Goal: Task Accomplishment & Management: Use online tool/utility

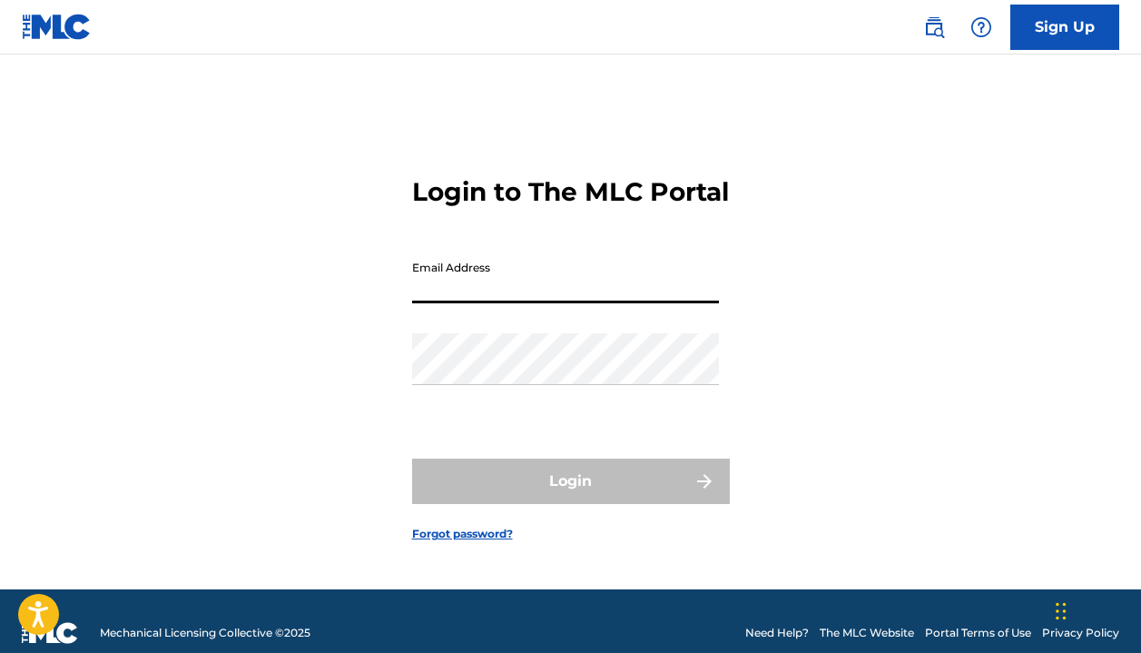
click at [545, 303] on input "Email Address" at bounding box center [565, 278] width 307 height 52
type input "[EMAIL_ADDRESS][DOMAIN_NAME]"
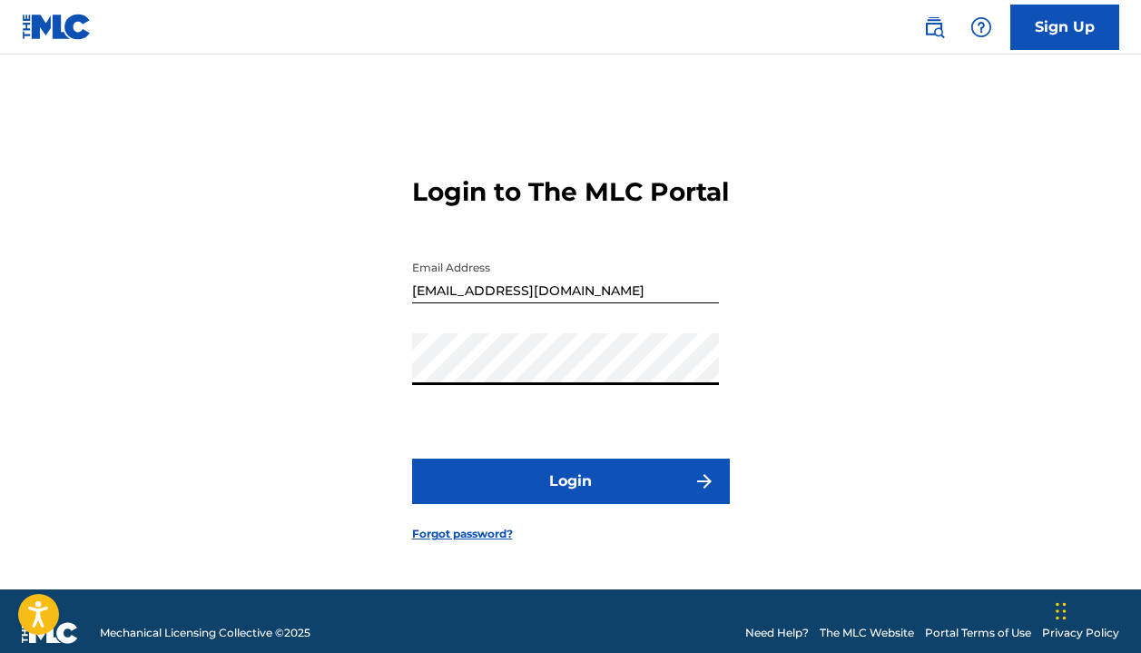
click at [518, 485] on button "Login" at bounding box center [571, 481] width 318 height 45
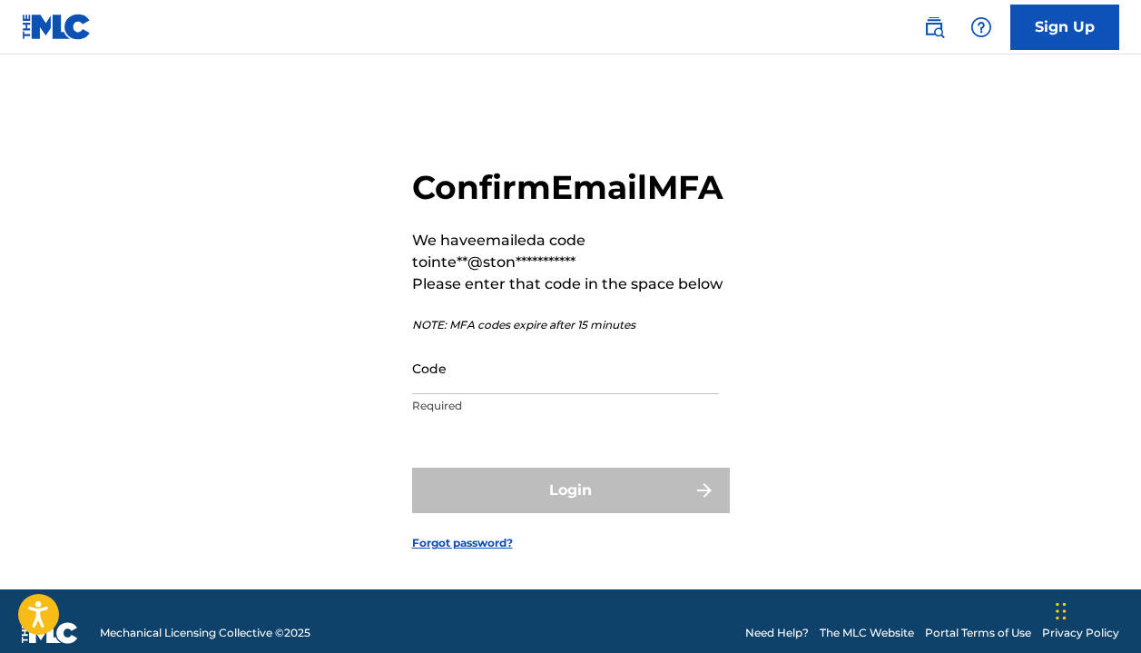
click at [489, 394] on input "Code" at bounding box center [565, 368] width 307 height 52
paste input "561071"
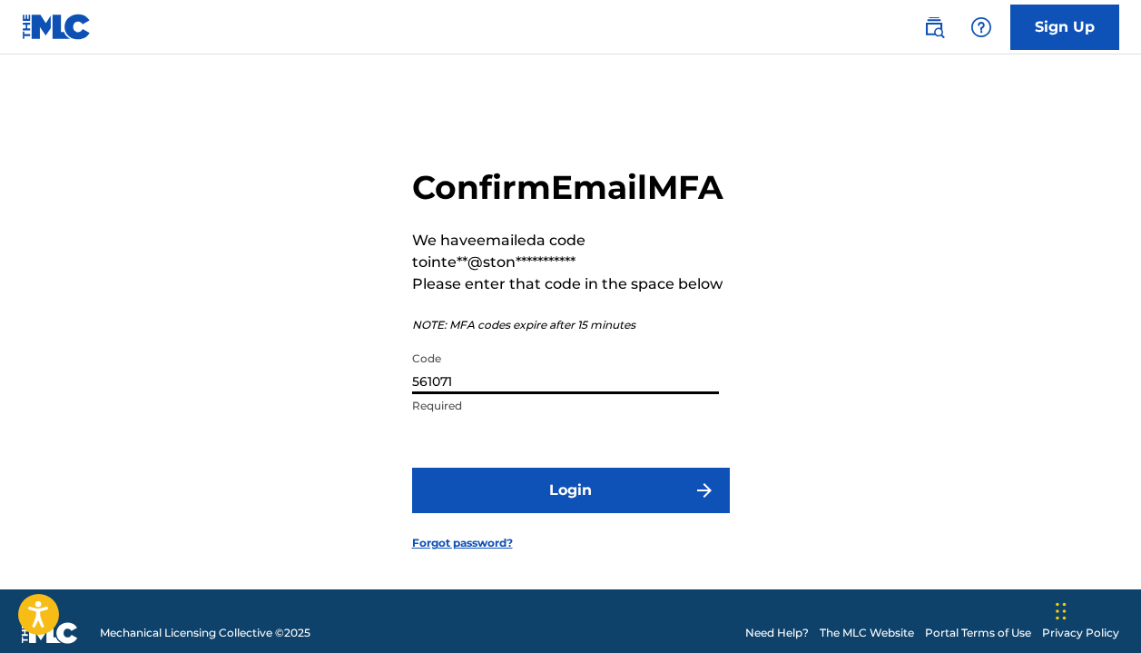
type input "561071"
click at [547, 513] on button "Login" at bounding box center [571, 490] width 318 height 45
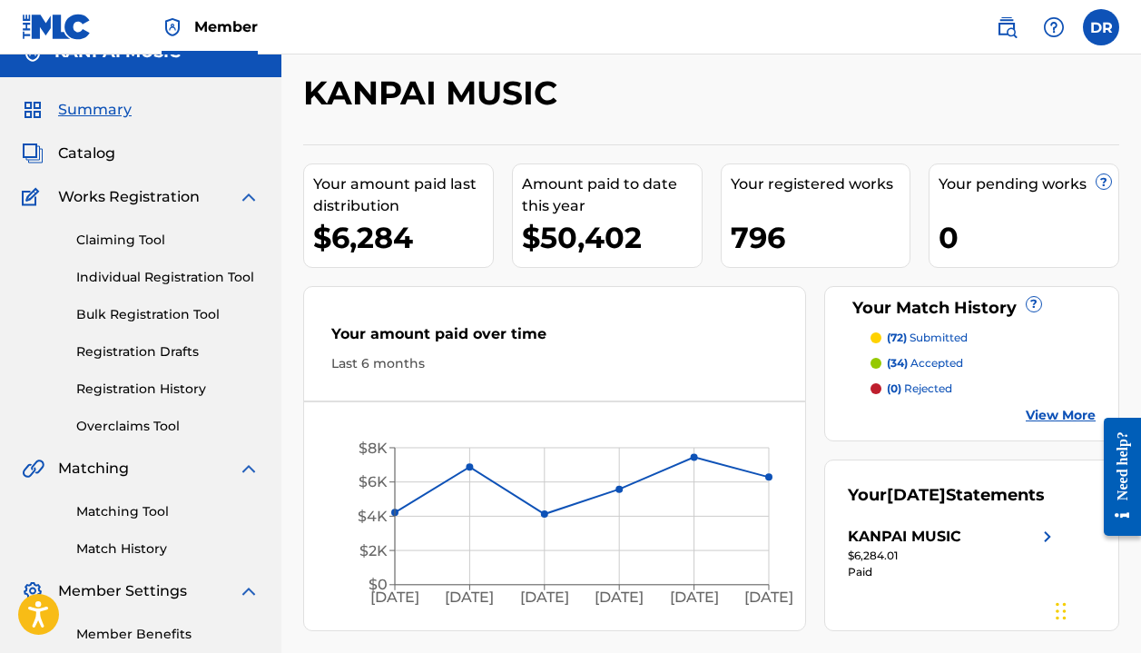
scroll to position [35, 0]
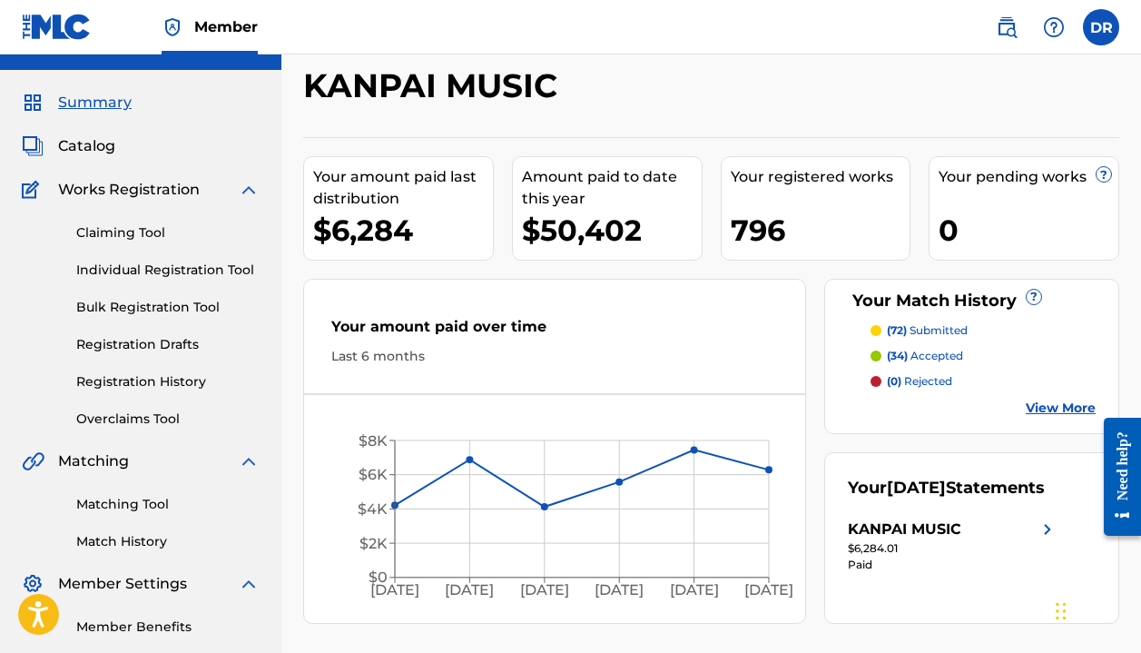
click at [103, 501] on link "Matching Tool" at bounding box center [167, 504] width 183 height 19
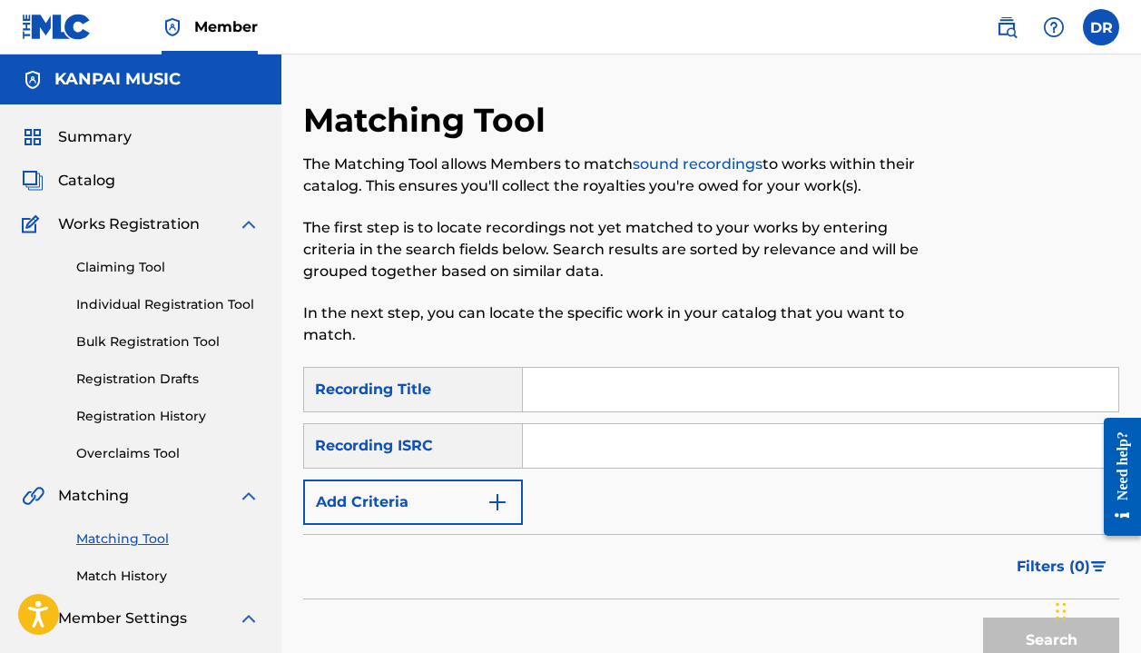
click at [593, 389] on input "Search Form" at bounding box center [821, 390] width 596 height 44
click at [109, 78] on h5 "KANPAI MUSIC" at bounding box center [117, 79] width 126 height 21
click at [191, 26] on link "Member" at bounding box center [210, 27] width 96 height 54
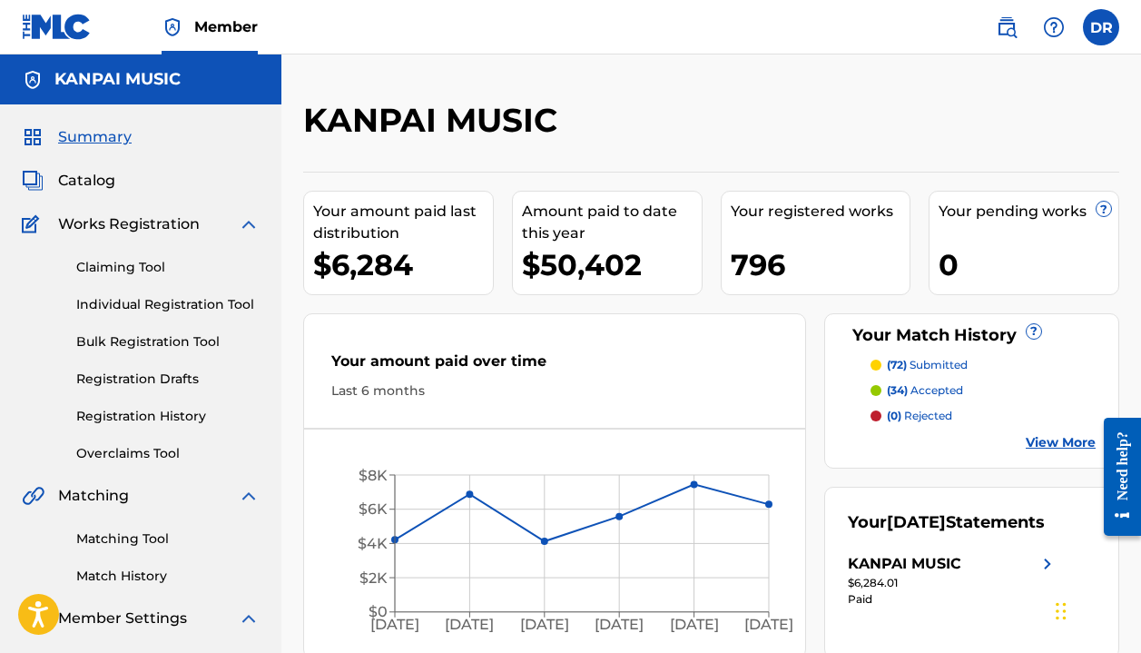
click at [192, 39] on link "Member" at bounding box center [210, 27] width 96 height 54
click at [1009, 27] on img at bounding box center [1007, 27] width 22 height 22
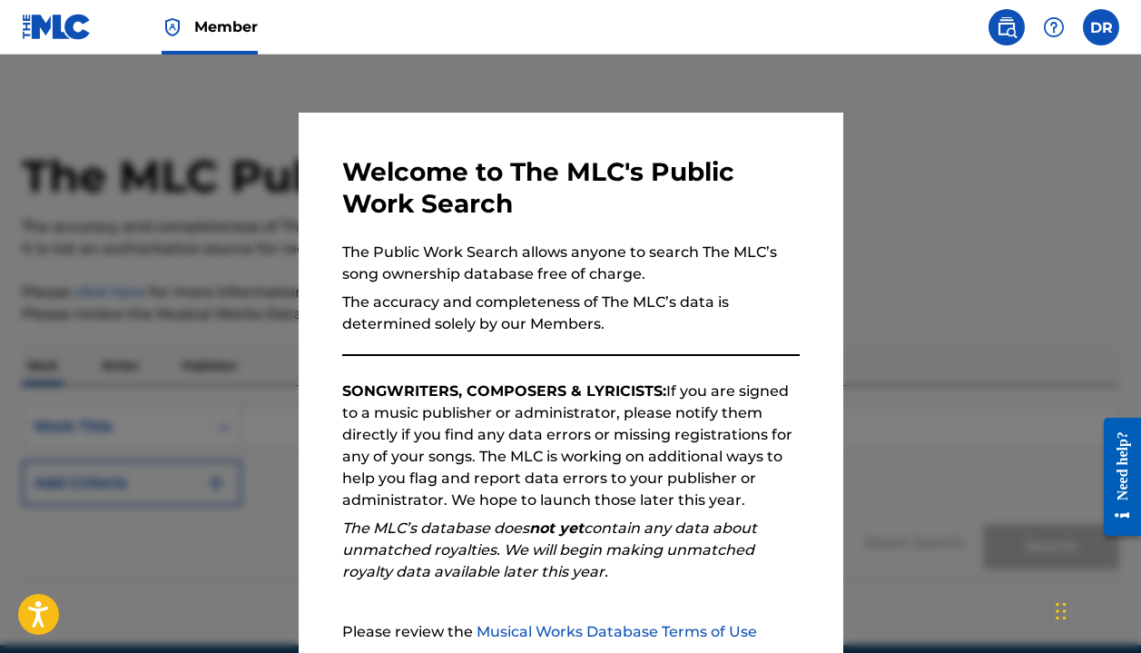
click at [1007, 28] on img at bounding box center [1007, 27] width 22 height 22
click at [934, 113] on div at bounding box center [570, 380] width 1141 height 653
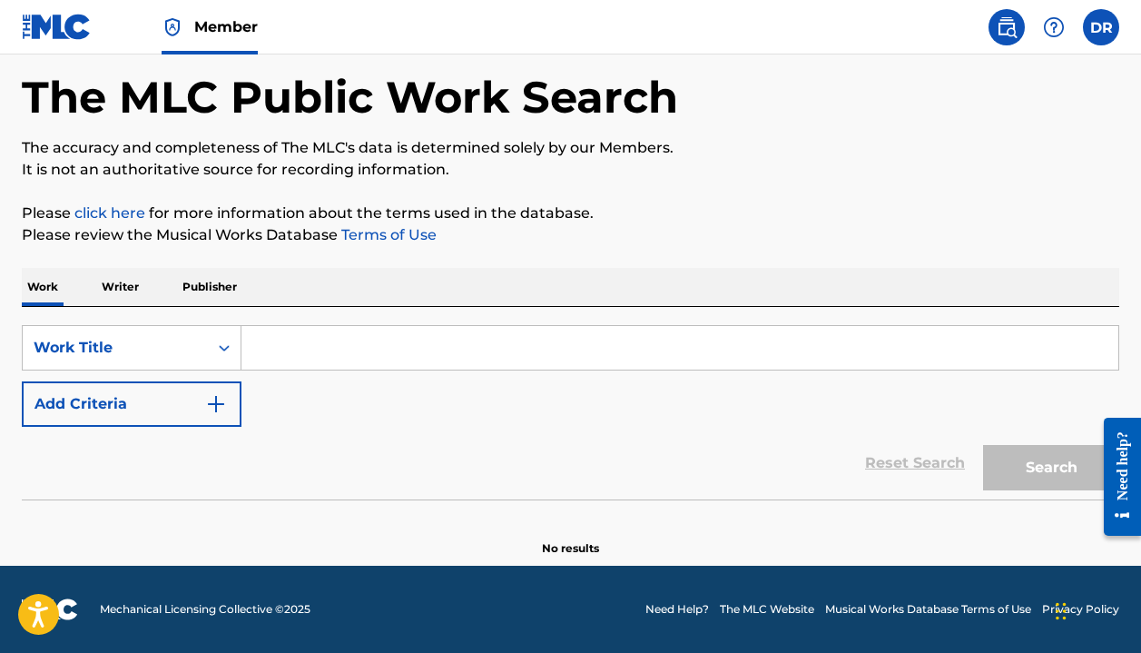
scroll to position [79, 0]
click at [129, 288] on p "Writer" at bounding box center [120, 287] width 48 height 38
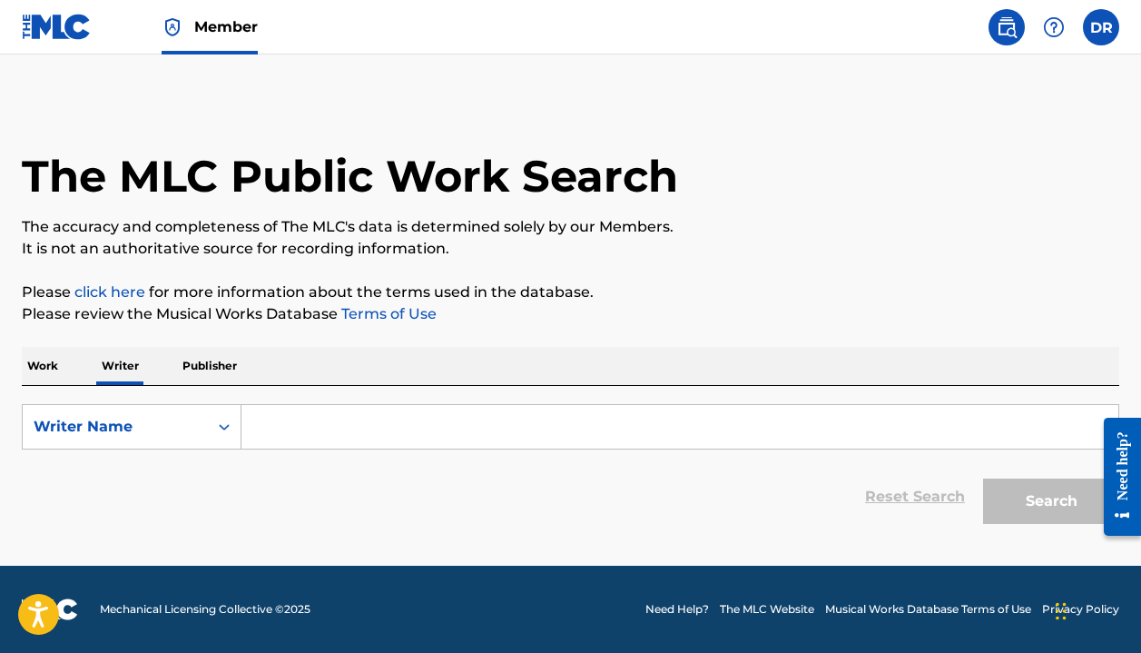
click at [202, 35] on span "Member" at bounding box center [226, 26] width 64 height 21
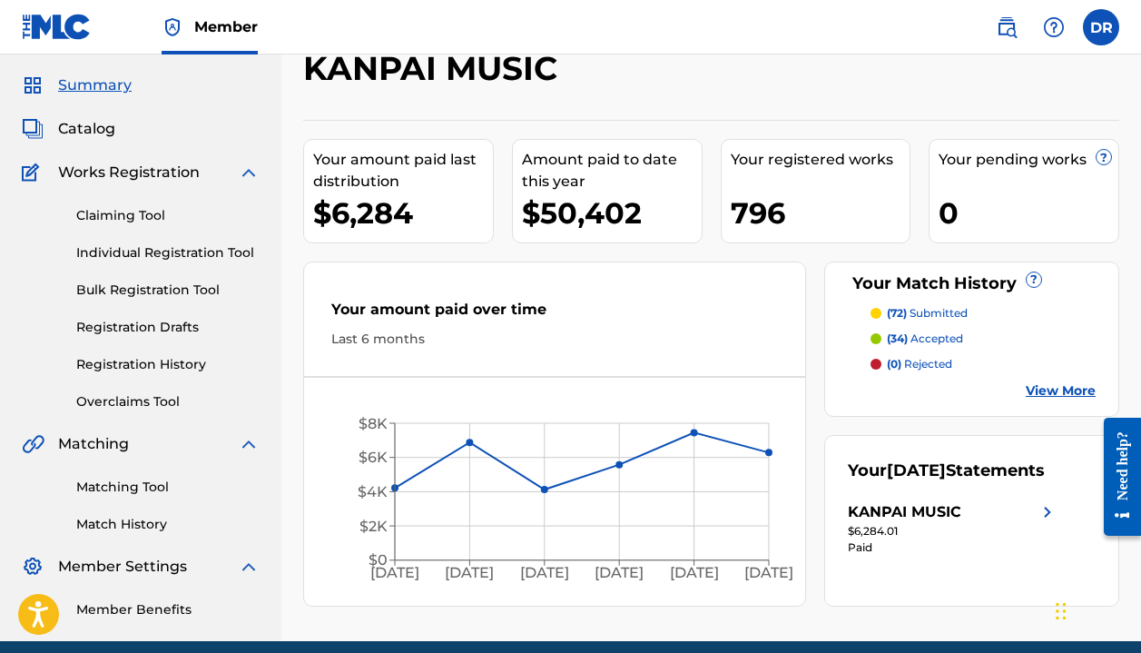
scroll to position [51, 0]
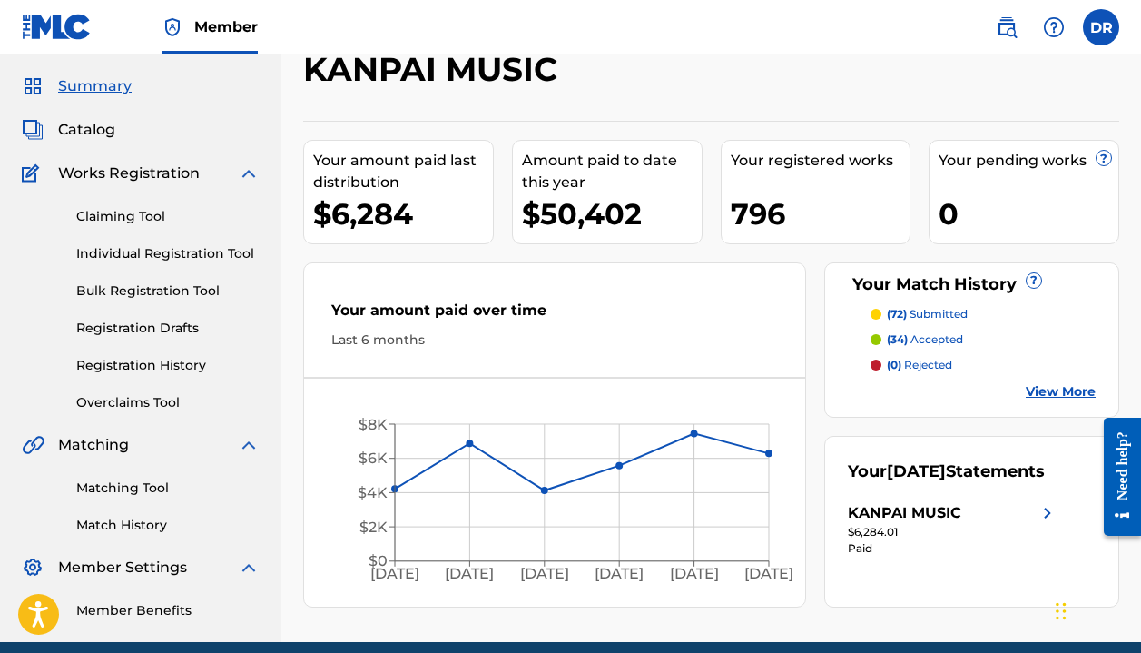
click at [139, 209] on link "Claiming Tool" at bounding box center [167, 216] width 183 height 19
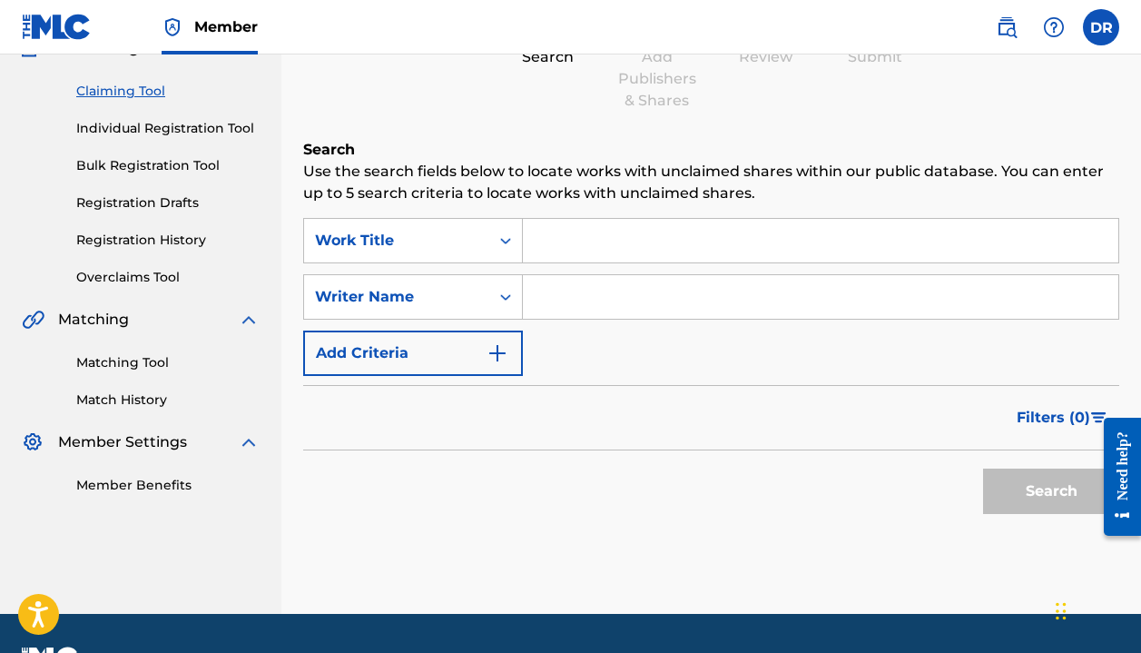
scroll to position [179, 0]
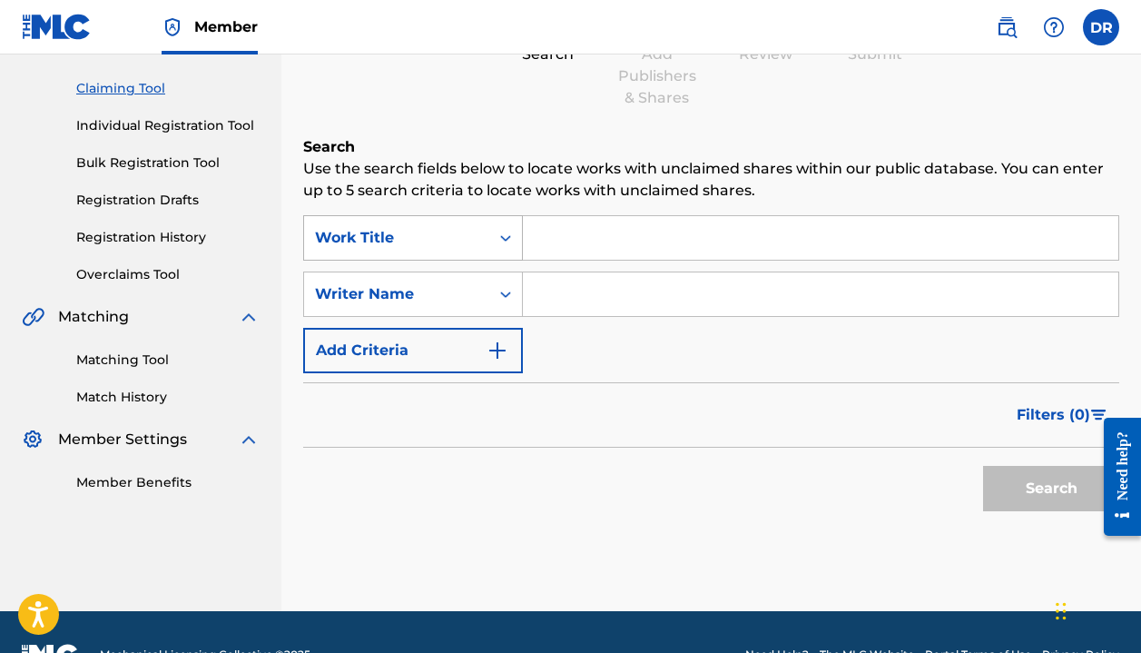
click at [467, 238] on div "Work Title" at bounding box center [396, 238] width 163 height 22
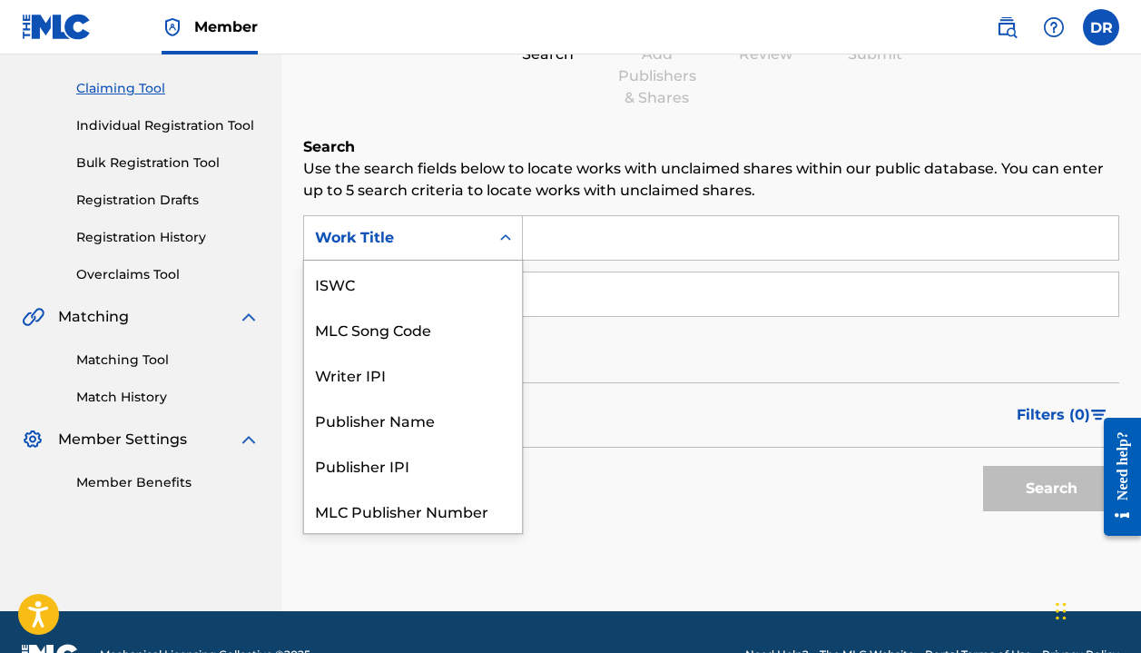
scroll to position [45, 0]
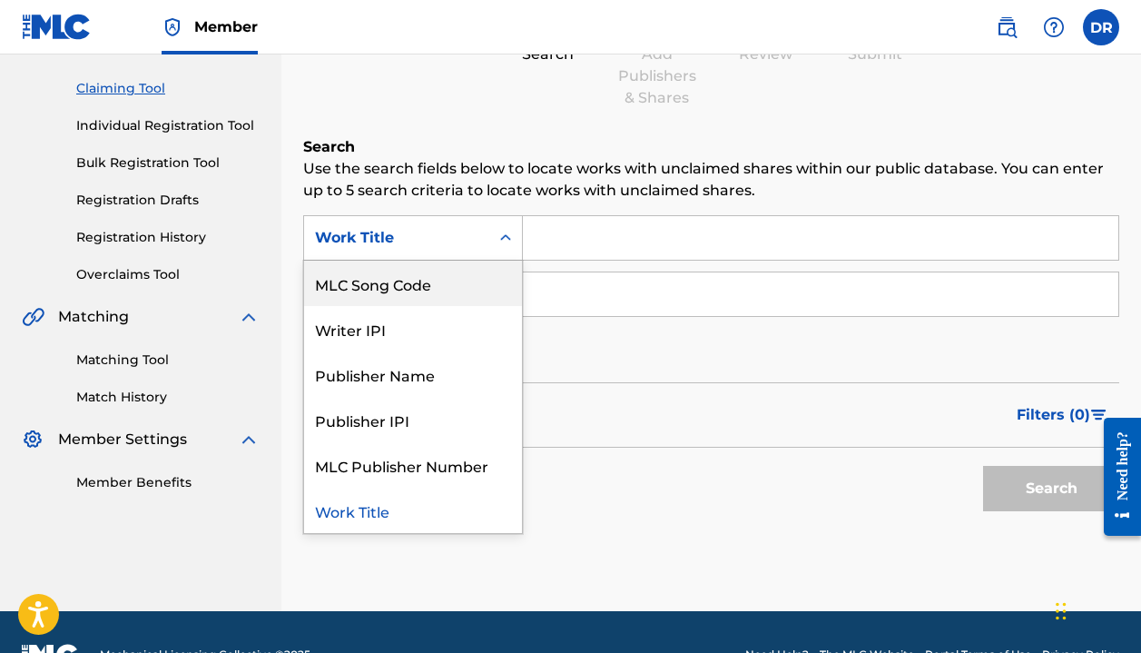
click at [475, 169] on p "Use the search fields below to locate works with unclaimed shares within our pu…" at bounding box center [711, 180] width 816 height 44
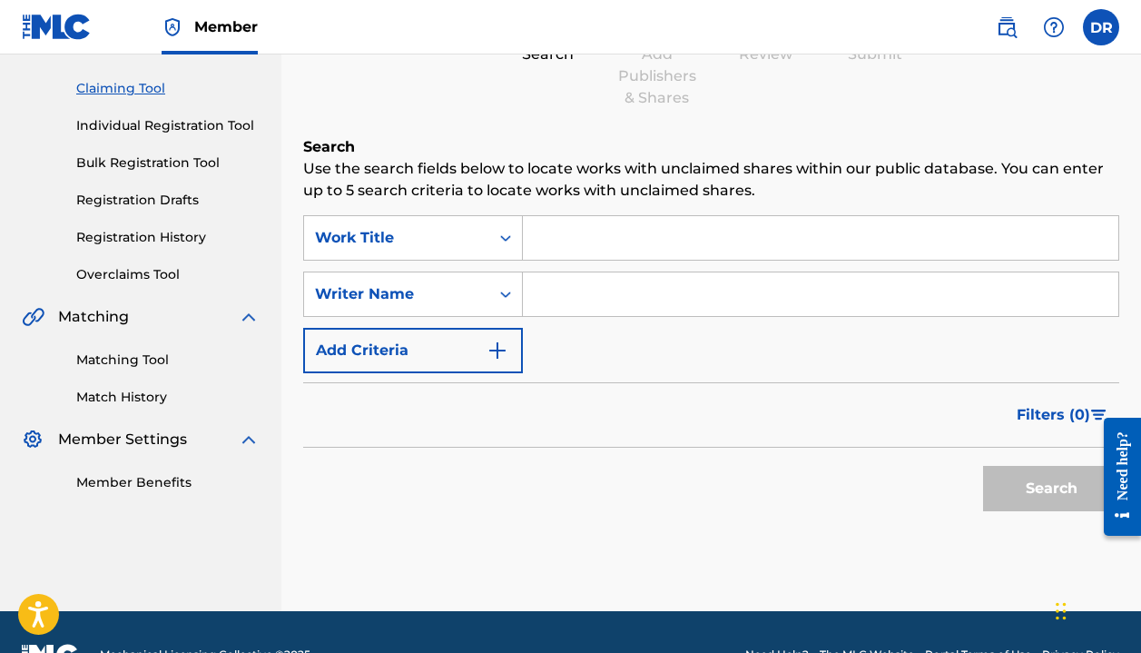
click at [380, 319] on div "SearchWithCriteriab0fbba5f-7721-4552-9cc8-83976d19995c Work Title SearchWithCri…" at bounding box center [711, 294] width 816 height 158
click at [380, 304] on div "Writer Name" at bounding box center [396, 294] width 163 height 22
click at [385, 296] on div "Writer Name" at bounding box center [396, 294] width 163 height 22
click at [370, 352] on button "Add Criteria" at bounding box center [413, 350] width 220 height 45
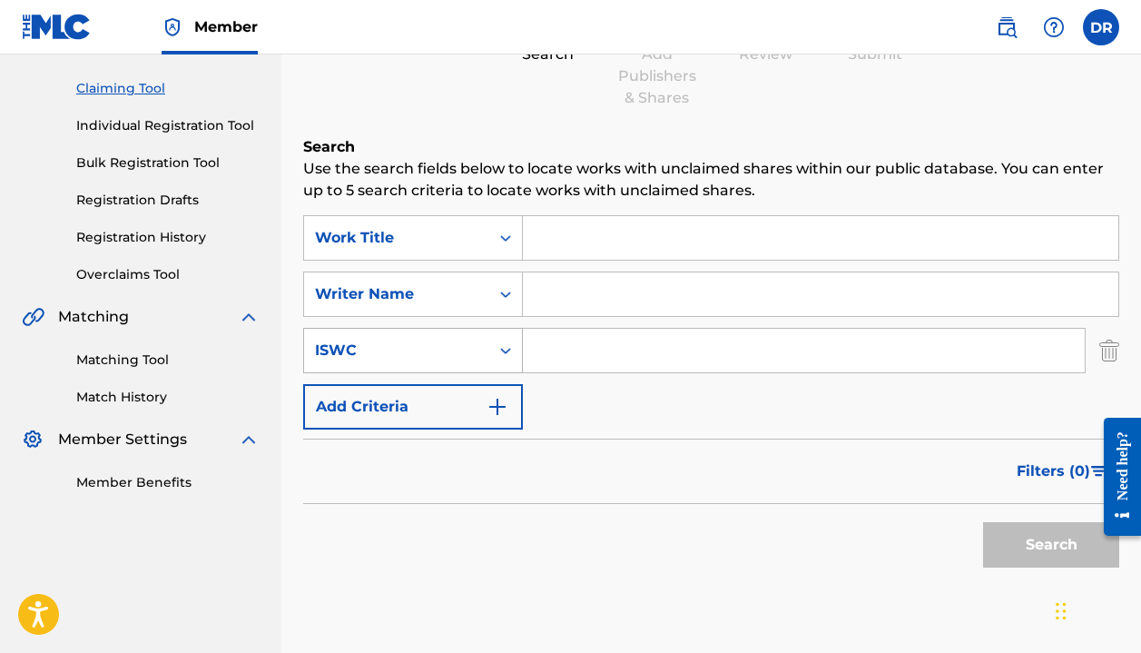
click at [416, 348] on div "ISWC" at bounding box center [396, 351] width 163 height 22
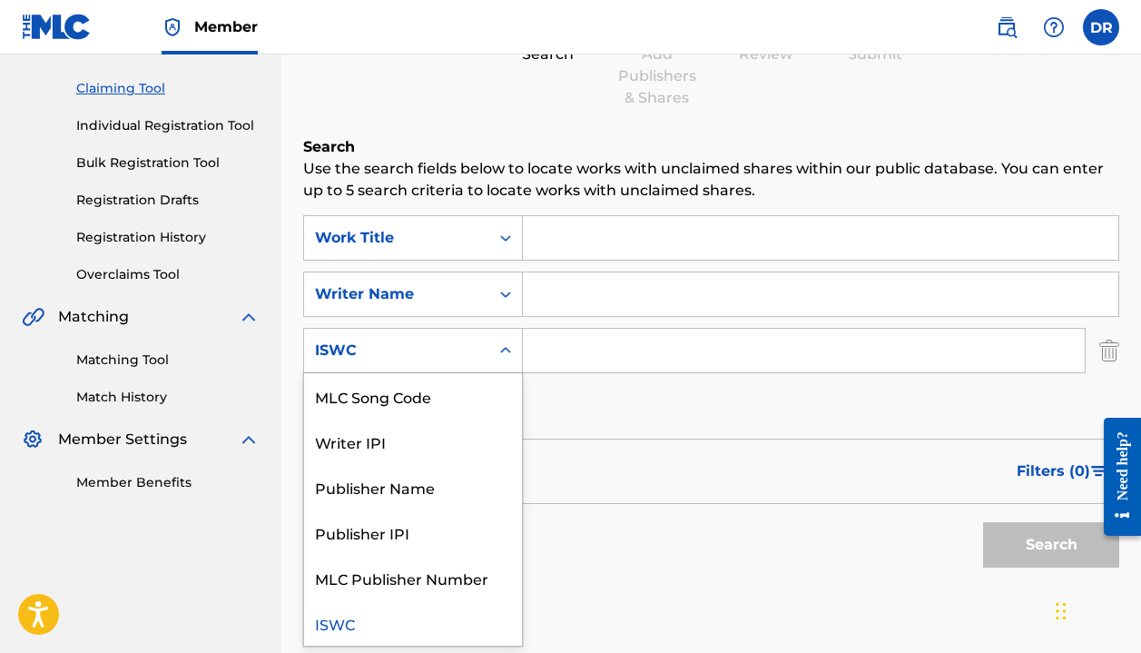
click at [415, 346] on div "ISWC" at bounding box center [396, 351] width 163 height 22
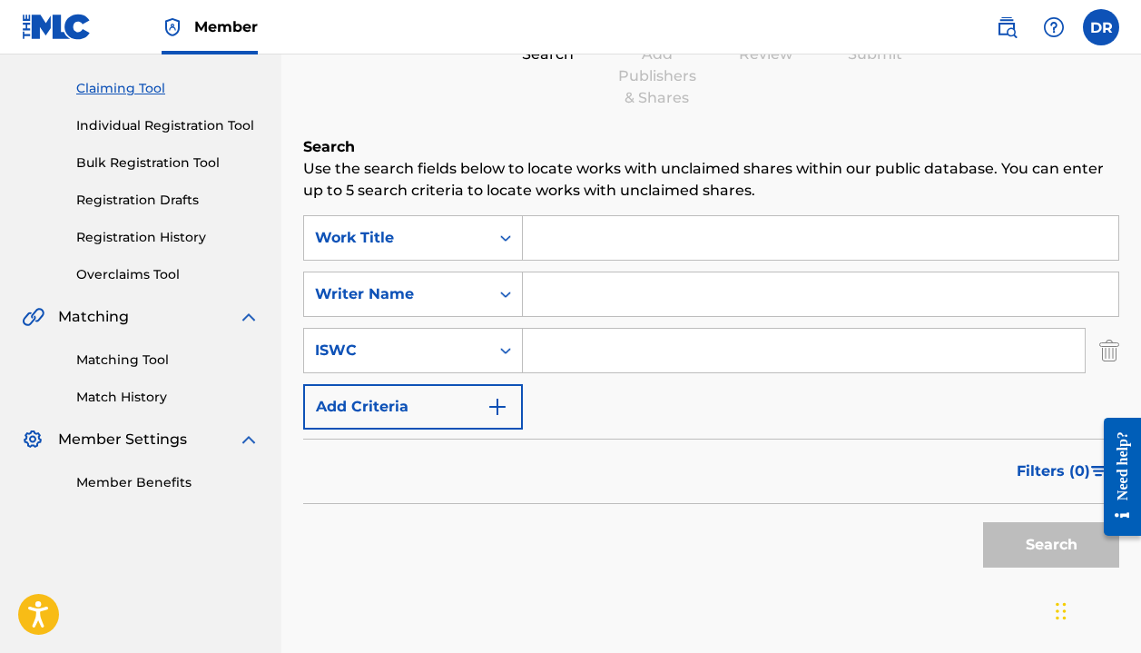
click at [1095, 353] on div "SearchWithCriteriad9bb415f-95ef-4e81-bfe7-83bbd6d67a3e ISWC" at bounding box center [711, 350] width 816 height 45
click at [1110, 350] on img "Search Form" at bounding box center [1110, 350] width 20 height 45
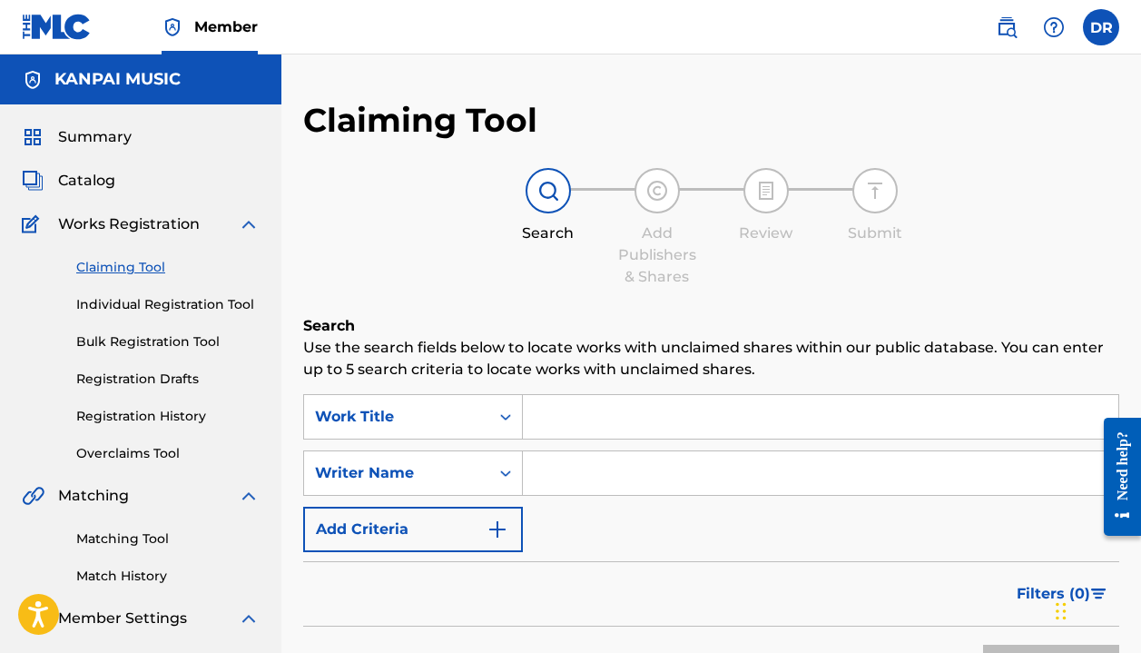
scroll to position [0, 0]
click at [91, 532] on link "Matching Tool" at bounding box center [167, 538] width 183 height 19
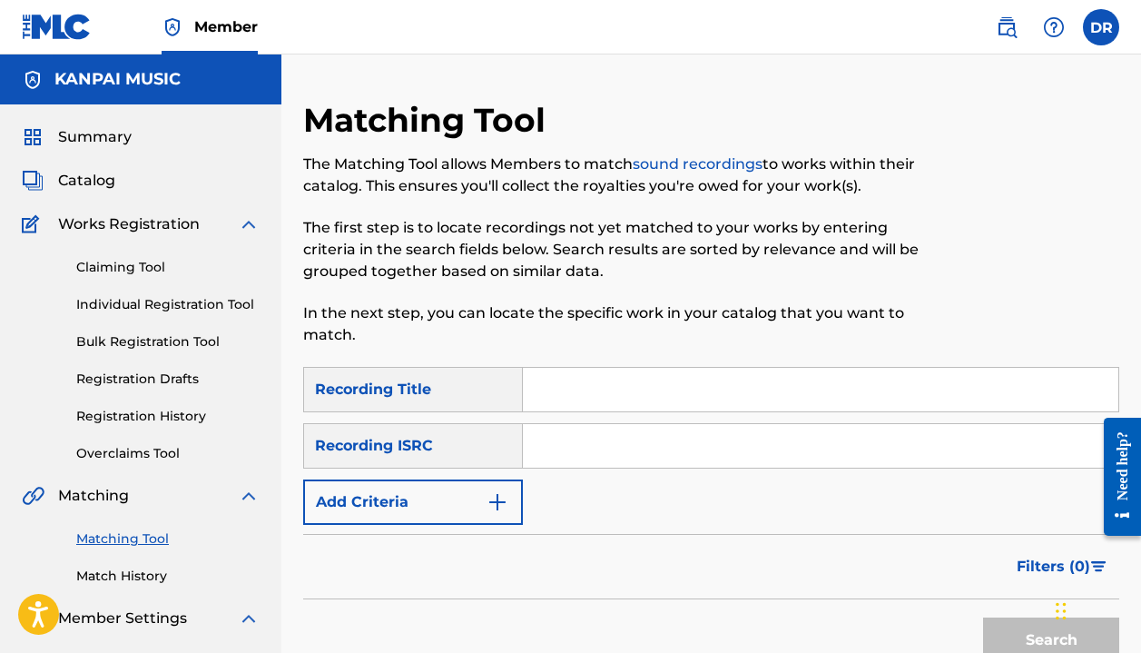
click at [63, 28] on img at bounding box center [57, 27] width 70 height 26
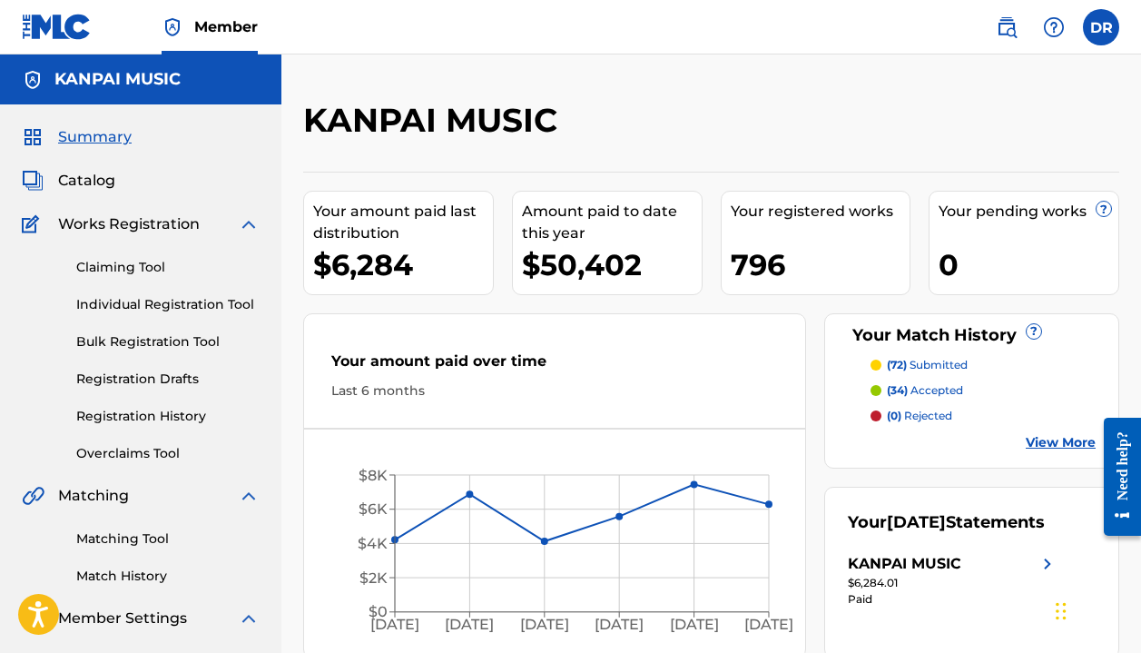
click at [125, 535] on link "Matching Tool" at bounding box center [167, 538] width 183 height 19
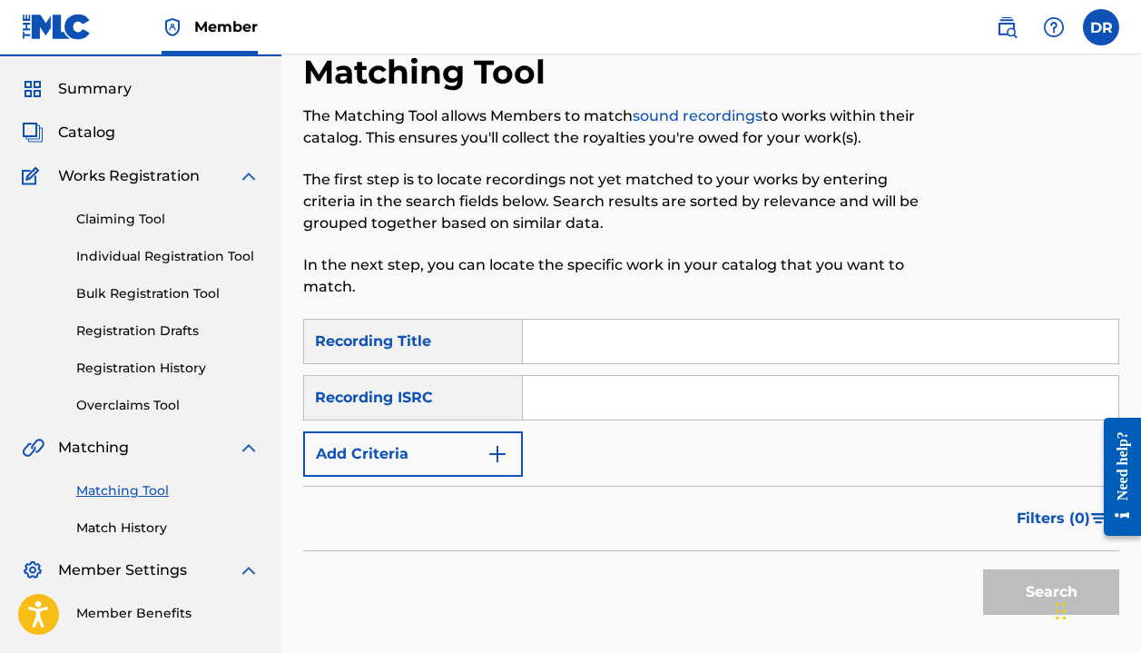
scroll to position [43, 0]
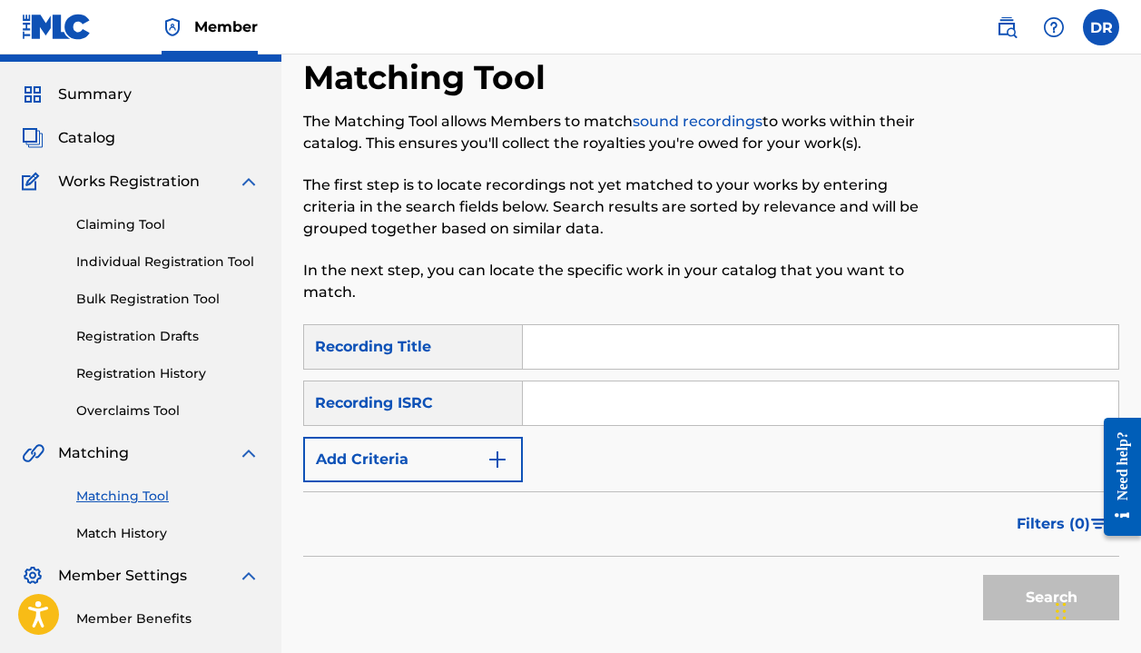
click at [607, 342] on input "Search Form" at bounding box center [821, 347] width 596 height 44
paste input "I Don't Care"
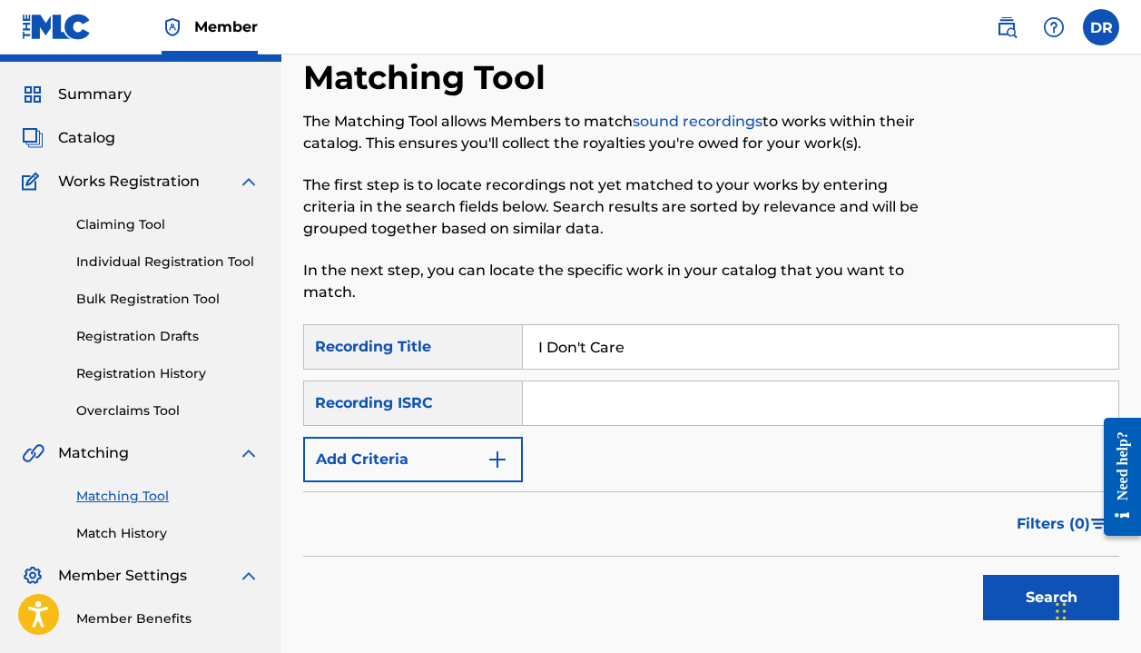
type input "I Don't Care"
click at [479, 464] on button "Add Criteria" at bounding box center [413, 459] width 220 height 45
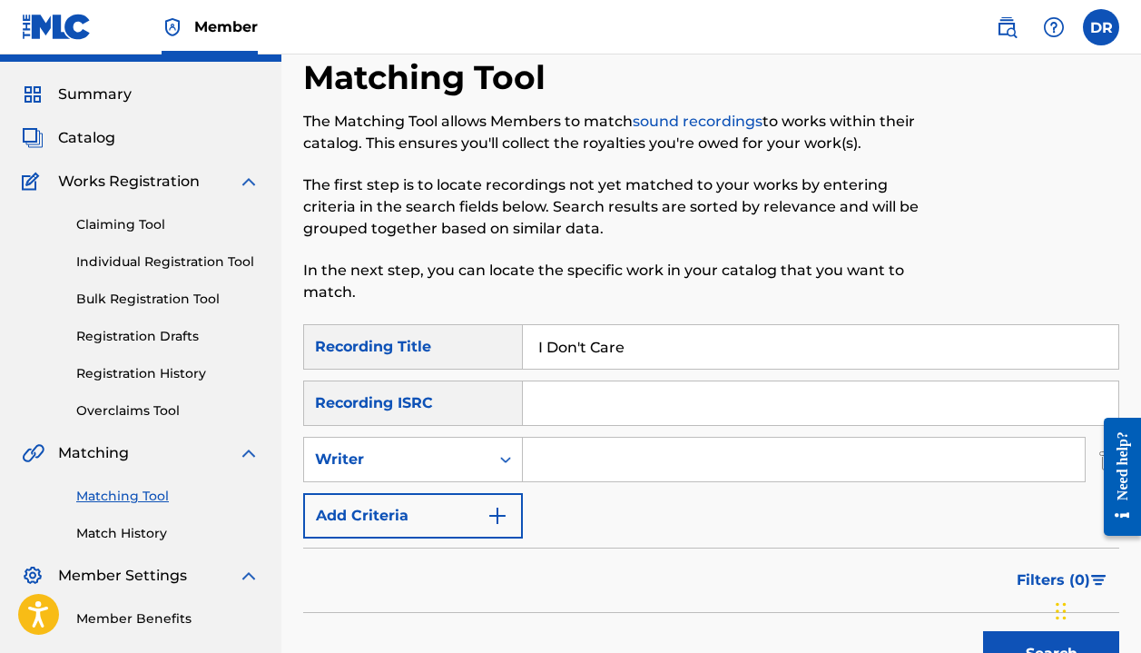
click at [549, 468] on input "Search Form" at bounding box center [804, 460] width 562 height 44
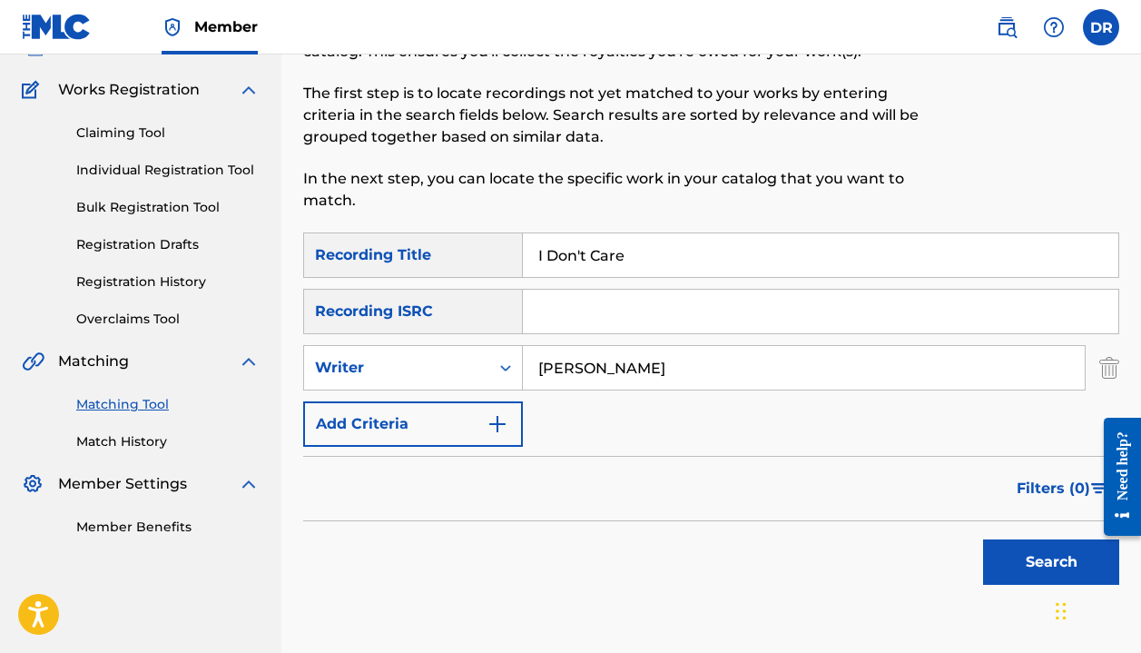
scroll to position [134, 0]
type input "[PERSON_NAME]"
click at [1025, 563] on button "Search" at bounding box center [1051, 561] width 136 height 45
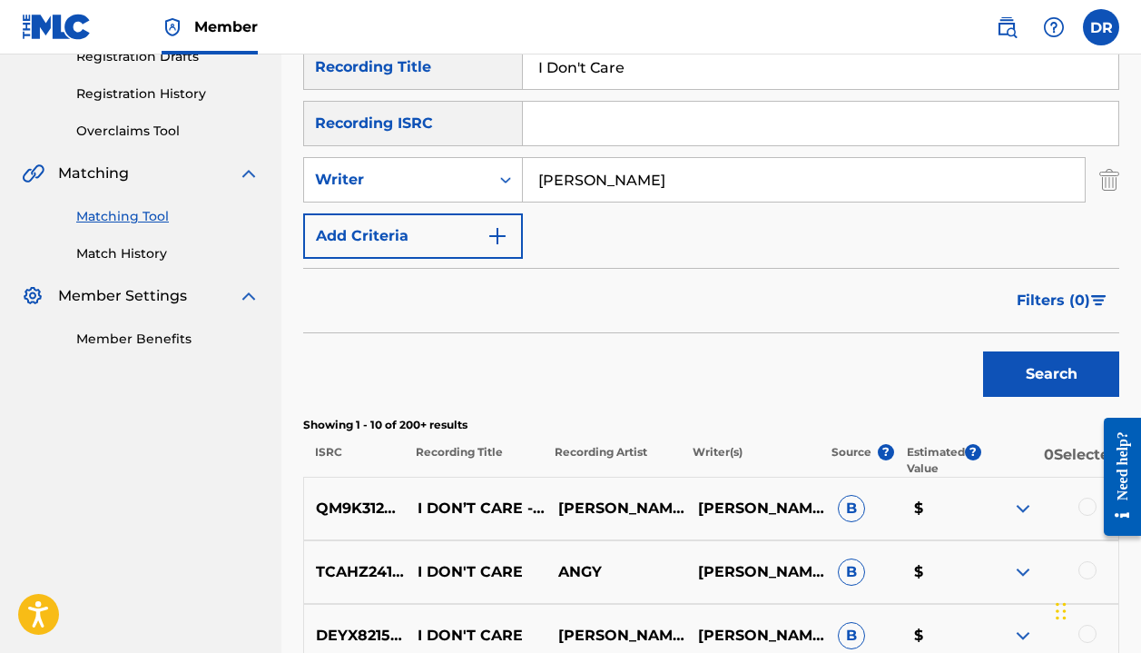
scroll to position [459, 0]
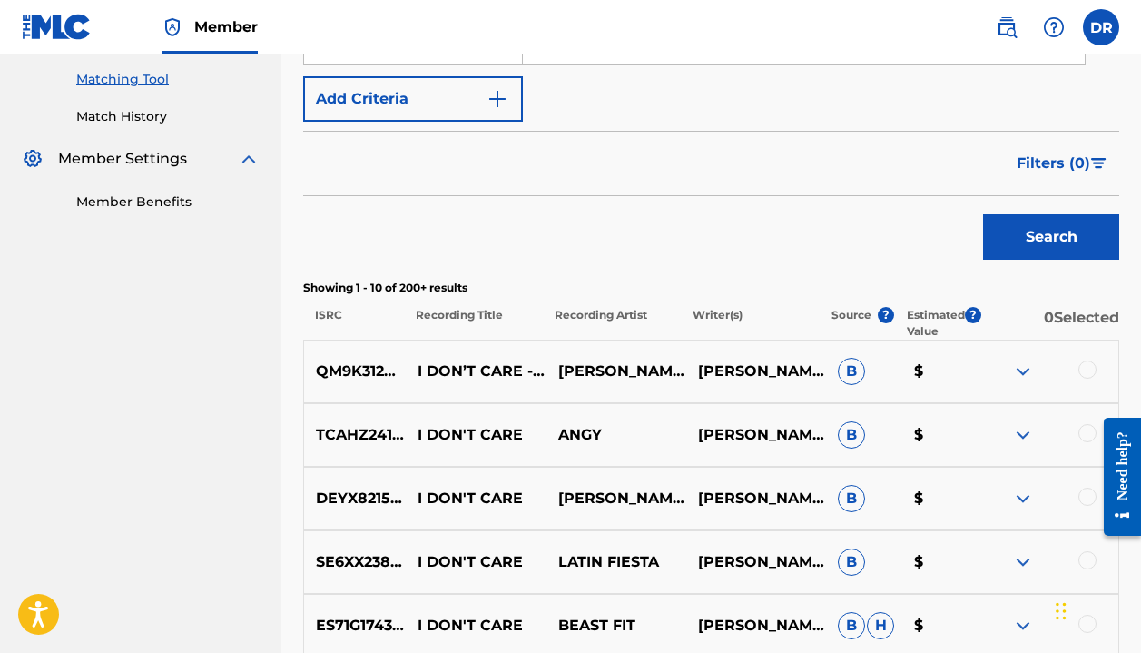
click at [1036, 369] on div at bounding box center [1049, 371] width 140 height 22
click at [1029, 370] on img at bounding box center [1023, 371] width 22 height 22
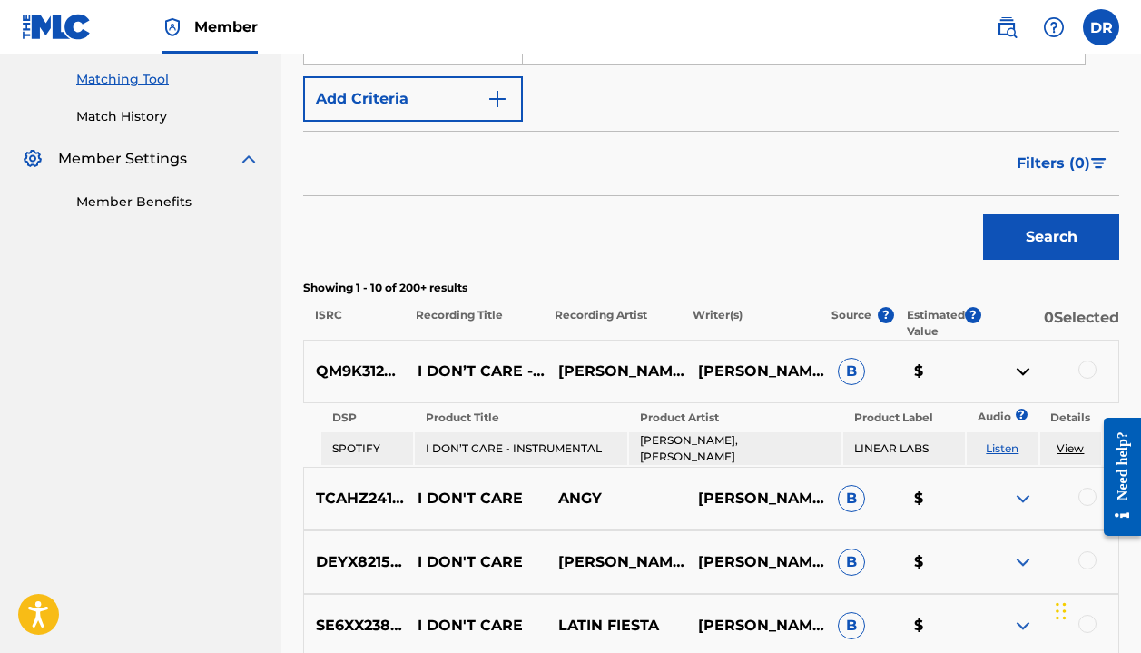
click at [1025, 368] on img at bounding box center [1023, 371] width 22 height 22
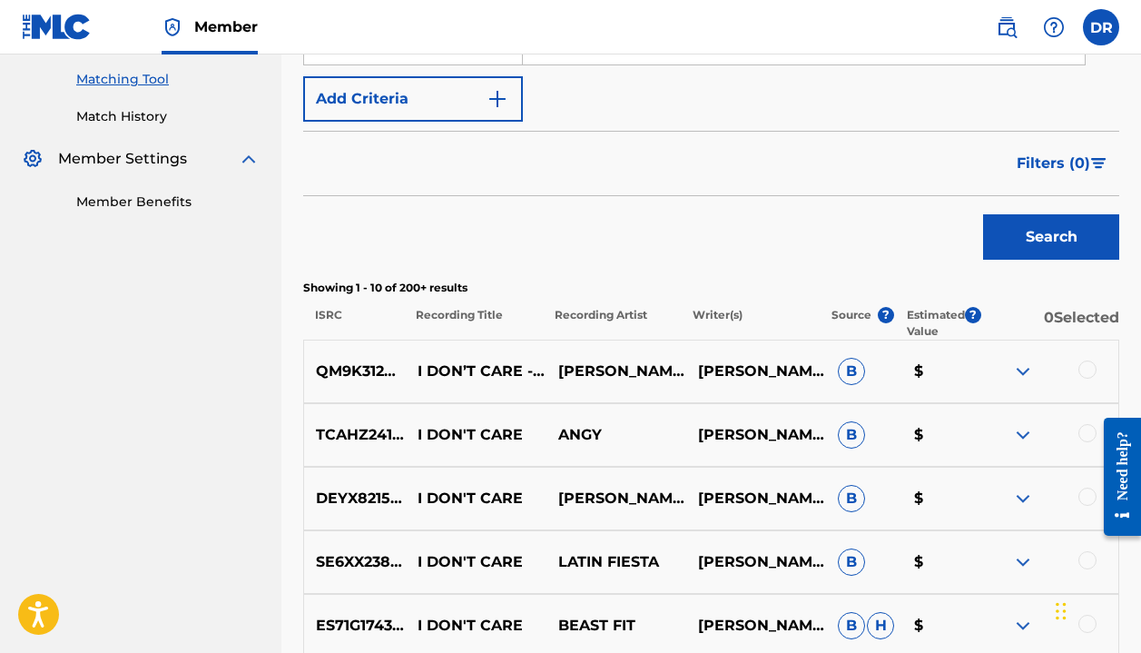
click at [1083, 364] on div at bounding box center [1088, 369] width 18 height 18
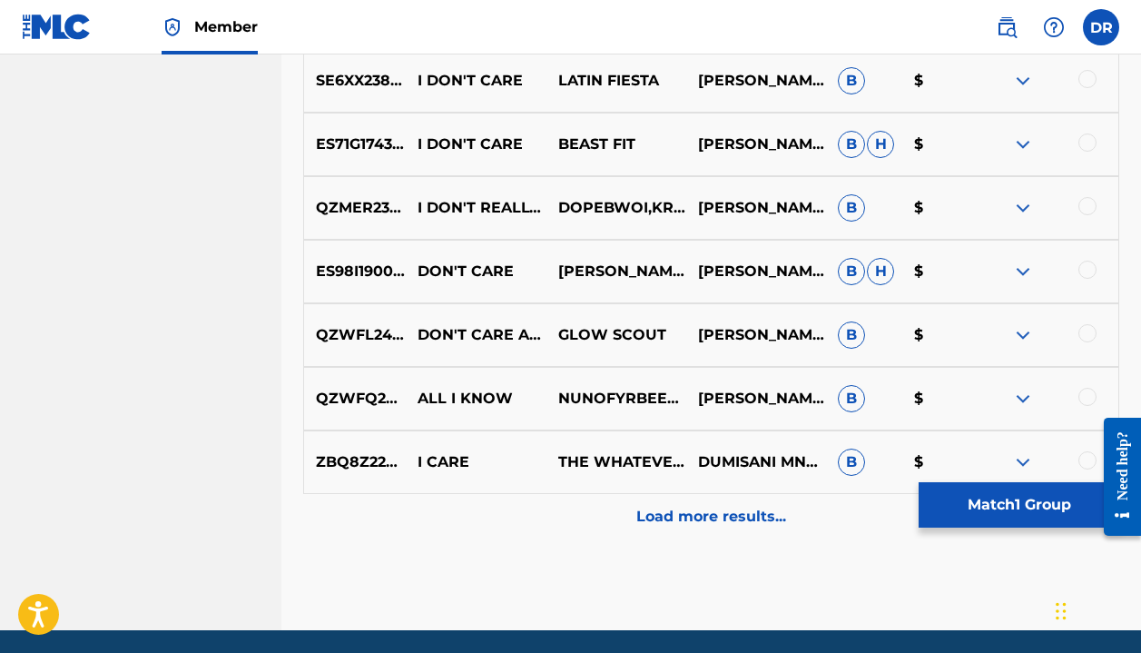
scroll to position [955, 0]
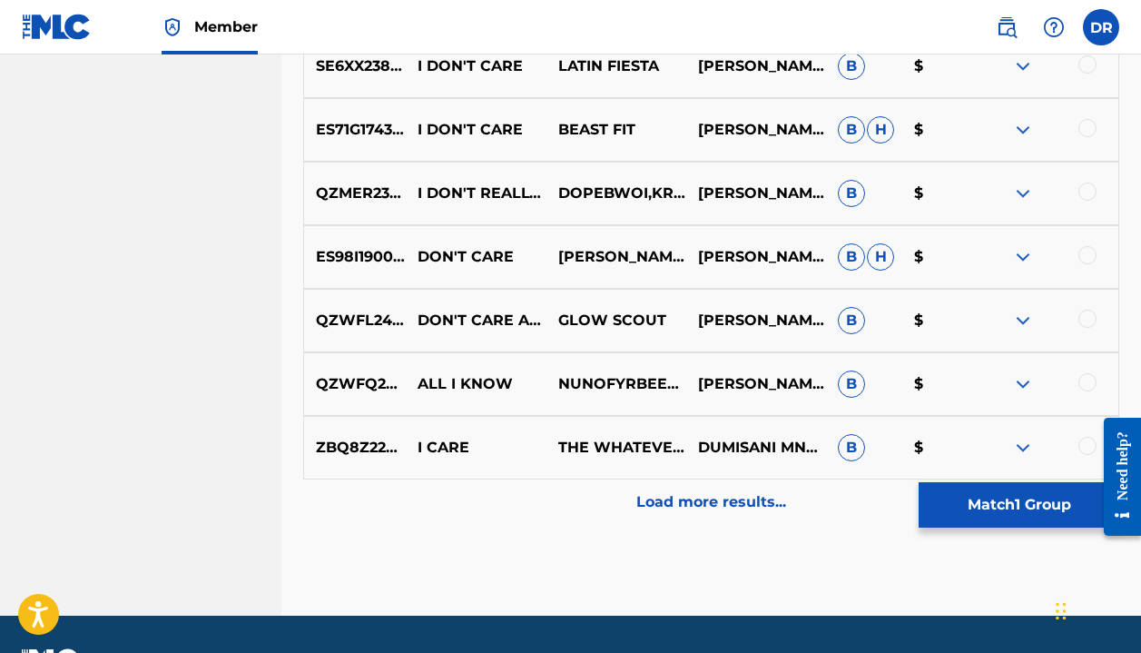
click at [722, 500] on p "Load more results..." at bounding box center [711, 502] width 150 height 22
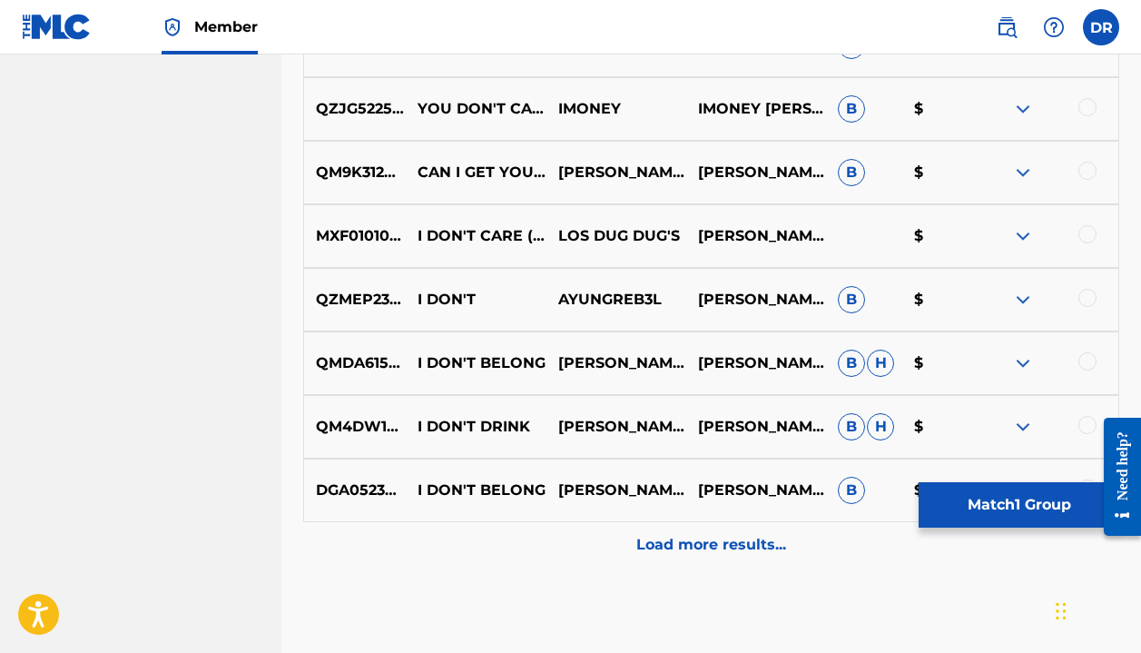
scroll to position [1550, 0]
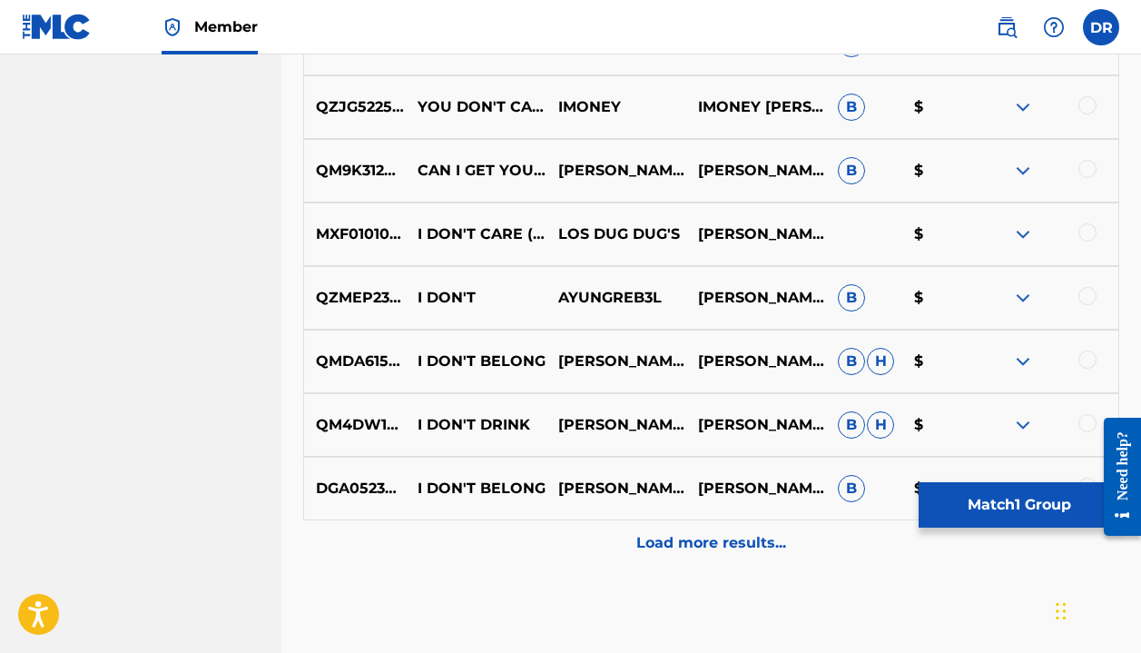
click at [1016, 501] on button "Match 1 Group" at bounding box center [1019, 504] width 201 height 45
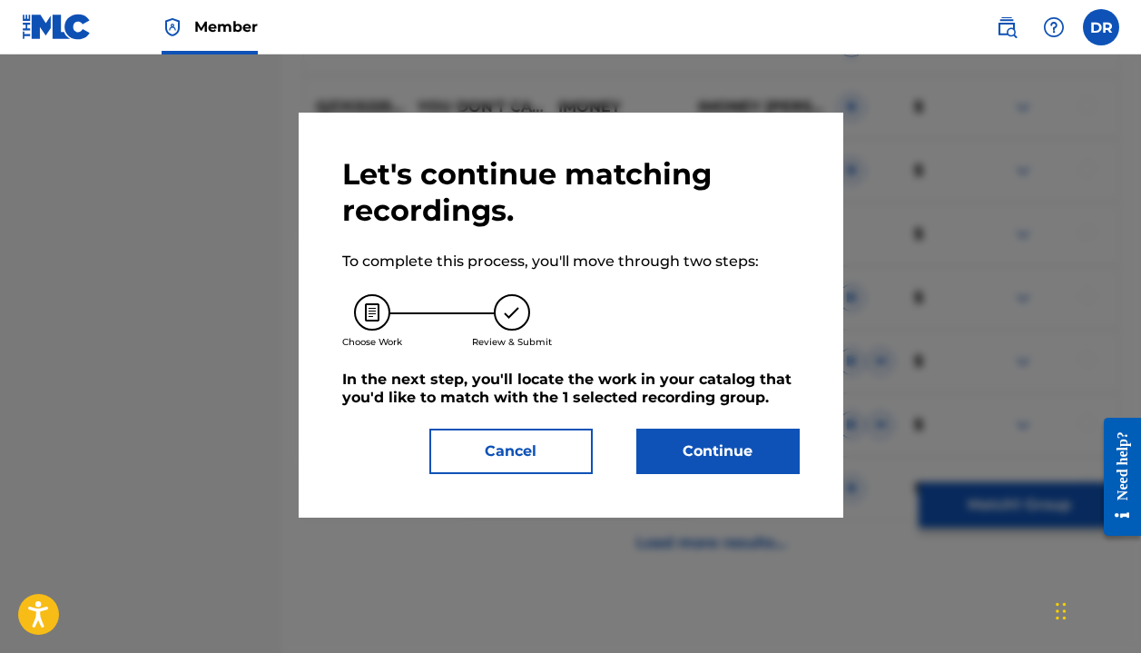
click at [686, 443] on button "Continue" at bounding box center [717, 451] width 163 height 45
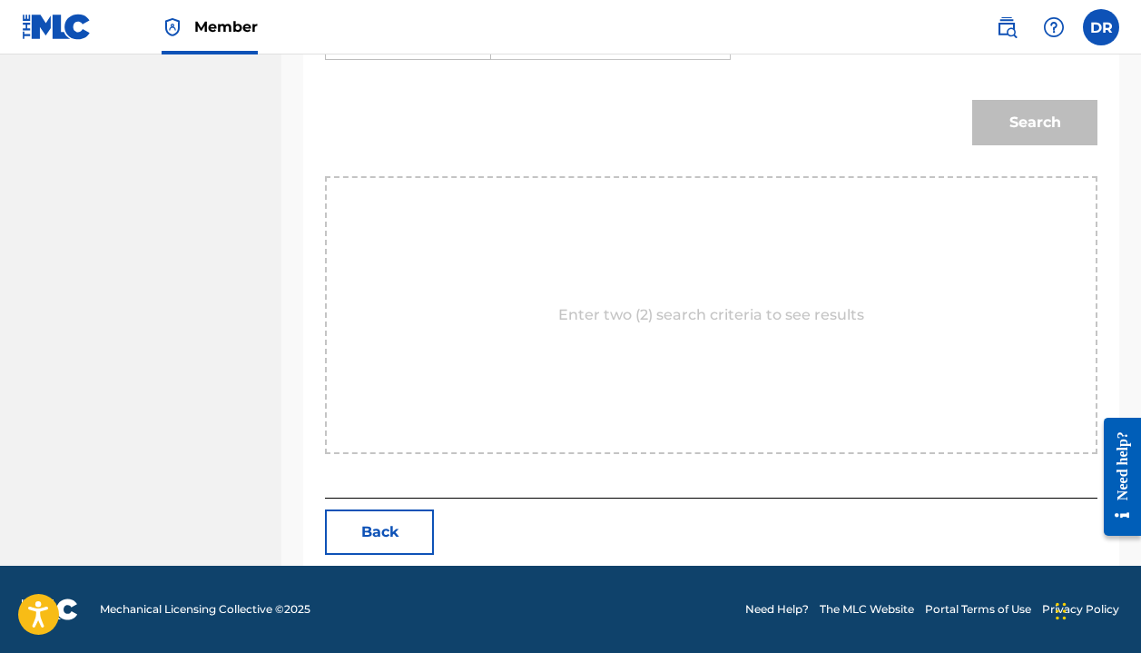
scroll to position [417, 0]
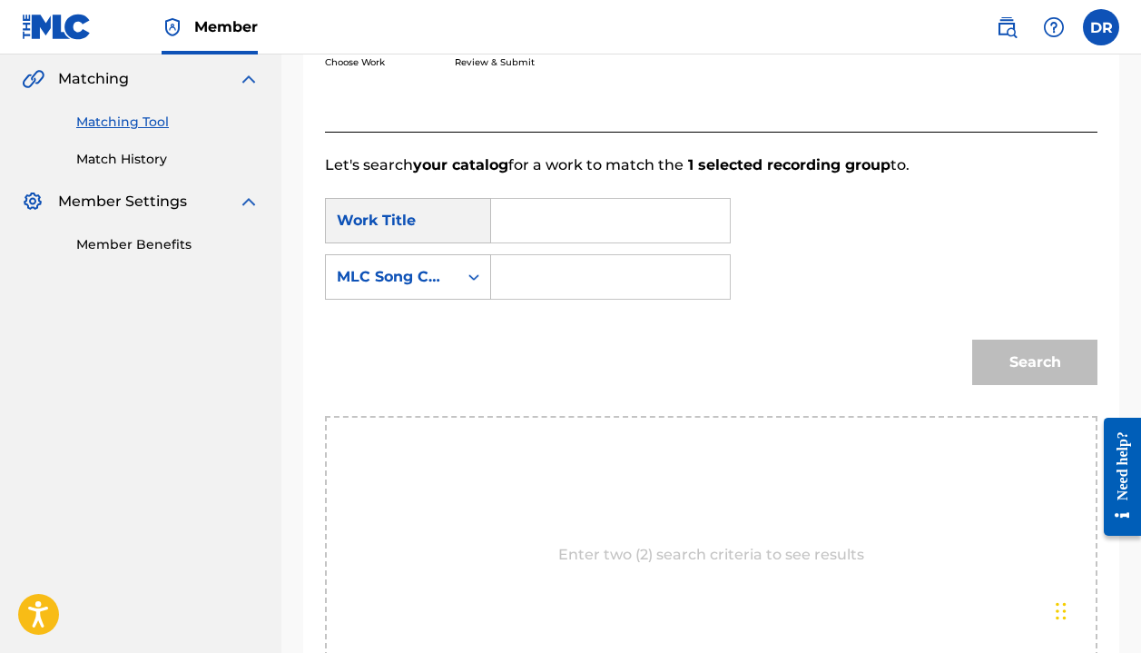
click at [594, 229] on input "Search Form" at bounding box center [611, 221] width 208 height 44
paste input "I Don't Care"
click at [552, 301] on strong "care" at bounding box center [538, 304] width 33 height 17
type input "i don't care"
click at [590, 273] on input "Search Form" at bounding box center [611, 277] width 208 height 44
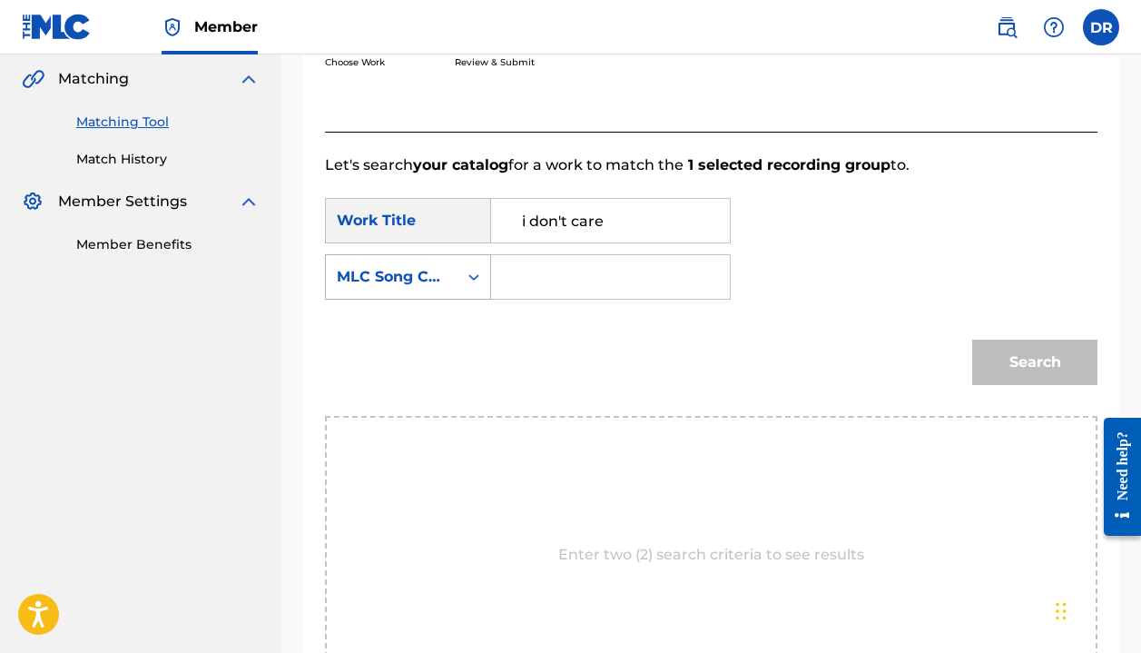
click at [457, 278] on div "MLC Song Code" at bounding box center [392, 277] width 132 height 35
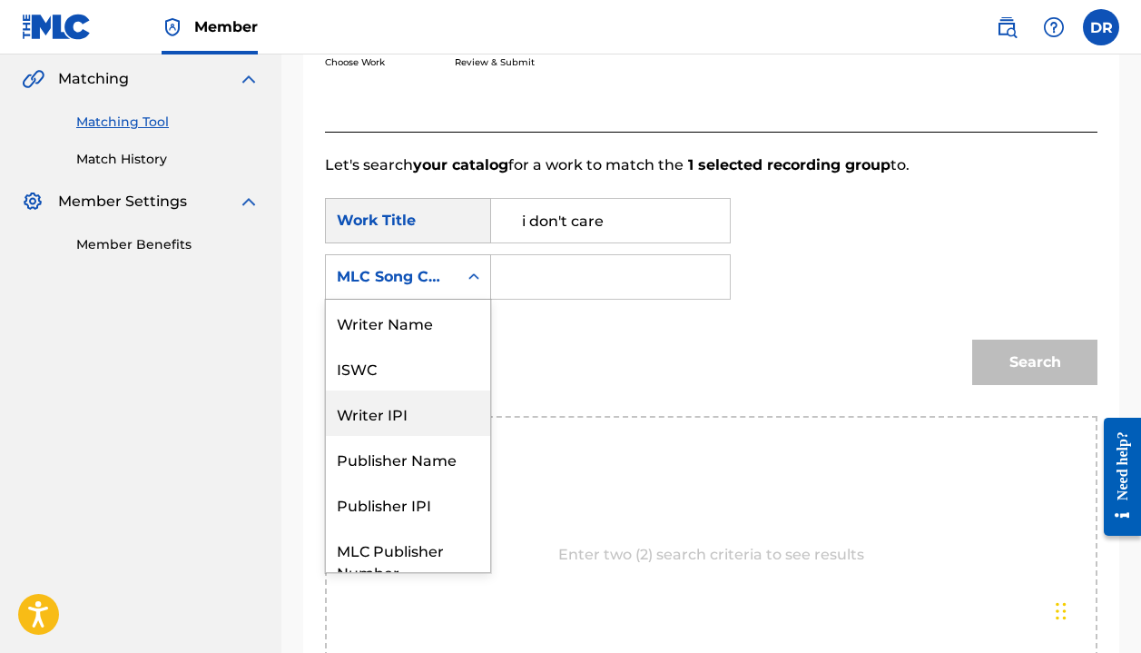
scroll to position [0, 0]
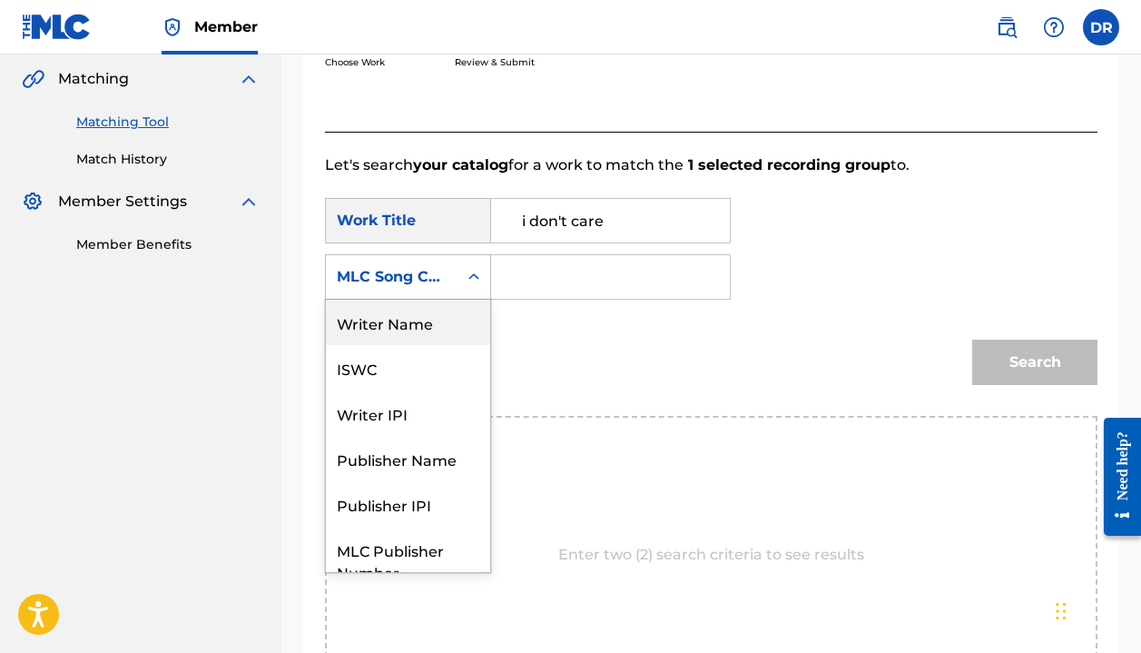
click at [407, 321] on div "Writer Name" at bounding box center [408, 322] width 164 height 45
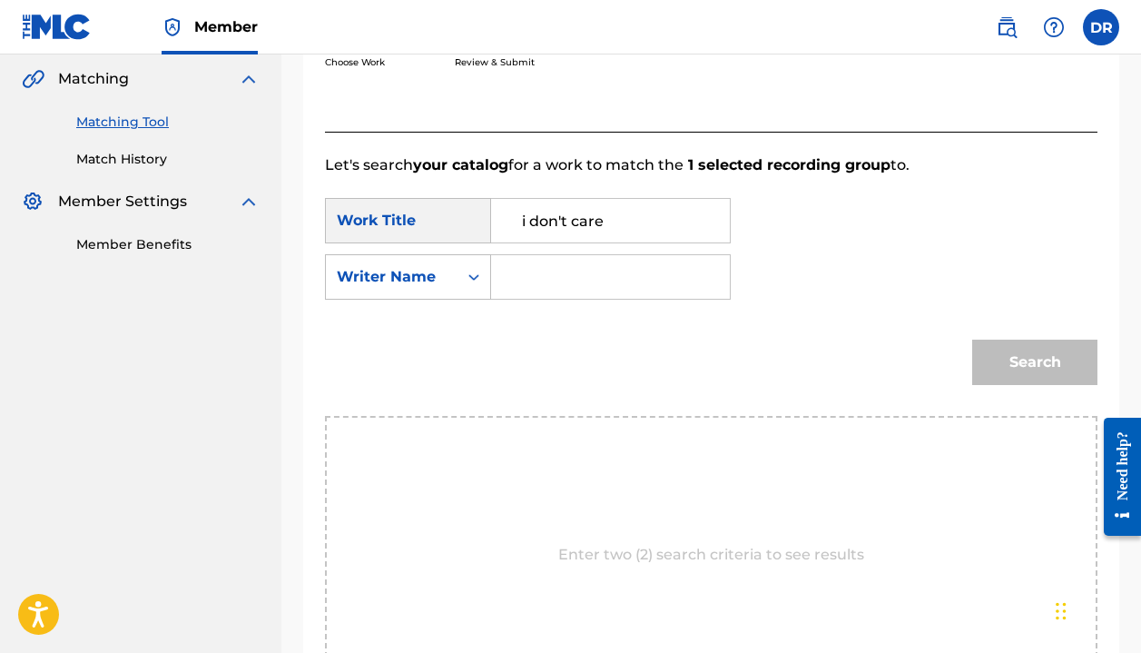
click at [554, 281] on input "Search Form" at bounding box center [611, 277] width 208 height 44
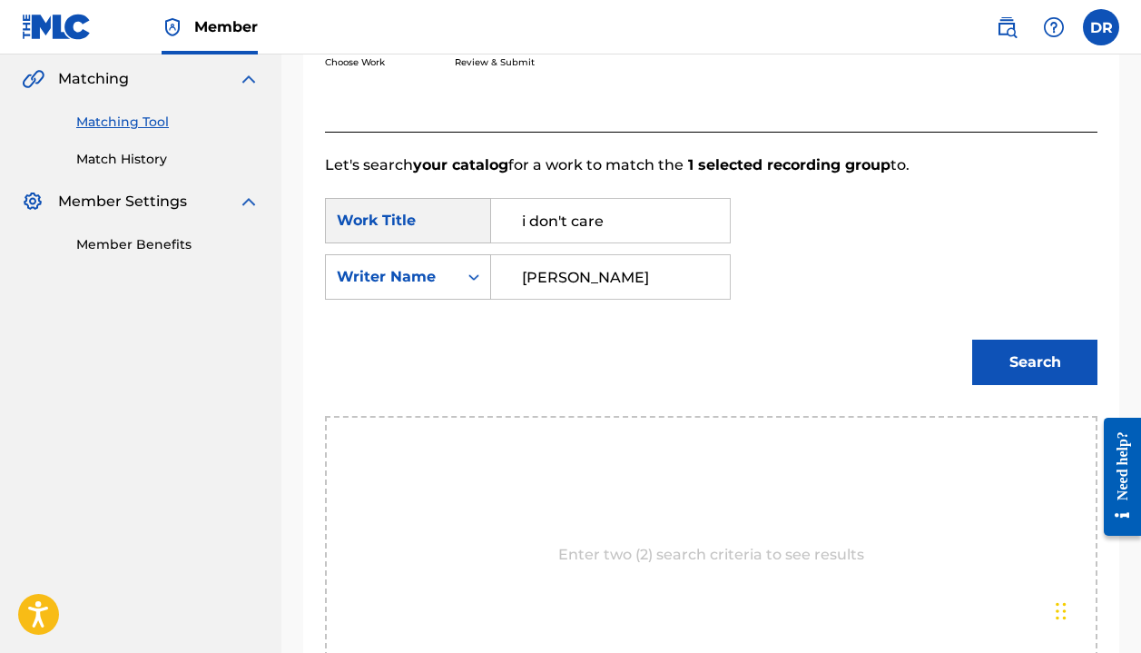
click at [992, 348] on button "Search" at bounding box center [1034, 362] width 125 height 45
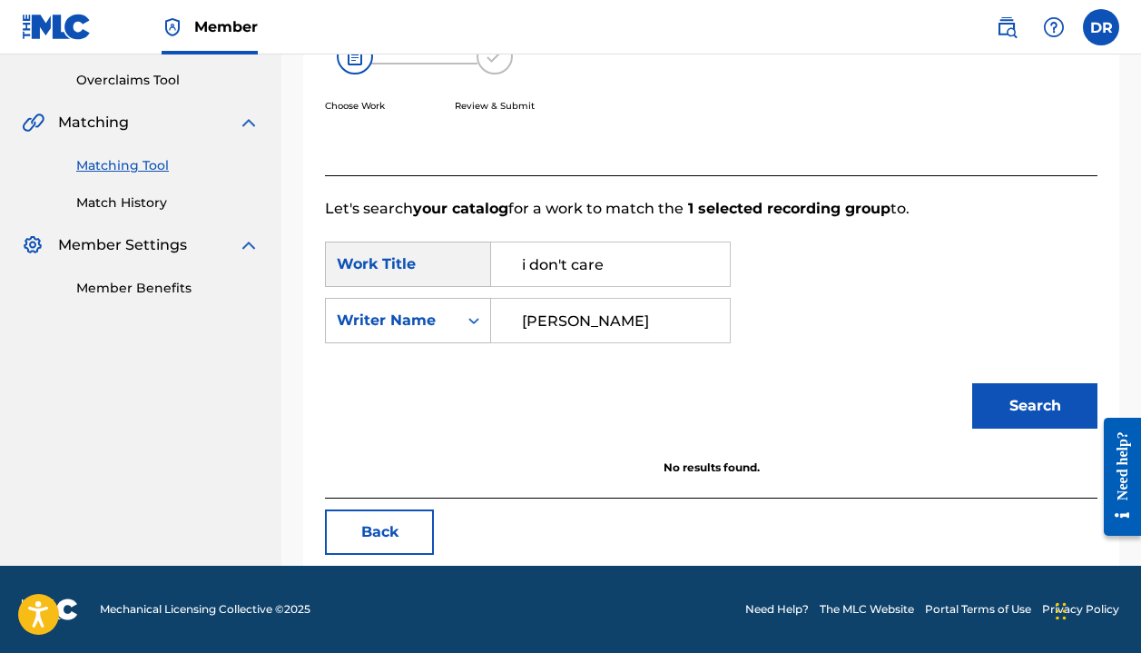
scroll to position [373, 0]
click at [662, 316] on input "[PERSON_NAME]" at bounding box center [611, 321] width 208 height 44
type input "[PERSON_NAME]"
drag, startPoint x: 662, startPoint y: 316, endPoint x: 1020, endPoint y: 428, distance: 374.8
click at [1020, 428] on button "Search" at bounding box center [1034, 405] width 125 height 45
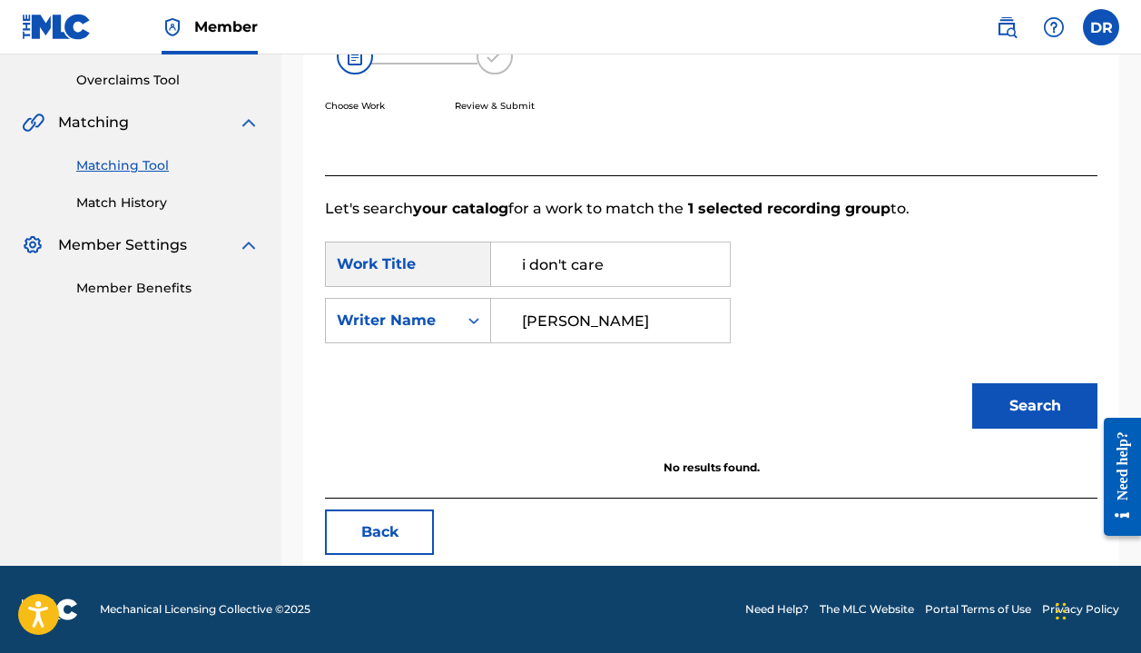
click at [525, 261] on input "i don't care" at bounding box center [611, 264] width 208 height 44
drag, startPoint x: 624, startPoint y: 264, endPoint x: 389, endPoint y: 263, distance: 235.2
click at [389, 263] on div "SearchWithCriteriaa59f6e57-e9b6-4e80-acbe-e8004054c7ee Work Title i don't care …" at bounding box center [528, 264] width 406 height 45
type input "I don't care"
click at [1035, 406] on button "Search" at bounding box center [1034, 405] width 125 height 45
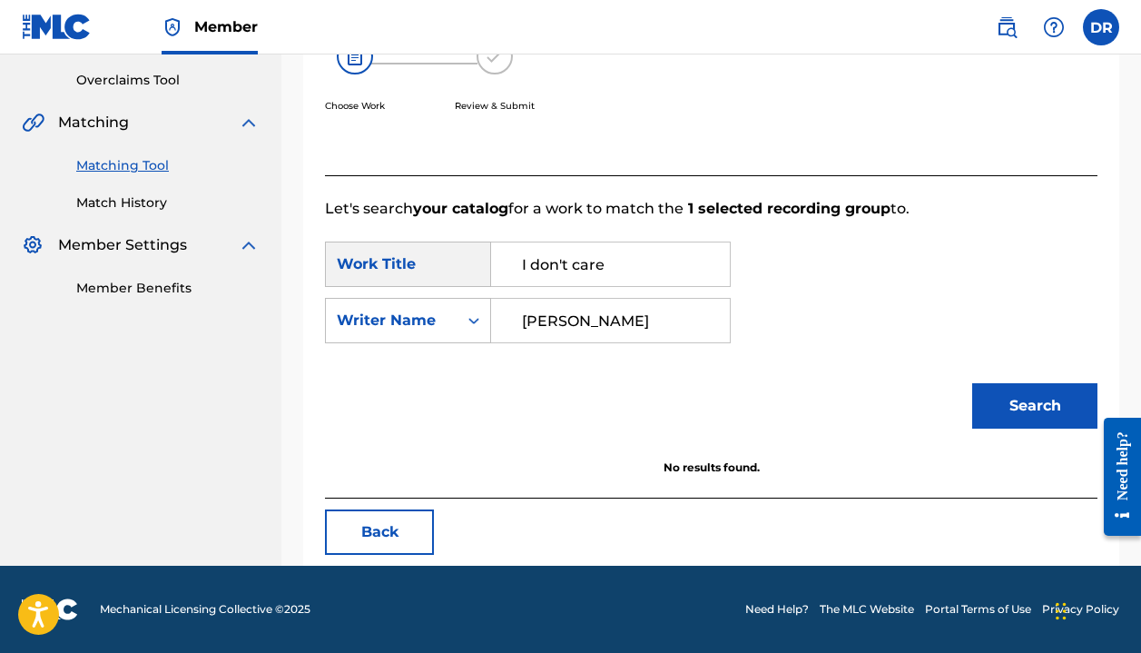
drag, startPoint x: 659, startPoint y: 319, endPoint x: 292, endPoint y: 329, distance: 366.9
click at [292, 329] on div "Match Usage - Select Work In this step, you will locate the work you'd like to …" at bounding box center [711, 146] width 860 height 839
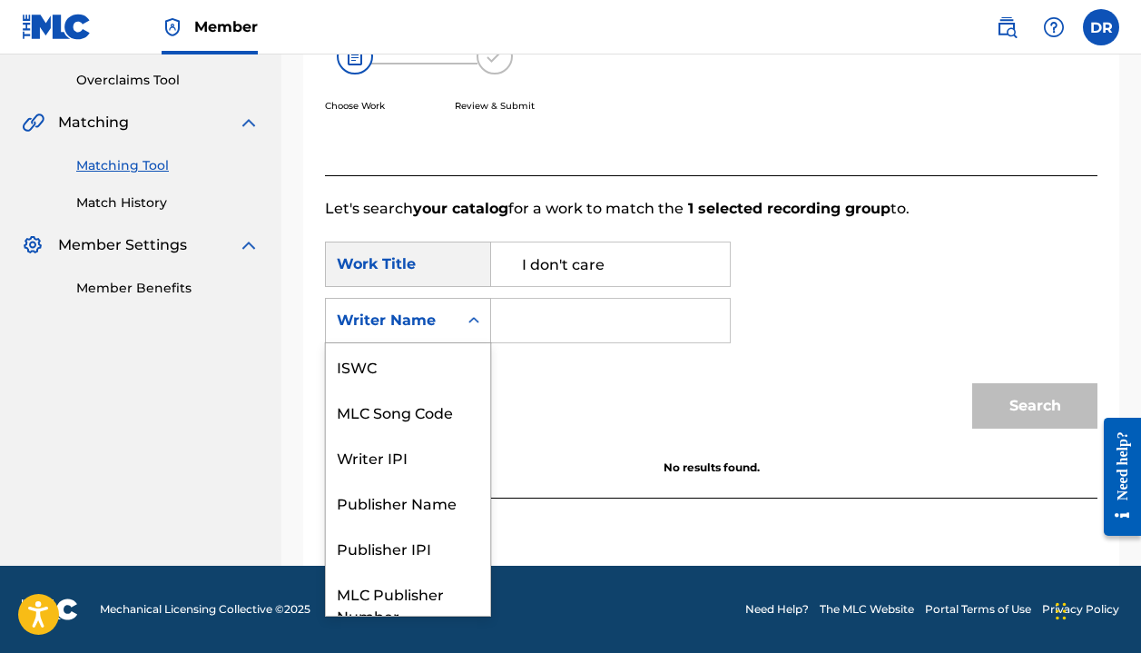
click at [436, 331] on div "Writer Name" at bounding box center [392, 320] width 132 height 35
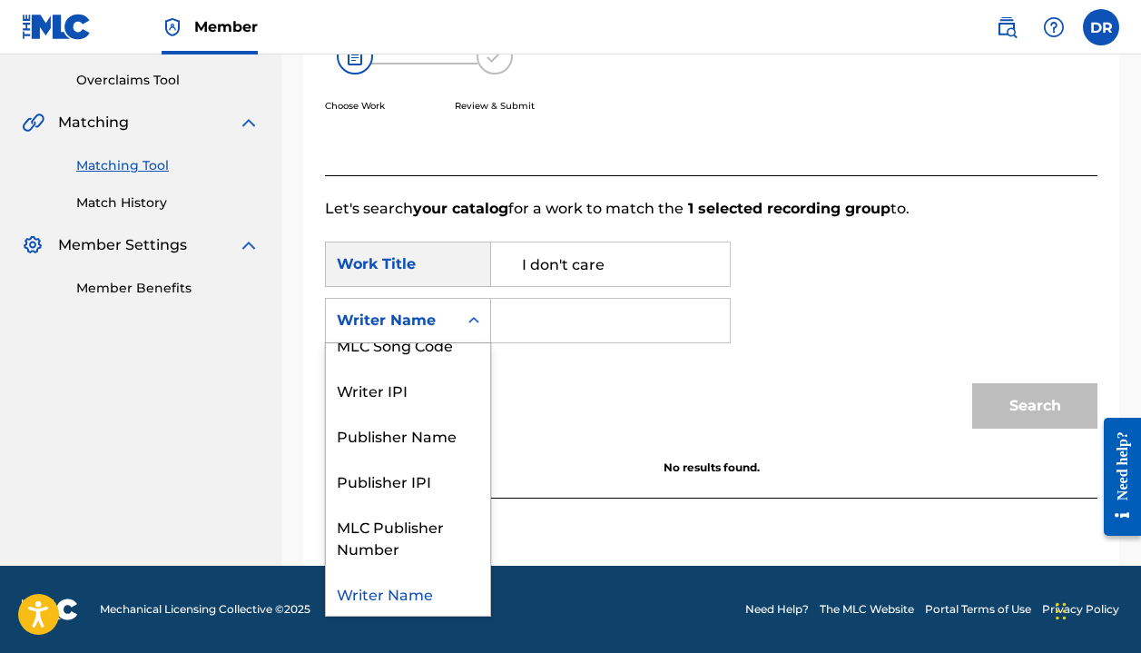
click at [424, 580] on div "Writer Name" at bounding box center [408, 592] width 164 height 45
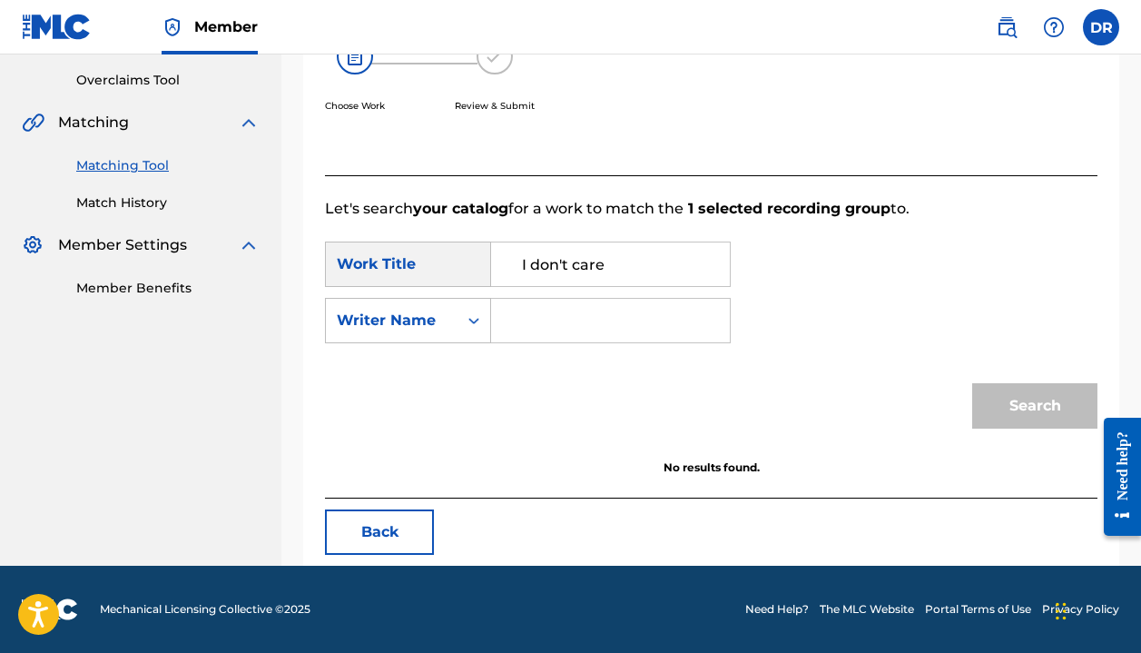
click at [524, 314] on input "Search Form" at bounding box center [611, 321] width 208 height 44
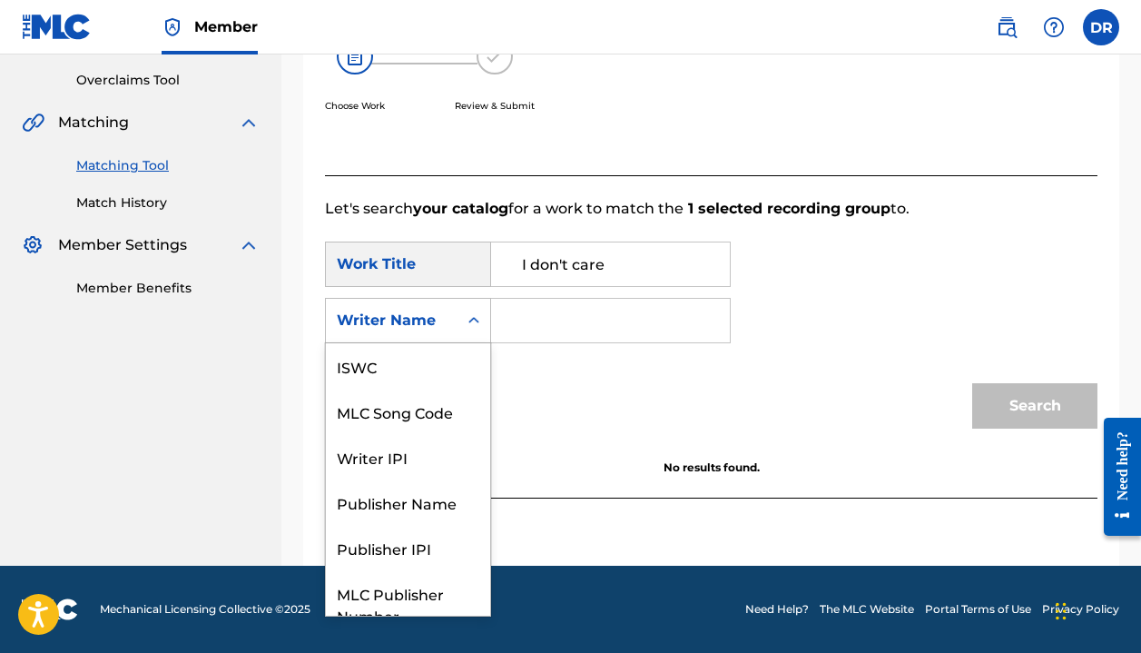
click at [419, 303] on div "Writer Name" at bounding box center [392, 320] width 132 height 35
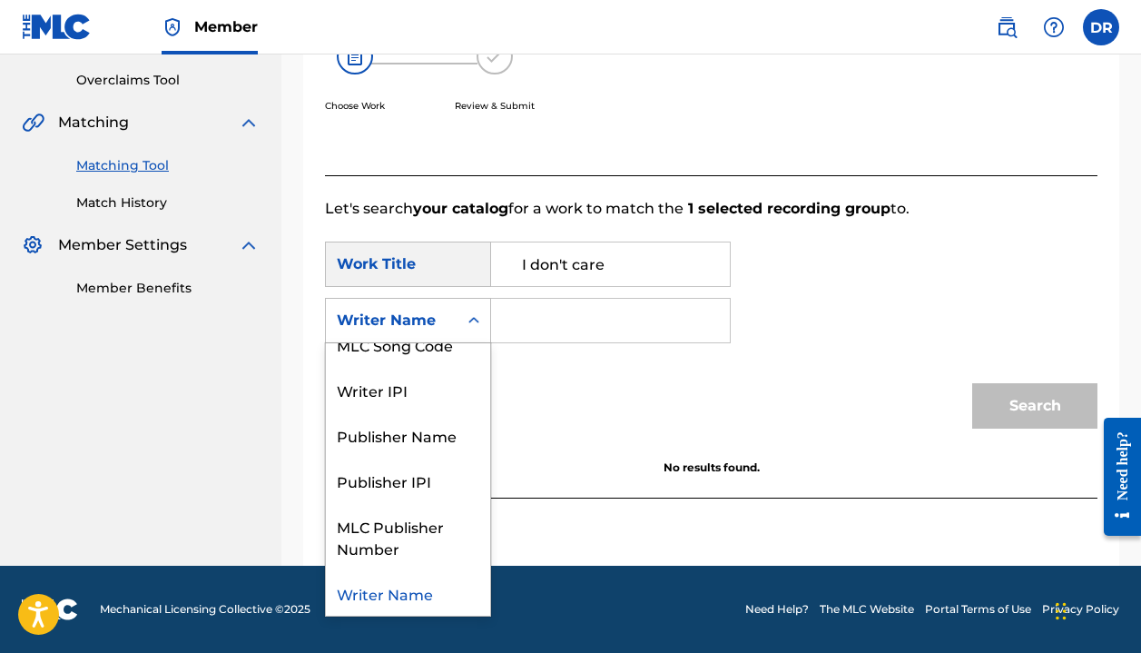
click at [419, 600] on div "Writer Name" at bounding box center [408, 592] width 164 height 45
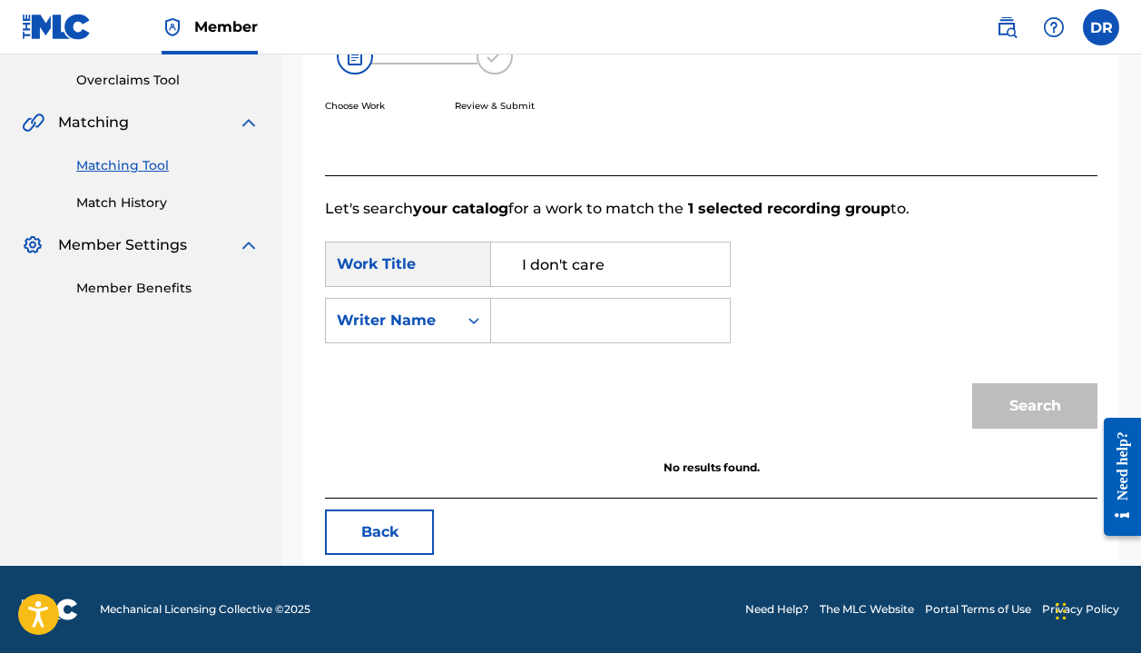
click at [636, 257] on input "I don't care" at bounding box center [611, 264] width 208 height 44
type input "I don't care"
click at [571, 337] on input "Search Form" at bounding box center [611, 321] width 208 height 44
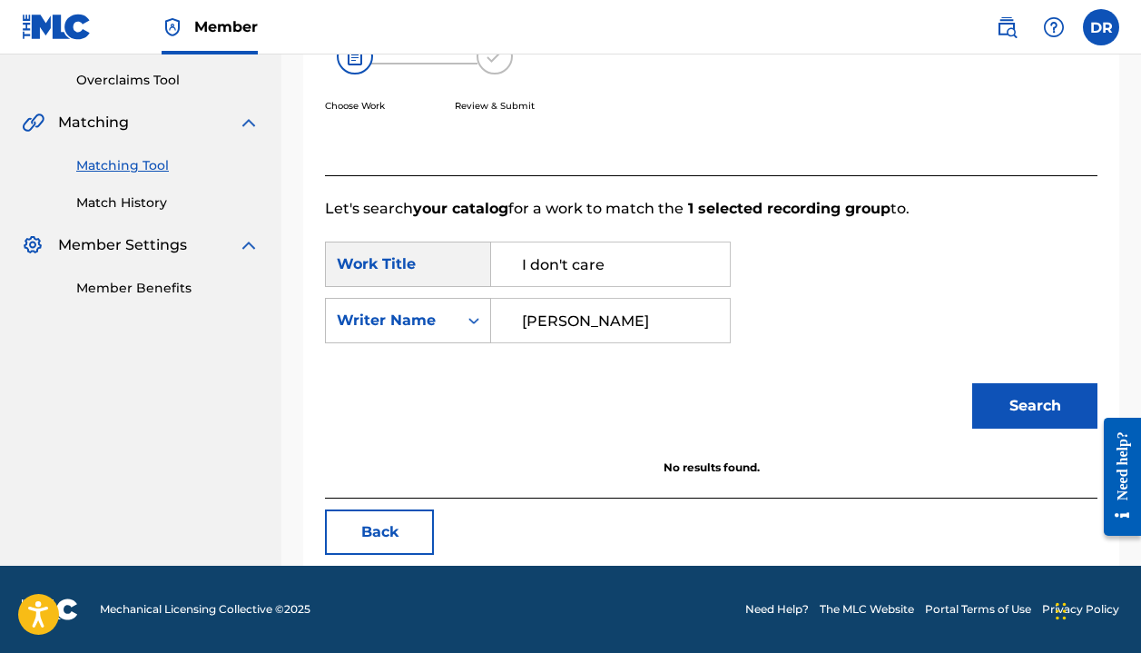
click at [1035, 406] on button "Search" at bounding box center [1034, 405] width 125 height 45
click at [609, 320] on input "[PERSON_NAME]" at bounding box center [611, 321] width 208 height 44
type input "young"
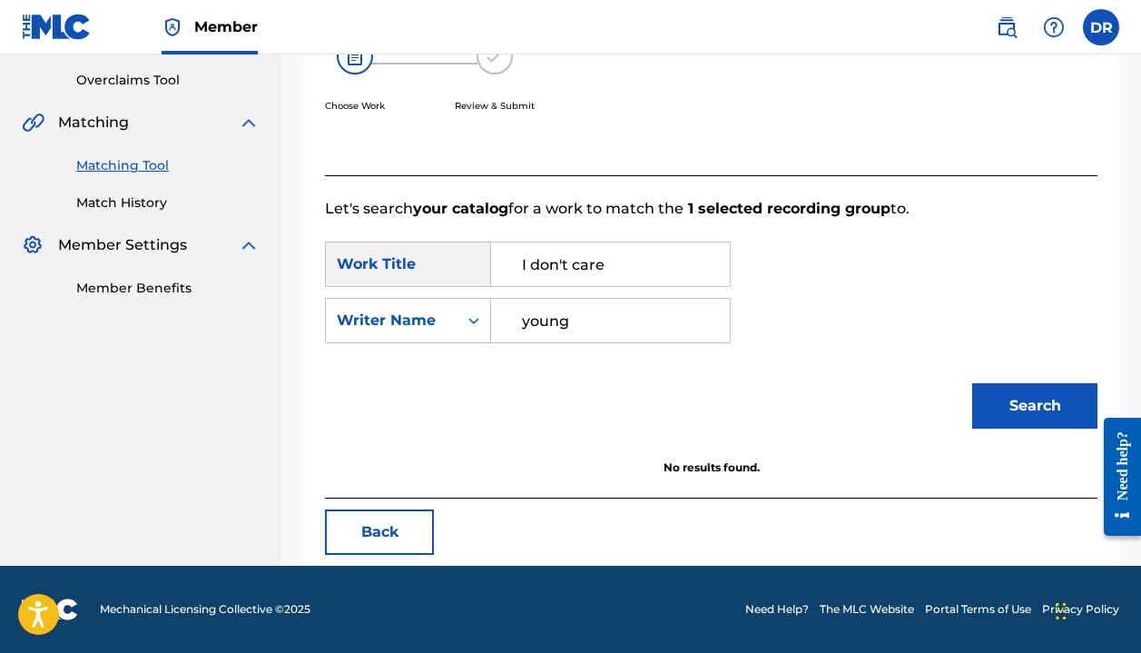
click at [1035, 406] on button "Search" at bounding box center [1034, 405] width 125 height 45
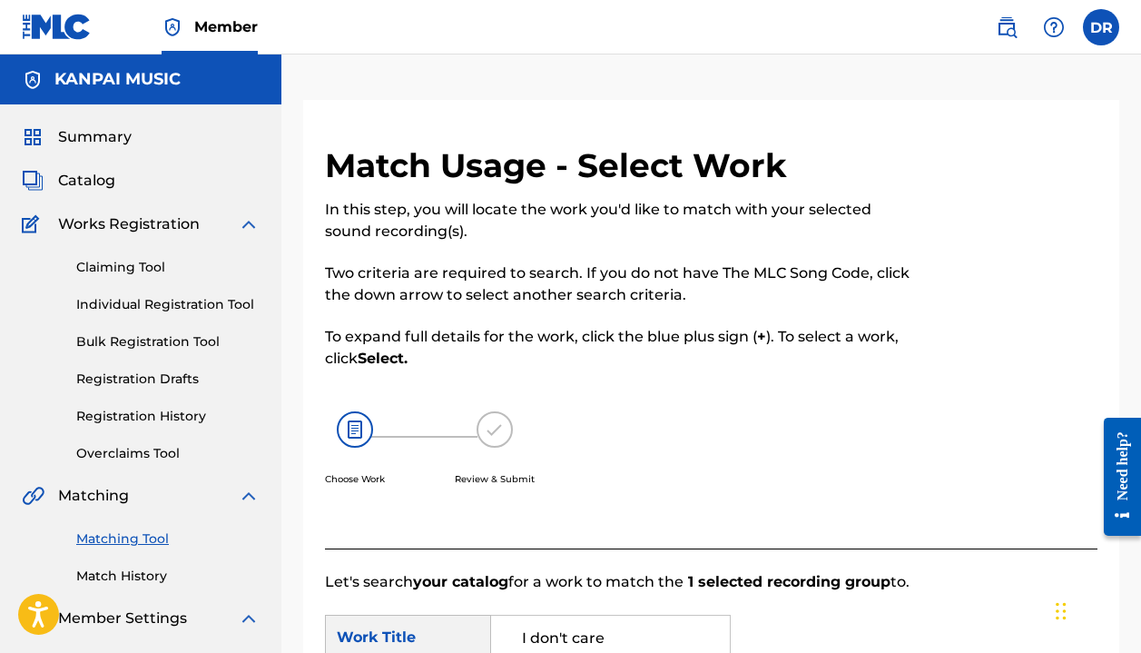
scroll to position [0, 0]
click at [65, 23] on img at bounding box center [57, 27] width 70 height 26
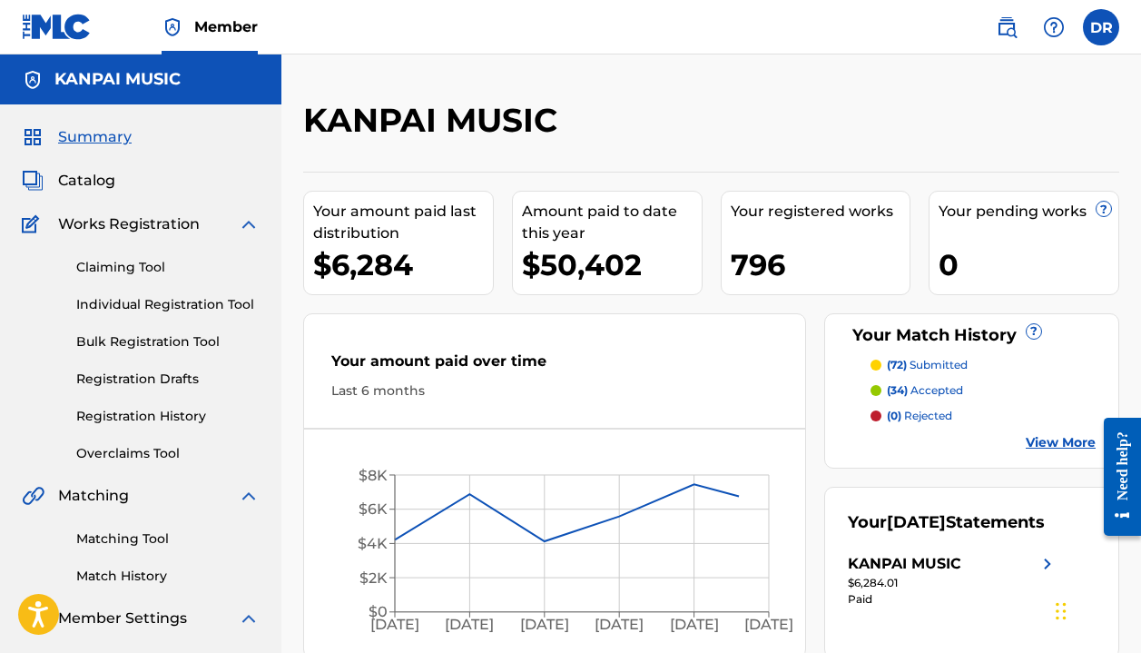
click at [72, 30] on img at bounding box center [57, 27] width 70 height 26
click at [201, 28] on span "Member" at bounding box center [226, 26] width 64 height 21
click at [173, 27] on img at bounding box center [173, 27] width 22 height 22
click at [1094, 26] on label at bounding box center [1101, 27] width 36 height 36
click at [1101, 27] on input "DR Diego Rueda intern@stonesthrow.com Notification Preferences Profile Log out" at bounding box center [1101, 27] width 0 height 0
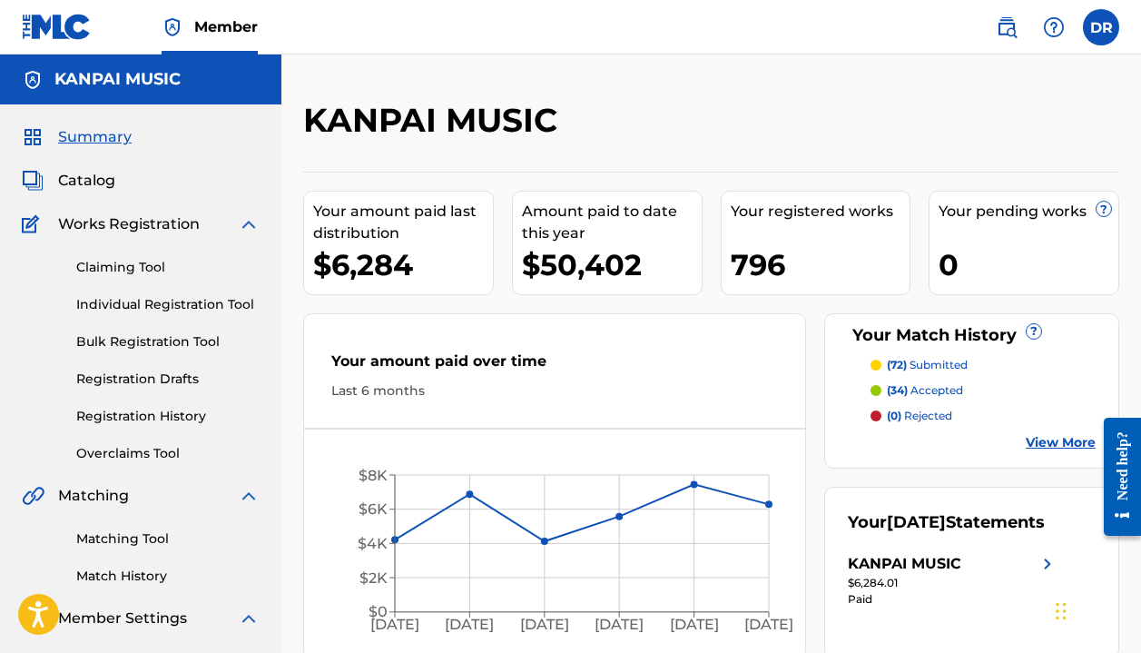
click at [55, 27] on img at bounding box center [57, 27] width 70 height 26
click at [71, 22] on img at bounding box center [57, 27] width 70 height 26
click at [244, 31] on span "Members 2" at bounding box center [238, 26] width 89 height 21
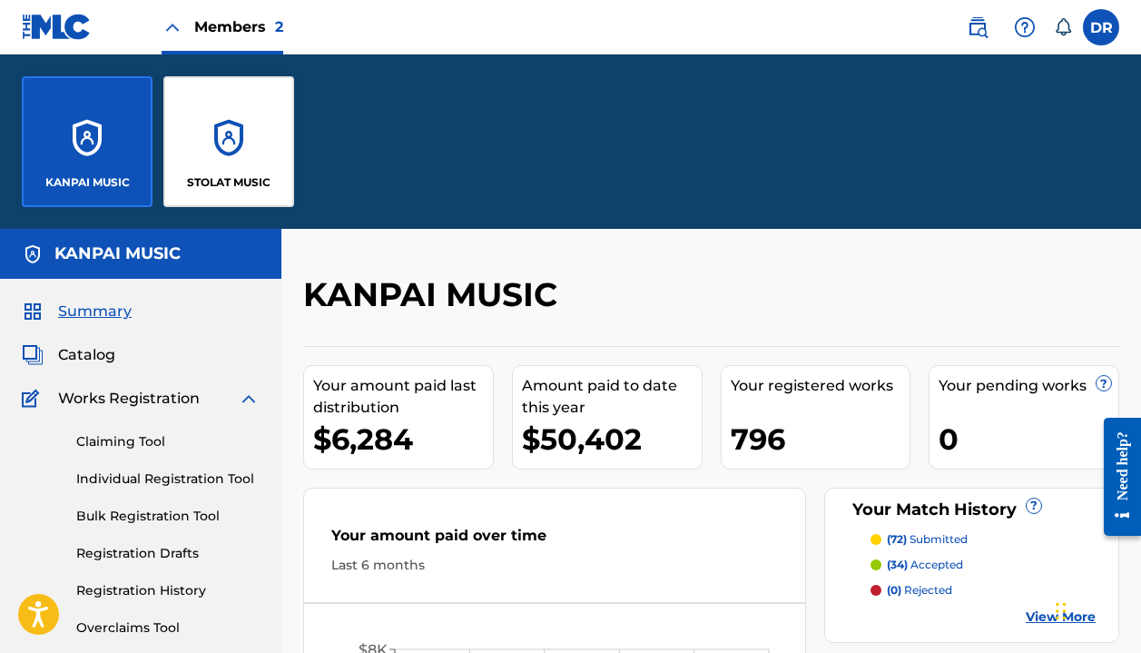
click at [231, 111] on div "STOLAT MUSIC" at bounding box center [228, 141] width 131 height 131
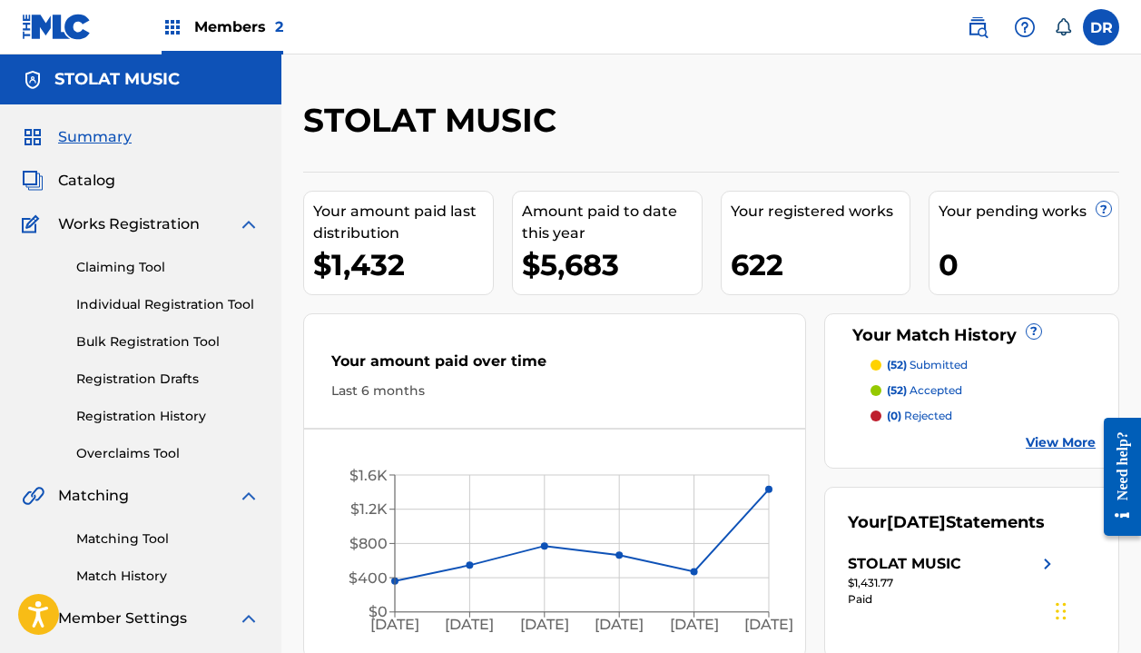
click at [137, 542] on link "Matching Tool" at bounding box center [167, 538] width 183 height 19
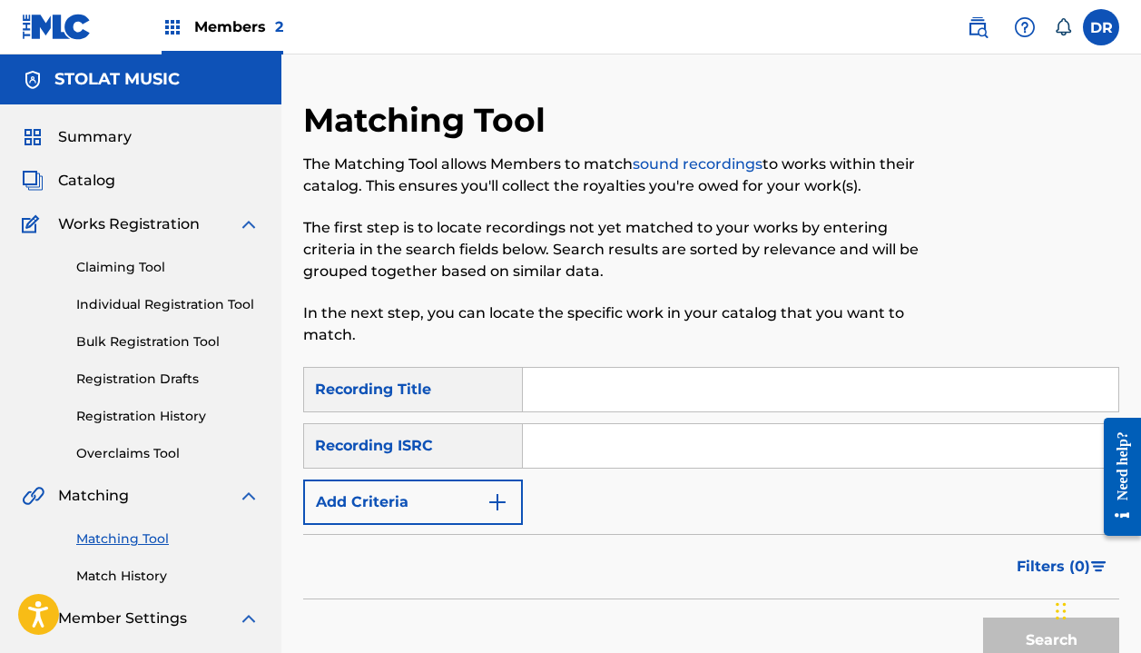
click at [562, 392] on input "Search Form" at bounding box center [821, 390] width 596 height 44
type input "I don't care"
click at [451, 517] on button "Add Criteria" at bounding box center [413, 501] width 220 height 45
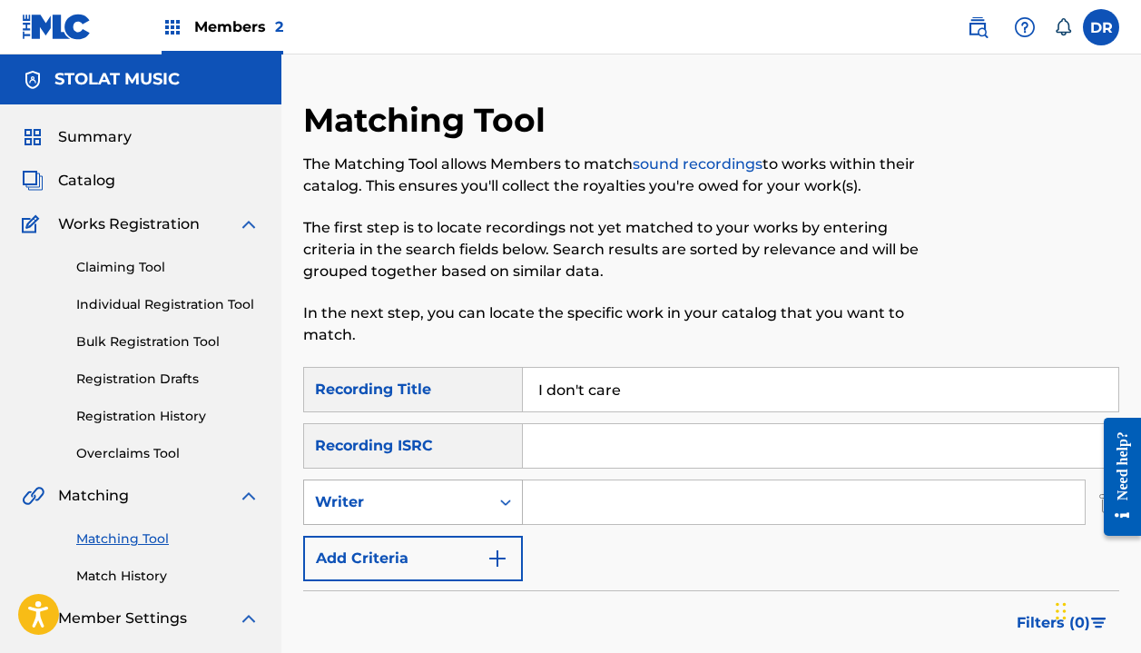
click at [449, 511] on div "Writer" at bounding box center [396, 502] width 163 height 22
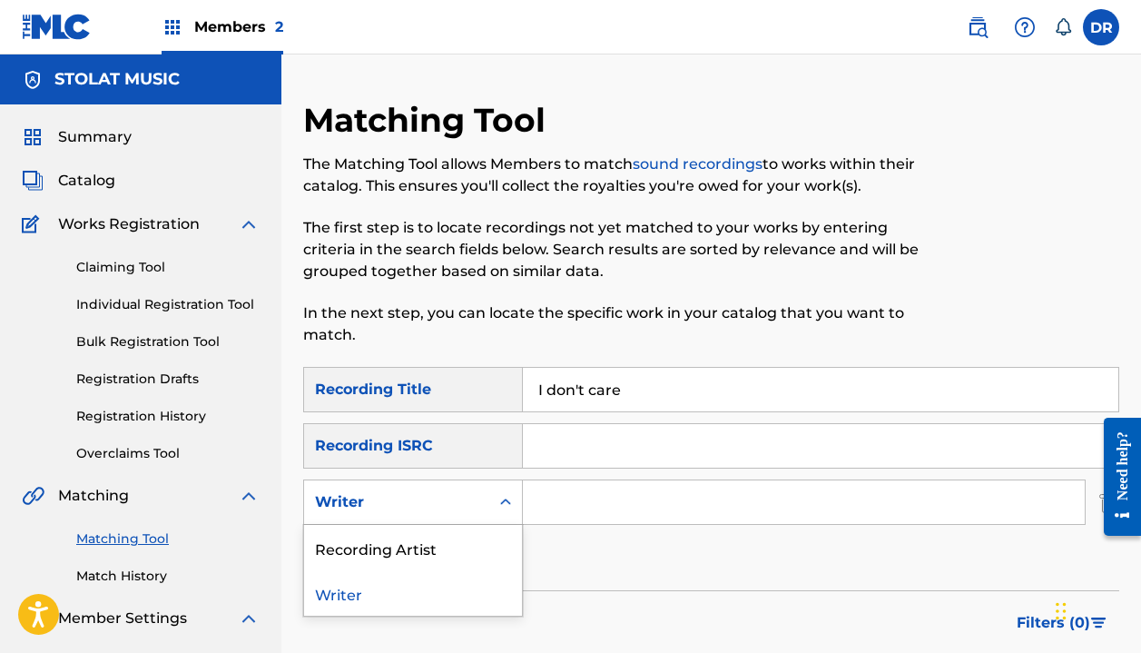
click at [442, 590] on div "Writer" at bounding box center [413, 592] width 218 height 45
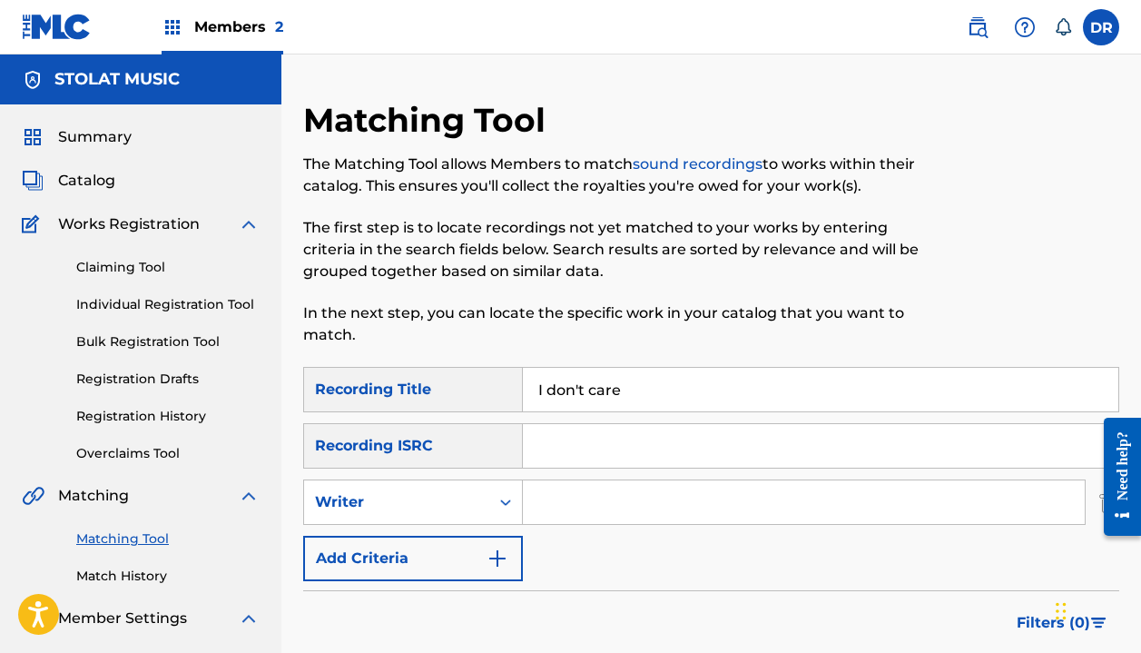
click at [551, 484] on input "Search Form" at bounding box center [804, 502] width 562 height 44
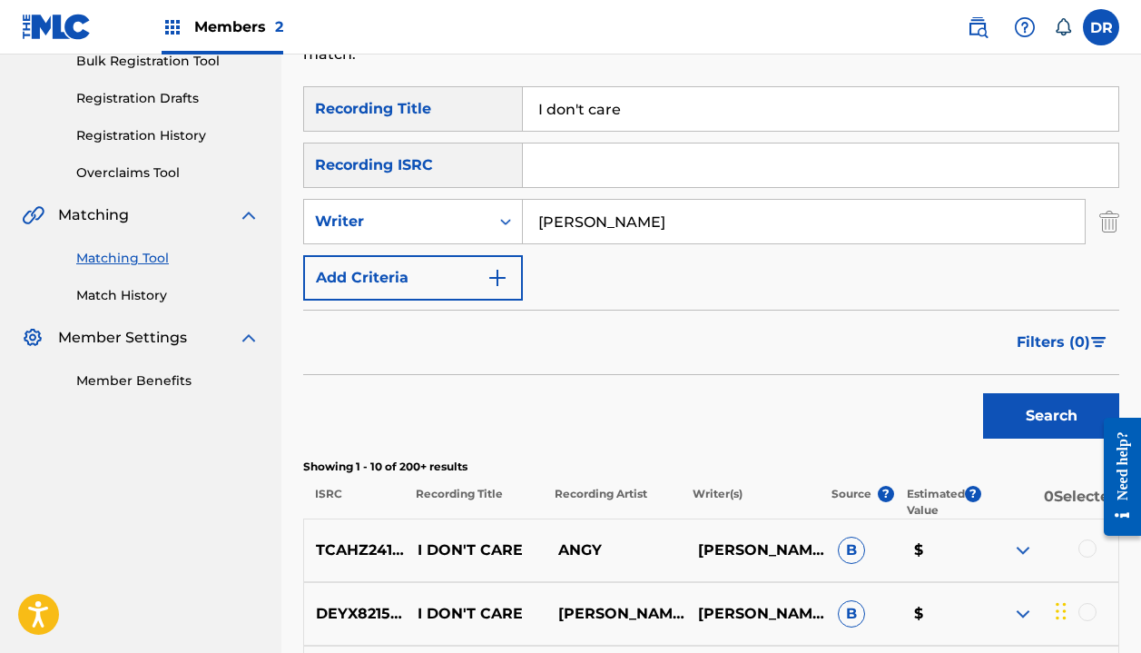
scroll to position [274, 0]
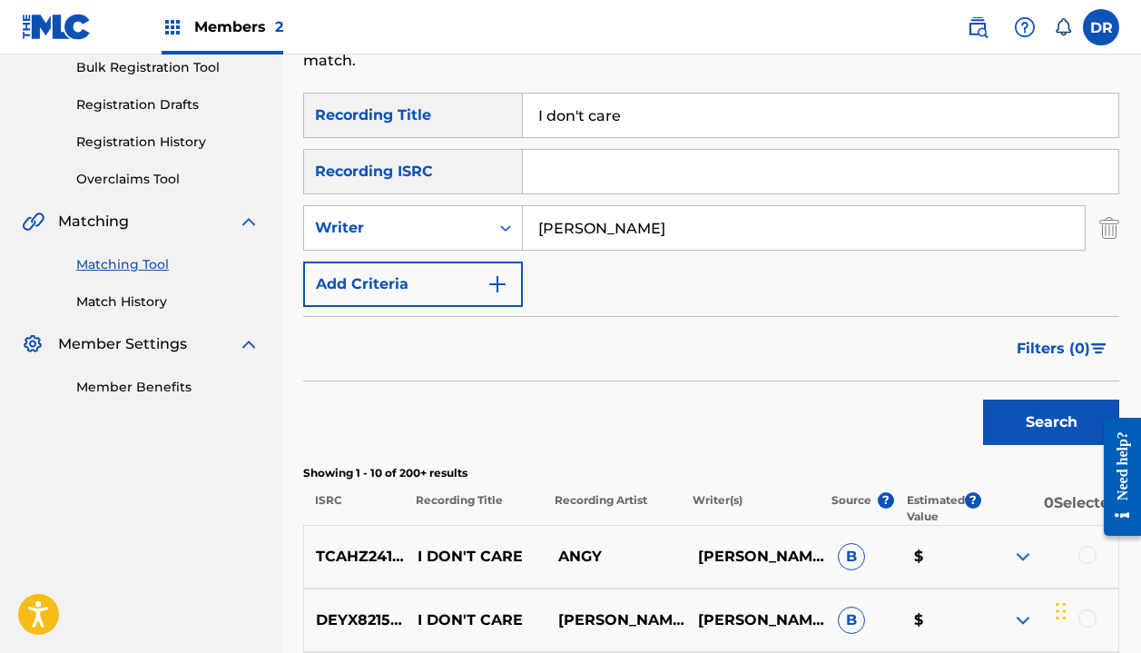
click at [1051, 422] on button "Search" at bounding box center [1051, 421] width 136 height 45
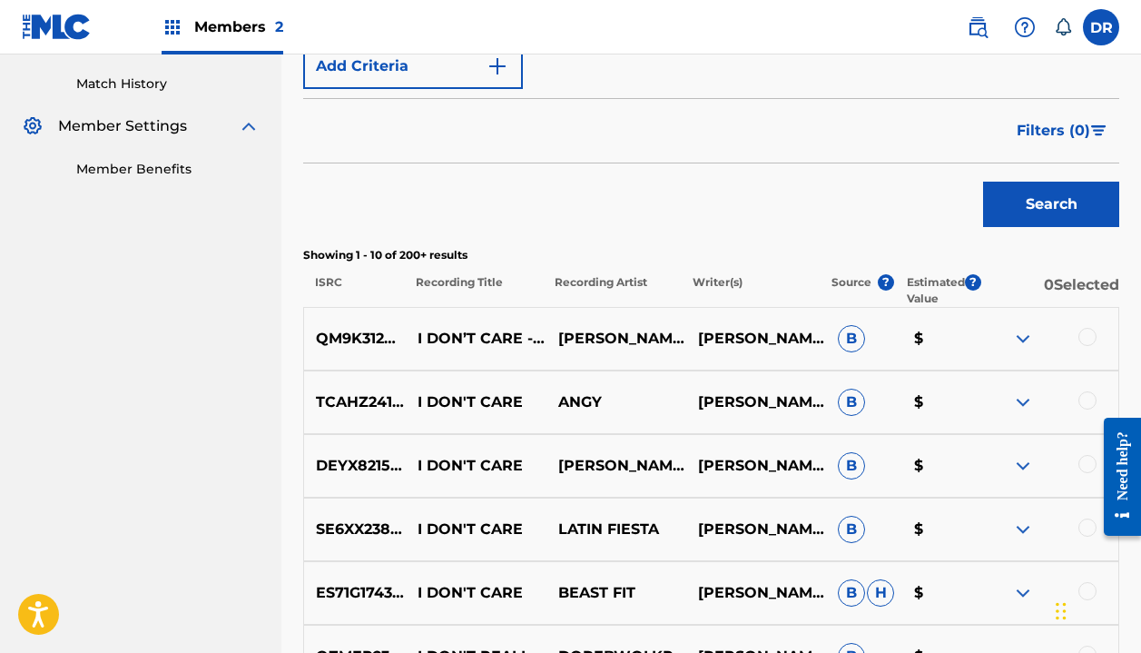
scroll to position [561, 0]
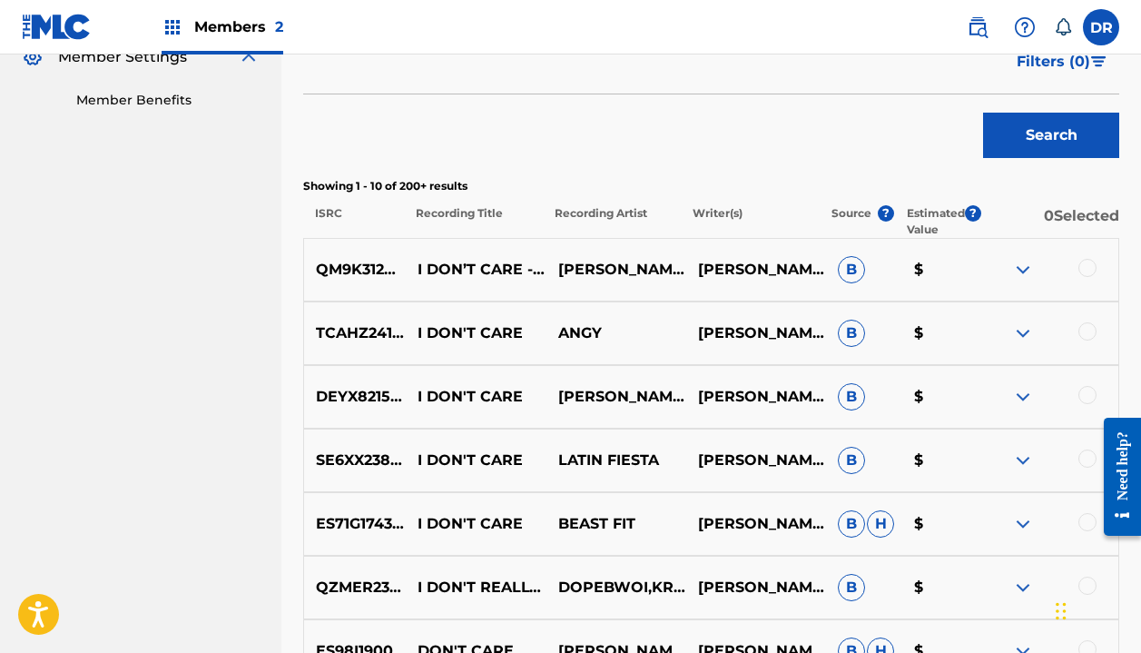
type input "[PERSON_NAME]"
click at [1089, 264] on div at bounding box center [1088, 268] width 18 height 18
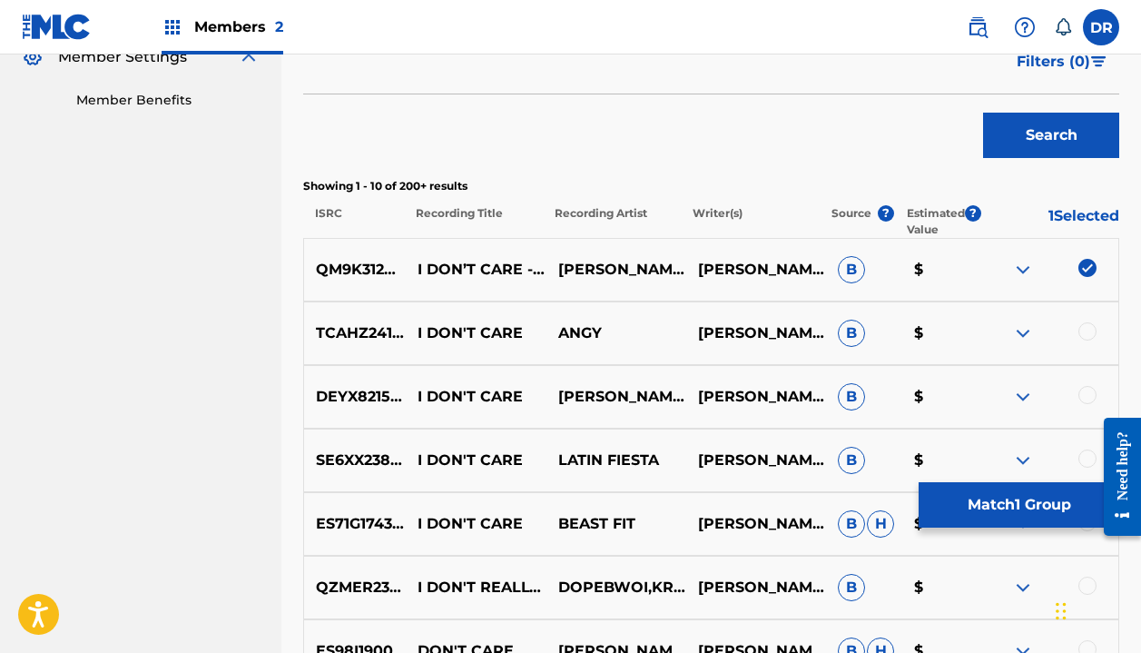
click at [1030, 498] on button "Match 1 Group" at bounding box center [1019, 504] width 201 height 45
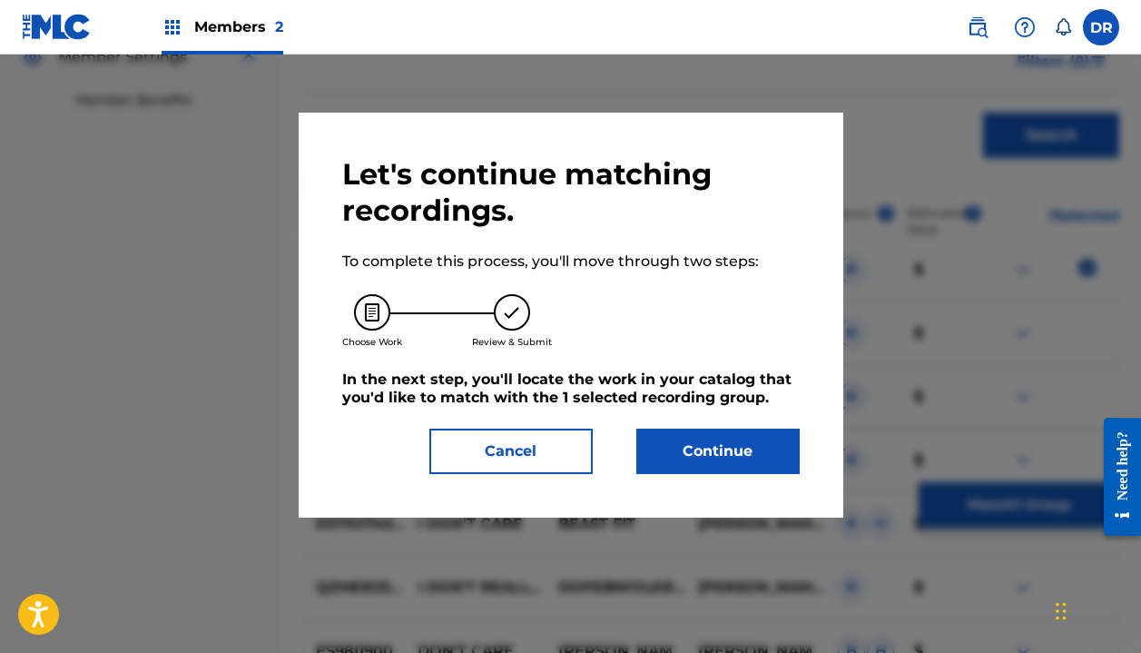
click at [735, 435] on button "Continue" at bounding box center [717, 451] width 163 height 45
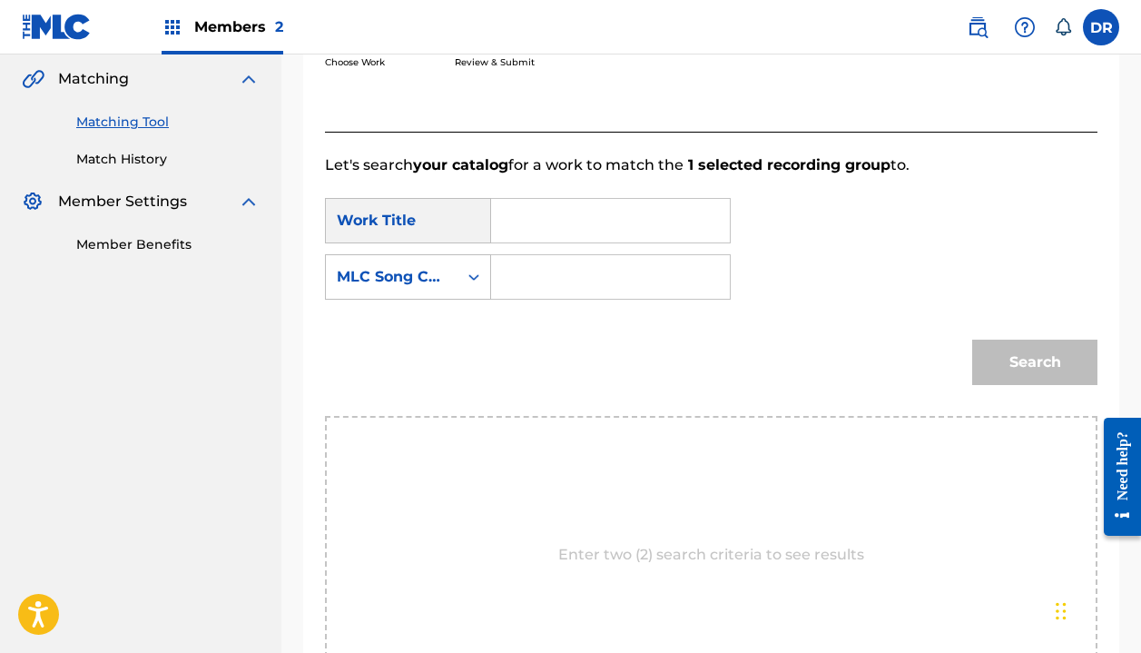
click at [605, 214] on input "Search Form" at bounding box center [611, 221] width 208 height 44
type input "I don't care"
click at [456, 261] on div "MLC Song Code" at bounding box center [392, 277] width 132 height 35
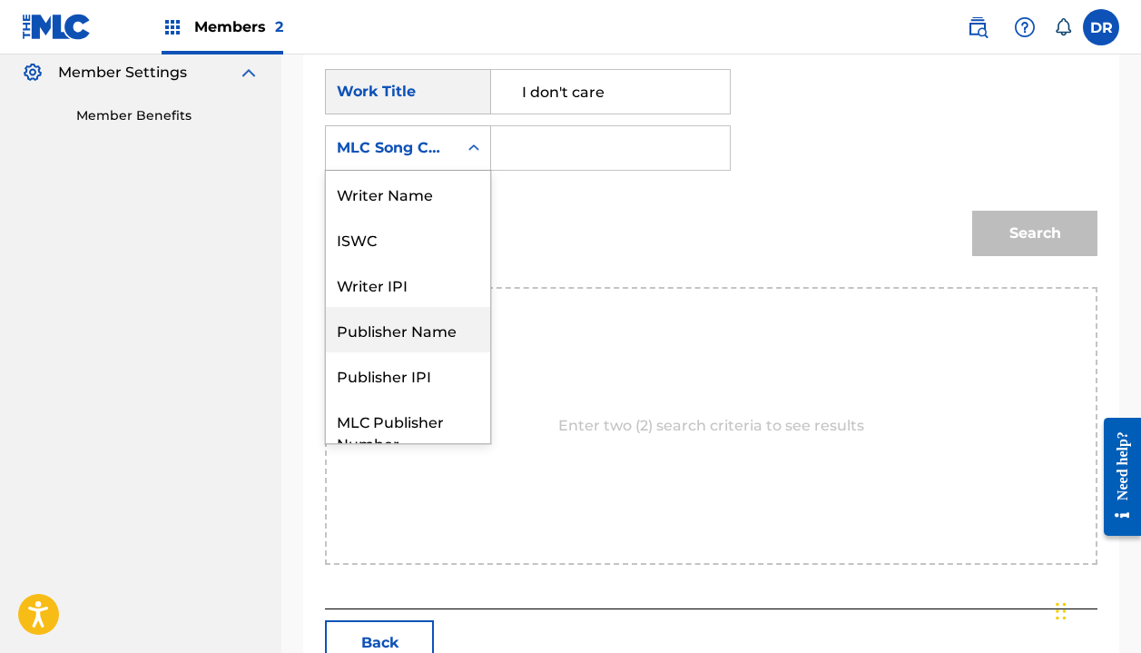
scroll to position [520, 0]
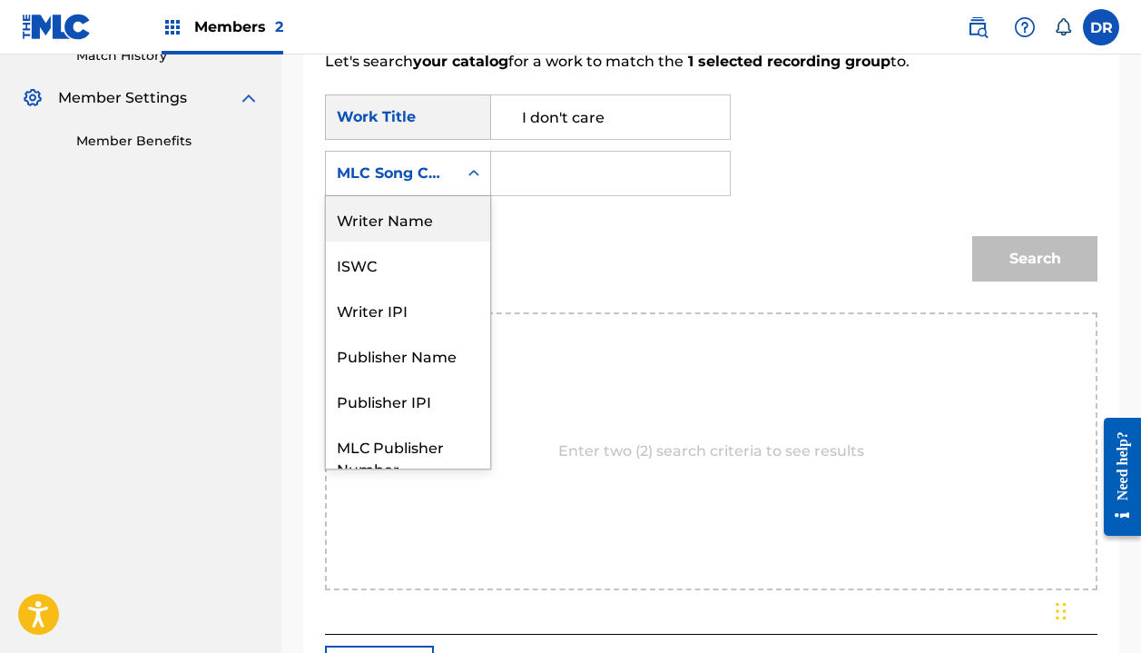
click at [421, 212] on div "Writer Name" at bounding box center [408, 218] width 164 height 45
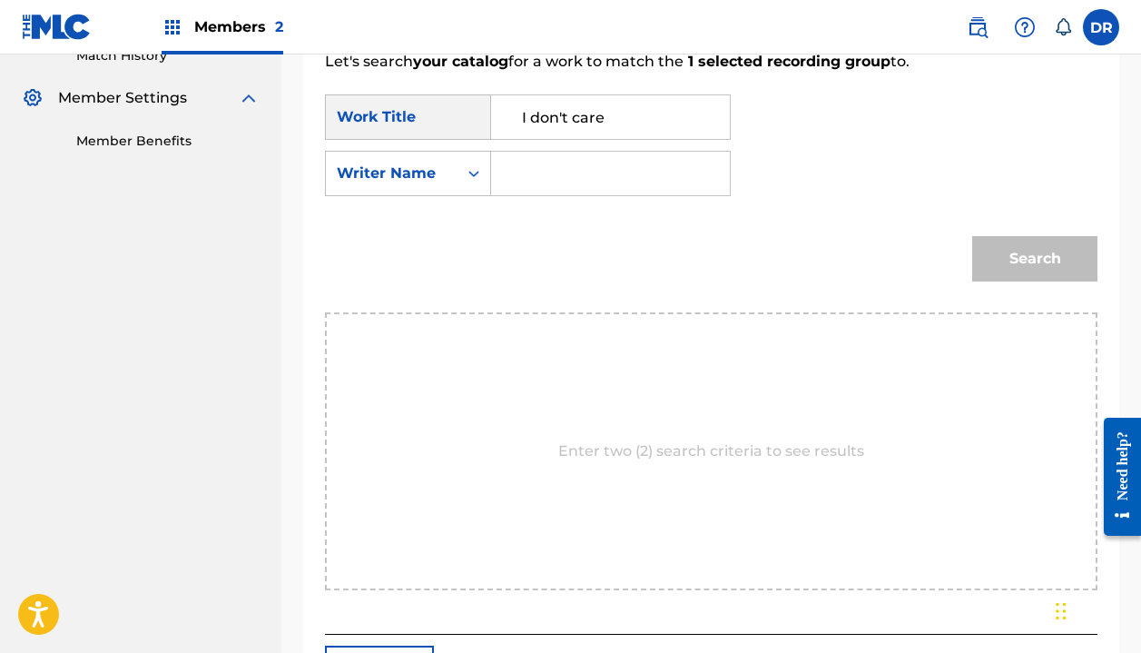
click at [585, 159] on input "Search Form" at bounding box center [611, 174] width 208 height 44
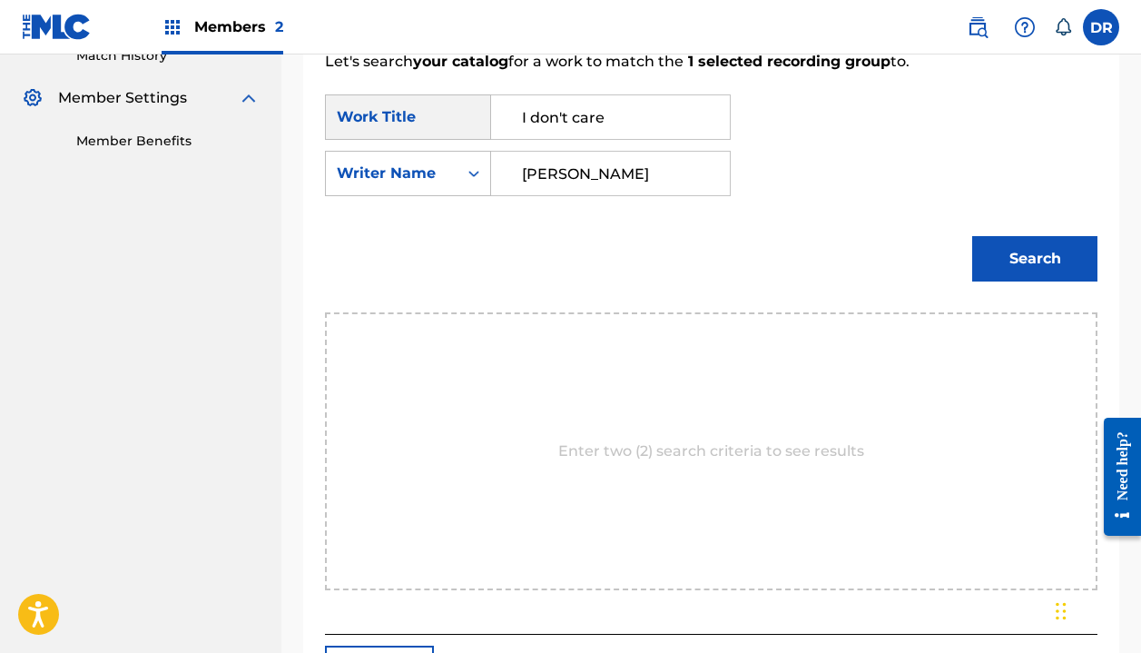
click at [1035, 259] on button "Search" at bounding box center [1034, 258] width 125 height 45
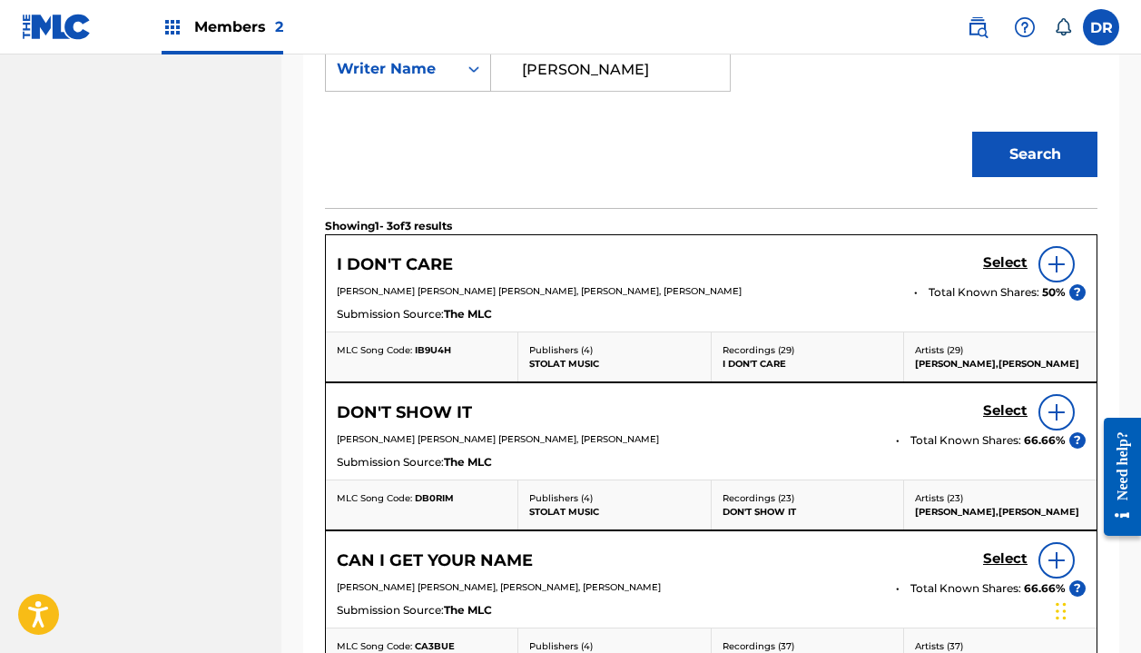
scroll to position [695, 0]
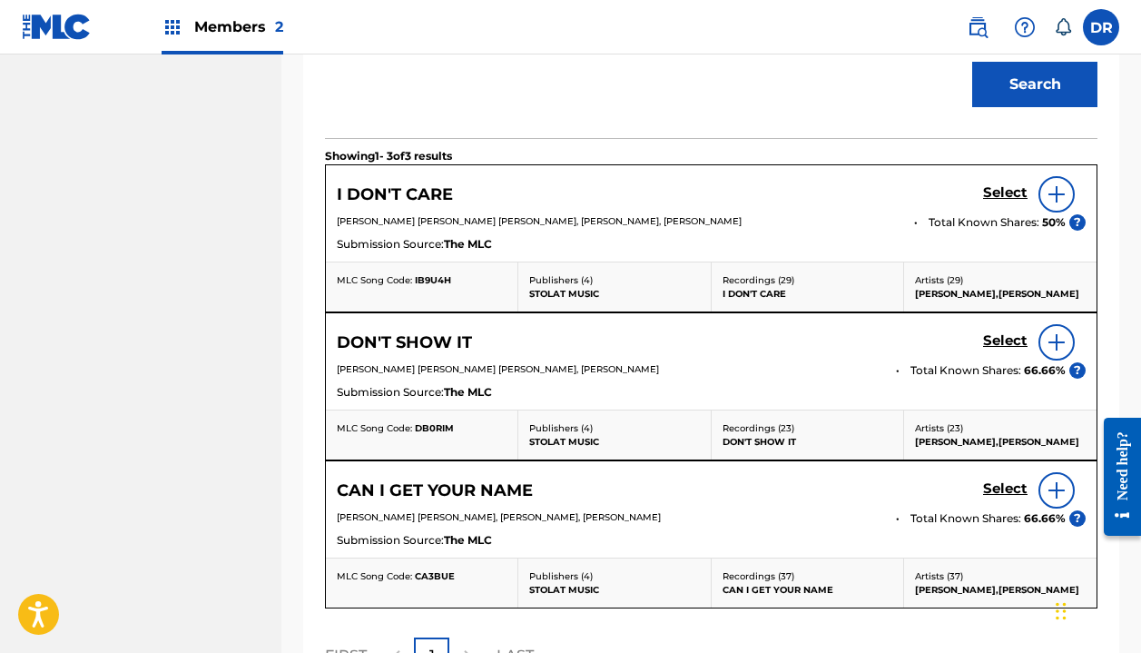
type input "[PERSON_NAME]"
click at [1014, 192] on h5 "Select" at bounding box center [1005, 192] width 44 height 17
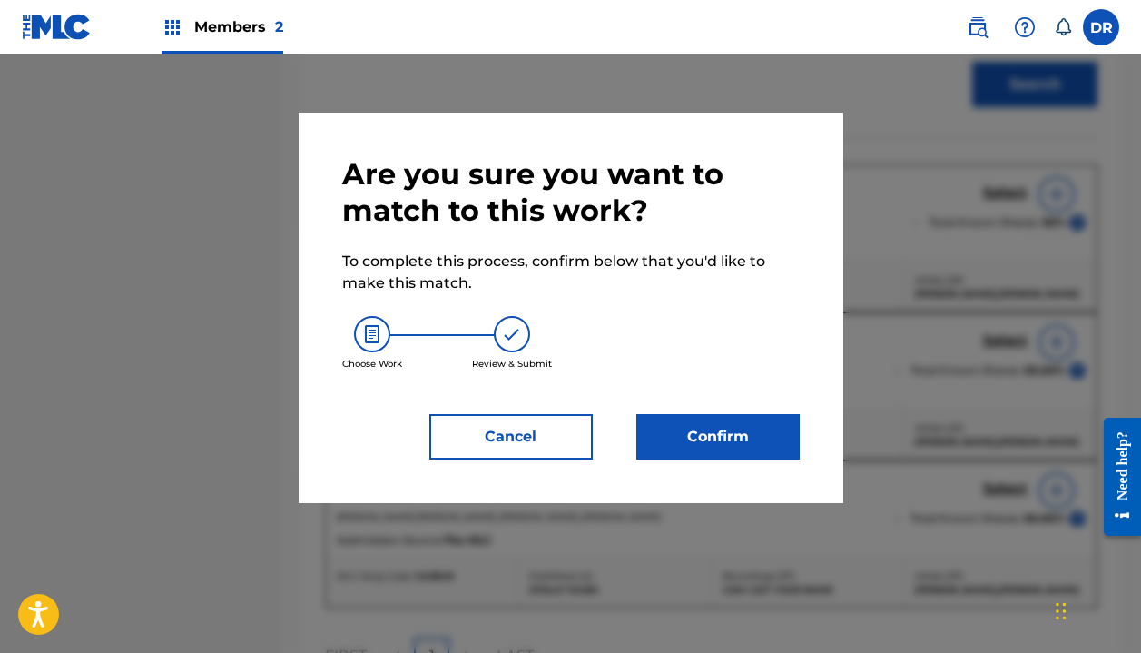
click at [751, 423] on button "Confirm" at bounding box center [717, 436] width 163 height 45
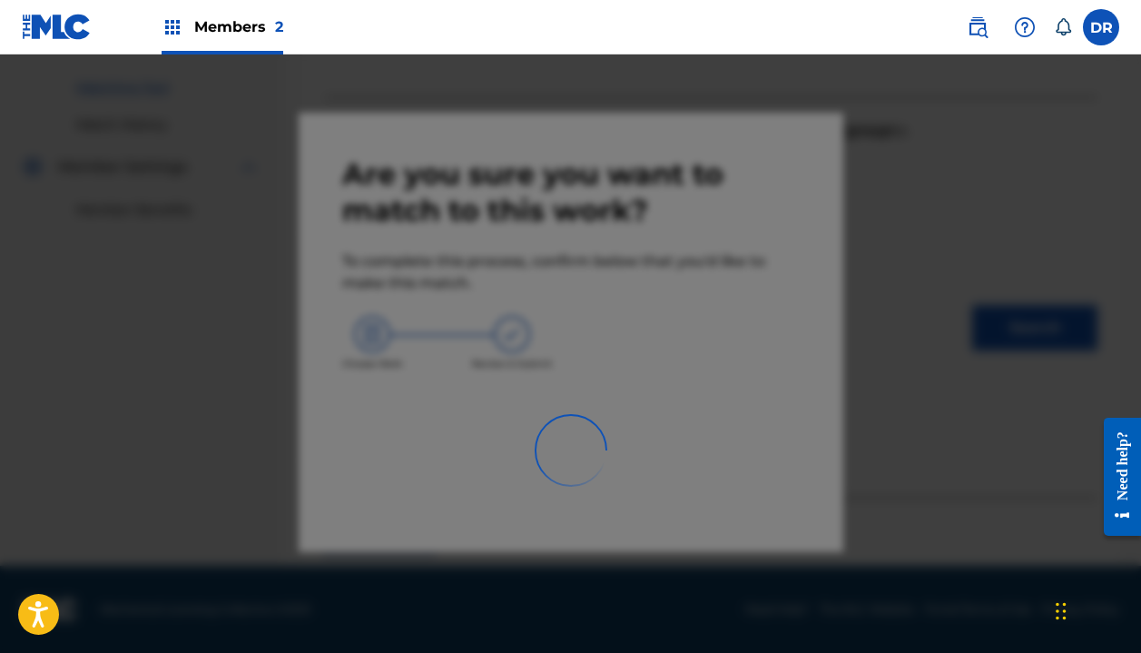
scroll to position [127, 0]
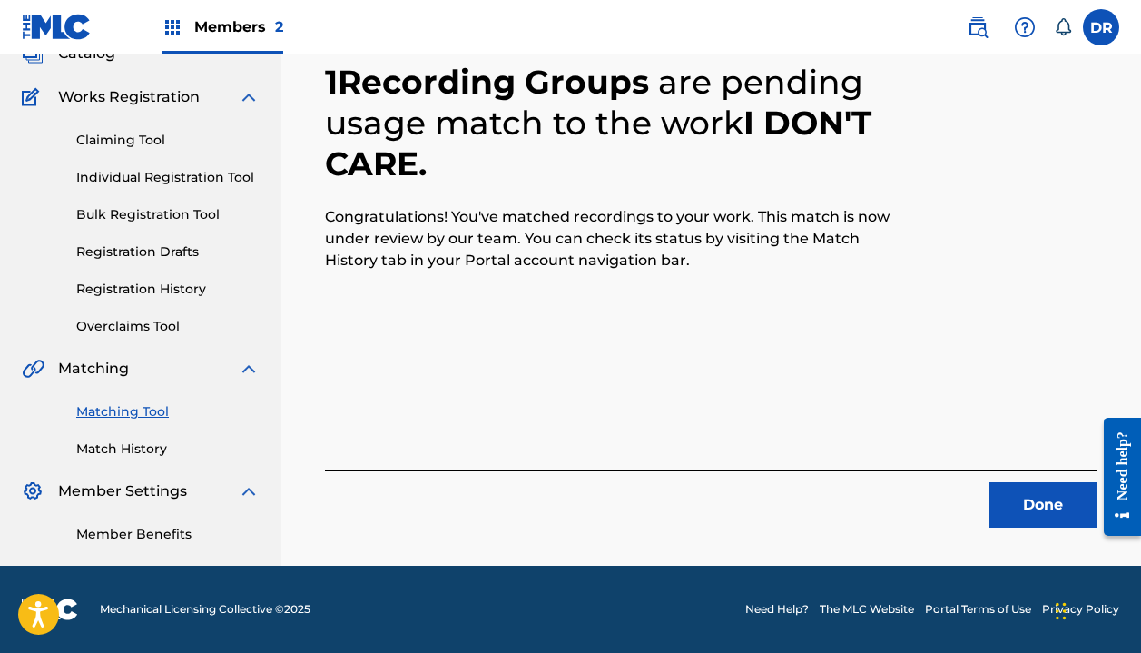
click at [1024, 508] on button "Done" at bounding box center [1043, 504] width 109 height 45
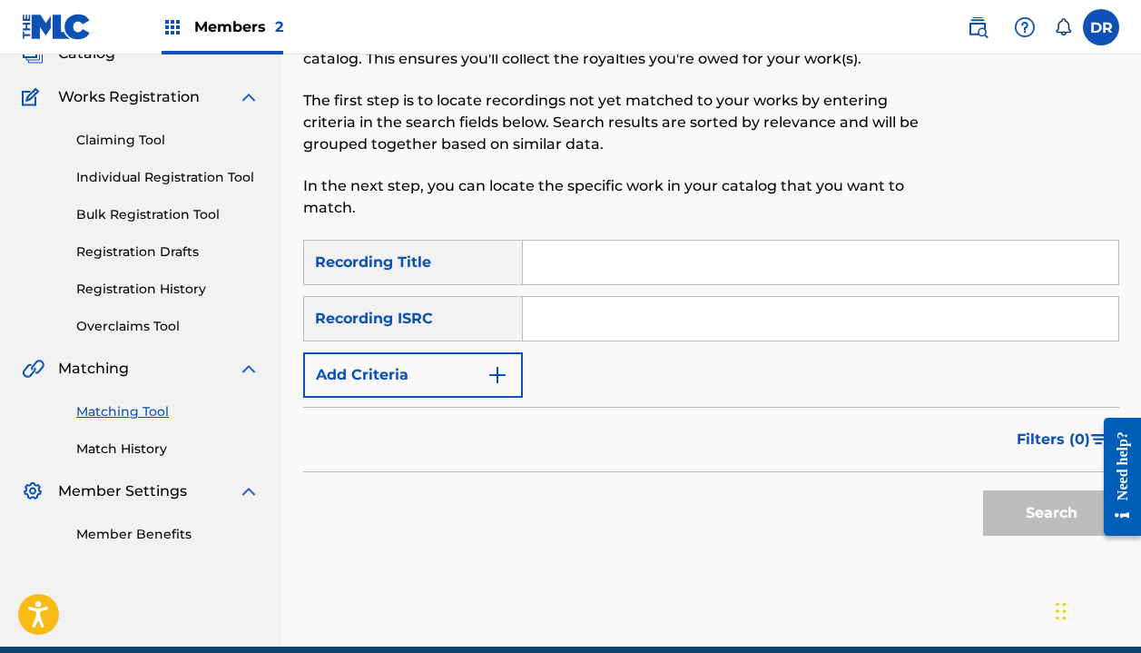
click at [578, 255] on input "Search Form" at bounding box center [821, 263] width 596 height 44
type input "I don't care"
click at [445, 321] on div "Recording ISRC" at bounding box center [413, 318] width 220 height 45
click at [449, 366] on button "Add Criteria" at bounding box center [413, 374] width 220 height 45
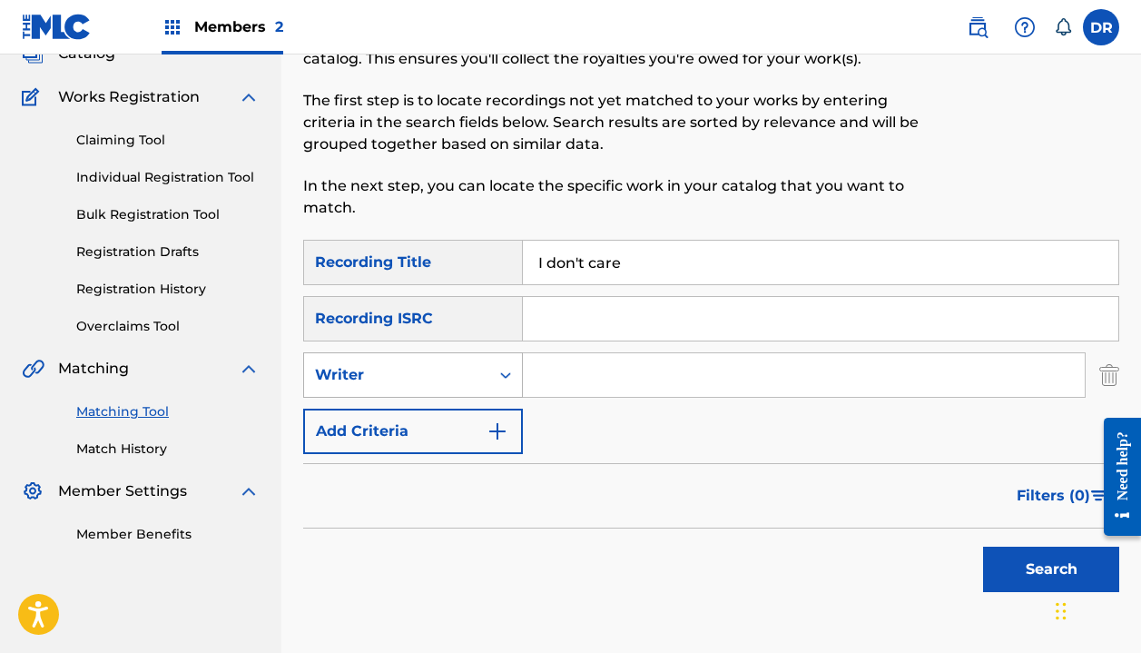
click at [464, 381] on div "Writer" at bounding box center [396, 375] width 163 height 22
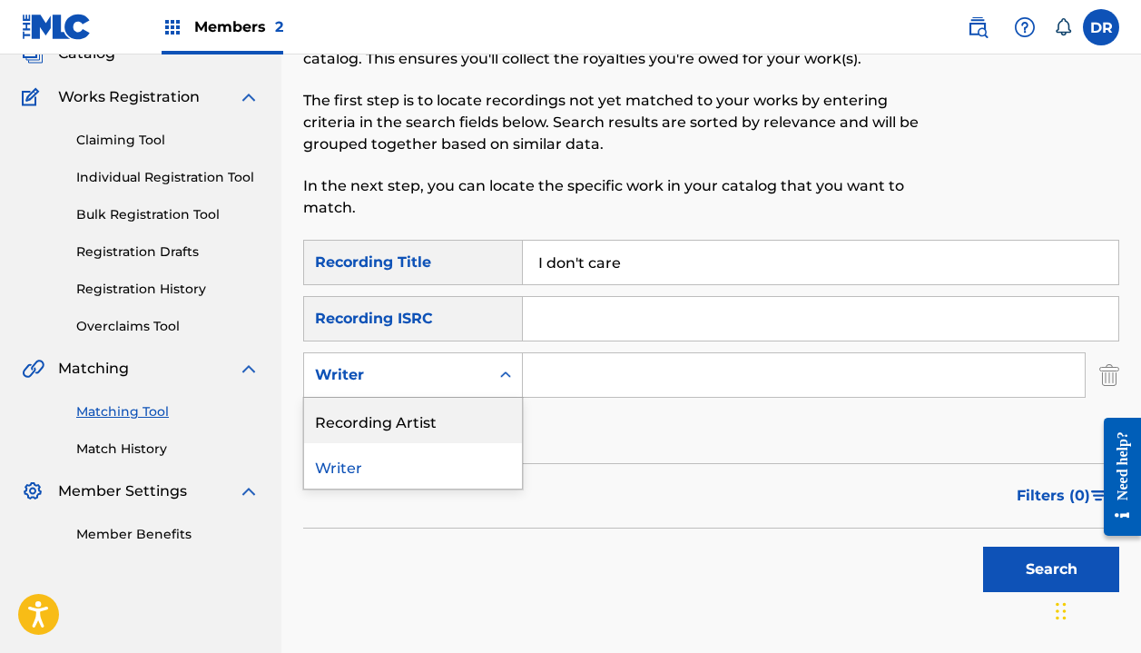
click at [456, 419] on div "Recording Artist" at bounding box center [413, 420] width 218 height 45
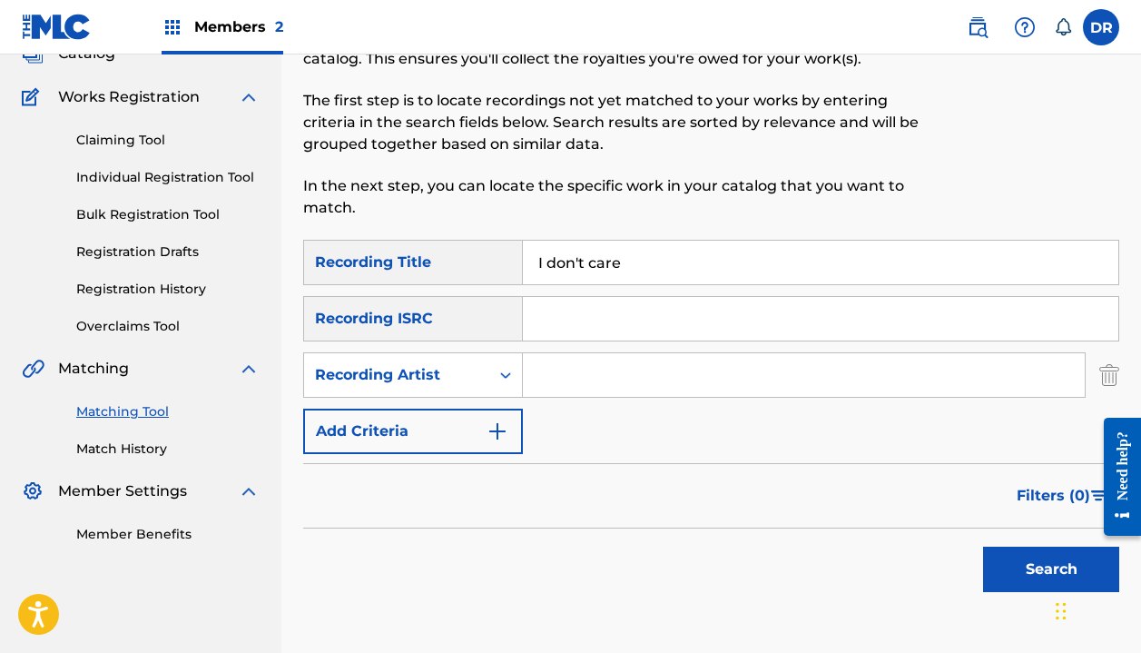
click at [566, 365] on input "Search Form" at bounding box center [804, 375] width 562 height 44
type input "[PERSON_NAME]"
click at [1051, 569] on button "Search" at bounding box center [1051, 569] width 136 height 45
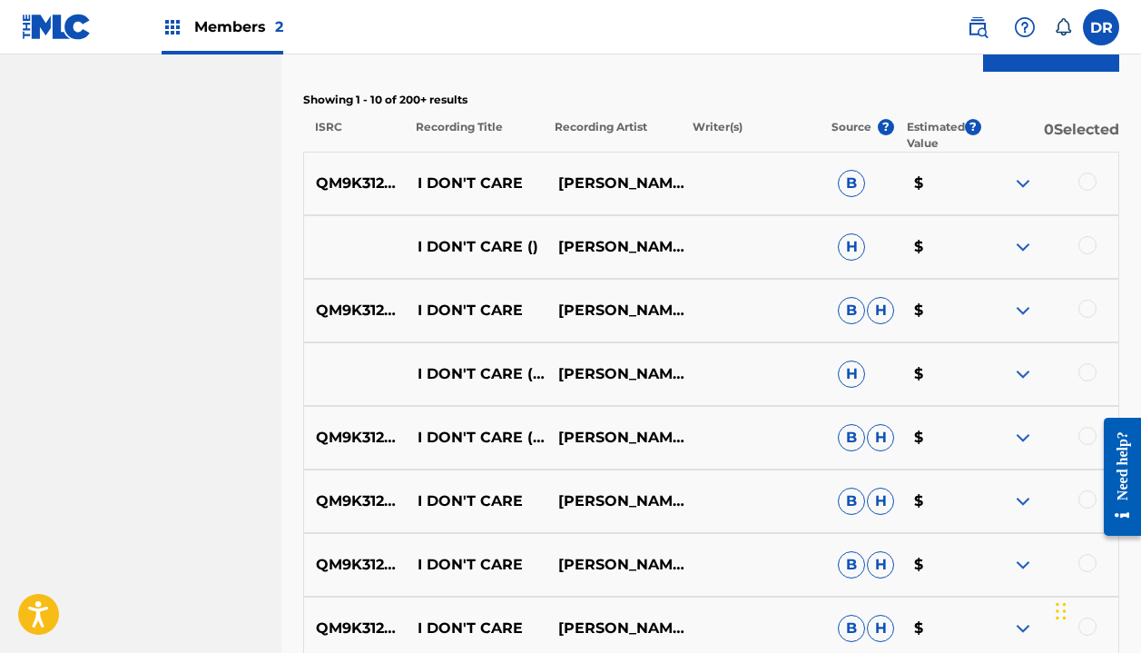
scroll to position [626, 0]
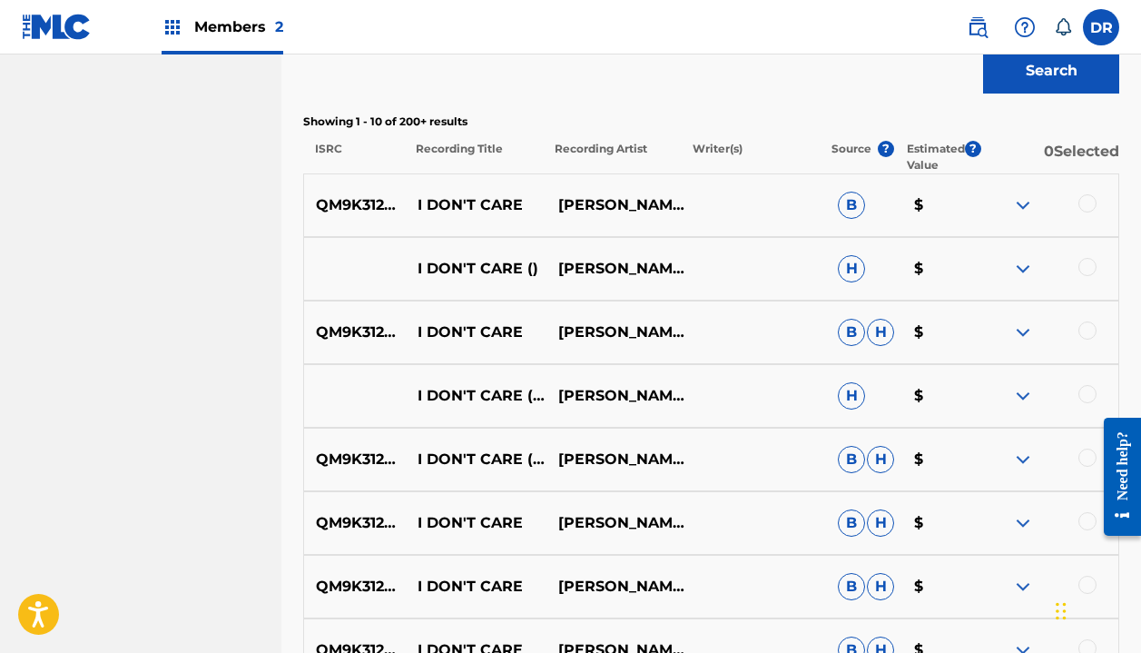
click at [647, 528] on p "[PERSON_NAME]|[PERSON_NAME]" at bounding box center [616, 523] width 140 height 22
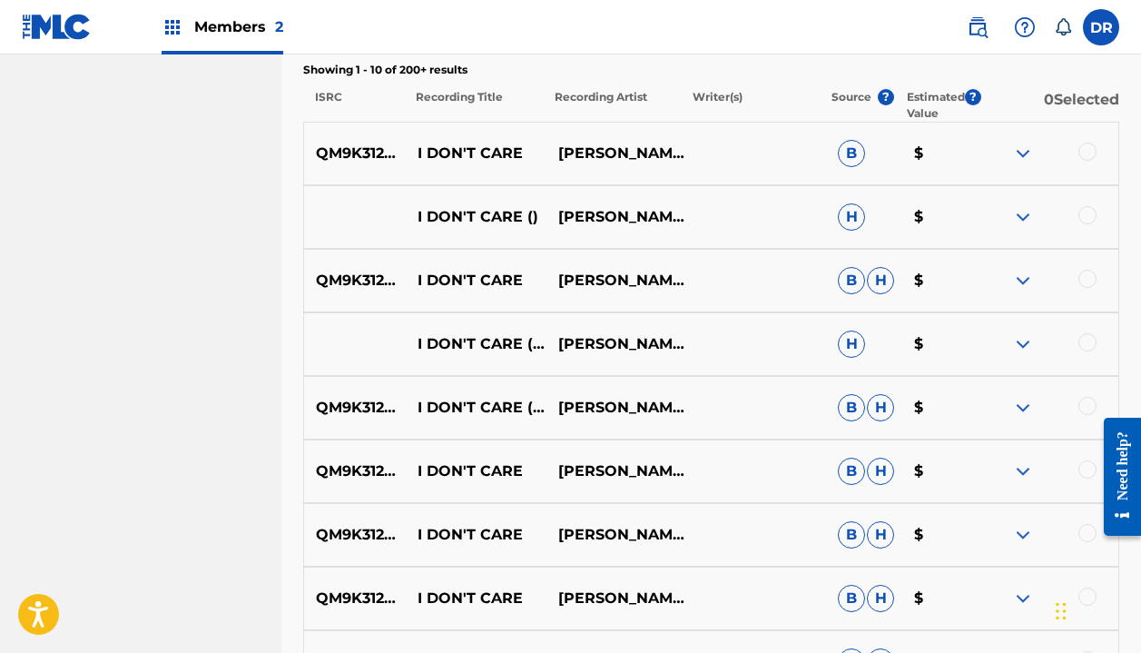
scroll to position [679, 0]
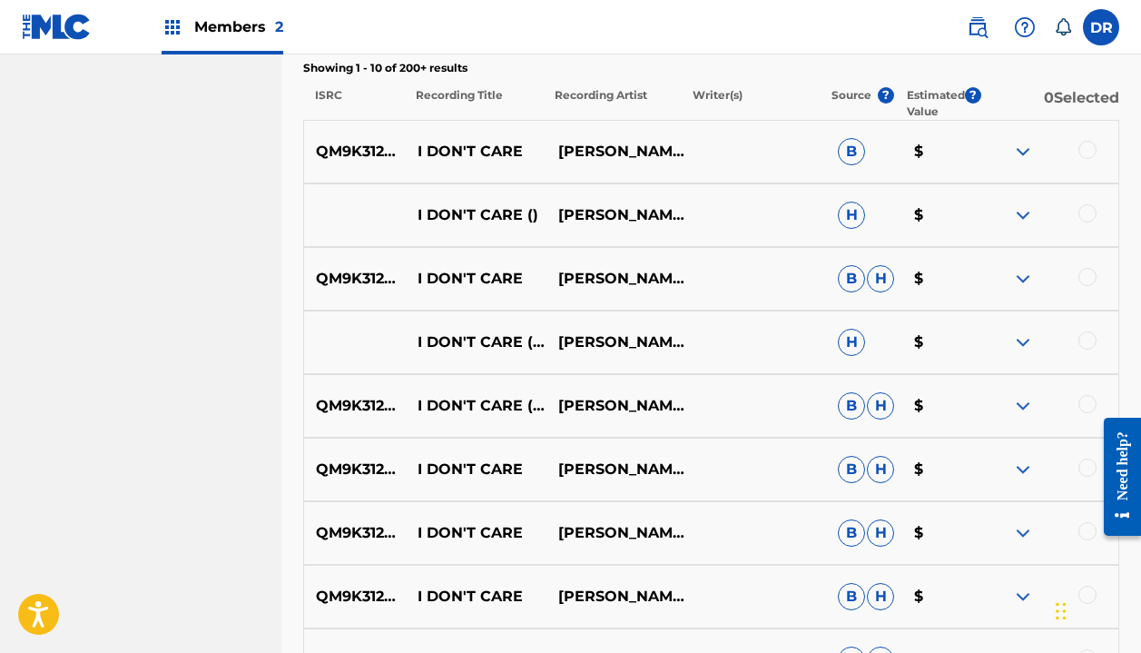
click at [1026, 155] on img at bounding box center [1023, 152] width 22 height 22
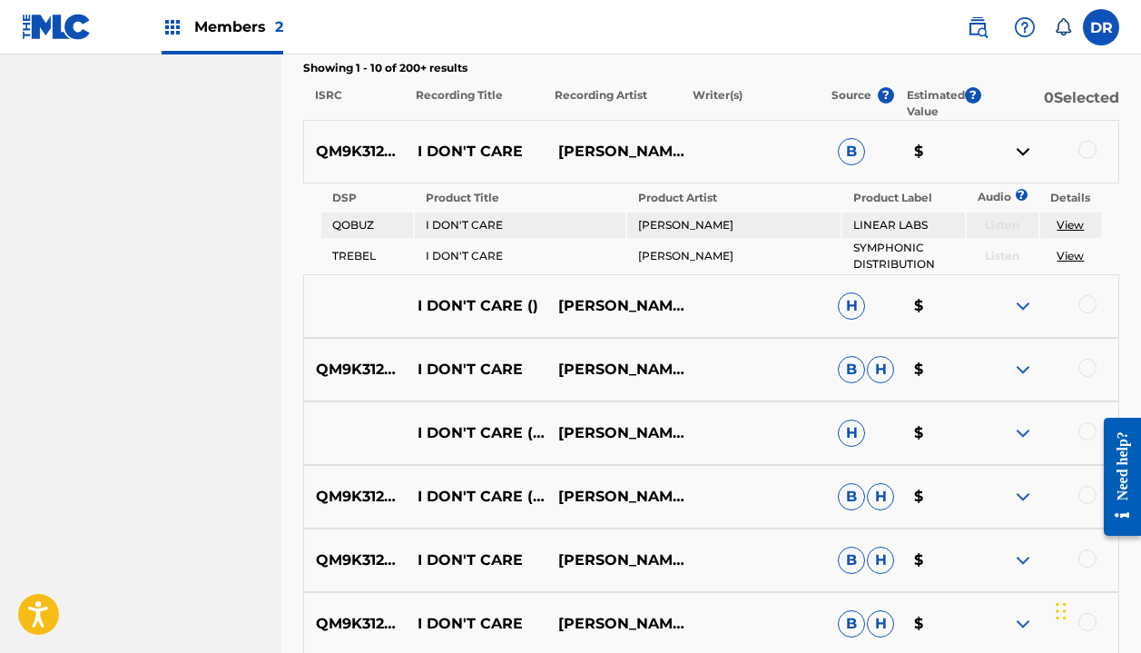
click at [1011, 147] on div at bounding box center [1049, 152] width 140 height 22
click at [1022, 153] on img at bounding box center [1023, 152] width 22 height 22
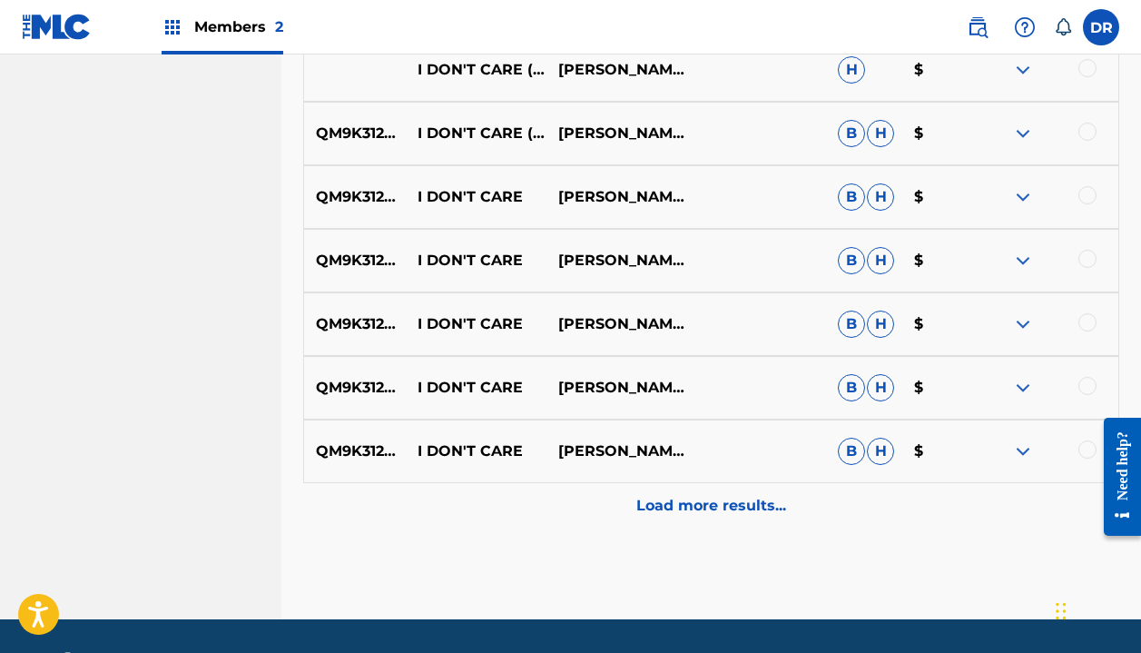
click at [741, 505] on p "Load more results..." at bounding box center [711, 506] width 150 height 22
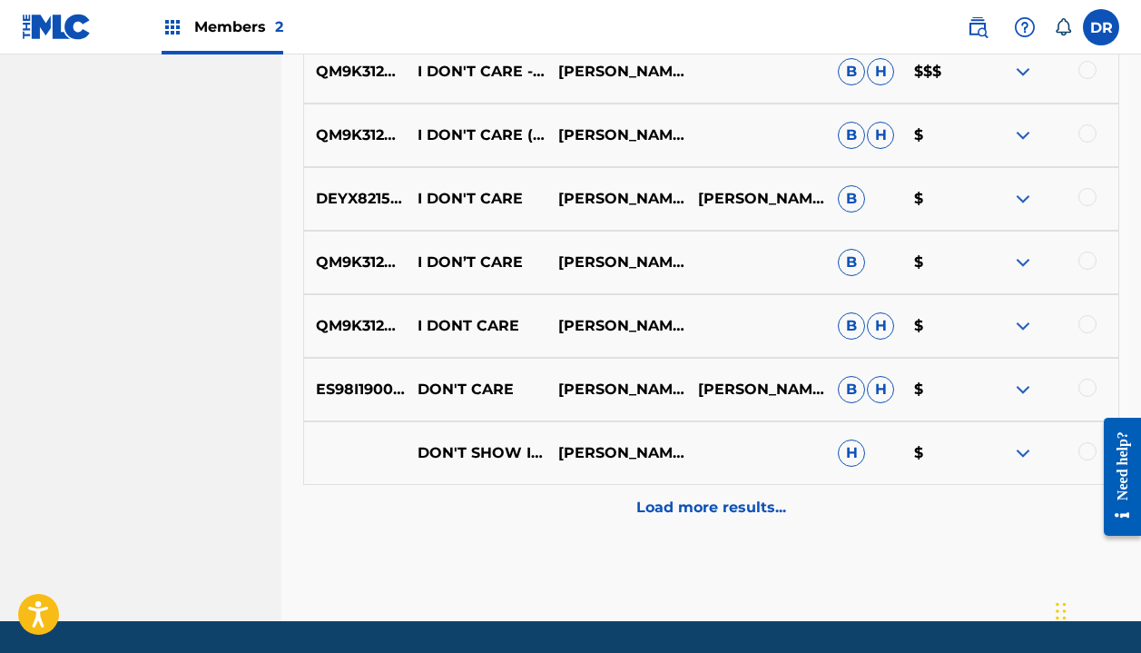
scroll to position [1597, 0]
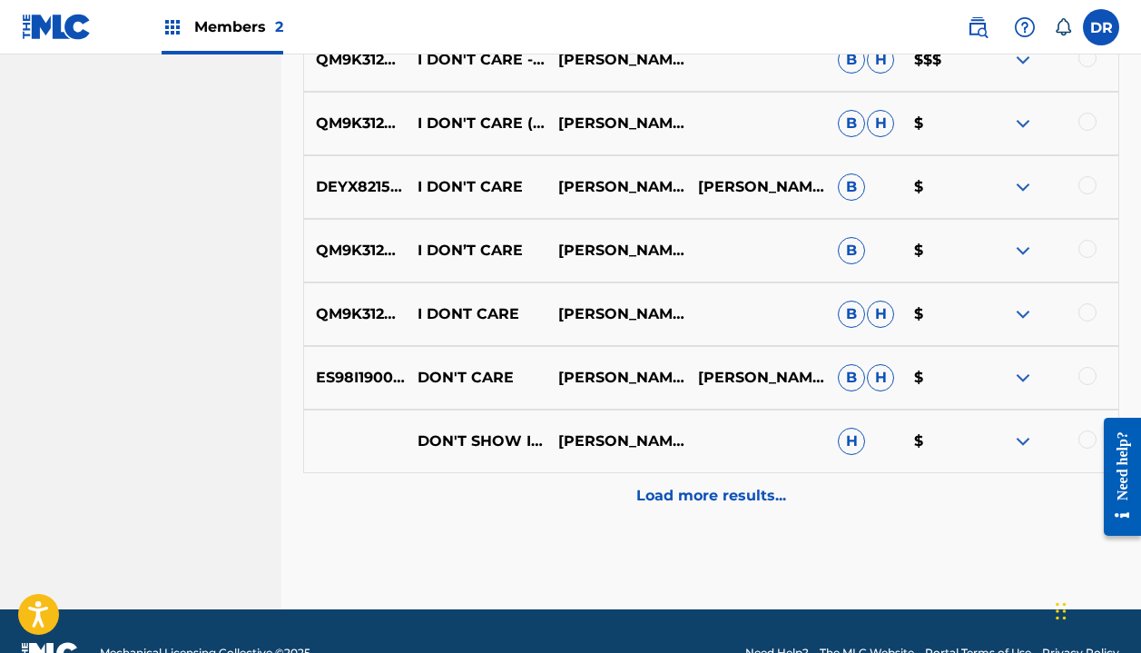
click at [719, 491] on p "Load more results..." at bounding box center [711, 496] width 150 height 22
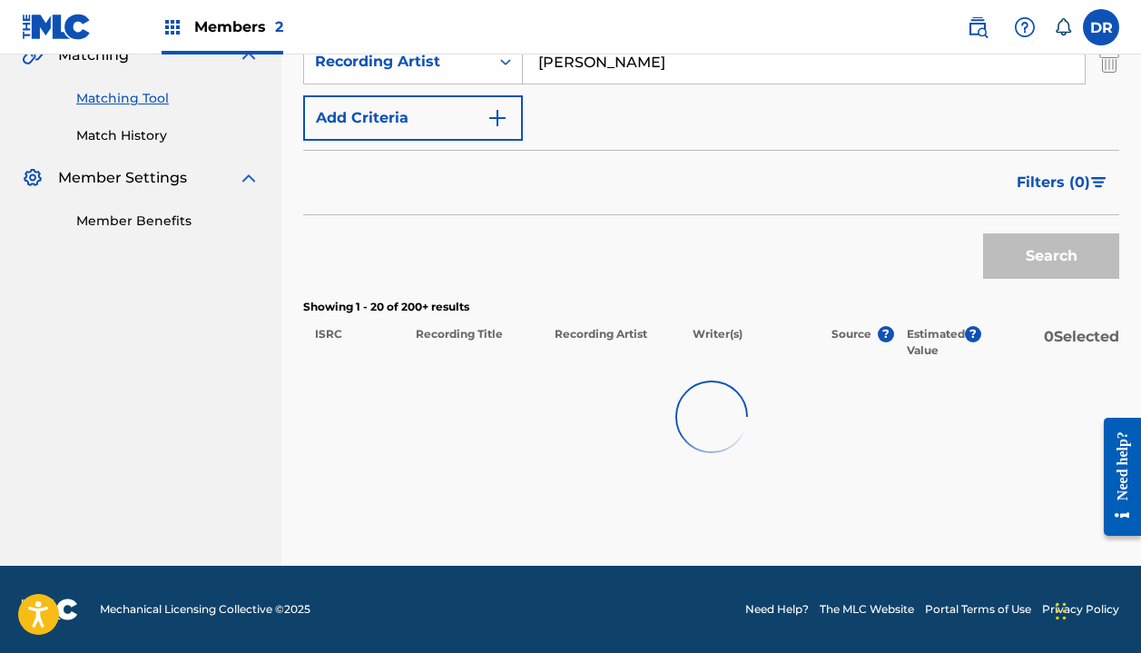
scroll to position [440, 0]
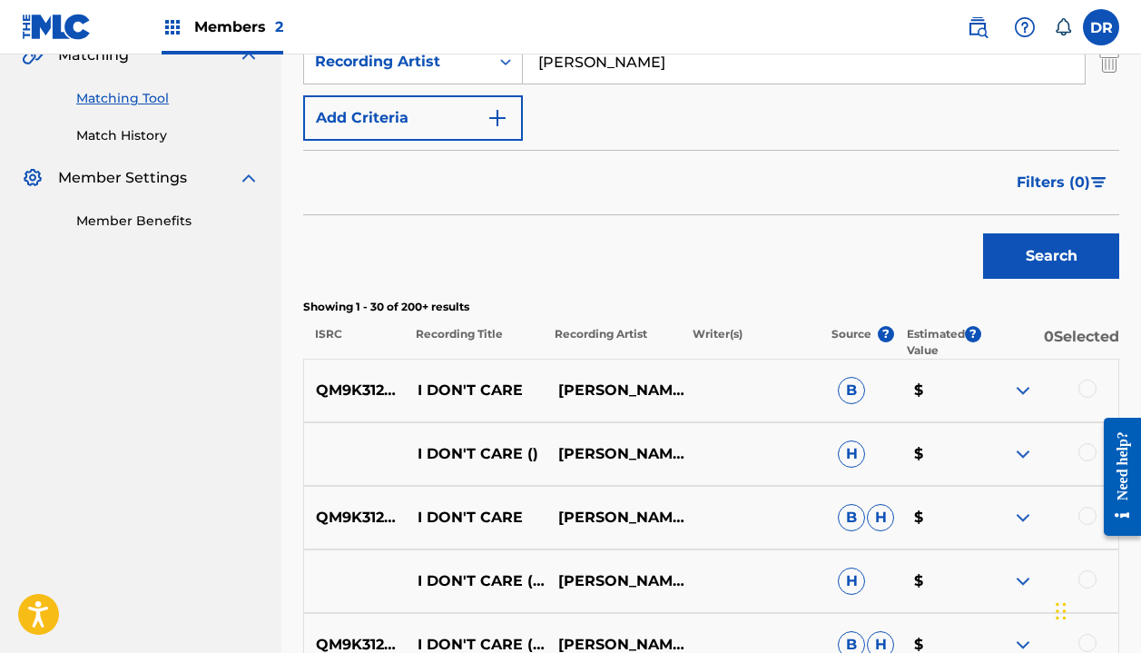
click at [1048, 182] on span "Filters ( 0 )" at bounding box center [1054, 183] width 74 height 22
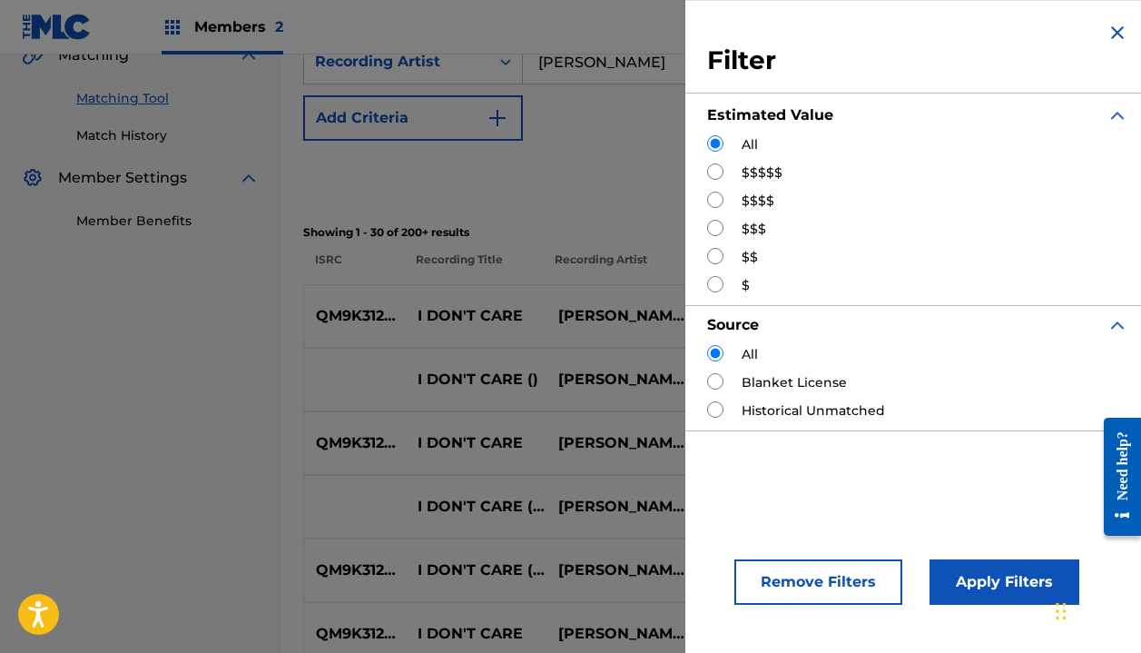
click at [1107, 31] on img "Search Form" at bounding box center [1118, 33] width 22 height 22
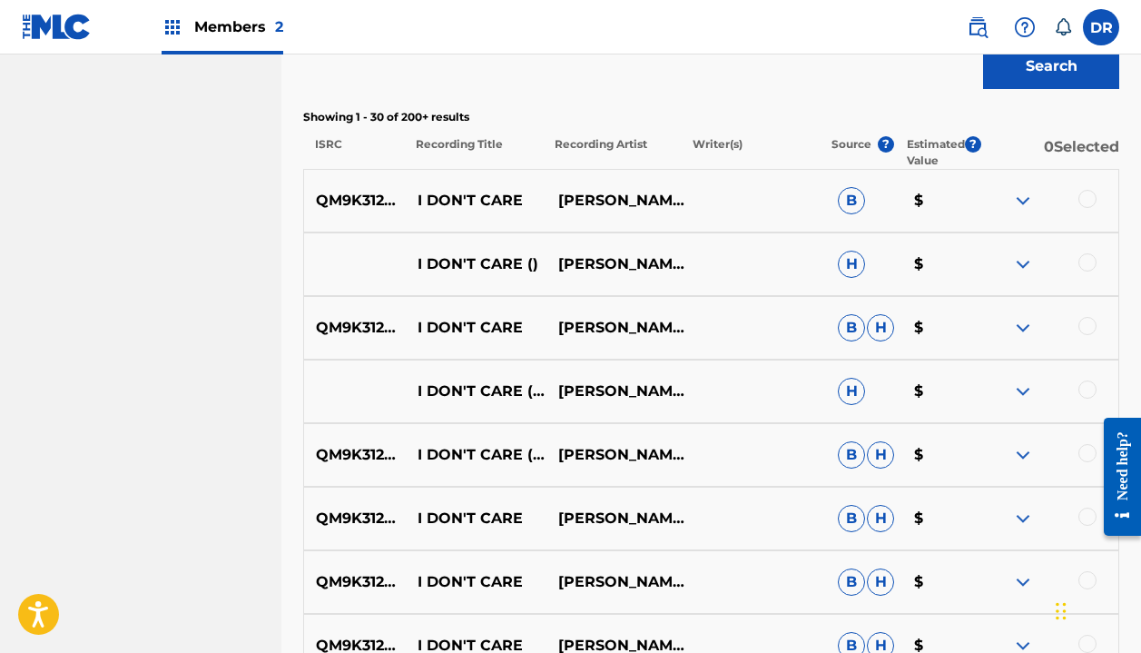
scroll to position [632, 0]
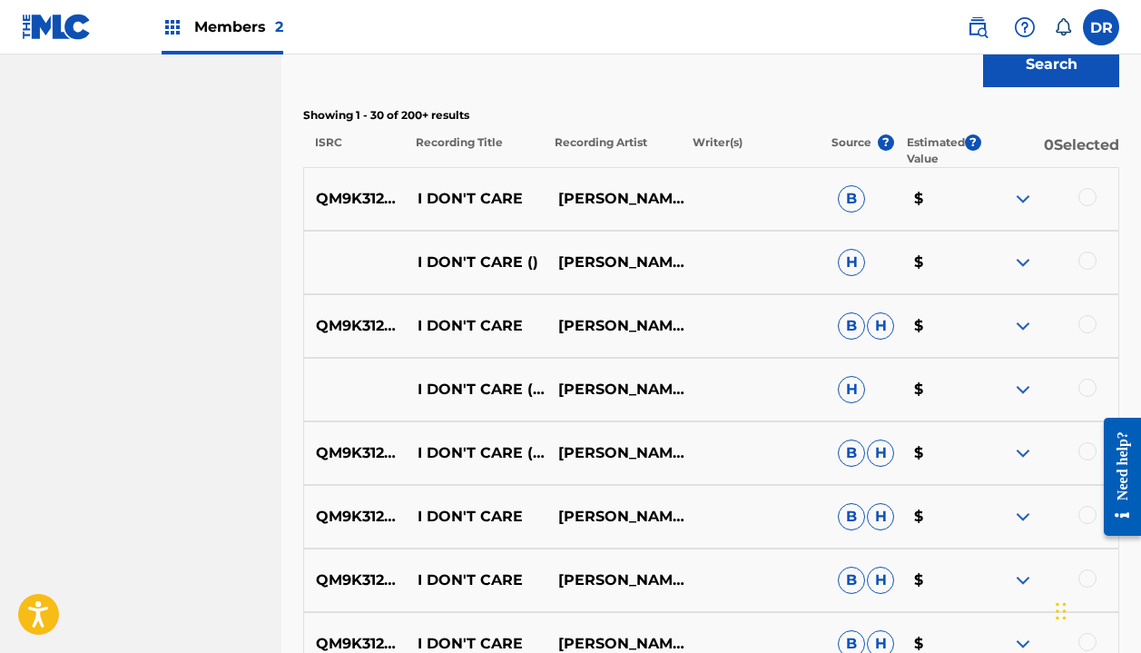
click at [1086, 202] on div at bounding box center [1088, 197] width 18 height 18
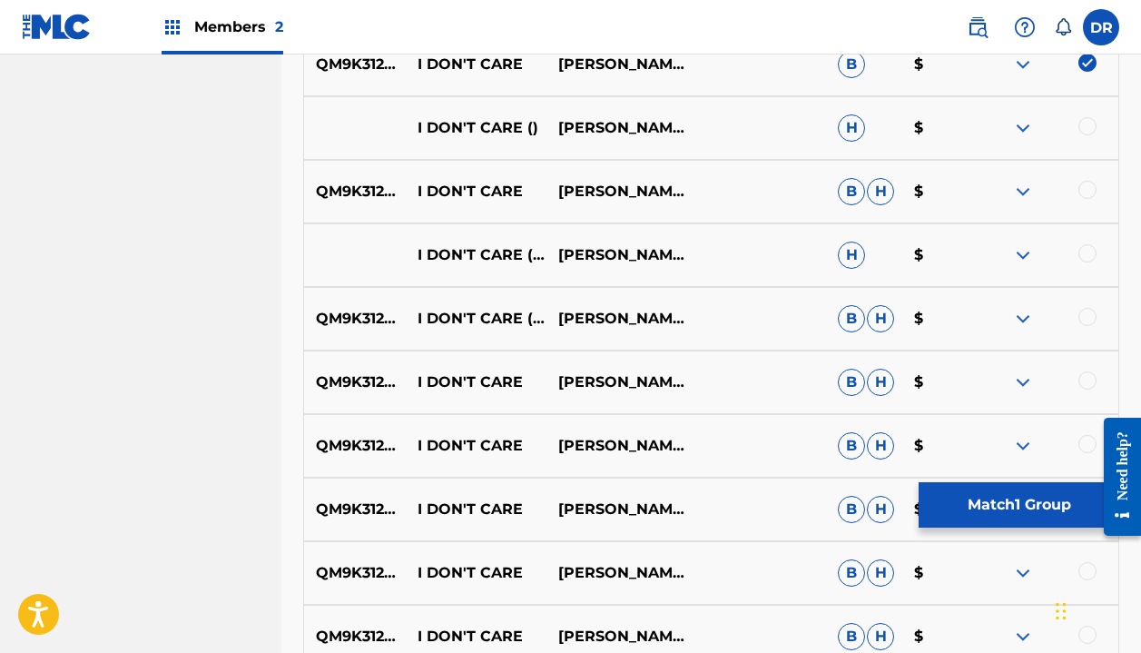
scroll to position [769, 0]
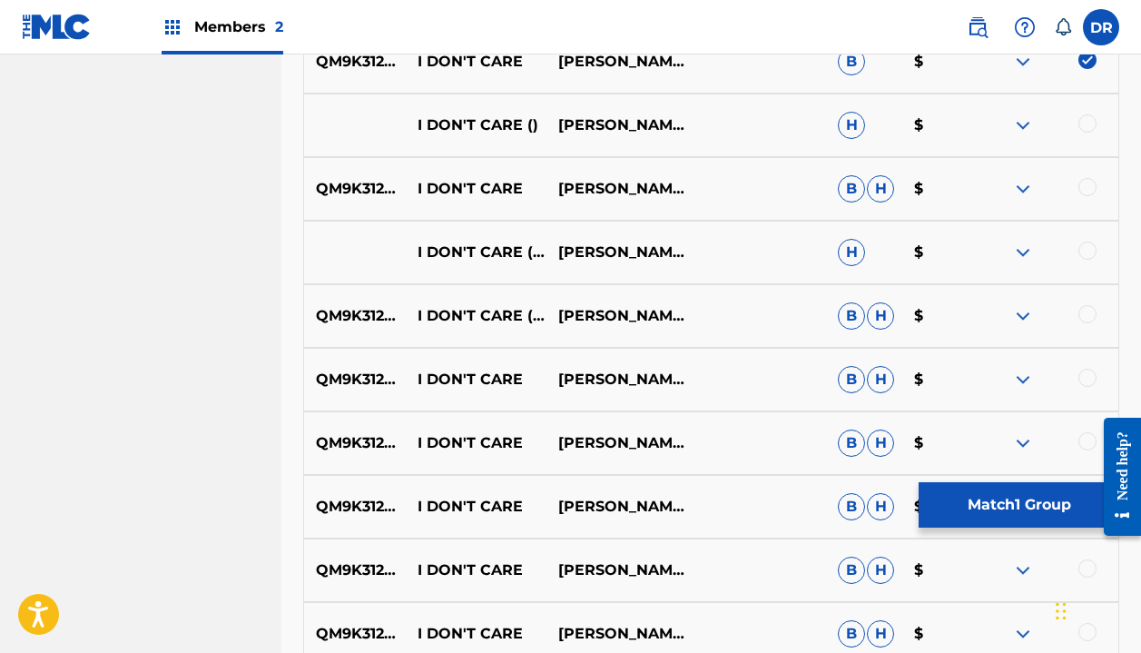
click at [1084, 371] on div at bounding box center [1088, 378] width 18 height 18
click at [988, 503] on button "Match 2 Groups" at bounding box center [1019, 504] width 201 height 45
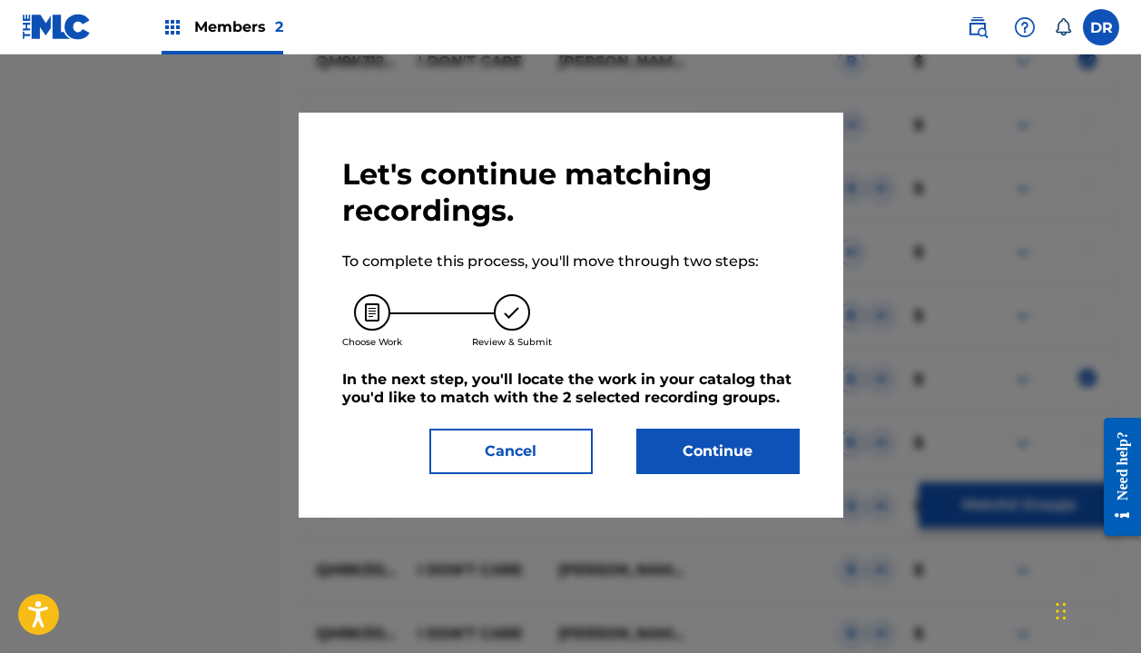
click at [723, 445] on button "Continue" at bounding box center [717, 451] width 163 height 45
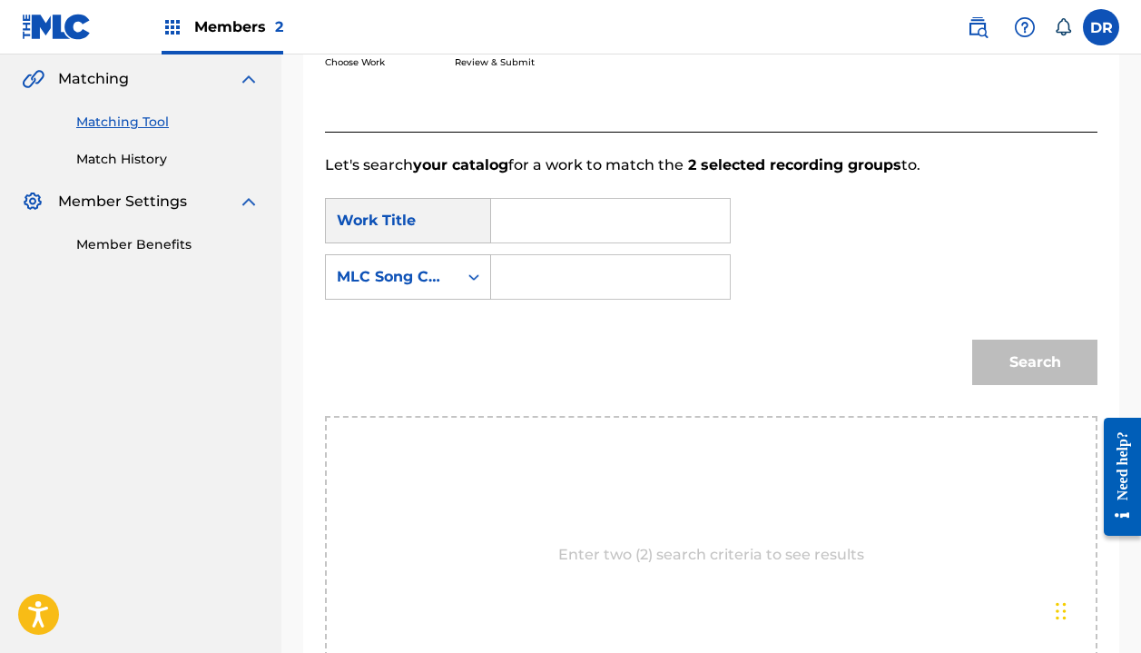
click at [572, 232] on input "Search Form" at bounding box center [611, 221] width 208 height 44
type input "I don't care"
click at [399, 277] on div "MLC Song Code" at bounding box center [392, 277] width 110 height 22
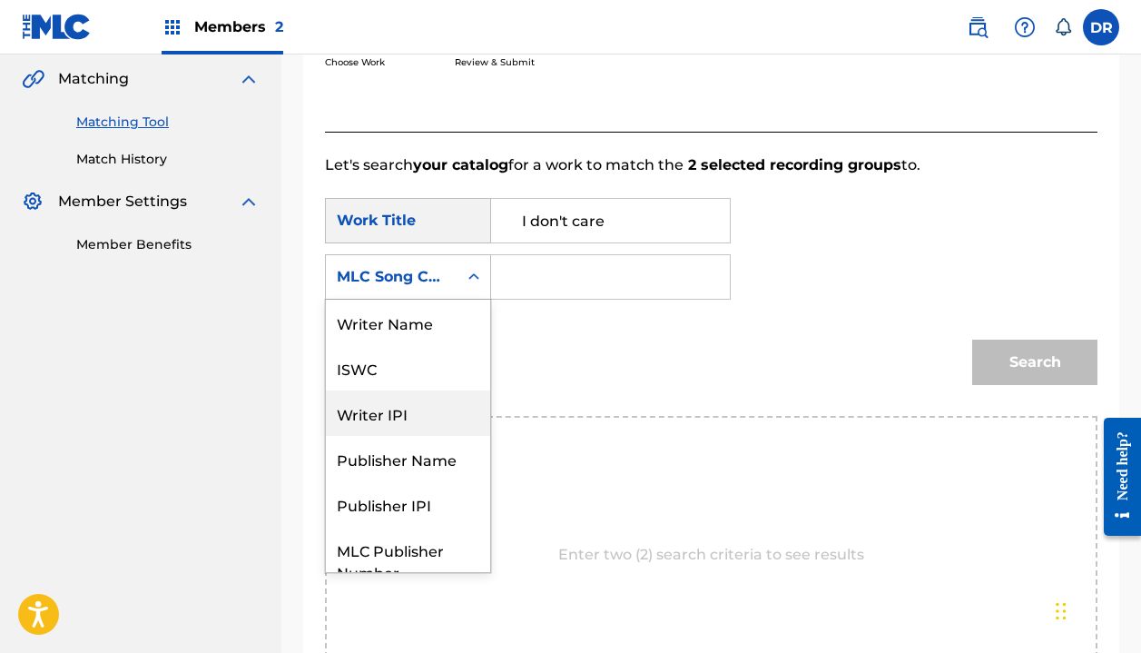
scroll to position [0, 0]
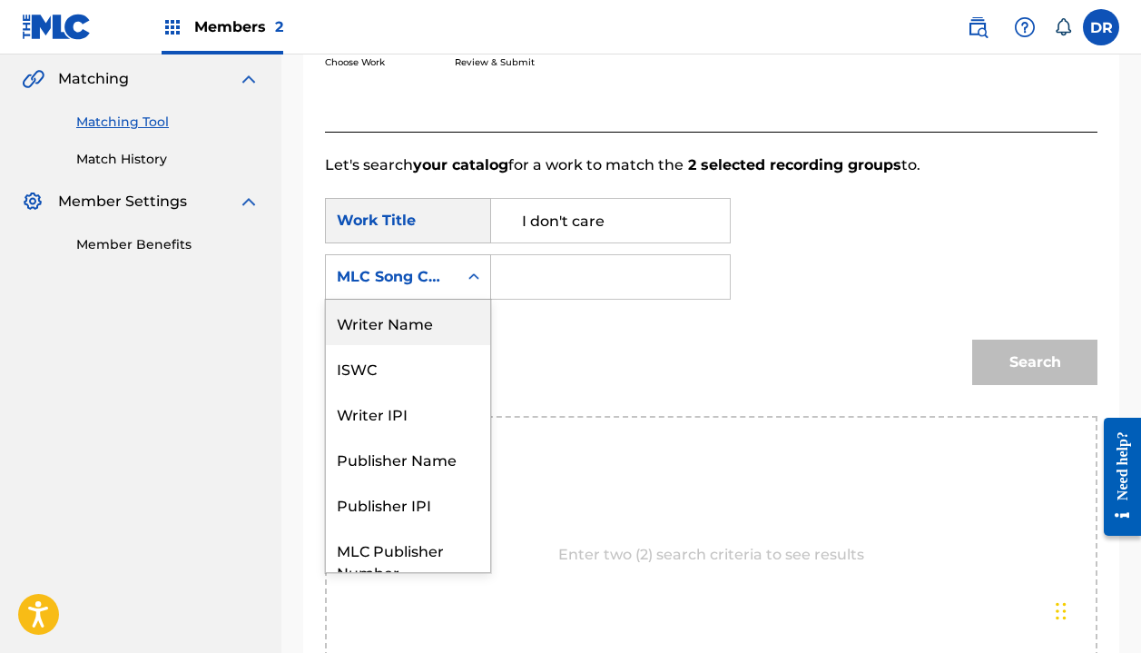
click at [438, 327] on div "Writer Name" at bounding box center [408, 322] width 164 height 45
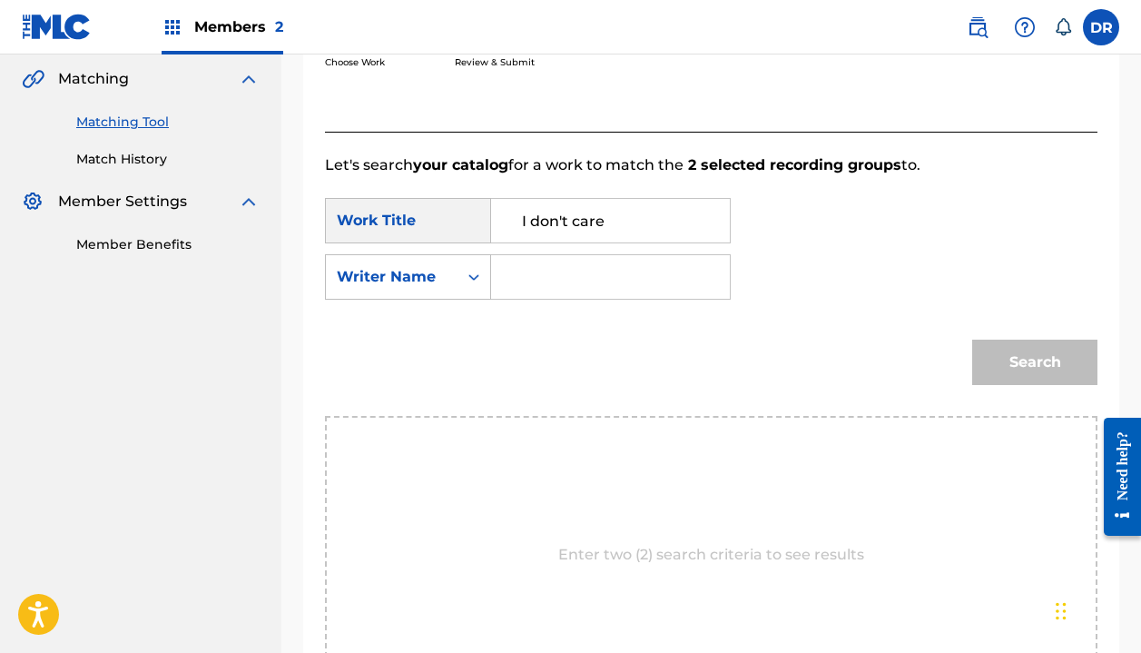
click at [566, 274] on input "Search Form" at bounding box center [611, 277] width 208 height 44
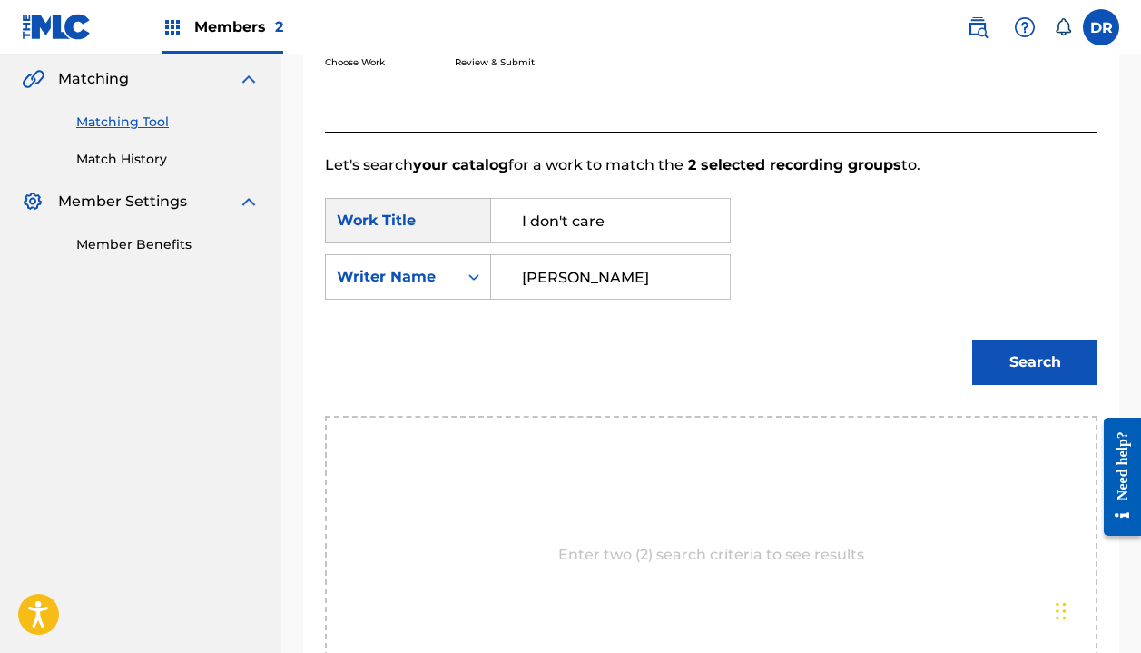
click at [1035, 362] on button "Search" at bounding box center [1034, 362] width 125 height 45
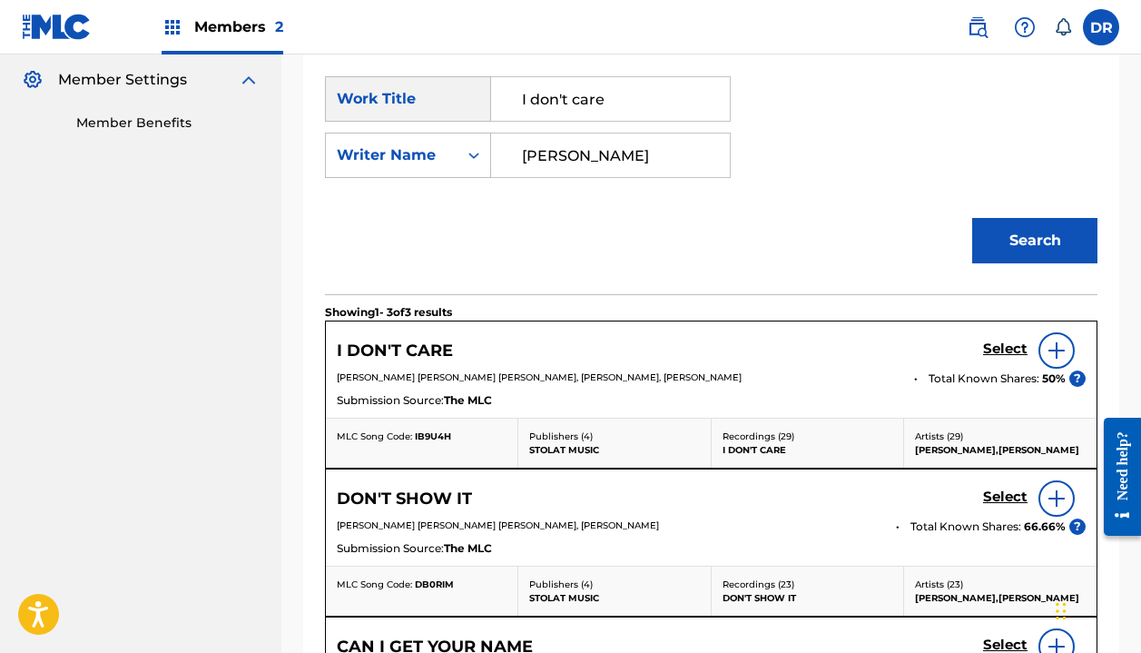
scroll to position [539, 0]
type input "[PERSON_NAME]"
click at [1063, 341] on img at bounding box center [1057, 350] width 22 height 22
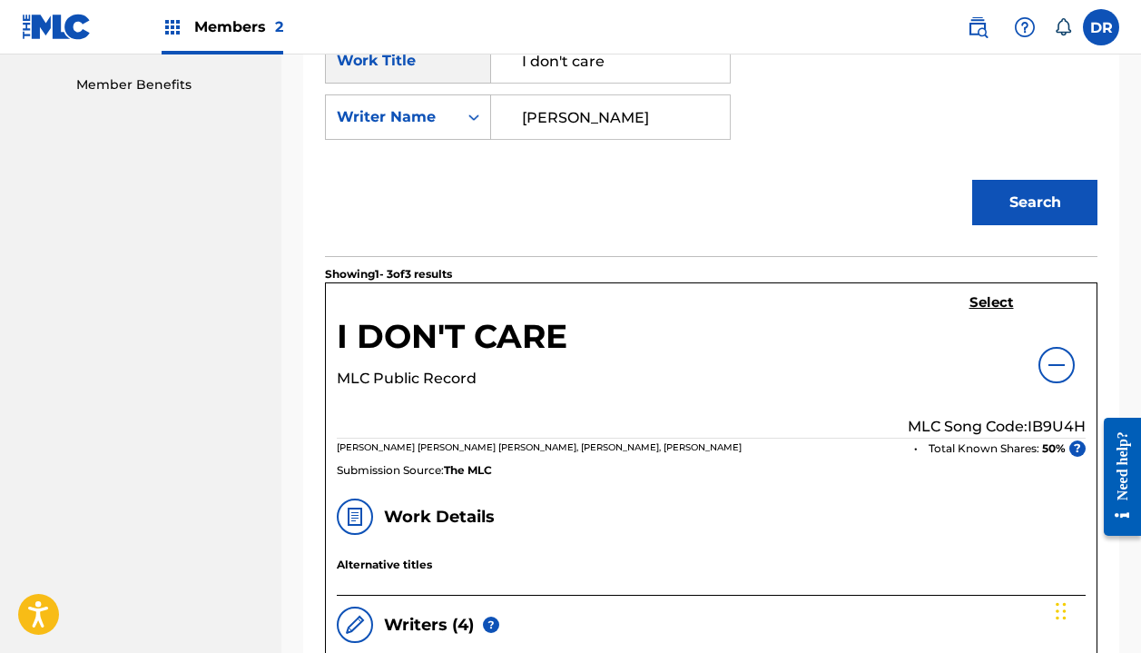
scroll to position [544, 0]
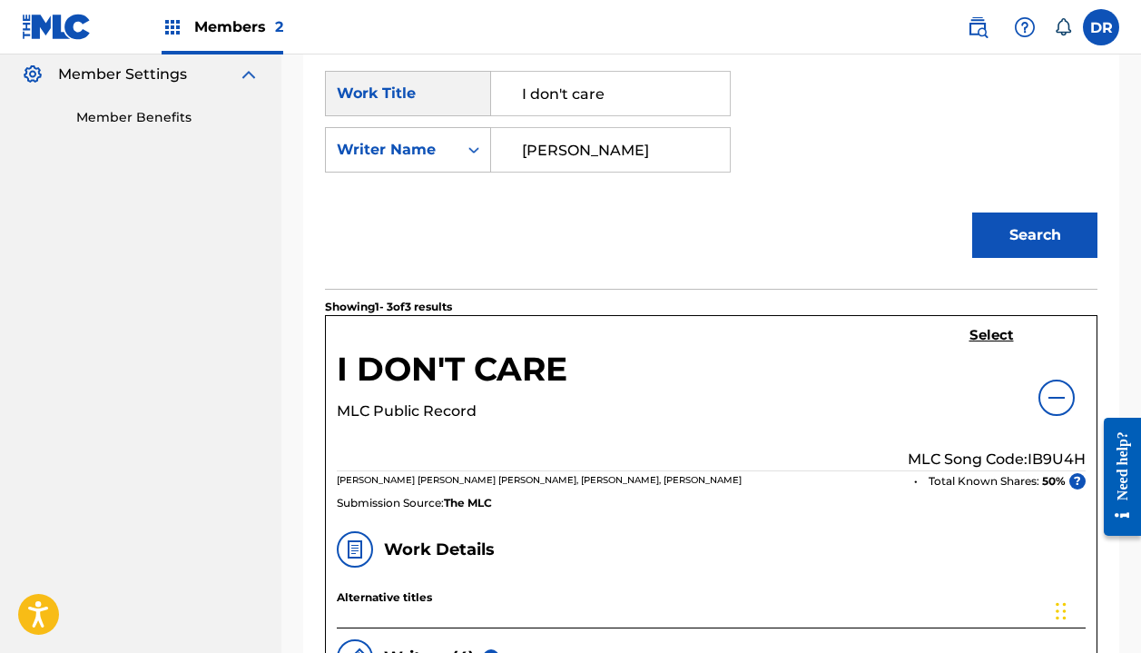
click at [989, 339] on h5 "Select" at bounding box center [992, 335] width 44 height 17
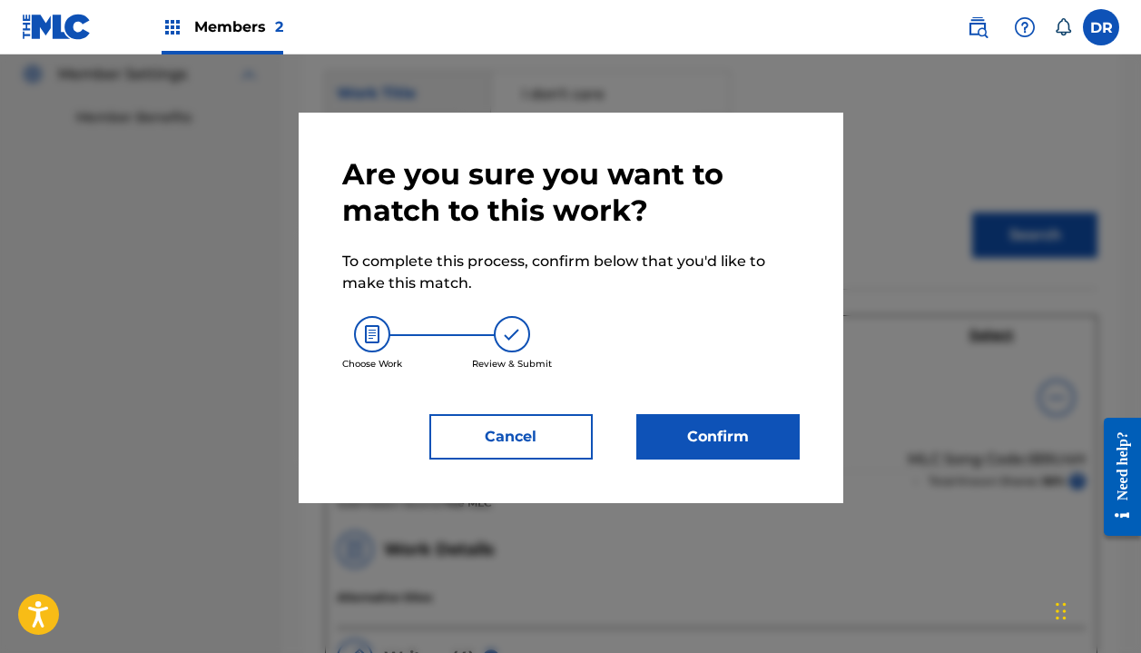
click at [730, 435] on button "Confirm" at bounding box center [717, 436] width 163 height 45
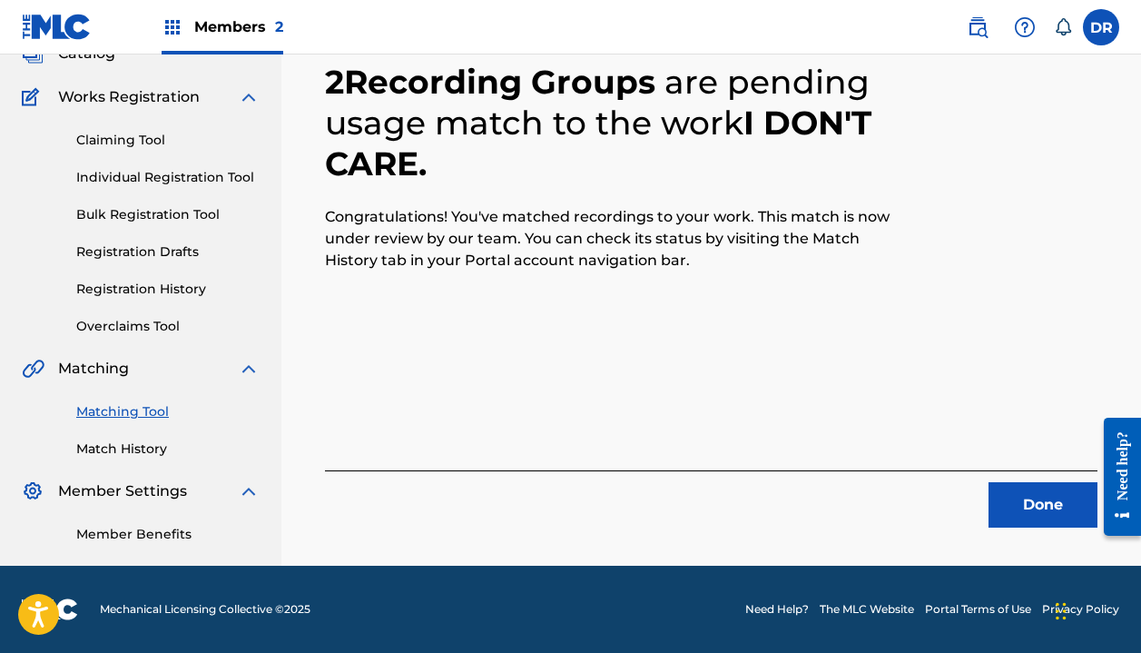
scroll to position [127, 0]
click at [144, 409] on link "Matching Tool" at bounding box center [167, 411] width 183 height 19
click at [105, 416] on link "Matching Tool" at bounding box center [167, 411] width 183 height 19
click at [1016, 497] on button "Done" at bounding box center [1043, 504] width 109 height 45
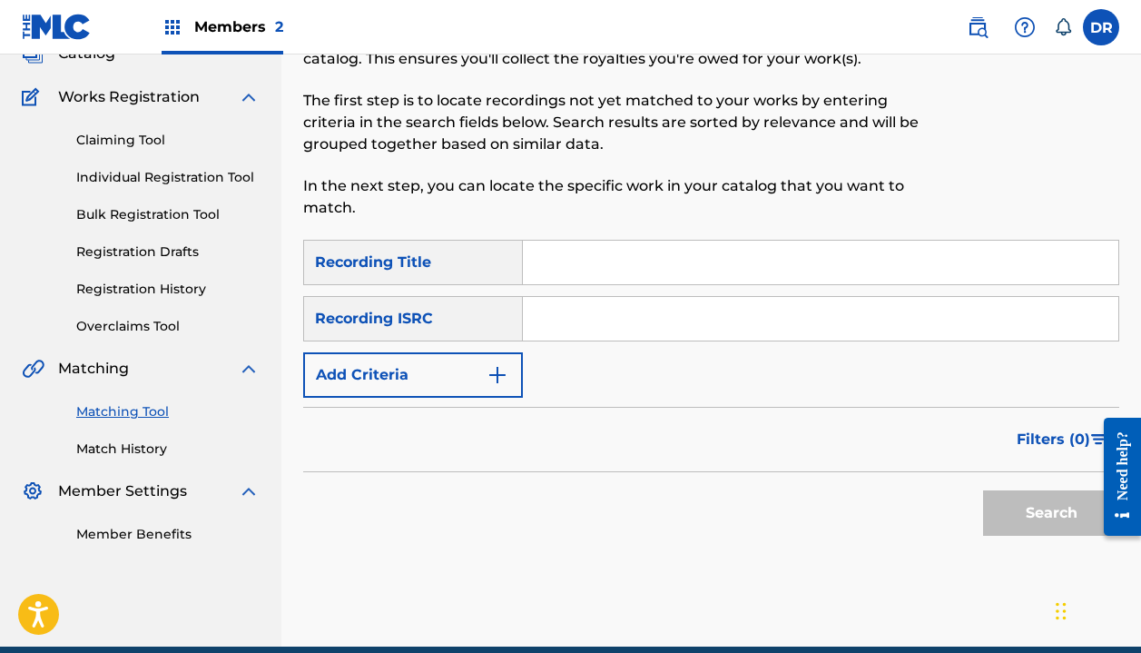
click at [441, 396] on button "Add Criteria" at bounding box center [413, 374] width 220 height 45
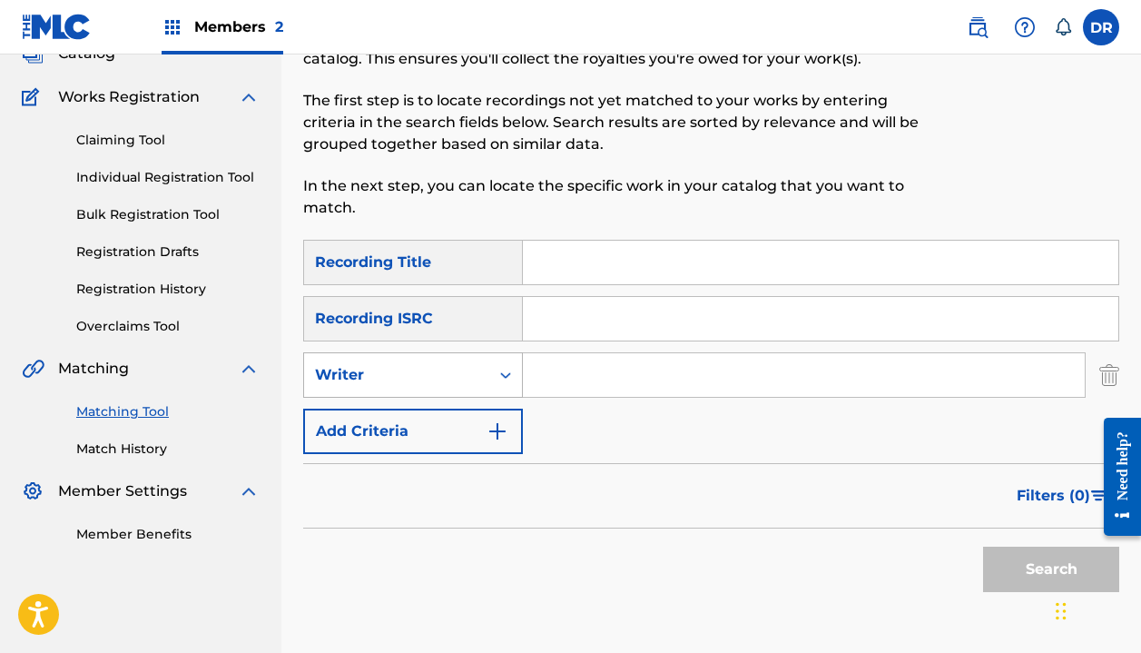
click at [458, 375] on div "Writer" at bounding box center [396, 375] width 163 height 22
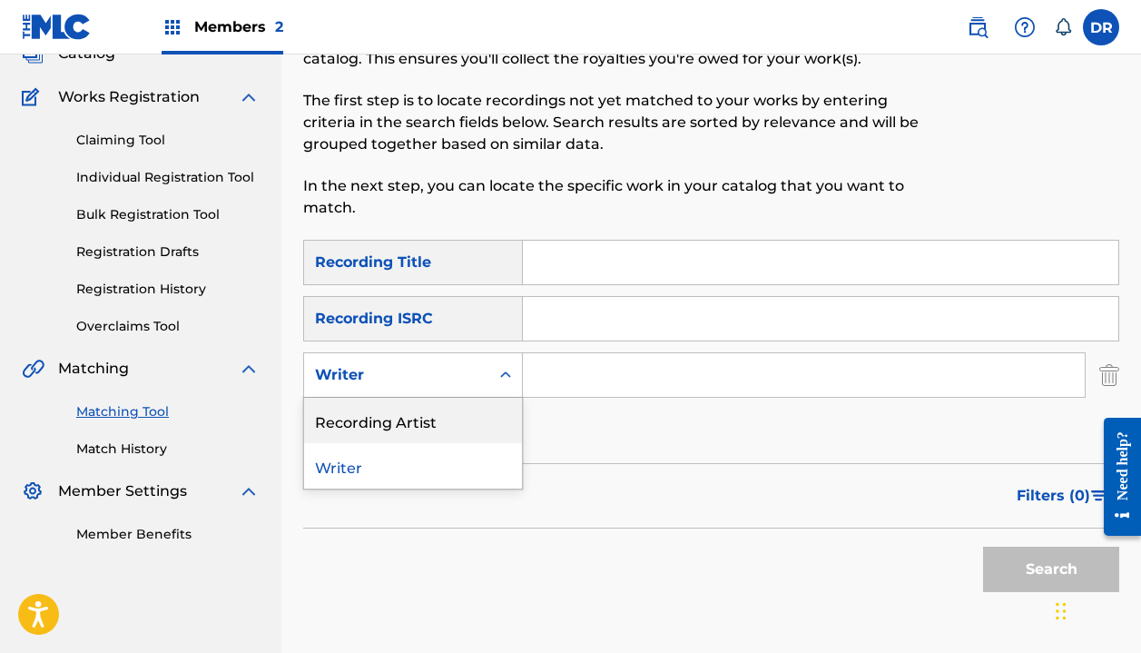
click at [451, 411] on div "Recording Artist" at bounding box center [413, 420] width 218 height 45
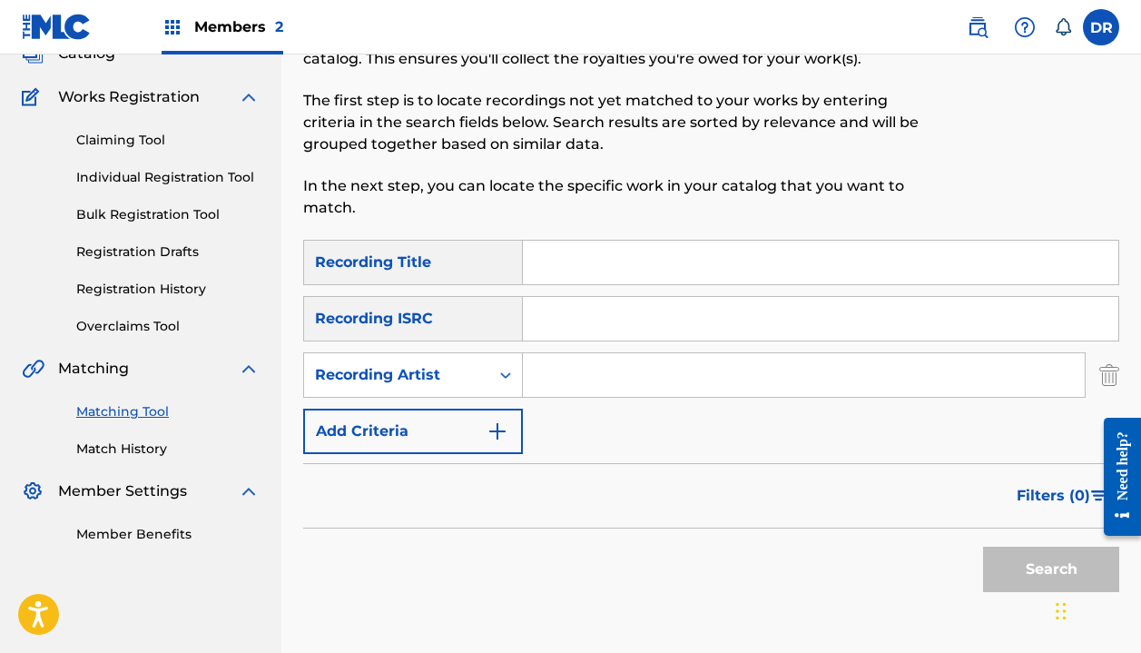
click at [600, 270] on input "Search Form" at bounding box center [821, 263] width 596 height 44
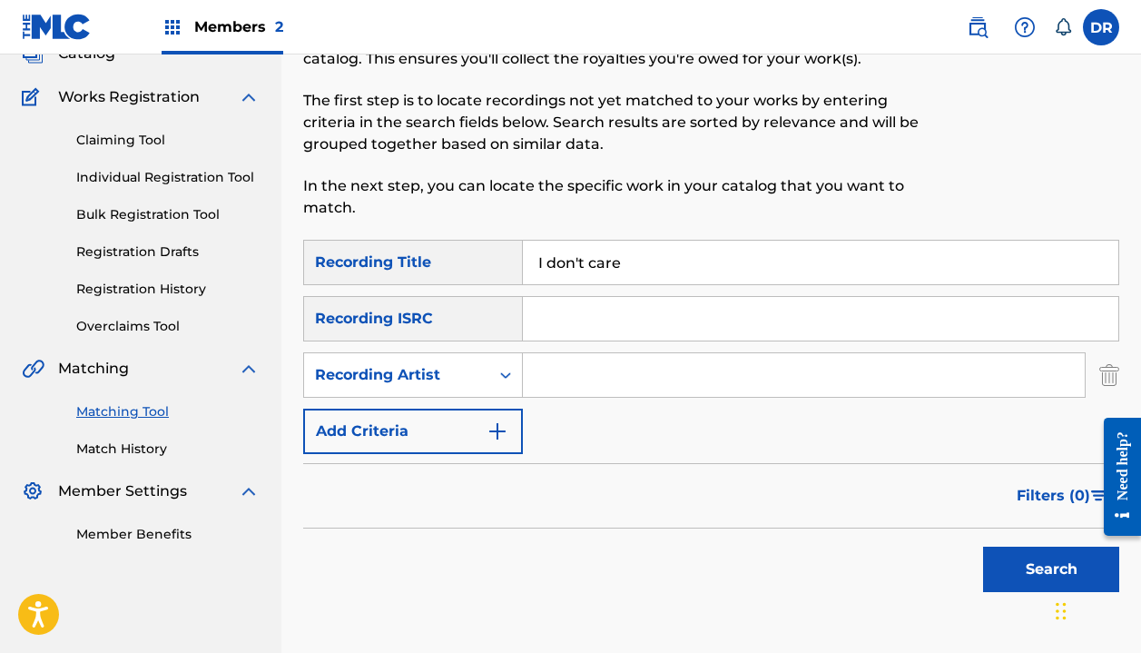
type input "I don't care"
click at [1051, 569] on button "Search" at bounding box center [1051, 569] width 136 height 45
click at [595, 374] on input "Search Form" at bounding box center [804, 375] width 562 height 44
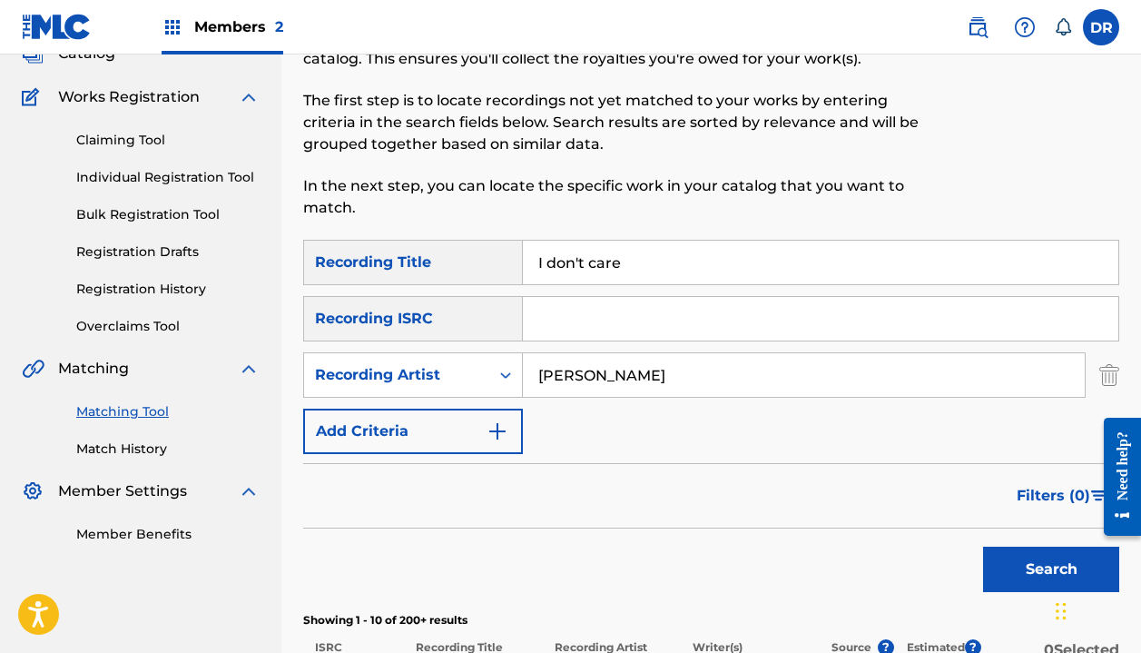
type input "[PERSON_NAME]"
click at [1051, 569] on button "Search" at bounding box center [1051, 569] width 136 height 45
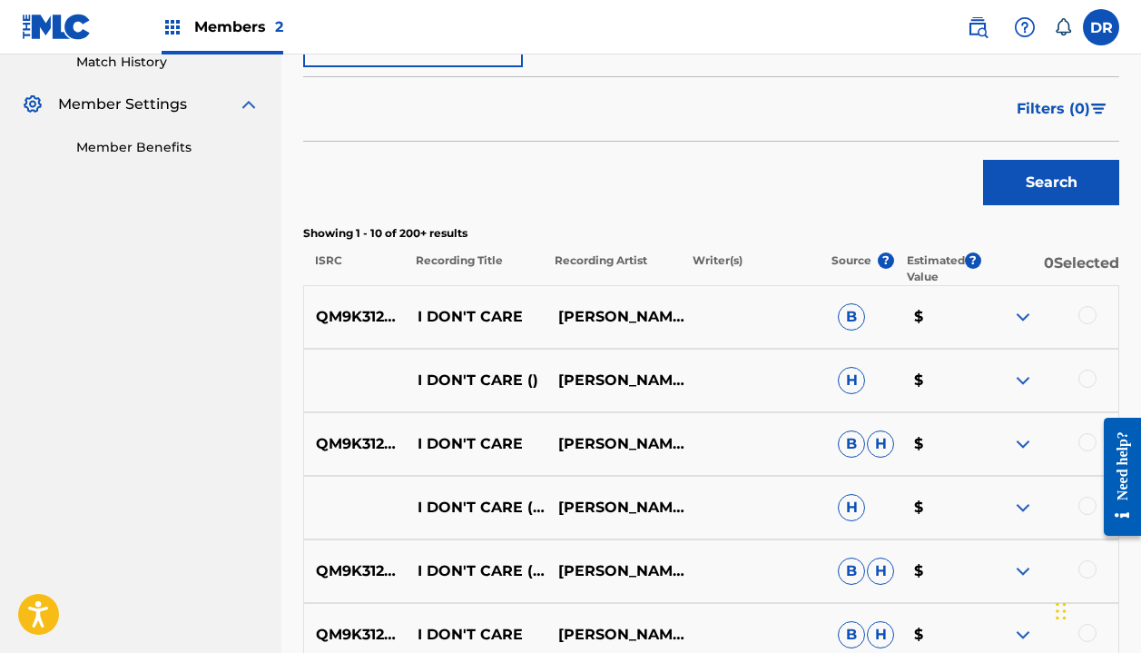
scroll to position [544, 0]
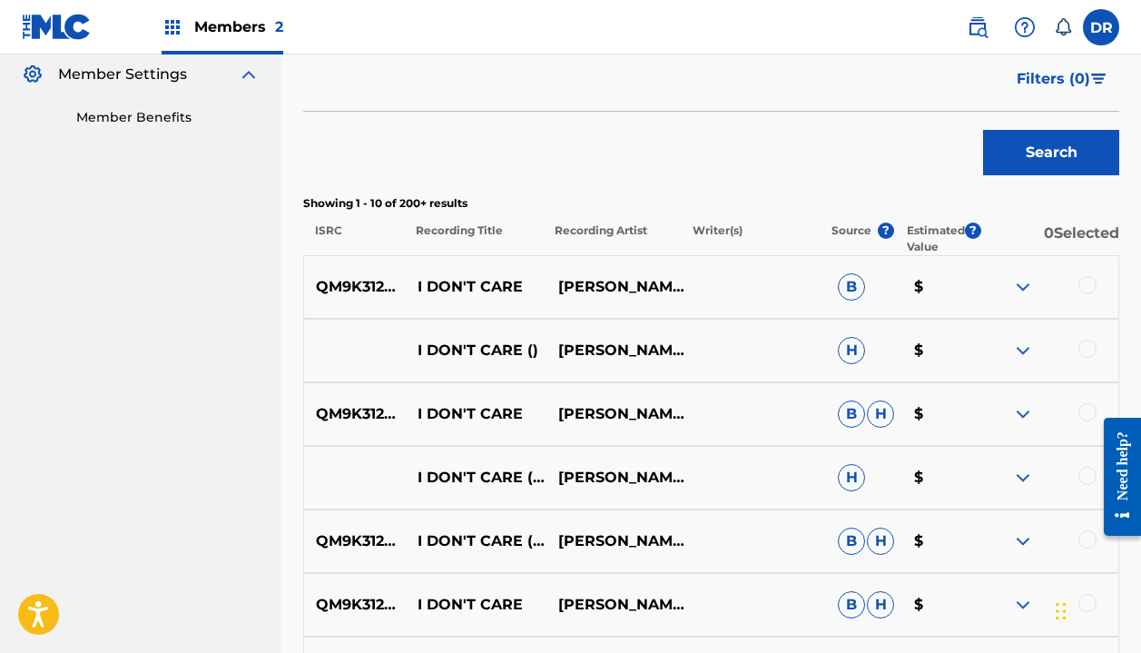
click at [1086, 289] on div at bounding box center [1088, 285] width 18 height 18
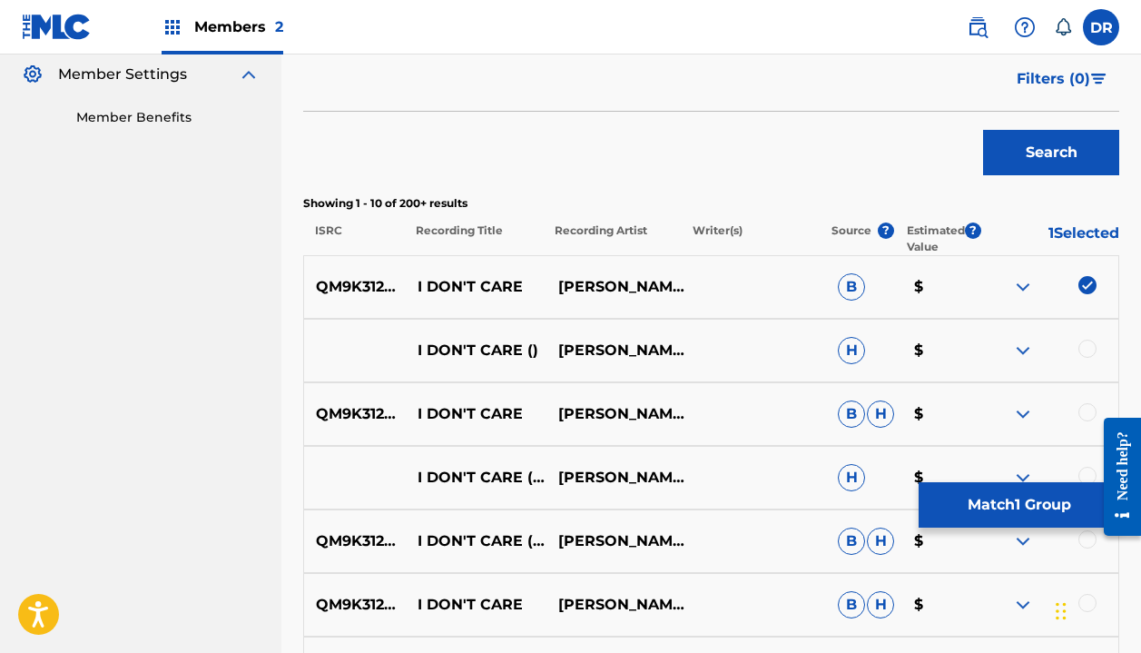
click at [1092, 336] on div "I DON'T CARE () [PERSON_NAME]" at bounding box center [711, 351] width 816 height 64
click at [1083, 349] on div at bounding box center [1088, 349] width 18 height 18
click at [1084, 400] on div "QM9K31200397 I DON'T CARE [PERSON_NAME] [PERSON_NAME] $" at bounding box center [711, 414] width 816 height 64
click at [1083, 416] on div at bounding box center [1088, 412] width 18 height 18
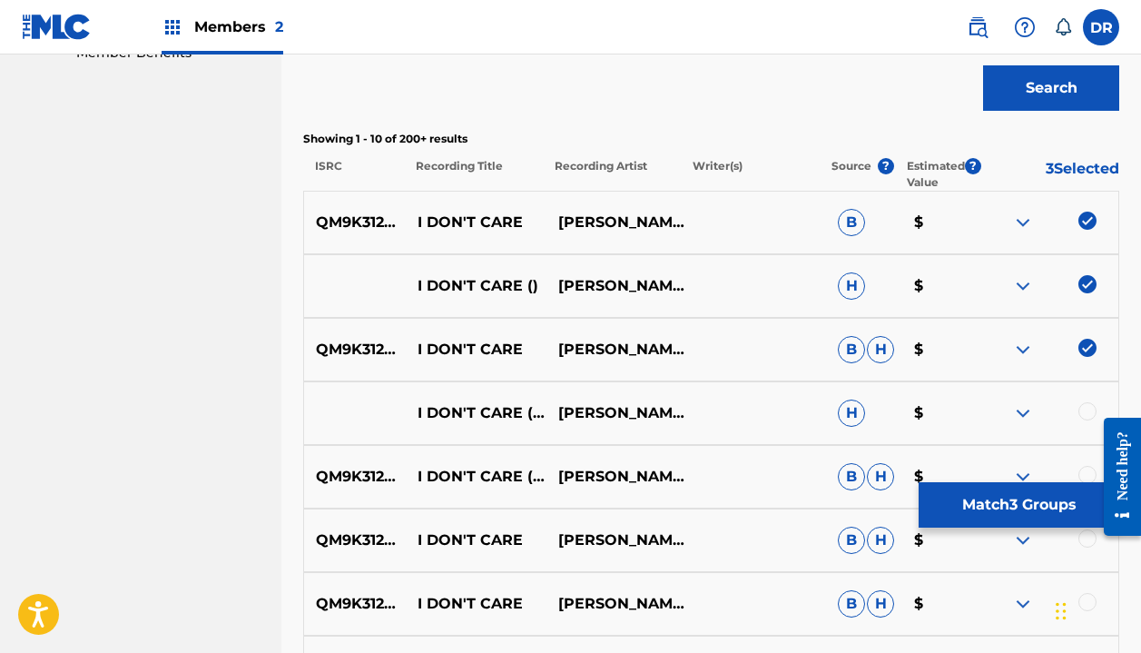
scroll to position [621, 0]
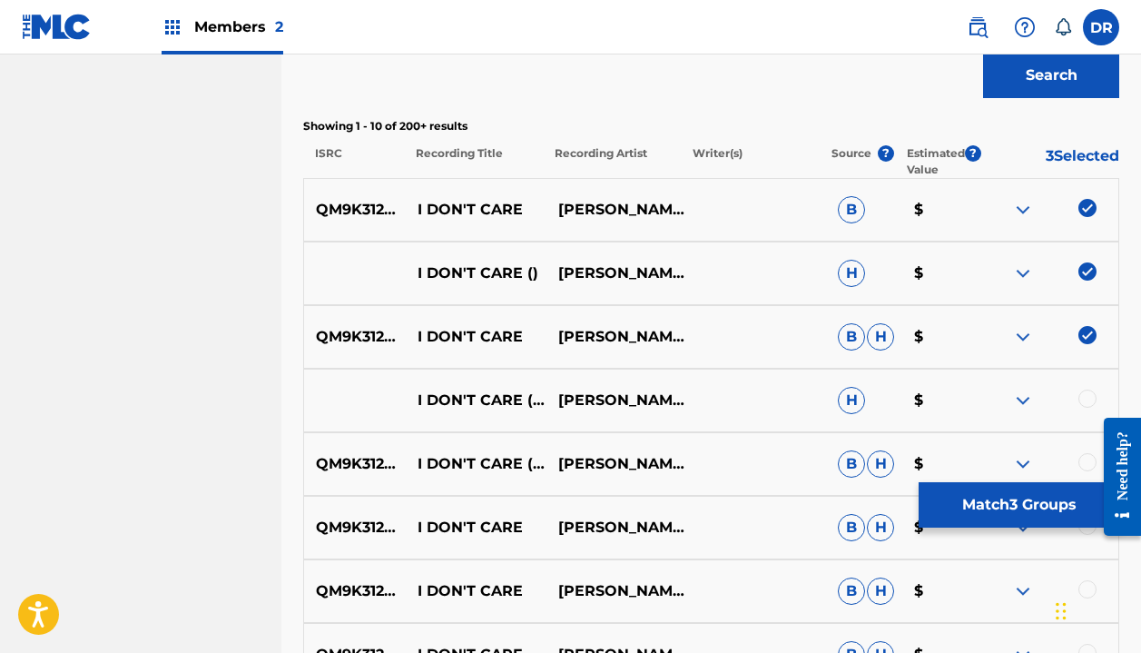
click at [1088, 399] on div at bounding box center [1088, 399] width 18 height 18
click at [1088, 446] on div "QM9K31200397 I DON'T CARE (INSTRUMENTAL) [PERSON_NAME] [PERSON_NAME] $" at bounding box center [711, 464] width 816 height 64
click at [1085, 457] on div at bounding box center [1088, 462] width 18 height 18
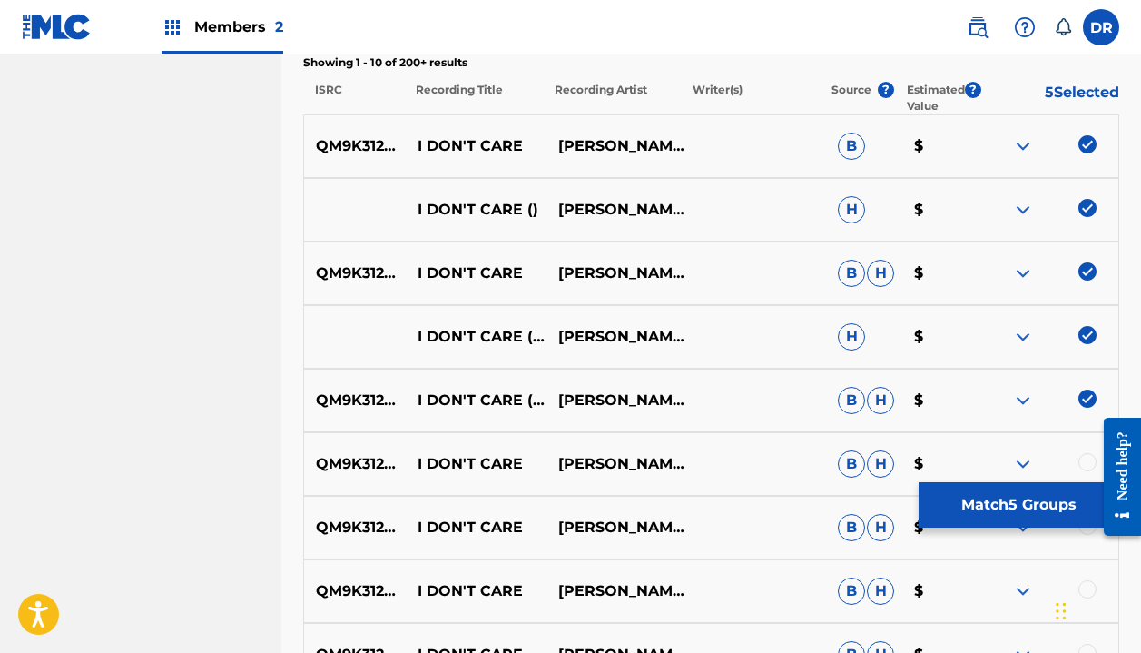
scroll to position [688, 0]
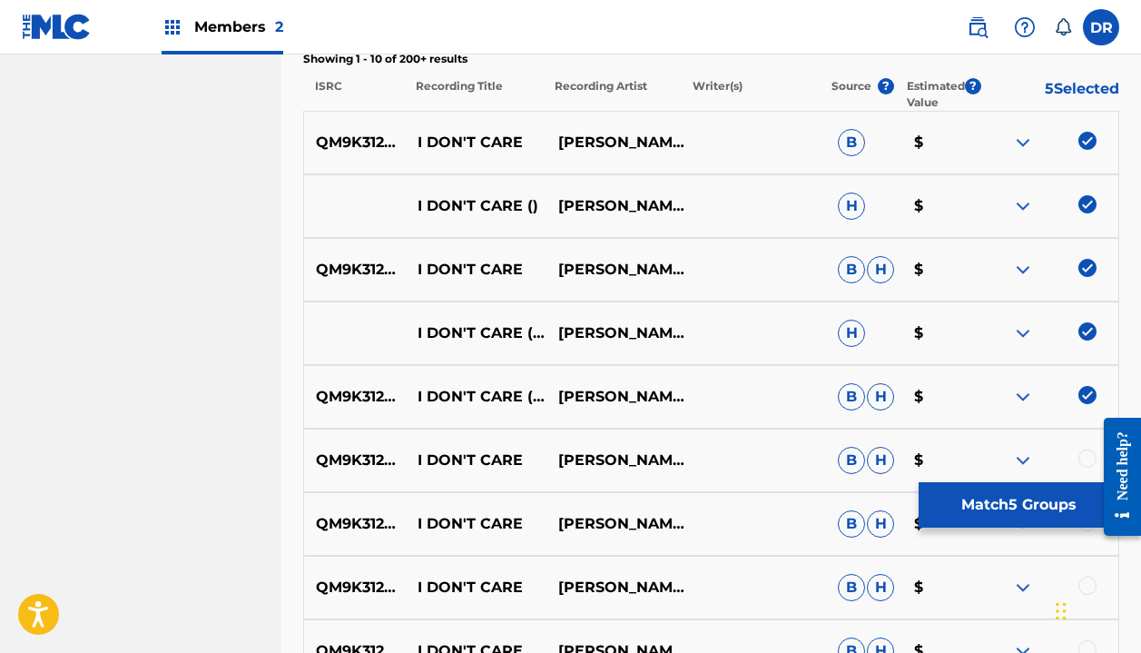
click at [1086, 449] on div at bounding box center [1088, 458] width 18 height 18
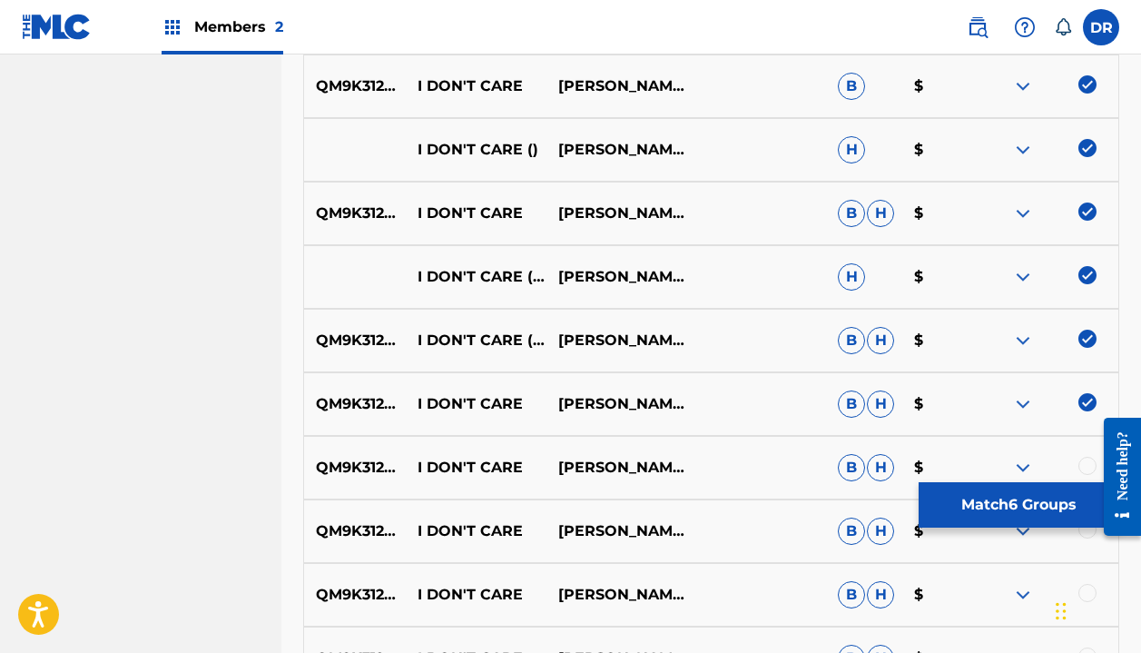
scroll to position [748, 0]
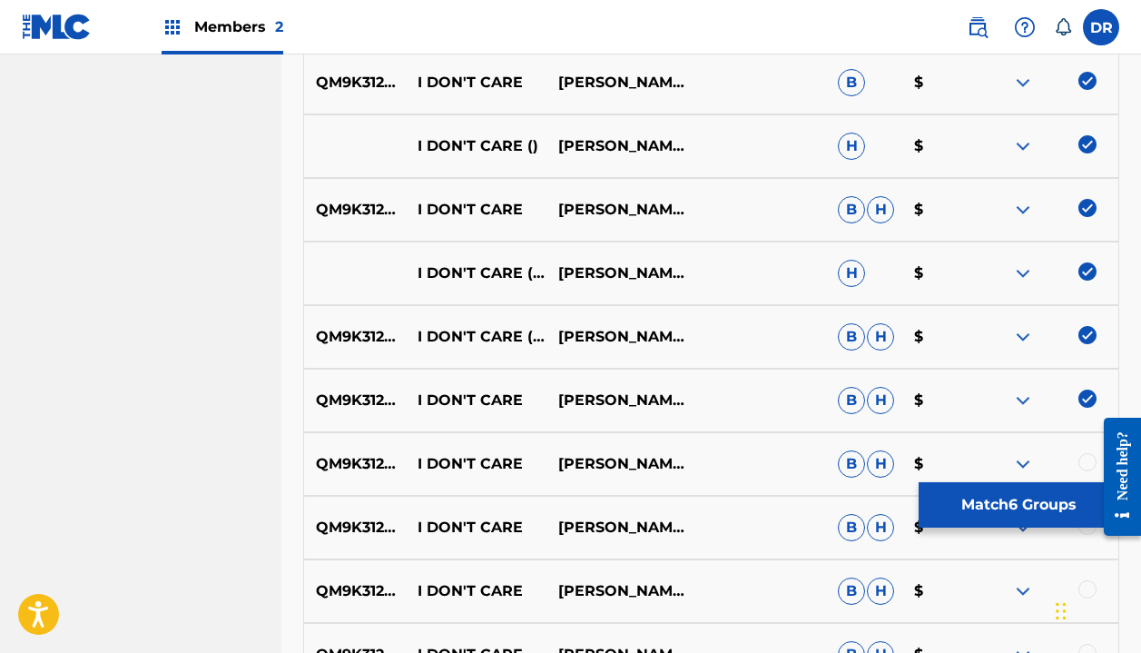
click at [1086, 459] on div at bounding box center [1088, 462] width 18 height 18
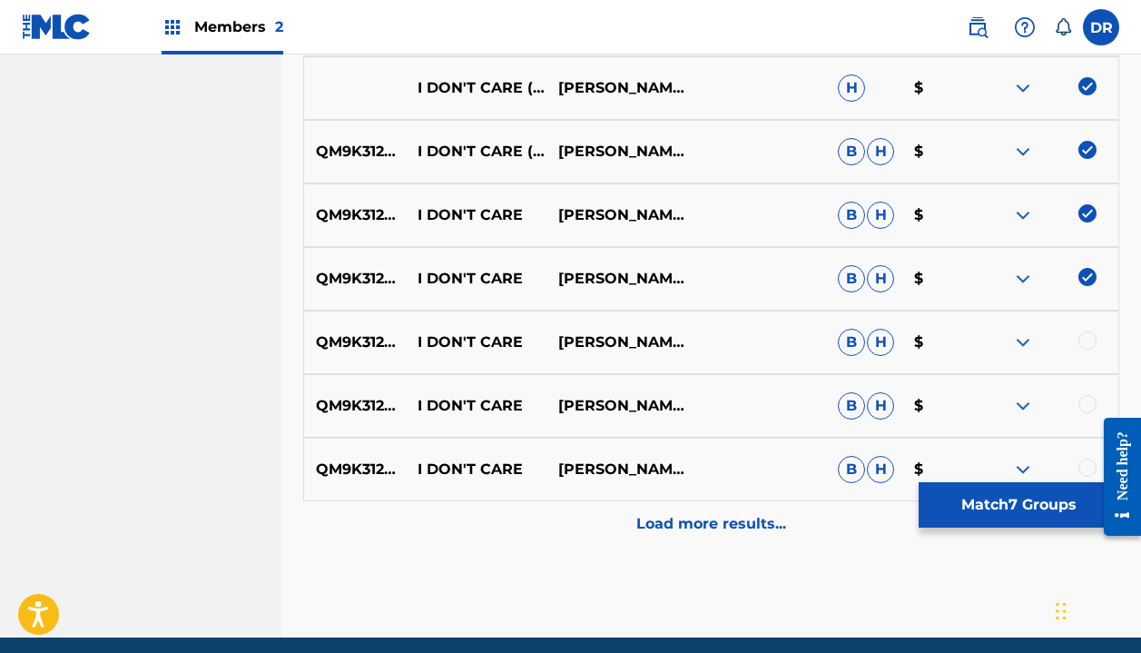
scroll to position [950, 0]
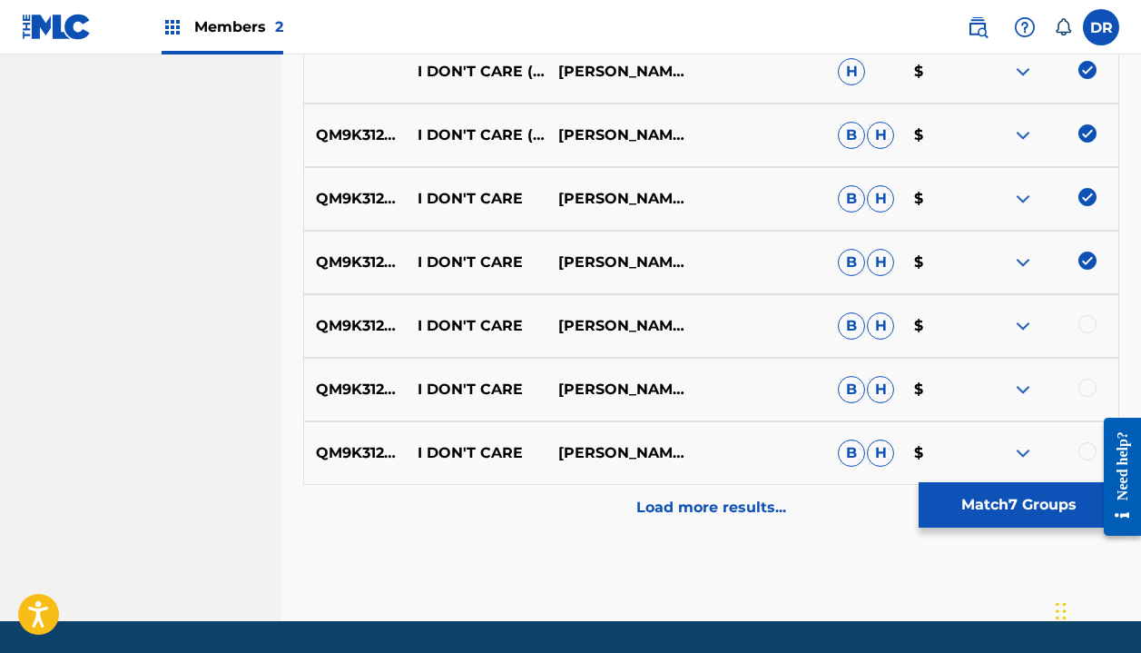
click at [1091, 325] on div at bounding box center [1088, 324] width 18 height 18
click at [1090, 388] on div at bounding box center [1088, 388] width 18 height 18
click at [1090, 439] on div at bounding box center [1115, 476] width 51 height 150
click at [1088, 448] on div at bounding box center [1088, 451] width 18 height 18
click at [735, 510] on p "Load more results..." at bounding box center [711, 508] width 150 height 22
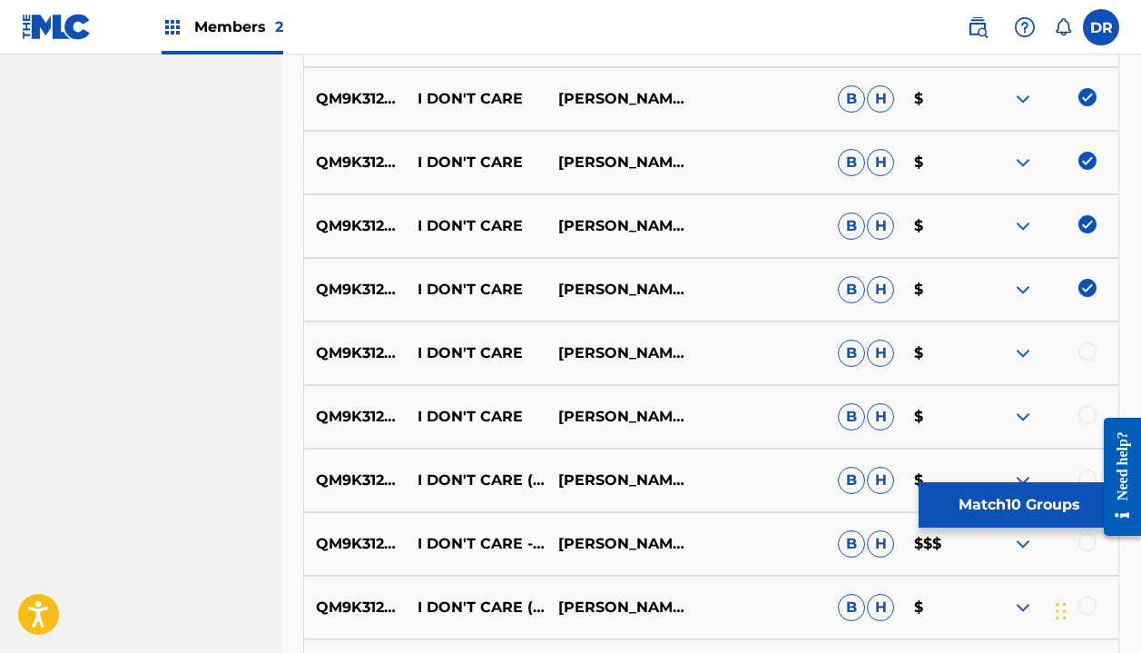
scroll to position [1152, 0]
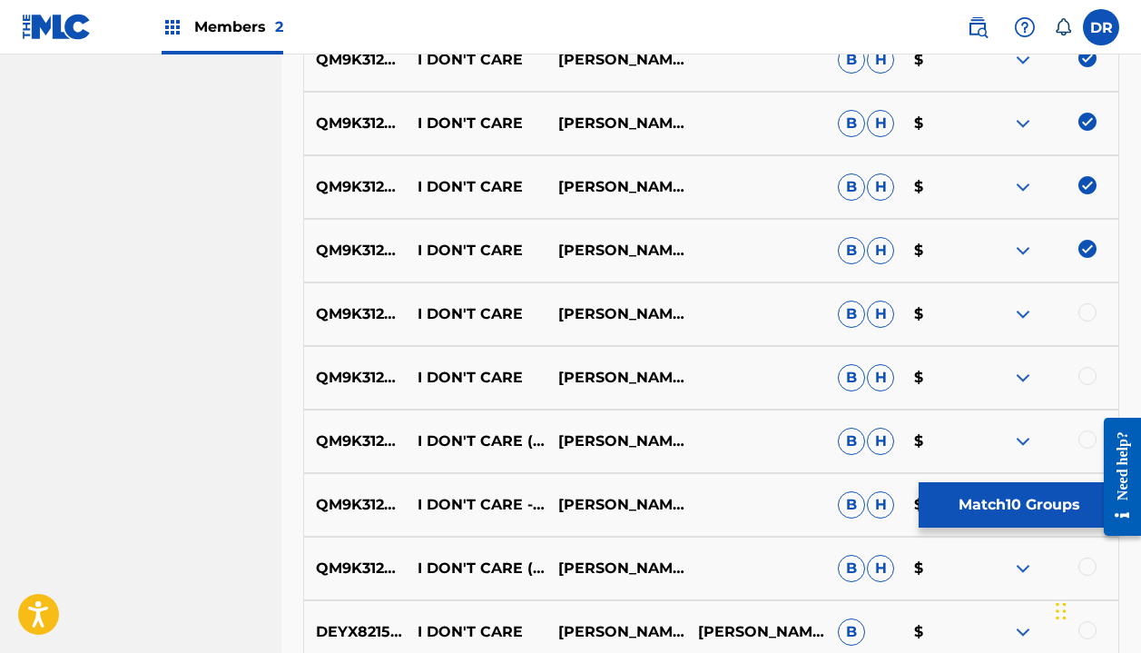
click at [1090, 311] on div at bounding box center [1088, 312] width 18 height 18
click at [1080, 374] on div at bounding box center [1088, 376] width 18 height 18
click at [1079, 438] on div at bounding box center [1088, 439] width 18 height 18
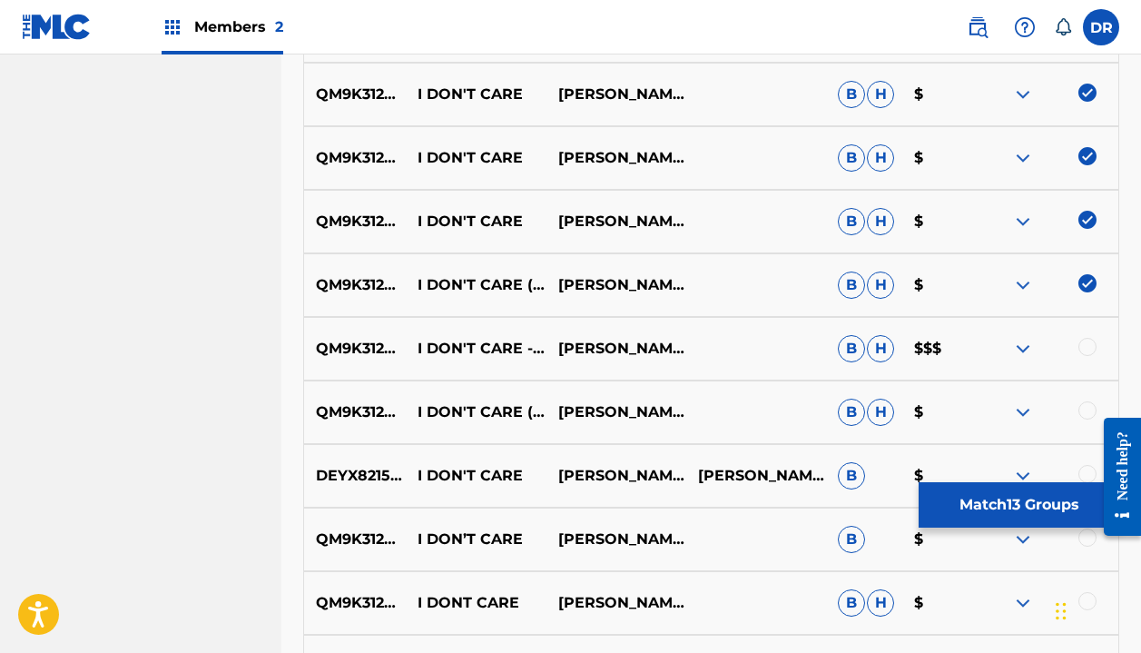
scroll to position [1310, 0]
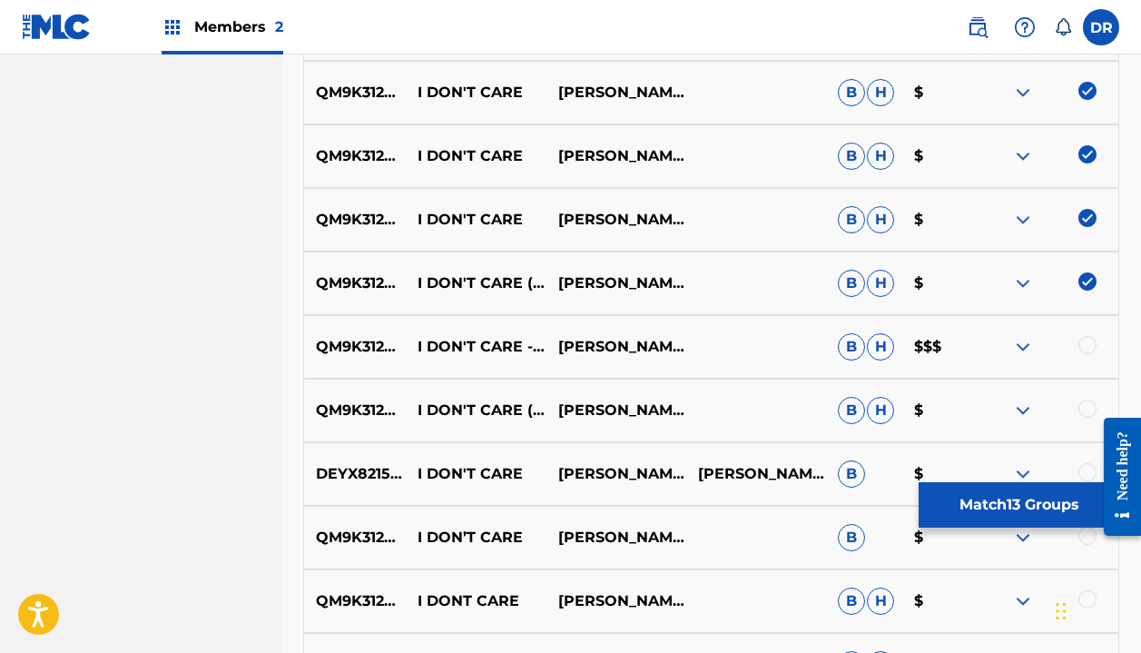
click at [1094, 343] on div at bounding box center [1088, 345] width 18 height 18
click at [1083, 405] on div at bounding box center [1088, 408] width 18 height 18
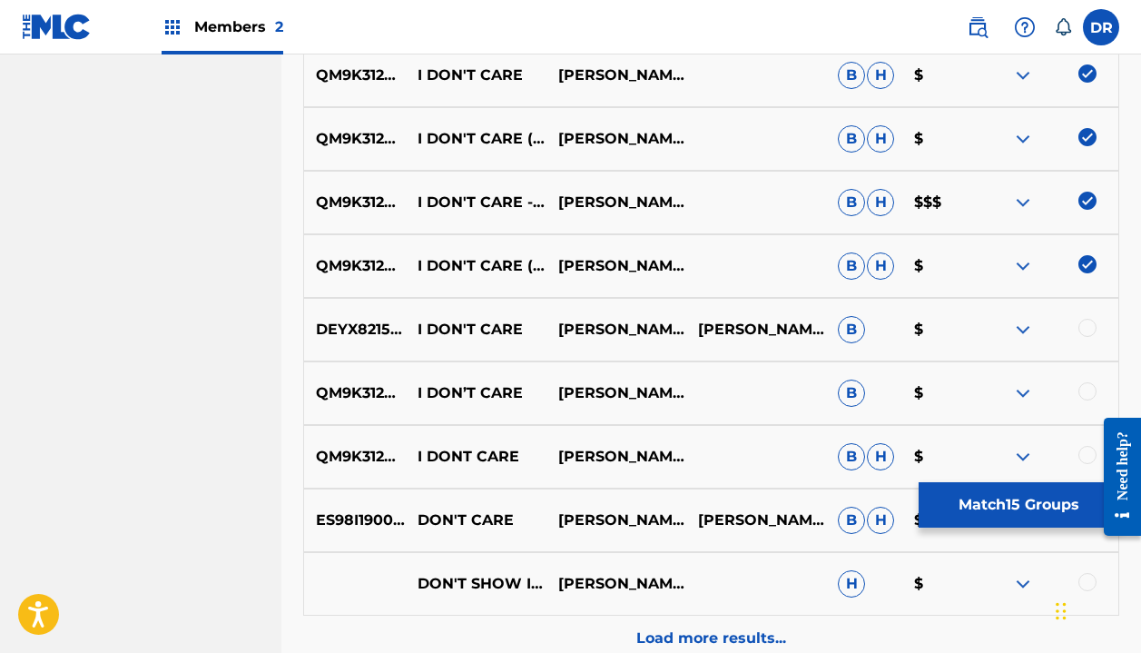
scroll to position [1455, 0]
click at [1085, 391] on div at bounding box center [1088, 390] width 18 height 18
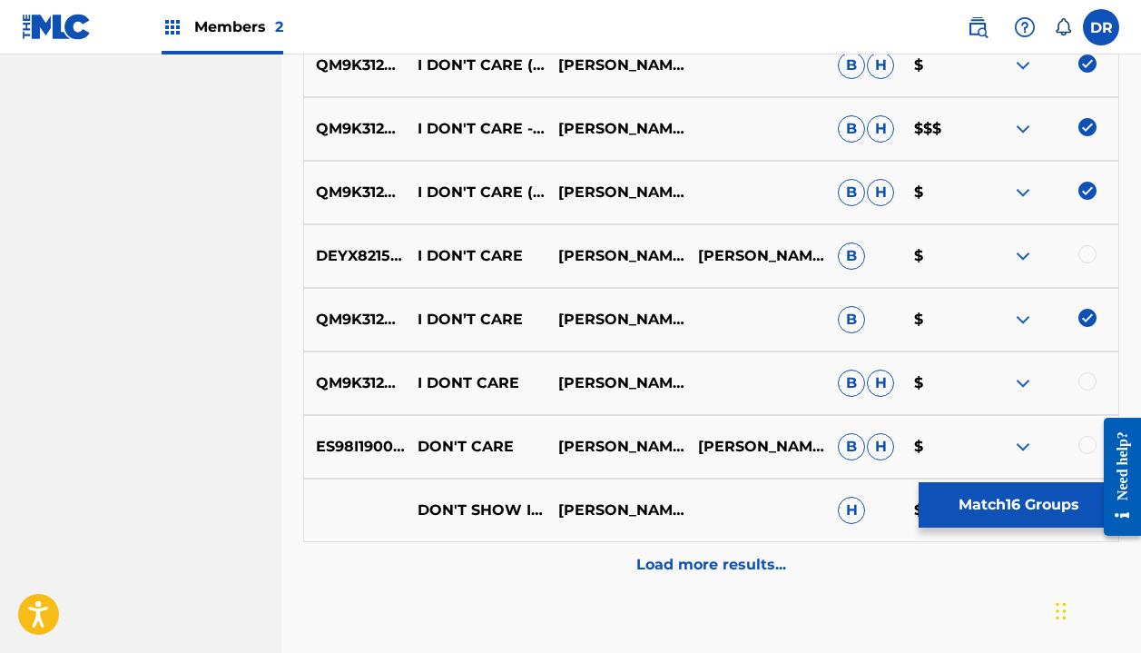
scroll to position [1533, 0]
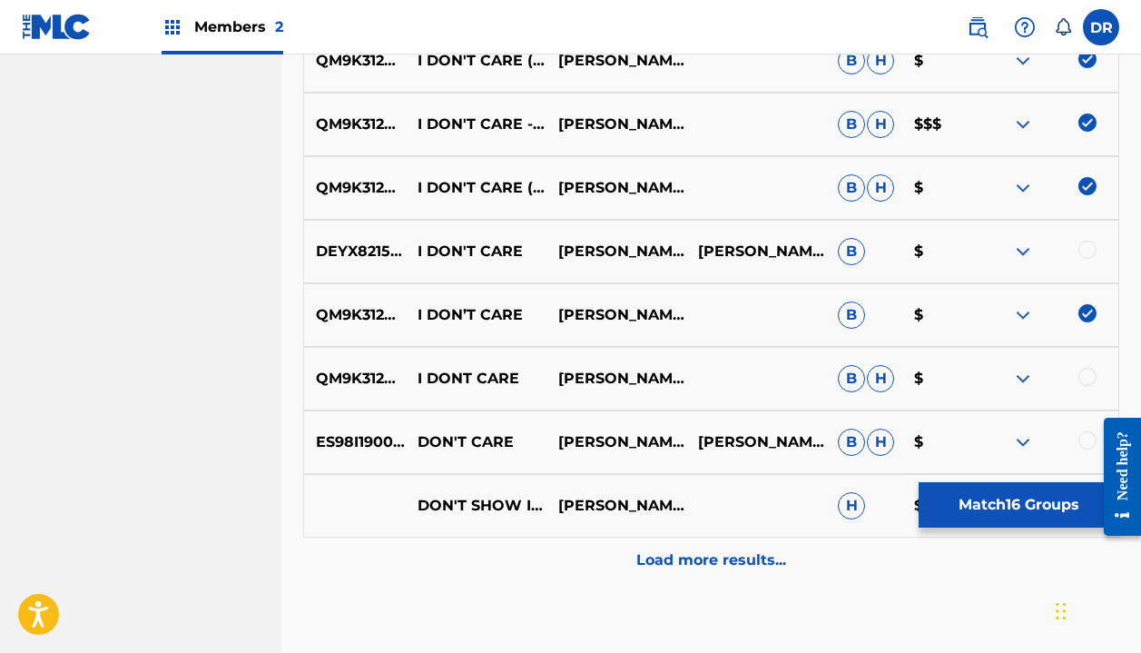
click at [1084, 375] on div at bounding box center [1088, 377] width 18 height 18
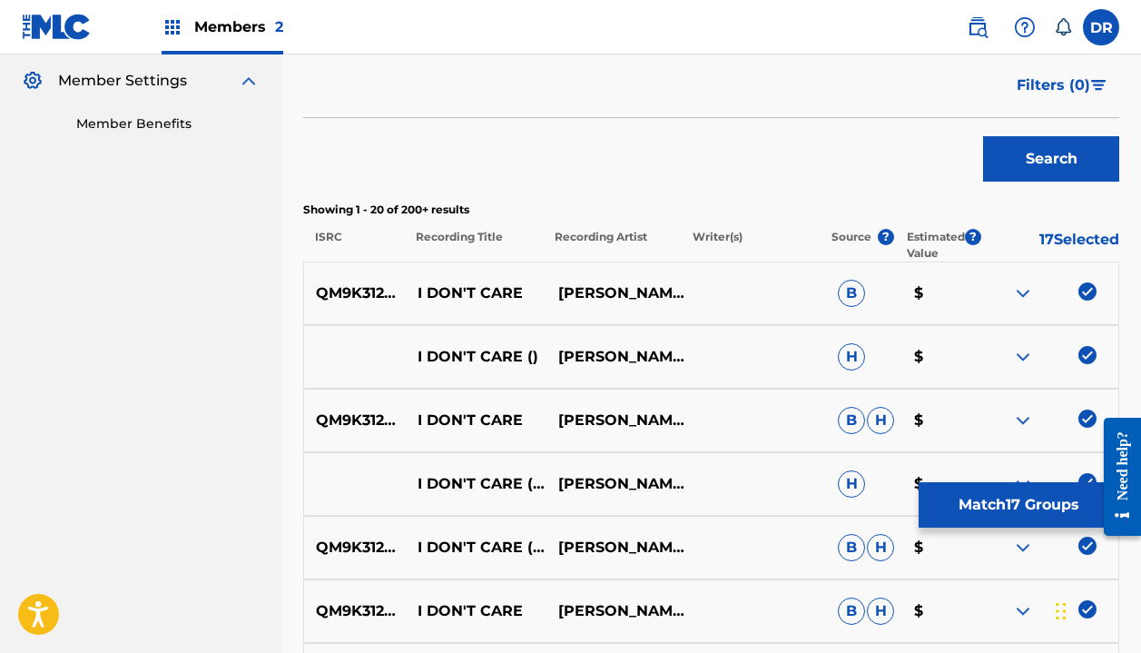
scroll to position [520, 0]
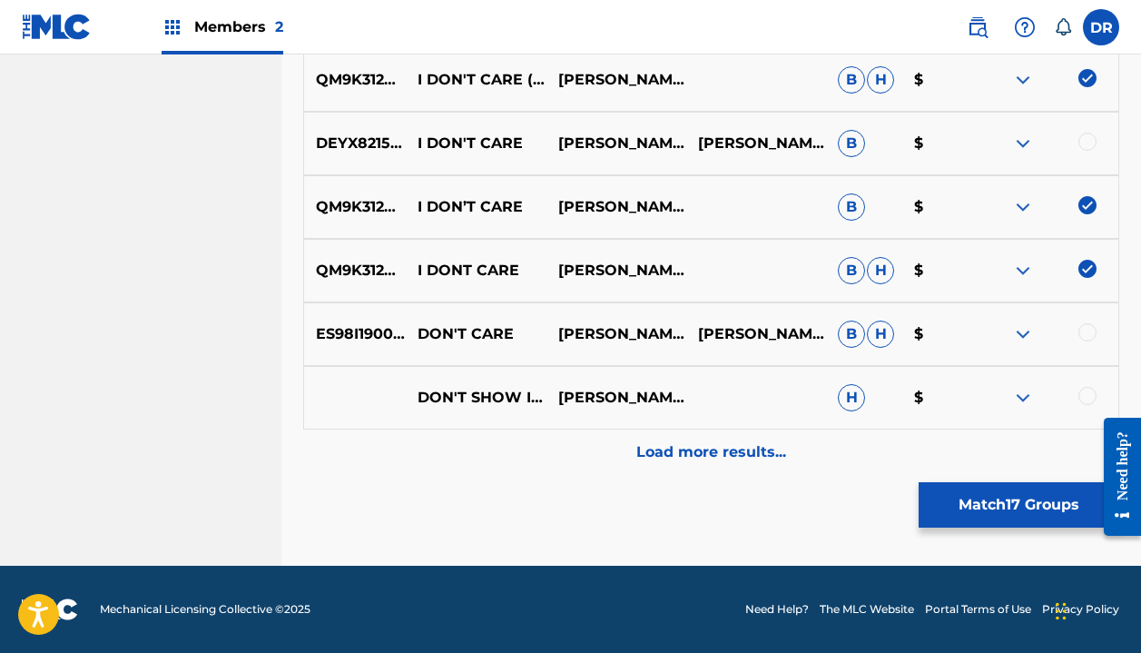
click at [672, 459] on p "Load more results..." at bounding box center [711, 452] width 150 height 22
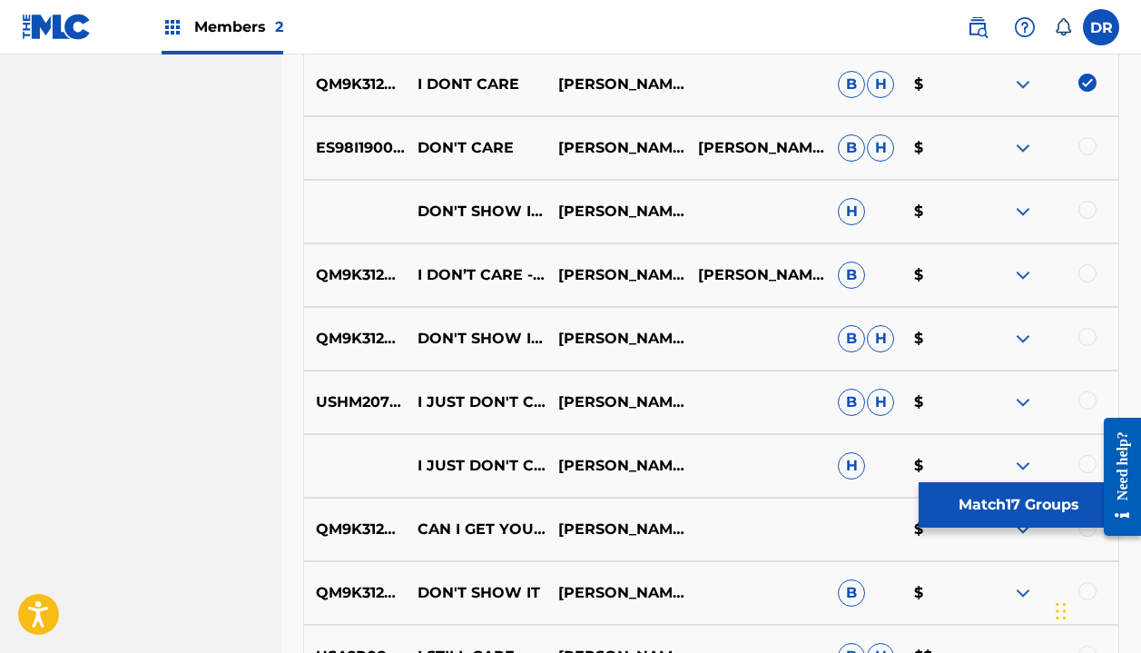
scroll to position [1820, 0]
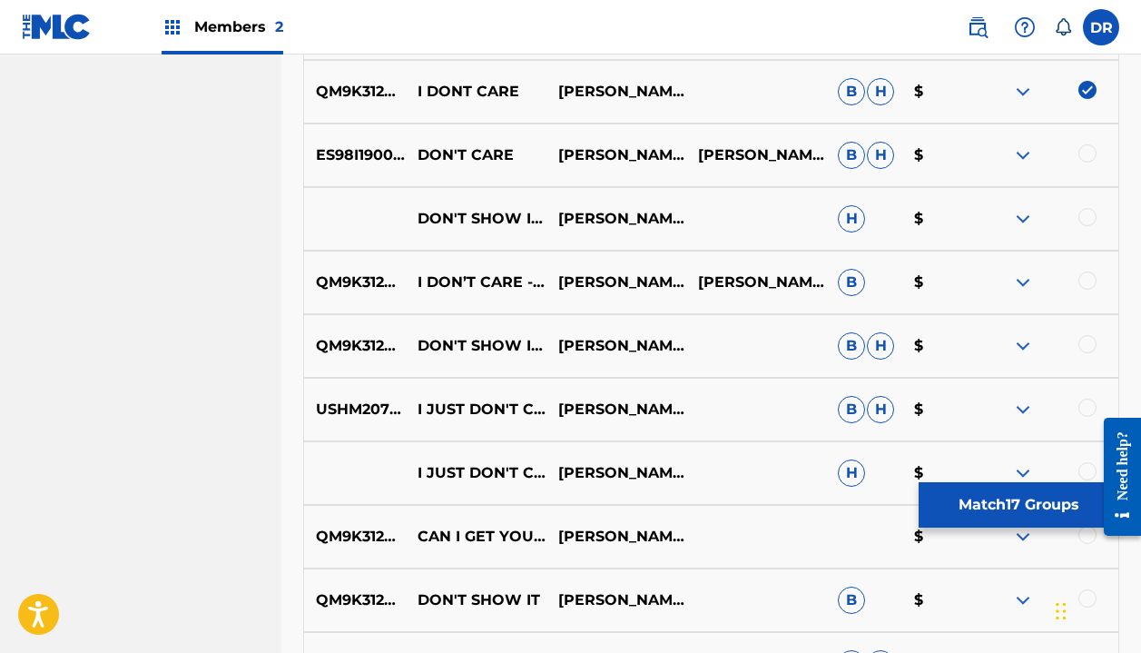
click at [1089, 282] on div at bounding box center [1088, 280] width 18 height 18
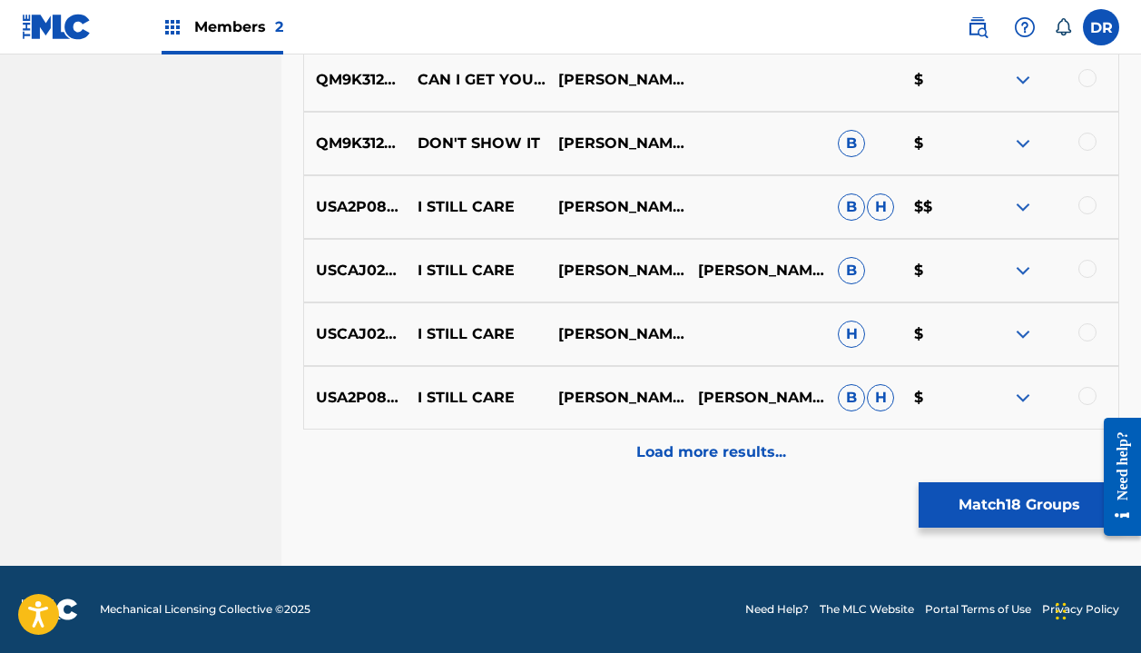
scroll to position [2276, 0]
click at [725, 447] on p "Load more results..." at bounding box center [711, 452] width 150 height 22
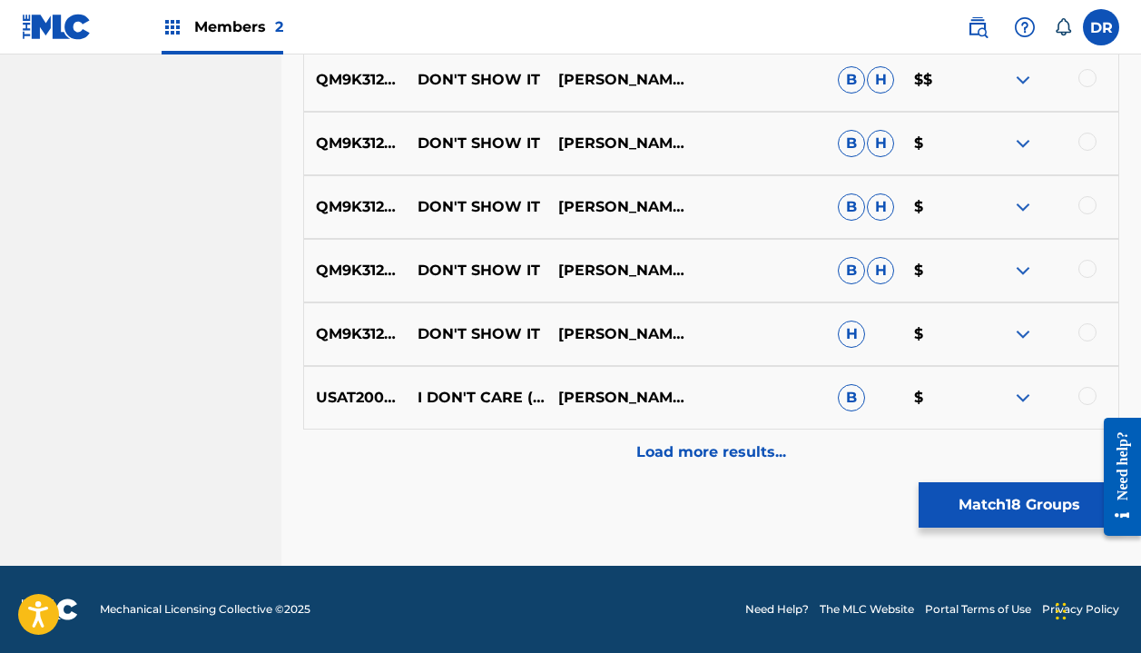
scroll to position [2912, 0]
click at [1015, 505] on button "Match 18 Groups" at bounding box center [1019, 504] width 201 height 45
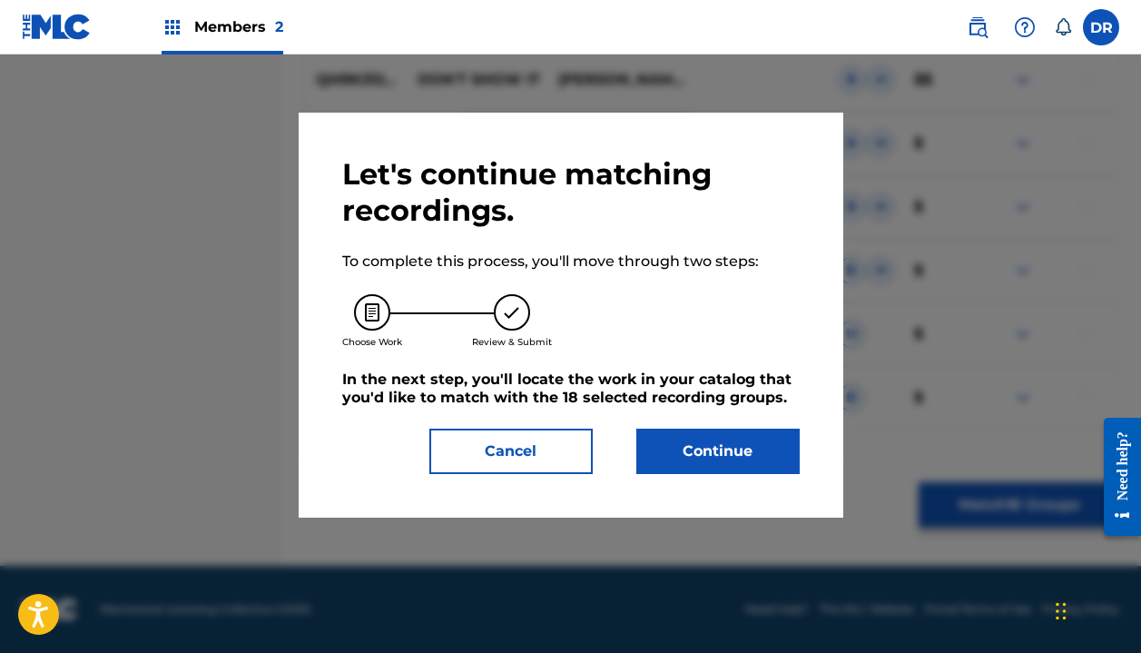
click at [754, 459] on button "Continue" at bounding box center [717, 451] width 163 height 45
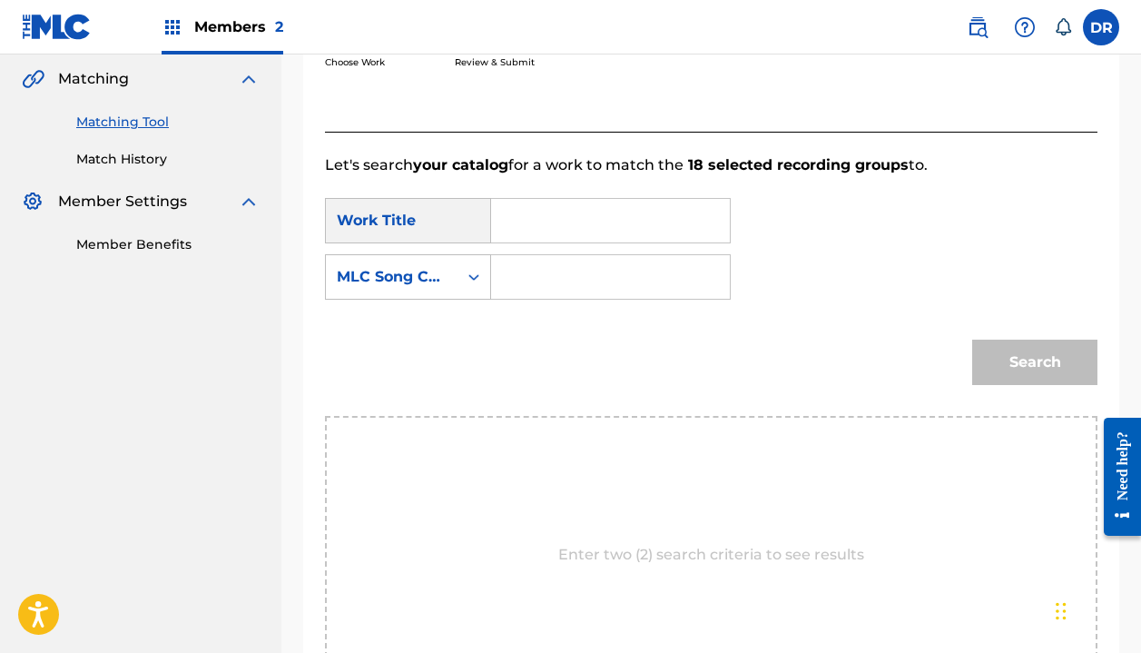
click at [528, 225] on input "Search Form" at bounding box center [611, 221] width 208 height 44
type input "I don't care"
click at [514, 298] on input "Search Form" at bounding box center [611, 277] width 208 height 44
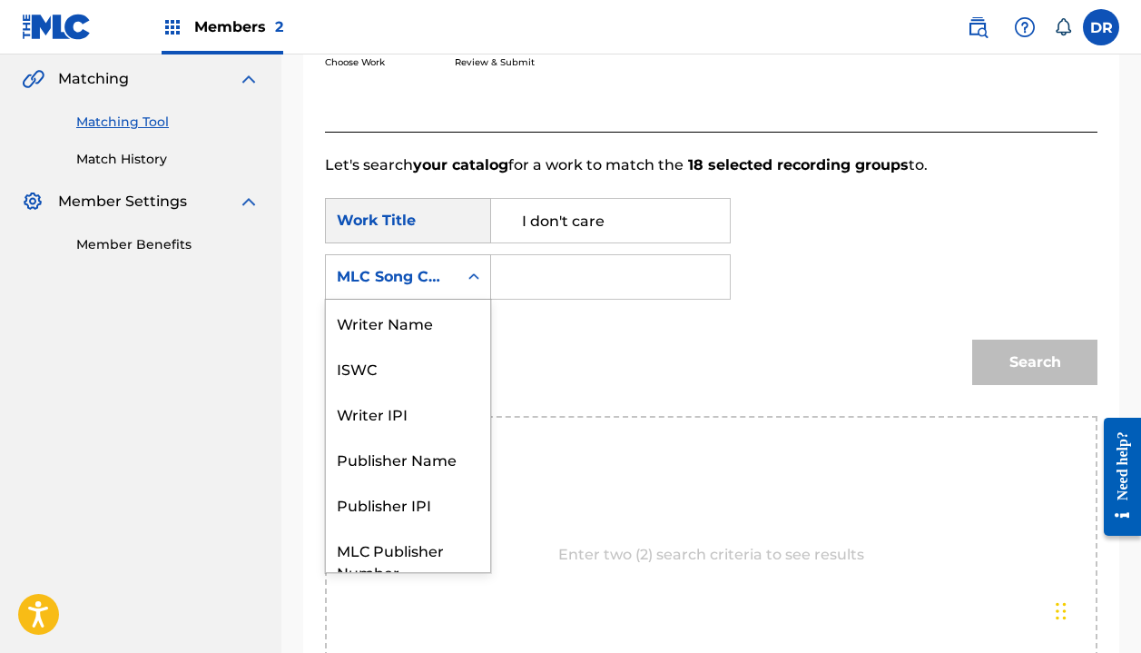
click at [459, 280] on div "Search Form" at bounding box center [474, 277] width 33 height 33
click at [395, 322] on div "Writer Name" at bounding box center [408, 322] width 164 height 45
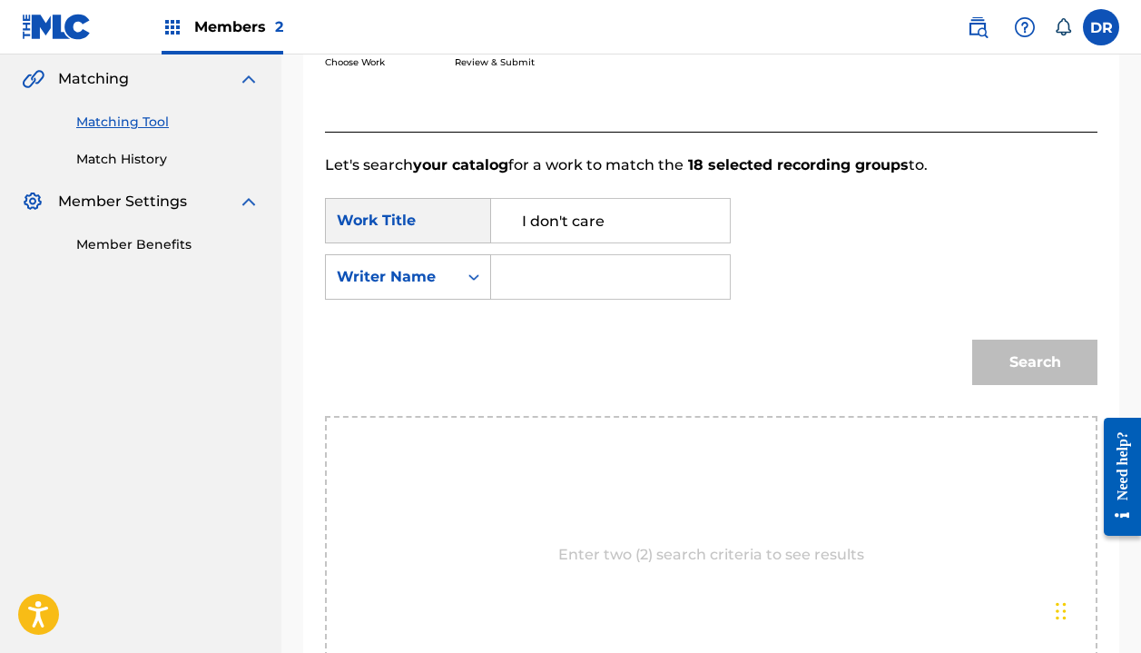
click at [584, 276] on input "Search Form" at bounding box center [611, 277] width 208 height 44
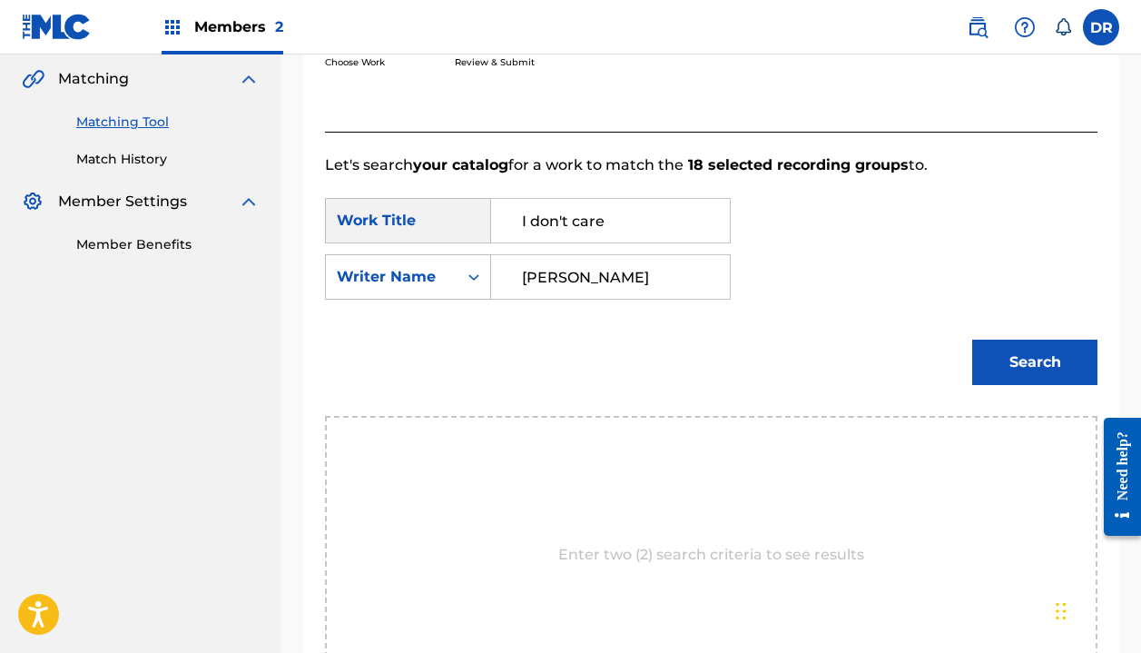
type input "[PERSON_NAME]"
click at [1035, 362] on button "Search" at bounding box center [1034, 362] width 125 height 45
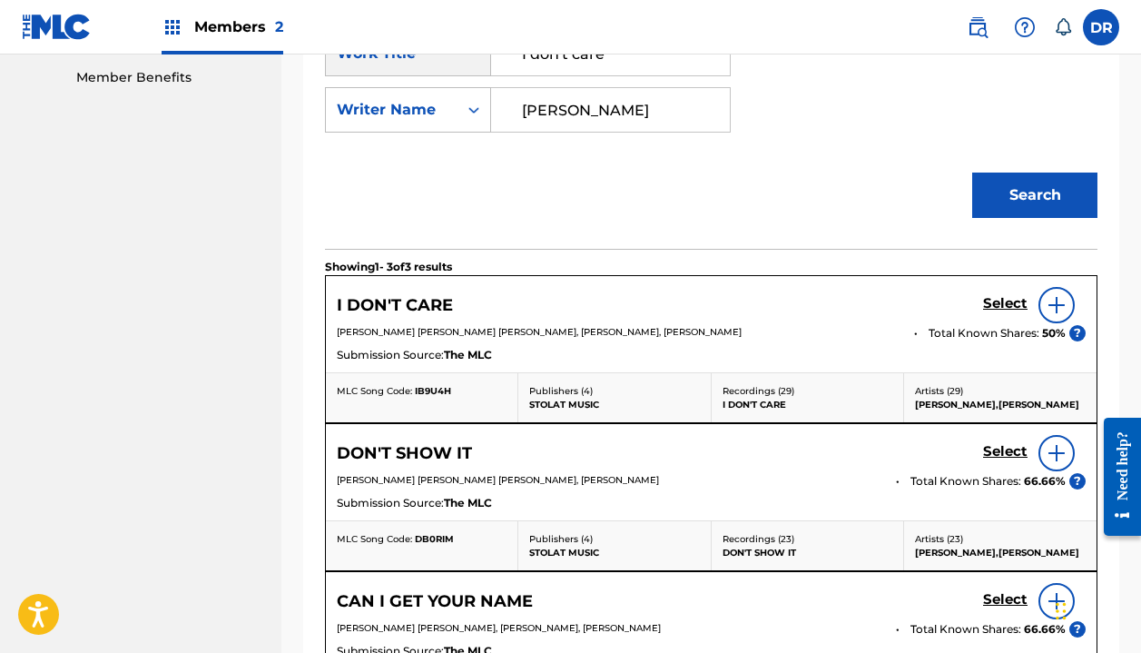
scroll to position [599, 0]
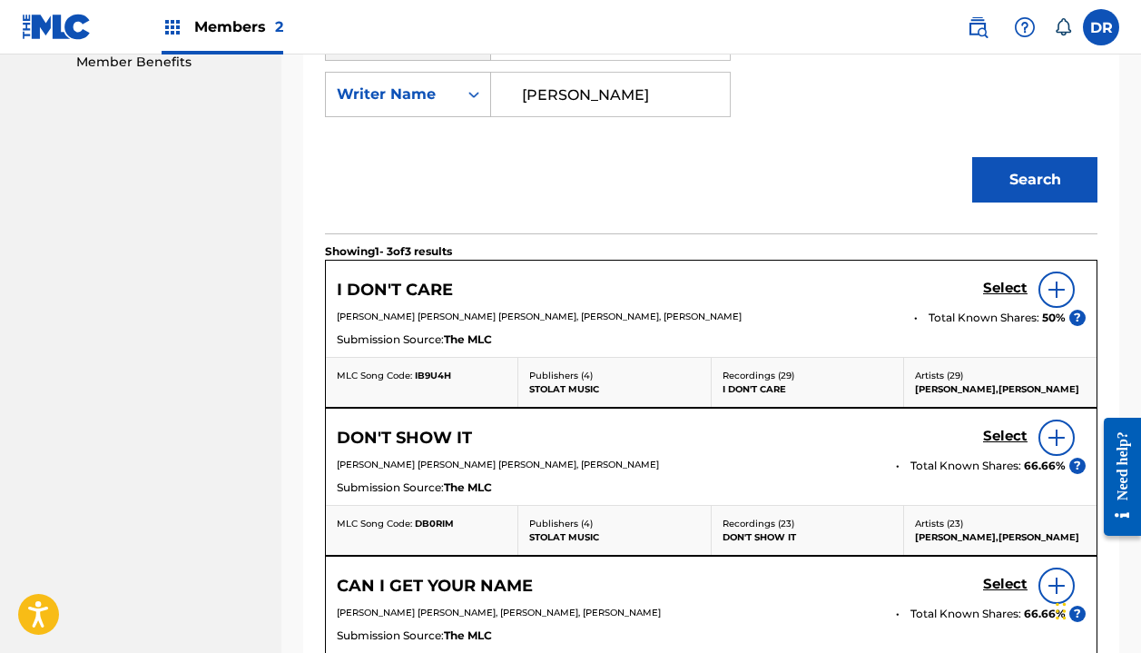
click at [1060, 280] on img at bounding box center [1057, 290] width 22 height 22
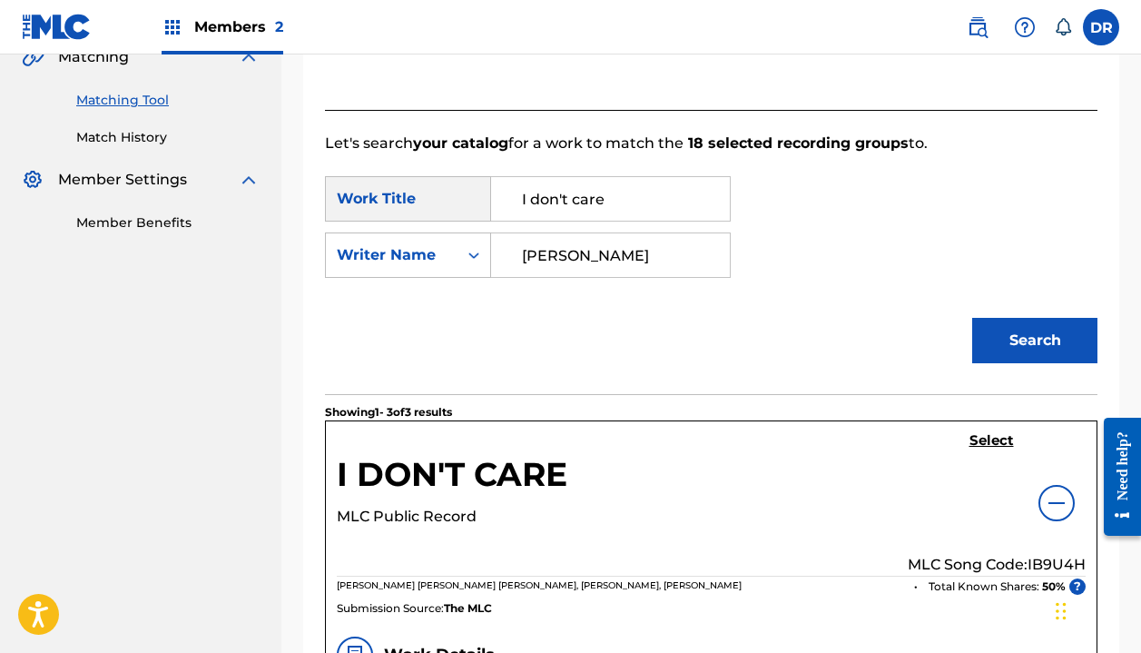
scroll to position [598, 0]
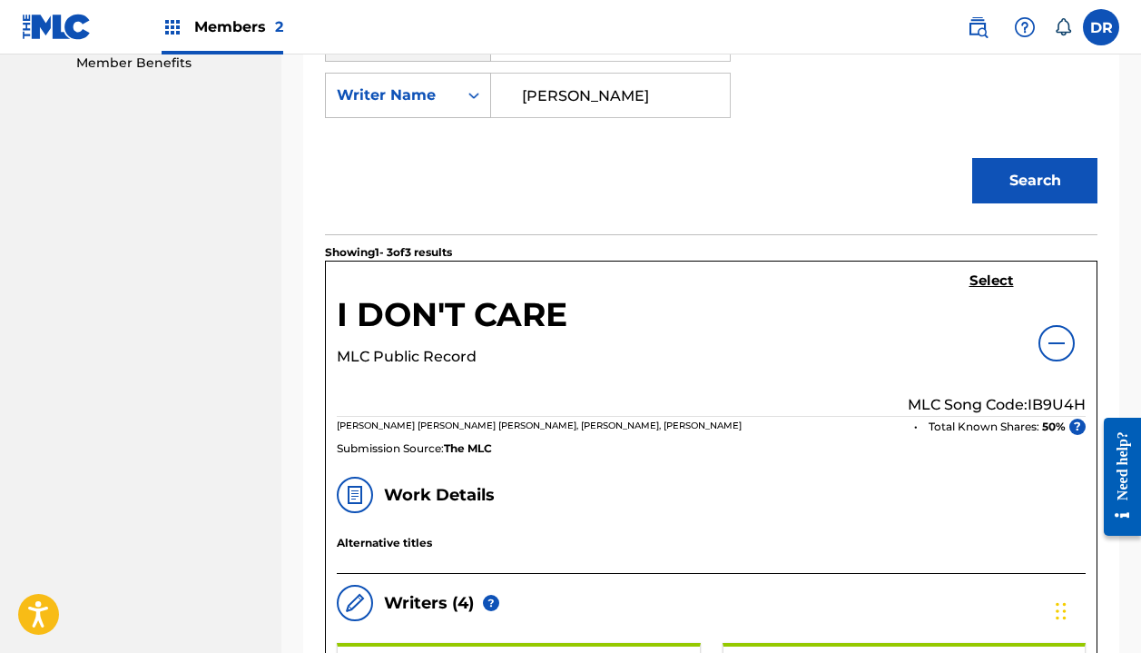
click at [1052, 340] on img at bounding box center [1057, 343] width 22 height 22
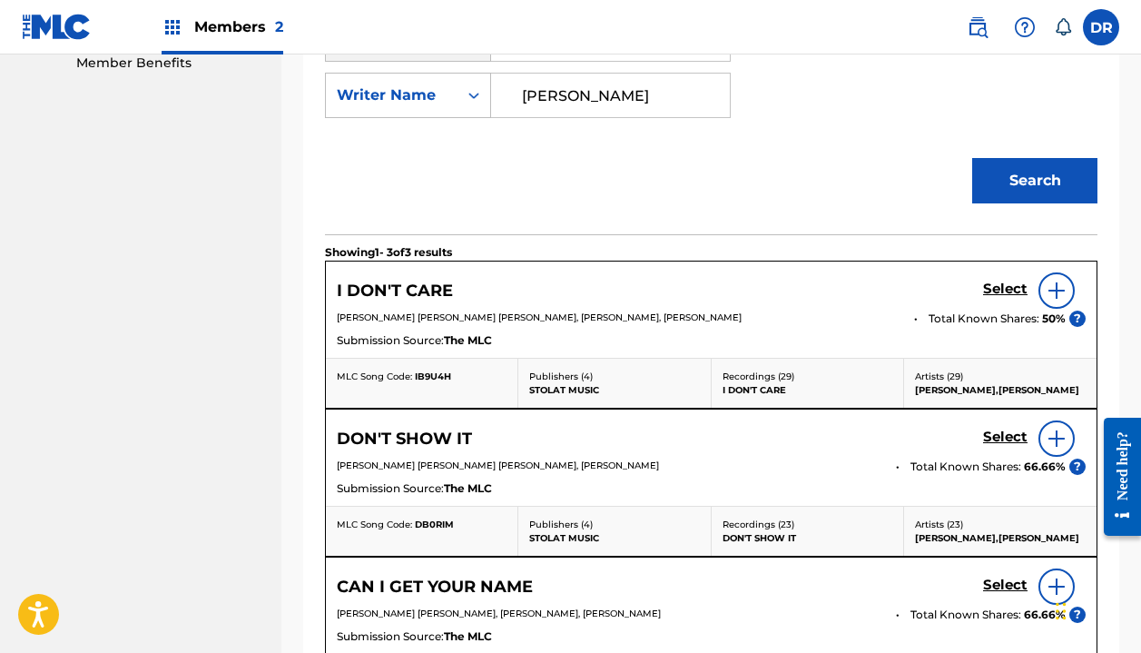
click at [1052, 282] on img at bounding box center [1057, 291] width 22 height 22
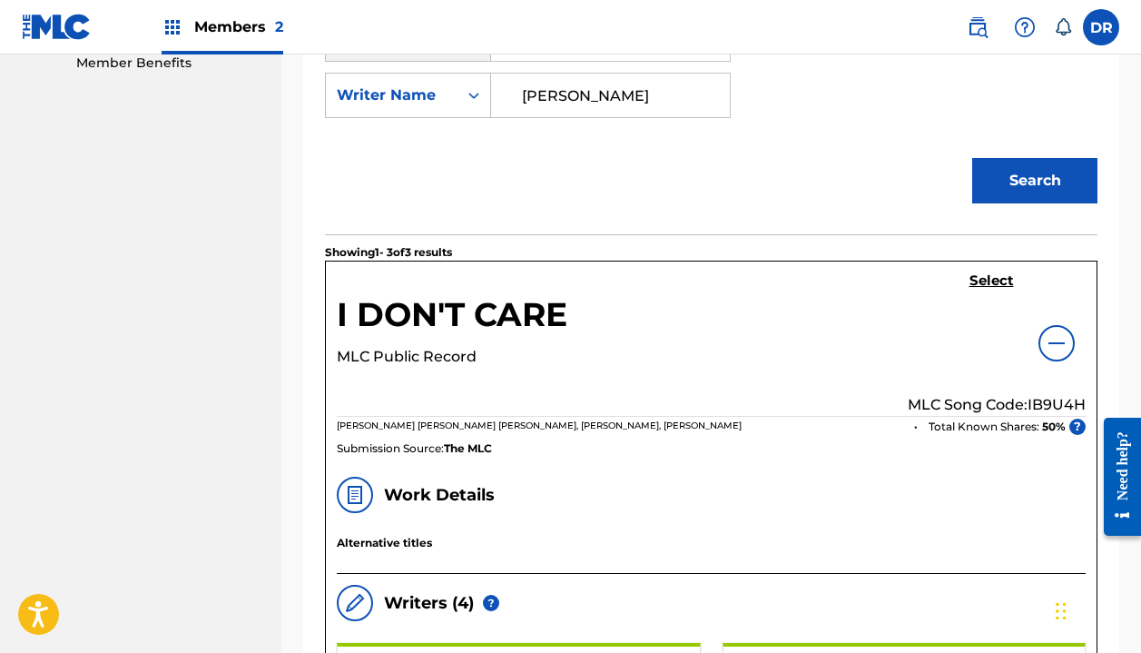
click at [1009, 281] on h5 "Select" at bounding box center [992, 280] width 44 height 17
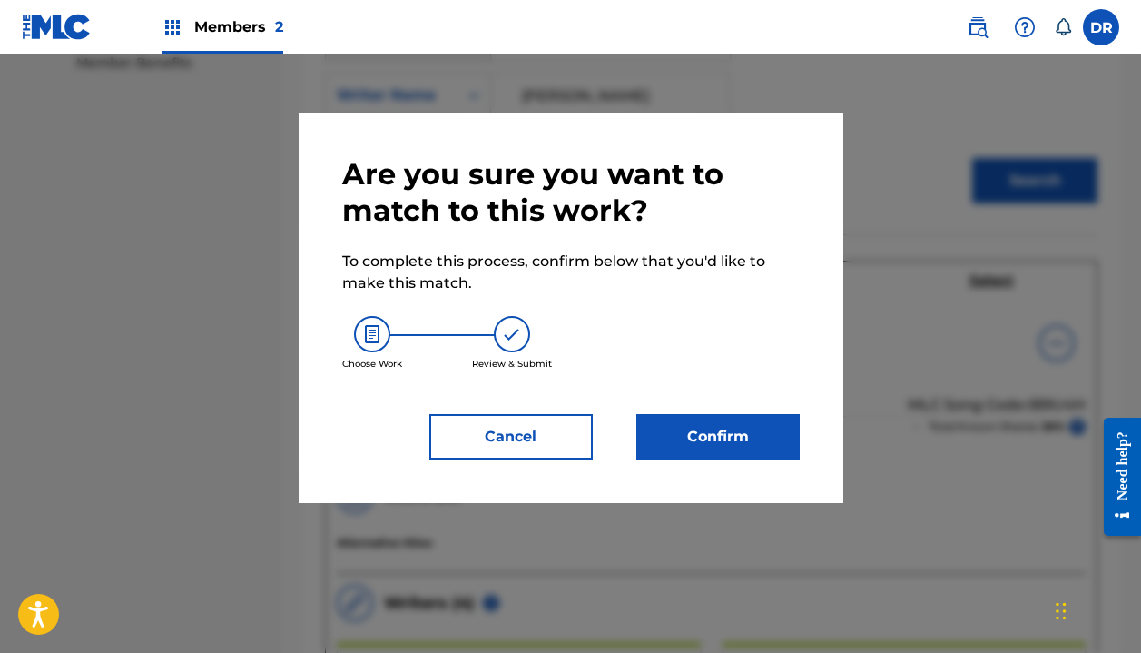
click at [518, 421] on button "Cancel" at bounding box center [510, 436] width 163 height 45
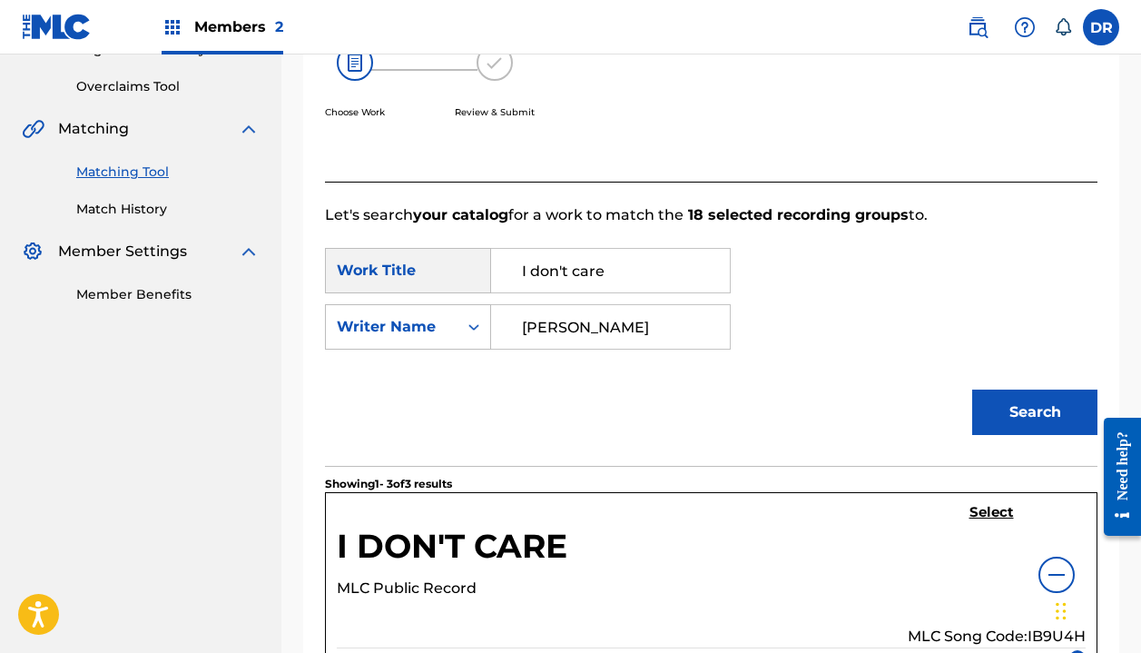
scroll to position [530, 0]
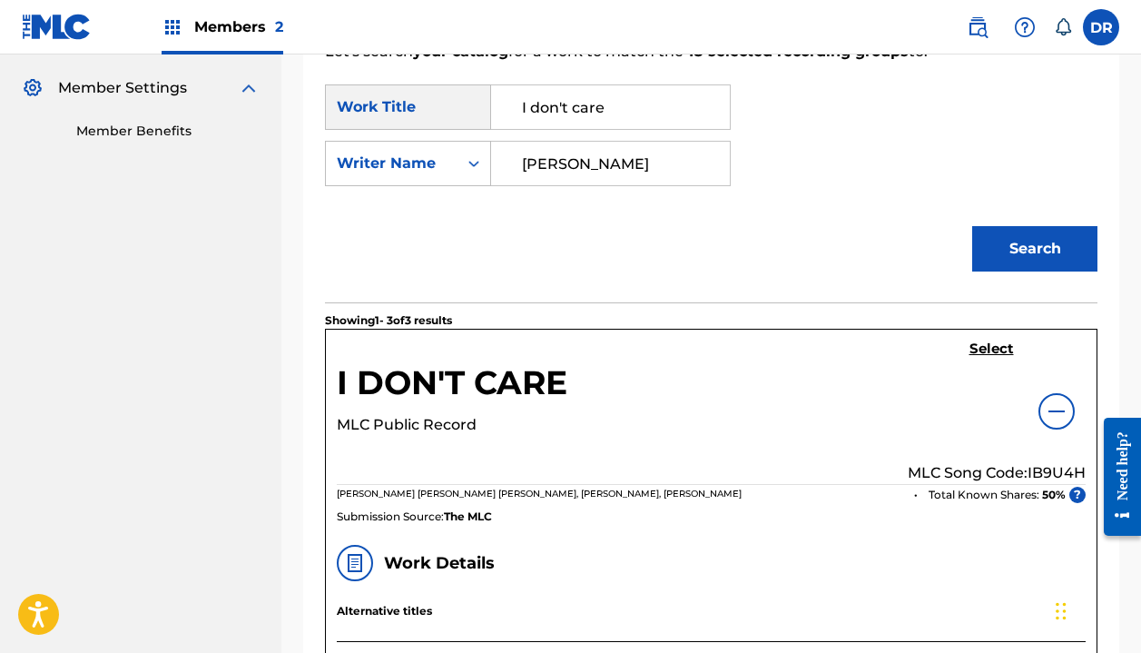
click at [993, 352] on h5 "Select" at bounding box center [992, 348] width 44 height 17
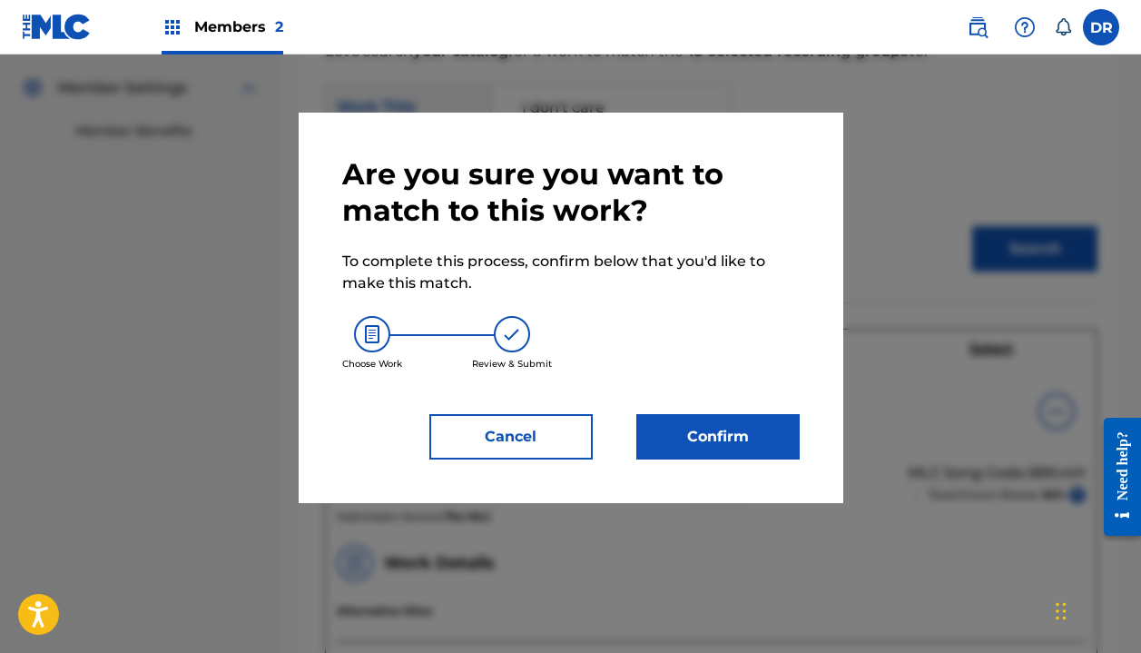
click at [695, 437] on button "Confirm" at bounding box center [717, 436] width 163 height 45
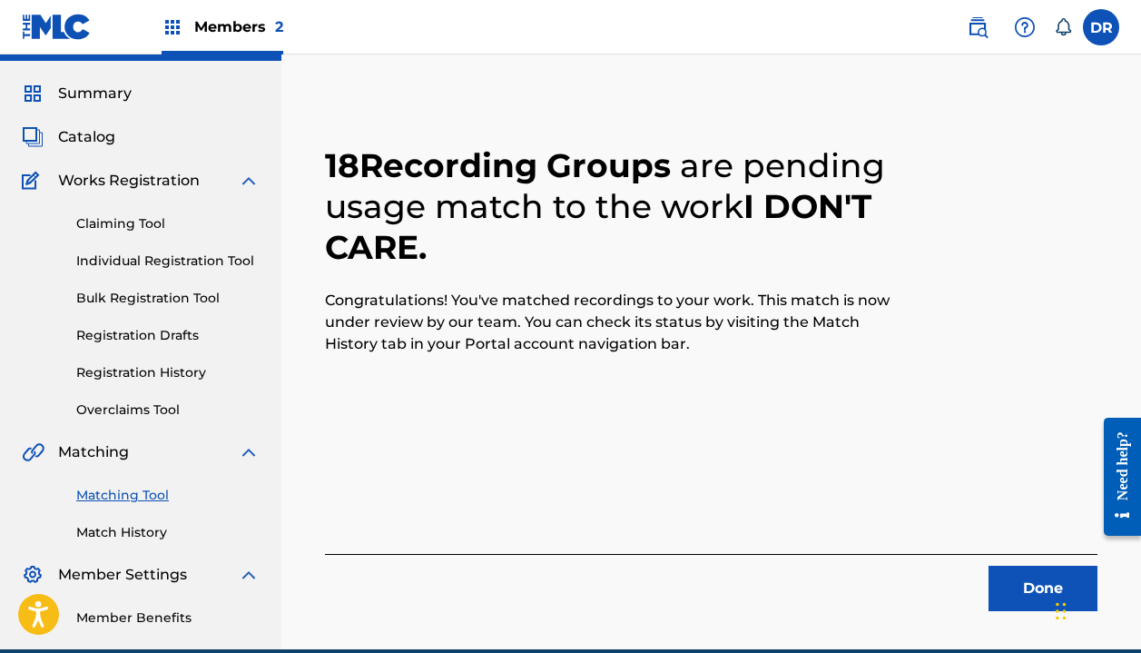
scroll to position [61, 0]
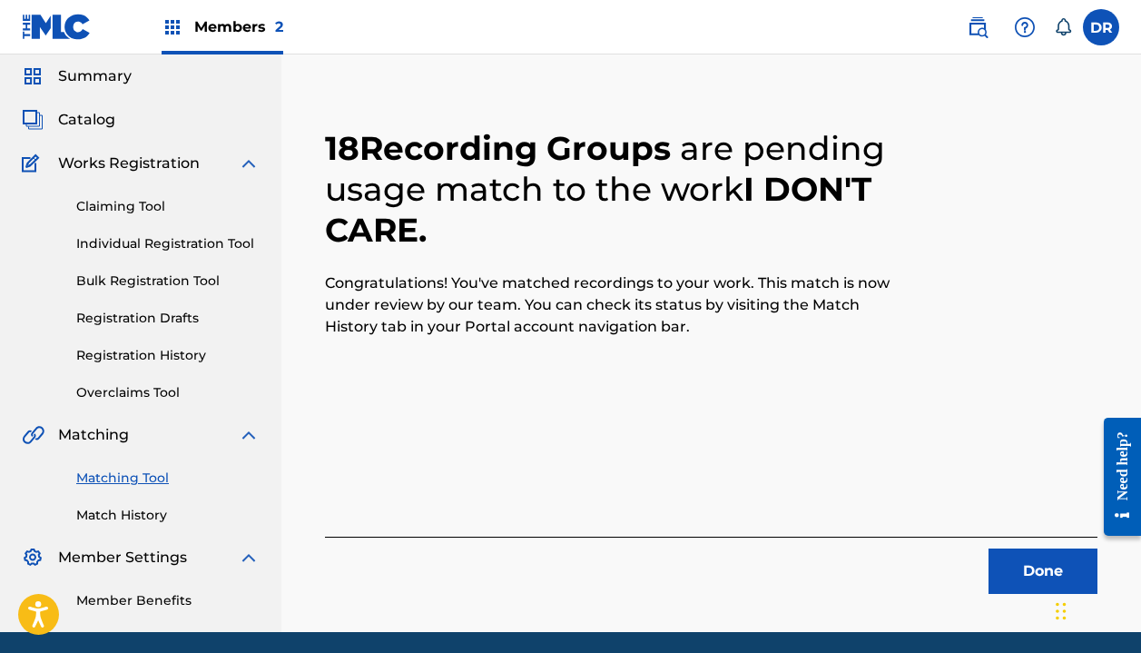
click at [1015, 567] on button "Done" at bounding box center [1043, 570] width 109 height 45
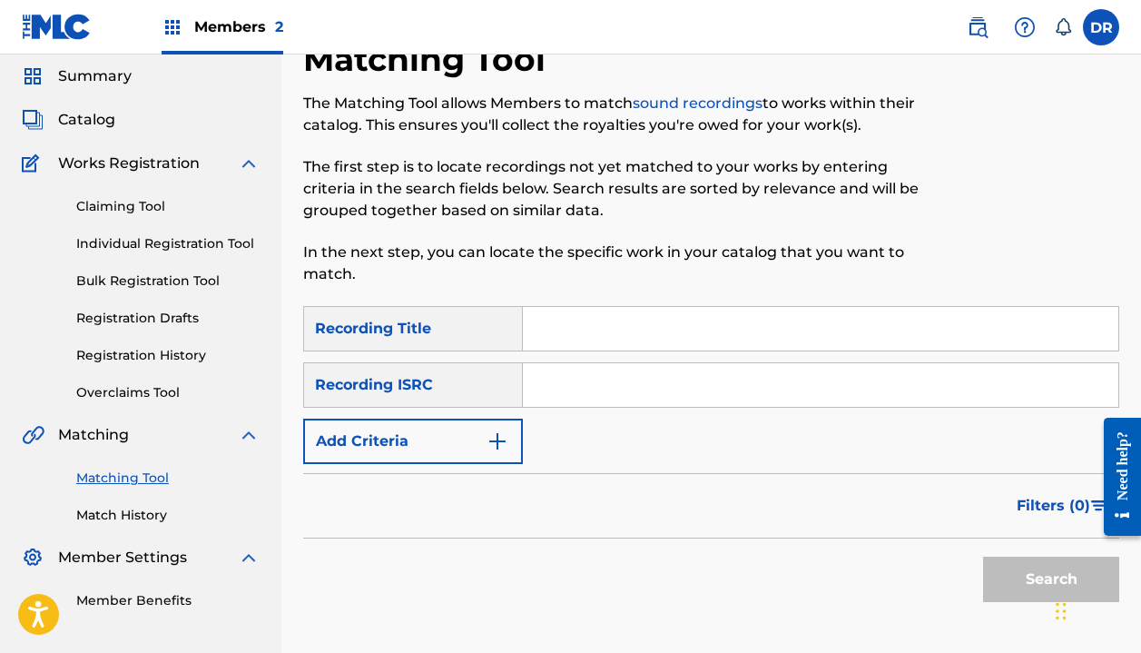
click at [702, 321] on input "Search Form" at bounding box center [821, 329] width 596 height 44
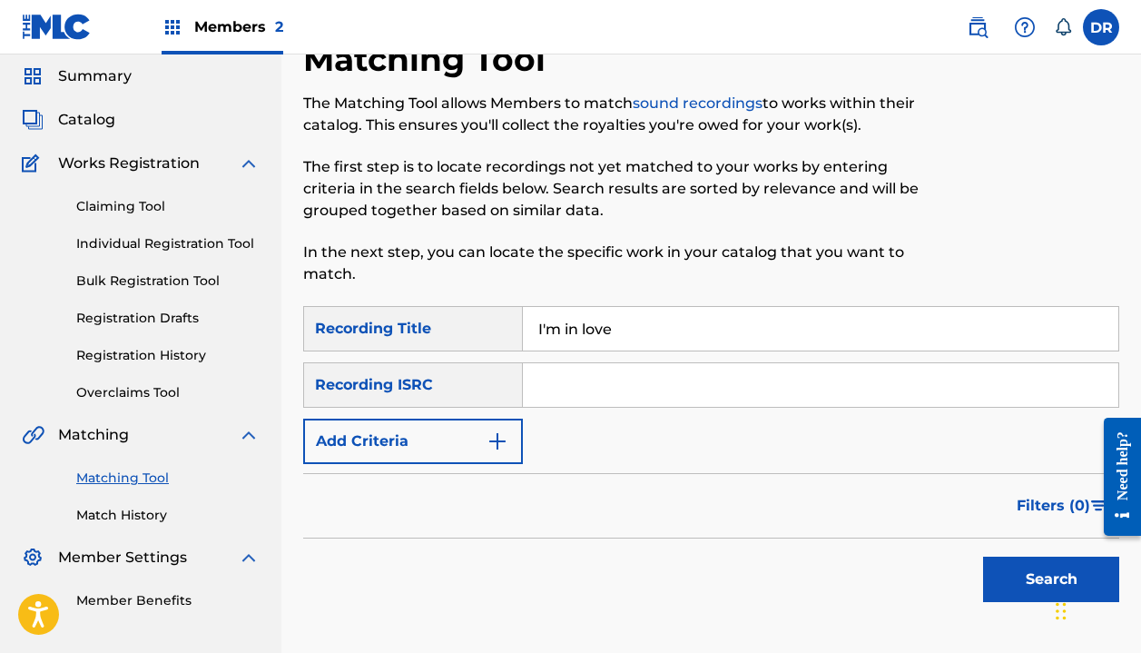
type input "I'm in love"
drag, startPoint x: 499, startPoint y: 320, endPoint x: 576, endPoint y: 387, distance: 101.6
click at [576, 387] on input "Search Form" at bounding box center [821, 385] width 596 height 44
click at [420, 450] on button "Add Criteria" at bounding box center [413, 441] width 220 height 45
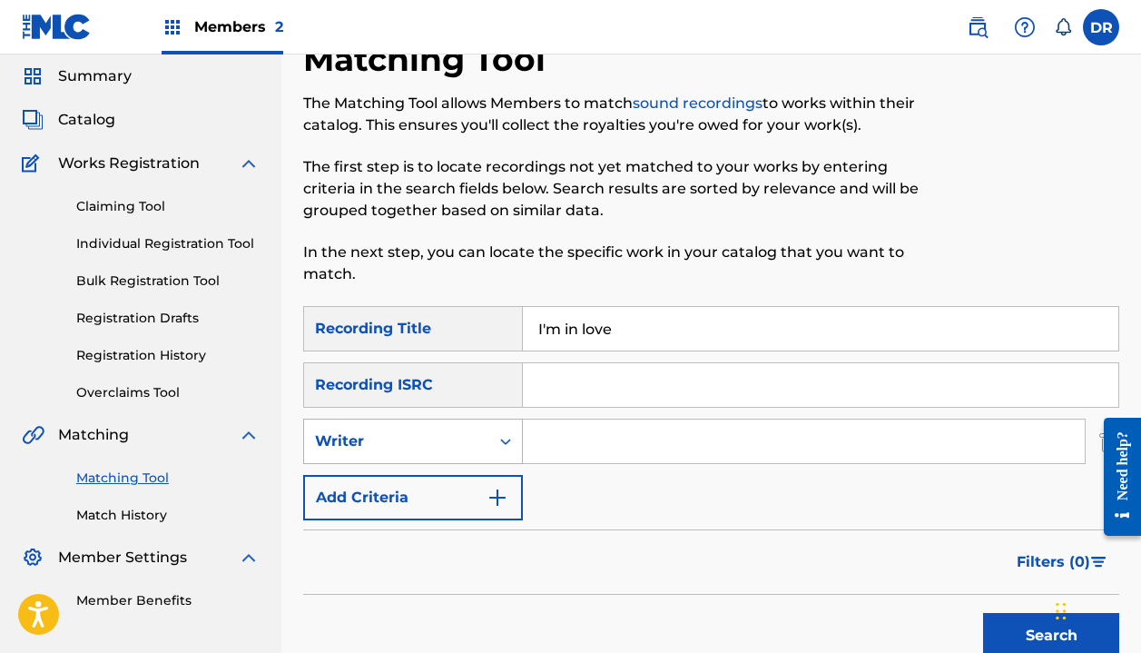
click at [434, 456] on div "Writer" at bounding box center [396, 441] width 185 height 35
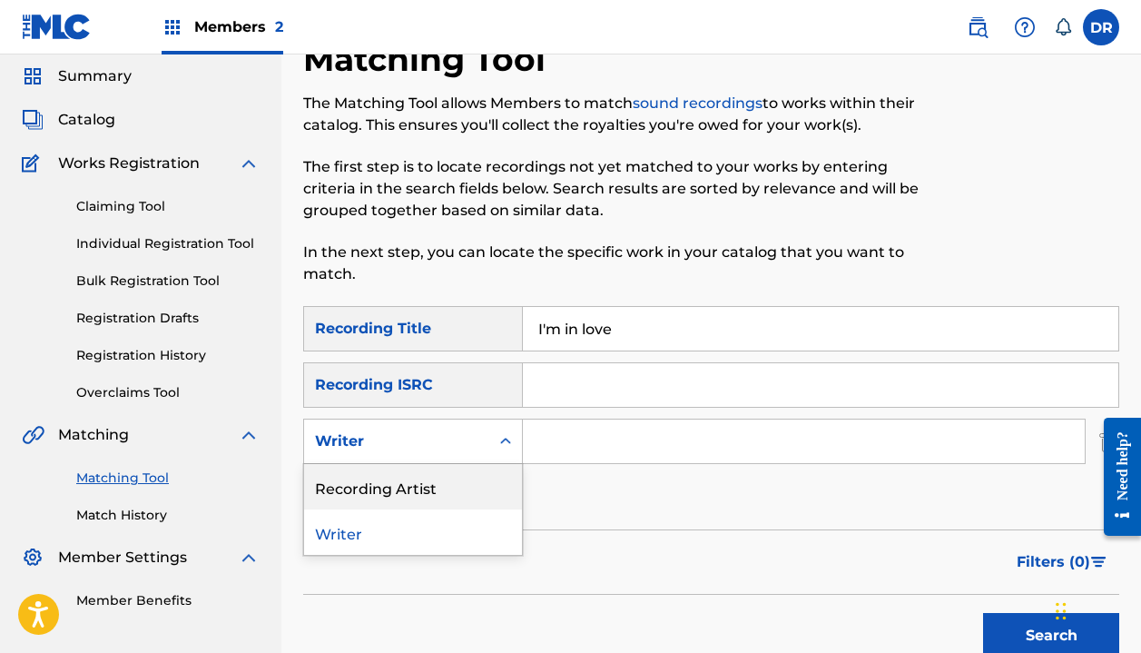
click at [429, 480] on div "Recording Artist" at bounding box center [413, 486] width 218 height 45
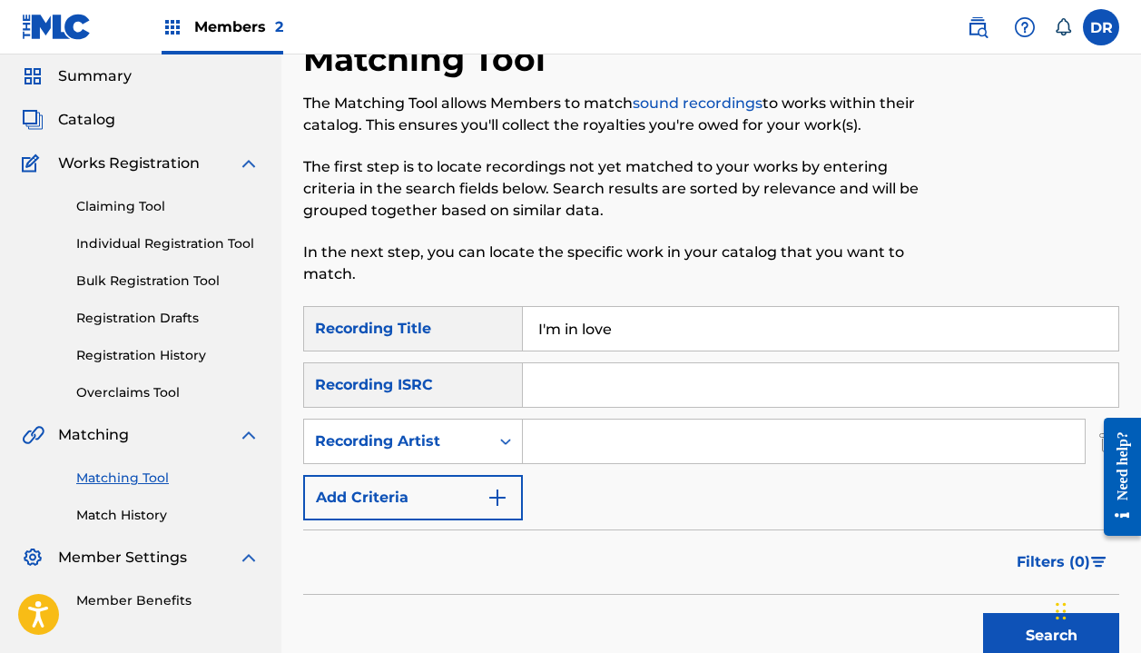
click at [620, 455] on input "Search Form" at bounding box center [804, 441] width 562 height 44
type input "[PERSON_NAME]"
click at [1051, 636] on button "Search" at bounding box center [1051, 635] width 136 height 45
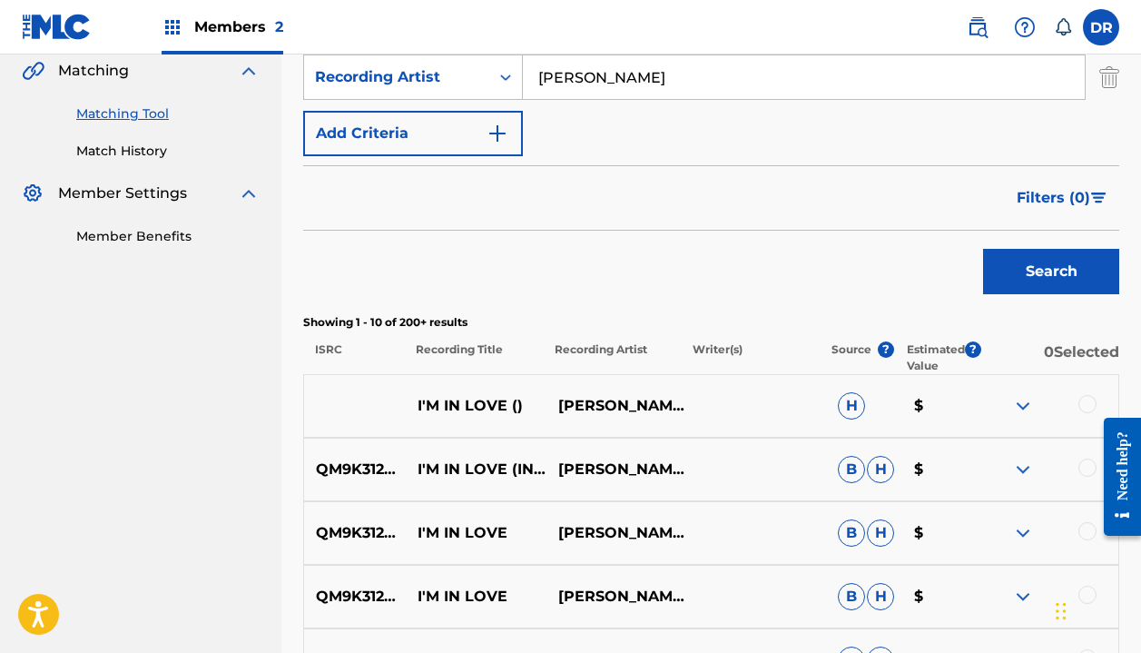
scroll to position [426, 0]
click at [1079, 399] on div at bounding box center [1088, 403] width 18 height 18
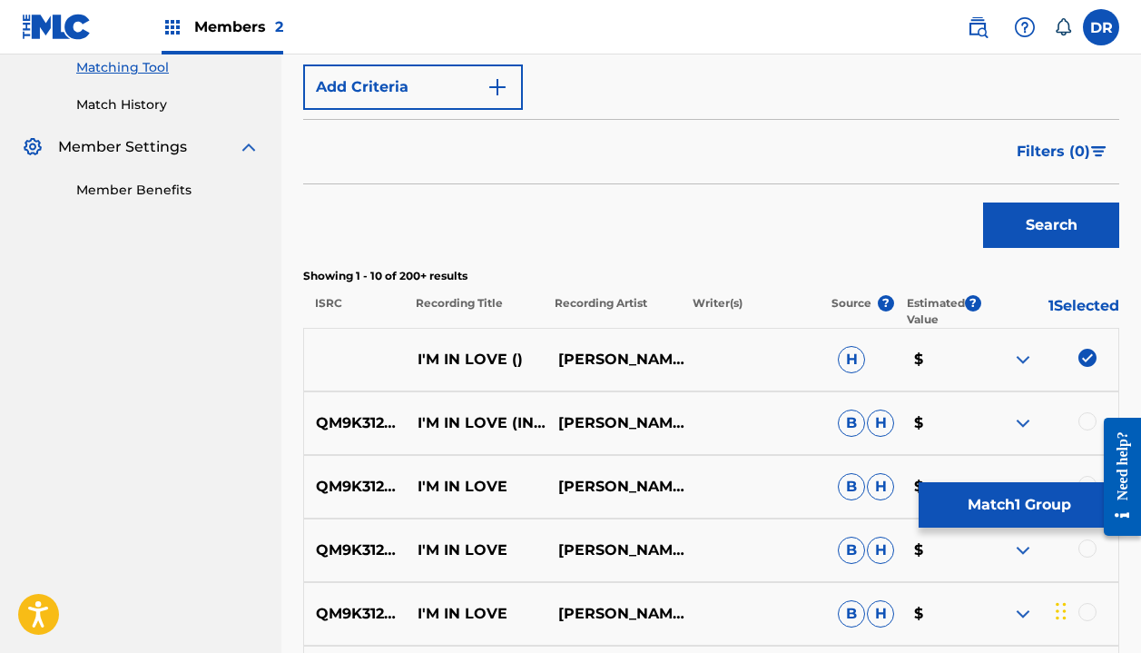
scroll to position [491, 0]
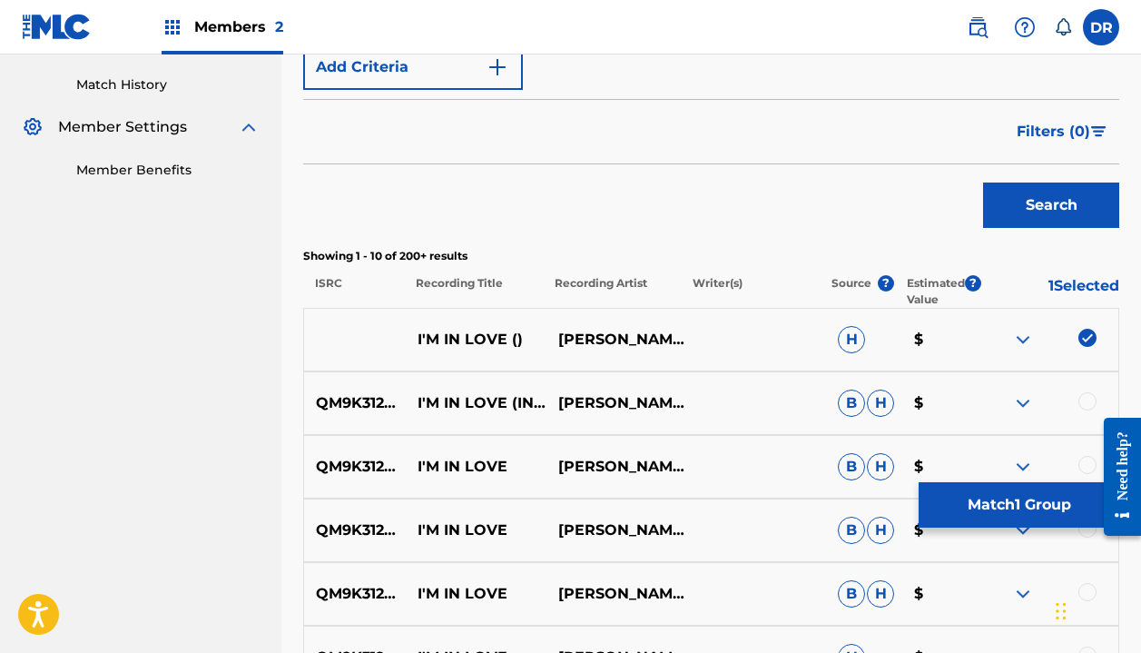
click at [1083, 398] on div at bounding box center [1088, 401] width 18 height 18
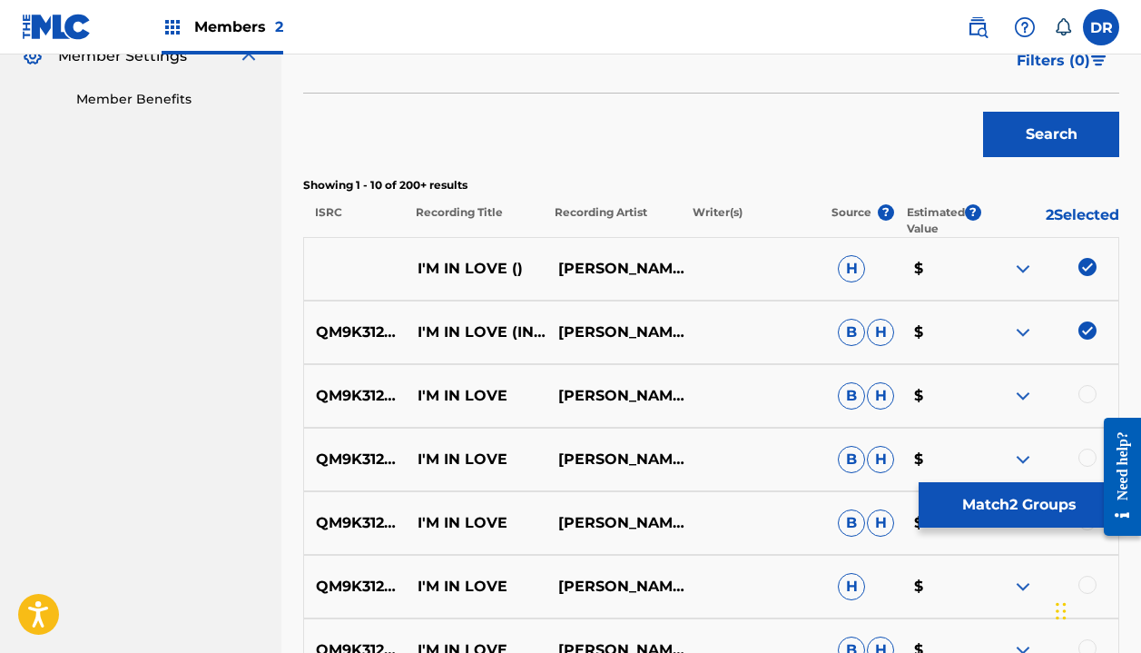
scroll to position [563, 0]
click at [1077, 394] on div at bounding box center [1049, 395] width 140 height 22
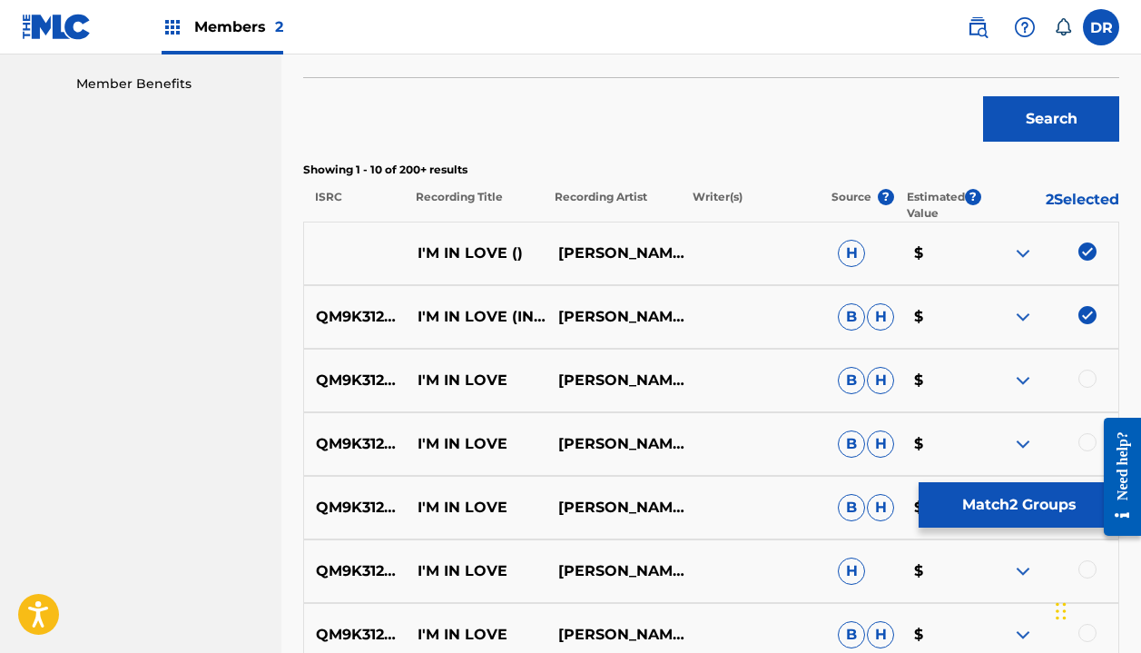
click at [1092, 379] on div at bounding box center [1088, 379] width 18 height 18
click at [1088, 440] on div at bounding box center [1088, 442] width 18 height 18
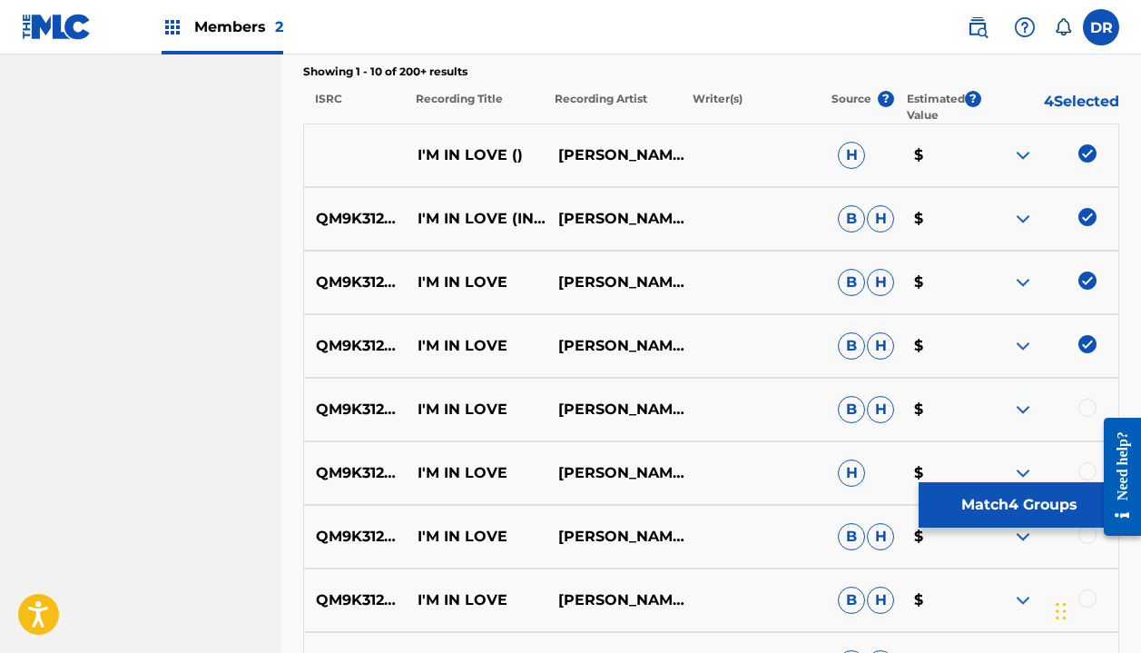
scroll to position [685, 0]
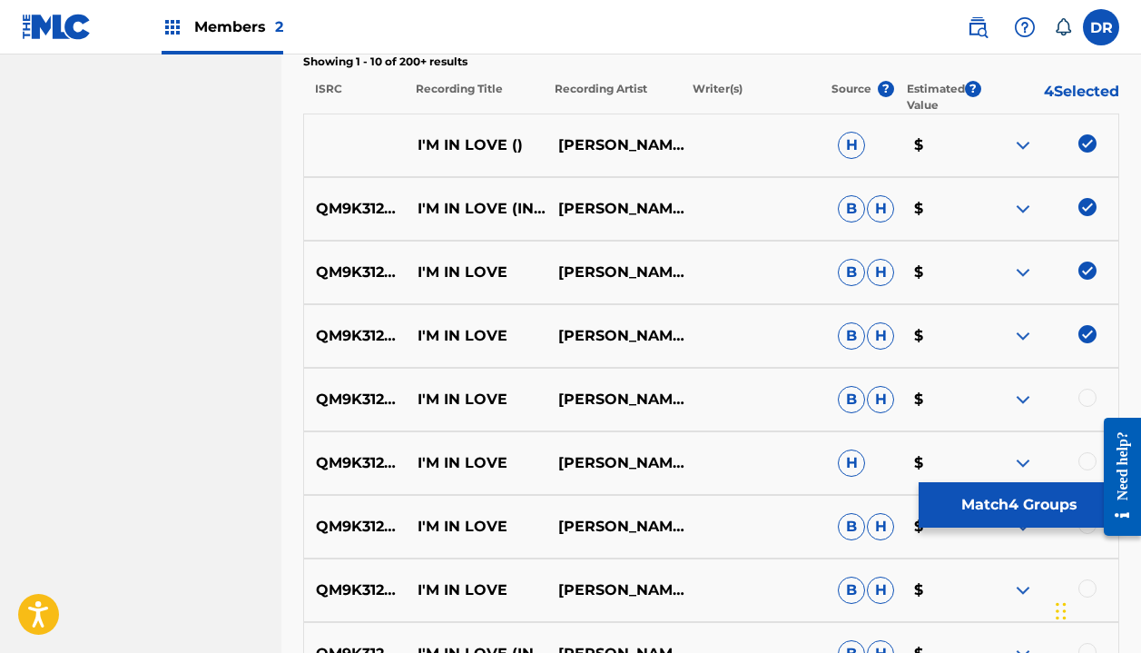
click at [1087, 401] on div at bounding box center [1088, 398] width 18 height 18
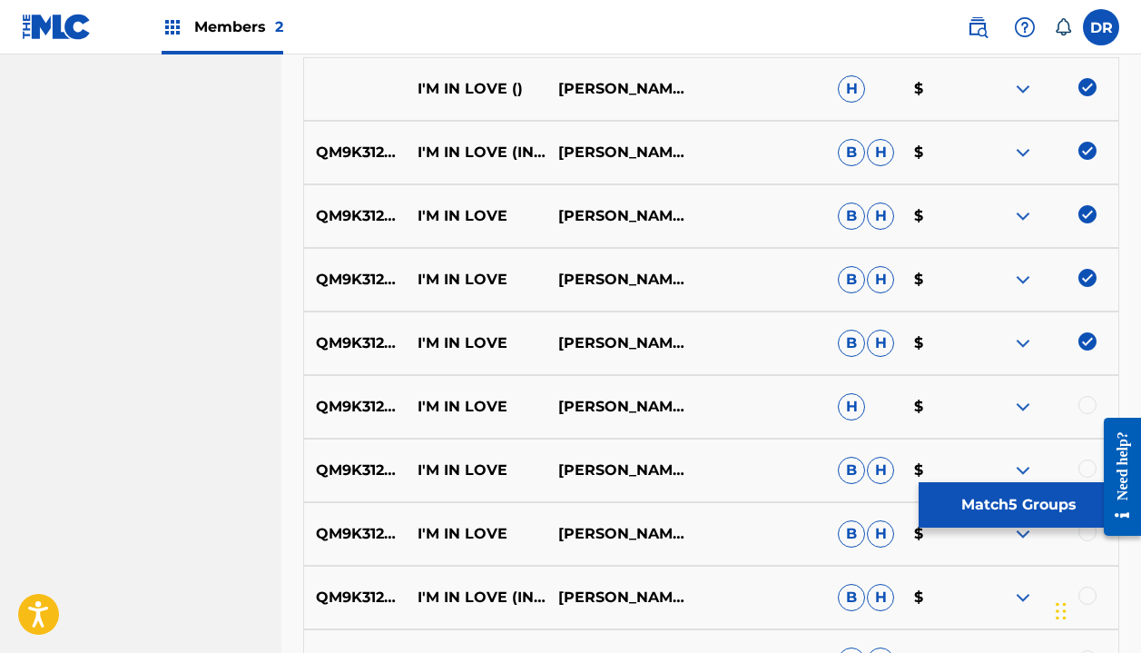
scroll to position [749, 0]
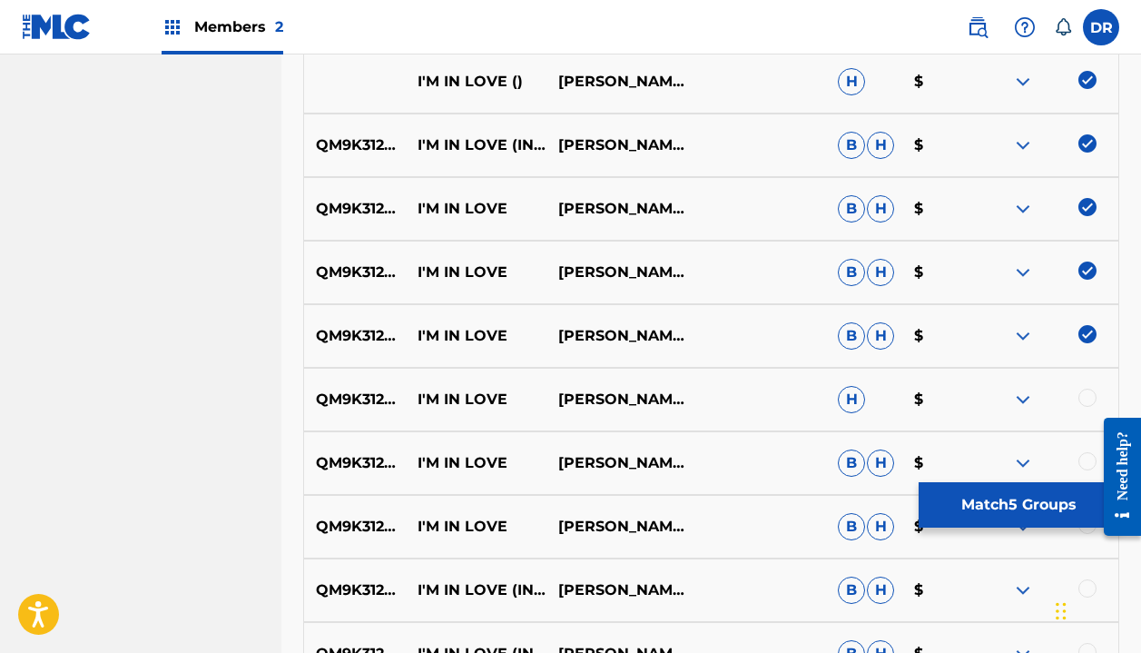
click at [1086, 397] on div at bounding box center [1088, 398] width 18 height 18
click at [1088, 467] on div at bounding box center [1088, 461] width 18 height 18
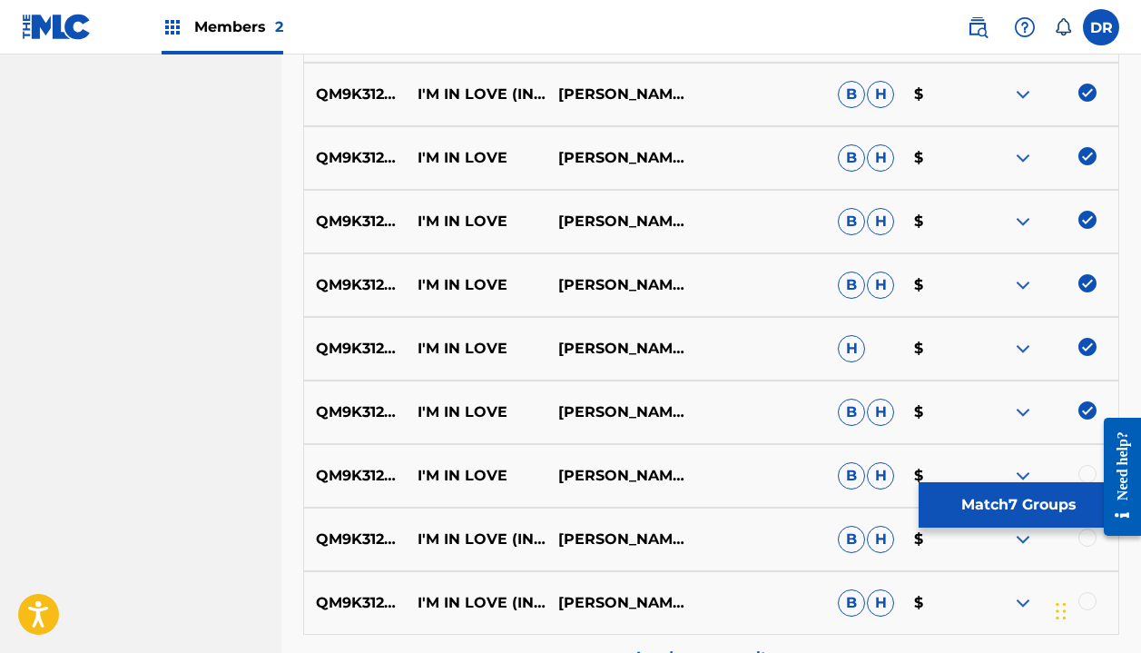
scroll to position [825, 0]
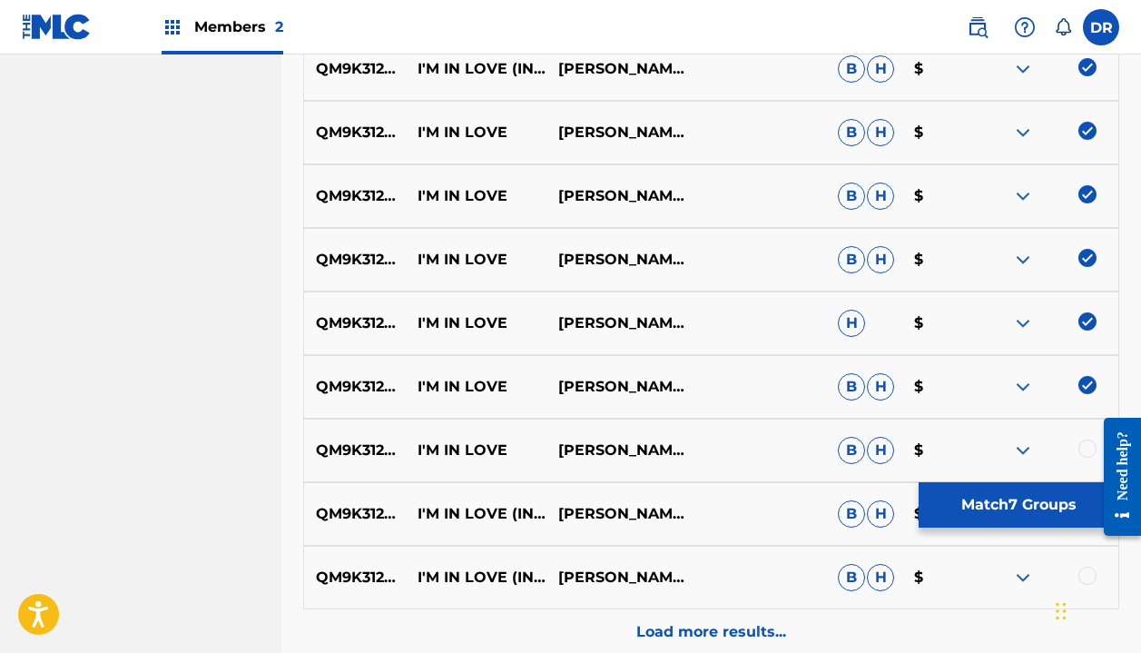
click at [1084, 451] on div at bounding box center [1088, 448] width 18 height 18
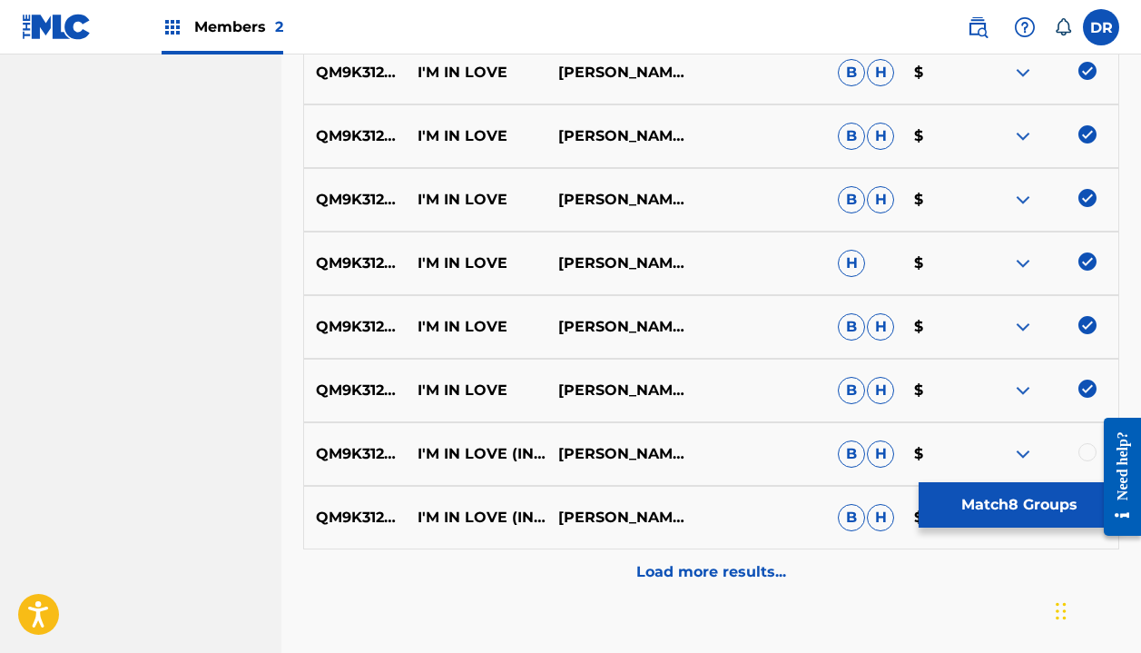
click at [1083, 449] on div at bounding box center [1088, 452] width 18 height 18
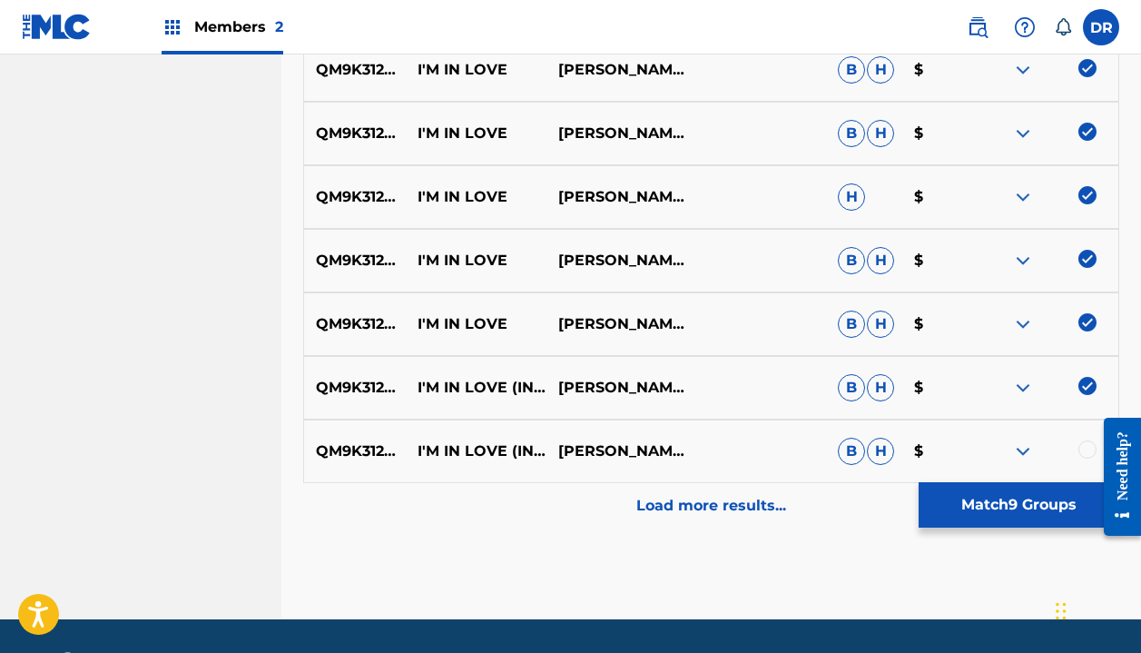
scroll to position [971, 0]
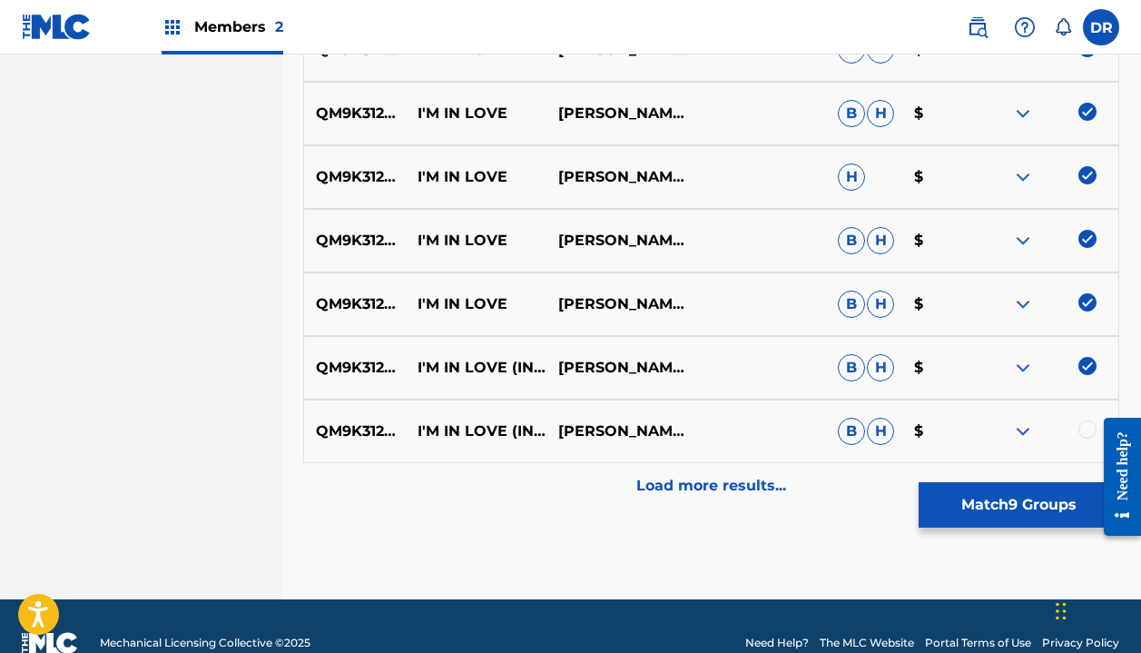
click at [1084, 422] on div at bounding box center [1088, 429] width 18 height 18
click at [695, 488] on p "Load more results..." at bounding box center [711, 486] width 150 height 22
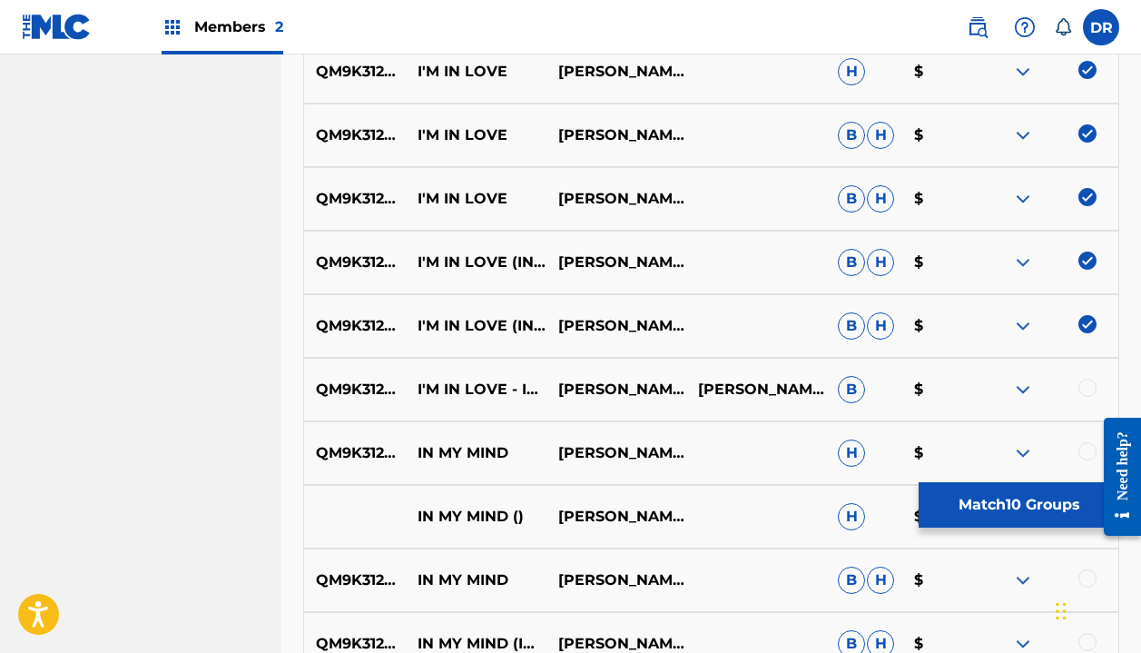
scroll to position [1080, 0]
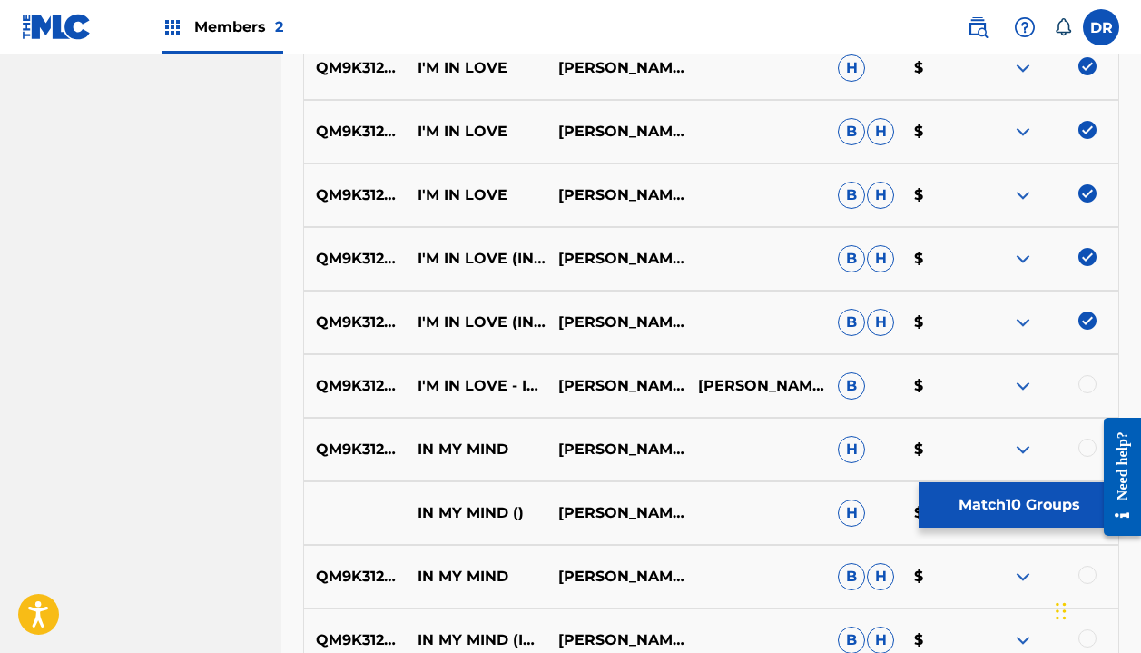
click at [1083, 387] on div at bounding box center [1088, 384] width 18 height 18
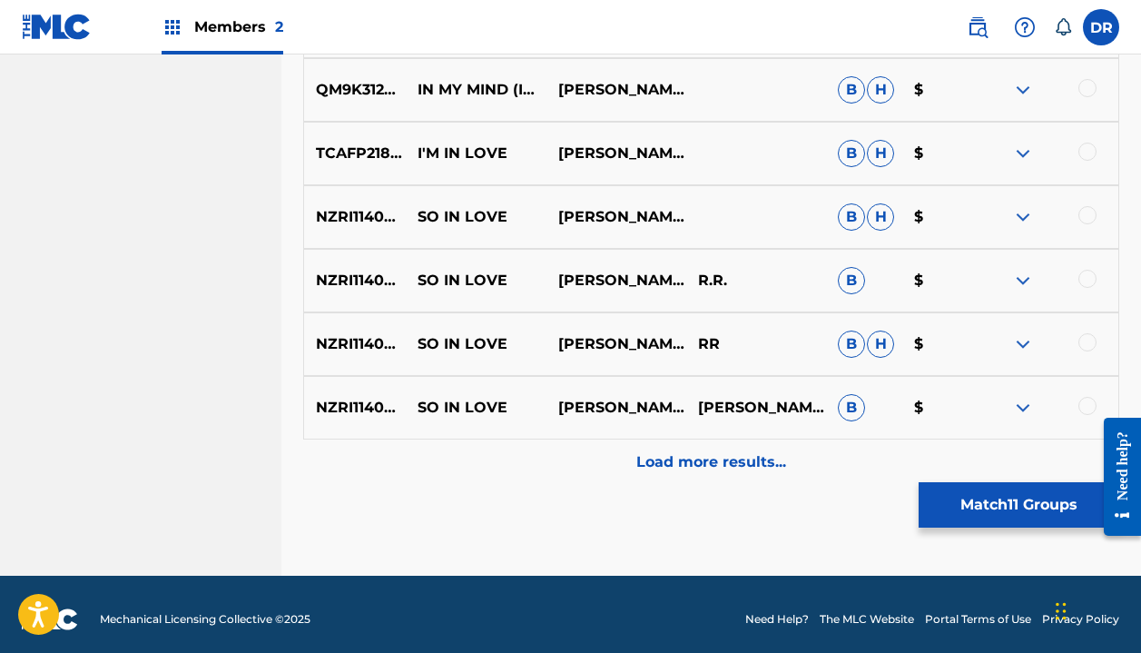
scroll to position [1641, 0]
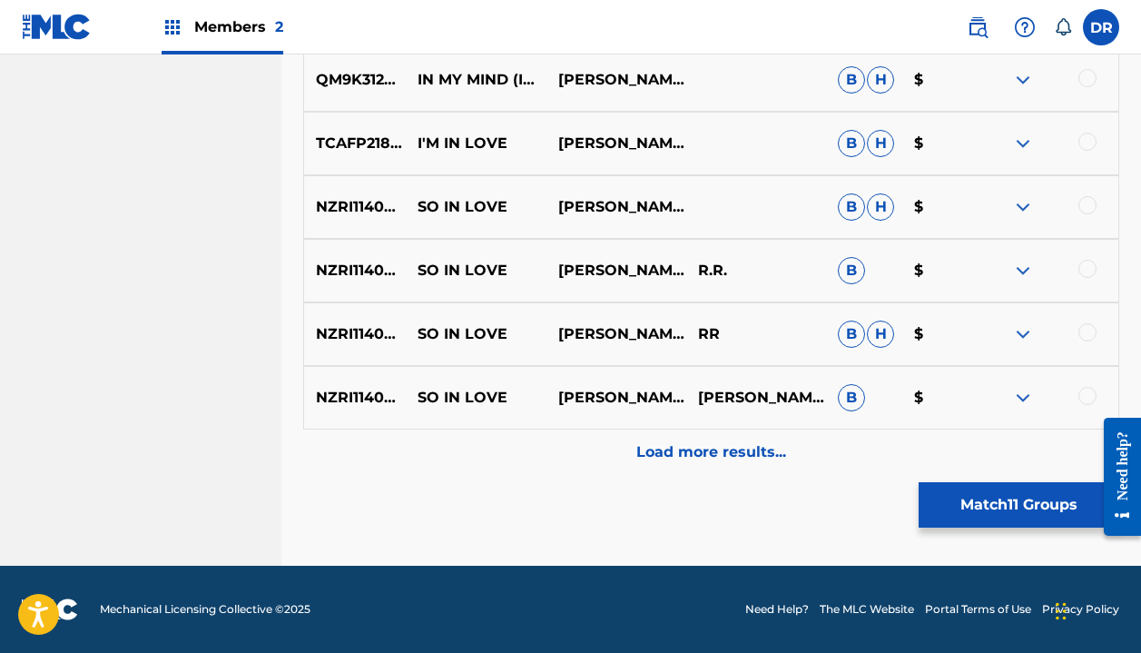
click at [989, 521] on button "Match 11 Groups" at bounding box center [1019, 504] width 201 height 45
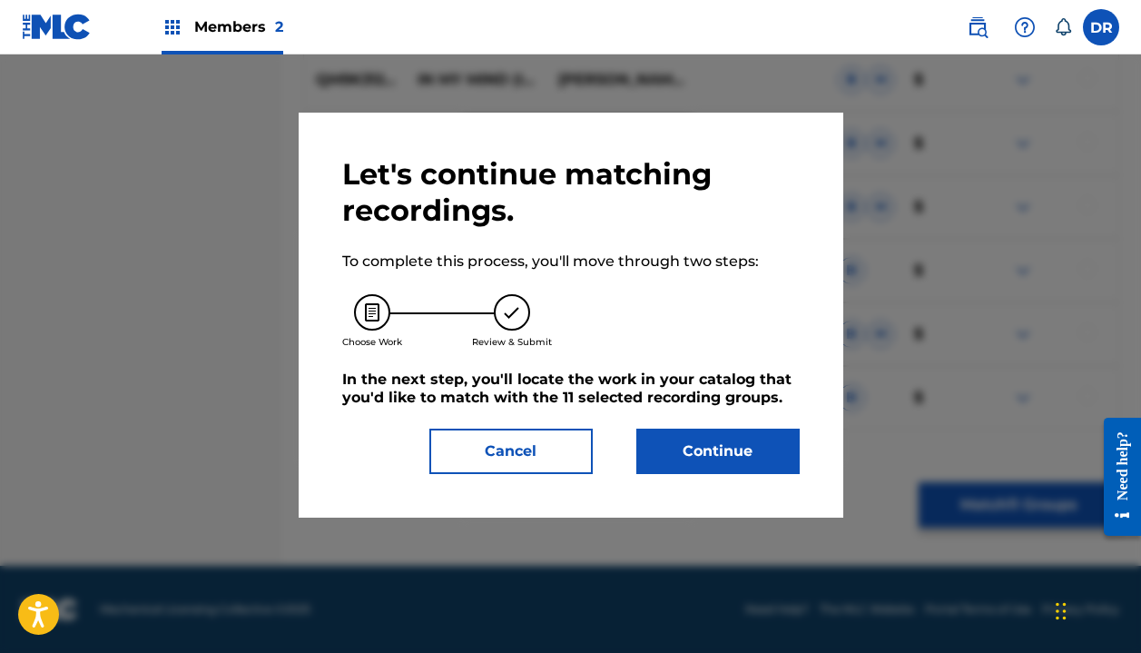
click at [727, 466] on button "Continue" at bounding box center [717, 451] width 163 height 45
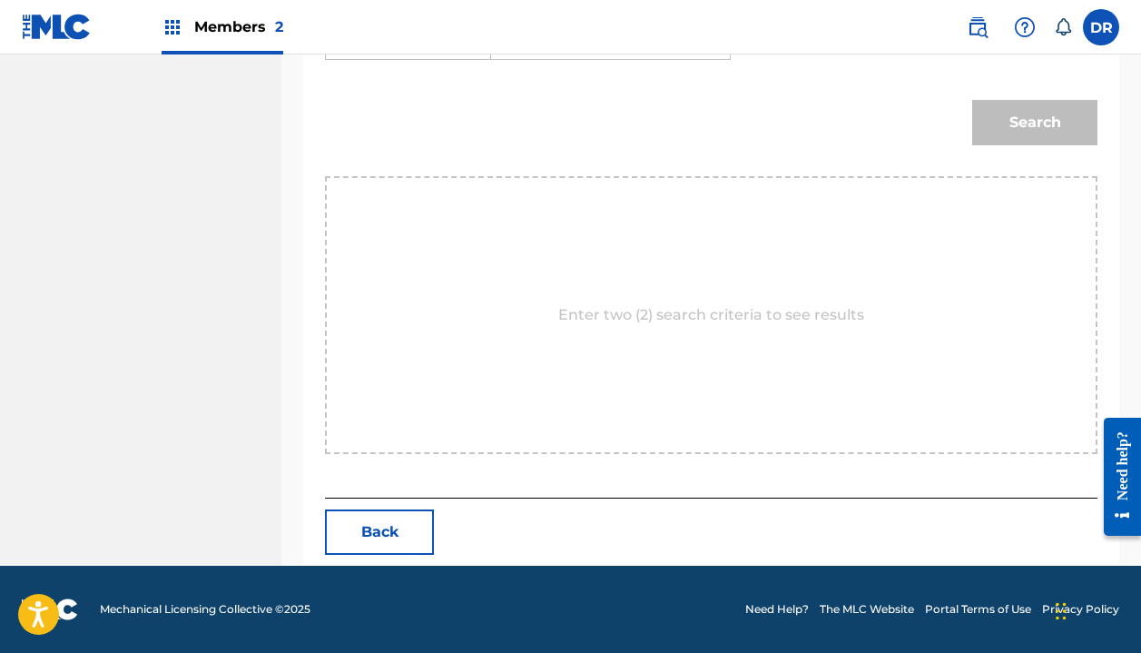
scroll to position [417, 0]
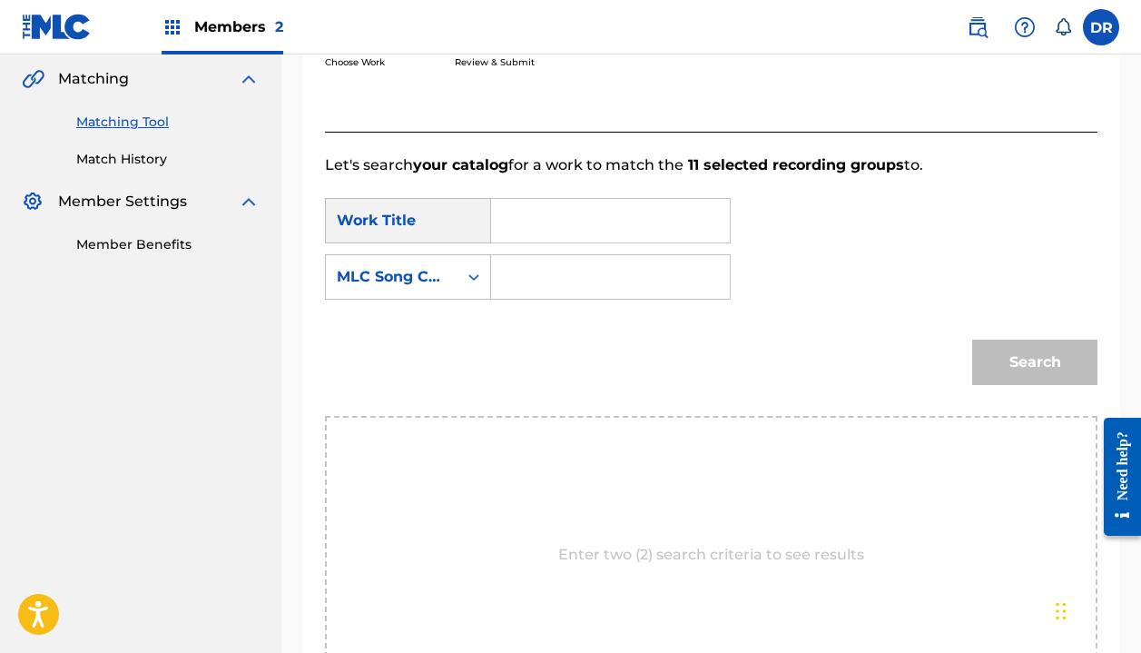
click at [571, 218] on input "Search Form" at bounding box center [611, 221] width 208 height 44
click at [524, 299] on strong "love" at bounding box center [538, 304] width 32 height 17
type input "i'm in love"
click at [527, 270] on input "Search Form" at bounding box center [611, 277] width 208 height 44
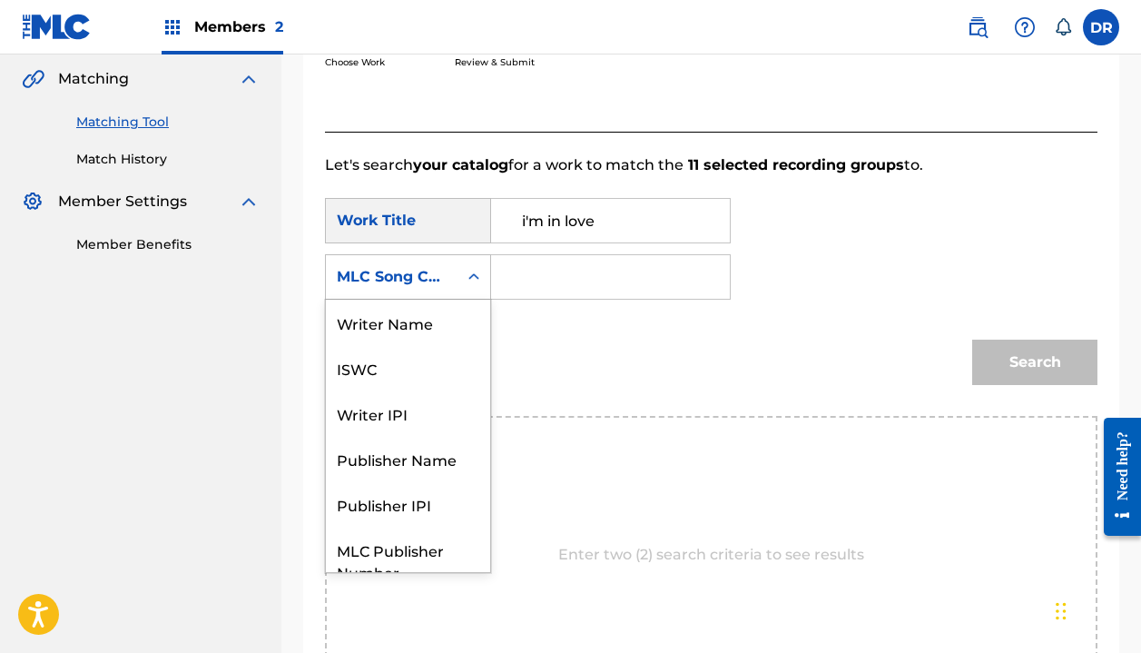
click at [458, 272] on div "Search Form" at bounding box center [474, 277] width 33 height 44
click at [390, 326] on div "Writer Name" at bounding box center [408, 322] width 164 height 45
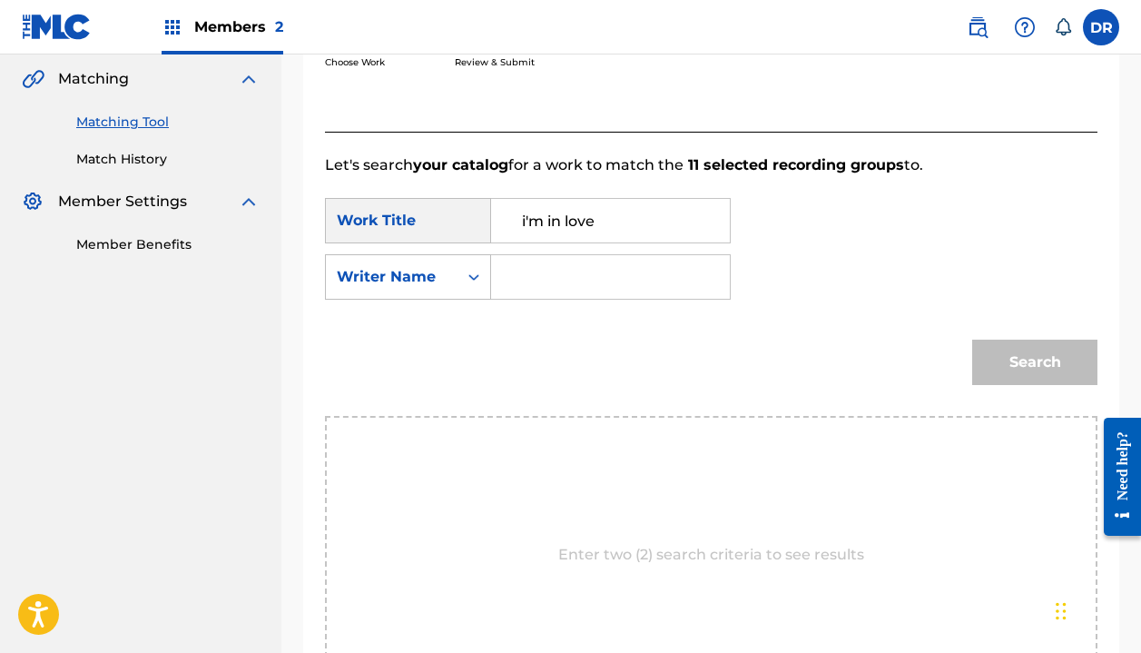
click at [516, 297] on input "Search Form" at bounding box center [611, 277] width 208 height 44
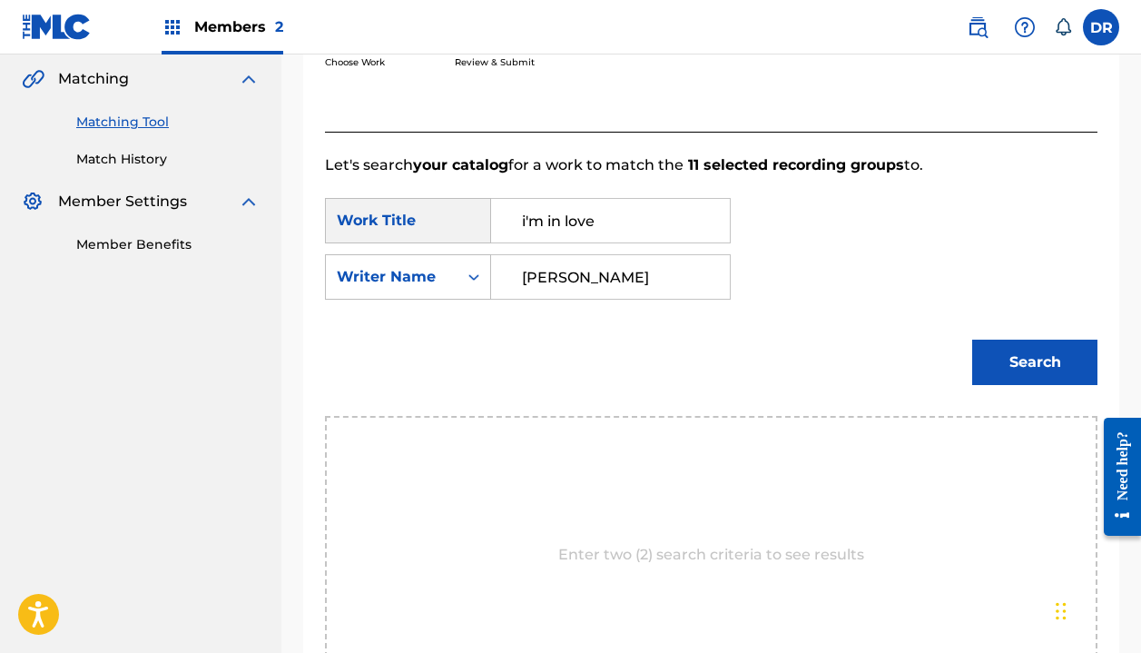
type input "[PERSON_NAME]"
click at [1035, 362] on button "Search" at bounding box center [1034, 362] width 125 height 45
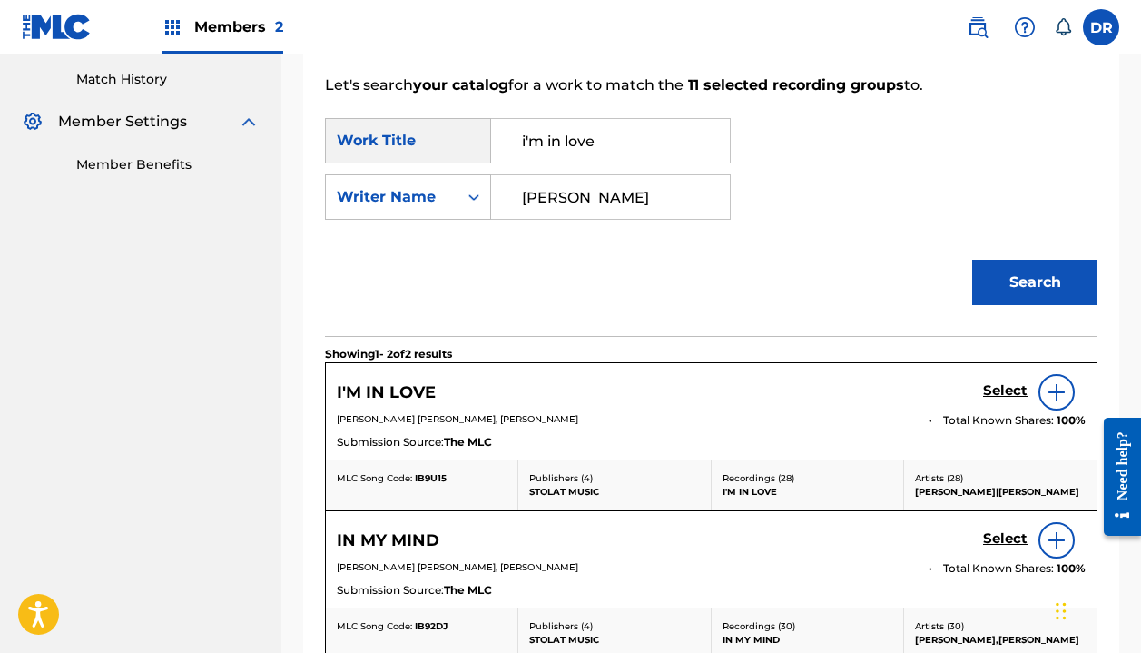
scroll to position [520, 0]
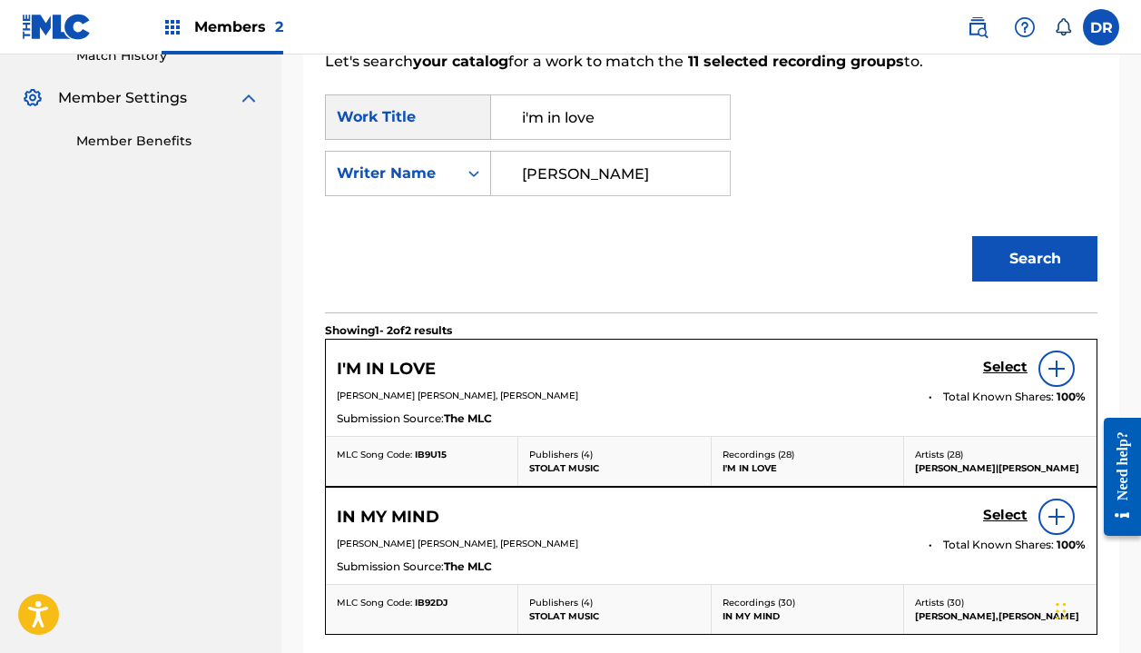
click at [1016, 366] on h5 "Select" at bounding box center [1005, 367] width 44 height 17
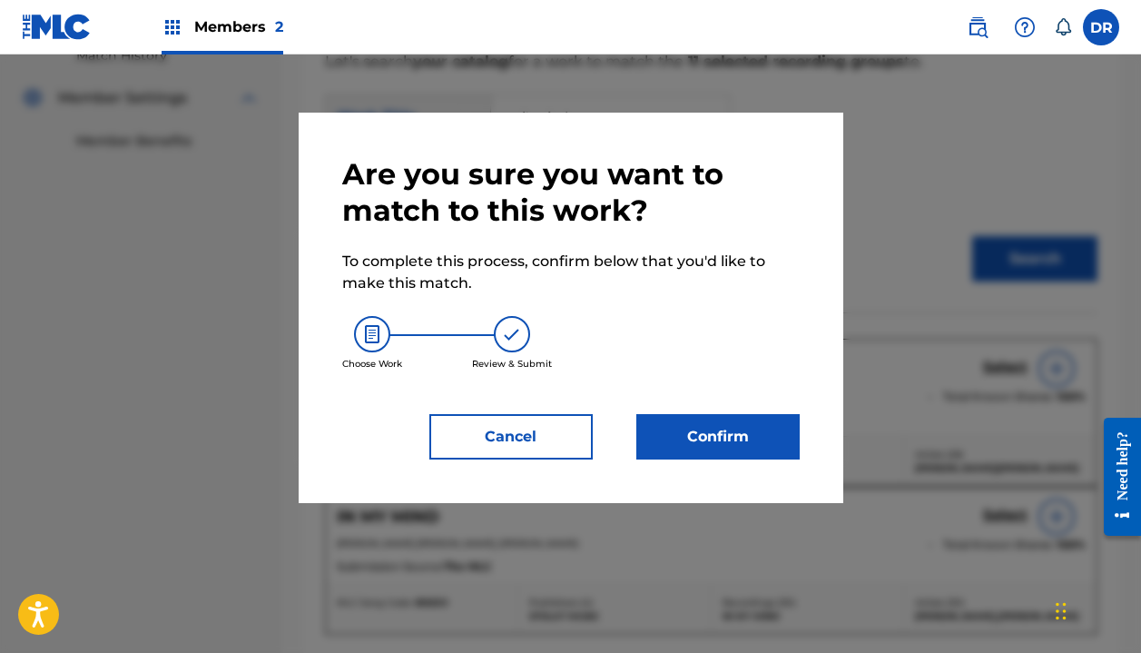
click at [732, 444] on button "Confirm" at bounding box center [717, 436] width 163 height 45
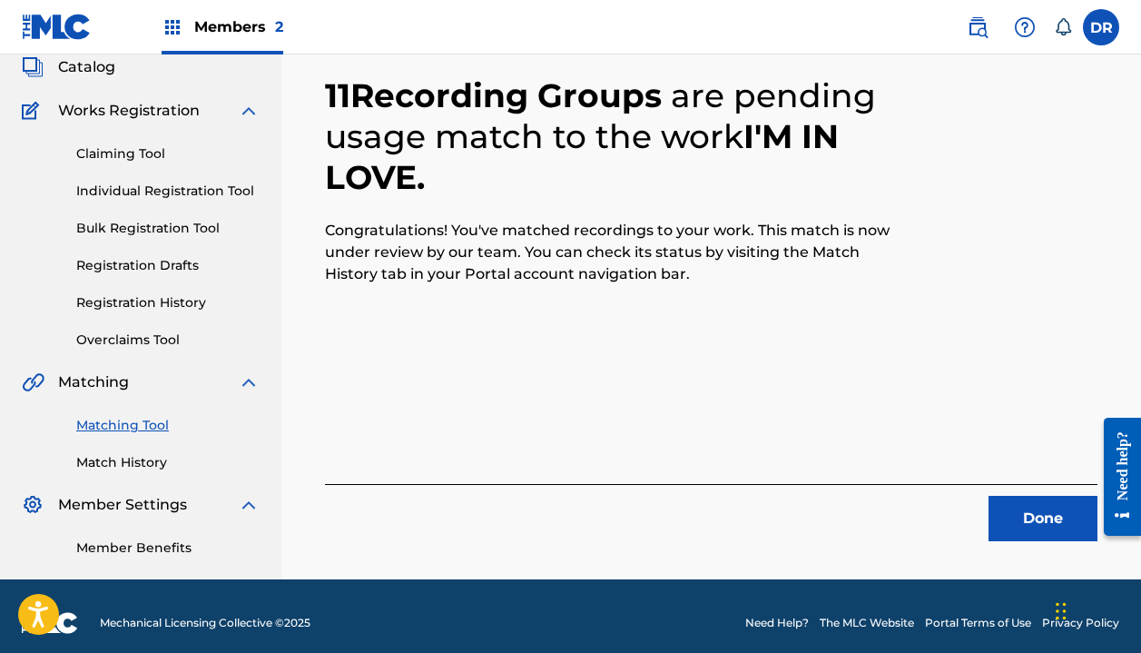
scroll to position [118, 0]
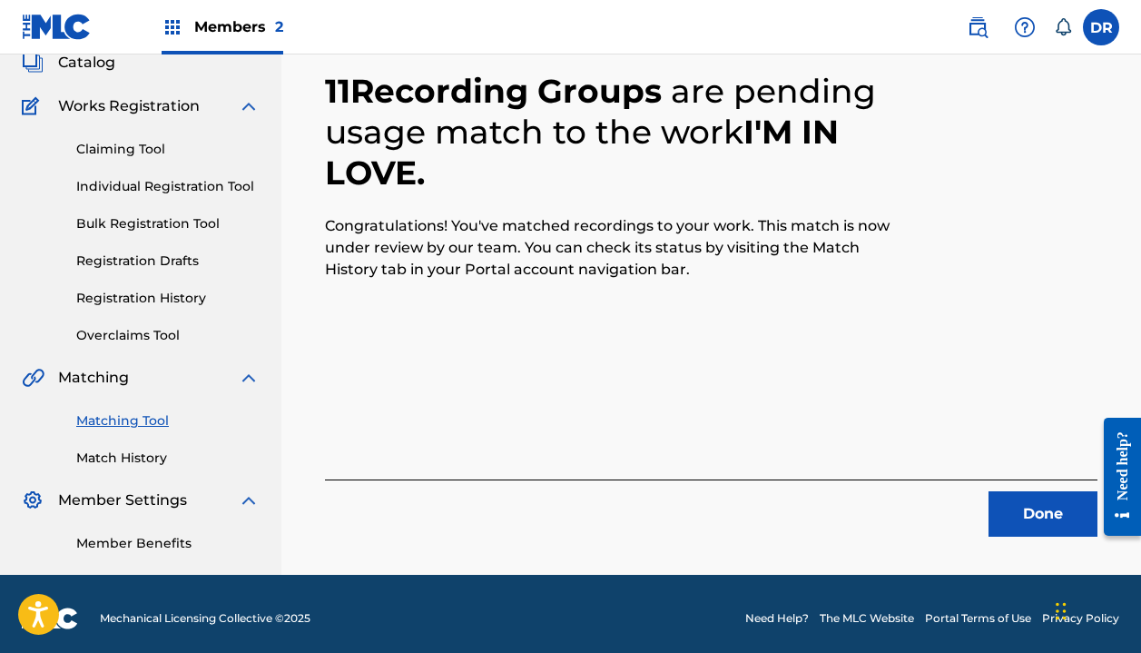
click at [1011, 529] on button "Done" at bounding box center [1043, 513] width 109 height 45
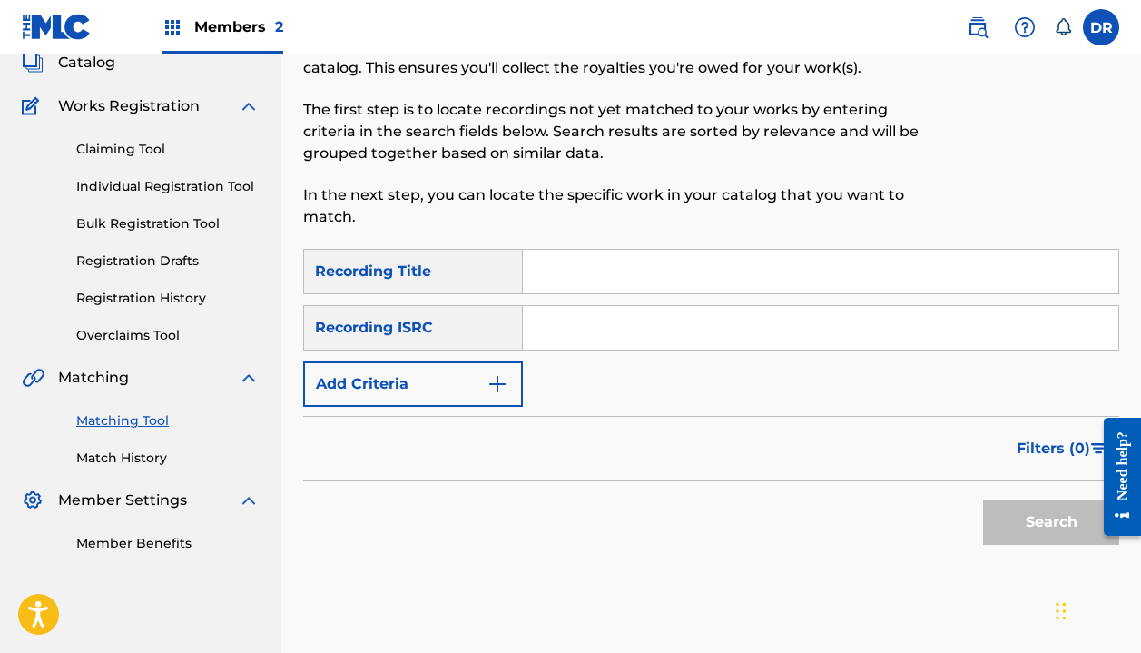
click at [758, 260] on input "Search Form" at bounding box center [821, 272] width 596 height 44
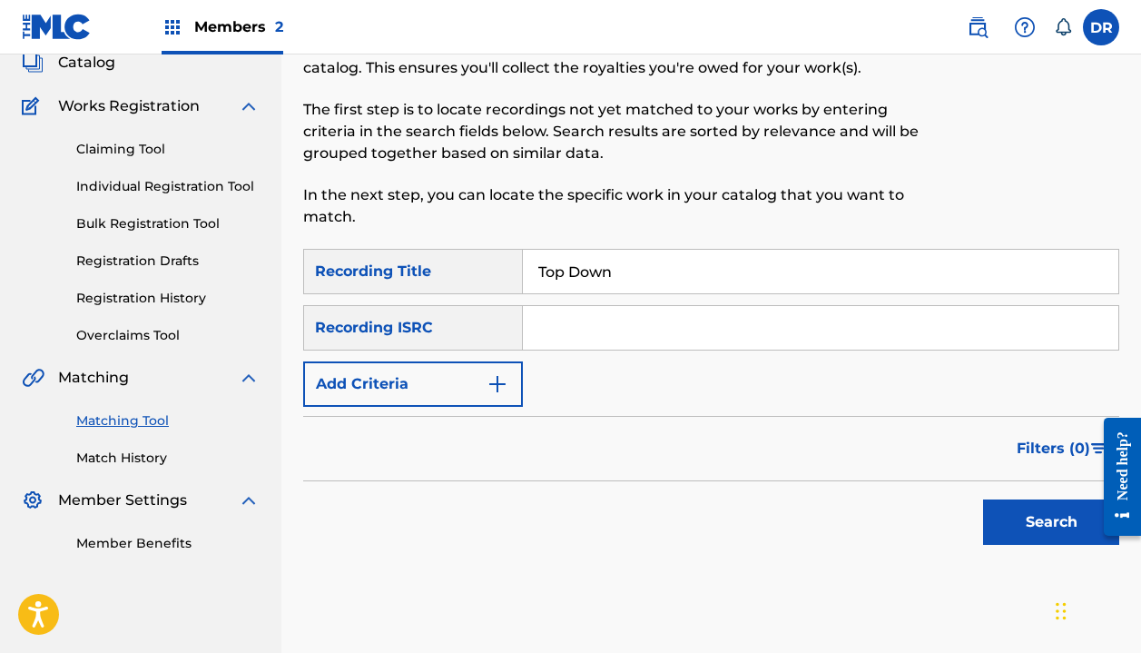
type input "Top Down"
click at [625, 326] on input "Search Form" at bounding box center [821, 328] width 596 height 44
click at [453, 387] on button "Add Criteria" at bounding box center [413, 383] width 220 height 45
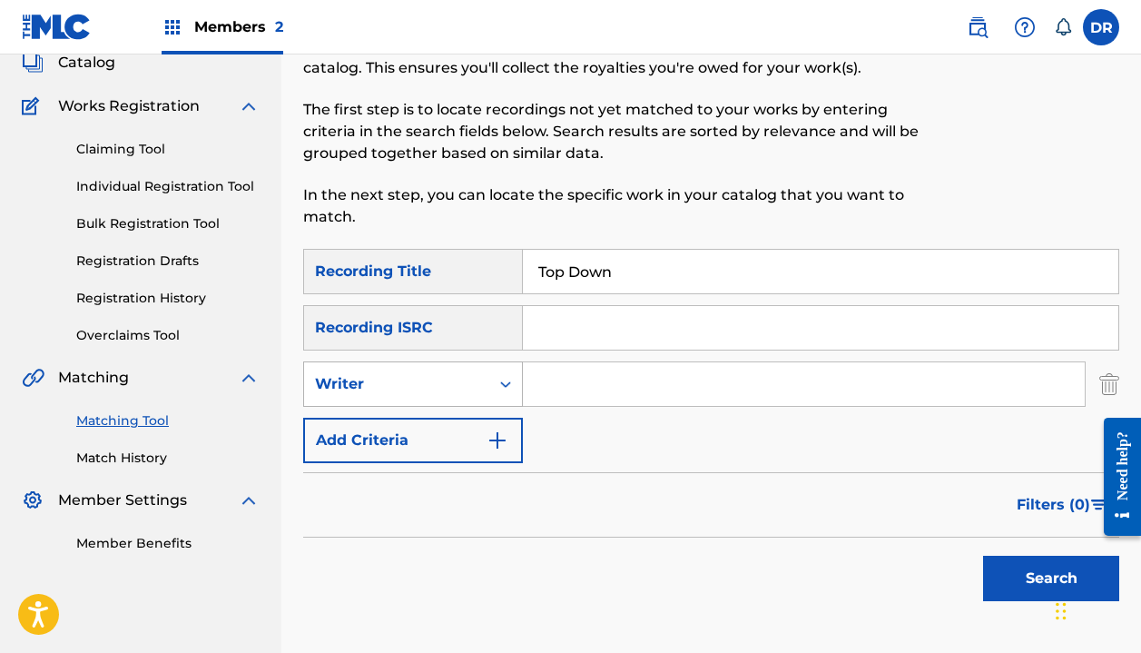
click at [434, 396] on div "Writer" at bounding box center [396, 384] width 185 height 35
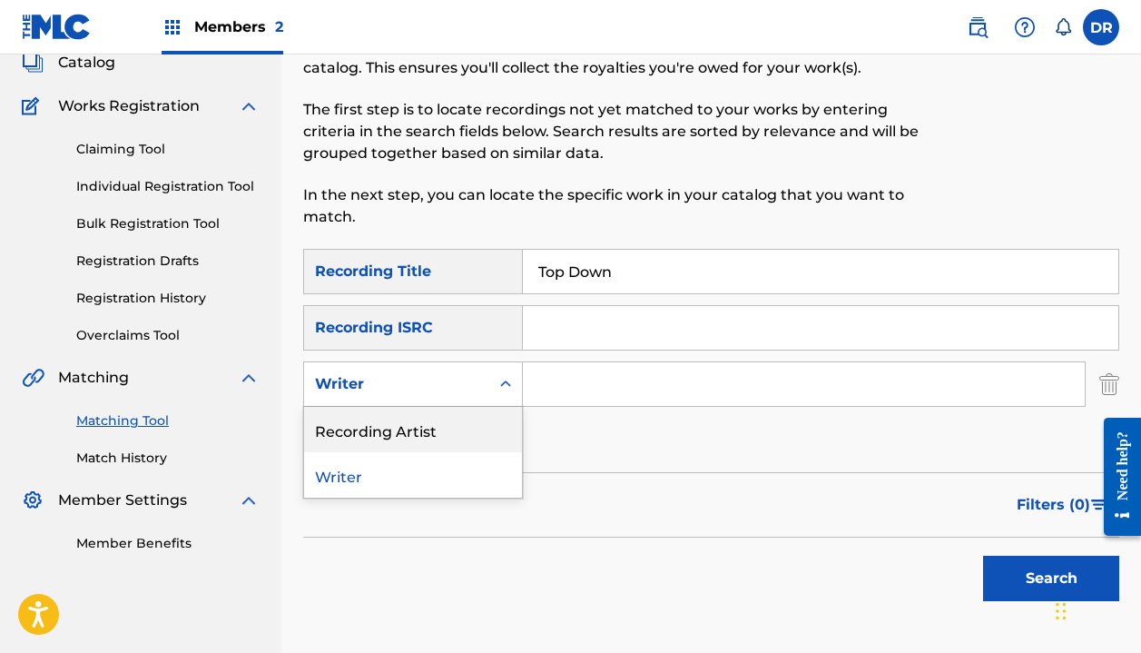
click at [422, 434] on div "Recording Artist" at bounding box center [413, 429] width 218 height 45
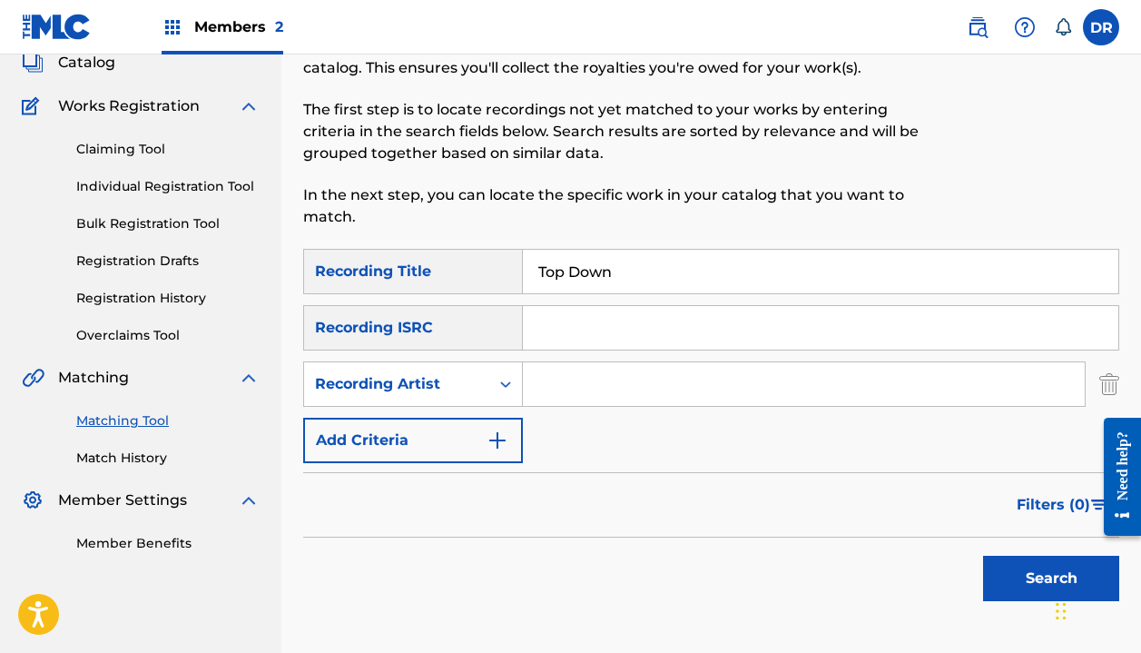
click at [591, 390] on input "Search Form" at bounding box center [804, 384] width 562 height 44
type input "[PERSON_NAME]"
click at [1051, 578] on button "Search" at bounding box center [1051, 578] width 136 height 45
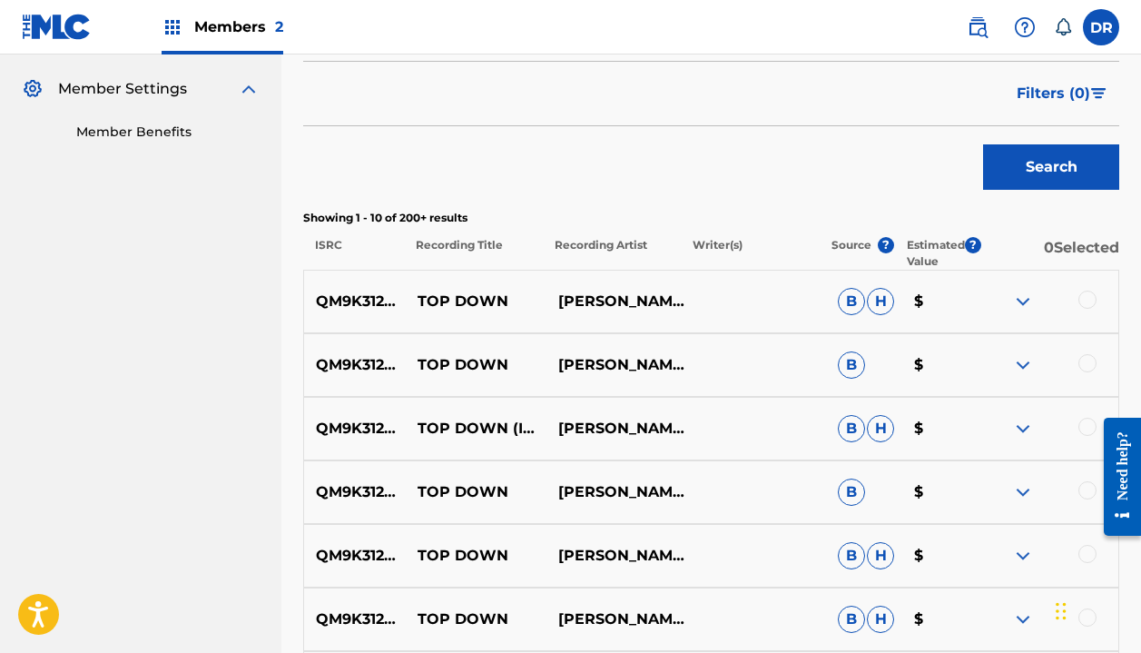
scroll to position [531, 0]
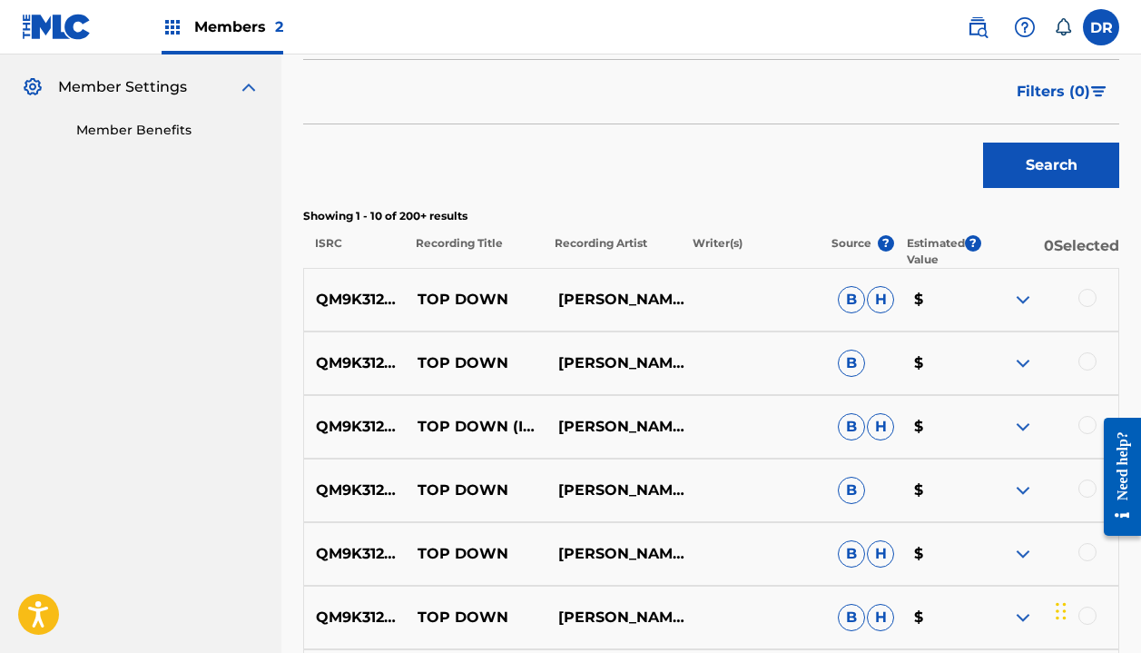
click at [1089, 300] on div at bounding box center [1088, 298] width 18 height 18
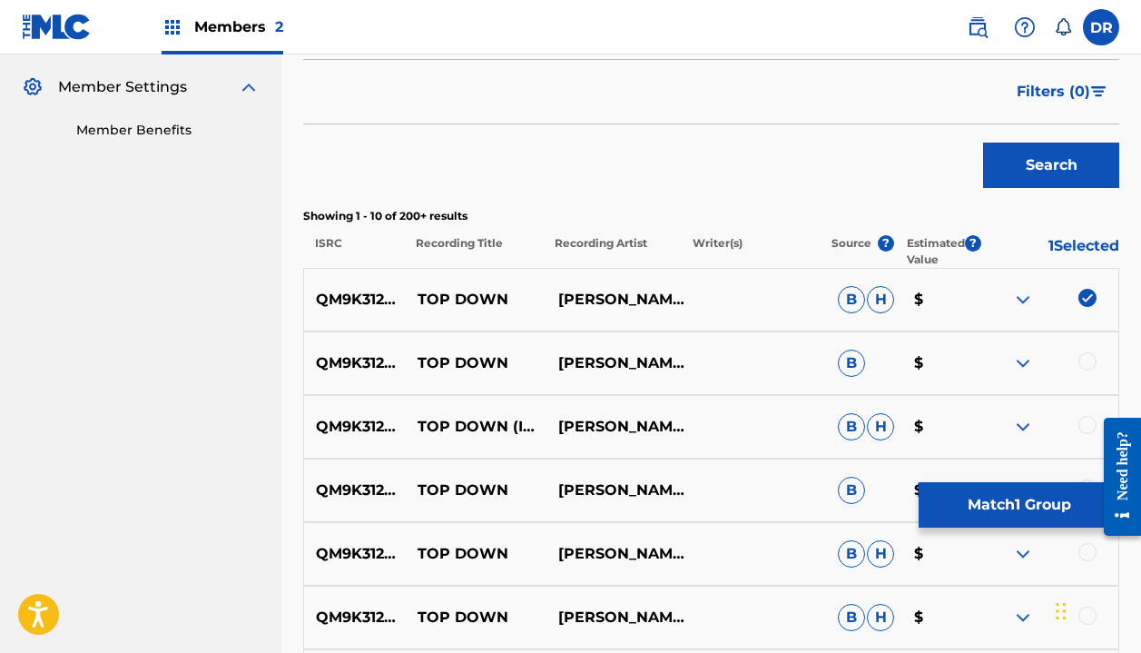
click at [1084, 351] on div "QM9K31200399 TOP DOWN [PERSON_NAME] $" at bounding box center [711, 363] width 816 height 64
click at [1084, 362] on div at bounding box center [1088, 361] width 18 height 18
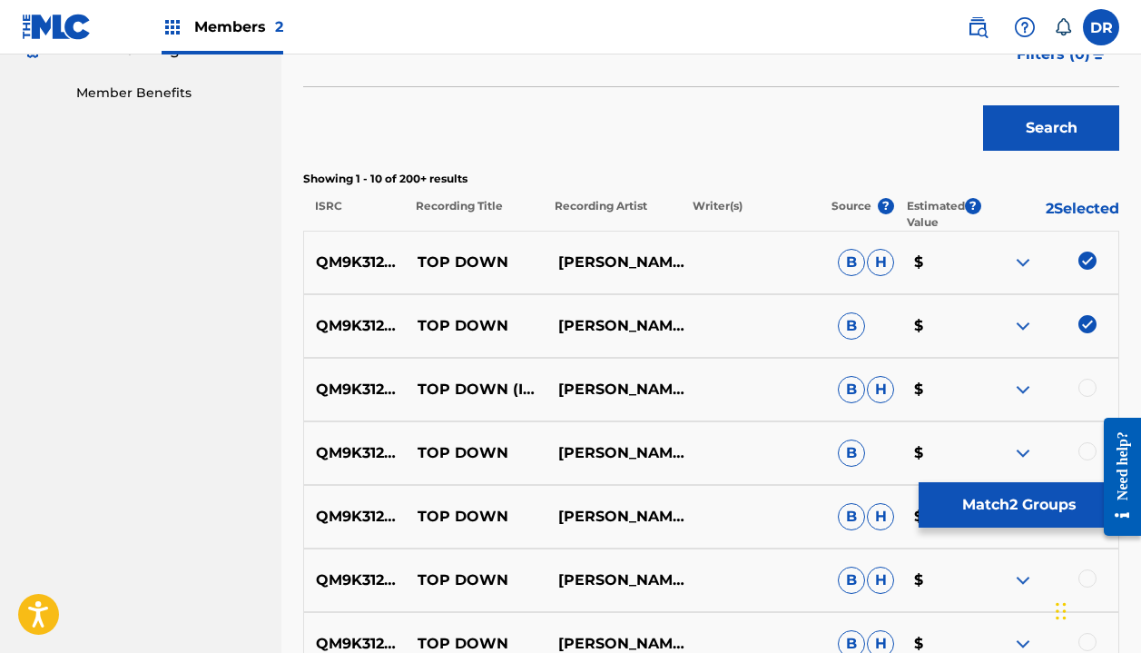
scroll to position [590, 0]
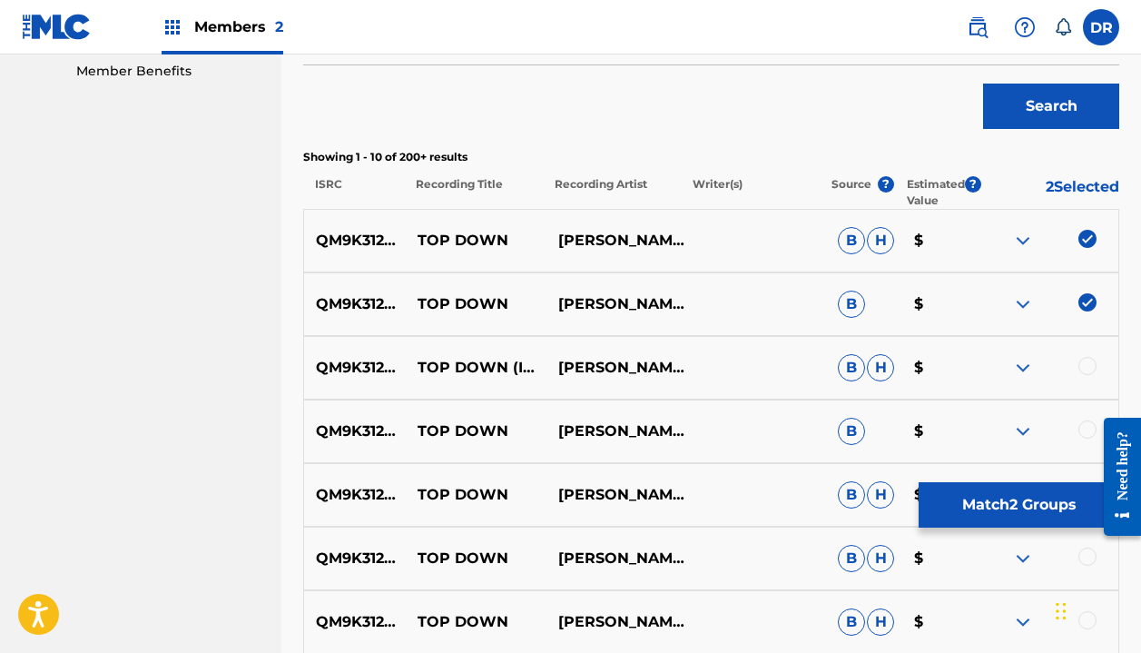
click at [1087, 369] on div at bounding box center [1088, 366] width 18 height 18
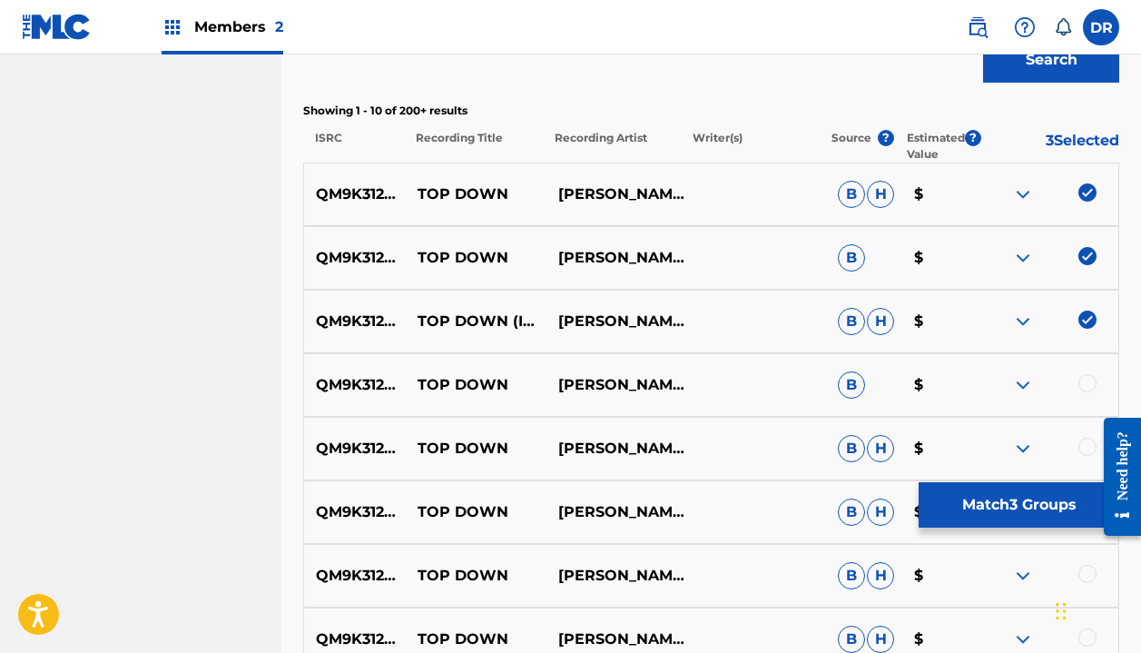
scroll to position [656, 0]
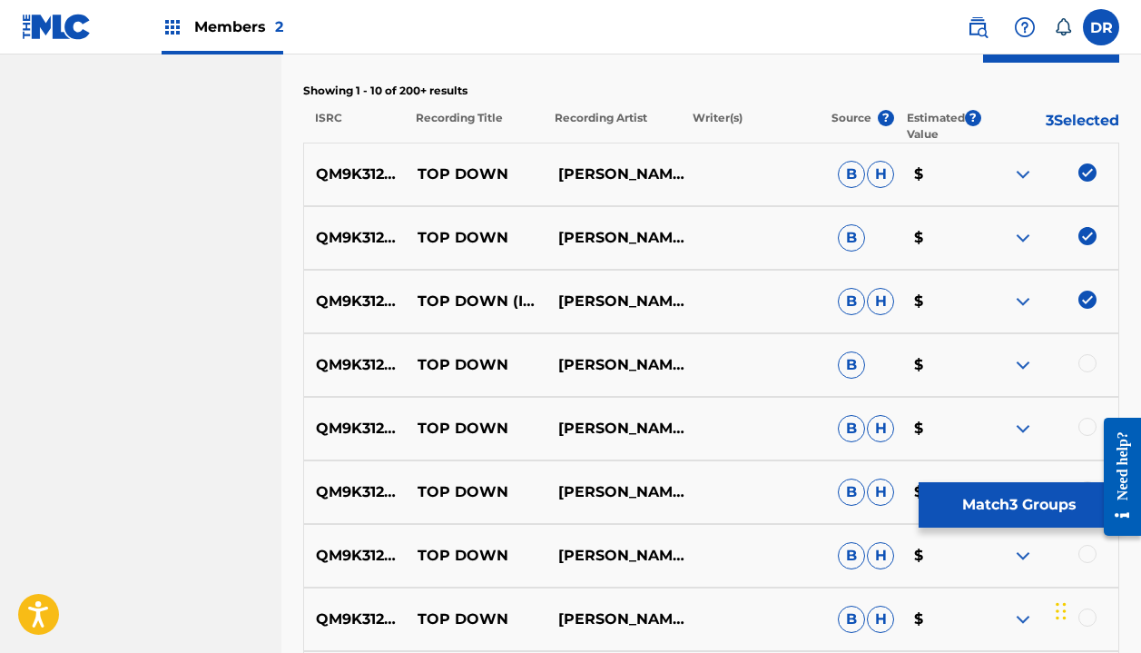
click at [1091, 365] on div at bounding box center [1088, 363] width 18 height 18
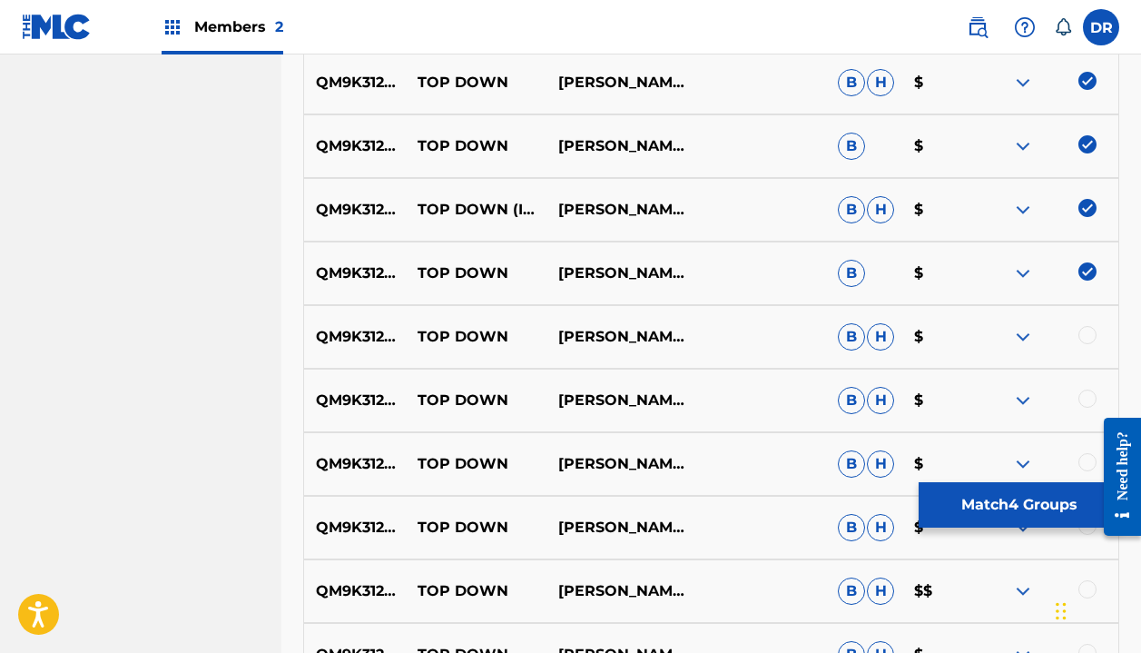
scroll to position [756, 0]
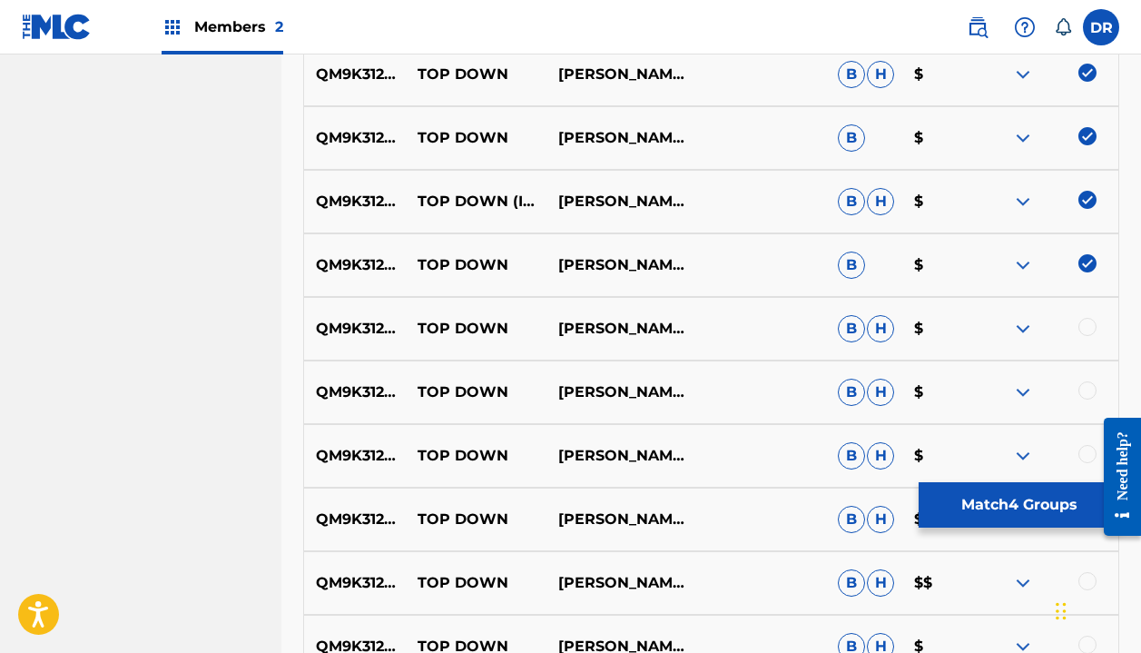
click at [1093, 325] on div at bounding box center [1088, 327] width 18 height 18
click at [1090, 377] on div "QM9K31200399 TOP DOWN [PERSON_NAME]|[PERSON_NAME] [PERSON_NAME] $" at bounding box center [711, 392] width 816 height 64
click at [1090, 396] on div at bounding box center [1088, 390] width 18 height 18
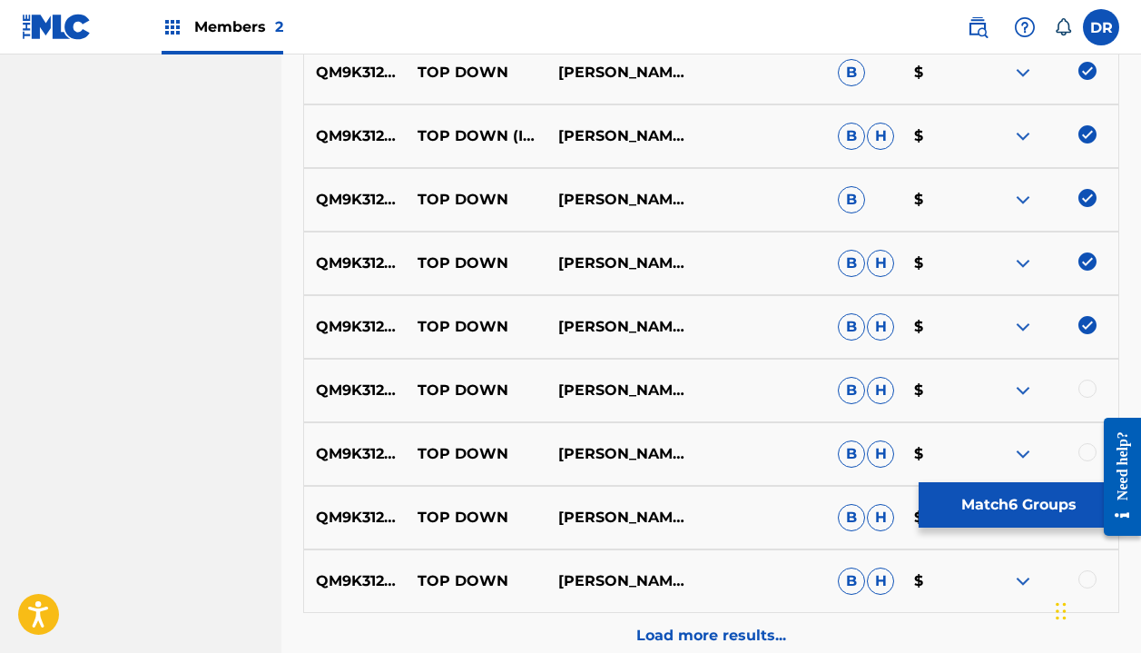
scroll to position [828, 0]
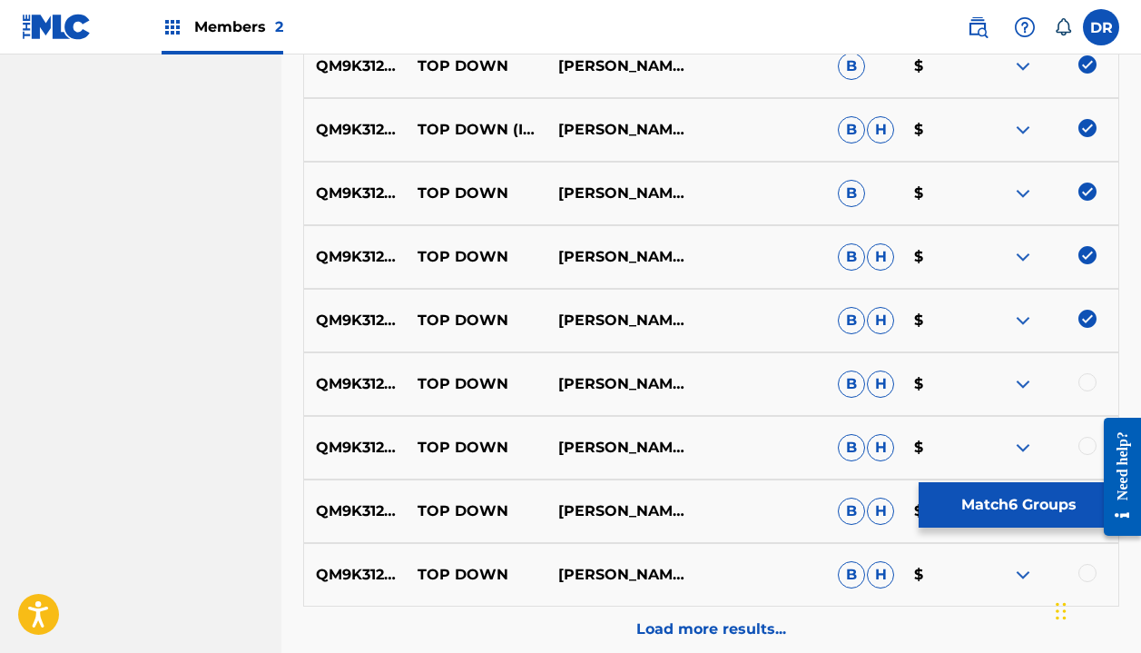
click at [1089, 387] on div at bounding box center [1088, 382] width 18 height 18
click at [1081, 439] on div at bounding box center [1088, 446] width 18 height 18
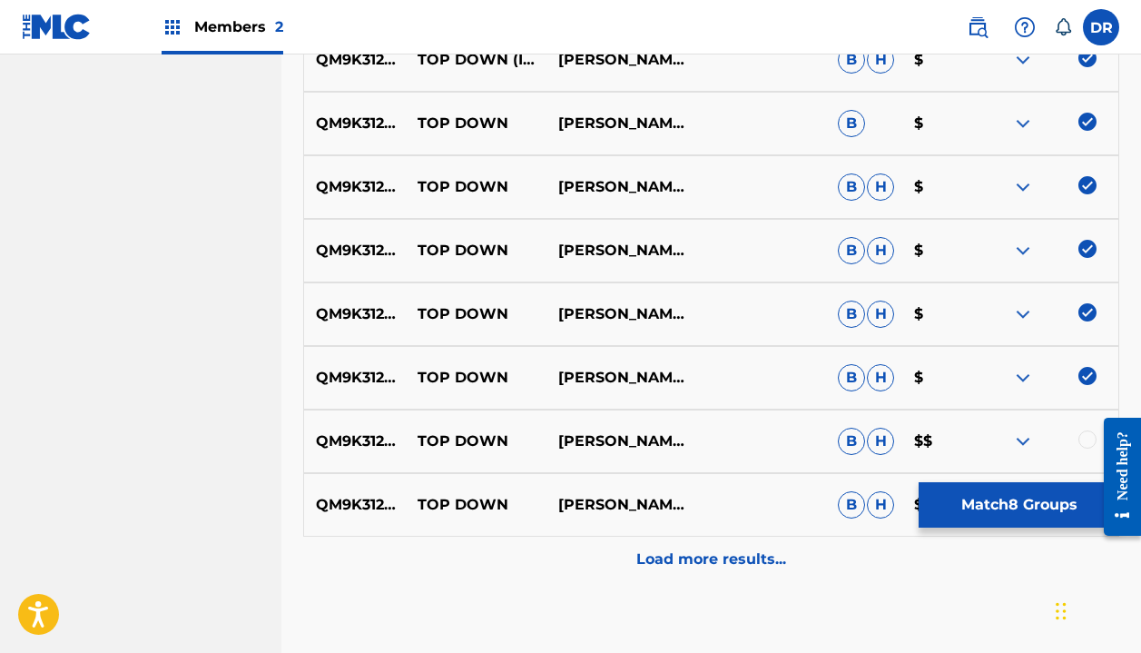
click at [1082, 440] on div at bounding box center [1088, 439] width 18 height 18
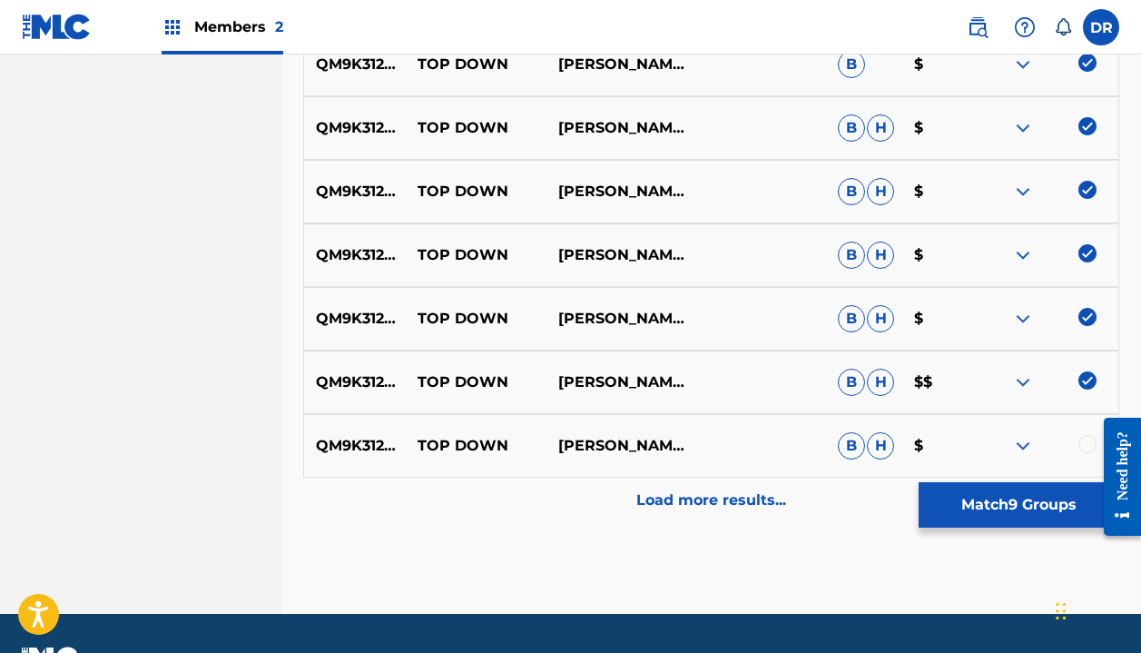
scroll to position [958, 0]
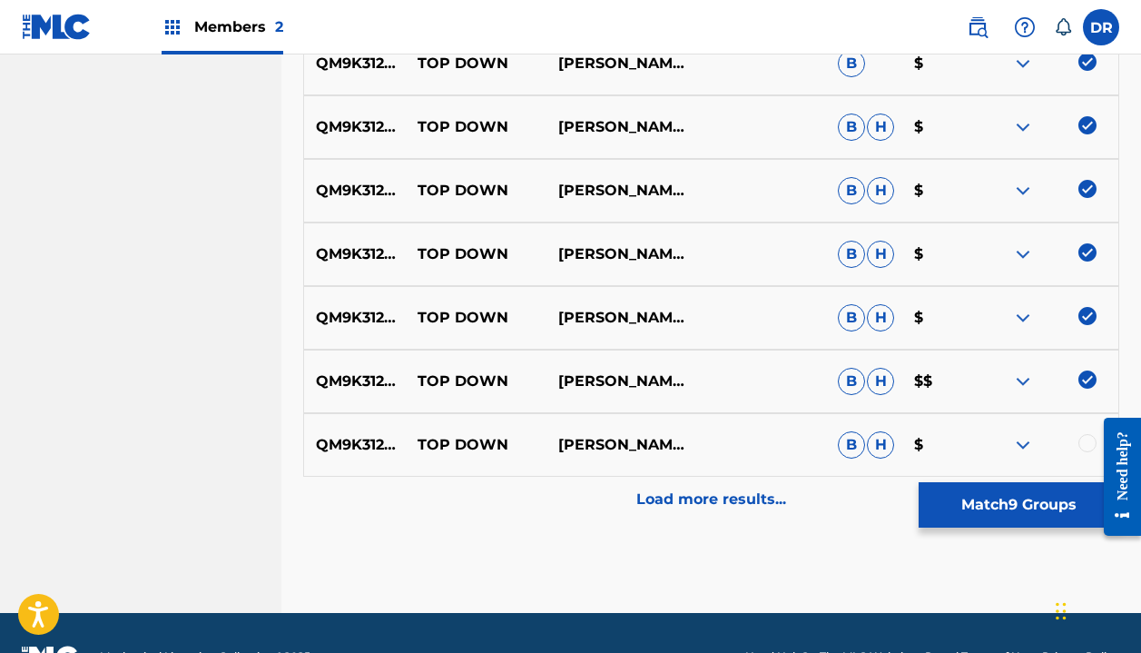
click at [1082, 442] on div at bounding box center [1088, 443] width 18 height 18
click at [701, 486] on div "Load more results..." at bounding box center [711, 499] width 816 height 45
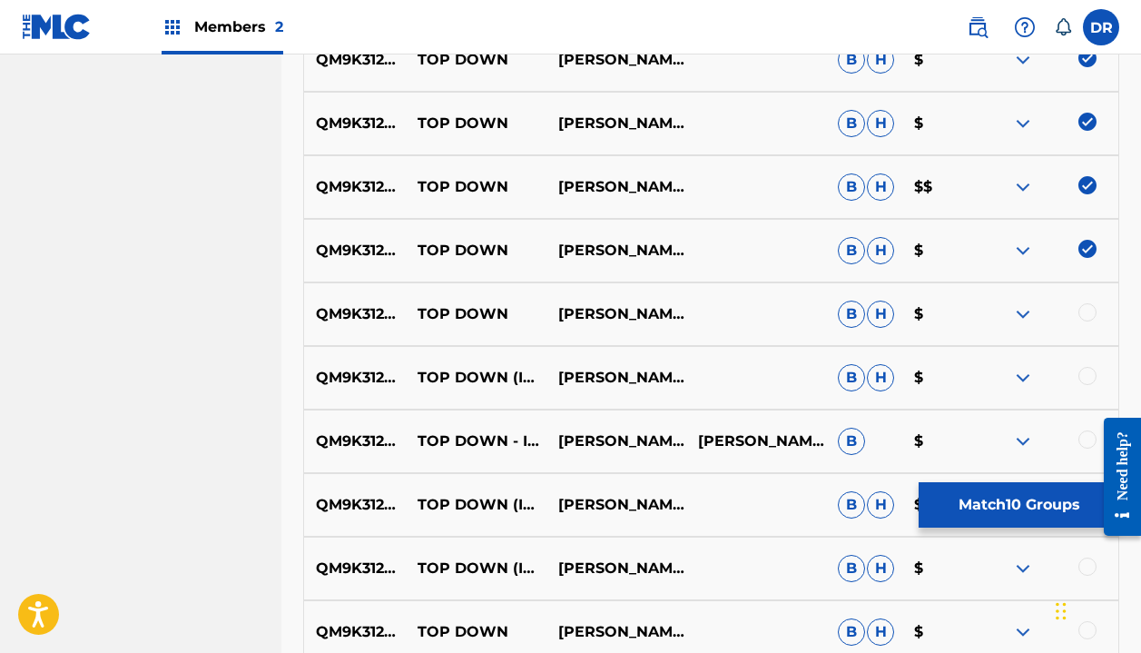
scroll to position [1153, 0]
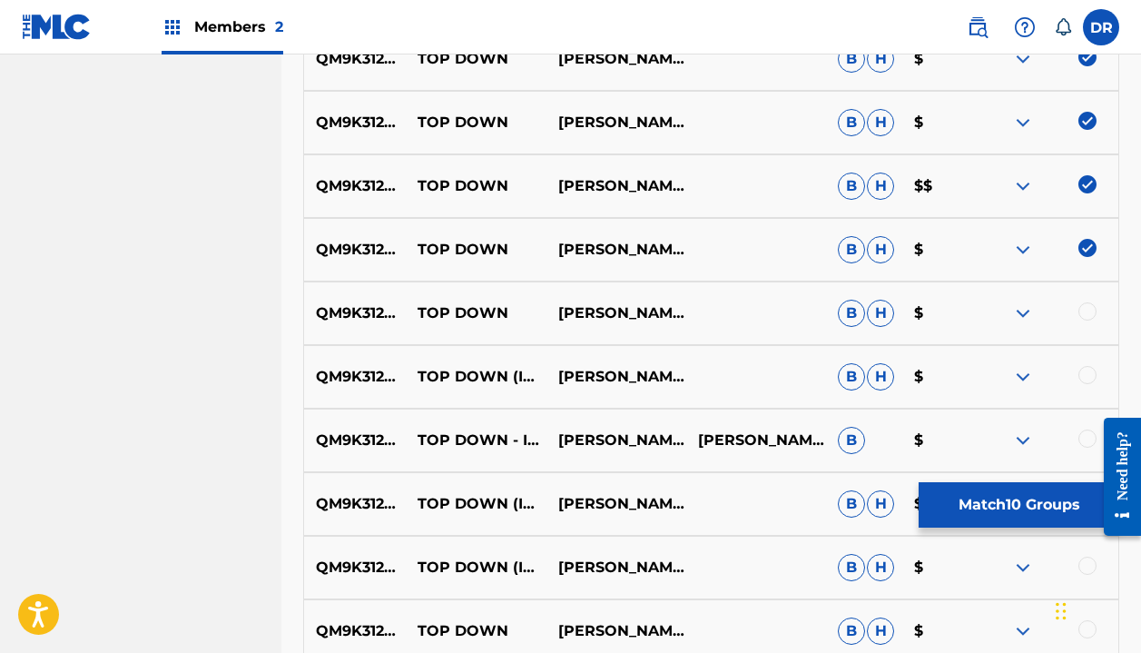
click at [1092, 311] on div at bounding box center [1088, 311] width 18 height 18
click at [1082, 375] on div at bounding box center [1088, 375] width 18 height 18
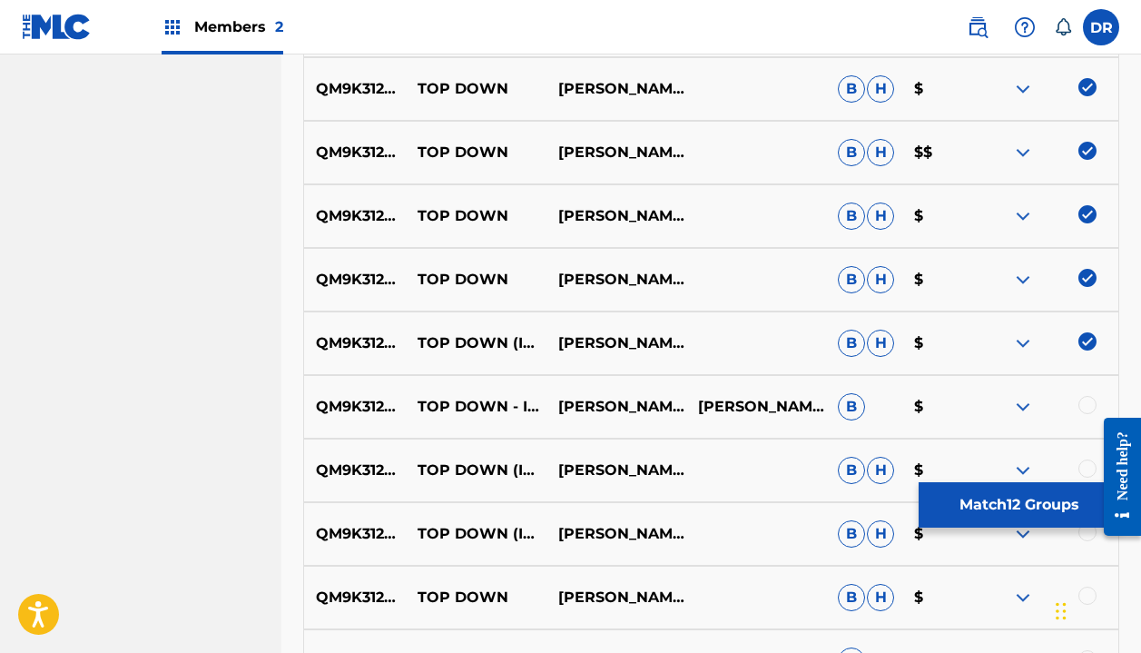
scroll to position [1189, 0]
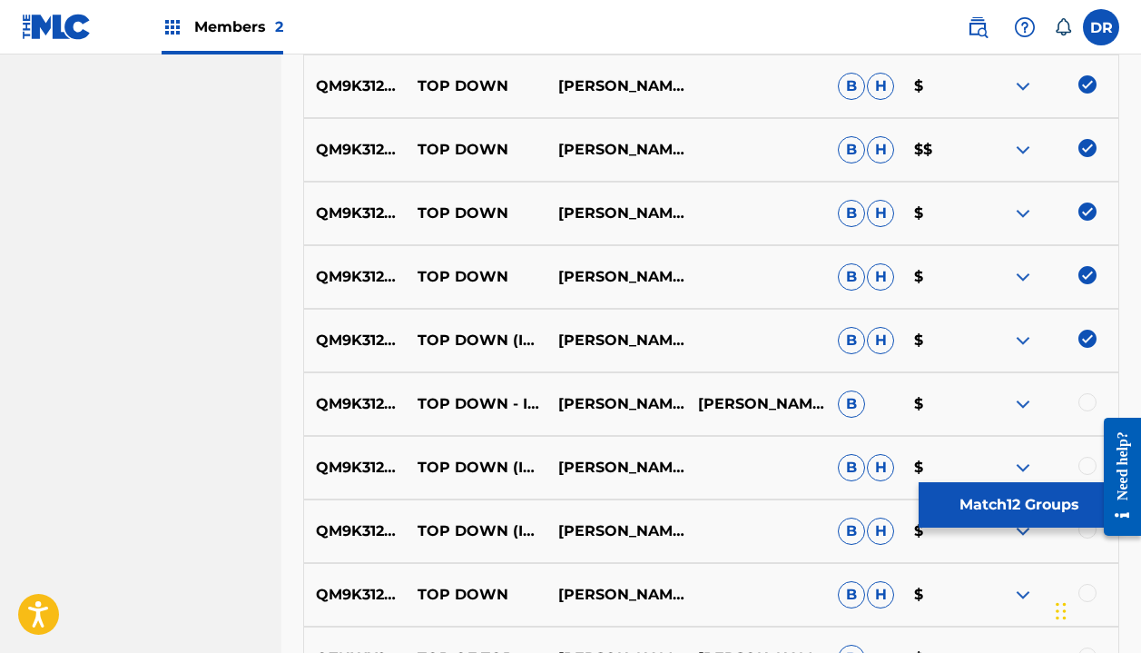
click at [1083, 402] on div at bounding box center [1088, 402] width 18 height 18
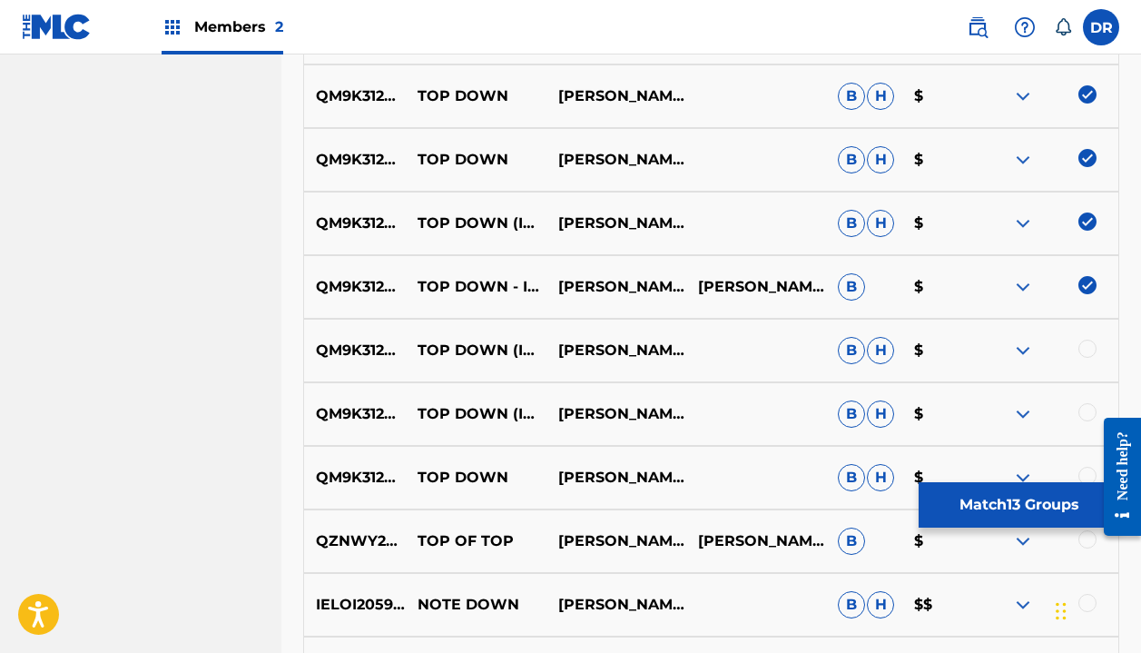
scroll to position [1307, 0]
click at [1080, 346] on div at bounding box center [1088, 348] width 18 height 18
click at [1080, 409] on div at bounding box center [1088, 411] width 18 height 18
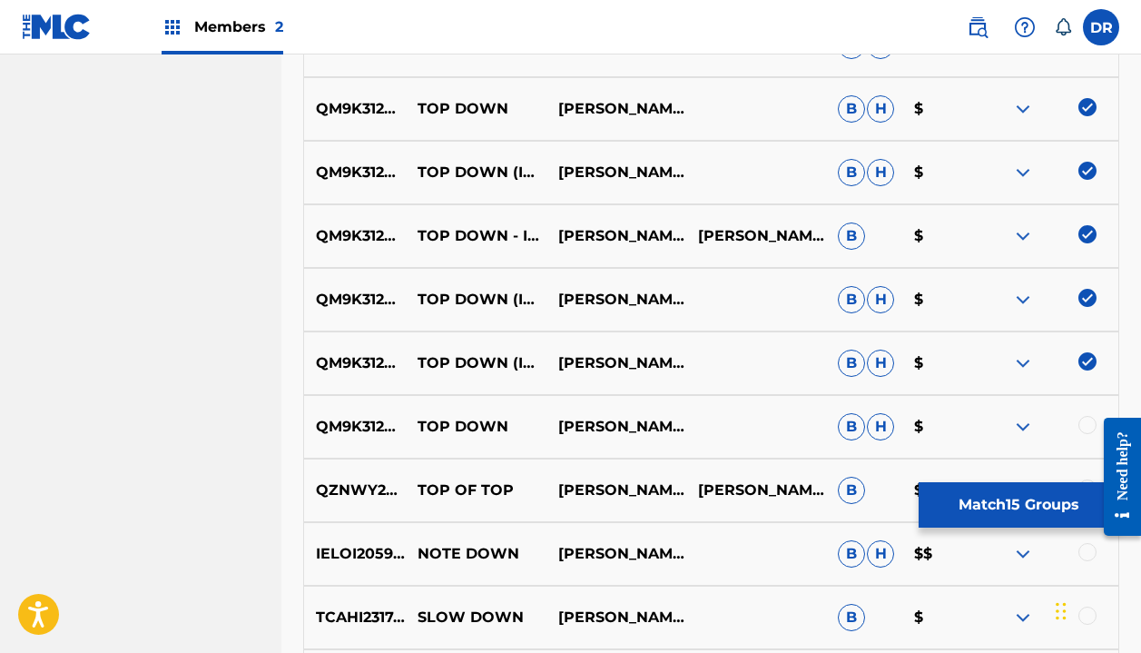
scroll to position [1361, 0]
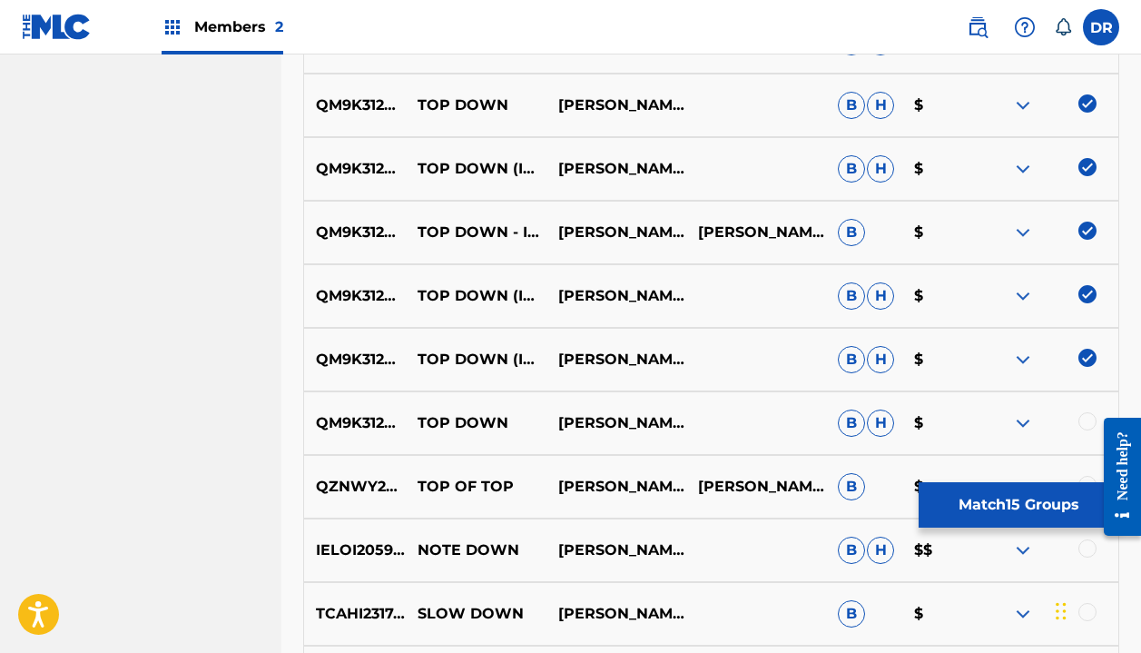
click at [1081, 421] on div at bounding box center [1088, 421] width 18 height 18
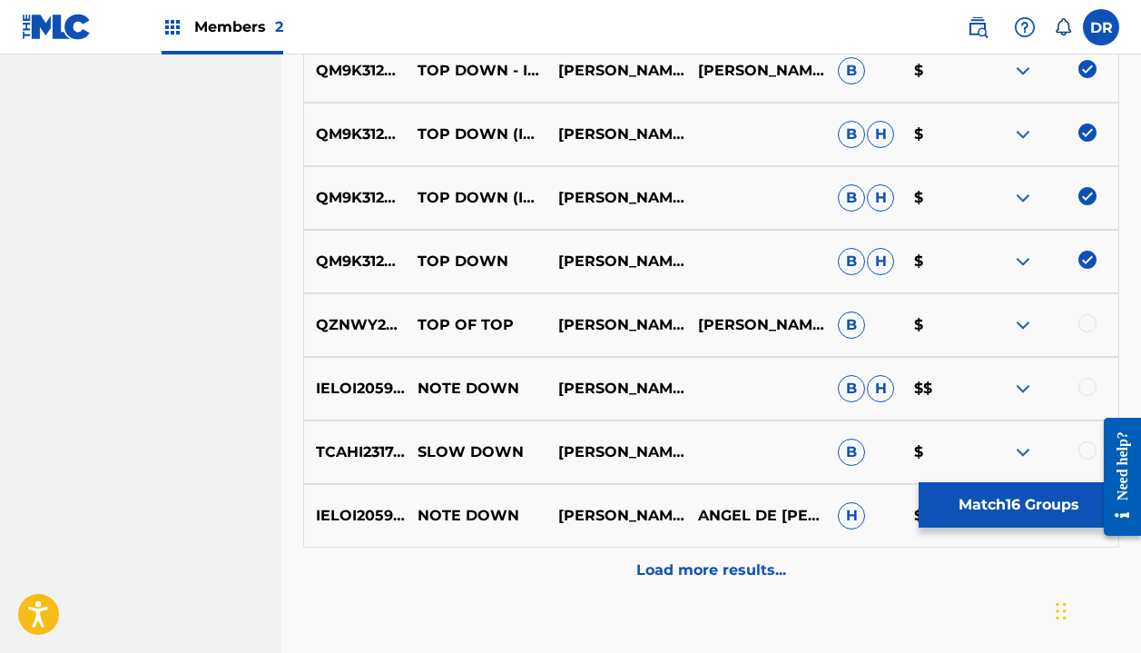
scroll to position [1524, 0]
click at [681, 583] on div "Load more results..." at bounding box center [711, 569] width 816 height 45
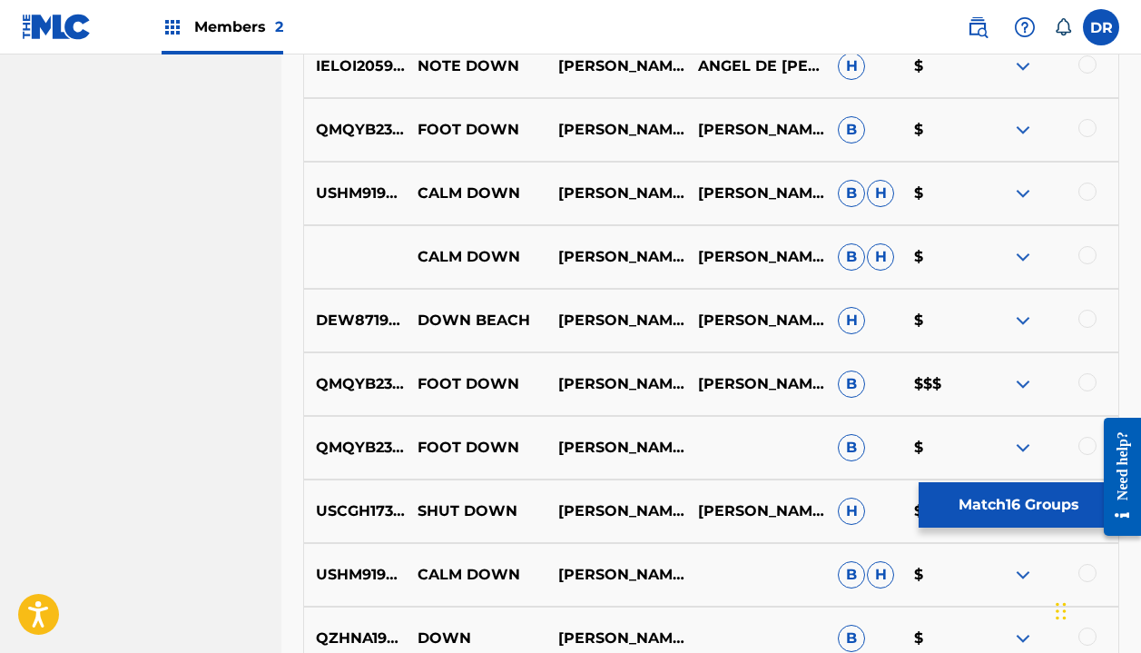
scroll to position [1975, 0]
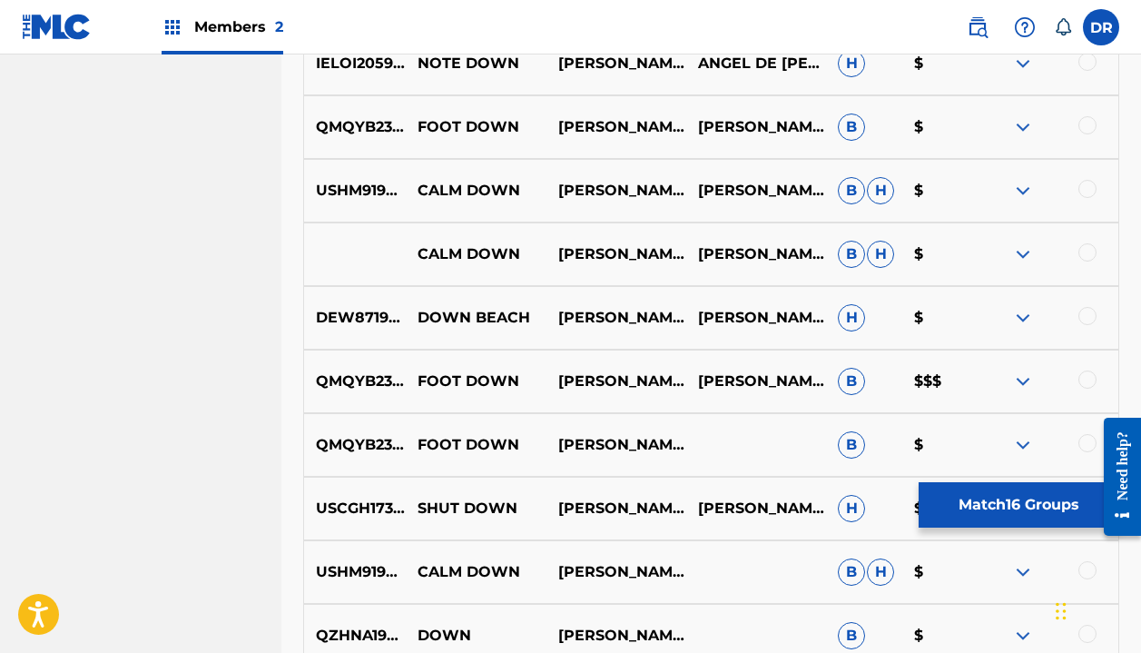
click at [949, 505] on button "Match 16 Groups" at bounding box center [1019, 504] width 201 height 45
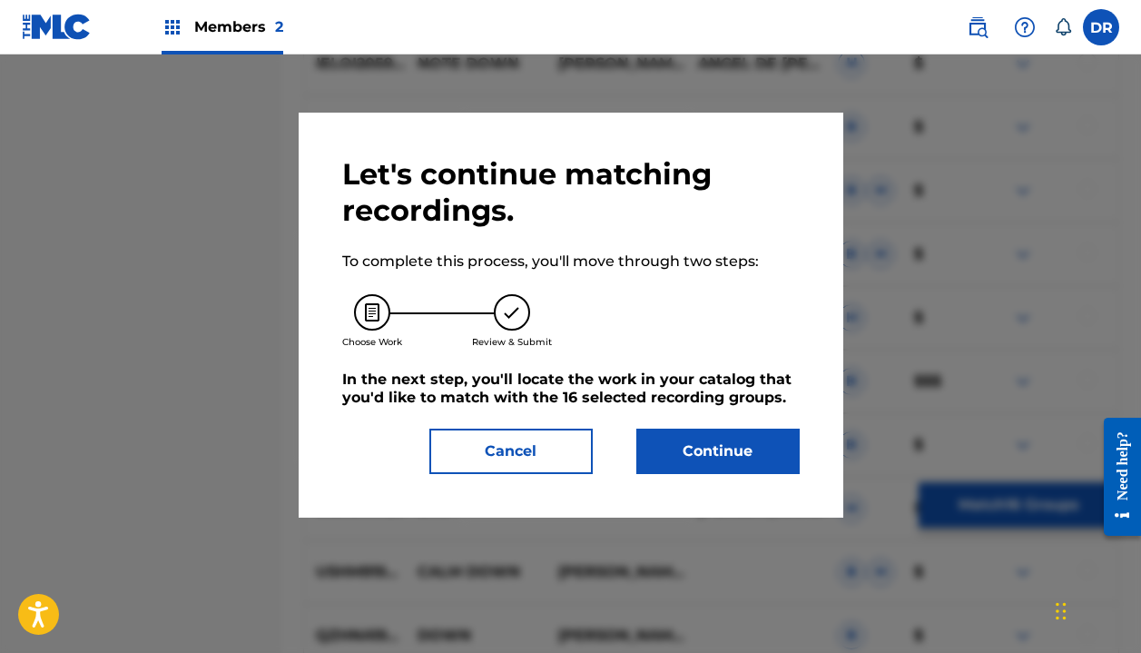
click at [695, 456] on button "Continue" at bounding box center [717, 451] width 163 height 45
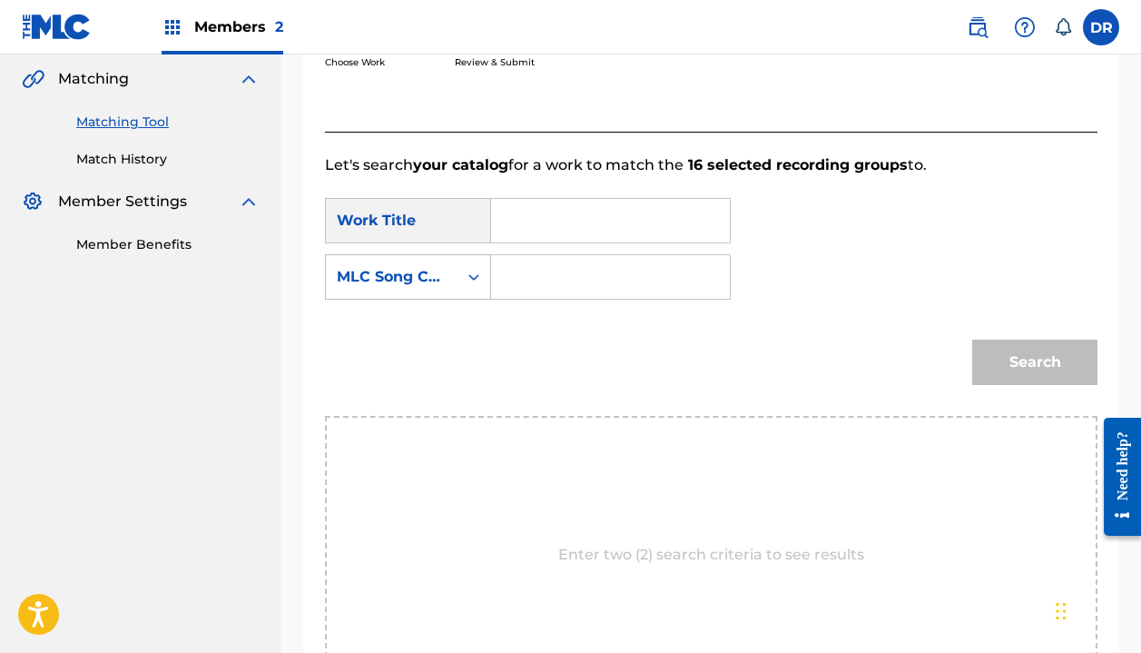
click at [539, 230] on input "Search Form" at bounding box center [611, 221] width 208 height 44
click at [527, 271] on div "top down" at bounding box center [522, 272] width 31 height 54
type input "top down"
click at [527, 282] on input "Search Form" at bounding box center [611, 277] width 208 height 44
click at [445, 283] on div "MLC Song Code" at bounding box center [392, 277] width 110 height 22
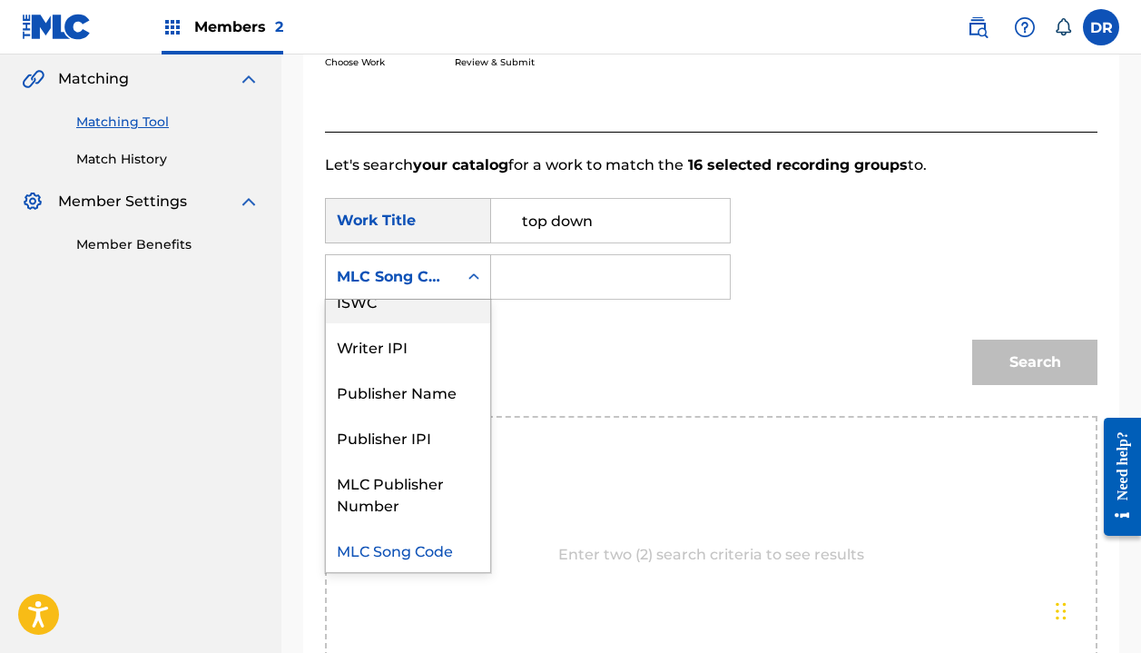
scroll to position [0, 0]
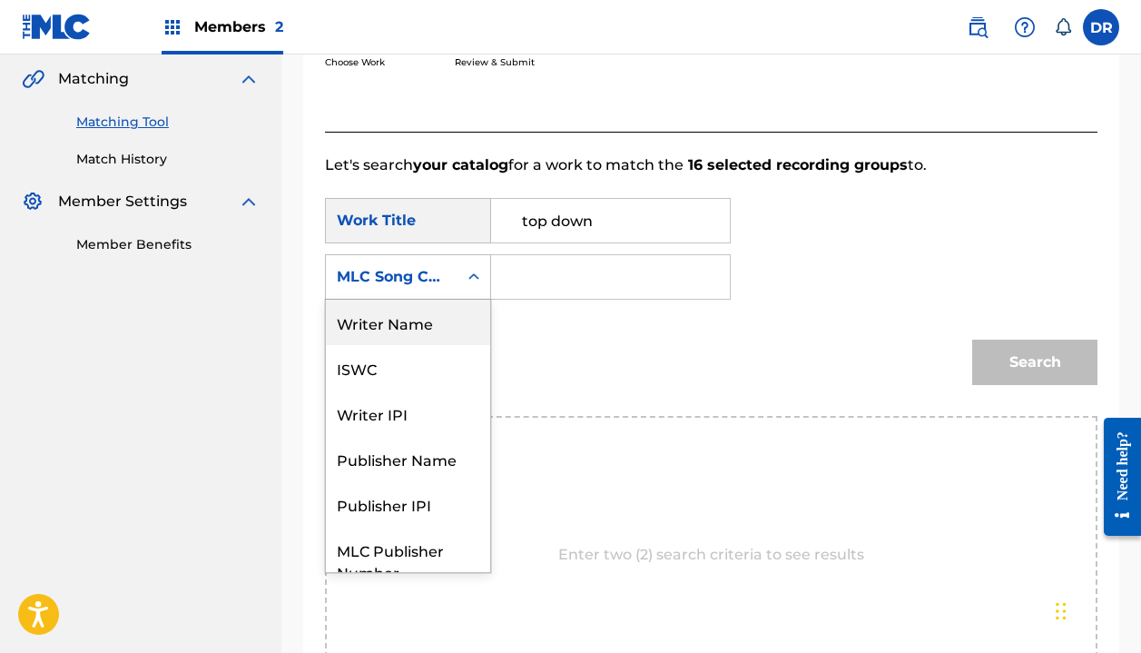
click at [434, 321] on div "Writer Name" at bounding box center [408, 322] width 164 height 45
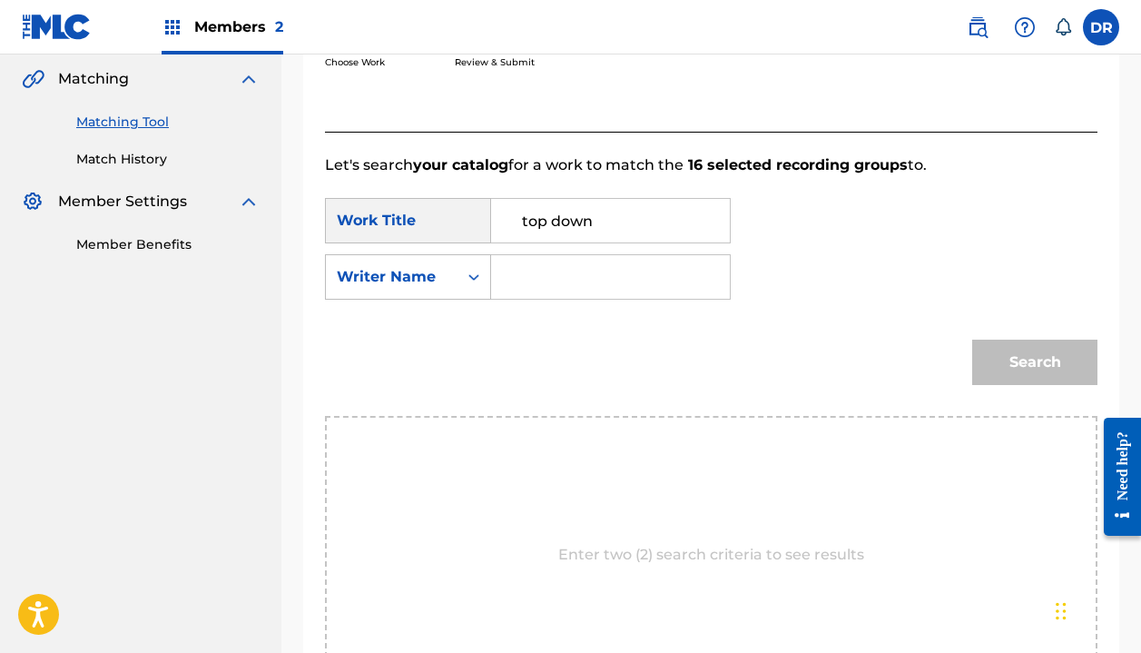
click at [547, 289] on input "Search Form" at bounding box center [611, 277] width 208 height 44
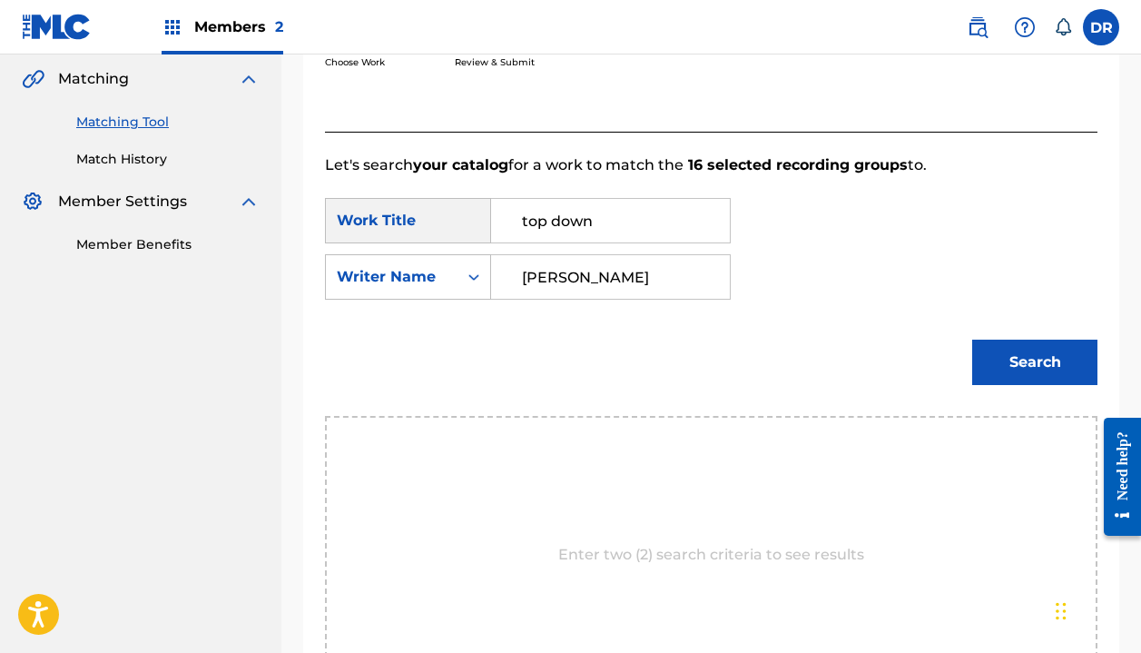
type input "[PERSON_NAME]"
click at [1035, 362] on button "Search" at bounding box center [1034, 362] width 125 height 45
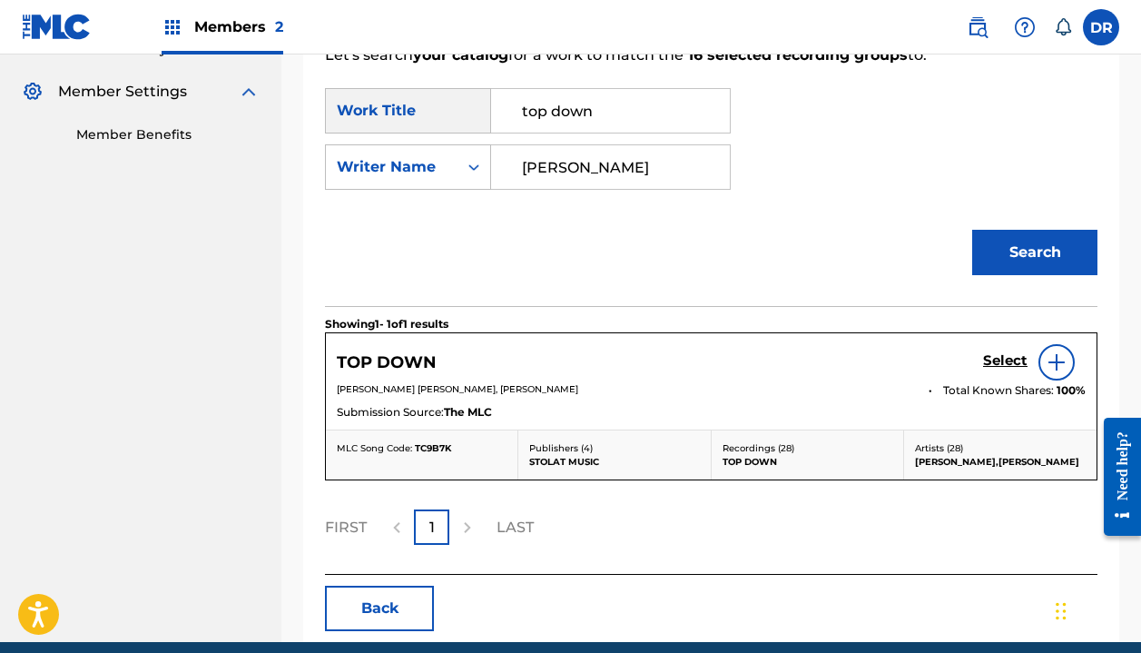
scroll to position [529, 0]
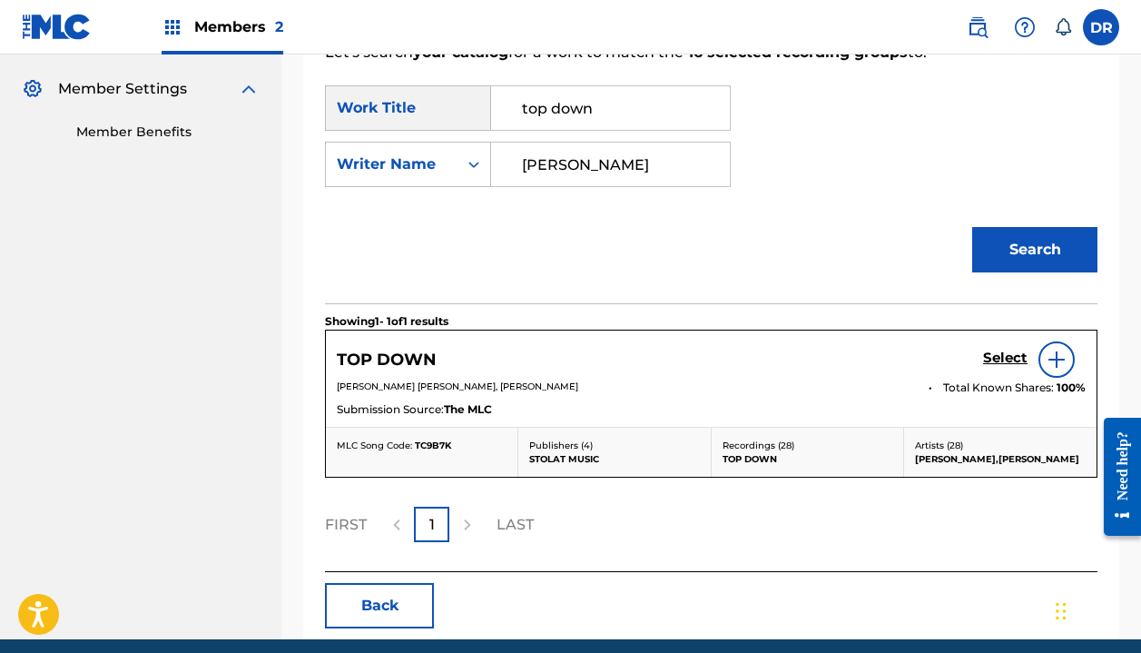
click at [1004, 346] on div "Select" at bounding box center [1034, 359] width 103 height 36
click at [1004, 359] on h5 "Select" at bounding box center [1005, 358] width 44 height 17
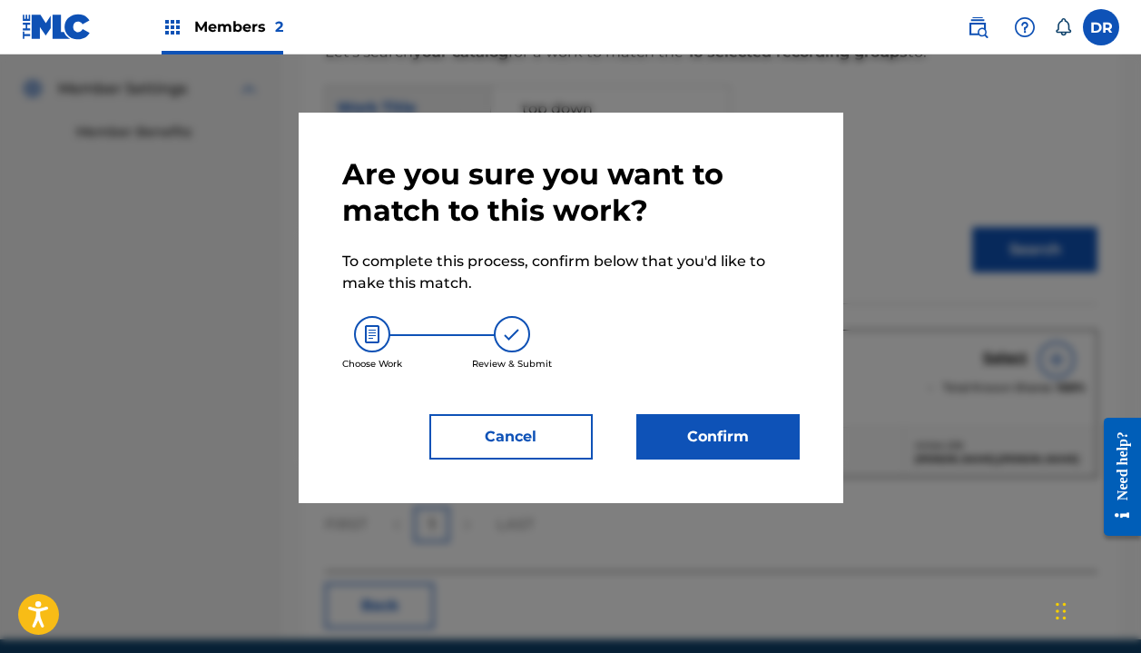
click at [753, 435] on button "Confirm" at bounding box center [717, 436] width 163 height 45
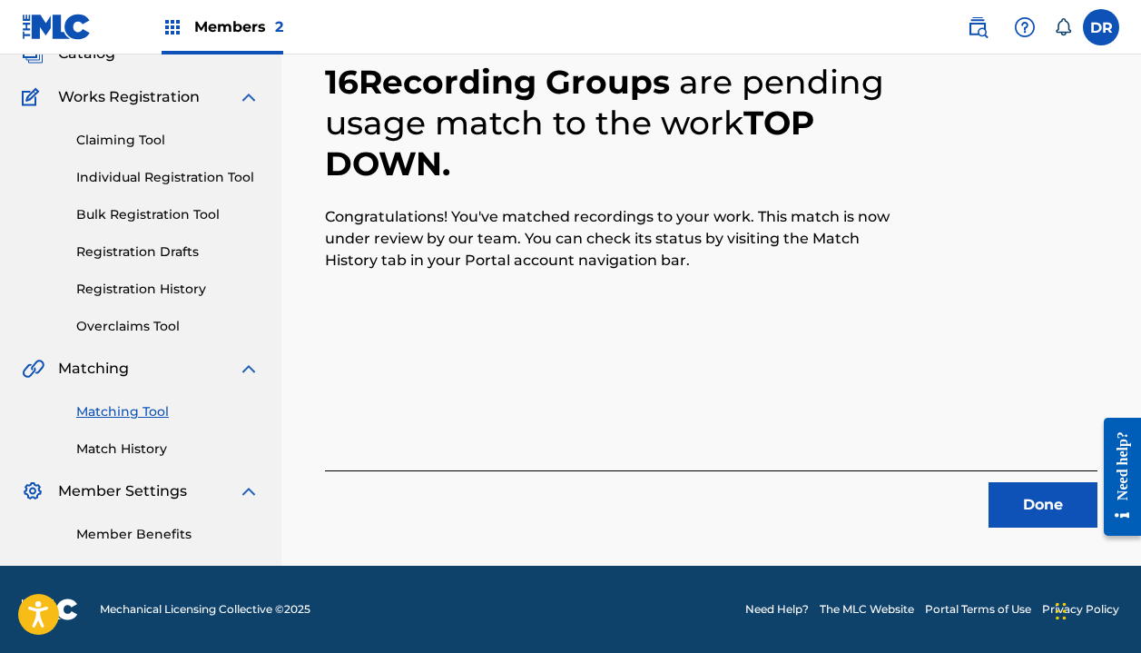
scroll to position [127, 0]
click at [1006, 490] on button "Done" at bounding box center [1043, 504] width 109 height 45
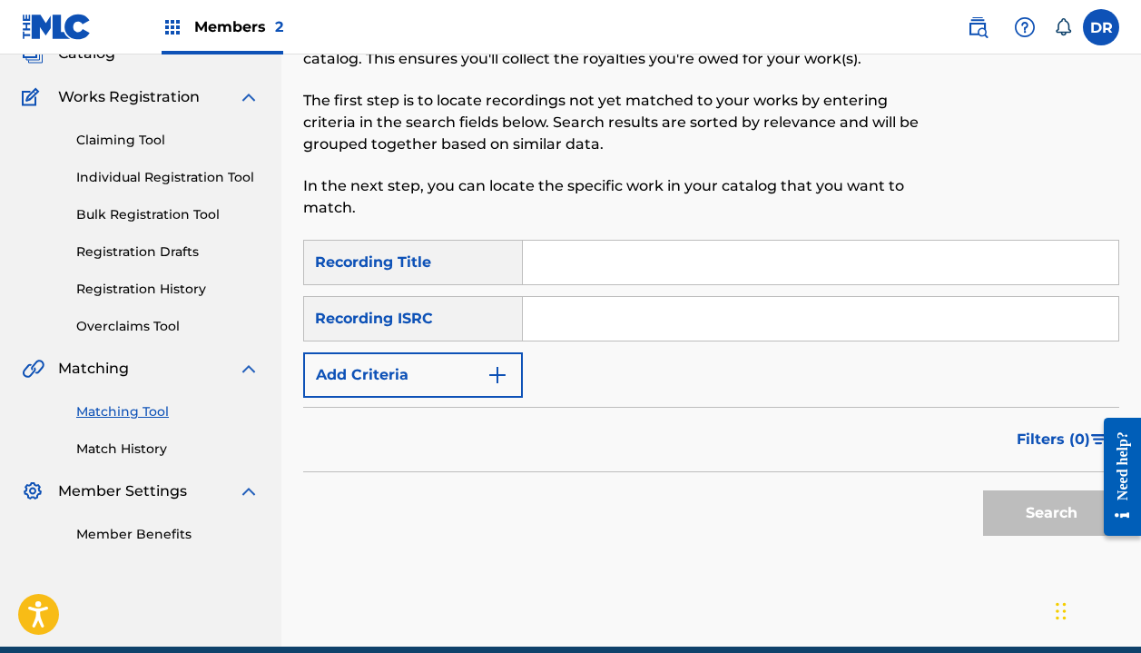
click at [565, 260] on input "Search Form" at bounding box center [821, 263] width 596 height 44
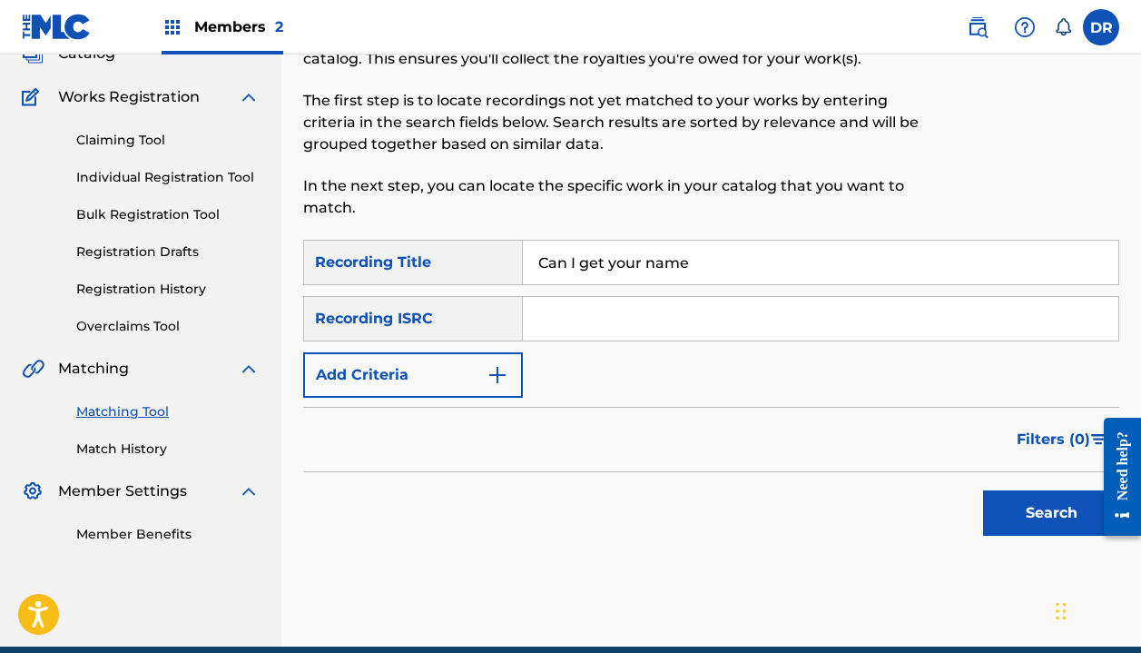
type input "Can I get your name"
click at [616, 299] on input "Search Form" at bounding box center [821, 319] width 596 height 44
type input "[PERSON_NAME]"
click at [1051, 513] on button "Search" at bounding box center [1051, 512] width 136 height 45
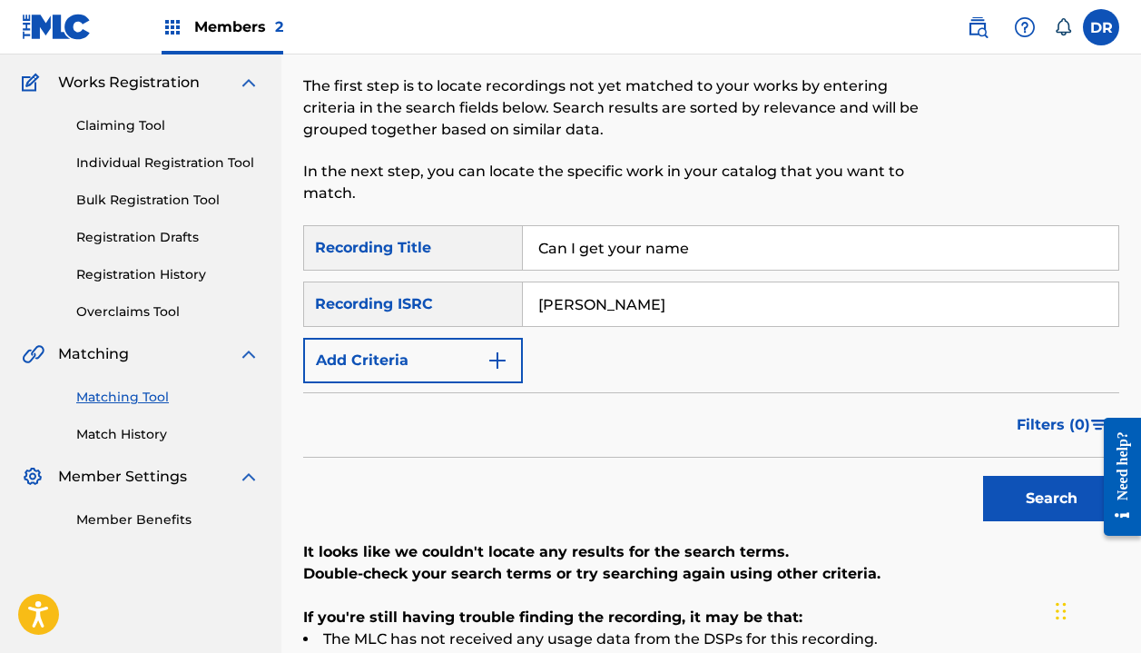
scroll to position [144, 0]
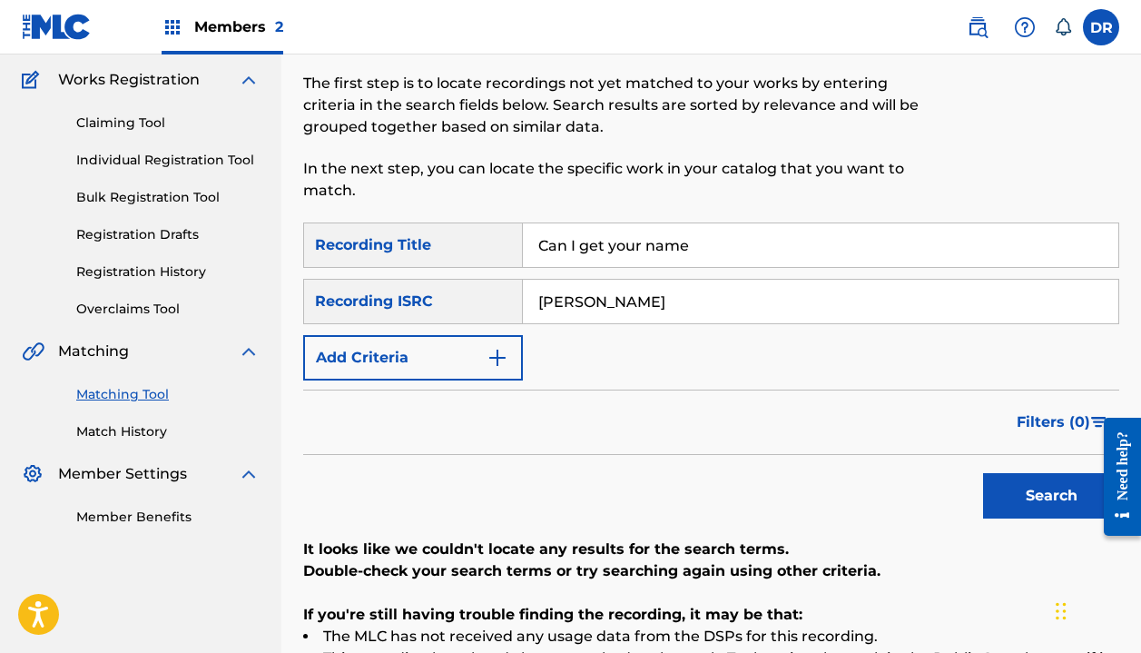
click at [702, 245] on input "Can I get your name" at bounding box center [821, 245] width 596 height 44
click at [587, 243] on input "Can I get your name" at bounding box center [821, 245] width 596 height 44
type input "Can I Get your name"
drag, startPoint x: 654, startPoint y: 301, endPoint x: 445, endPoint y: 301, distance: 208.8
click at [445, 301] on div "SearchWithCriteria557fdf8d-fe78-402e-9405-893c6d65059f Recording ISRC [PERSON_N…" at bounding box center [711, 301] width 816 height 45
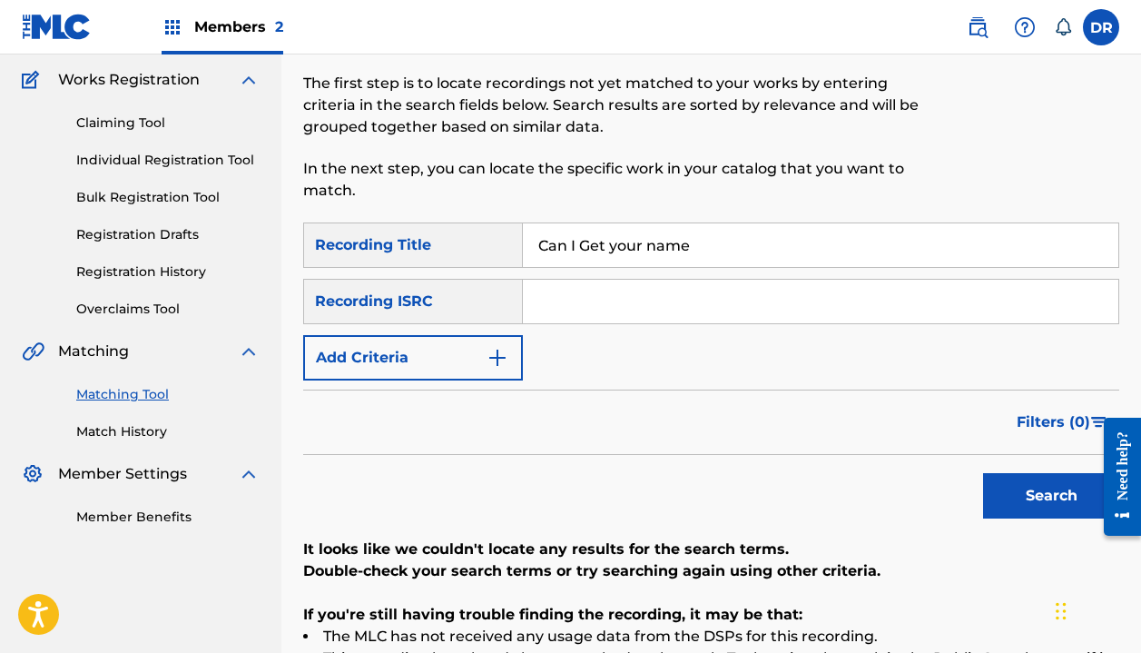
click at [424, 357] on button "Add Criteria" at bounding box center [413, 357] width 220 height 45
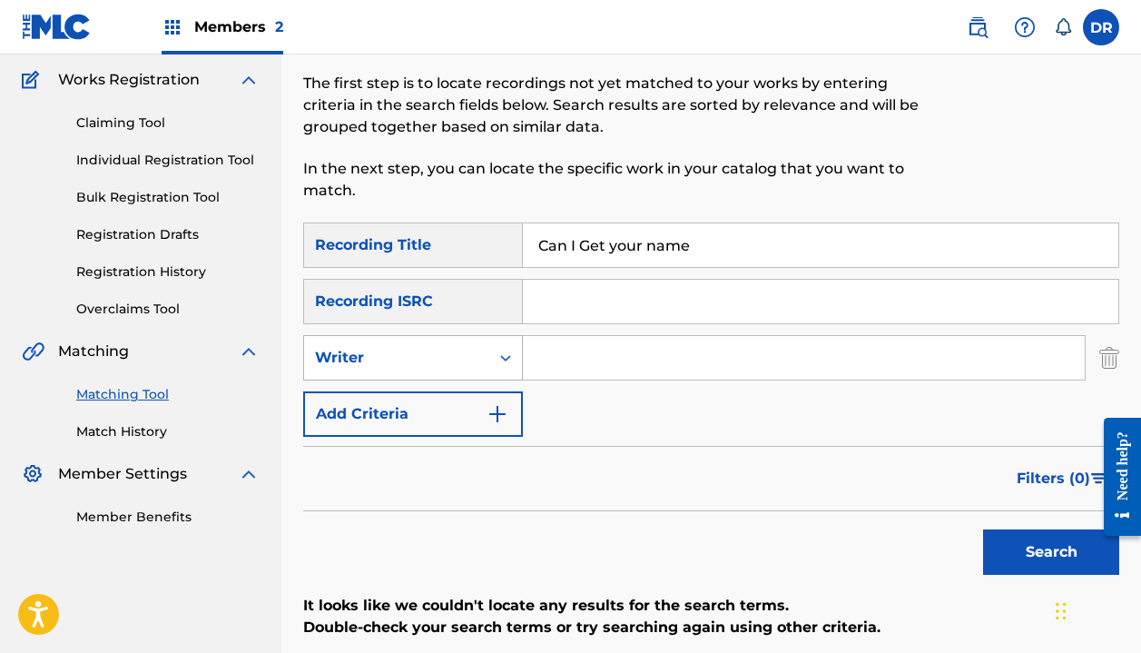
click at [444, 359] on div "Writer" at bounding box center [396, 358] width 163 height 22
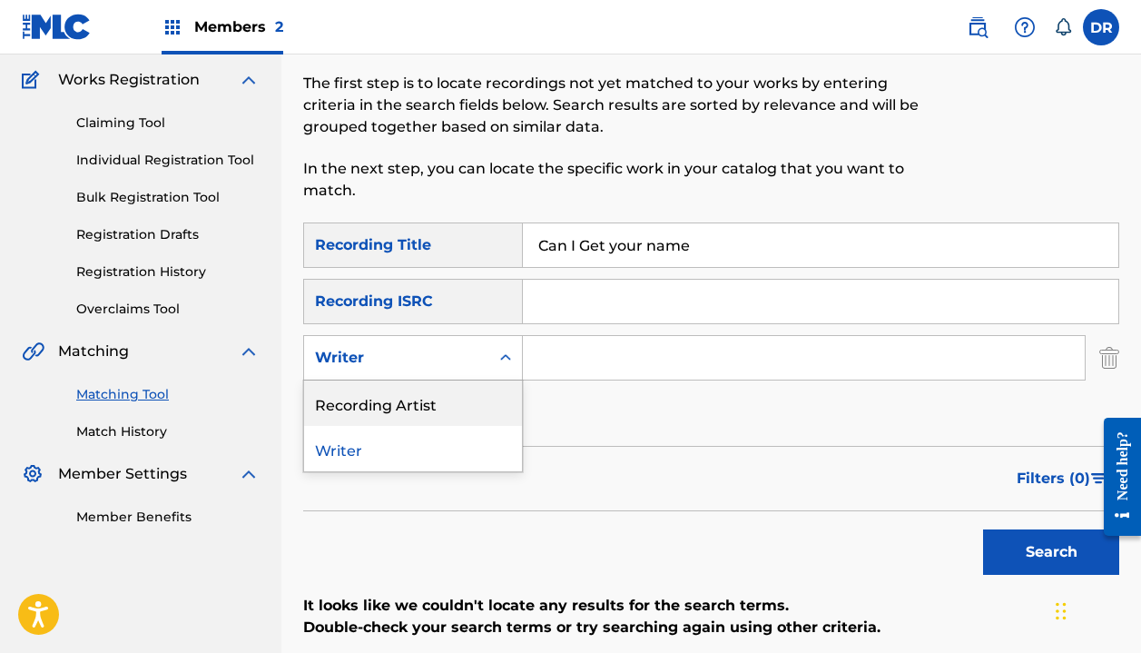
click at [430, 407] on div "Recording Artist" at bounding box center [413, 402] width 218 height 45
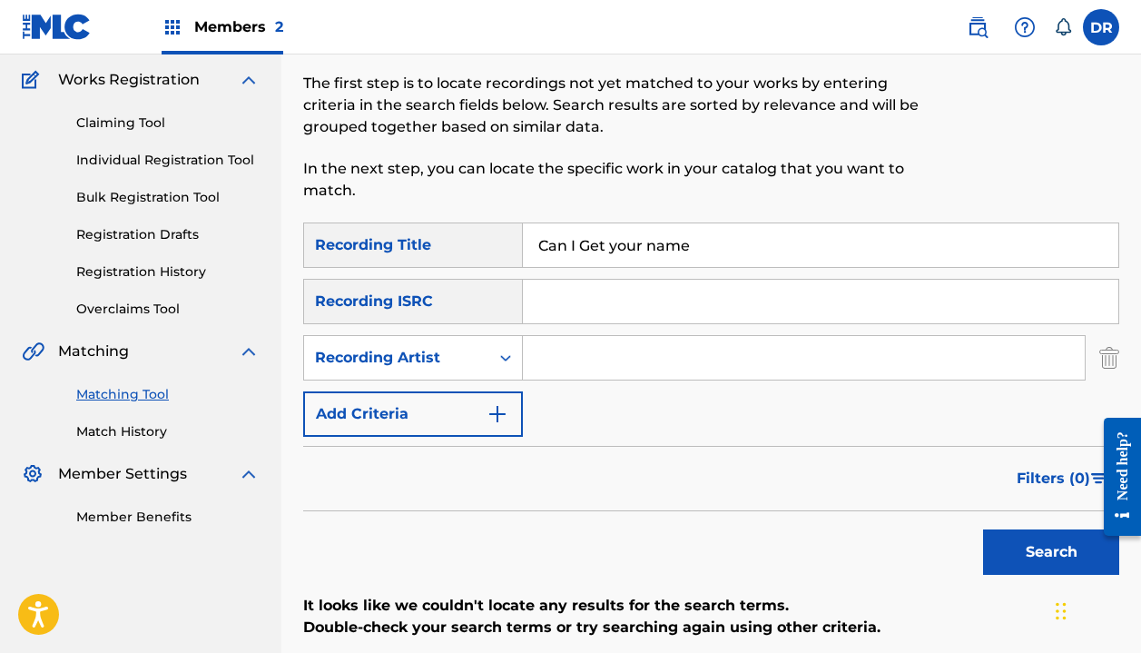
click at [544, 358] on input "Search Form" at bounding box center [804, 358] width 562 height 44
paste input "[PERSON_NAME]"
type input "[PERSON_NAME]"
click at [1041, 563] on button "Search" at bounding box center [1051, 551] width 136 height 45
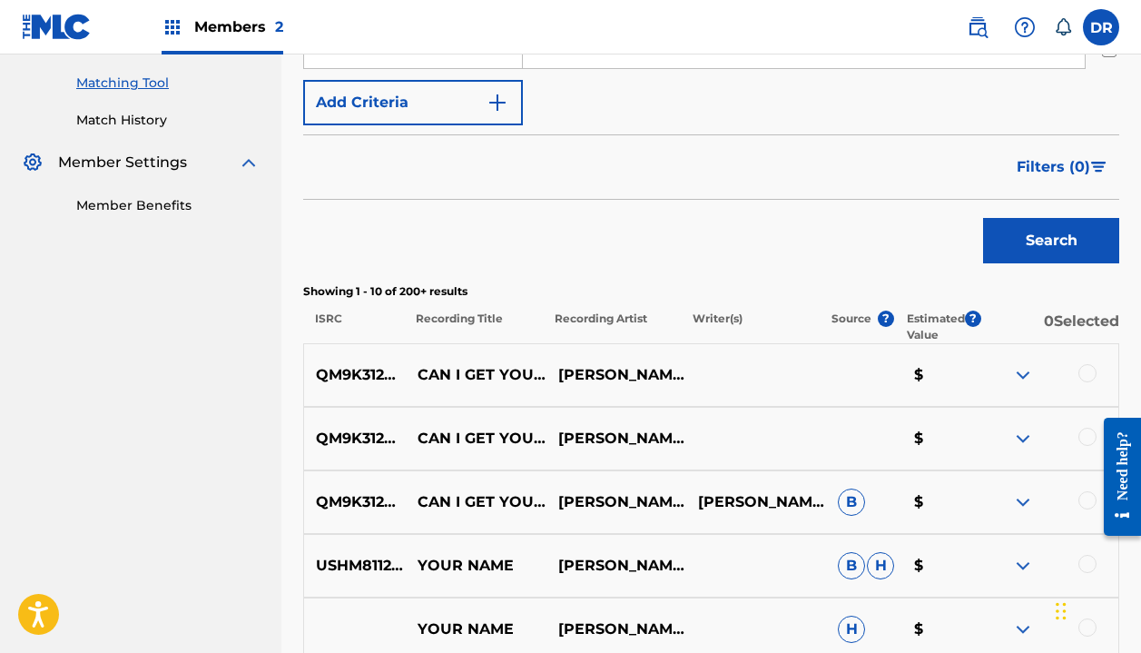
scroll to position [468, 0]
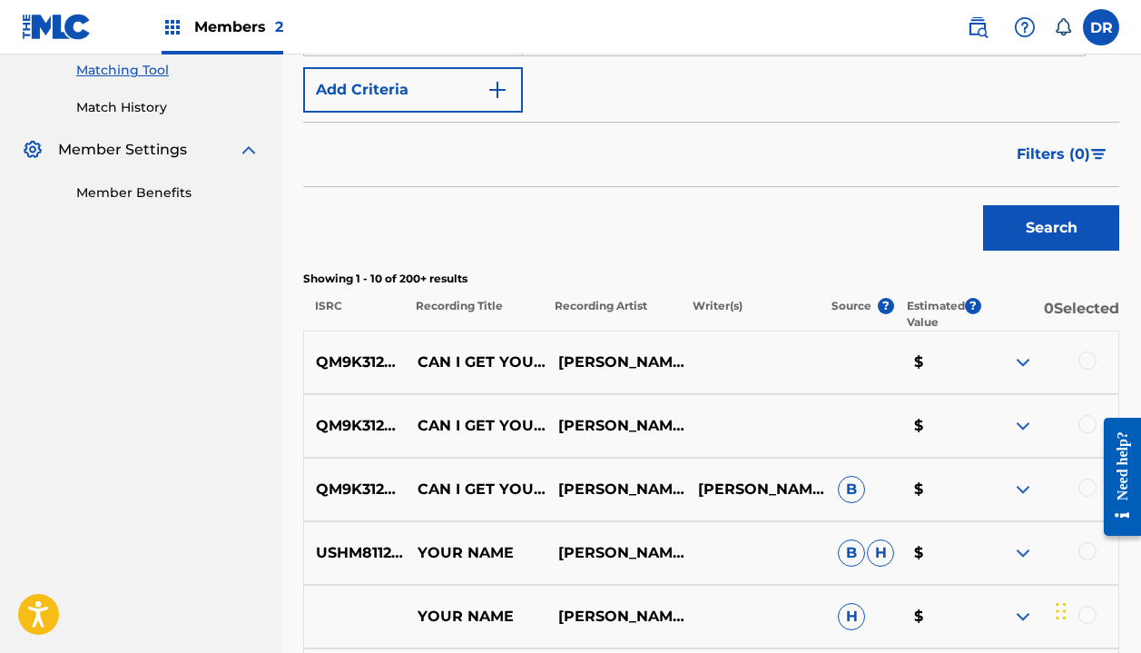
click at [1075, 354] on div at bounding box center [1049, 362] width 140 height 22
click at [1084, 360] on div at bounding box center [1088, 360] width 18 height 18
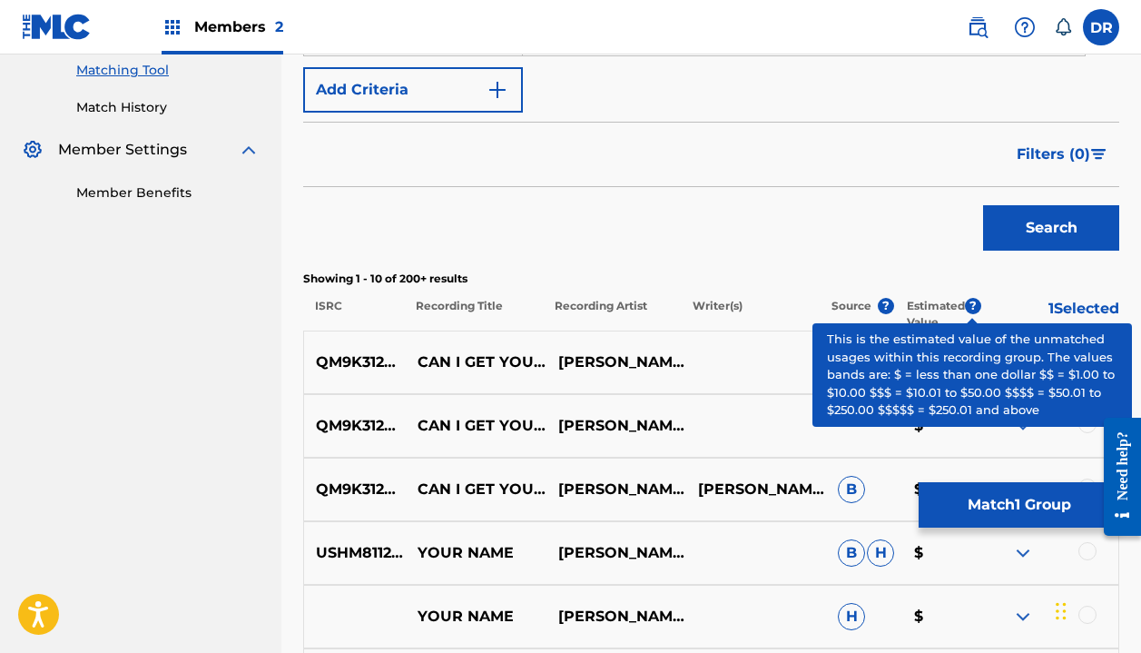
click at [971, 309] on span "?" at bounding box center [973, 306] width 16 height 16
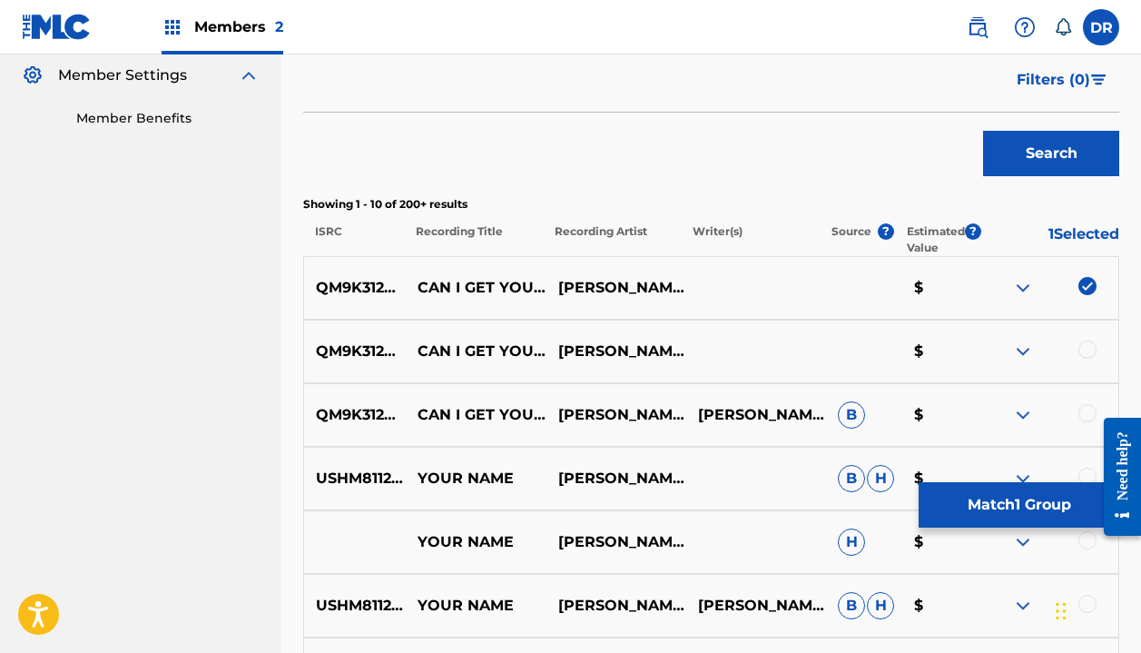
scroll to position [546, 0]
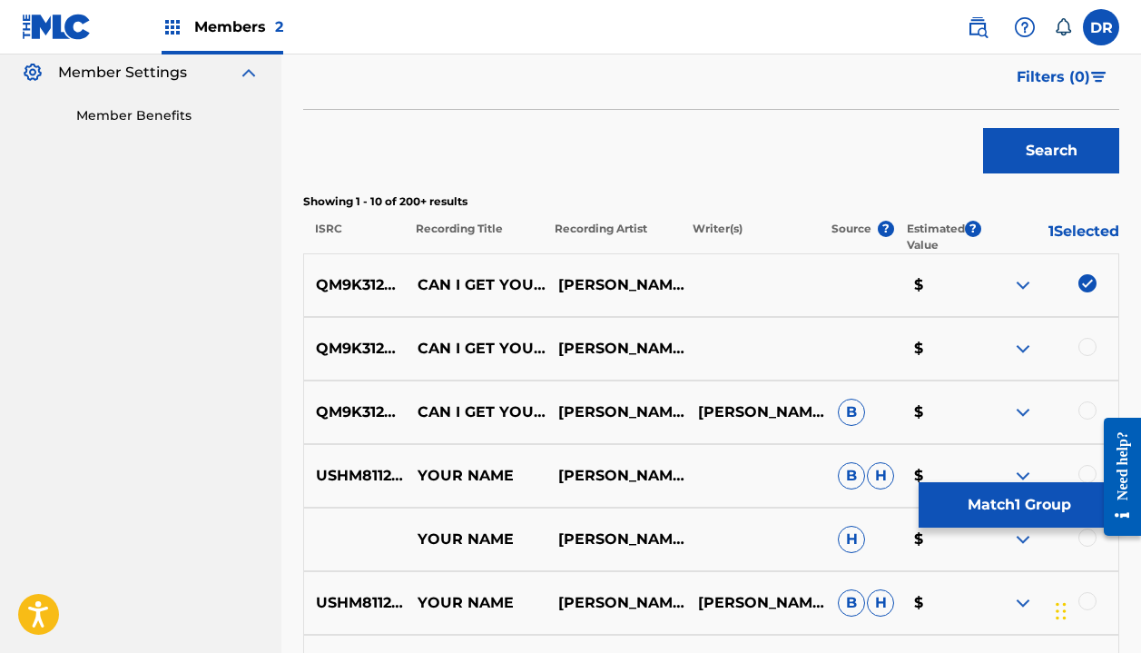
click at [1084, 344] on div at bounding box center [1088, 347] width 18 height 18
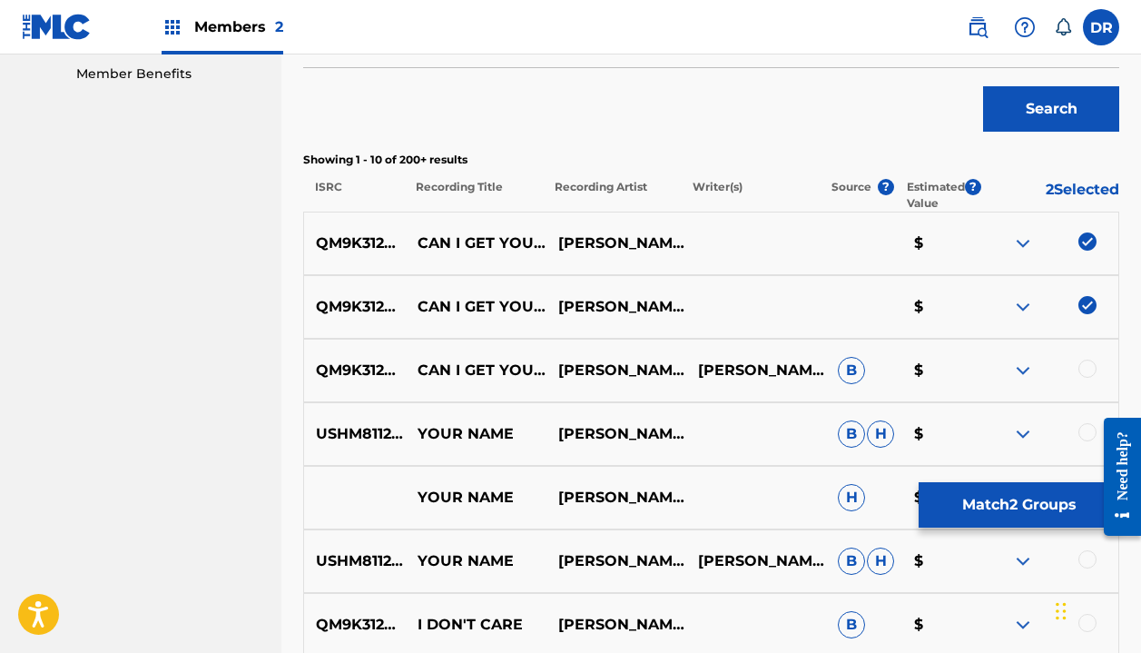
scroll to position [589, 0]
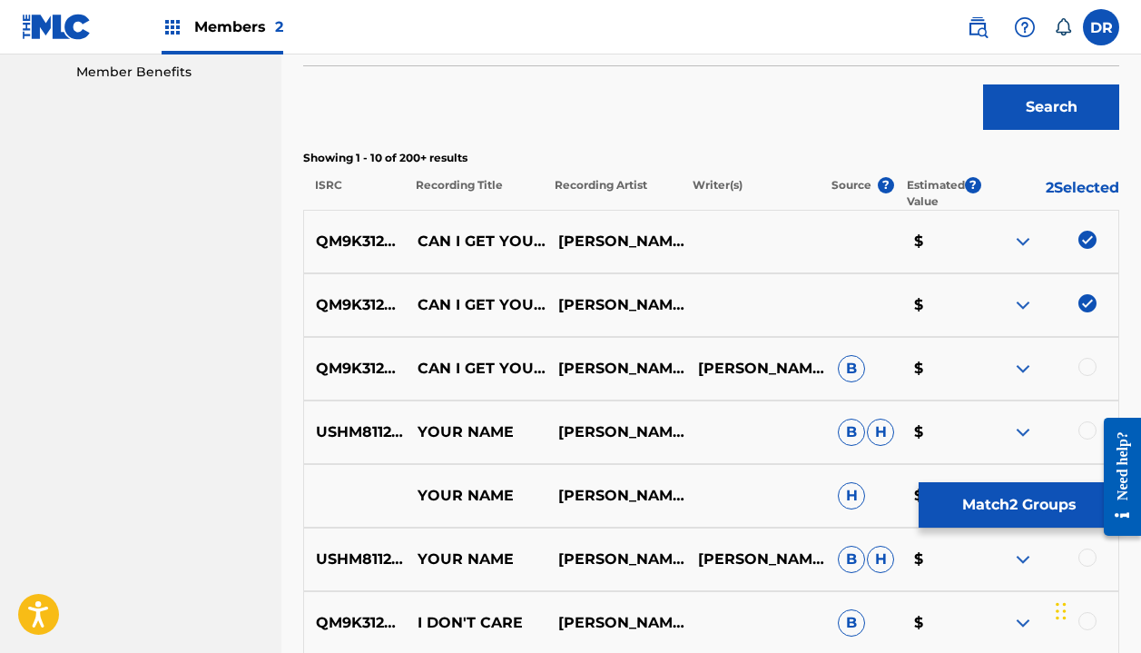
click at [1083, 366] on div at bounding box center [1088, 367] width 18 height 18
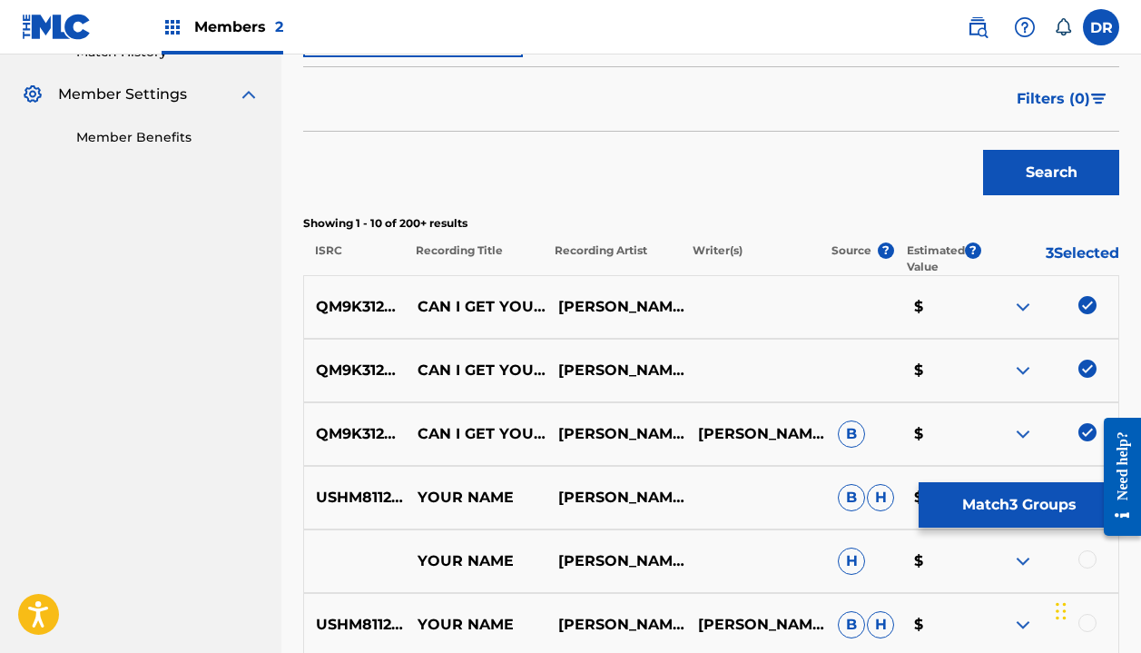
scroll to position [525, 0]
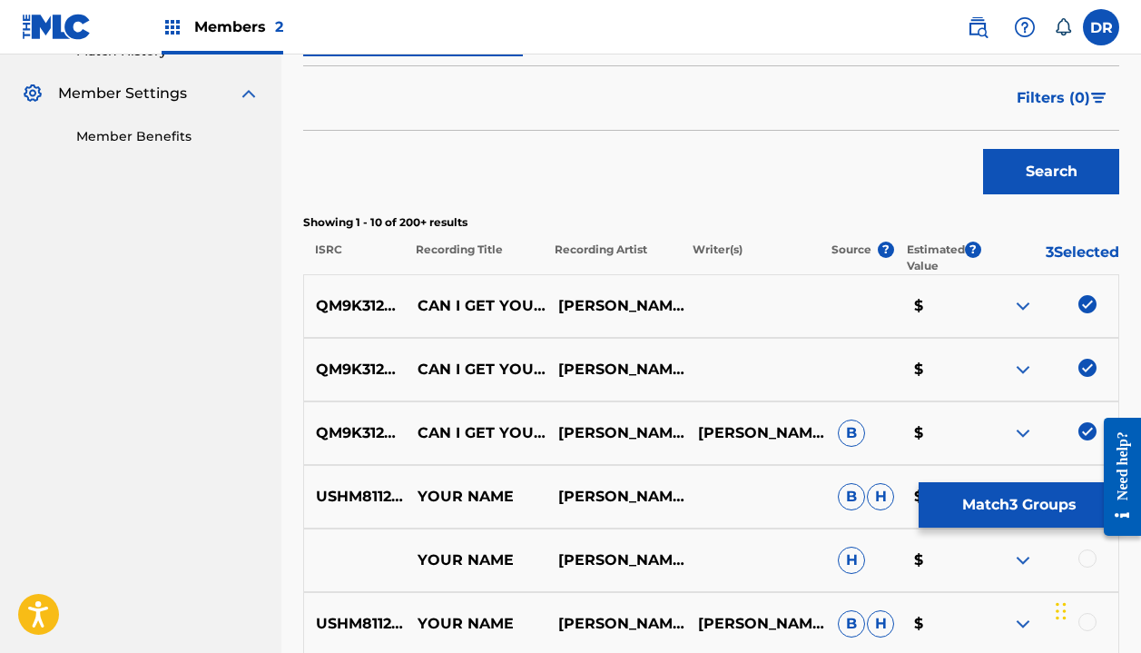
click at [1027, 186] on button "Search" at bounding box center [1051, 171] width 136 height 45
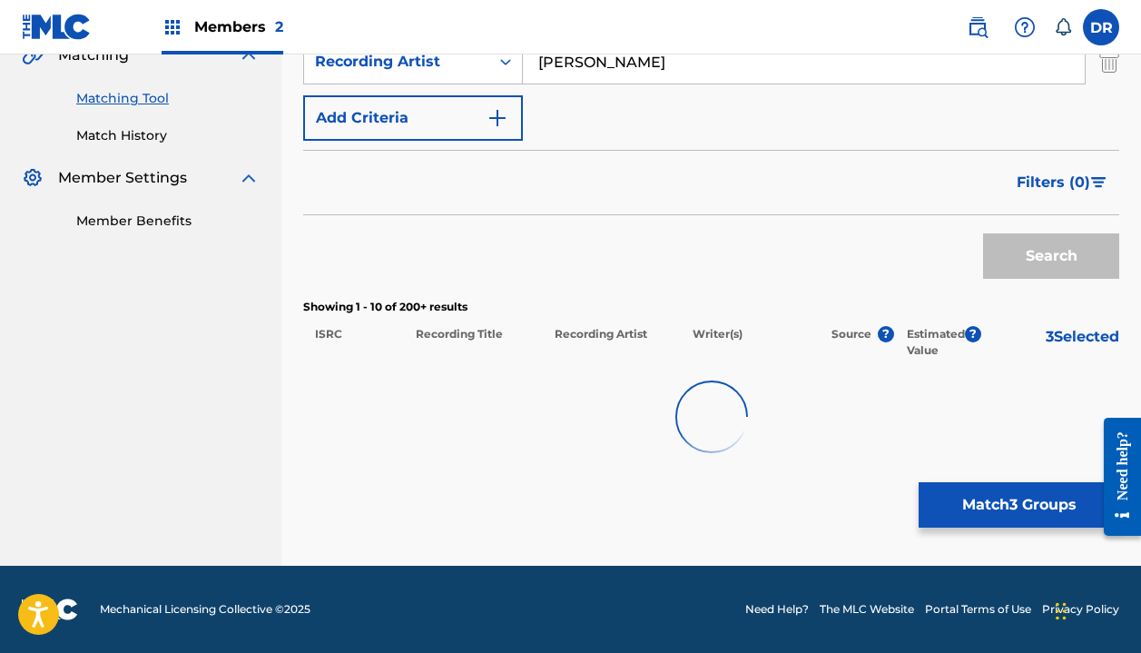
scroll to position [440, 0]
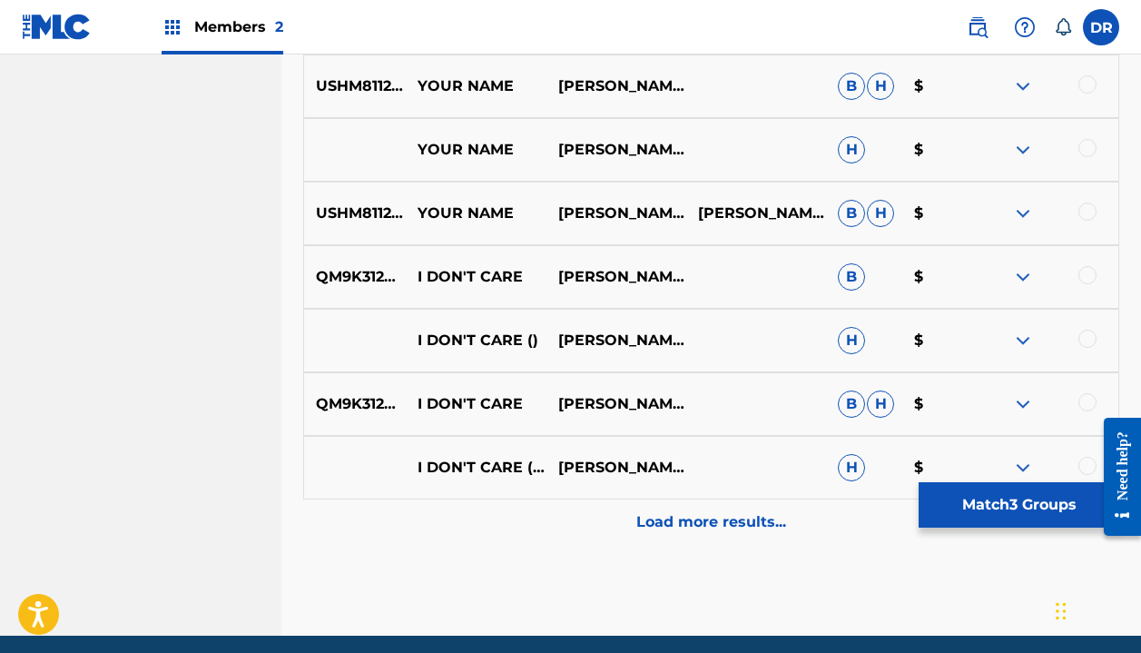
click at [626, 542] on div "Load more results..." at bounding box center [711, 521] width 816 height 45
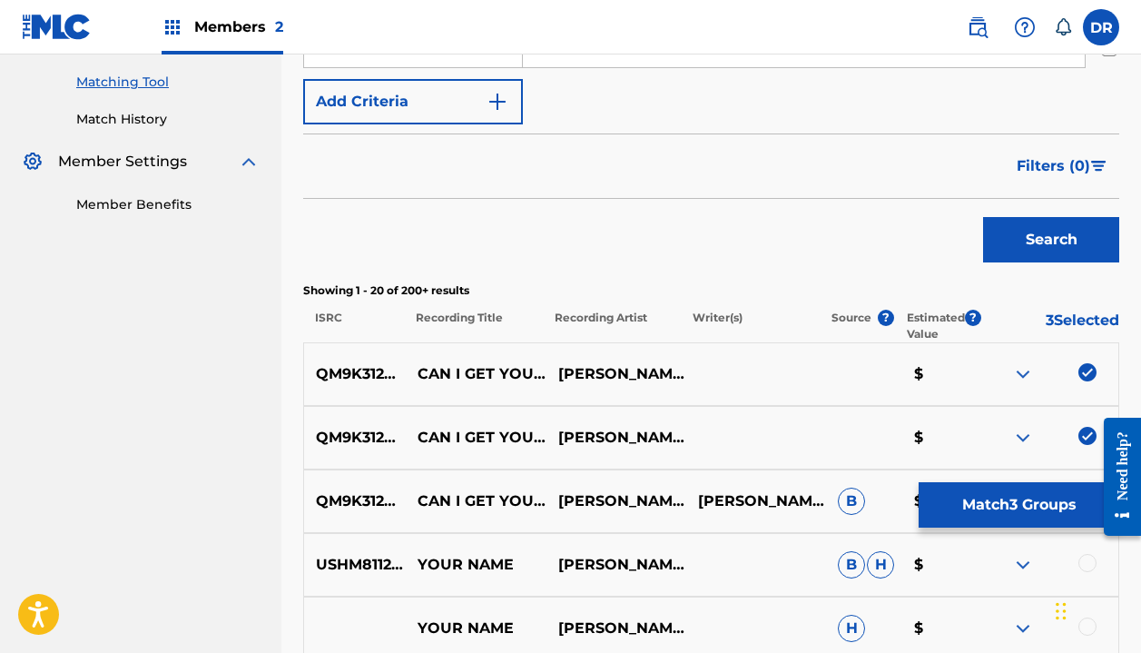
scroll to position [306, 0]
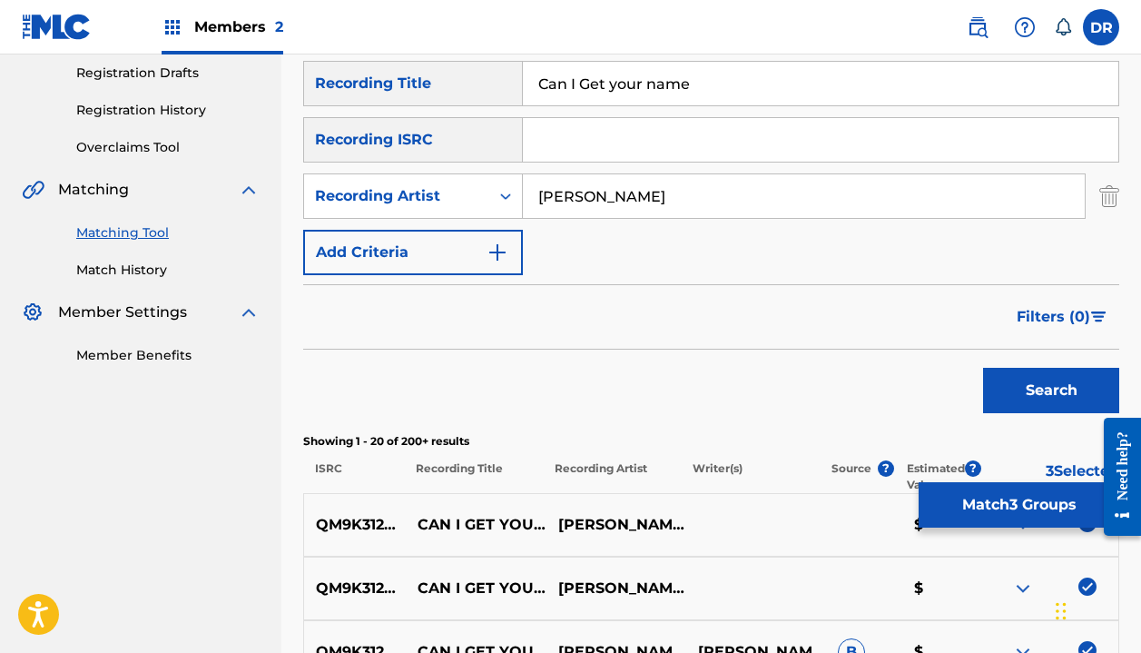
click at [1015, 508] on button "Match 3 Groups" at bounding box center [1019, 504] width 201 height 45
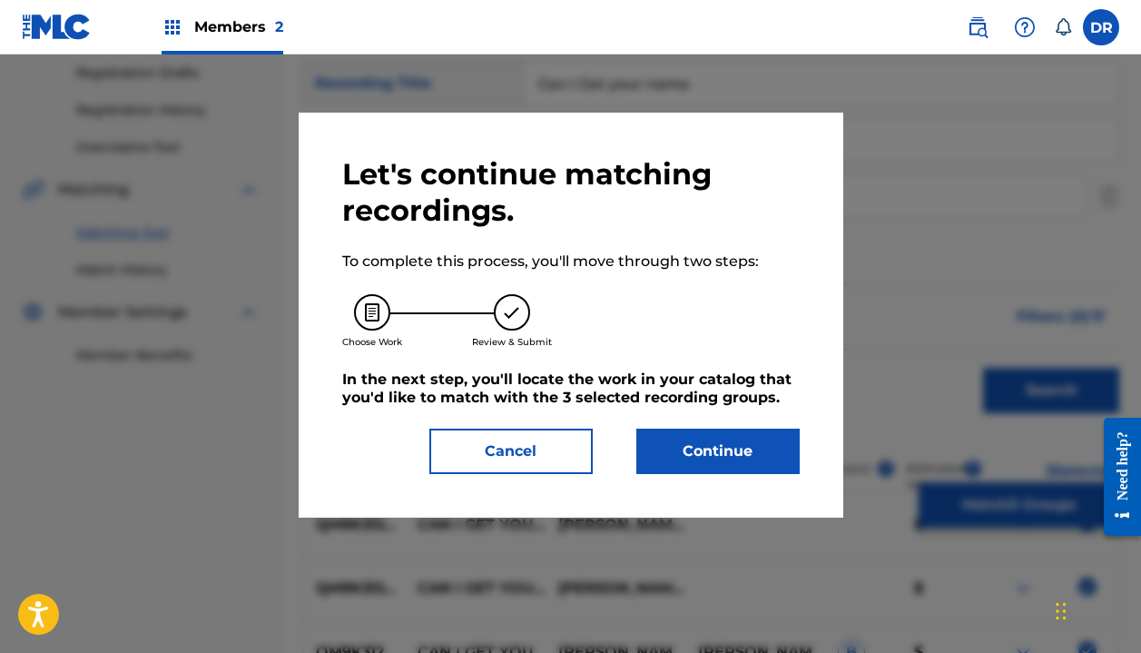
click at [685, 450] on button "Continue" at bounding box center [717, 451] width 163 height 45
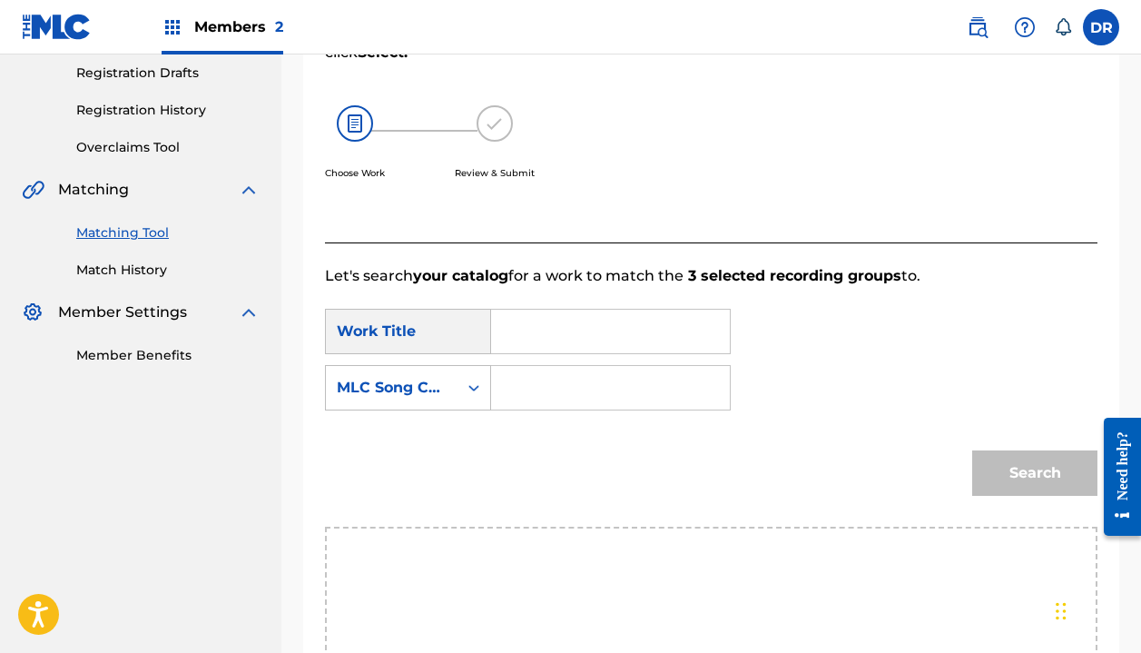
click at [573, 325] on input "Search Form" at bounding box center [611, 332] width 208 height 44
click at [536, 437] on strong "your" at bounding box center [539, 437] width 35 height 17
type input "can i get your name"
click at [552, 380] on input "Search Form" at bounding box center [611, 388] width 208 height 44
type input "A"
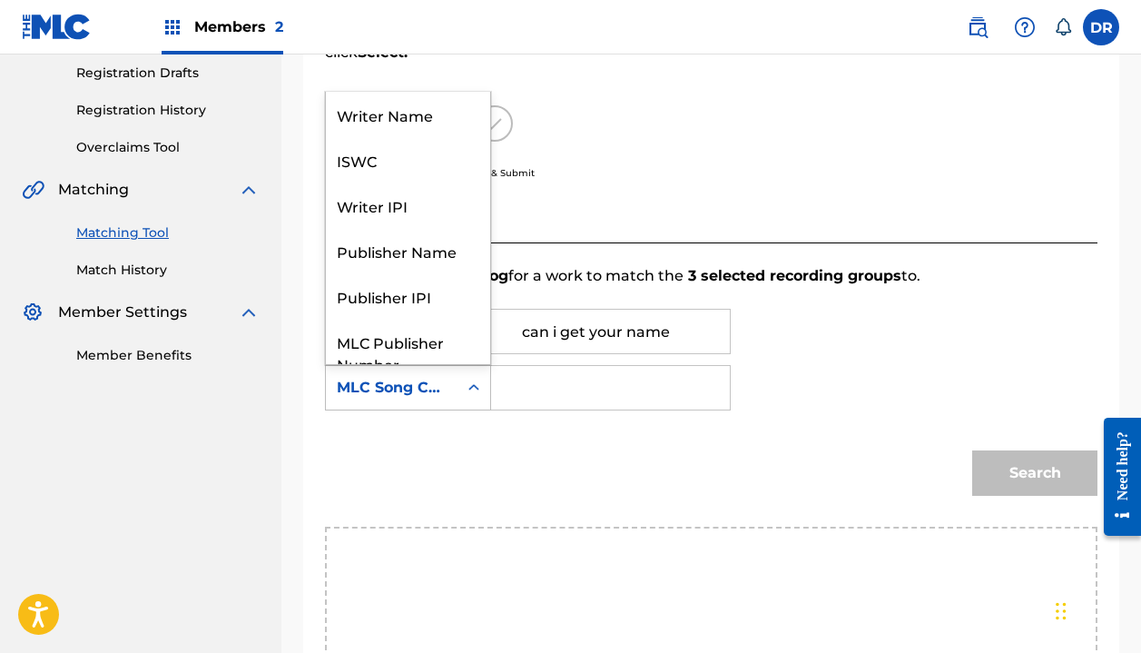
click at [425, 392] on div "MLC Song Code" at bounding box center [392, 388] width 110 height 22
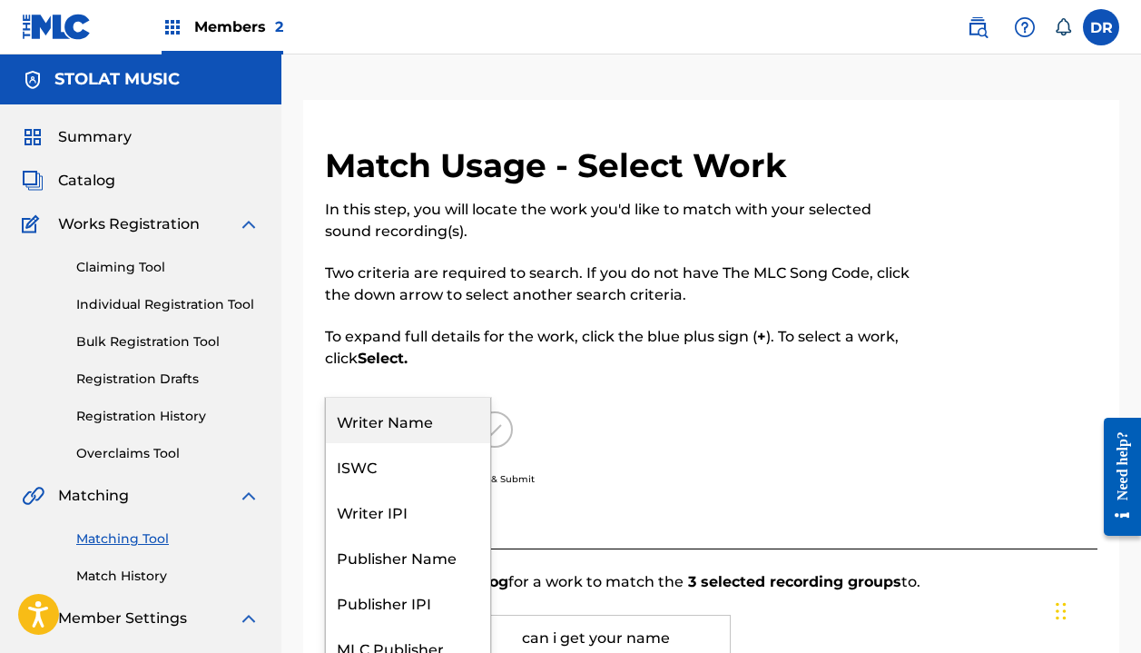
scroll to position [0, 0]
click at [383, 420] on div "Writer Name" at bounding box center [408, 420] width 164 height 45
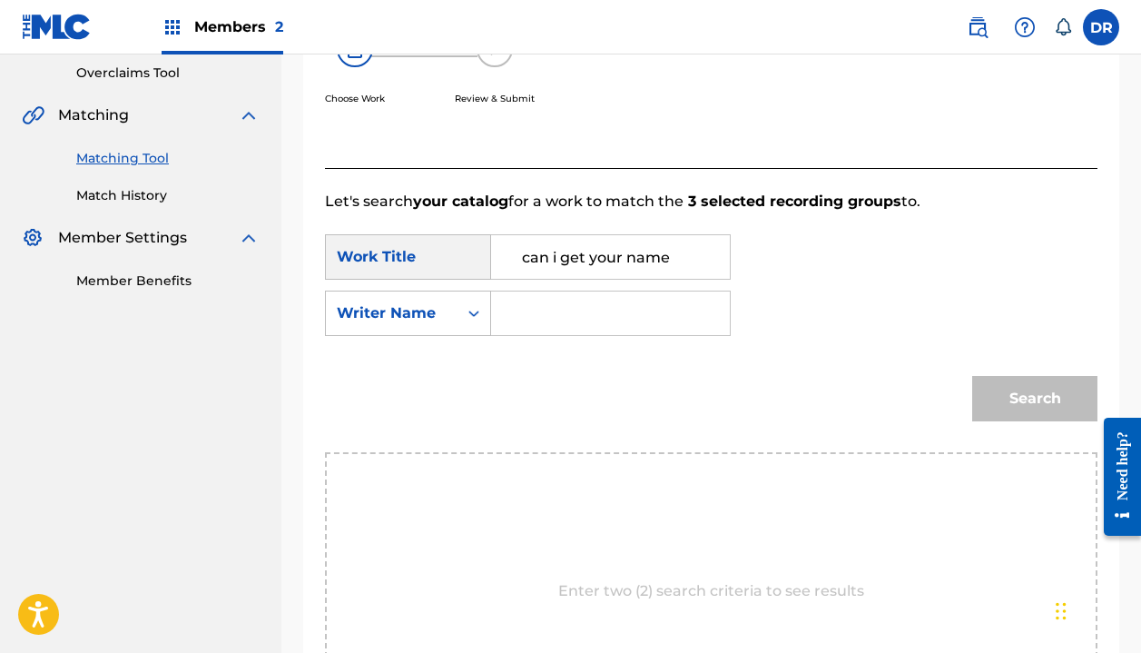
scroll to position [392, 0]
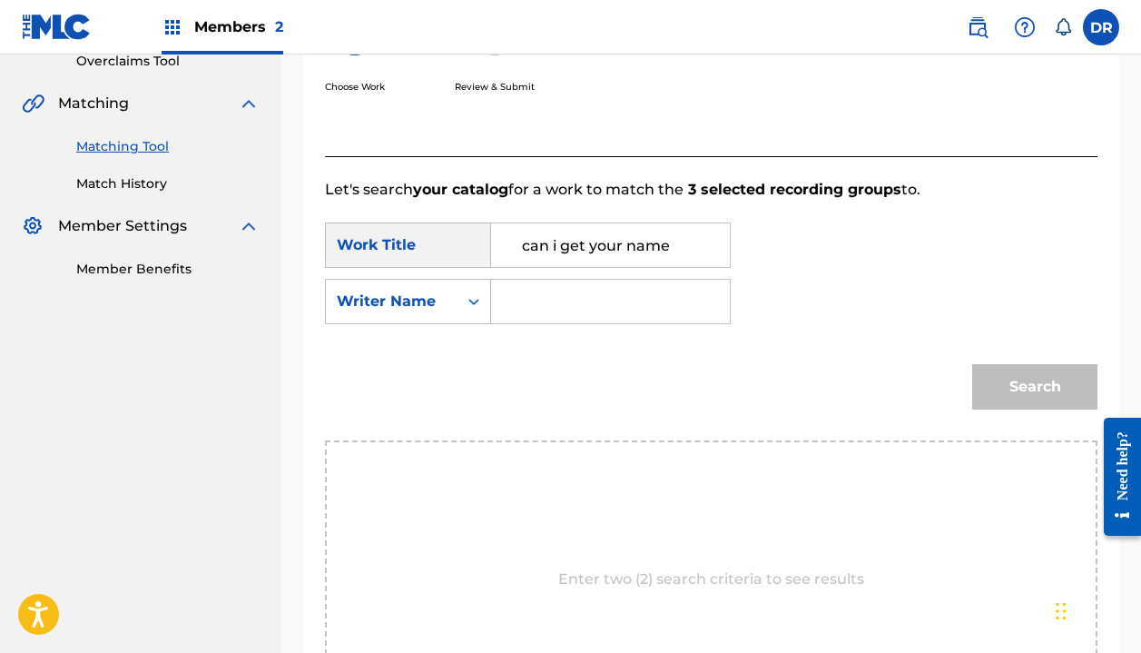
click at [548, 321] on input "Search Form" at bounding box center [611, 302] width 208 height 44
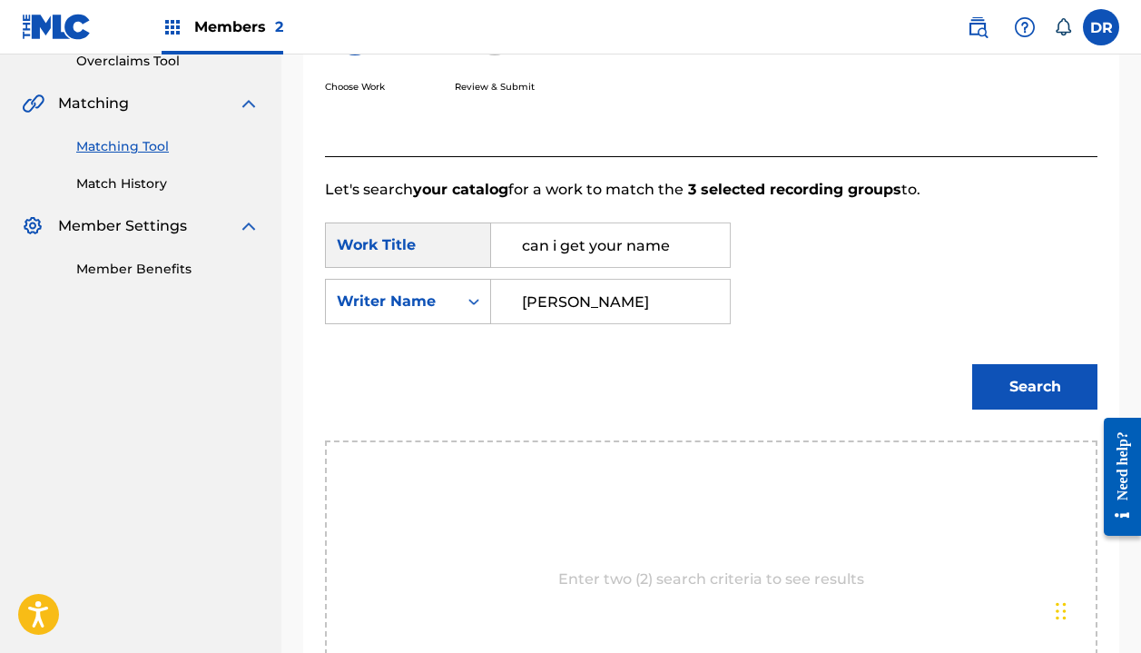
type input "[PERSON_NAME]"
click at [1035, 387] on button "Search" at bounding box center [1034, 386] width 125 height 45
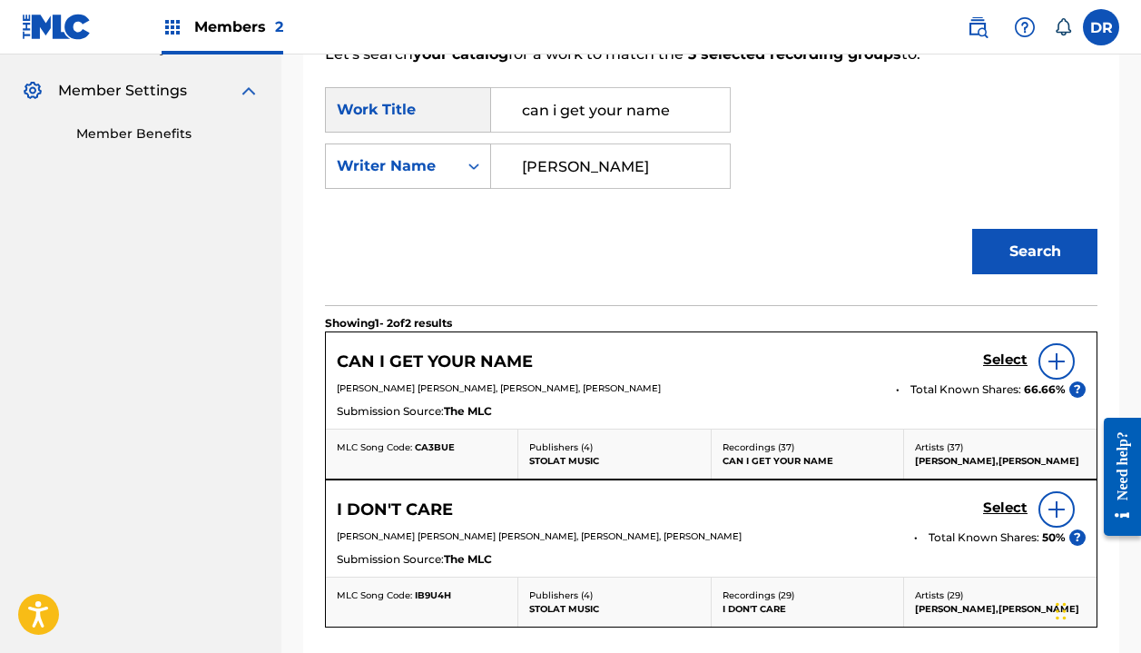
scroll to position [548, 0]
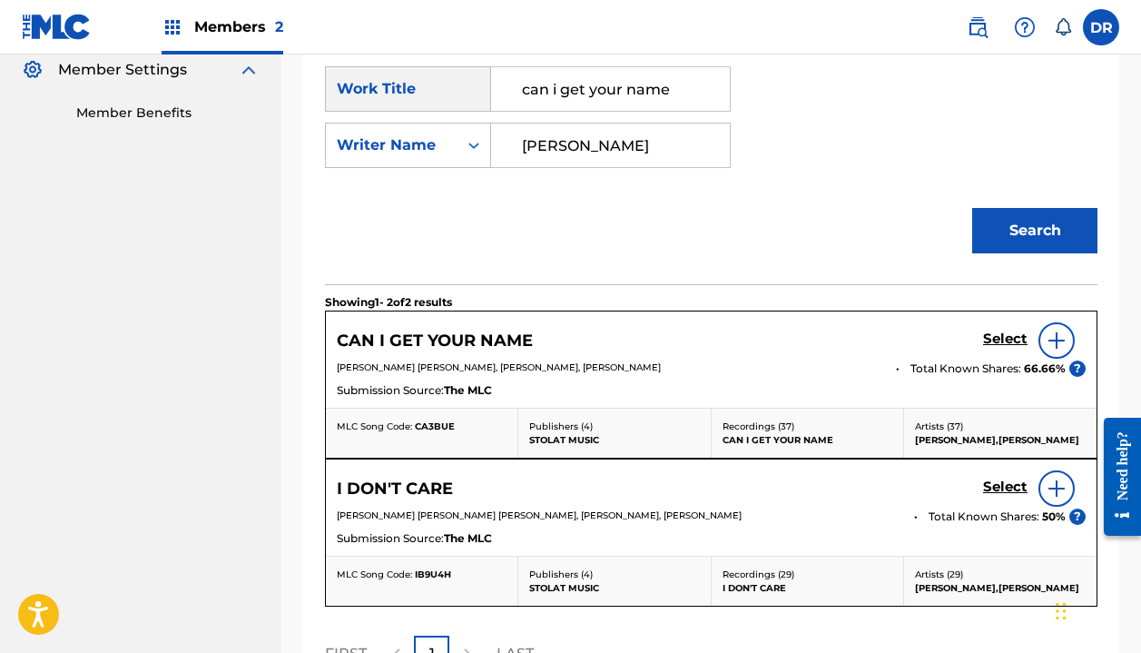
click at [1001, 339] on h5 "Select" at bounding box center [1005, 338] width 44 height 17
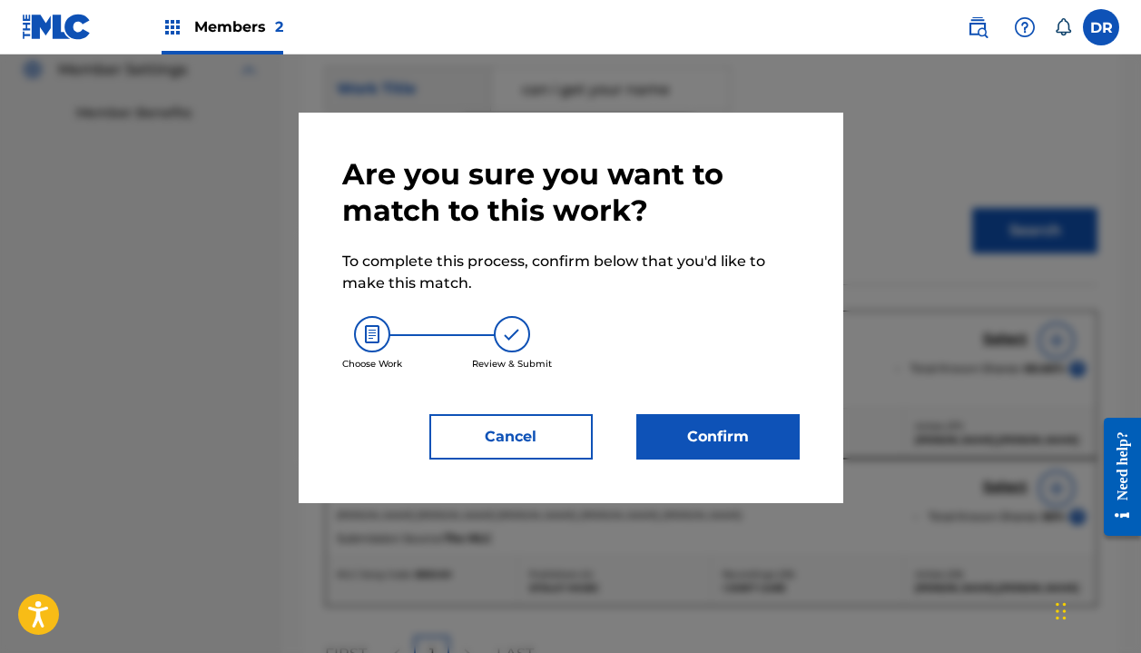
click at [684, 444] on button "Confirm" at bounding box center [717, 436] width 163 height 45
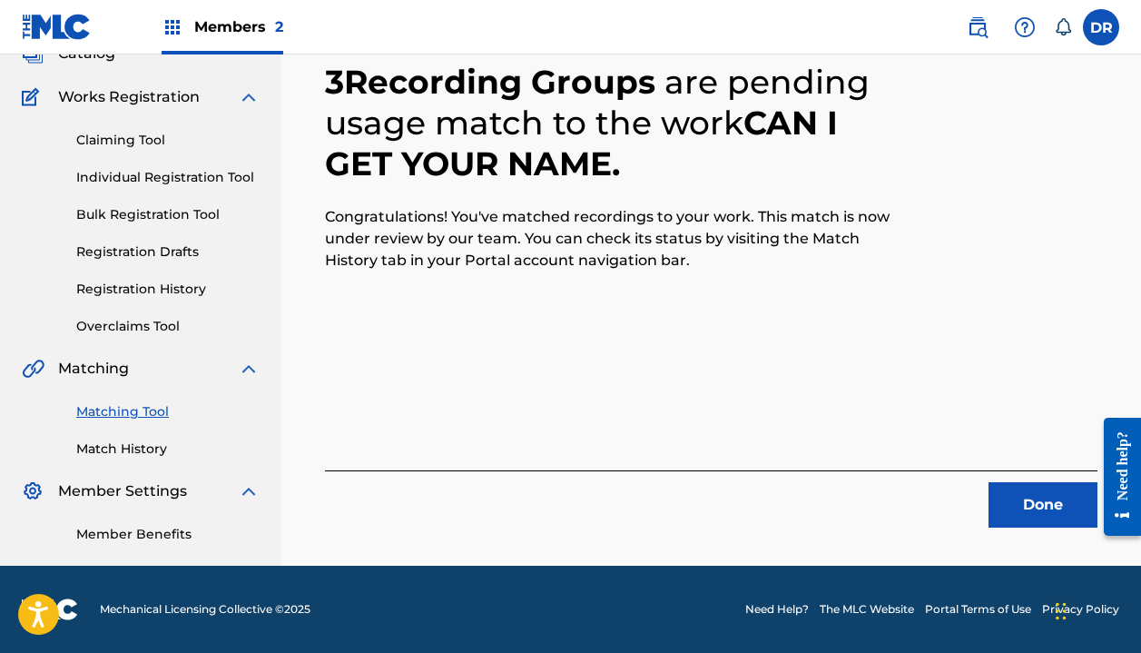
scroll to position [127, 0]
click at [1007, 481] on div "Done" at bounding box center [711, 498] width 773 height 57
click at [1009, 493] on button "Done" at bounding box center [1043, 504] width 109 height 45
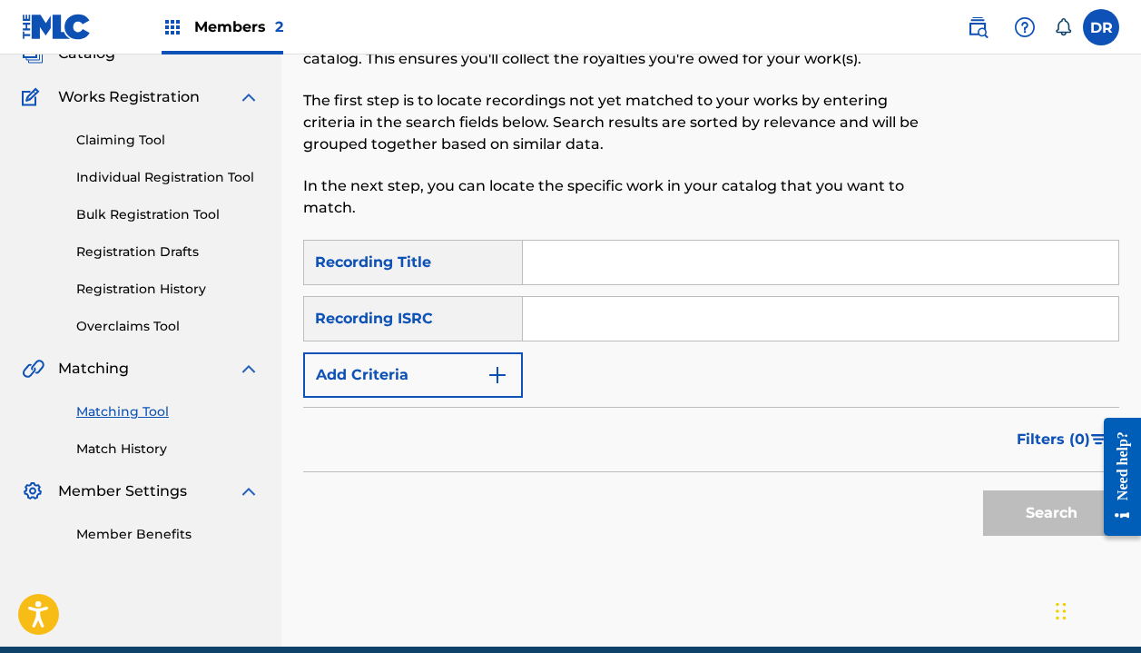
click at [646, 269] on input "Search Form" at bounding box center [821, 263] width 596 height 44
type input "I don't care"
click at [455, 375] on button "Add Criteria" at bounding box center [413, 374] width 220 height 45
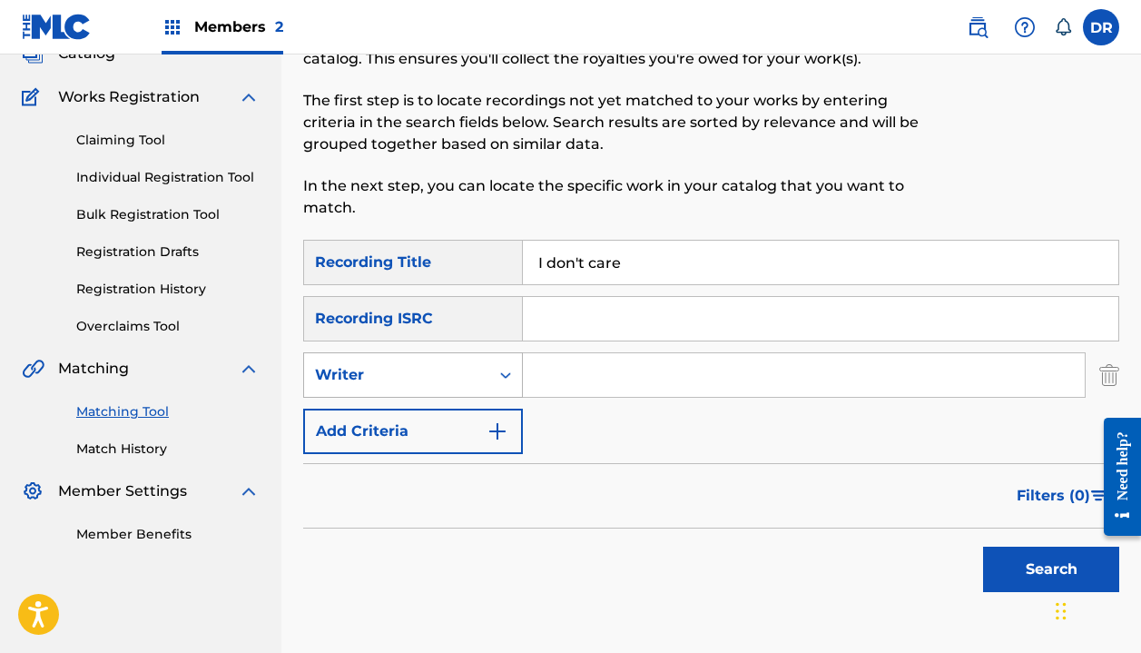
click at [448, 384] on div "Writer" at bounding box center [396, 375] width 163 height 22
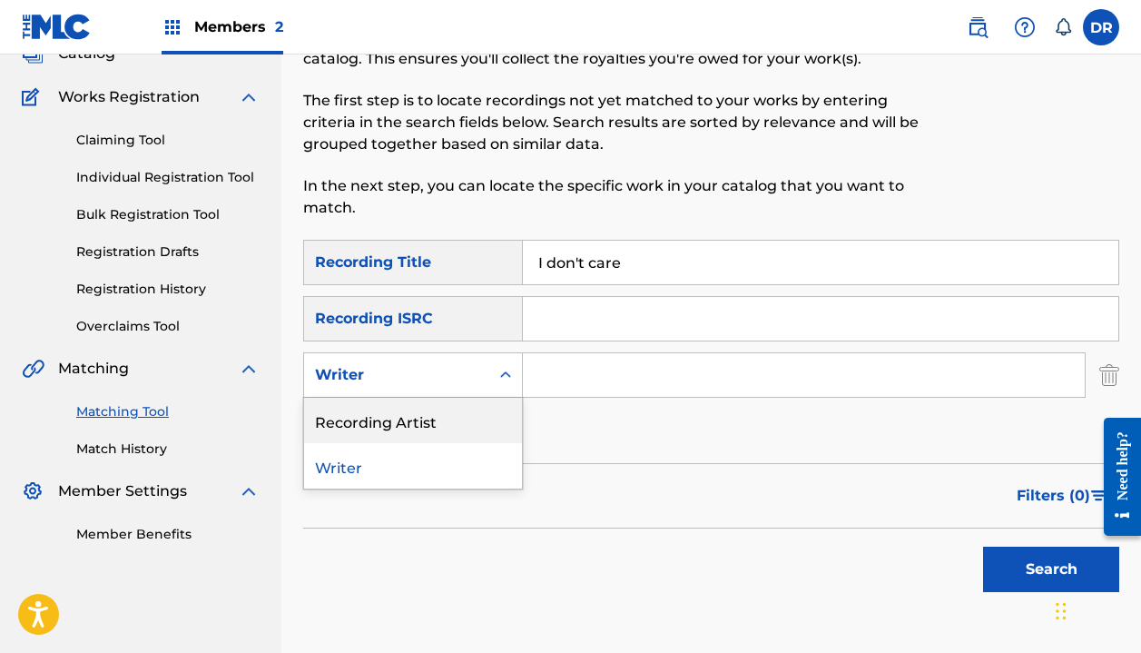
click at [424, 411] on div "Recording Artist" at bounding box center [413, 420] width 218 height 45
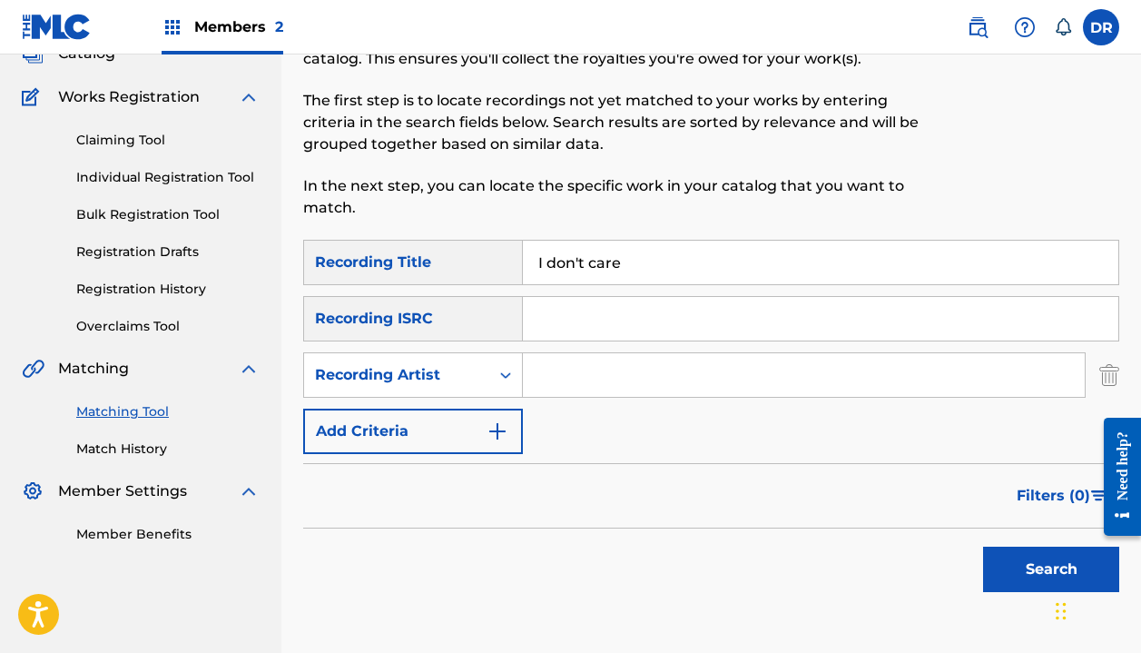
click at [607, 388] on input "Search Form" at bounding box center [804, 375] width 562 height 44
type input "[PERSON_NAME]"
click at [1051, 569] on button "Search" at bounding box center [1051, 569] width 136 height 45
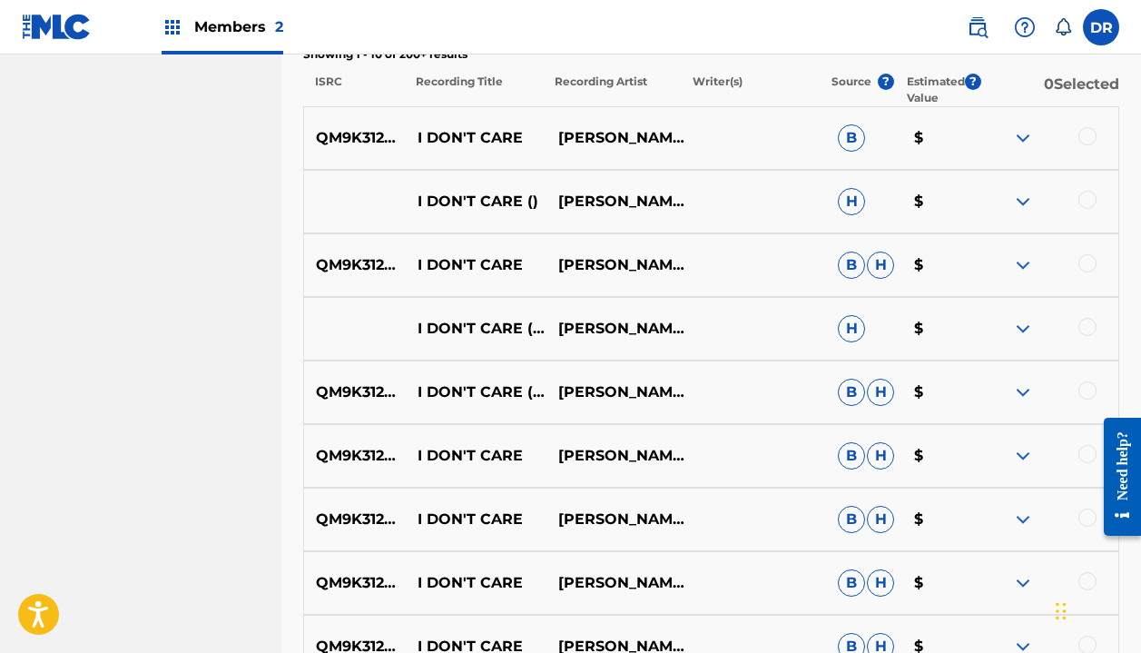
scroll to position [686, 0]
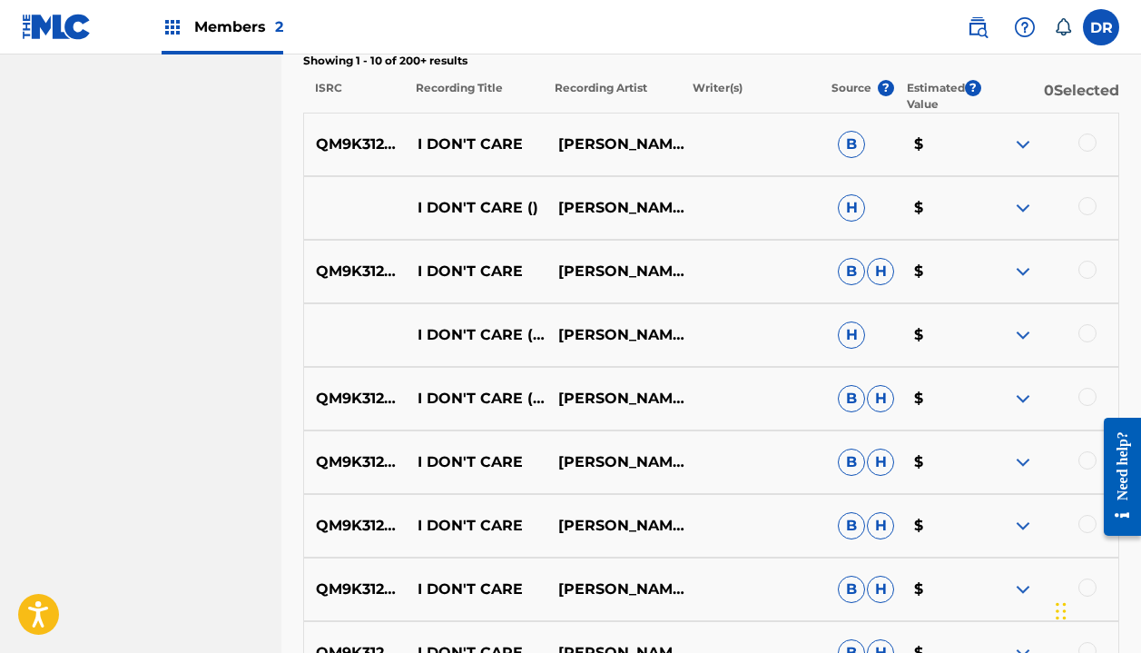
click at [1083, 145] on div at bounding box center [1088, 142] width 18 height 18
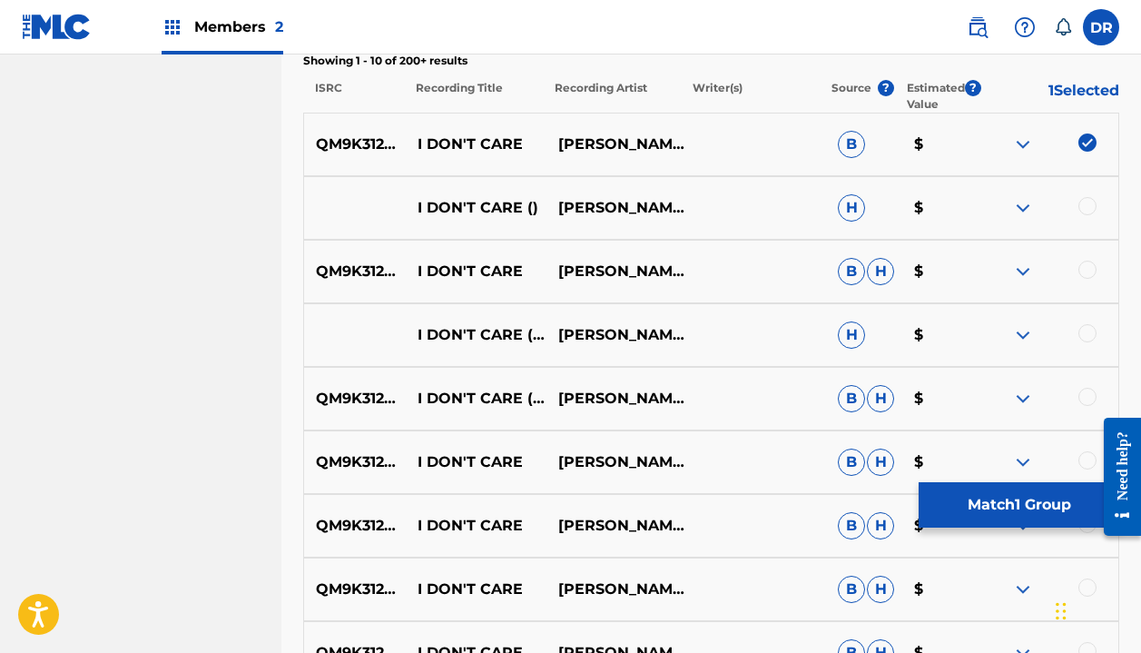
click at [1083, 212] on div at bounding box center [1088, 206] width 18 height 18
click at [1091, 261] on div at bounding box center [1088, 270] width 18 height 18
click at [1086, 329] on div at bounding box center [1088, 333] width 18 height 18
click at [1080, 392] on div at bounding box center [1088, 397] width 18 height 18
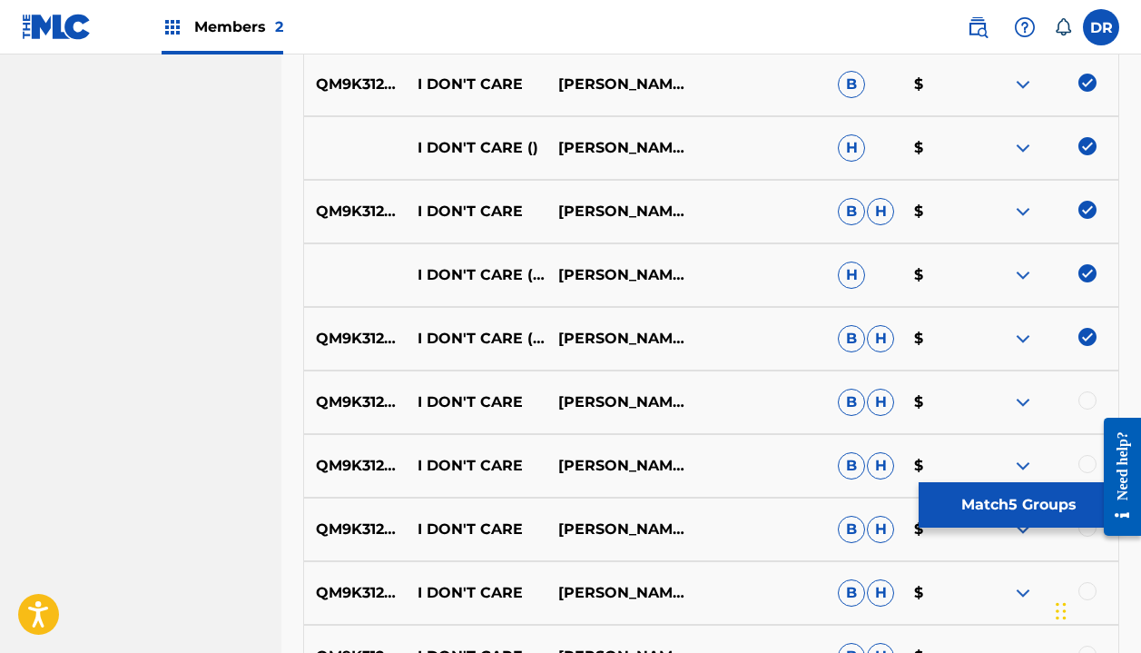
click at [1080, 392] on div at bounding box center [1049, 402] width 140 height 22
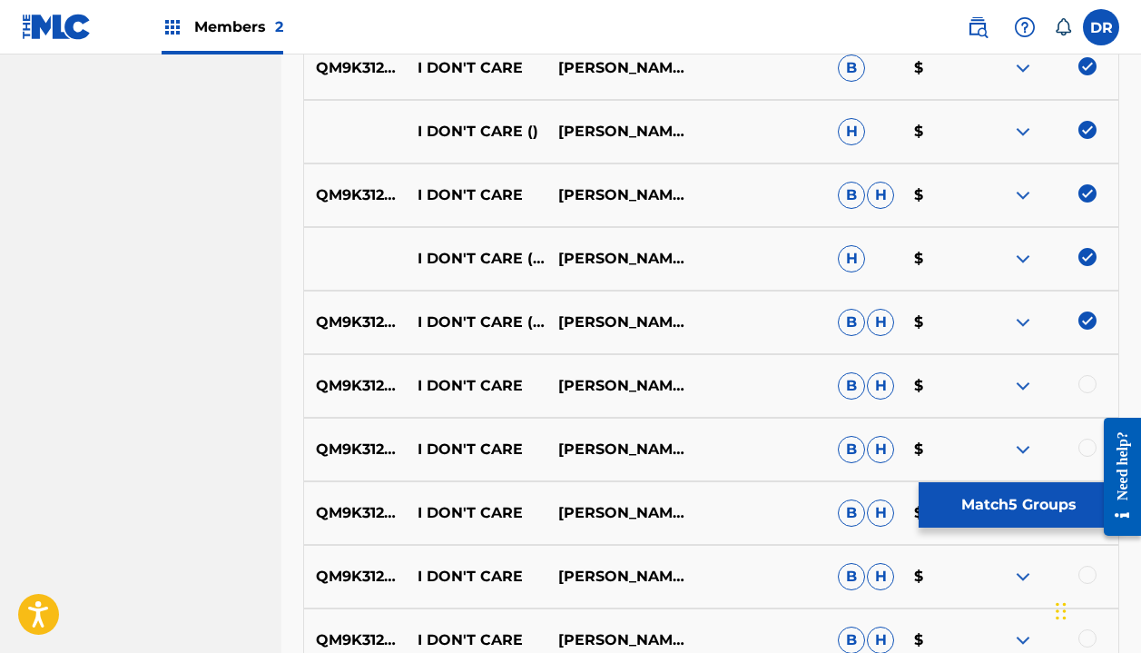
click at [1086, 391] on div at bounding box center [1088, 384] width 18 height 18
click at [1086, 446] on div at bounding box center [1088, 448] width 18 height 18
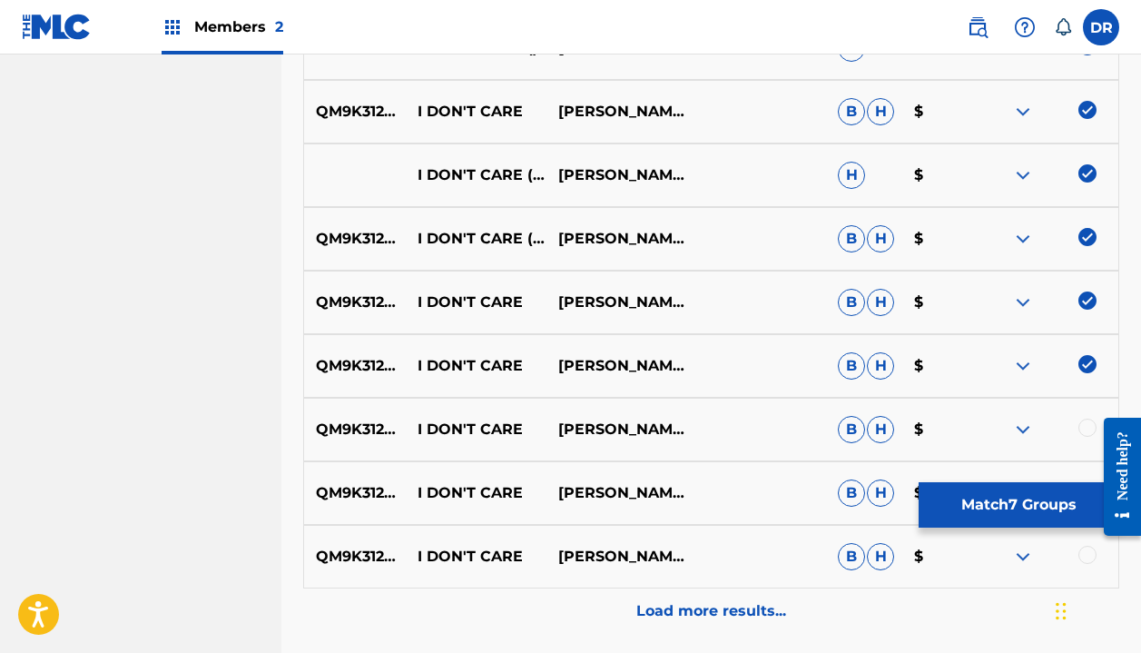
scroll to position [857, 0]
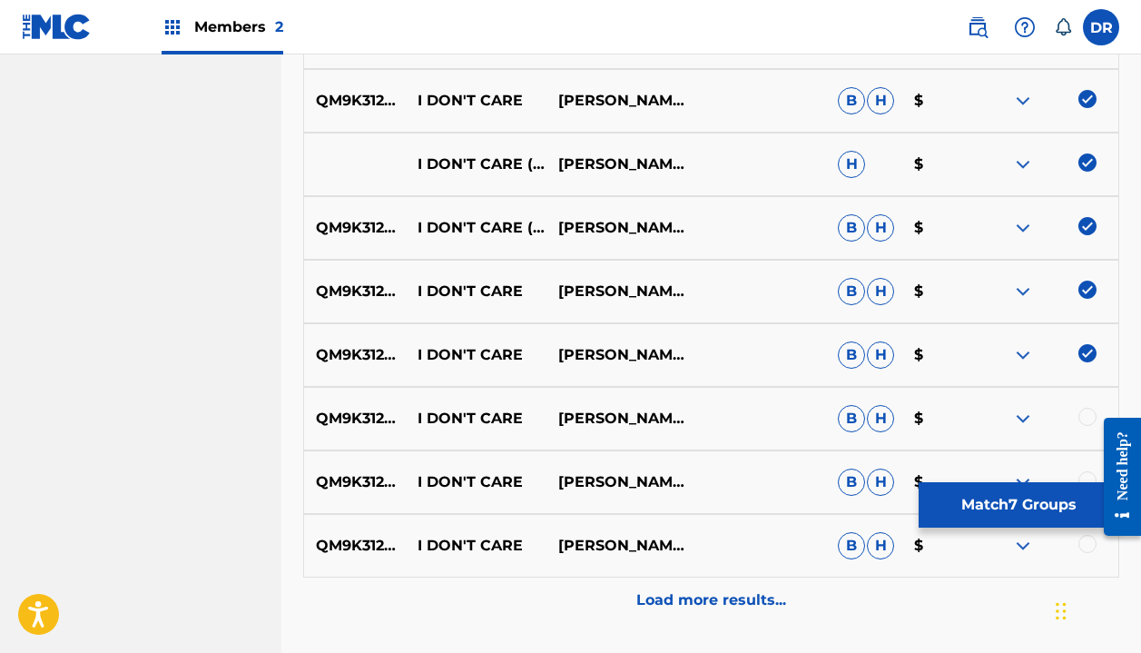
drag, startPoint x: 0, startPoint y: 11, endPoint x: 1088, endPoint y: 416, distance: 1160.6
click at [1088, 416] on div at bounding box center [1088, 417] width 18 height 18
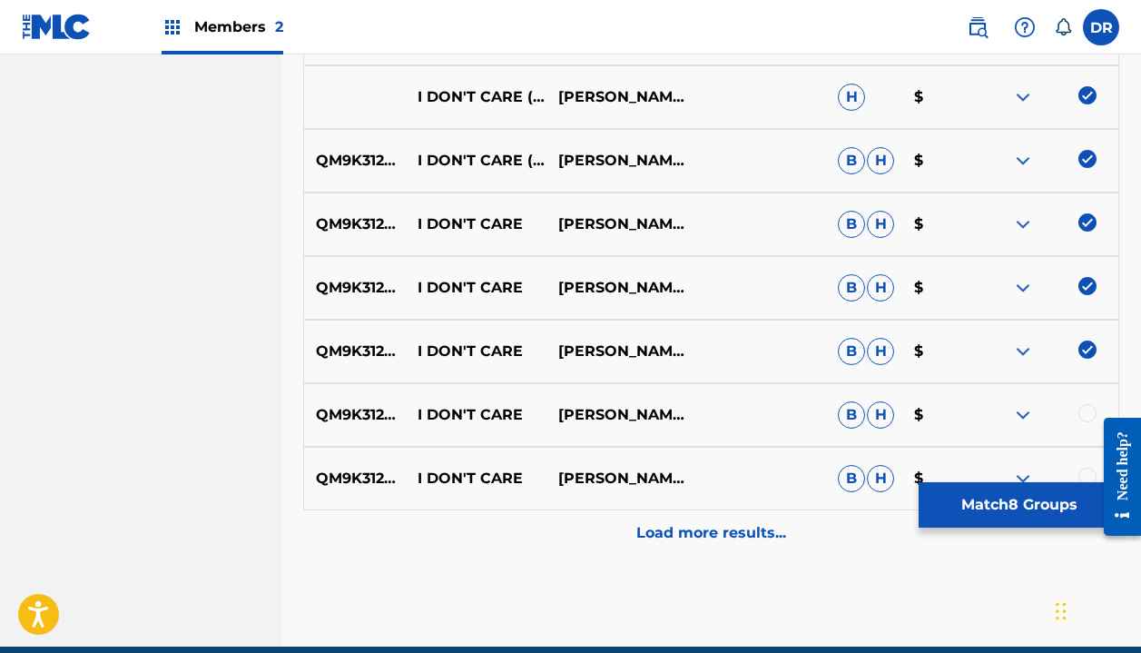
scroll to position [926, 0]
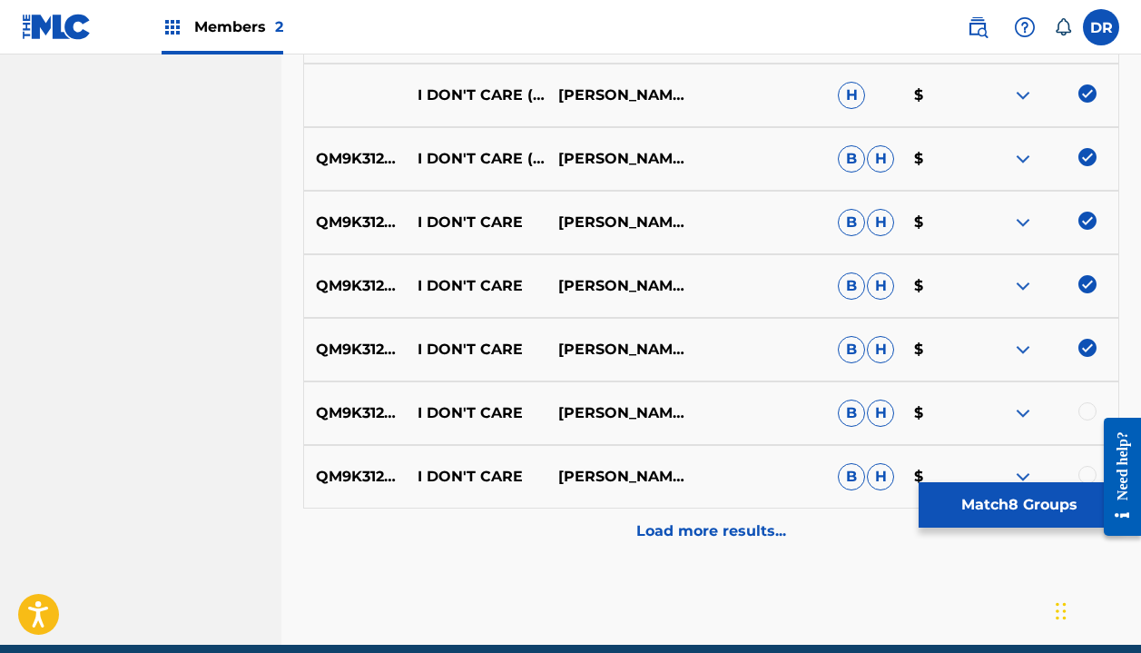
click at [1089, 390] on div "QM9K31200388 I DON'T CARE [PERSON_NAME] / [PERSON_NAME] [PERSON_NAME] $" at bounding box center [711, 413] width 816 height 64
click at [1089, 407] on div at bounding box center [1088, 411] width 18 height 18
click at [1089, 480] on div at bounding box center [1088, 475] width 18 height 18
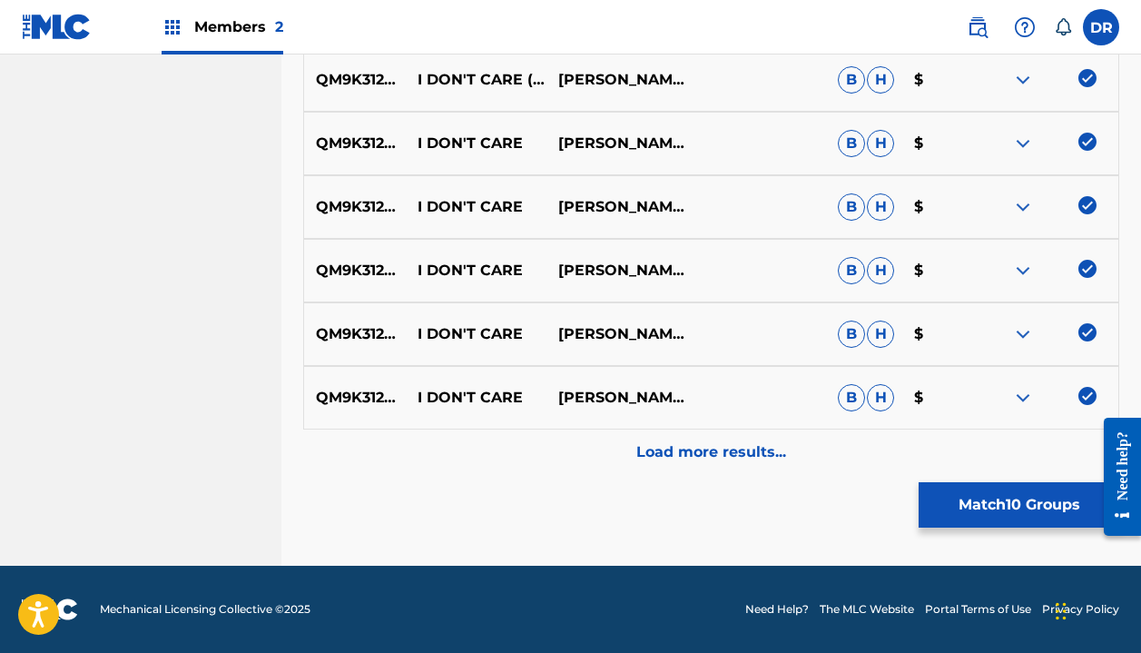
click at [734, 456] on p "Load more results..." at bounding box center [711, 452] width 150 height 22
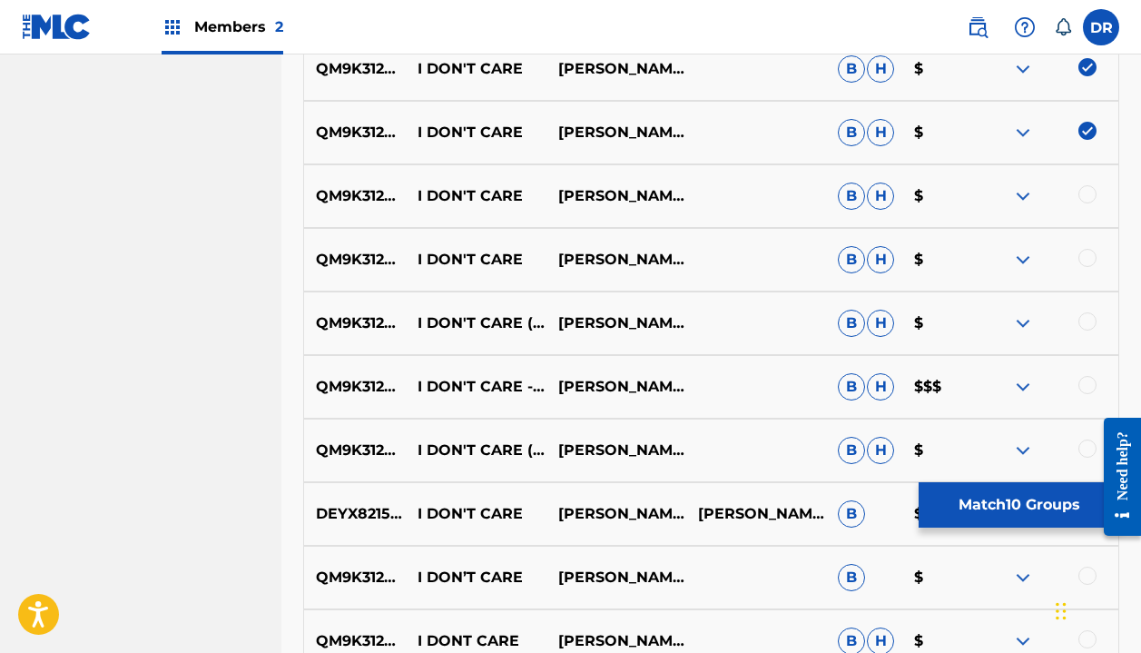
scroll to position [1269, 0]
click at [1085, 193] on div at bounding box center [1088, 195] width 18 height 18
click at [1087, 247] on div "QM9K31200388 I DON'T CARE [PERSON_NAME],[PERSON_NAME] [PERSON_NAME] $" at bounding box center [711, 261] width 816 height 64
click at [1081, 273] on div "QM9K31200388 I DON'T CARE [PERSON_NAME],[PERSON_NAME] [PERSON_NAME] $" at bounding box center [711, 261] width 816 height 64
click at [1082, 253] on div at bounding box center [1088, 259] width 18 height 18
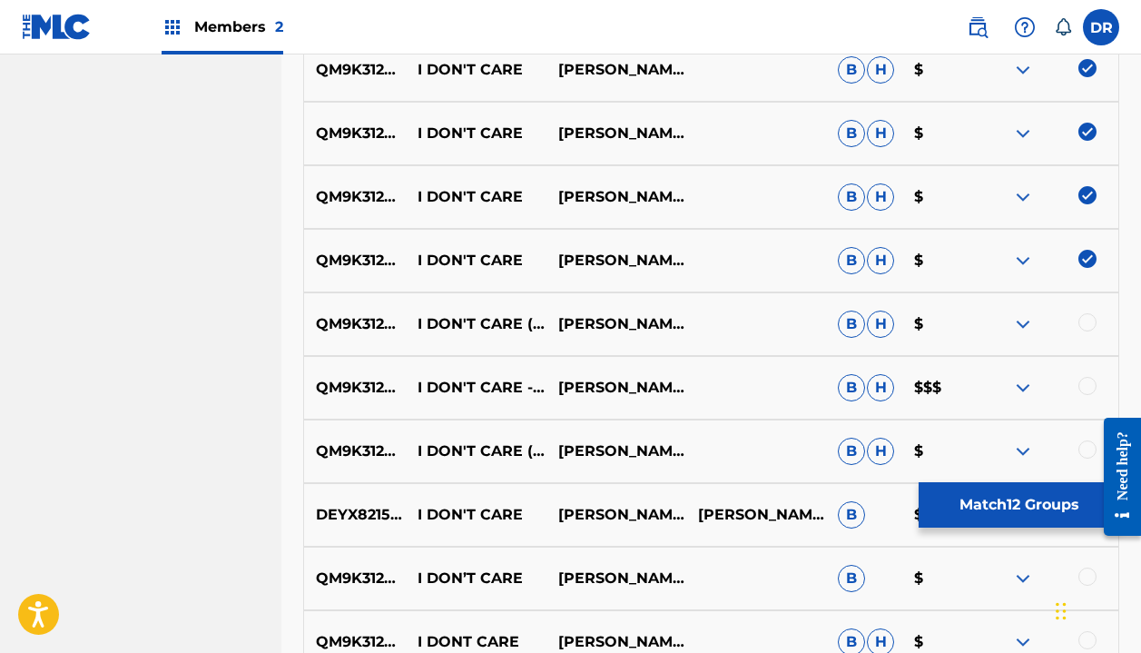
click at [1082, 320] on div at bounding box center [1088, 322] width 18 height 18
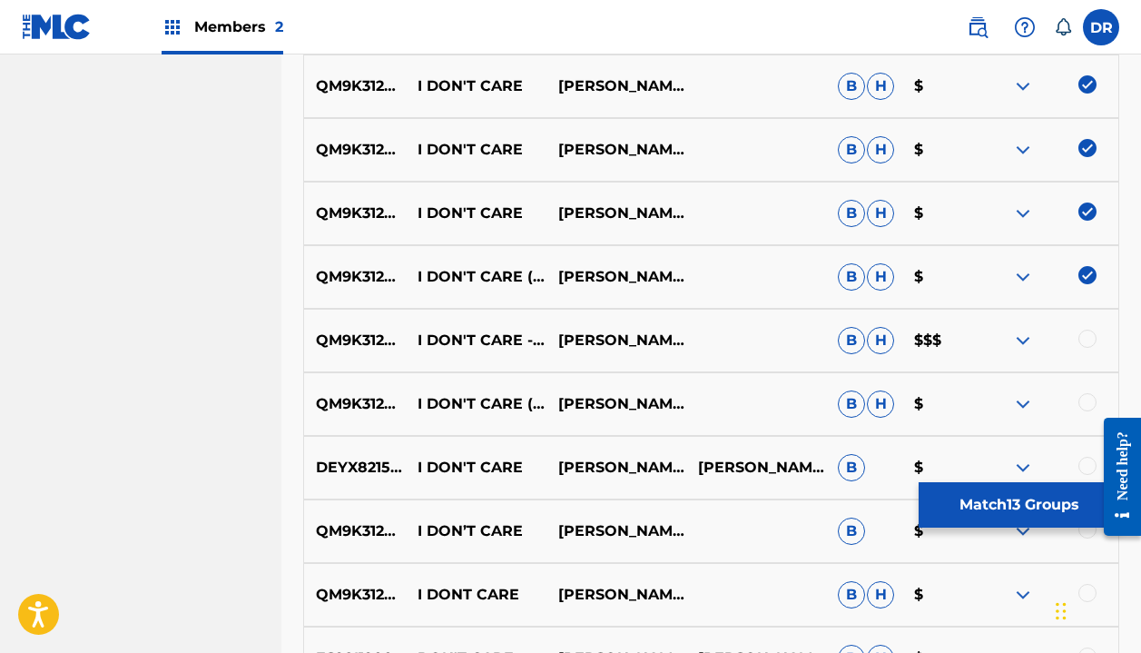
click at [1086, 349] on div at bounding box center [1049, 341] width 140 height 22
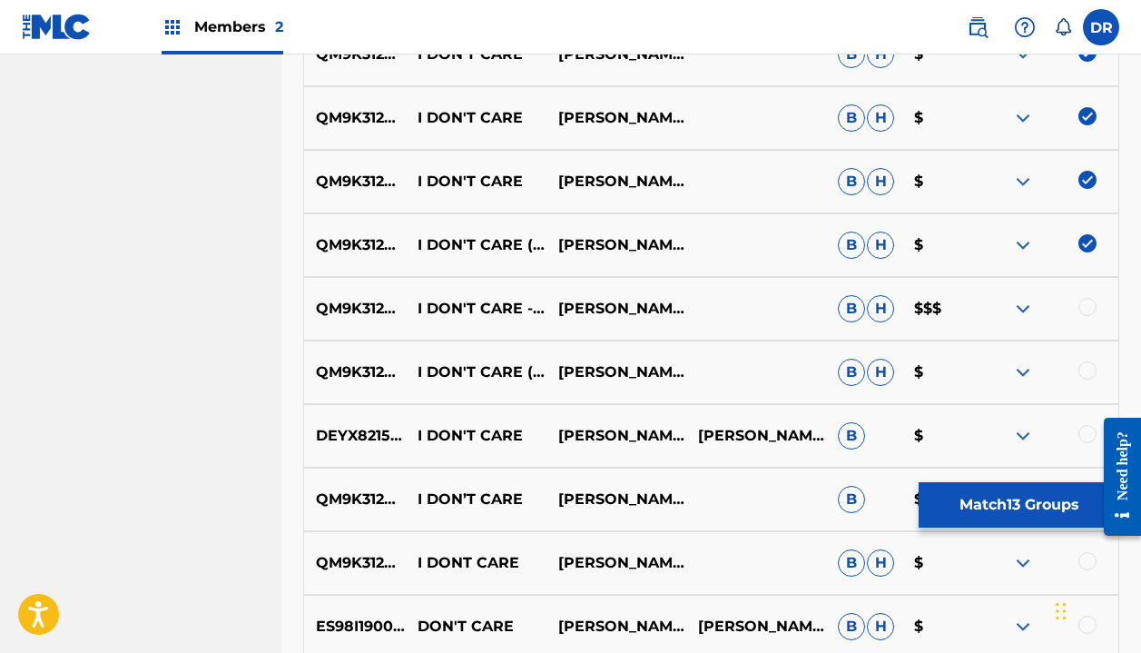
click at [1089, 312] on div at bounding box center [1088, 307] width 18 height 18
click at [1090, 366] on div at bounding box center [1088, 370] width 18 height 18
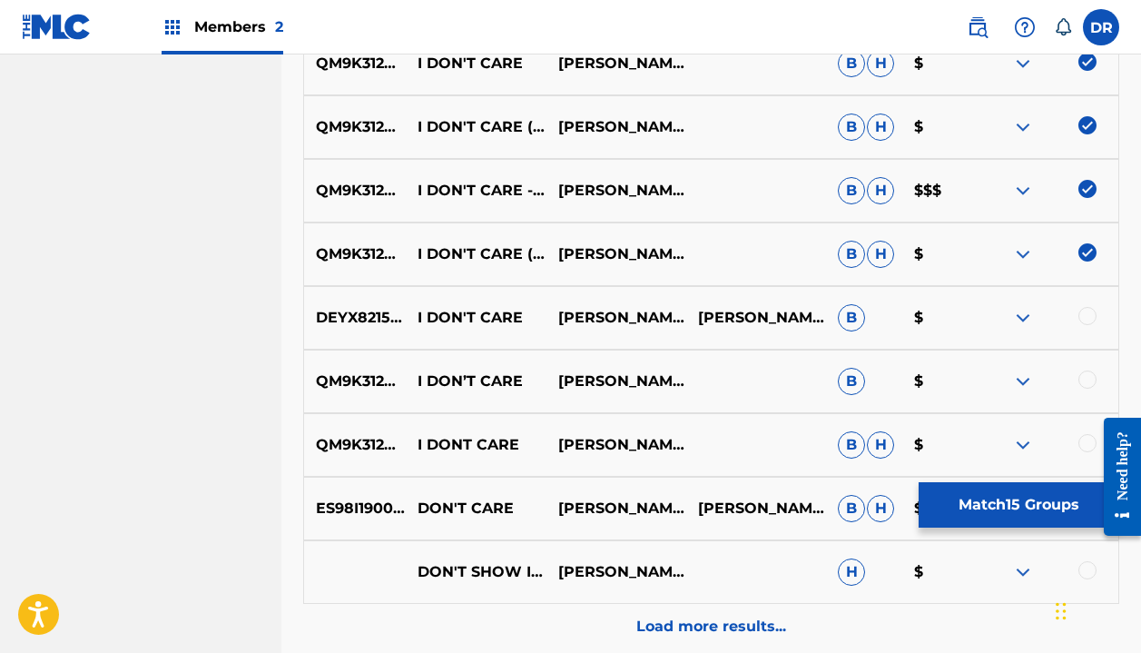
scroll to position [1467, 0]
click at [1087, 377] on div at bounding box center [1088, 379] width 18 height 18
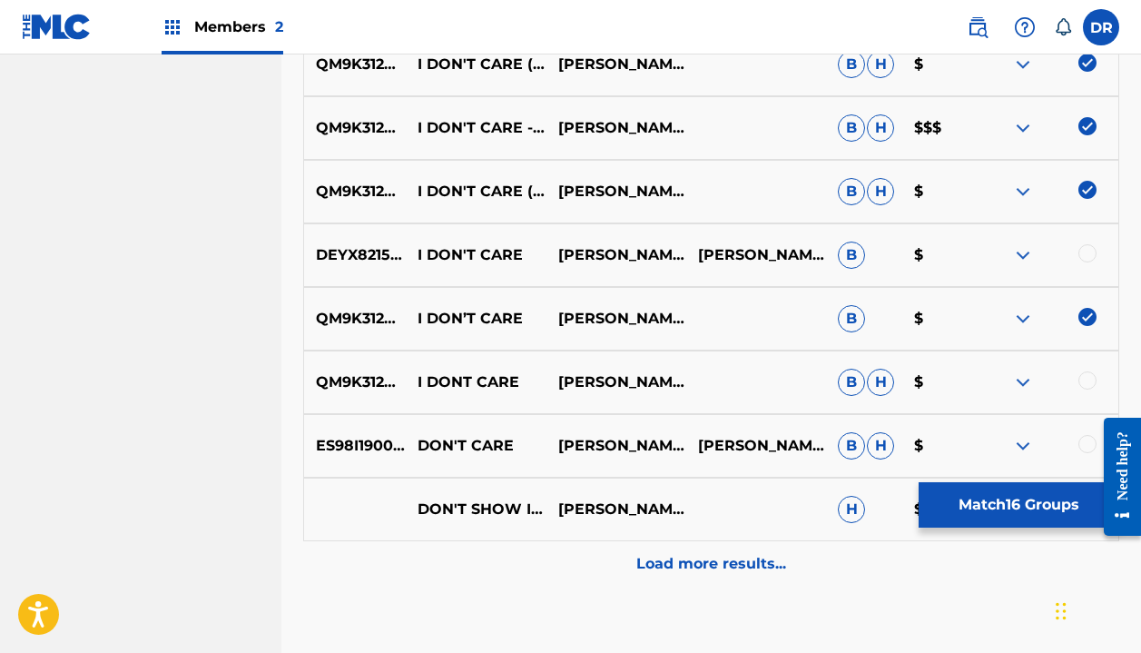
scroll to position [1530, 0]
click at [1094, 374] on div at bounding box center [1088, 379] width 18 height 18
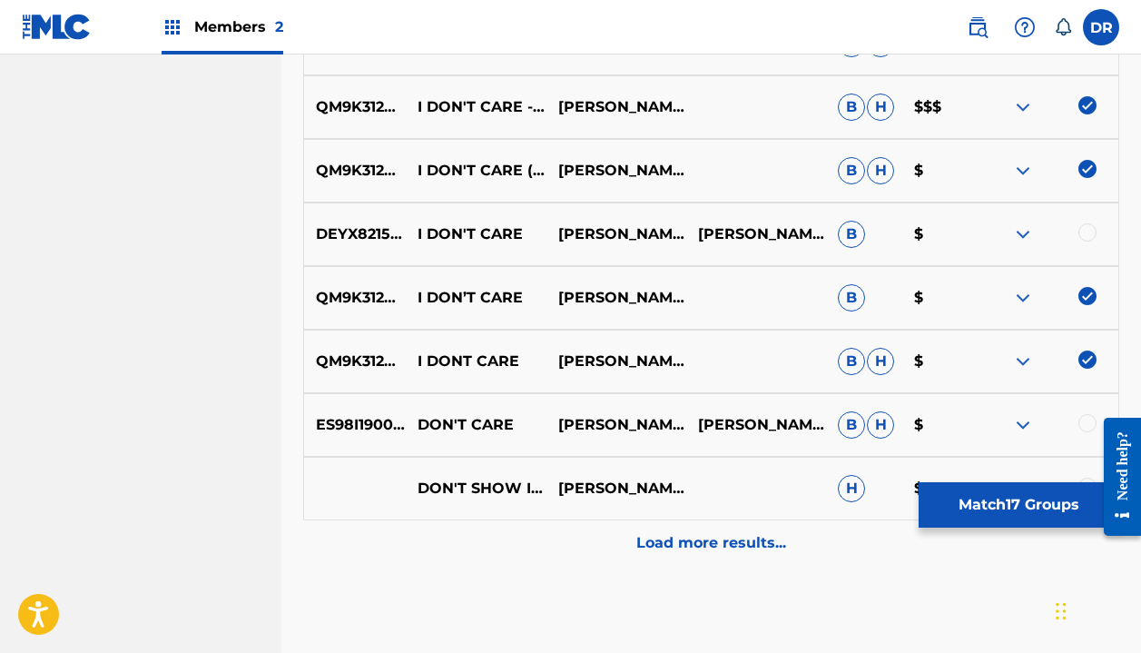
scroll to position [1566, 0]
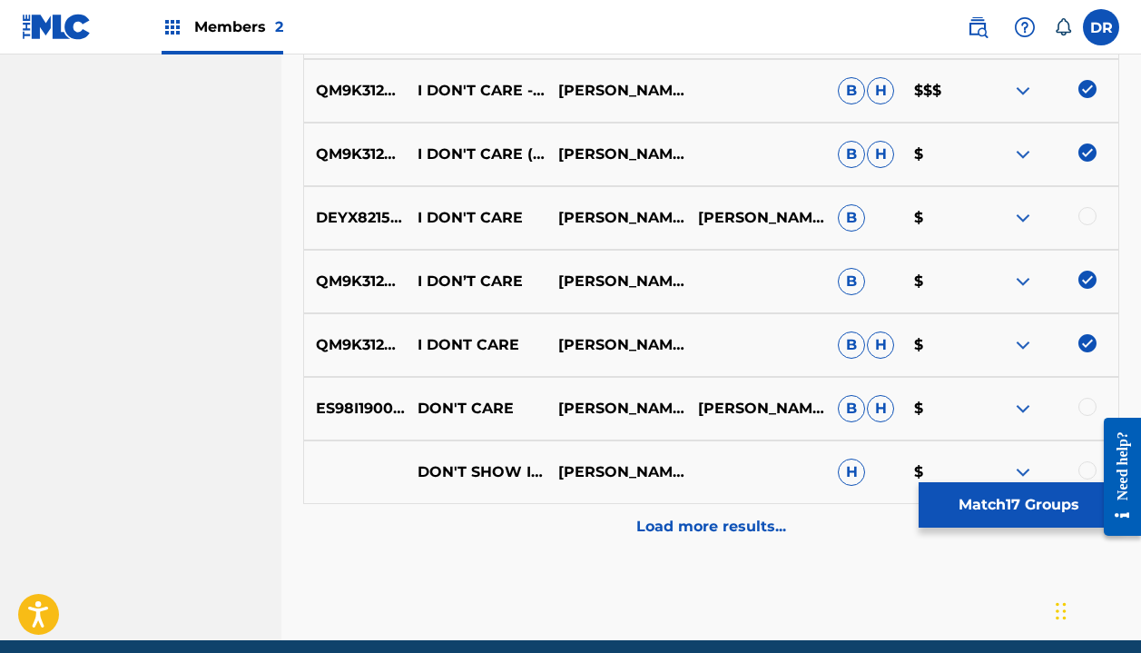
click at [748, 514] on div "Load more results..." at bounding box center [711, 526] width 816 height 45
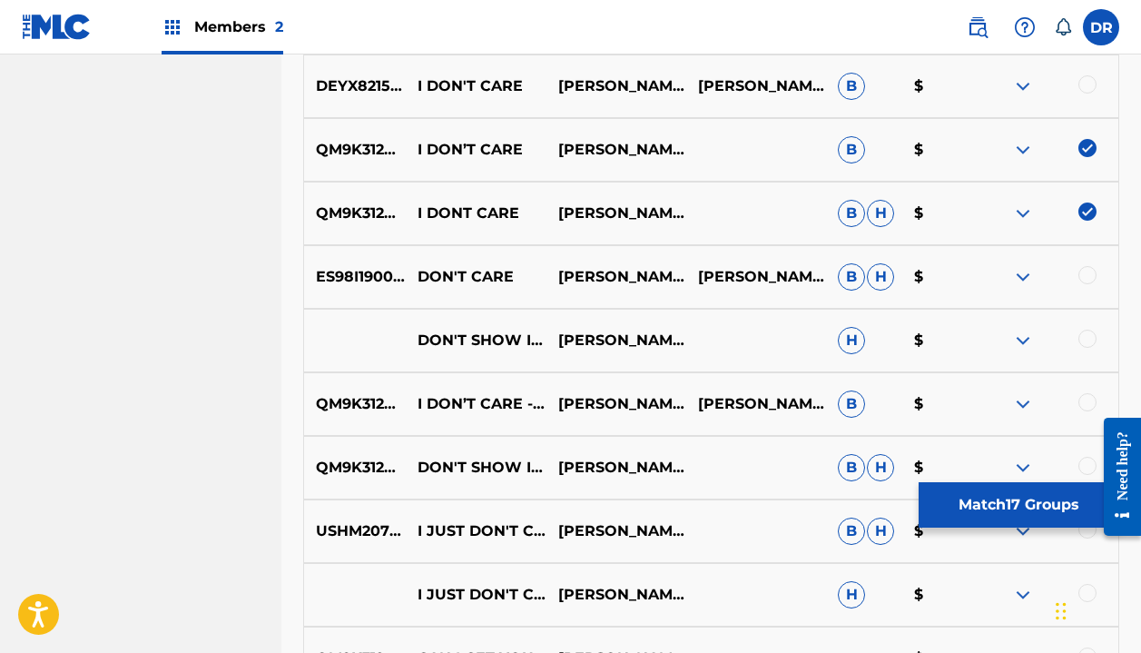
scroll to position [1700, 0]
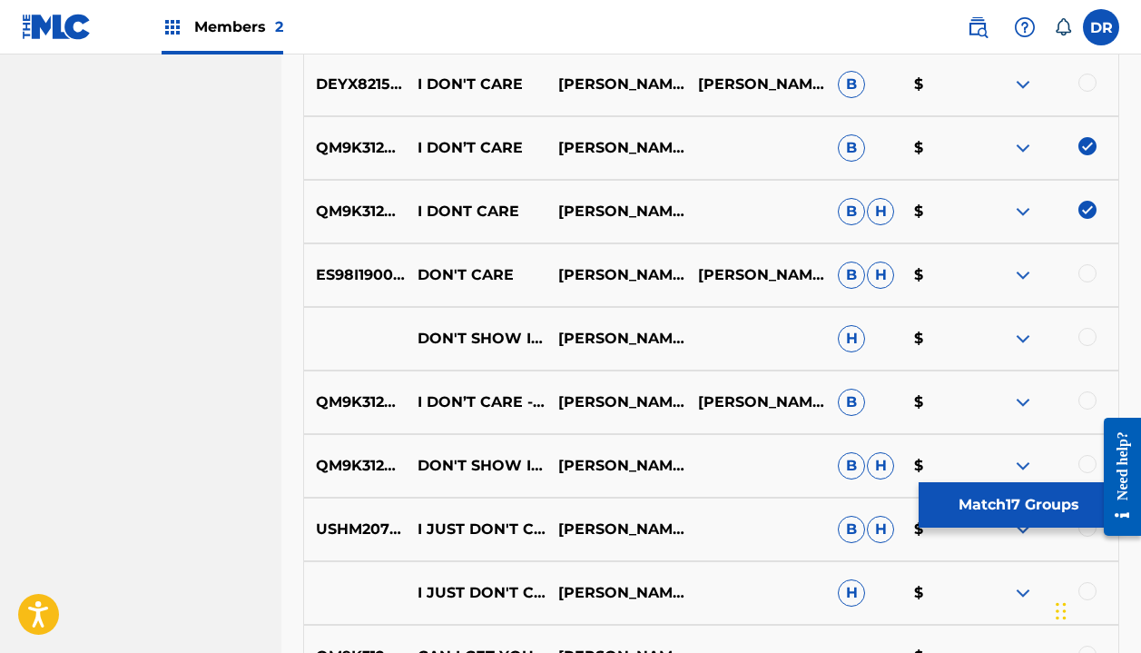
click at [1086, 401] on div at bounding box center [1088, 400] width 18 height 18
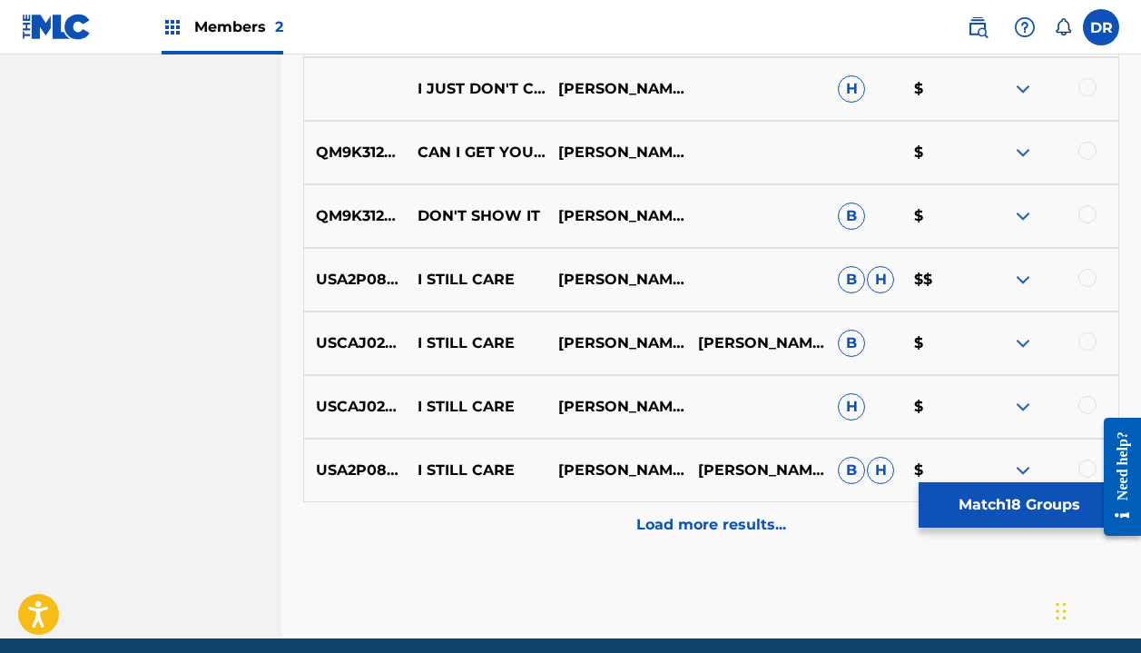
scroll to position [2215, 0]
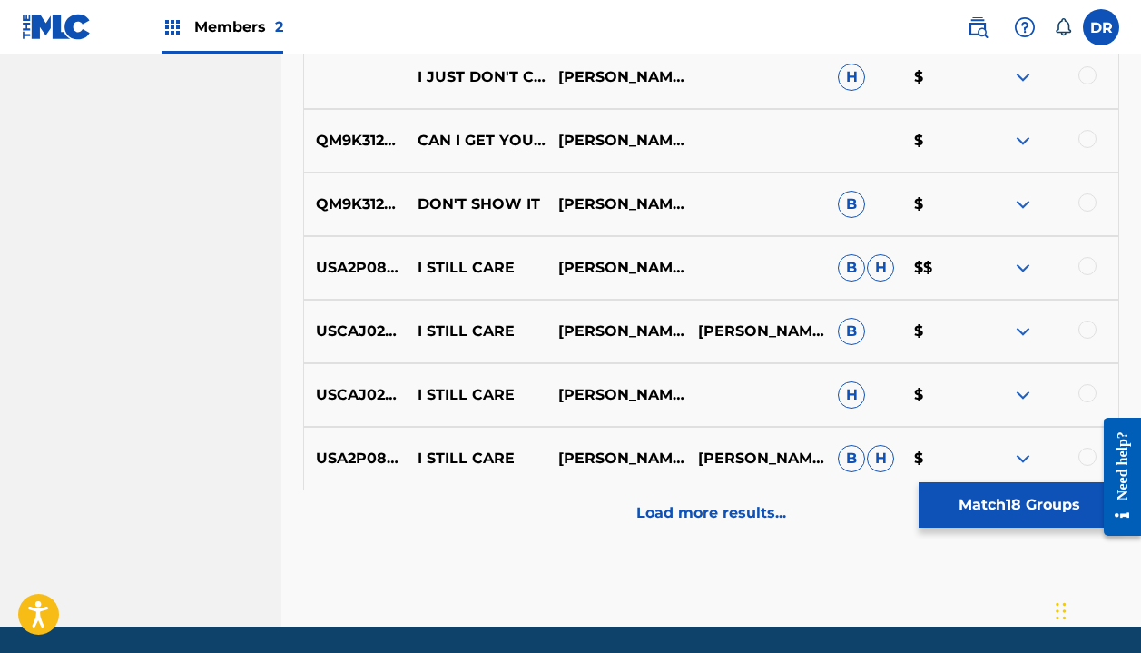
click at [953, 505] on button "Match 18 Groups" at bounding box center [1019, 504] width 201 height 45
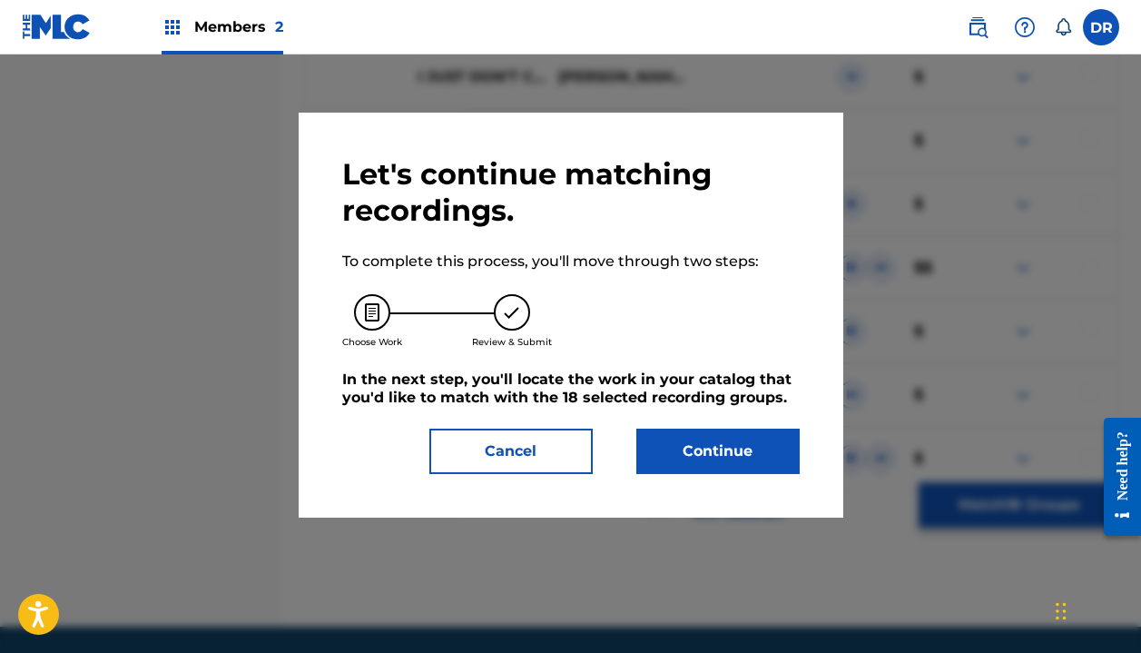
click at [721, 441] on button "Continue" at bounding box center [717, 451] width 163 height 45
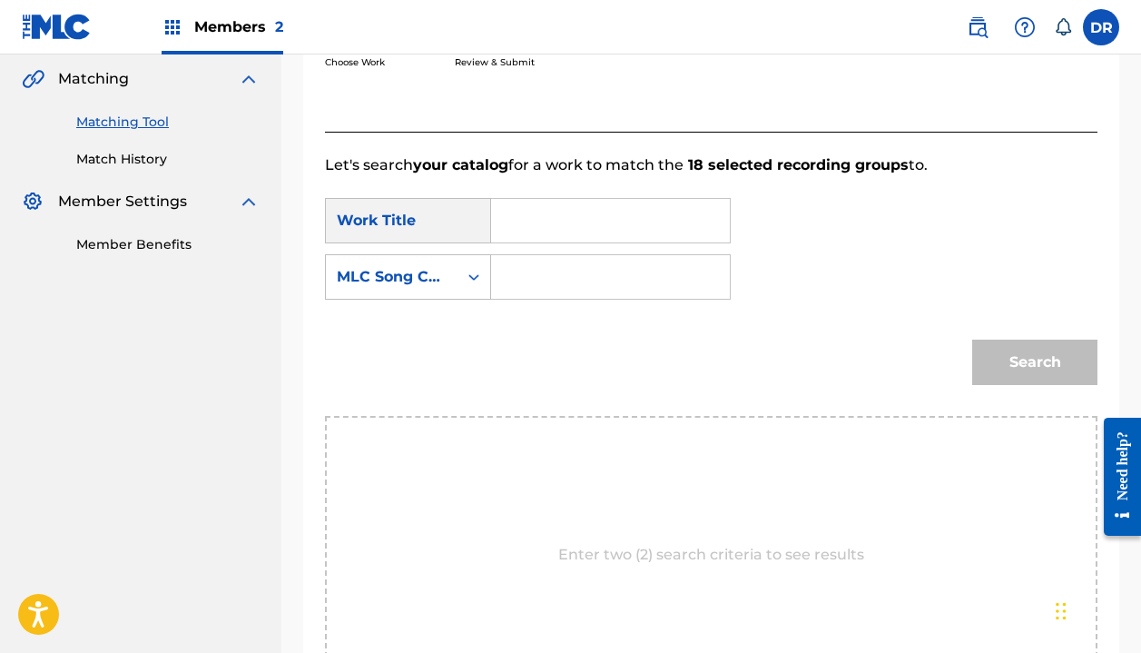
click at [553, 225] on input "Search Form" at bounding box center [611, 221] width 208 height 44
click at [529, 292] on div "i don't care" at bounding box center [522, 283] width 31 height 76
type input "i don't care"
click at [459, 279] on div "Search Form" at bounding box center [474, 277] width 33 height 33
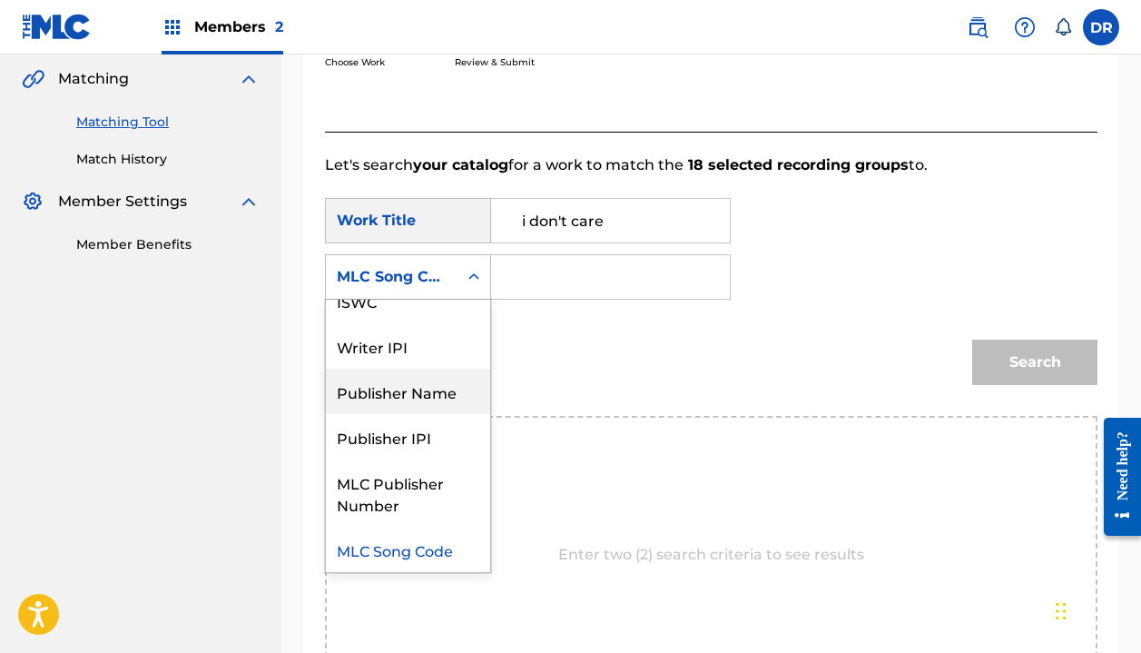
scroll to position [0, 0]
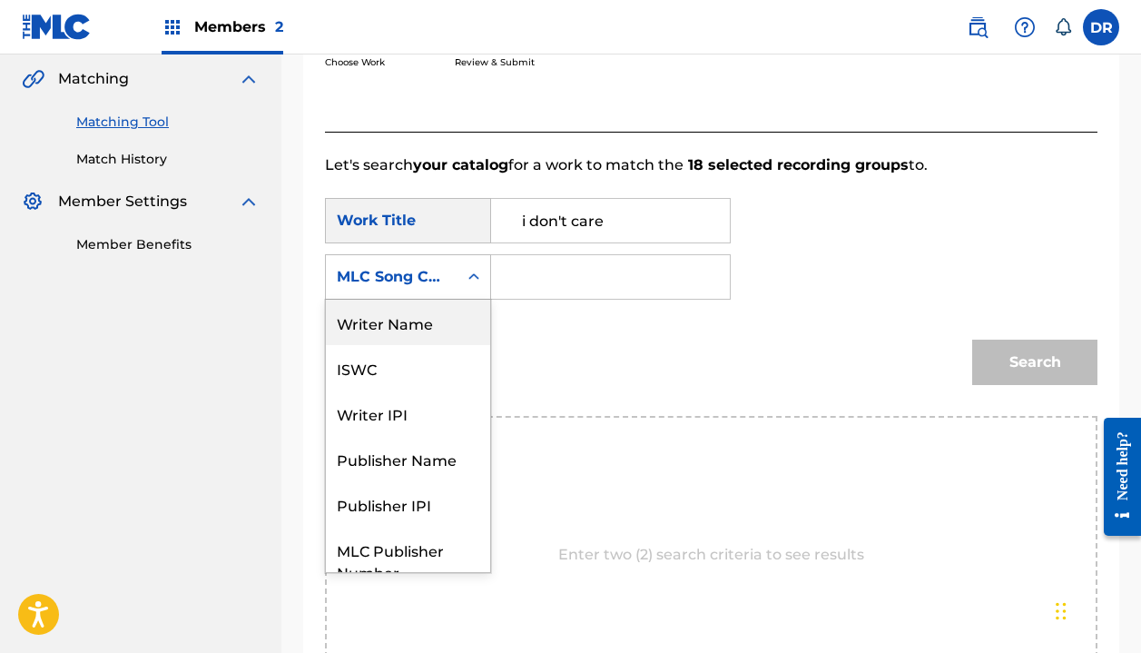
click at [413, 344] on div "Writer Name" at bounding box center [408, 322] width 164 height 45
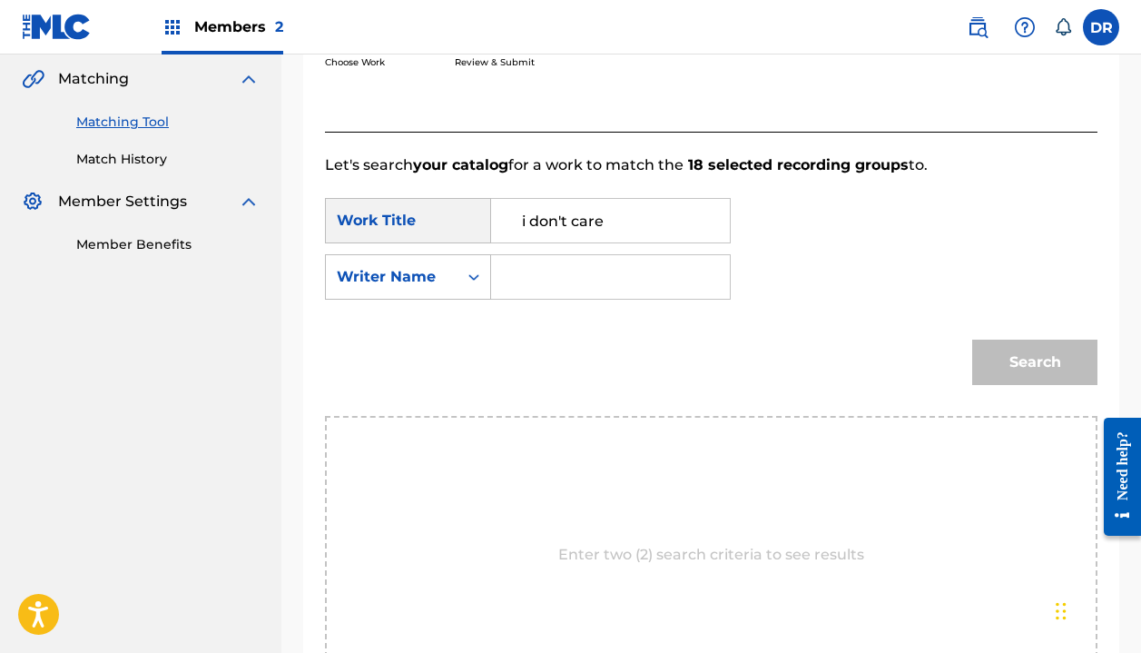
click at [528, 283] on input "Search Form" at bounding box center [611, 277] width 208 height 44
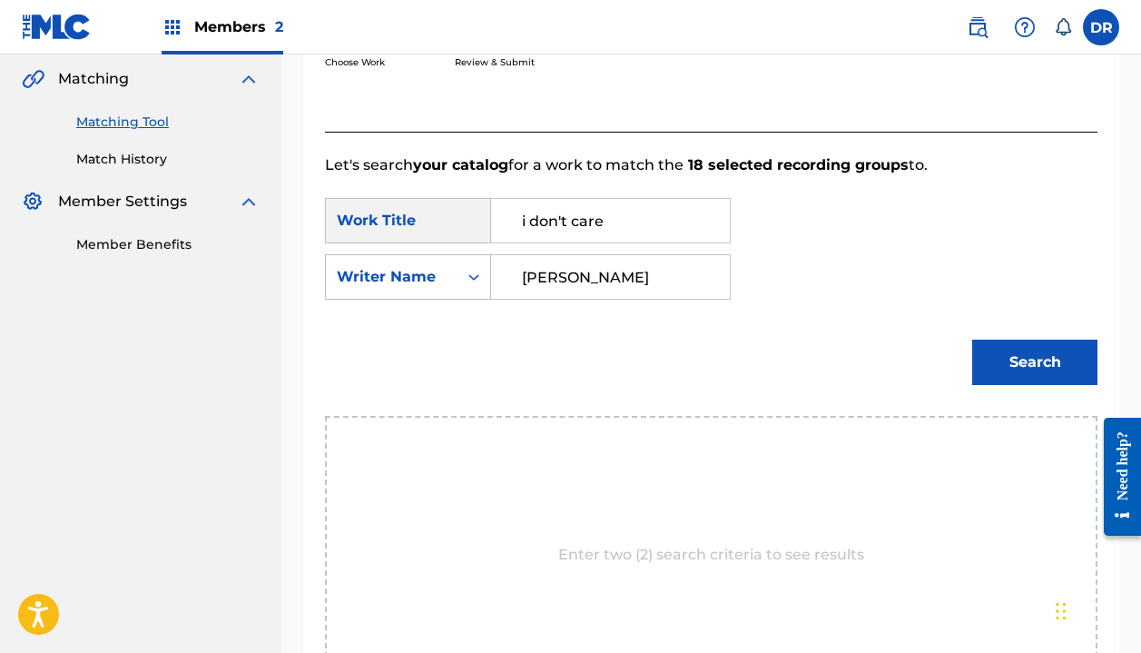
type input "[PERSON_NAME]"
click at [1035, 362] on button "Search" at bounding box center [1034, 362] width 125 height 45
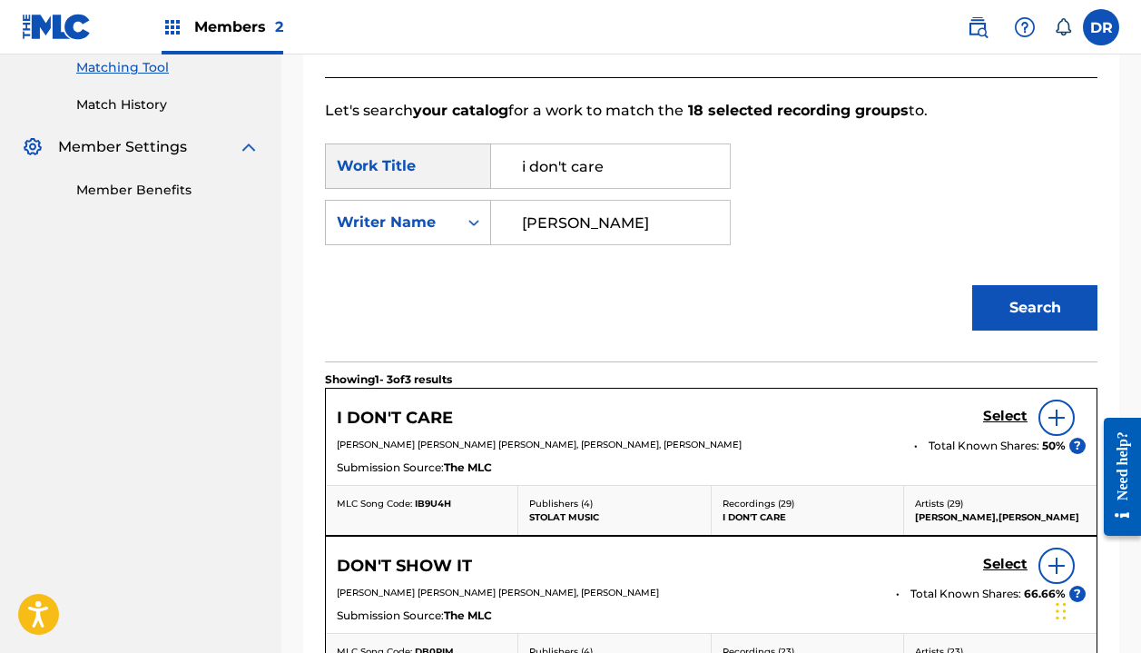
scroll to position [473, 0]
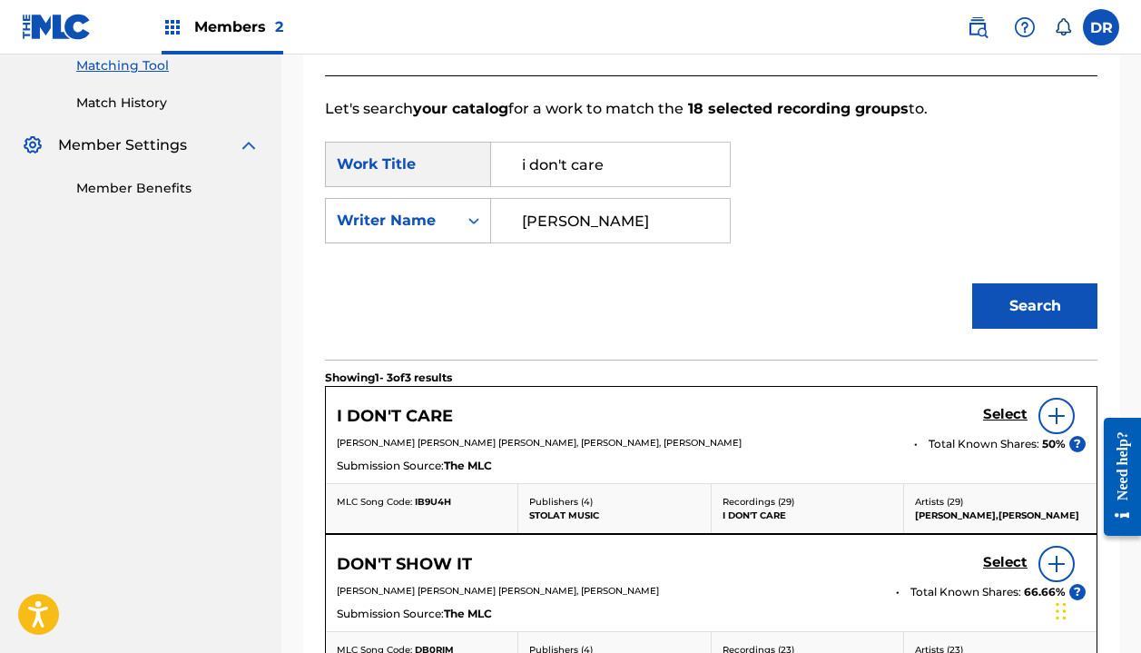
click at [995, 418] on h5 "Select" at bounding box center [1005, 414] width 44 height 17
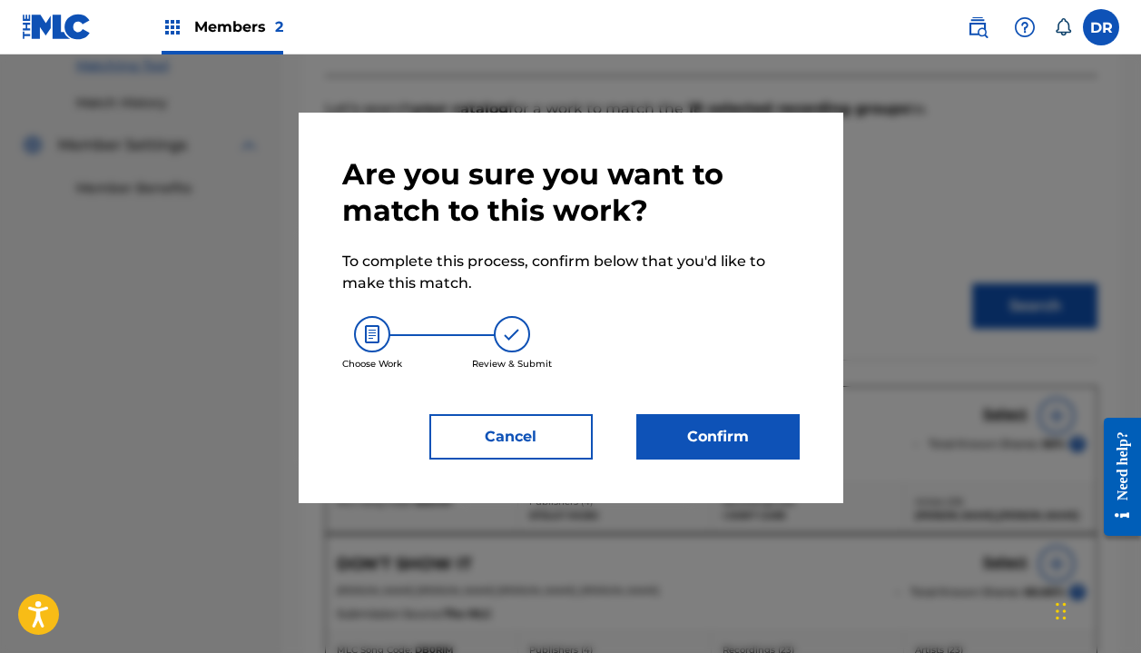
click at [741, 428] on button "Confirm" at bounding box center [717, 436] width 163 height 45
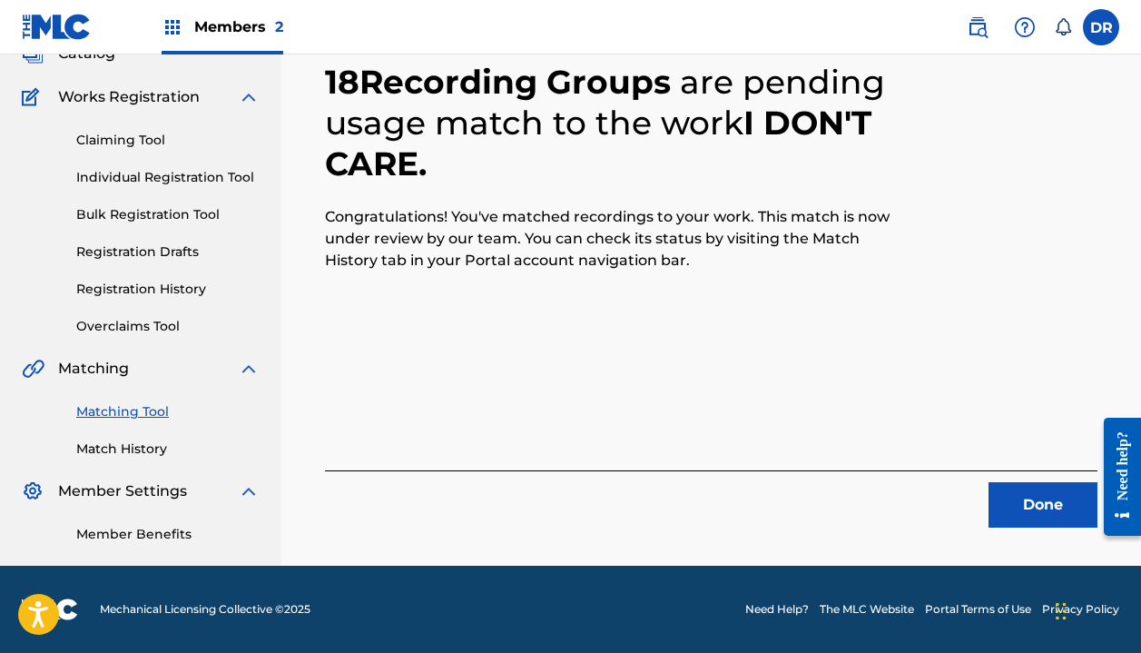
scroll to position [127, 0]
click at [1006, 499] on button "Done" at bounding box center [1043, 504] width 109 height 45
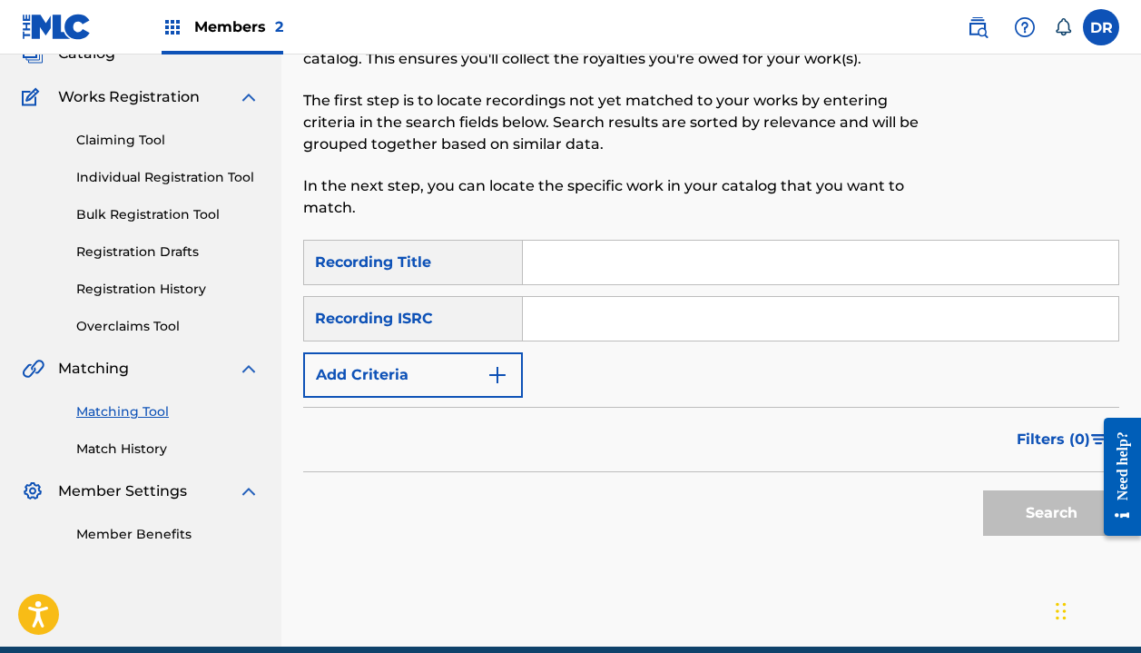
click at [599, 269] on input "Search Form" at bounding box center [821, 263] width 596 height 44
type input "I don't care"
click at [453, 385] on button "Add Criteria" at bounding box center [413, 374] width 220 height 45
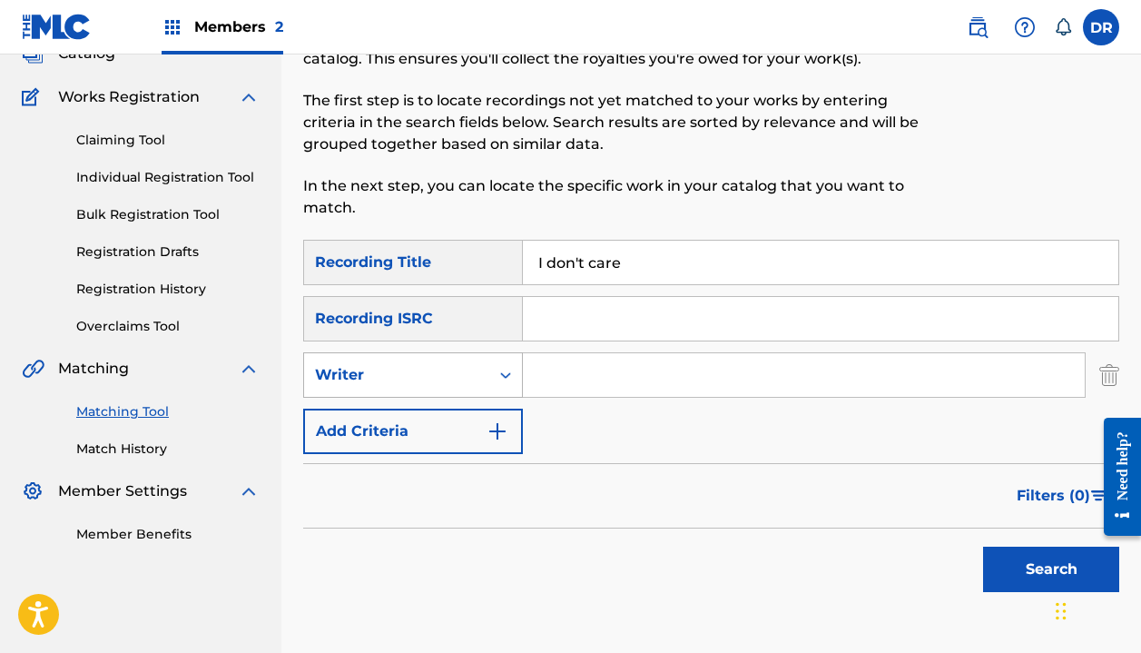
click at [446, 370] on div "Writer" at bounding box center [396, 375] width 163 height 22
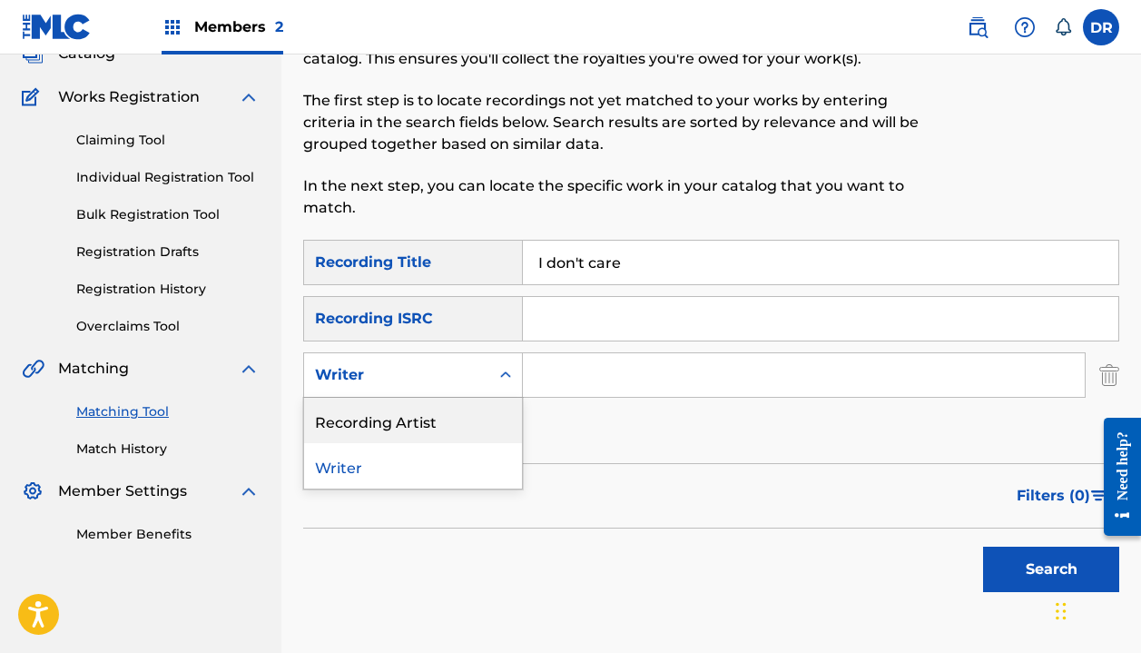
click at [439, 421] on div "Recording Artist" at bounding box center [413, 420] width 218 height 45
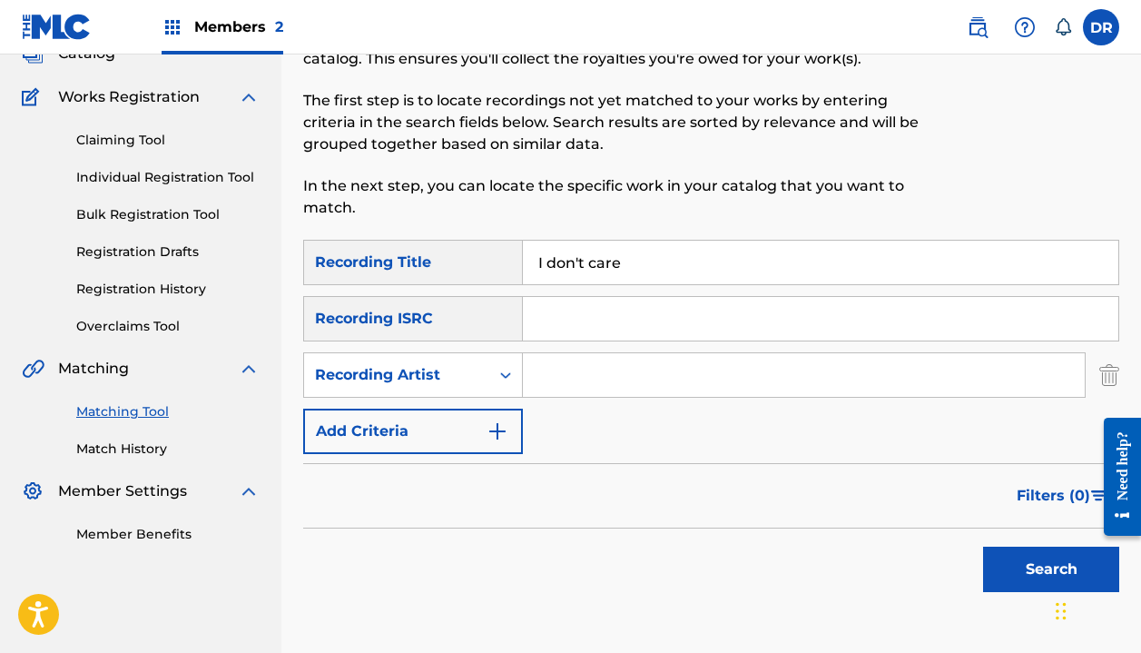
click at [578, 395] on input "Search Form" at bounding box center [804, 375] width 562 height 44
type input "[PERSON_NAME]"
click at [1051, 569] on button "Search" at bounding box center [1051, 569] width 136 height 45
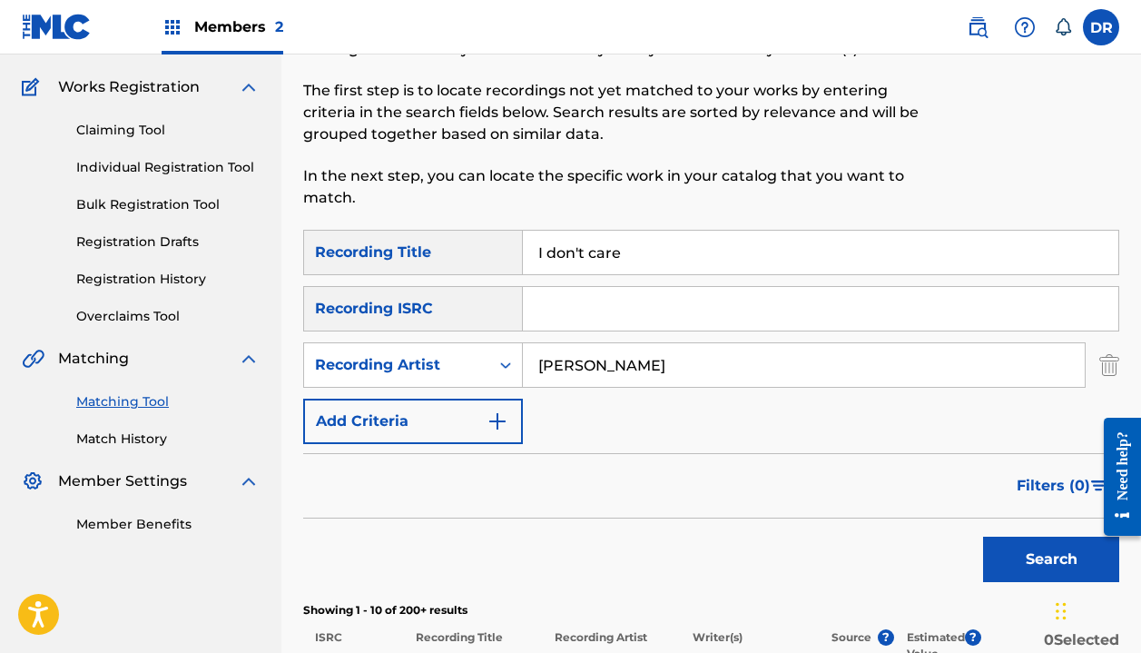
scroll to position [91, 0]
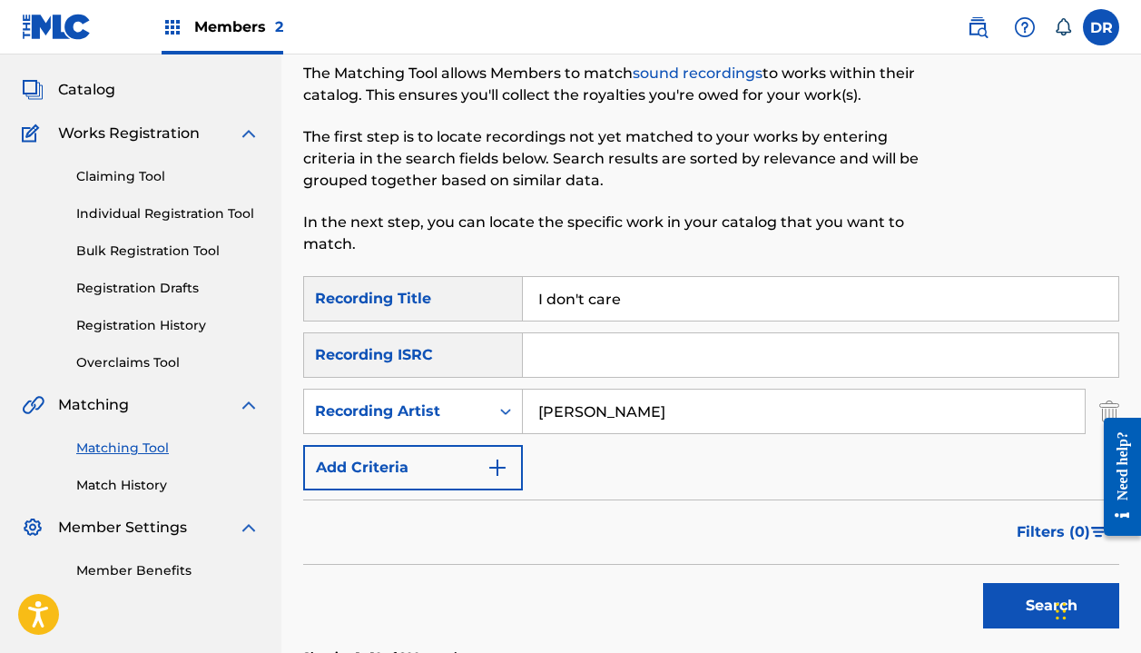
drag, startPoint x: 653, startPoint y: 298, endPoint x: 419, endPoint y: 299, distance: 234.3
click at [419, 299] on div "SearchWithCriteria62f818fd-9d26-4390-ad29-5aa3f68eeb89 Recording Title I don't …" at bounding box center [711, 298] width 816 height 45
type input "Stardust"
click at [1051, 606] on button "Search" at bounding box center [1051, 605] width 136 height 45
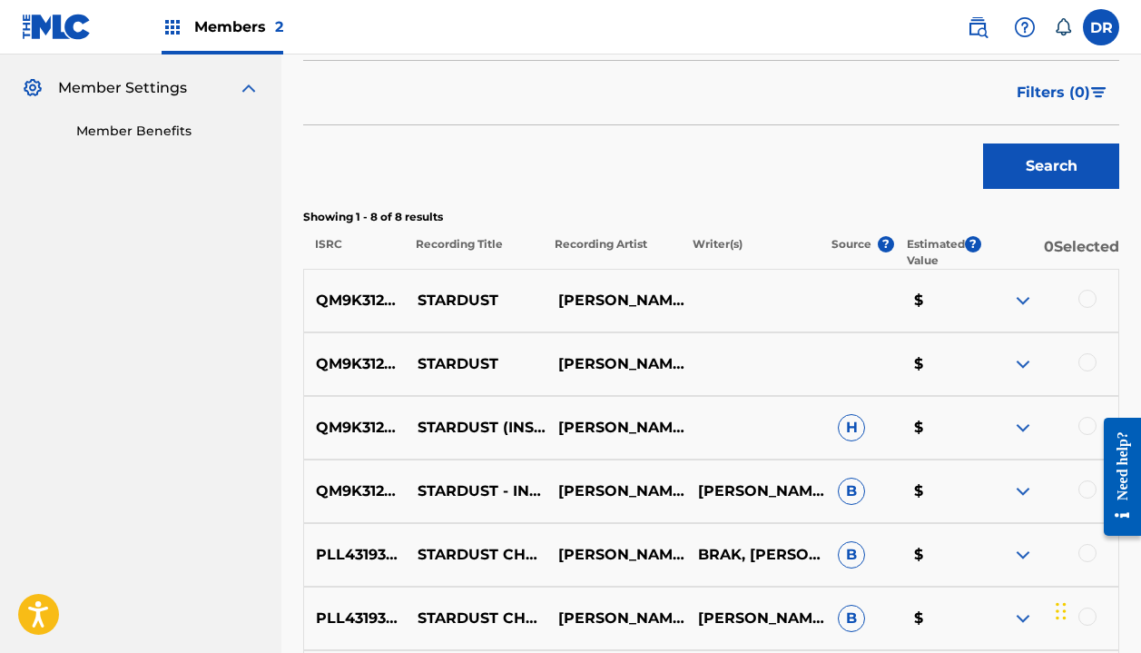
scroll to position [589, 0]
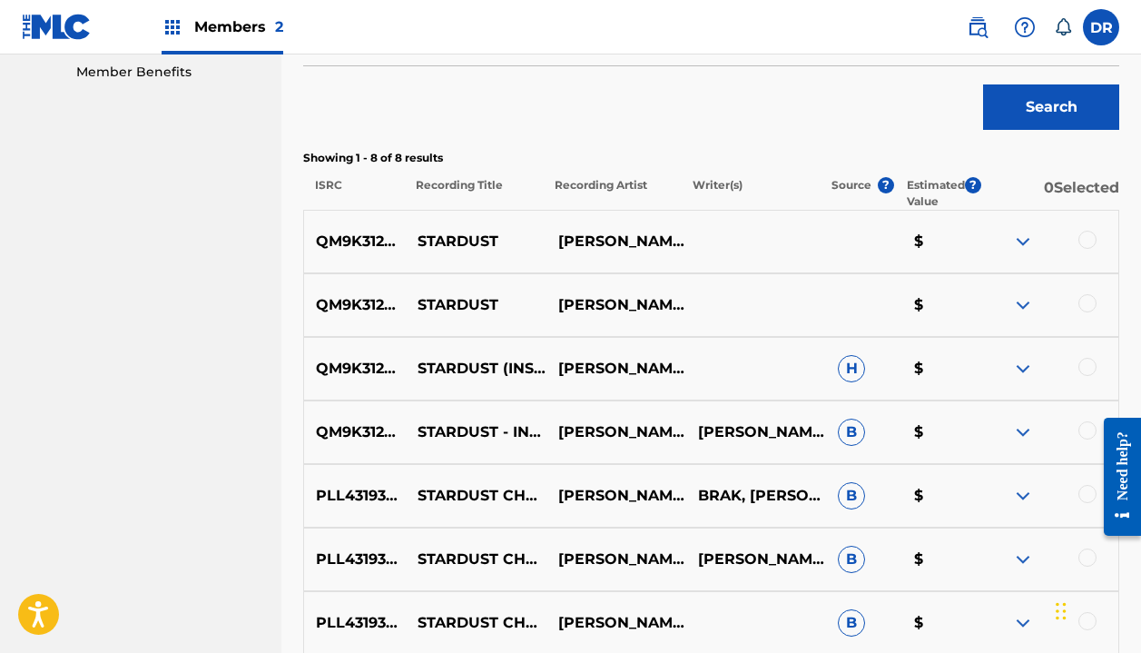
click at [1085, 240] on div at bounding box center [1088, 240] width 18 height 18
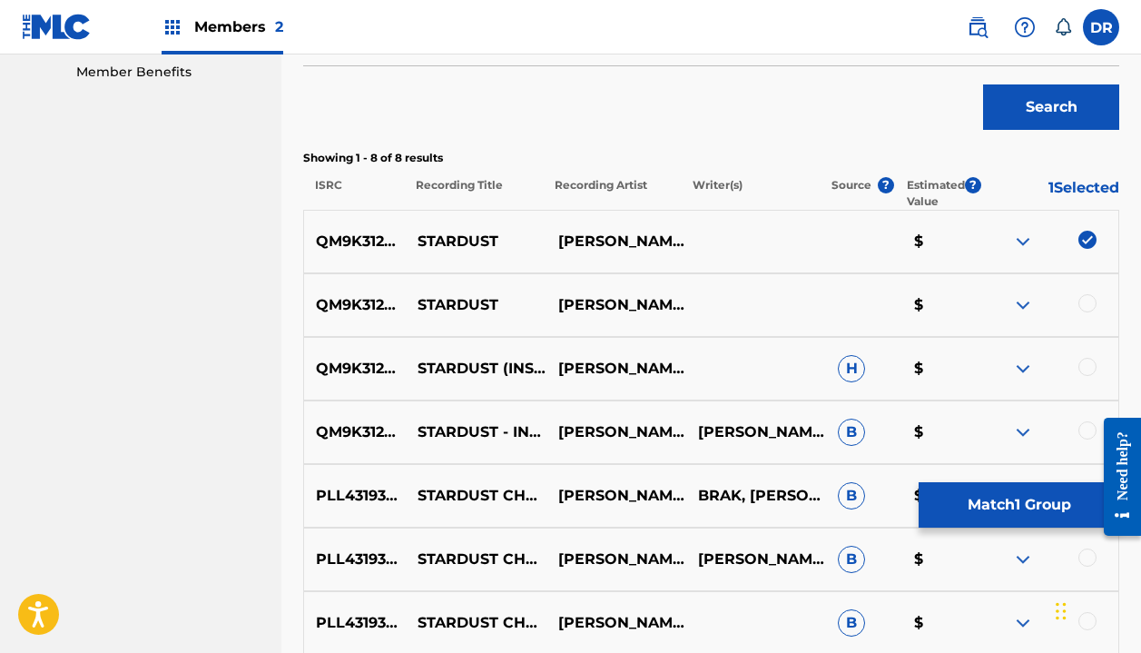
click at [1087, 301] on div at bounding box center [1088, 303] width 18 height 18
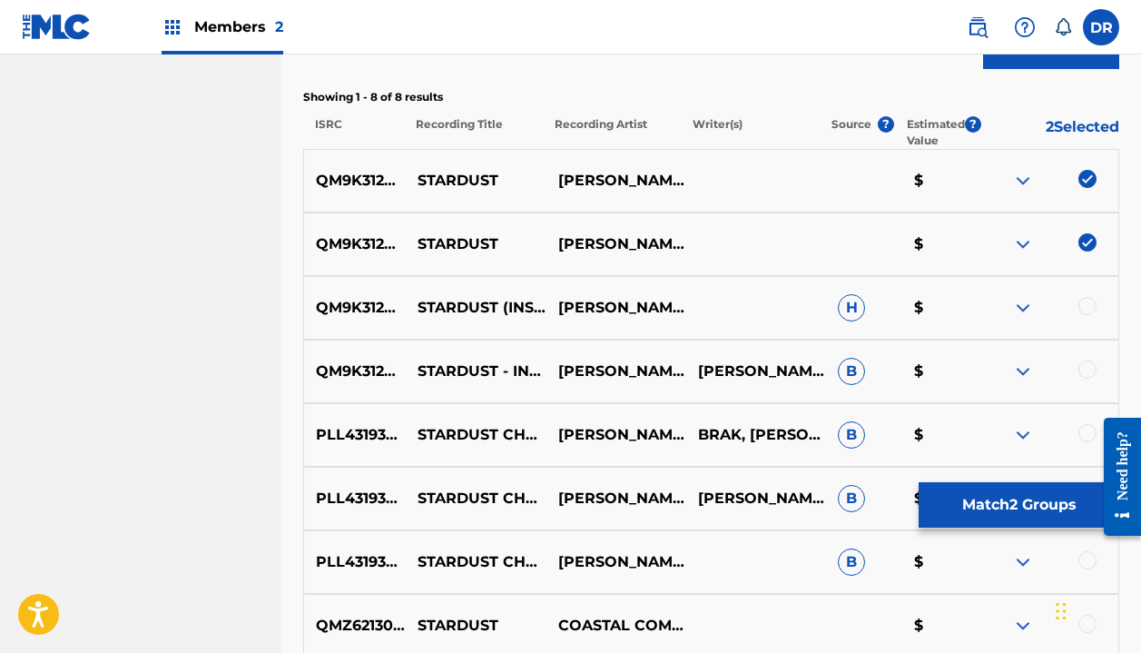
scroll to position [651, 0]
click at [1082, 307] on div at bounding box center [1088, 305] width 18 height 18
click at [1087, 370] on div at bounding box center [1088, 369] width 18 height 18
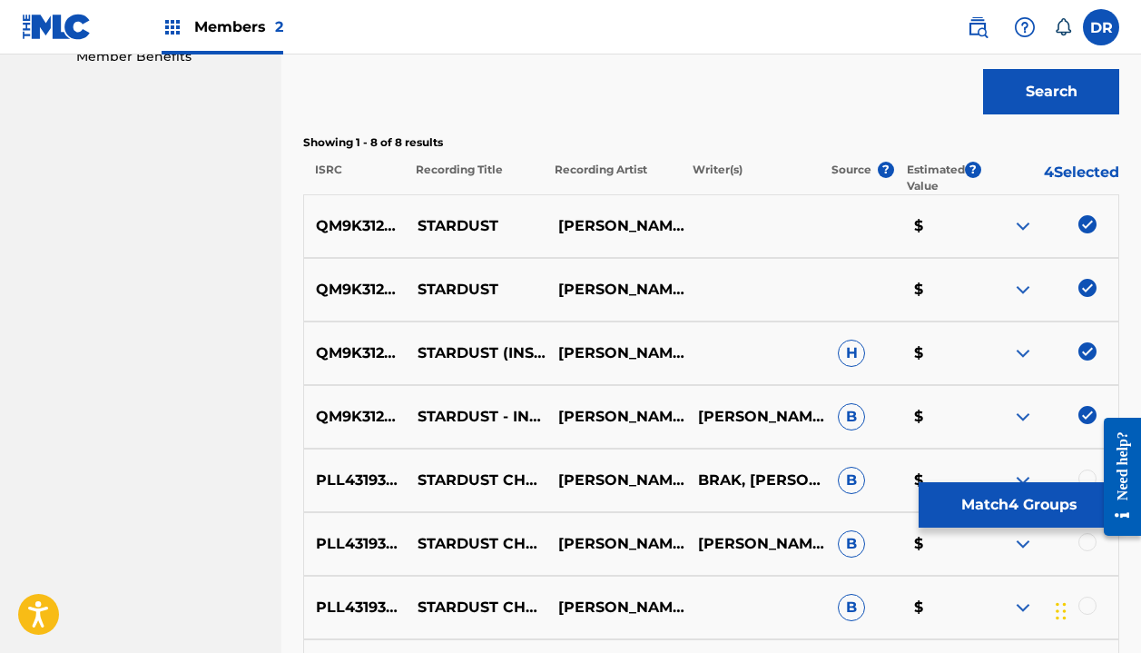
scroll to position [526, 0]
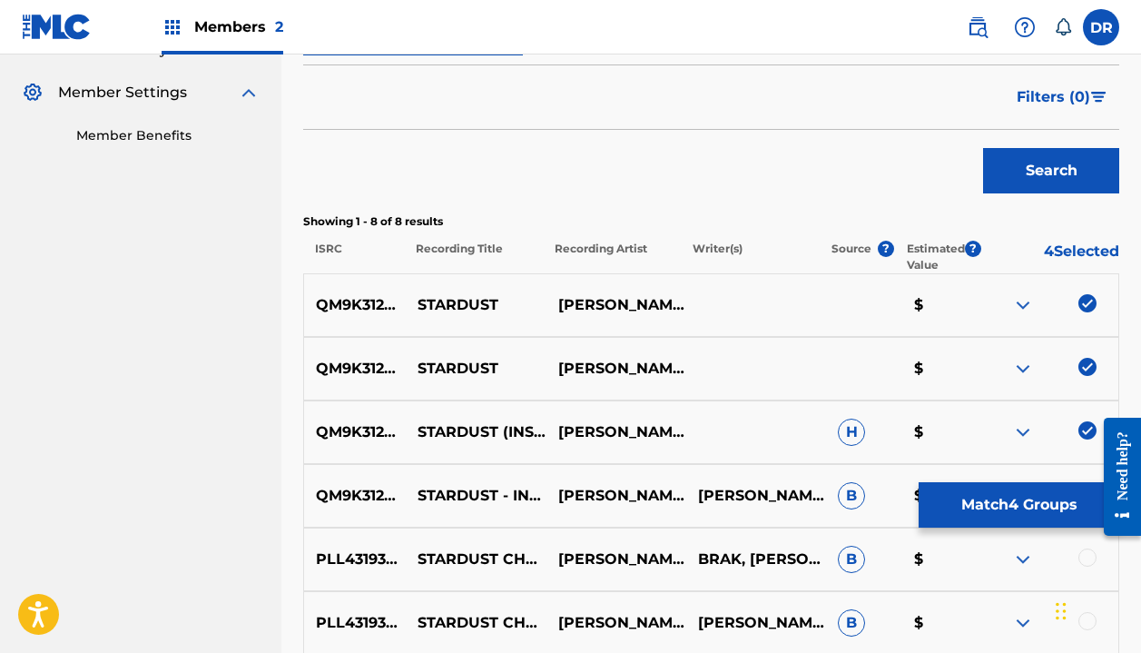
click at [994, 495] on button "Match 4 Groups" at bounding box center [1019, 504] width 201 height 45
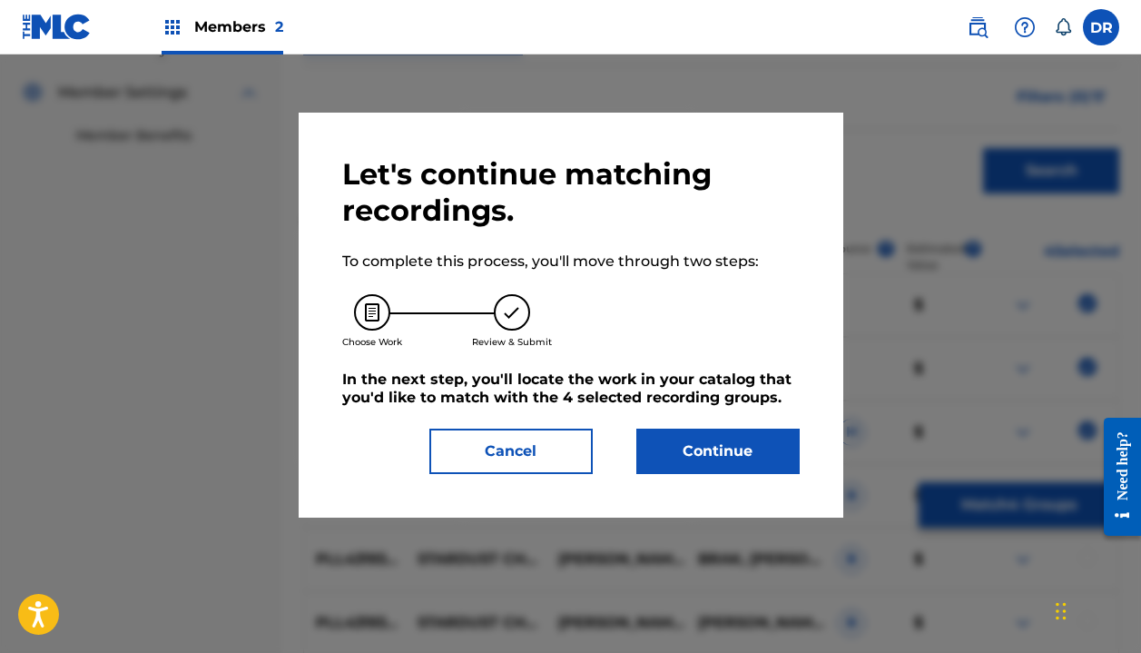
click at [748, 456] on button "Continue" at bounding box center [717, 451] width 163 height 45
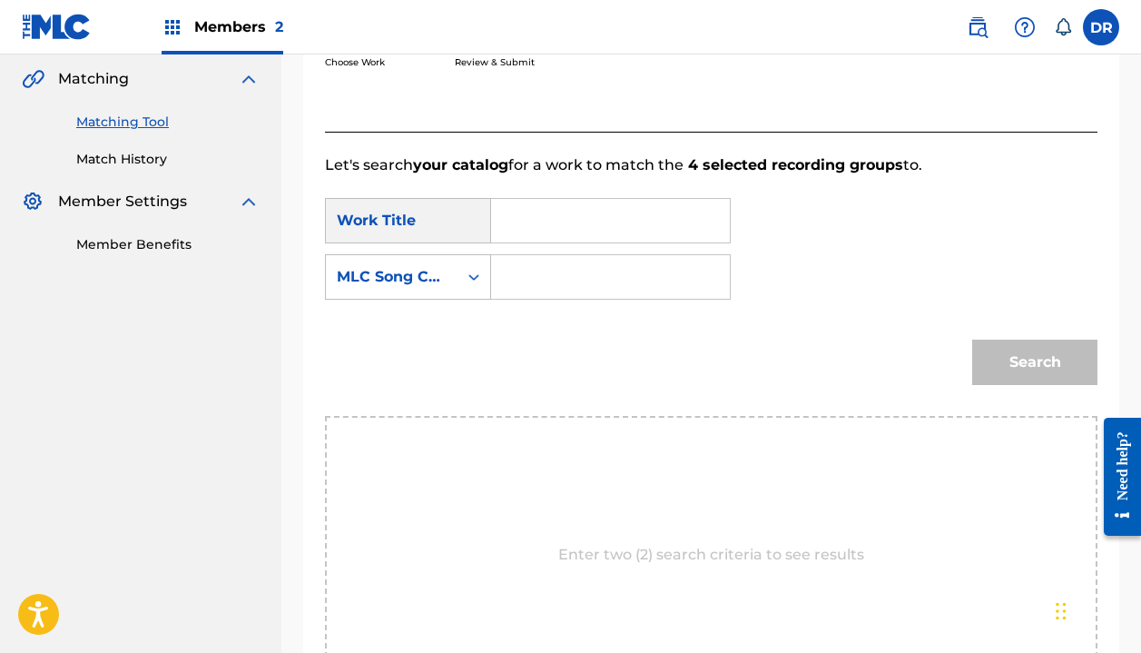
click at [561, 234] on input "Search Form" at bounding box center [611, 221] width 208 height 44
click at [578, 265] on strong "stardust" at bounding box center [554, 260] width 64 height 17
type input "stardust"
click at [566, 291] on input "Search Form" at bounding box center [611, 277] width 208 height 44
click at [439, 267] on div "MLC Song Code" at bounding box center [392, 277] width 110 height 22
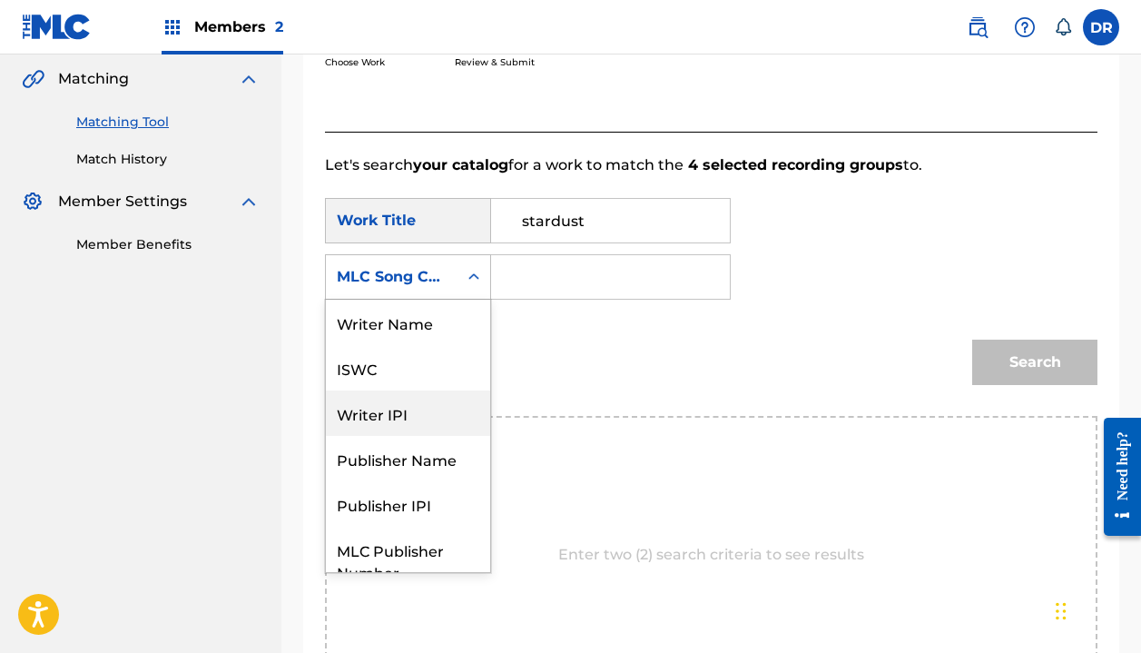
scroll to position [0, 0]
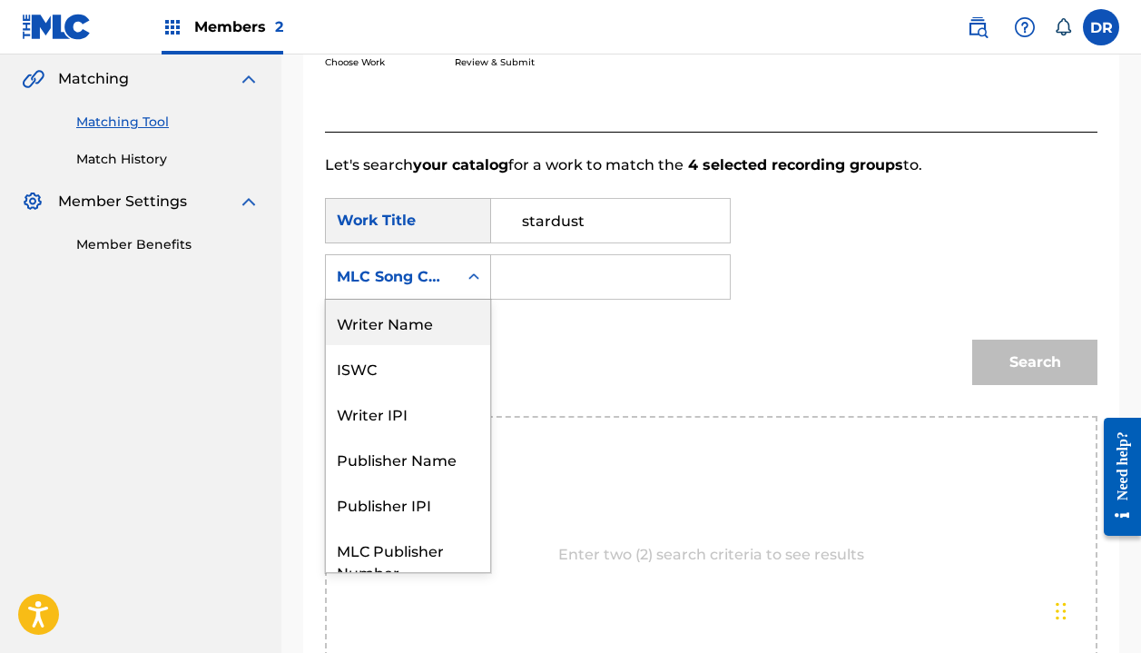
click at [413, 328] on div "Writer Name" at bounding box center [408, 322] width 164 height 45
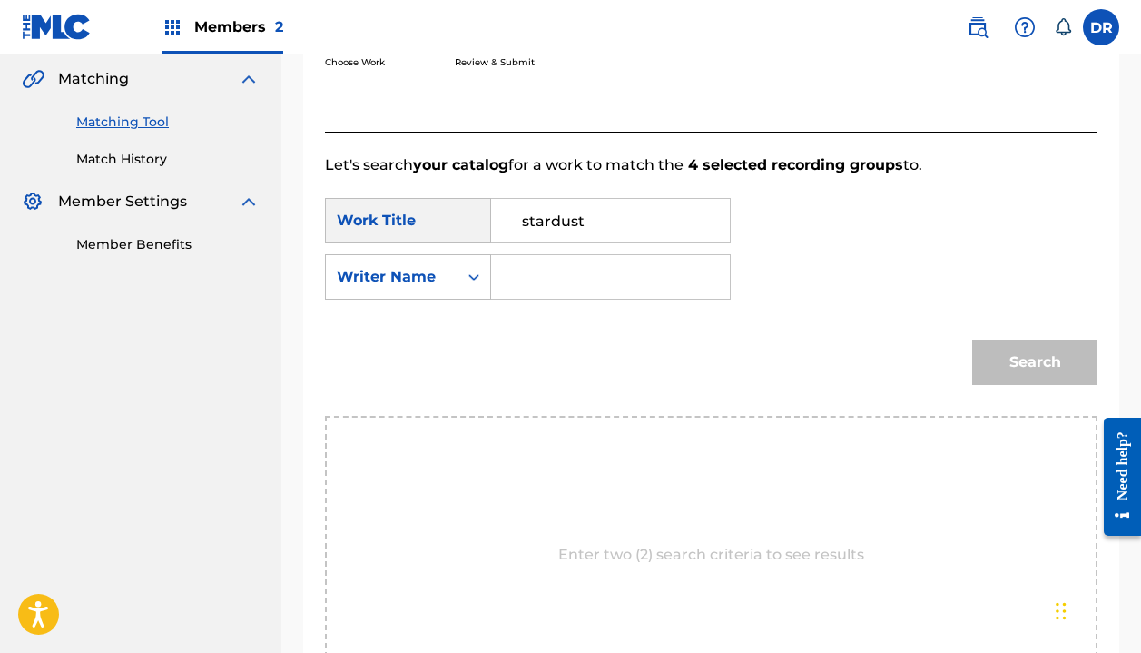
click at [558, 283] on input "Search Form" at bounding box center [611, 277] width 208 height 44
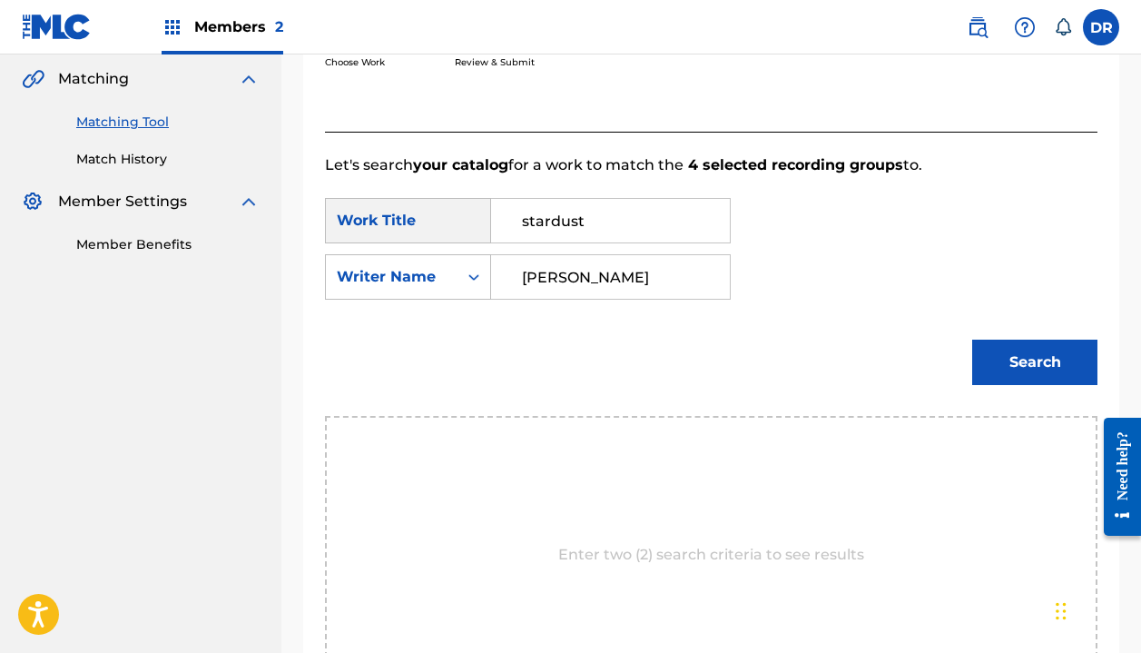
type input "[PERSON_NAME]"
click at [1035, 362] on button "Search" at bounding box center [1034, 362] width 125 height 45
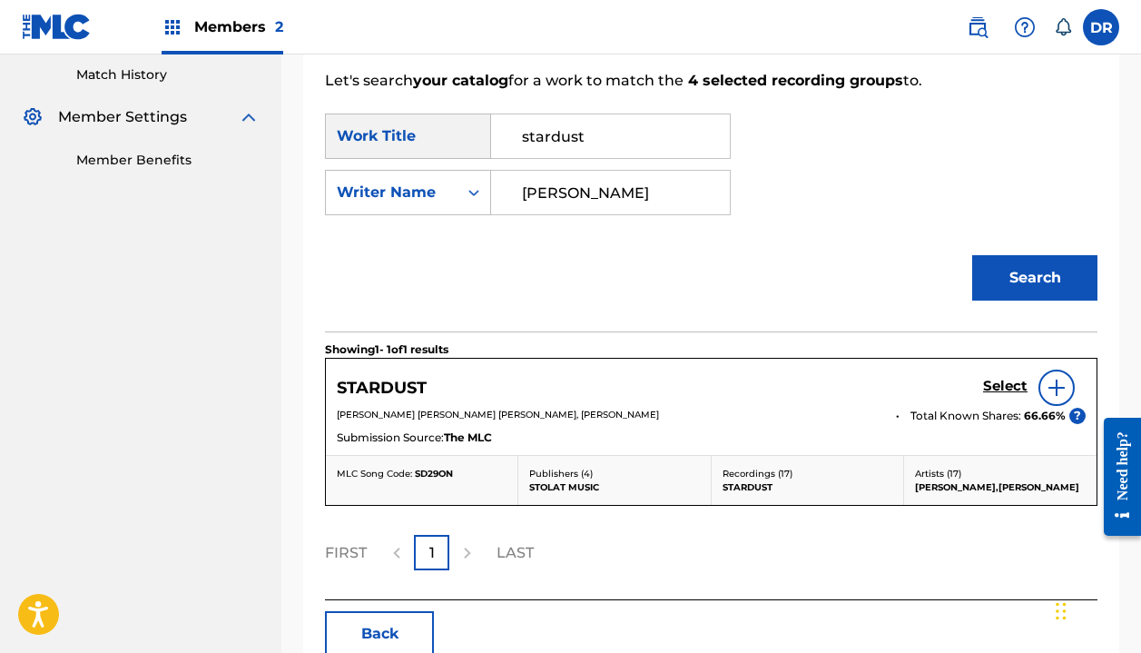
scroll to position [502, 0]
click at [995, 389] on h5 "Select" at bounding box center [1005, 385] width 44 height 17
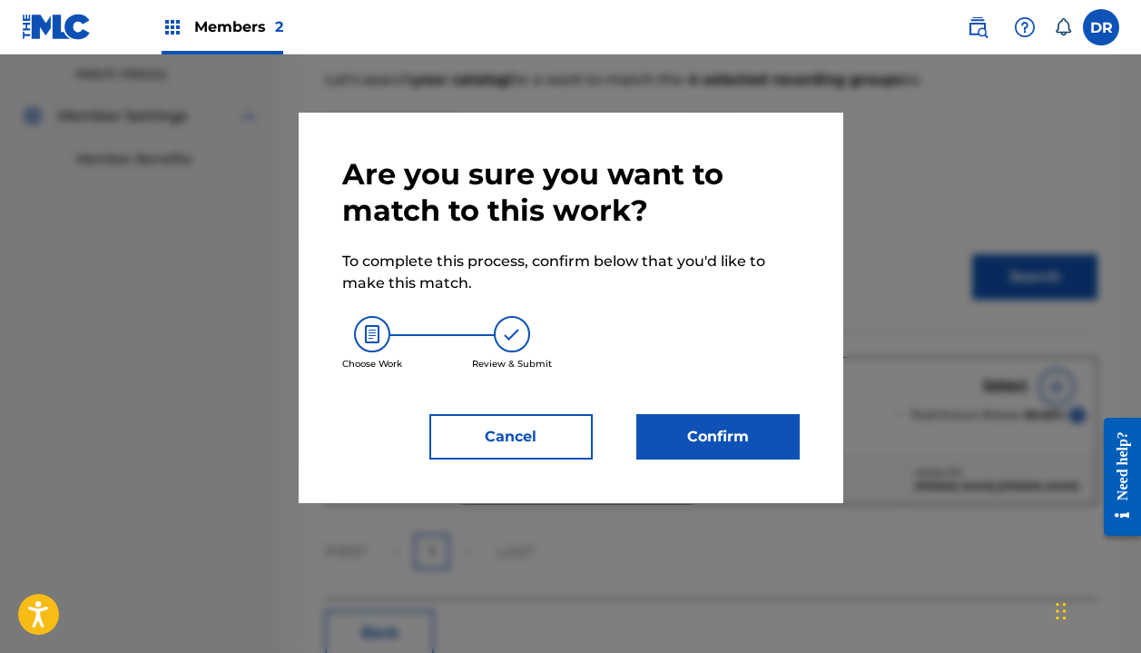
click at [723, 438] on button "Confirm" at bounding box center [717, 436] width 163 height 45
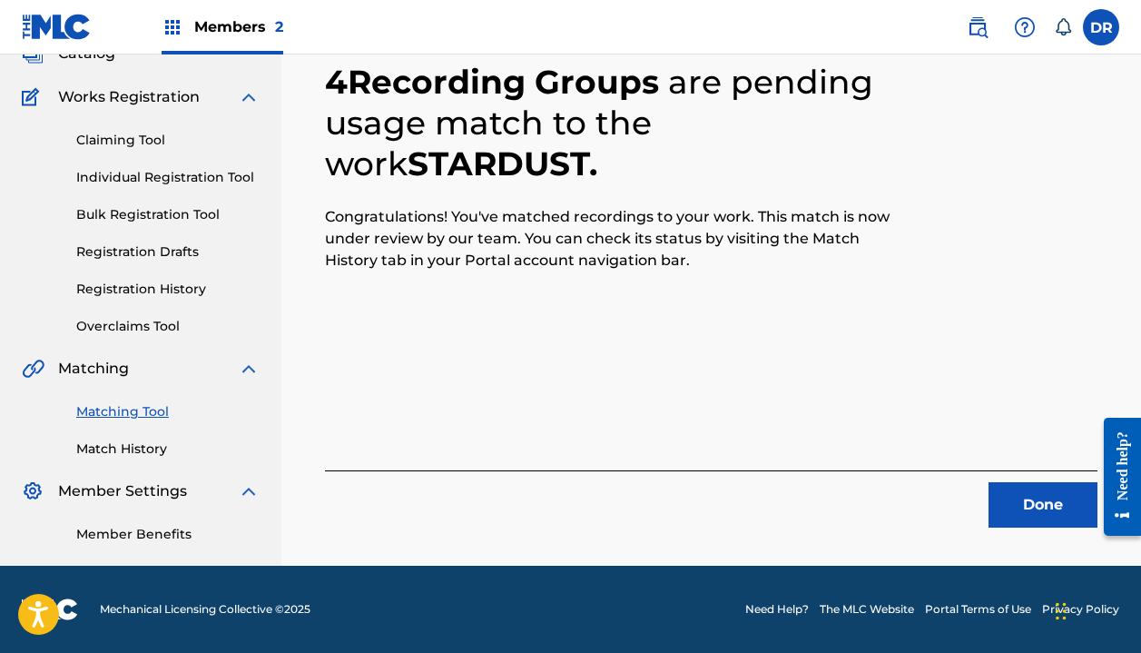
scroll to position [127, 0]
click at [1036, 512] on button "Done" at bounding box center [1043, 504] width 109 height 45
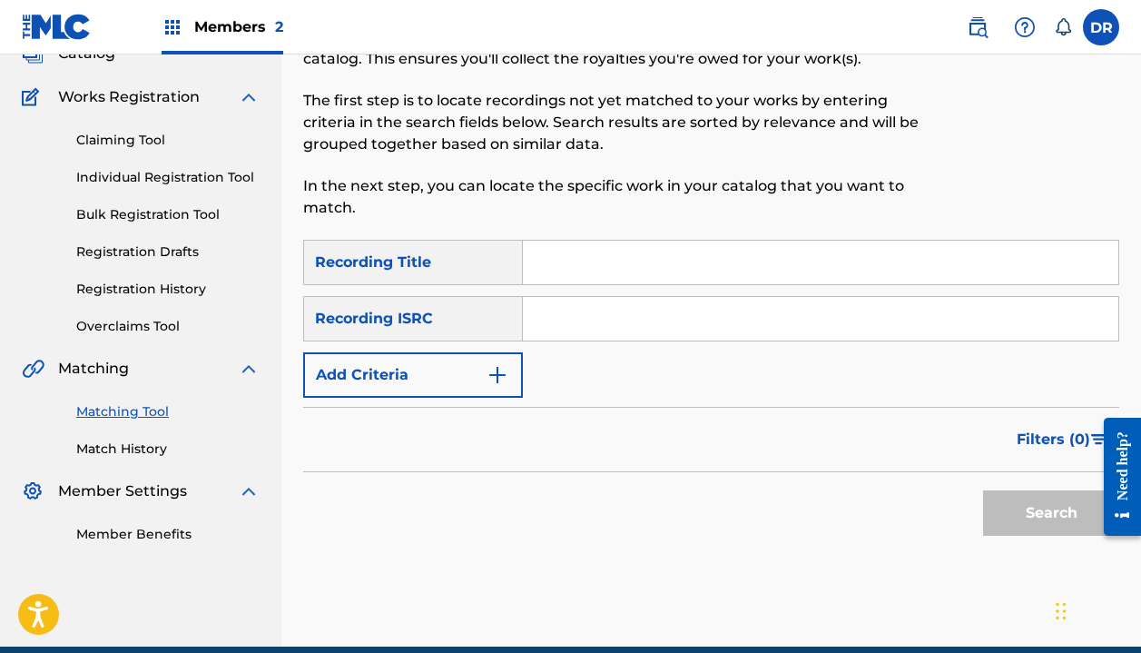
click at [616, 267] on input "Search Form" at bounding box center [821, 263] width 596 height 44
type input "Feel the same"
click at [480, 385] on button "Add Criteria" at bounding box center [413, 374] width 220 height 45
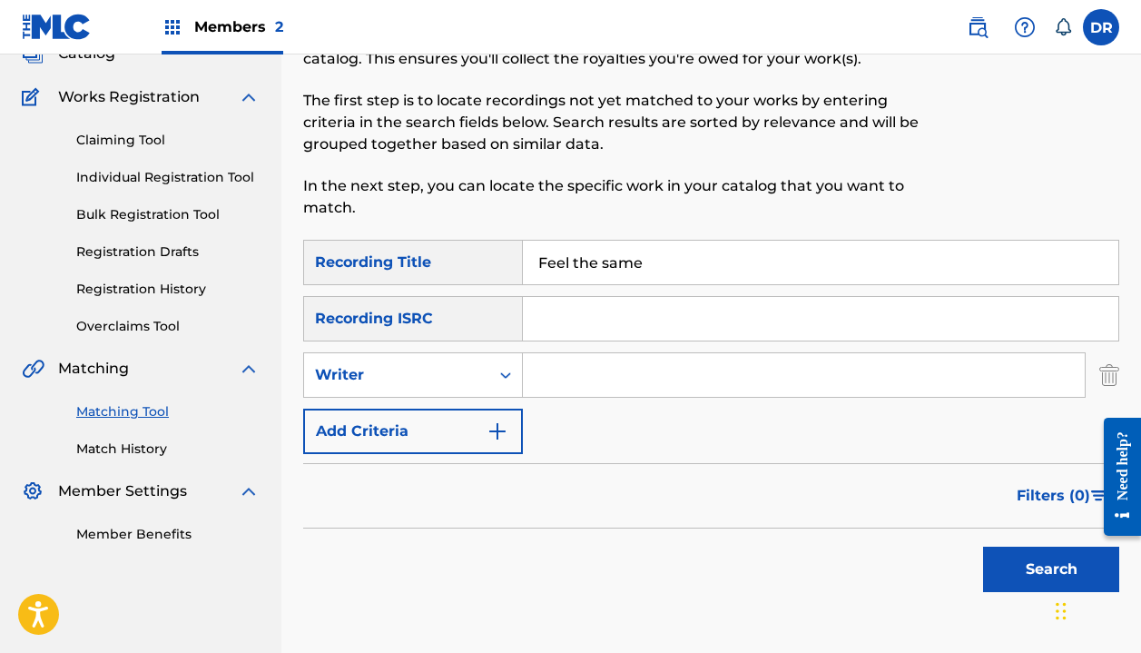
click at [480, 385] on div "Writer" at bounding box center [396, 375] width 185 height 35
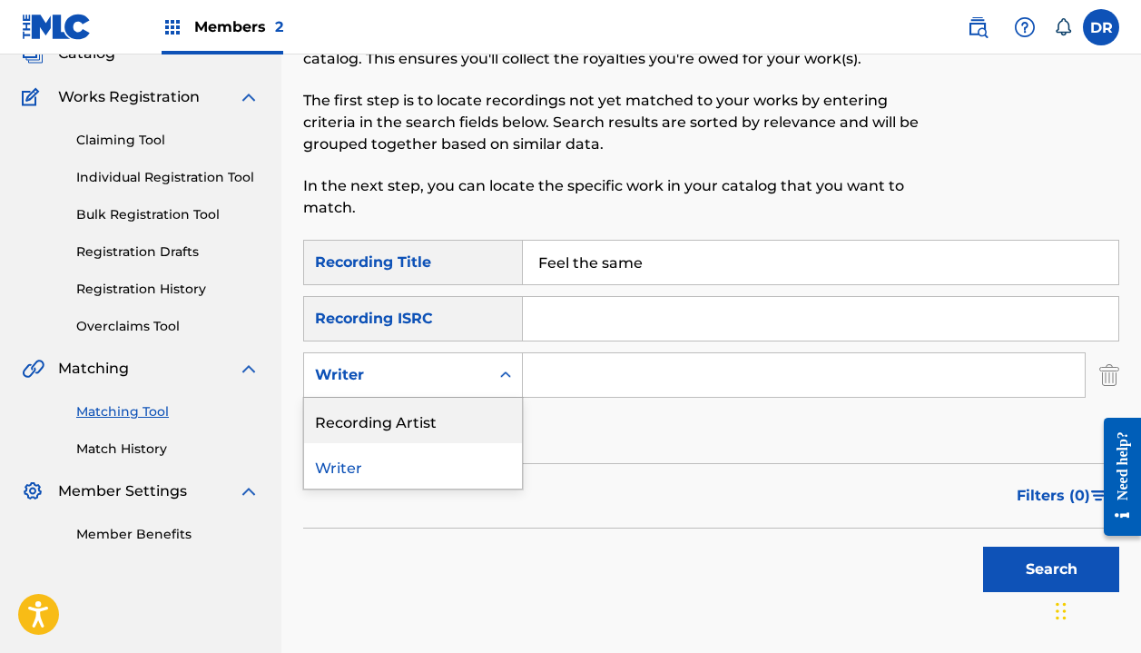
click at [465, 420] on div "Recording Artist" at bounding box center [413, 420] width 218 height 45
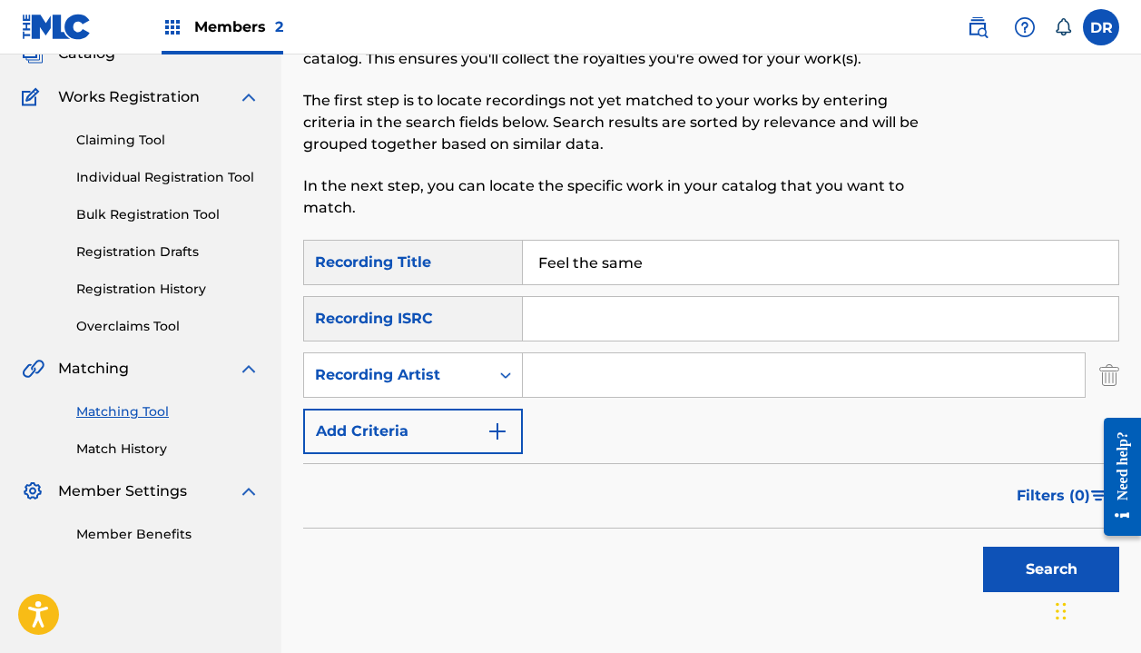
click at [587, 398] on div "SearchWithCriteria62f818fd-9d26-4390-ad29-5aa3f68eeb89 Recording Title Feel the…" at bounding box center [711, 347] width 816 height 214
click at [587, 380] on input "Search Form" at bounding box center [804, 375] width 562 height 44
type input "[PERSON_NAME]"
click at [1051, 569] on button "Search" at bounding box center [1051, 569] width 136 height 45
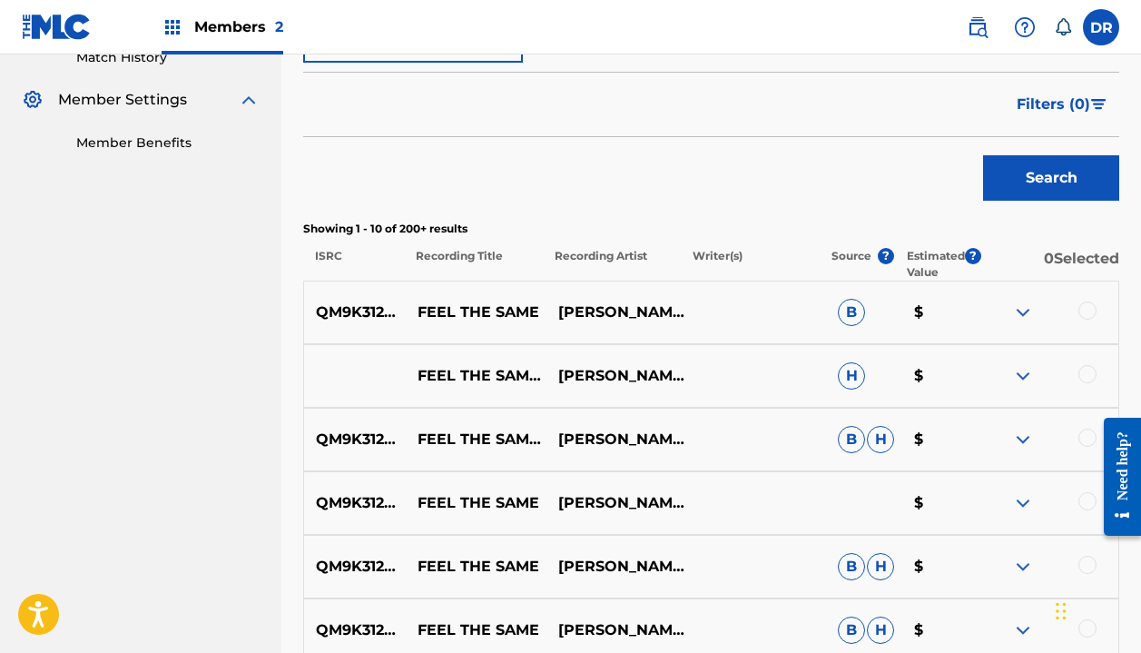
scroll to position [528, 0]
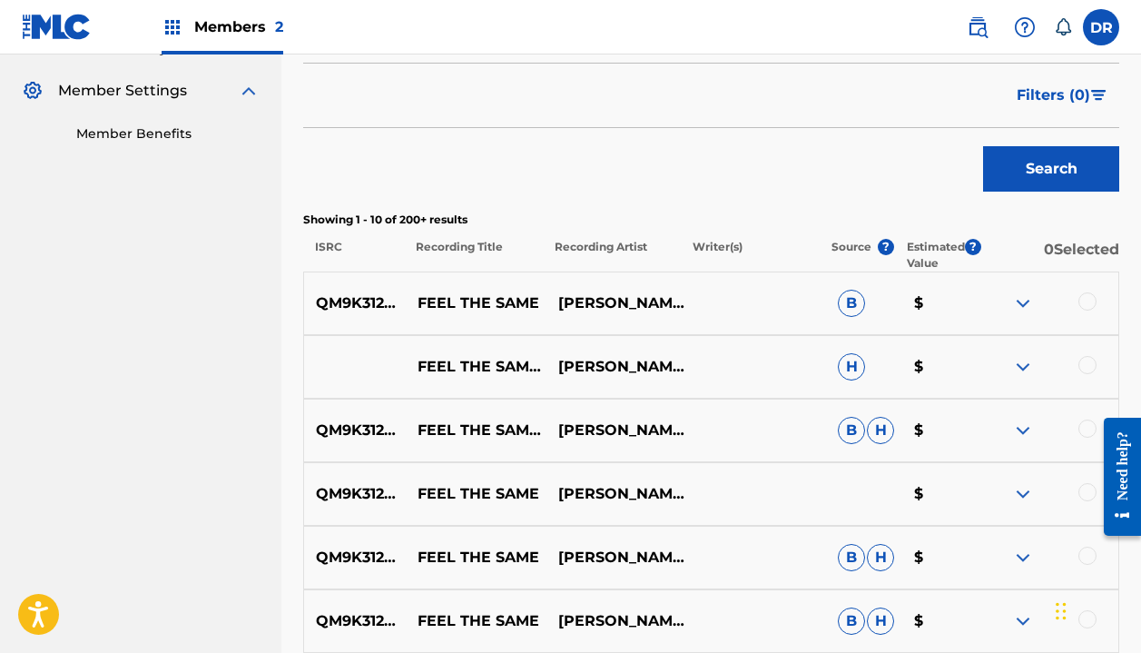
click at [1093, 293] on div at bounding box center [1049, 303] width 140 height 22
click at [1090, 302] on div at bounding box center [1088, 301] width 18 height 18
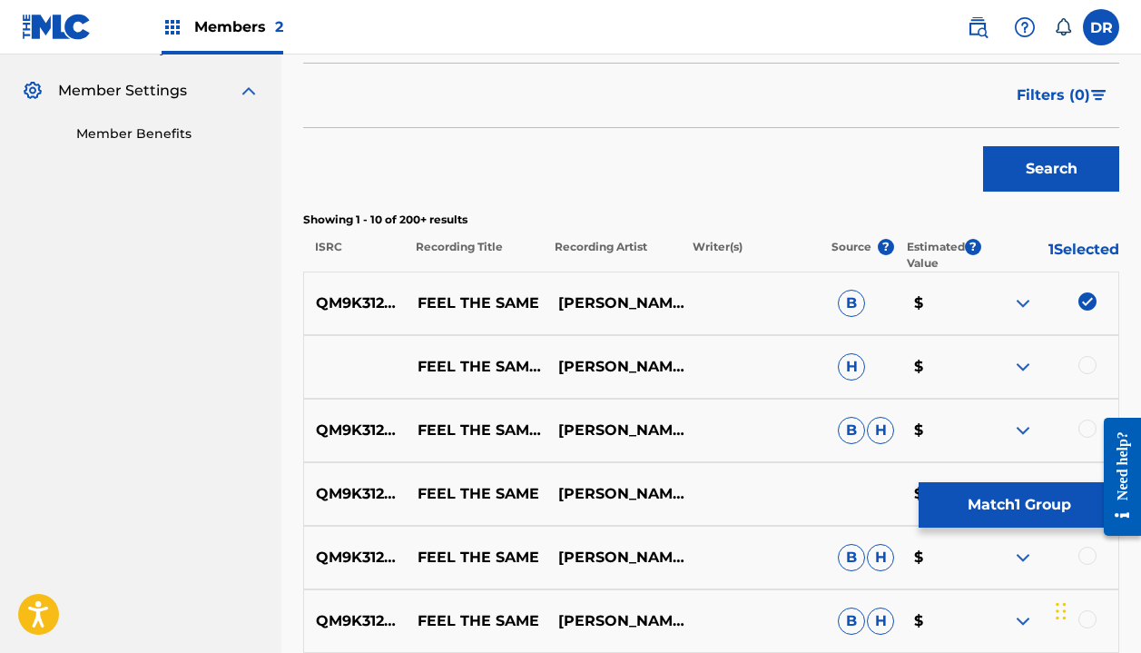
click at [1080, 364] on div at bounding box center [1088, 365] width 18 height 18
click at [1088, 431] on div at bounding box center [1088, 428] width 18 height 18
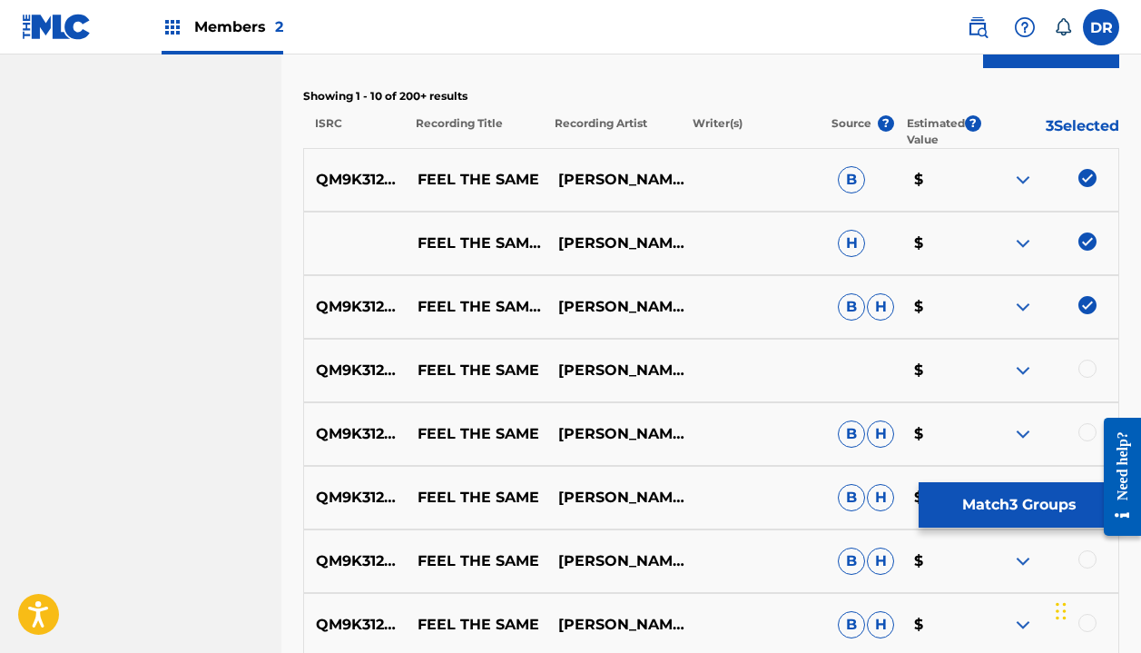
scroll to position [681, 0]
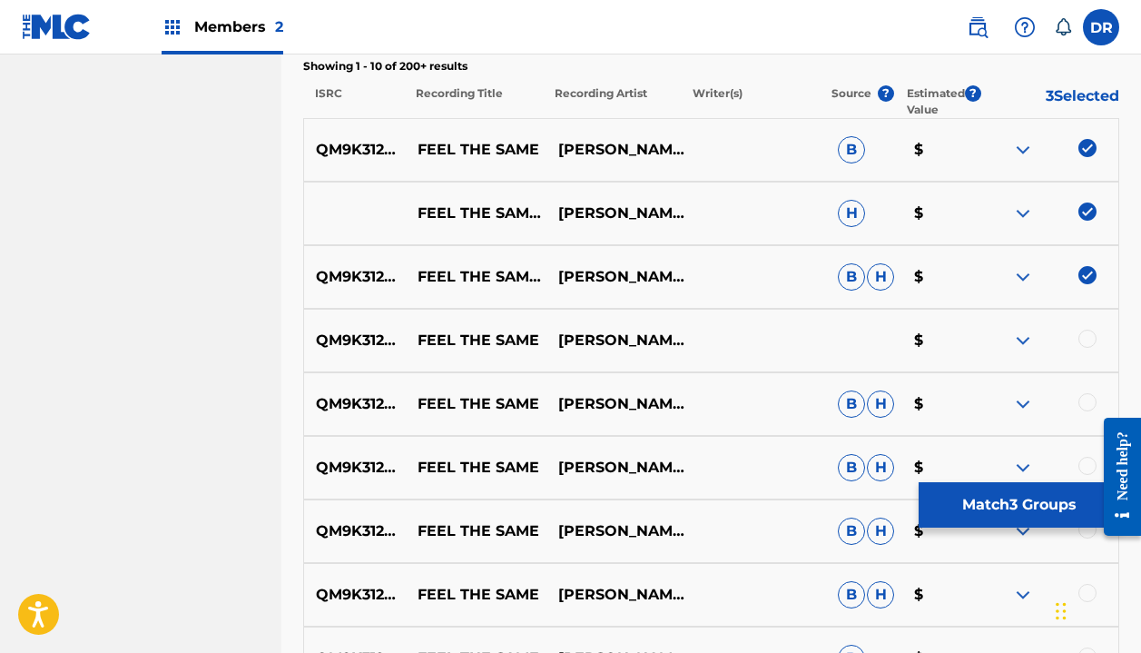
click at [1084, 340] on div at bounding box center [1088, 339] width 18 height 18
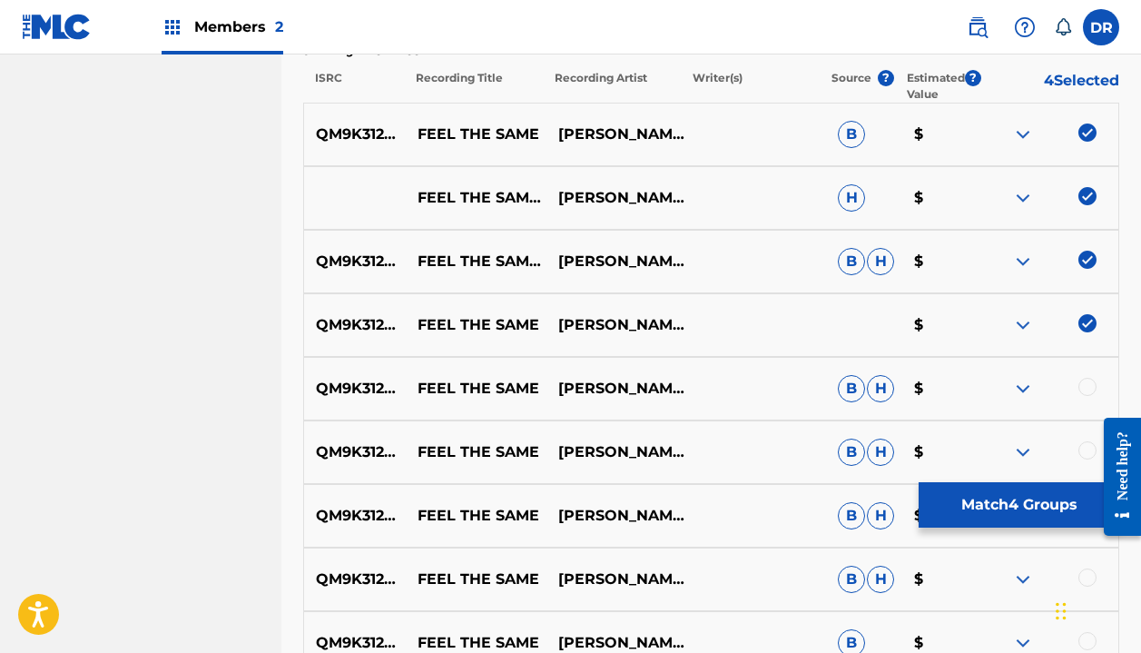
scroll to position [697, 0]
click at [1092, 381] on div at bounding box center [1088, 386] width 18 height 18
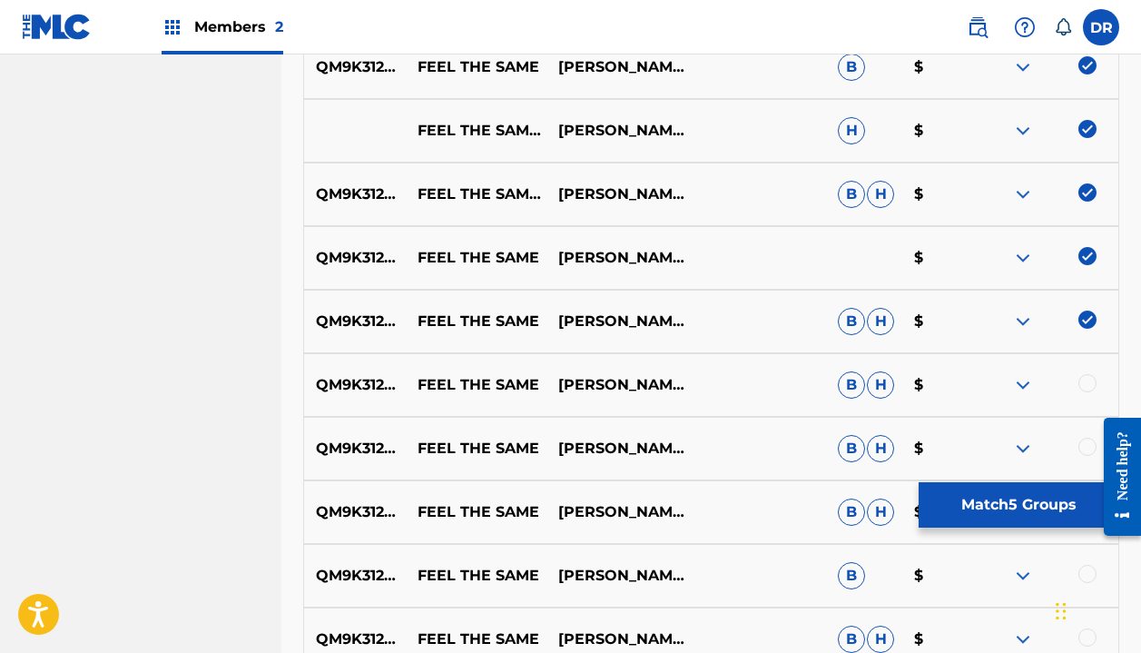
scroll to position [764, 0]
click at [1076, 374] on div at bounding box center [1049, 384] width 140 height 22
click at [1081, 378] on div at bounding box center [1088, 382] width 18 height 18
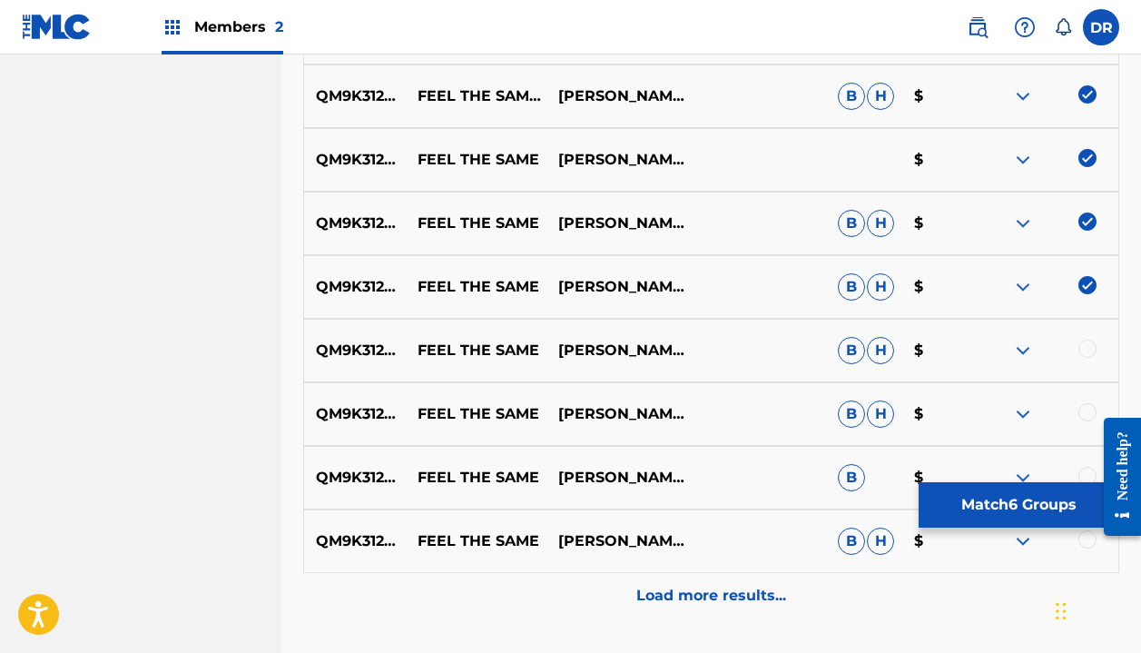
scroll to position [863, 0]
click at [1086, 352] on div at bounding box center [1088, 348] width 18 height 18
click at [1083, 408] on div at bounding box center [1088, 411] width 18 height 18
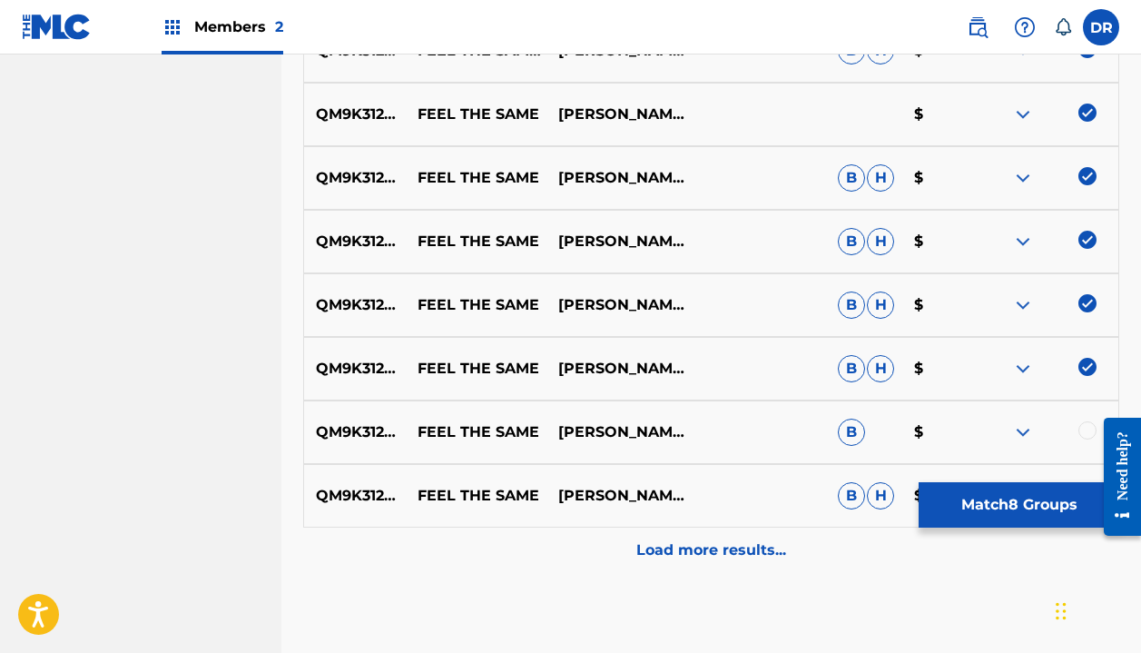
click at [1085, 428] on div at bounding box center [1088, 430] width 18 height 18
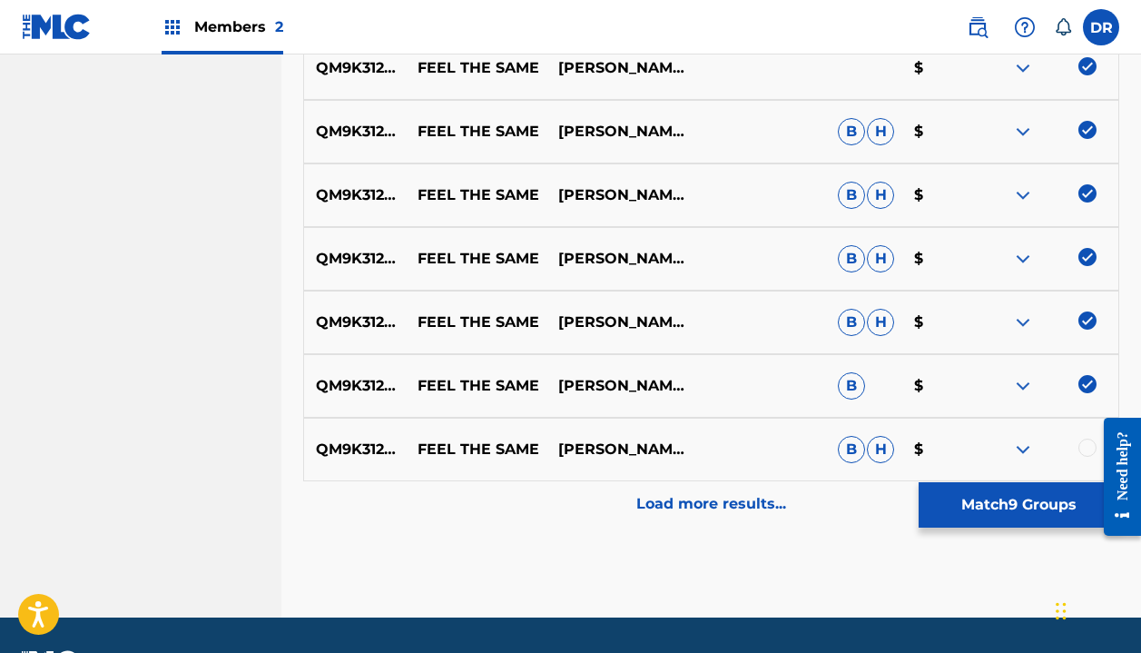
scroll to position [955, 0]
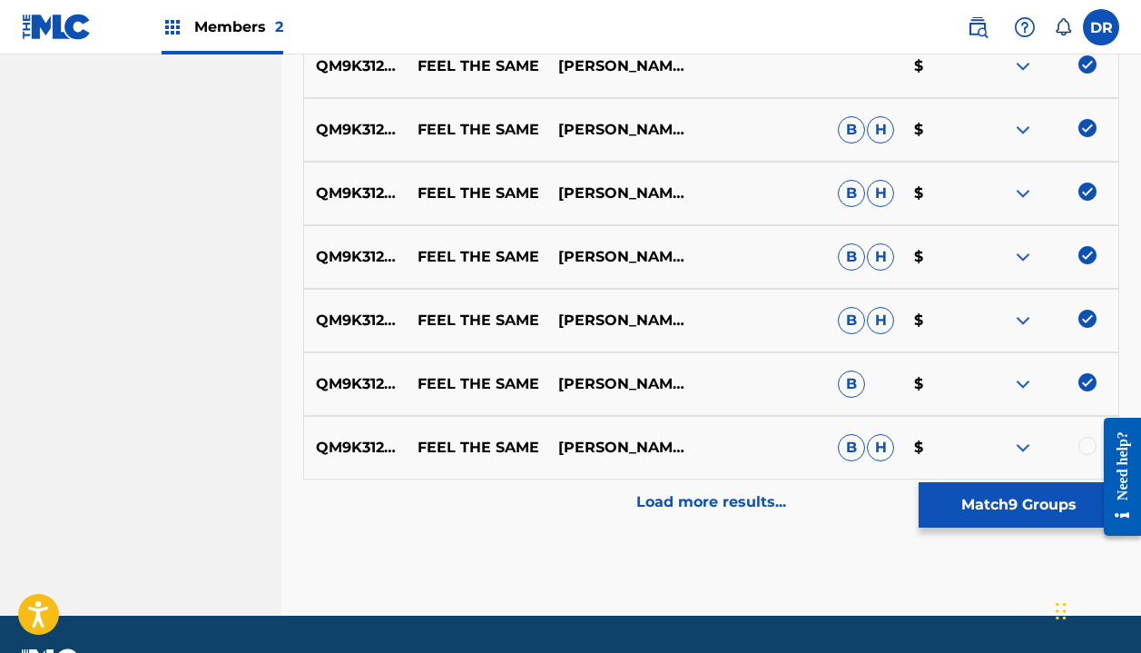
click at [1082, 449] on div at bounding box center [1088, 446] width 18 height 18
click at [701, 498] on p "Load more results..." at bounding box center [711, 502] width 150 height 22
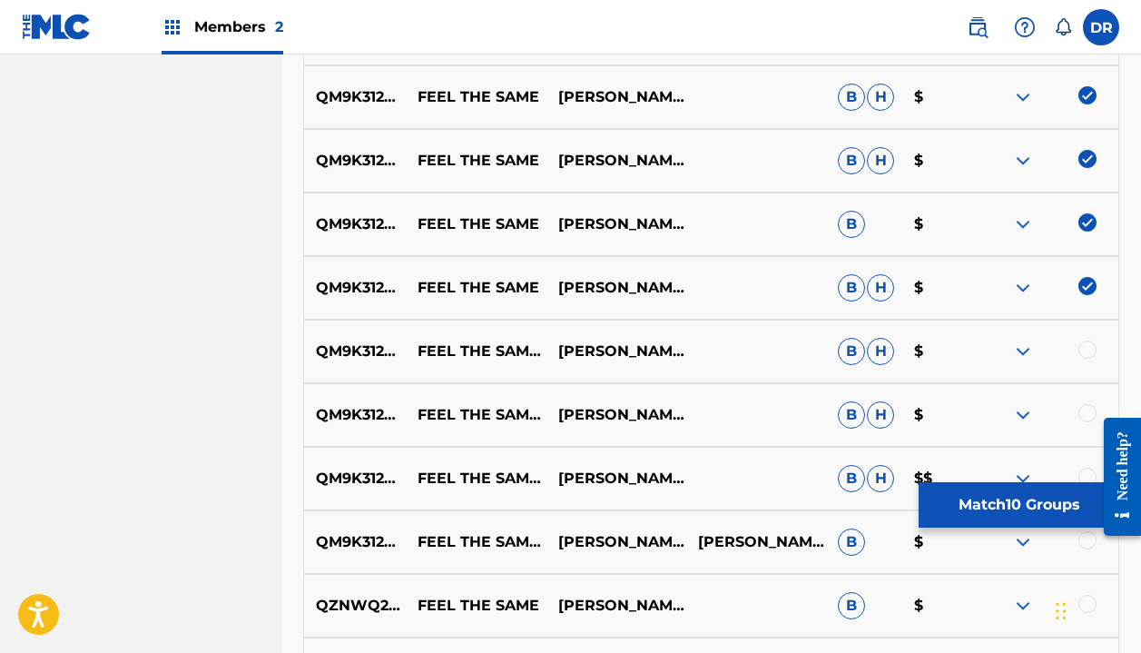
scroll to position [1117, 0]
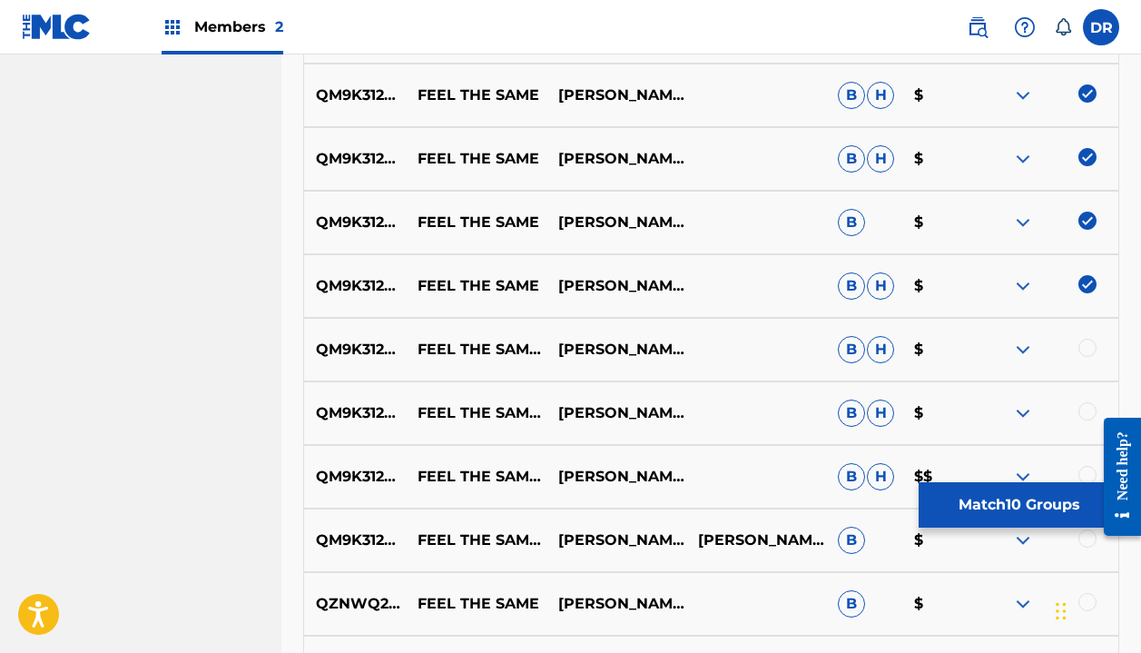
click at [1086, 348] on div at bounding box center [1088, 348] width 18 height 18
click at [1079, 415] on div at bounding box center [1088, 411] width 18 height 18
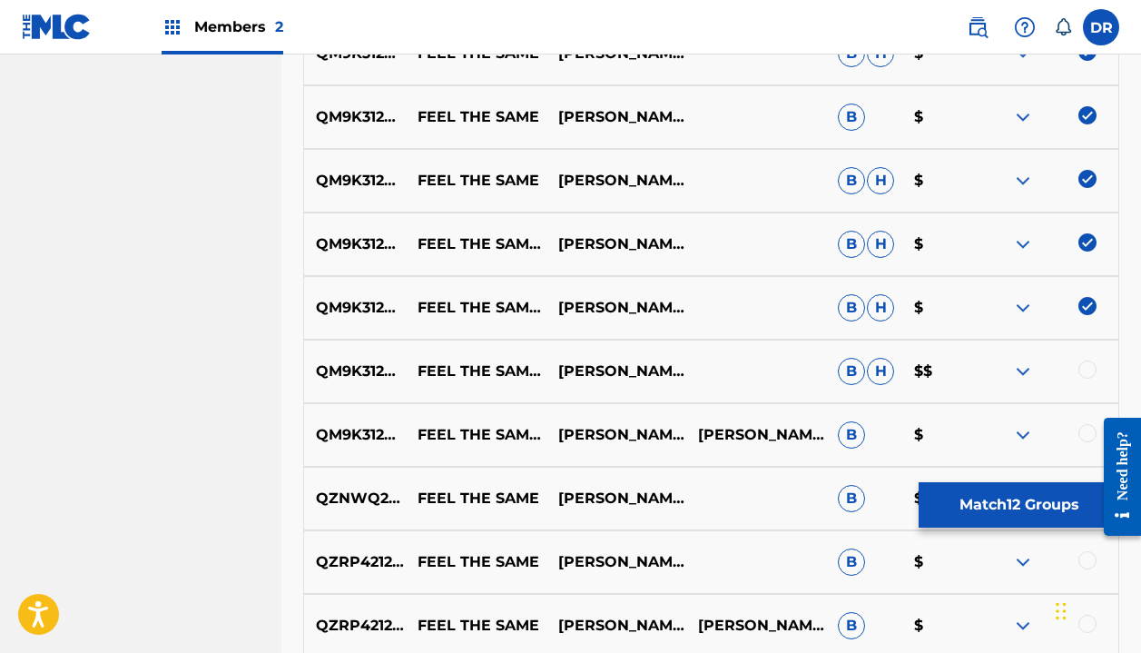
scroll to position [1223, 0]
click at [1079, 365] on div at bounding box center [1088, 369] width 18 height 18
click at [1086, 432] on div at bounding box center [1088, 432] width 18 height 18
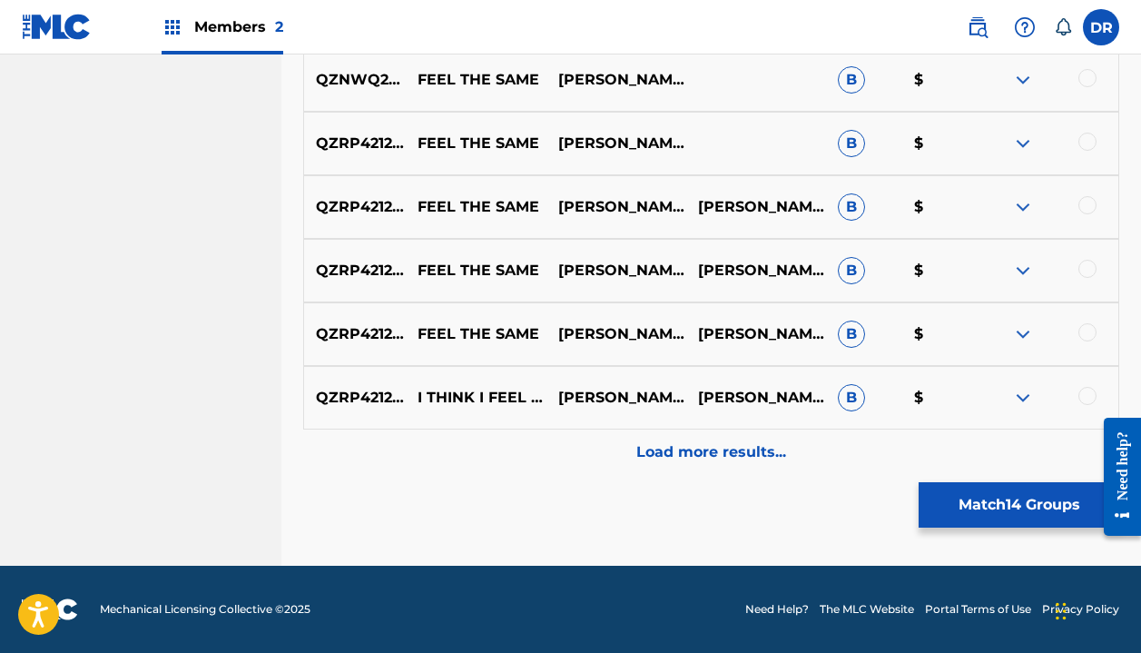
scroll to position [1641, 0]
click at [663, 447] on p "Load more results..." at bounding box center [711, 452] width 150 height 22
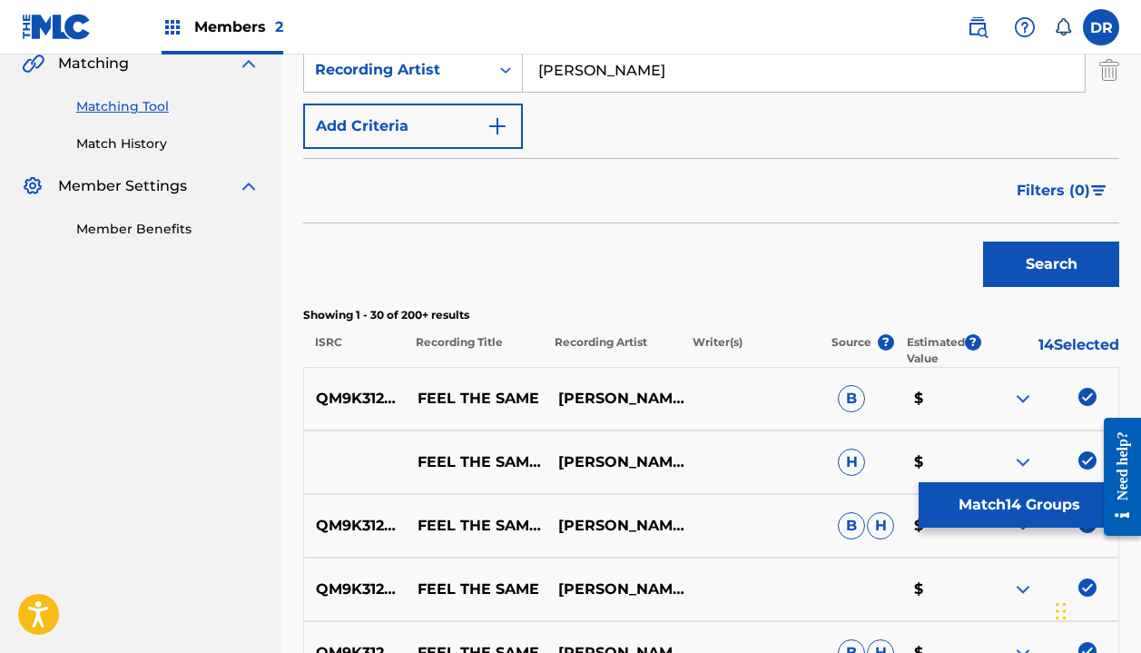
scroll to position [475, 0]
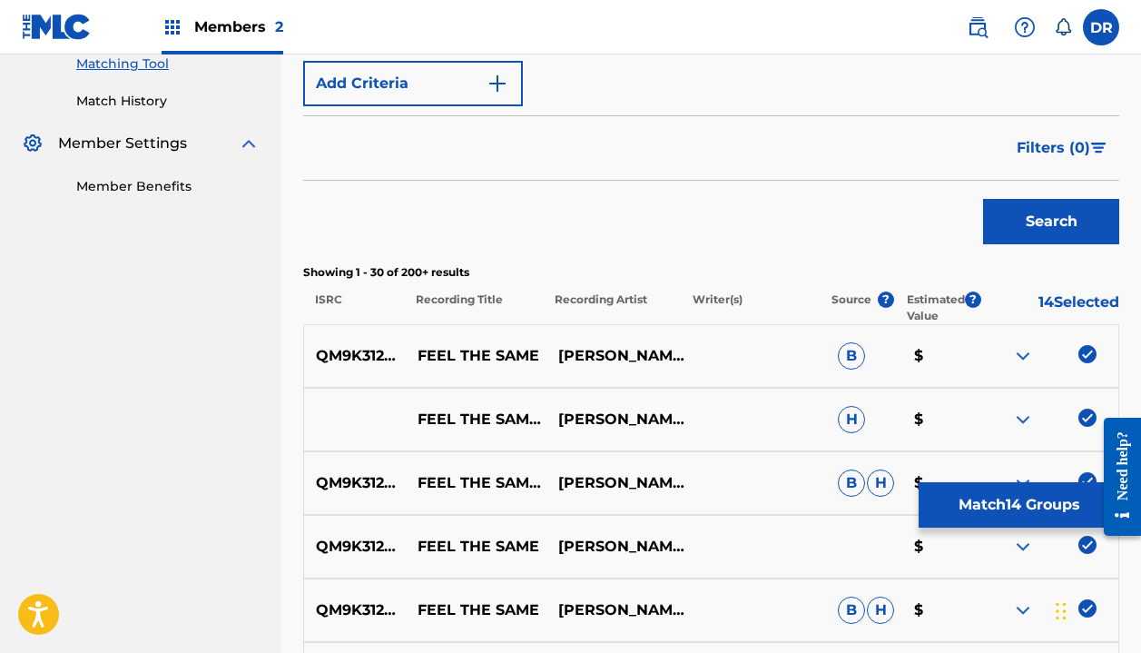
click at [1023, 508] on button "Match 14 Groups" at bounding box center [1019, 504] width 201 height 45
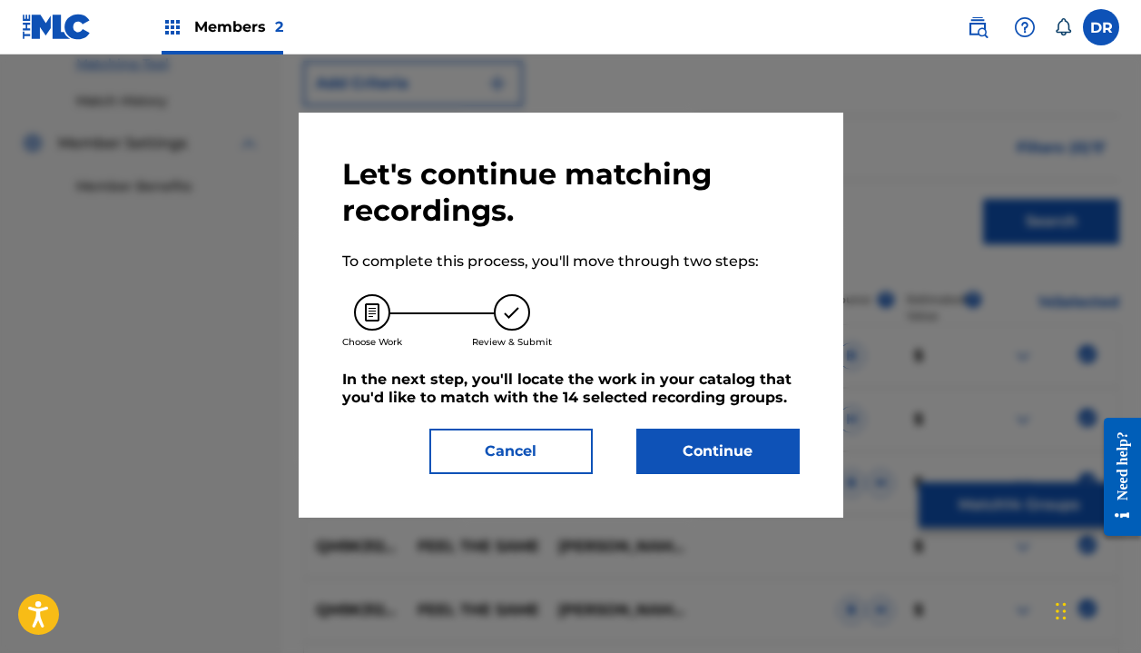
click at [761, 437] on button "Continue" at bounding box center [717, 451] width 163 height 45
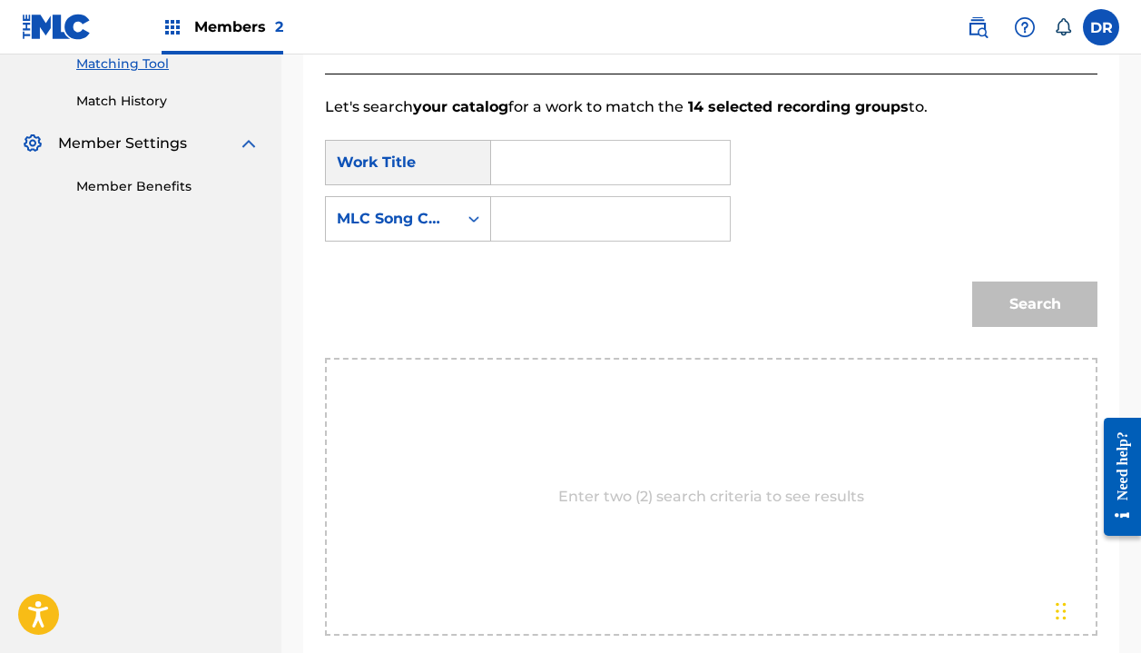
scroll to position [417, 0]
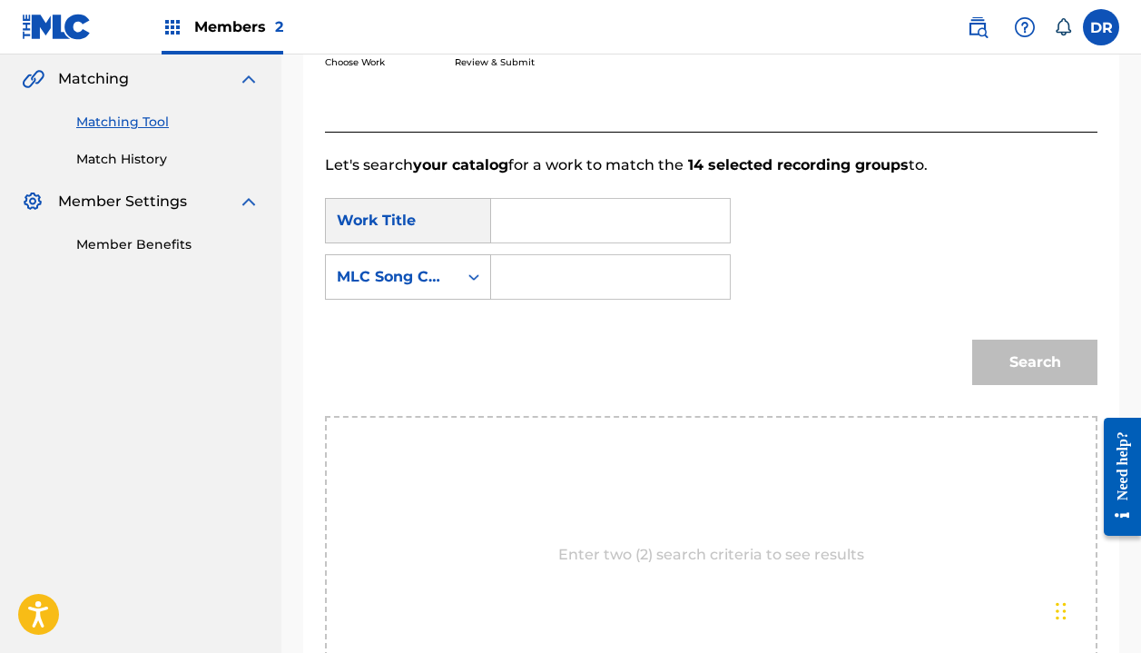
click at [515, 218] on input "Search Form" at bounding box center [611, 221] width 208 height 44
type input "A"
click at [545, 284] on strong "the" at bounding box center [534, 282] width 25 height 17
type input "feel the same"
click at [559, 283] on input "Search Form" at bounding box center [611, 277] width 208 height 44
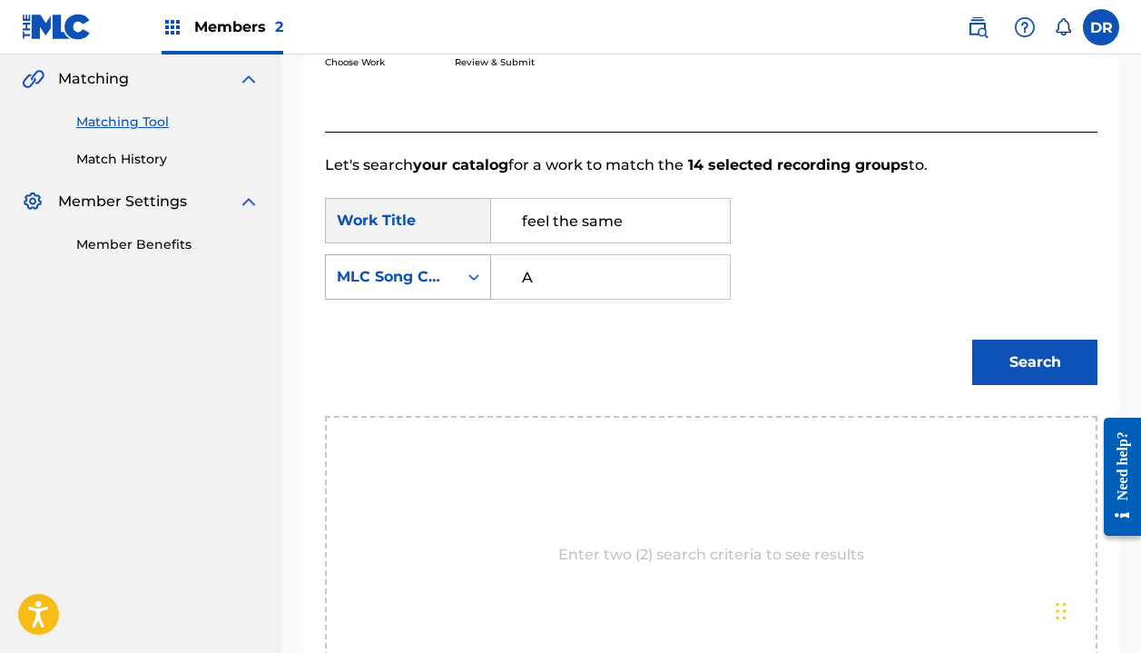
type input "A"
click at [384, 284] on div "MLC Song Code" at bounding box center [392, 277] width 110 height 22
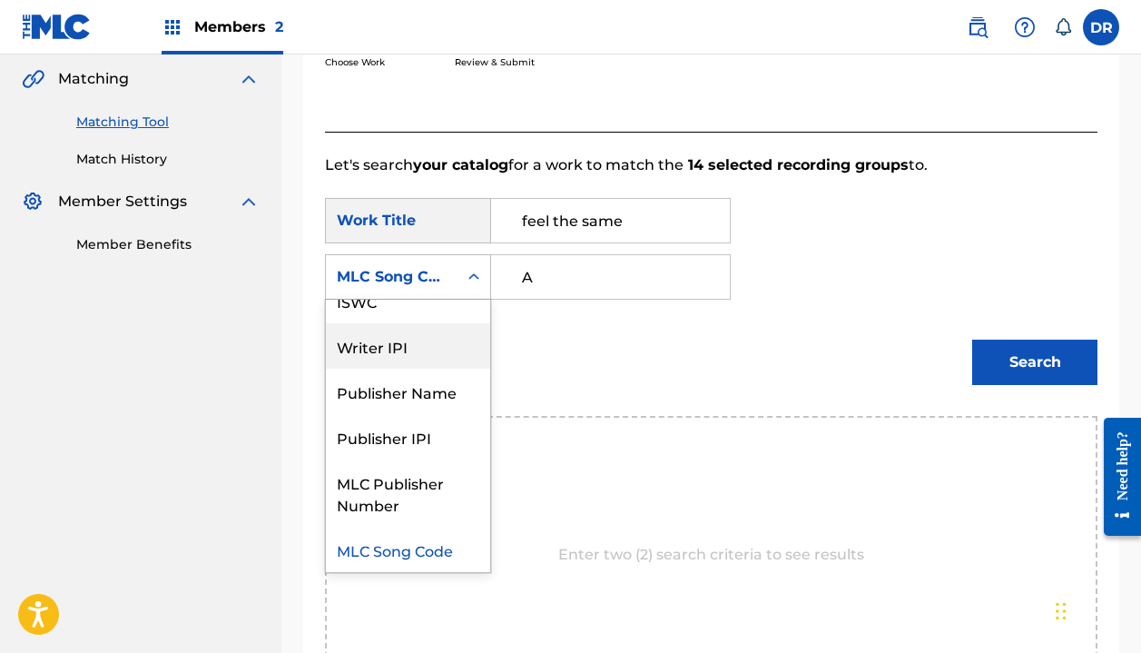
scroll to position [0, 0]
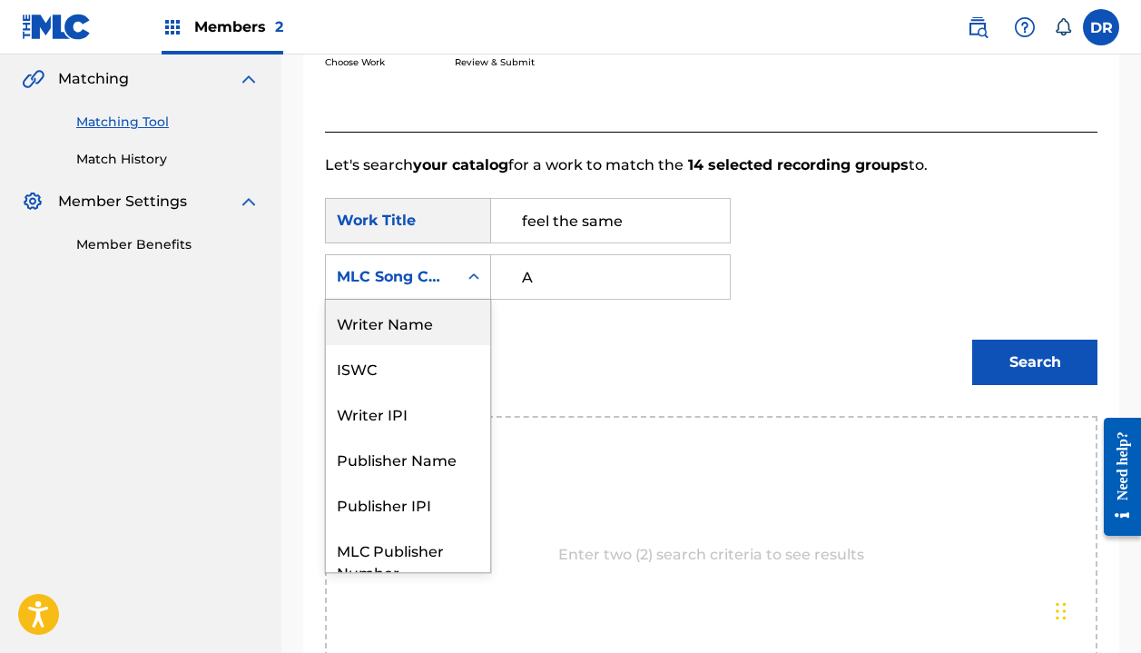
click at [389, 322] on div "Writer Name" at bounding box center [408, 322] width 164 height 45
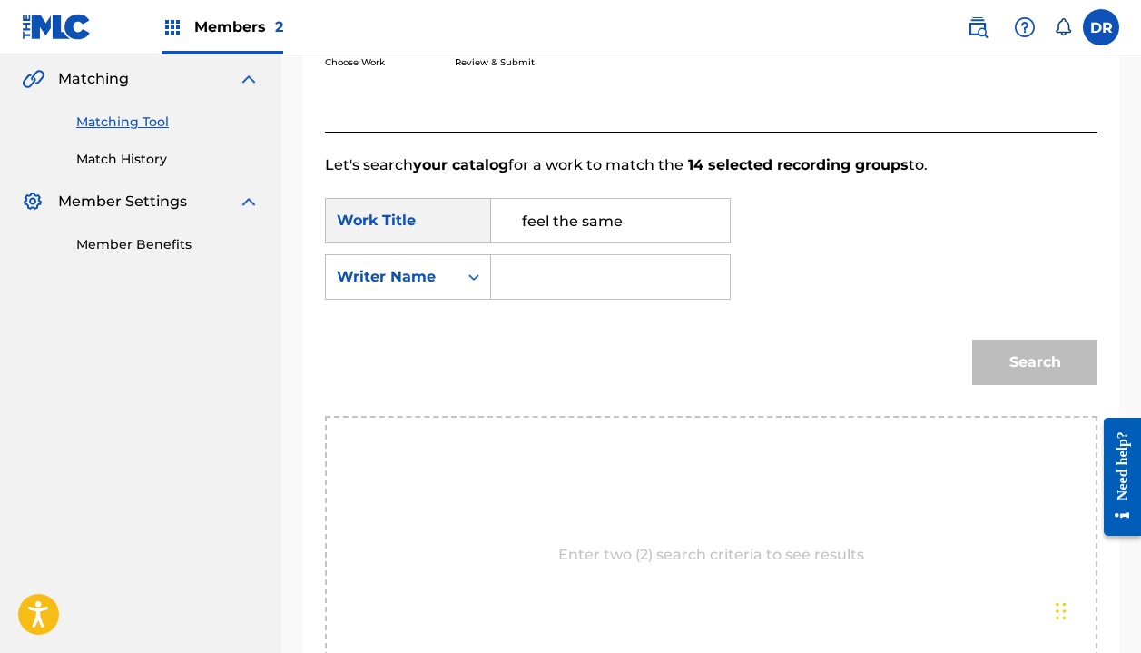
click at [563, 284] on input "Search Form" at bounding box center [611, 277] width 208 height 44
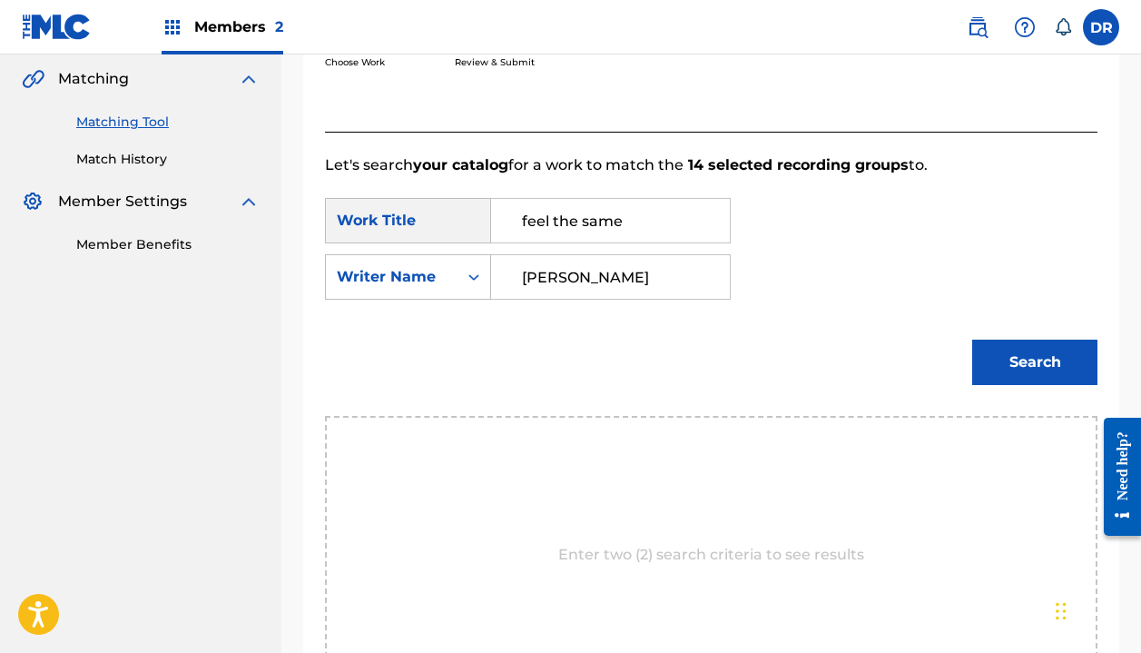
type input "[PERSON_NAME]"
click at [1035, 362] on button "Search" at bounding box center [1034, 362] width 125 height 45
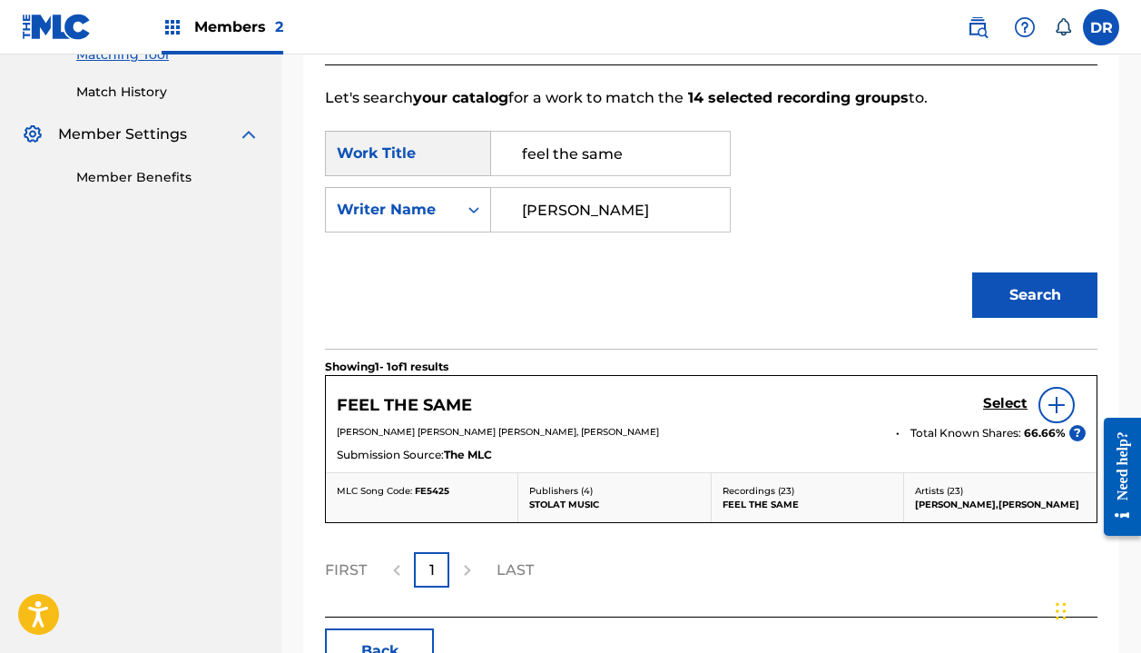
scroll to position [490, 0]
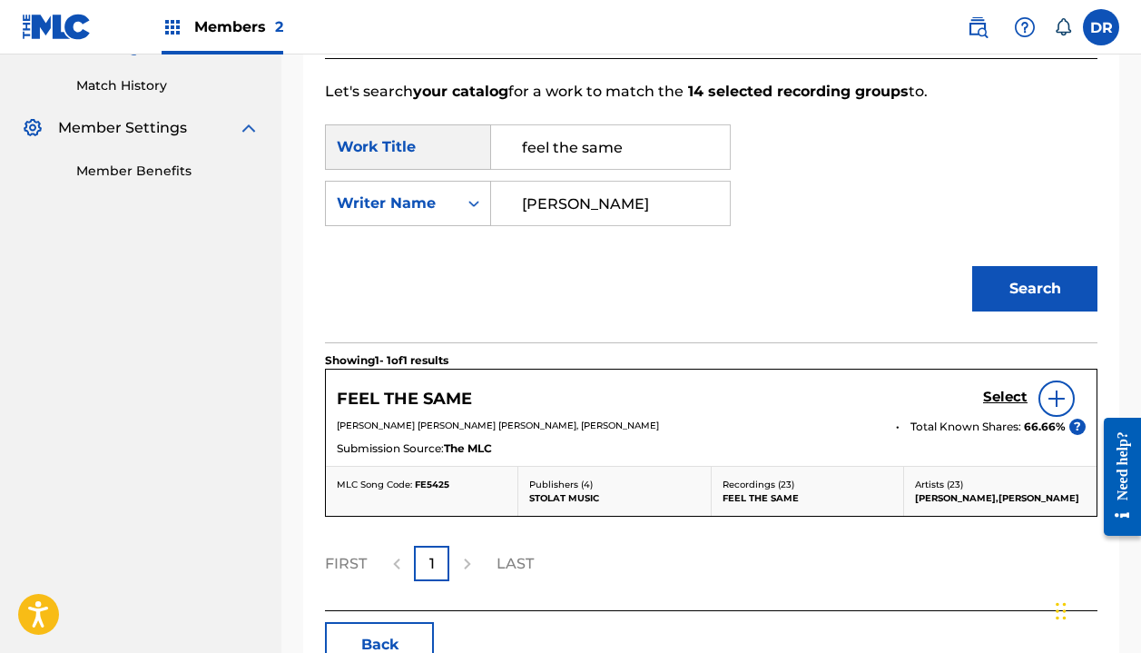
click at [1011, 397] on h5 "Select" at bounding box center [1005, 397] width 44 height 17
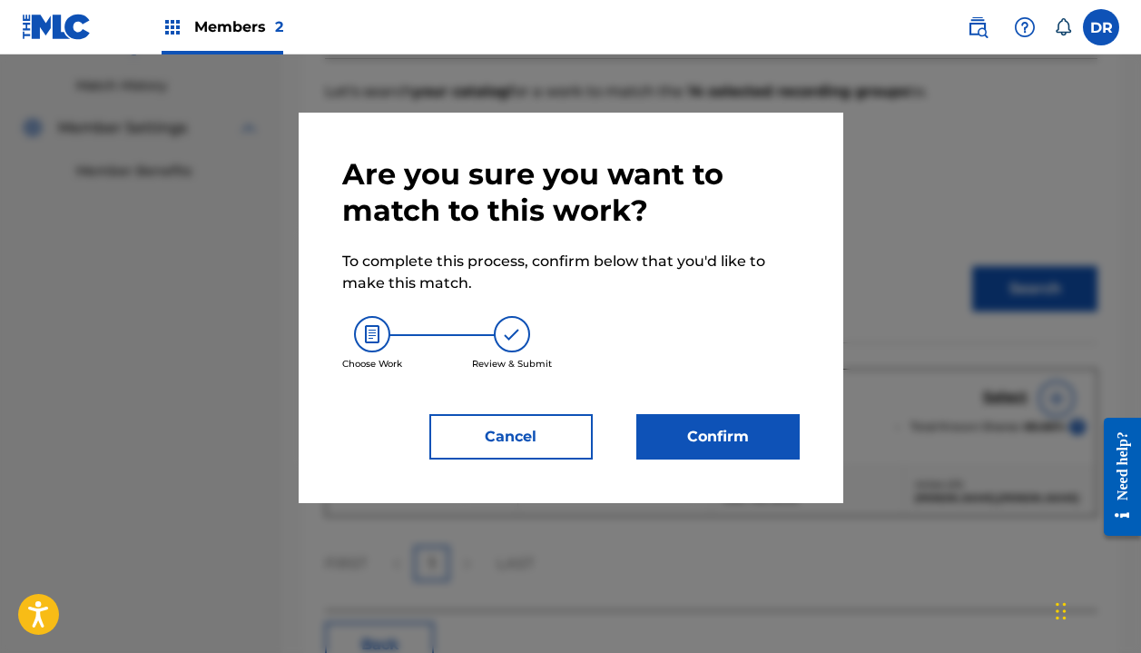
click at [759, 425] on button "Confirm" at bounding box center [717, 436] width 163 height 45
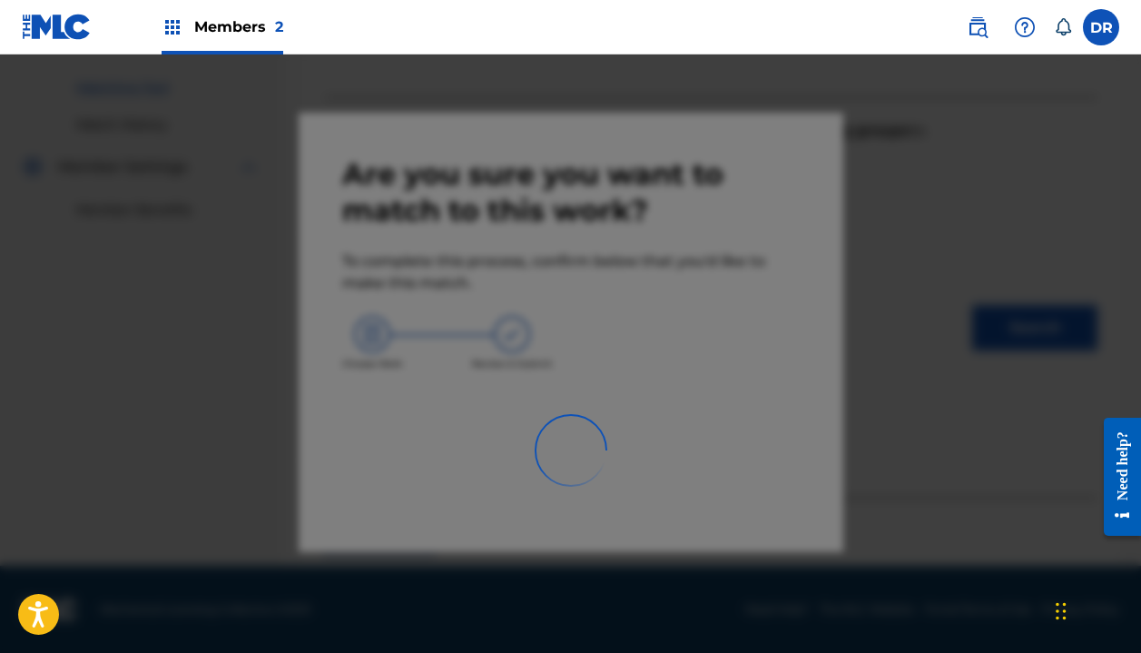
scroll to position [127, 0]
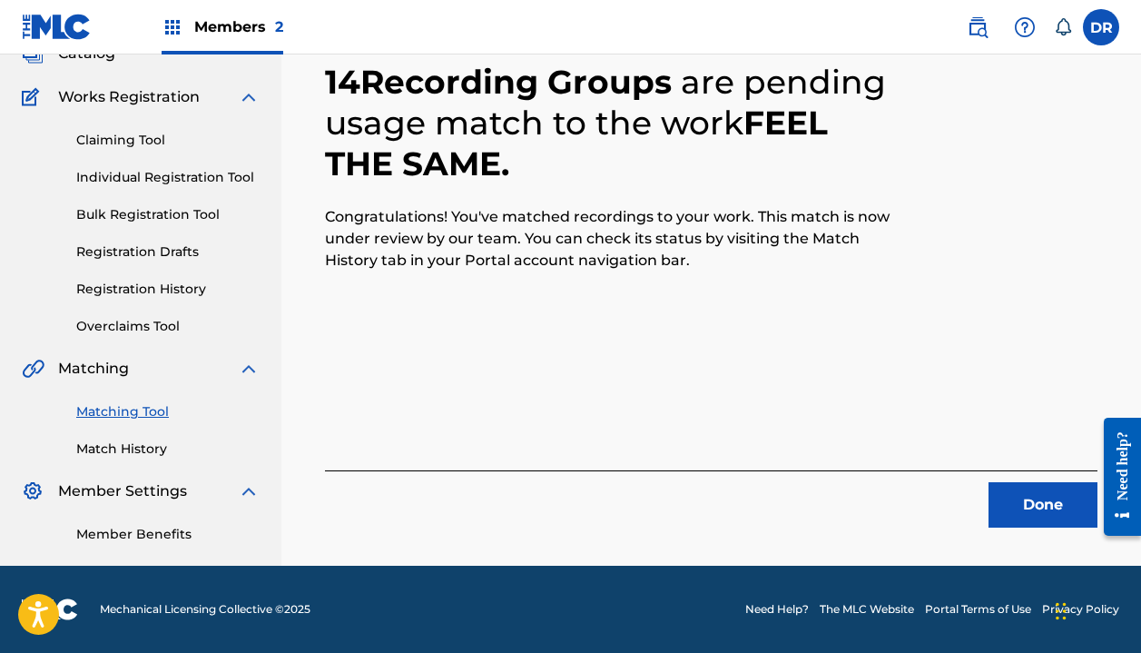
click at [1011, 492] on button "Done" at bounding box center [1043, 504] width 109 height 45
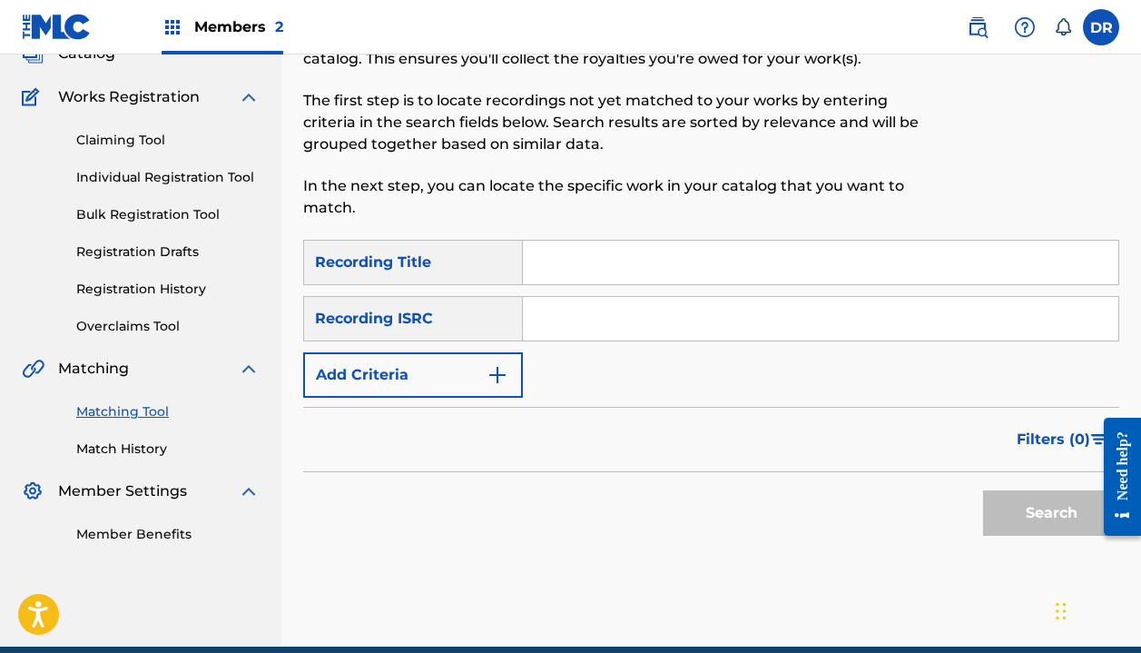
click at [610, 270] on input "Search Form" at bounding box center [821, 263] width 596 height 44
type input "In my mind"
click at [403, 348] on div "SearchWithCriteria62f818fd-9d26-4390-ad29-5aa3f68eeb89 Recording Title In my mi…" at bounding box center [711, 319] width 816 height 158
click at [401, 379] on button "Add Criteria" at bounding box center [413, 374] width 220 height 45
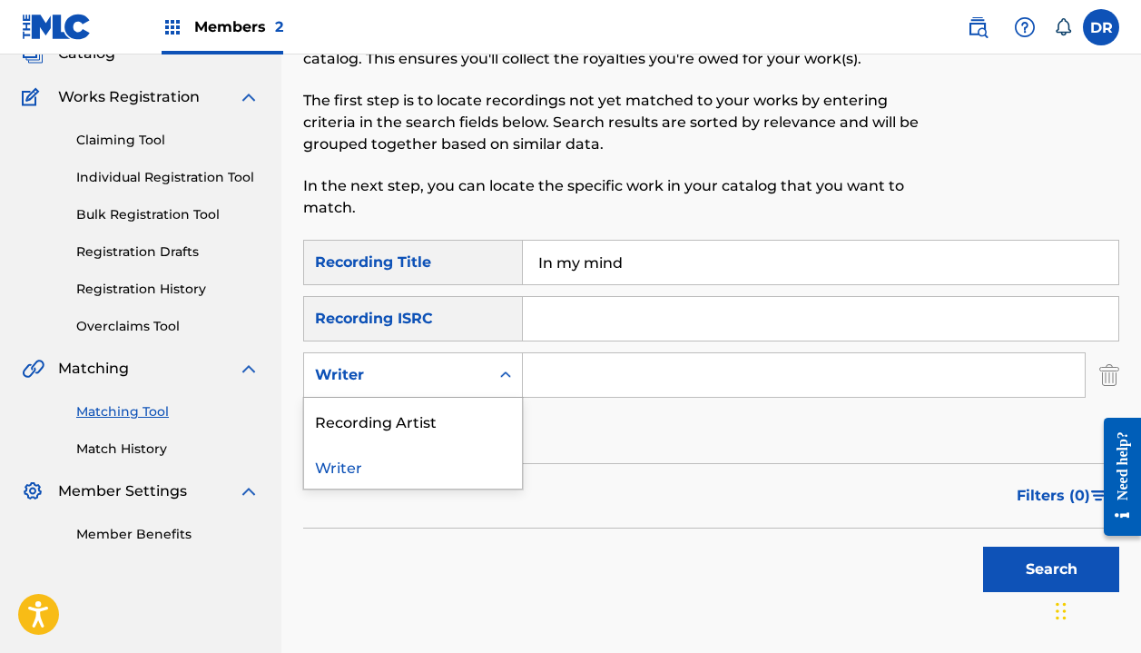
click at [401, 379] on div "Writer" at bounding box center [396, 375] width 163 height 22
click at [396, 429] on div "Recording Artist" at bounding box center [413, 420] width 218 height 45
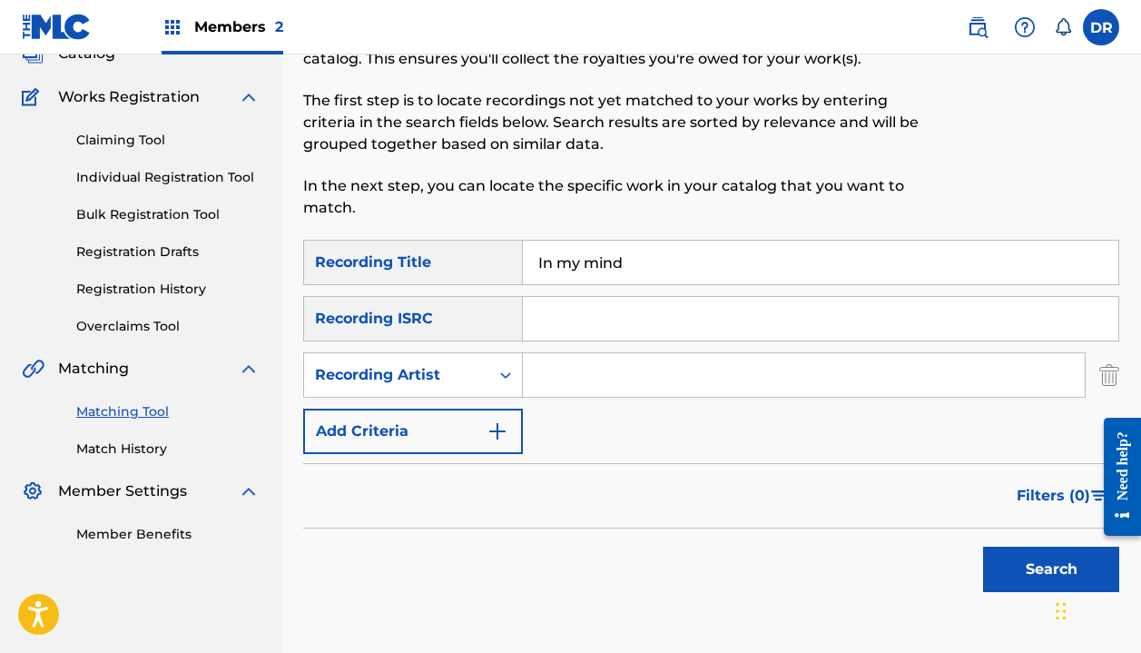
click at [566, 386] on input "Search Form" at bounding box center [804, 375] width 562 height 44
type input "[PERSON_NAME]"
click at [1051, 569] on button "Search" at bounding box center [1051, 569] width 136 height 45
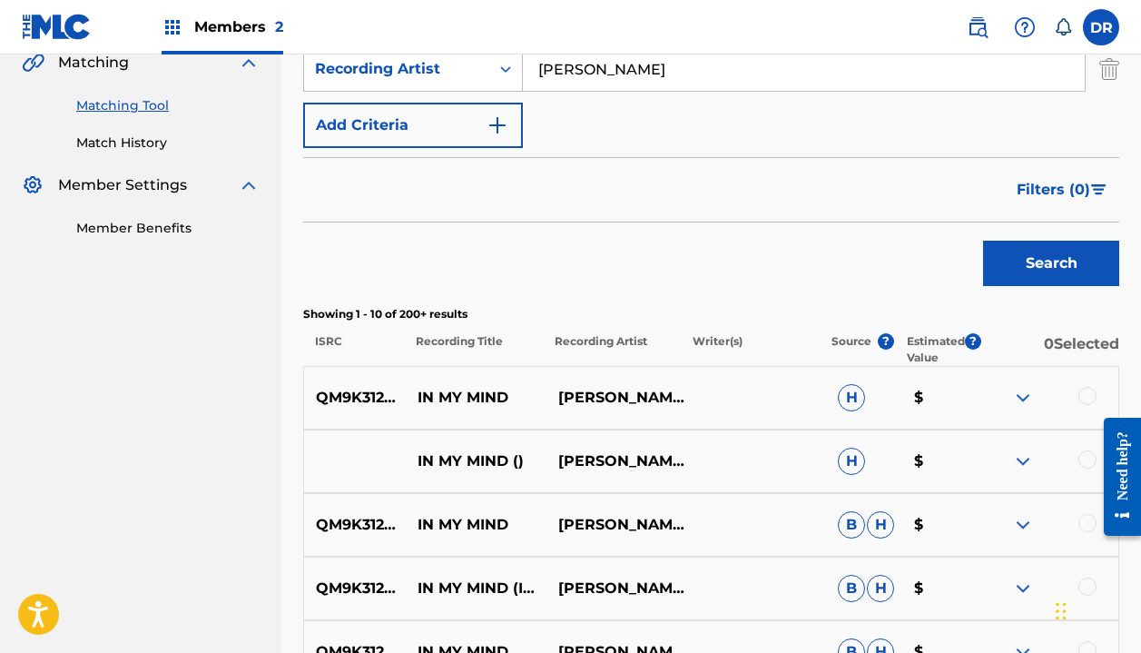
scroll to position [437, 0]
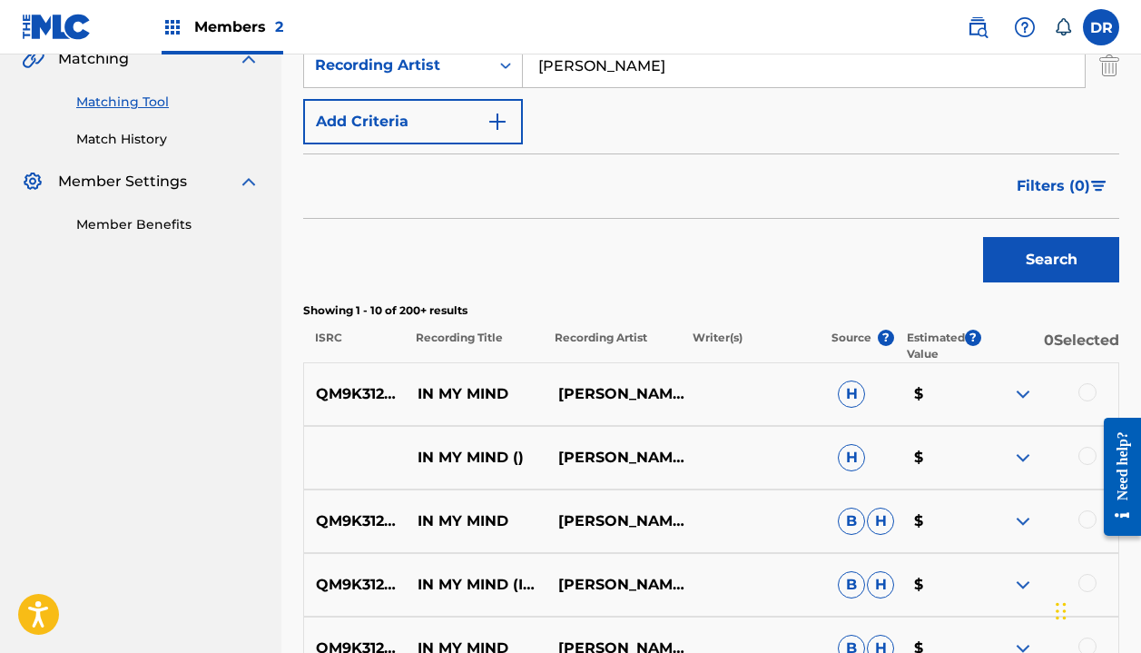
click at [1086, 387] on div at bounding box center [1088, 392] width 18 height 18
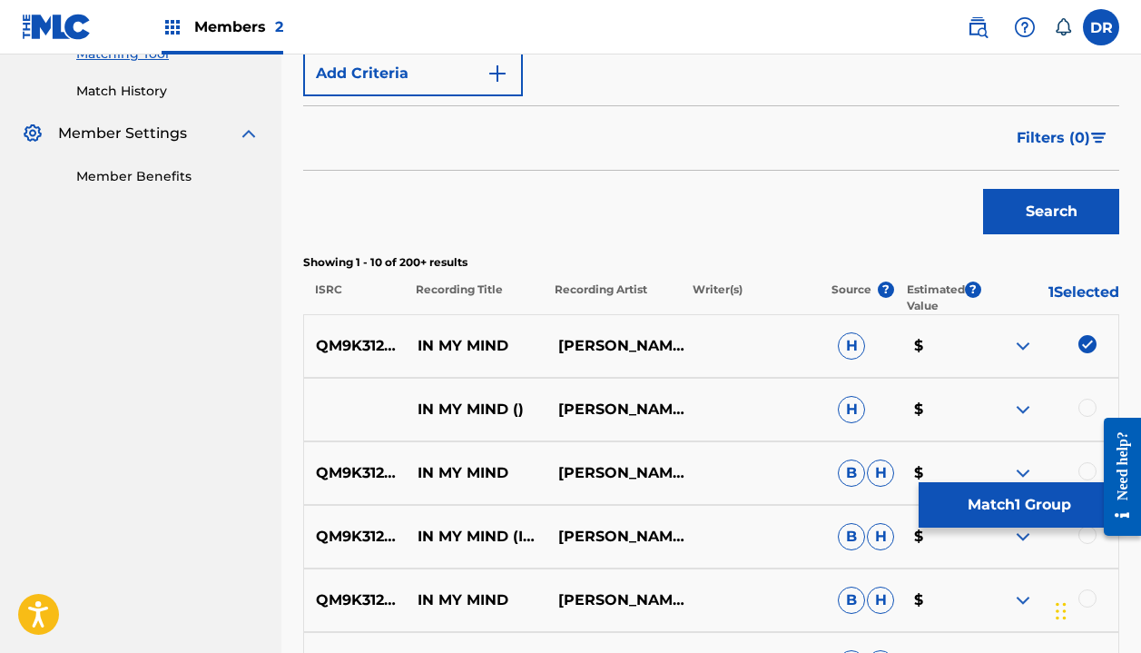
scroll to position [492, 0]
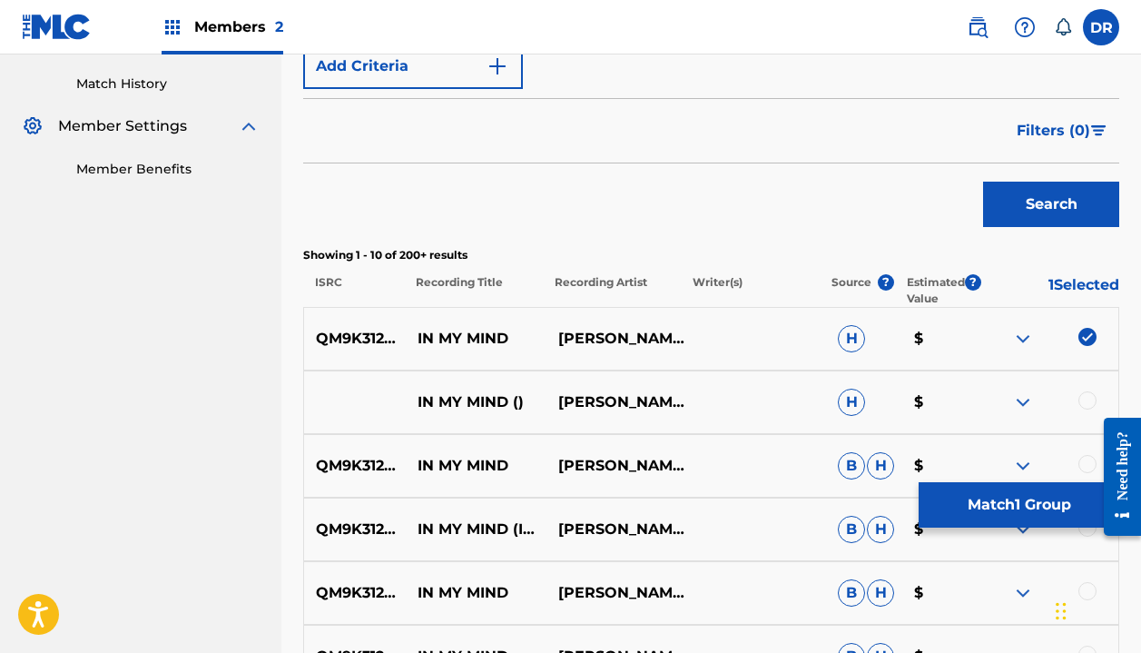
click at [1083, 390] on div "IN MY MIND () [PERSON_NAME]" at bounding box center [711, 402] width 816 height 64
click at [1080, 399] on div at bounding box center [1088, 400] width 18 height 18
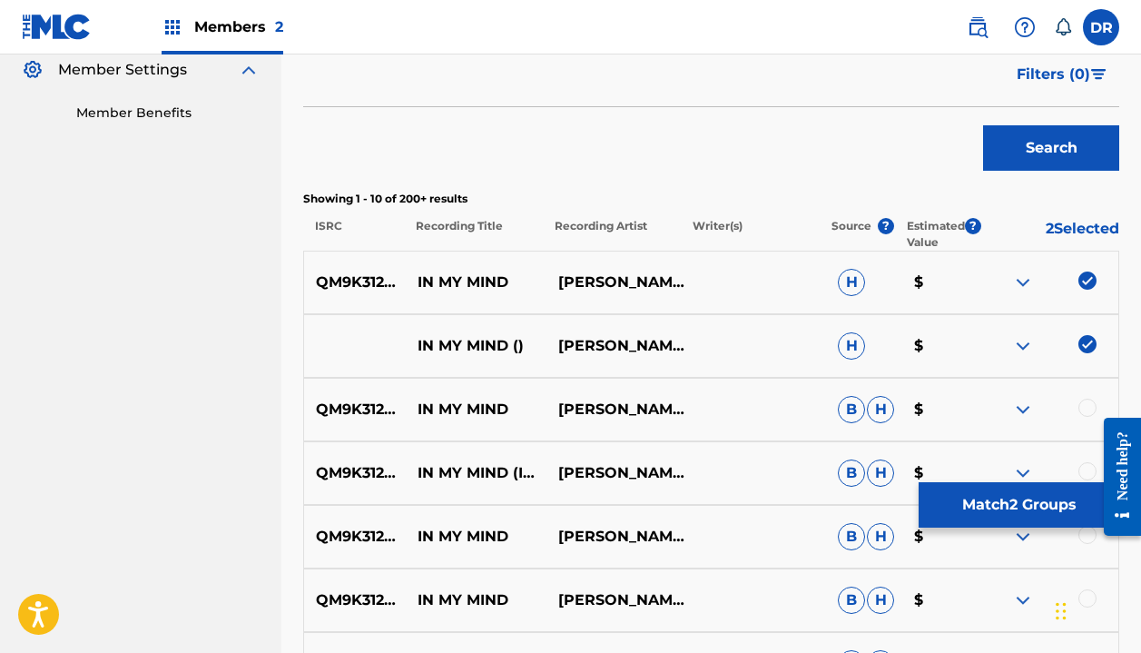
scroll to position [552, 0]
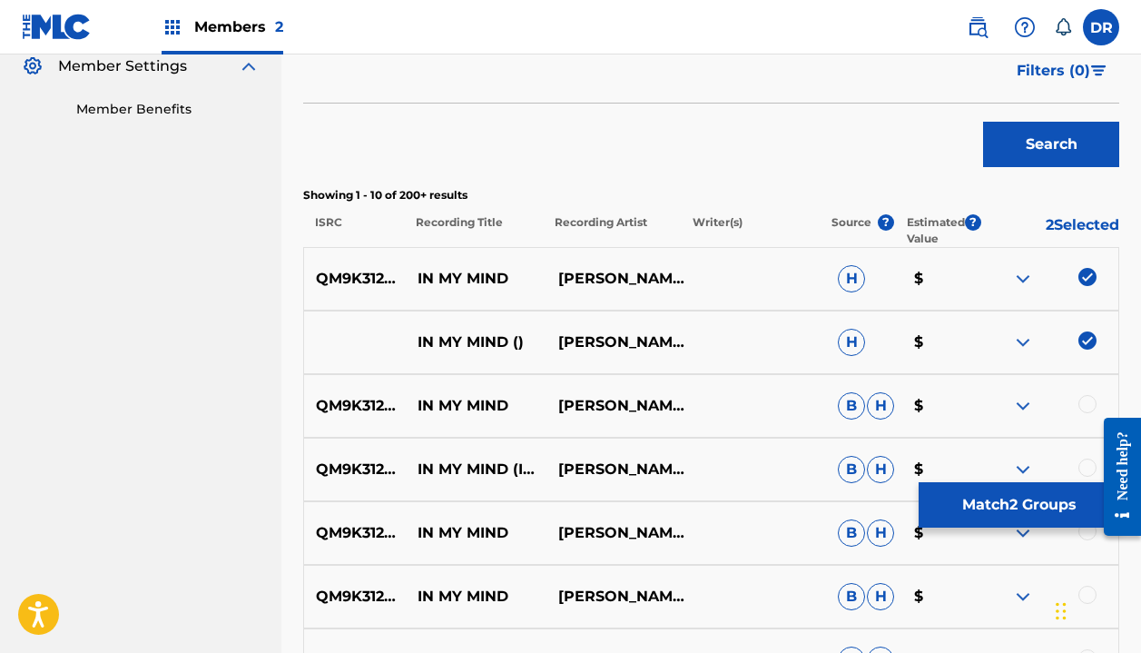
click at [1078, 407] on div at bounding box center [1049, 406] width 140 height 22
click at [1083, 407] on div at bounding box center [1088, 404] width 18 height 18
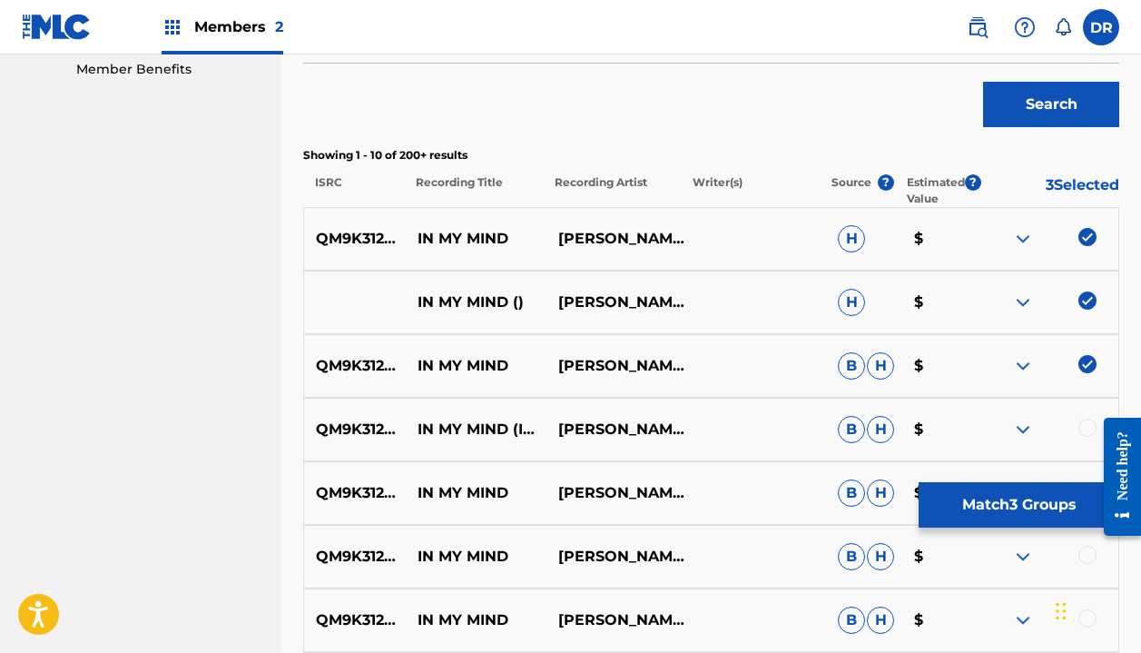
click at [1083, 436] on div at bounding box center [1088, 428] width 18 height 18
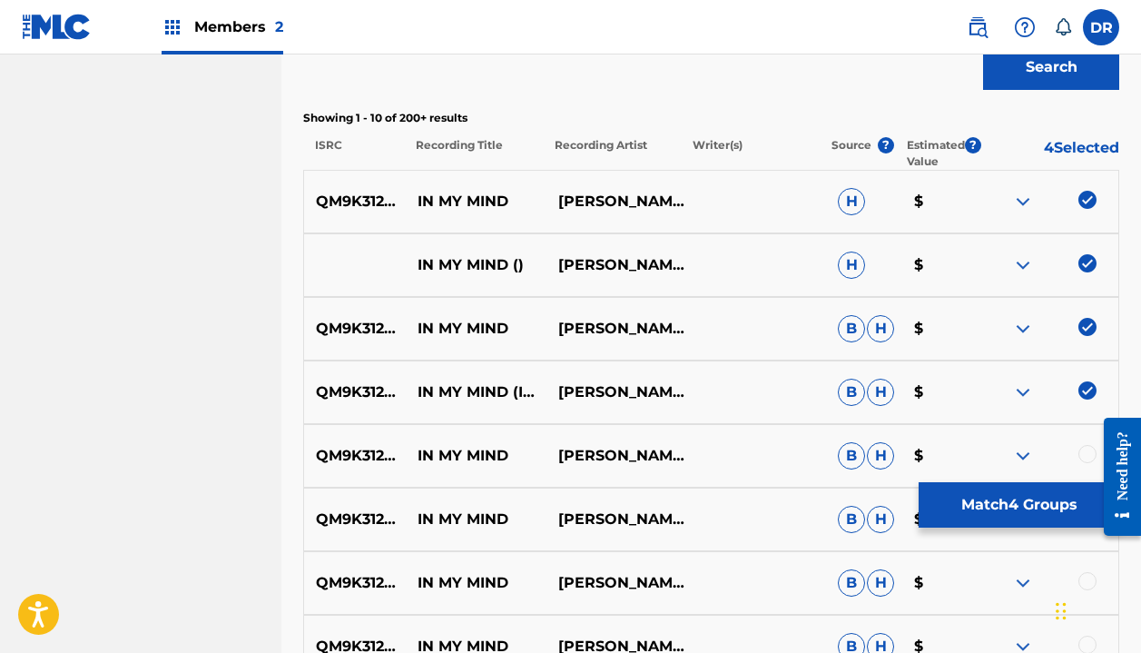
scroll to position [628, 0]
click at [1078, 446] on div at bounding box center [1049, 457] width 140 height 22
click at [1079, 450] on div at bounding box center [1088, 455] width 18 height 18
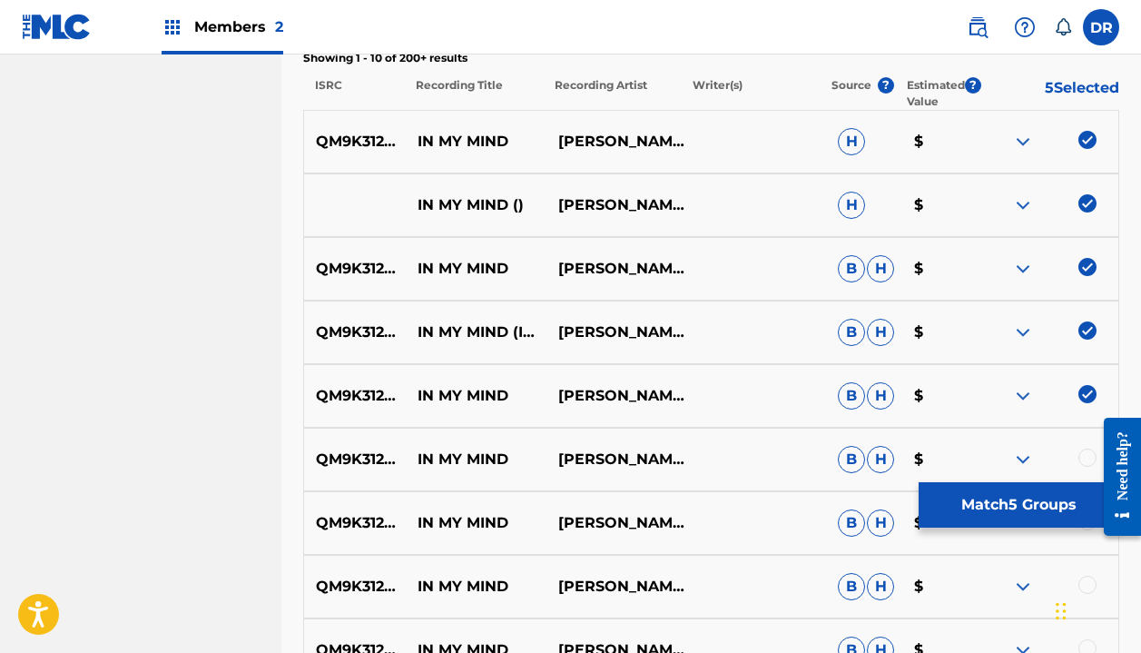
scroll to position [690, 0]
click at [1083, 452] on div at bounding box center [1088, 457] width 18 height 18
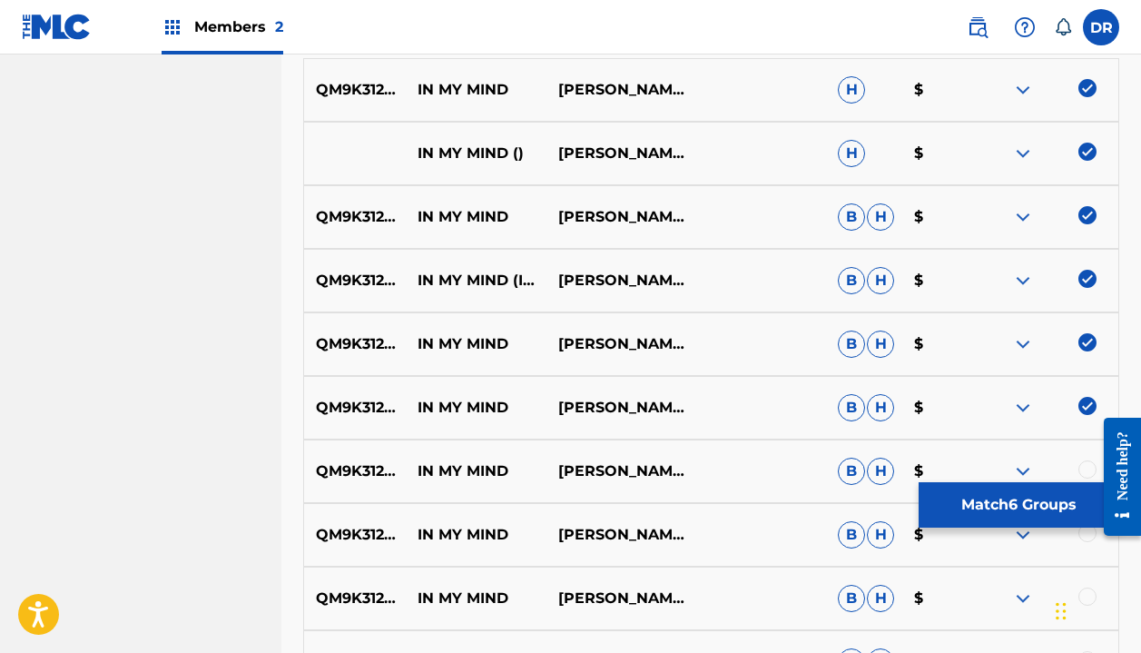
scroll to position [744, 0]
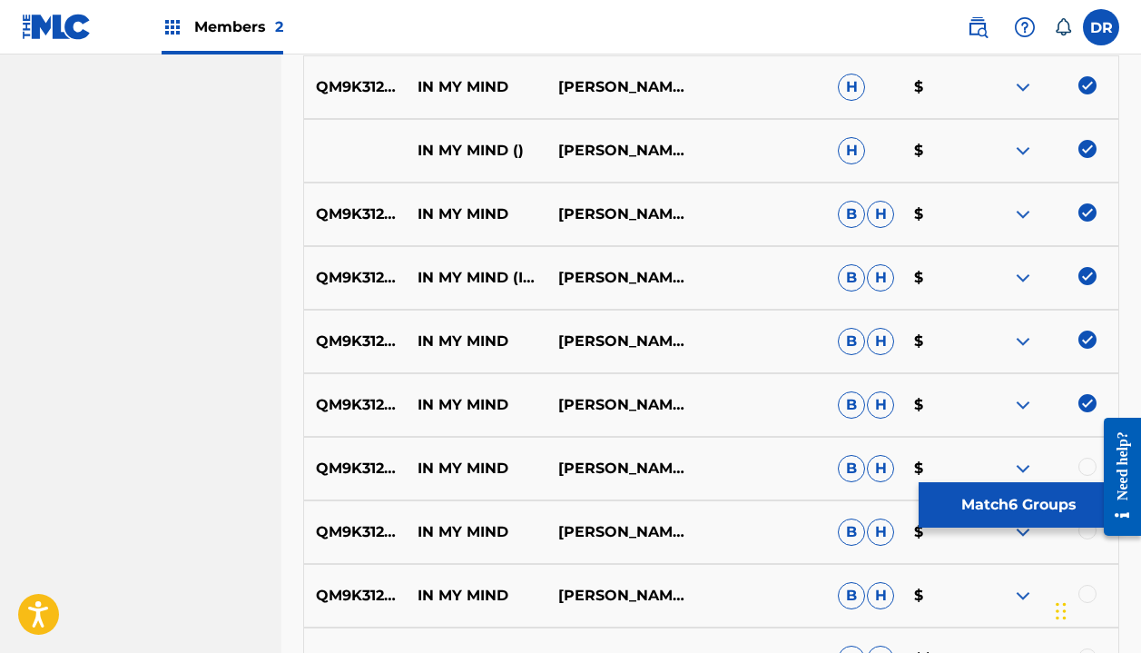
click at [1086, 462] on div at bounding box center [1088, 467] width 18 height 18
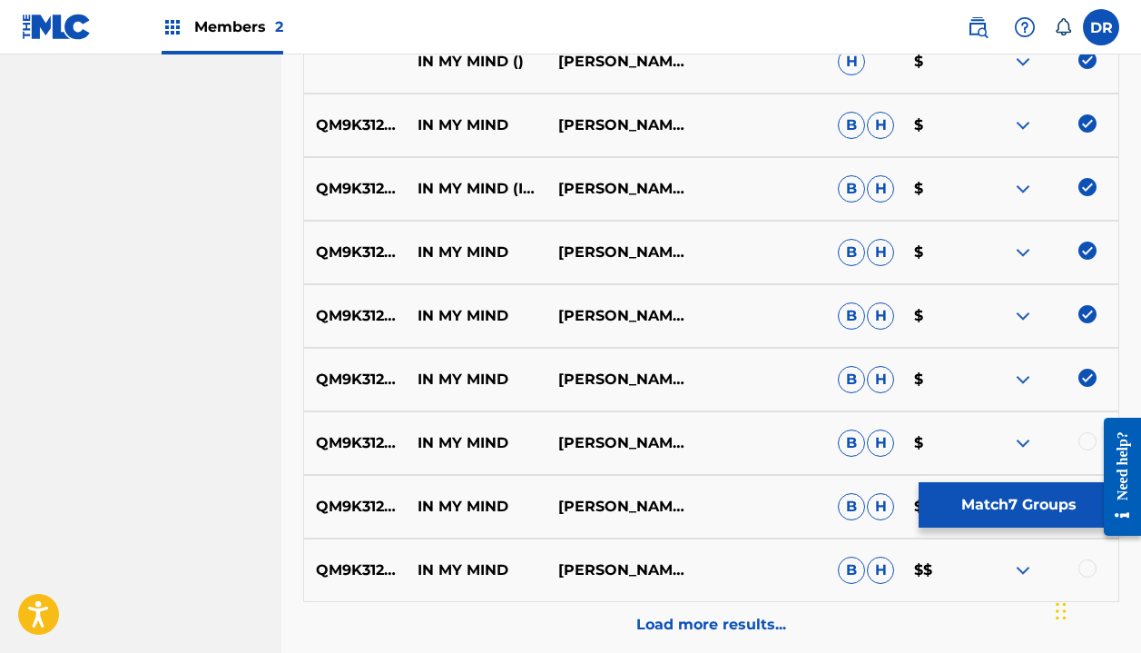
click at [1082, 437] on div at bounding box center [1088, 441] width 18 height 18
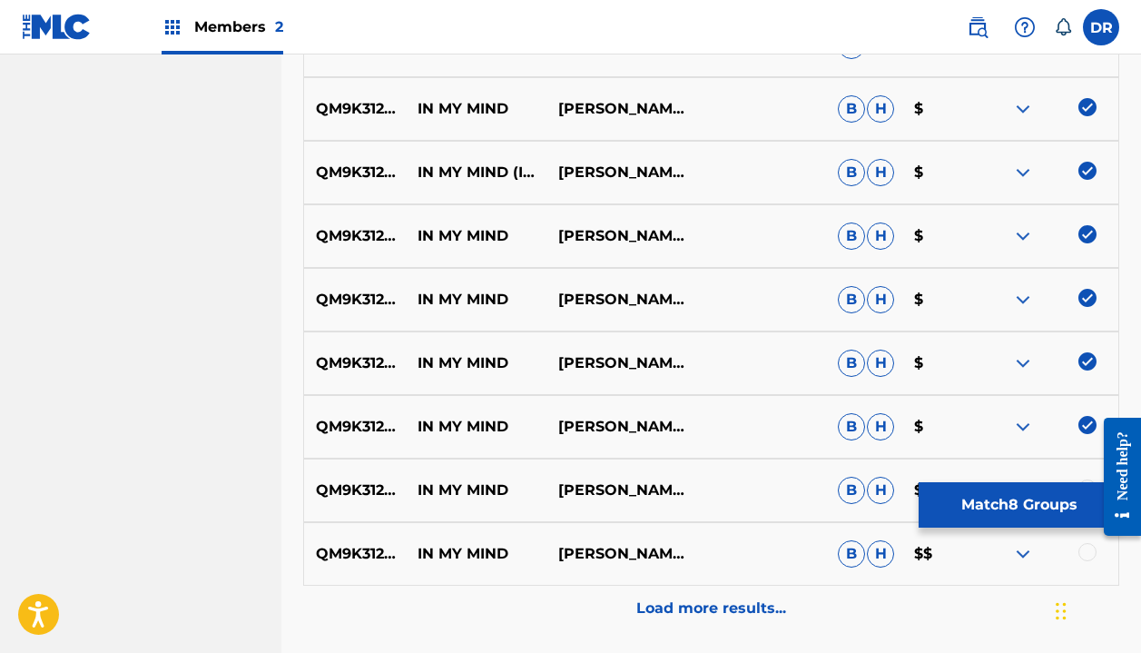
scroll to position [862, 0]
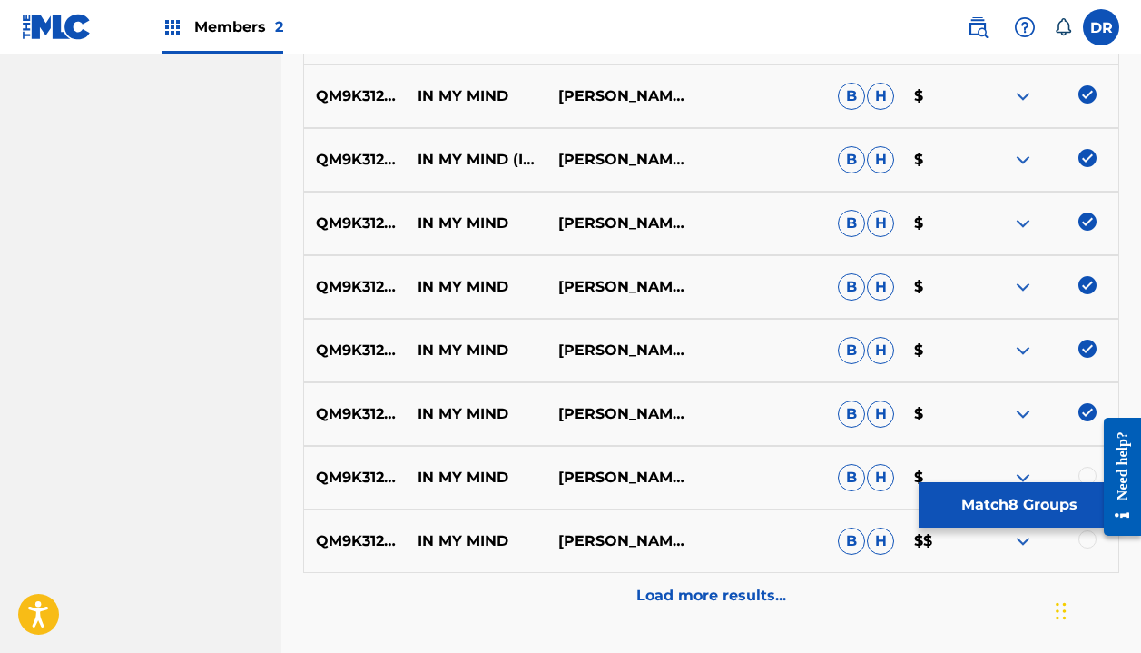
click at [1086, 473] on div at bounding box center [1088, 476] width 18 height 18
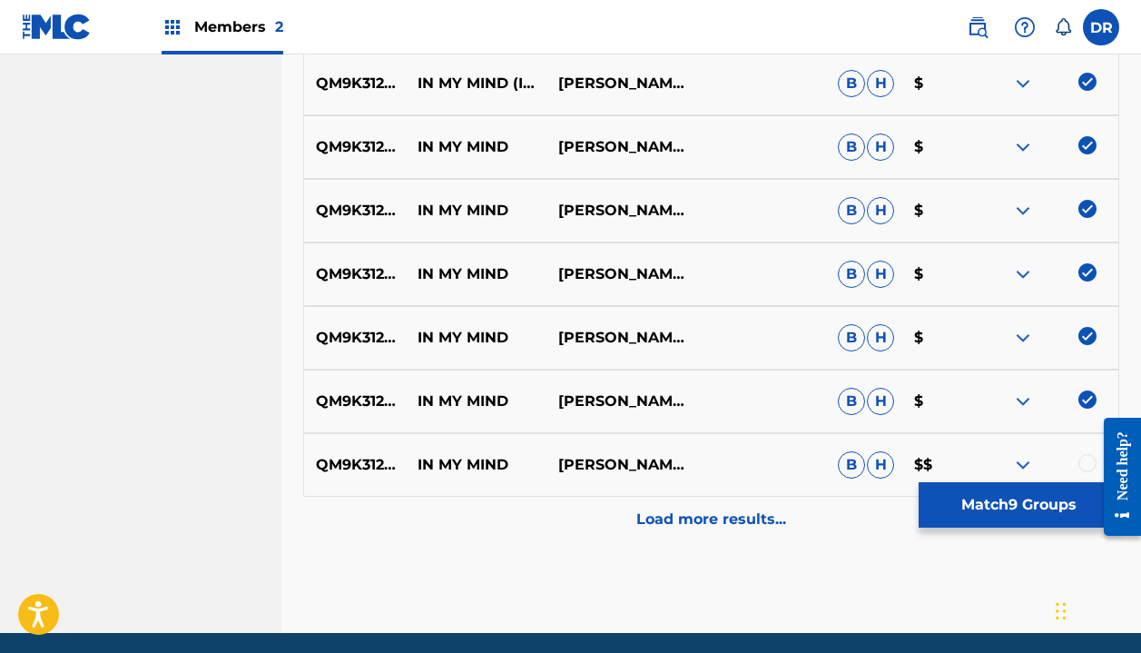
scroll to position [942, 0]
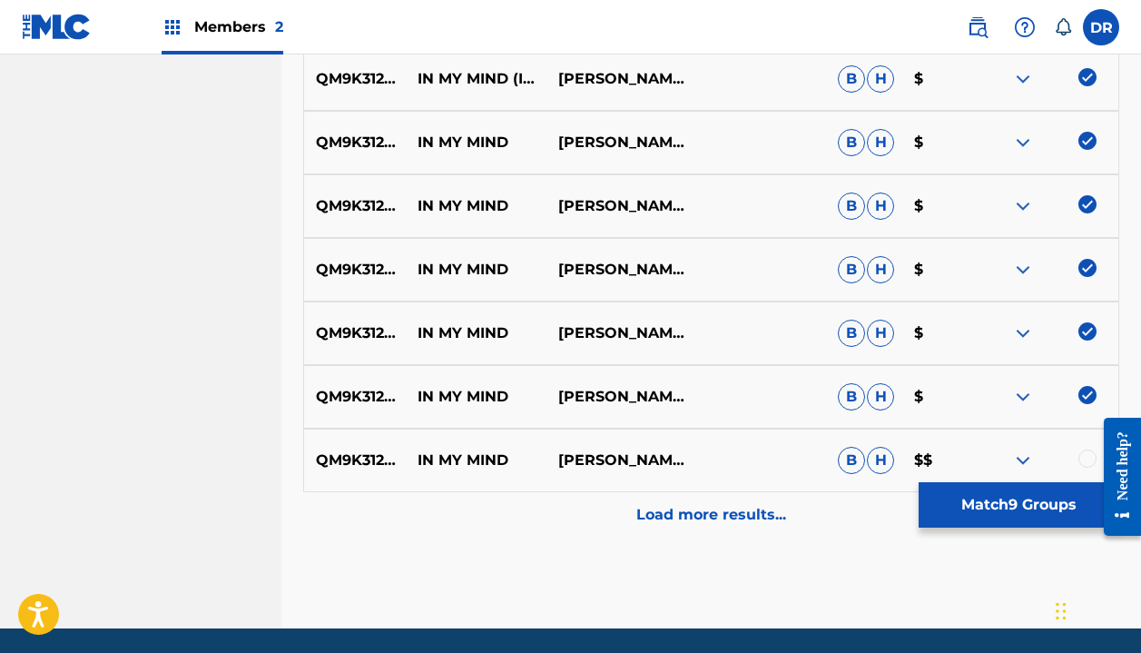
click at [1083, 454] on div at bounding box center [1088, 458] width 18 height 18
click at [701, 517] on p "Load more results..." at bounding box center [711, 515] width 150 height 22
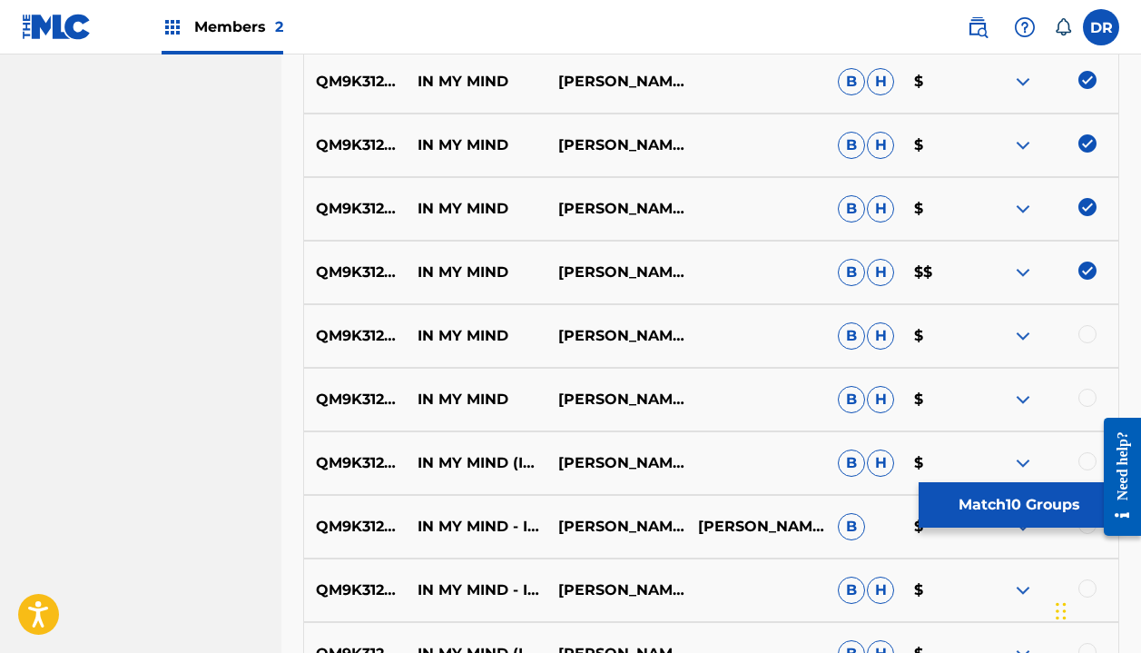
scroll to position [1135, 0]
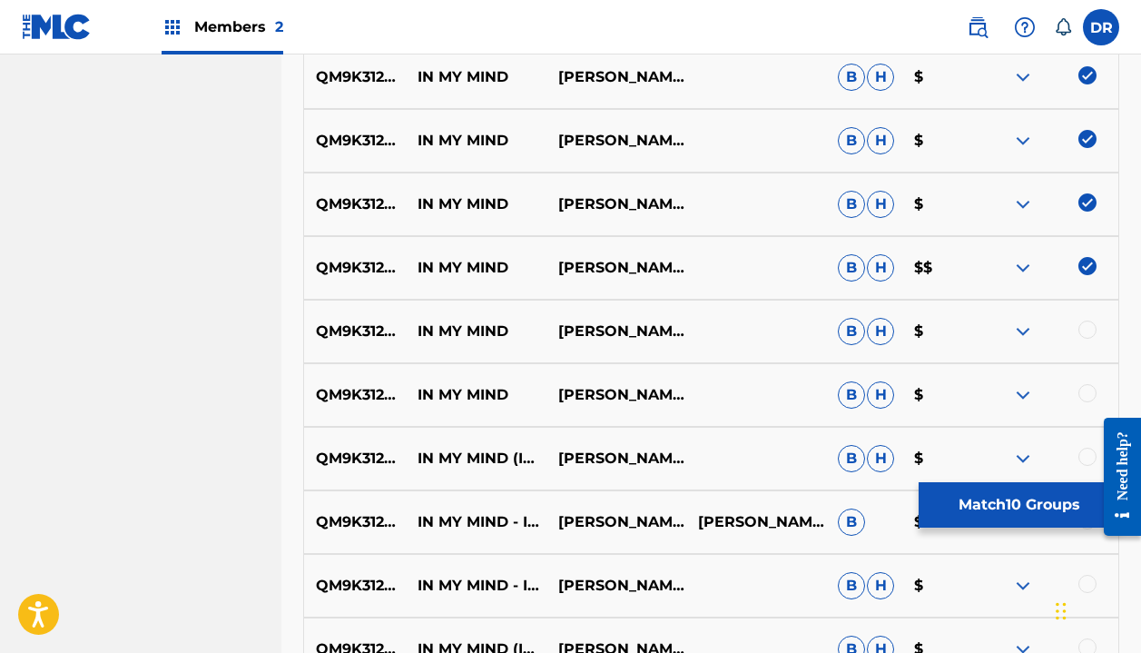
click at [1088, 333] on div at bounding box center [1088, 330] width 18 height 18
click at [1081, 396] on div at bounding box center [1088, 393] width 18 height 18
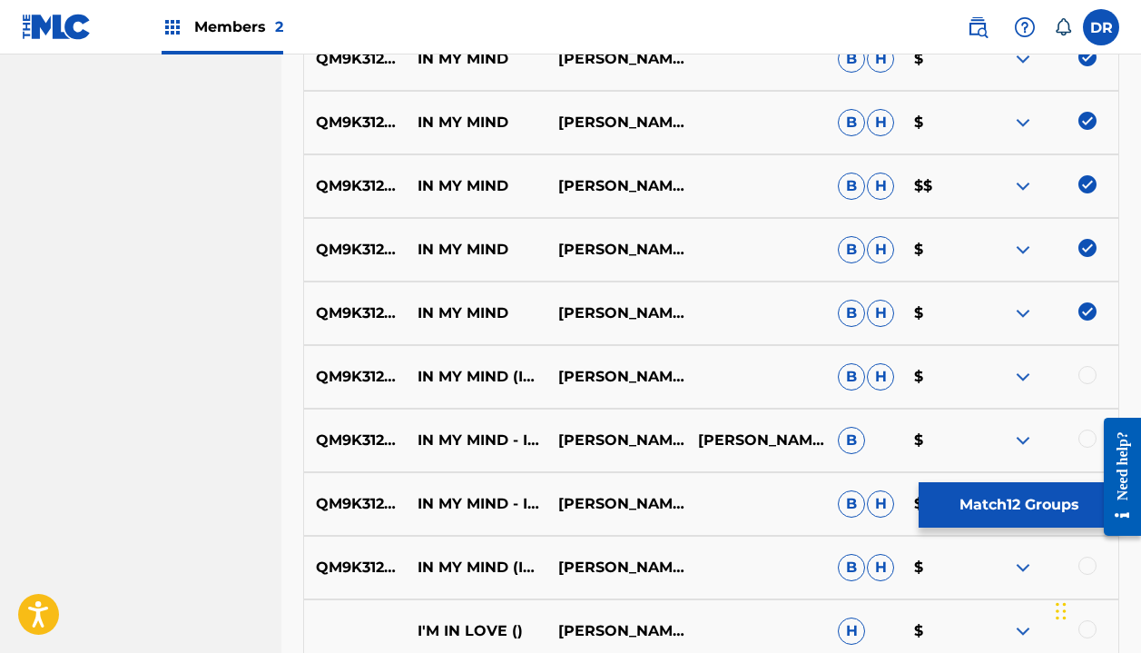
scroll to position [1222, 0]
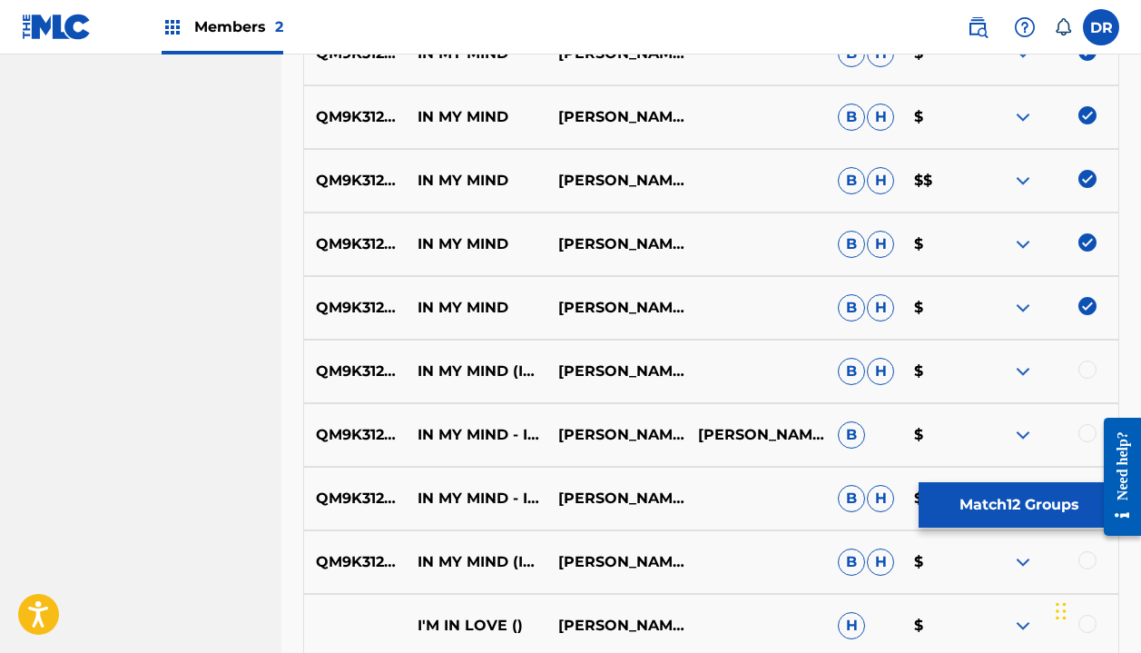
click at [1088, 372] on div at bounding box center [1088, 369] width 18 height 18
click at [1087, 434] on div at bounding box center [1088, 433] width 18 height 18
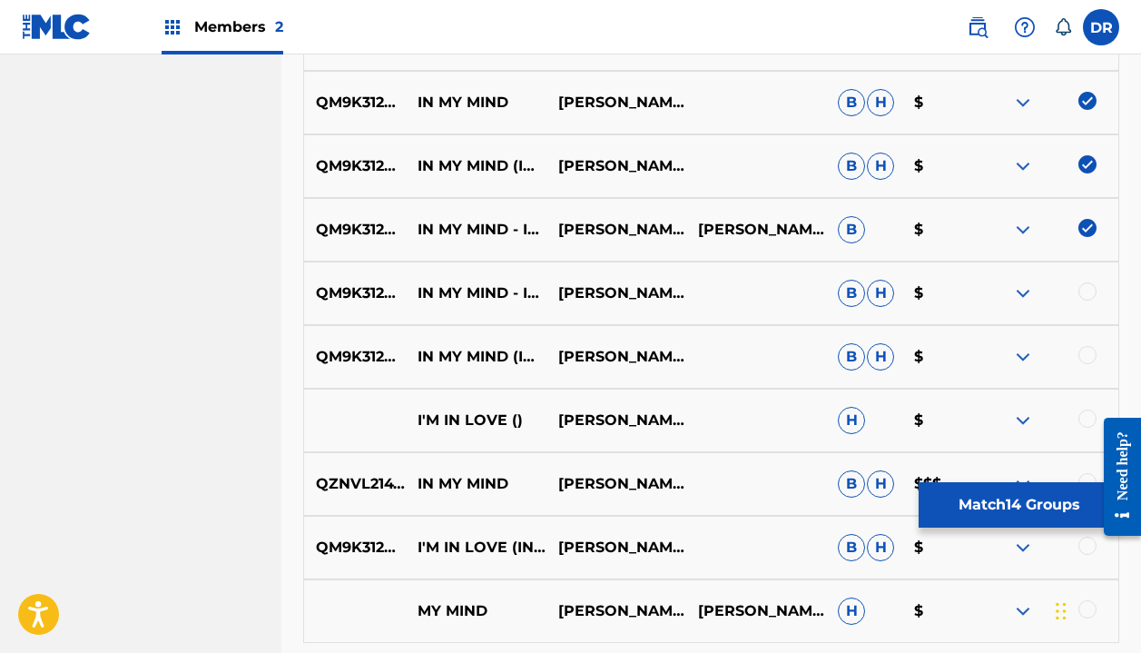
scroll to position [1431, 0]
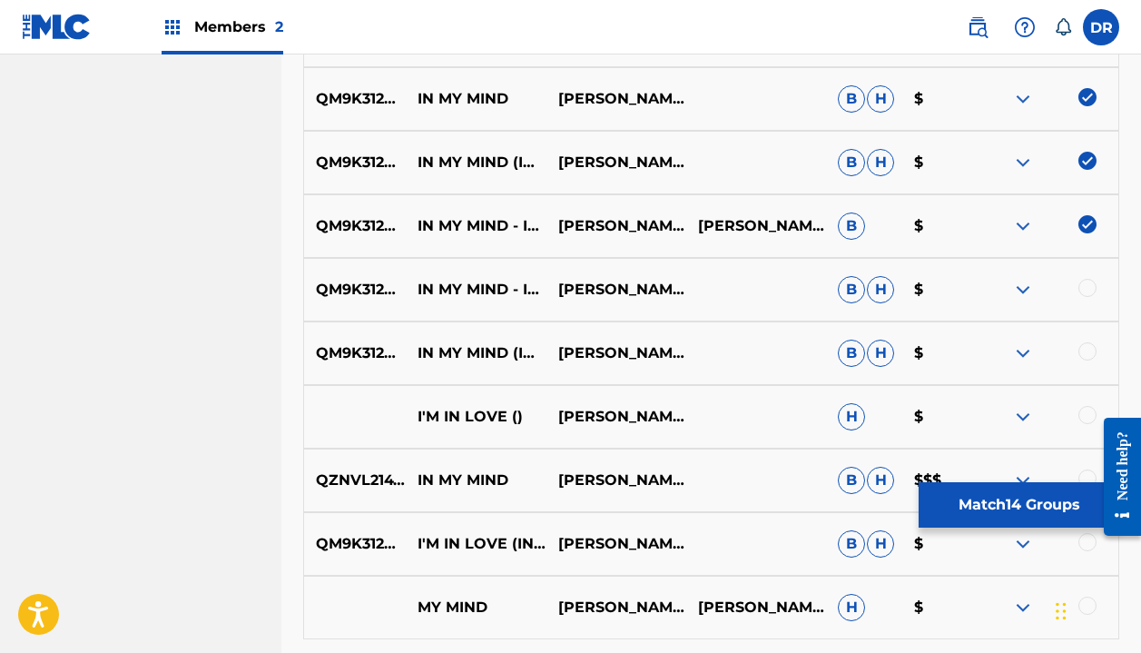
click at [1093, 349] on div at bounding box center [1088, 351] width 18 height 18
click at [1092, 298] on div at bounding box center [1049, 290] width 140 height 22
click at [1090, 288] on div at bounding box center [1088, 288] width 18 height 18
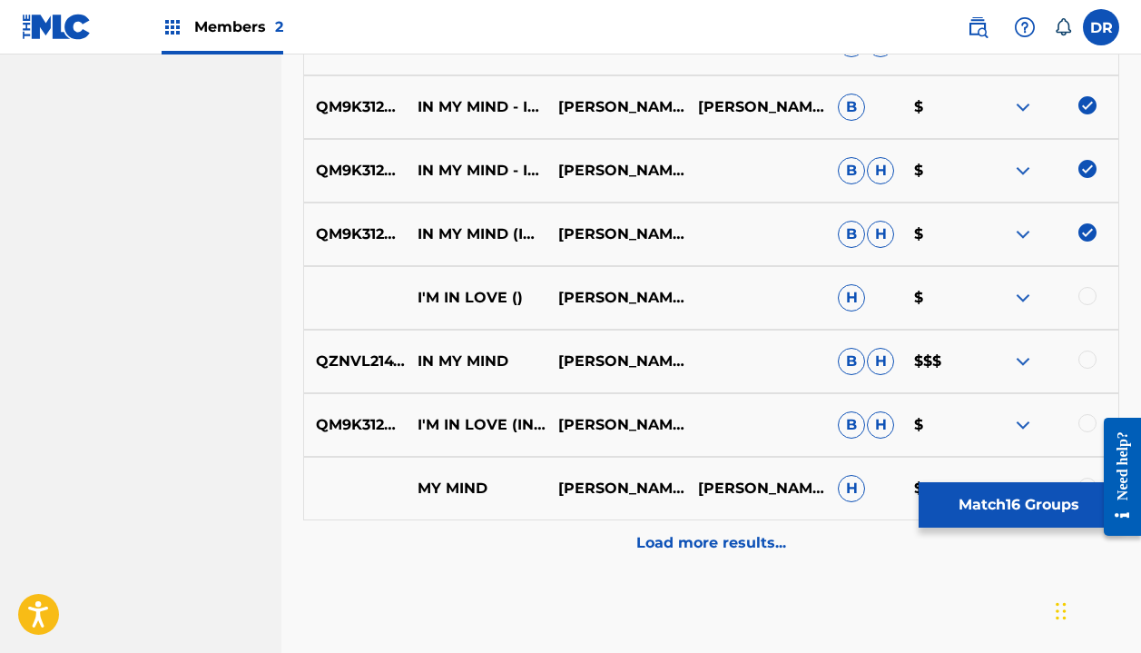
click at [656, 528] on div "Load more results..." at bounding box center [711, 542] width 816 height 45
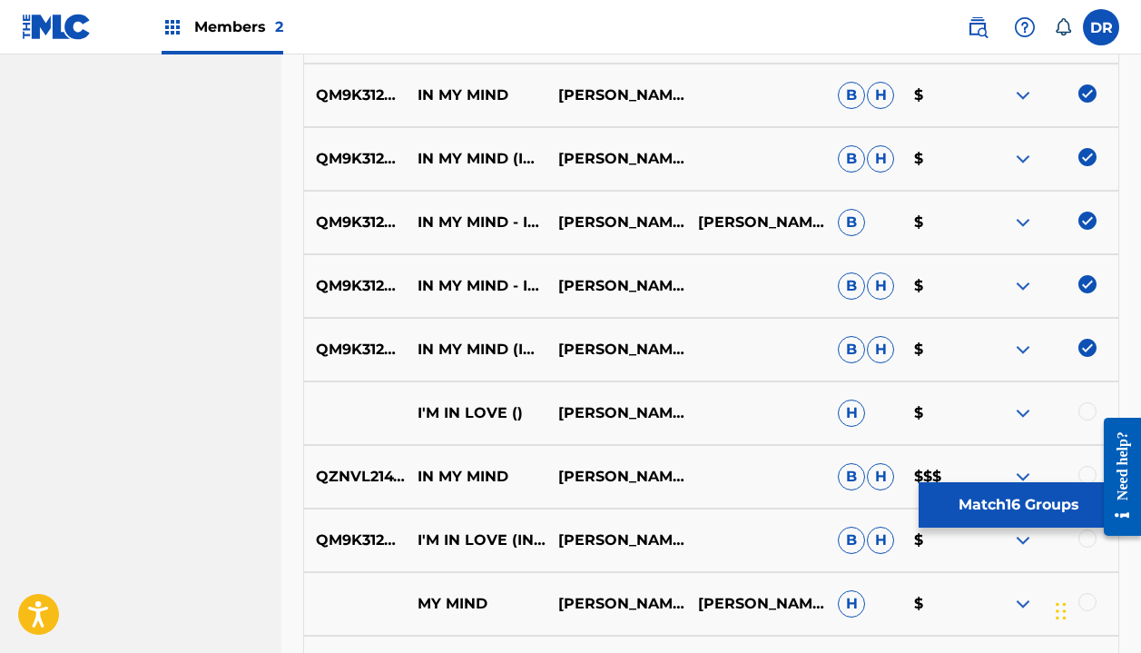
scroll to position [1449, 0]
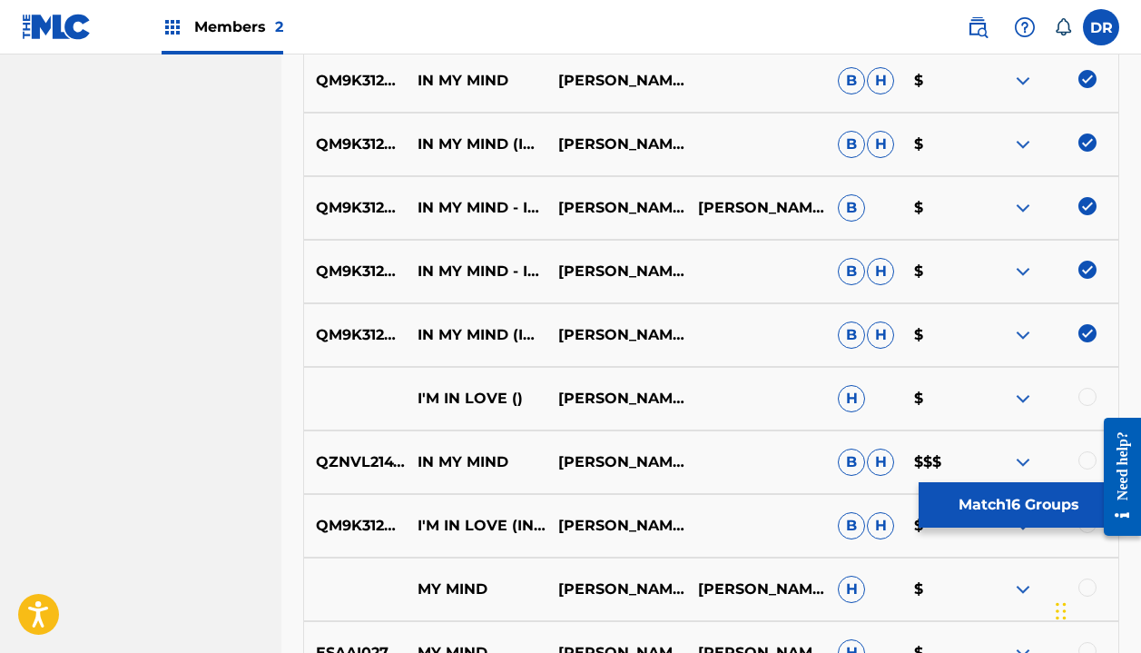
click at [999, 507] on button "Match 16 Groups" at bounding box center [1019, 504] width 201 height 45
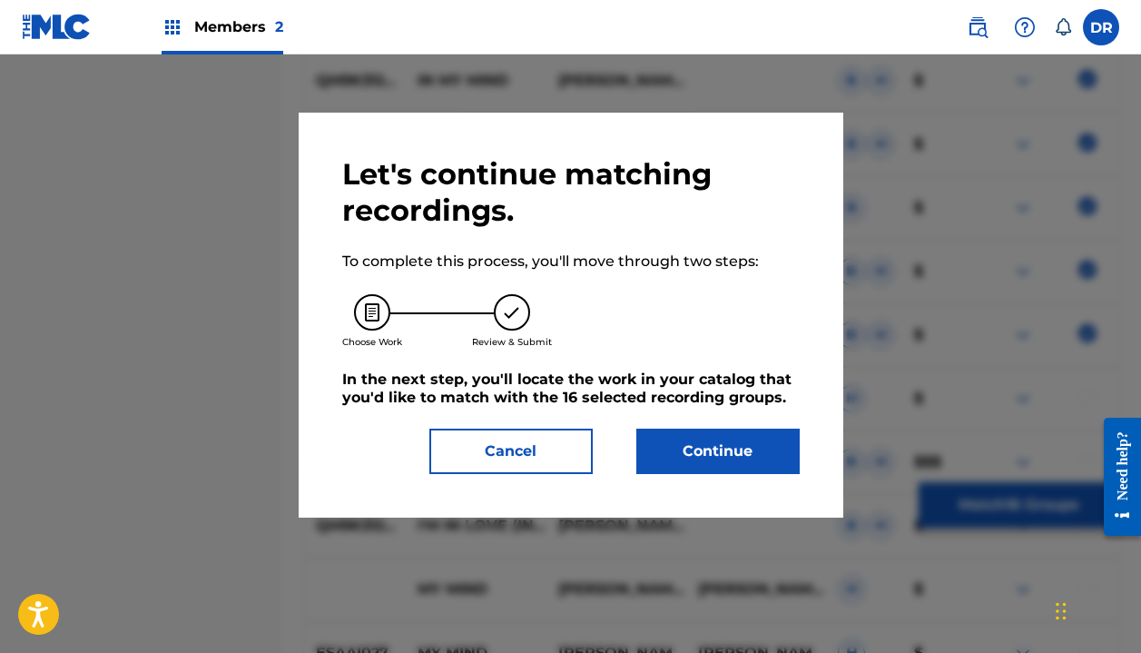
click at [738, 441] on button "Continue" at bounding box center [717, 451] width 163 height 45
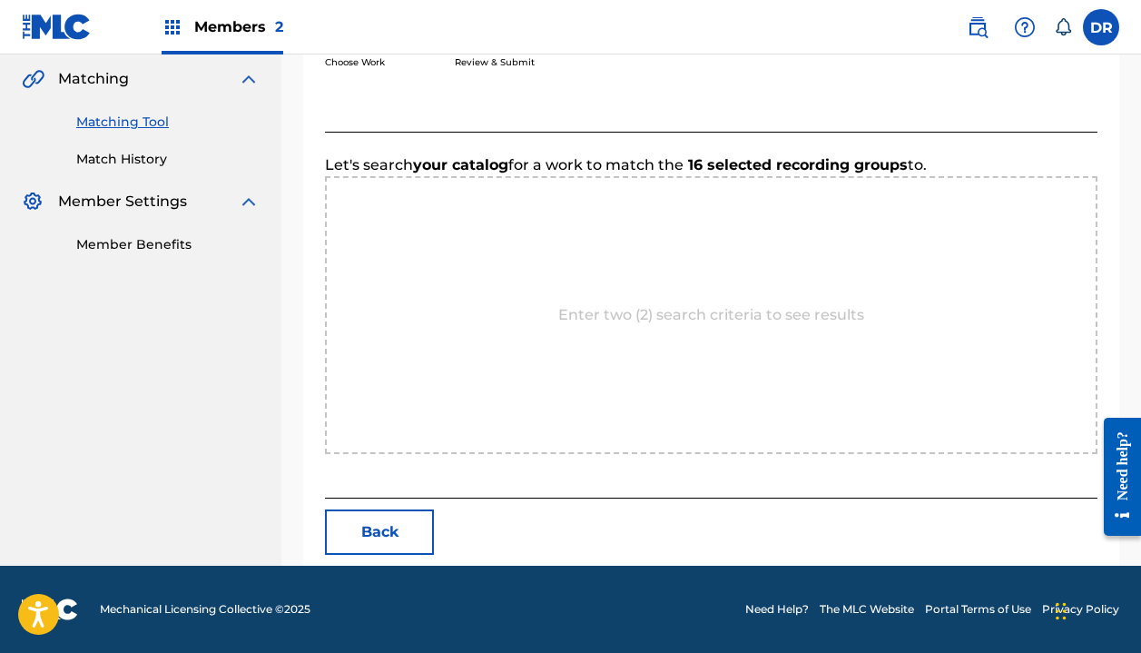
scroll to position [417, 0]
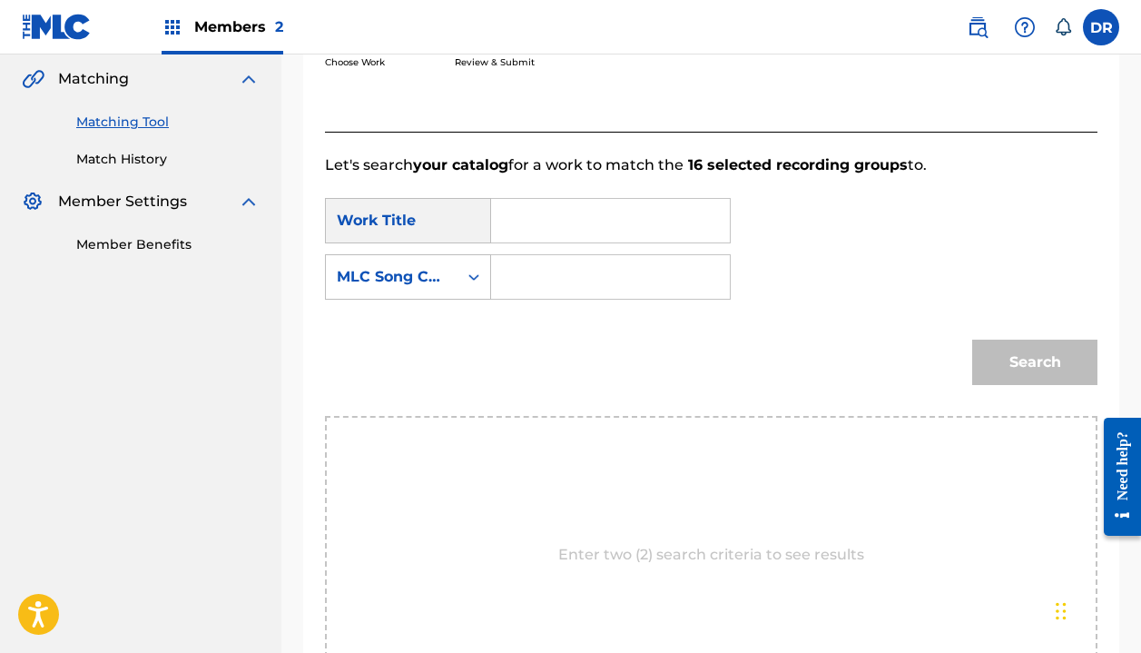
click at [536, 232] on input "Search Form" at bounding box center [611, 221] width 208 height 44
click at [524, 288] on strong "my" at bounding box center [534, 282] width 25 height 17
type input "in my mind"
click at [471, 258] on div "Search Form" at bounding box center [474, 277] width 33 height 44
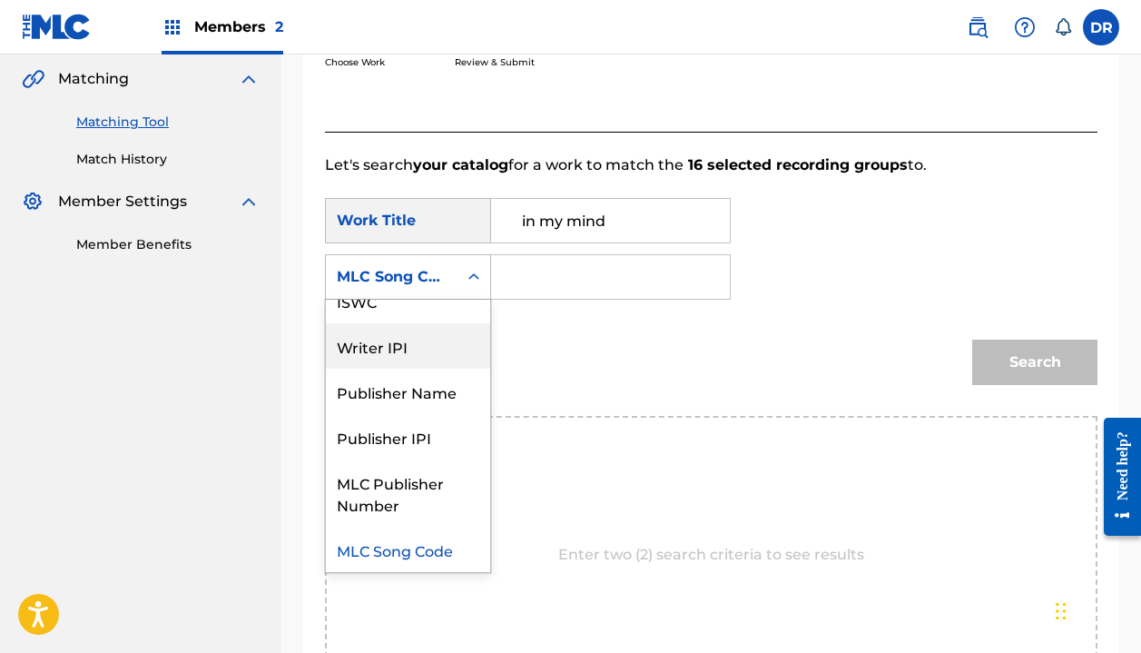
scroll to position [0, 0]
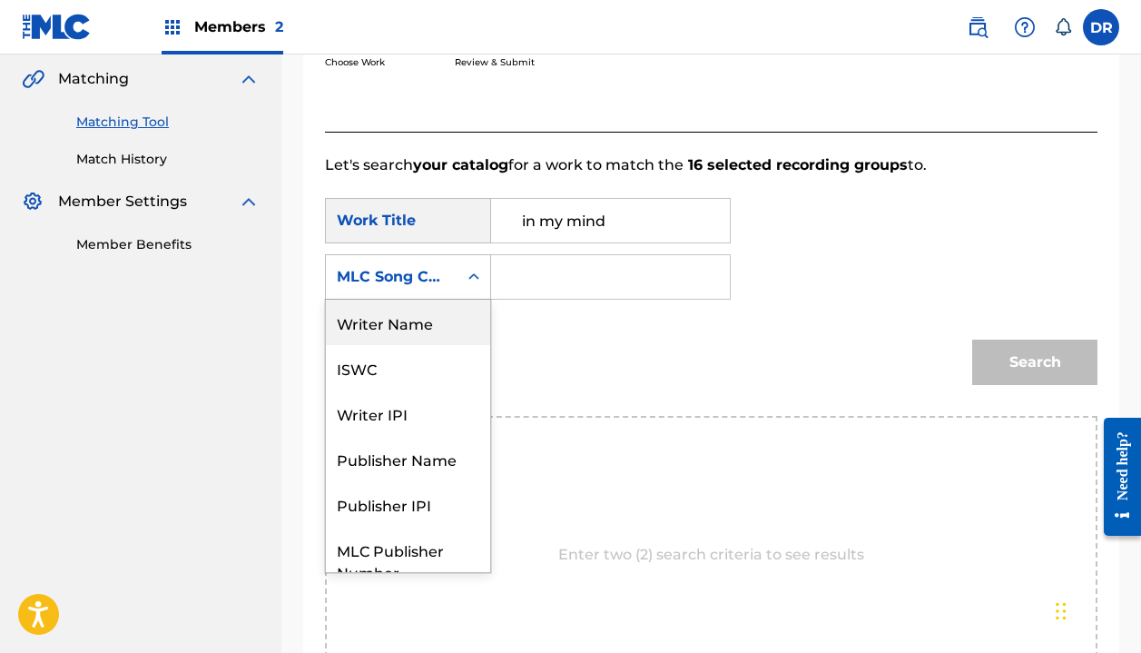
click at [413, 317] on div "Writer Name" at bounding box center [408, 322] width 164 height 45
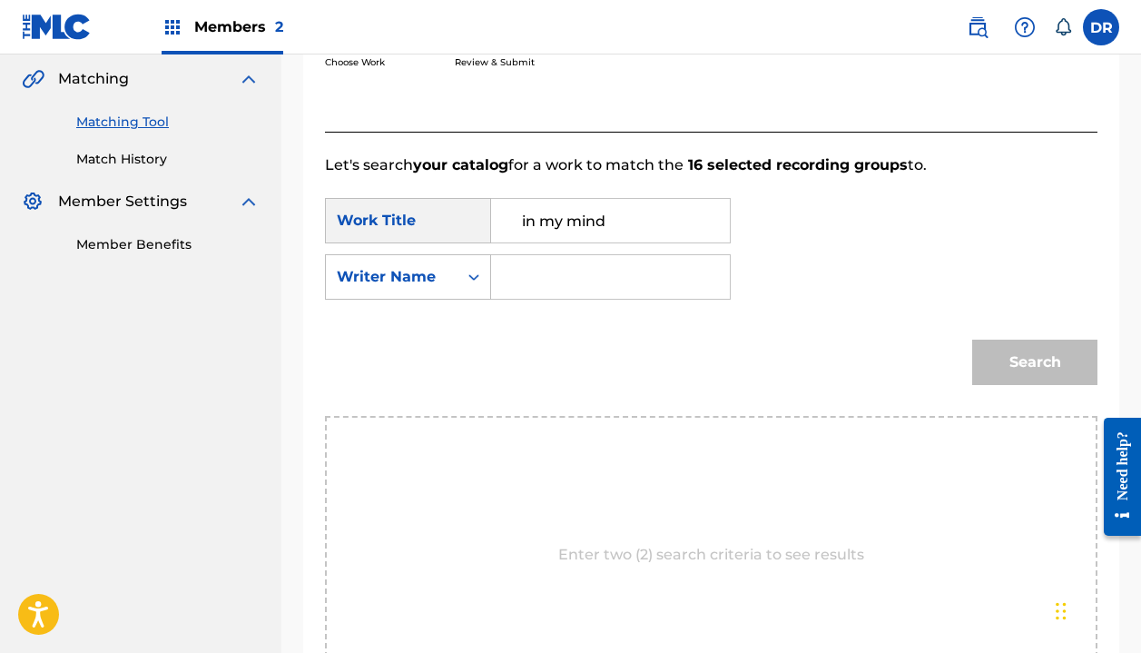
click at [514, 291] on input "Search Form" at bounding box center [611, 277] width 208 height 44
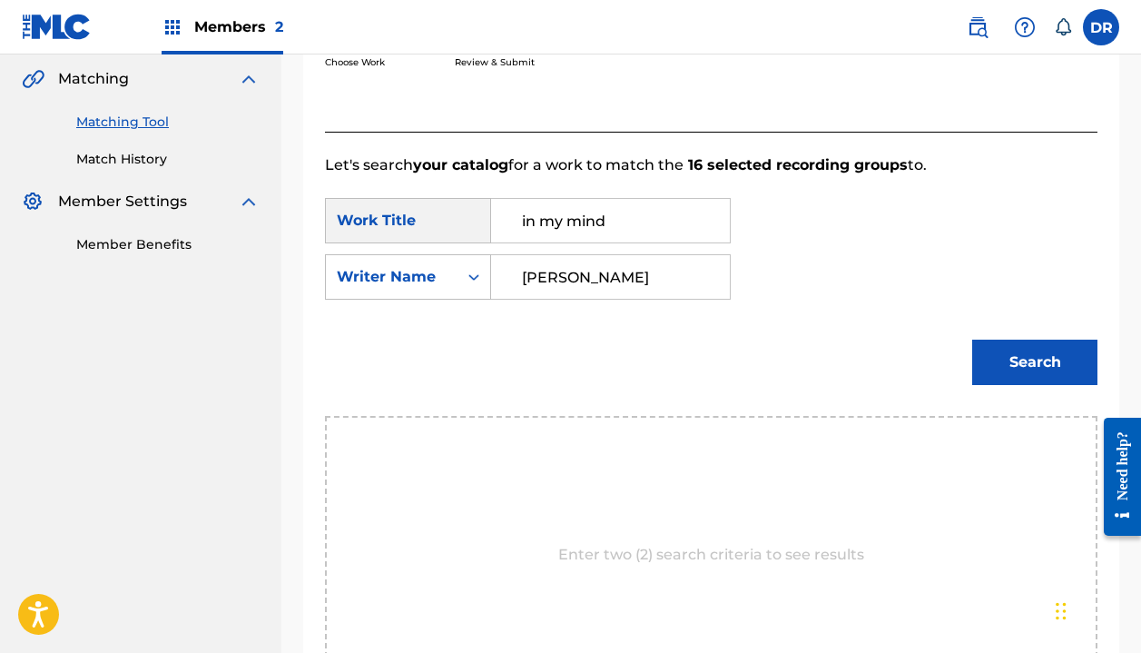
type input "[PERSON_NAME]"
click at [1035, 362] on button "Search" at bounding box center [1034, 362] width 125 height 45
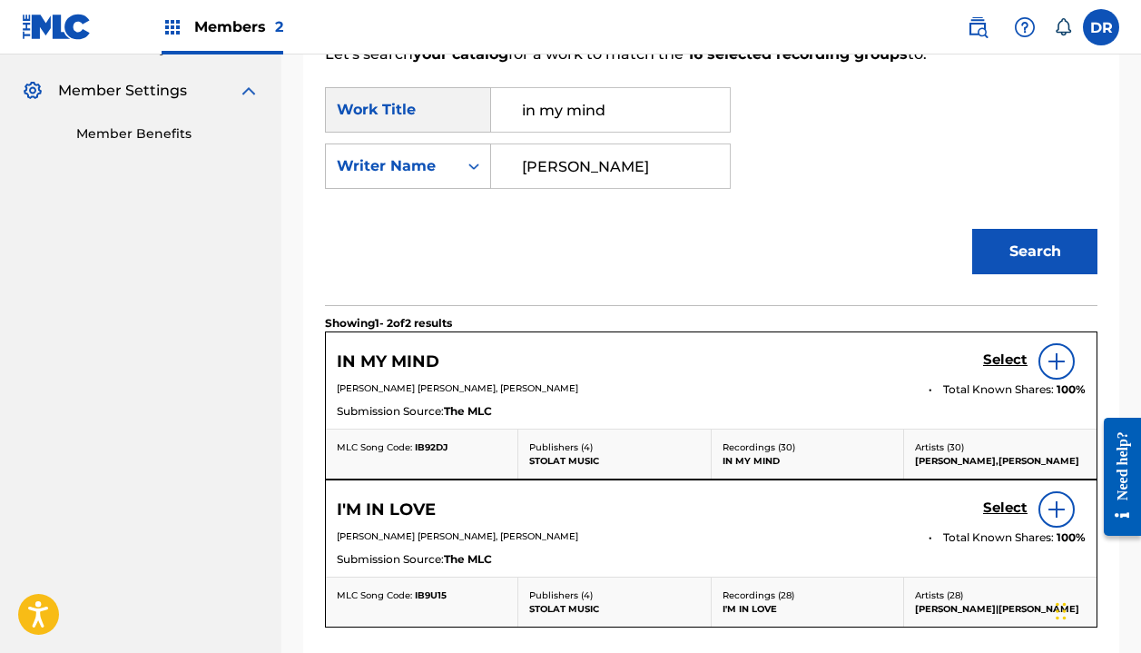
scroll to position [528, 0]
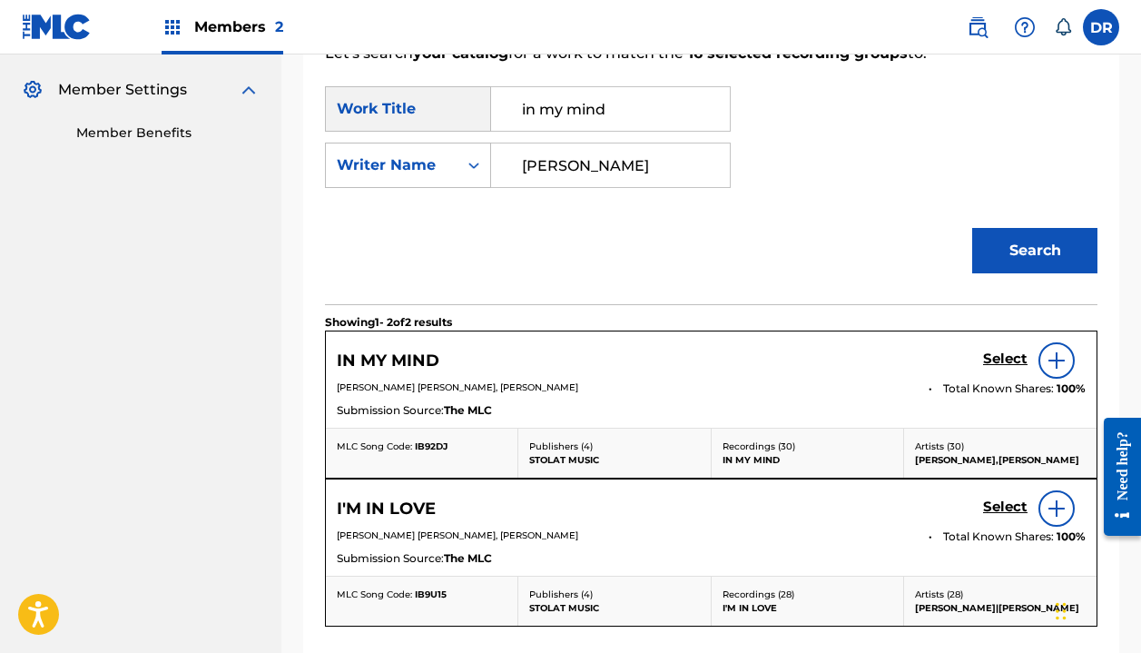
click at [996, 356] on h5 "Select" at bounding box center [1005, 358] width 44 height 17
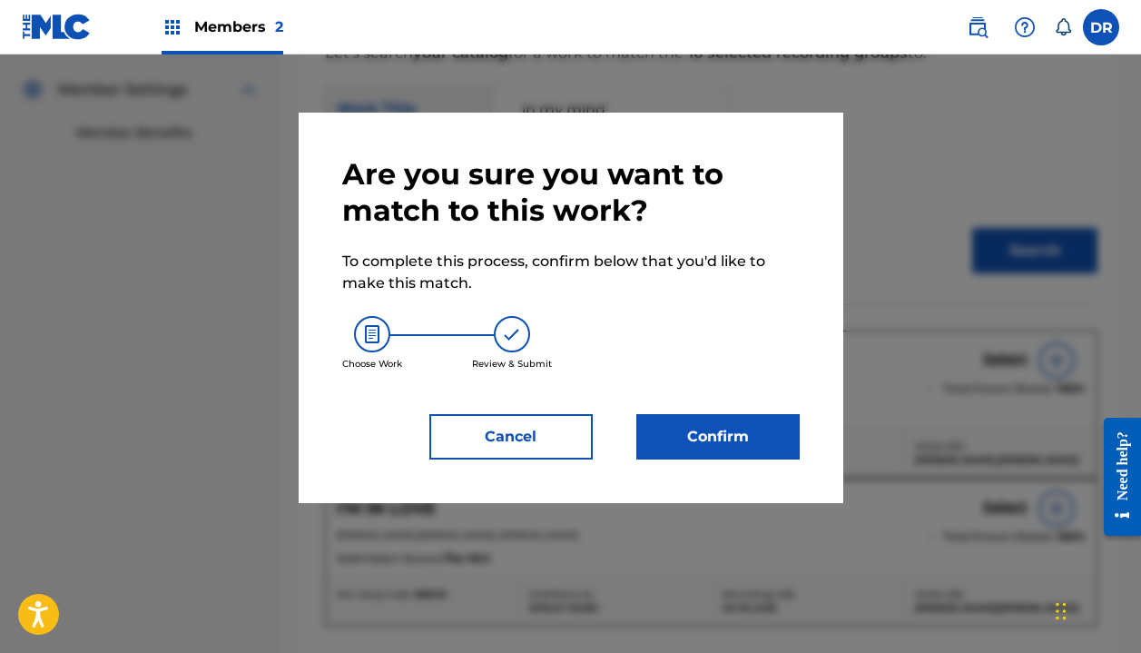
click at [728, 436] on button "Confirm" at bounding box center [717, 436] width 163 height 45
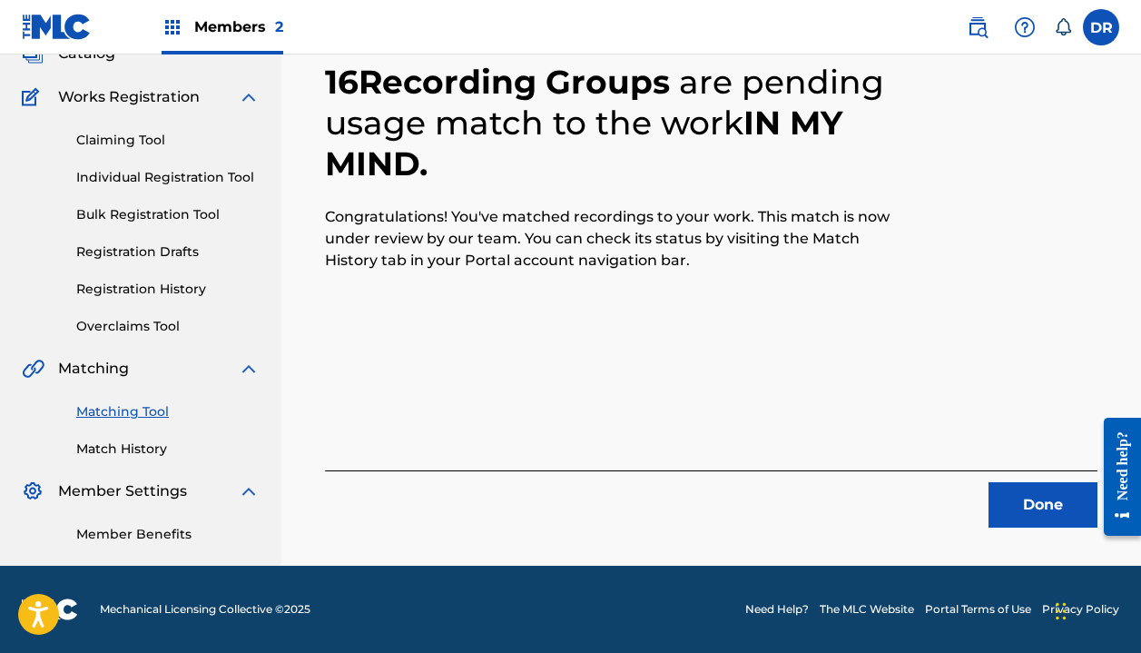
scroll to position [127, 0]
click at [1001, 491] on button "Done" at bounding box center [1043, 504] width 109 height 45
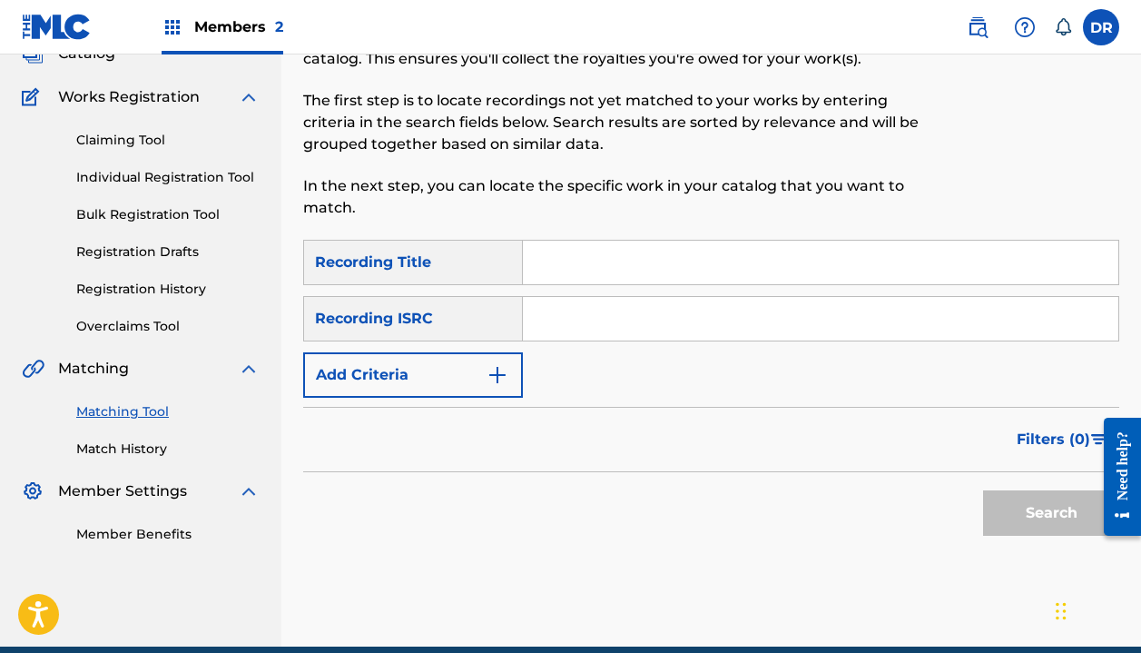
click at [577, 258] on input "Search Form" at bounding box center [821, 263] width 596 height 44
type input "So young"
click at [350, 403] on form "SearchWithCriteria62f818fd-9d26-4390-ad29-5aa3f68eeb89 Recording Title So young…" at bounding box center [711, 392] width 816 height 305
click at [365, 382] on button "Add Criteria" at bounding box center [413, 374] width 220 height 45
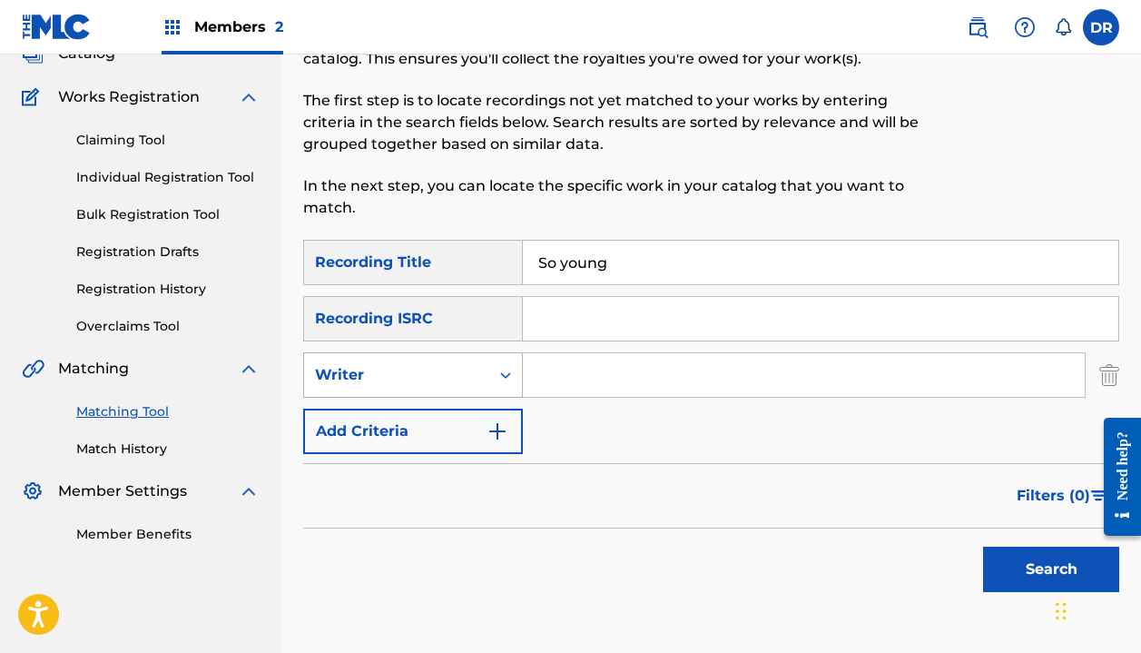
click at [397, 387] on div "Writer" at bounding box center [396, 375] width 185 height 35
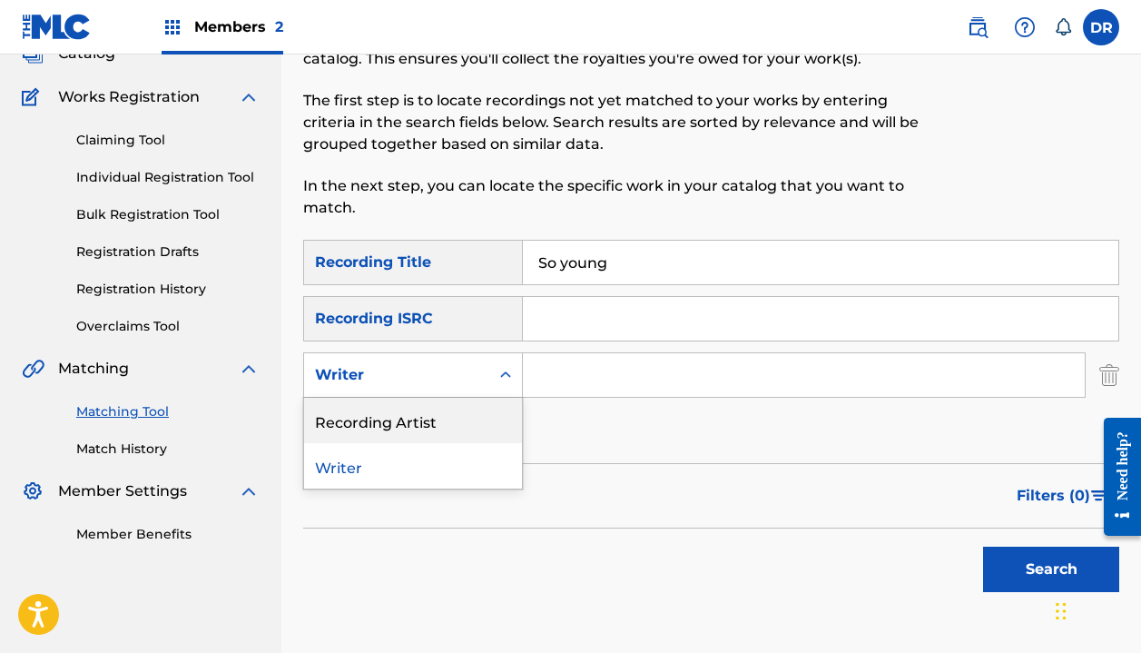
click at [408, 425] on div "Recording Artist" at bounding box center [413, 420] width 218 height 45
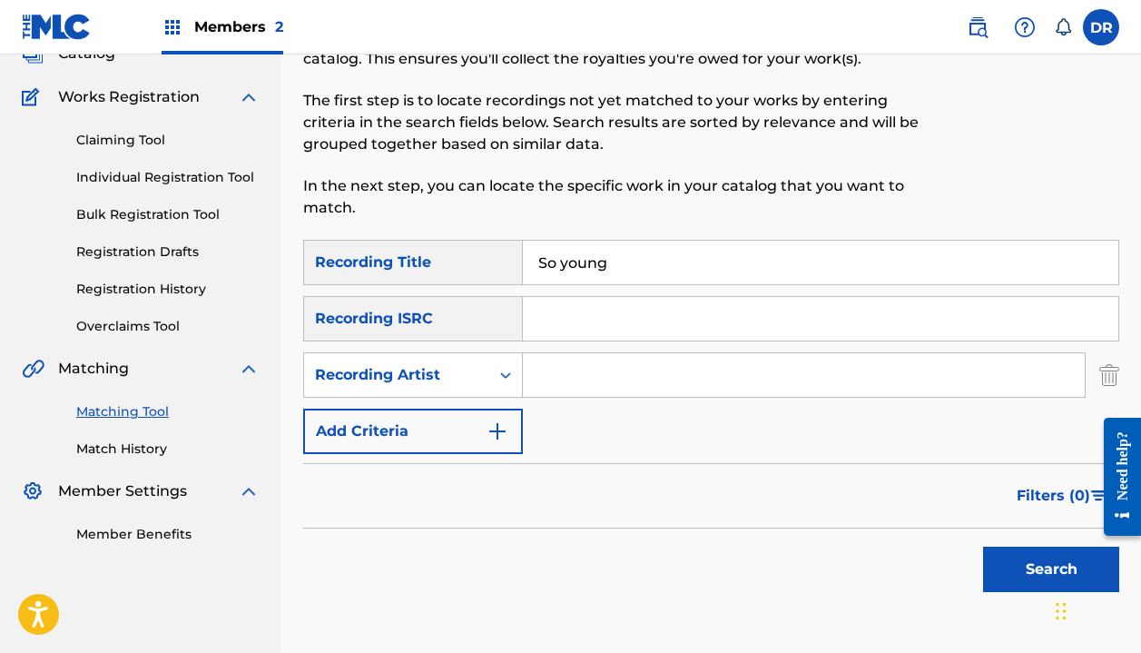
click at [602, 364] on input "Search Form" at bounding box center [804, 375] width 562 height 44
type input "[PERSON_NAME]"
click at [1051, 569] on button "Search" at bounding box center [1051, 569] width 136 height 45
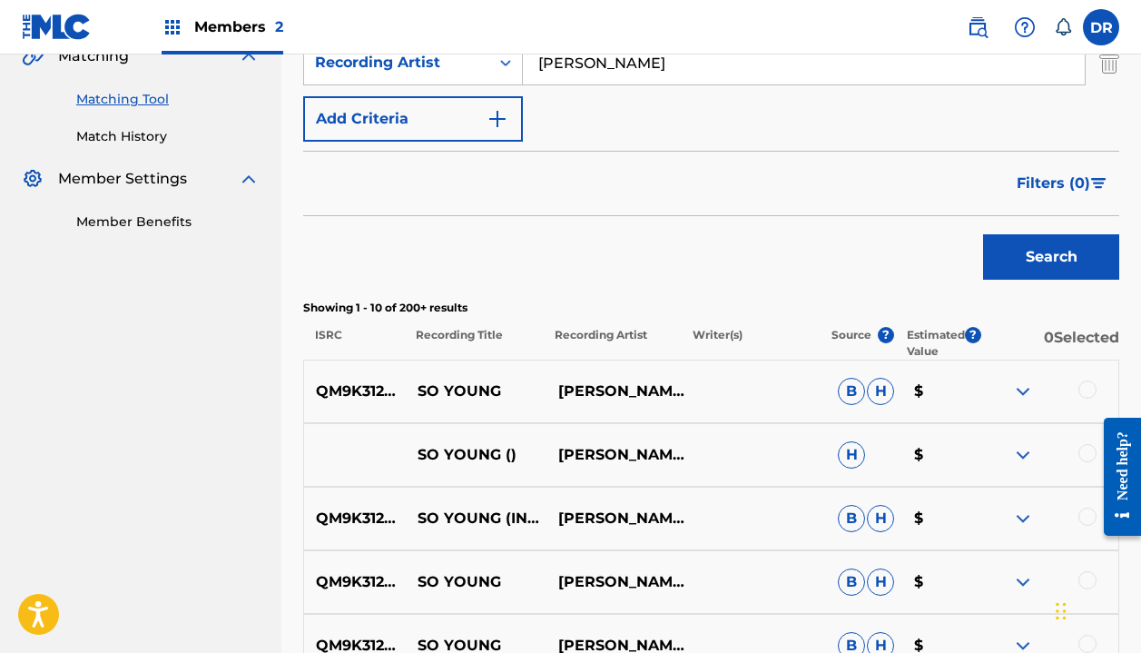
scroll to position [440, 0]
click at [1086, 398] on div at bounding box center [1049, 391] width 140 height 22
click at [1086, 391] on div at bounding box center [1088, 389] width 18 height 18
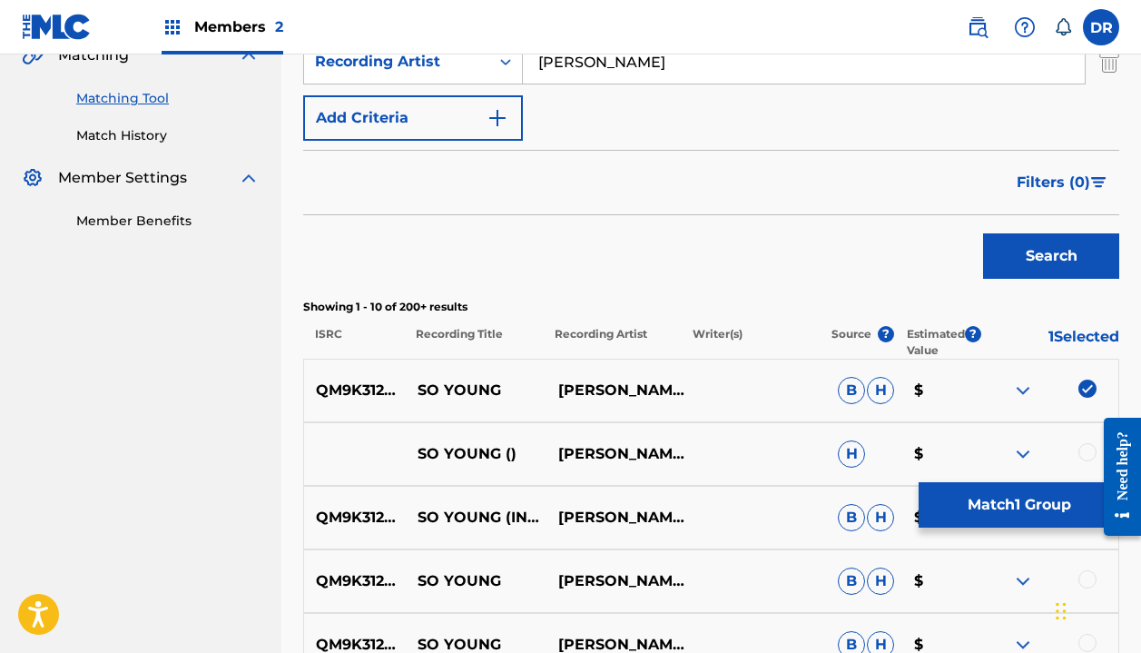
click at [1080, 450] on div at bounding box center [1088, 452] width 18 height 18
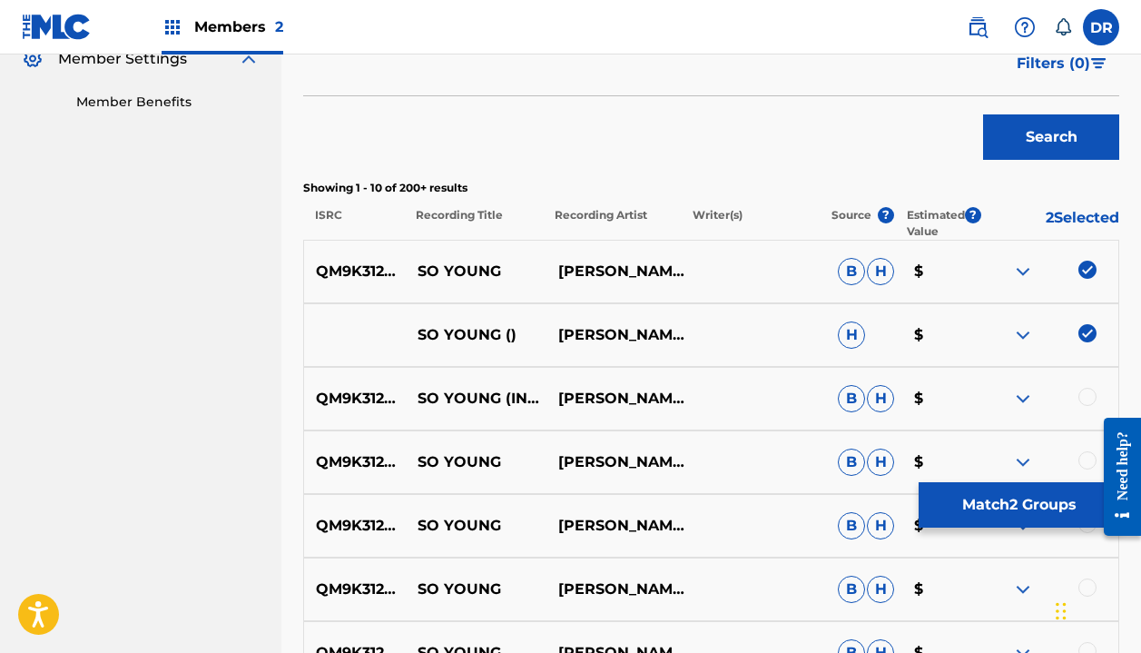
scroll to position [563, 0]
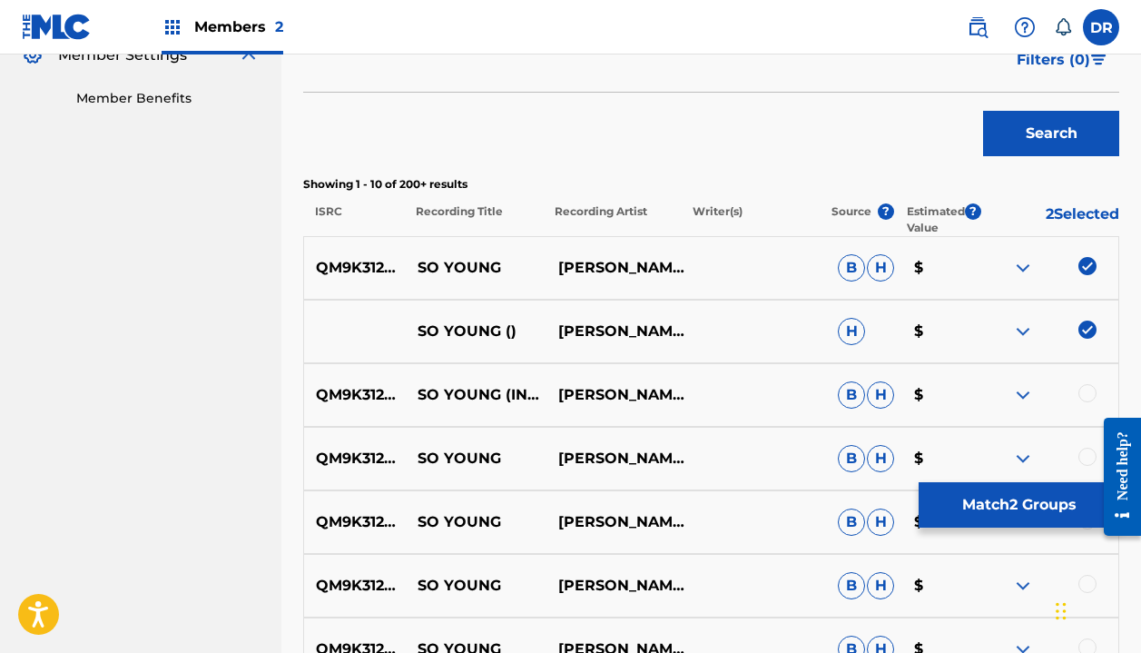
click at [1082, 393] on div at bounding box center [1088, 393] width 18 height 18
click at [1080, 458] on div at bounding box center [1088, 457] width 18 height 18
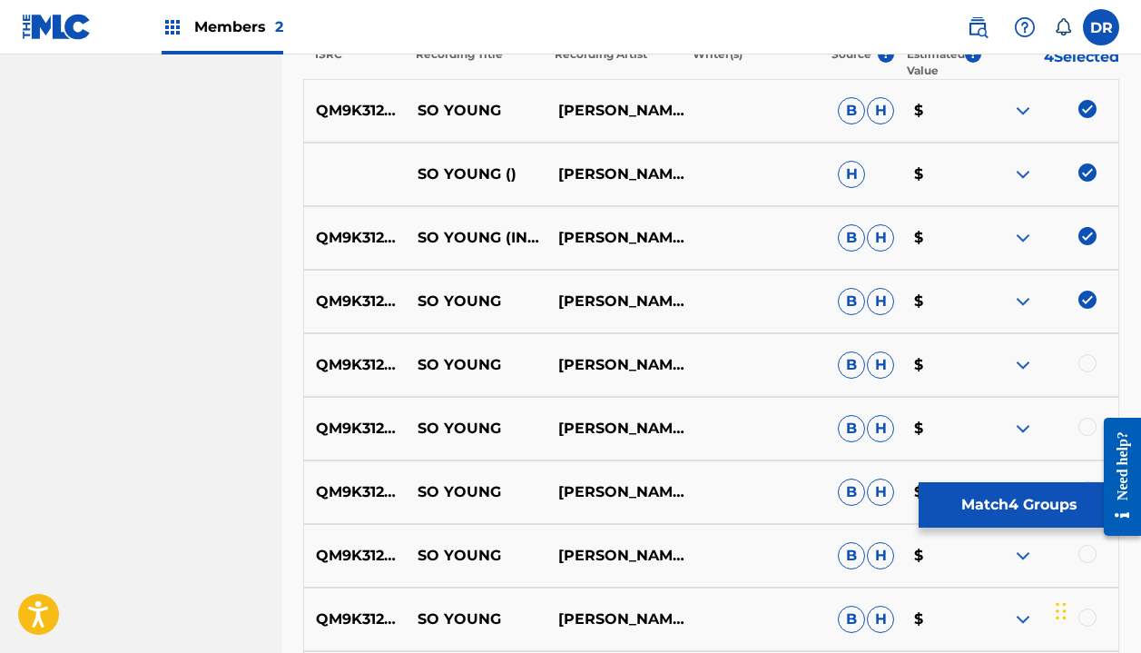
scroll to position [735, 0]
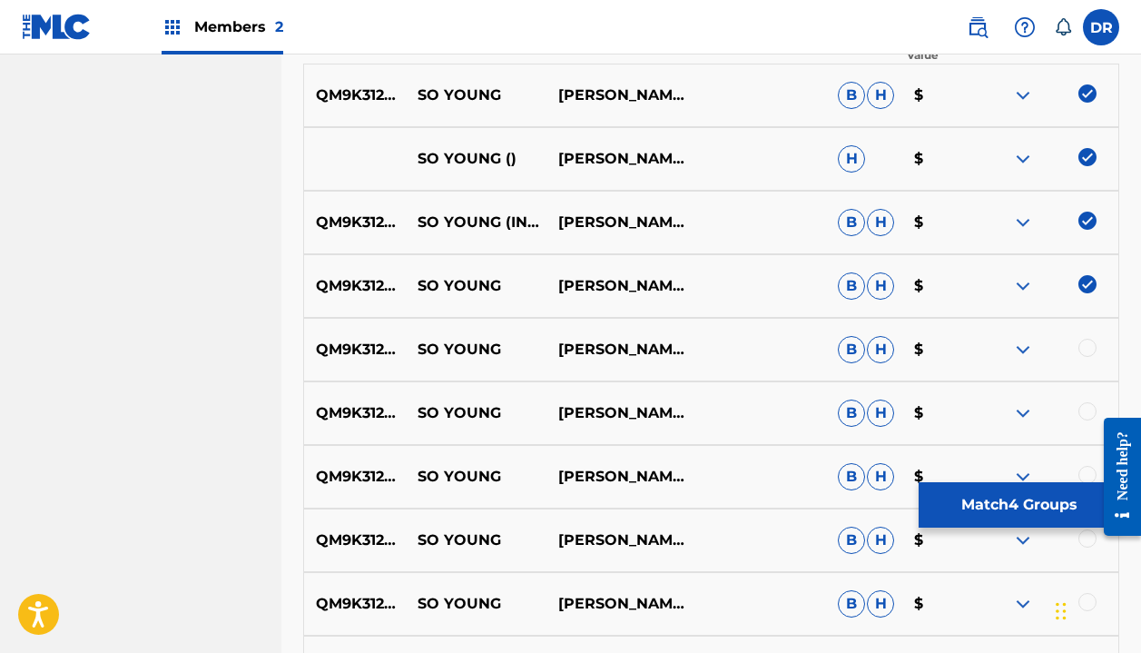
click at [1084, 351] on div at bounding box center [1088, 348] width 18 height 18
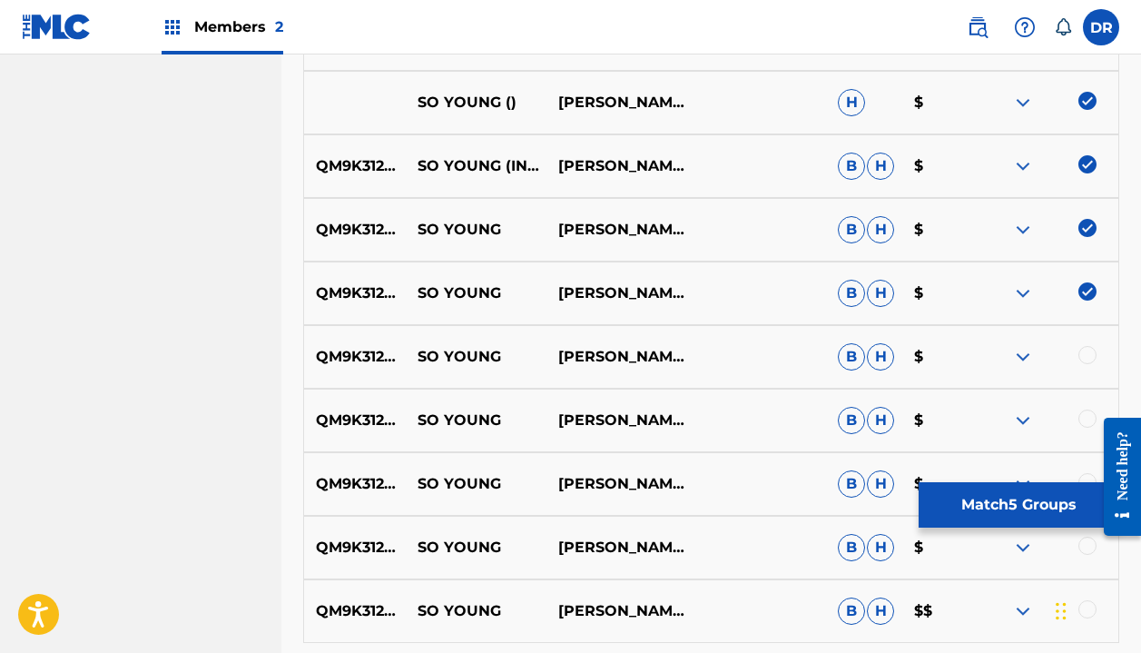
scroll to position [793, 0]
click at [1079, 358] on div at bounding box center [1088, 354] width 18 height 18
click at [1084, 420] on div at bounding box center [1088, 418] width 18 height 18
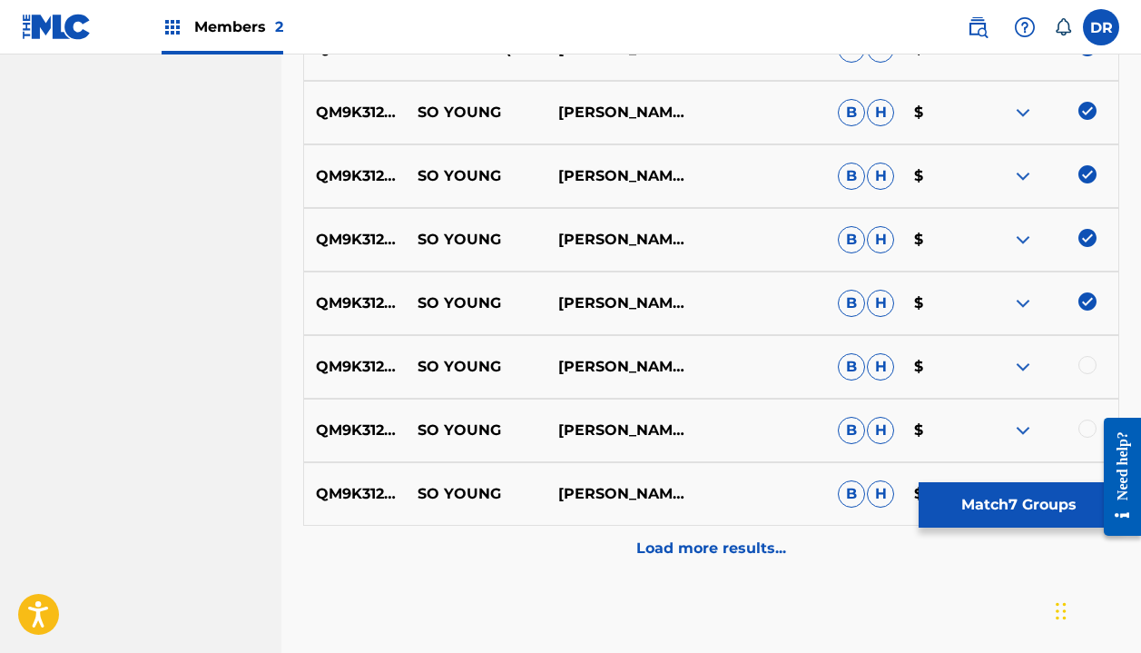
scroll to position [909, 0]
click at [1087, 368] on div at bounding box center [1088, 365] width 18 height 18
click at [1087, 438] on div at bounding box center [1049, 430] width 140 height 22
click at [1084, 426] on div at bounding box center [1088, 428] width 18 height 18
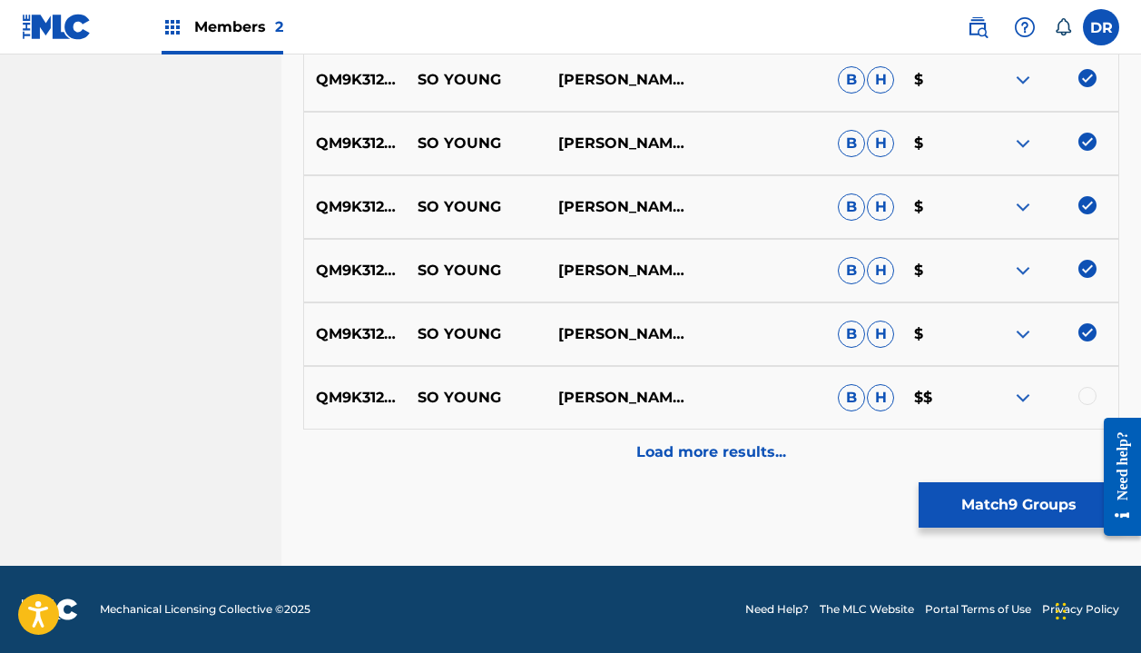
click at [669, 450] on p "Load more results..." at bounding box center [711, 452] width 150 height 22
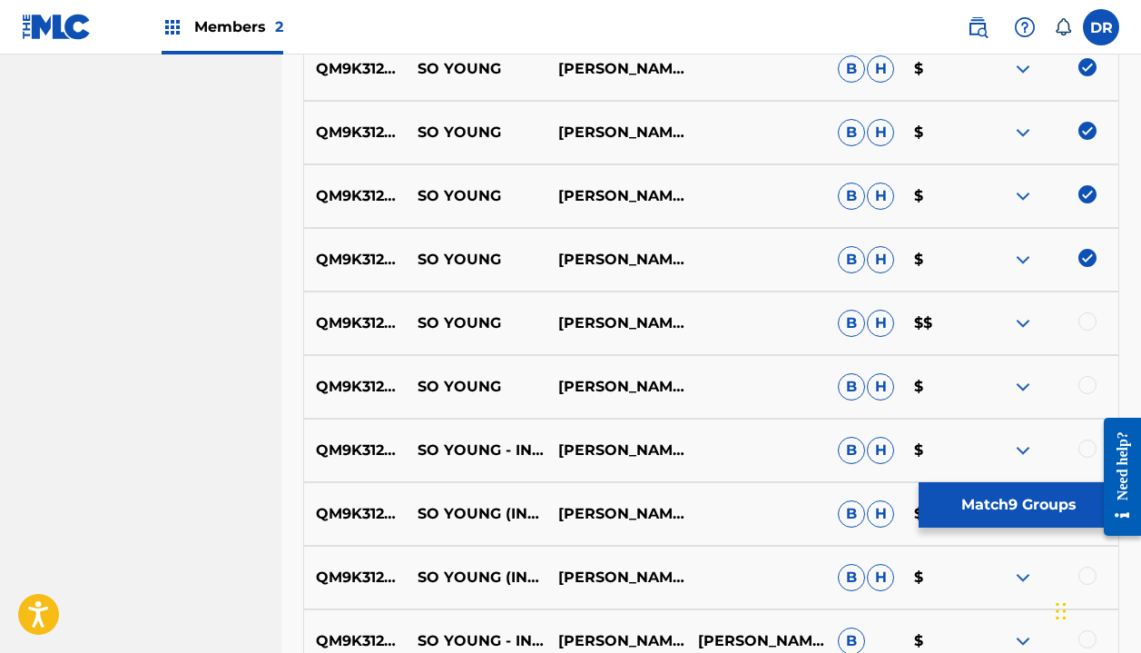
scroll to position [1070, 0]
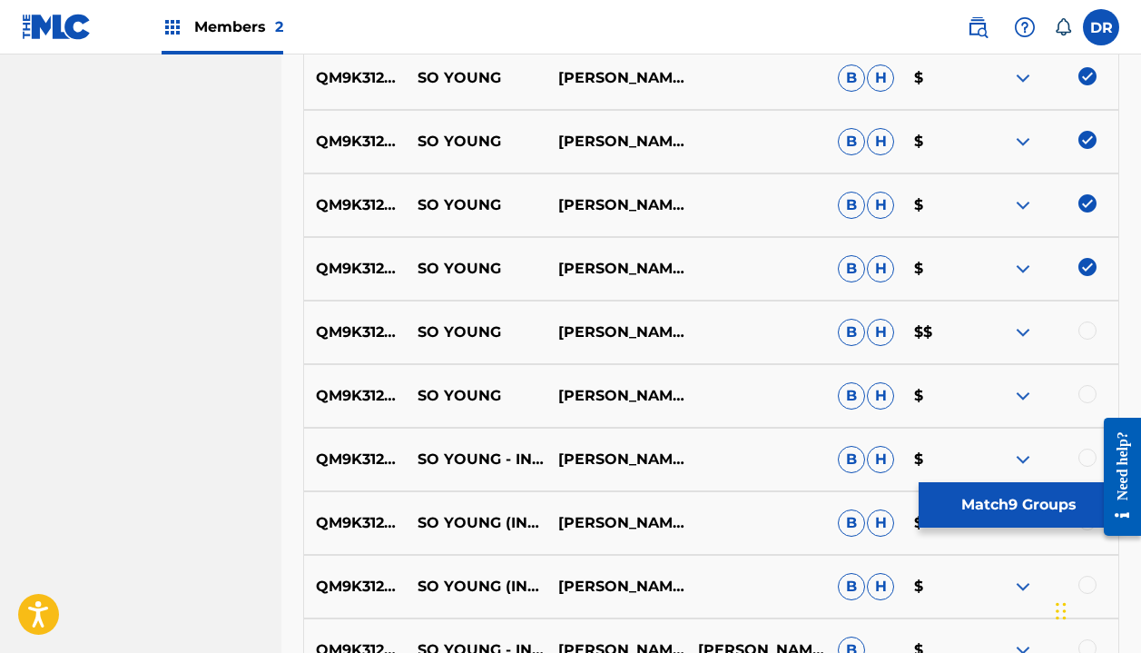
click at [1088, 334] on div at bounding box center [1088, 330] width 18 height 18
click at [1081, 395] on div at bounding box center [1088, 394] width 18 height 18
click at [1082, 457] on div at bounding box center [1088, 458] width 18 height 18
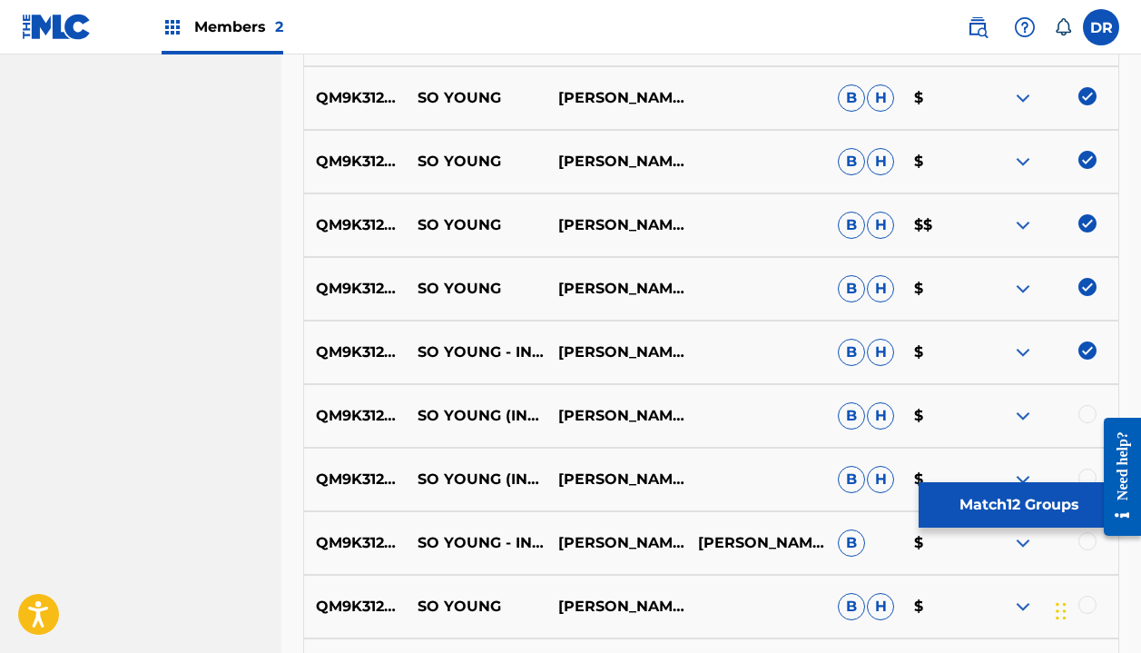
scroll to position [1186, 0]
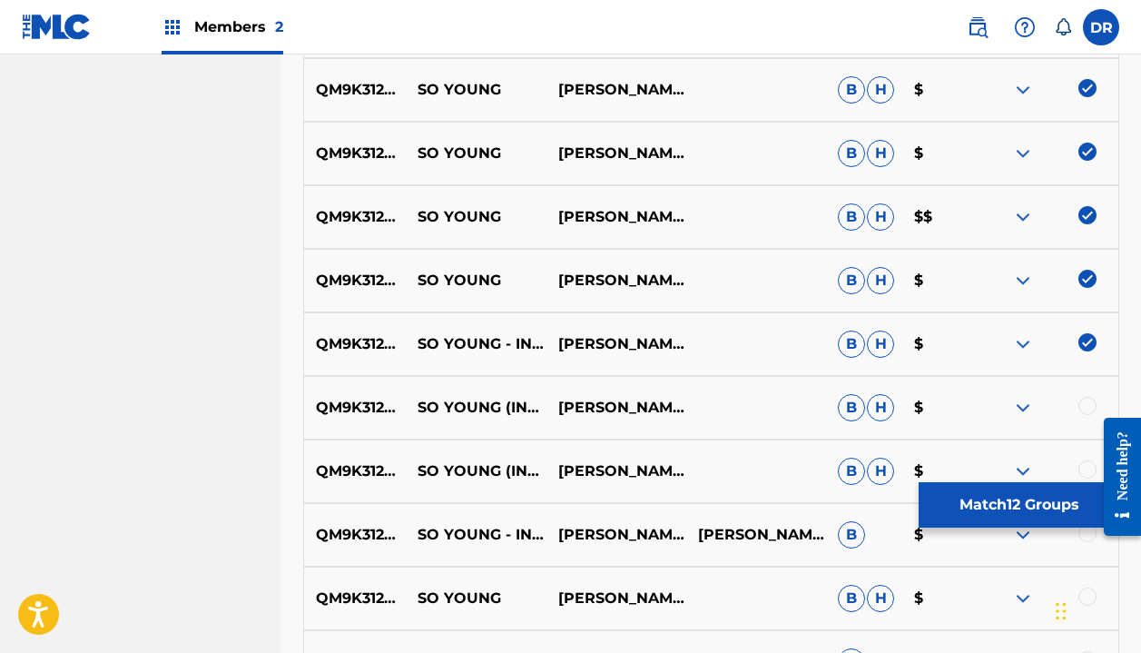
click at [1081, 407] on div at bounding box center [1088, 406] width 18 height 18
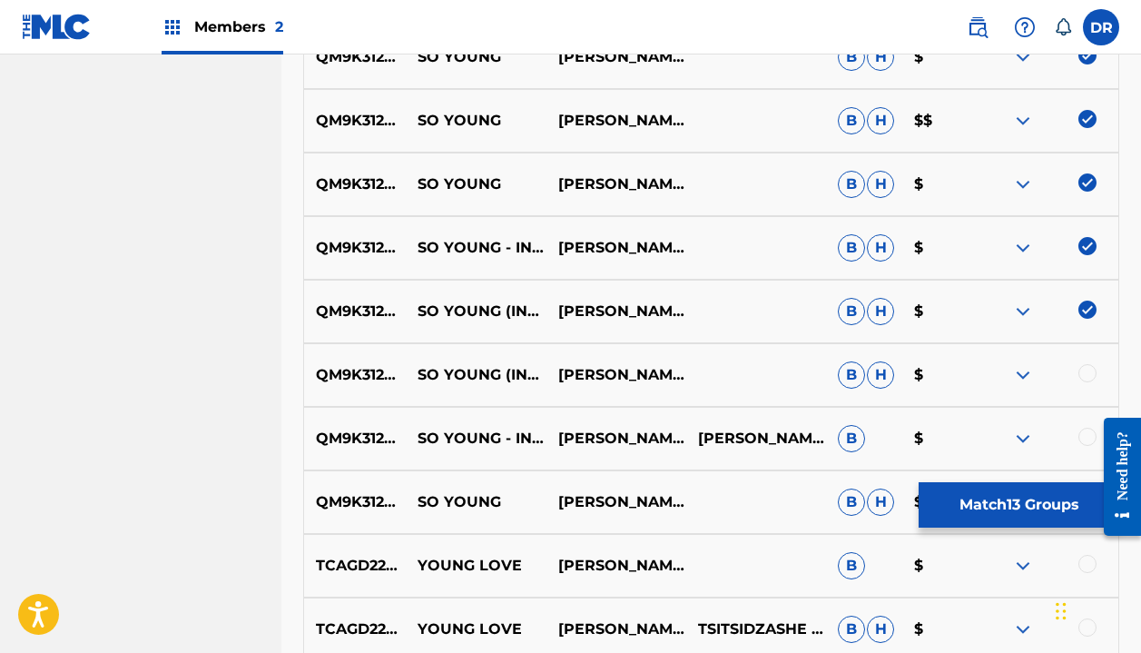
scroll to position [1287, 0]
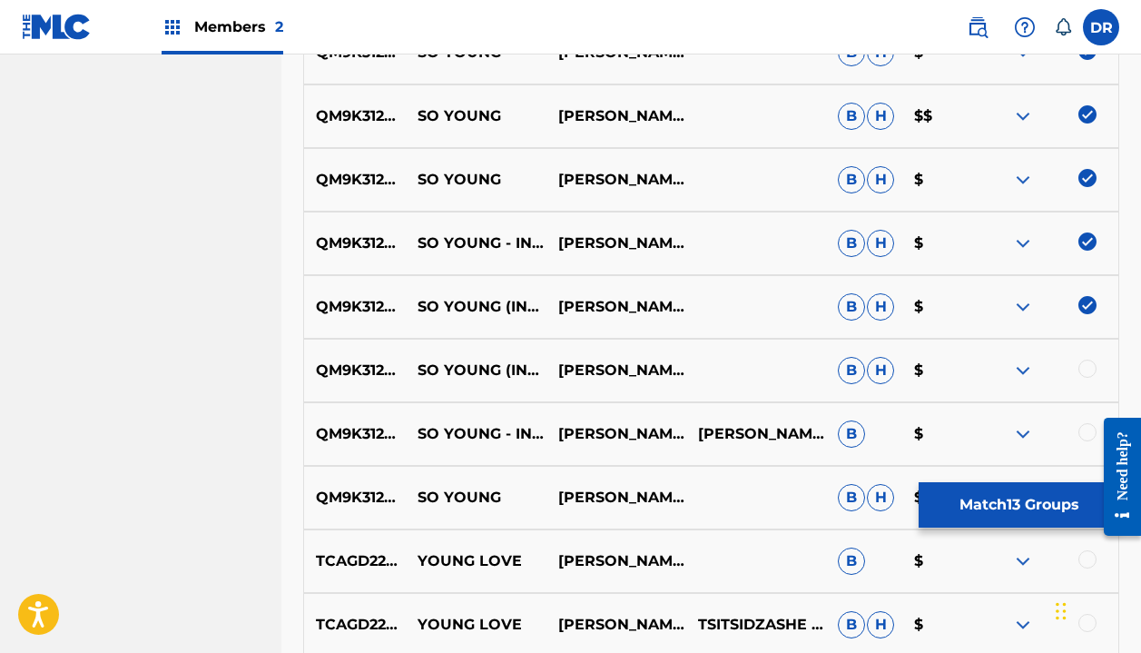
click at [1092, 368] on div at bounding box center [1088, 369] width 18 height 18
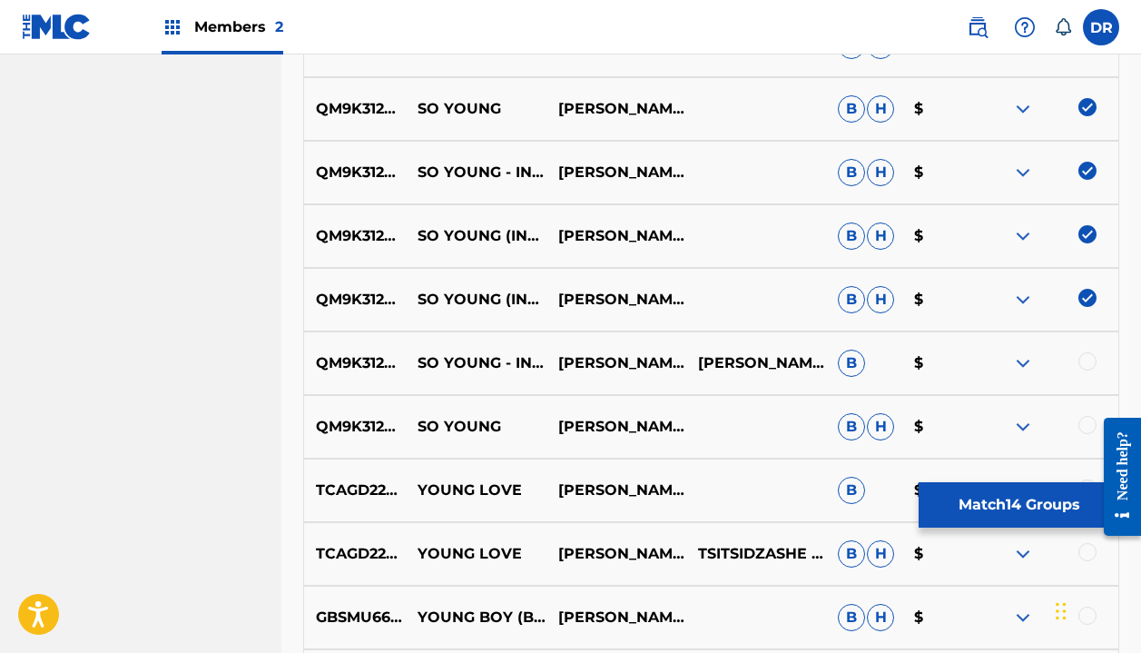
scroll to position [1359, 0]
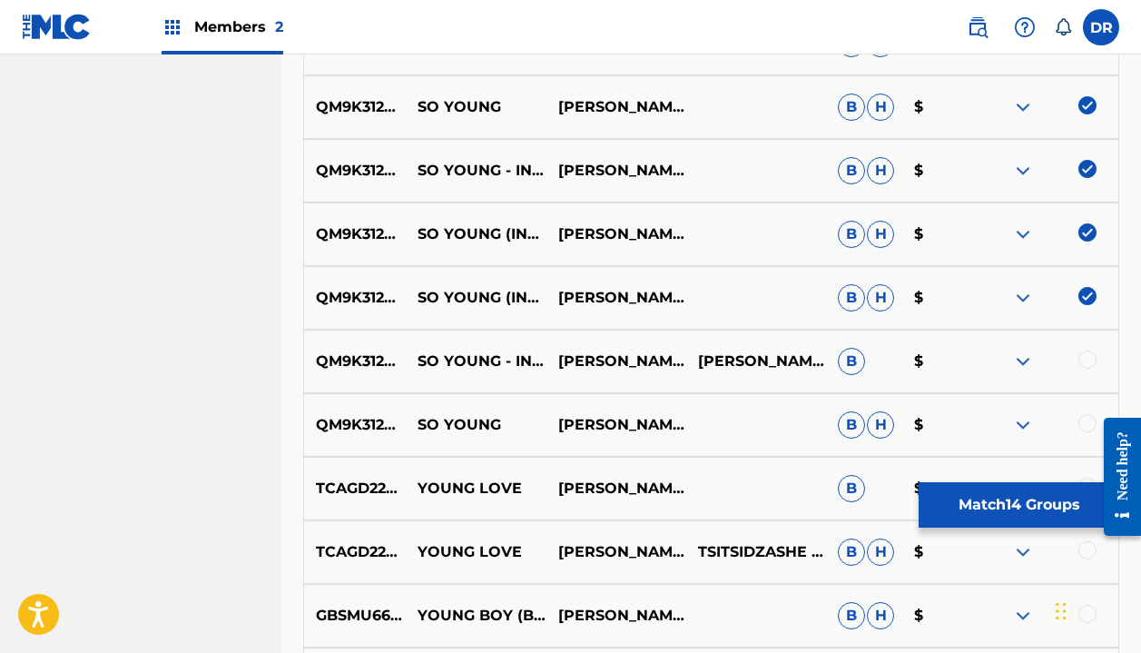
click at [1080, 357] on div at bounding box center [1088, 359] width 18 height 18
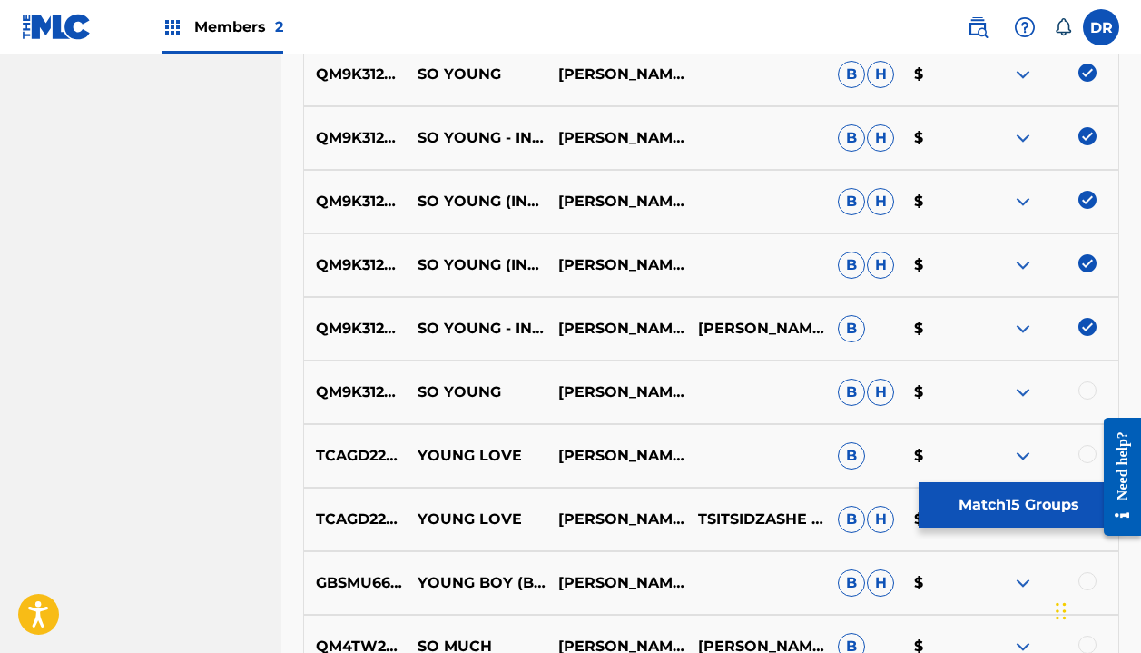
scroll to position [1396, 0]
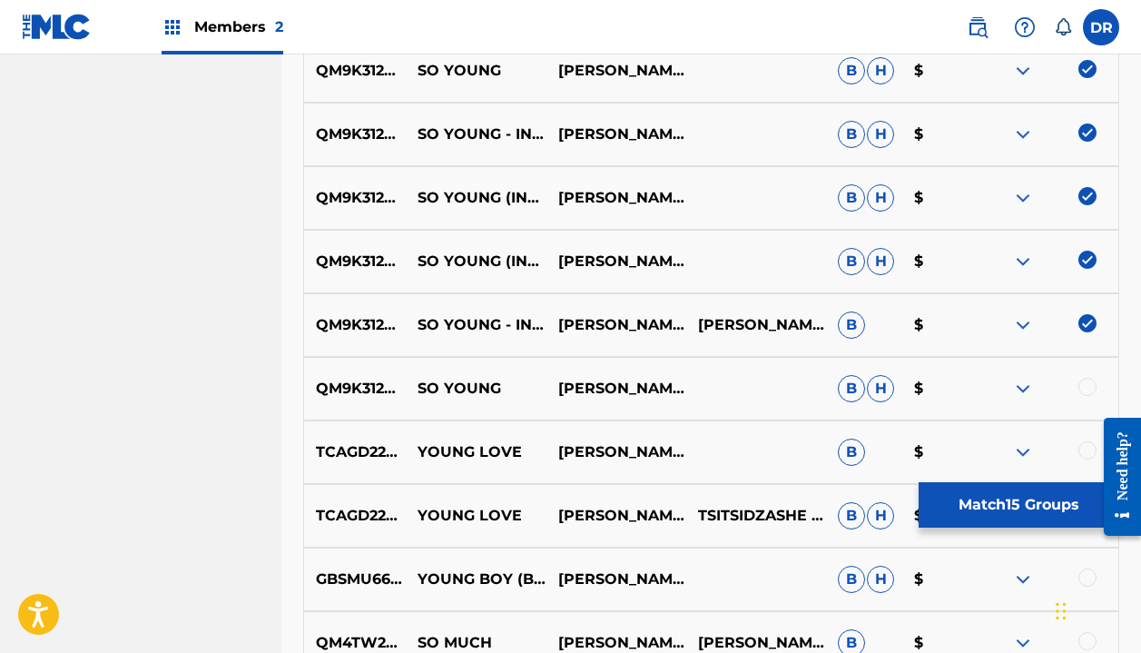
click at [1082, 385] on div at bounding box center [1088, 387] width 18 height 18
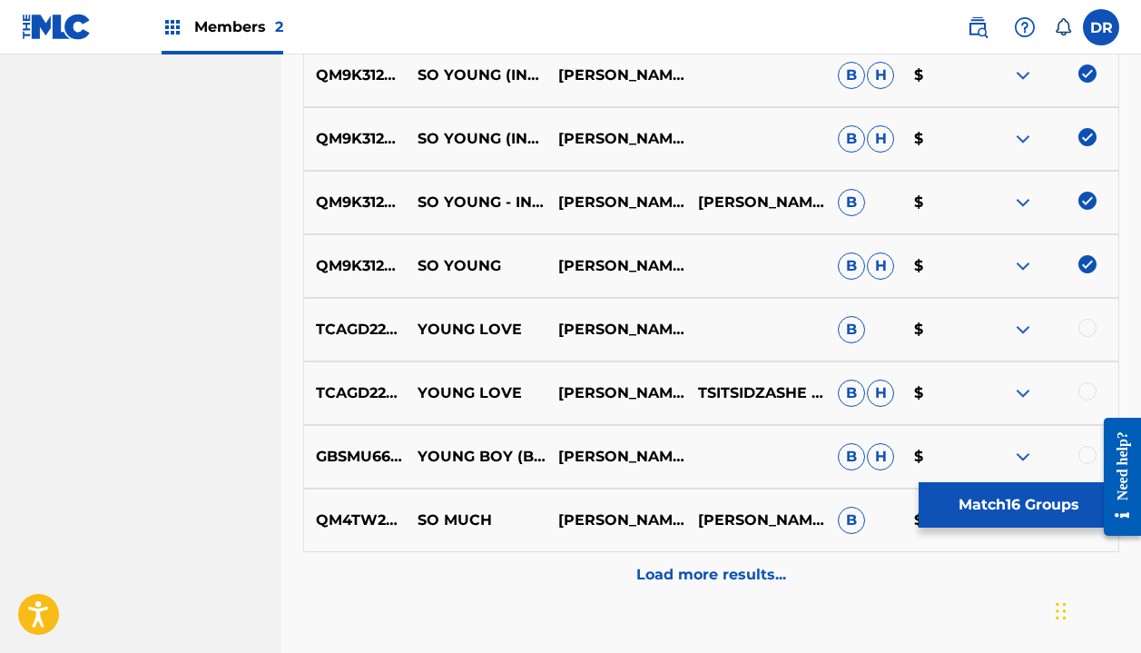
scroll to position [1530, 0]
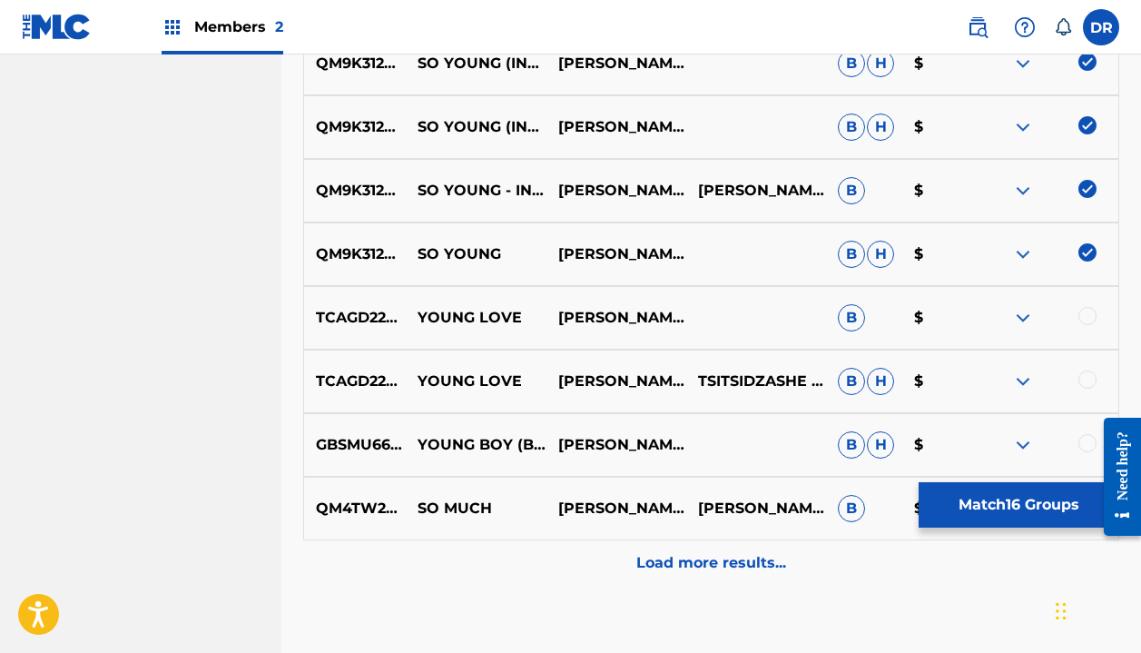
click at [651, 557] on p "Load more results..." at bounding box center [711, 563] width 150 height 22
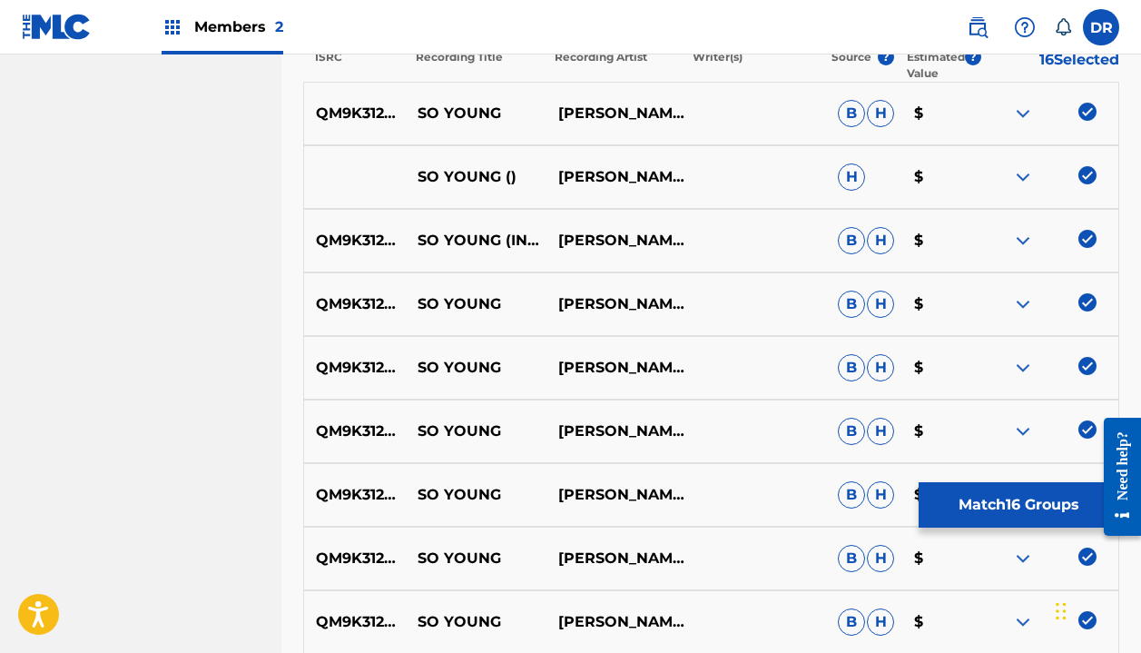
scroll to position [705, 0]
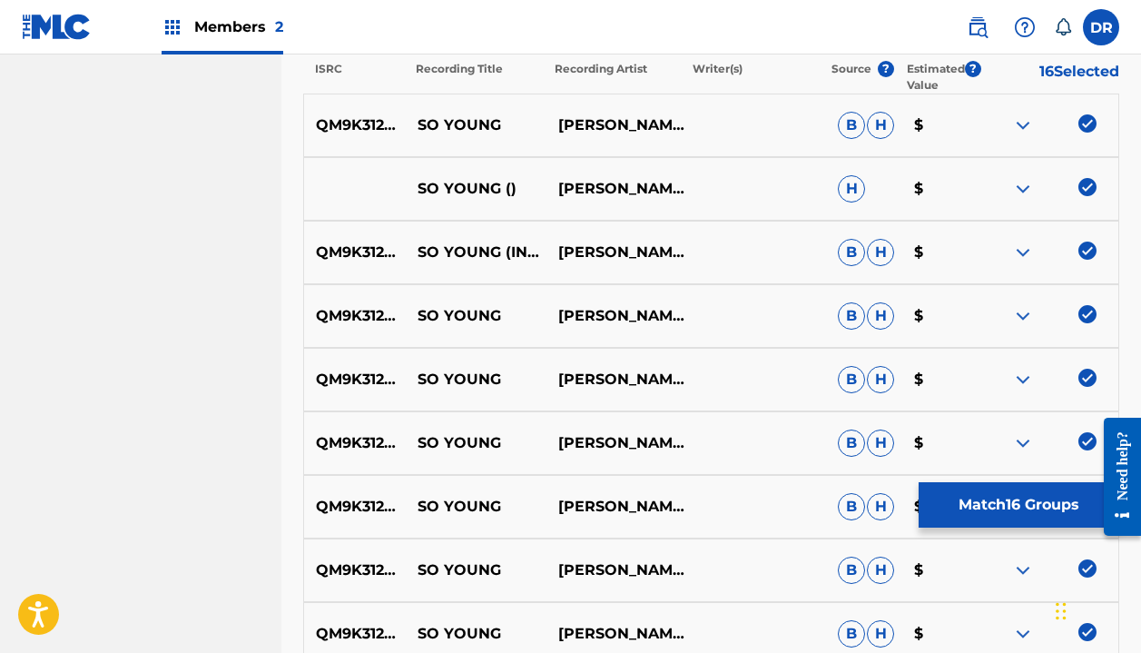
click at [1016, 496] on button "Match 16 Groups" at bounding box center [1019, 504] width 201 height 45
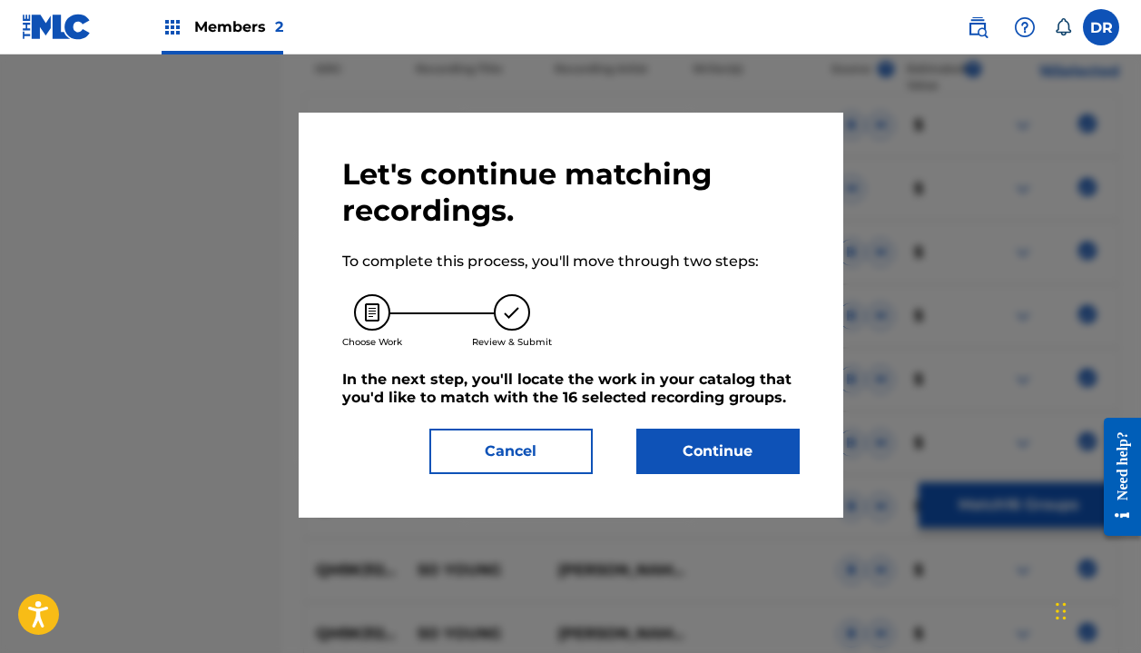
click at [740, 439] on button "Continue" at bounding box center [717, 451] width 163 height 45
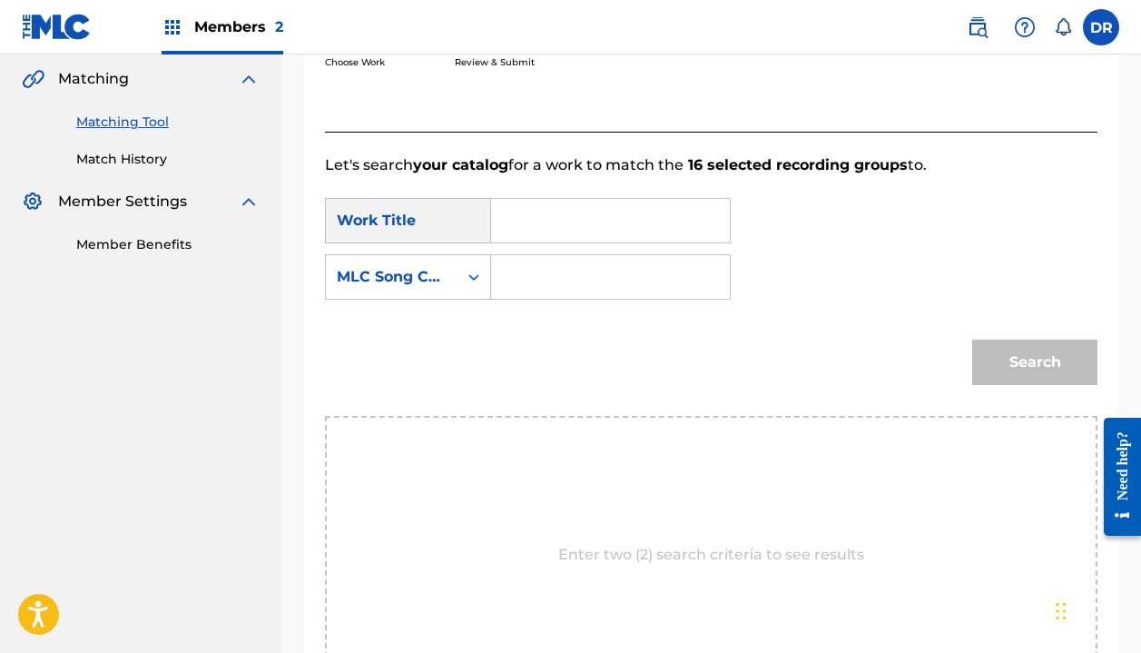
click at [585, 232] on input "Search Form" at bounding box center [611, 221] width 208 height 44
type input "so young"
click at [549, 257] on input "Search Form" at bounding box center [611, 277] width 208 height 44
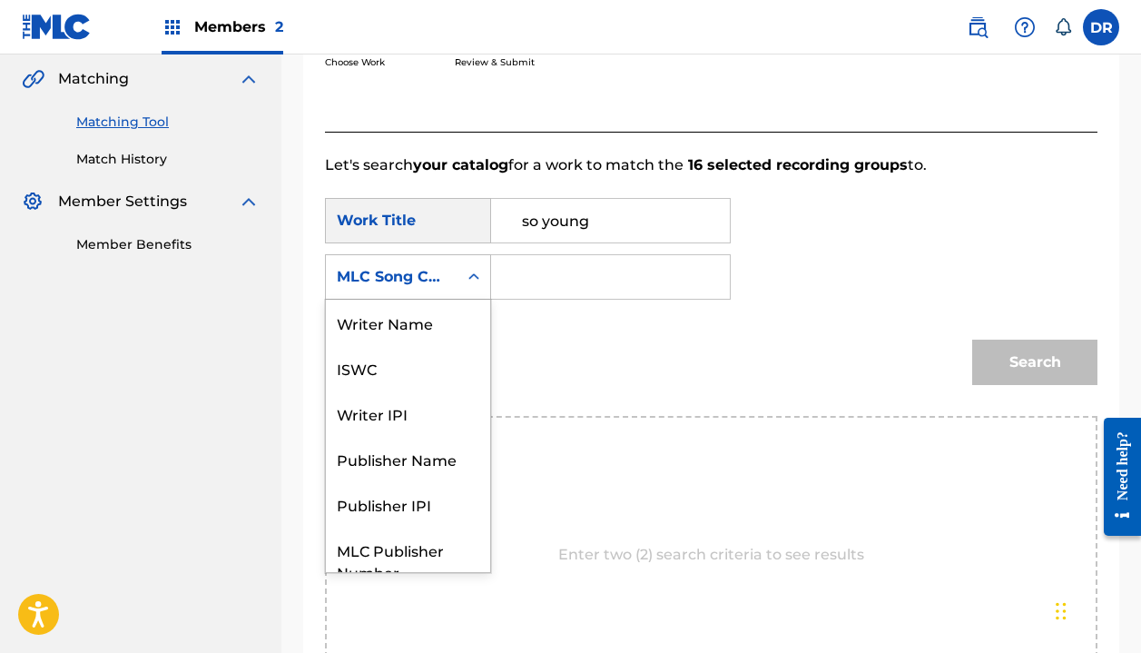
click at [445, 274] on div "MLC Song Code" at bounding box center [392, 277] width 110 height 22
click at [401, 303] on div "Writer Name" at bounding box center [408, 322] width 164 height 45
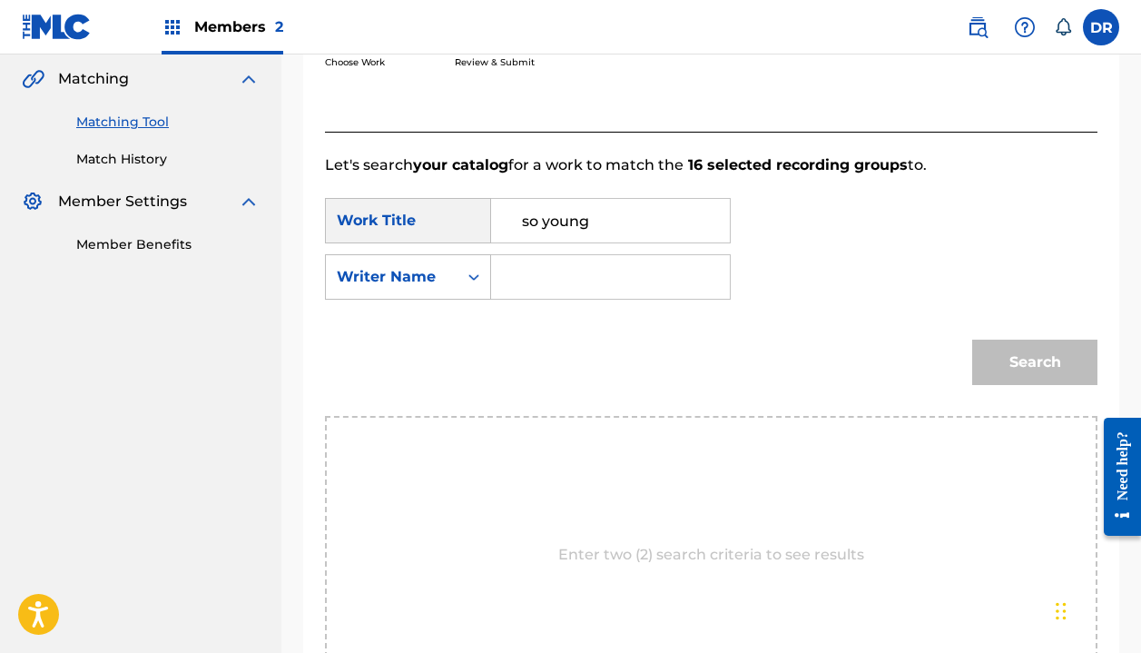
click at [549, 286] on input "Search Form" at bounding box center [611, 277] width 208 height 44
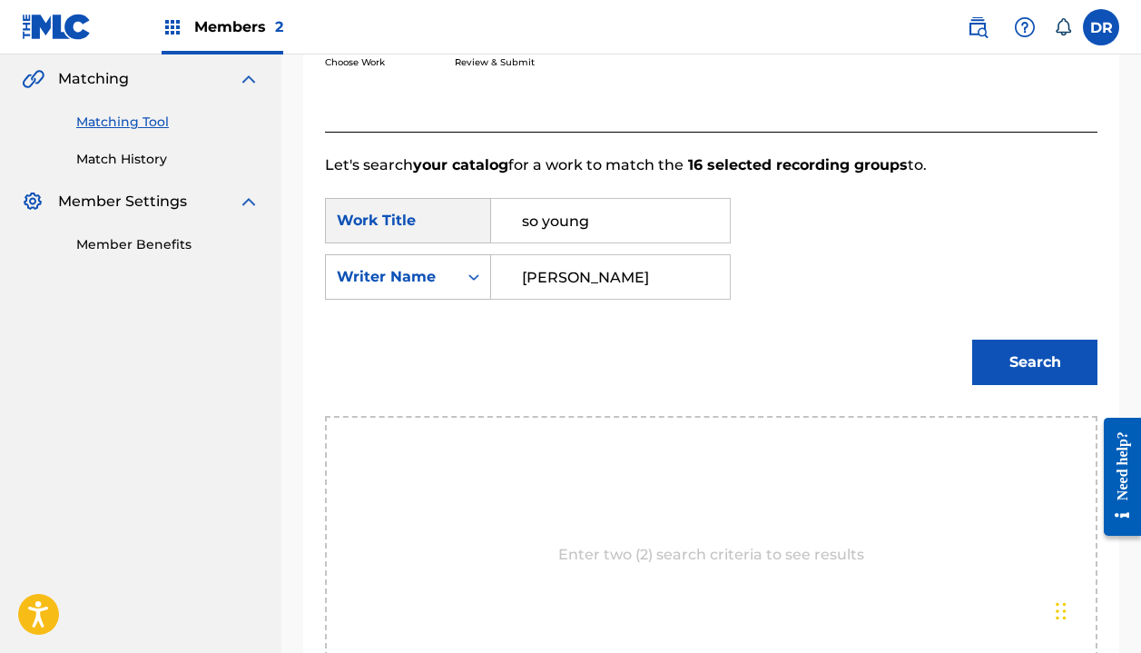
type input "[PERSON_NAME]"
click at [1035, 362] on button "Search" at bounding box center [1034, 362] width 125 height 45
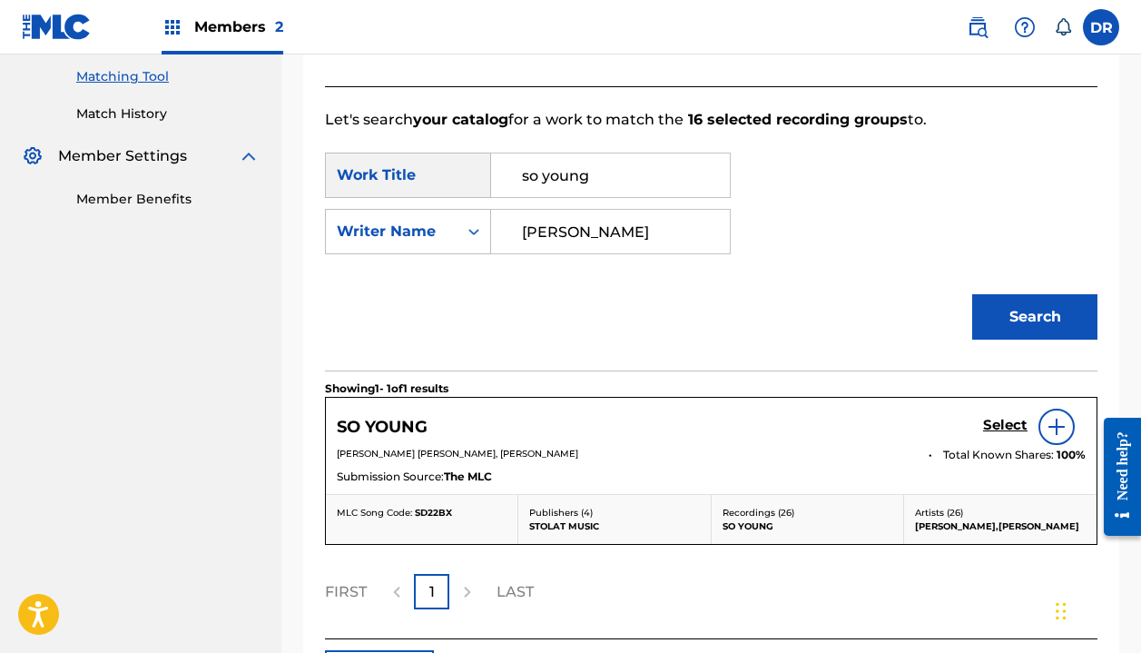
scroll to position [463, 0]
click at [995, 425] on h5 "Select" at bounding box center [1005, 424] width 44 height 17
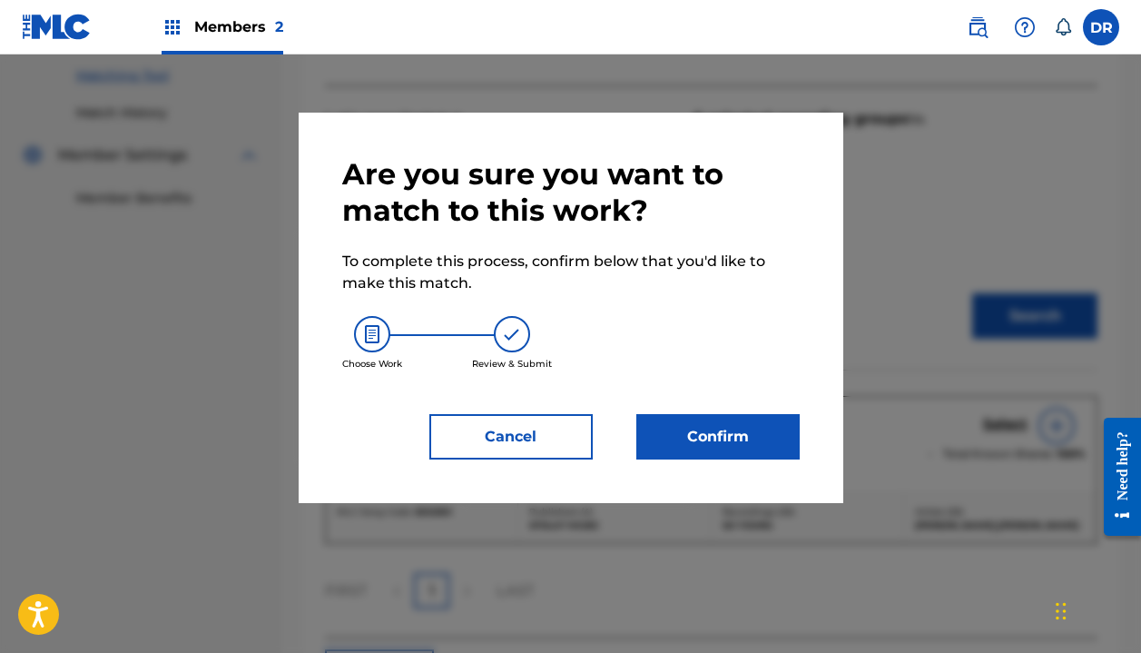
click at [754, 456] on button "Confirm" at bounding box center [717, 436] width 163 height 45
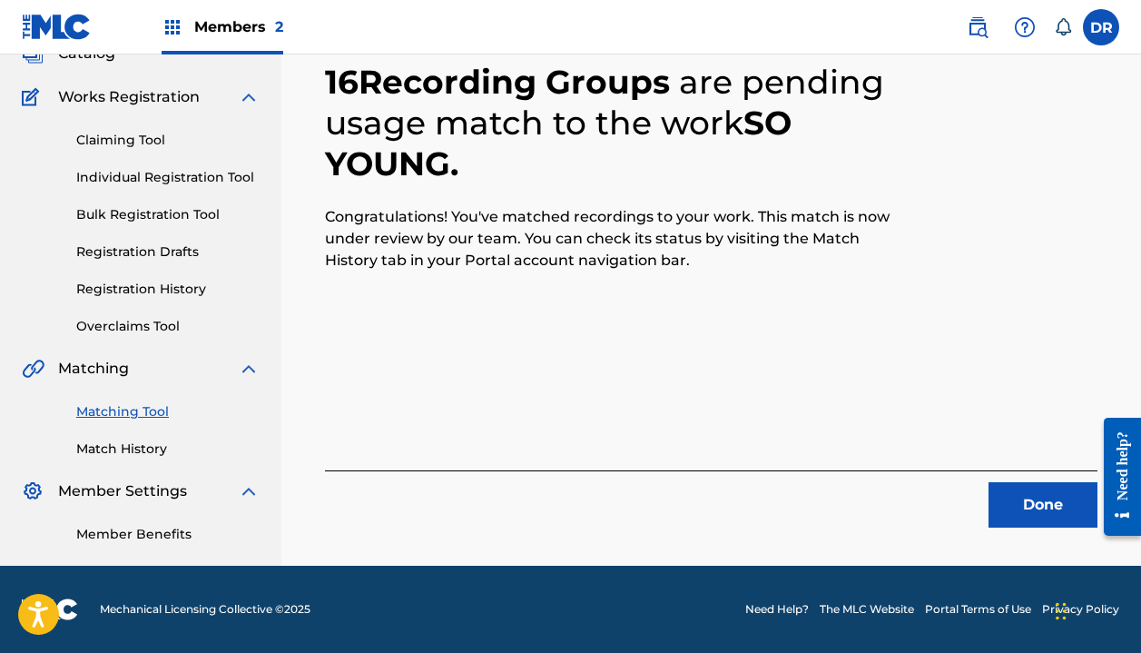
scroll to position [127, 0]
click at [1020, 512] on button "Done" at bounding box center [1043, 504] width 109 height 45
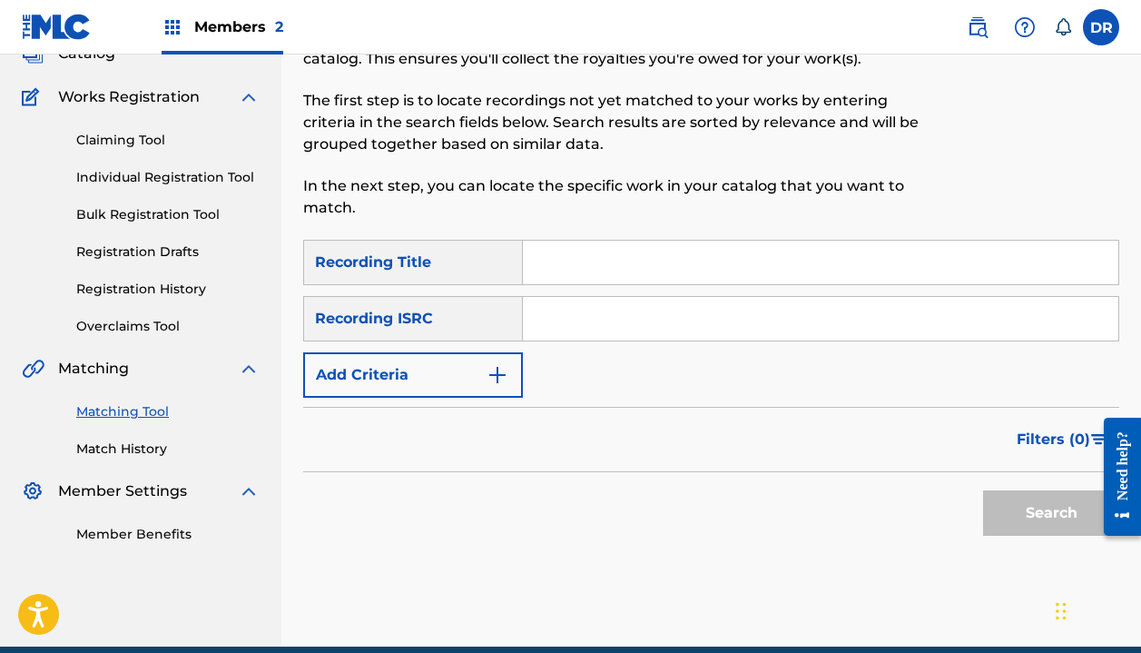
click at [682, 279] on input "Search Form" at bounding box center [821, 263] width 596 height 44
type input "Grow"
click at [463, 359] on button "Add Criteria" at bounding box center [413, 374] width 220 height 45
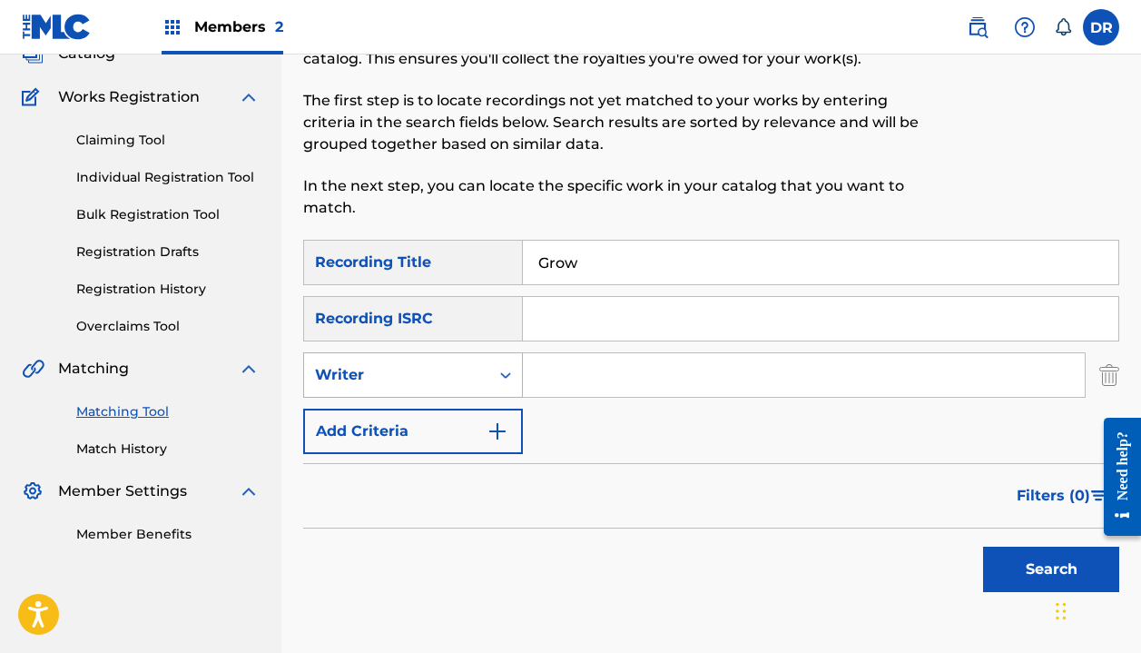
click at [445, 386] on div "Writer" at bounding box center [396, 375] width 185 height 35
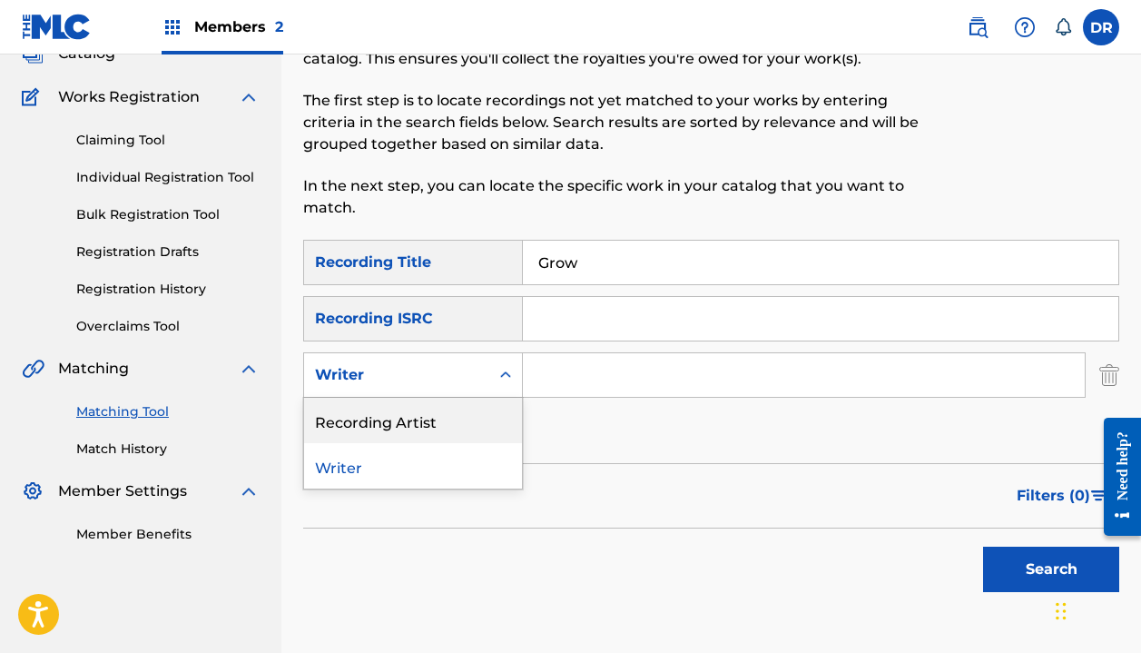
click at [439, 434] on div "Recording Artist" at bounding box center [413, 420] width 218 height 45
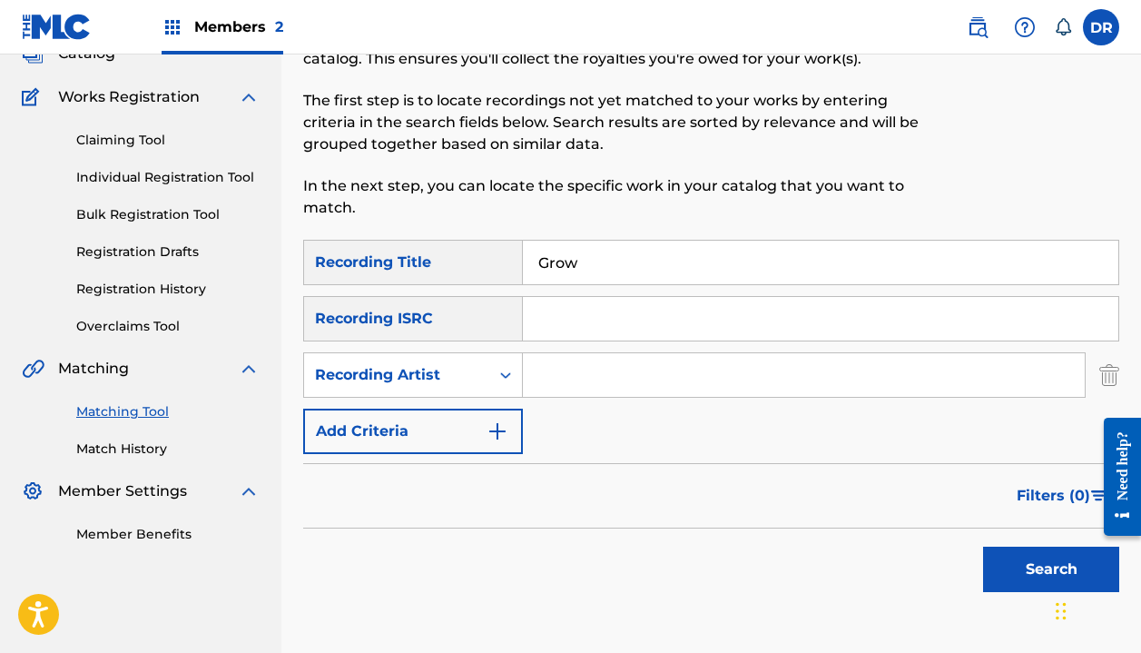
click at [607, 383] on input "Search Form" at bounding box center [804, 375] width 562 height 44
type input "[PERSON_NAME]"
click at [1051, 569] on button "Search" at bounding box center [1051, 569] width 136 height 45
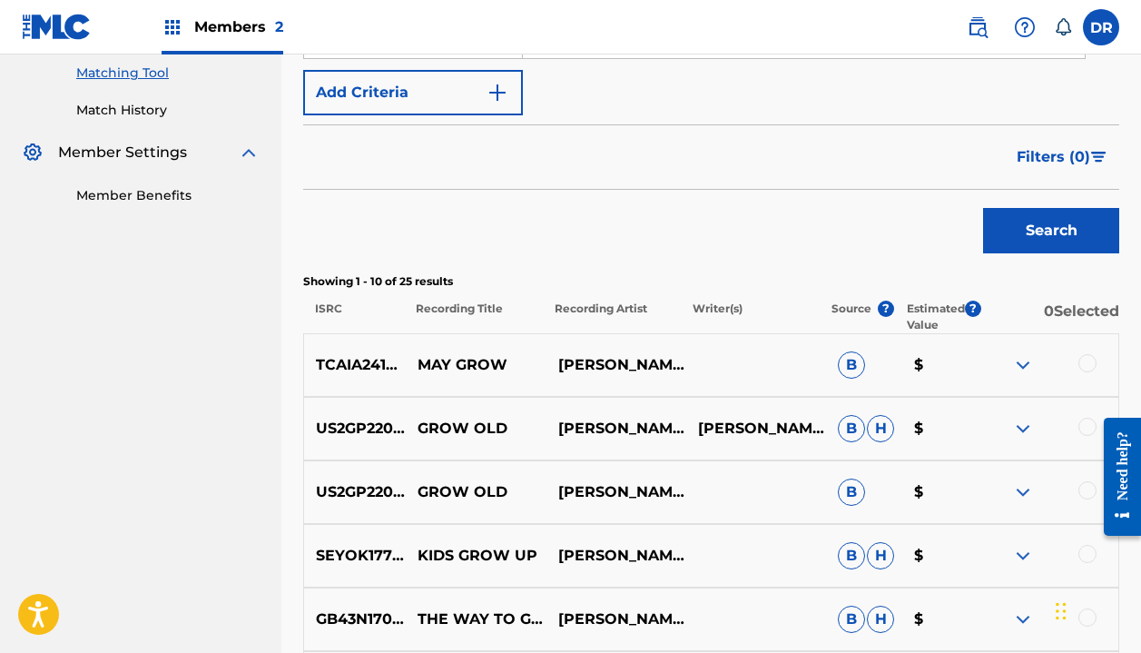
scroll to position [332, 0]
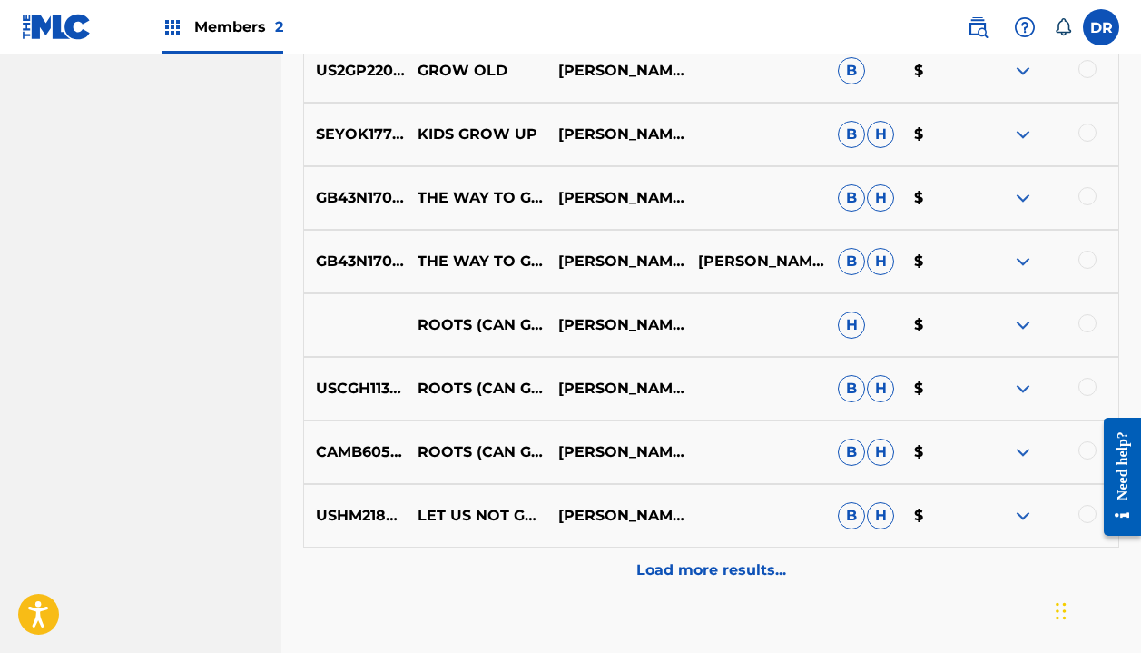
click at [651, 552] on div "Load more results..." at bounding box center [711, 569] width 816 height 45
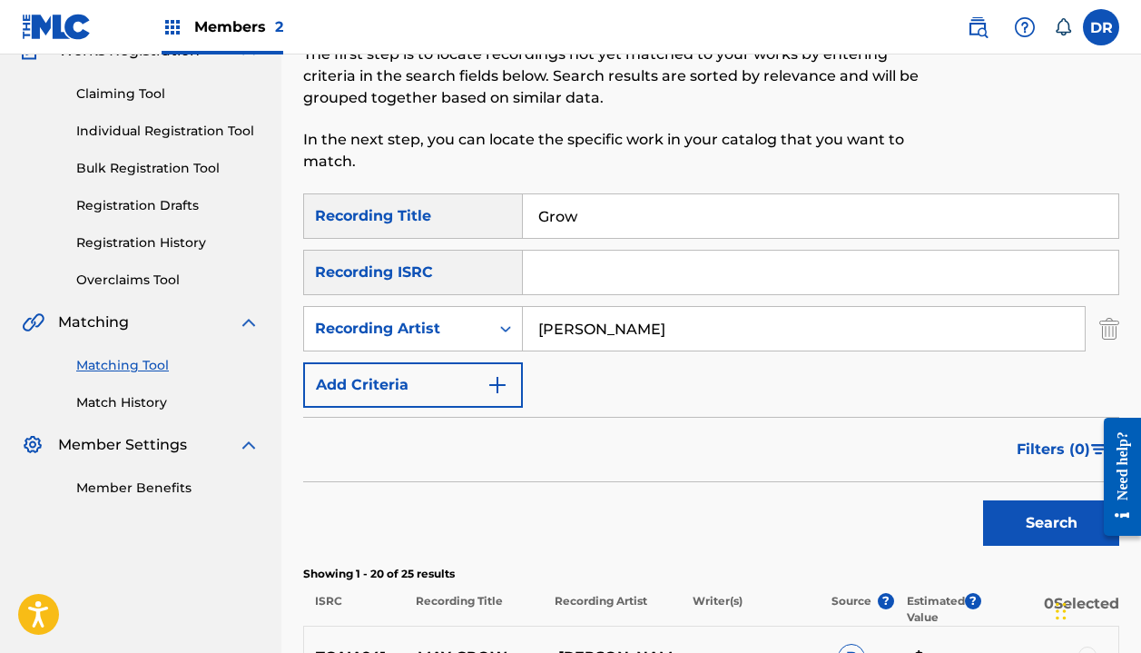
scroll to position [173, 0]
click at [1012, 518] on button "Search" at bounding box center [1051, 522] width 136 height 45
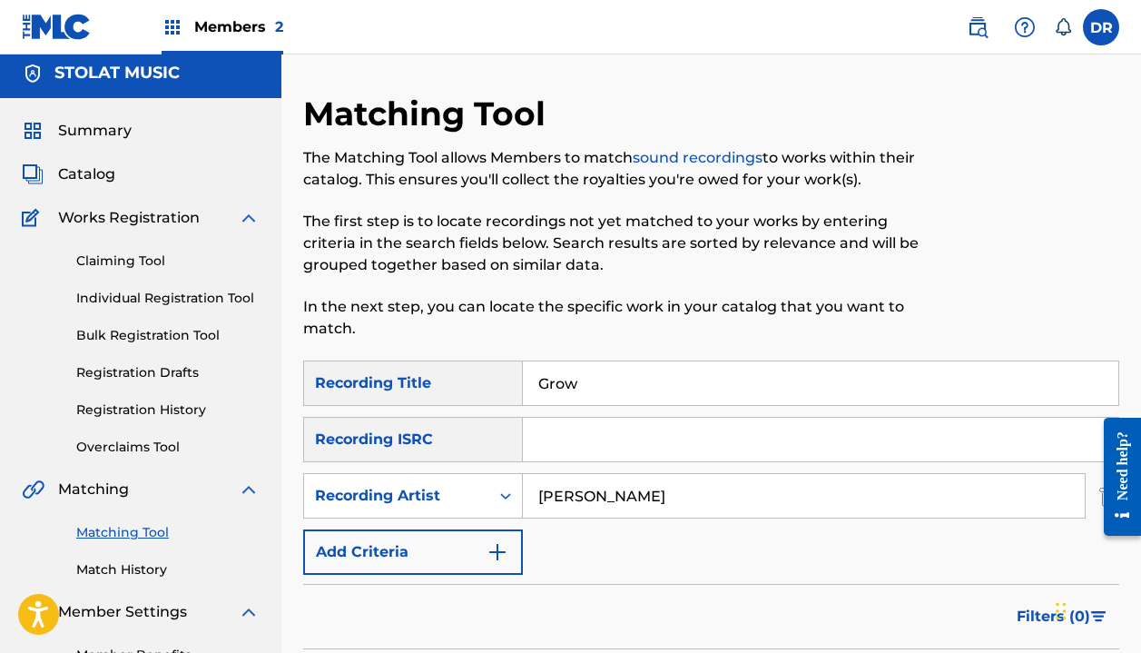
scroll to position [5, 0]
drag, startPoint x: 606, startPoint y: 376, endPoint x: 468, endPoint y: 376, distance: 138.0
click at [468, 376] on div "SearchWithCriteria62f818fd-9d26-4390-ad29-5aa3f68eeb89 Recording Title Grow" at bounding box center [711, 383] width 816 height 45
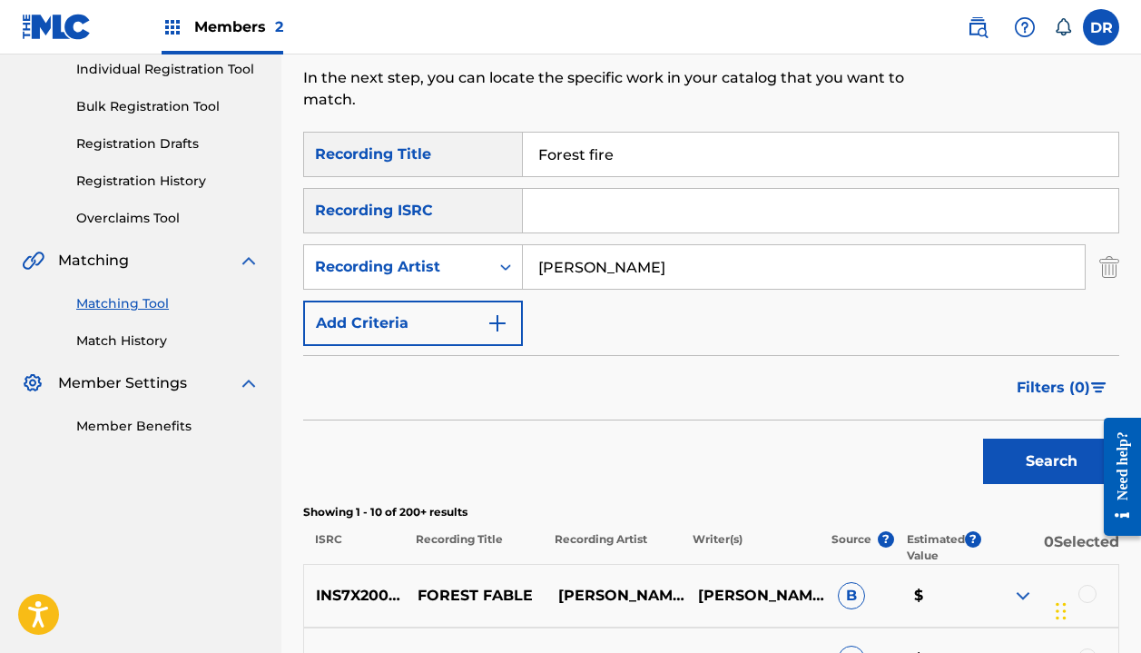
scroll to position [247, 0]
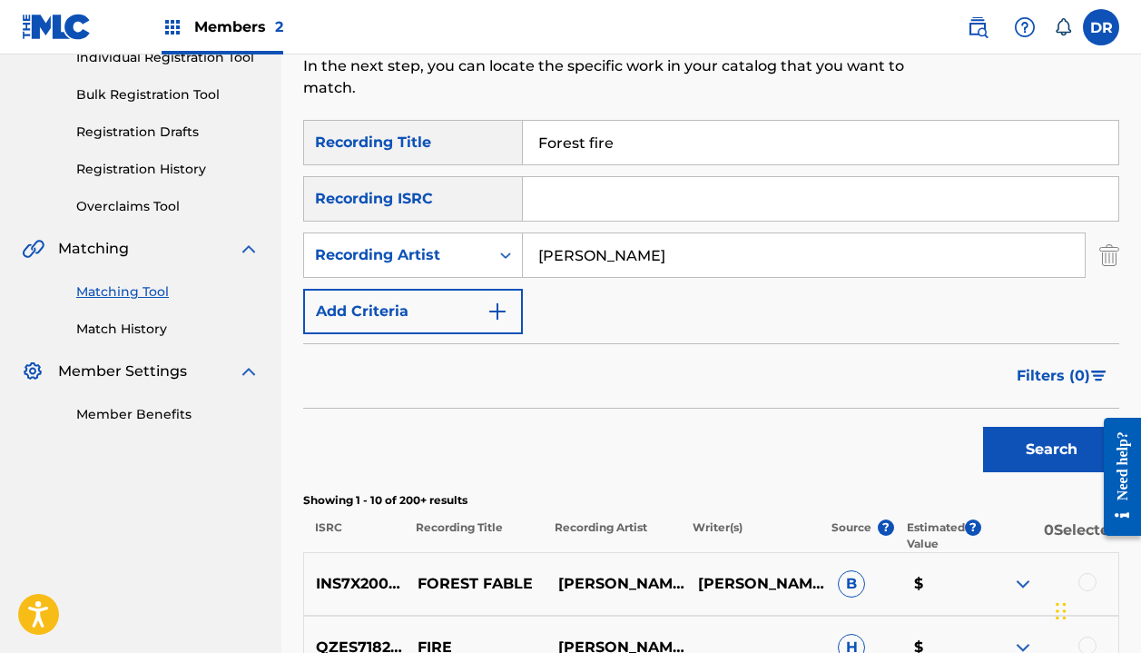
drag, startPoint x: 704, startPoint y: 145, endPoint x: 444, endPoint y: 145, distance: 259.7
click at [443, 145] on div "SearchWithCriteria62f818fd-9d26-4390-ad29-5aa3f68eeb89 Recording Title Forest f…" at bounding box center [711, 142] width 816 height 45
click at [1051, 449] on button "Search" at bounding box center [1051, 449] width 136 height 45
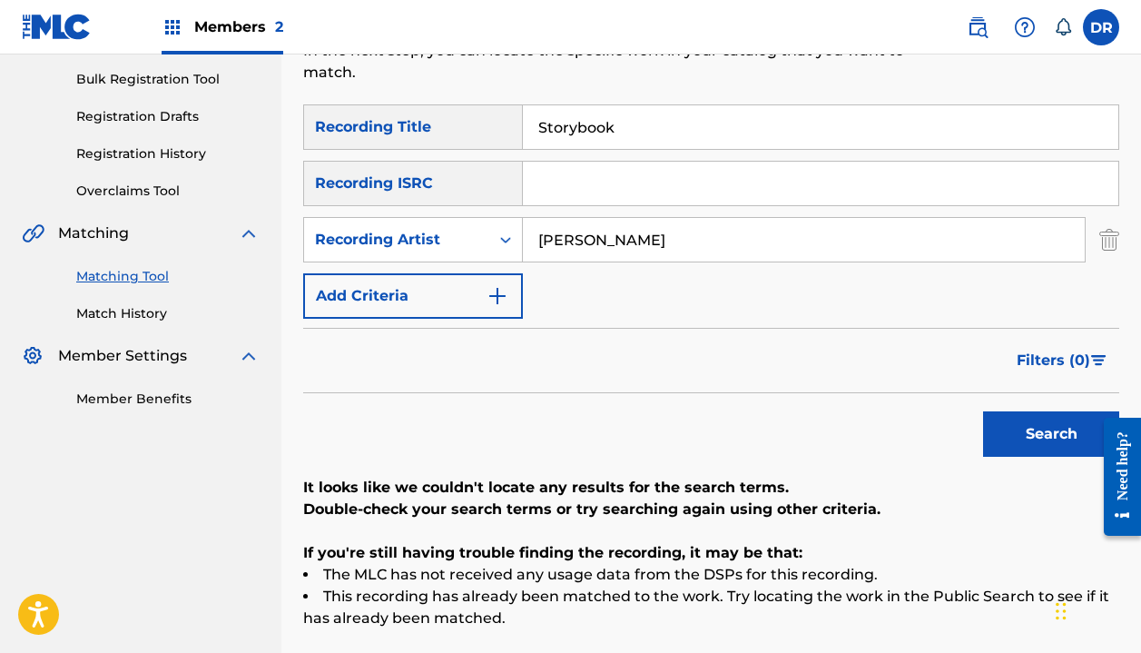
scroll to position [261, 0]
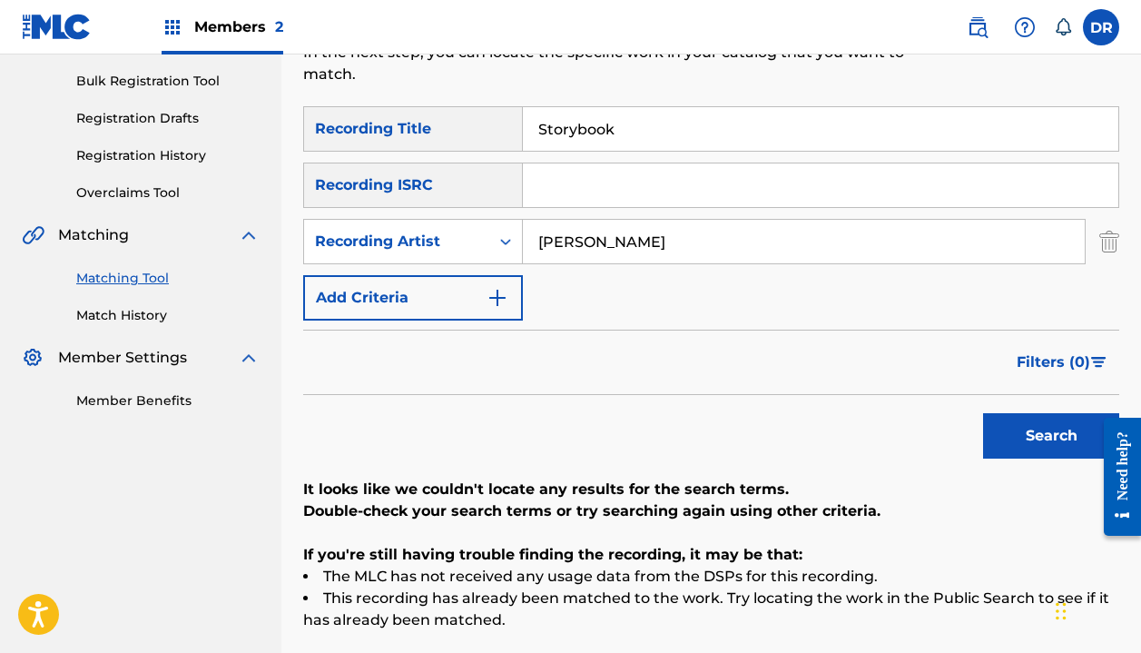
click at [574, 128] on input "Storybook" at bounding box center [821, 129] width 596 height 44
click at [1051, 436] on button "Search" at bounding box center [1051, 435] width 136 height 45
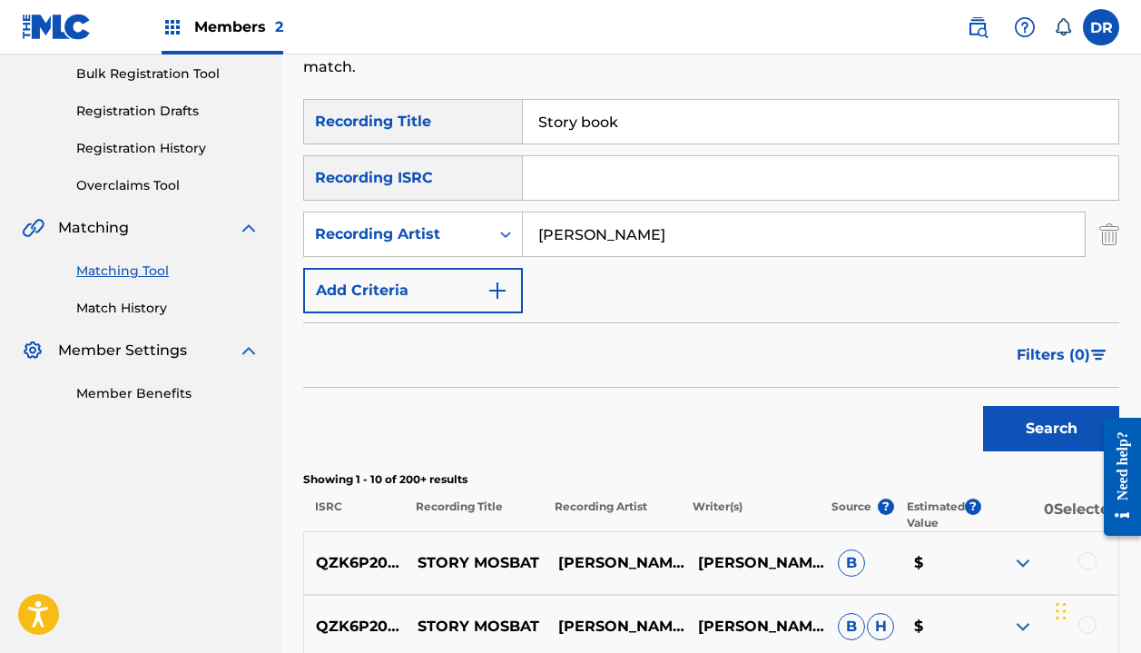
scroll to position [269, 0]
drag, startPoint x: 662, startPoint y: 123, endPoint x: 429, endPoint y: 123, distance: 233.3
click at [429, 123] on div "SearchWithCriteria62f818fd-9d26-4390-ad29-5aa3f68eeb89 Recording Title Story bo…" at bounding box center [711, 120] width 816 height 45
click at [1051, 428] on button "Search" at bounding box center [1051, 427] width 136 height 45
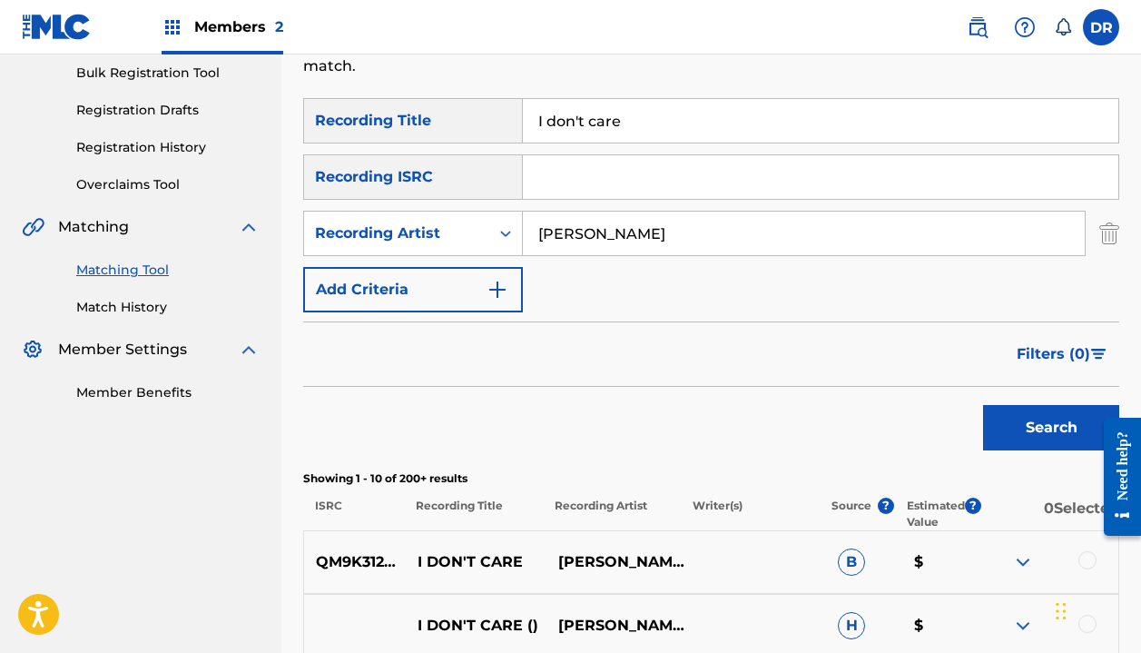
drag, startPoint x: 643, startPoint y: 137, endPoint x: 409, endPoint y: 133, distance: 233.4
click at [409, 133] on div "SearchWithCriteria62f818fd-9d26-4390-ad29-5aa3f68eeb89 Recording Title I don't …" at bounding box center [711, 120] width 816 height 45
drag, startPoint x: 666, startPoint y: 120, endPoint x: 387, endPoint y: 118, distance: 278.7
click at [387, 118] on div "SearchWithCriteria62f818fd-9d26-4390-ad29-5aa3f68eeb89 Recording Title I don't …" at bounding box center [711, 120] width 816 height 45
type input "Wait a minute"
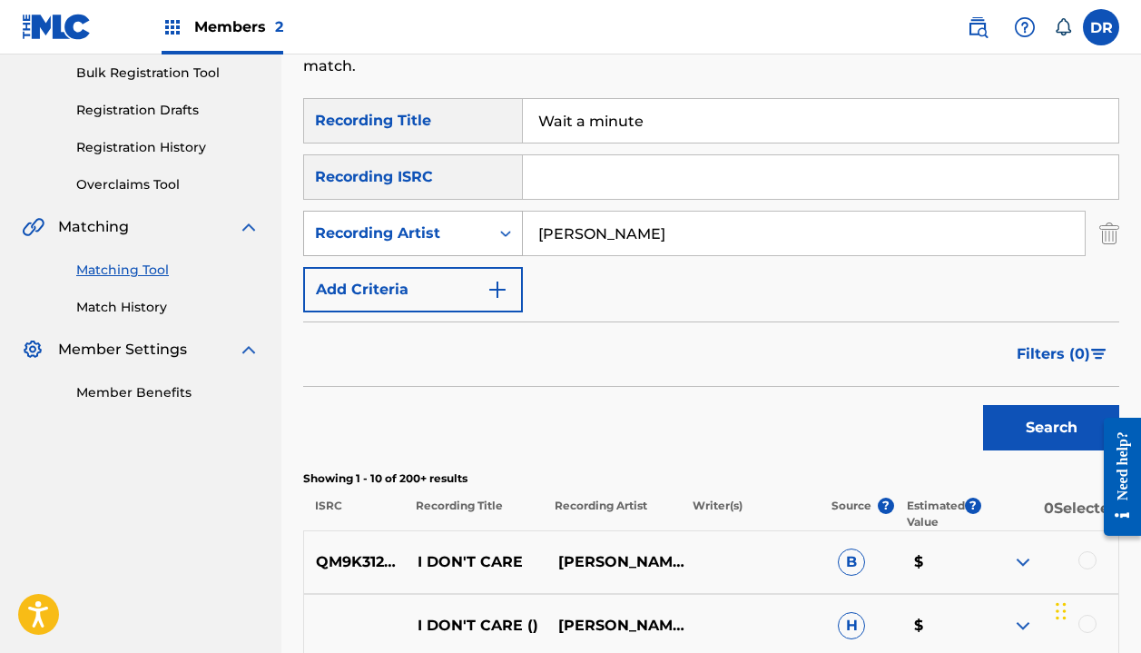
drag, startPoint x: 659, startPoint y: 229, endPoint x: 383, endPoint y: 232, distance: 276.0
click at [385, 237] on div "SearchWithCriteria233be5de-fe2a-4b4a-b8ba-fbf9441d067f Recording Artist [PERSON…" at bounding box center [711, 233] width 816 height 45
type input "[PERSON_NAME]"
click at [1051, 428] on button "Search" at bounding box center [1051, 427] width 136 height 45
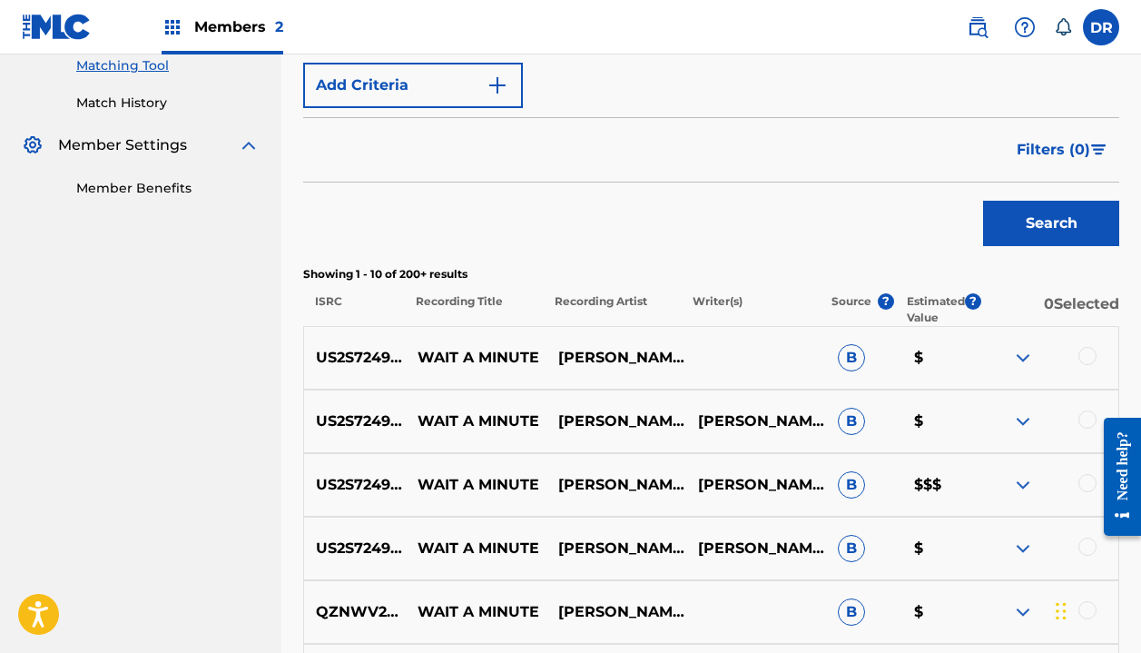
scroll to position [493, 0]
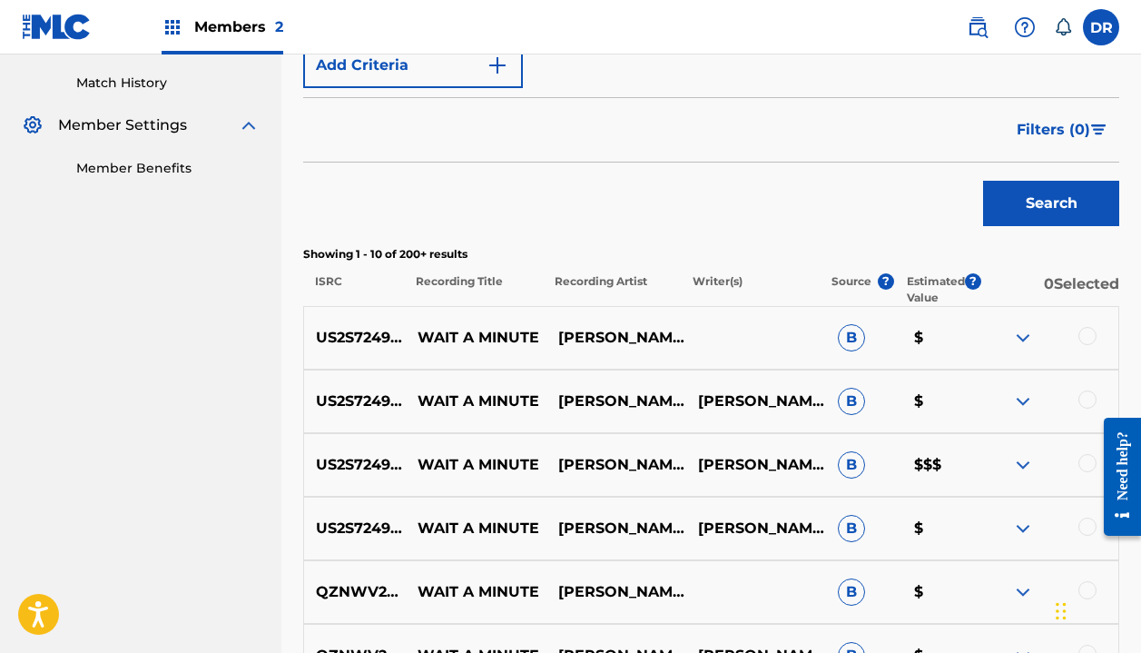
click at [1086, 337] on div at bounding box center [1088, 336] width 18 height 18
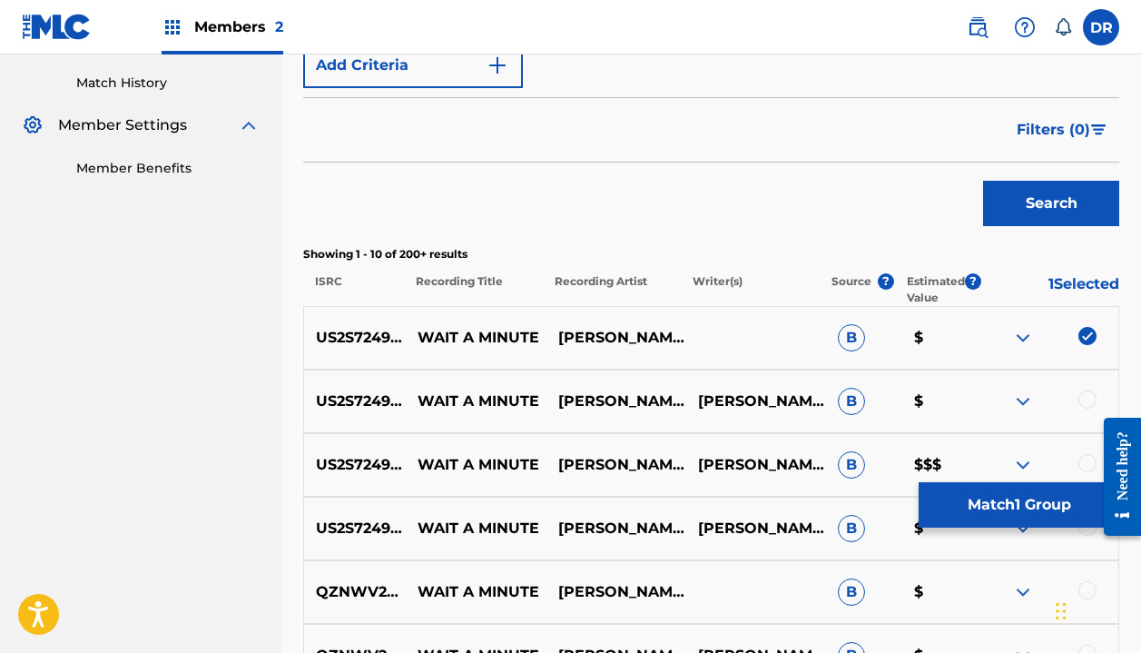
click at [1090, 405] on div at bounding box center [1088, 399] width 18 height 18
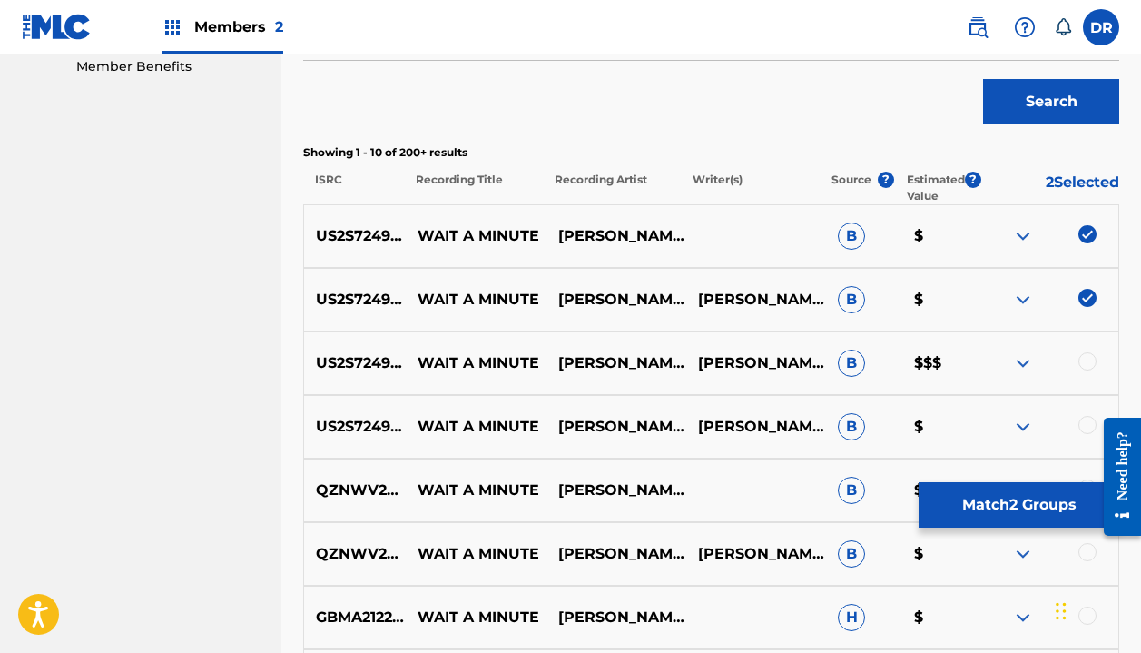
scroll to position [597, 0]
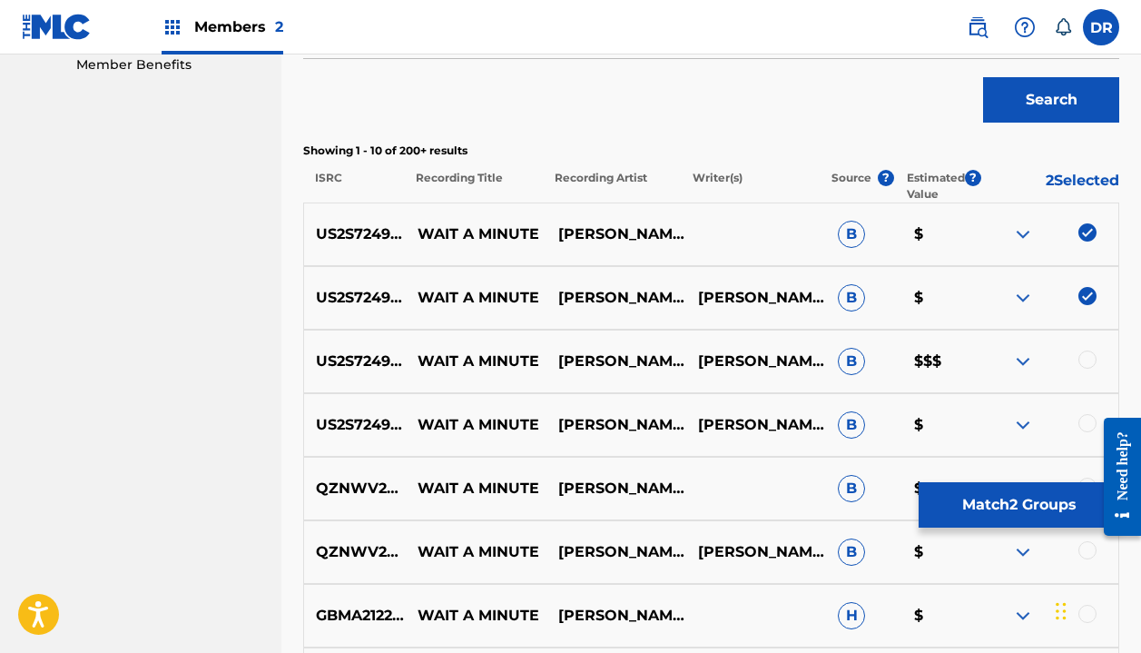
click at [1094, 357] on div at bounding box center [1088, 359] width 18 height 18
click at [1087, 415] on div at bounding box center [1088, 423] width 18 height 18
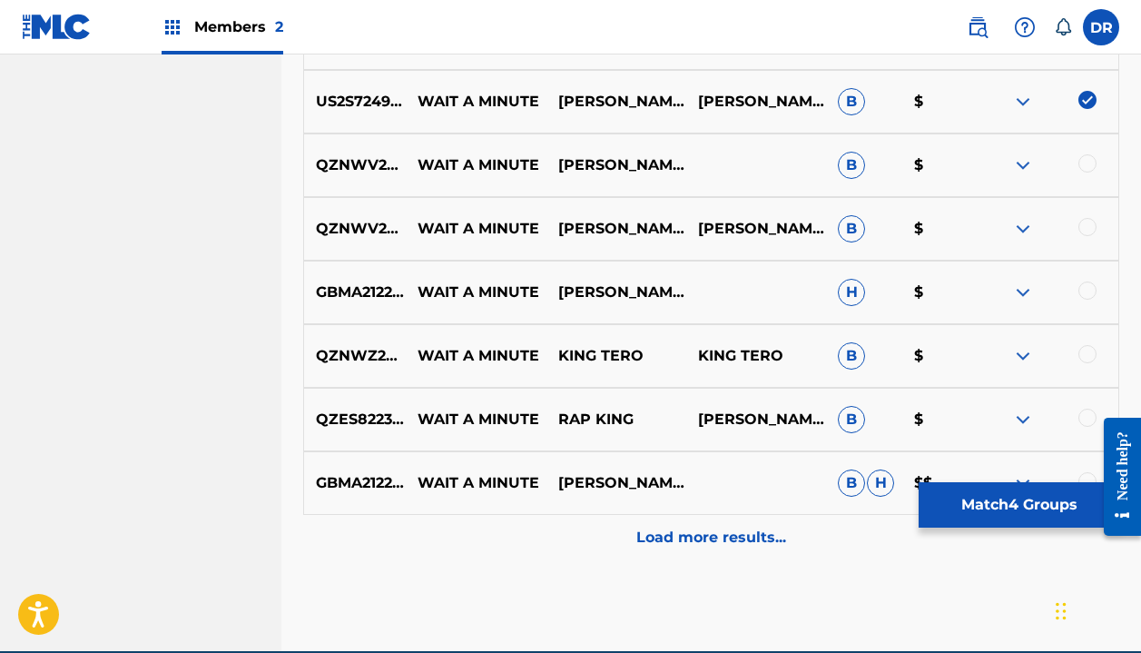
scroll to position [921, 0]
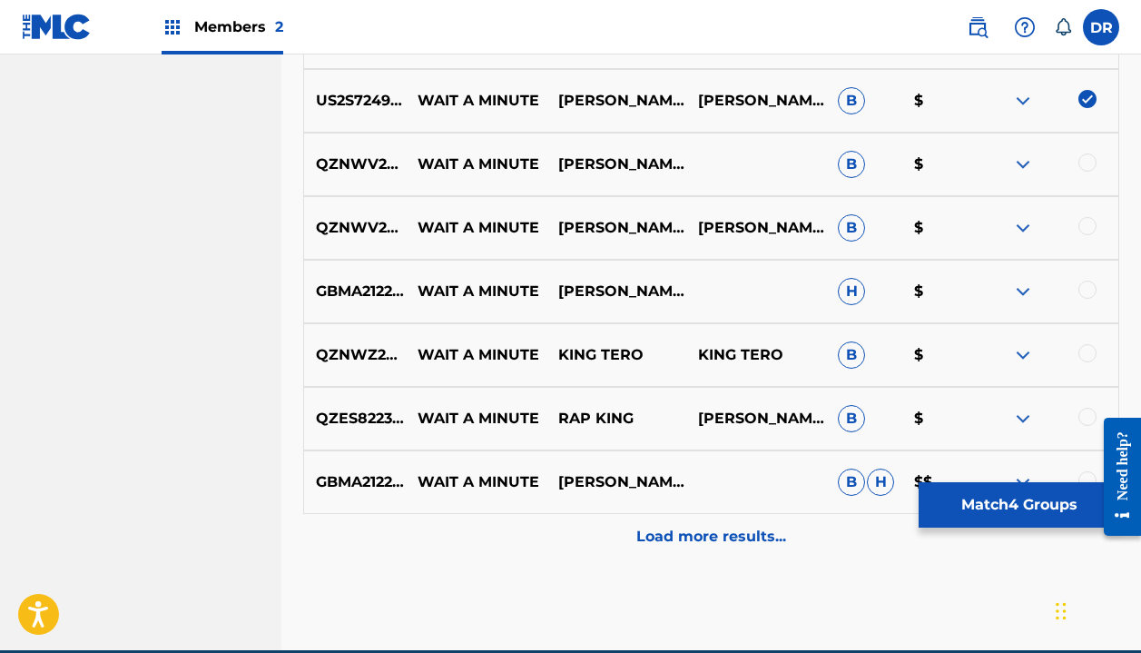
click at [1031, 499] on button "Match 4 Groups" at bounding box center [1019, 504] width 201 height 45
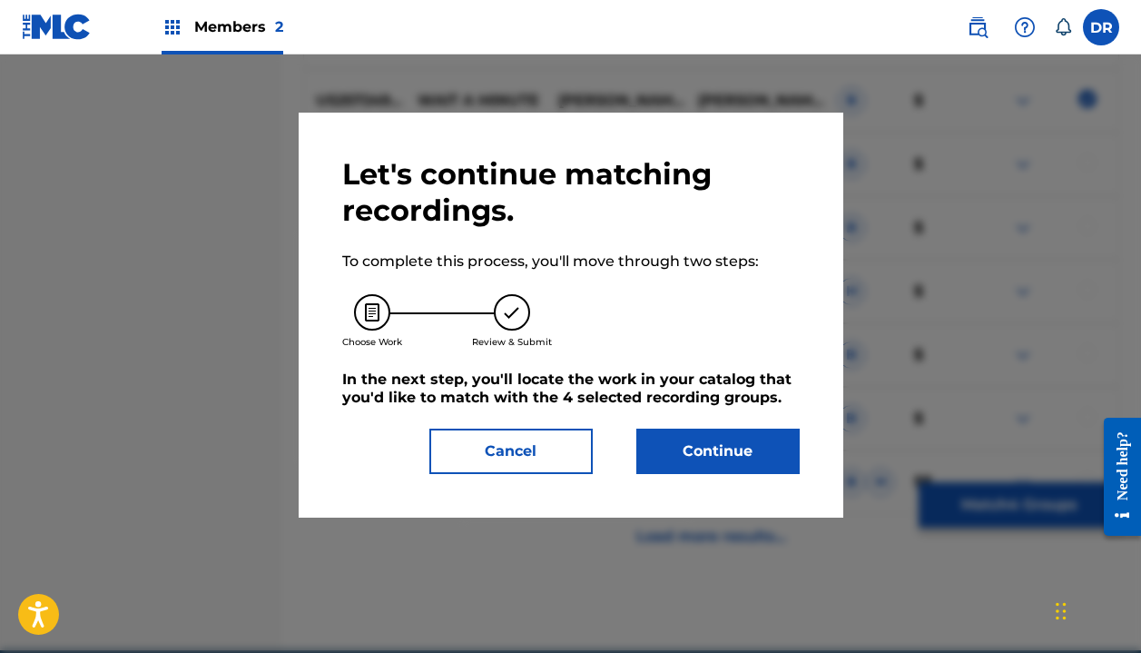
click at [756, 457] on button "Continue" at bounding box center [717, 451] width 163 height 45
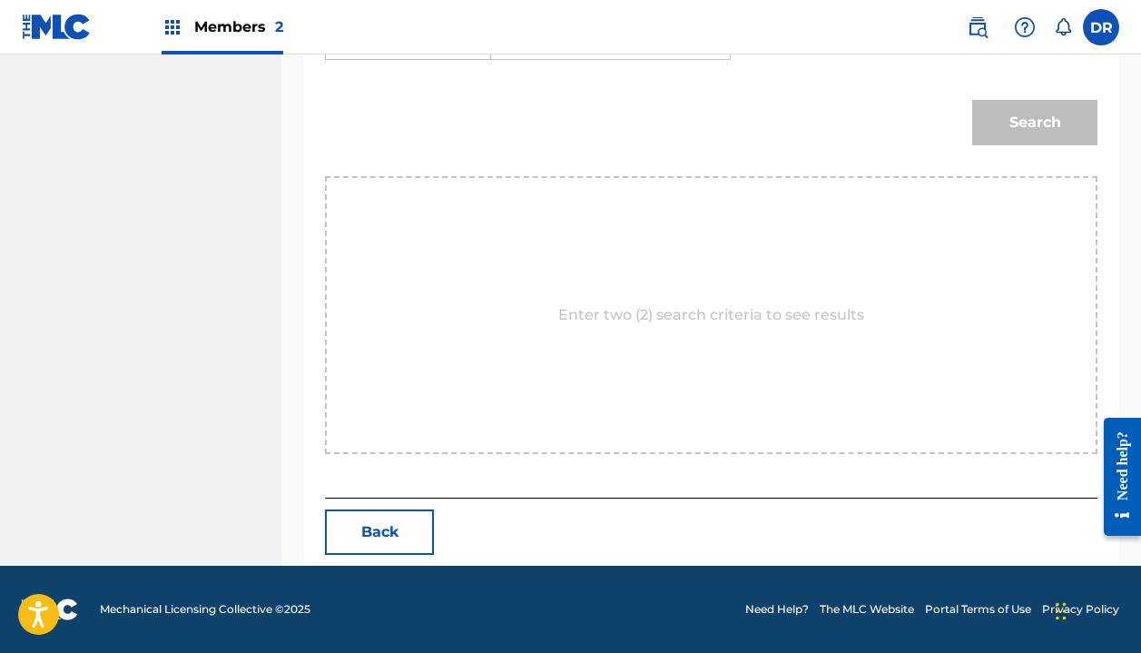
scroll to position [417, 0]
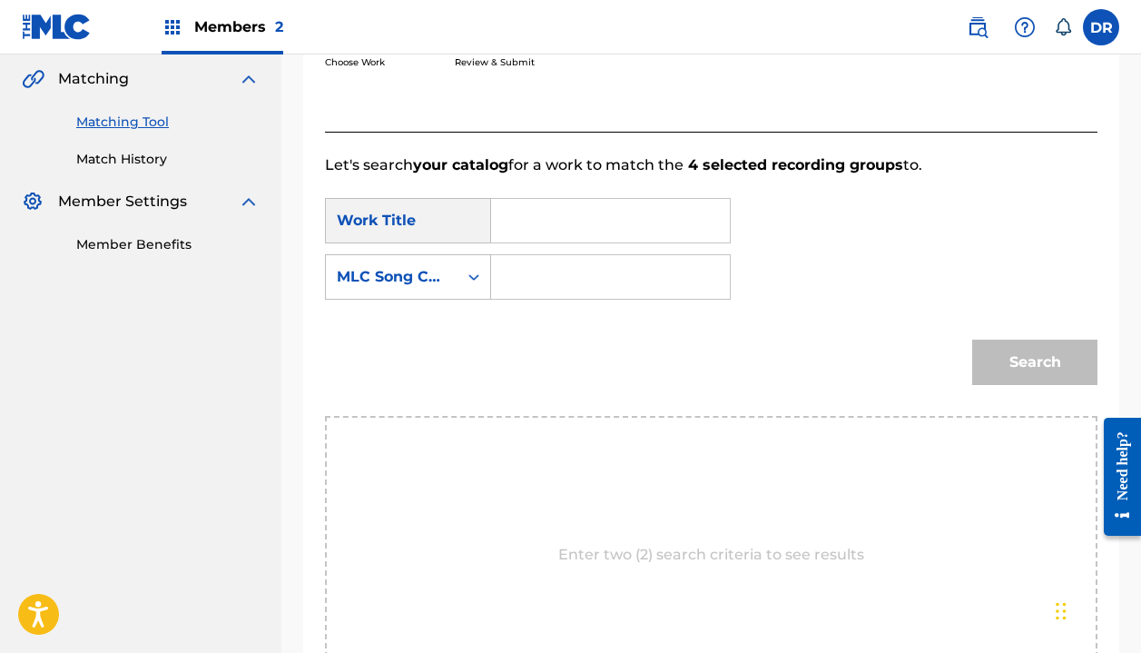
click at [592, 222] on input "Search Form" at bounding box center [611, 221] width 208 height 44
type input "Wait a mintue"
click at [568, 285] on input "Search Form" at bounding box center [611, 277] width 208 height 44
click at [429, 284] on div "MLC Song Code" at bounding box center [392, 277] width 110 height 22
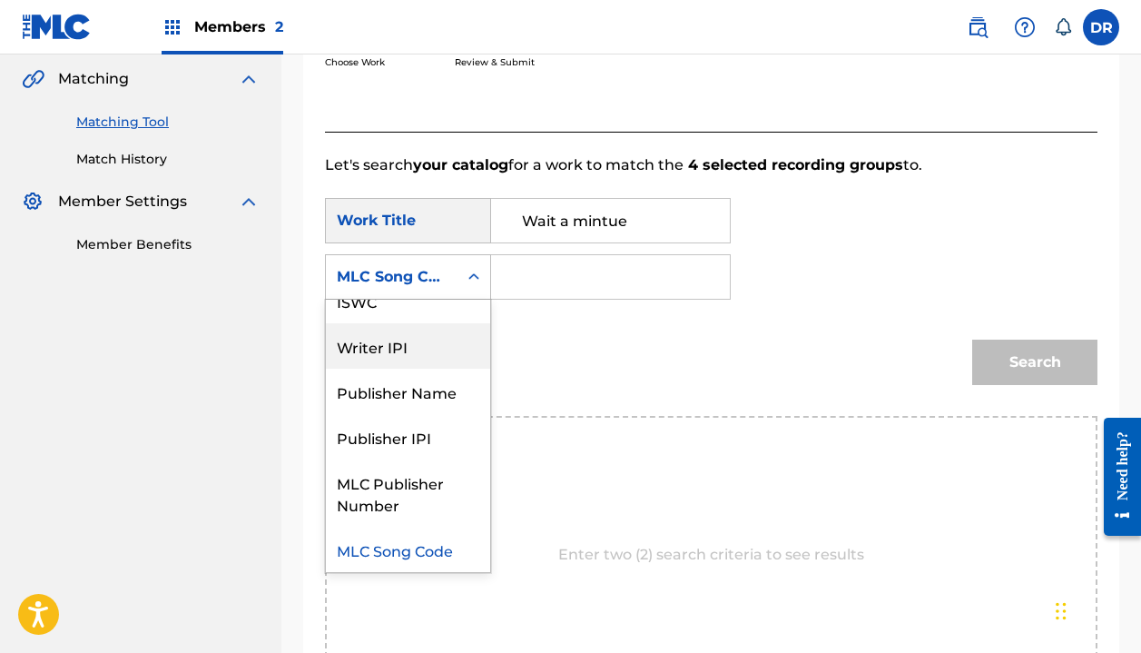
scroll to position [0, 0]
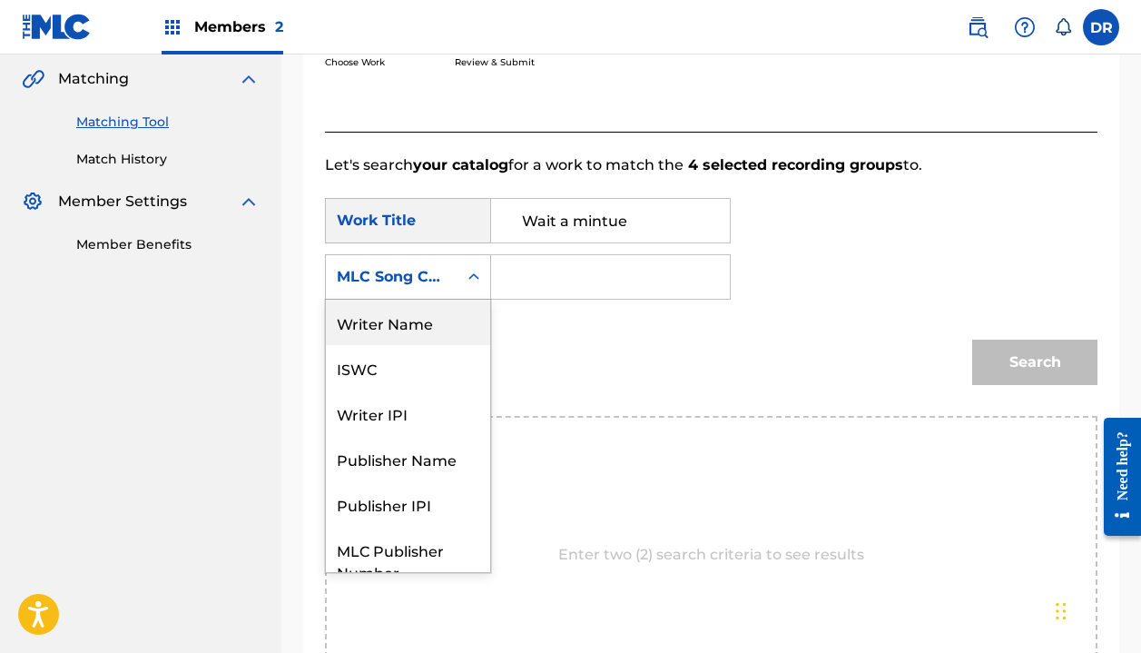
click at [413, 337] on div "Writer Name" at bounding box center [408, 322] width 164 height 45
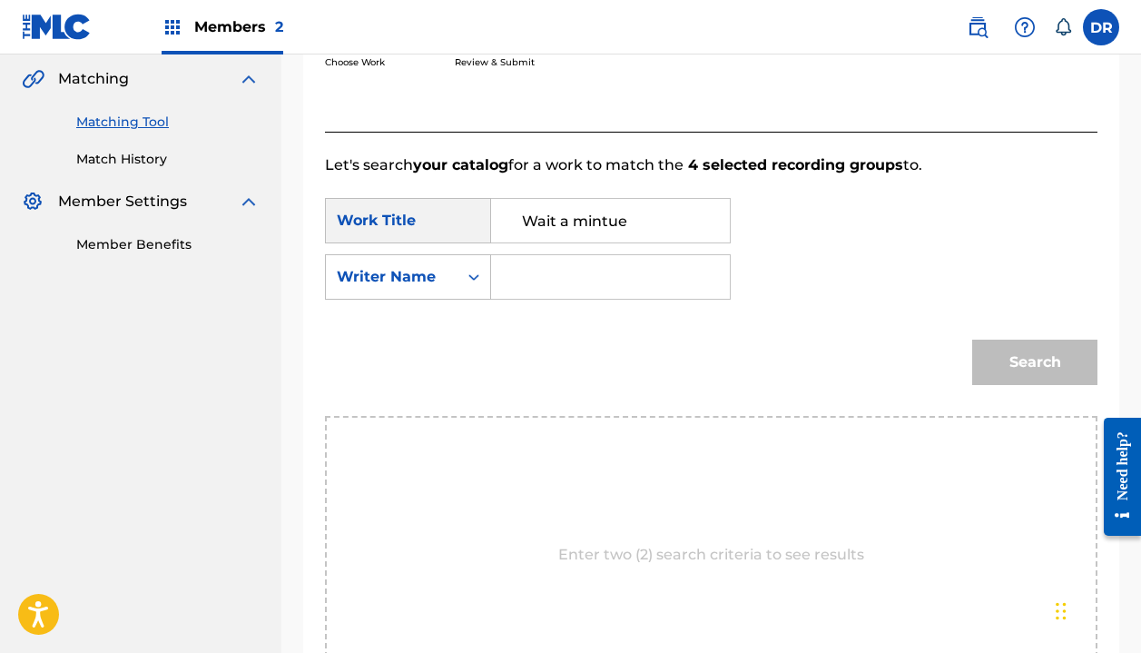
click at [623, 279] on input "Search Form" at bounding box center [611, 277] width 208 height 44
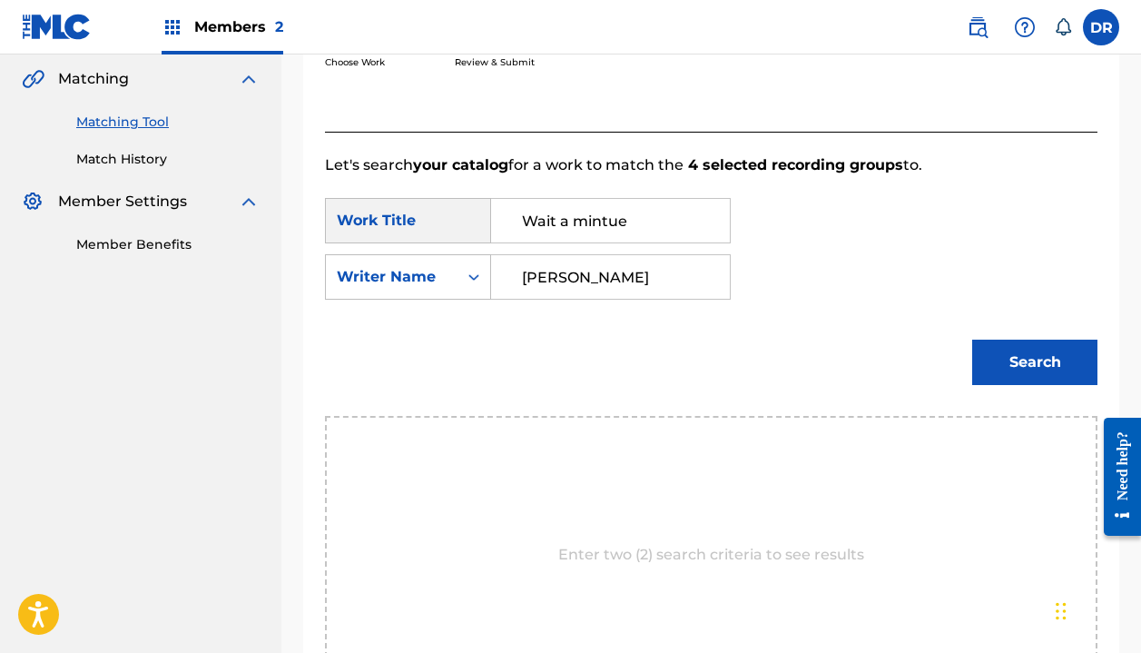
type input "[PERSON_NAME]"
click at [1035, 362] on button "Search" at bounding box center [1034, 362] width 125 height 45
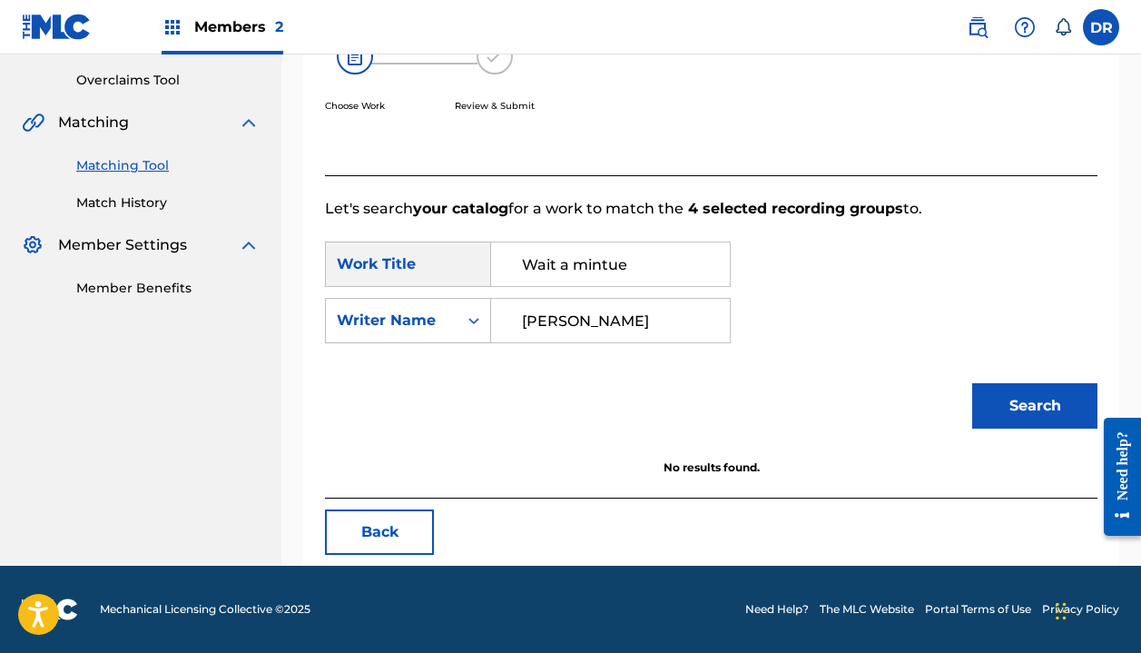
scroll to position [373, 0]
click at [646, 320] on input "[PERSON_NAME]" at bounding box center [611, 321] width 208 height 44
drag, startPoint x: 632, startPoint y: 263, endPoint x: 602, endPoint y: 261, distance: 30.0
click at [602, 261] on input "Wait a mintue" at bounding box center [611, 264] width 208 height 44
type input "Wait a minute"
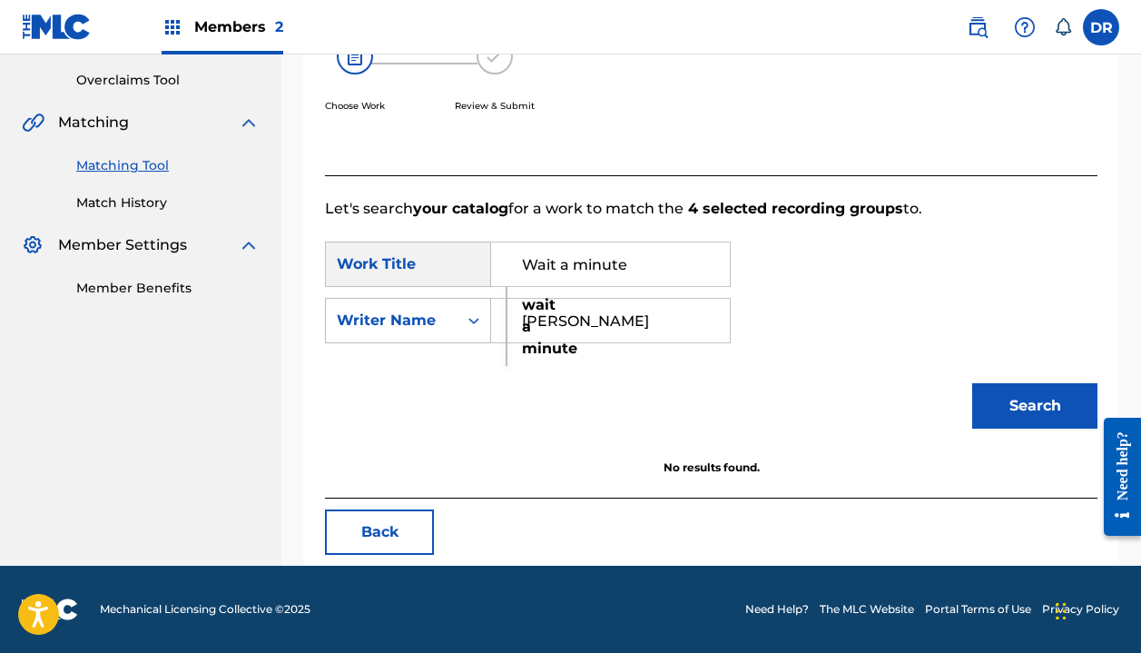
click at [1035, 406] on button "Search" at bounding box center [1034, 405] width 125 height 45
click at [673, 321] on input "[PERSON_NAME]" at bounding box center [611, 321] width 208 height 44
type input "[PERSON_NAME]"
click at [1035, 406] on button "Search" at bounding box center [1034, 405] width 125 height 45
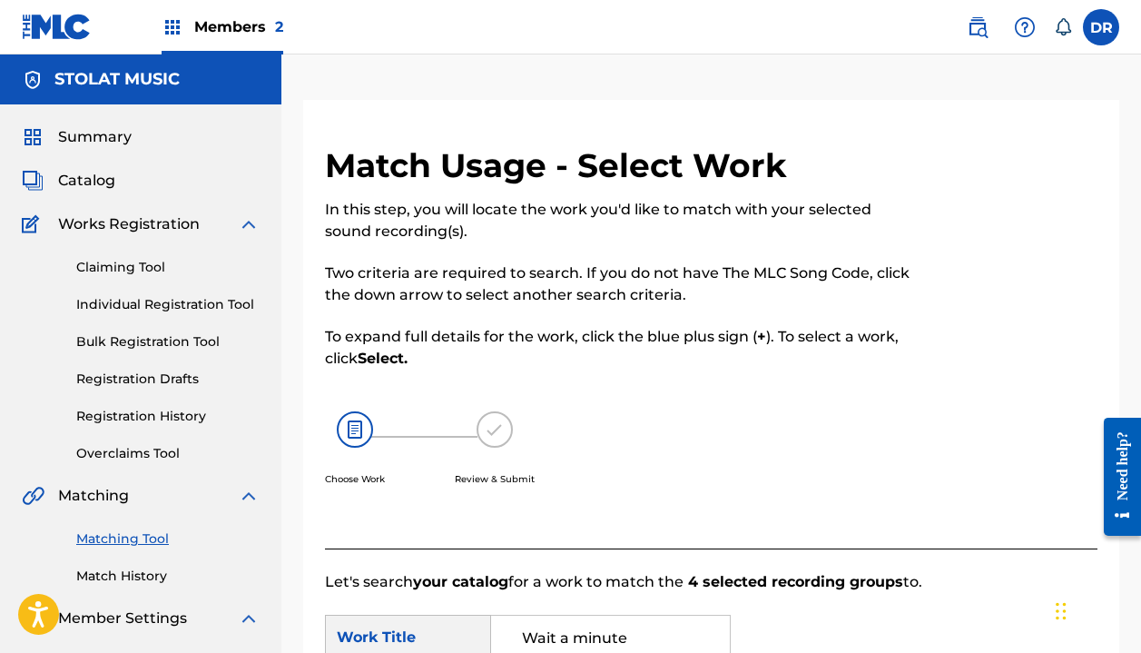
scroll to position [0, 0]
click at [208, 35] on span "Members 2" at bounding box center [238, 26] width 89 height 21
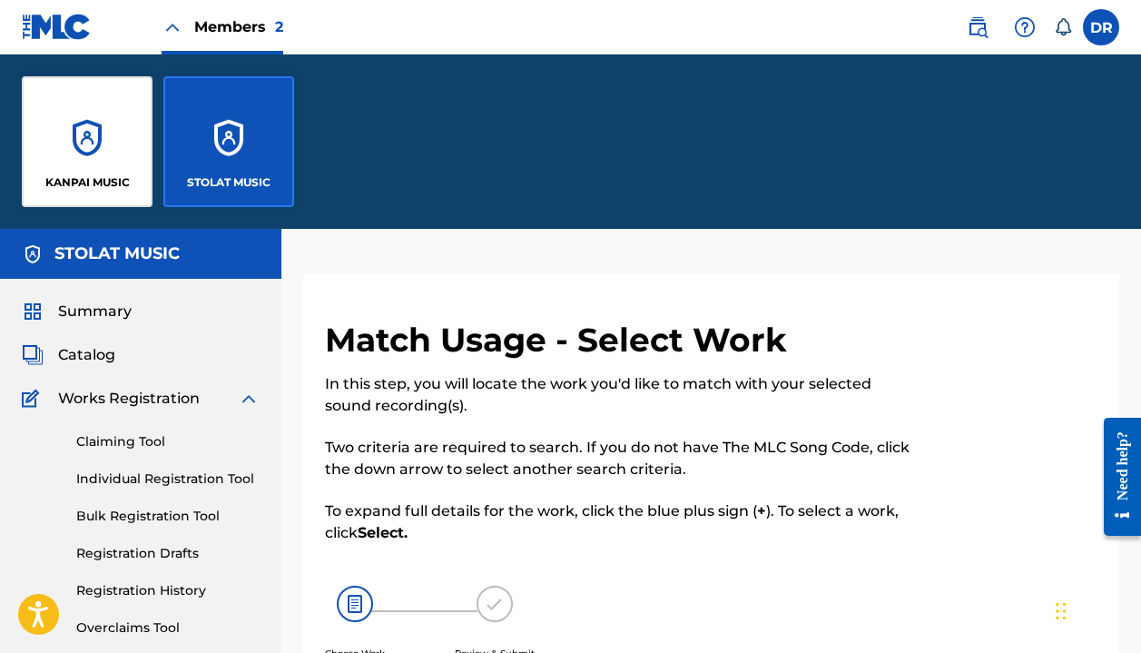
click at [96, 106] on div "KANPAI MUSIC" at bounding box center [87, 141] width 131 height 131
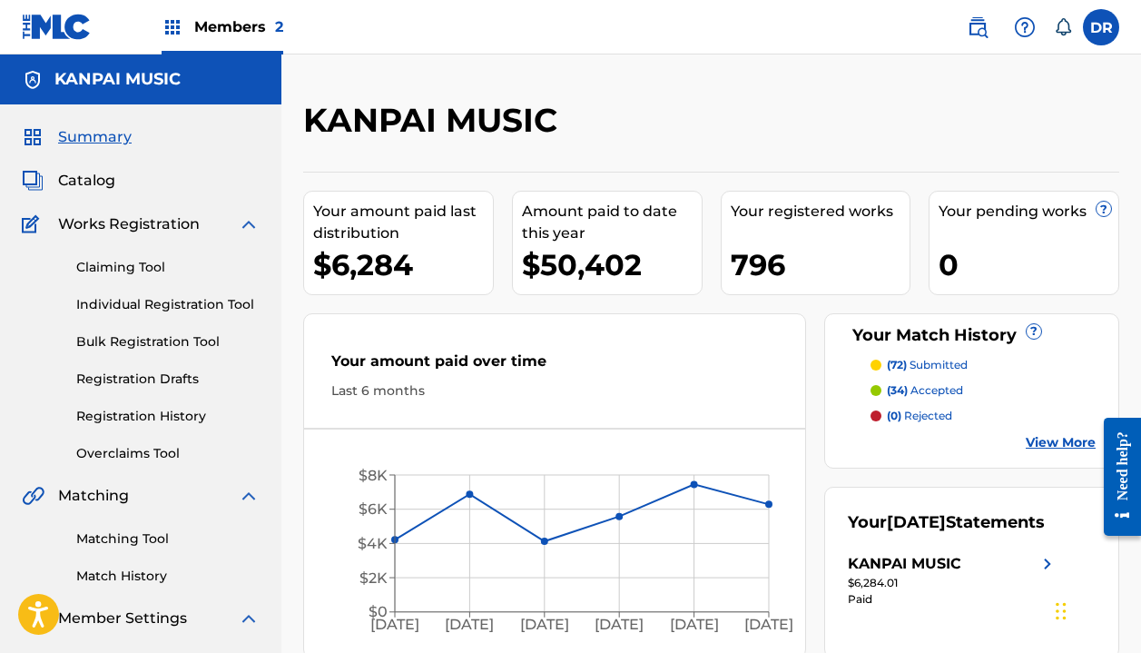
click at [128, 538] on link "Matching Tool" at bounding box center [167, 538] width 183 height 19
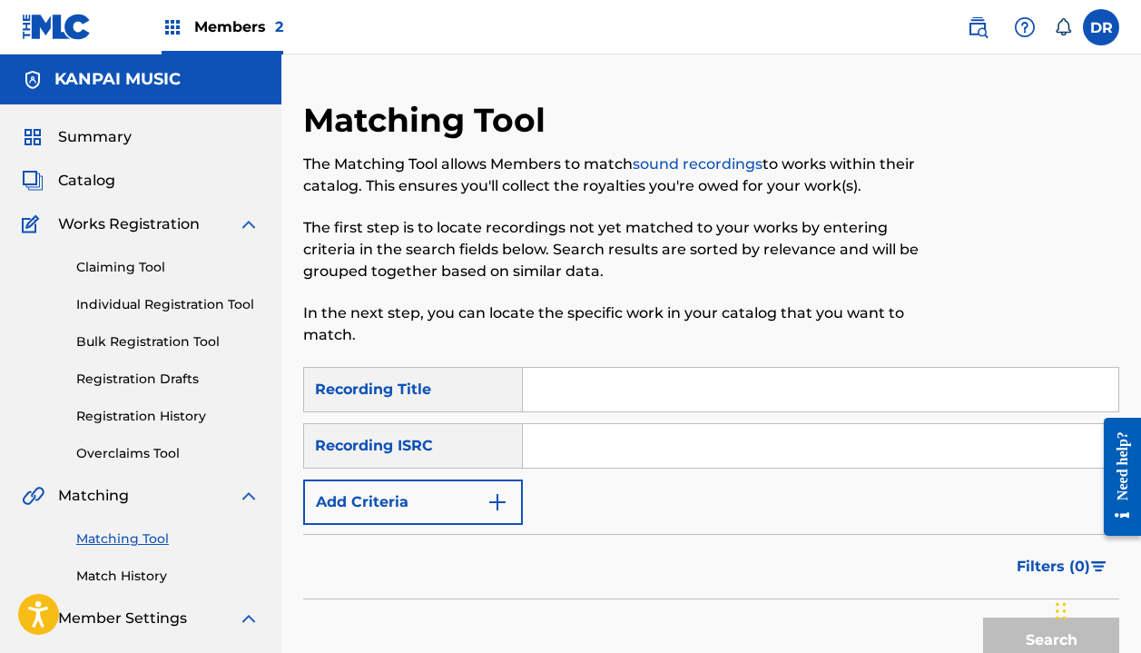
click at [578, 404] on input "Search Form" at bounding box center [821, 390] width 596 height 44
type input "Q"
type input "Wait a minute"
click at [468, 504] on button "Add Criteria" at bounding box center [413, 501] width 220 height 45
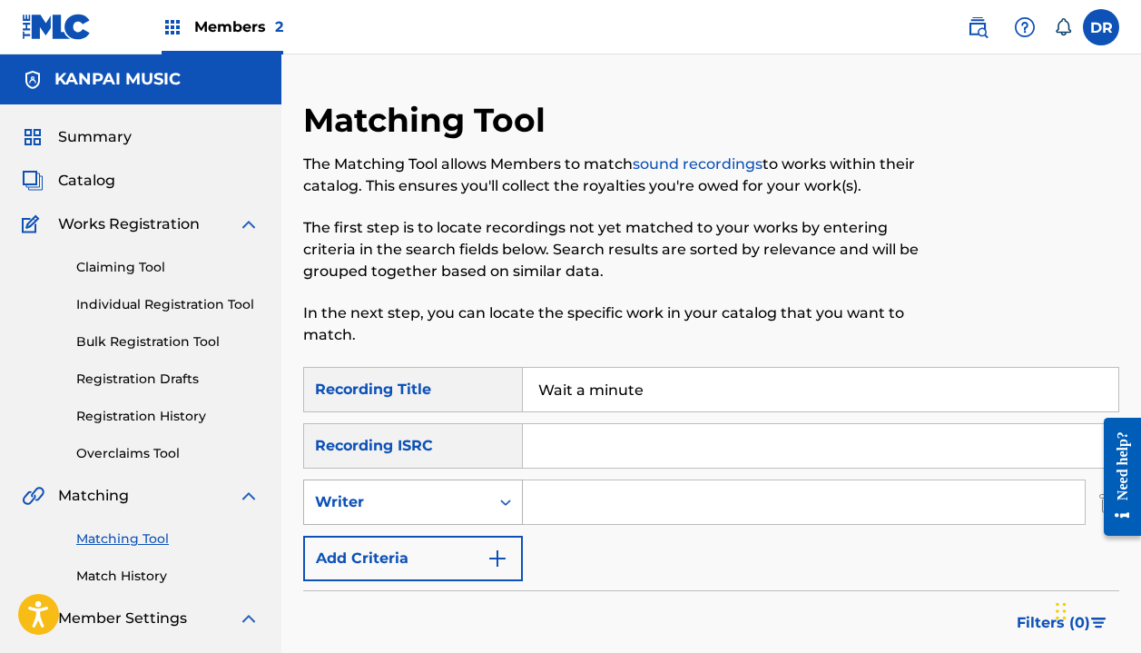
click at [467, 510] on div "Writer" at bounding box center [396, 502] width 163 height 22
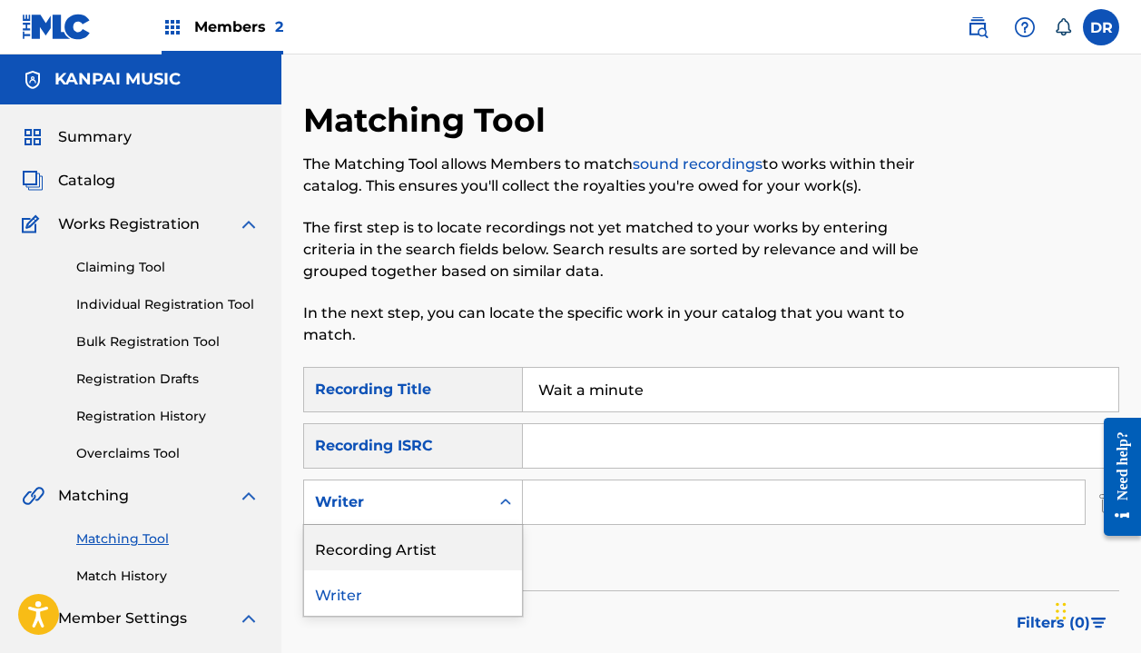
click at [465, 541] on div "Recording Artist" at bounding box center [413, 547] width 218 height 45
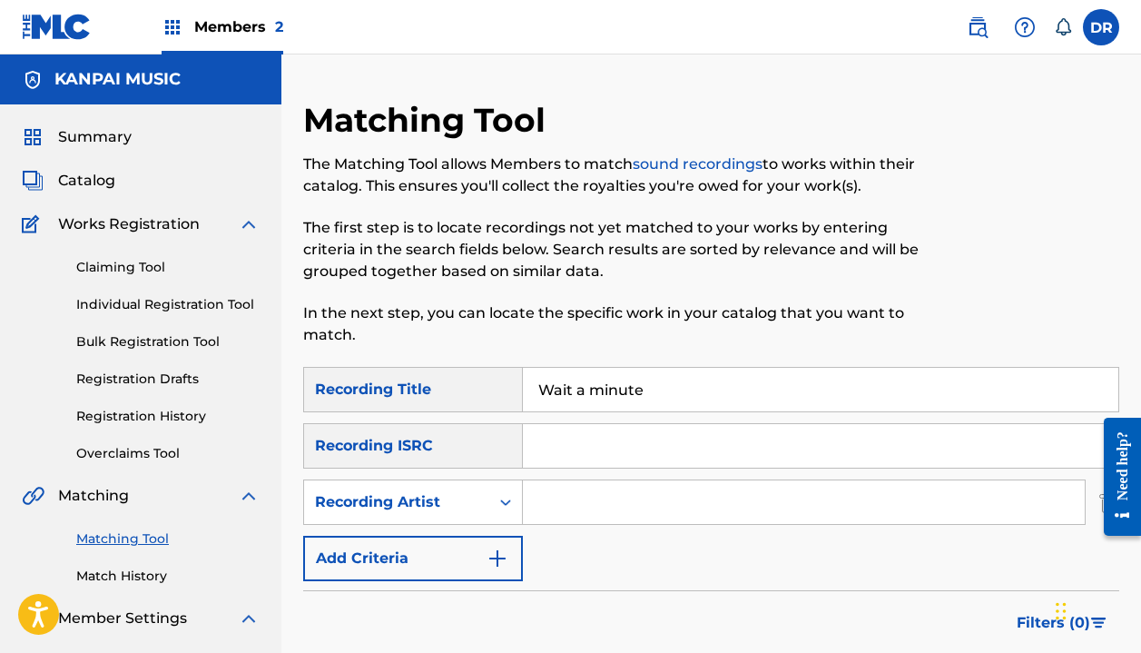
click at [561, 517] on input "Search Form" at bounding box center [804, 502] width 562 height 44
type input "[PERSON_NAME]"
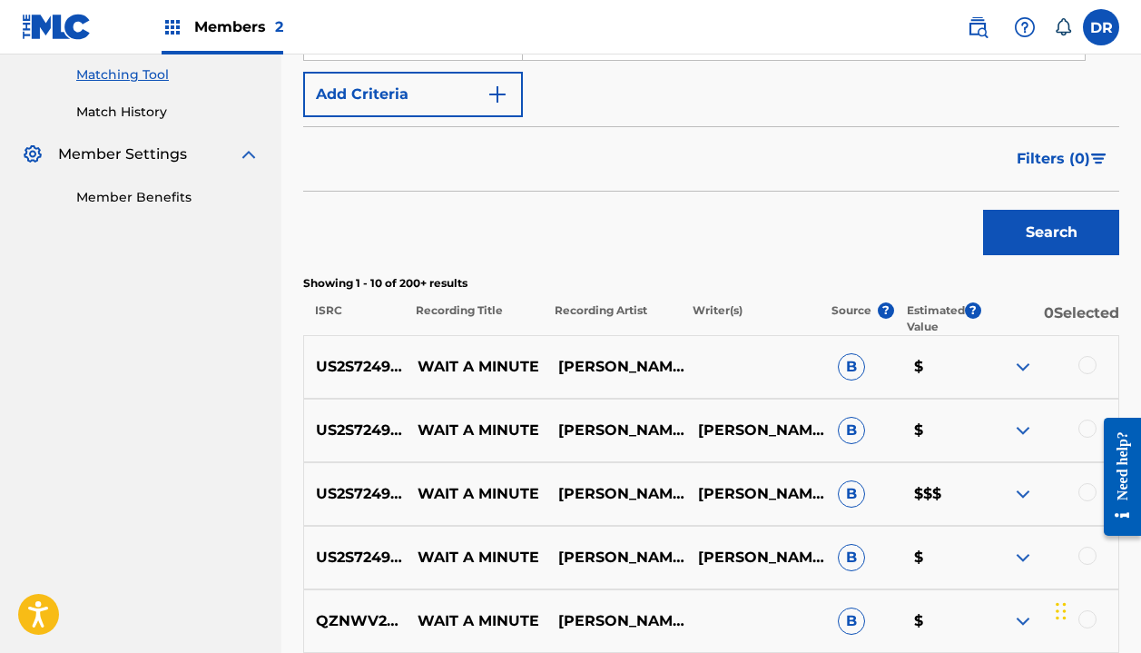
scroll to position [522, 0]
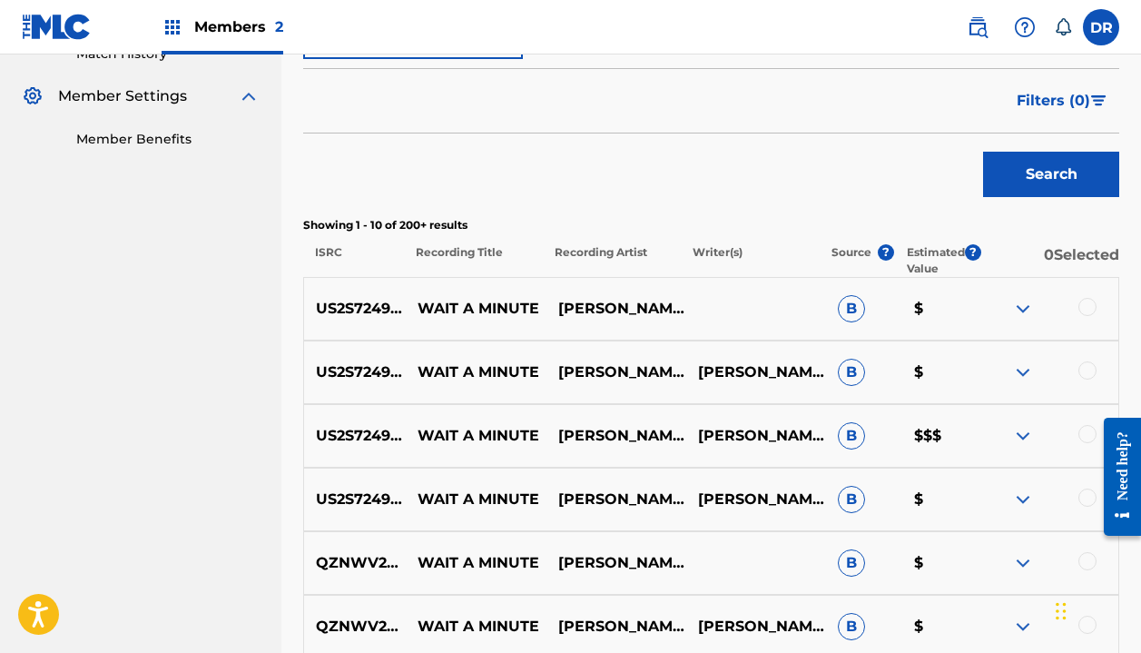
click at [1088, 301] on div at bounding box center [1088, 307] width 18 height 18
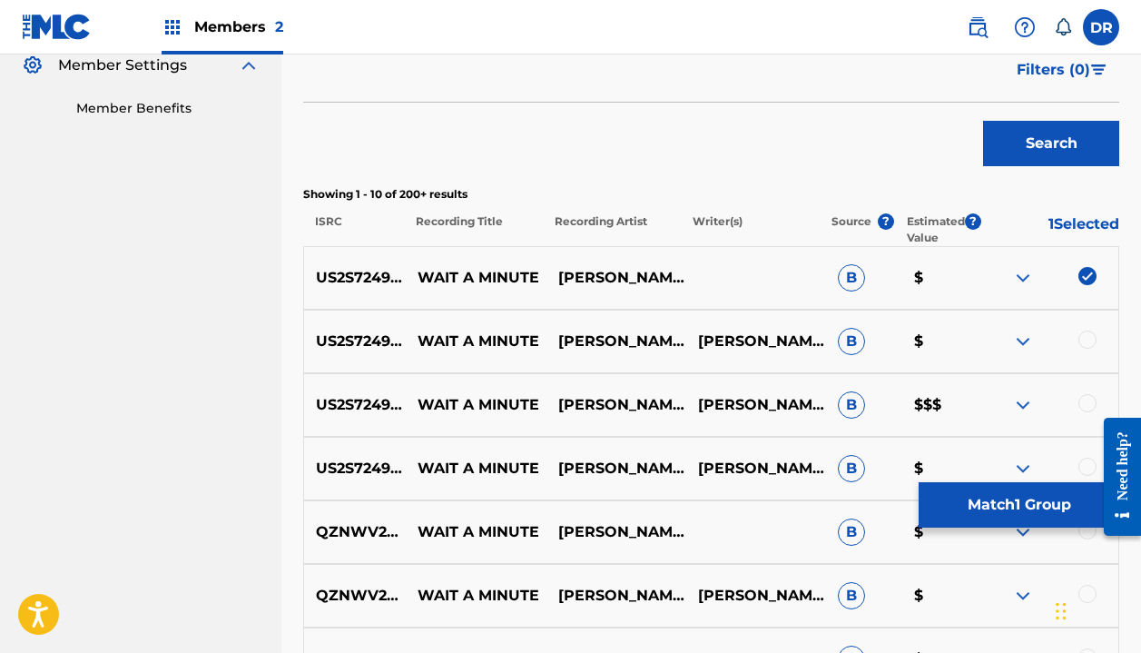
scroll to position [558, 0]
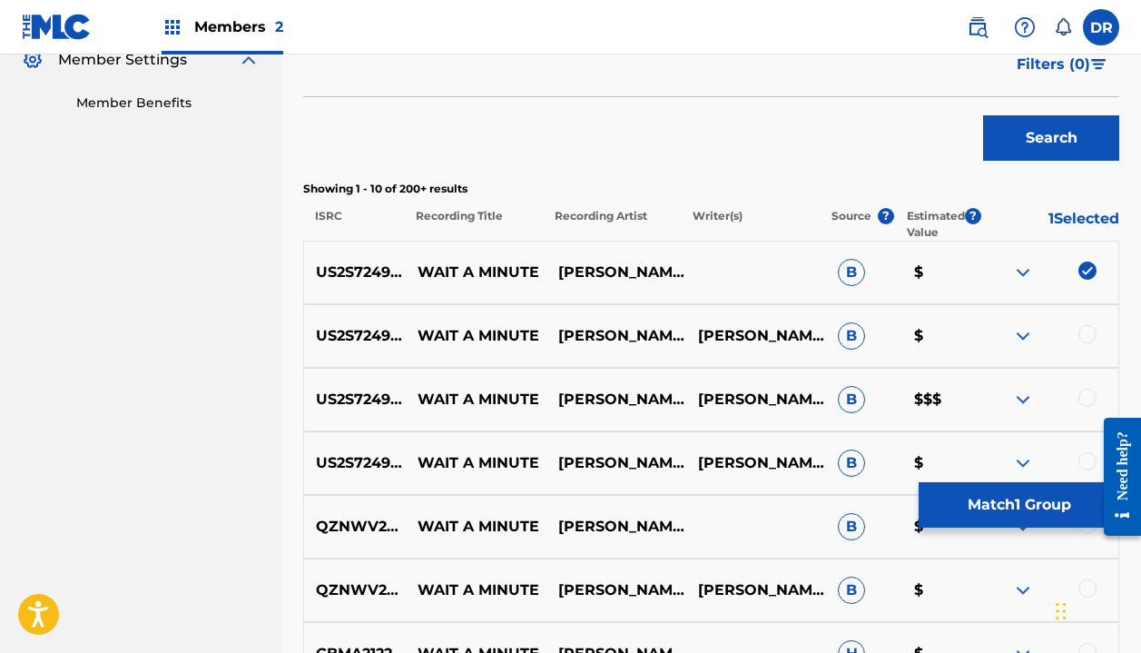
click at [1090, 337] on div at bounding box center [1088, 334] width 18 height 18
click at [1090, 401] on div at bounding box center [1115, 476] width 51 height 150
click at [1087, 401] on div at bounding box center [1088, 398] width 18 height 18
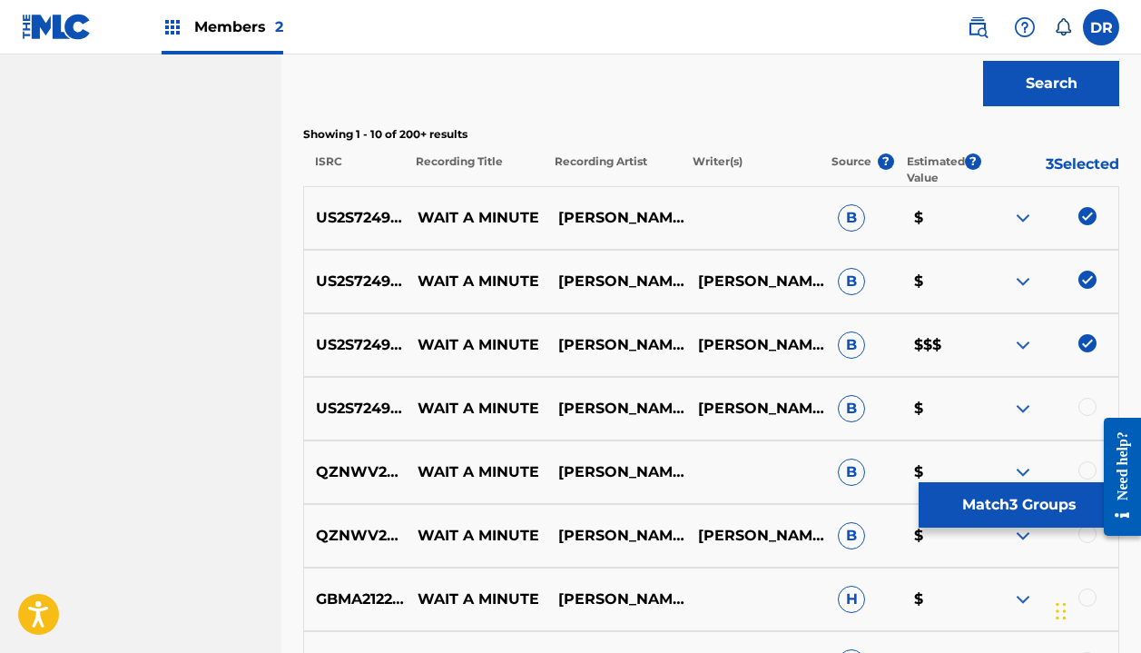
scroll to position [622, 0]
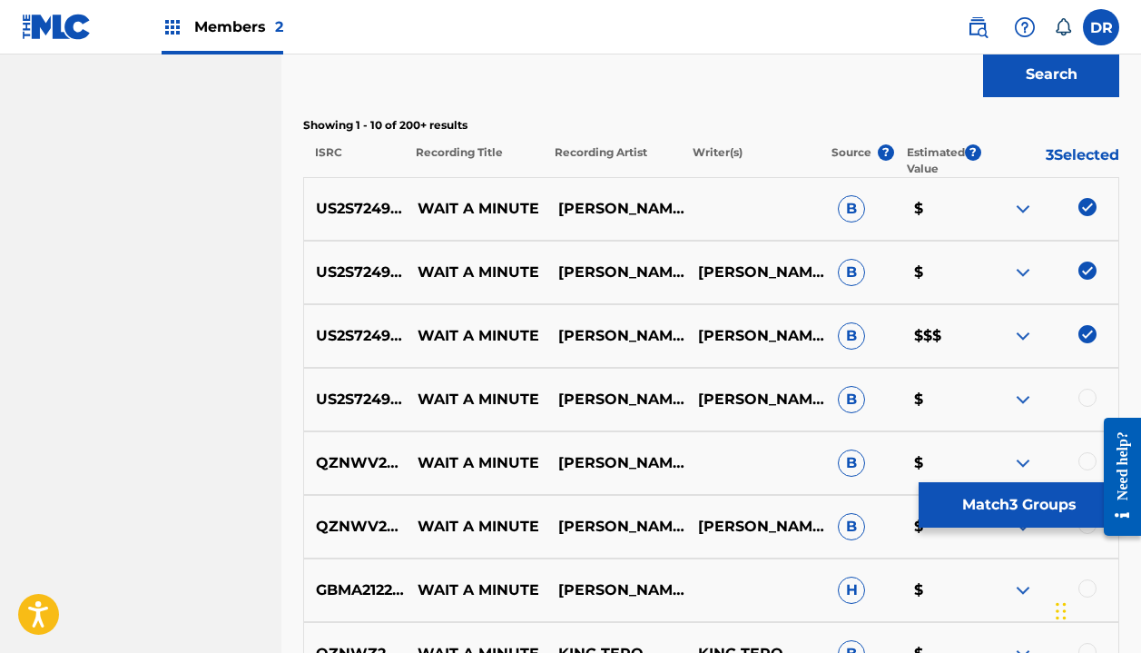
click at [1088, 397] on div at bounding box center [1088, 398] width 18 height 18
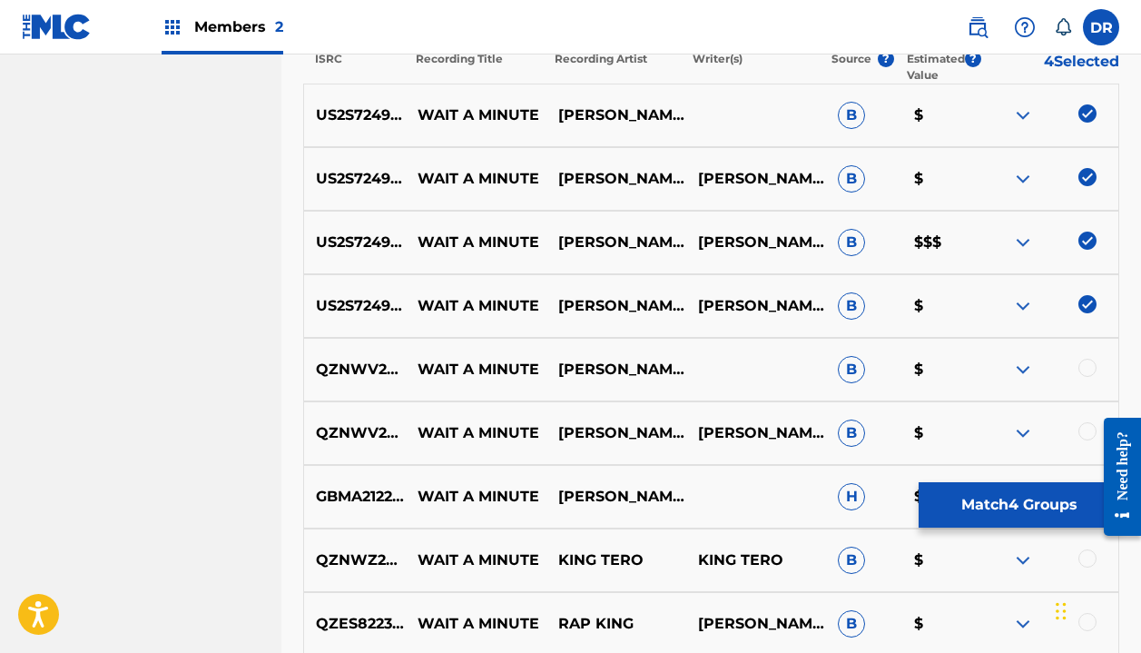
scroll to position [721, 0]
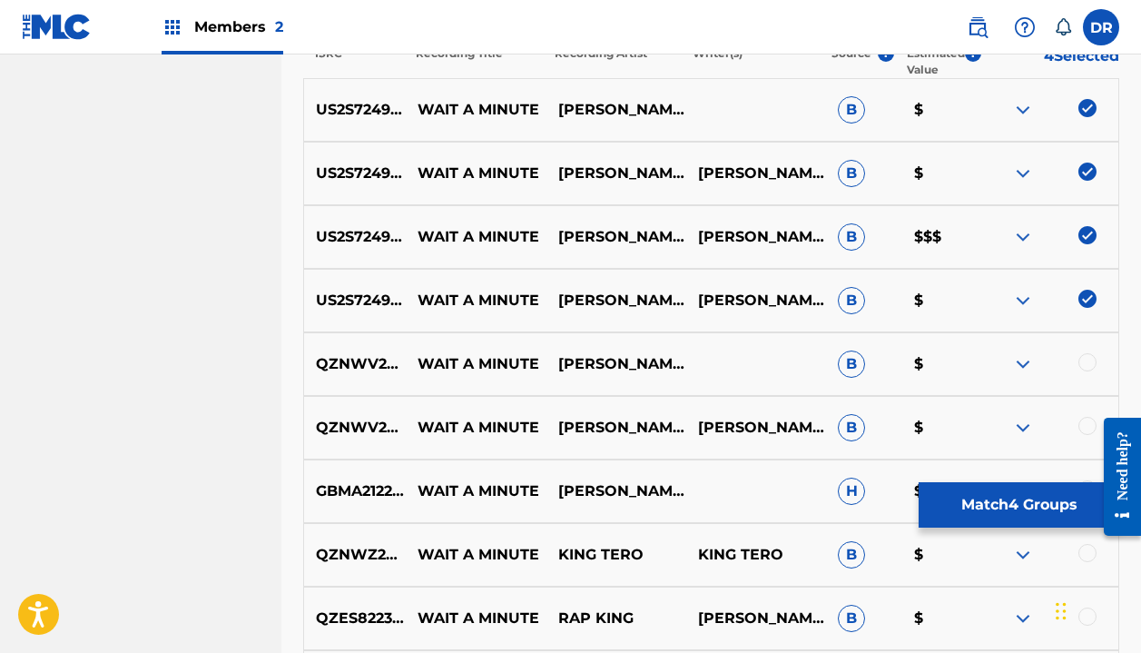
click at [966, 512] on button "Match 4 Groups" at bounding box center [1019, 504] width 201 height 45
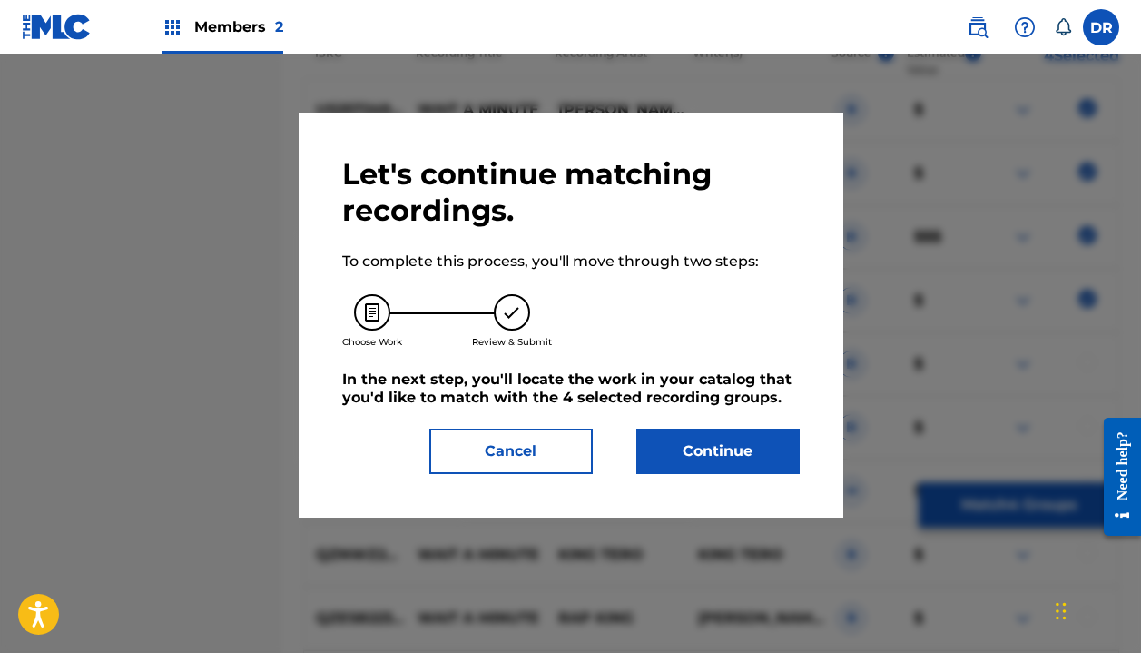
click at [696, 436] on button "Continue" at bounding box center [717, 451] width 163 height 45
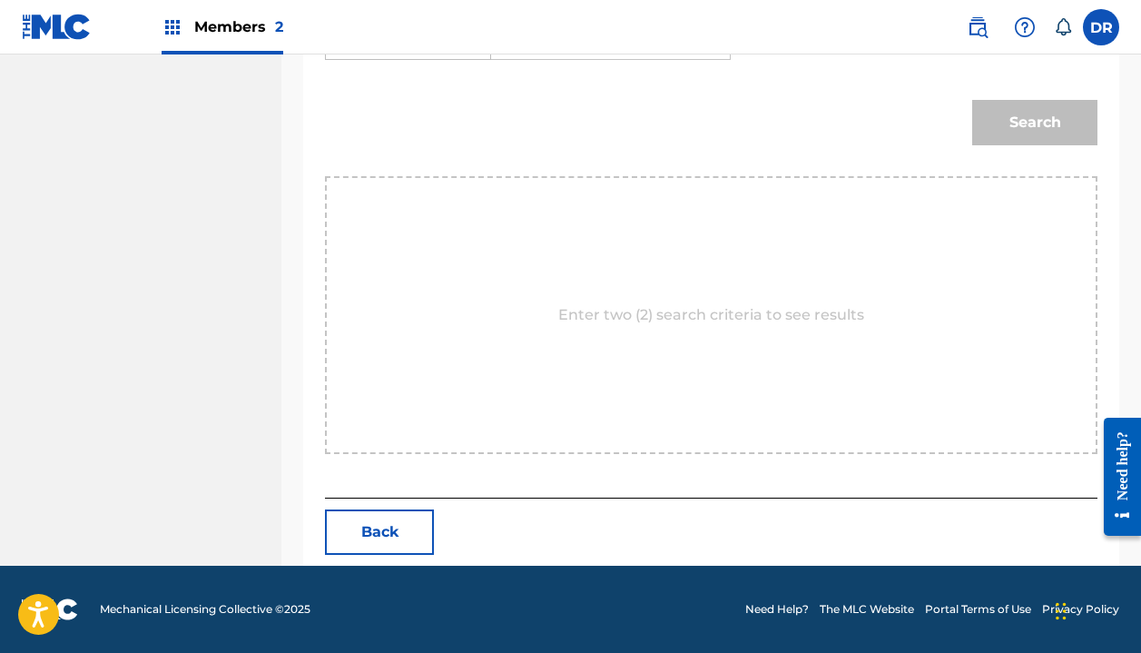
scroll to position [417, 0]
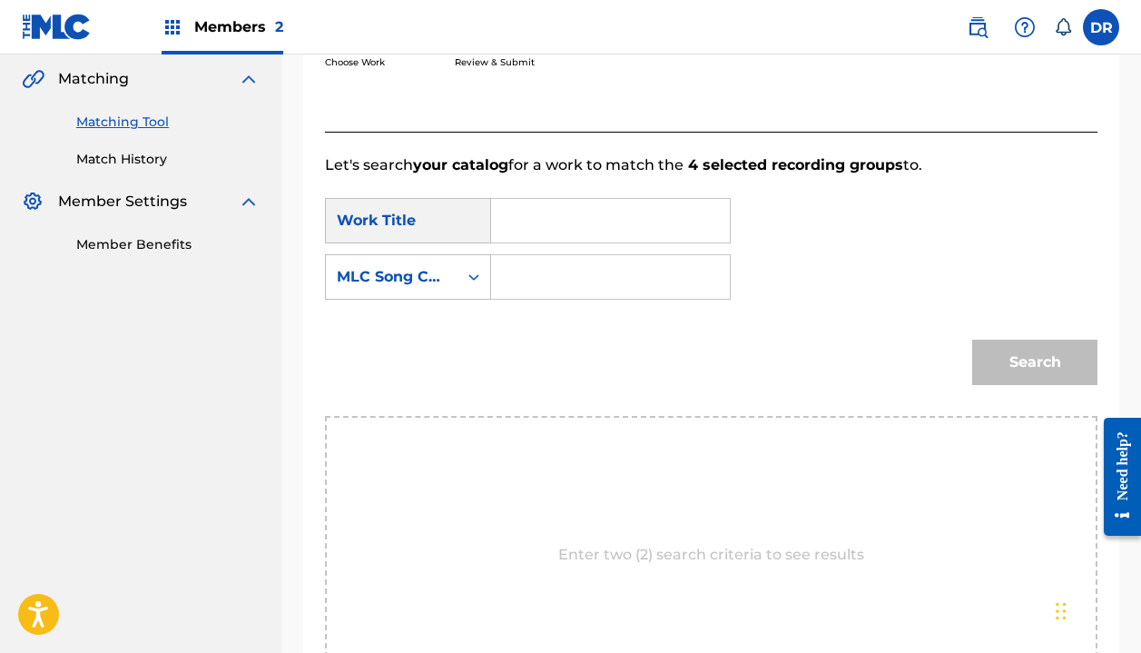
click at [545, 229] on input "Search Form" at bounding box center [611, 221] width 208 height 44
click at [531, 273] on div "wait a minute" at bounding box center [522, 283] width 31 height 76
type input "wait a minute"
click at [540, 274] on input "Search Form" at bounding box center [611, 277] width 208 height 44
click at [512, 271] on input "Search Form" at bounding box center [611, 277] width 208 height 44
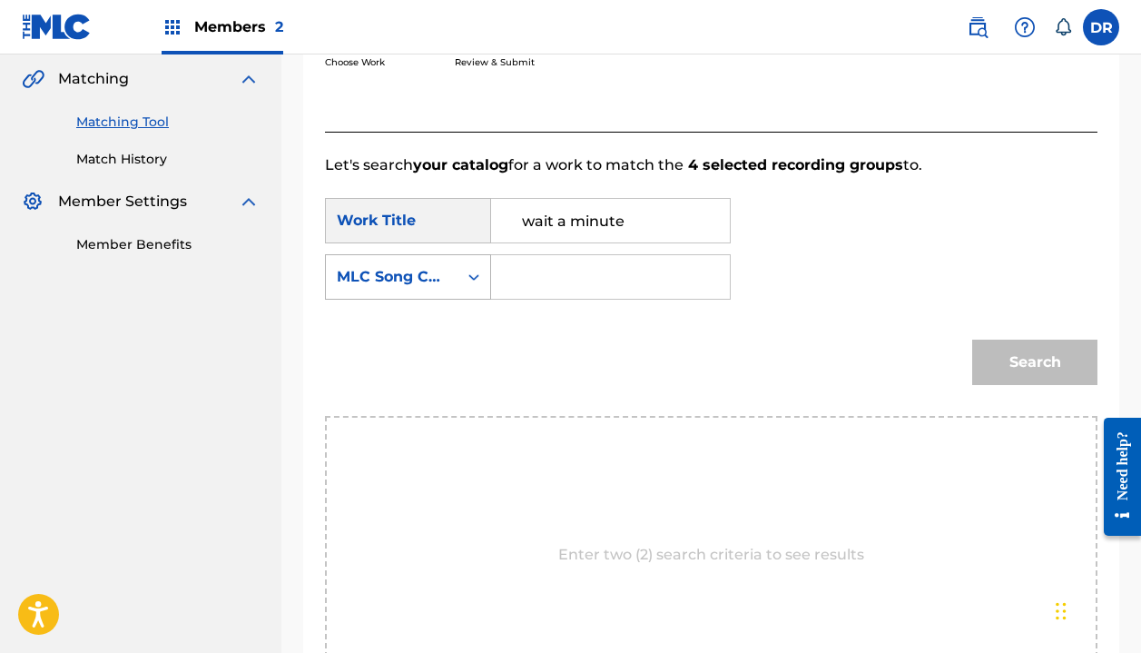
click at [339, 279] on div "MLC Song Code" at bounding box center [392, 277] width 110 height 22
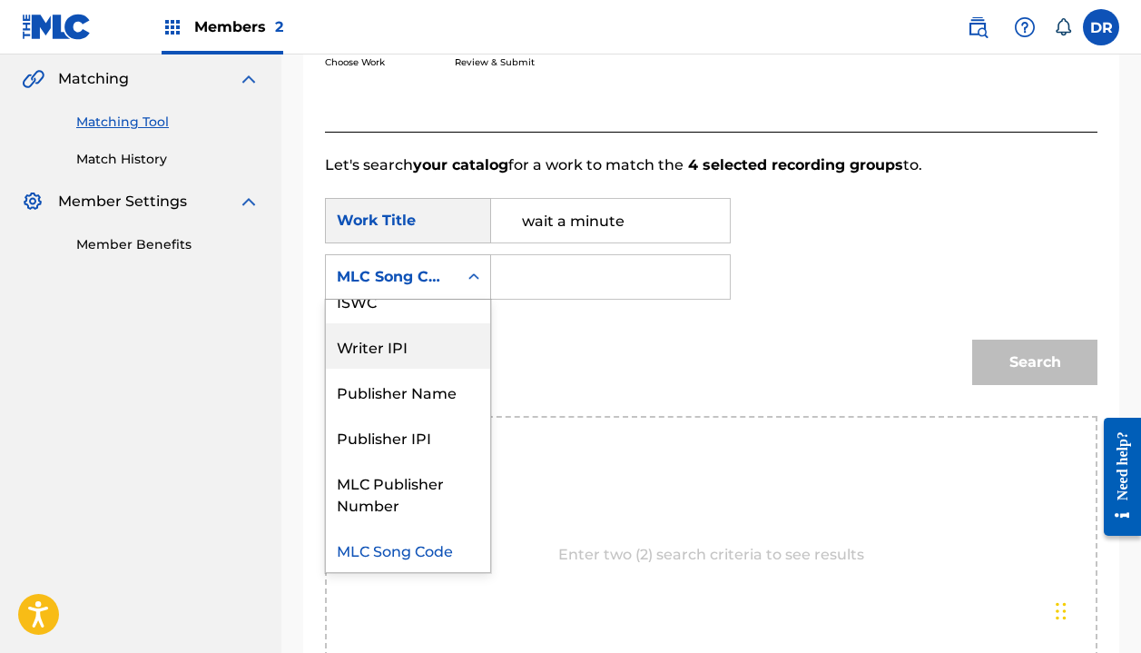
scroll to position [0, 0]
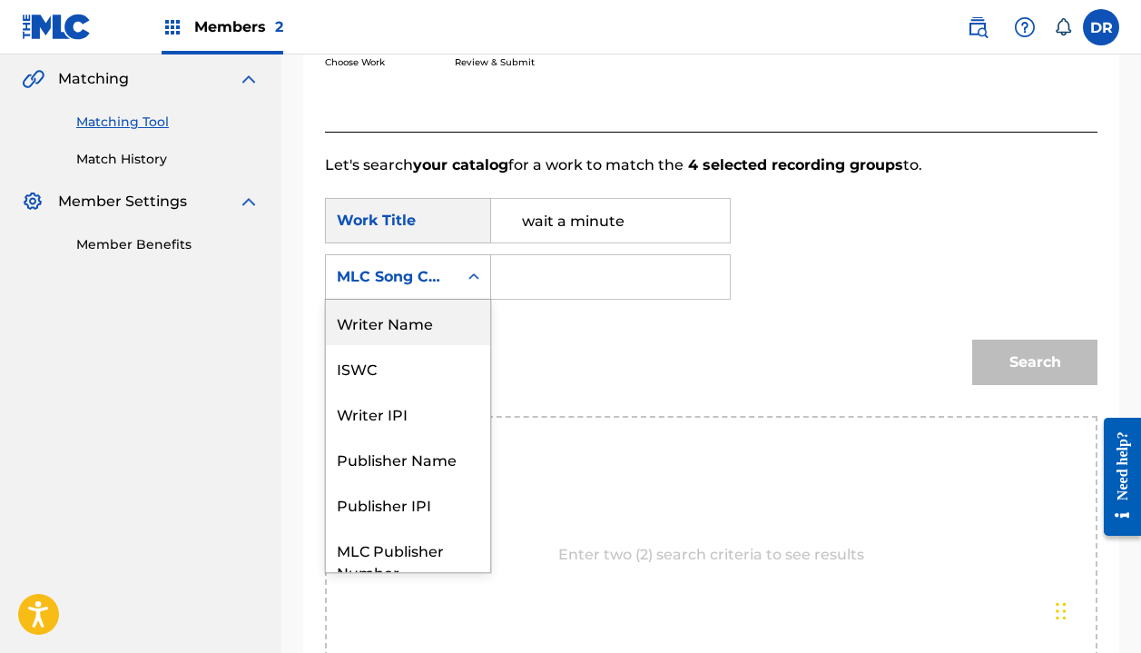
click at [381, 329] on div "Writer Name" at bounding box center [408, 322] width 164 height 45
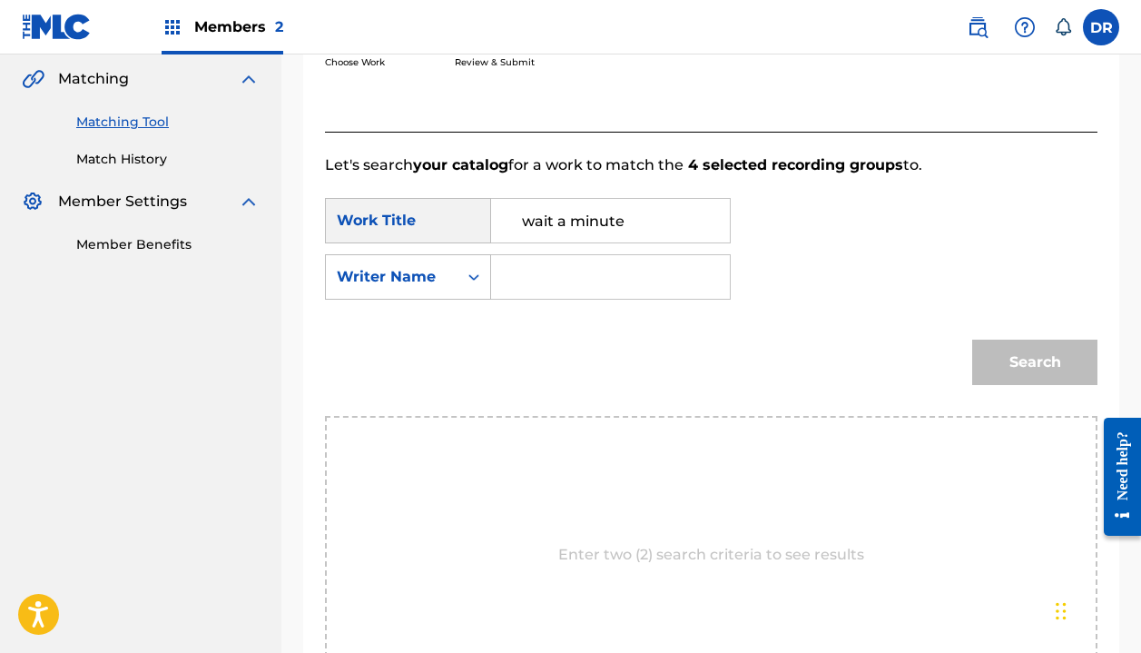
click at [566, 250] on div "SearchWithCriteriaa801dd49-d310-4b0e-98df-e78768fe4a57 Work Title wait a minute…" at bounding box center [711, 254] width 773 height 113
click at [565, 268] on input "Search Form" at bounding box center [611, 277] width 208 height 44
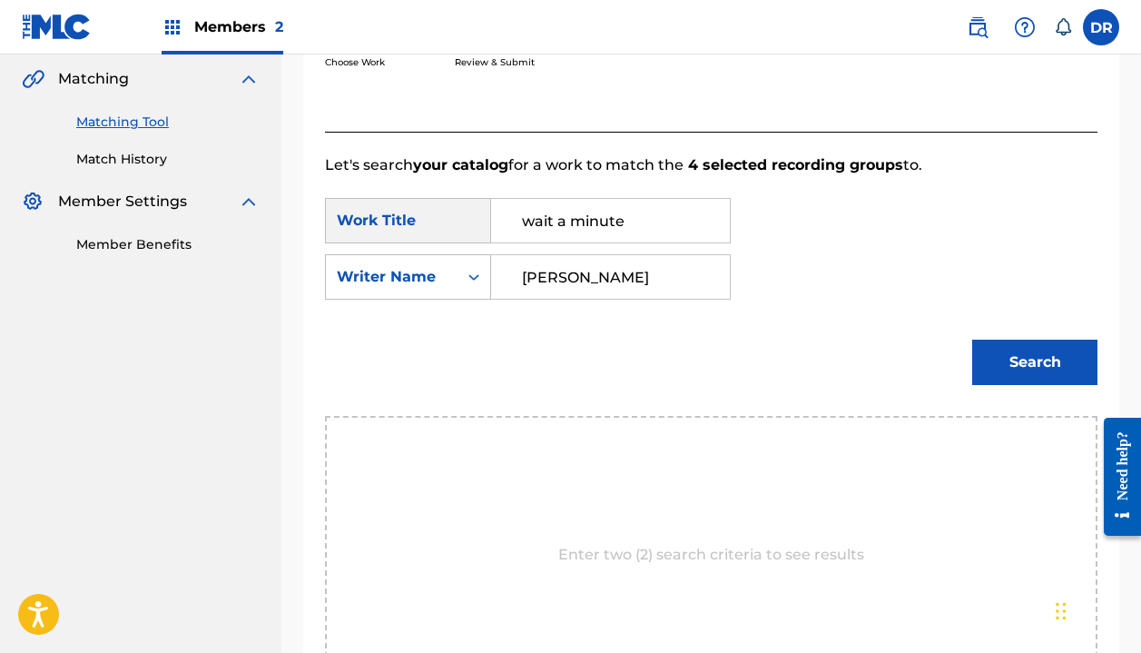
type input "[PERSON_NAME]"
click at [1035, 362] on button "Search" at bounding box center [1034, 362] width 125 height 45
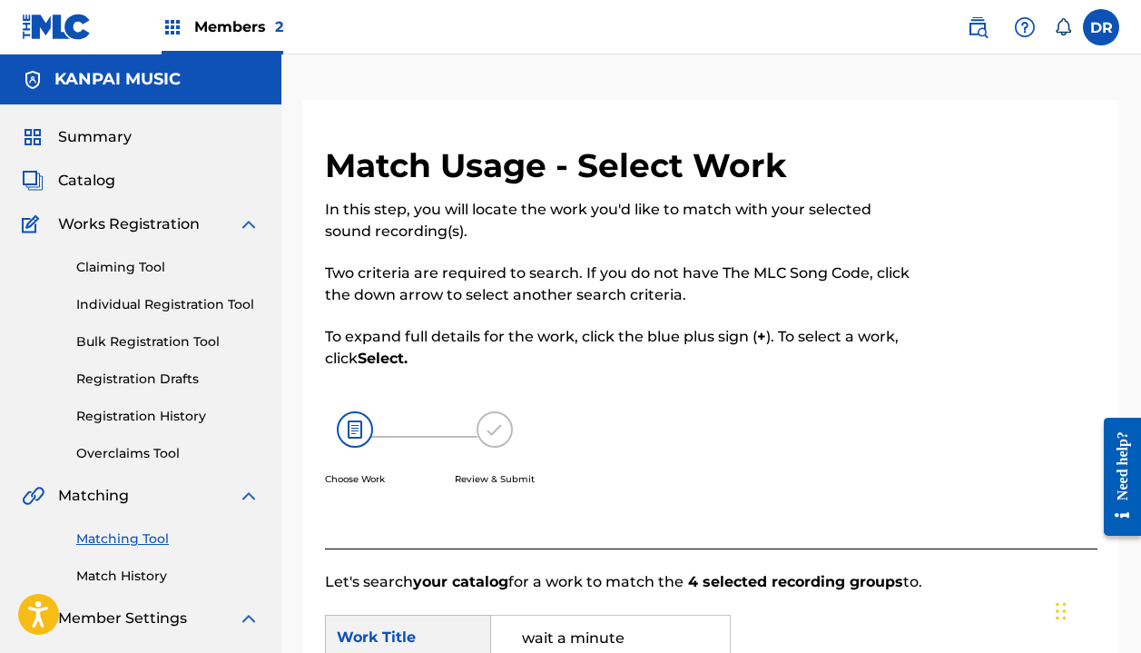
scroll to position [19, 0]
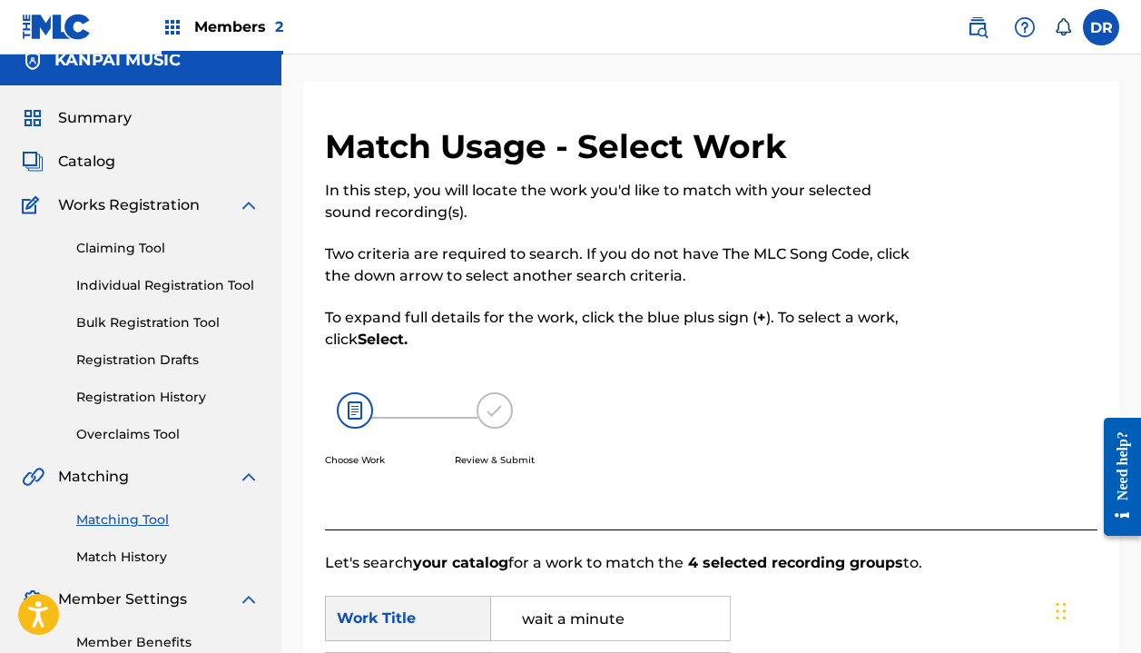
click at [189, 29] on div "Members 2" at bounding box center [223, 27] width 122 height 54
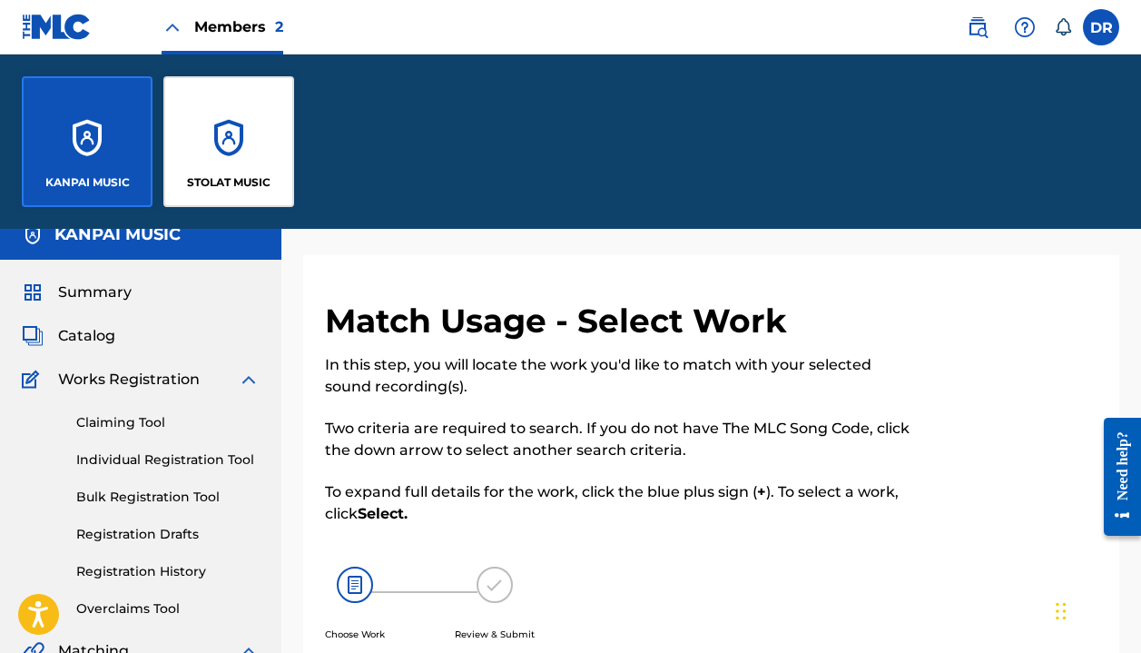
click at [205, 118] on div "STOLAT MUSIC" at bounding box center [228, 141] width 131 height 131
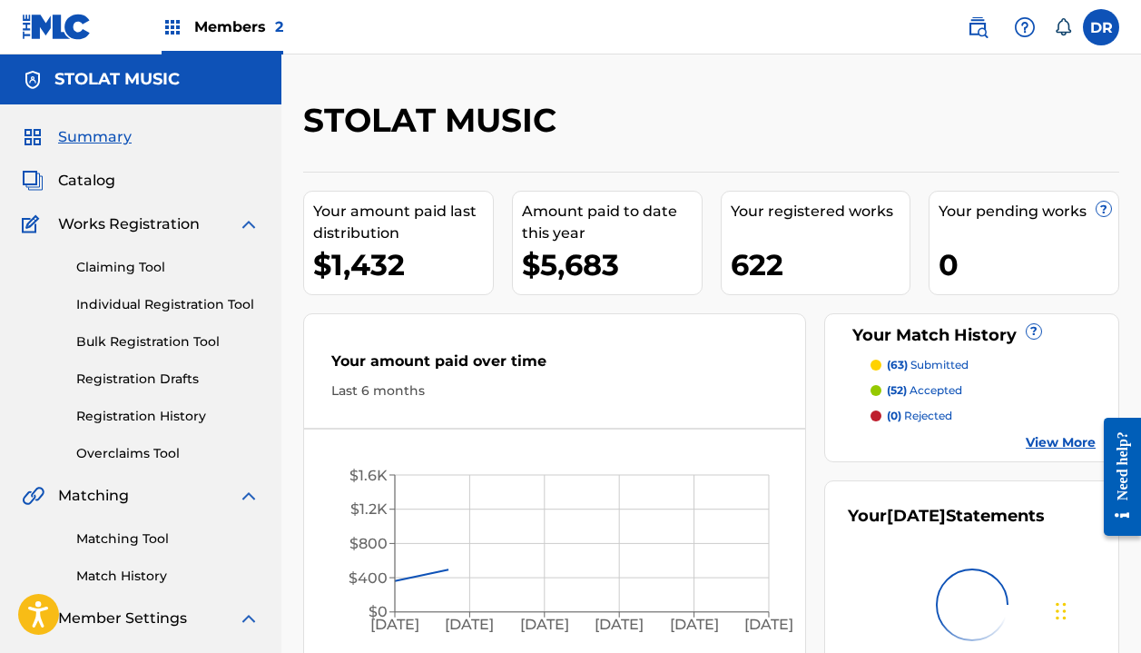
scroll to position [23, 0]
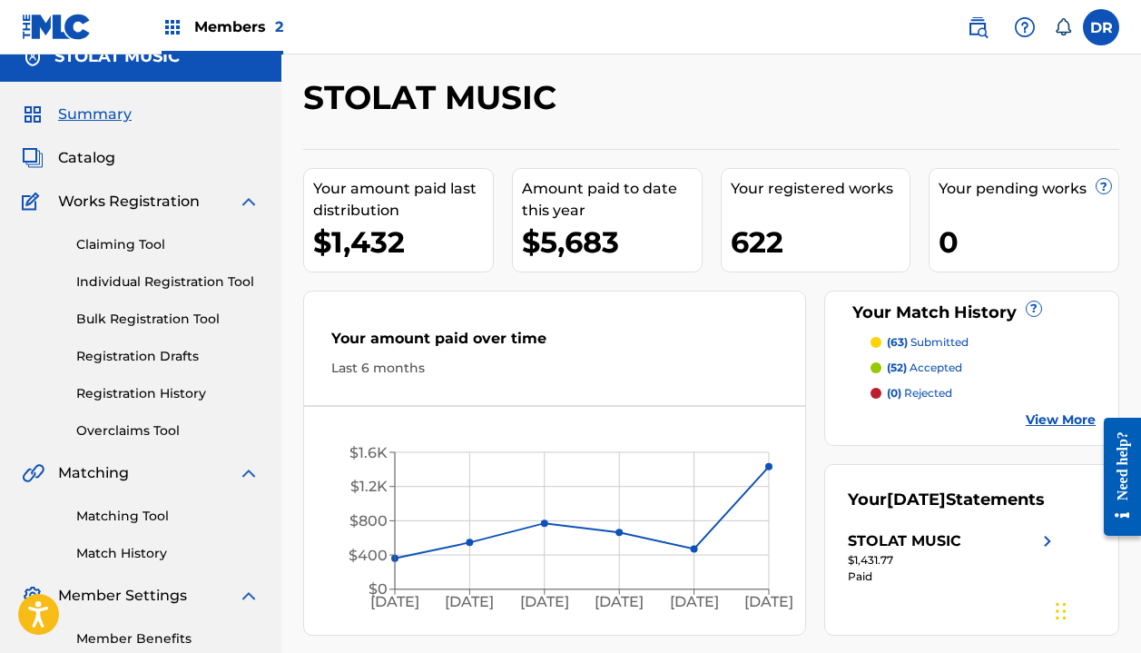
click at [113, 509] on link "Matching Tool" at bounding box center [167, 516] width 183 height 19
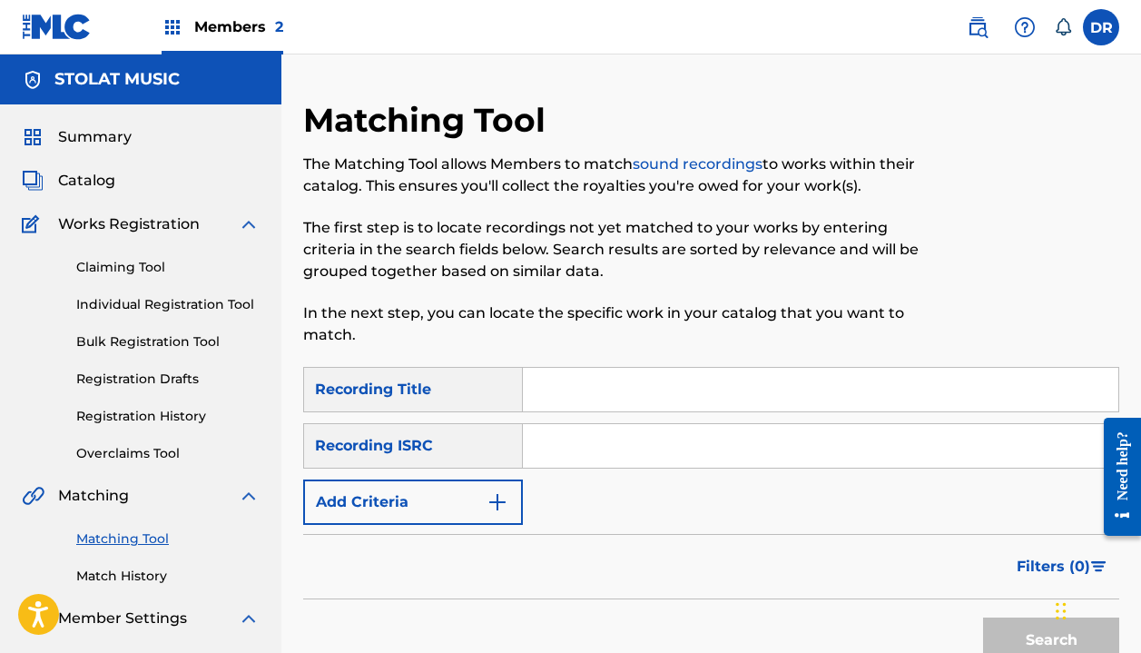
click at [580, 399] on input "Search Form" at bounding box center [821, 390] width 596 height 44
type input "Wait a minute"
click at [472, 539] on div "Filters ( 0 )" at bounding box center [711, 566] width 816 height 65
click at [472, 497] on button "Add Criteria" at bounding box center [413, 501] width 220 height 45
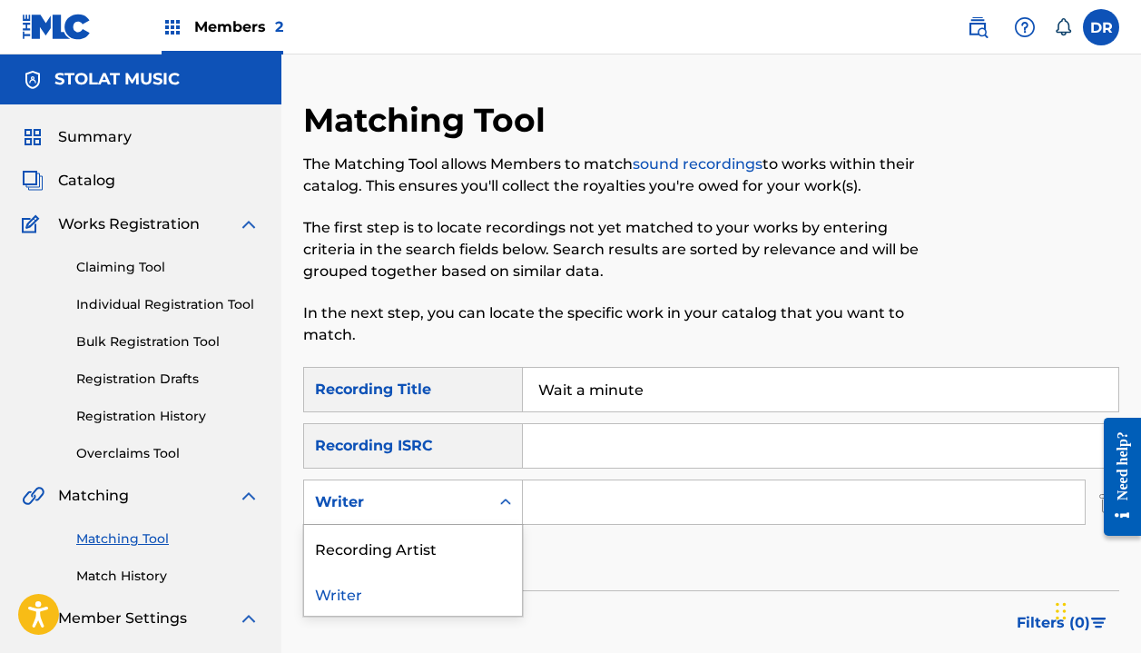
click at [458, 512] on div "Writer" at bounding box center [396, 502] width 163 height 22
click at [444, 535] on div "Recording Artist" at bounding box center [413, 547] width 218 height 45
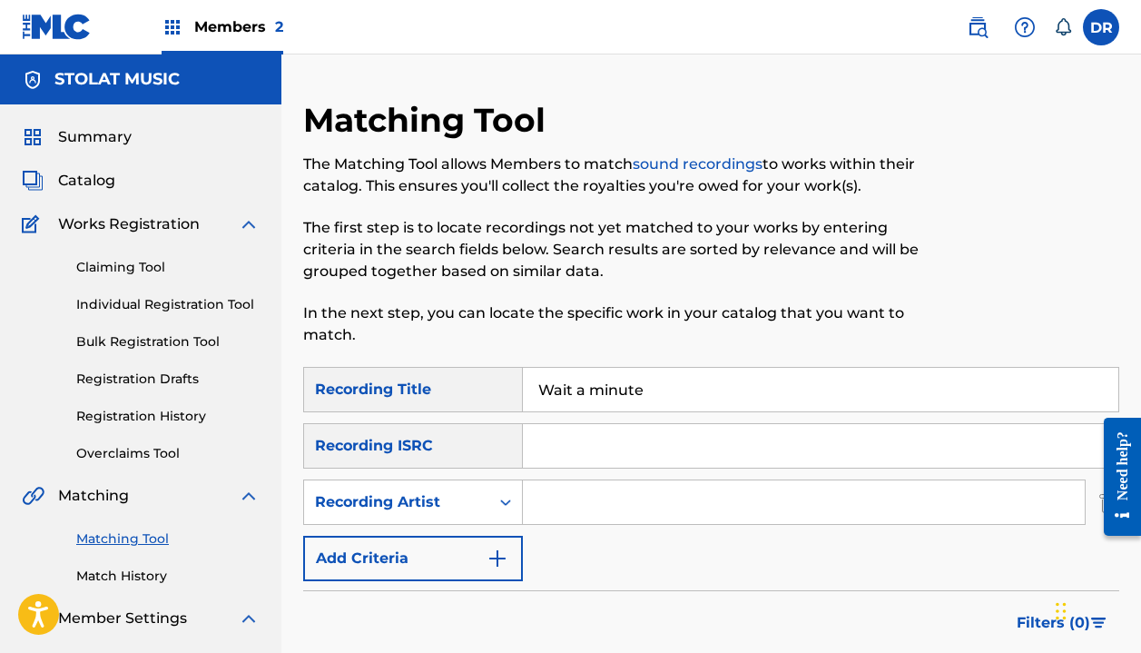
click at [595, 499] on input "Search Form" at bounding box center [804, 502] width 562 height 44
type input "[PERSON_NAME]"
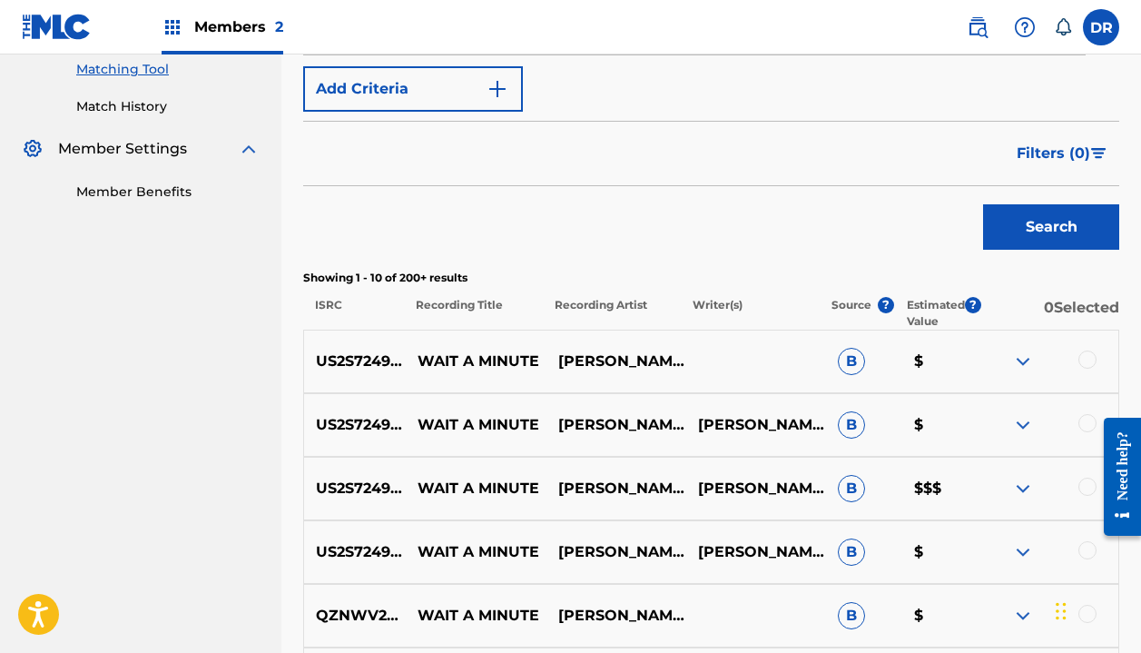
scroll to position [471, 0]
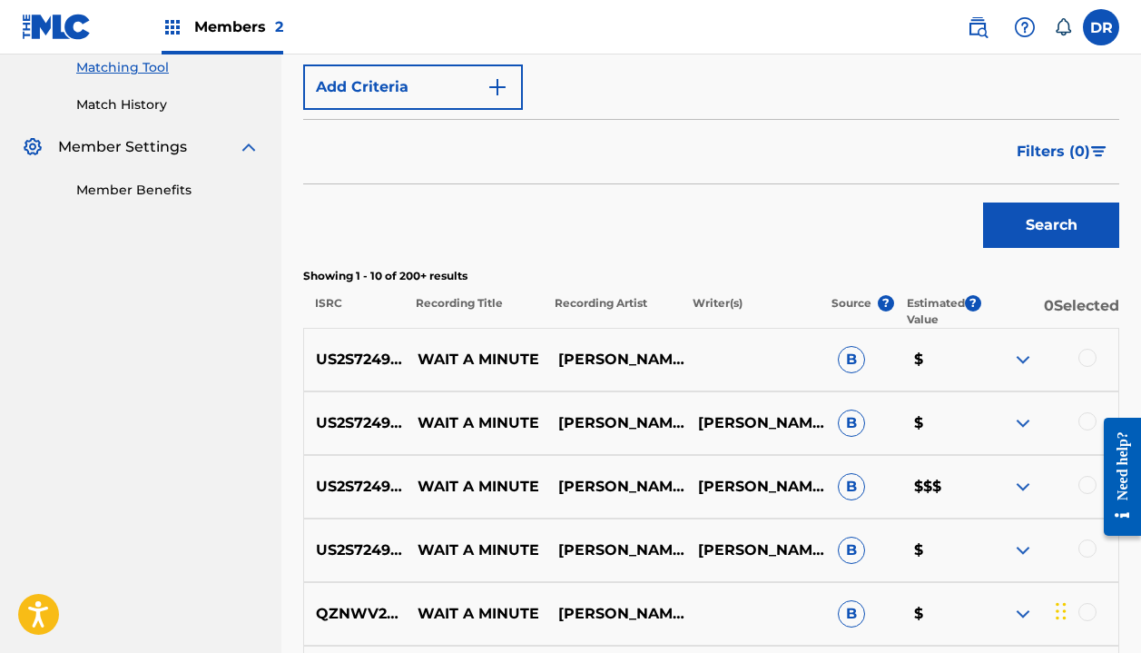
click at [1085, 359] on div at bounding box center [1088, 358] width 18 height 18
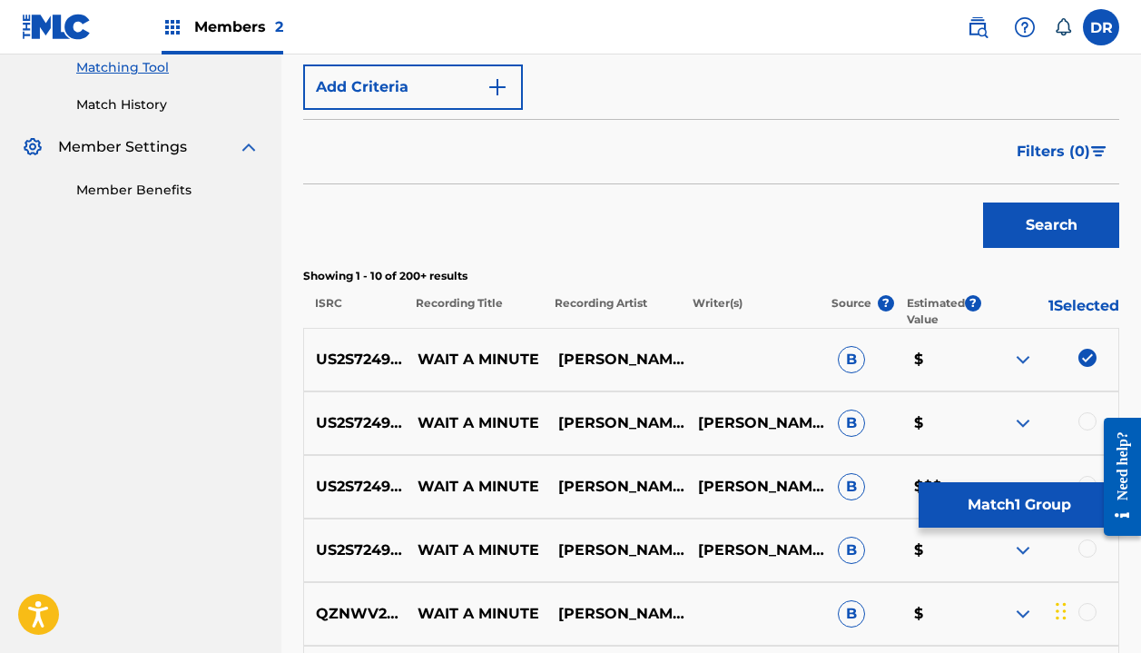
click at [1080, 419] on div at bounding box center [1088, 421] width 18 height 18
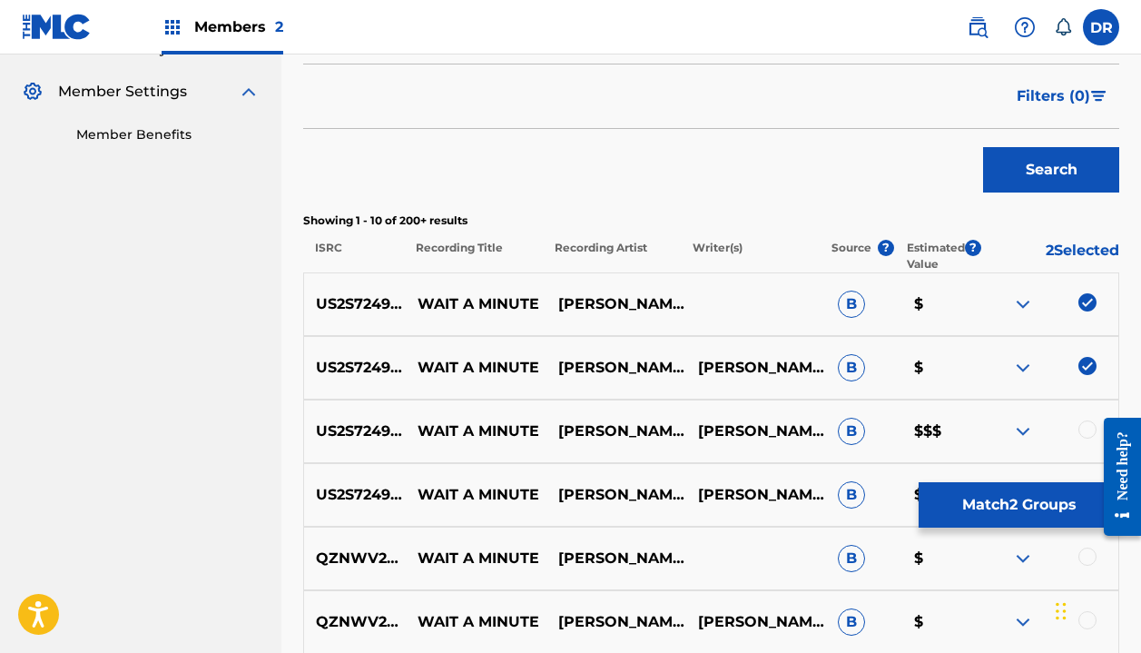
click at [1080, 424] on div at bounding box center [1088, 429] width 18 height 18
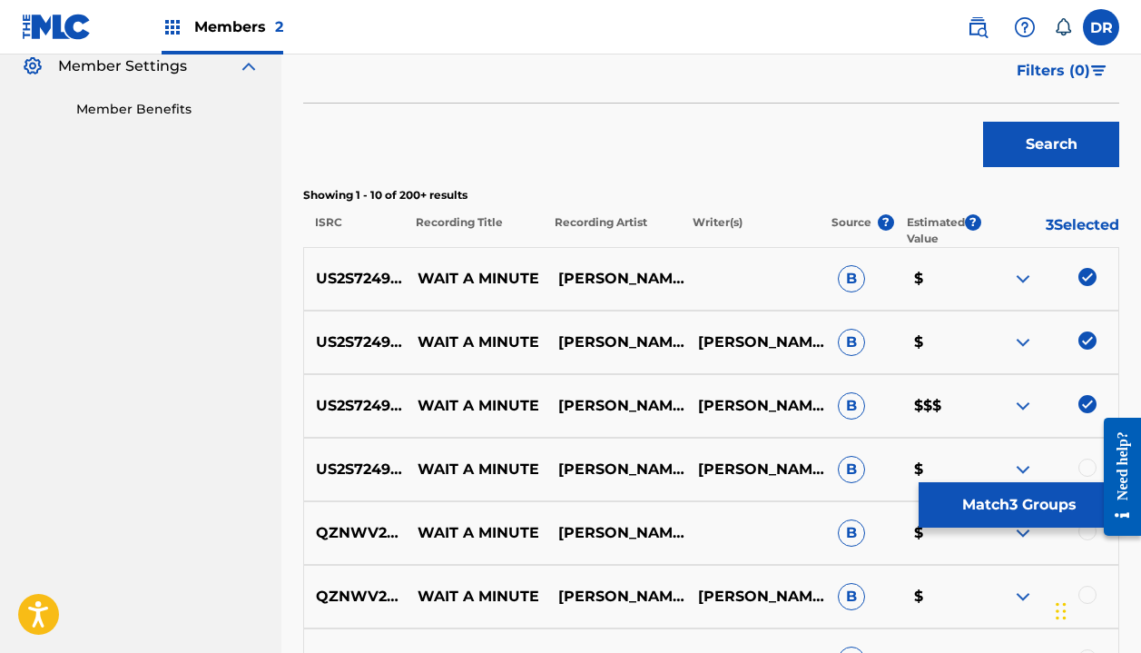
scroll to position [561, 0]
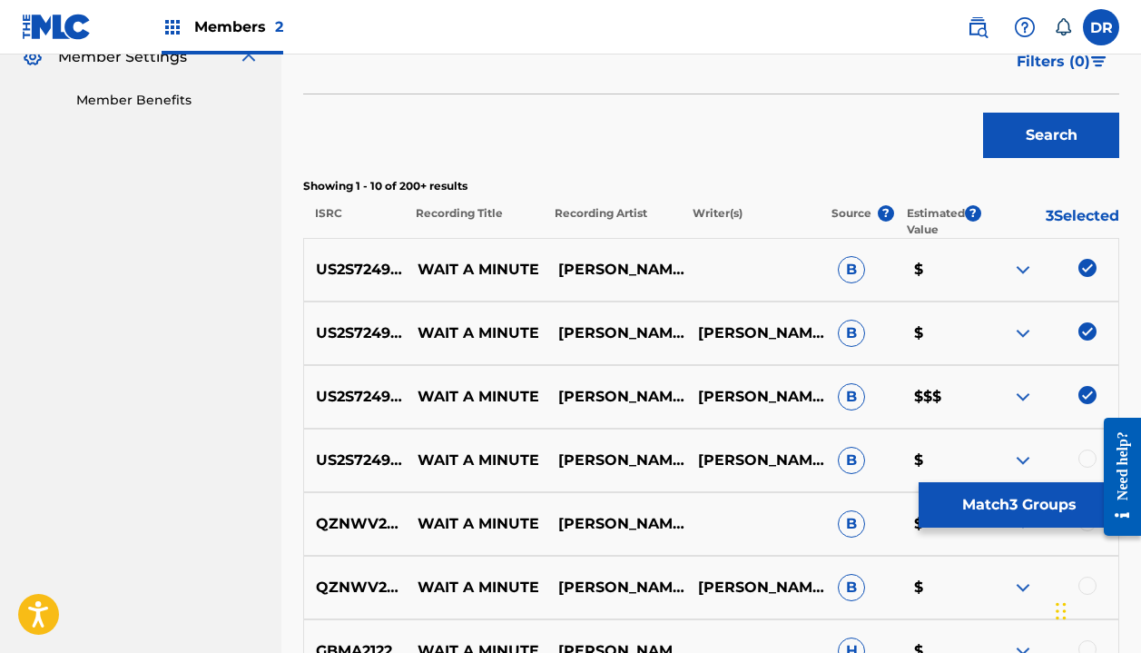
click at [1080, 457] on div at bounding box center [1088, 458] width 18 height 18
click at [979, 511] on button "Match 4 Groups" at bounding box center [1019, 504] width 201 height 45
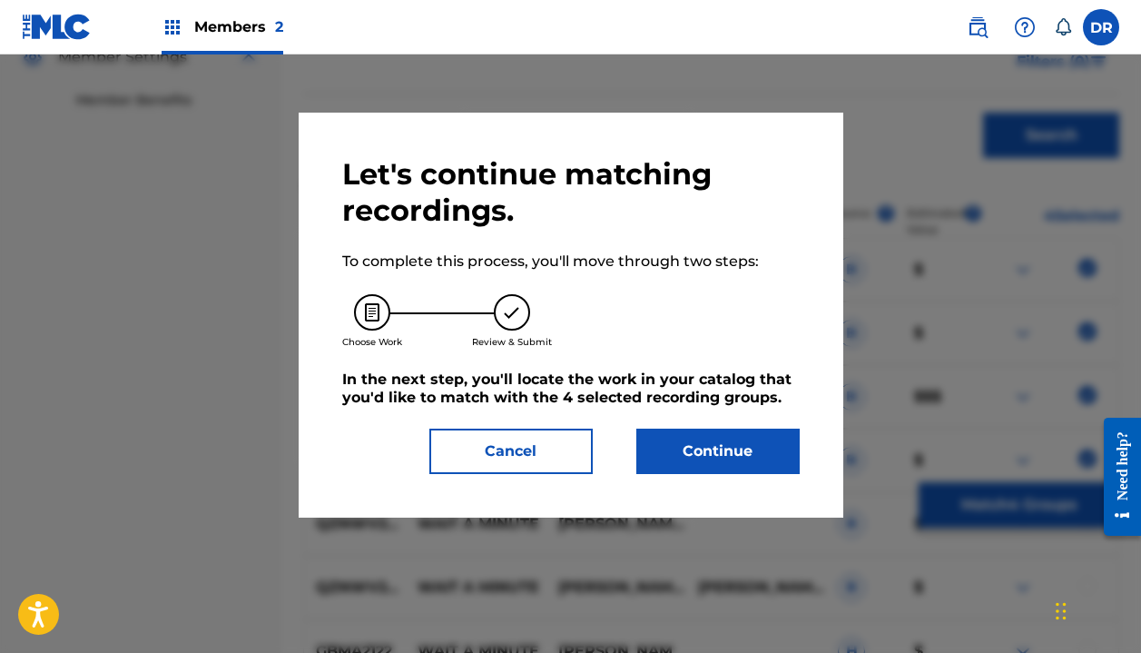
click at [725, 439] on button "Continue" at bounding box center [717, 451] width 163 height 45
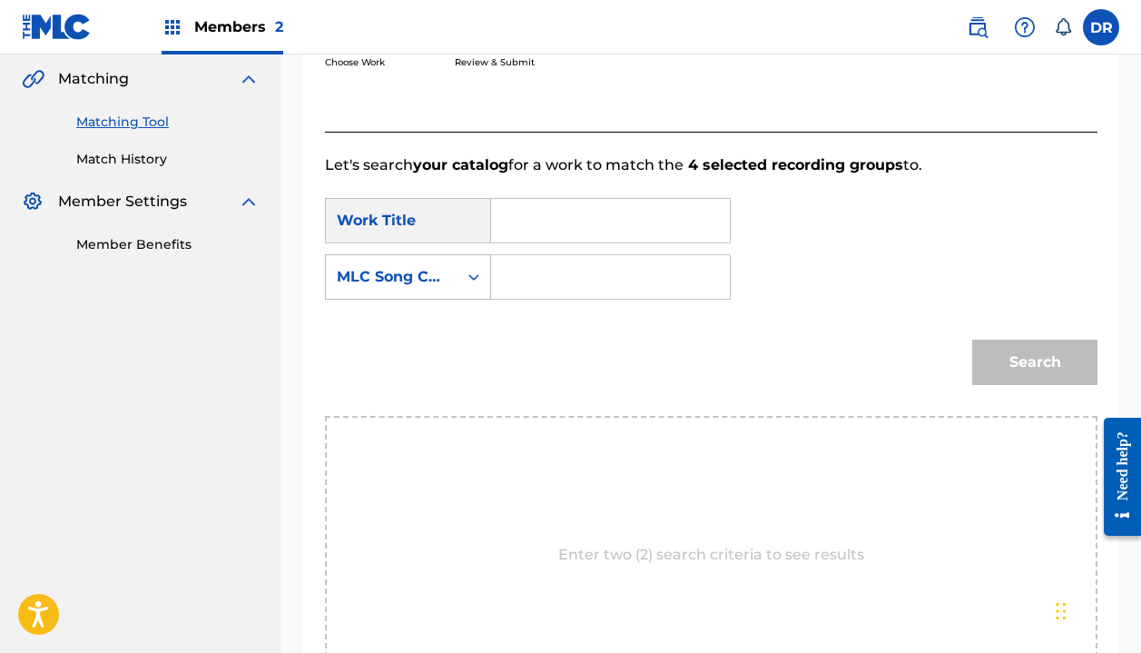
click at [572, 211] on input "Search Form" at bounding box center [611, 221] width 208 height 44
click at [542, 264] on strong "wait" at bounding box center [539, 260] width 34 height 17
type input "wait a minute"
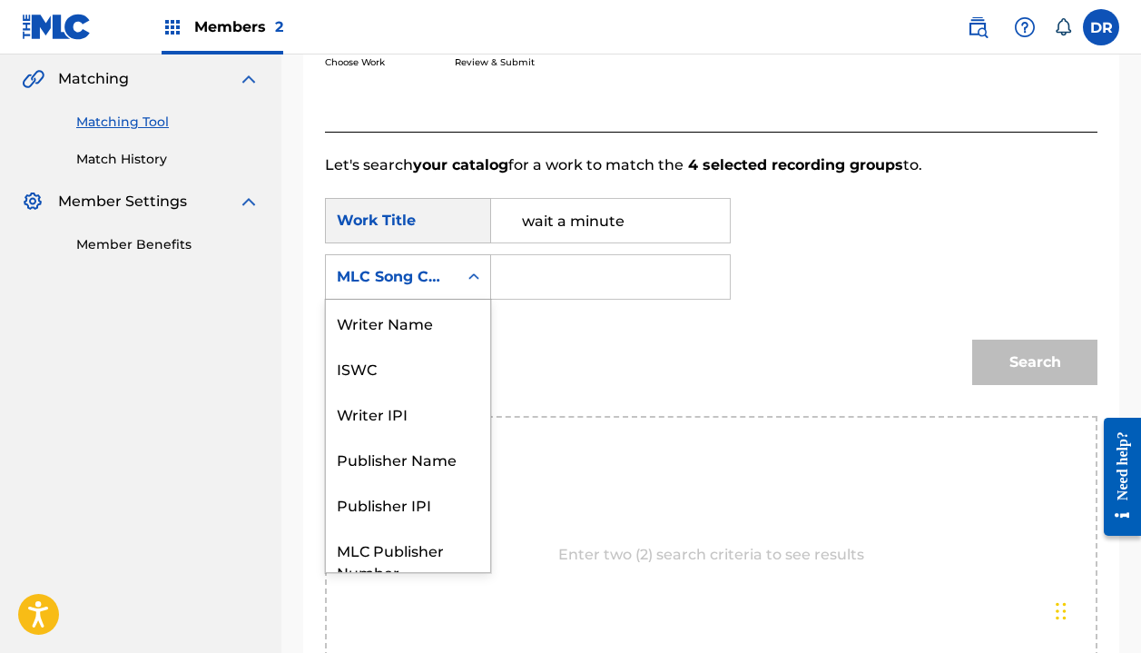
click at [439, 276] on div "MLC Song Code" at bounding box center [392, 277] width 110 height 22
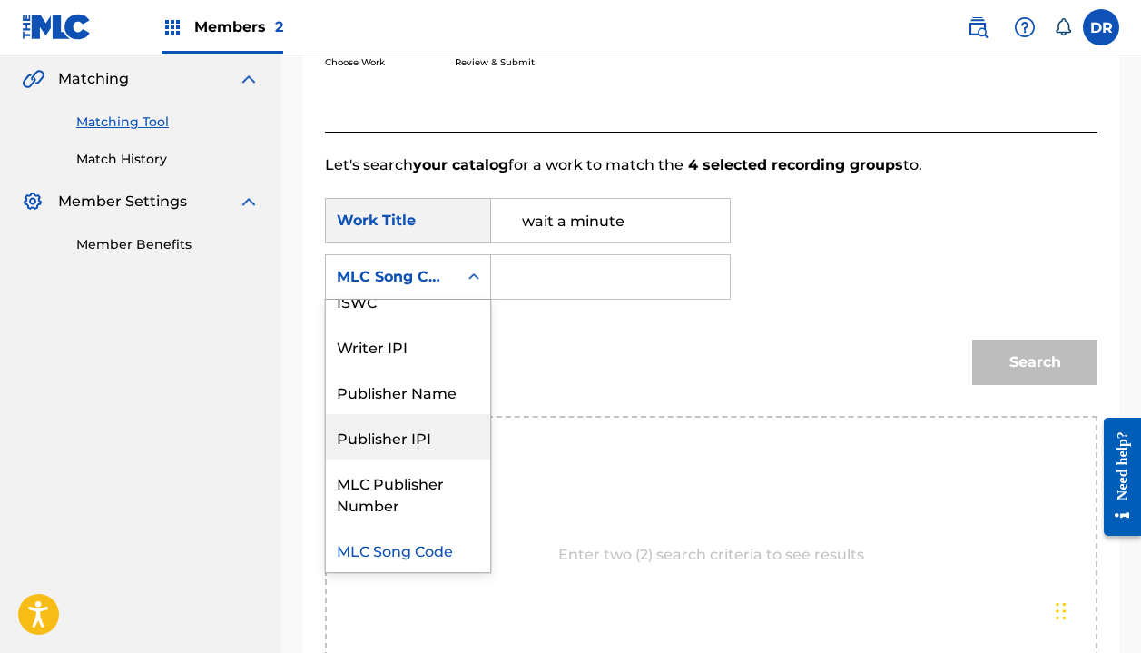
scroll to position [0, 0]
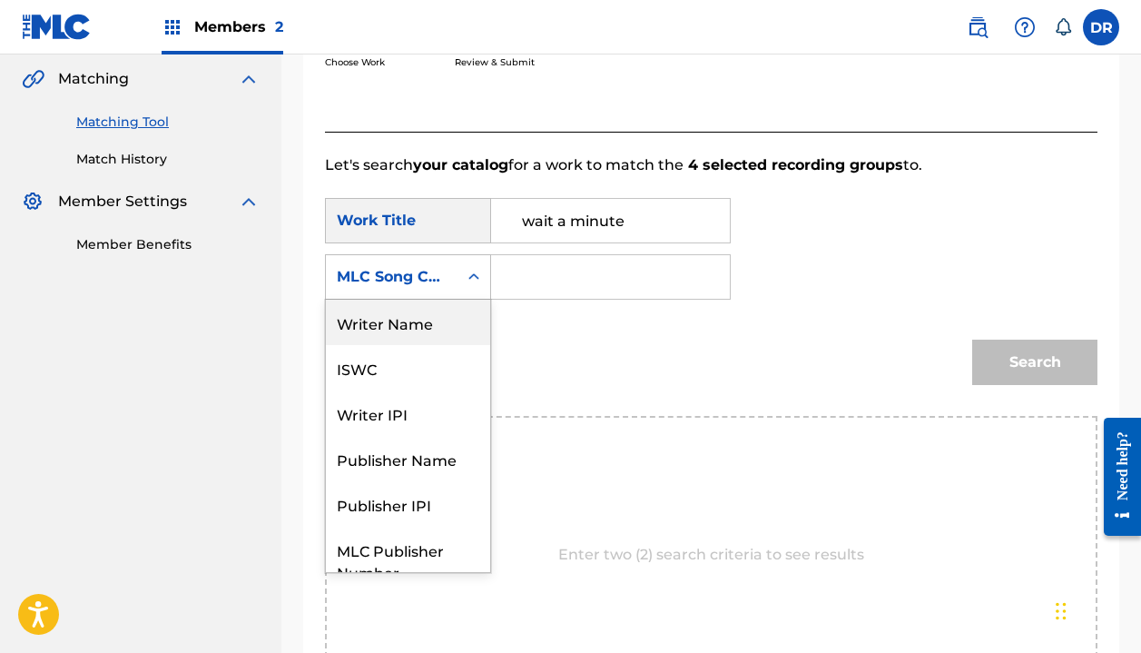
click at [400, 330] on div "Writer Name" at bounding box center [408, 322] width 164 height 45
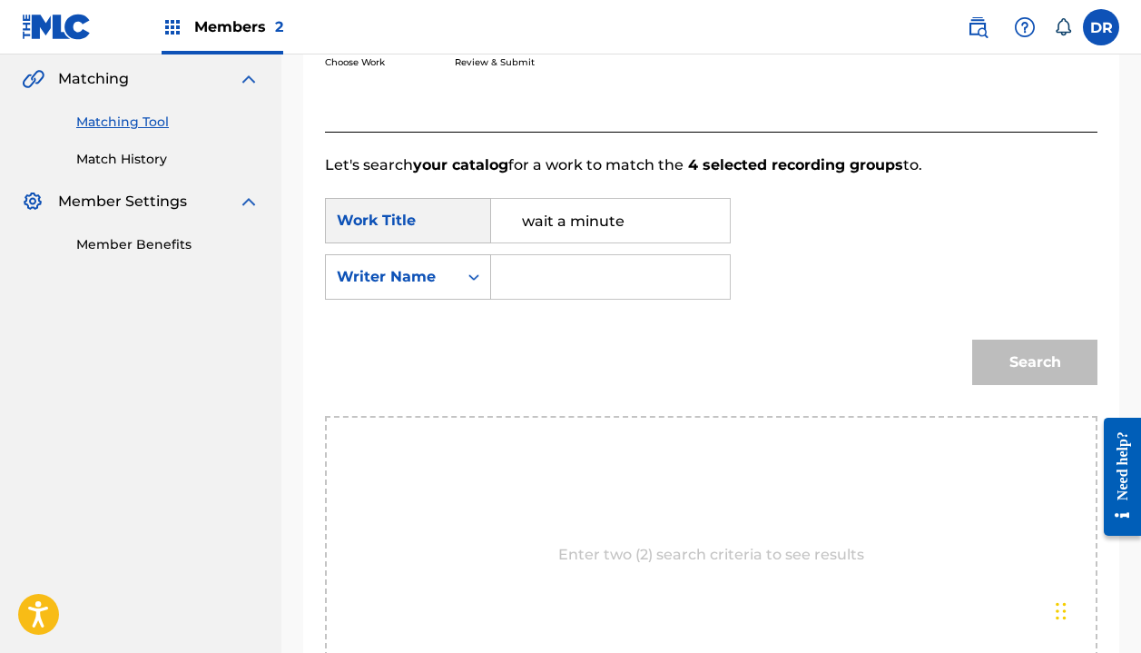
click at [562, 289] on input "Search Form" at bounding box center [611, 277] width 208 height 44
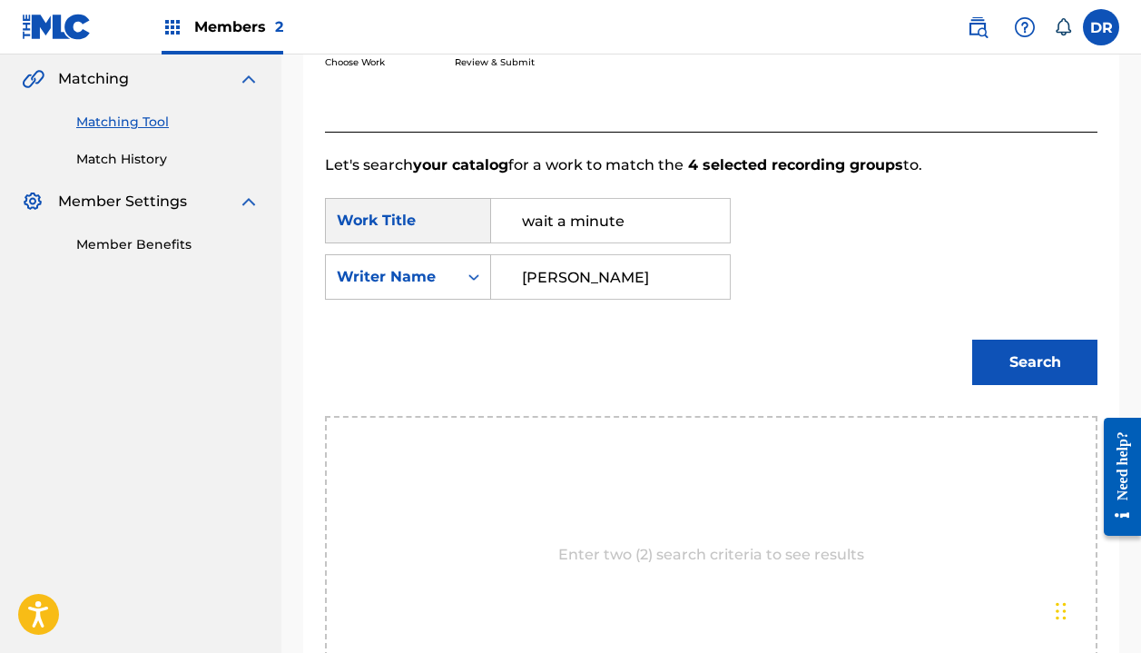
click at [1035, 362] on button "Search" at bounding box center [1034, 362] width 125 height 45
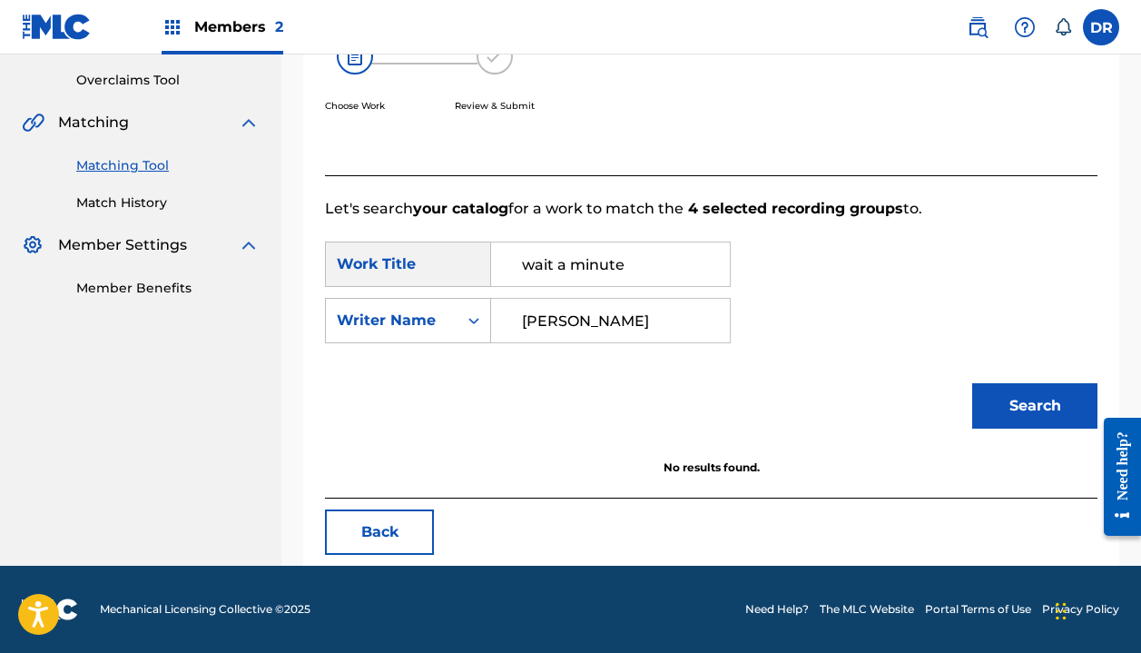
scroll to position [373, 0]
click at [1035, 406] on button "Search" at bounding box center [1034, 405] width 125 height 45
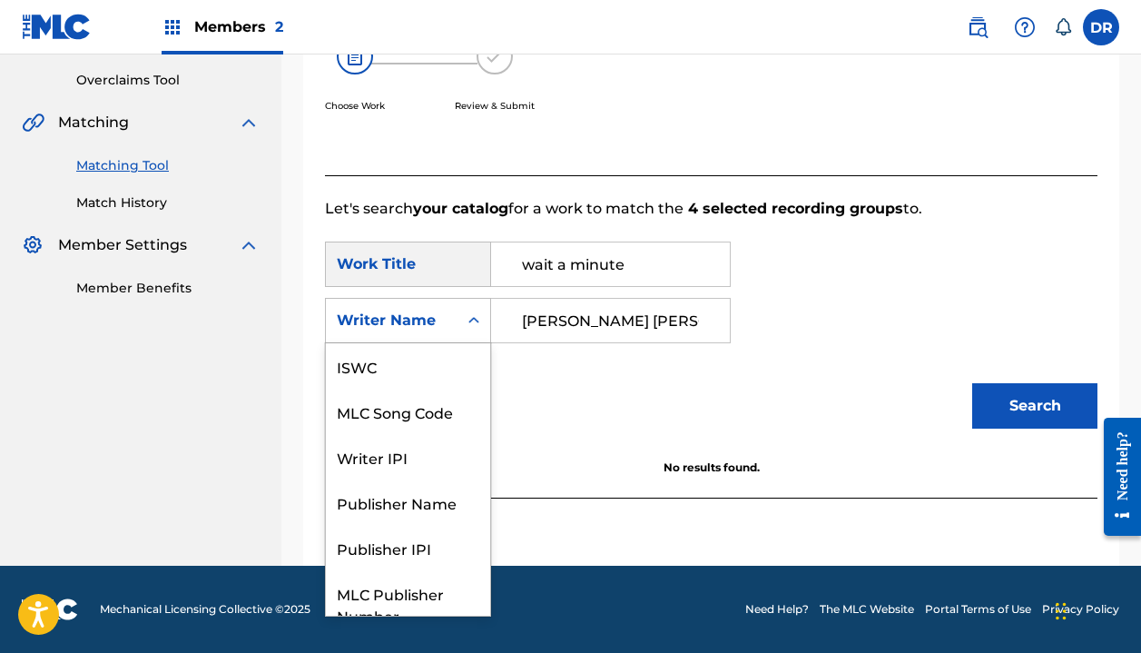
click at [463, 317] on div "Search Form" at bounding box center [474, 320] width 33 height 33
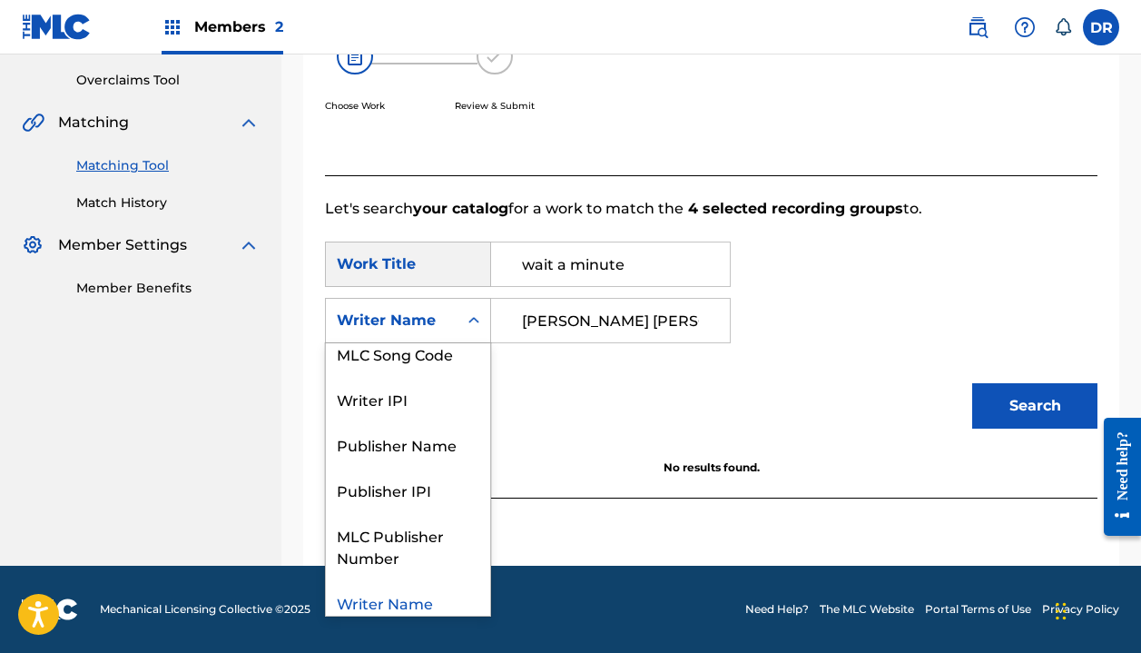
scroll to position [67, 0]
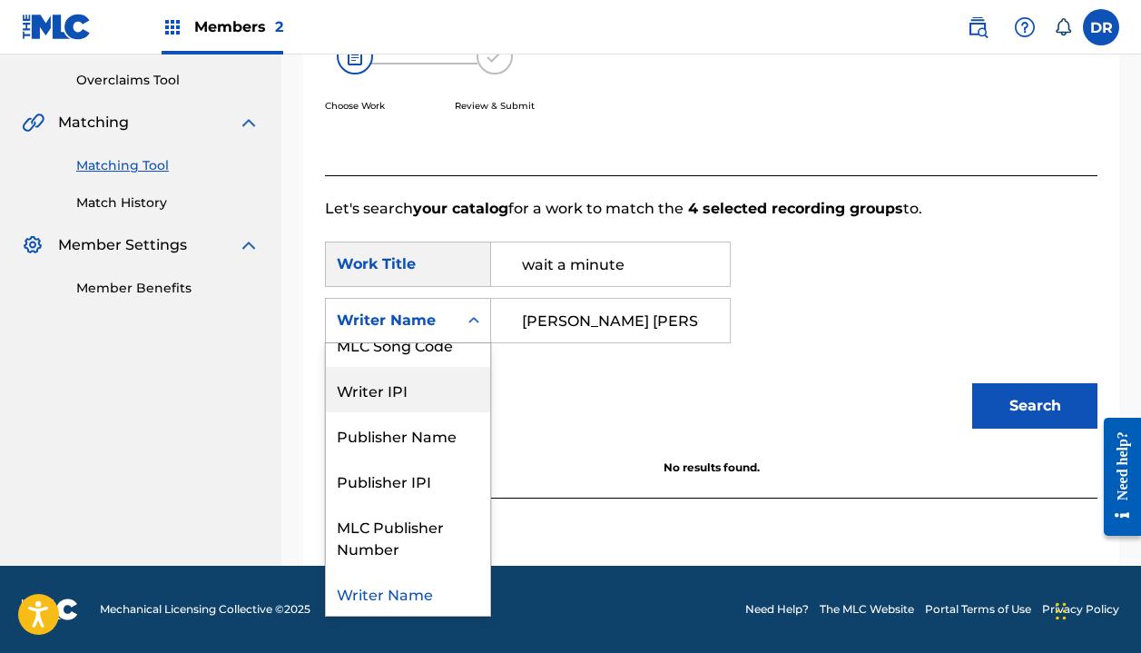
click at [715, 340] on input "[PERSON_NAME] [PERSON_NAME]" at bounding box center [611, 321] width 208 height 44
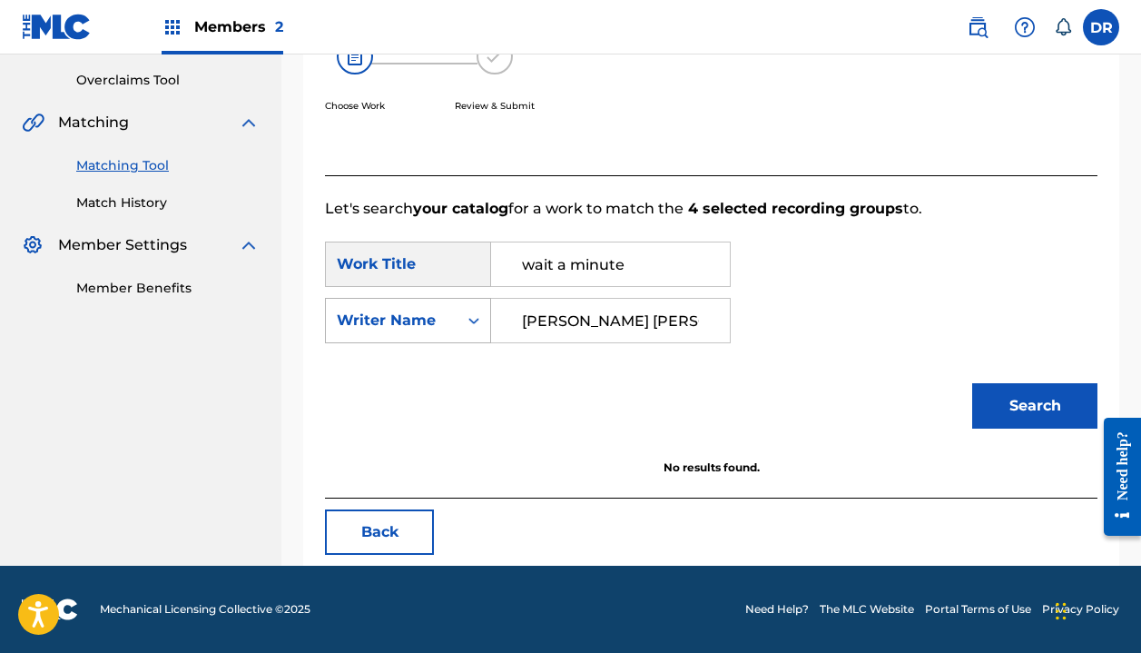
drag, startPoint x: 722, startPoint y: 324, endPoint x: 463, endPoint y: 323, distance: 258.8
click at [463, 323] on div "SearchWithCriteria54350b05-3393-4f60-8e09-3dc03e3679c8 Writer Name [PERSON_NAME…" at bounding box center [528, 320] width 406 height 45
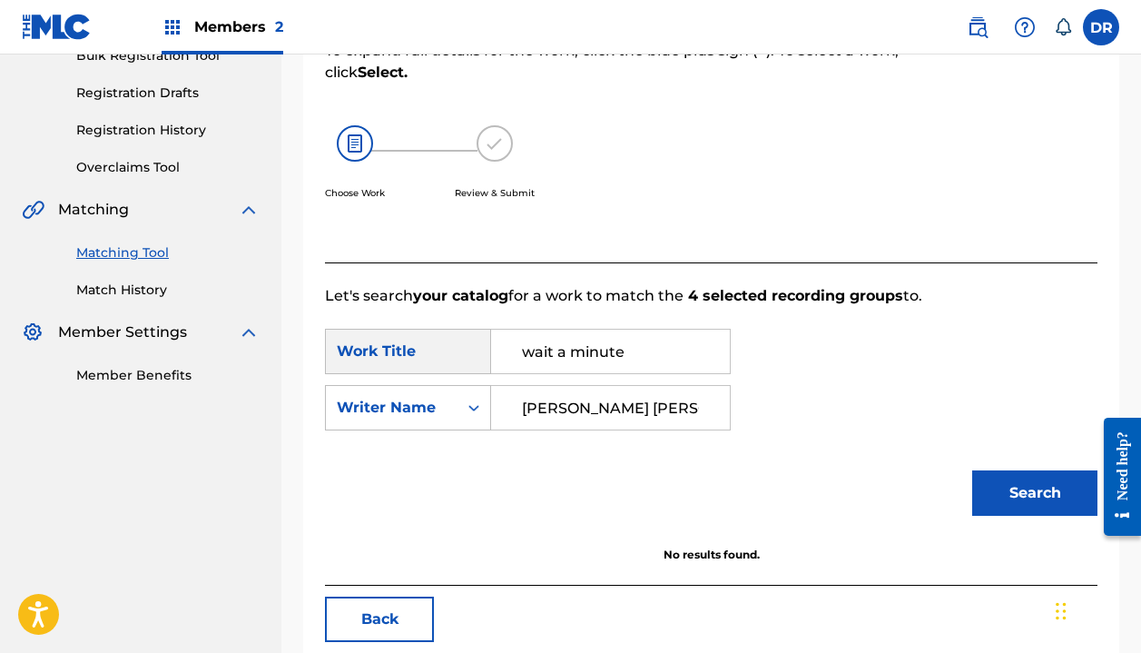
scroll to position [283, 0]
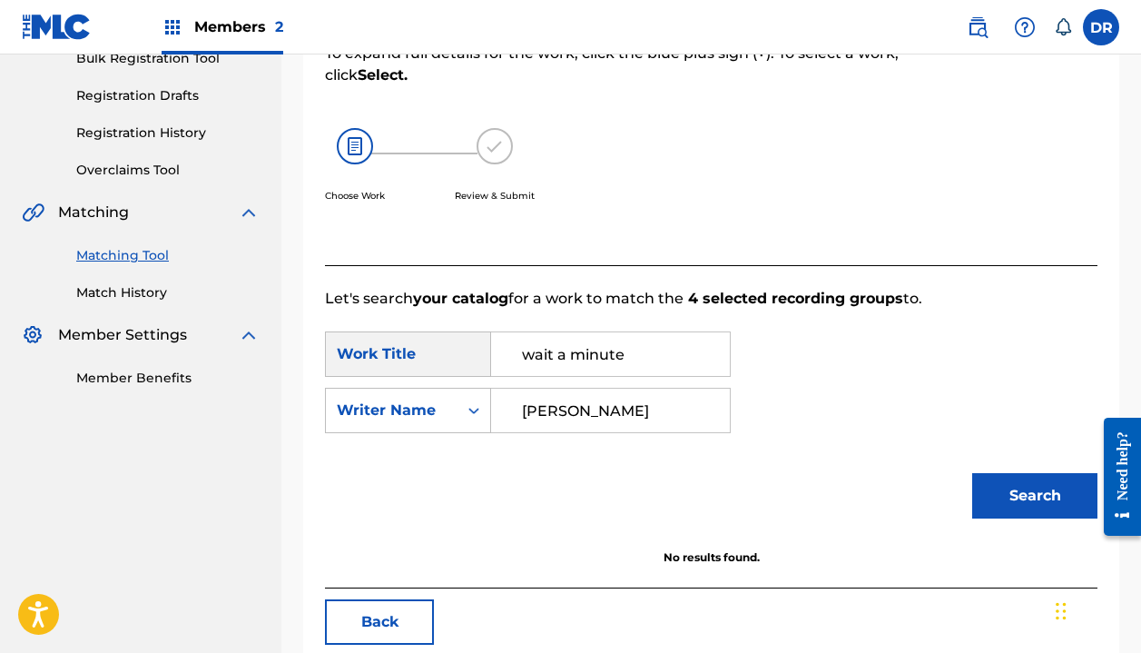
click at [1035, 496] on button "Search" at bounding box center [1034, 495] width 125 height 45
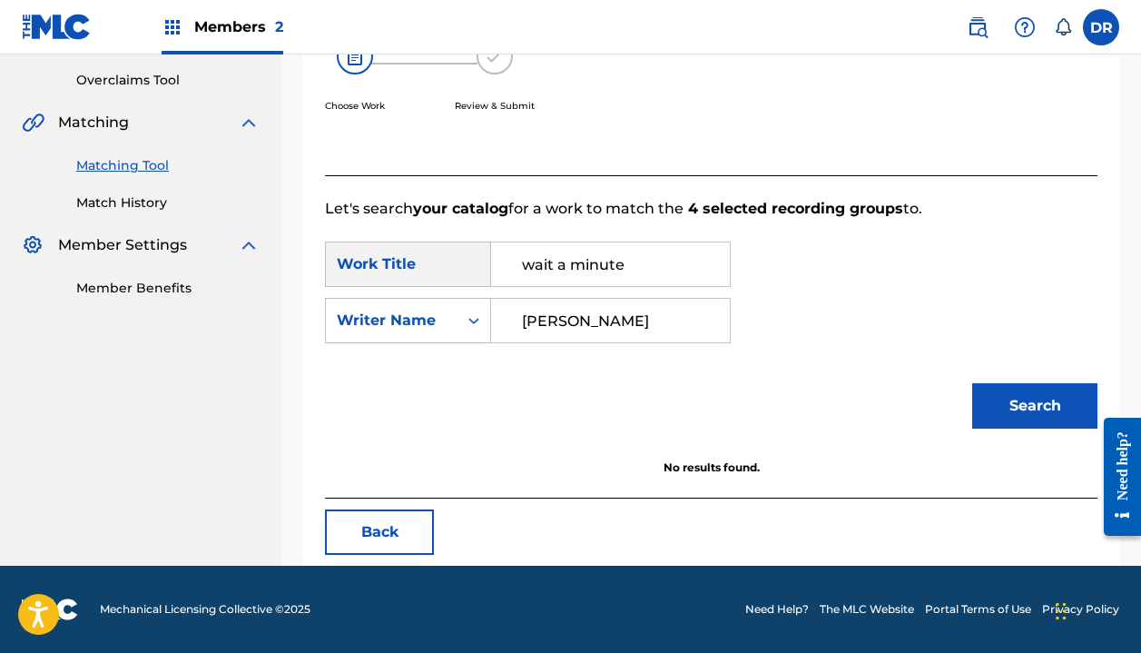
scroll to position [373, 0]
type input "J"
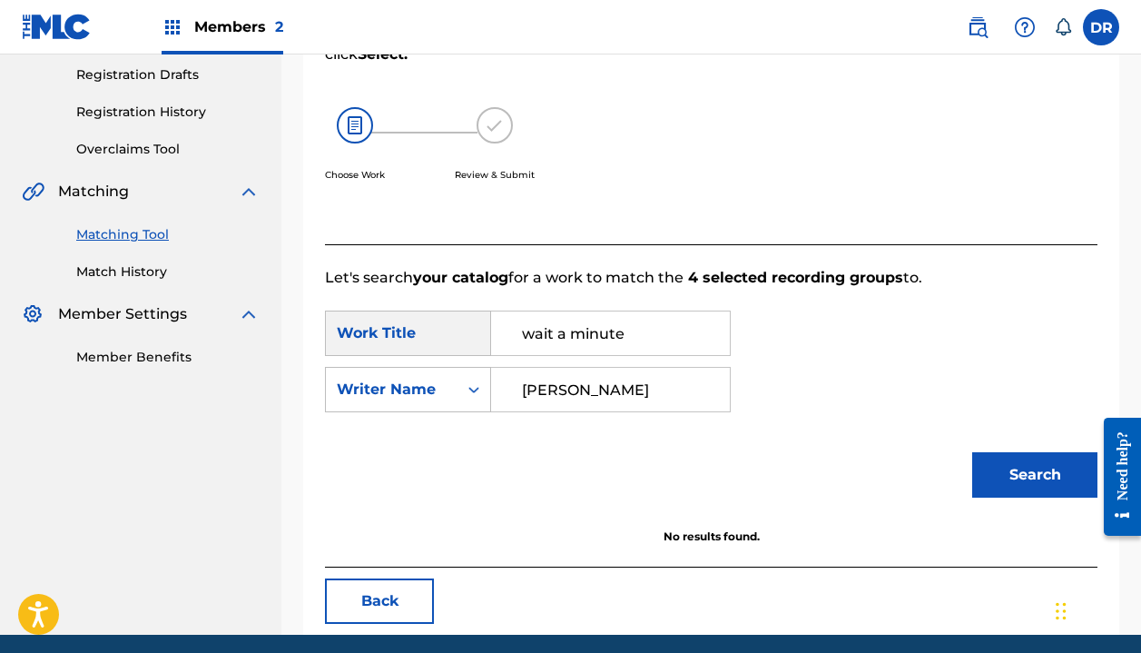
scroll to position [275, 0]
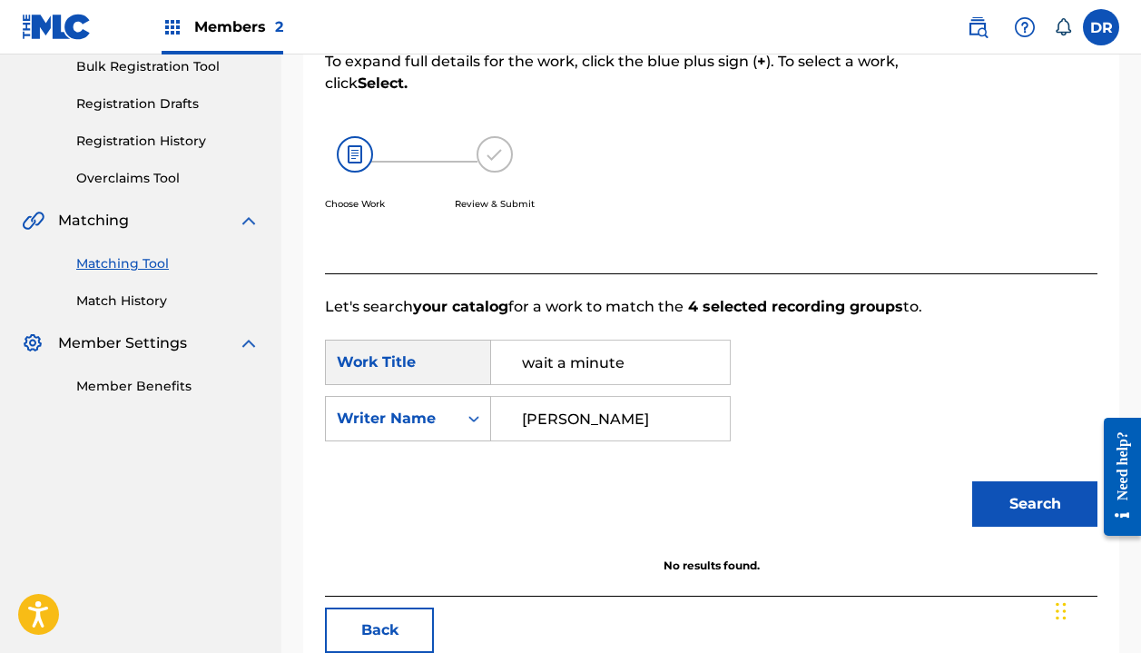
type input "[PERSON_NAME]"
click at [1028, 517] on button "Search" at bounding box center [1034, 503] width 125 height 45
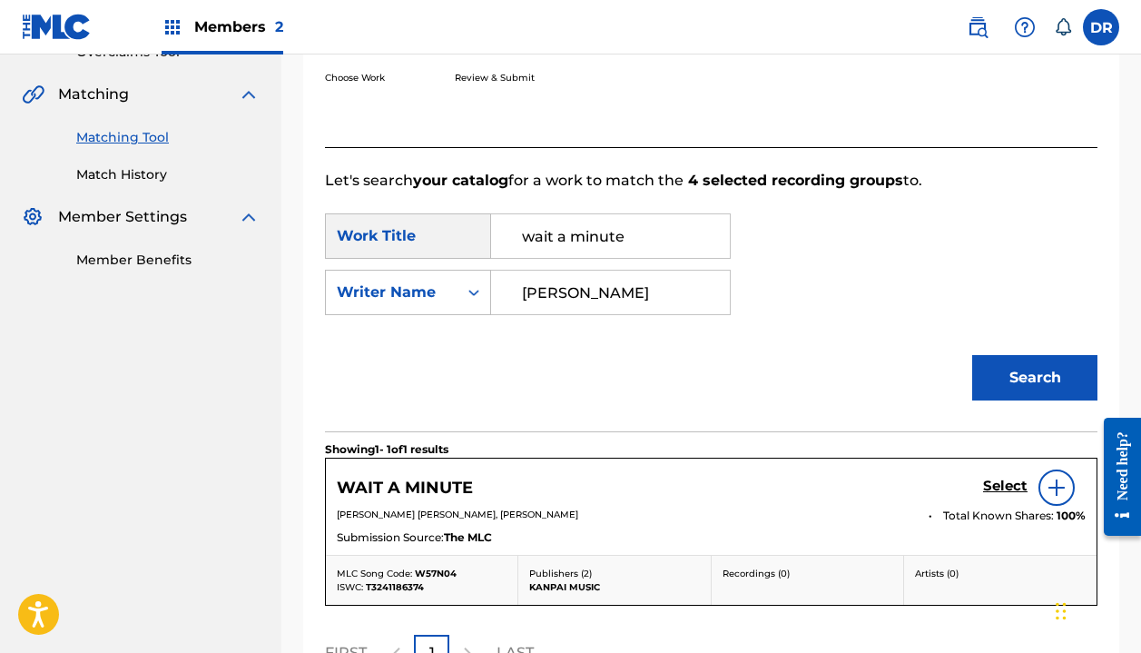
scroll to position [468, 0]
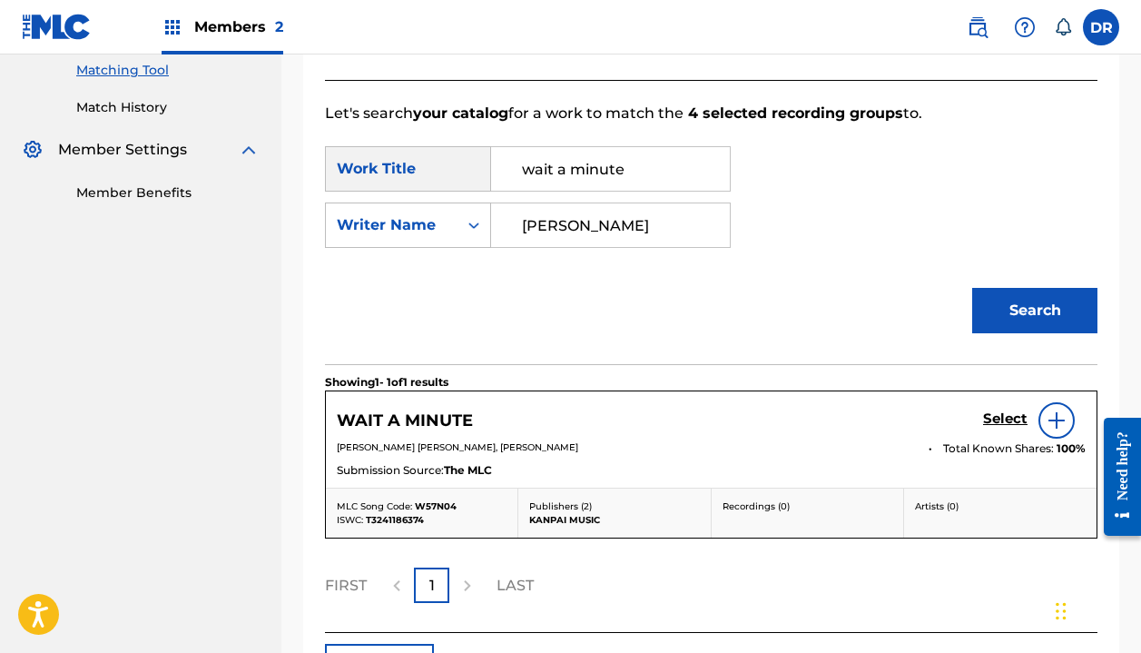
click at [1004, 416] on h5 "Select" at bounding box center [1005, 418] width 44 height 17
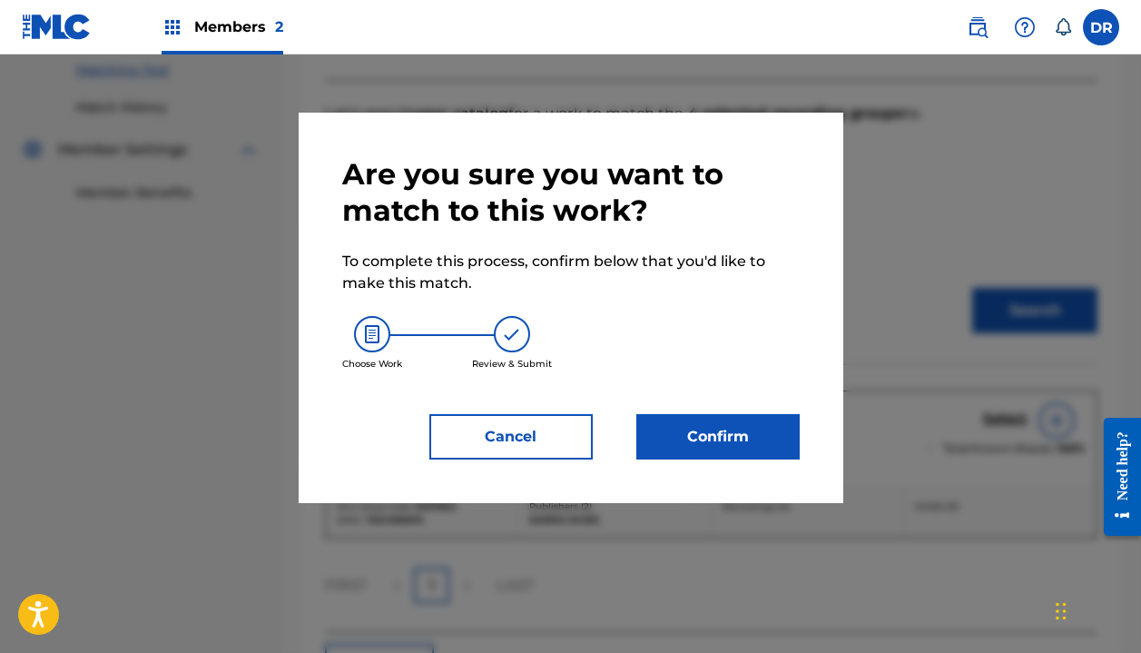
click at [695, 421] on button "Confirm" at bounding box center [717, 436] width 163 height 45
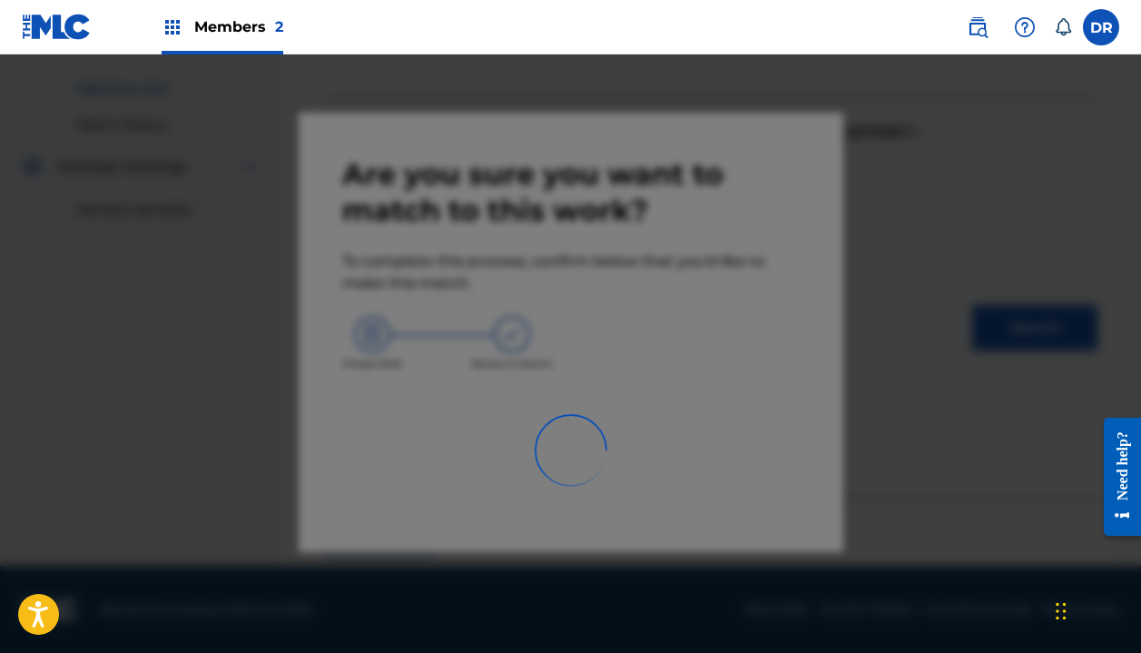
scroll to position [127, 0]
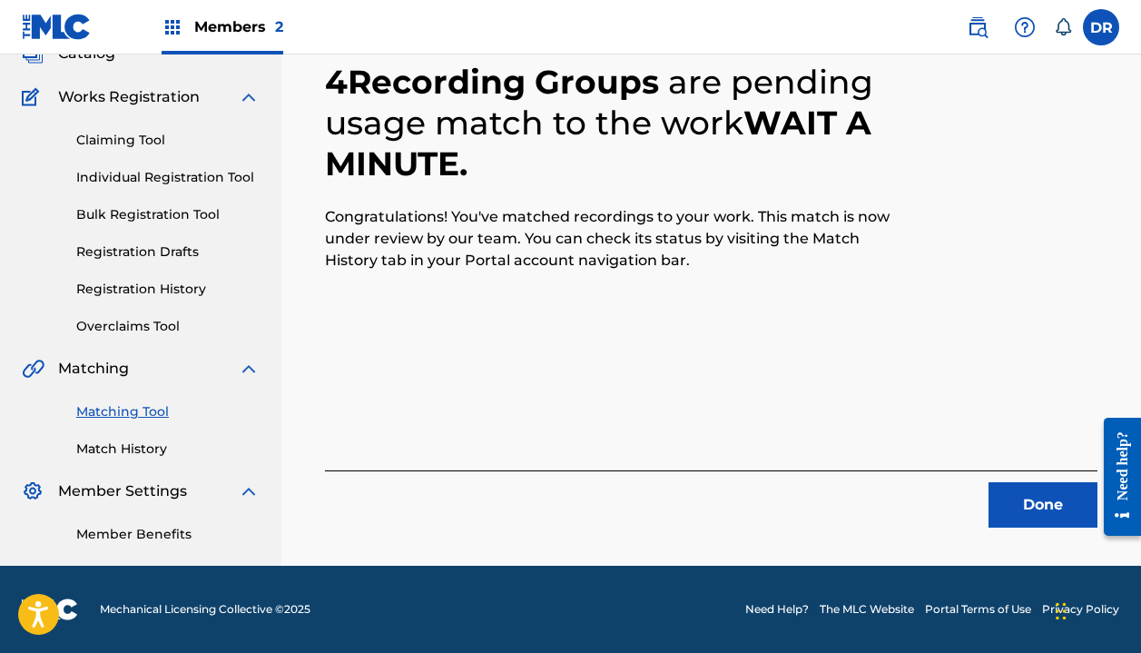
click at [1045, 506] on button "Done" at bounding box center [1043, 504] width 109 height 45
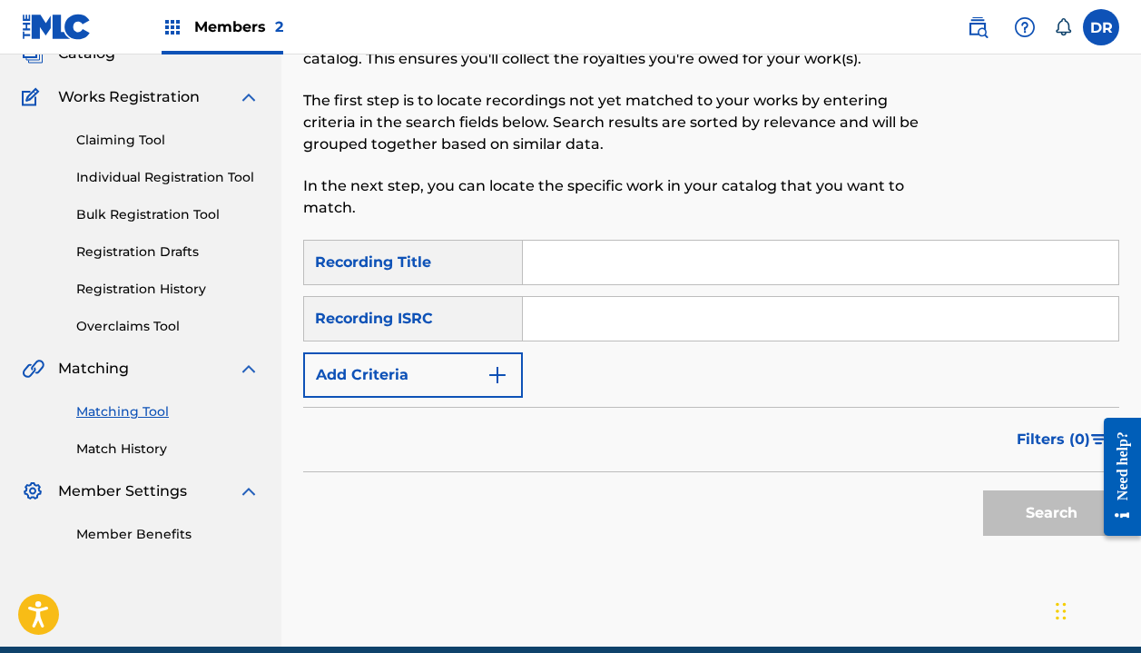
click at [610, 265] on input "Search Form" at bounding box center [821, 263] width 596 height 44
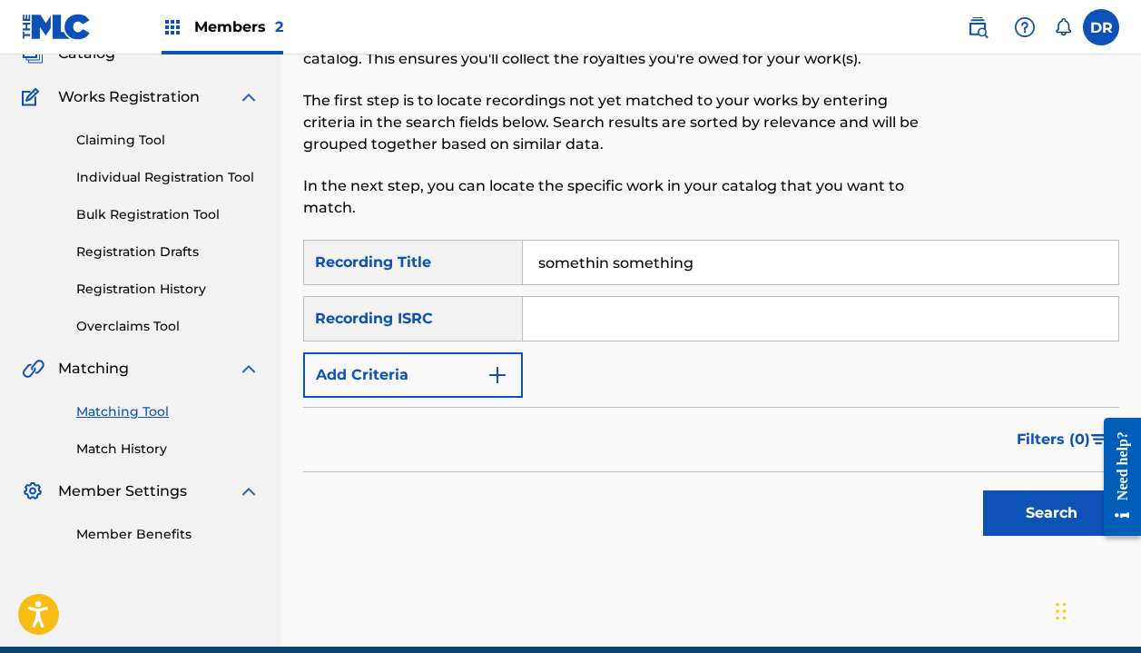
drag, startPoint x: 610, startPoint y: 265, endPoint x: 609, endPoint y: 255, distance: 10.0
click at [609, 255] on input "somethin something" at bounding box center [821, 263] width 596 height 44
type input "somethin something"
drag, startPoint x: 616, startPoint y: 295, endPoint x: 611, endPoint y: 312, distance: 18.1
click at [611, 312] on input "Search Form" at bounding box center [821, 319] width 596 height 44
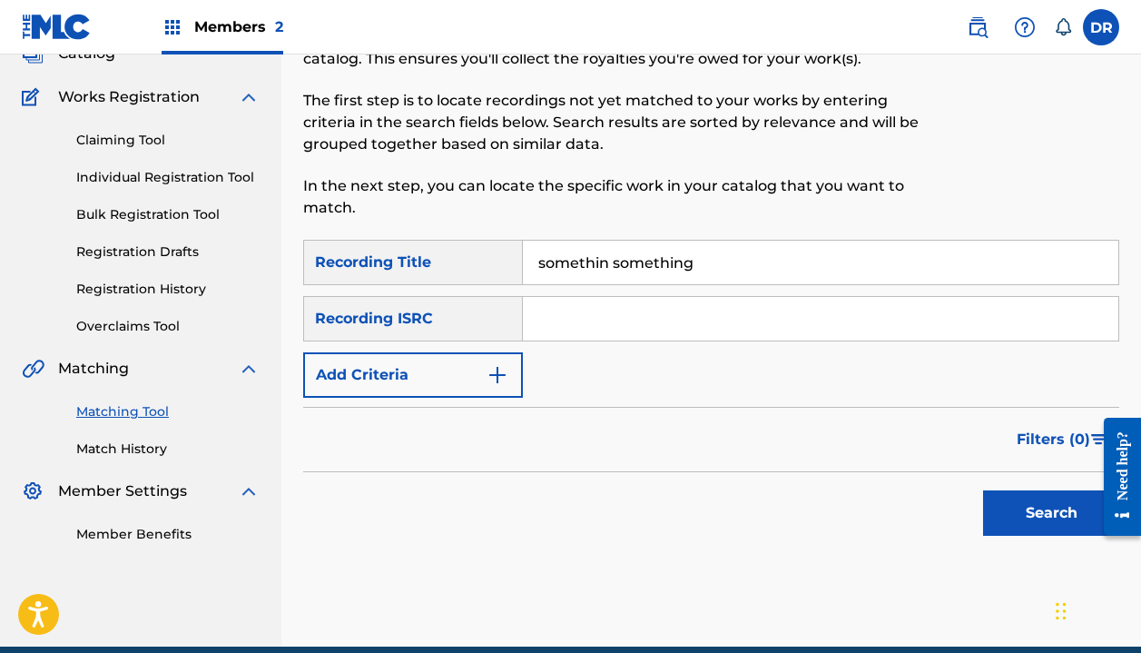
click at [475, 380] on button "Add Criteria" at bounding box center [413, 374] width 220 height 45
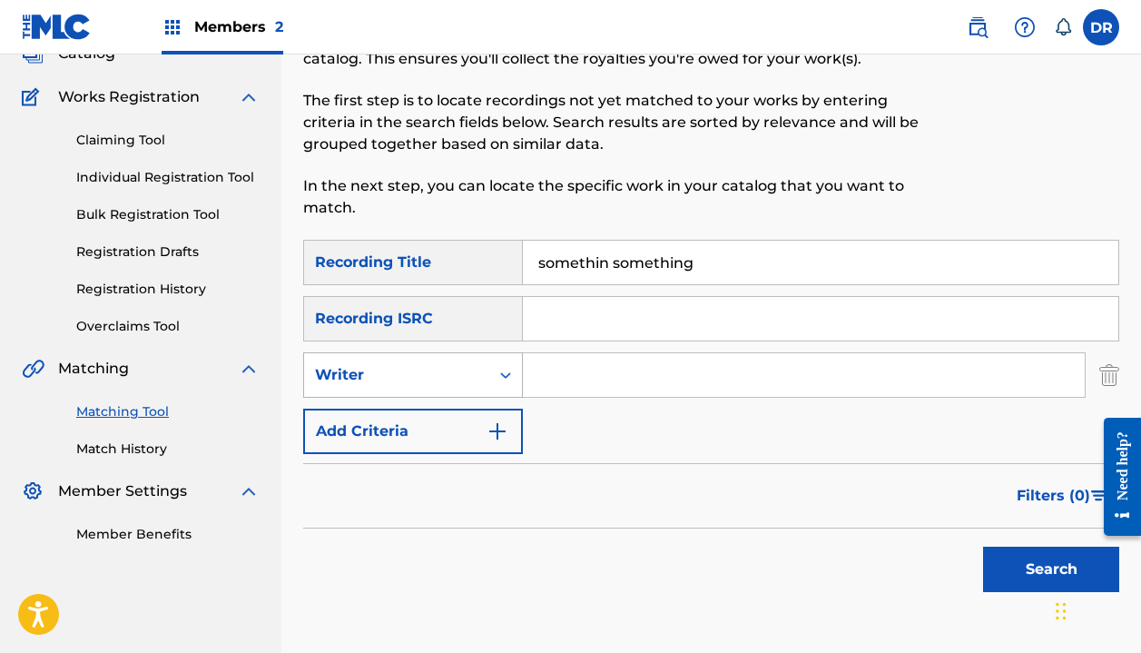
click at [464, 385] on div "Writer" at bounding box center [396, 375] width 163 height 22
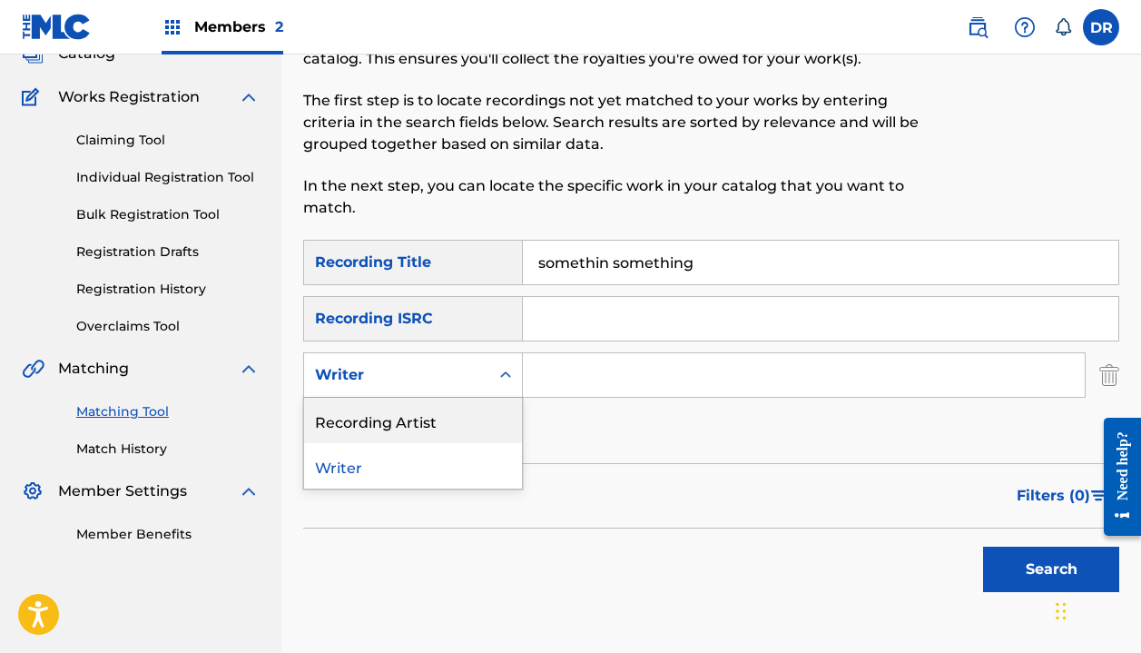
click at [452, 420] on div "Recording Artist" at bounding box center [413, 420] width 218 height 45
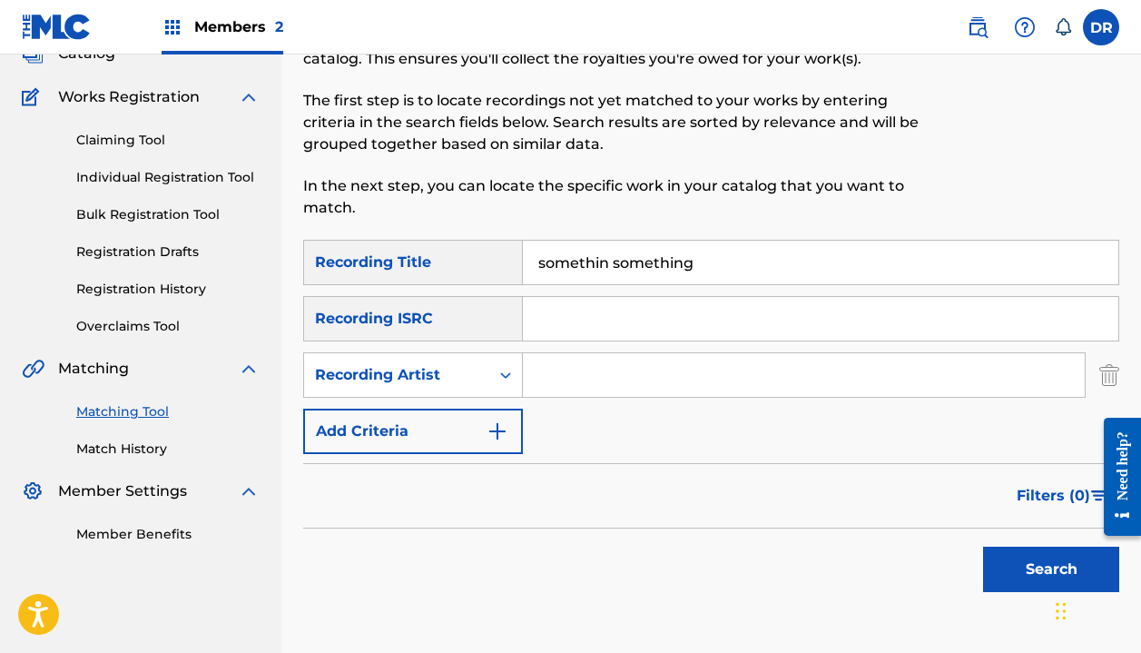
click at [588, 380] on input "Search Form" at bounding box center [804, 375] width 562 height 44
type input "L"
type input "[PERSON_NAME]"
click at [1051, 569] on button "Search" at bounding box center [1051, 569] width 136 height 45
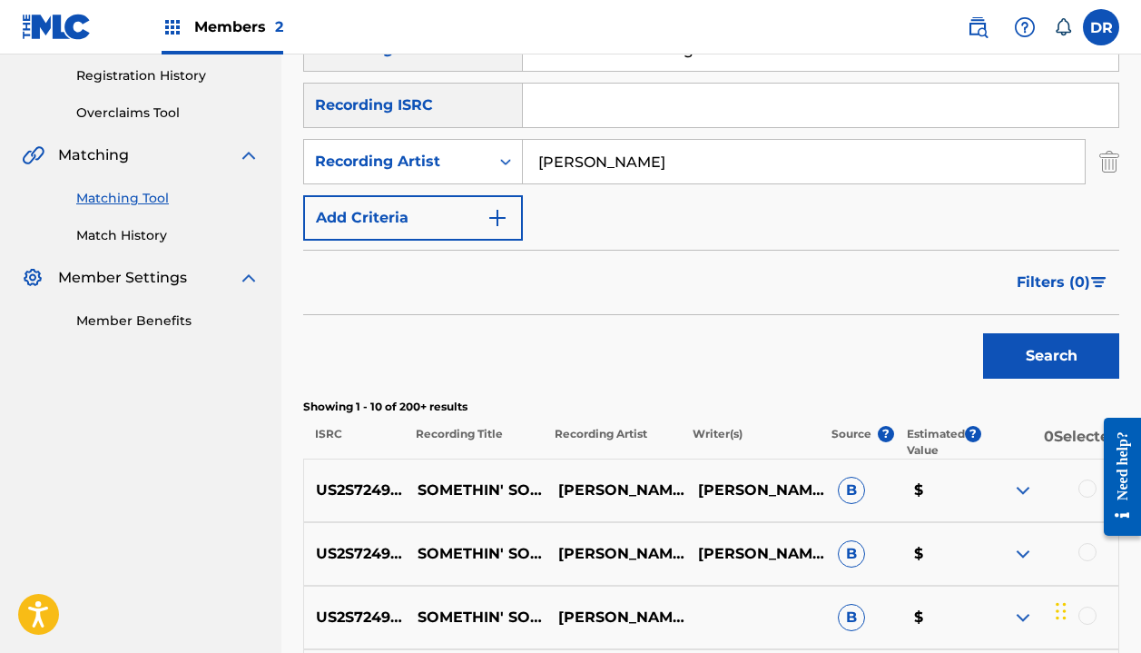
scroll to position [500, 0]
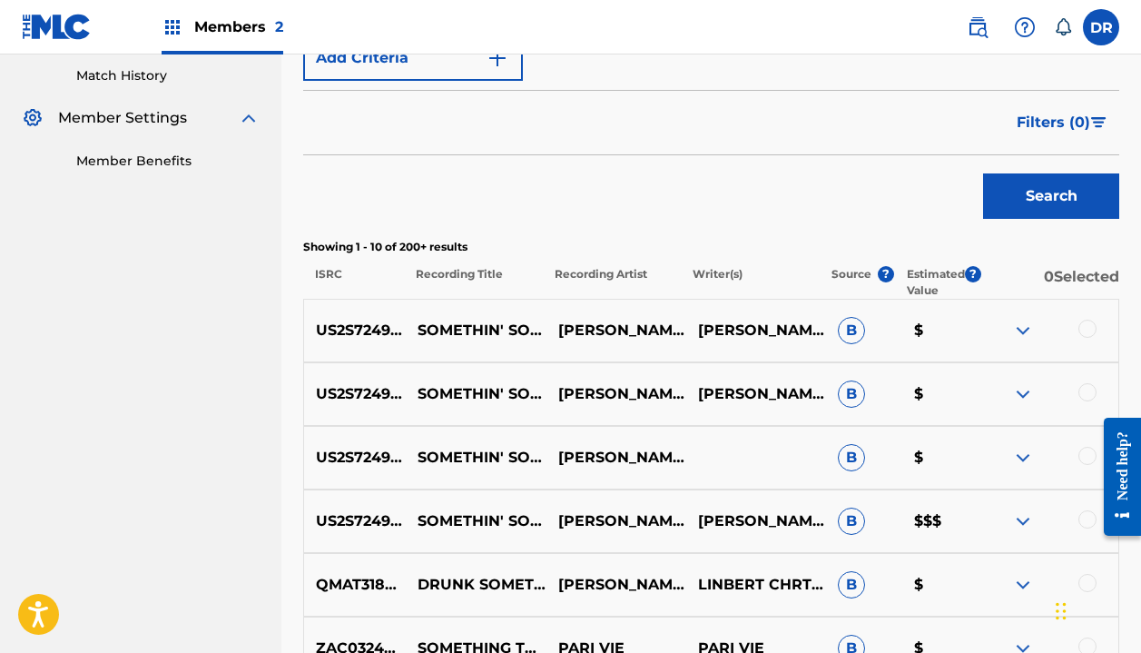
click at [1079, 326] on div at bounding box center [1088, 329] width 18 height 18
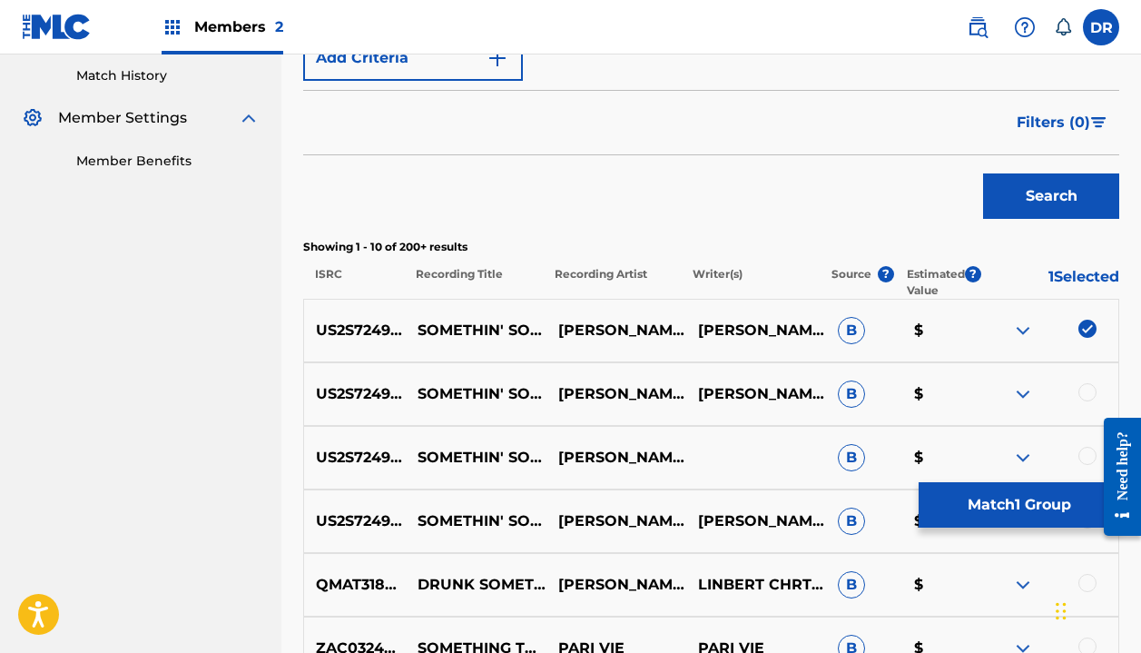
click at [1089, 391] on div at bounding box center [1088, 392] width 18 height 18
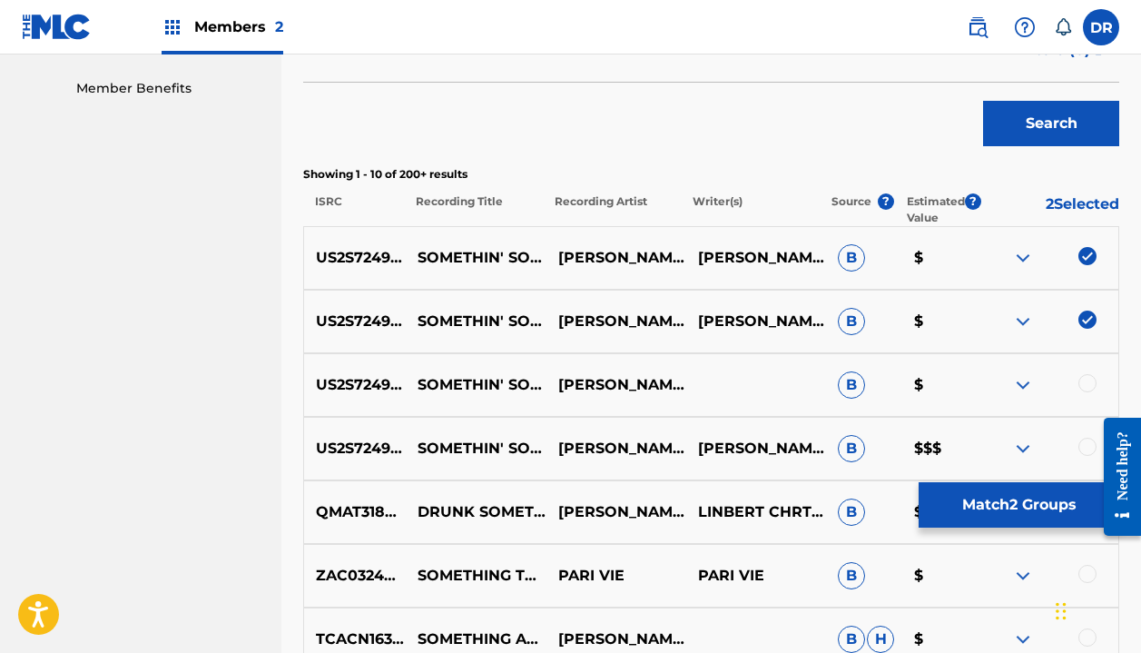
scroll to position [574, 0]
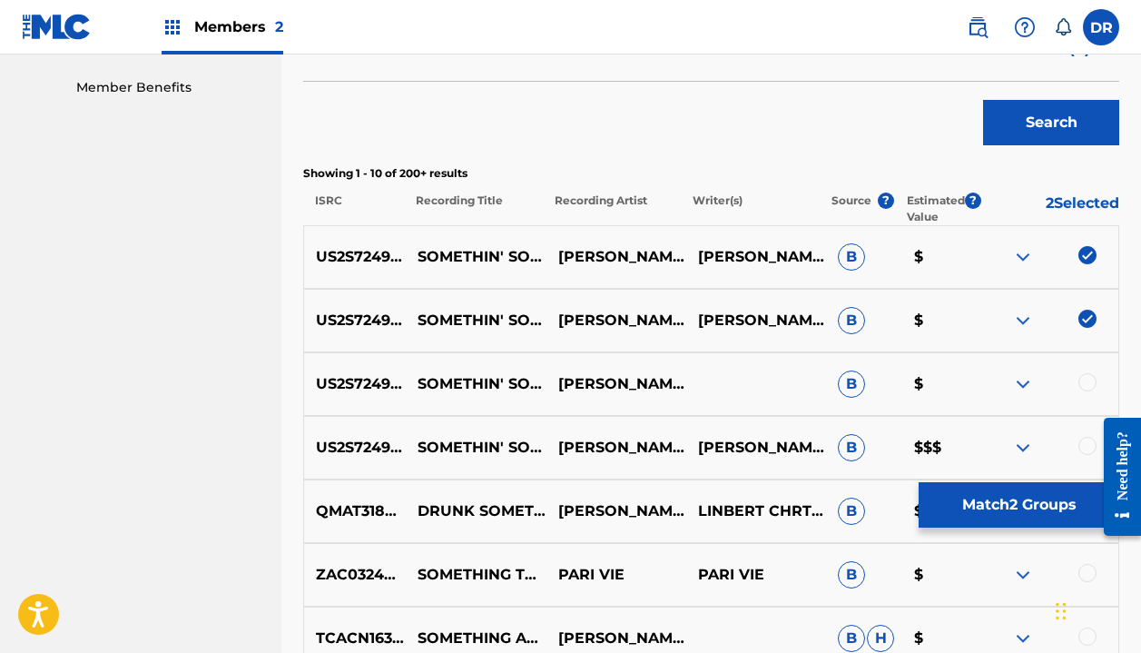
click at [1087, 375] on div at bounding box center [1088, 382] width 18 height 18
click at [1080, 446] on div at bounding box center [1088, 446] width 18 height 18
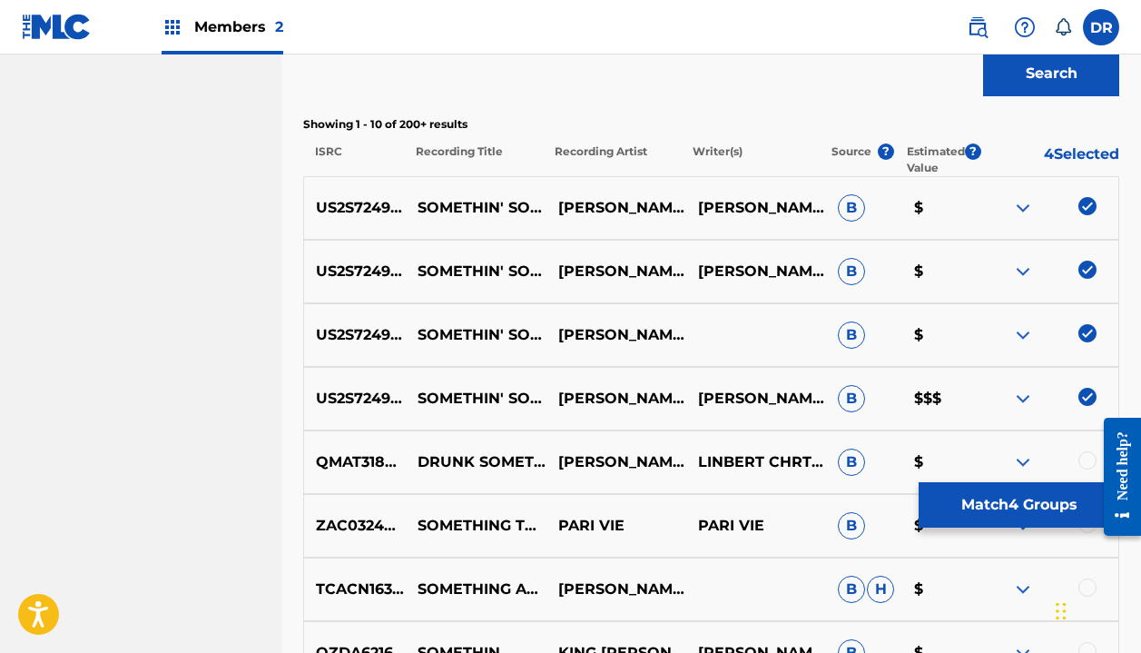
scroll to position [503, 0]
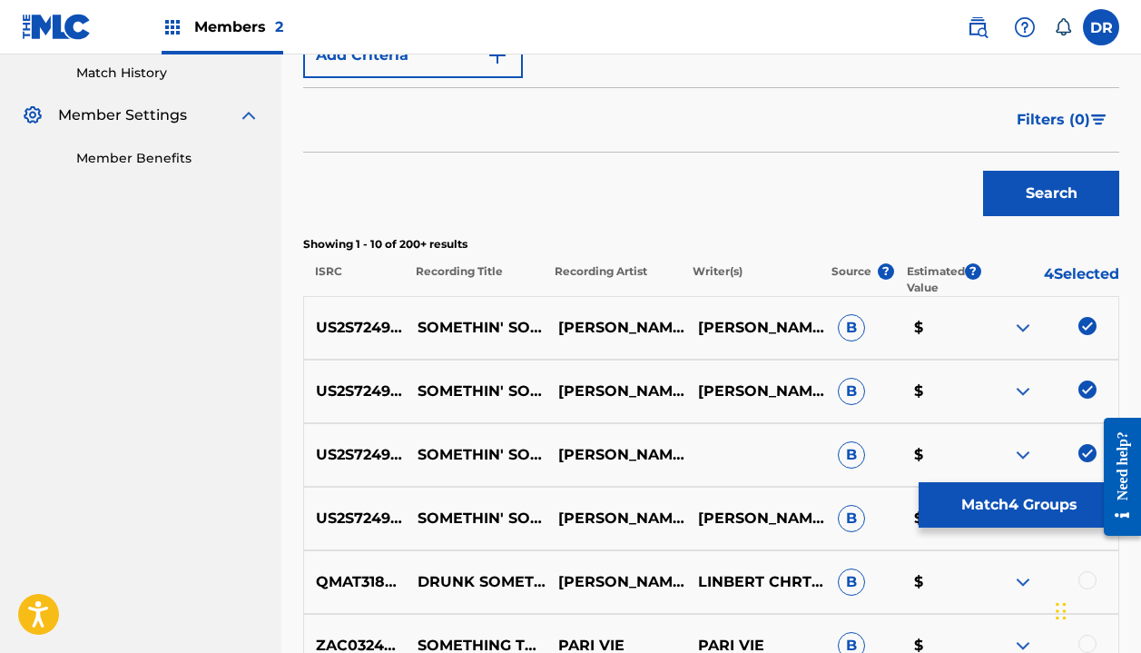
click at [986, 497] on button "Match 4 Groups" at bounding box center [1019, 504] width 201 height 45
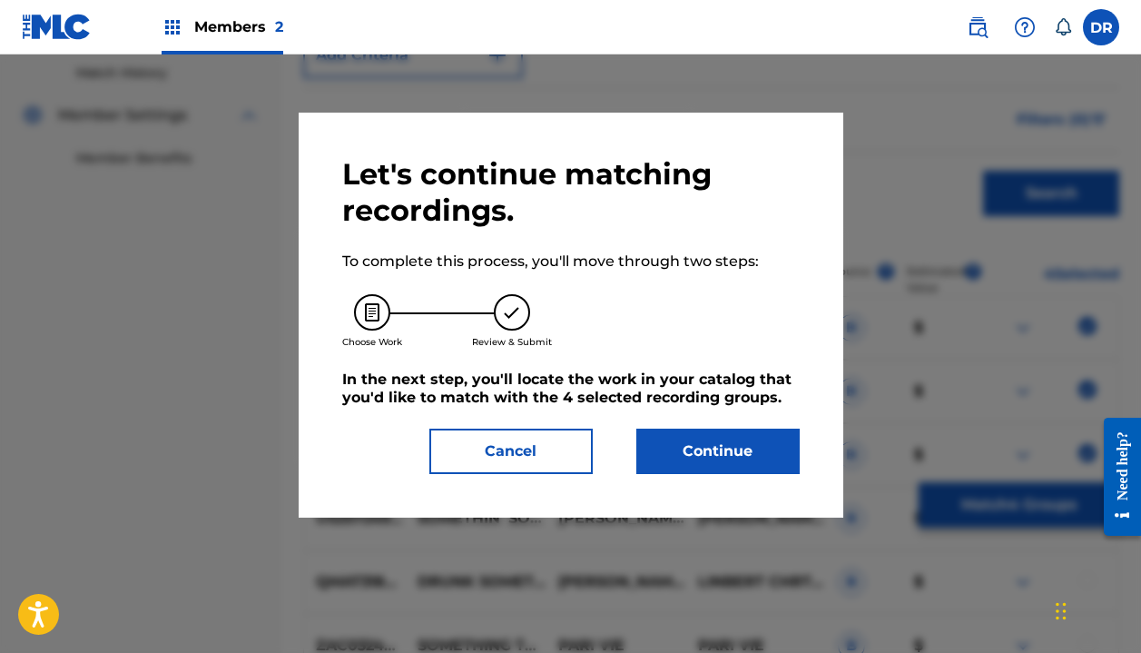
click at [687, 464] on button "Continue" at bounding box center [717, 451] width 163 height 45
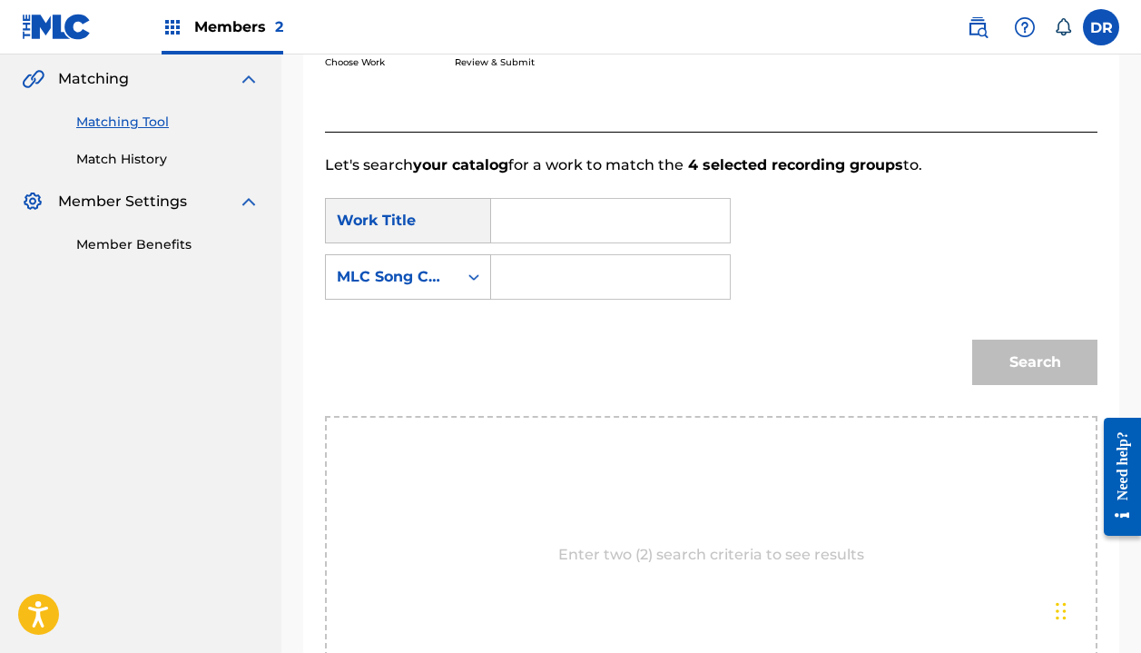
click at [576, 218] on input "Search Form" at bounding box center [611, 221] width 208 height 44
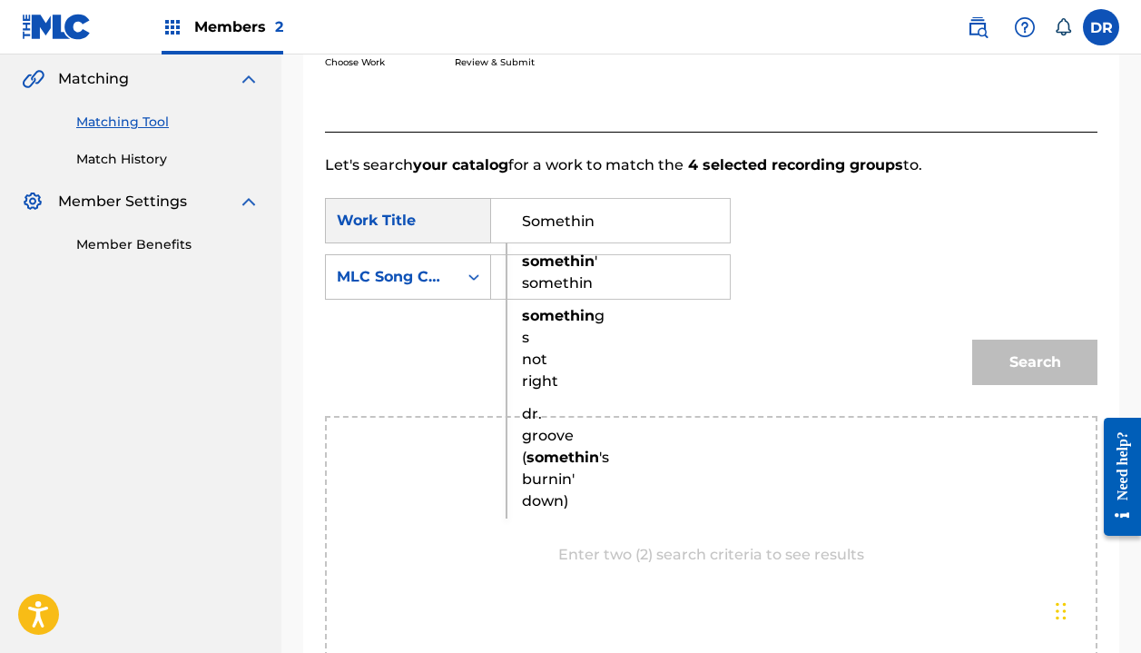
click at [561, 284] on span "' somethin" at bounding box center [559, 271] width 75 height 39
type input "somethin' somethin"
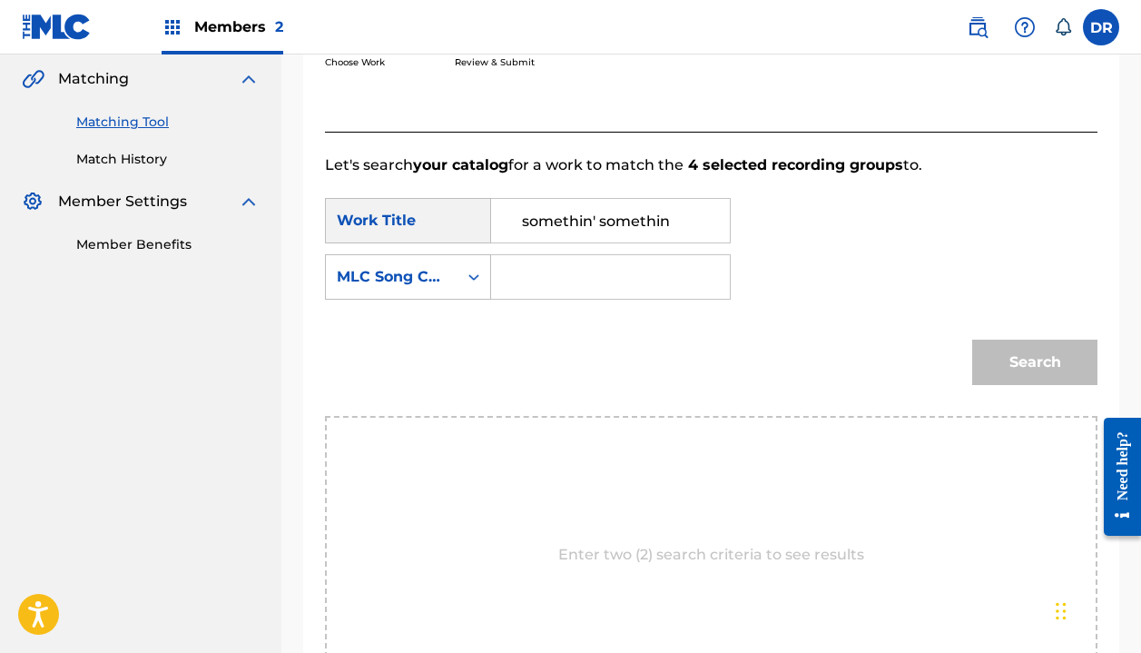
click at [561, 290] on input "Search Form" at bounding box center [611, 277] width 208 height 44
click at [448, 288] on div "MLC Song Code" at bounding box center [392, 277] width 132 height 35
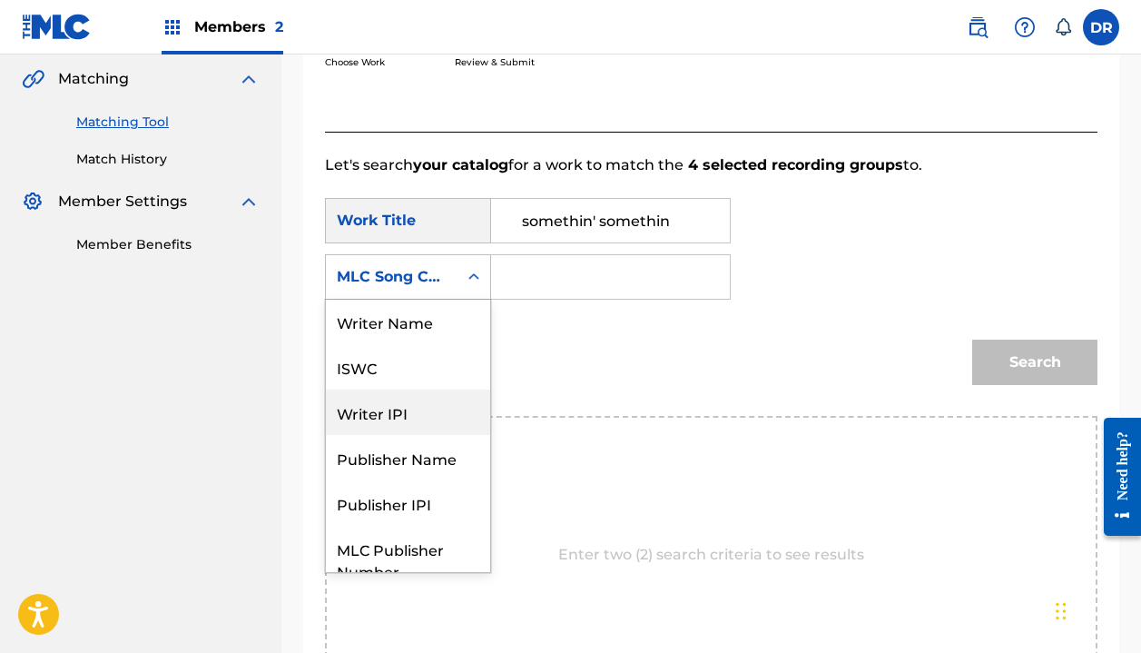
scroll to position [0, 0]
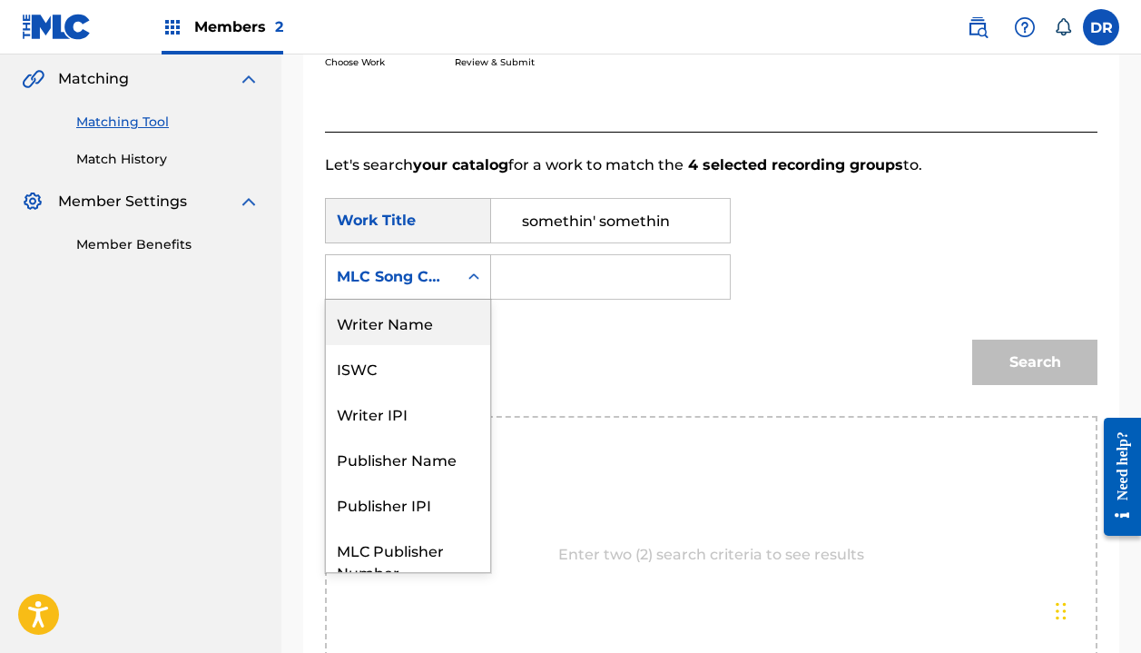
click at [408, 330] on div "Writer Name" at bounding box center [408, 322] width 164 height 45
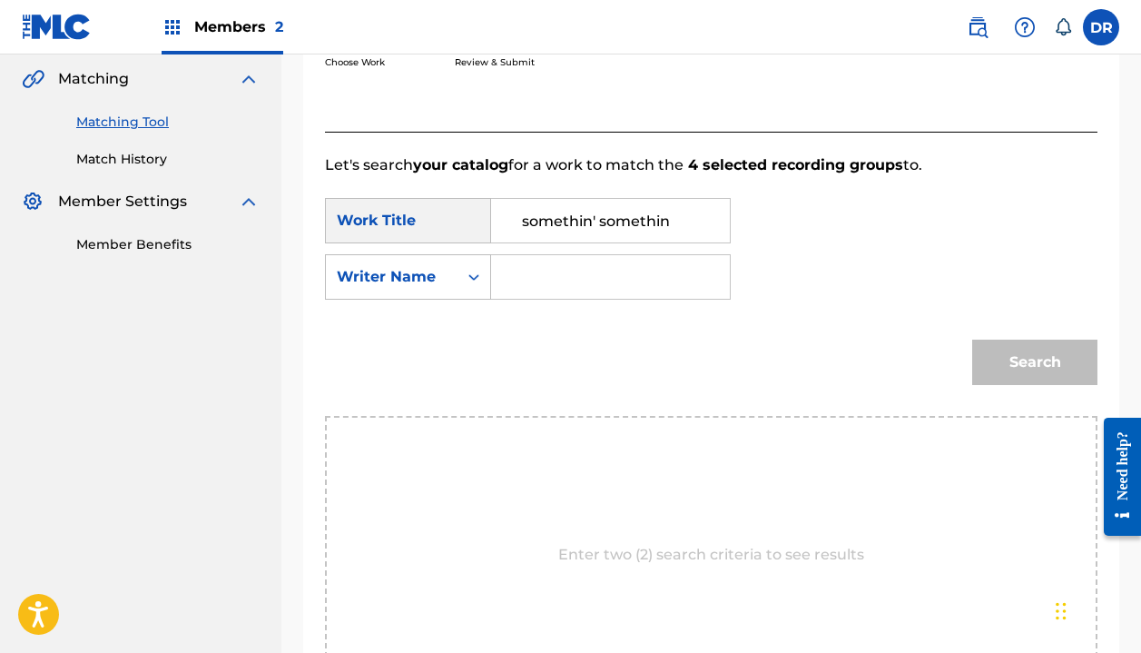
click at [533, 271] on input "Search Form" at bounding box center [611, 277] width 208 height 44
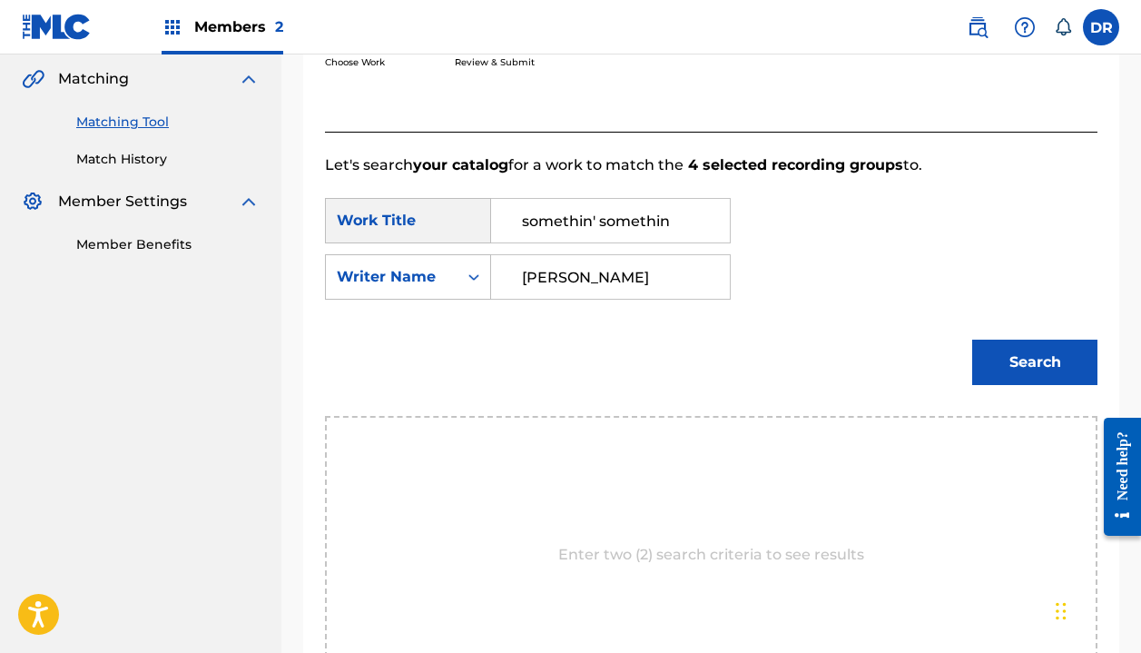
type input "[PERSON_NAME]"
click at [1035, 362] on button "Search" at bounding box center [1034, 362] width 125 height 45
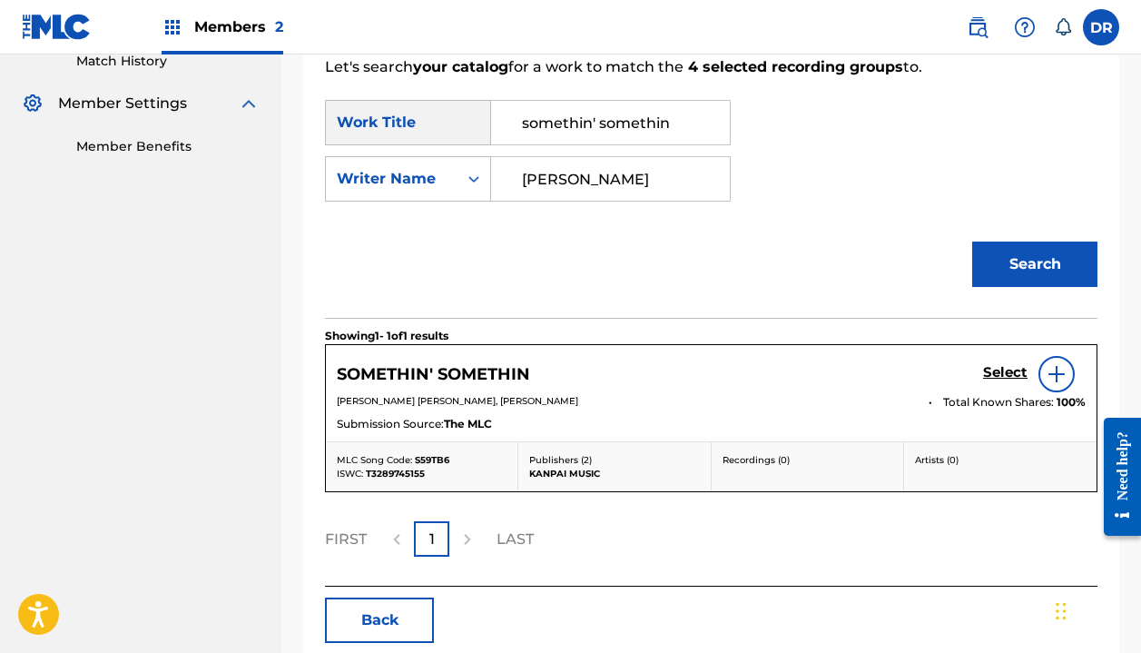
scroll to position [519, 0]
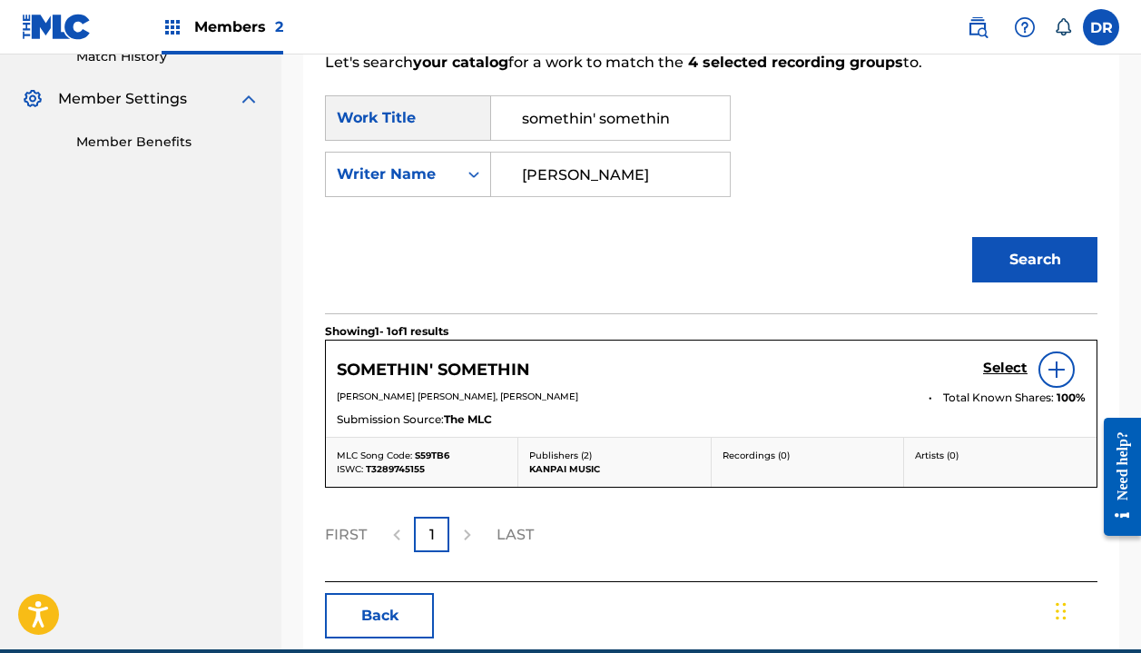
click at [1007, 365] on h5 "Select" at bounding box center [1005, 368] width 44 height 17
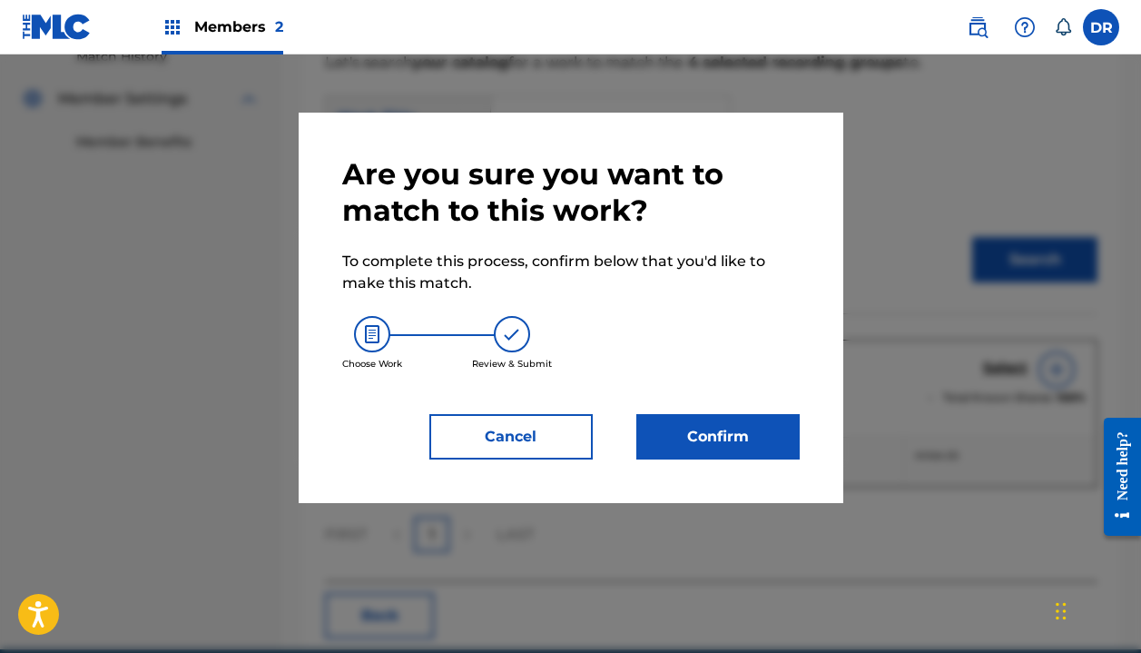
click at [770, 429] on button "Confirm" at bounding box center [717, 436] width 163 height 45
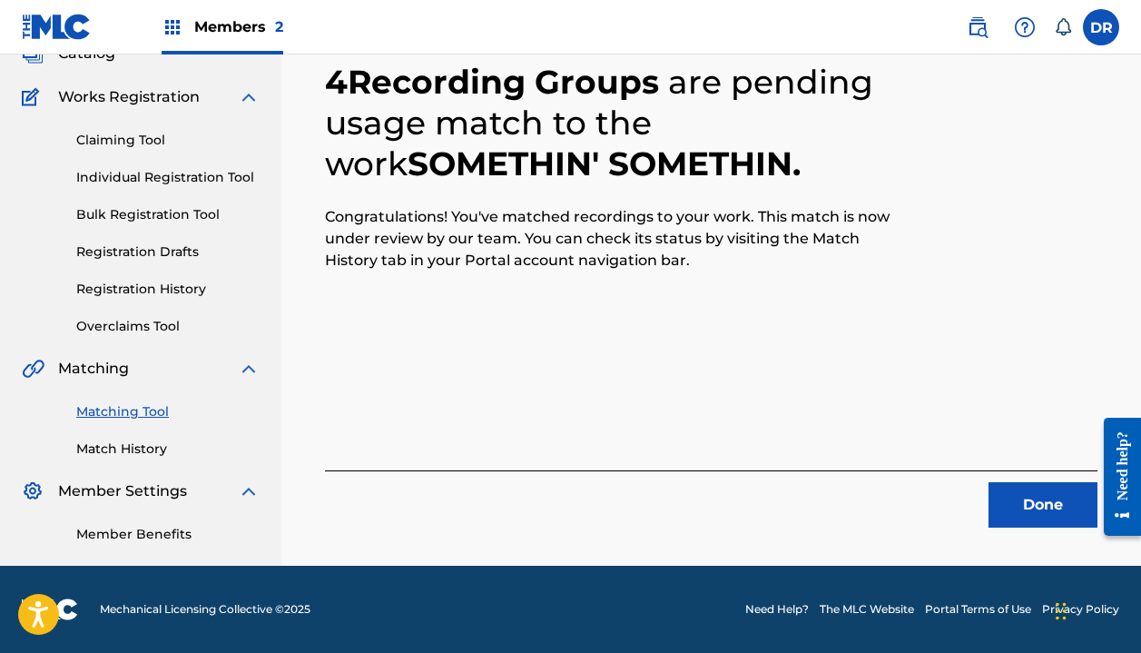
scroll to position [127, 0]
click at [1014, 490] on button "Done" at bounding box center [1043, 504] width 109 height 45
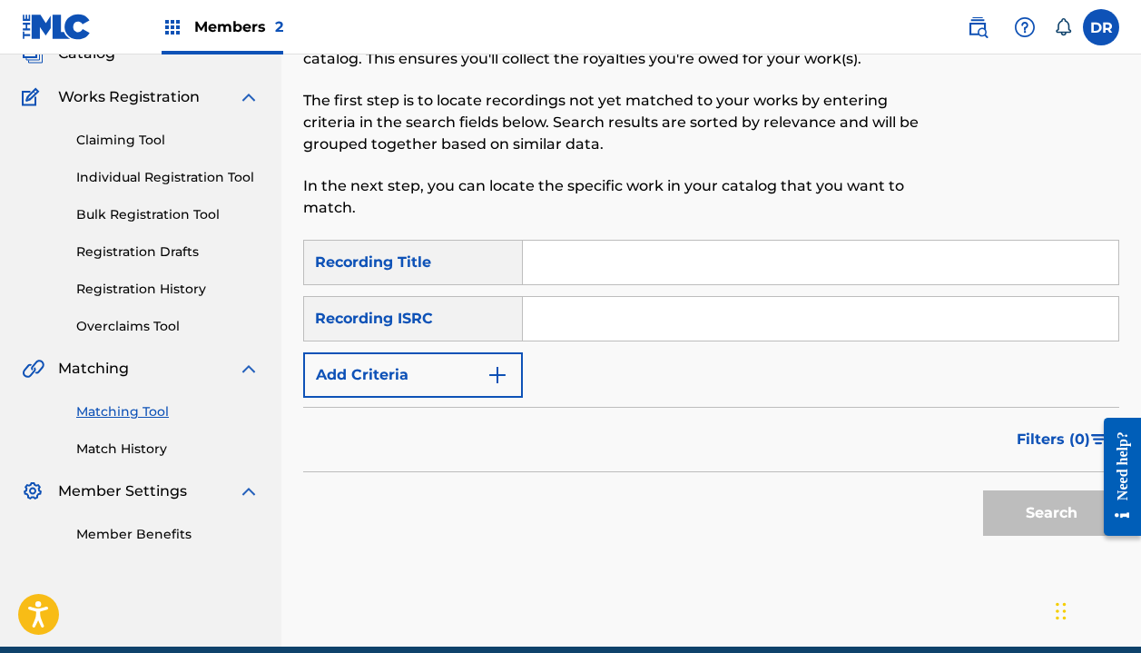
click at [612, 254] on input "Search Form" at bounding box center [821, 263] width 596 height 44
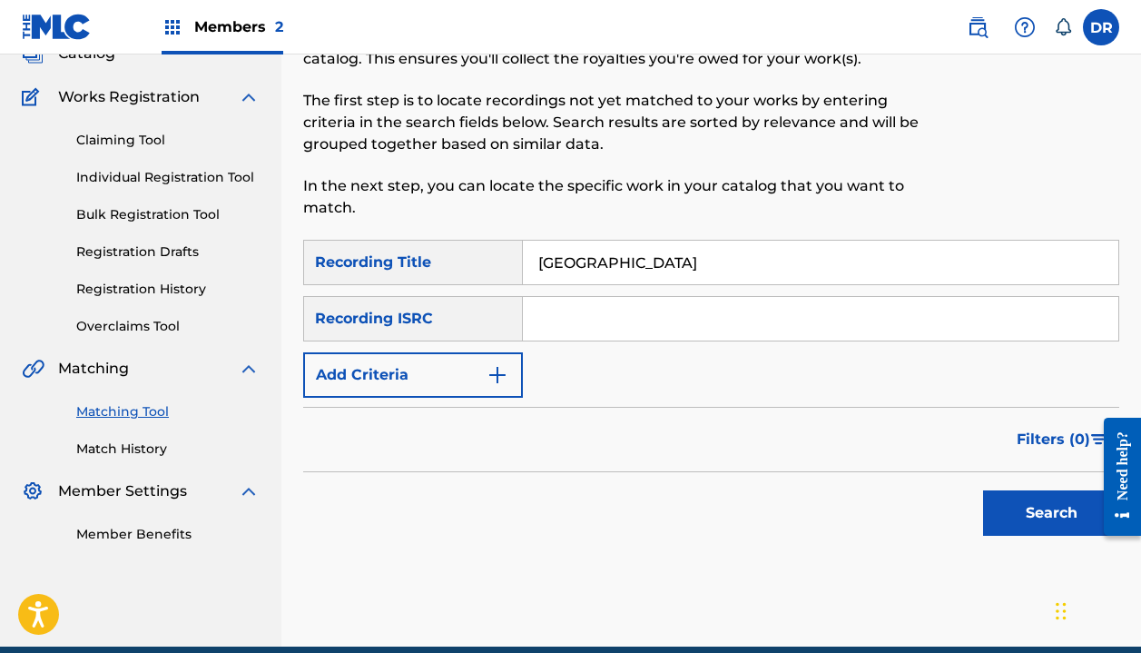
type input "[GEOGRAPHIC_DATA]"
click at [377, 380] on button "Add Criteria" at bounding box center [413, 374] width 220 height 45
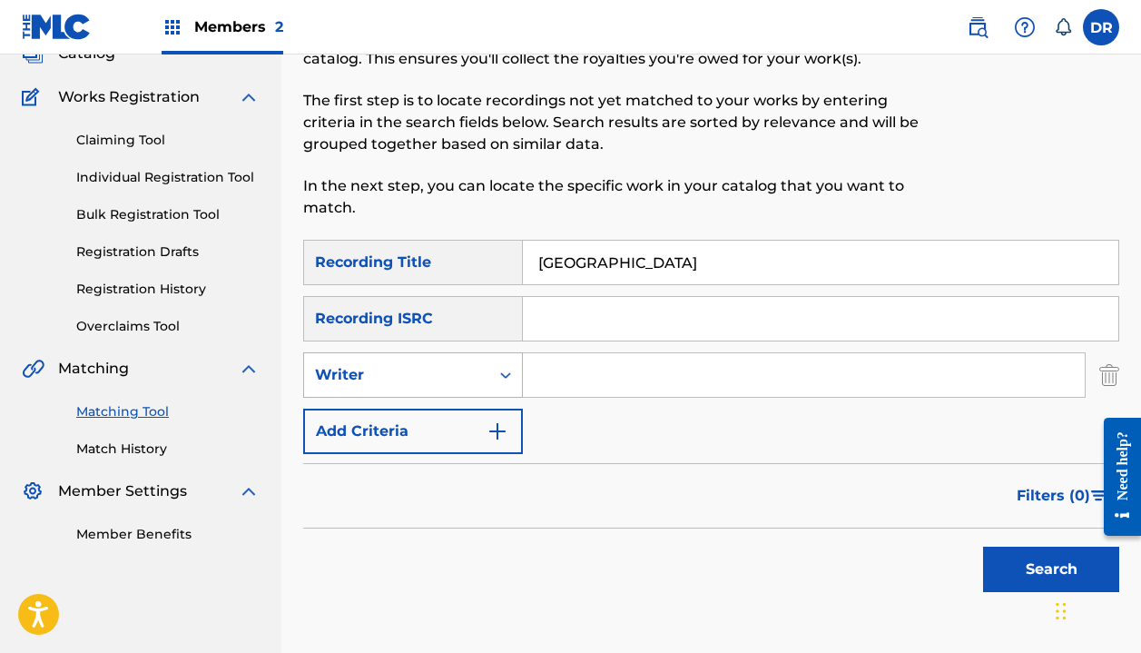
click at [384, 391] on div "Writer" at bounding box center [396, 375] width 185 height 35
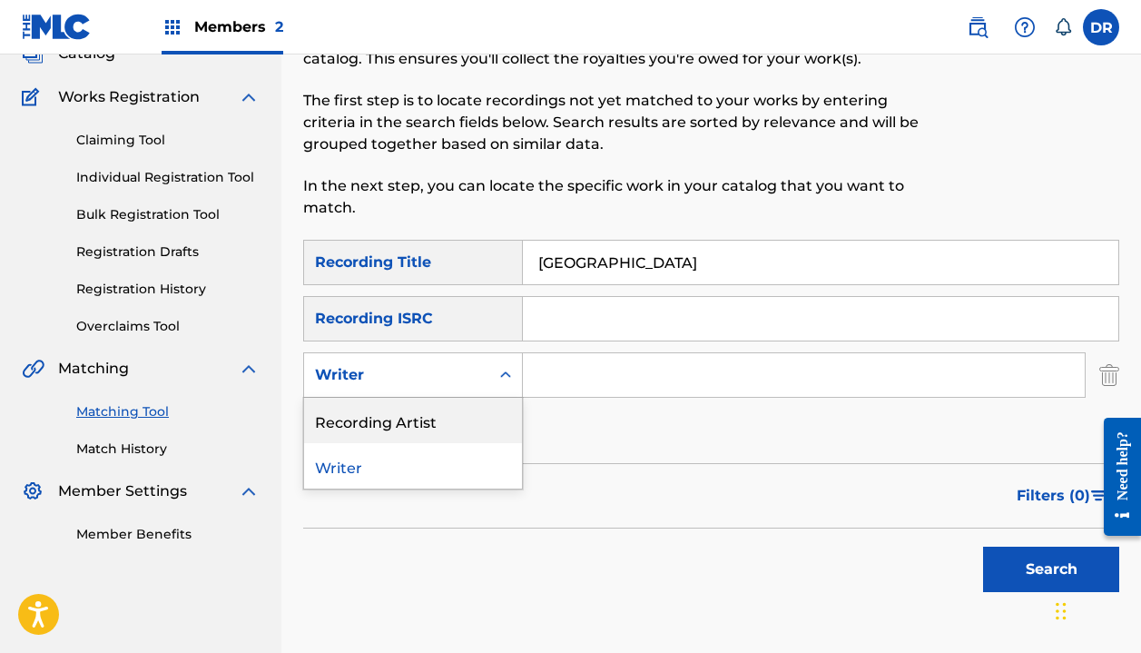
click at [384, 415] on div "Recording Artist" at bounding box center [413, 420] width 218 height 45
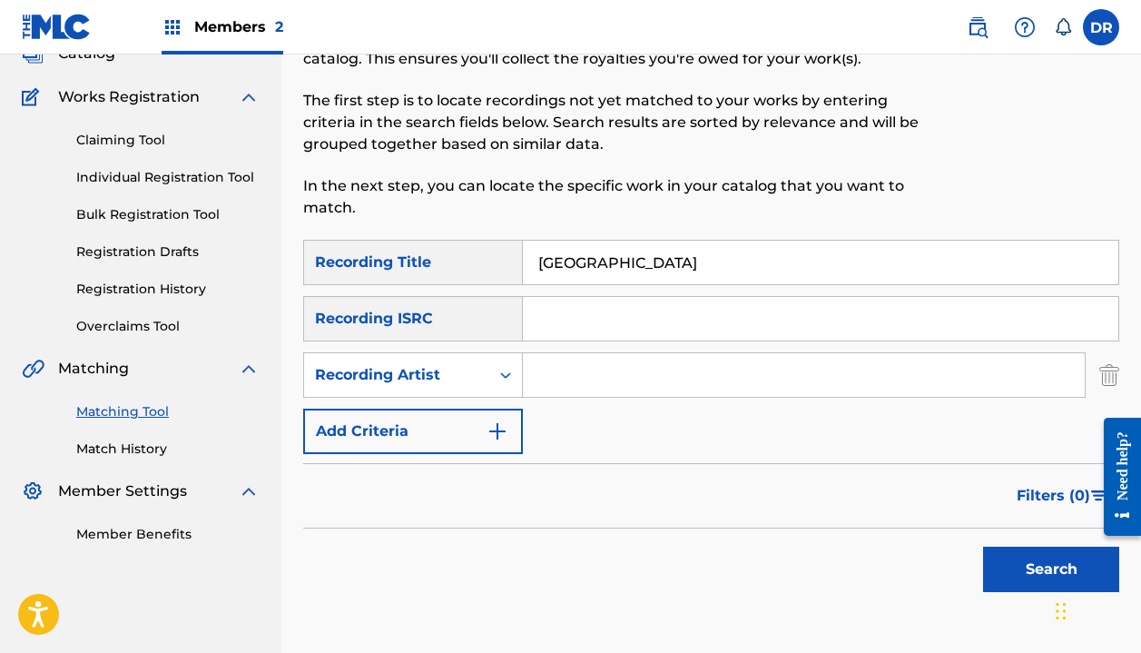
click at [555, 377] on input "Search Form" at bounding box center [804, 375] width 562 height 44
type input "[PERSON_NAME]"
click at [1051, 569] on button "Search" at bounding box center [1051, 569] width 136 height 45
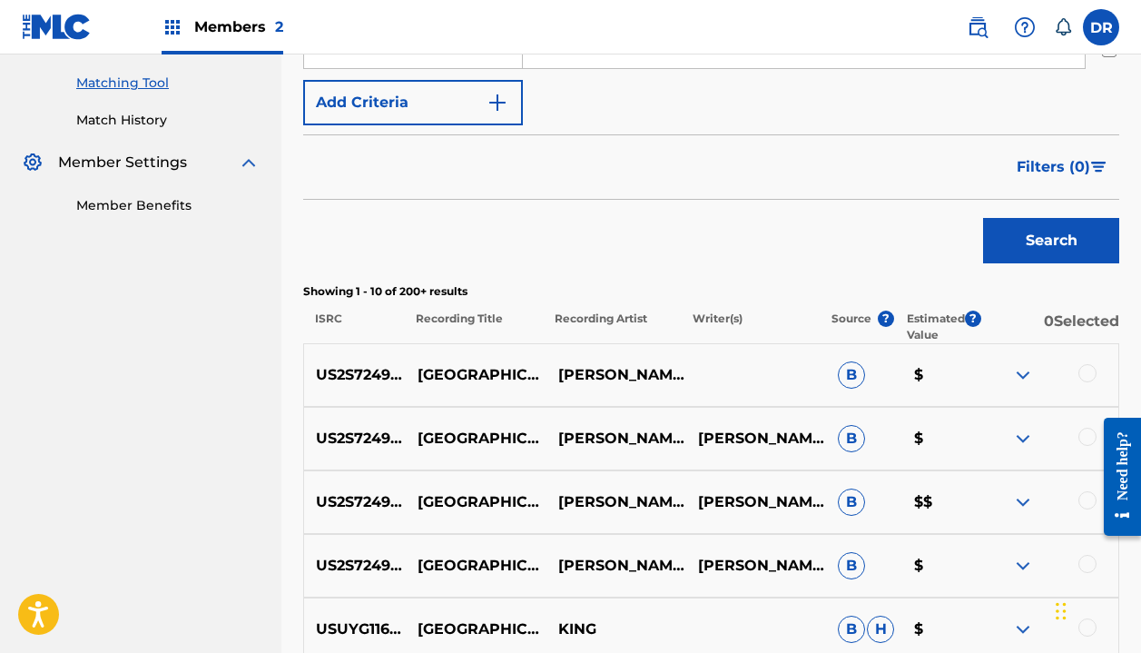
scroll to position [489, 0]
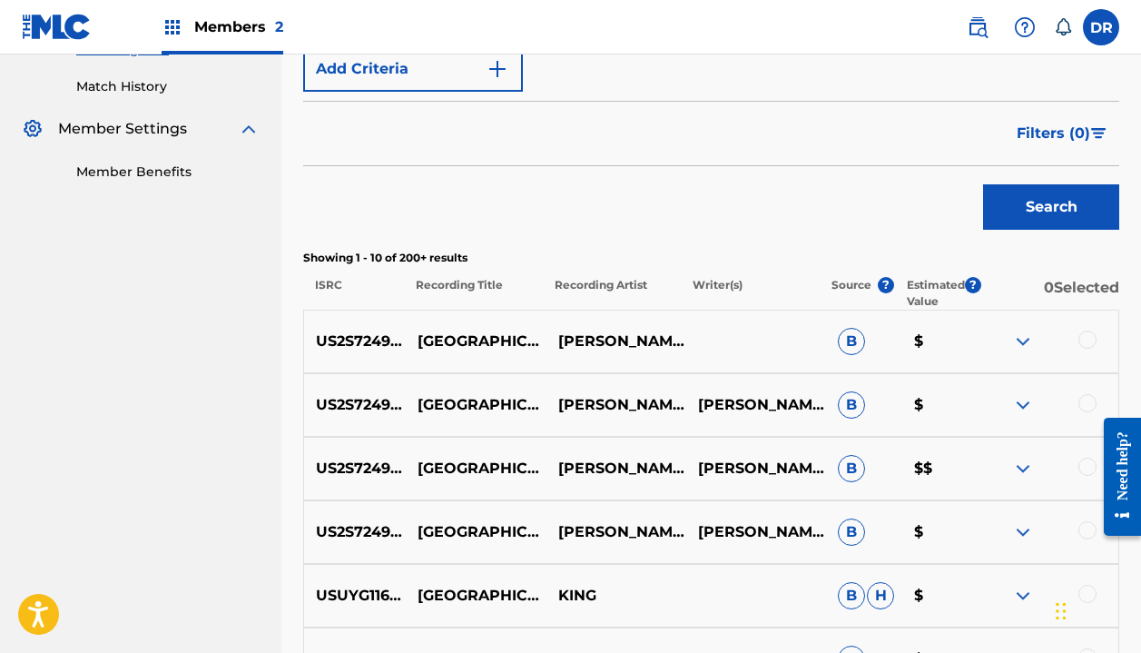
click at [1086, 341] on div at bounding box center [1088, 339] width 18 height 18
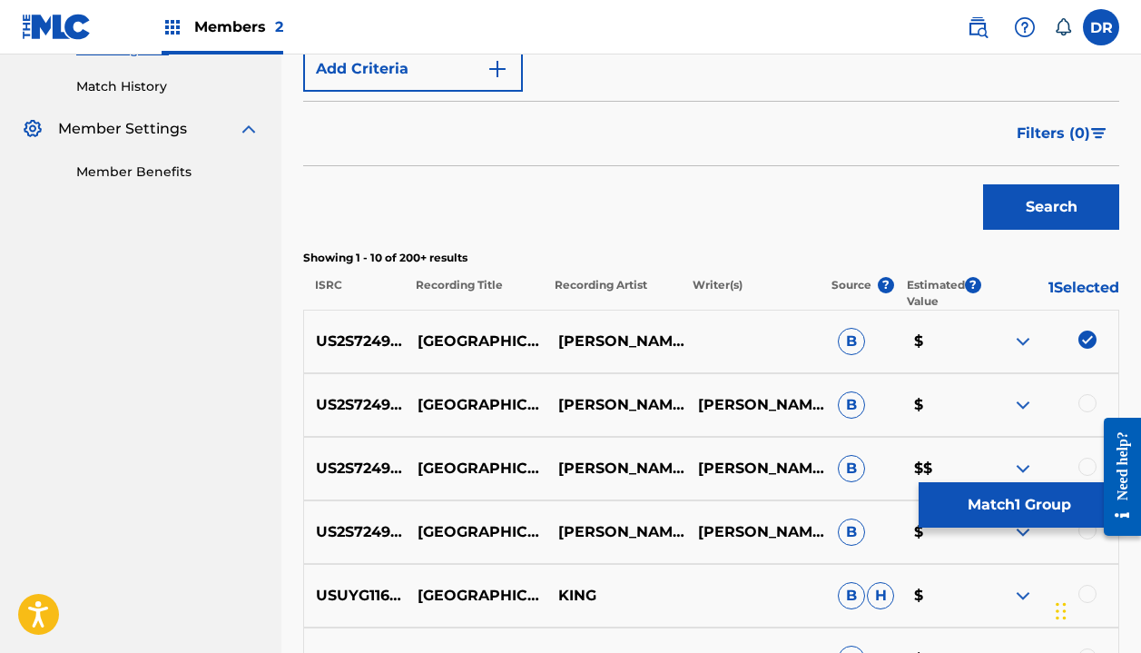
scroll to position [541, 0]
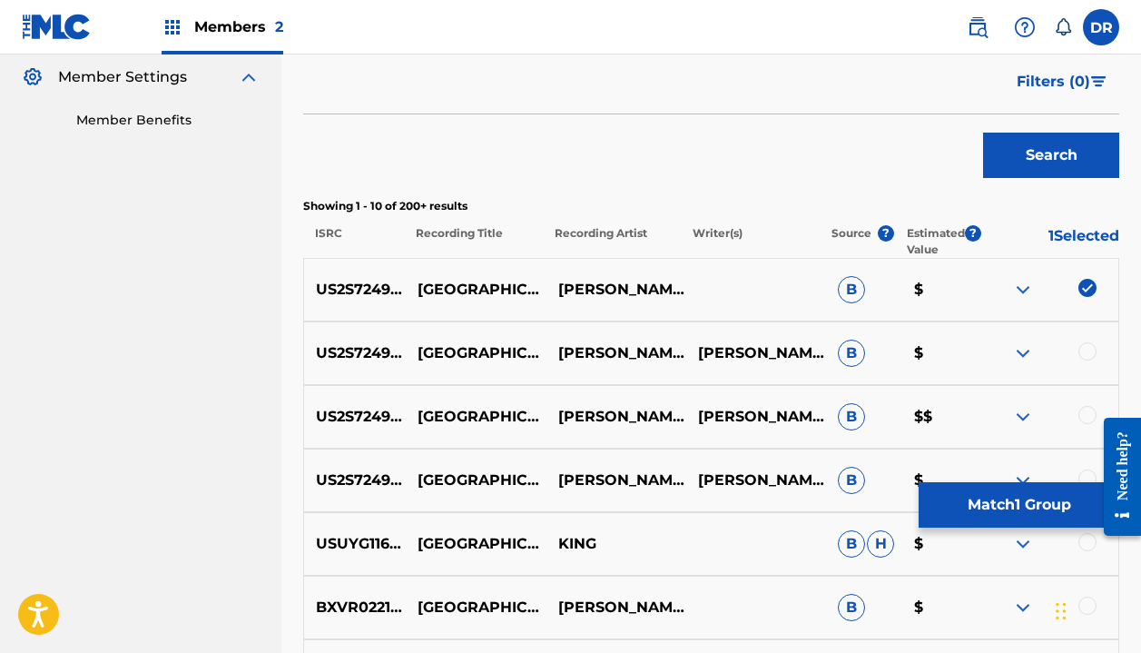
click at [1091, 351] on div at bounding box center [1088, 351] width 18 height 18
click at [1092, 412] on div at bounding box center [1115, 476] width 51 height 150
click at [1091, 412] on div at bounding box center [1115, 476] width 51 height 150
click at [1082, 413] on div at bounding box center [1088, 415] width 18 height 18
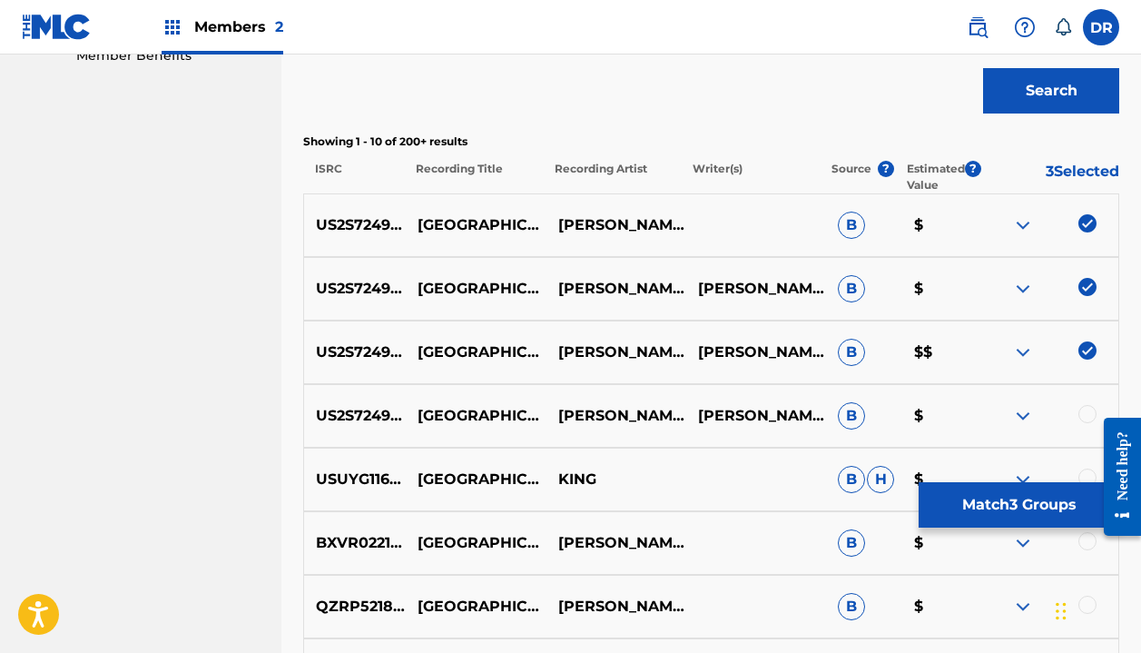
scroll to position [607, 0]
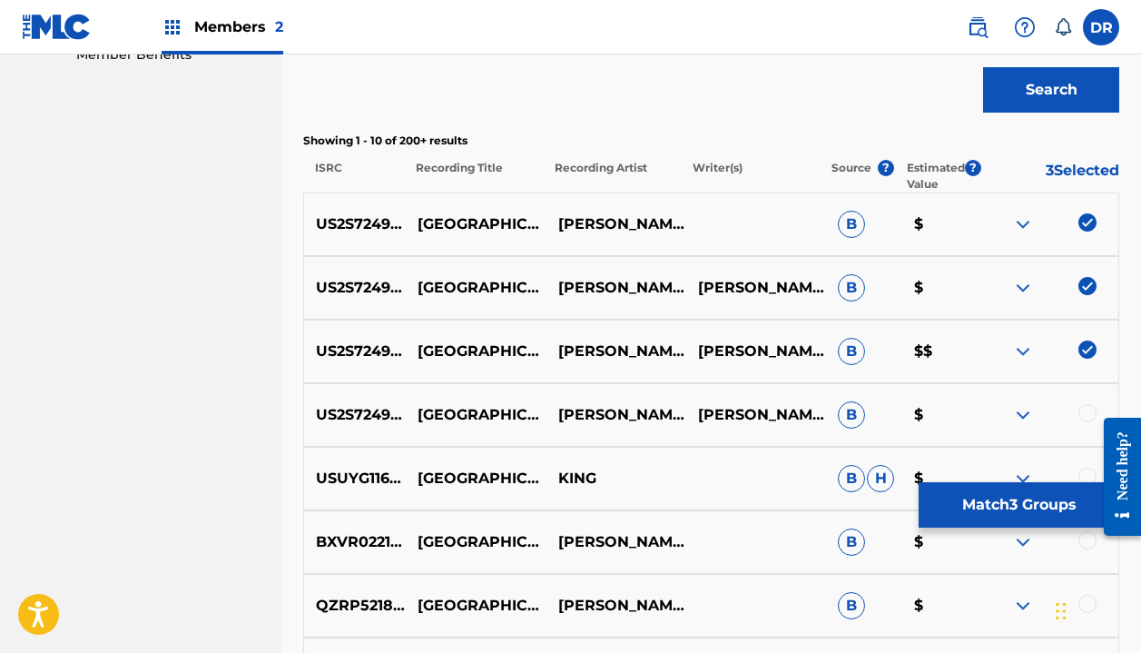
click at [1083, 416] on div at bounding box center [1088, 413] width 18 height 18
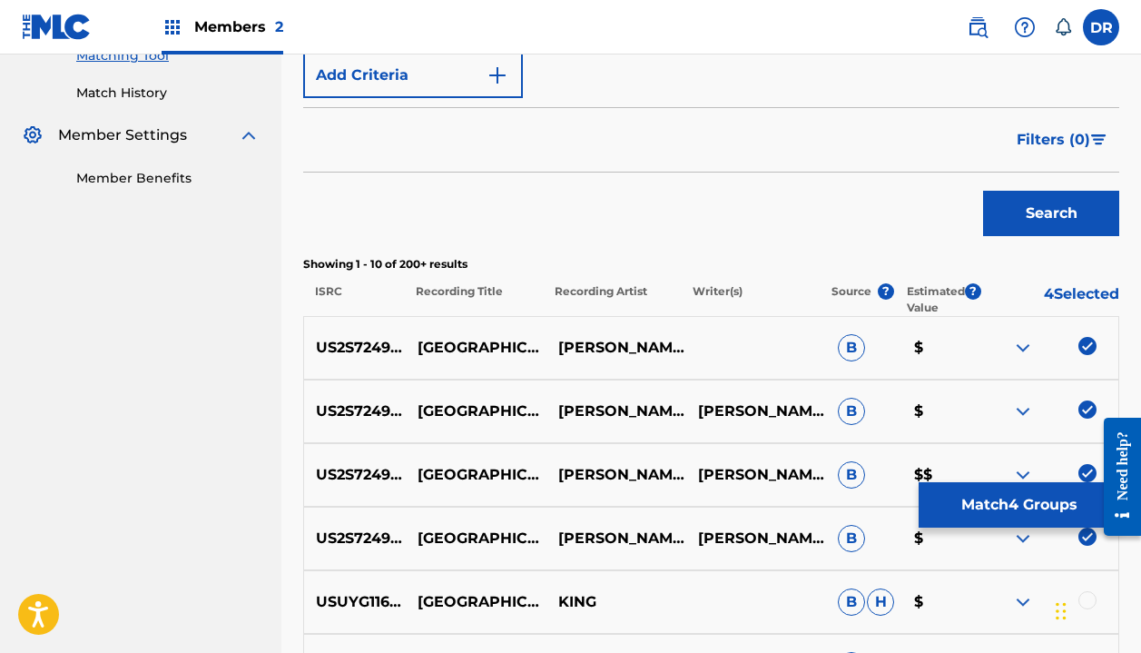
scroll to position [509, 0]
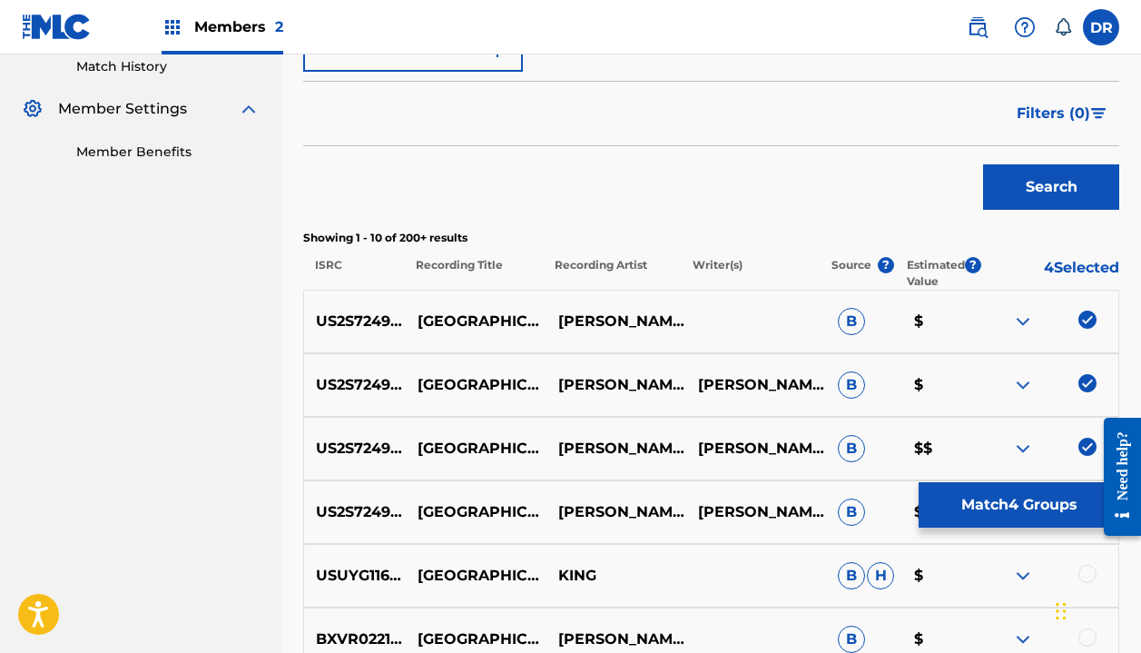
click at [966, 494] on button "Match 4 Groups" at bounding box center [1019, 504] width 201 height 45
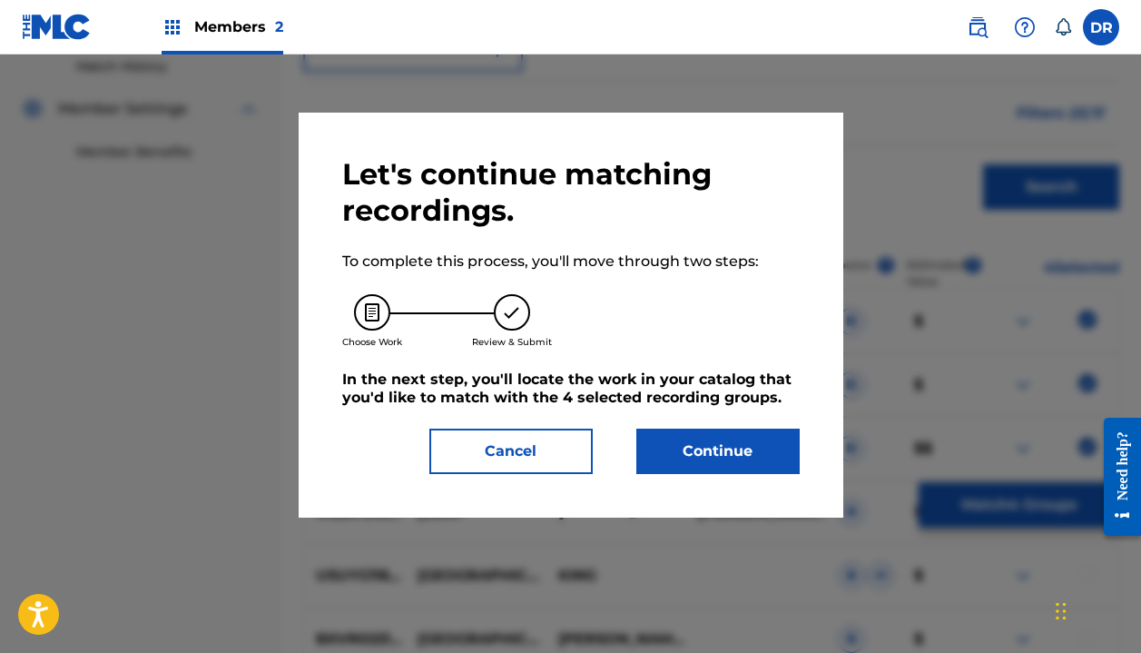
click at [731, 452] on button "Continue" at bounding box center [717, 451] width 163 height 45
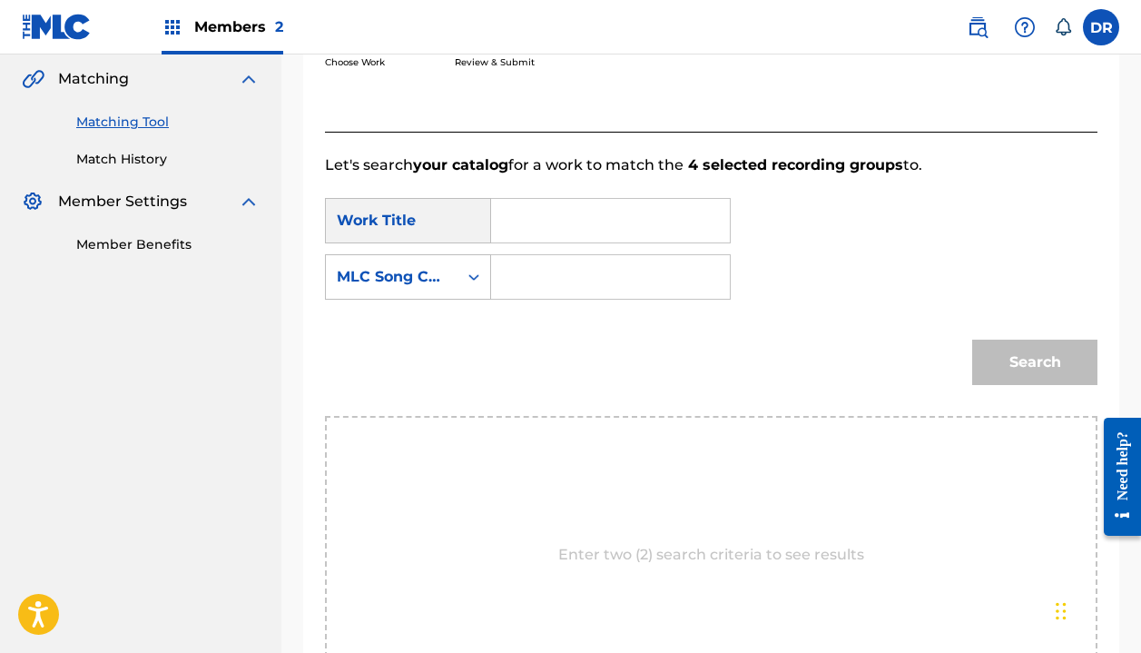
click at [573, 231] on input "Search Form" at bounding box center [611, 221] width 208 height 44
type input "[GEOGRAPHIC_DATA]"
click at [522, 281] on strong "coast" at bounding box center [542, 282] width 41 height 17
click at [419, 279] on div "MLC Song Code" at bounding box center [392, 277] width 110 height 22
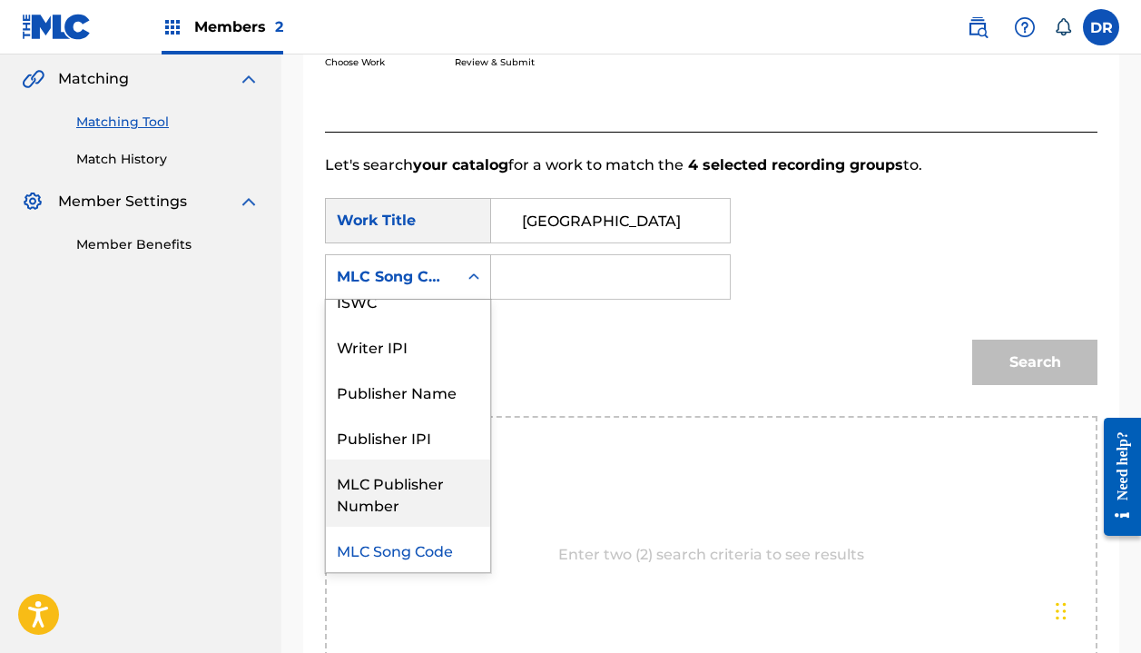
scroll to position [0, 0]
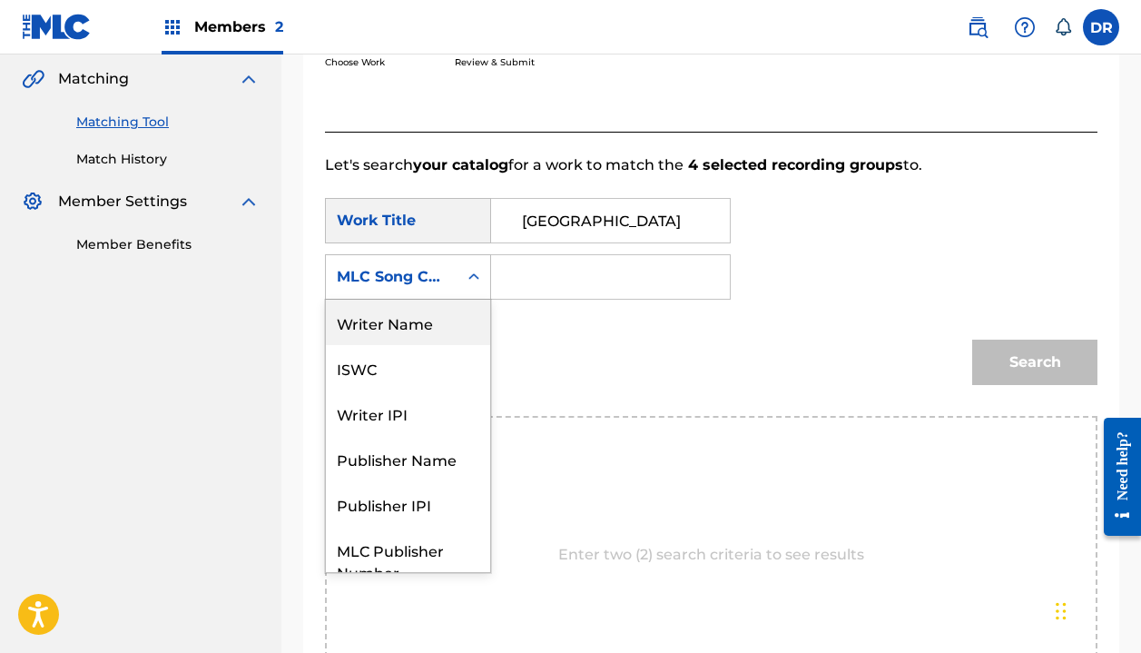
click at [387, 343] on div "Writer Name" at bounding box center [408, 322] width 164 height 45
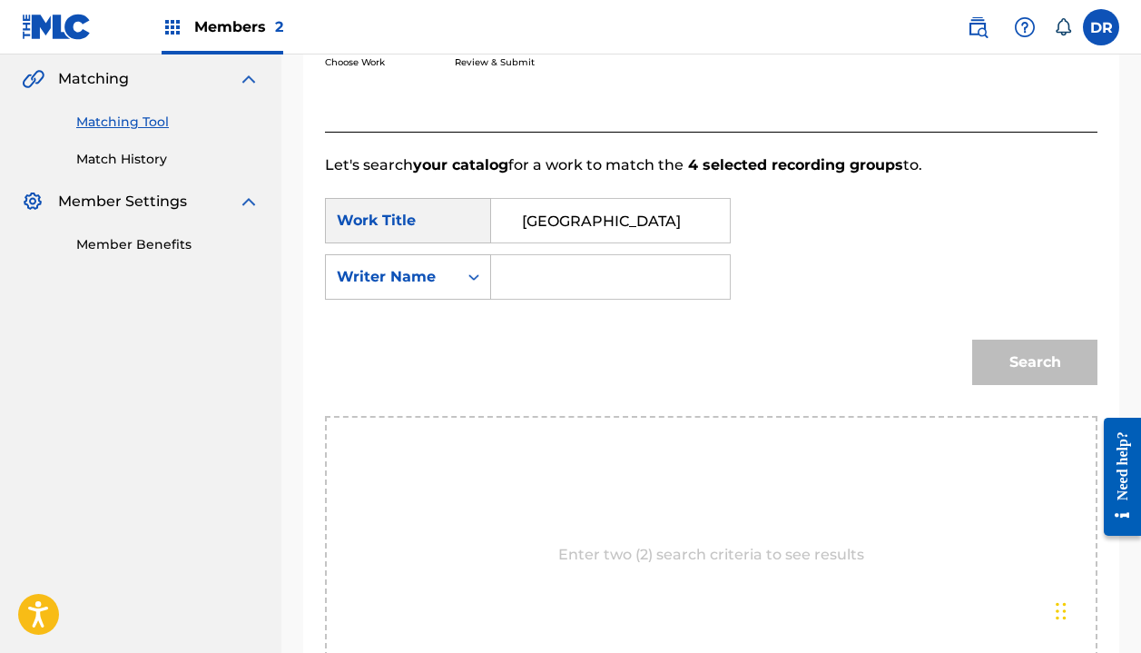
click at [547, 269] on input "Search Form" at bounding box center [611, 277] width 208 height 44
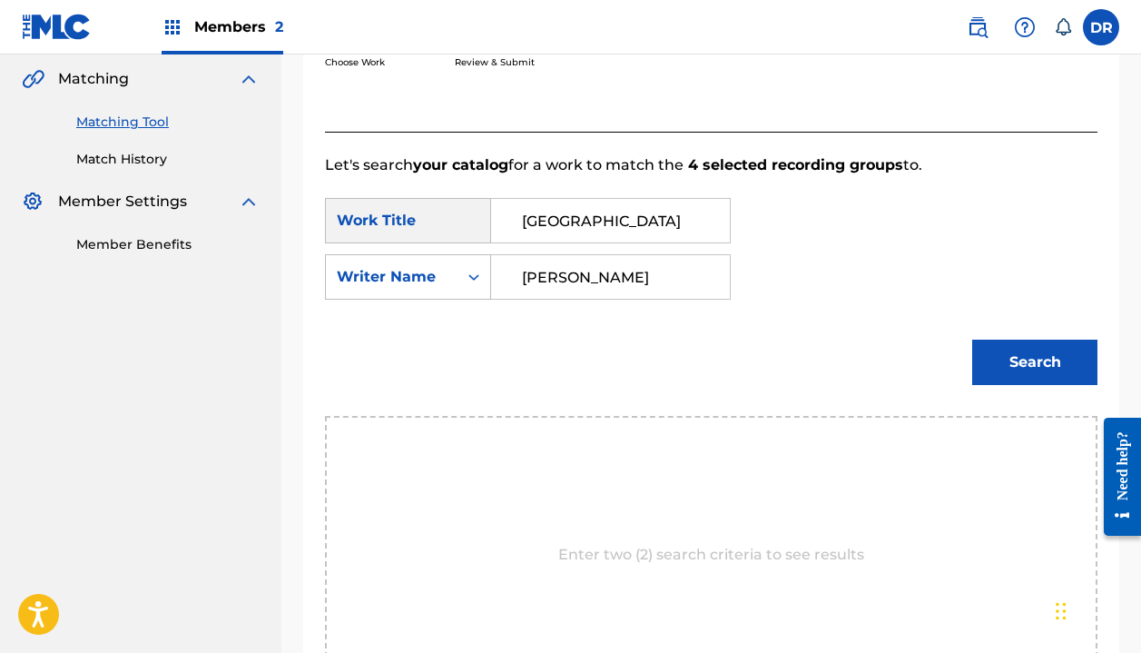
click at [1035, 362] on button "Search" at bounding box center [1034, 362] width 125 height 45
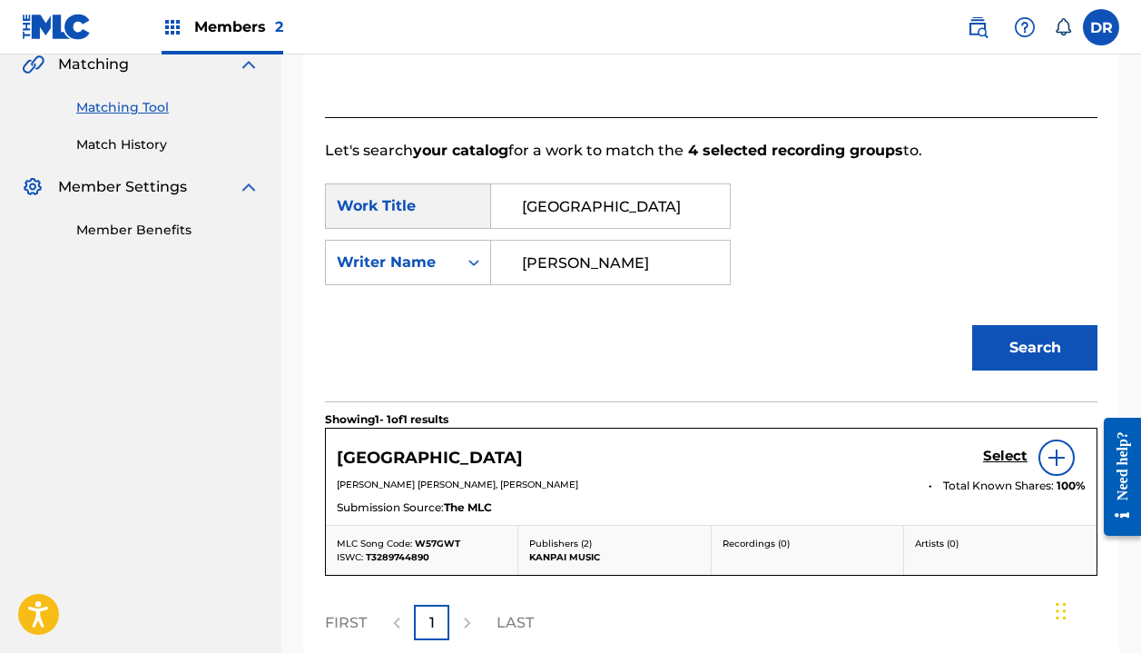
scroll to position [445, 0]
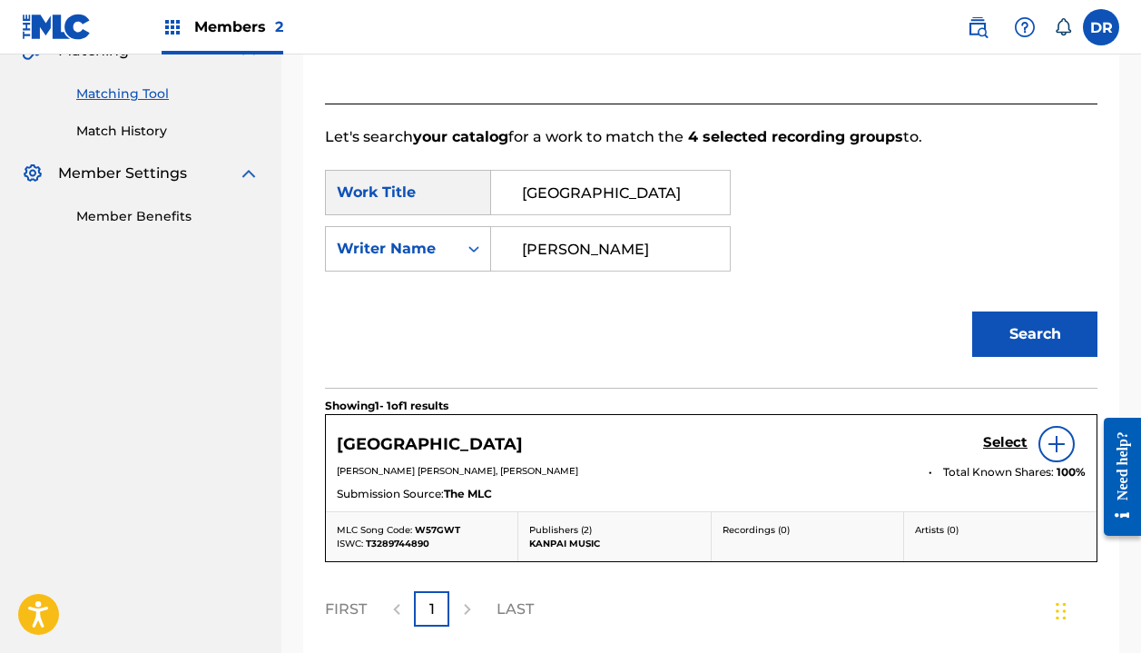
type input "[PERSON_NAME]"
click at [999, 439] on h5 "Select" at bounding box center [1005, 442] width 44 height 17
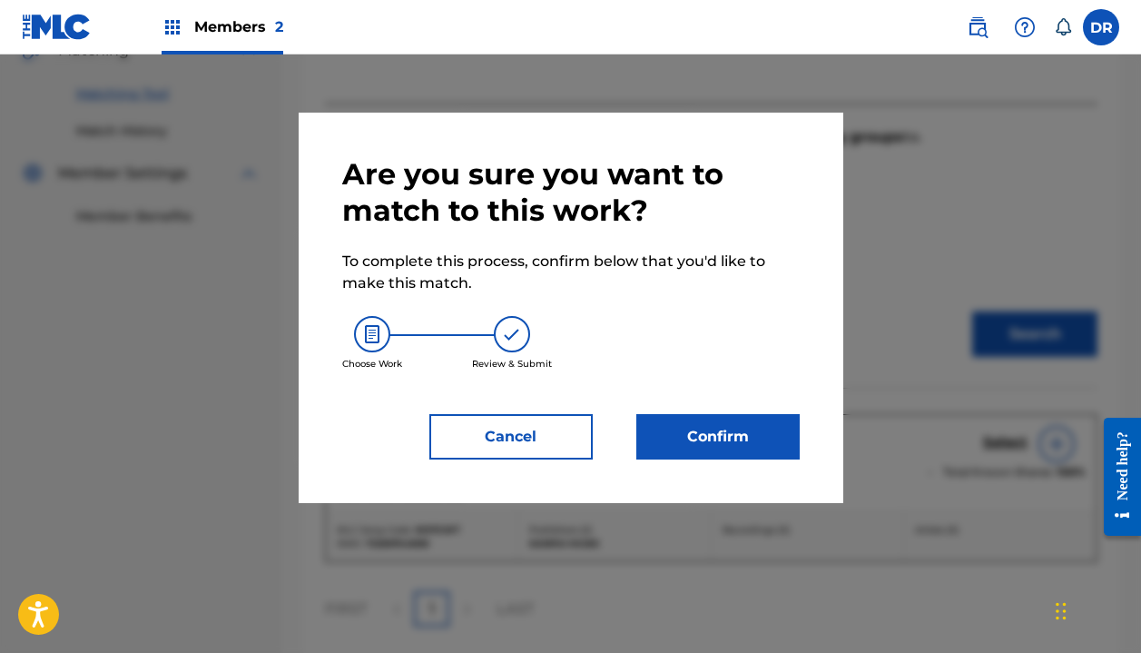
click at [735, 445] on button "Confirm" at bounding box center [717, 436] width 163 height 45
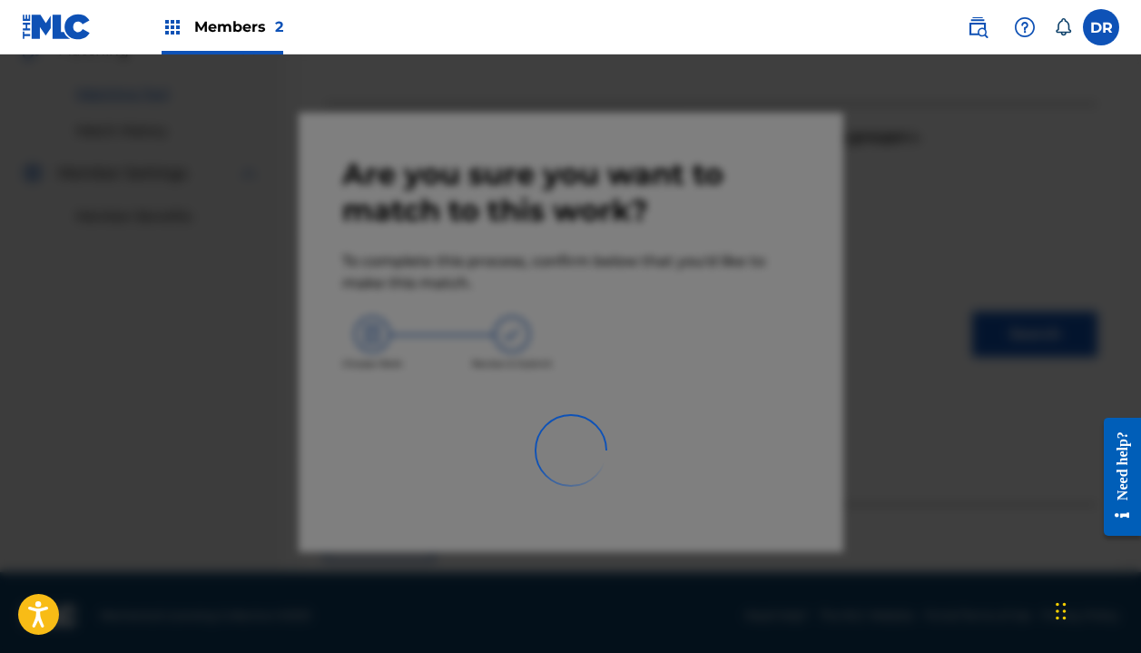
scroll to position [127, 0]
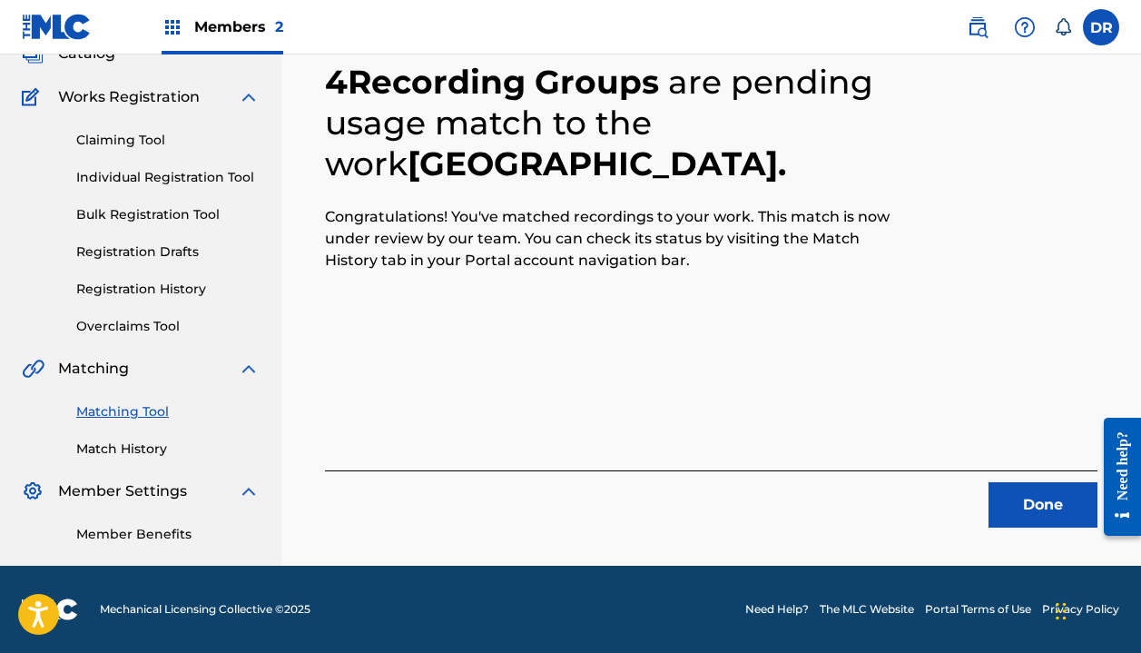
click at [1009, 495] on button "Done" at bounding box center [1043, 504] width 109 height 45
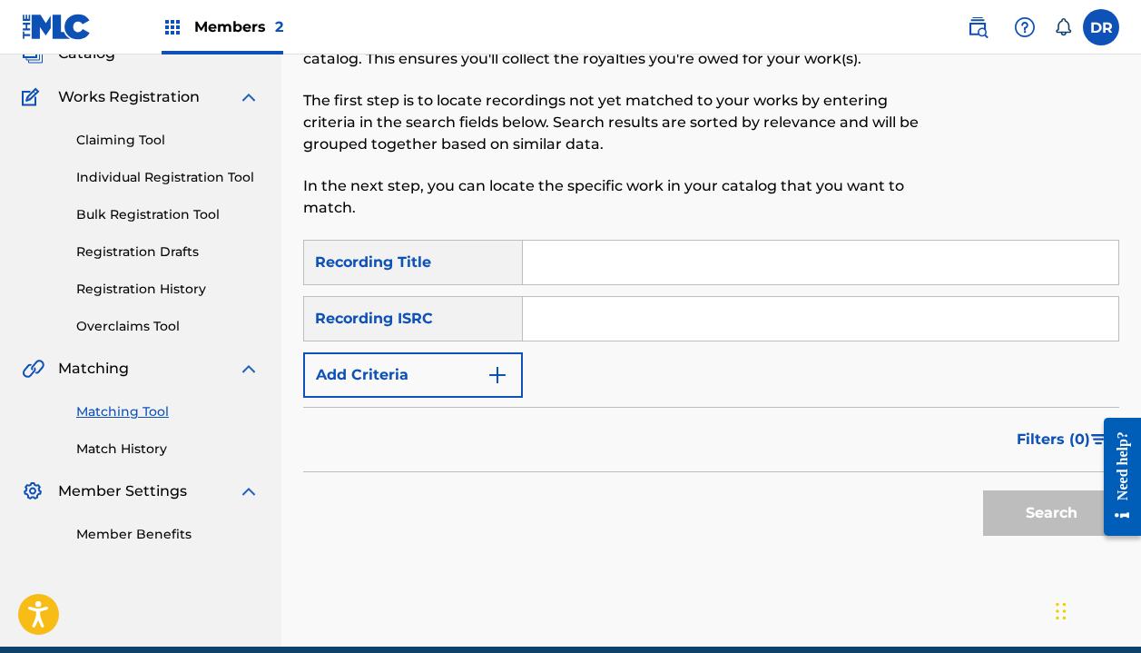
click at [623, 261] on input "Search Form" at bounding box center [821, 263] width 596 height 44
type input "Eggface"
click at [436, 361] on button "Add Criteria" at bounding box center [413, 374] width 220 height 45
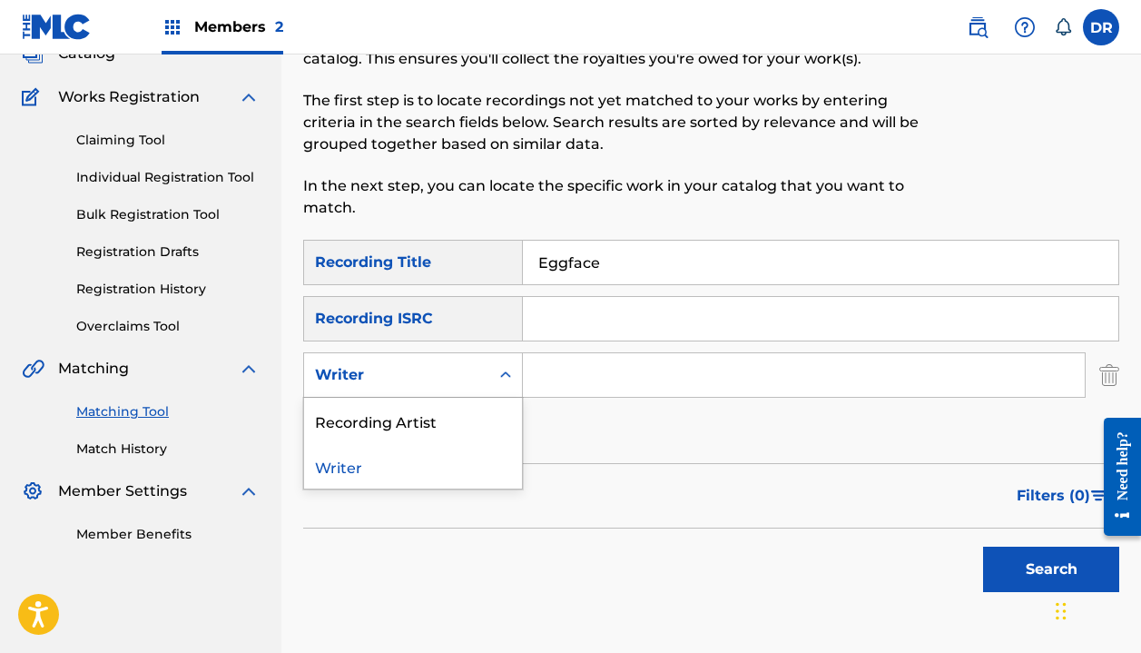
click at [431, 389] on div "Writer" at bounding box center [396, 375] width 185 height 35
click at [419, 424] on div "Recording Artist" at bounding box center [413, 420] width 218 height 45
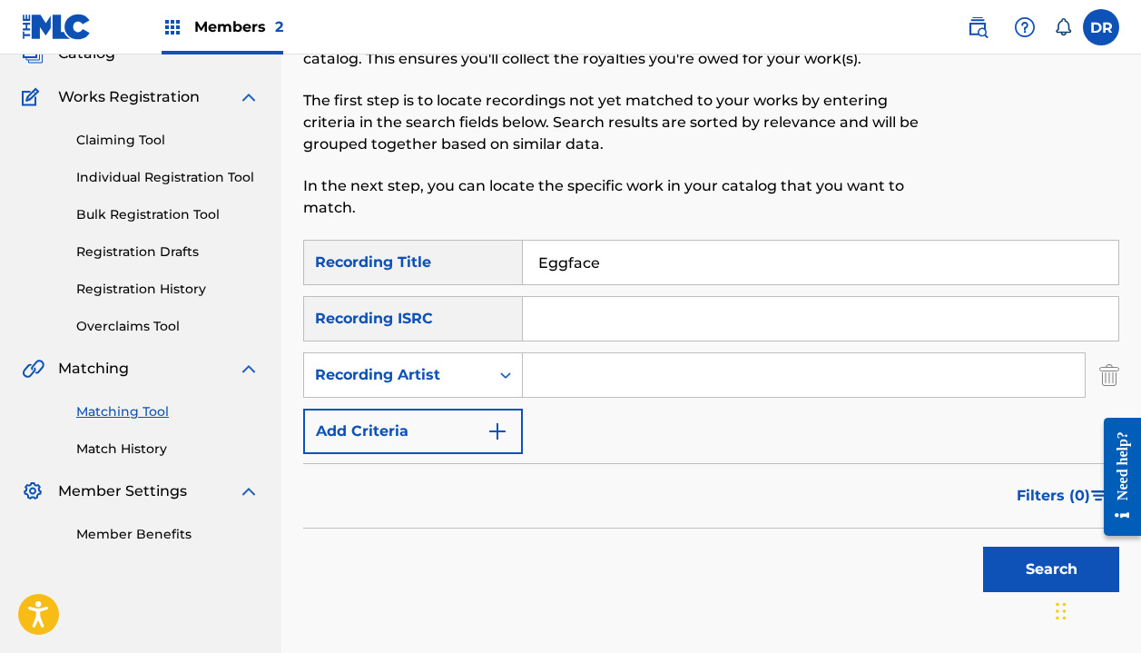
click at [564, 387] on input "Search Form" at bounding box center [804, 375] width 562 height 44
type input "[PERSON_NAME]"
click at [1051, 569] on button "Search" at bounding box center [1051, 569] width 136 height 45
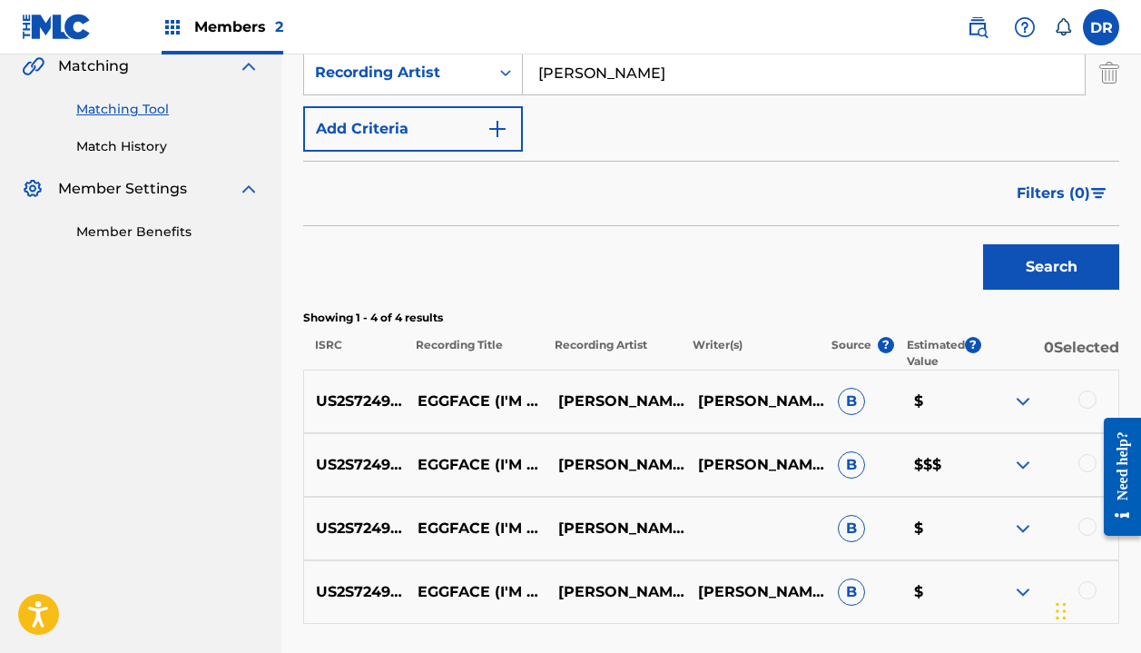
scroll to position [443, 0]
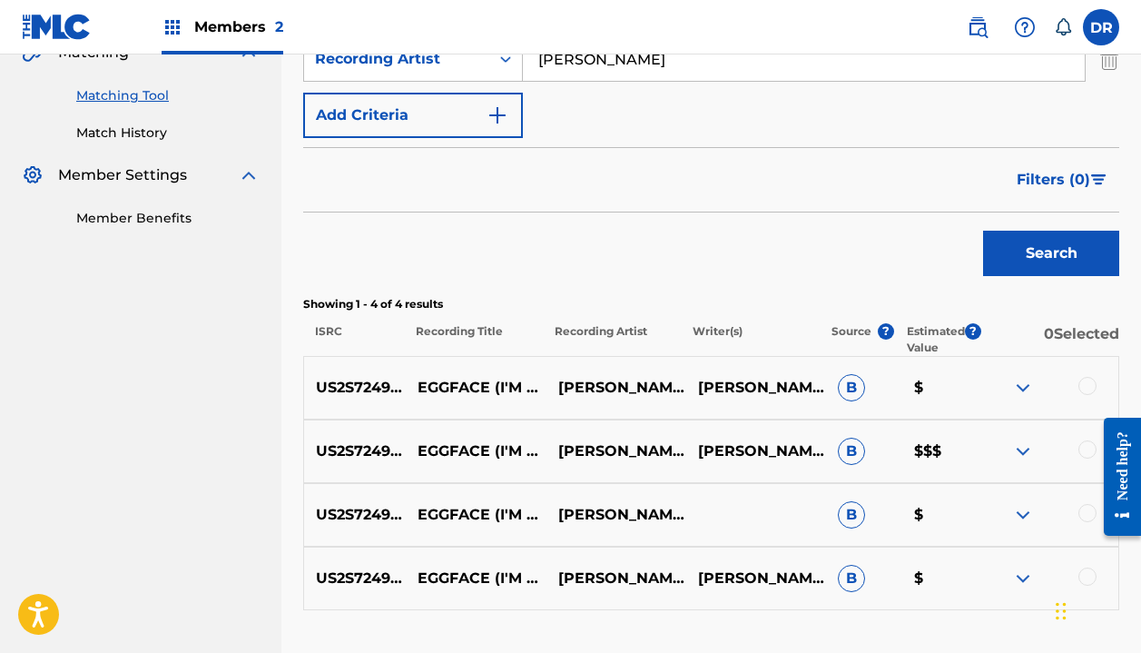
click at [1089, 389] on div at bounding box center [1088, 386] width 18 height 18
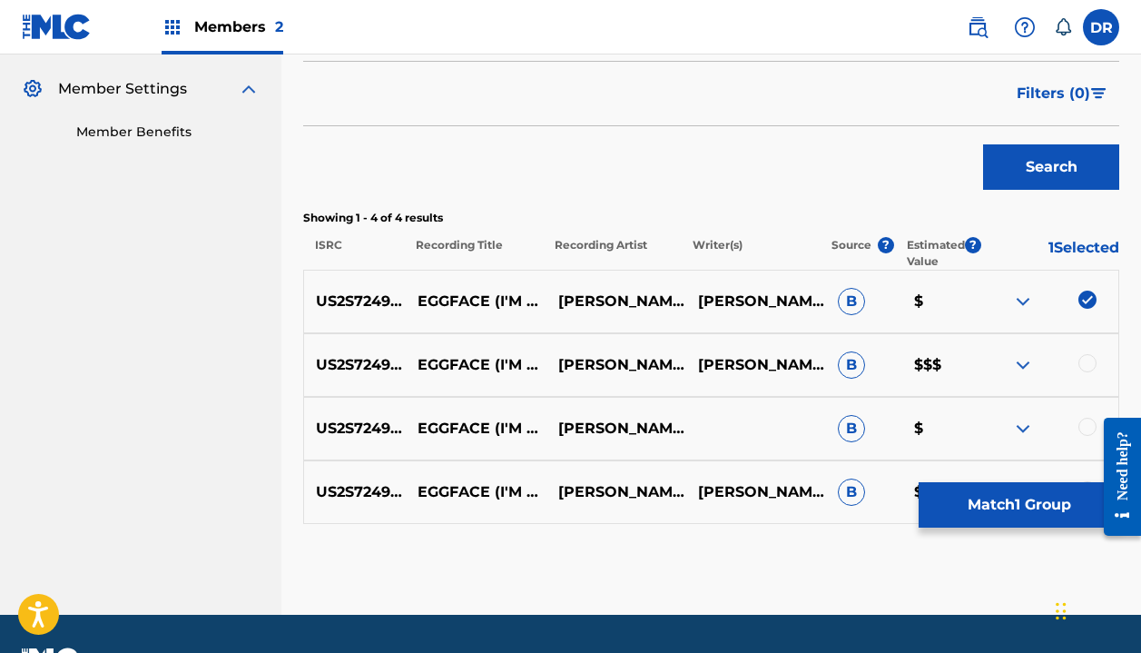
scroll to position [536, 0]
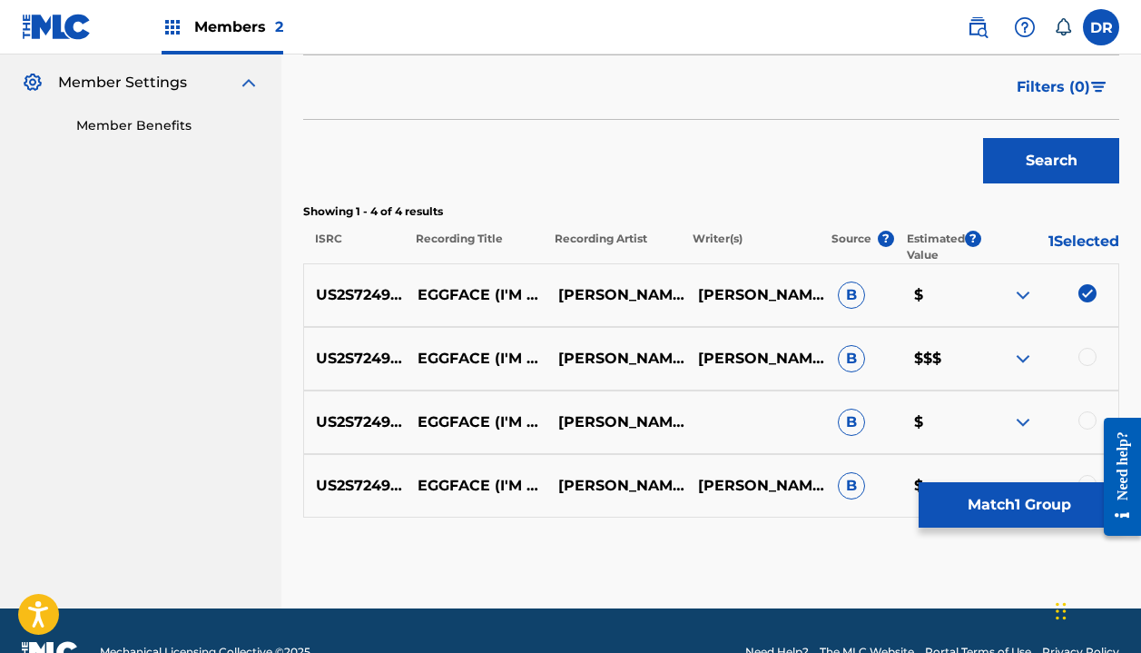
click at [1094, 358] on div at bounding box center [1088, 357] width 18 height 18
click at [1083, 413] on div at bounding box center [1088, 420] width 18 height 18
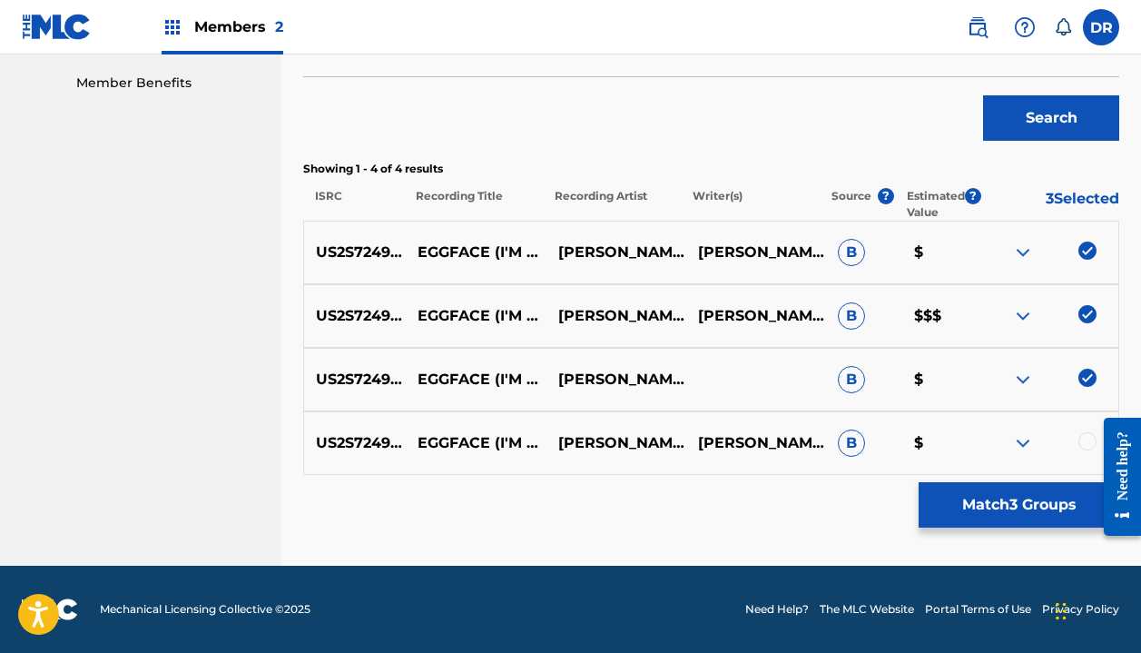
scroll to position [578, 0]
click at [1081, 434] on div at bounding box center [1088, 441] width 18 height 18
click at [1021, 510] on button "Match 4 Groups" at bounding box center [1019, 504] width 201 height 45
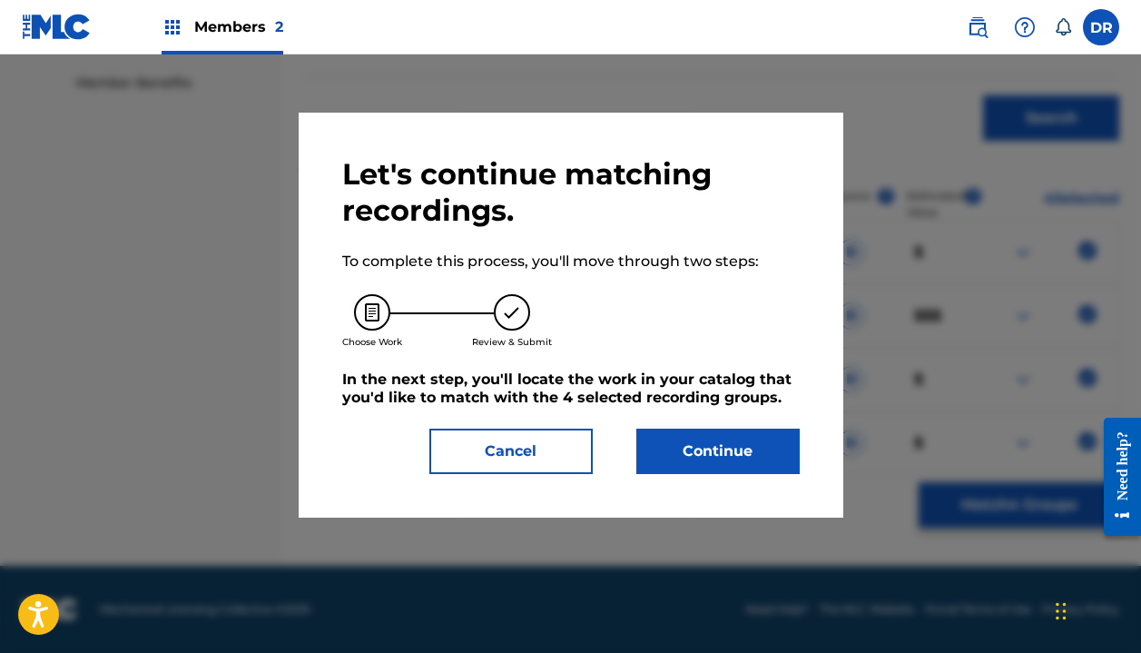
click at [752, 456] on button "Continue" at bounding box center [717, 451] width 163 height 45
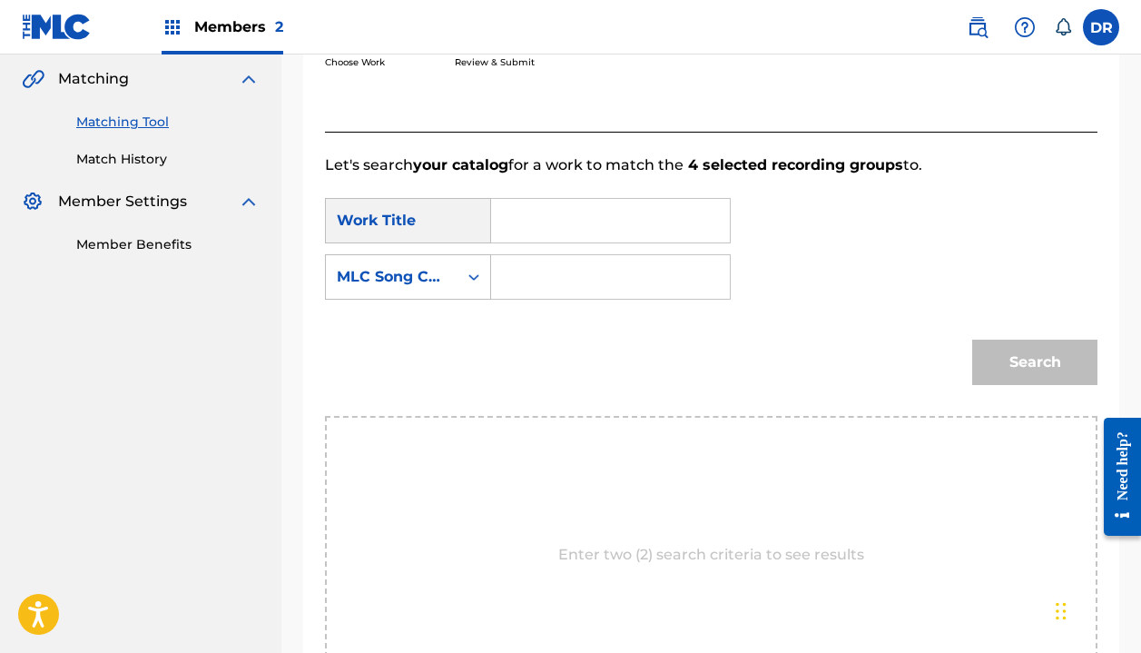
click at [601, 222] on input "Search Form" at bounding box center [611, 221] width 208 height 44
drag, startPoint x: 586, startPoint y: 252, endPoint x: 556, endPoint y: 271, distance: 36.0
click at [556, 271] on input "Search Form" at bounding box center [611, 277] width 208 height 44
click at [587, 226] on input "egg face" at bounding box center [611, 221] width 208 height 44
drag, startPoint x: 587, startPoint y: 226, endPoint x: 470, endPoint y: 212, distance: 117.0
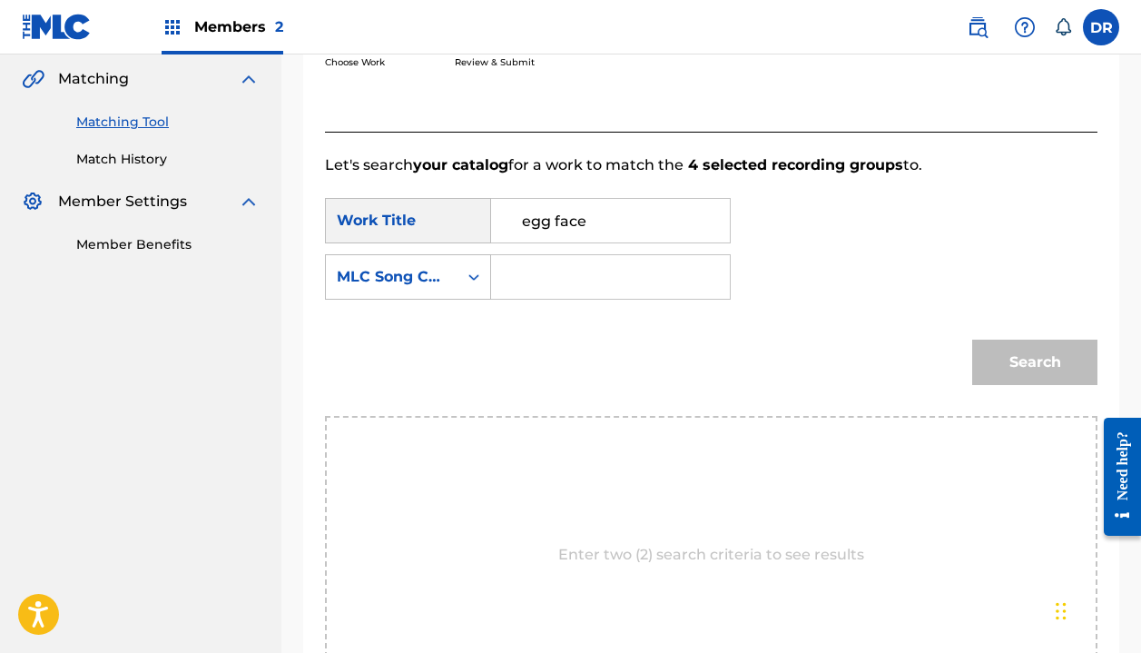
click at [470, 212] on div "SearchWithCriteriaa801dd49-d310-4b0e-98df-e78768fe4a57 Work Title egg face" at bounding box center [528, 220] width 406 height 45
drag, startPoint x: 611, startPoint y: 227, endPoint x: 455, endPoint y: 221, distance: 156.3
click at [454, 220] on div "SearchWithCriteriaa801dd49-d310-4b0e-98df-e78768fe4a57 Work Title egg face" at bounding box center [528, 220] width 406 height 45
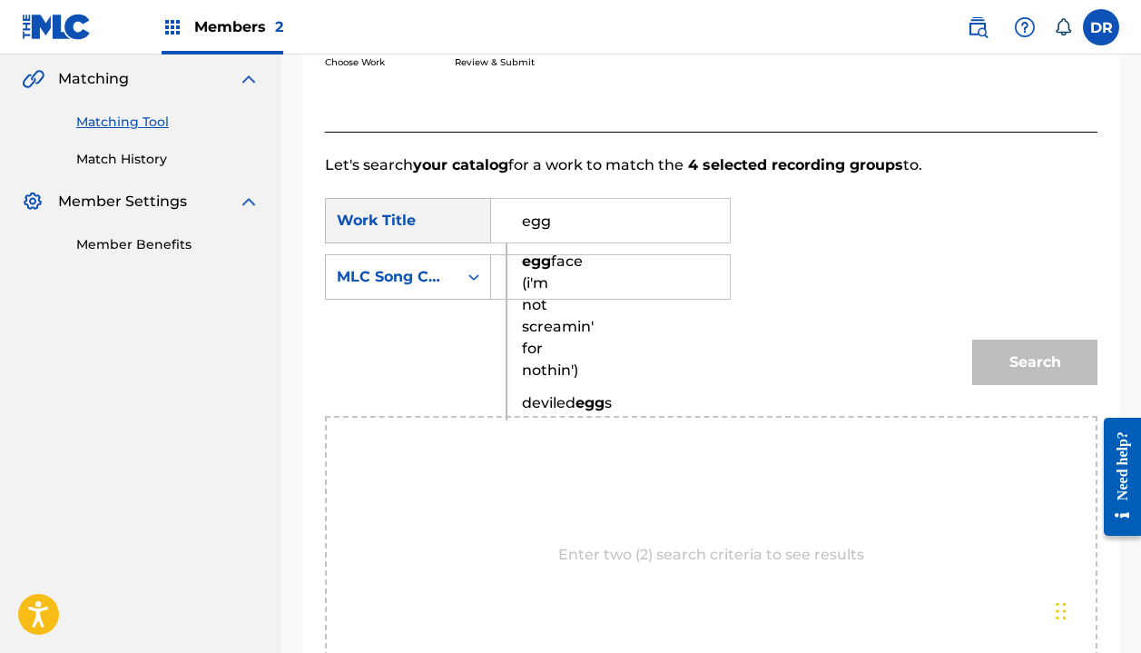
click at [531, 273] on div "egg face (i'm not screamin' for nothin')" at bounding box center [522, 316] width 31 height 142
type input "eggface (i'm not screamin' for nothin')"
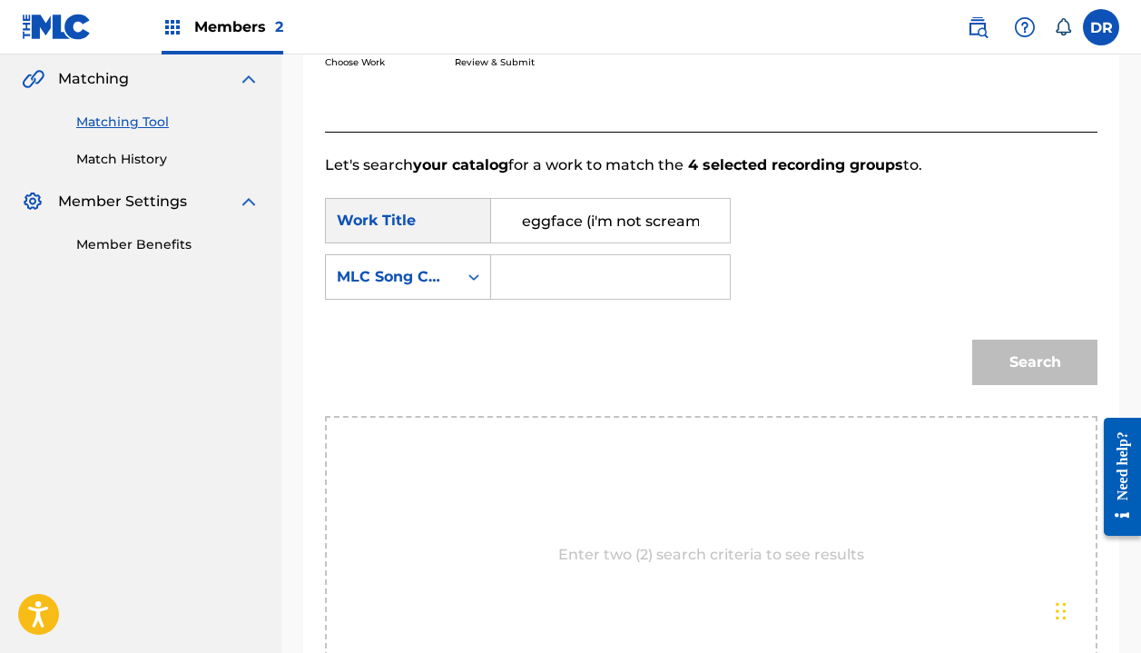
click at [533, 277] on input "Search Form" at bounding box center [611, 277] width 208 height 44
click at [422, 278] on div "MLC Song Code" at bounding box center [392, 277] width 110 height 22
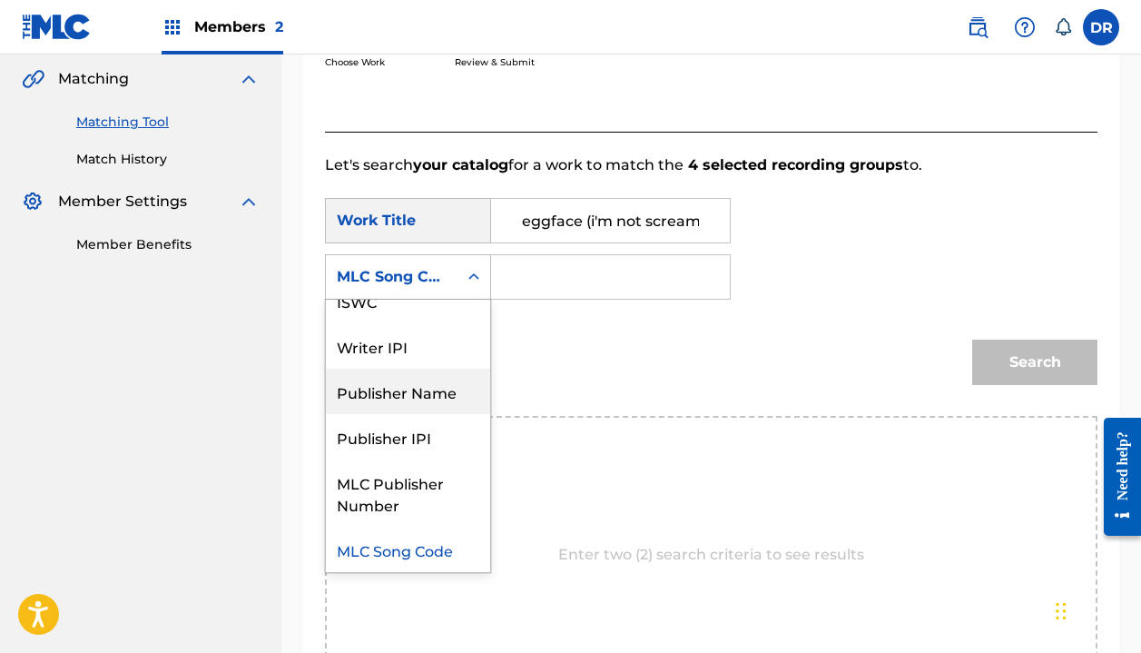
scroll to position [0, 0]
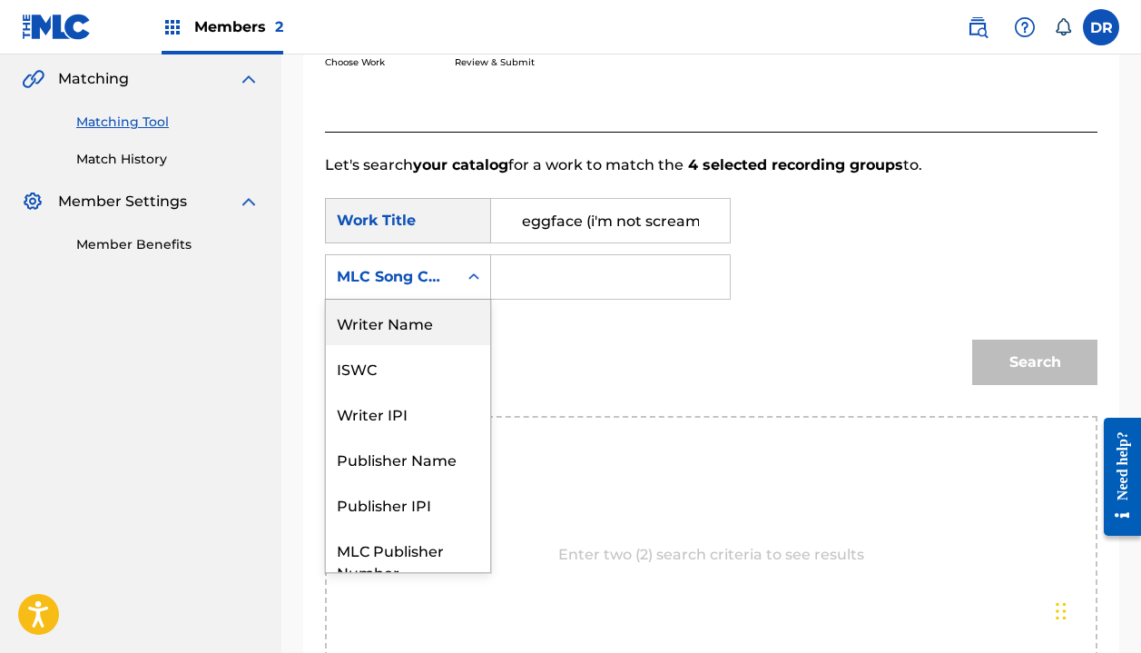
click at [400, 324] on div "Writer Name" at bounding box center [408, 322] width 164 height 45
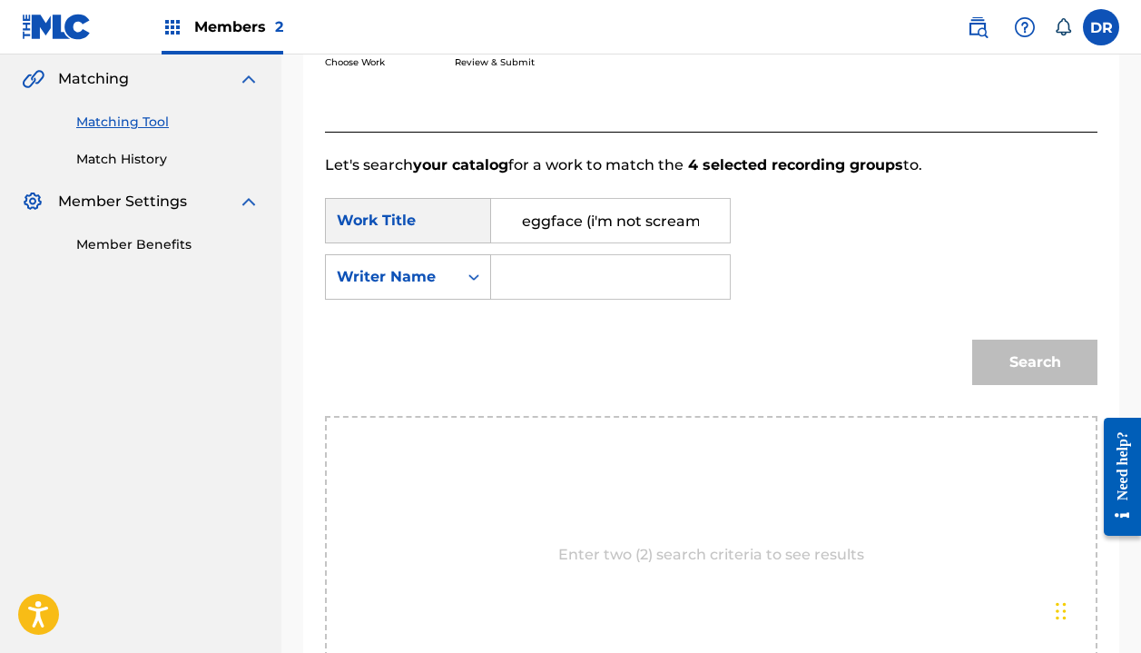
click at [559, 278] on input "Search Form" at bounding box center [611, 277] width 208 height 44
type input "K"
click at [1035, 362] on button "Search" at bounding box center [1034, 362] width 125 height 45
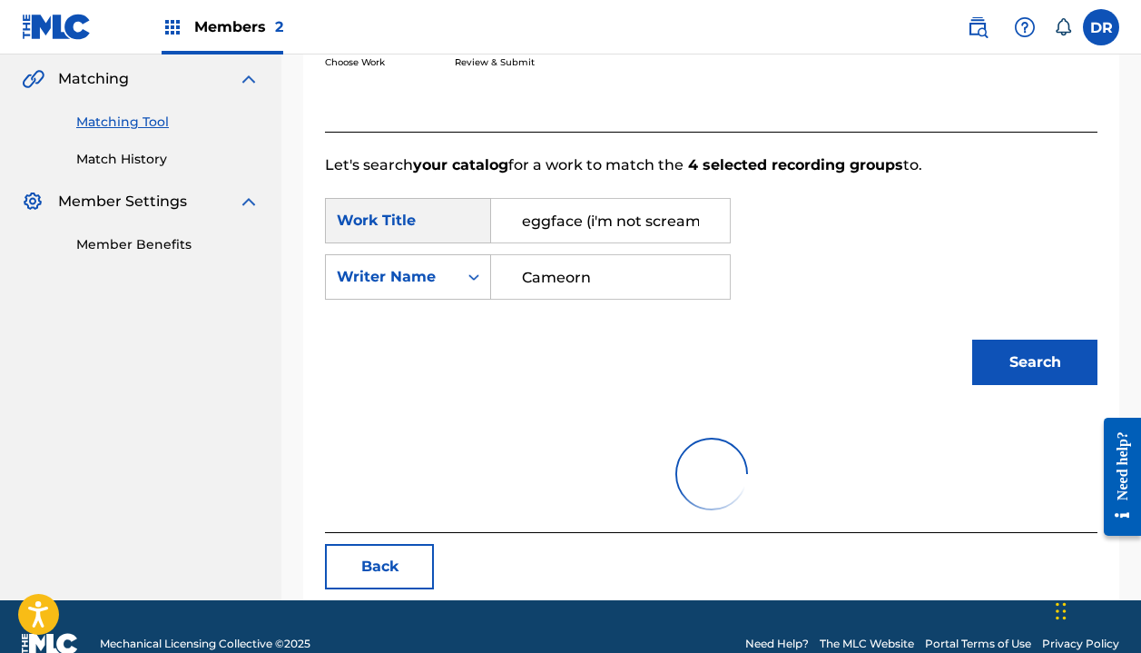
scroll to position [373, 0]
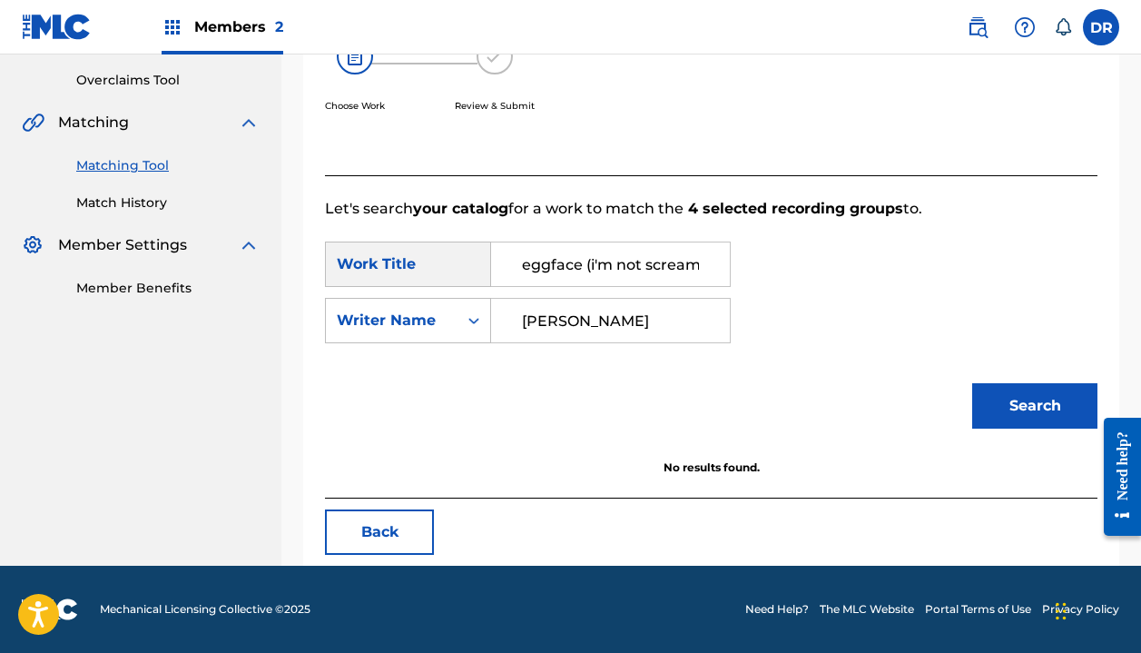
type input "[PERSON_NAME]"
click at [1035, 406] on button "Search" at bounding box center [1034, 405] width 125 height 45
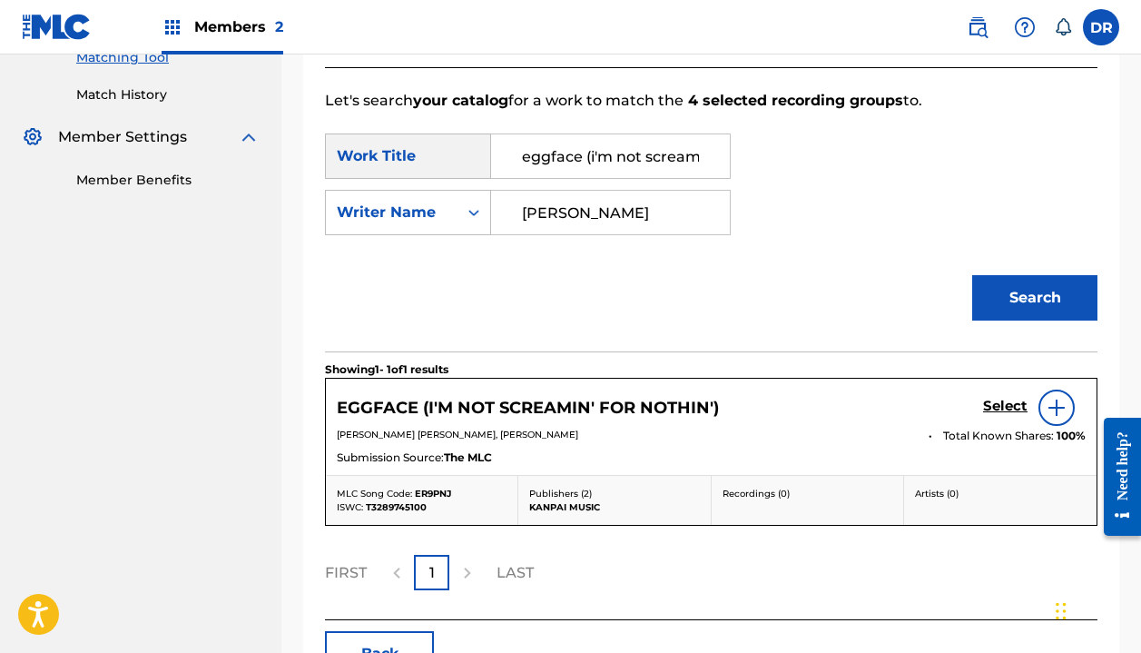
scroll to position [490, 0]
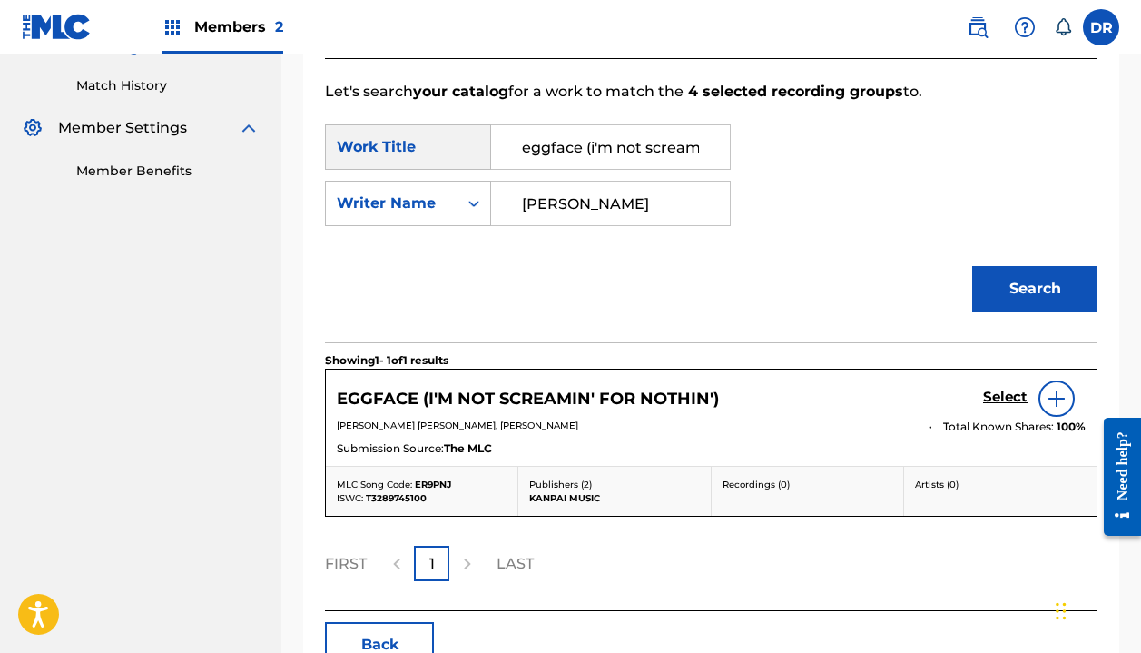
click at [992, 396] on h5 "Select" at bounding box center [1005, 397] width 44 height 17
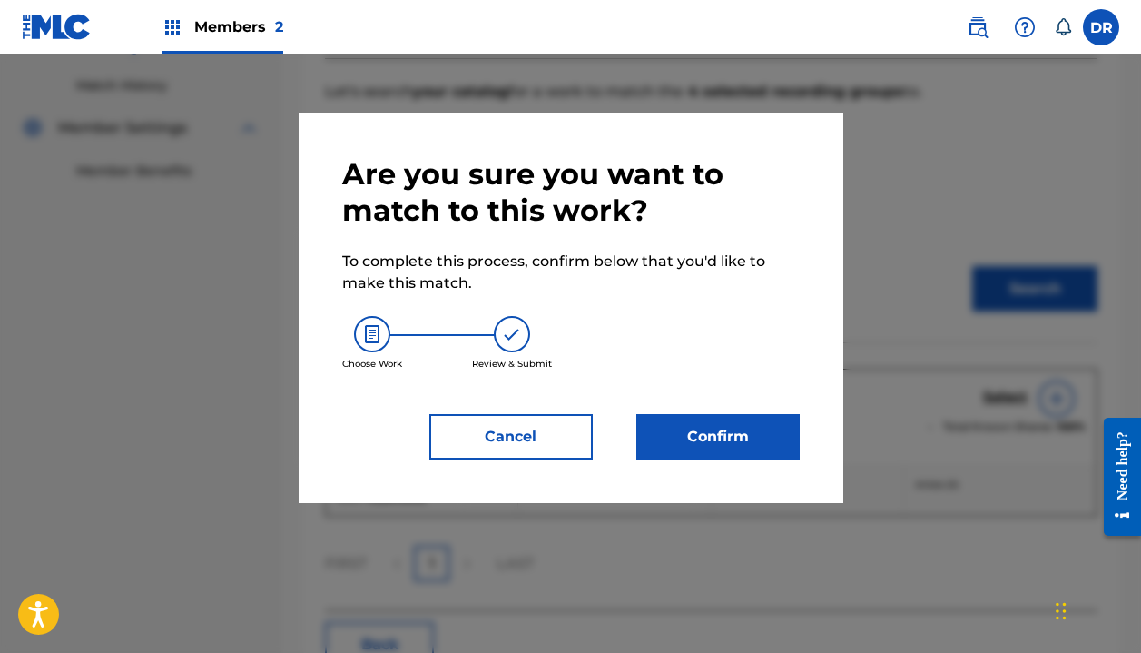
click at [726, 421] on button "Confirm" at bounding box center [717, 436] width 163 height 45
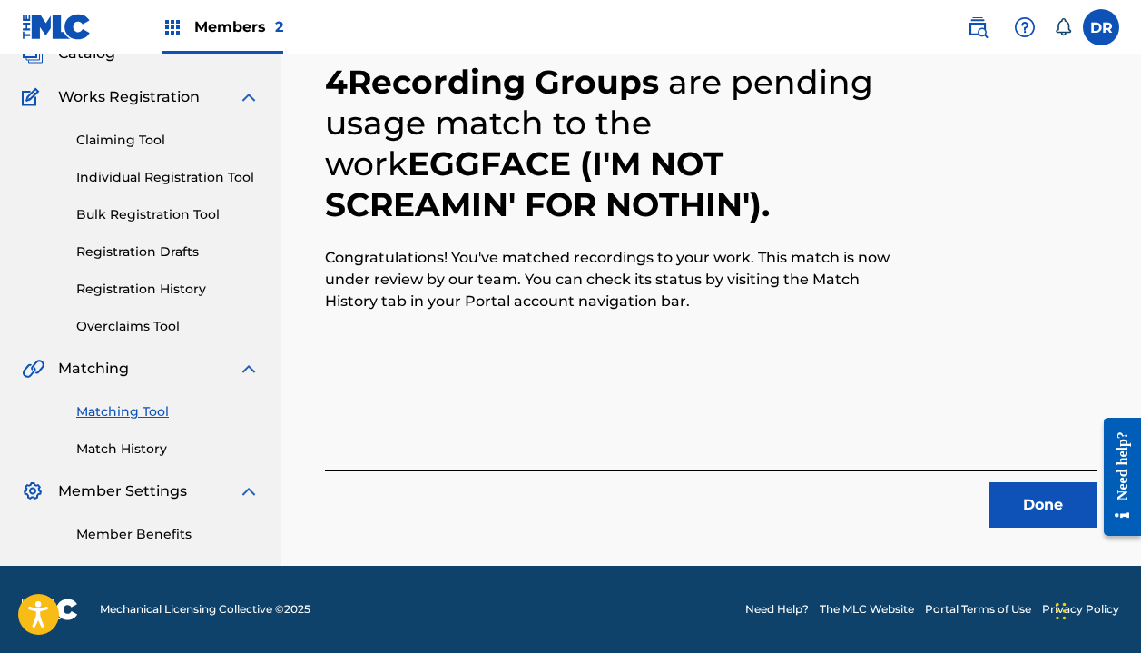
scroll to position [127, 0]
click at [1059, 510] on button "Done" at bounding box center [1043, 504] width 109 height 45
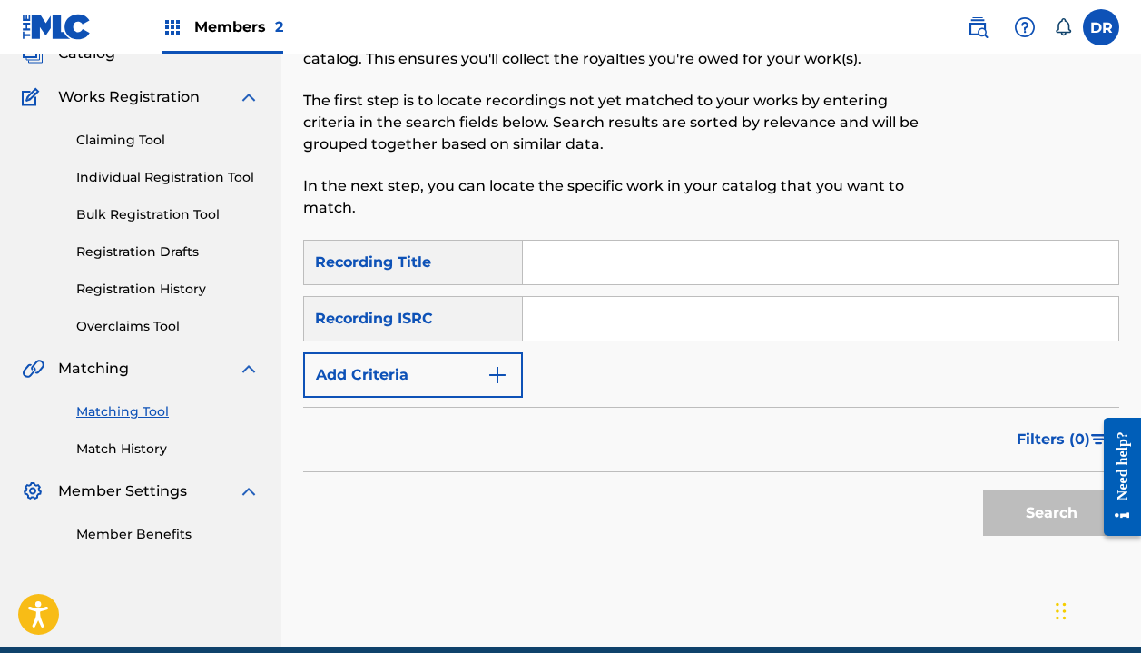
click at [635, 266] on input "Search Form" at bounding box center [821, 263] width 596 height 44
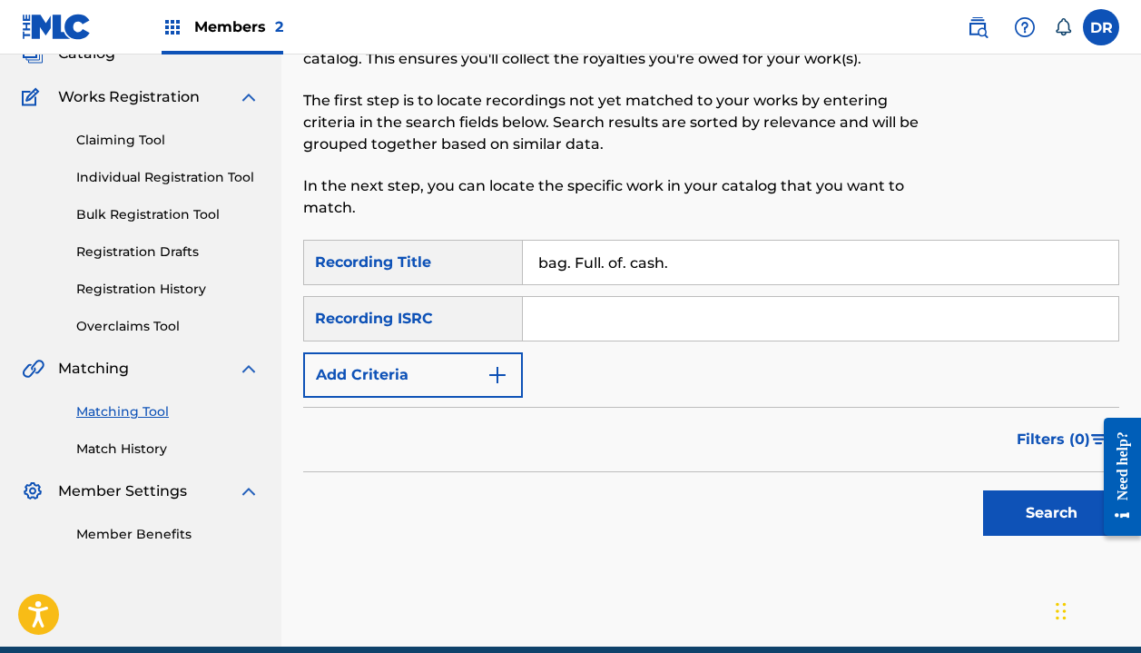
scroll to position [131, 0]
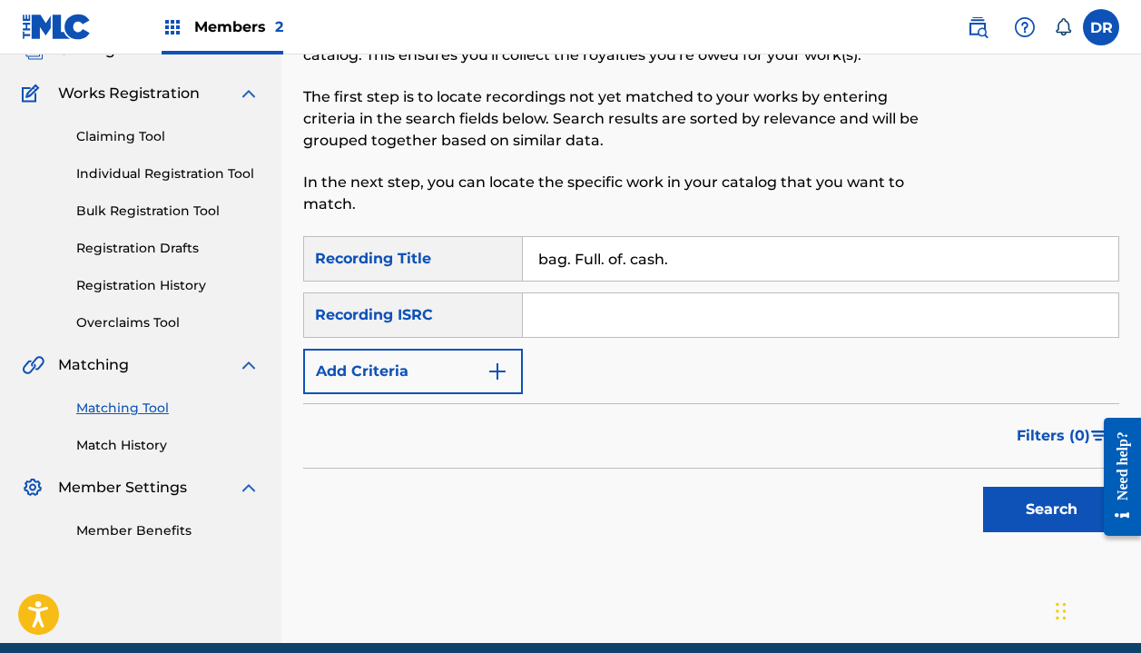
type input "bag. Full. of. cash."
click at [488, 393] on button "Add Criteria" at bounding box center [413, 371] width 220 height 45
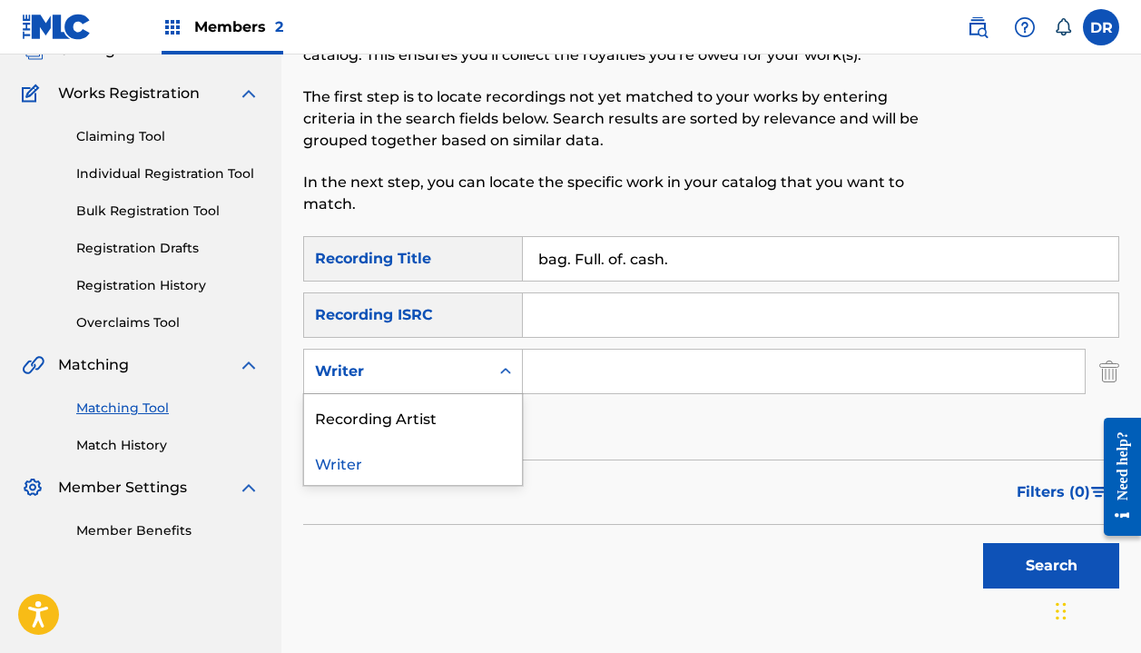
click at [426, 369] on div "Writer" at bounding box center [396, 371] width 163 height 22
click at [419, 410] on div "Recording Artist" at bounding box center [413, 416] width 218 height 45
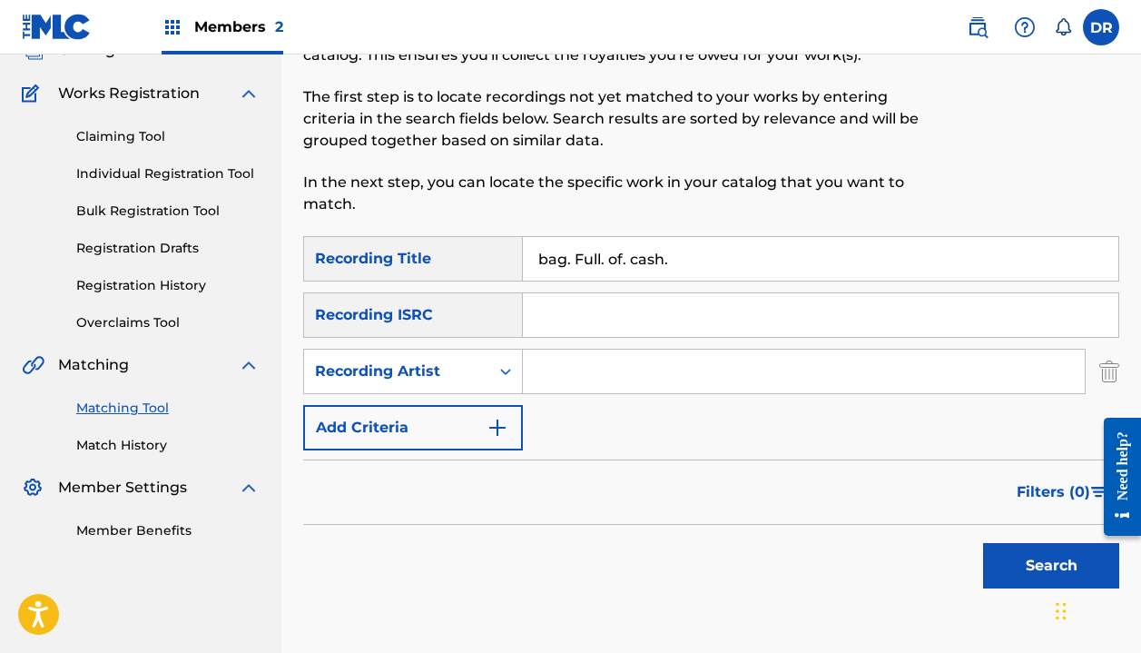
click at [581, 377] on input "Search Form" at bounding box center [804, 372] width 562 height 44
type input "[PERSON_NAME]"
click at [695, 255] on input "bag. Full. of. cash." at bounding box center [821, 259] width 596 height 44
type input "bag. Full. of. cash"
click at [1051, 566] on button "Search" at bounding box center [1051, 565] width 136 height 45
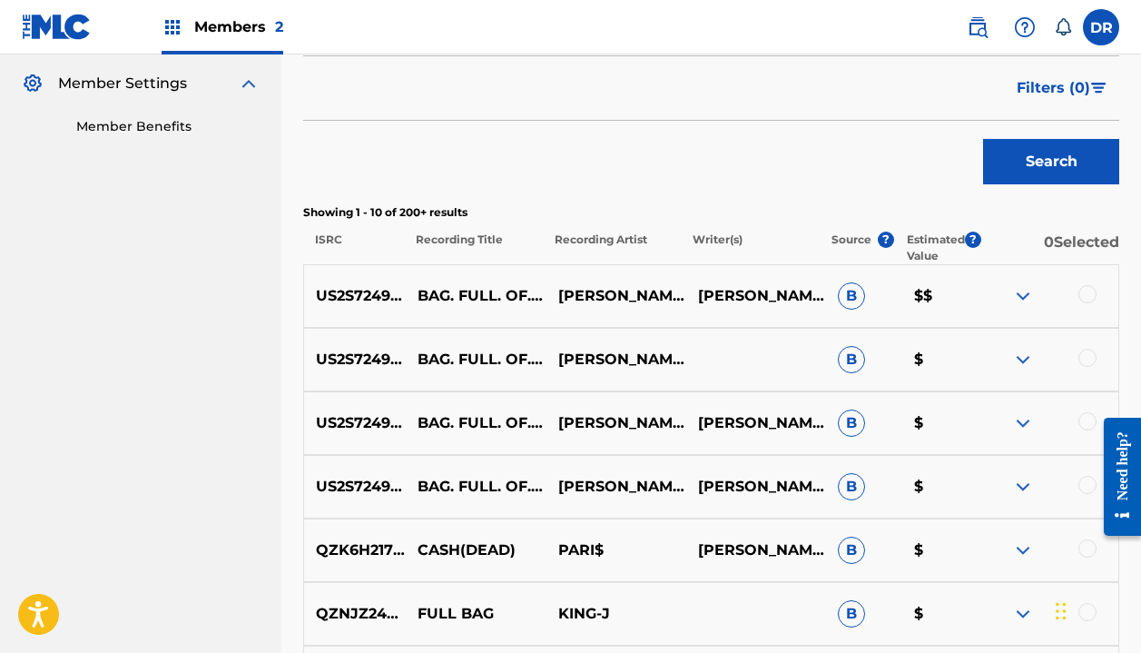
scroll to position [570, 0]
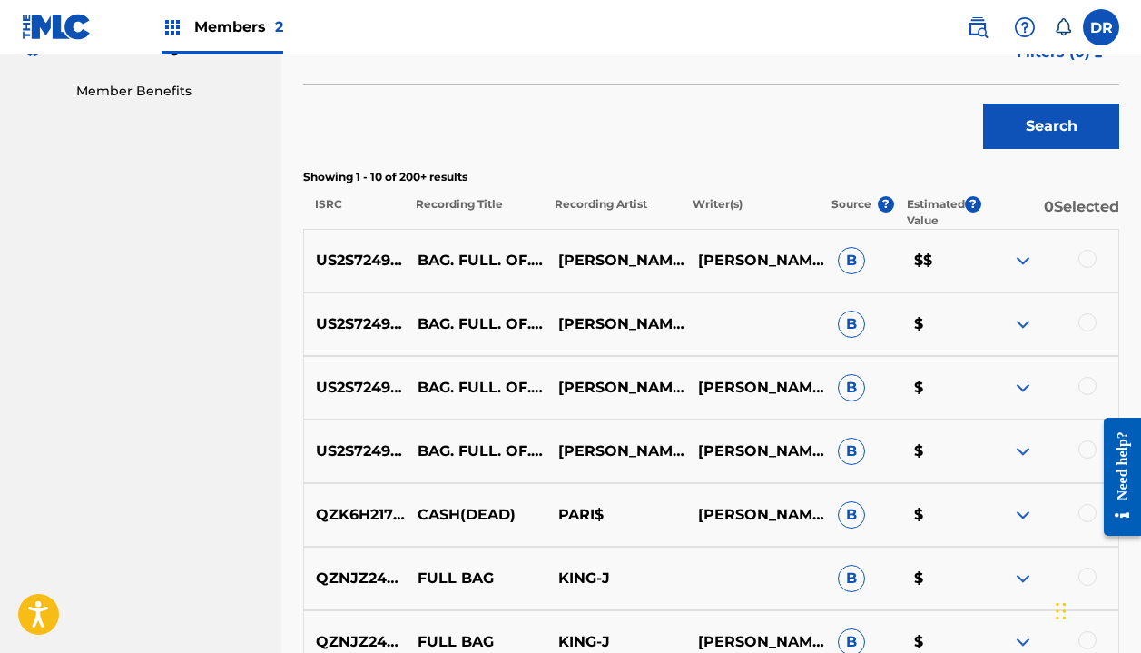
click at [1083, 255] on div at bounding box center [1088, 259] width 18 height 18
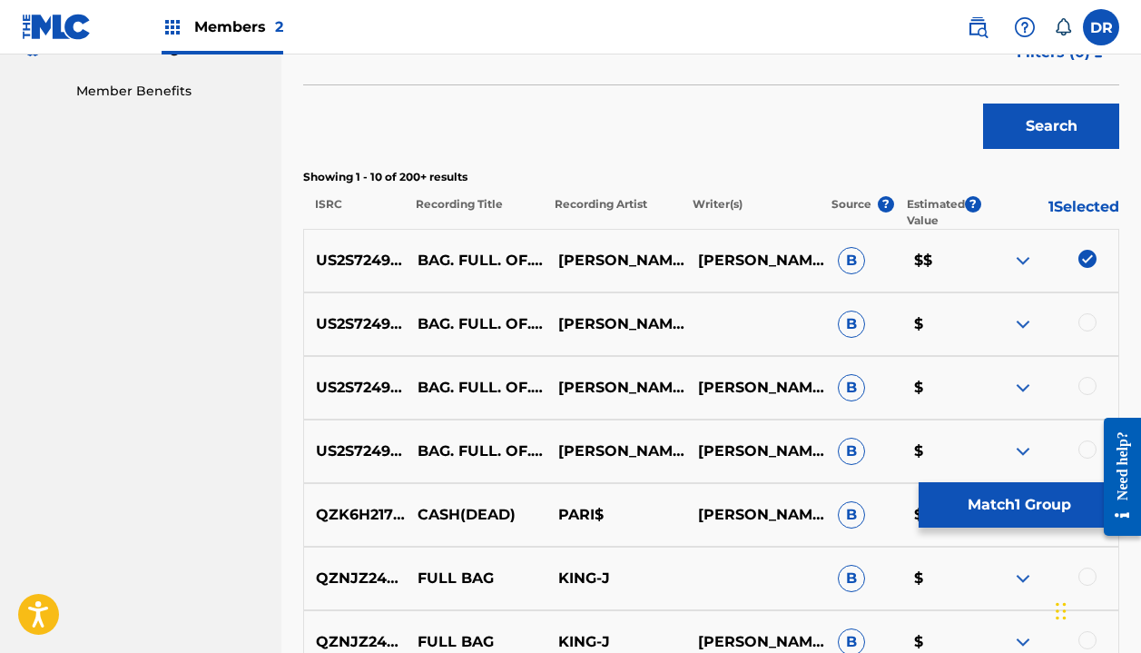
click at [1084, 305] on div "US2S72490005 BAG. FULL. OF. CASH. [PERSON_NAME] B $" at bounding box center [711, 324] width 816 height 64
click at [1084, 312] on div "US2S72490005 BAG. FULL. OF. CASH. [PERSON_NAME] B $" at bounding box center [711, 324] width 816 height 64
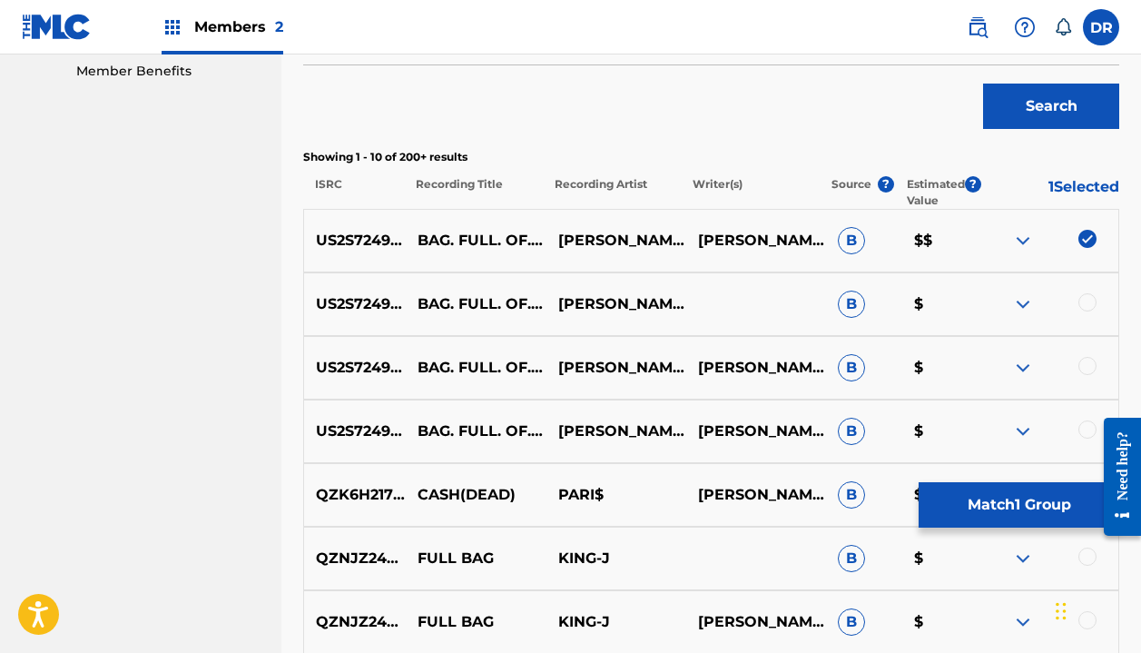
scroll to position [593, 0]
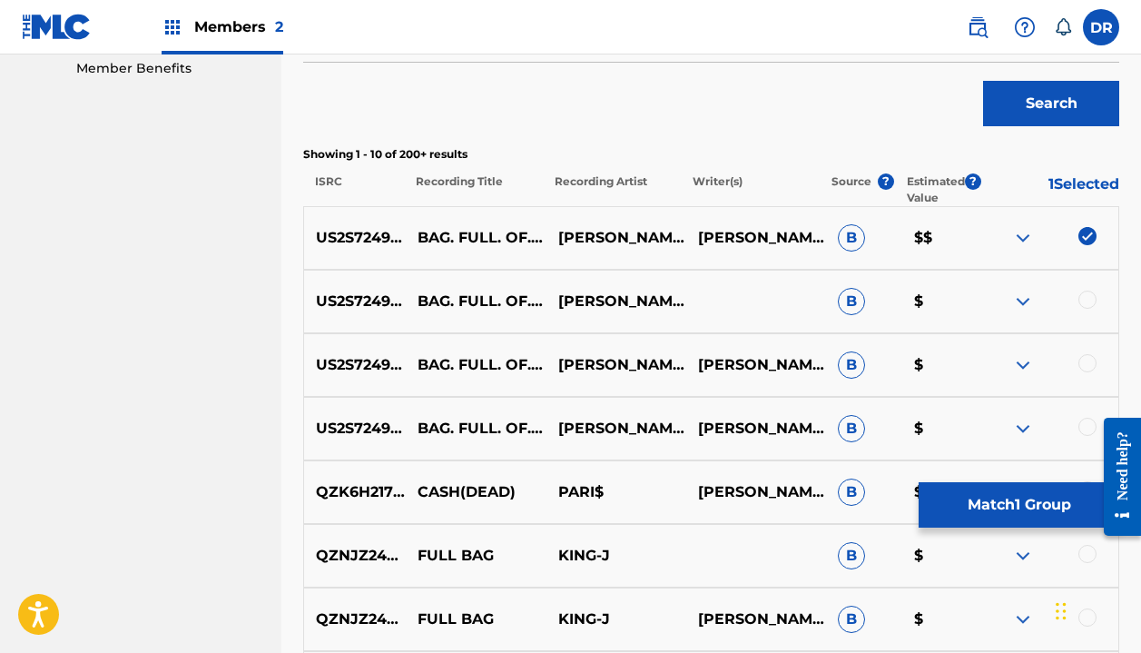
click at [1084, 302] on div at bounding box center [1088, 300] width 18 height 18
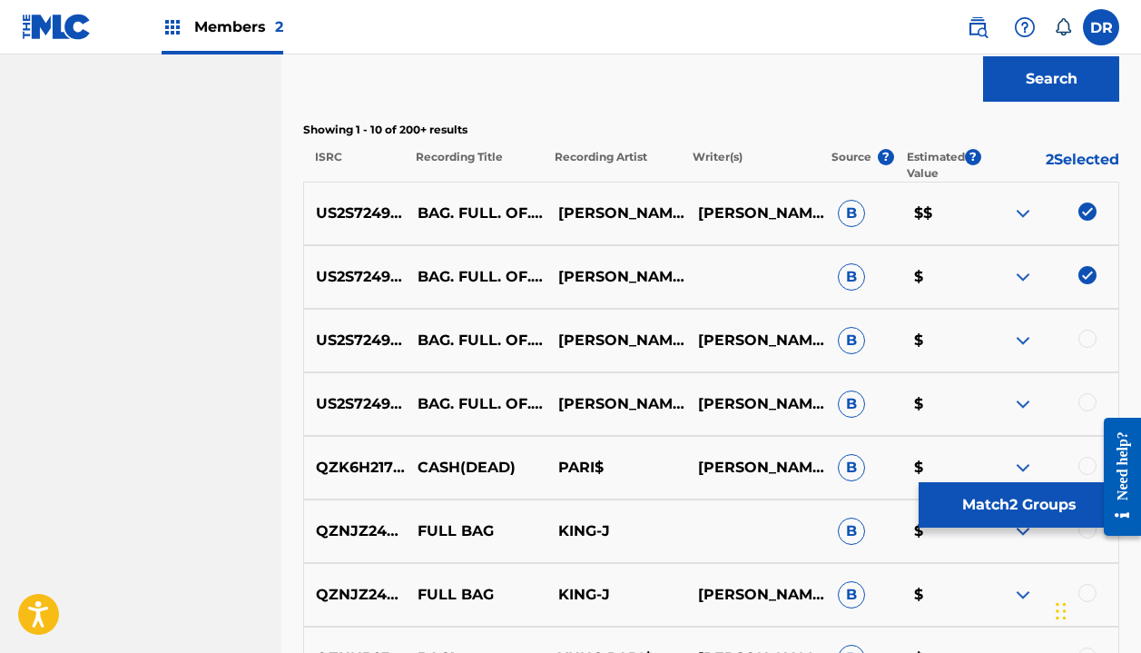
scroll to position [618, 0]
click at [1081, 342] on div at bounding box center [1088, 338] width 18 height 18
click at [1084, 405] on div at bounding box center [1088, 401] width 18 height 18
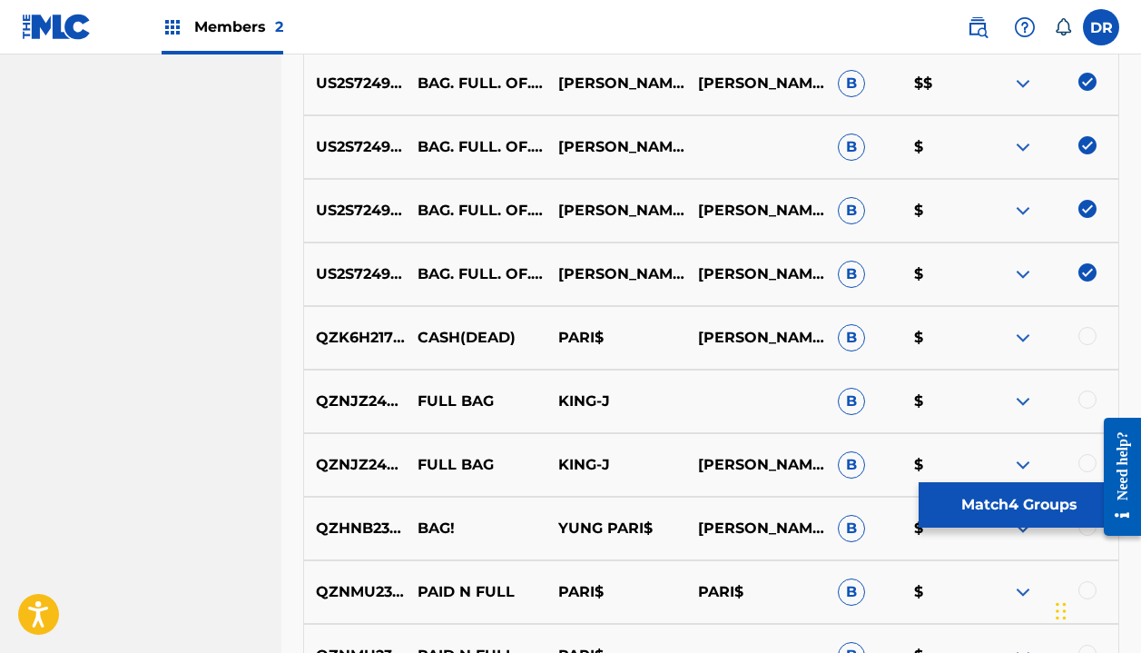
scroll to position [751, 0]
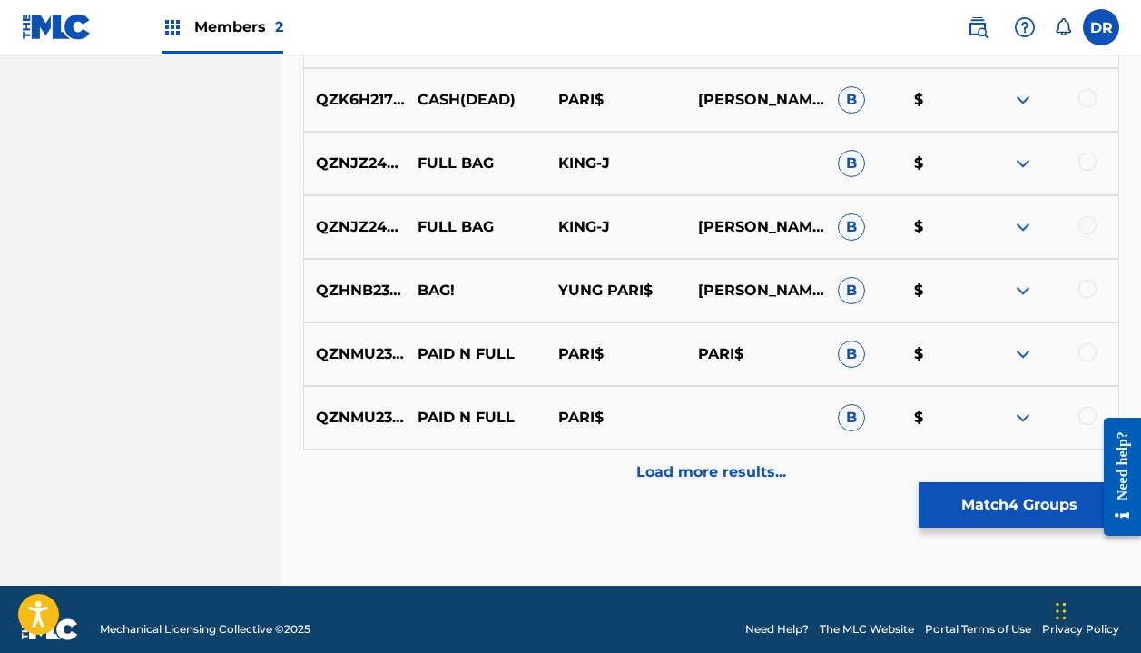
click at [698, 469] on p "Load more results..." at bounding box center [711, 472] width 150 height 22
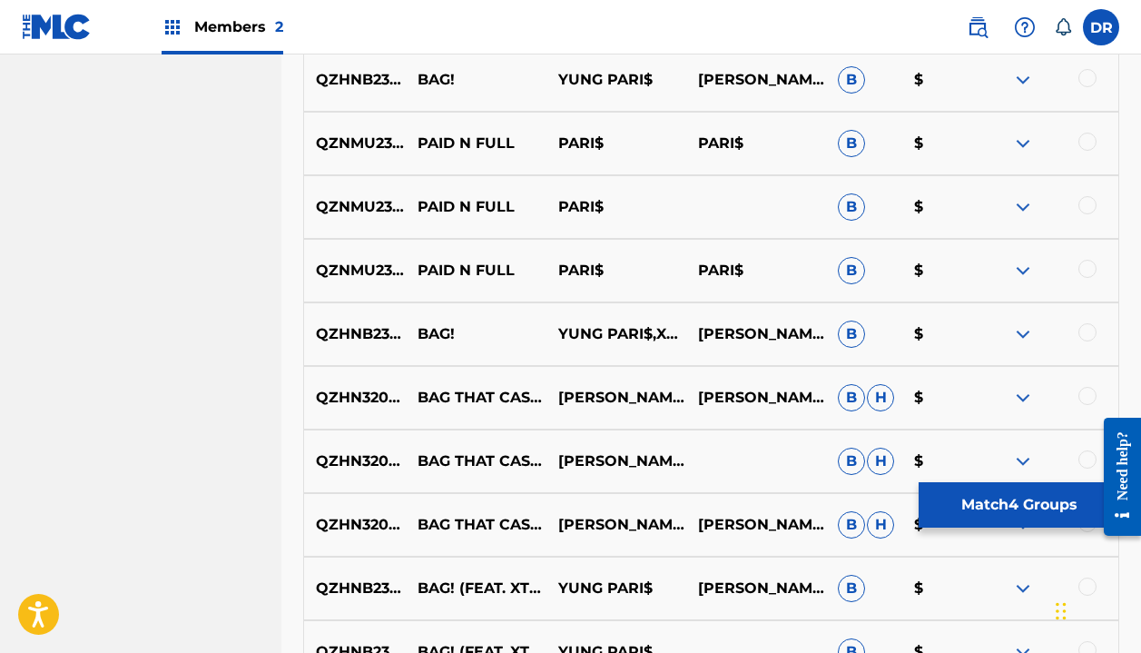
scroll to position [1190, 0]
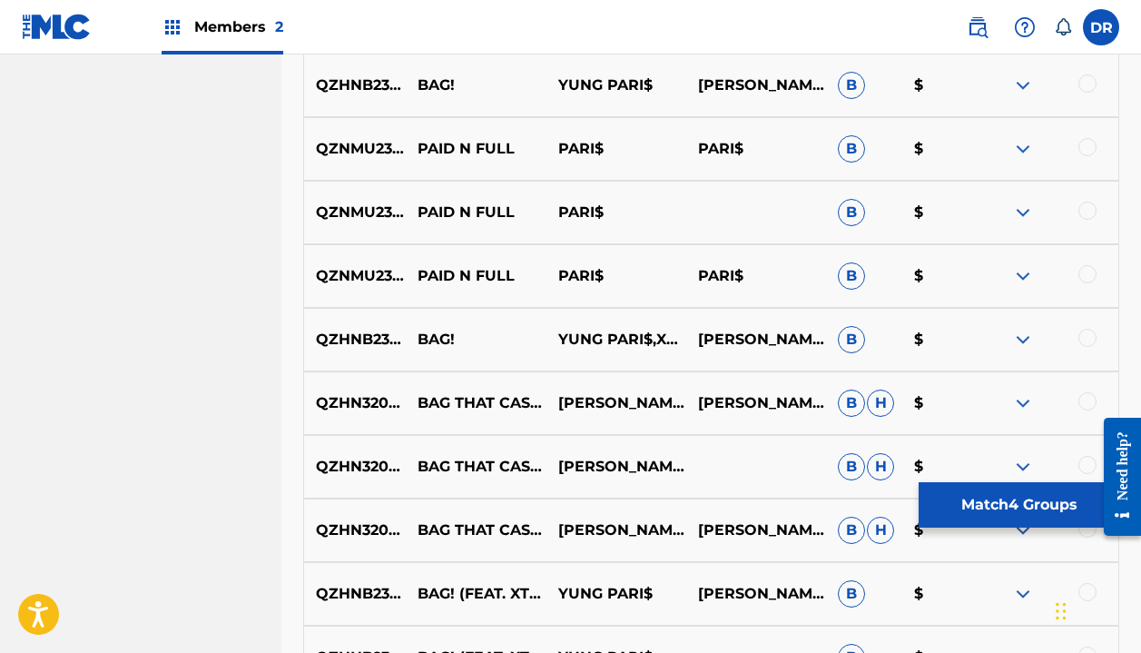
click at [951, 502] on button "Match 4 Groups" at bounding box center [1019, 504] width 201 height 45
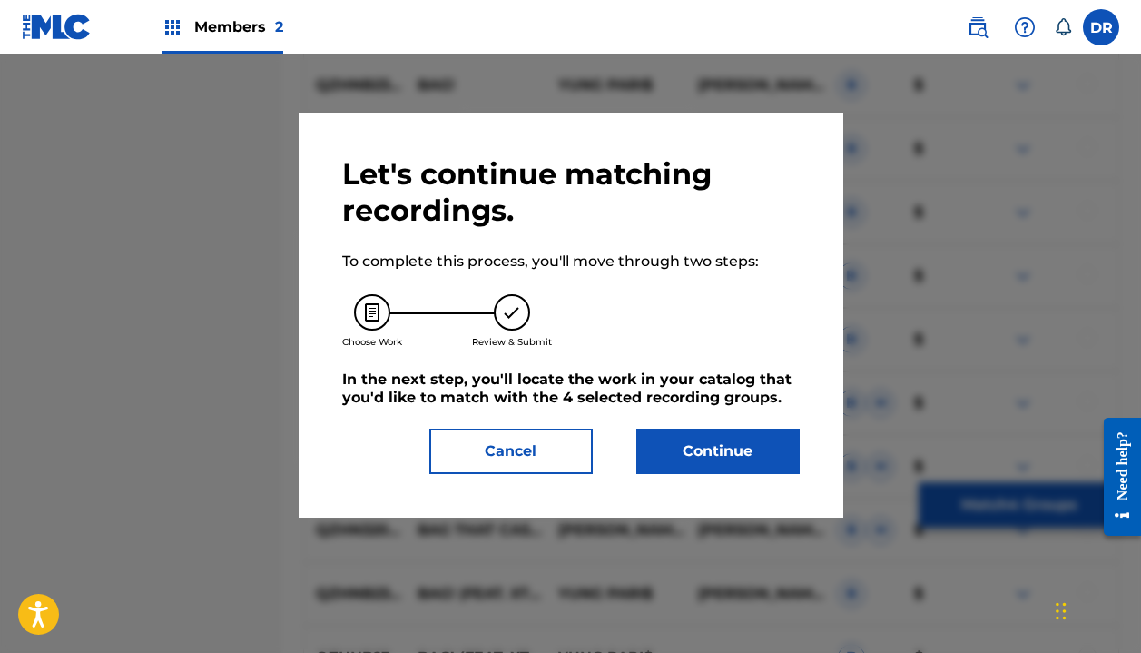
click at [725, 443] on button "Continue" at bounding box center [717, 451] width 163 height 45
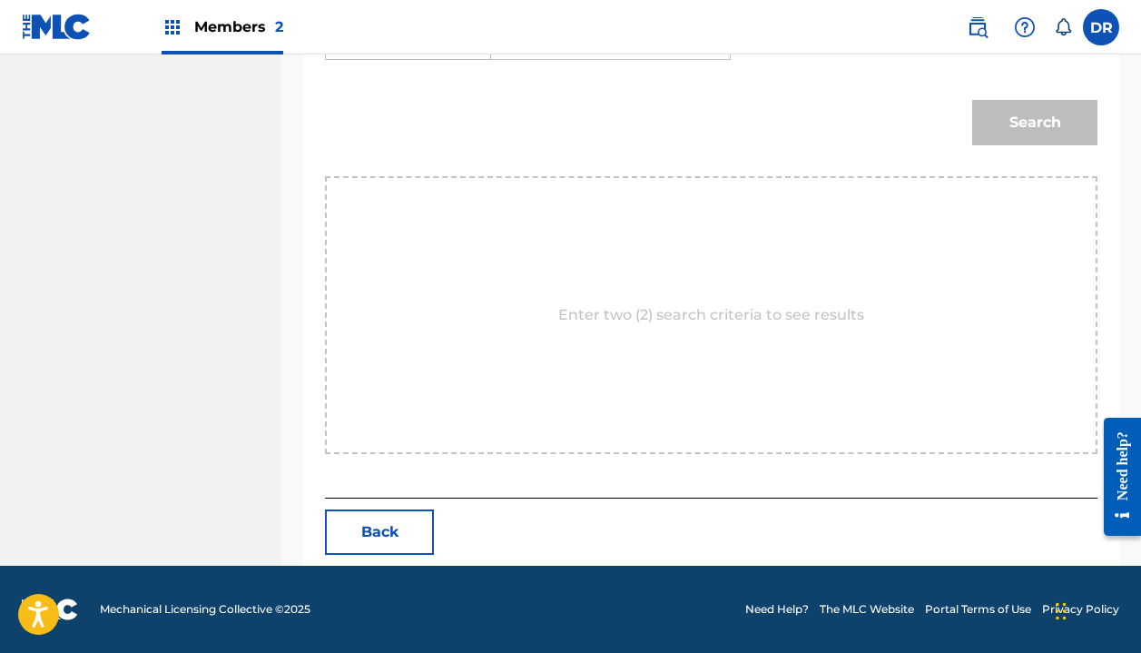
scroll to position [417, 0]
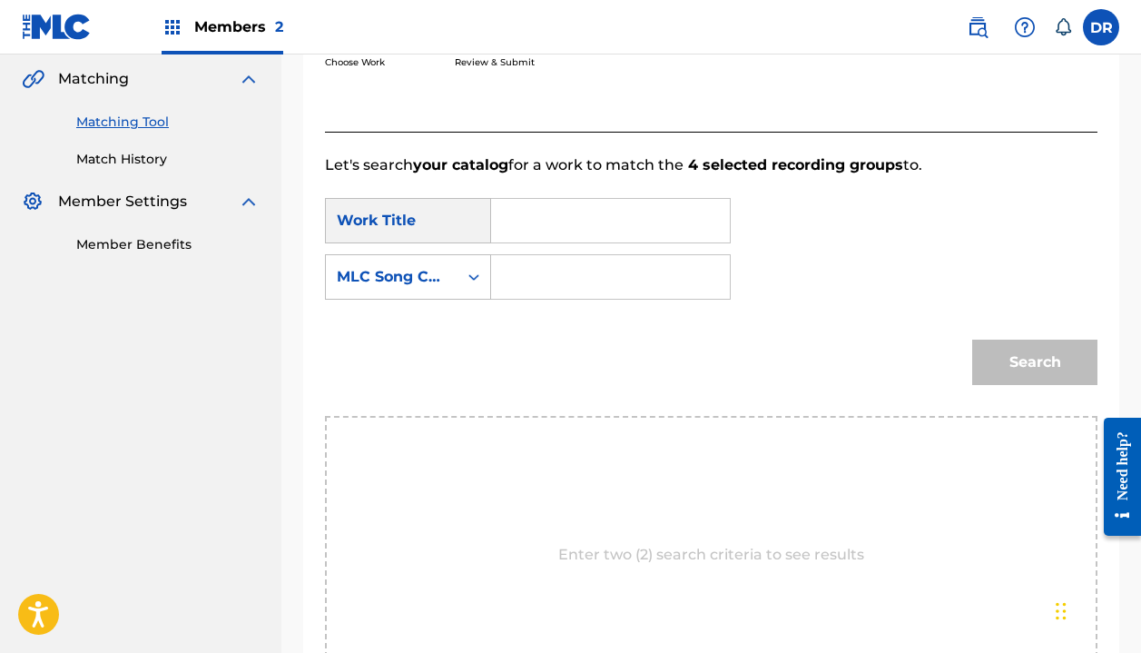
click at [588, 208] on input "Search Form" at bounding box center [611, 221] width 208 height 44
type input "."
click at [538, 299] on span ". full. of. cash." at bounding box center [541, 293] width 38 height 83
type input "bag. full. of. cash."
click at [531, 274] on input "Search Form" at bounding box center [611, 277] width 208 height 44
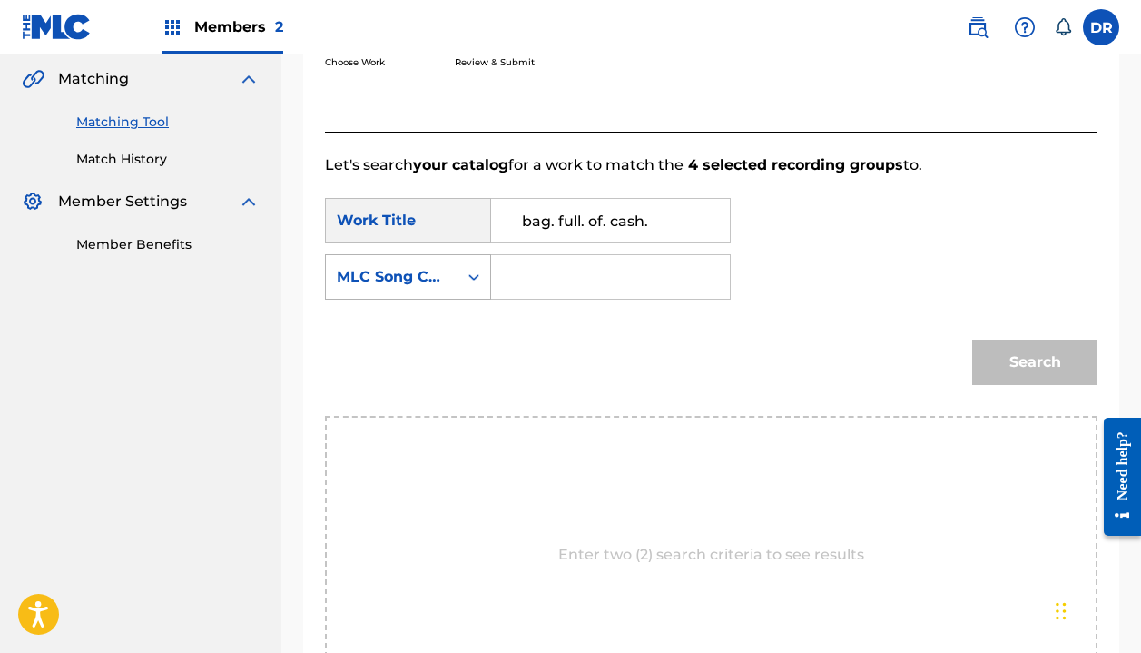
click at [443, 276] on div "MLC Song Code" at bounding box center [392, 277] width 110 height 22
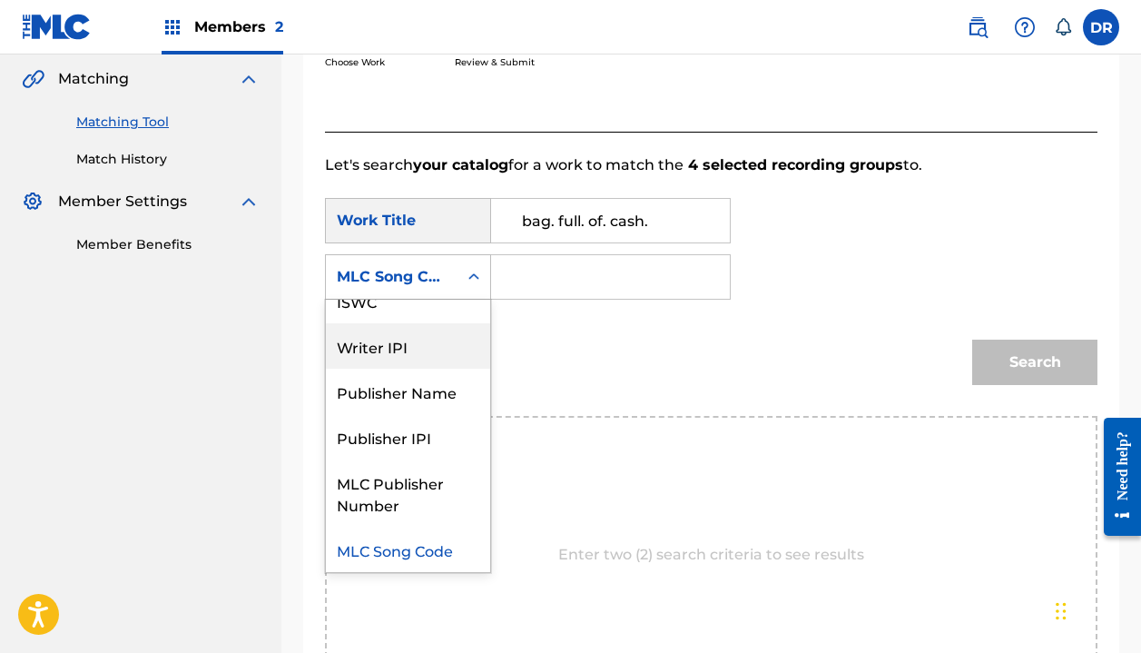
scroll to position [0, 0]
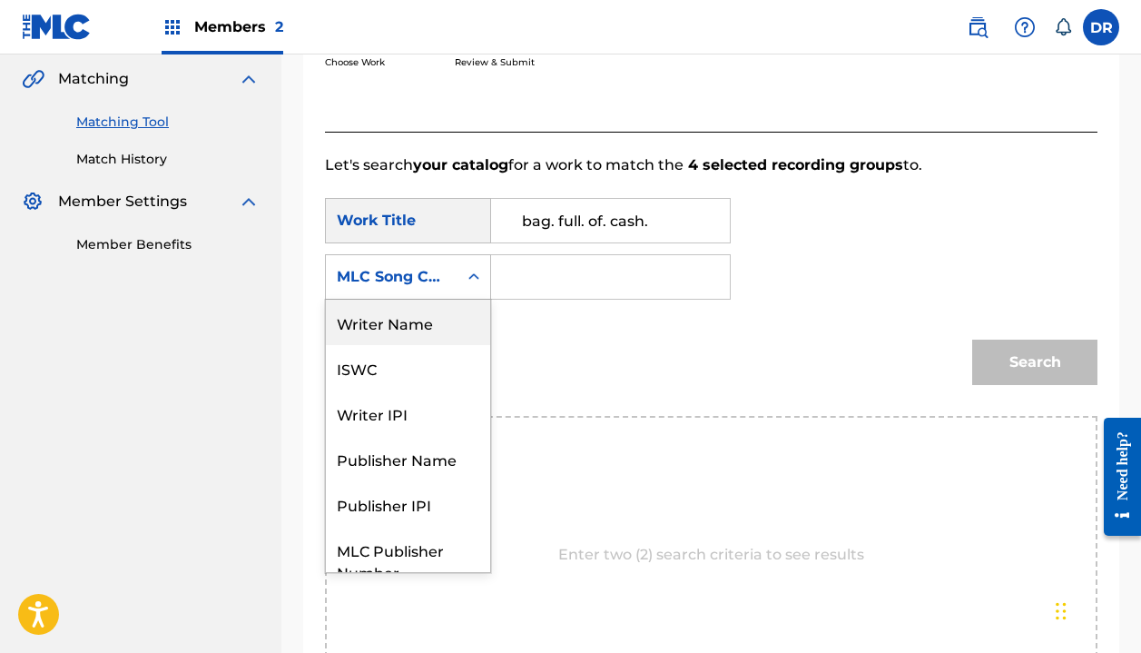
click at [410, 321] on div "Writer Name" at bounding box center [408, 322] width 164 height 45
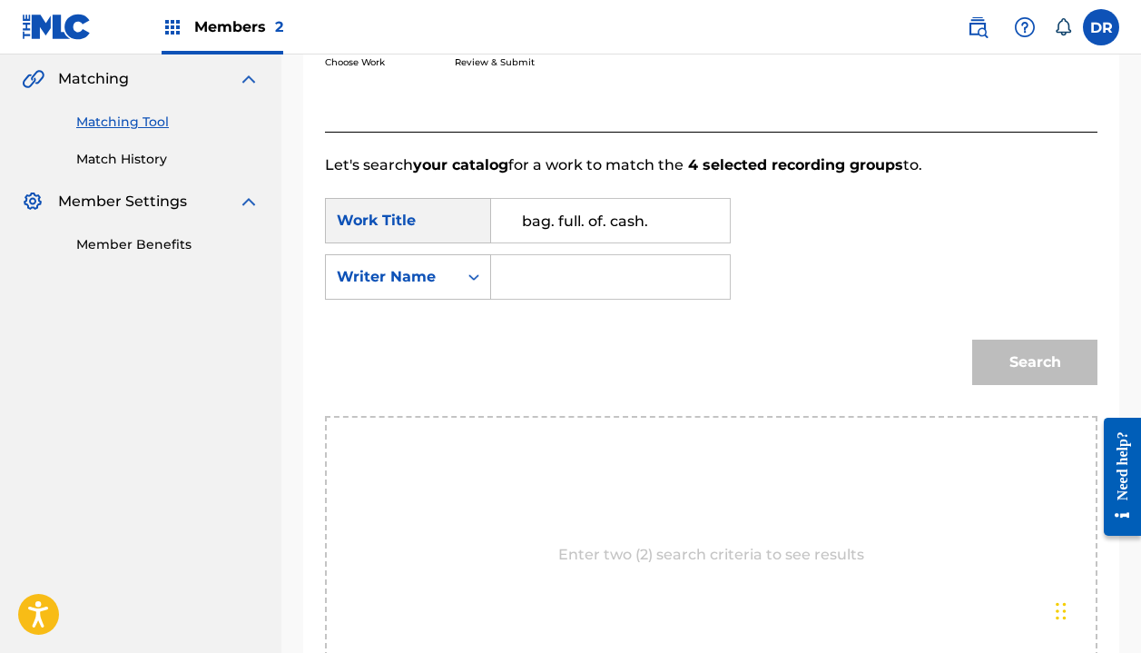
click at [535, 281] on input "Search Form" at bounding box center [611, 277] width 208 height 44
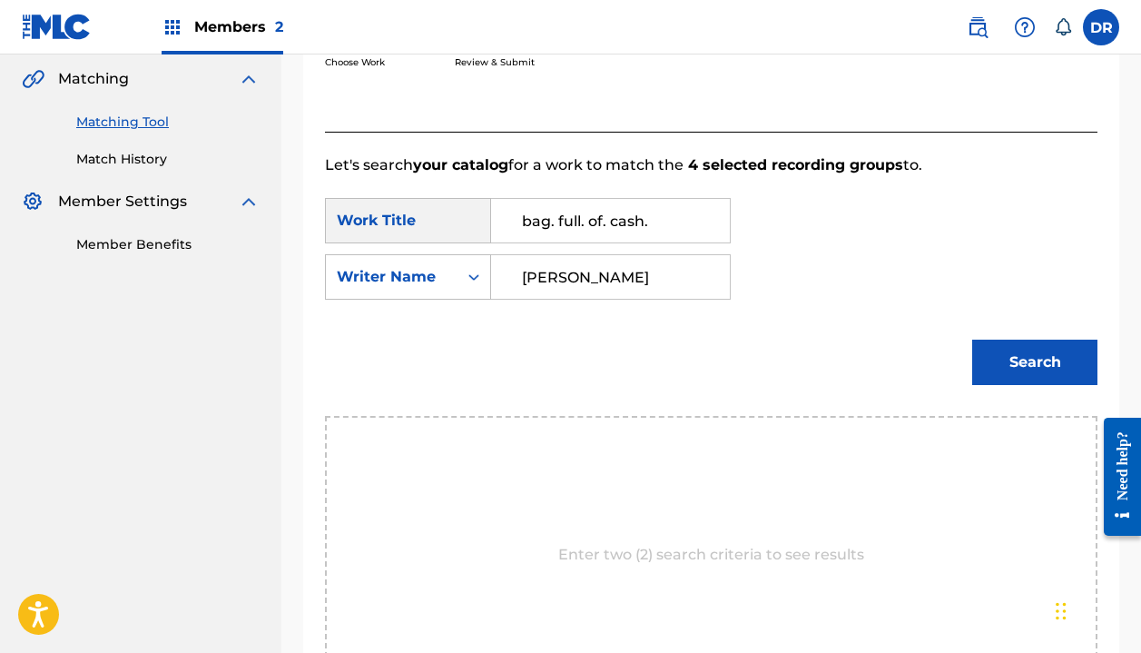
click at [1035, 362] on button "Search" at bounding box center [1034, 362] width 125 height 45
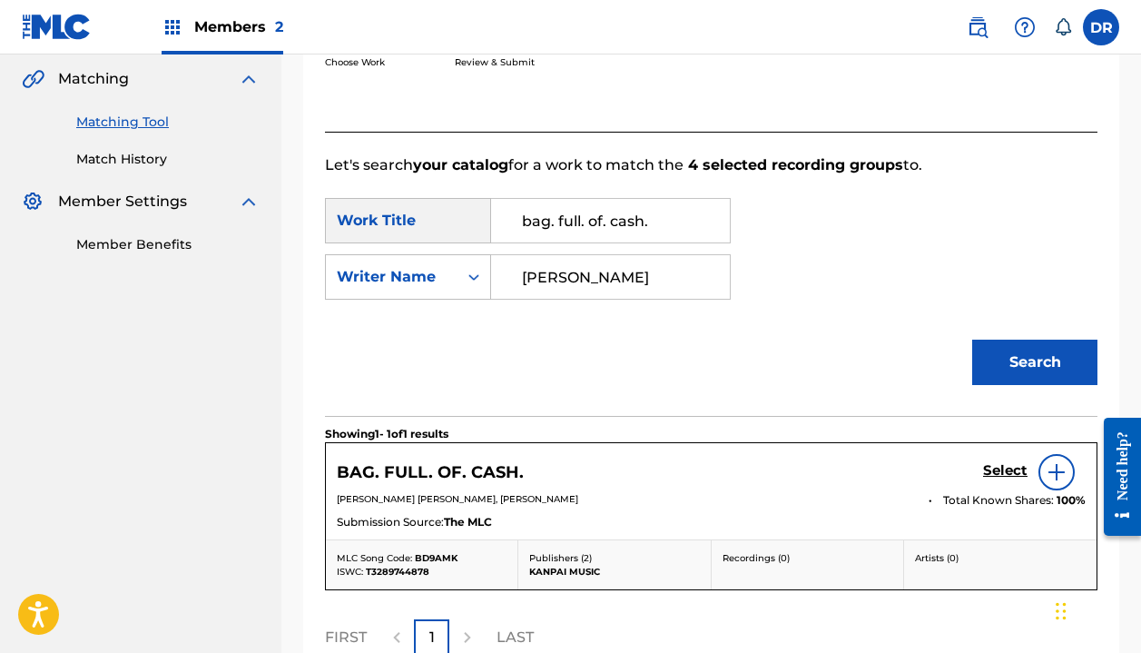
type input "[PERSON_NAME]"
drag, startPoint x: 560, startPoint y: 314, endPoint x: 1001, endPoint y: 472, distance: 468.7
click at [1001, 472] on h5 "Select" at bounding box center [1005, 470] width 44 height 17
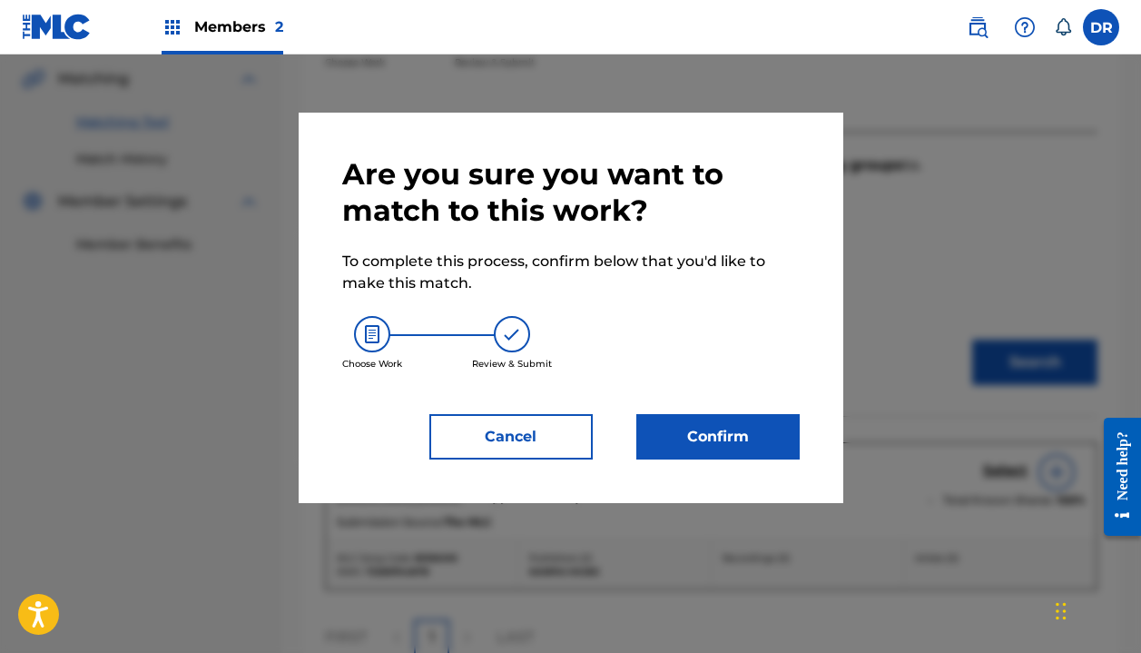
click at [774, 431] on button "Confirm" at bounding box center [717, 436] width 163 height 45
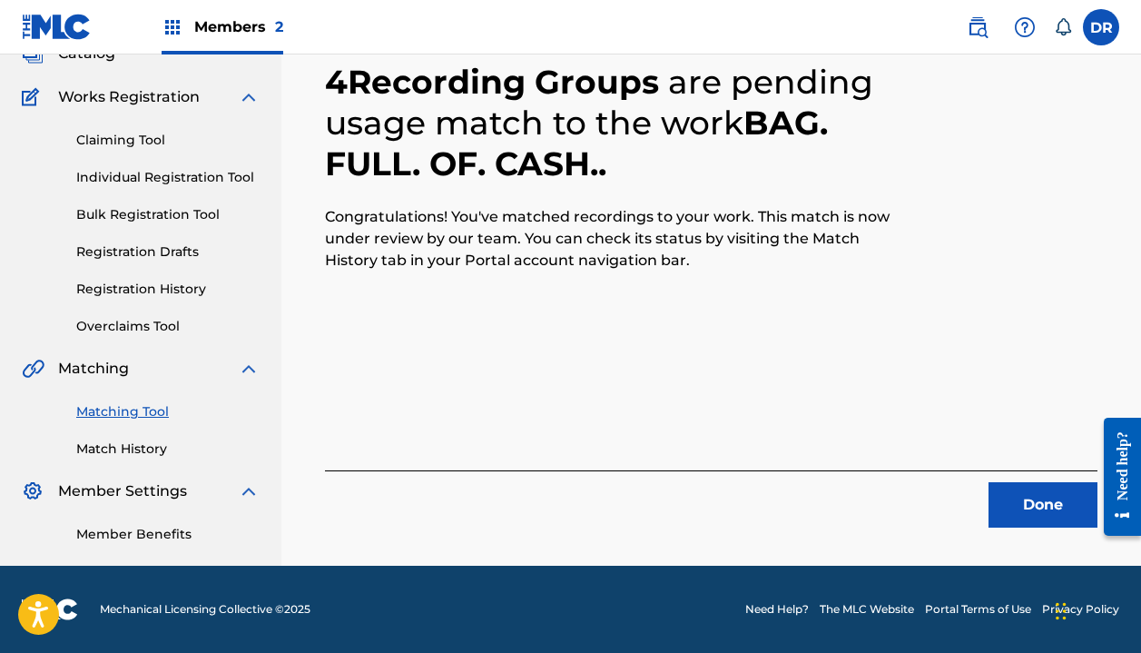
scroll to position [127, 0]
click at [997, 510] on button "Done" at bounding box center [1043, 504] width 109 height 45
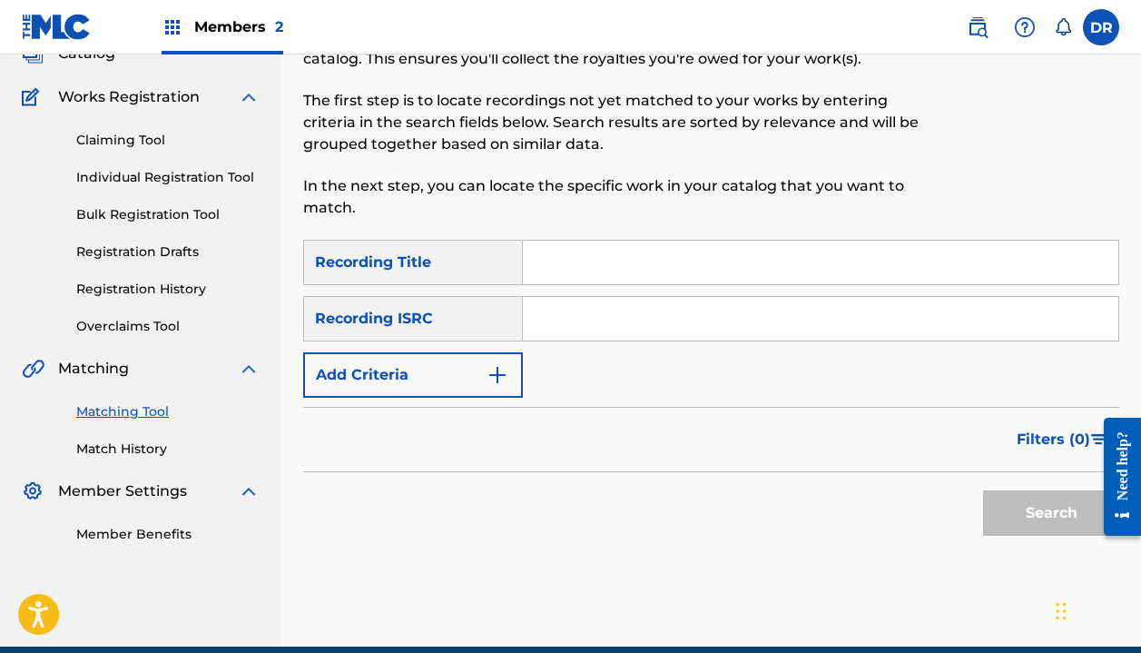
click at [598, 277] on input "Search Form" at bounding box center [821, 263] width 596 height 44
type input "bad news"
click at [388, 373] on button "Add Criteria" at bounding box center [413, 374] width 220 height 45
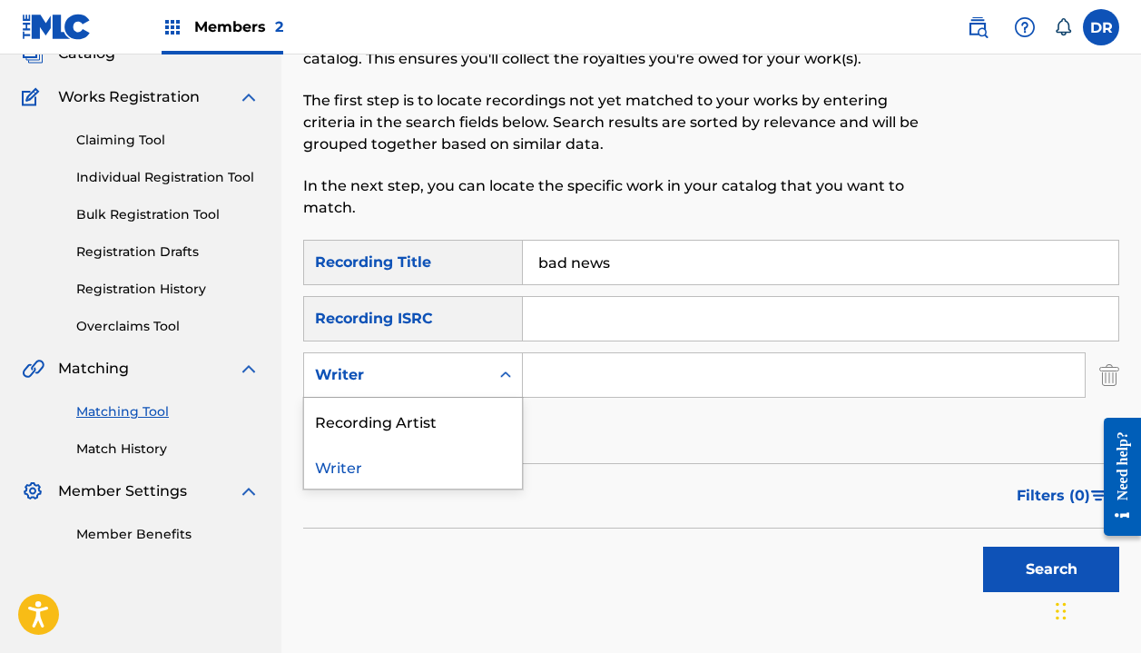
click at [405, 376] on div "Writer" at bounding box center [396, 375] width 163 height 22
click at [427, 414] on div "Recording Artist" at bounding box center [413, 420] width 218 height 45
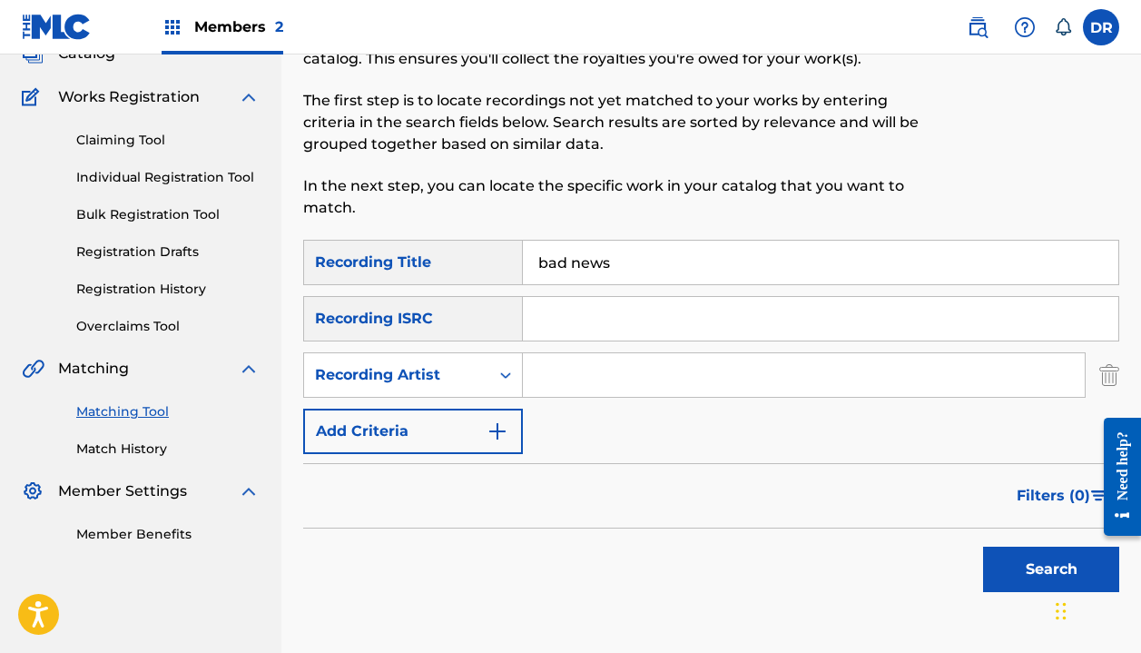
click at [567, 364] on input "Search Form" at bounding box center [804, 375] width 562 height 44
type input "[PERSON_NAME]"
click at [1051, 569] on button "Search" at bounding box center [1051, 569] width 136 height 45
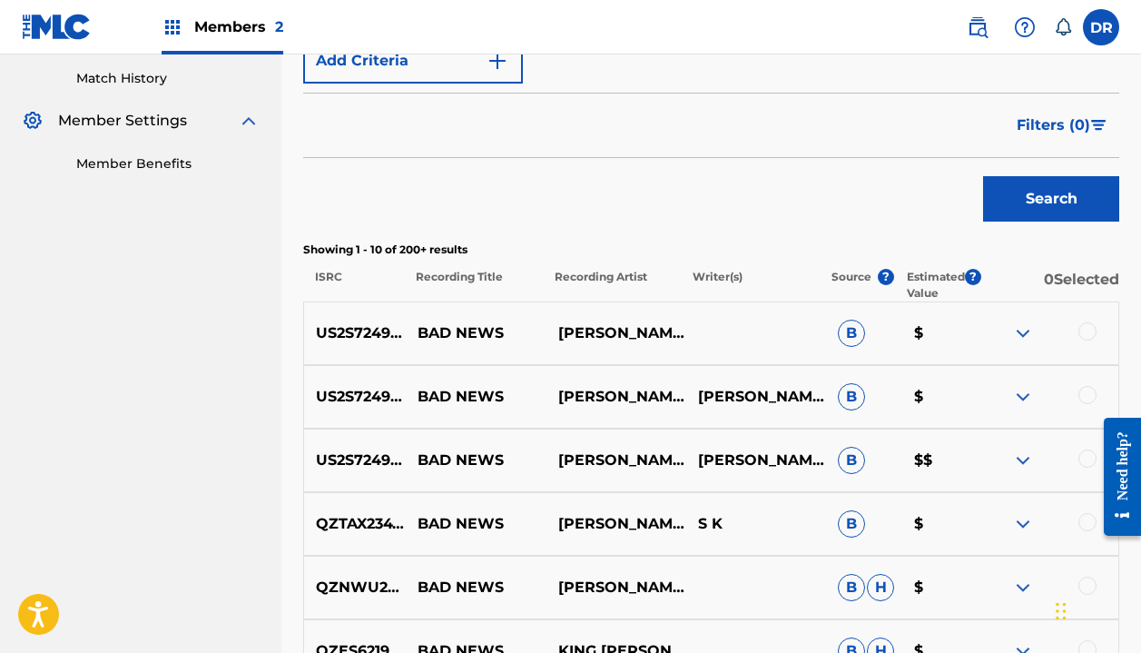
scroll to position [507, 0]
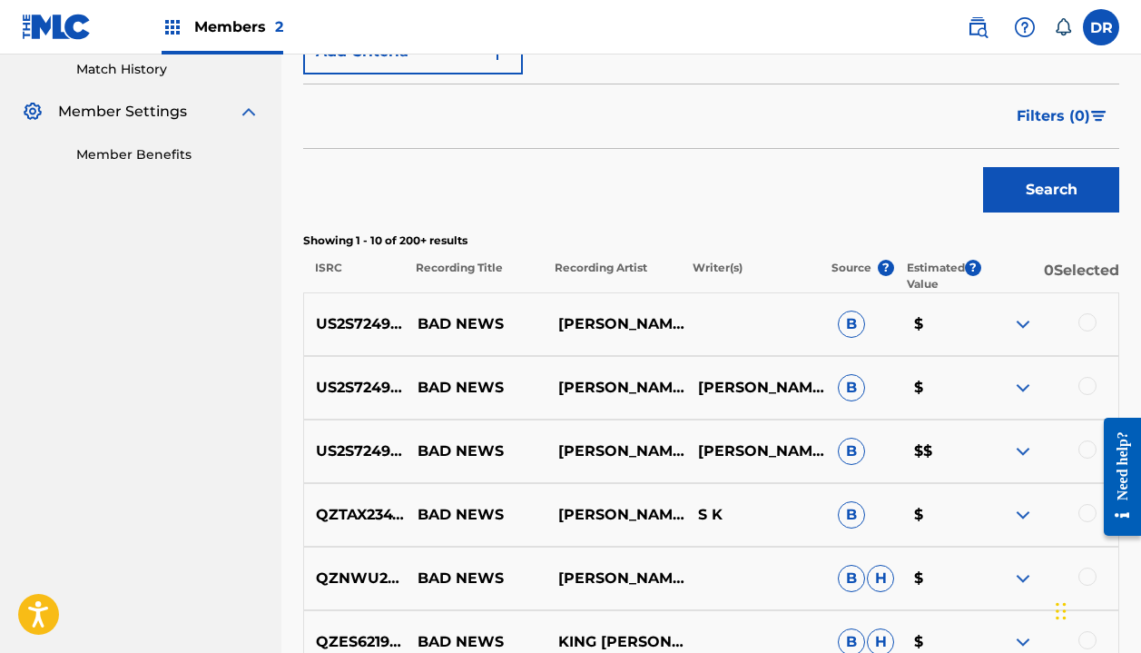
click at [1088, 309] on div "US2S72490006 BAD NEWS [PERSON_NAME] B $" at bounding box center [711, 324] width 816 height 64
click at [1088, 316] on div at bounding box center [1088, 322] width 18 height 18
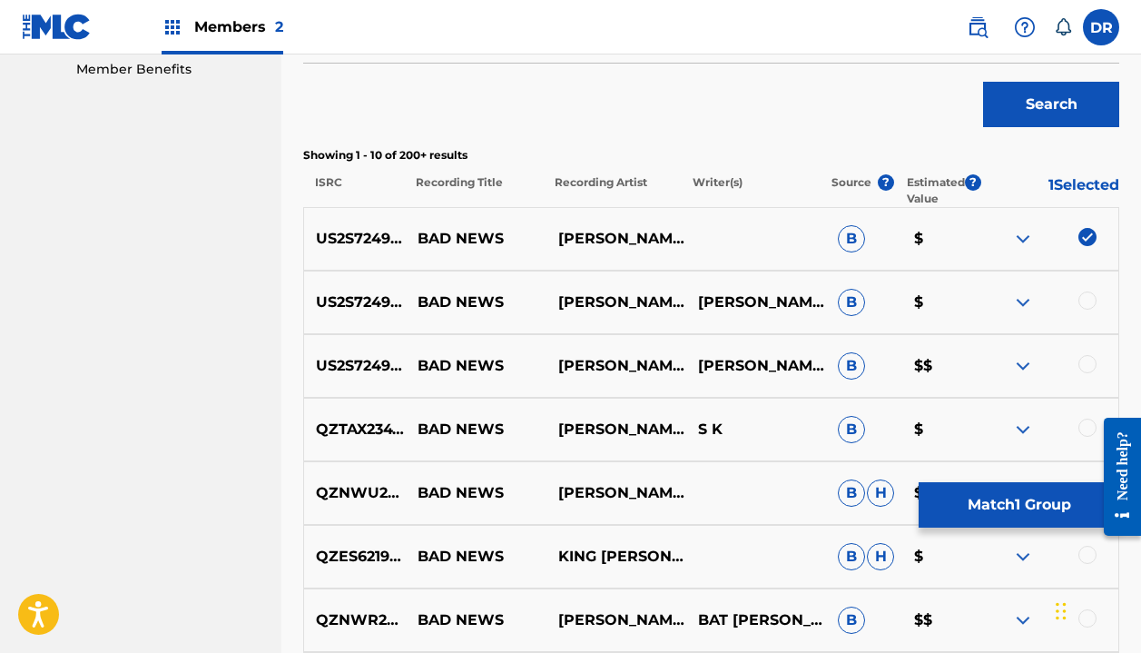
scroll to position [596, 0]
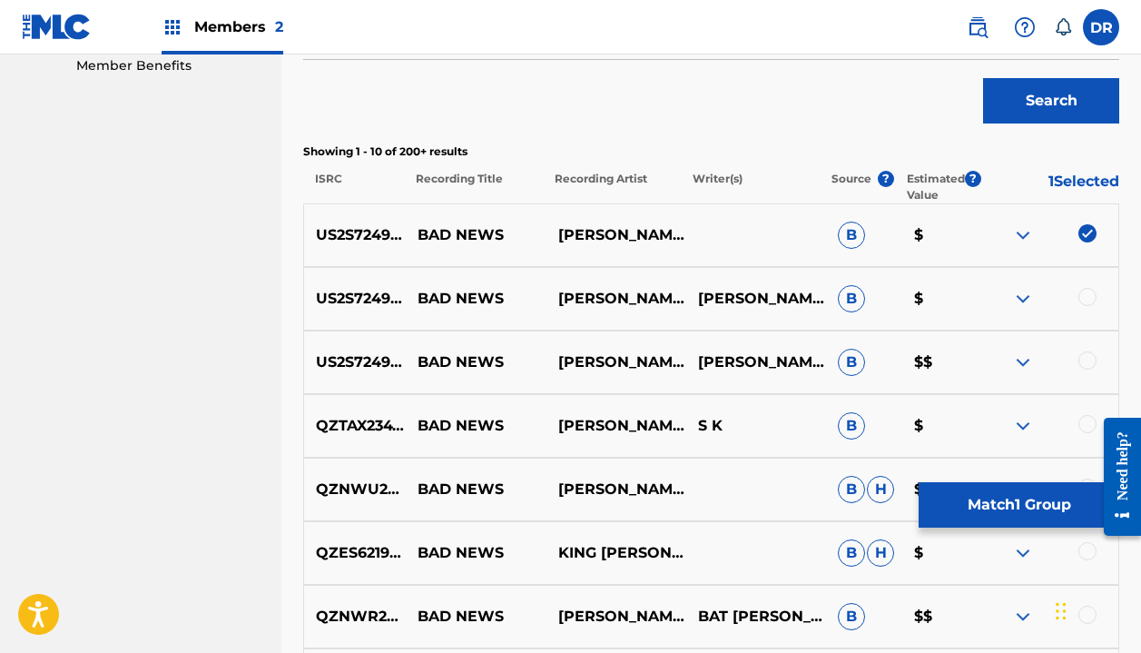
click at [1088, 295] on div at bounding box center [1088, 297] width 18 height 18
click at [1088, 351] on div at bounding box center [1088, 360] width 18 height 18
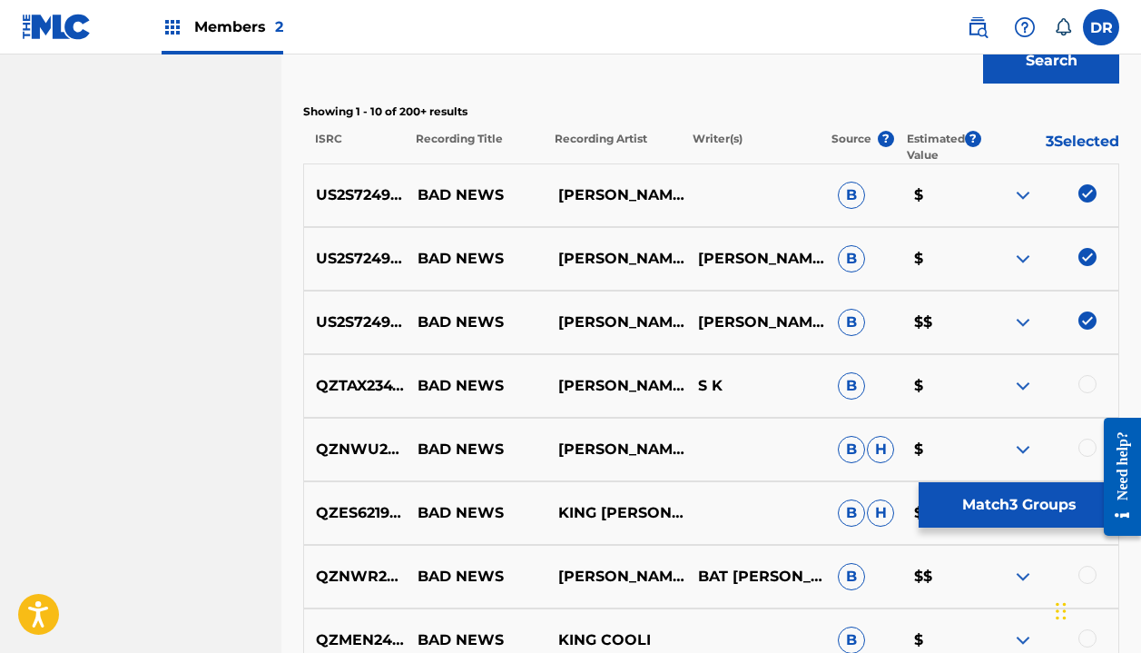
scroll to position [634, 0]
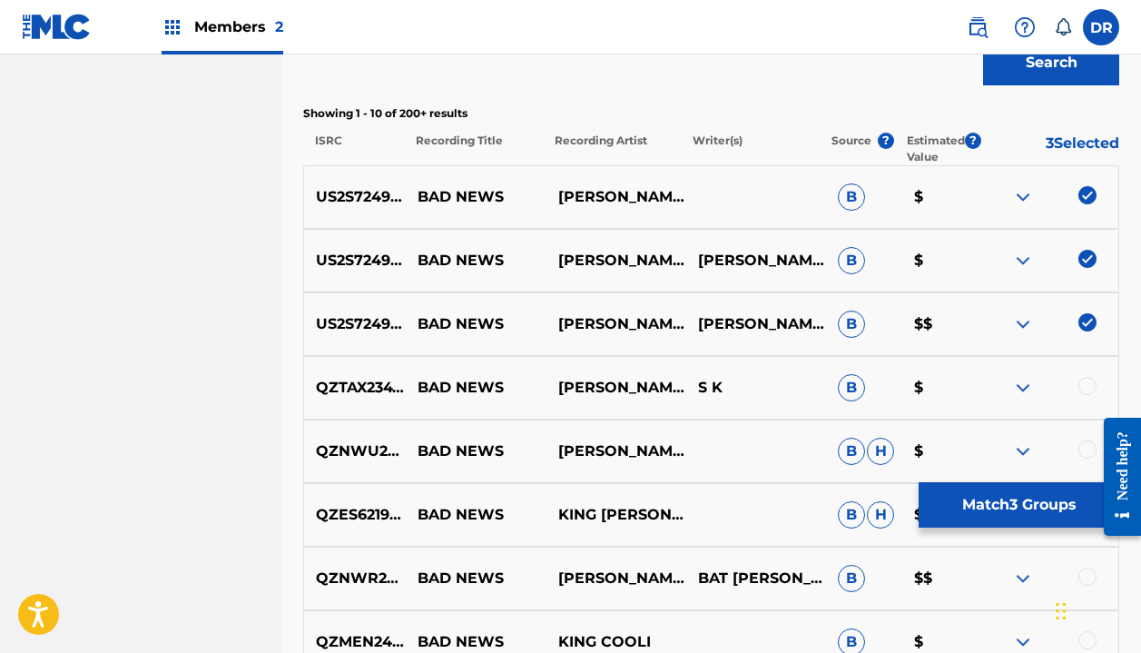
click at [966, 505] on button "Match 3 Groups" at bounding box center [1019, 504] width 201 height 45
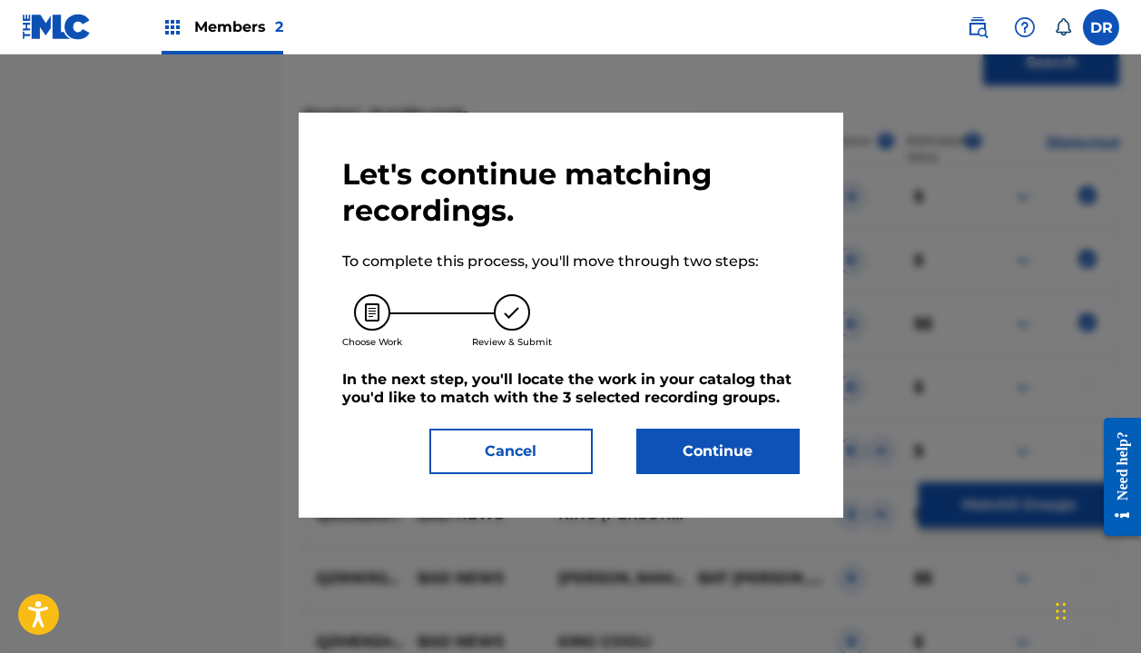
click at [754, 444] on button "Continue" at bounding box center [717, 451] width 163 height 45
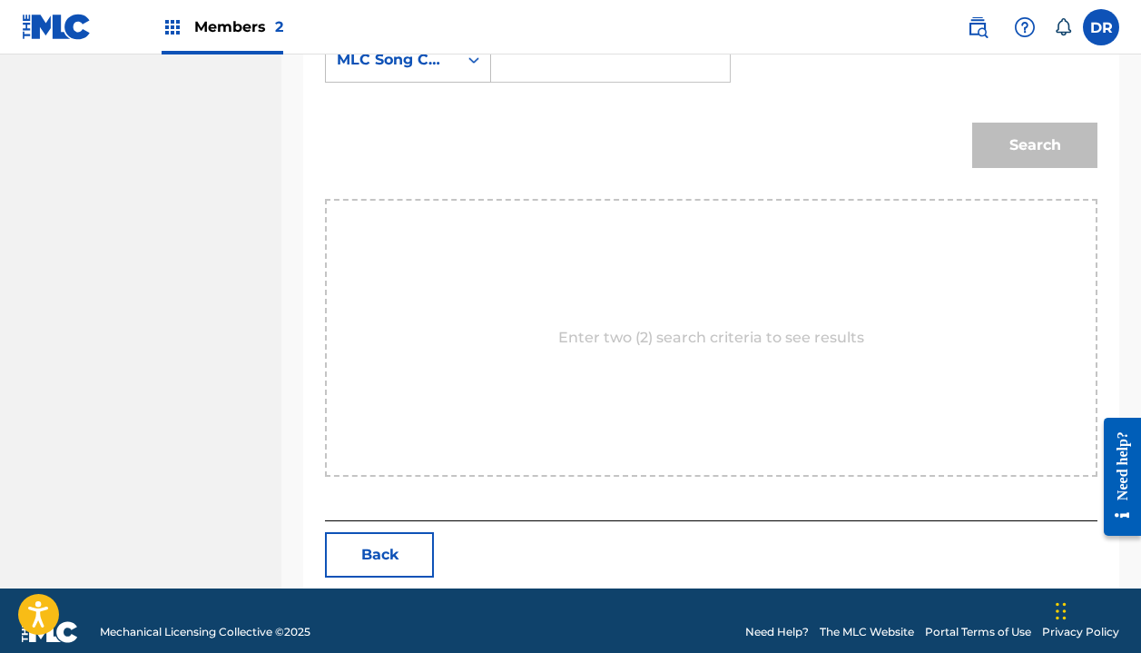
scroll to position [417, 0]
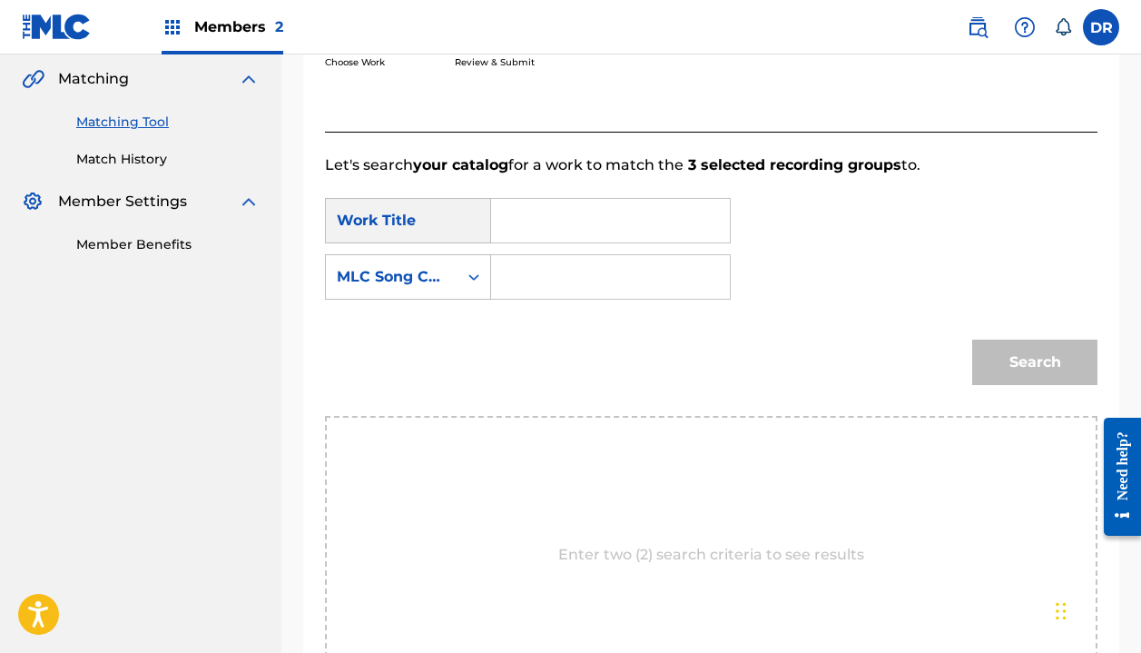
click at [587, 237] on input "Search Form" at bounding box center [611, 221] width 208 height 44
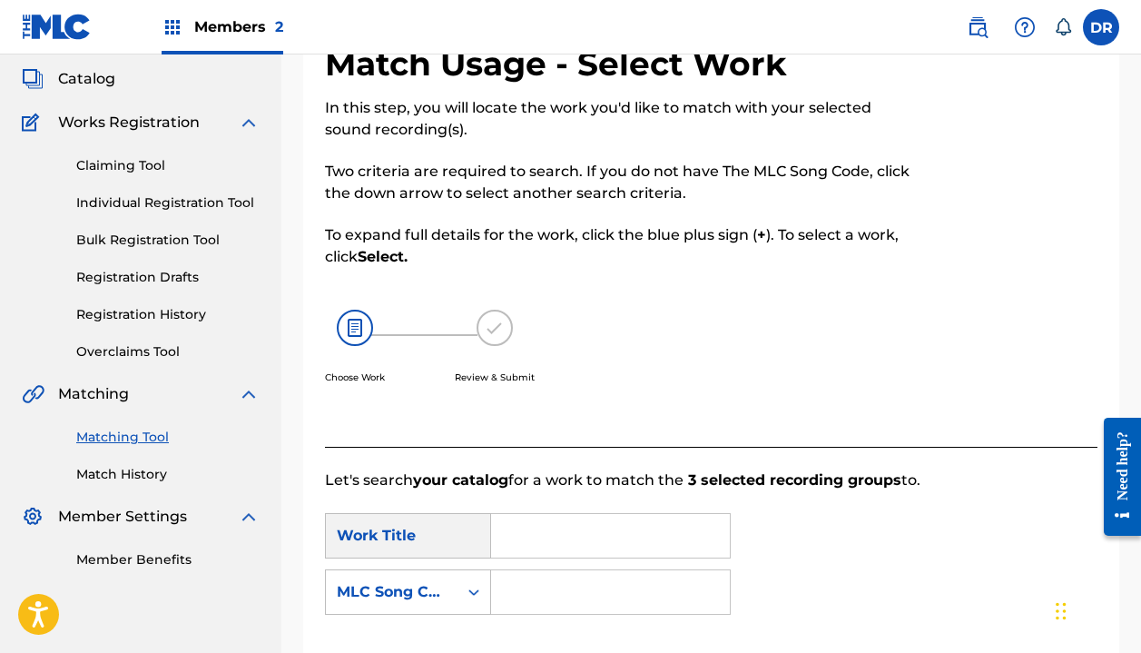
scroll to position [113, 0]
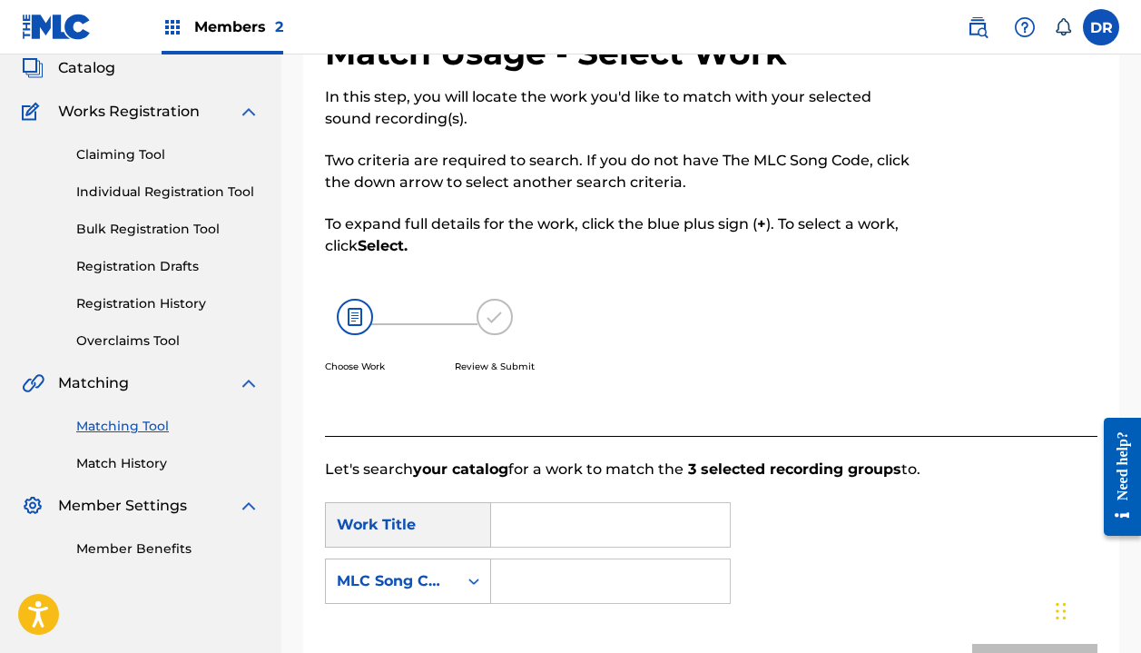
click at [354, 322] on img at bounding box center [355, 317] width 36 height 36
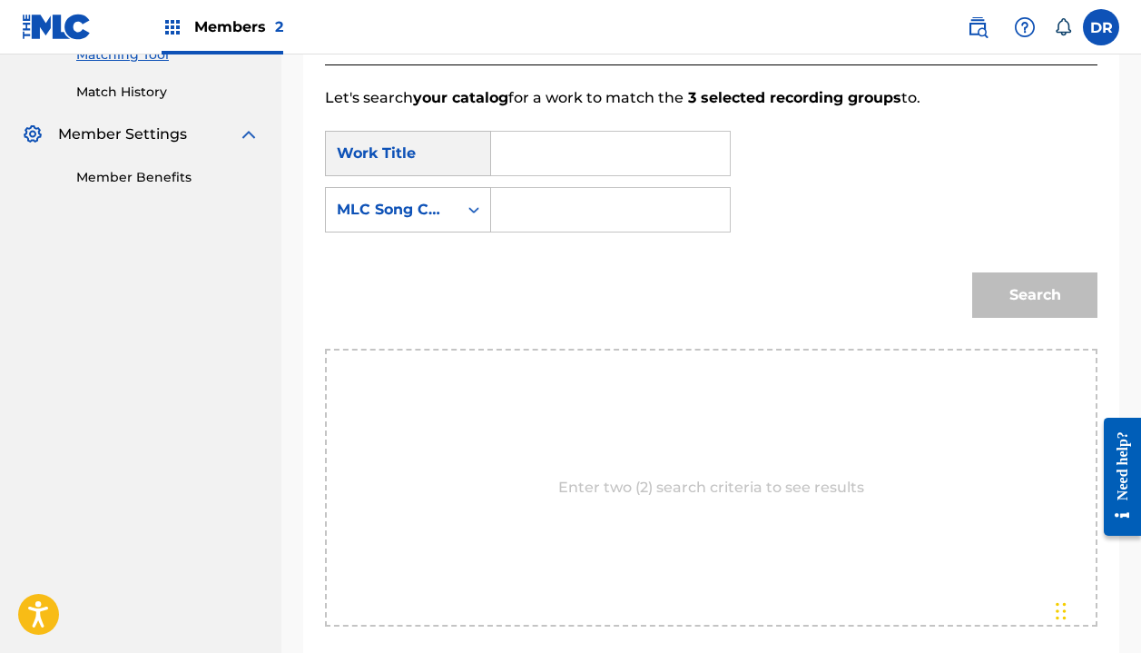
scroll to position [638, 0]
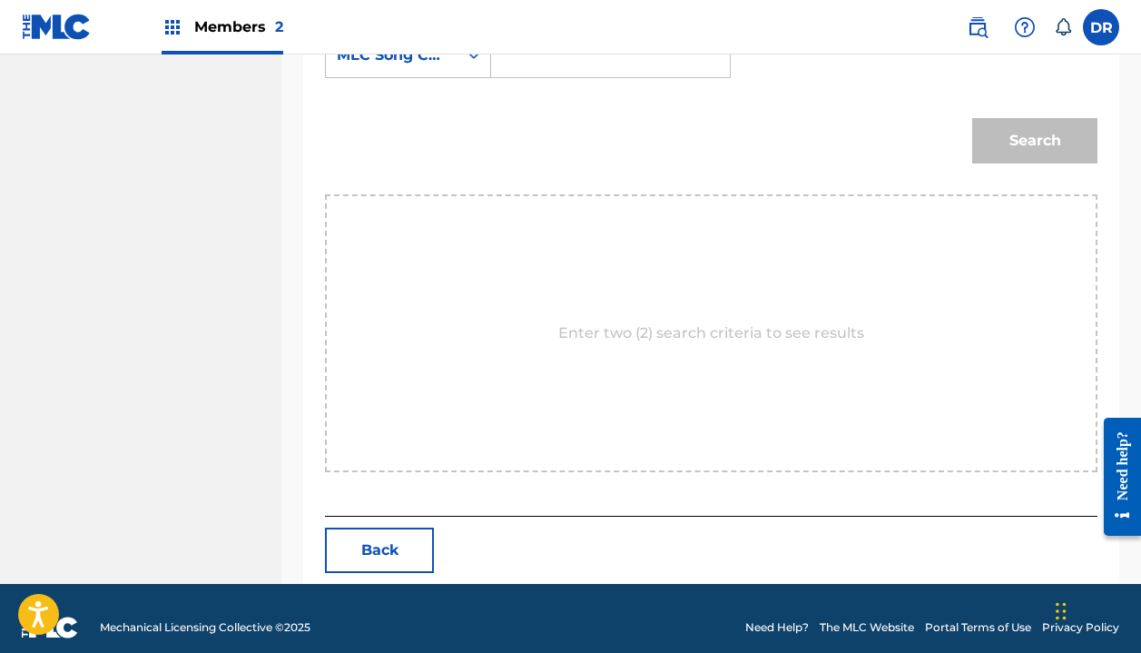
click at [357, 545] on button "Back" at bounding box center [379, 550] width 109 height 45
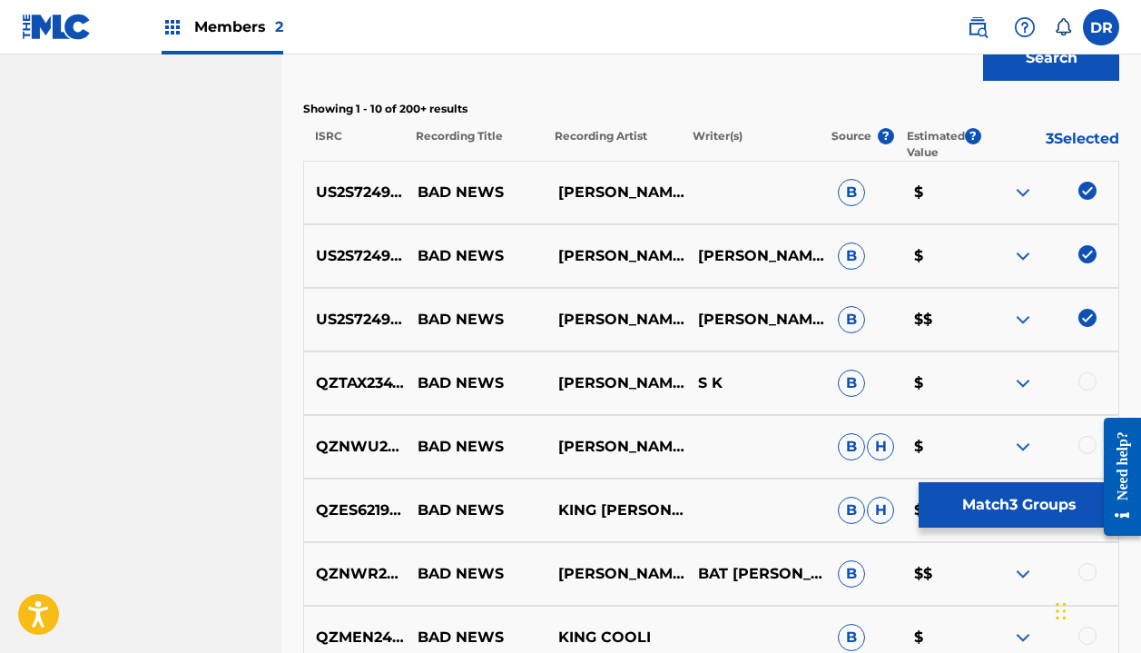
scroll to position [631, 0]
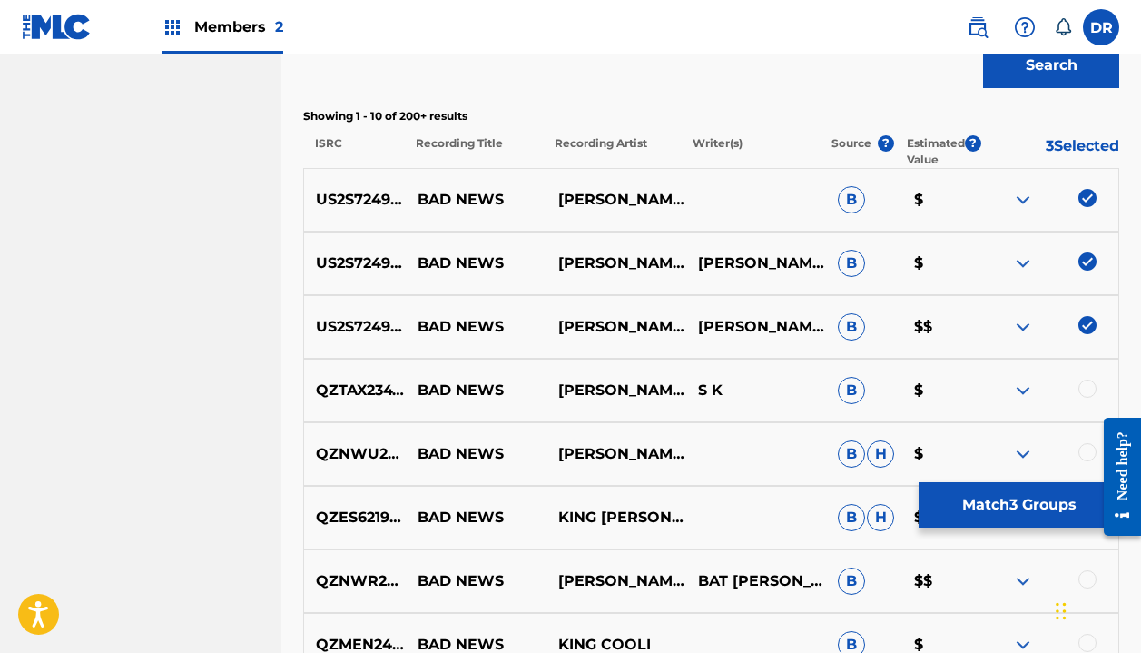
click at [989, 503] on button "Match 3 Groups" at bounding box center [1019, 504] width 201 height 45
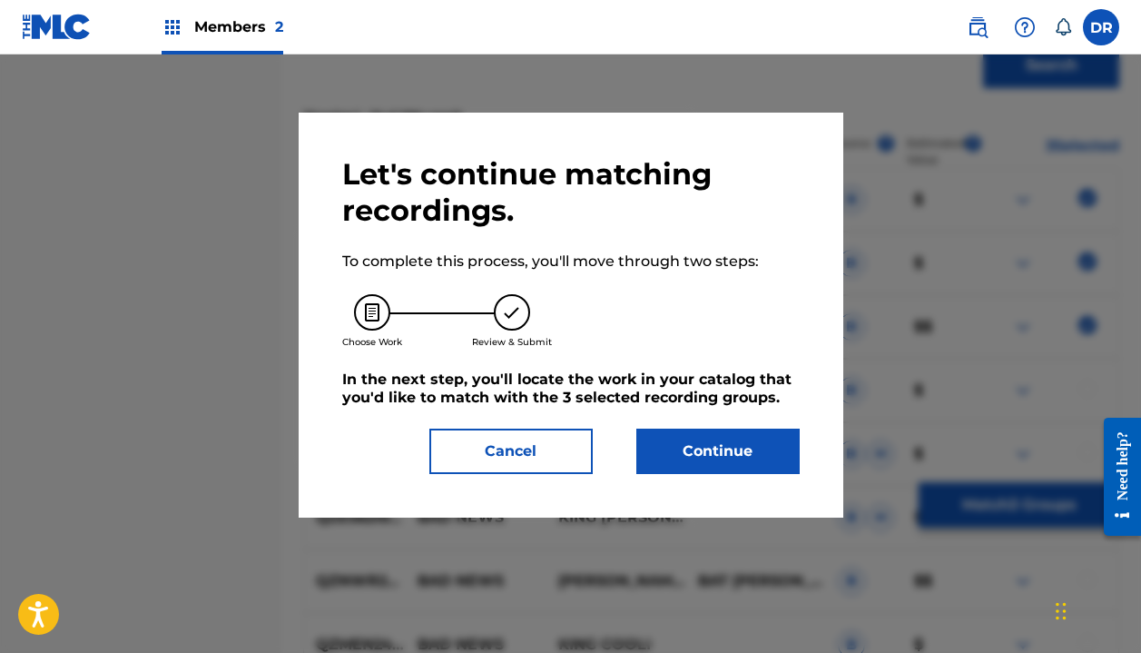
click at [700, 442] on button "Continue" at bounding box center [717, 451] width 163 height 45
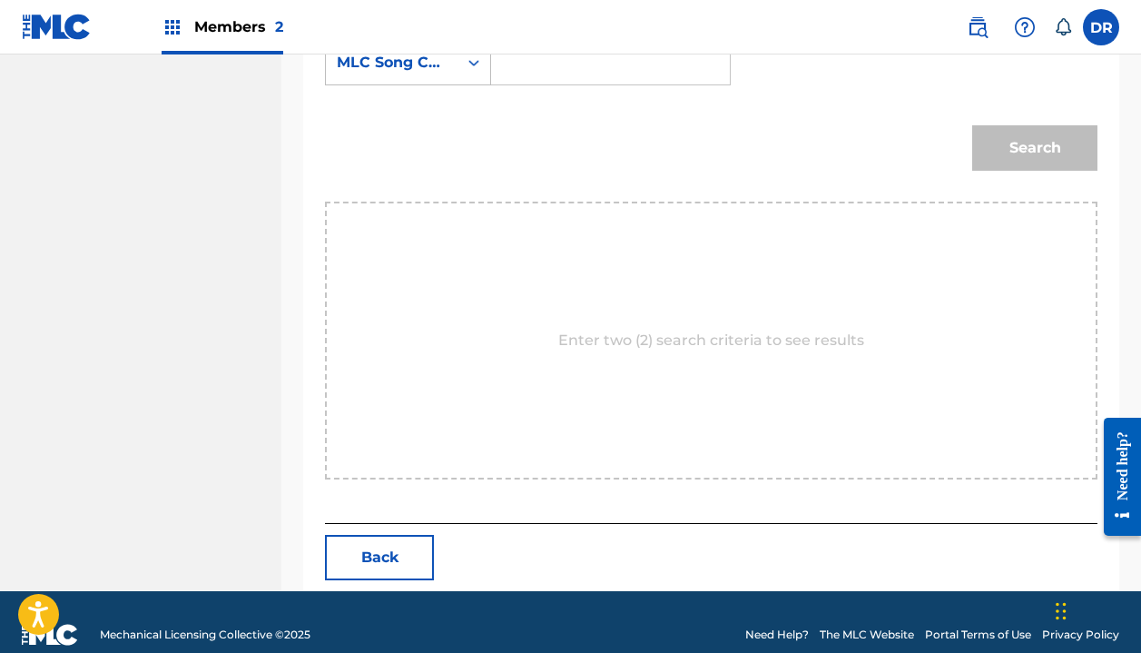
scroll to position [417, 0]
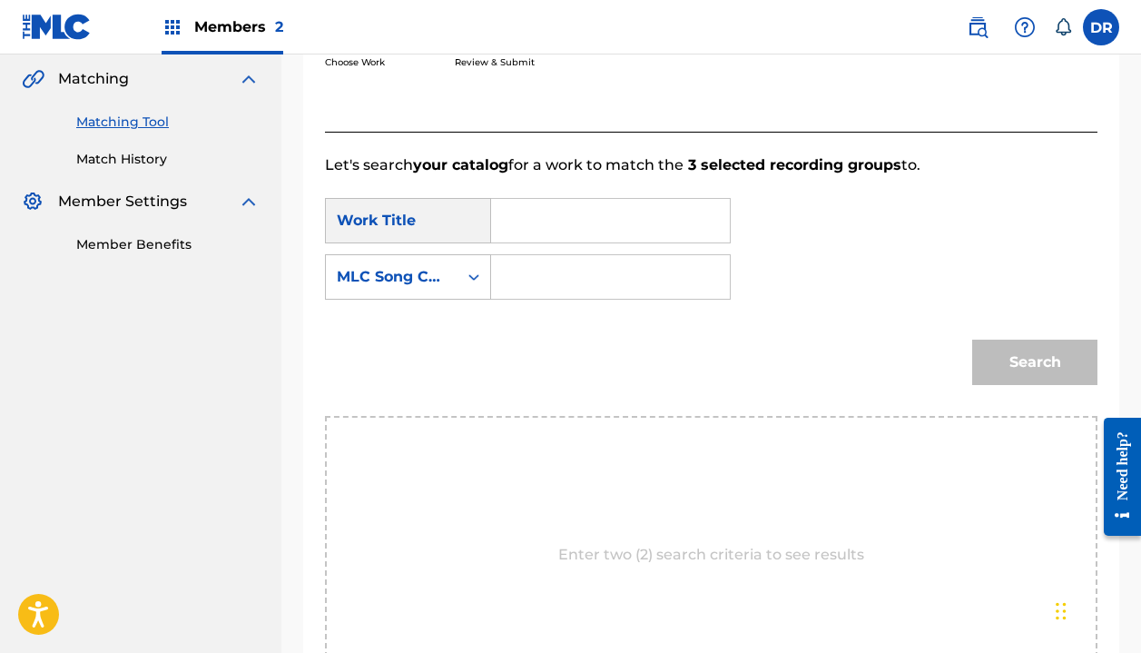
click at [590, 239] on input "Search Form" at bounding box center [611, 221] width 208 height 44
type input "bad news"
click at [529, 271] on div "bad news" at bounding box center [522, 272] width 31 height 54
click at [532, 276] on input "Search Form" at bounding box center [611, 277] width 208 height 44
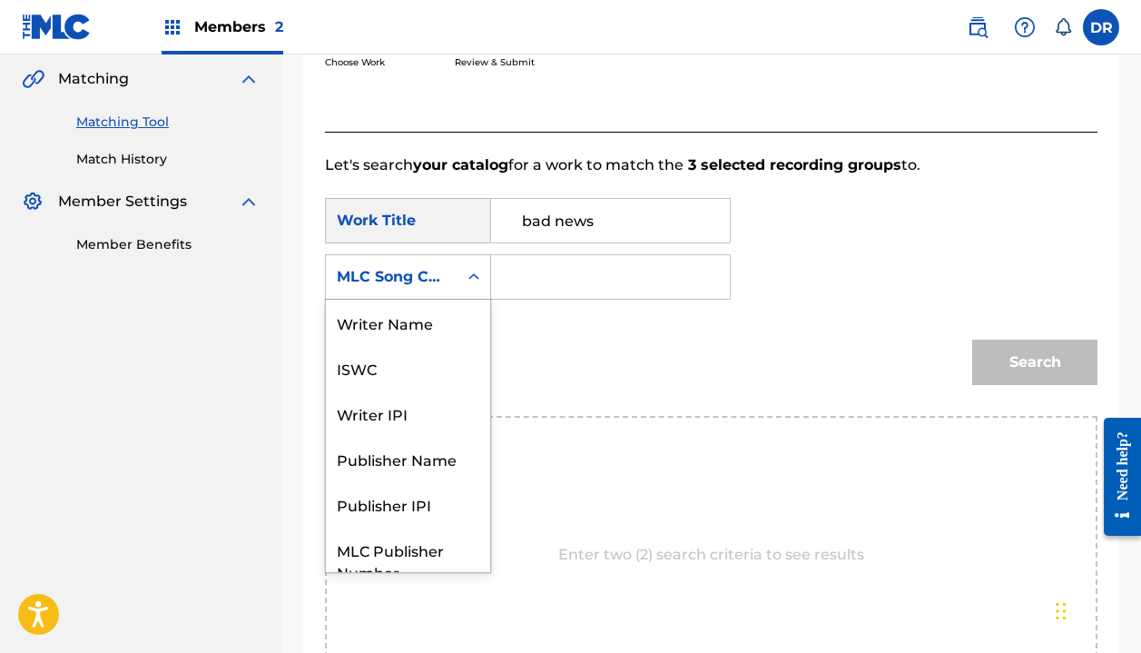
click at [437, 268] on div "MLC Song Code" at bounding box center [392, 277] width 110 height 22
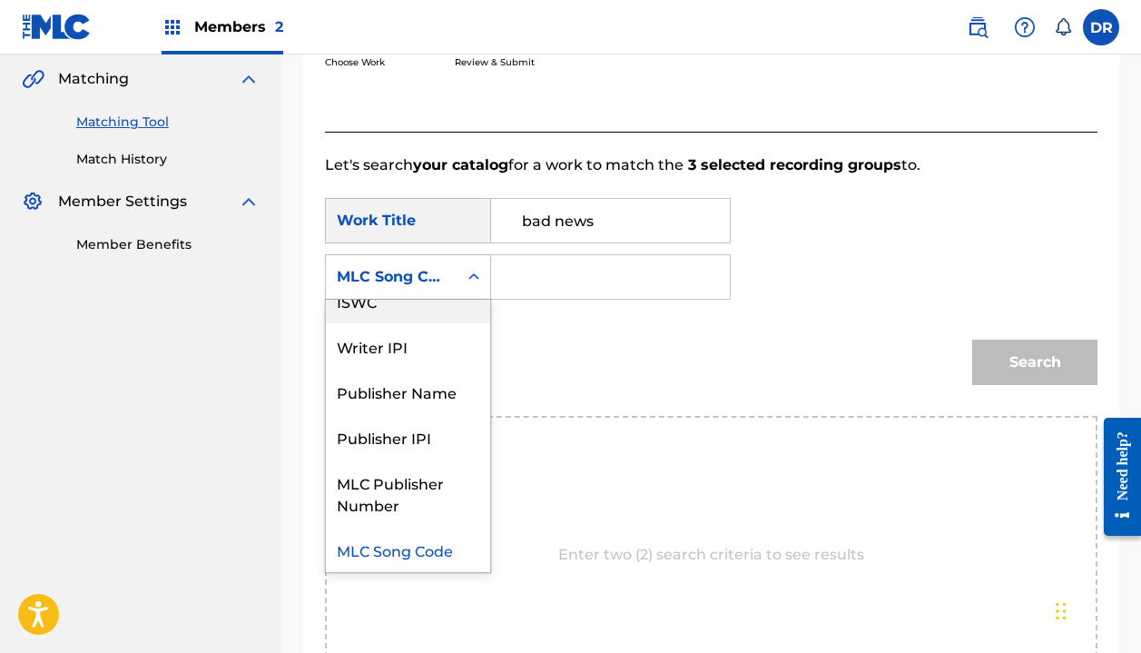
scroll to position [0, 0]
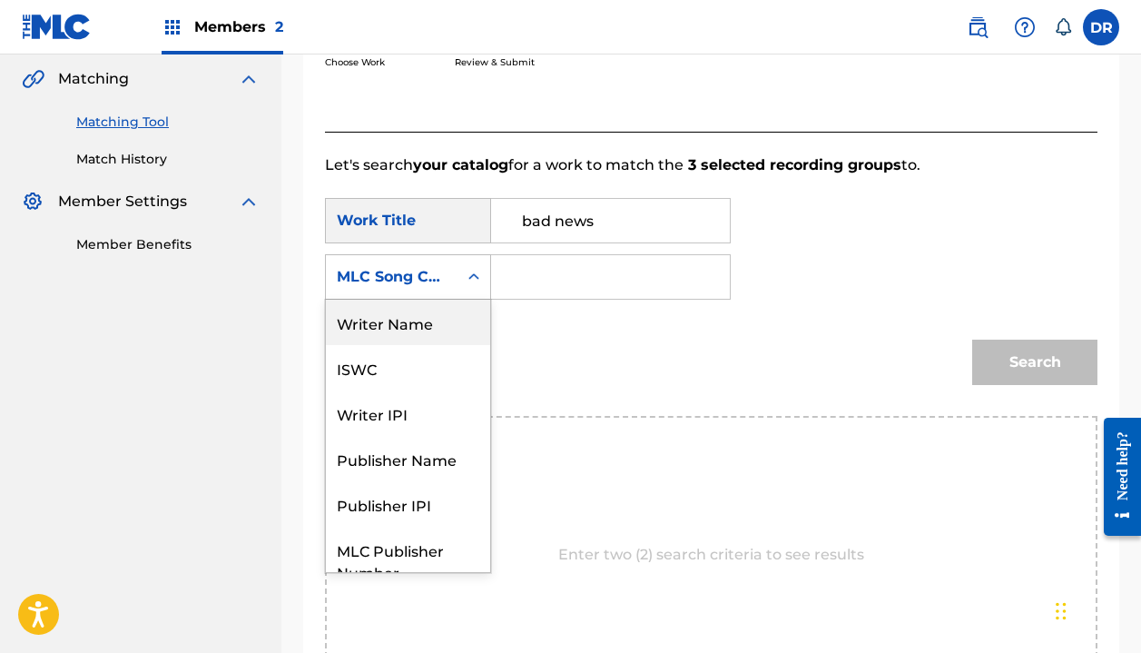
click at [410, 316] on div "Writer Name" at bounding box center [408, 322] width 164 height 45
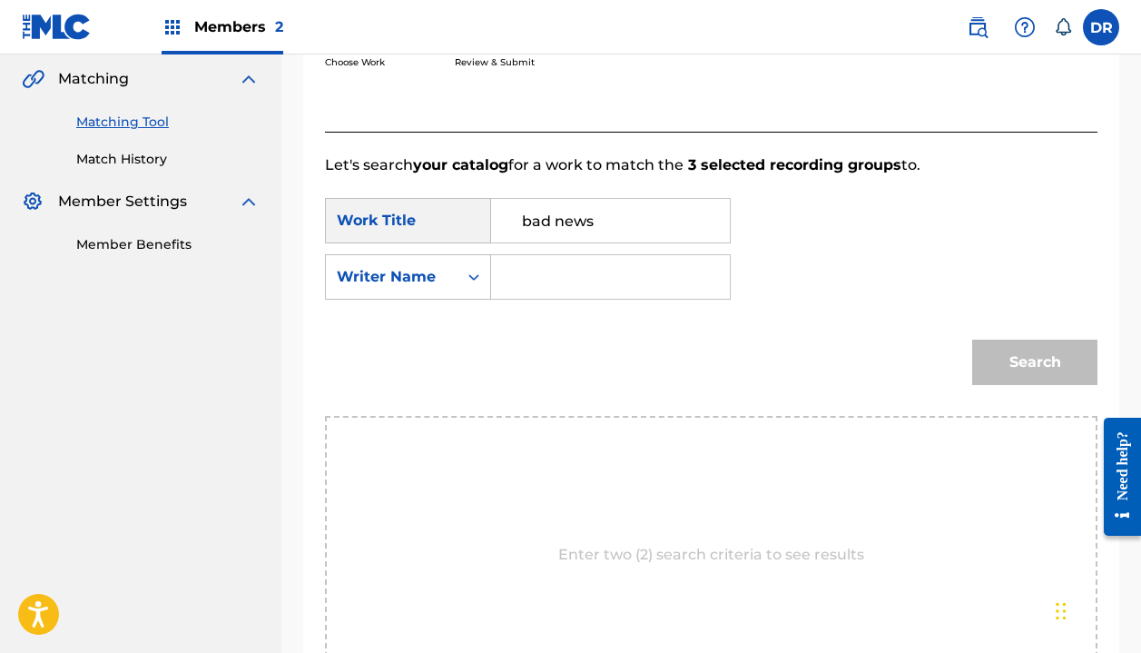
click at [551, 281] on input "Search Form" at bounding box center [611, 277] width 208 height 44
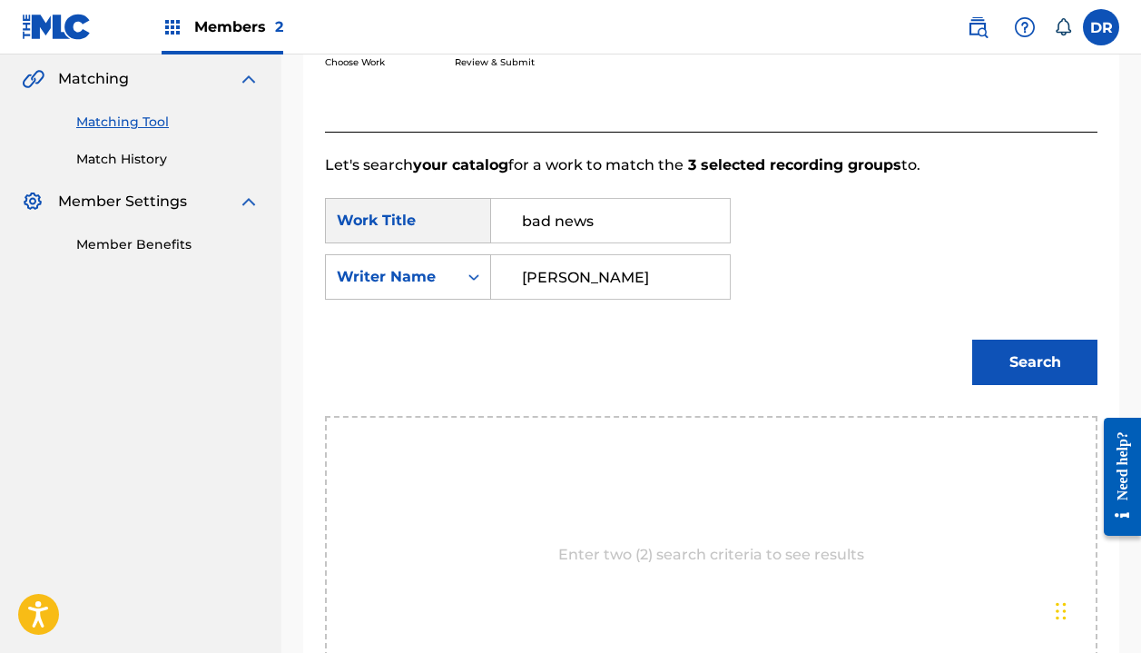
click at [1035, 362] on button "Search" at bounding box center [1034, 362] width 125 height 45
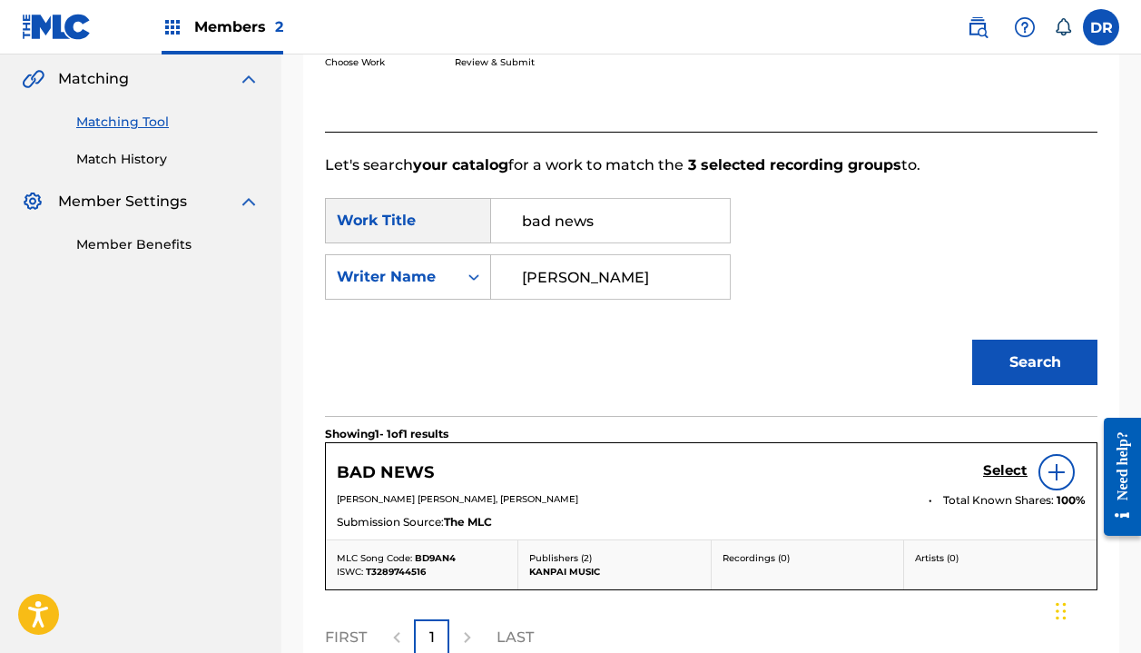
type input "[PERSON_NAME]"
drag, startPoint x: 535, startPoint y: 326, endPoint x: 1001, endPoint y: 464, distance: 486.7
click at [1001, 464] on h5 "Select" at bounding box center [1005, 470] width 44 height 17
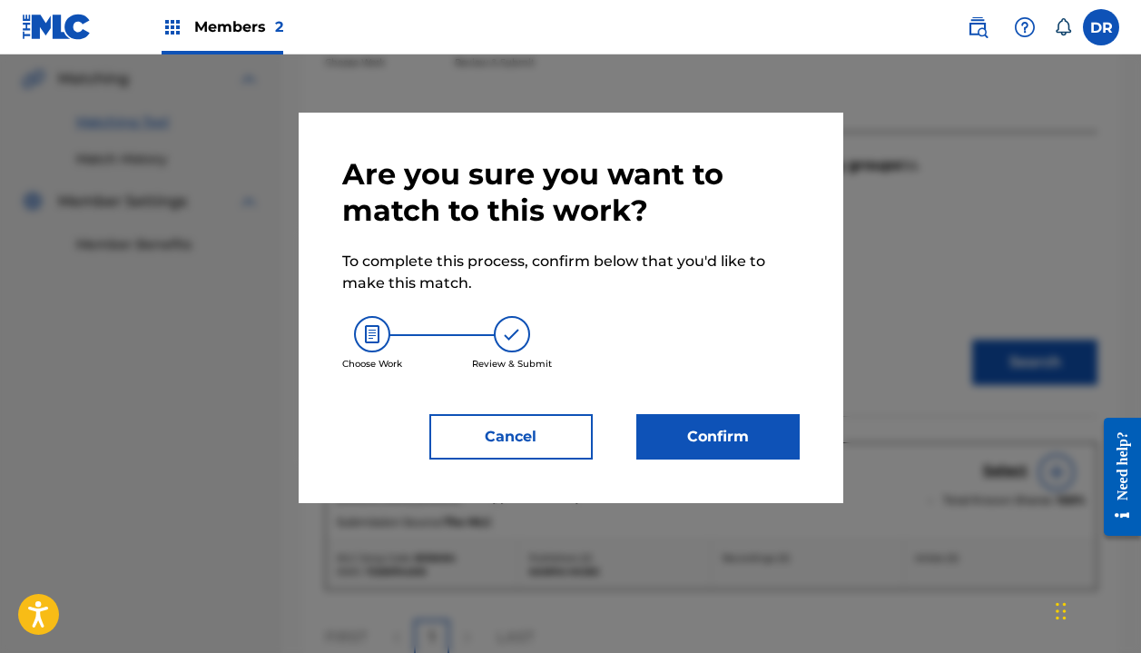
click at [731, 449] on button "Confirm" at bounding box center [717, 436] width 163 height 45
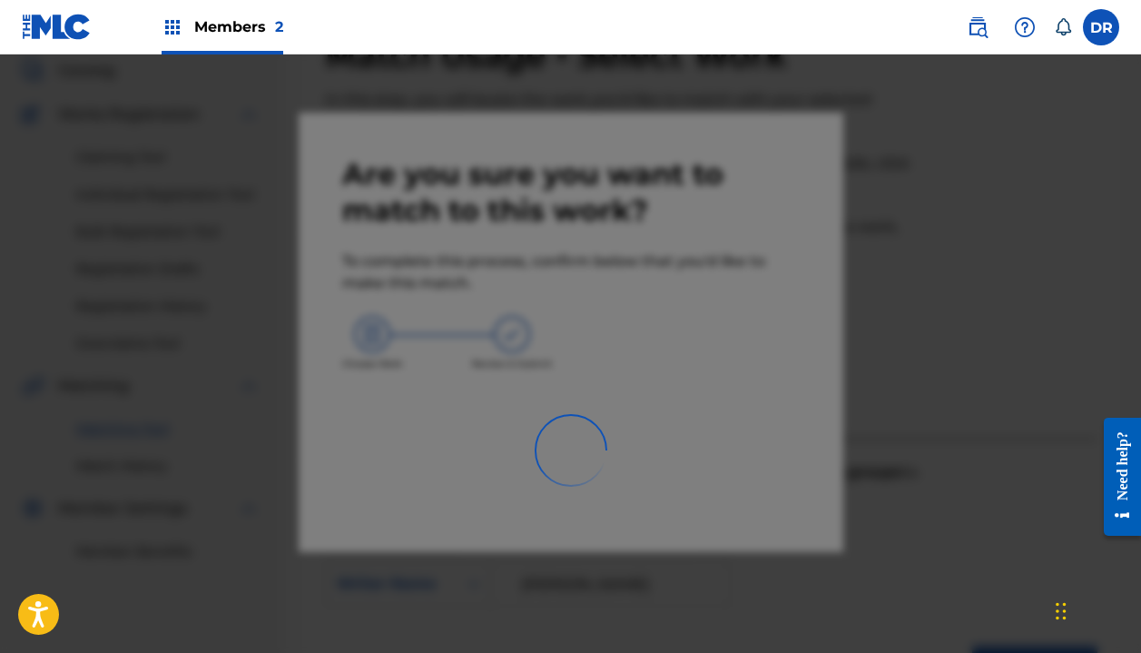
scroll to position [109, 0]
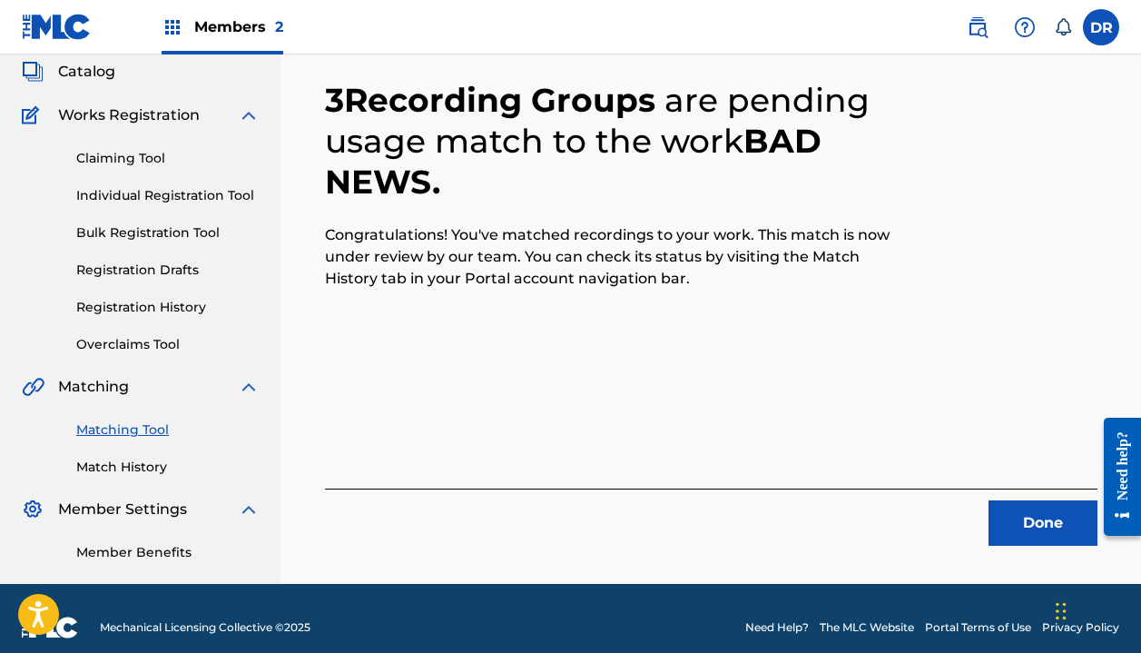
click at [1031, 519] on button "Done" at bounding box center [1043, 522] width 109 height 45
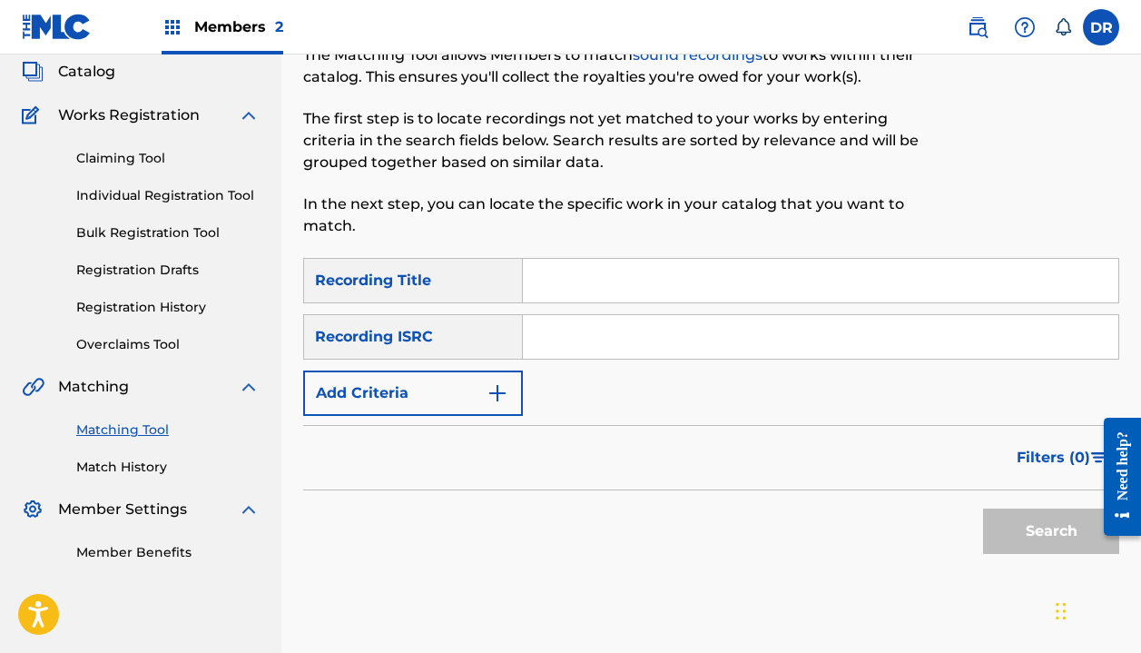
click at [697, 292] on input "Search Form" at bounding box center [821, 281] width 596 height 44
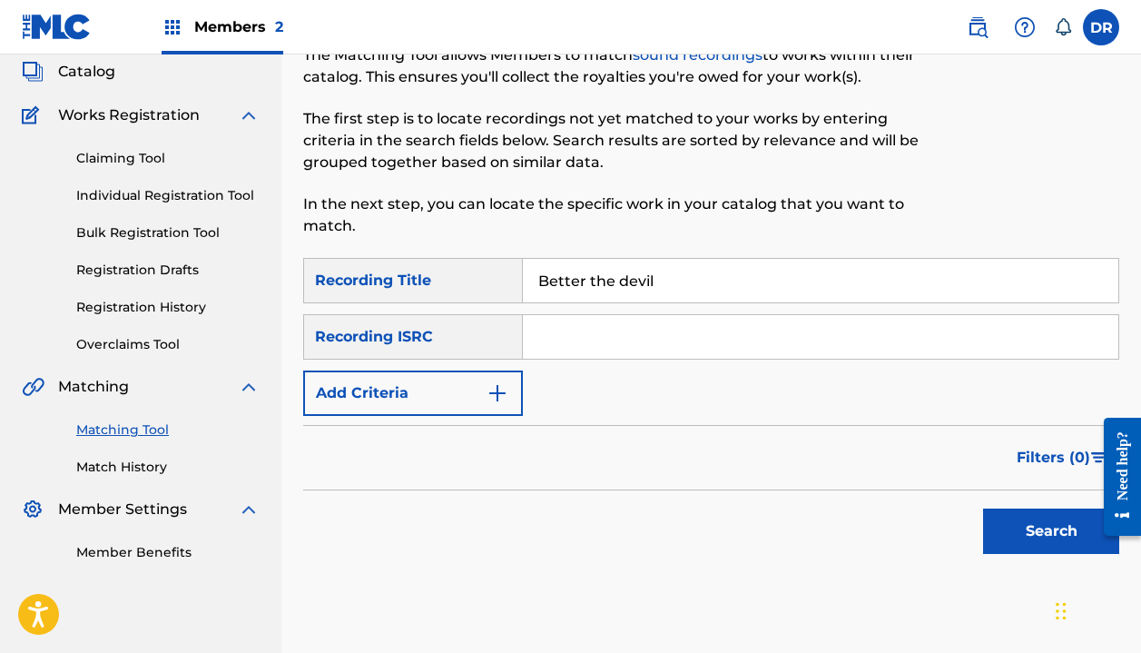
type input "Better the devil"
click at [377, 388] on button "Add Criteria" at bounding box center [413, 392] width 220 height 45
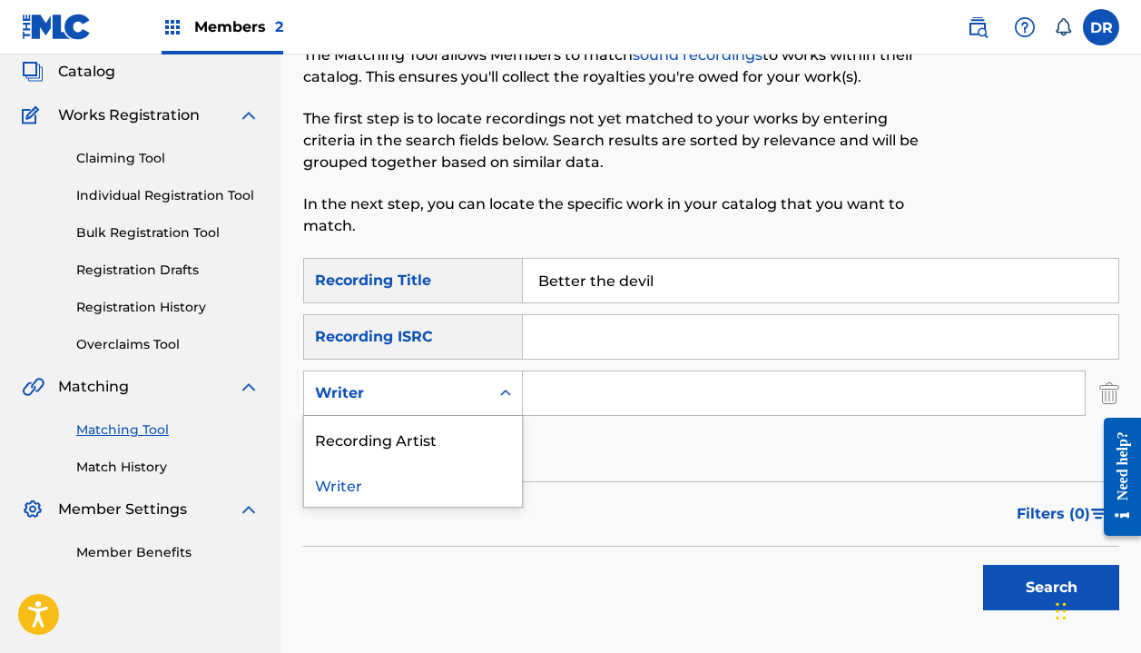
click at [390, 393] on div "Writer" at bounding box center [396, 393] width 163 height 22
click at [388, 439] on div "Recording Artist" at bounding box center [413, 438] width 218 height 45
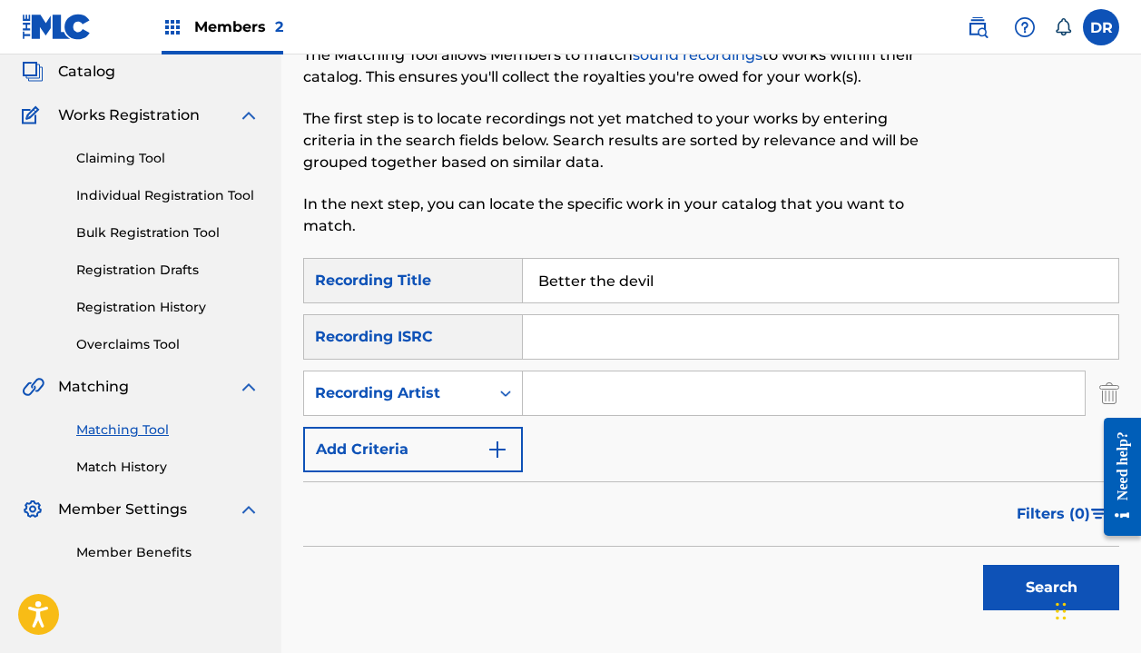
click at [578, 400] on input "Search Form" at bounding box center [804, 393] width 562 height 44
type input "[PERSON_NAME]"
click at [1051, 587] on button "Search" at bounding box center [1051, 587] width 136 height 45
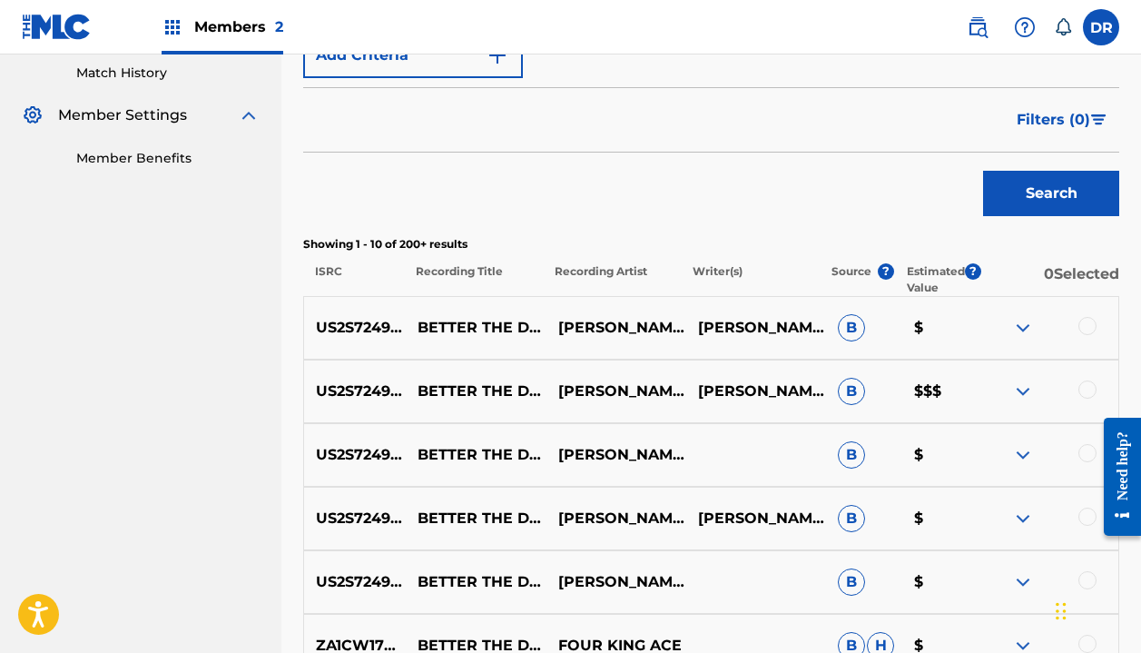
scroll to position [518, 0]
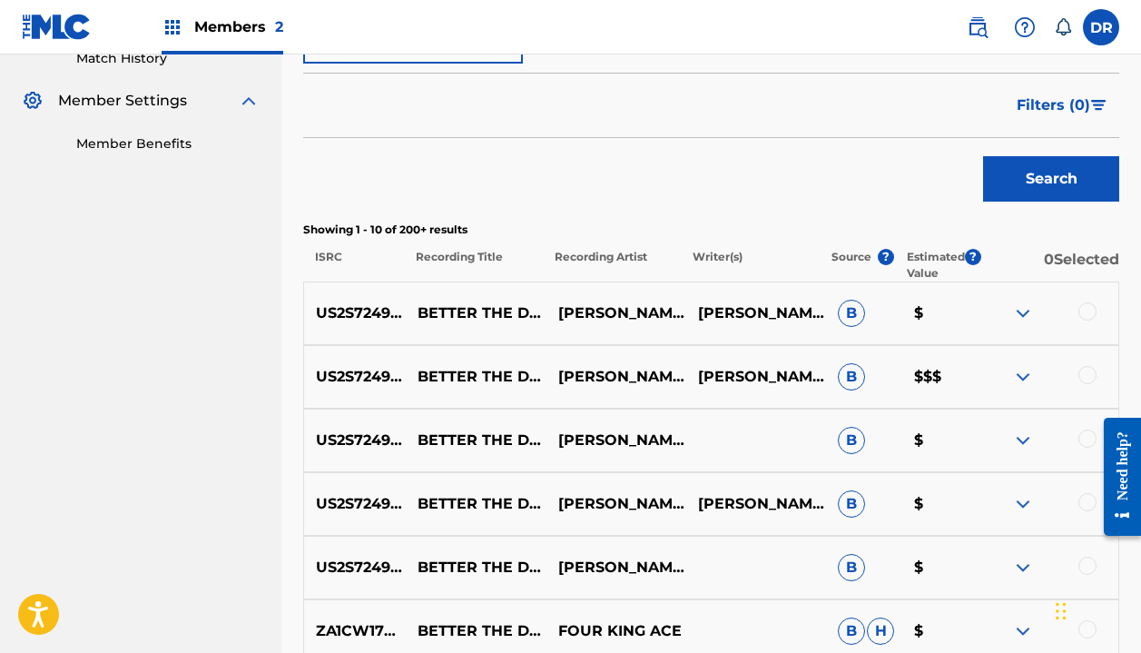
click at [1090, 307] on div at bounding box center [1088, 311] width 18 height 18
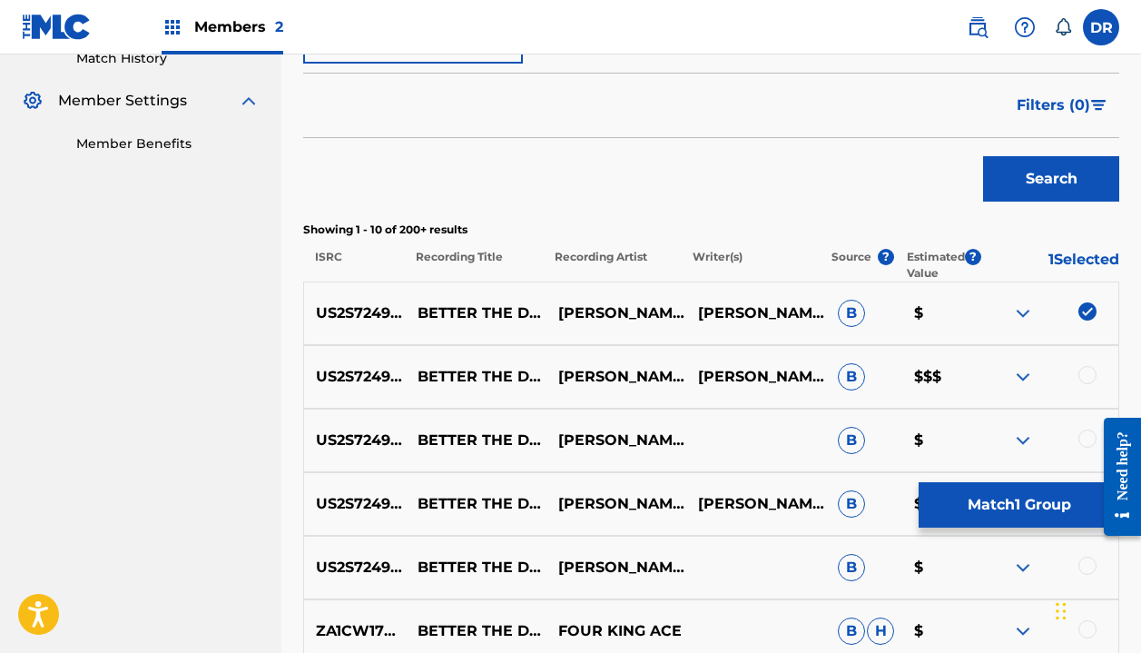
click at [1090, 379] on div at bounding box center [1088, 375] width 18 height 18
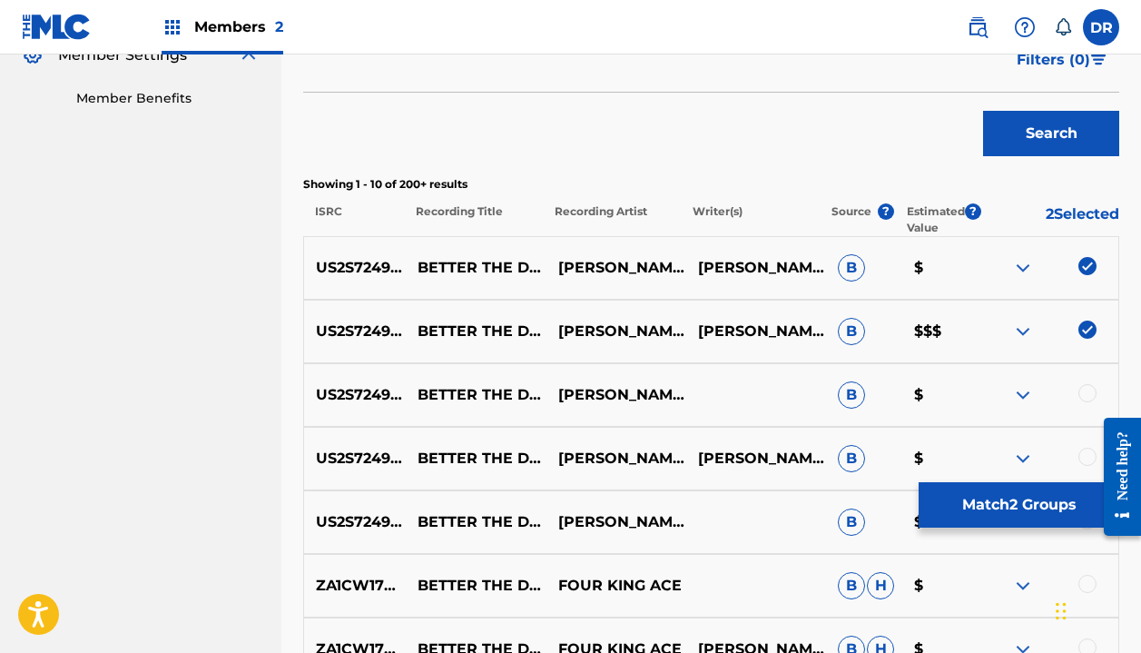
scroll to position [577, 0]
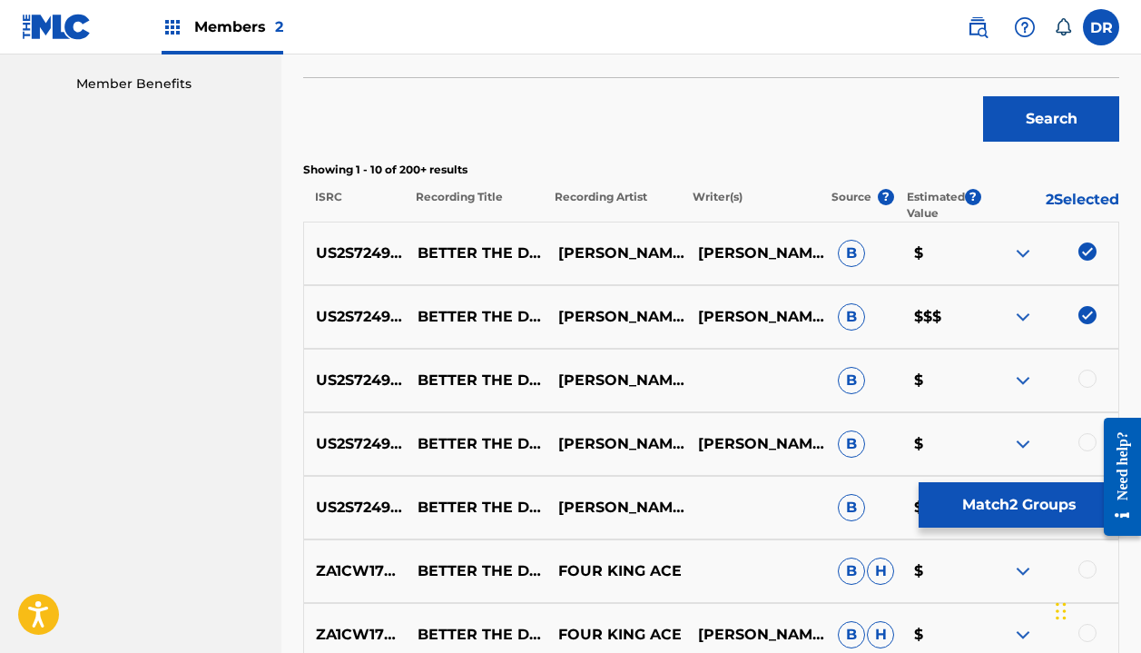
click at [1089, 376] on div at bounding box center [1088, 379] width 18 height 18
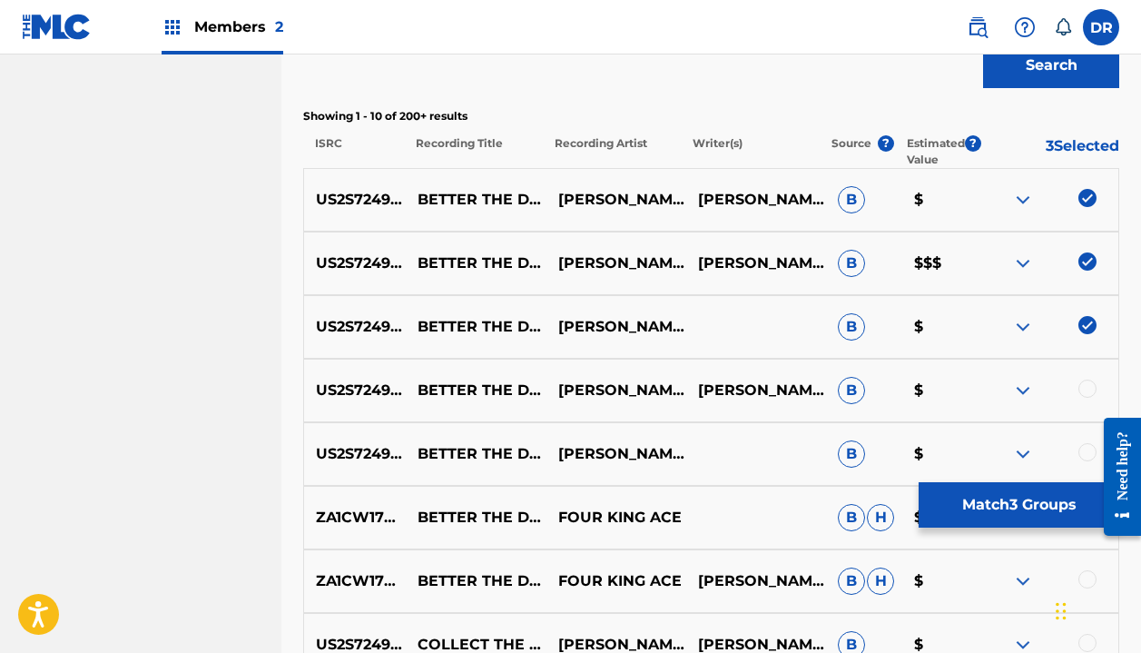
scroll to position [633, 0]
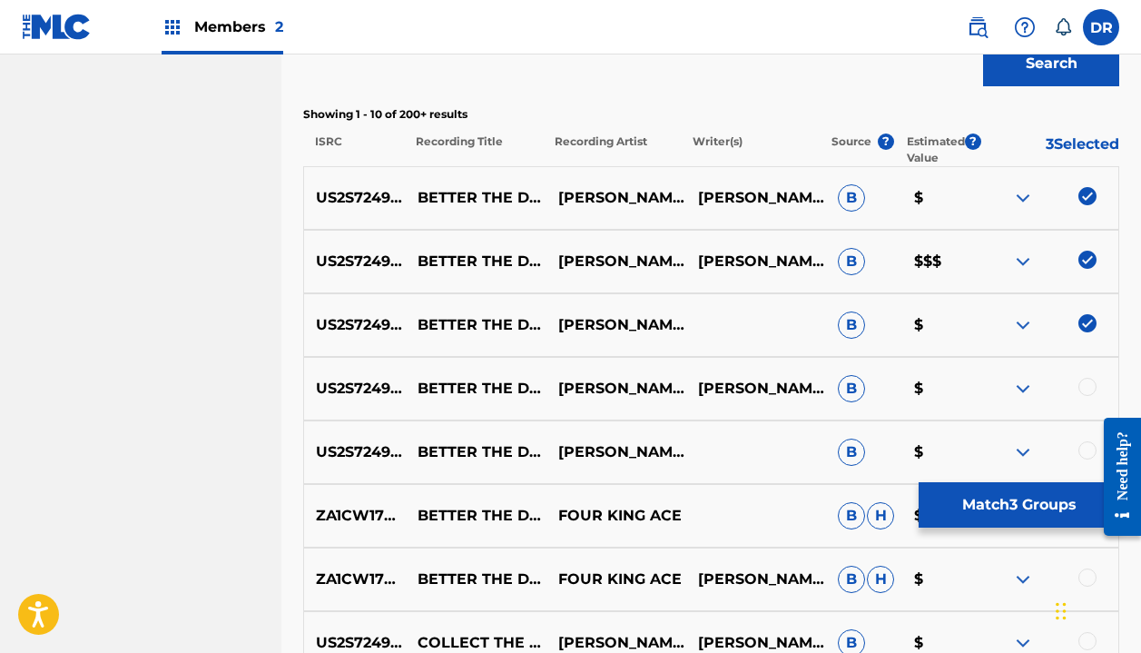
click at [1080, 392] on div at bounding box center [1088, 387] width 18 height 18
click at [1082, 449] on div at bounding box center [1088, 450] width 18 height 18
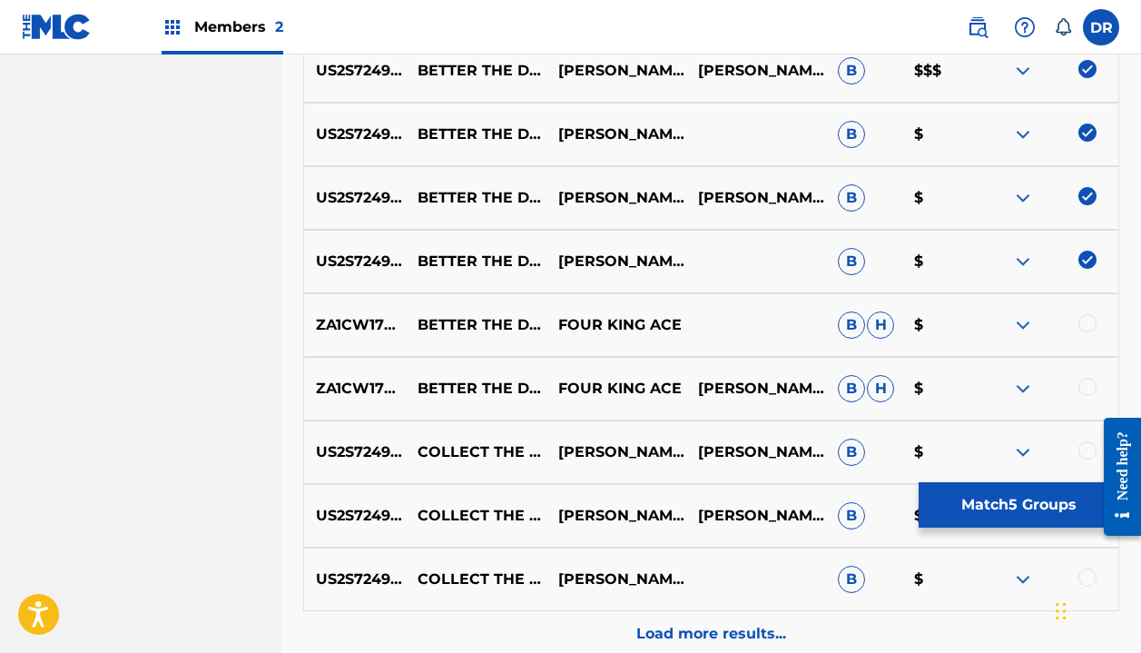
scroll to position [828, 0]
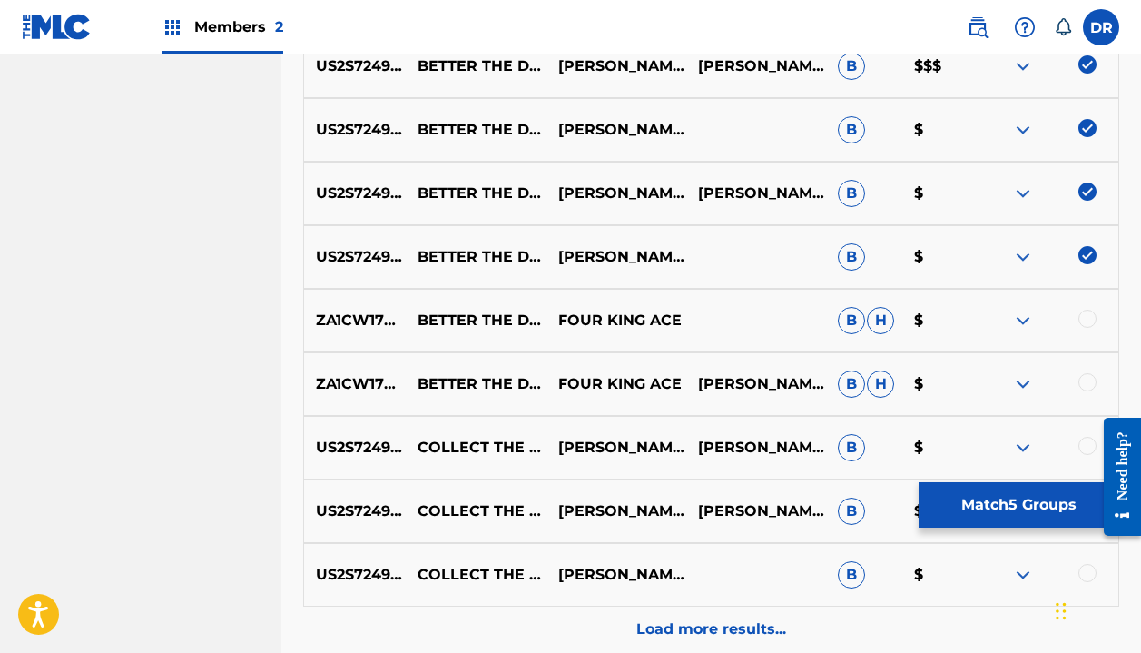
click at [981, 510] on button "Match 5 Groups" at bounding box center [1019, 504] width 201 height 45
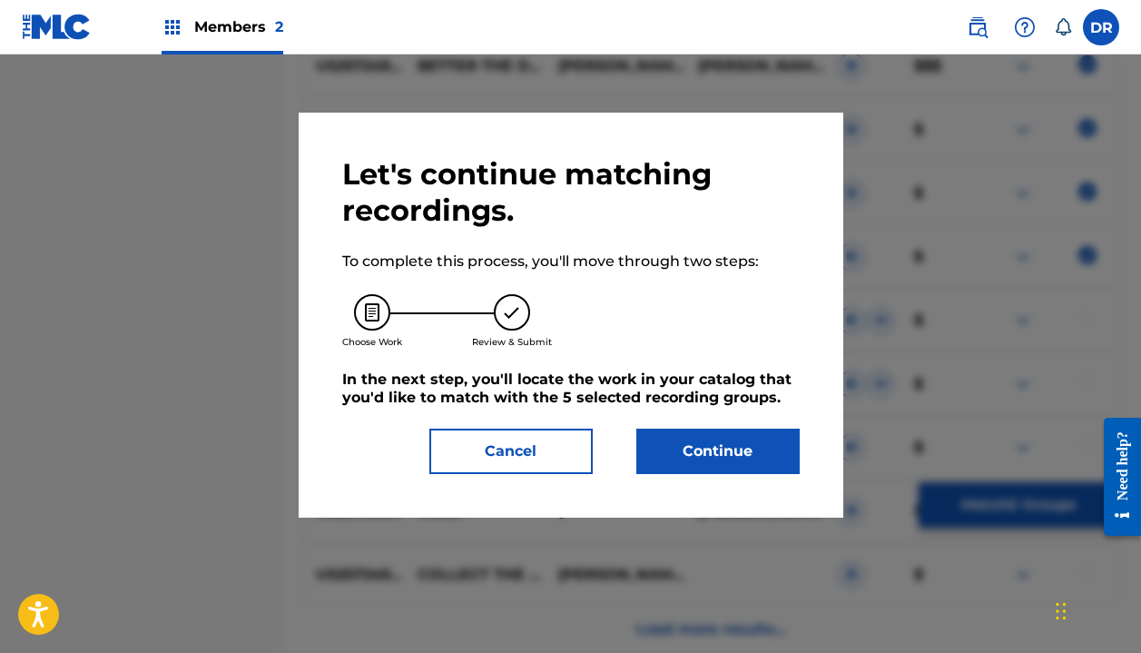
click at [687, 449] on button "Continue" at bounding box center [717, 451] width 163 height 45
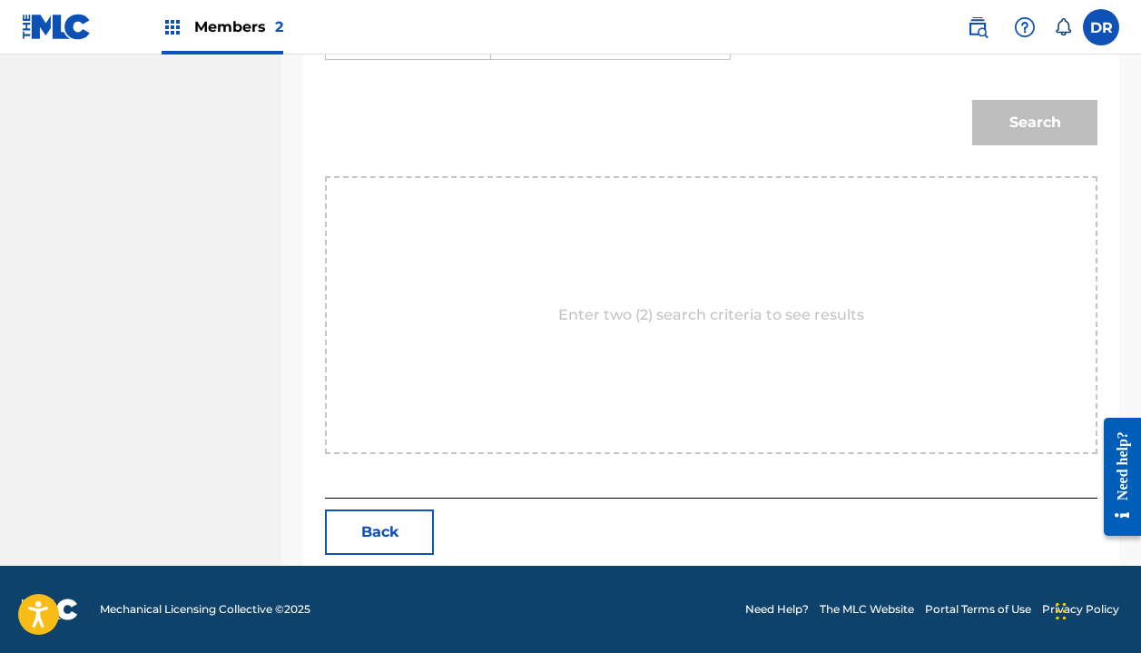
scroll to position [417, 0]
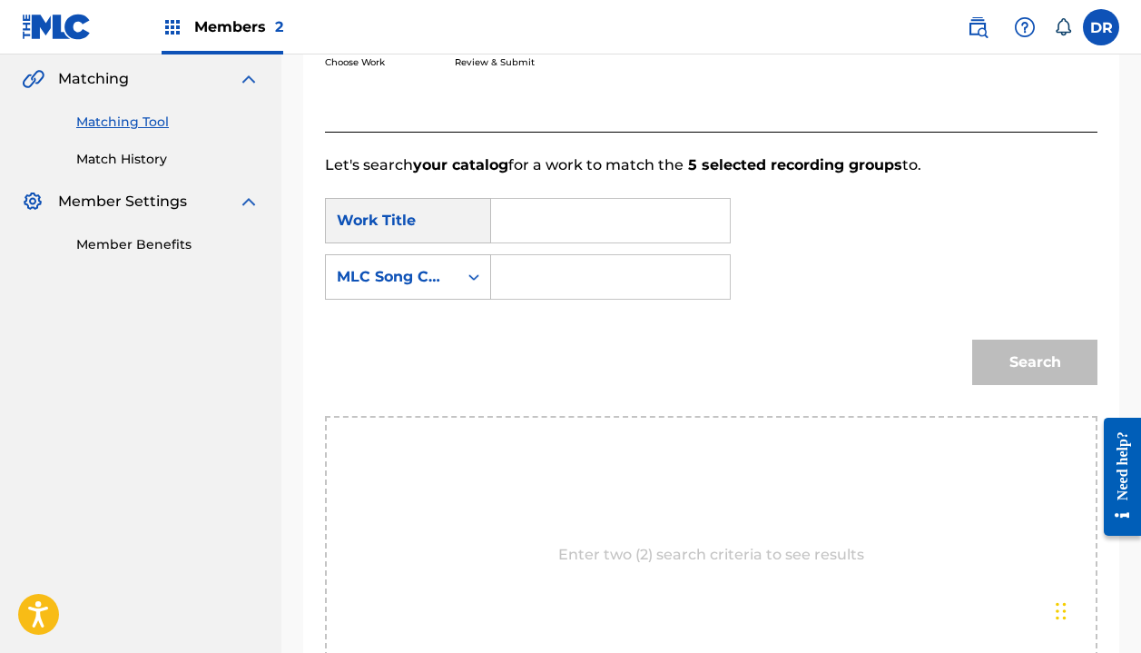
click at [563, 217] on input "Search Form" at bounding box center [611, 221] width 208 height 44
click at [516, 279] on div "better the de vil" at bounding box center [522, 283] width 31 height 76
type input "better the devil"
click at [541, 279] on input "Search Form" at bounding box center [611, 277] width 208 height 44
click at [449, 279] on div "MLC Song Code" at bounding box center [392, 277] width 132 height 35
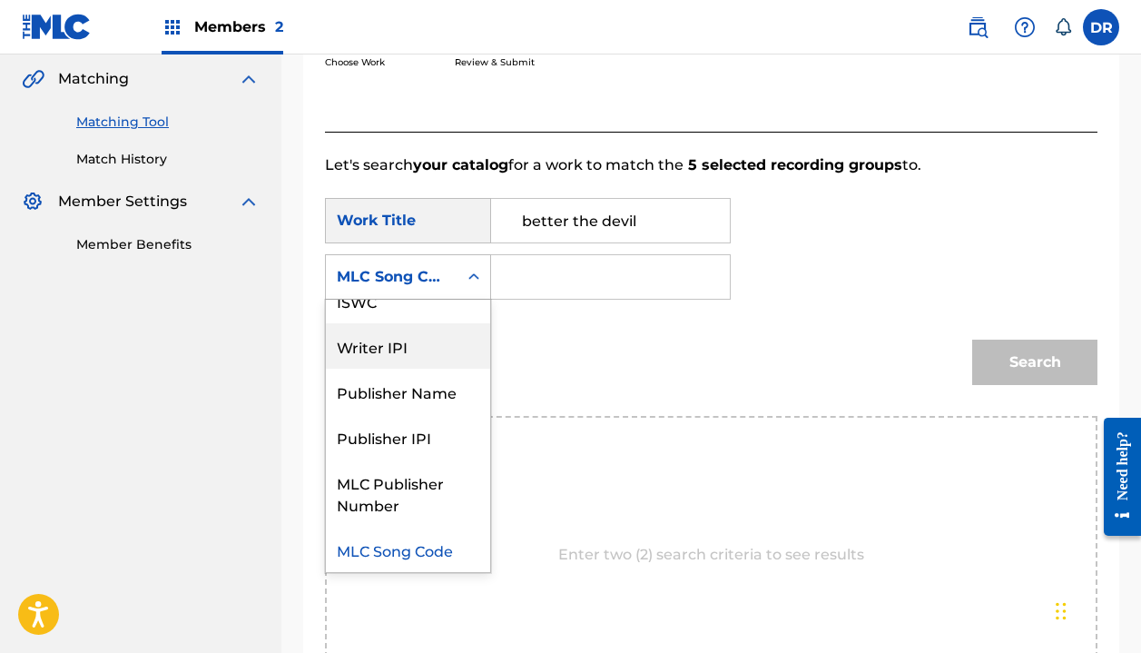
scroll to position [0, 0]
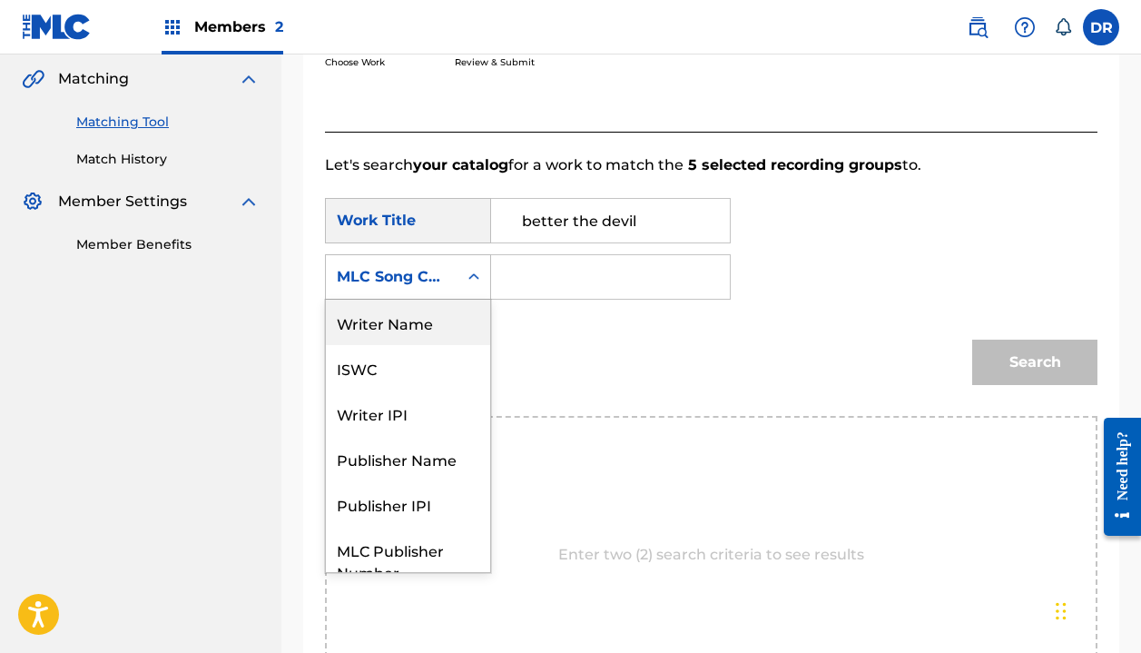
click at [419, 310] on div "Writer Name" at bounding box center [408, 322] width 164 height 45
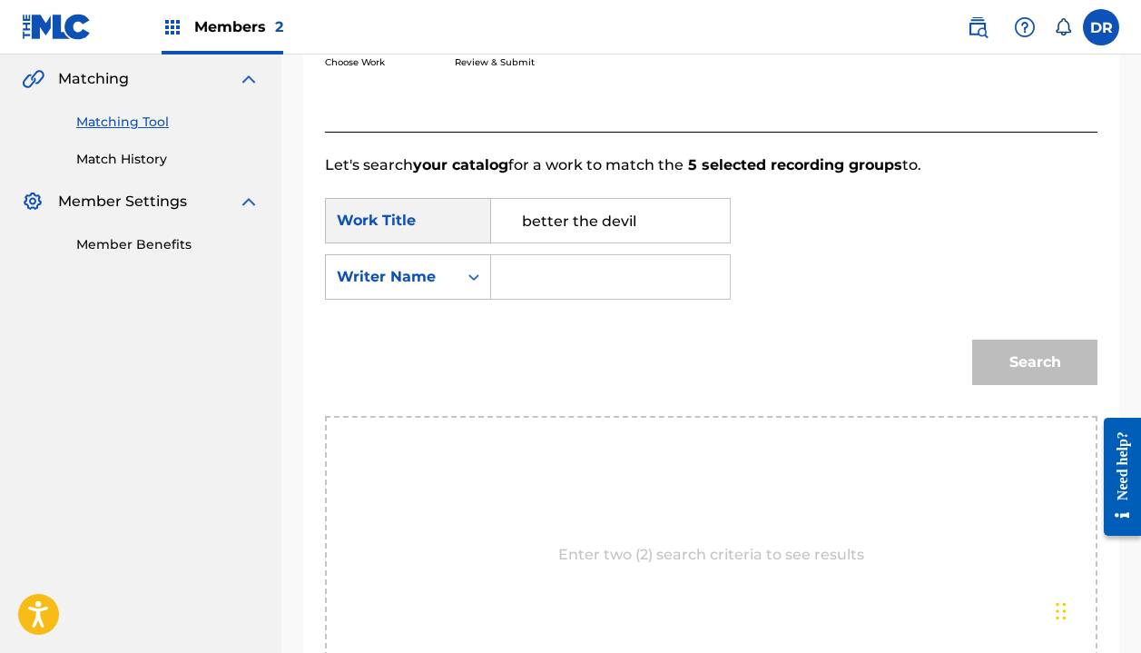
click at [558, 271] on input "Search Form" at bounding box center [611, 277] width 208 height 44
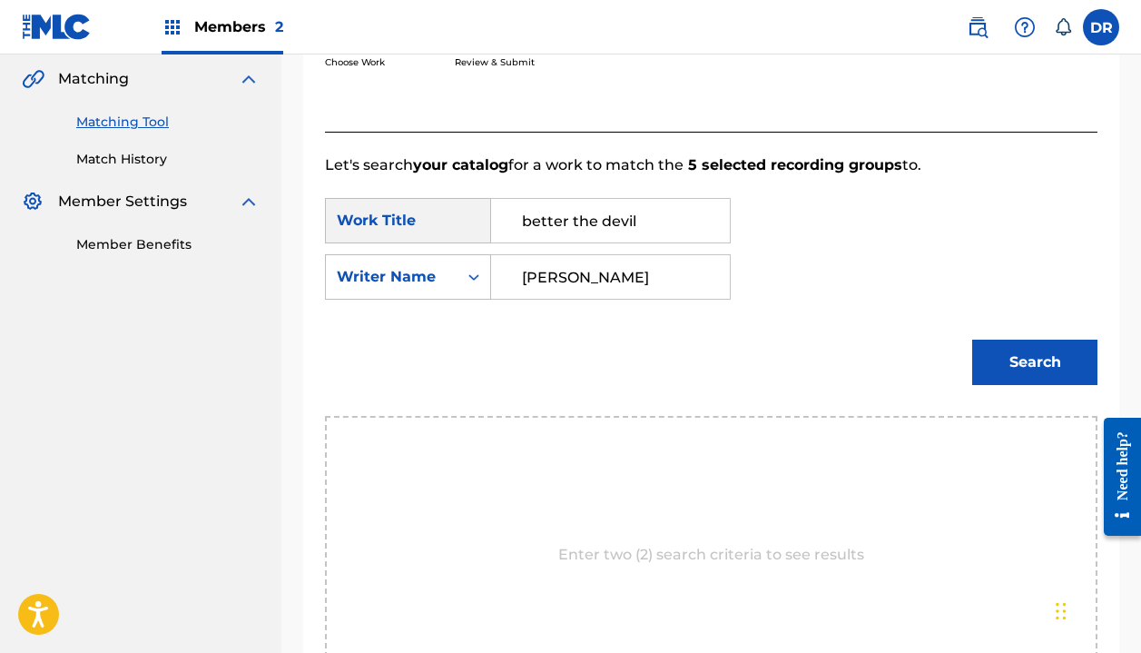
click at [1035, 362] on button "Search" at bounding box center [1034, 362] width 125 height 45
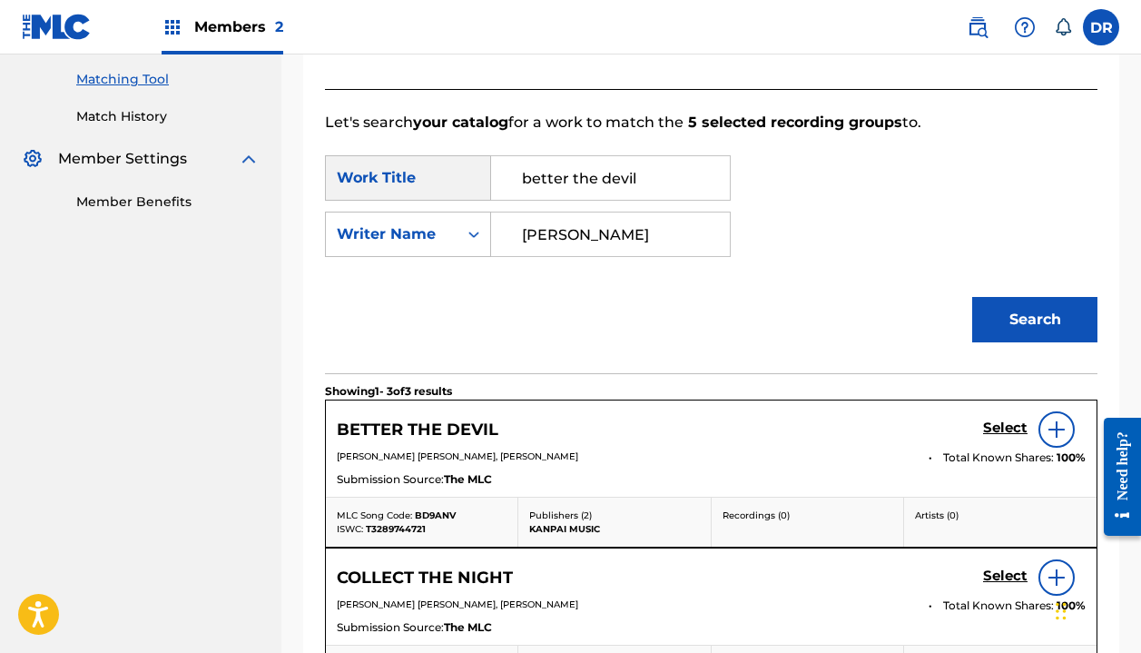
scroll to position [478, 0]
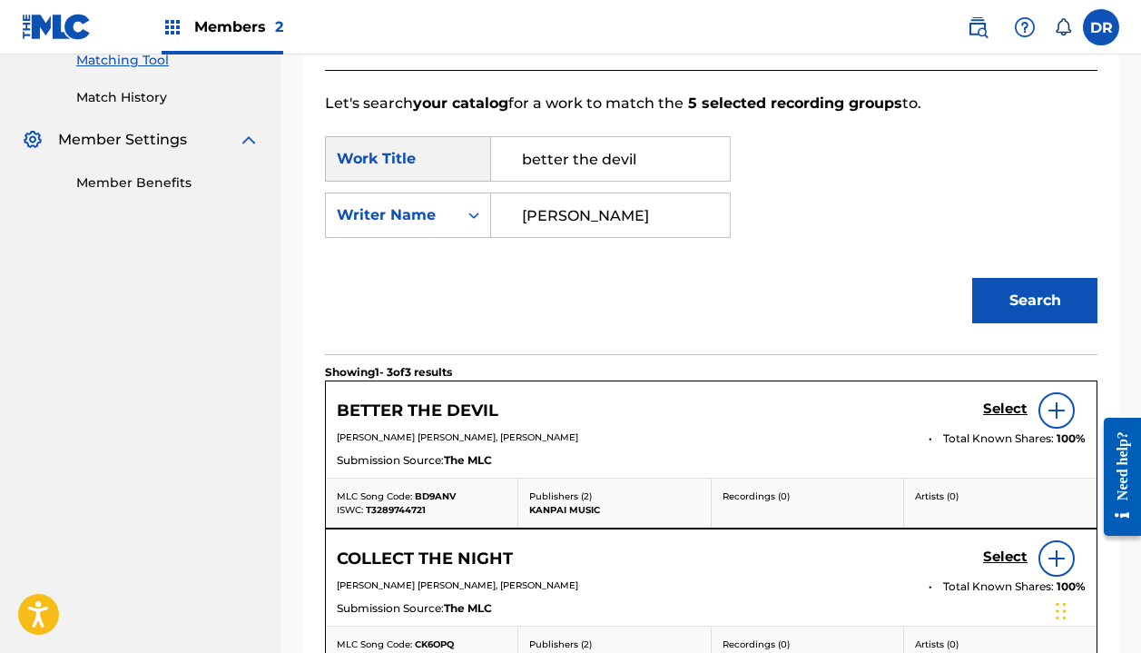
type input "[PERSON_NAME]"
click at [1007, 408] on h5 "Select" at bounding box center [1005, 408] width 44 height 17
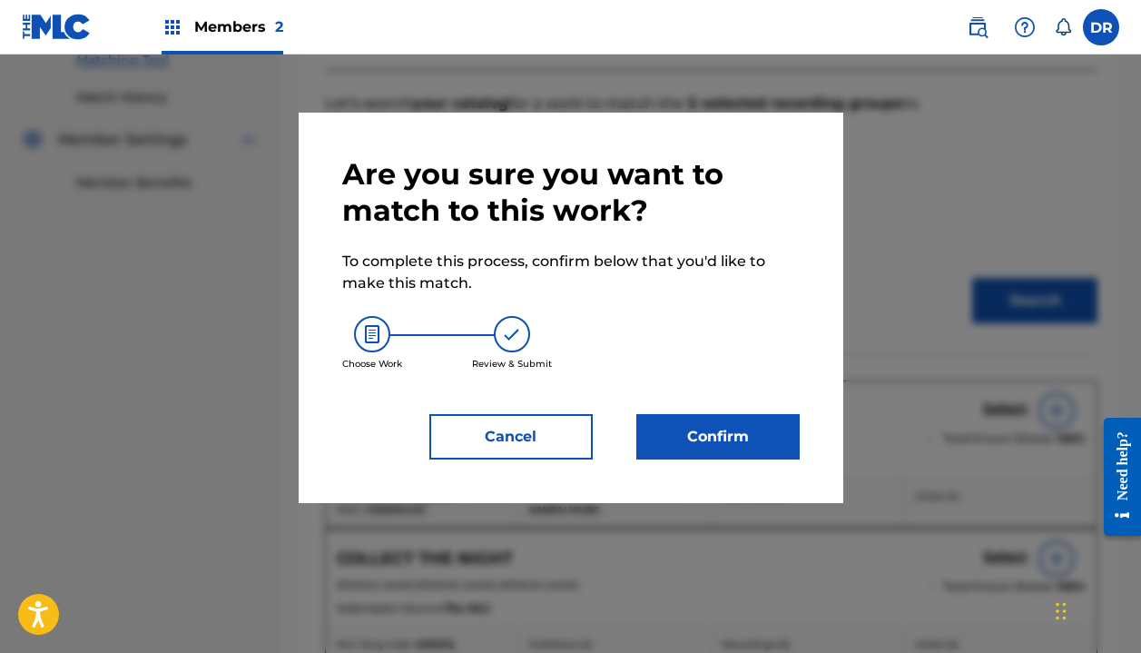
click at [708, 423] on button "Confirm" at bounding box center [717, 436] width 163 height 45
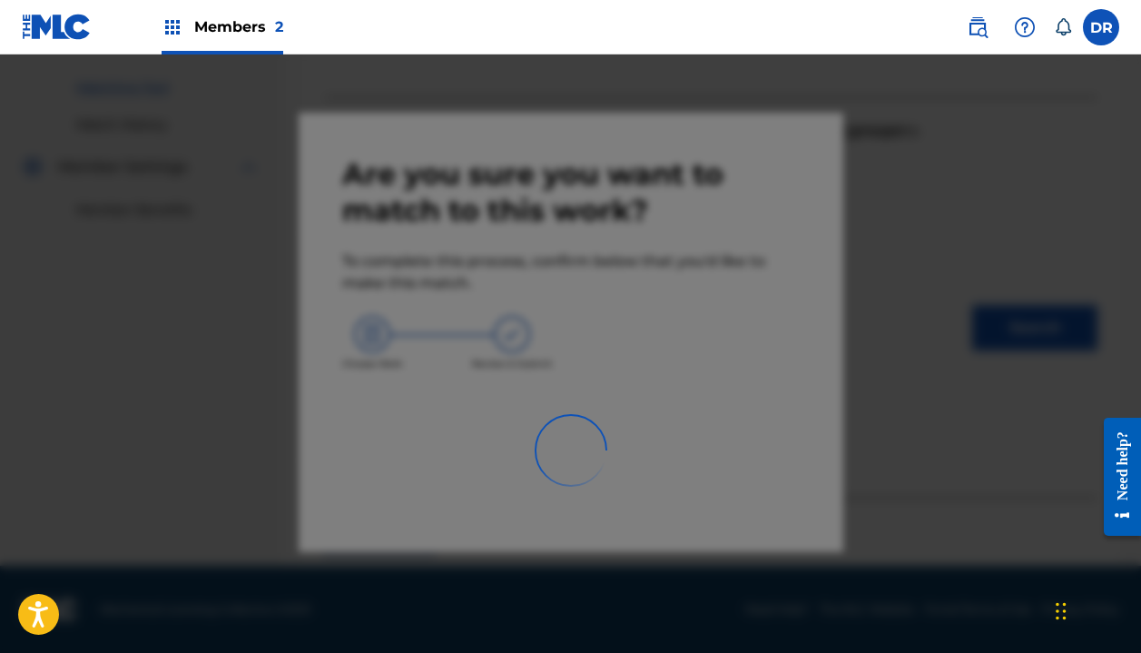
scroll to position [127, 0]
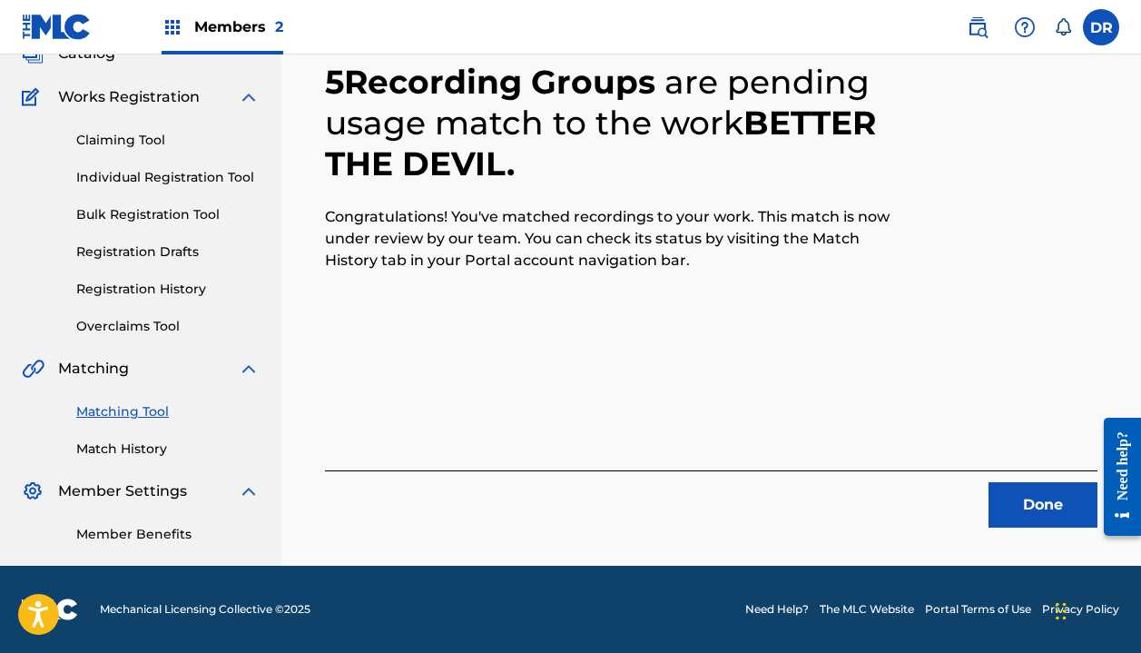
click at [1039, 517] on button "Done" at bounding box center [1043, 504] width 109 height 45
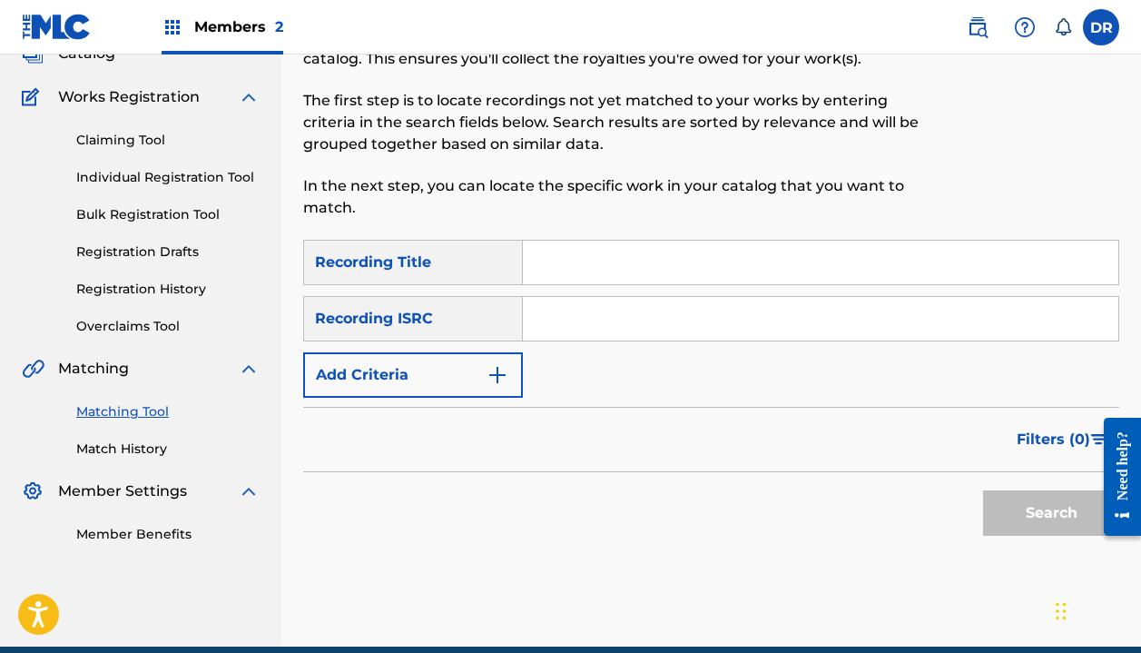
click at [584, 280] on input "Search Form" at bounding box center [821, 263] width 596 height 44
type input "Dr. Groove"
click at [441, 371] on button "Add Criteria" at bounding box center [413, 374] width 220 height 45
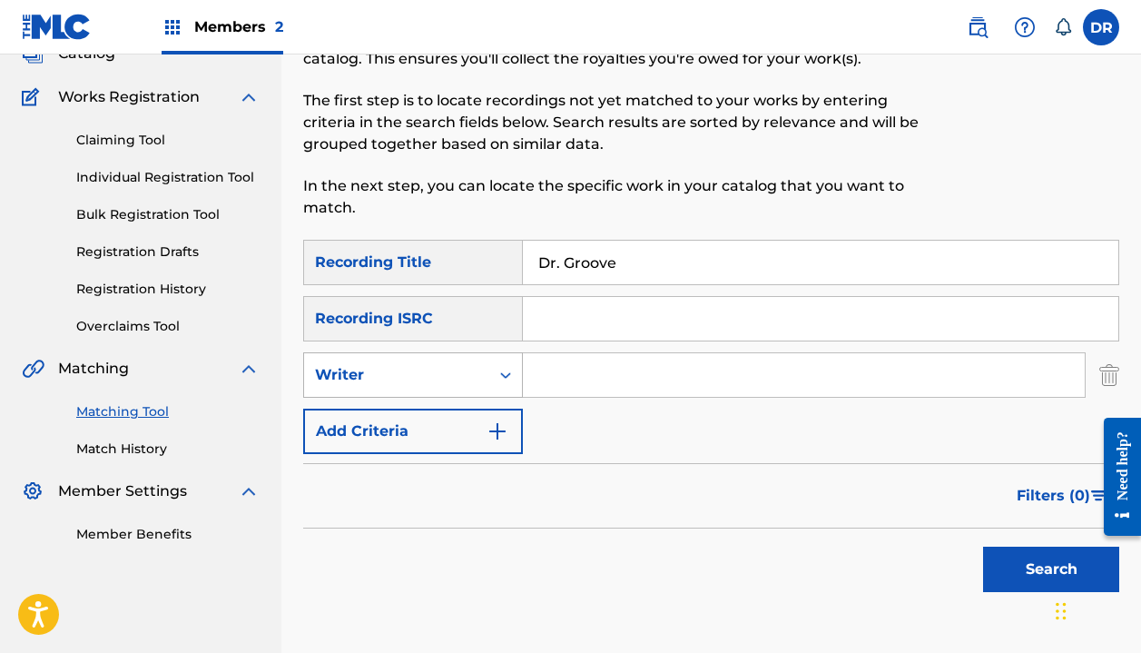
click at [439, 382] on div "Writer" at bounding box center [396, 375] width 163 height 22
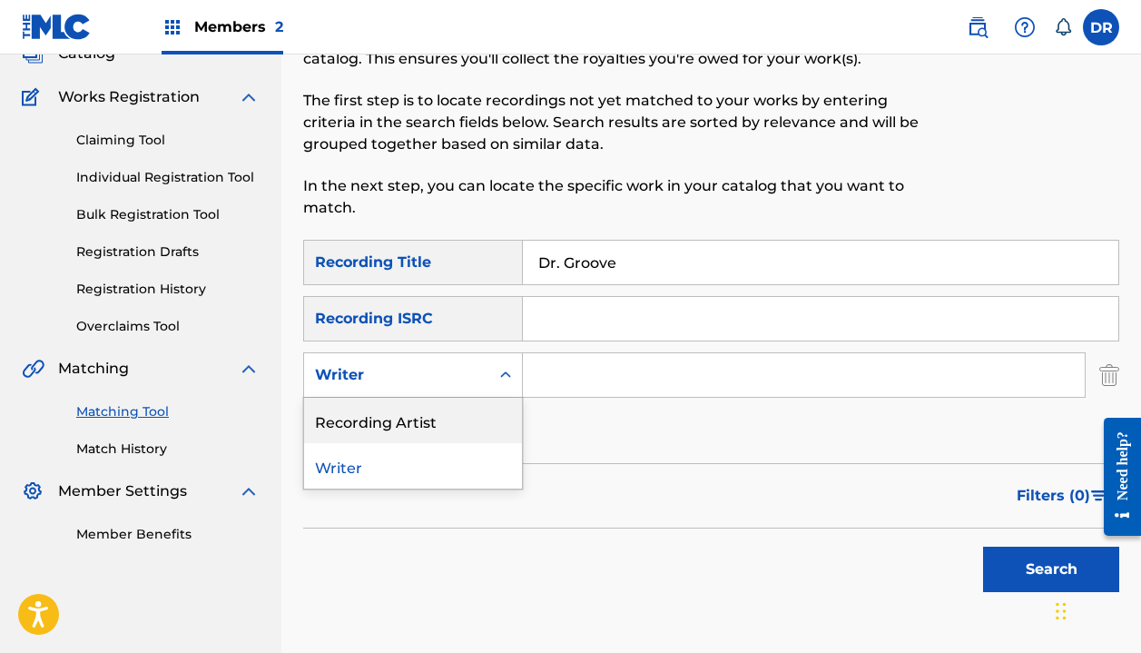
click at [428, 425] on div "Recording Artist" at bounding box center [413, 420] width 218 height 45
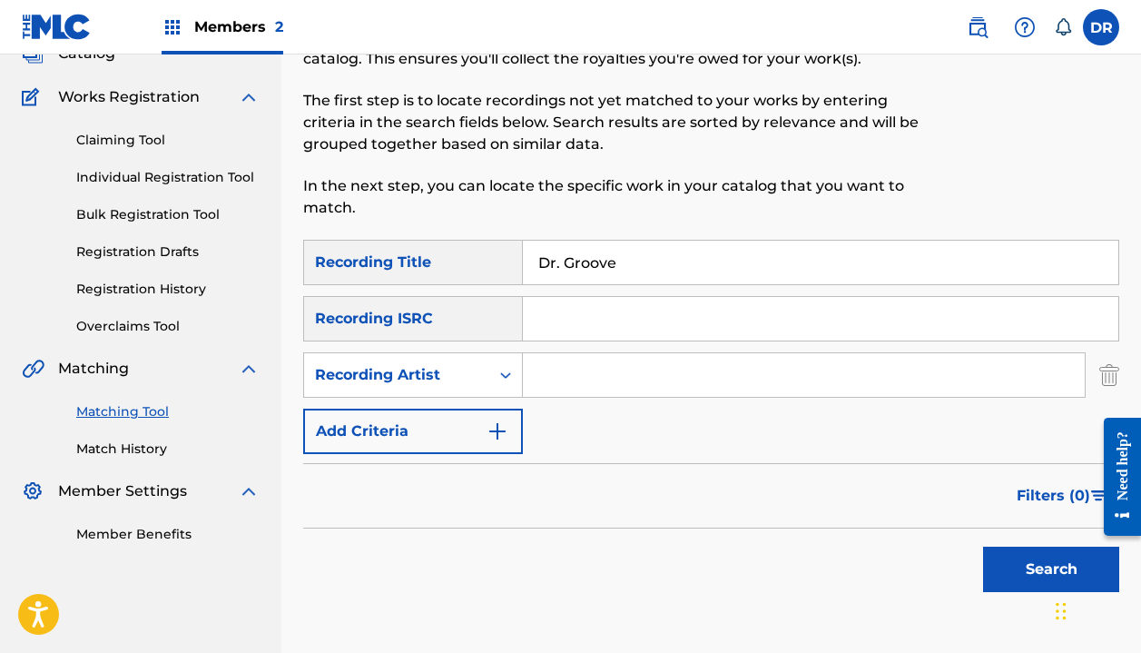
click at [570, 396] on input "Search Form" at bounding box center [804, 375] width 562 height 44
type input "[PERSON_NAME]"
click at [1051, 569] on button "Search" at bounding box center [1051, 569] width 136 height 45
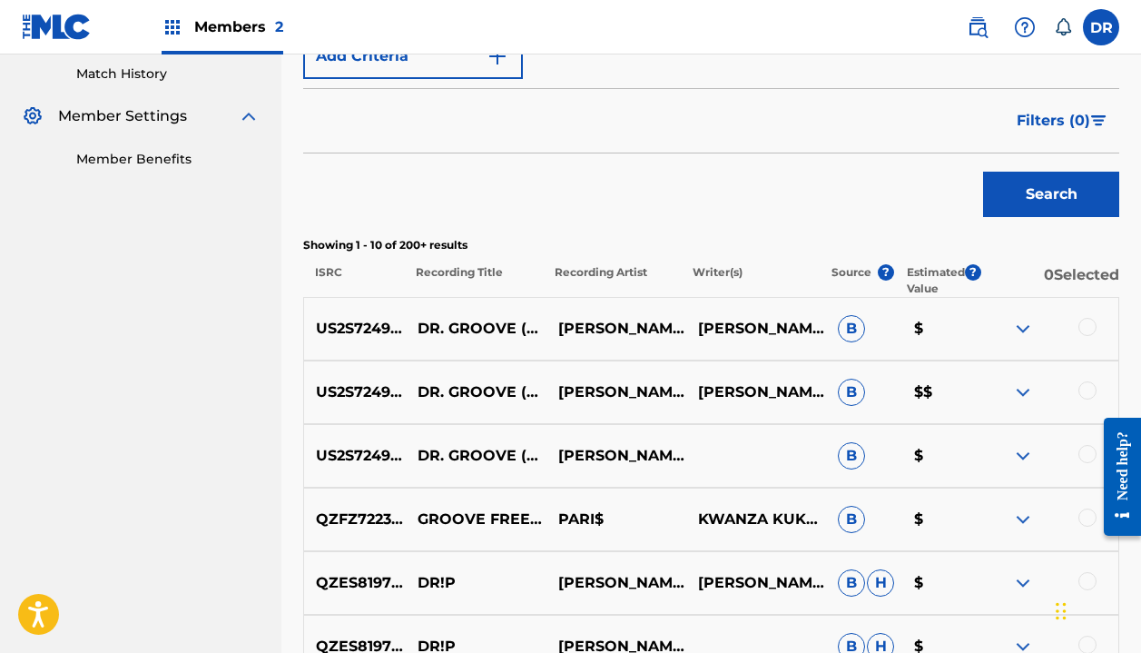
scroll to position [503, 0]
click at [1082, 322] on div at bounding box center [1088, 326] width 18 height 18
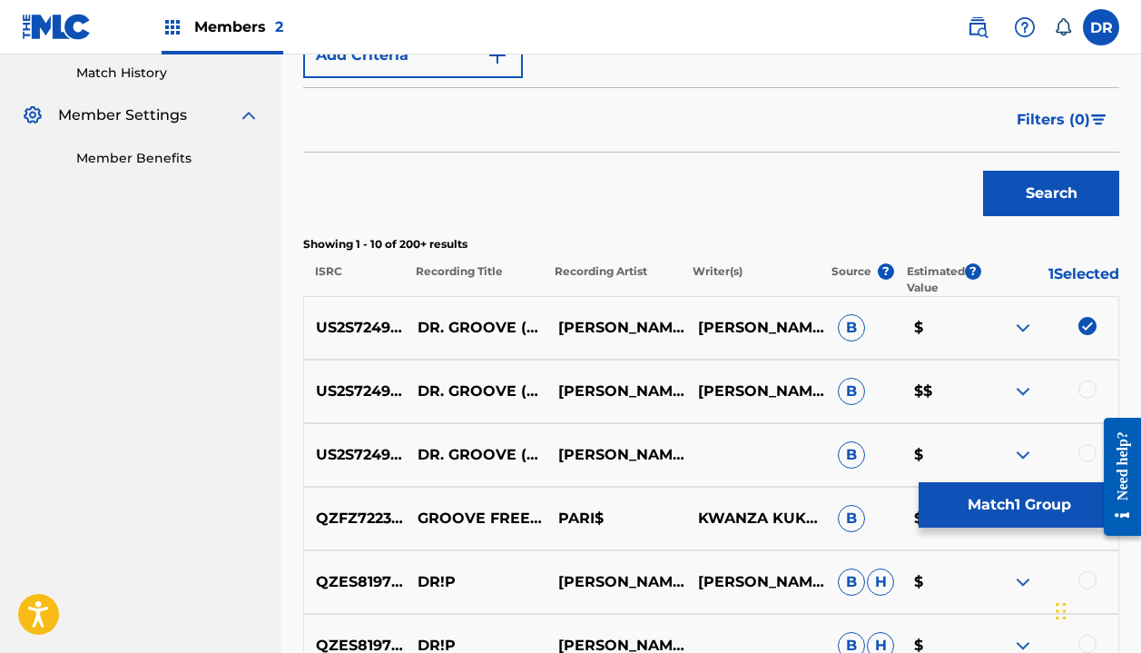
scroll to position [548, 0]
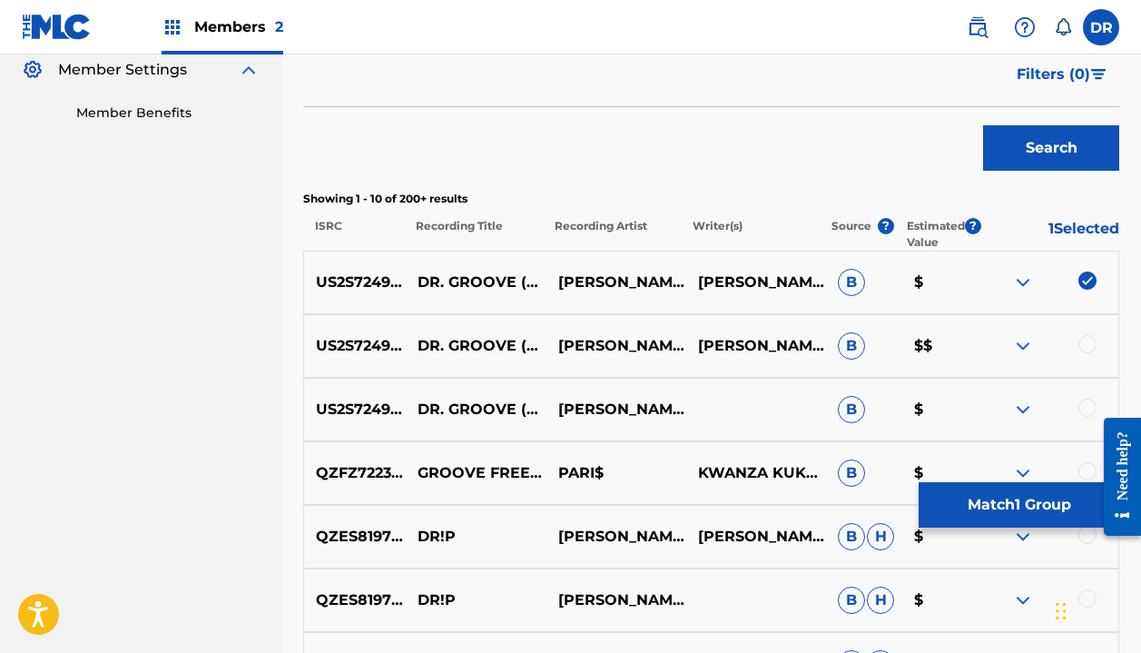
click at [1093, 341] on div at bounding box center [1088, 344] width 18 height 18
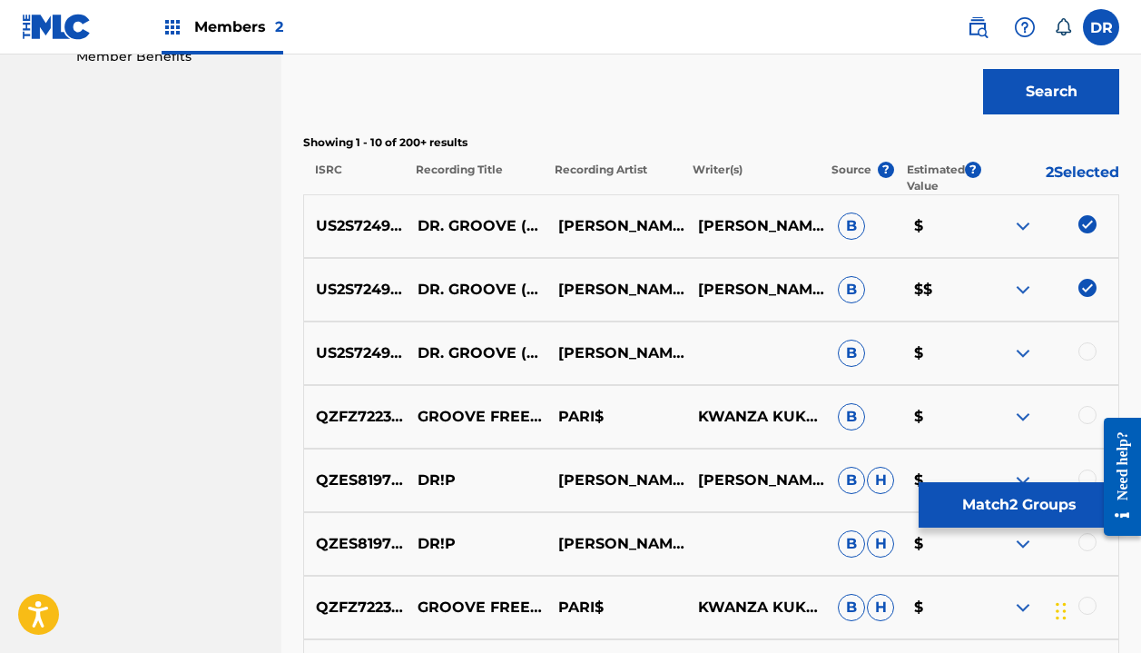
scroll to position [611, 0]
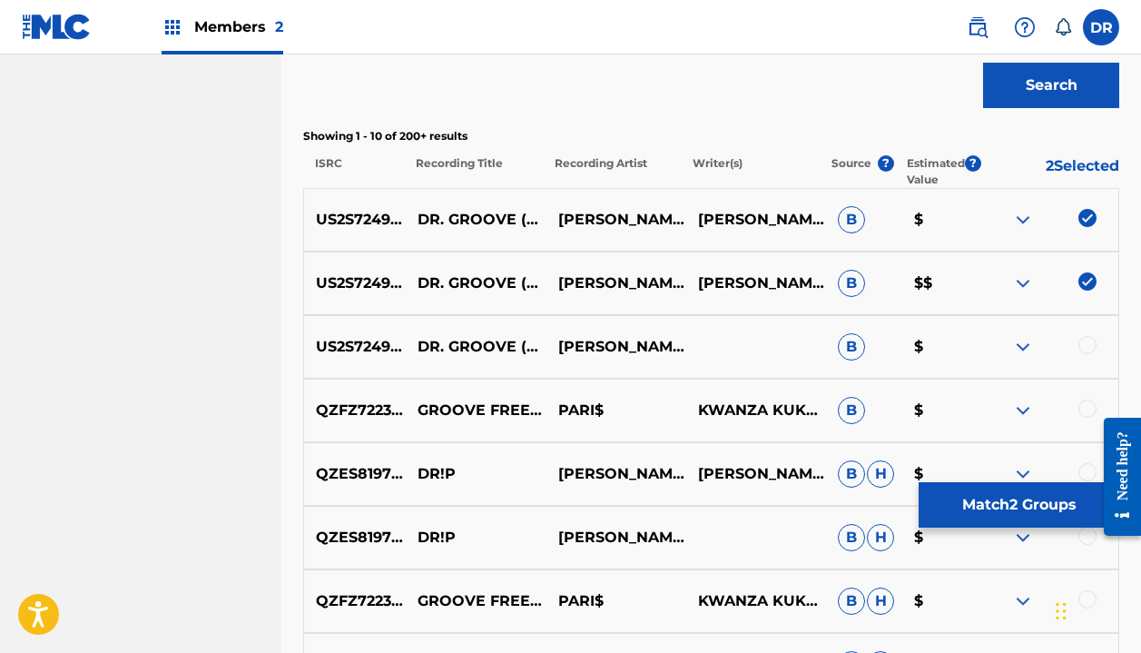
click at [1084, 345] on div at bounding box center [1088, 345] width 18 height 18
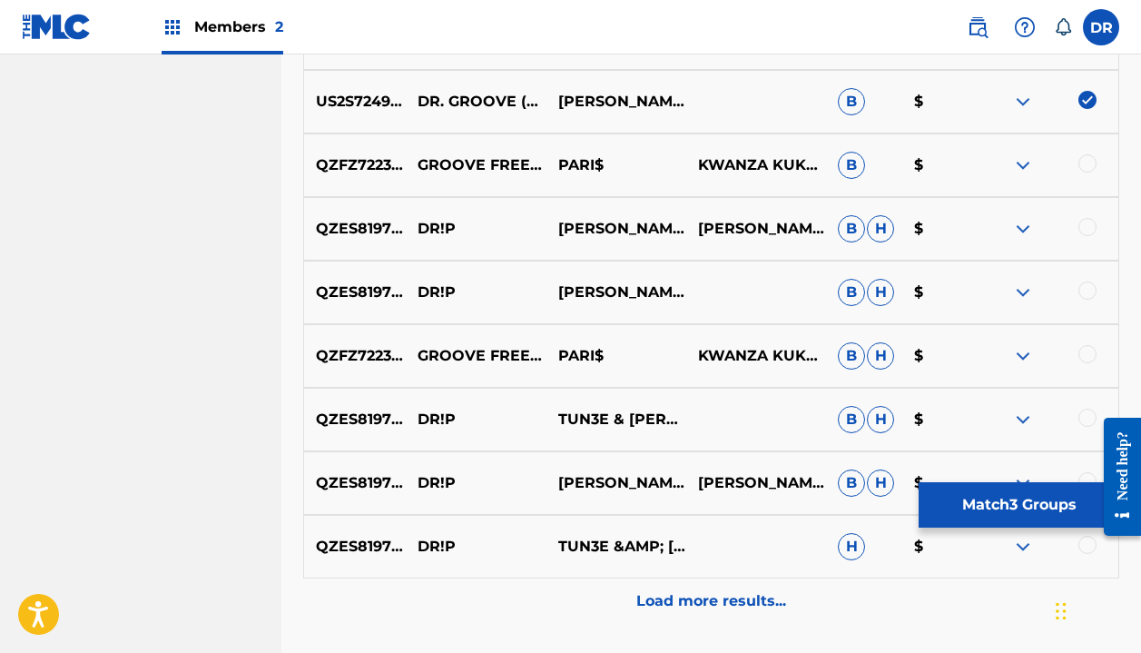
scroll to position [862, 0]
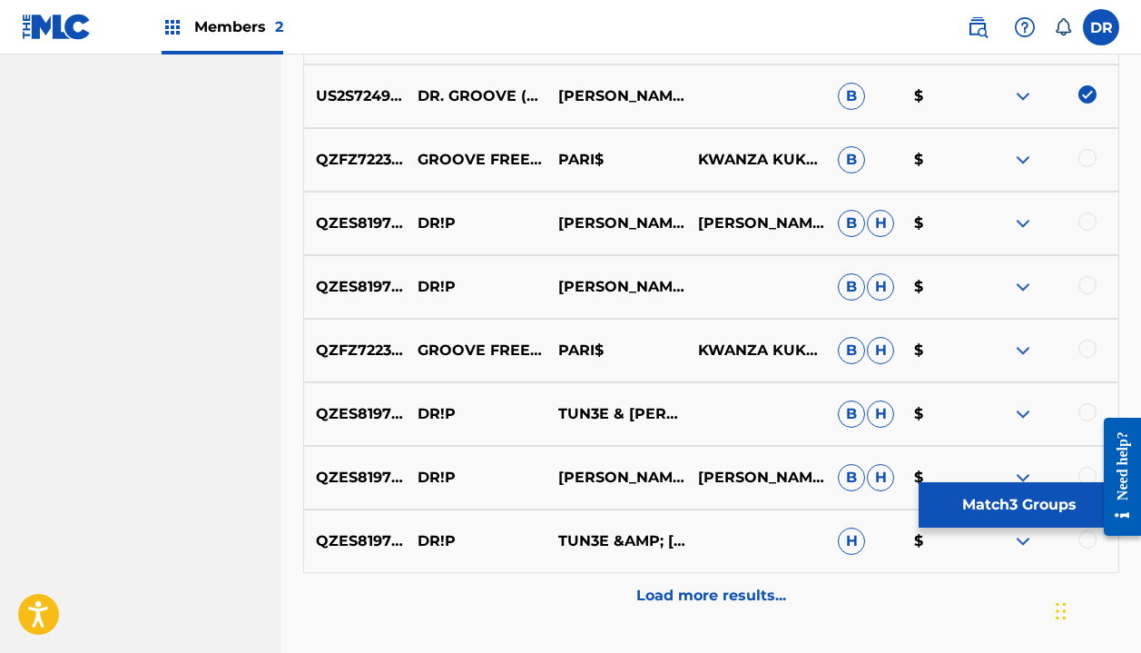
click at [1007, 509] on button "Match 3 Groups" at bounding box center [1019, 504] width 201 height 45
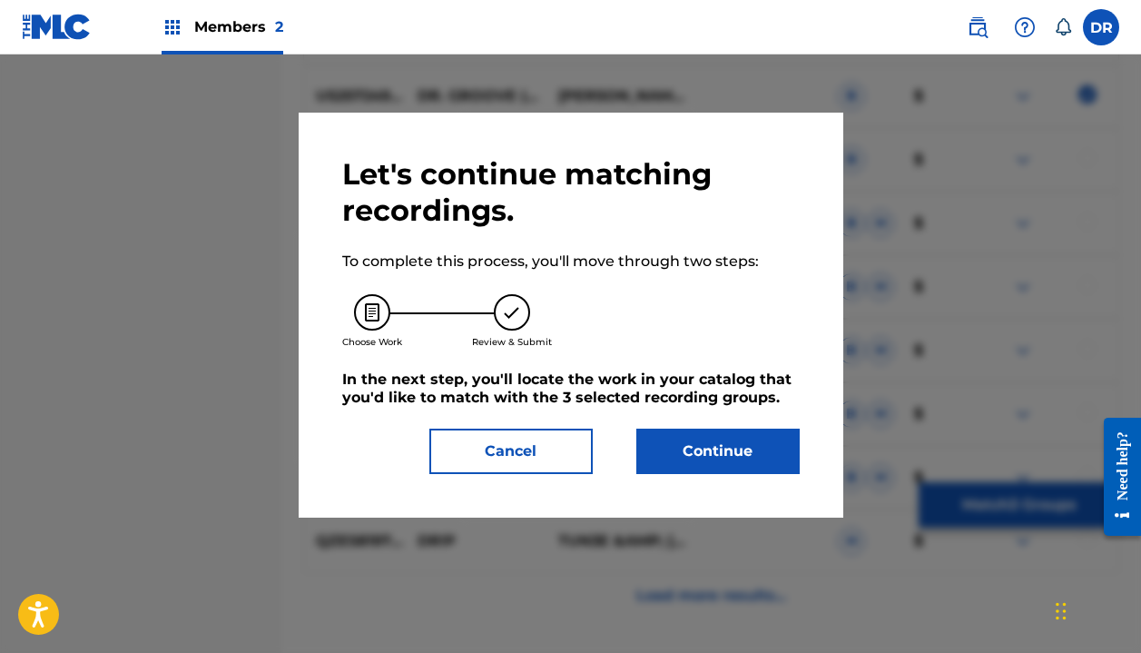
click at [761, 446] on button "Continue" at bounding box center [717, 451] width 163 height 45
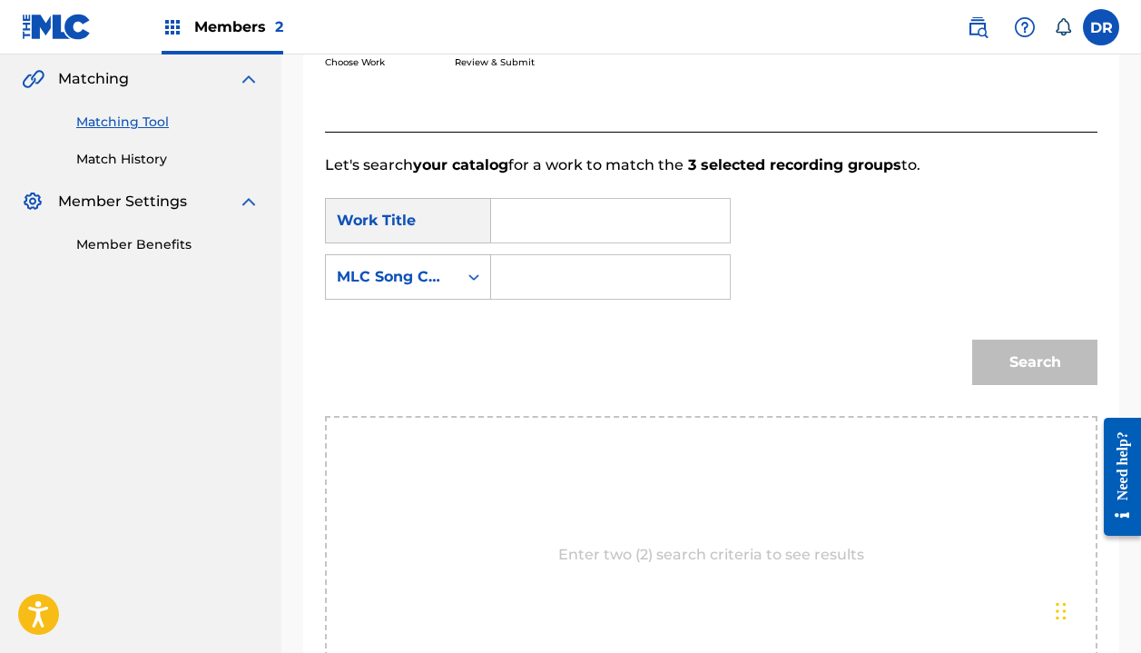
click at [595, 233] on input "Search Form" at bounding box center [611, 221] width 208 height 44
type input "Dr. groove"
click at [579, 291] on input "Search Form" at bounding box center [611, 277] width 208 height 44
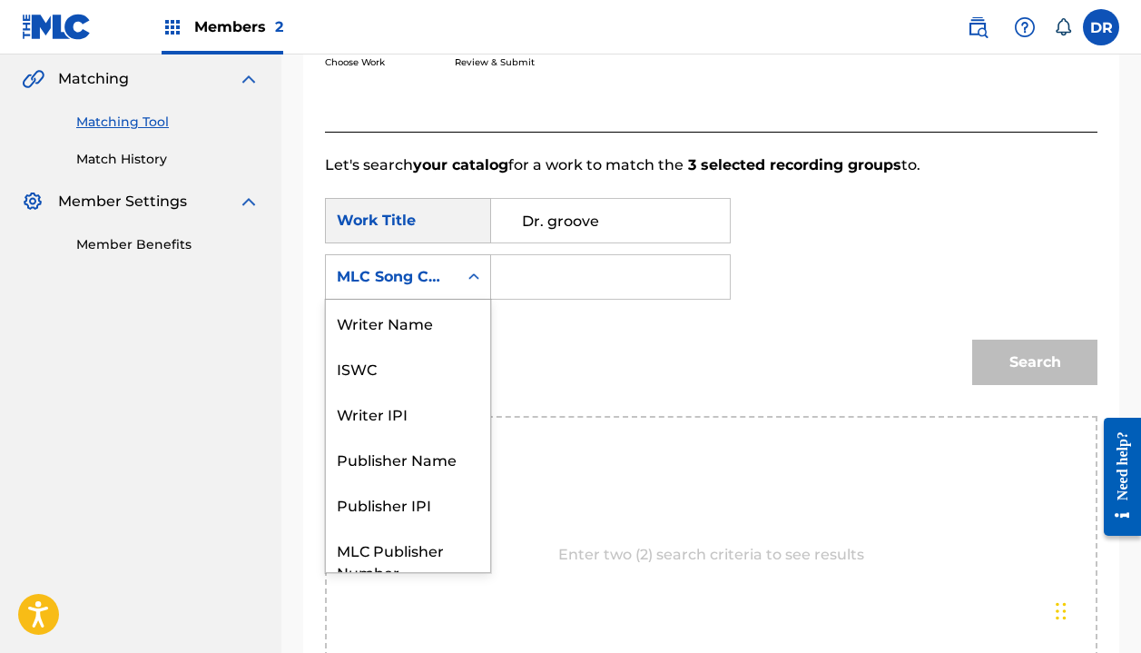
click at [440, 285] on div "MLC Song Code" at bounding box center [392, 277] width 110 height 22
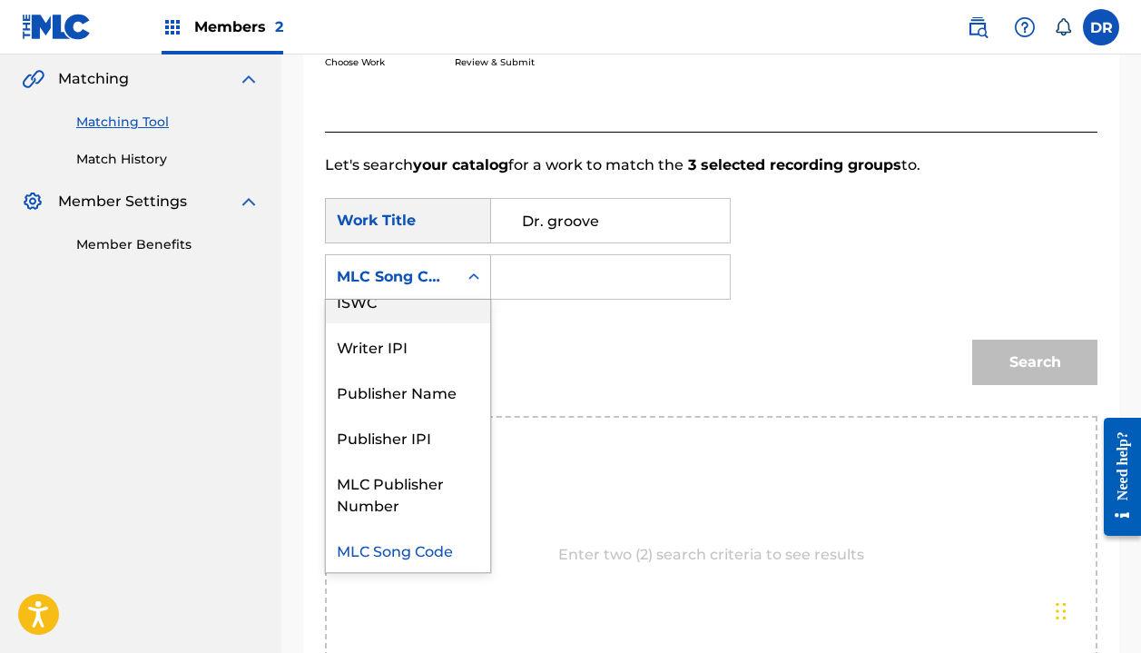
scroll to position [0, 0]
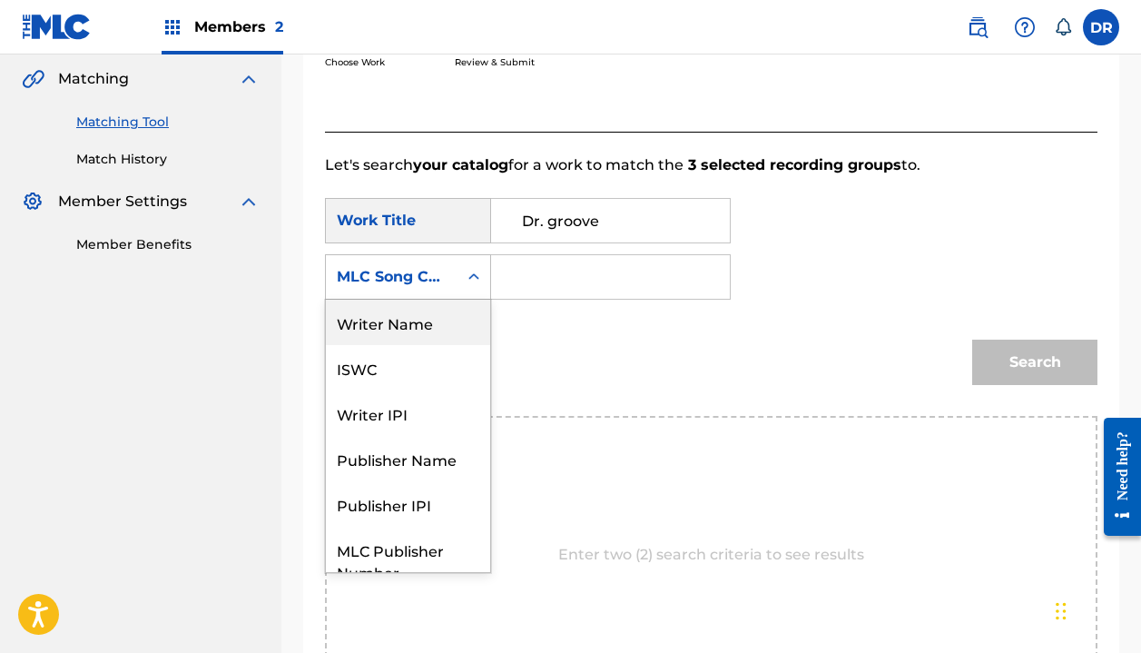
click at [414, 315] on div "Writer Name" at bounding box center [408, 322] width 164 height 45
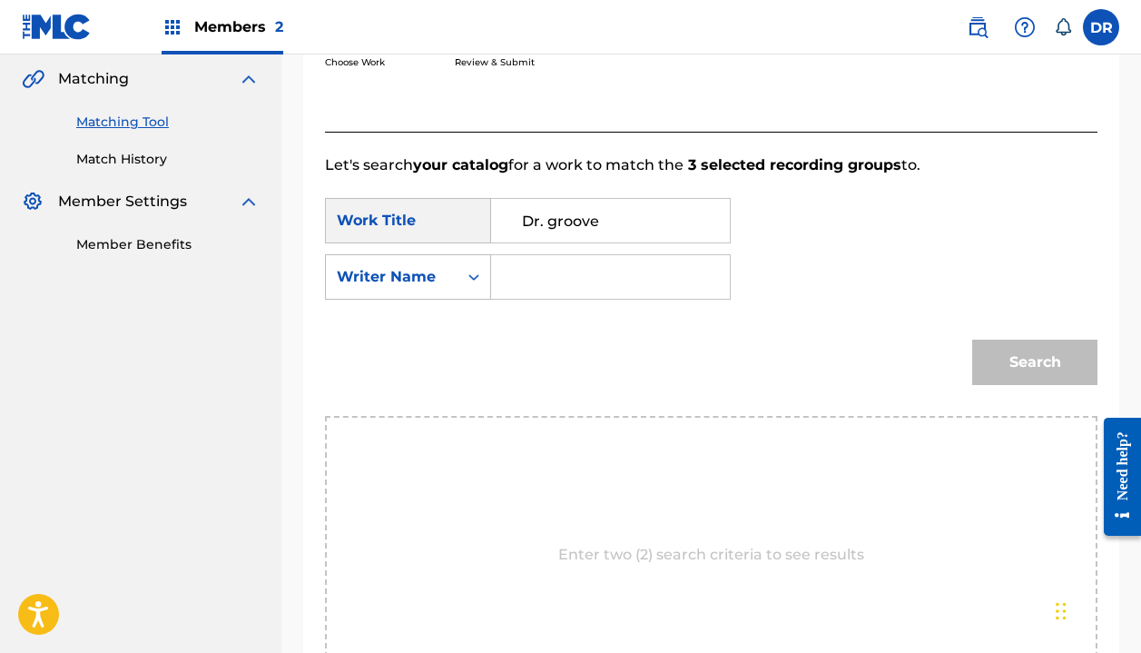
click at [532, 297] on input "Search Form" at bounding box center [611, 277] width 208 height 44
type input "k"
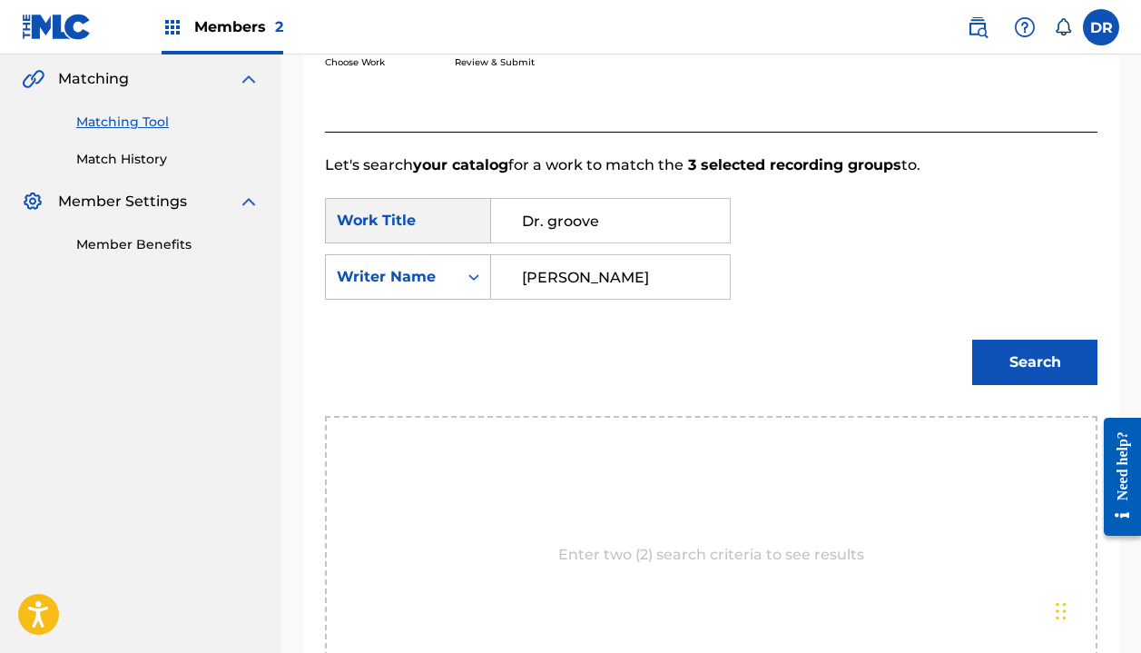
click at [1035, 362] on button "Search" at bounding box center [1034, 362] width 125 height 45
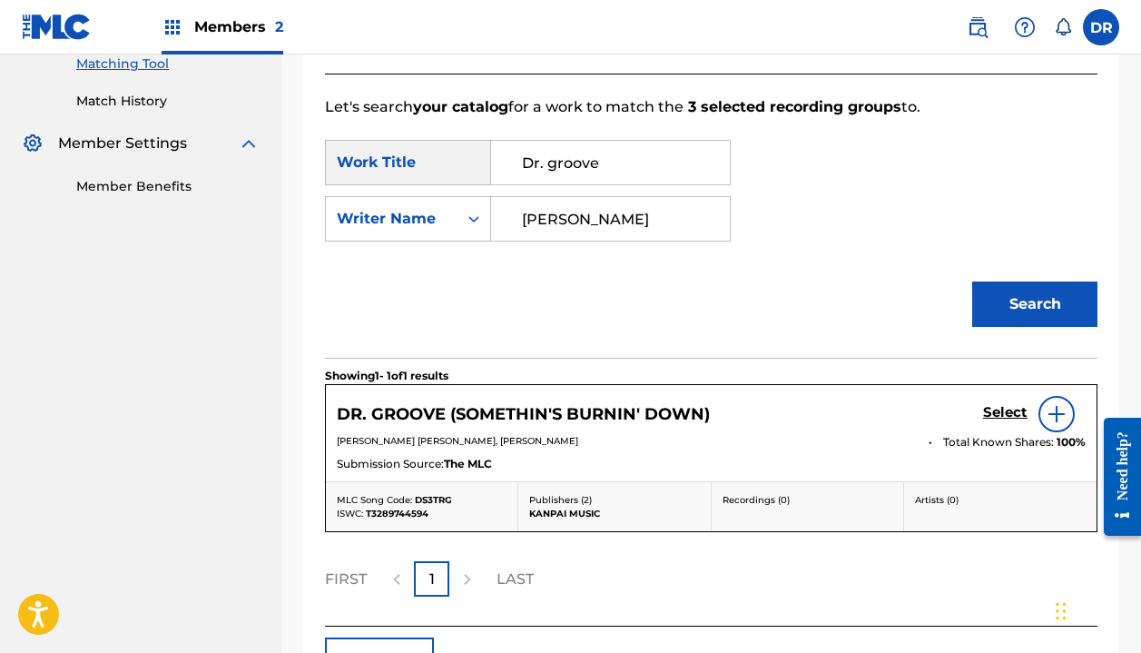
scroll to position [491, 0]
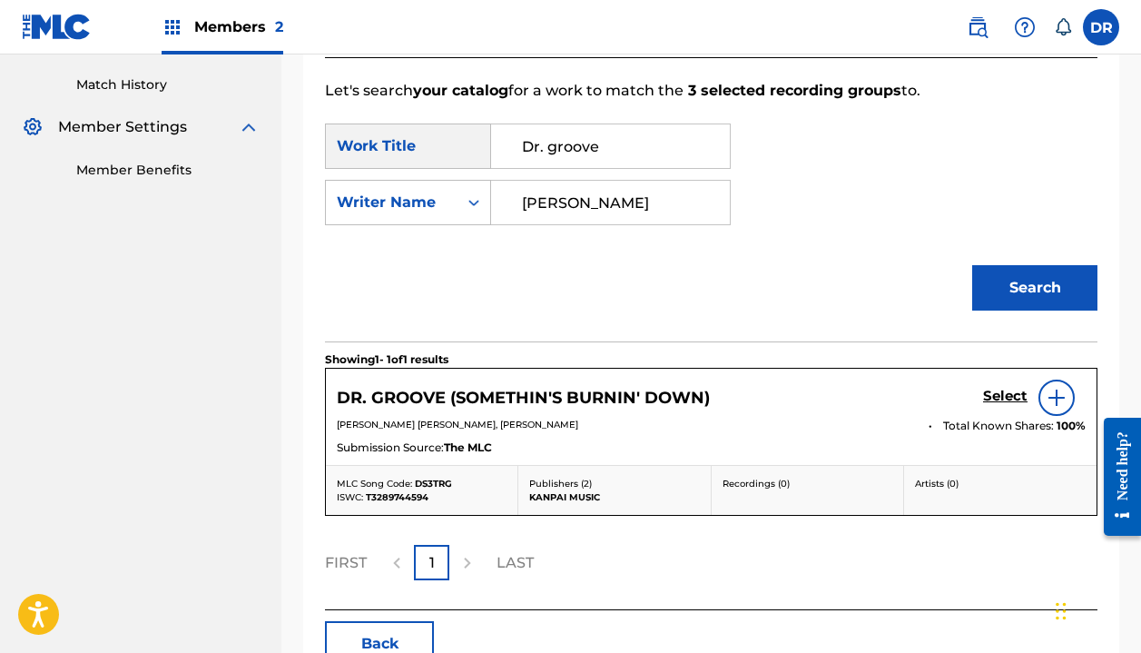
type input "[PERSON_NAME]"
click at [1003, 399] on h5 "Select" at bounding box center [1005, 396] width 44 height 17
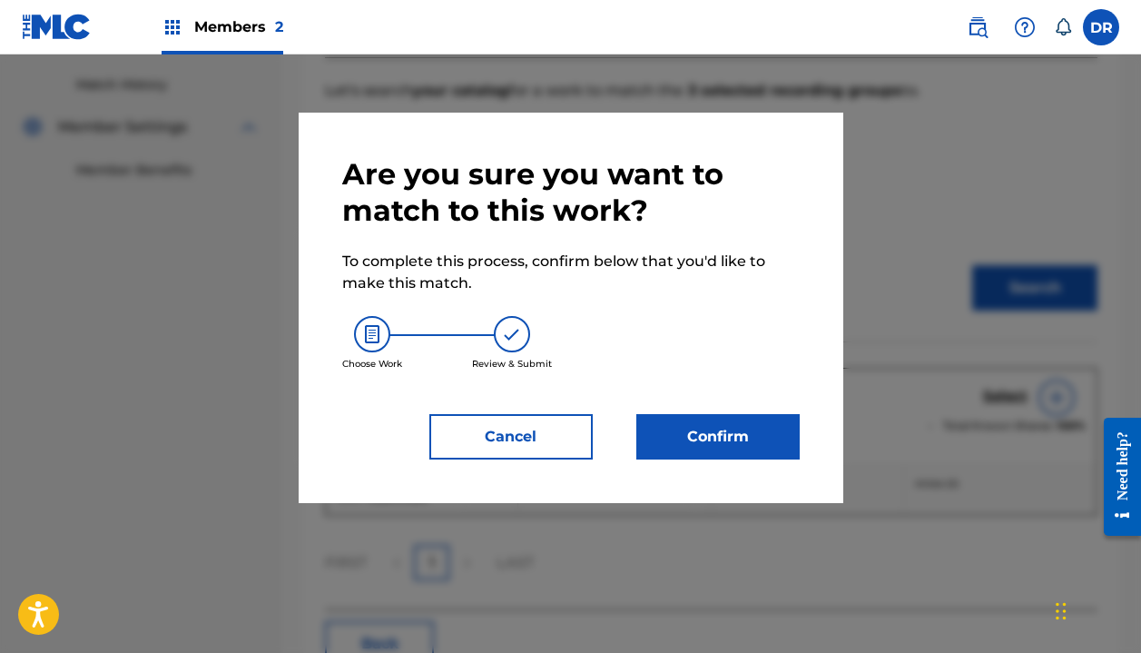
click at [764, 439] on button "Confirm" at bounding box center [717, 436] width 163 height 45
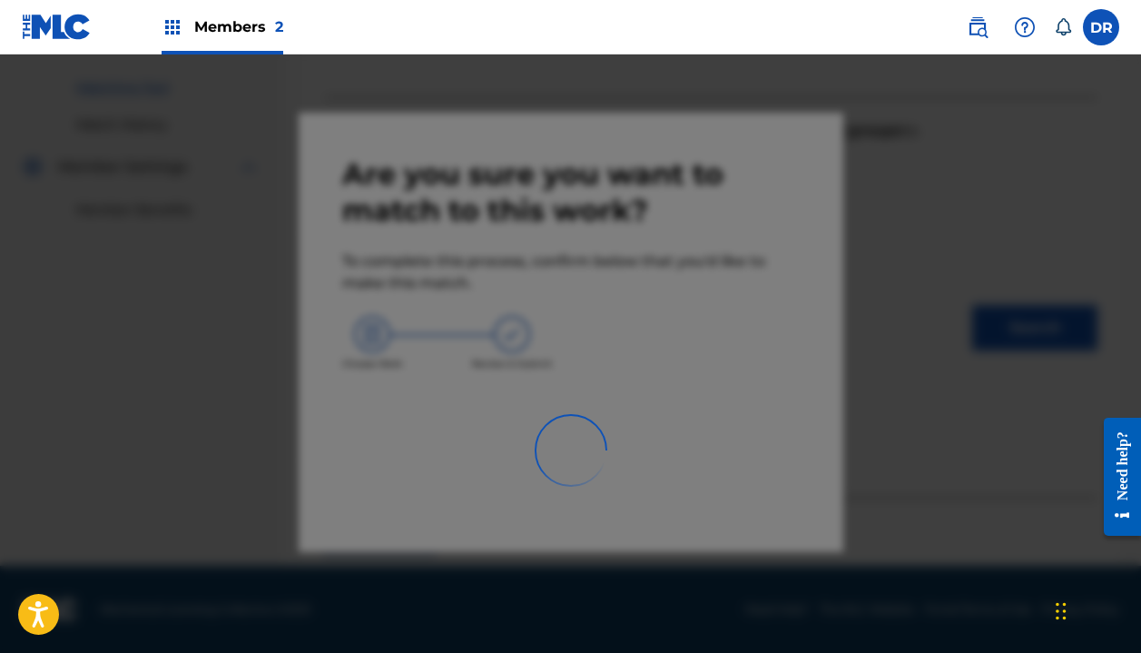
scroll to position [127, 0]
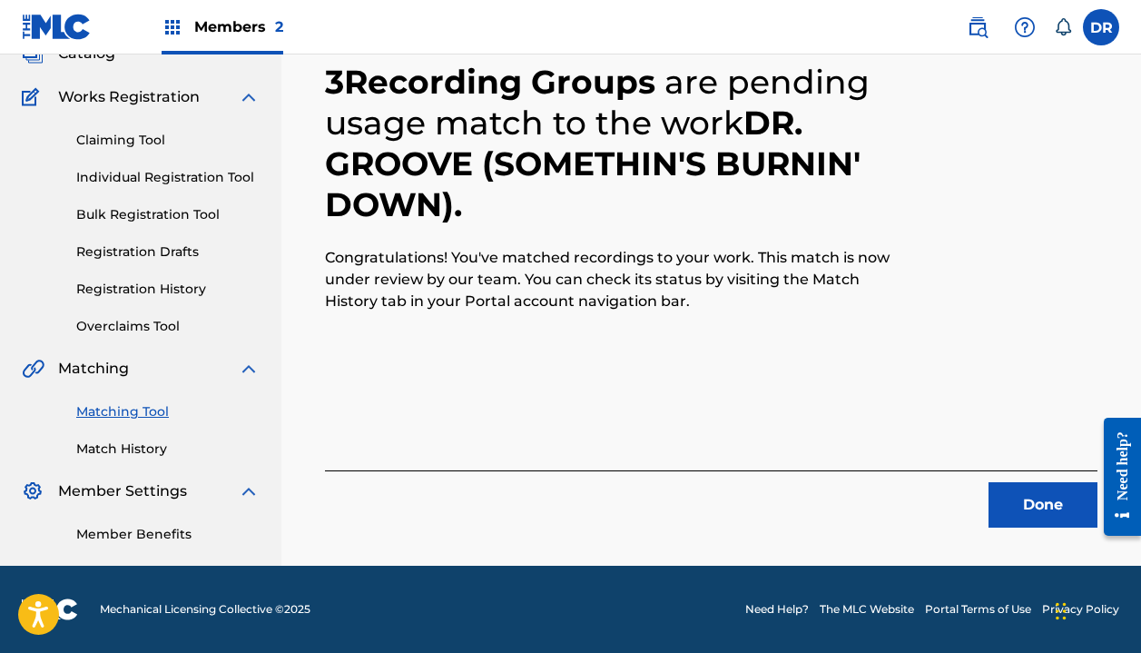
click at [1022, 482] on button "Done" at bounding box center [1043, 504] width 109 height 45
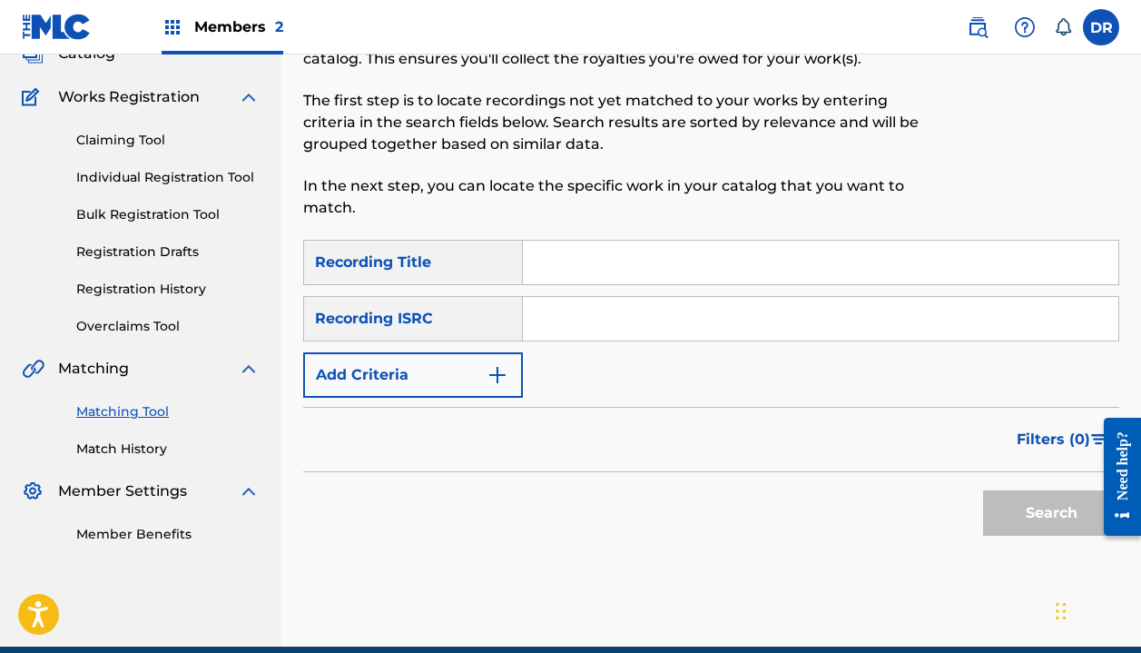
click at [639, 274] on input "Search Form" at bounding box center [821, 263] width 596 height 44
type input "count with me"
click at [426, 386] on button "Add Criteria" at bounding box center [413, 374] width 220 height 45
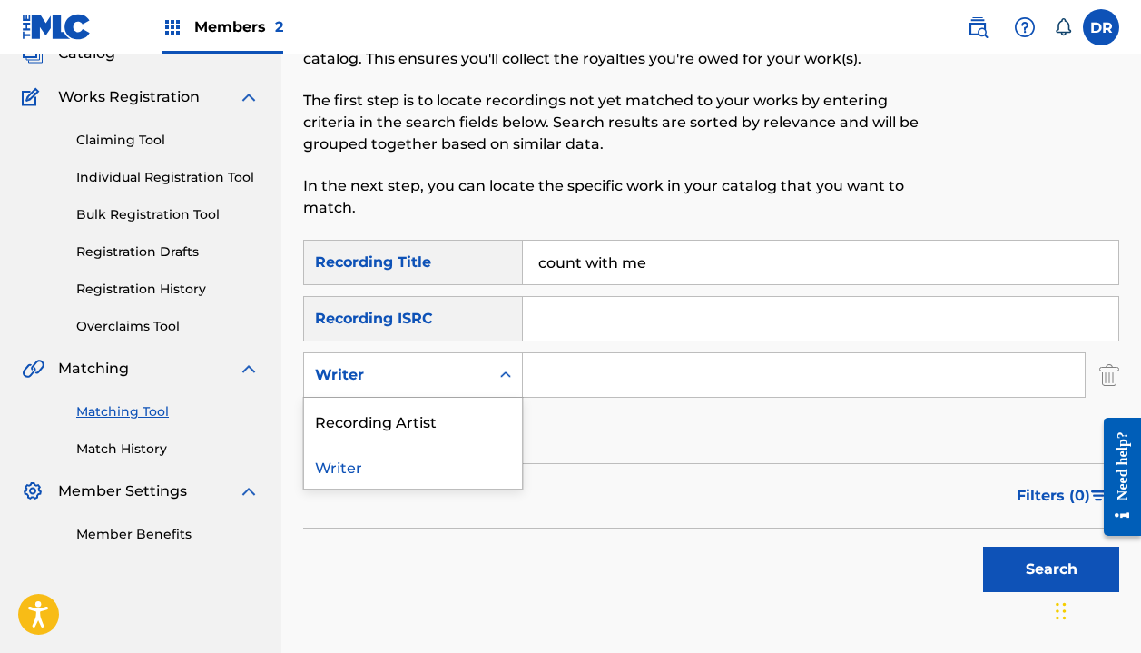
click at [426, 386] on div "Writer" at bounding box center [396, 375] width 185 height 35
click at [423, 418] on div "Recording Artist" at bounding box center [413, 420] width 218 height 45
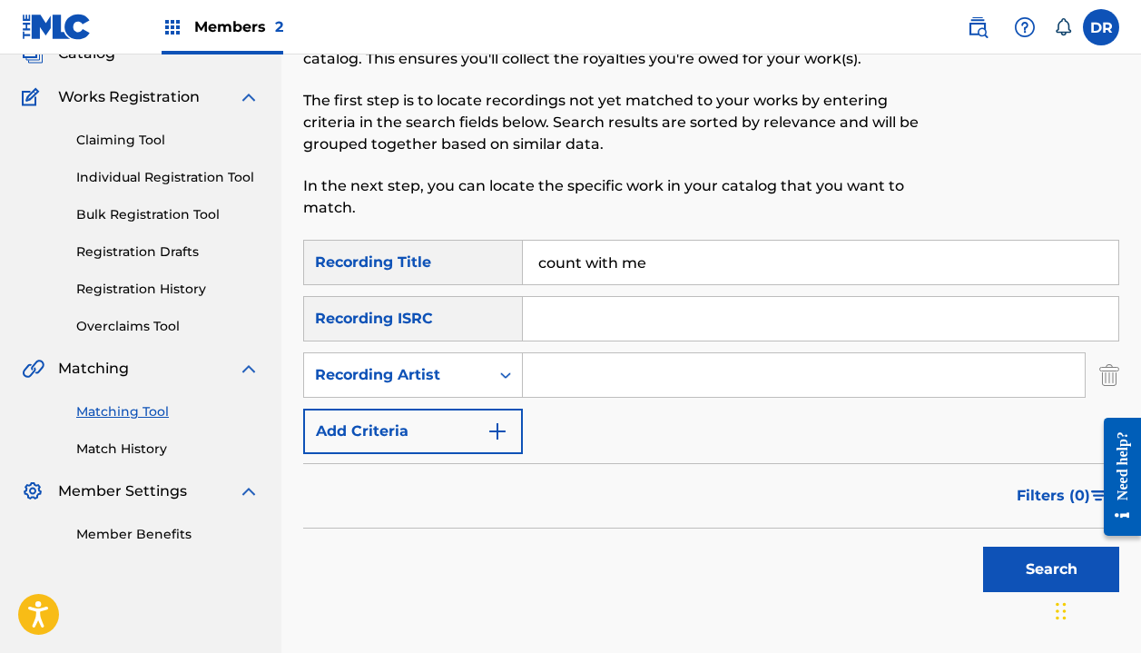
click at [594, 376] on input "Search Form" at bounding box center [804, 375] width 562 height 44
type input "[PERSON_NAME]"
click at [1051, 569] on button "Search" at bounding box center [1051, 569] width 136 height 45
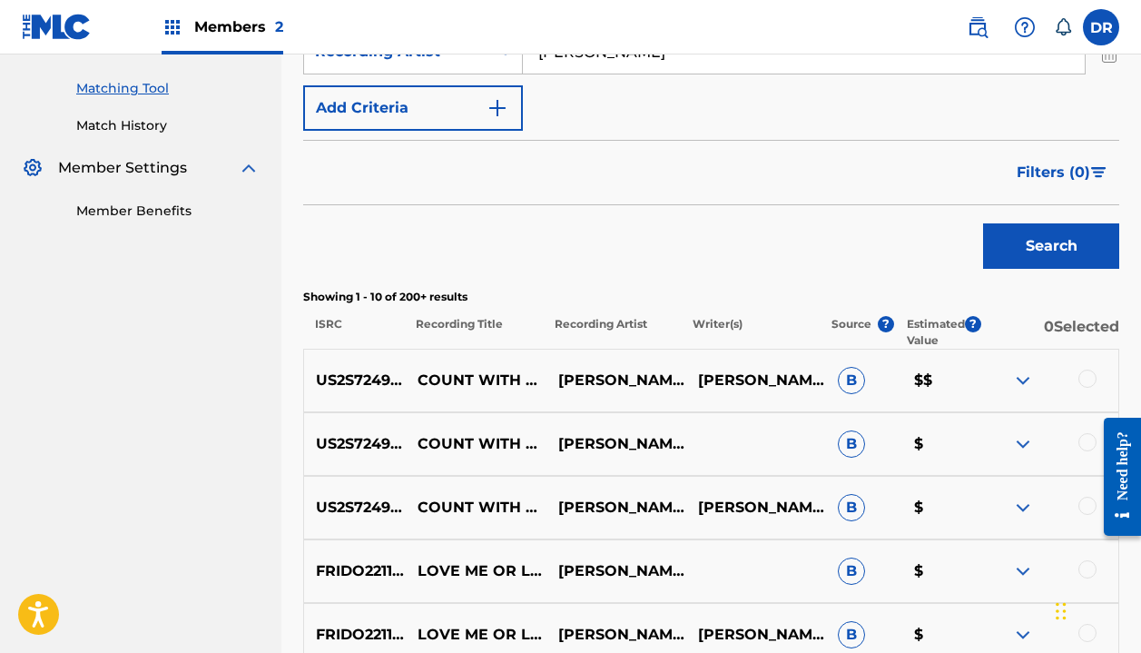
scroll to position [467, 0]
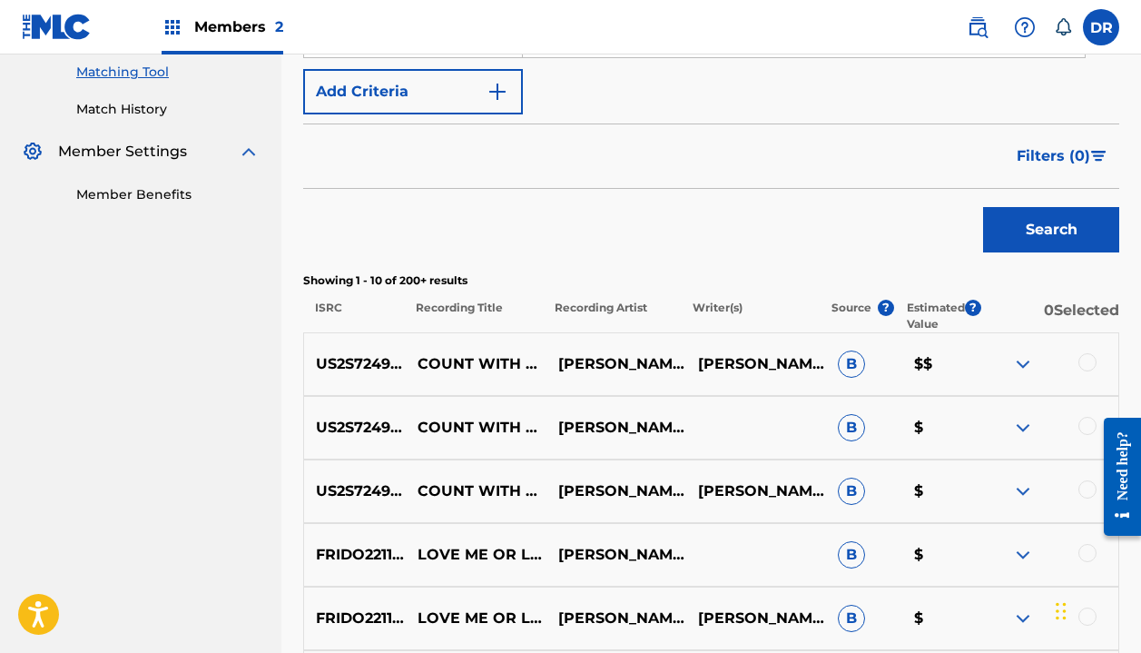
click at [1082, 367] on div at bounding box center [1088, 362] width 18 height 18
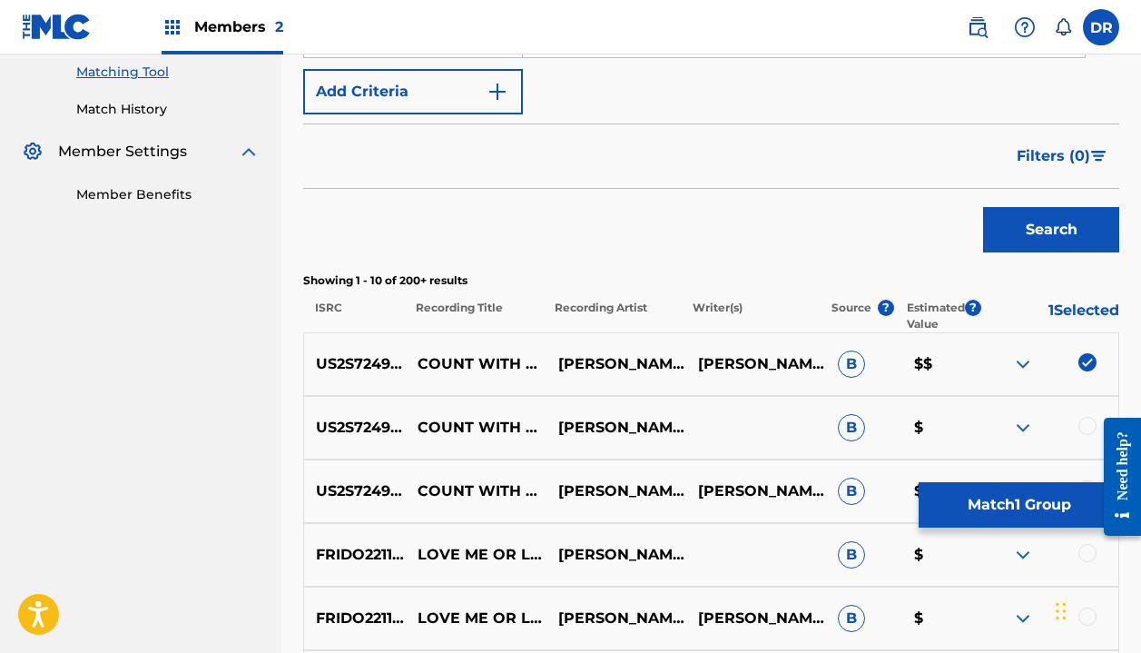
click at [1089, 439] on div "US2S72490009 COUNT WITH ME [PERSON_NAME] B $" at bounding box center [711, 428] width 816 height 64
click at [1081, 422] on div at bounding box center [1088, 426] width 18 height 18
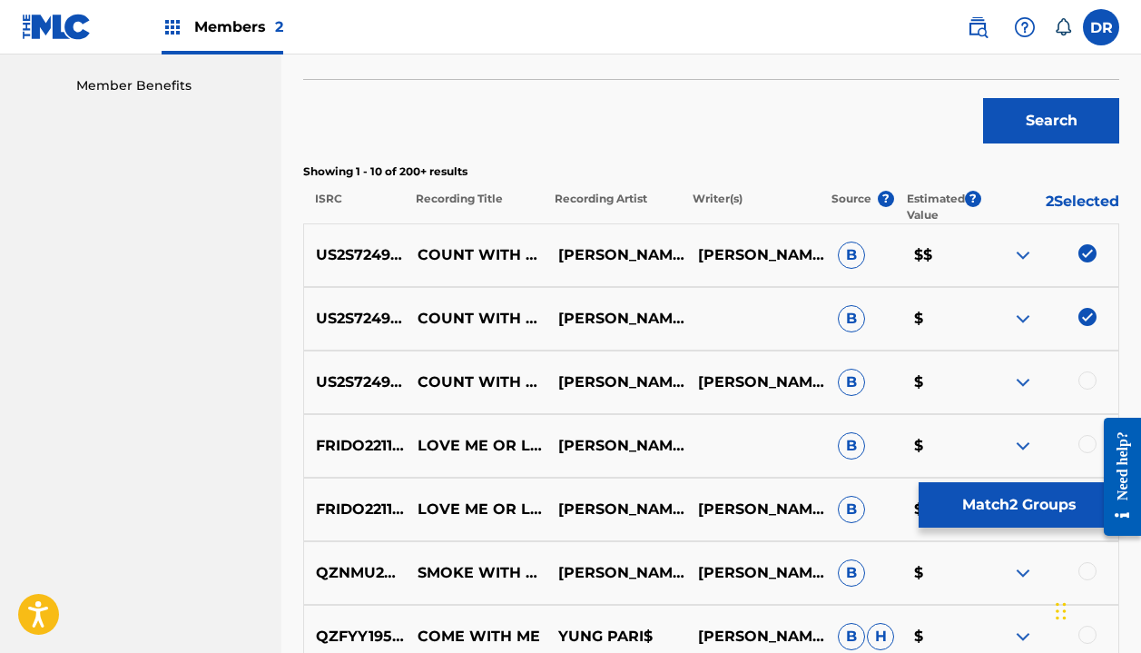
scroll to position [577, 0]
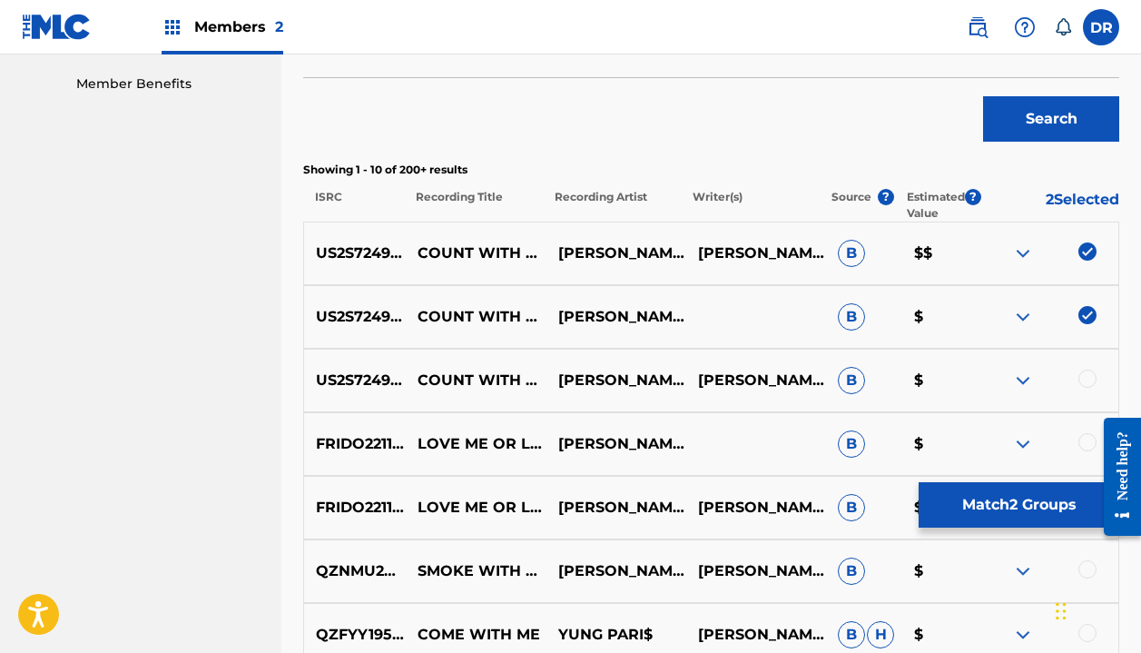
click at [1085, 370] on div at bounding box center [1088, 379] width 18 height 18
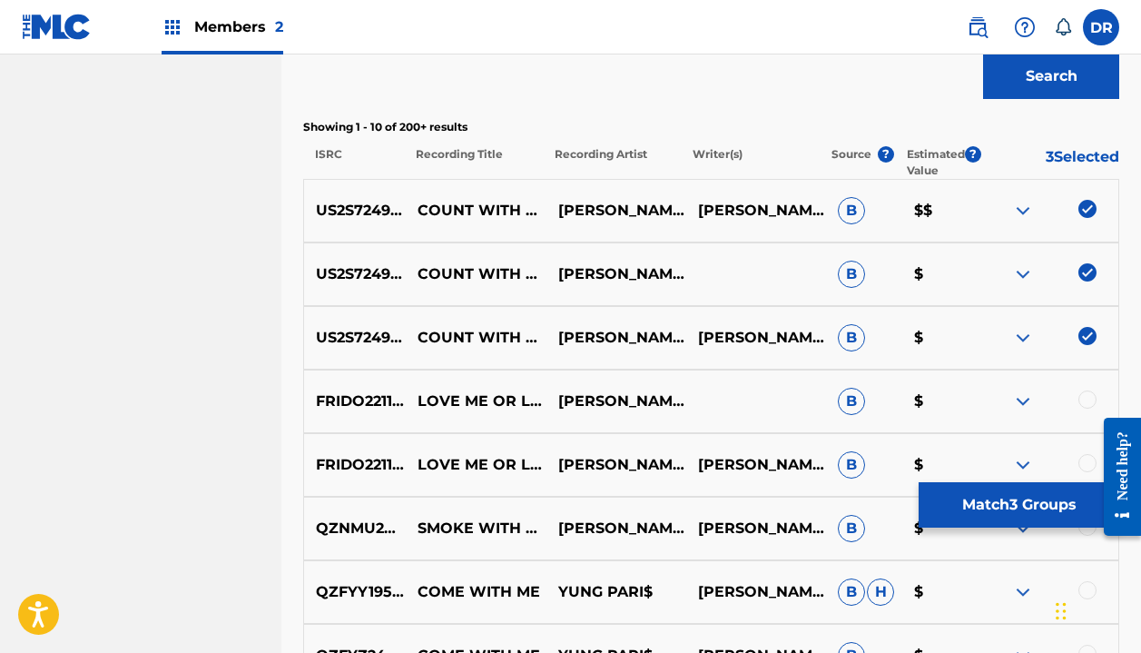
click at [962, 505] on button "Match 3 Groups" at bounding box center [1019, 504] width 201 height 45
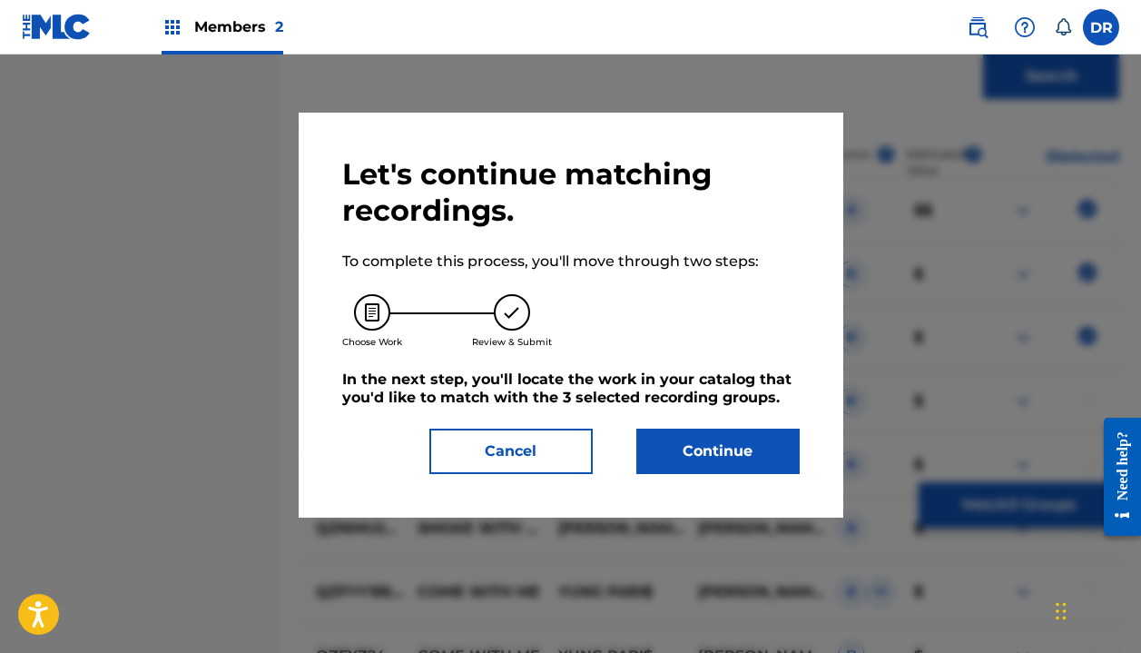
click at [728, 439] on button "Continue" at bounding box center [717, 451] width 163 height 45
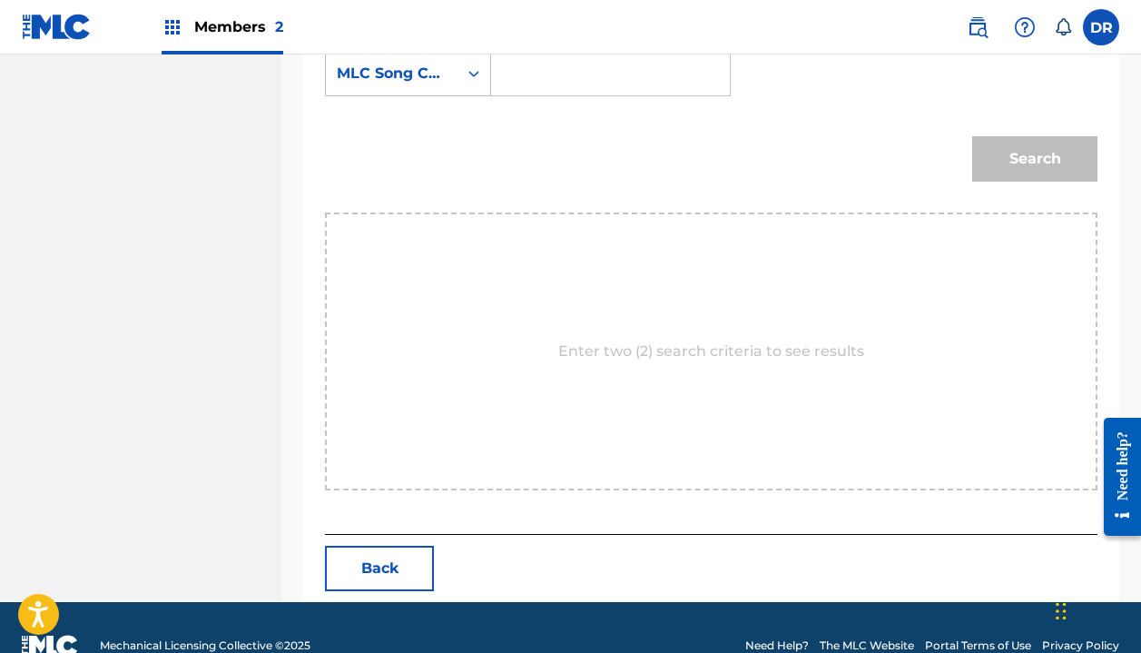
scroll to position [417, 0]
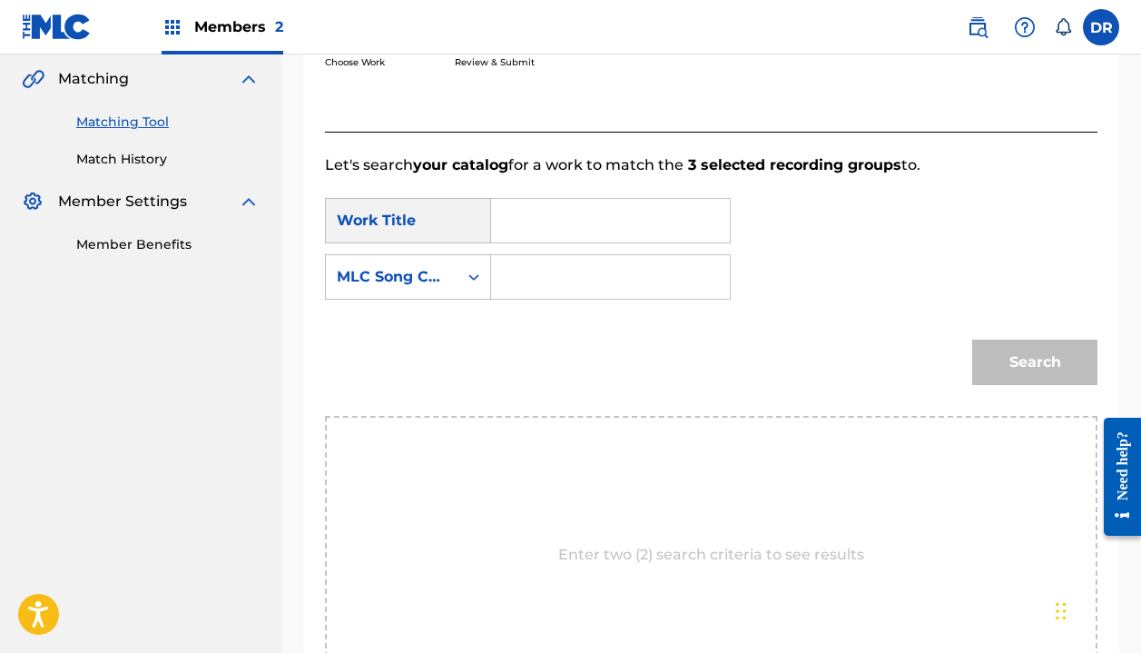
click at [567, 222] on input "Search Form" at bounding box center [611, 221] width 208 height 44
type input "count with me"
click at [540, 272] on input "Search Form" at bounding box center [611, 277] width 208 height 44
click at [422, 279] on div "MLC Song Code" at bounding box center [392, 277] width 110 height 22
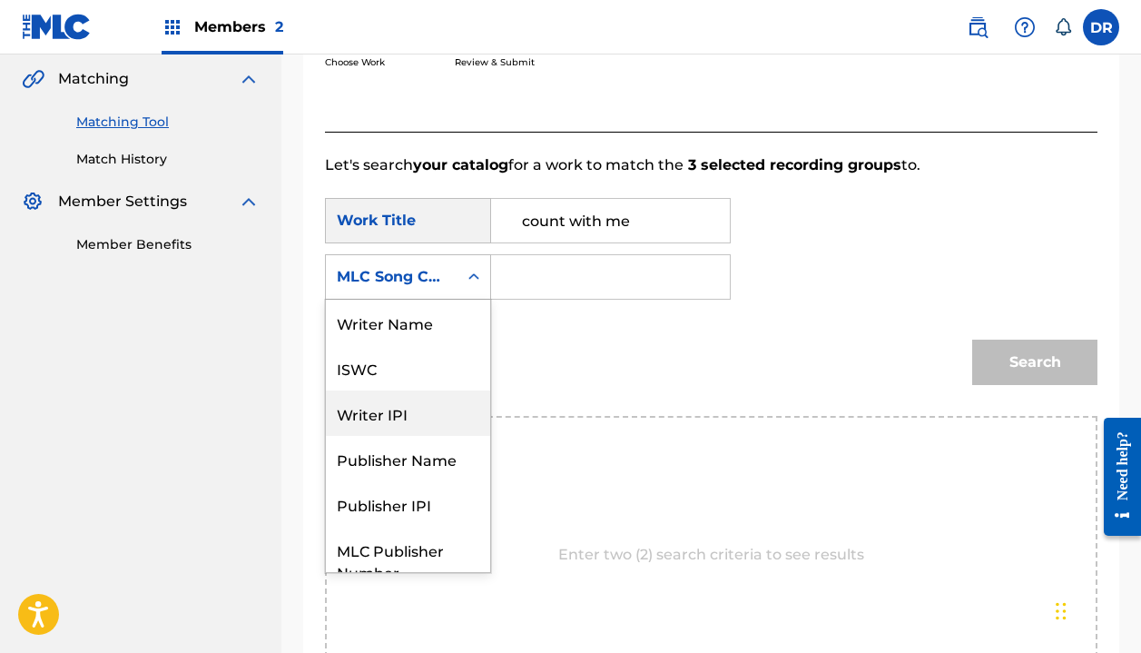
scroll to position [0, 0]
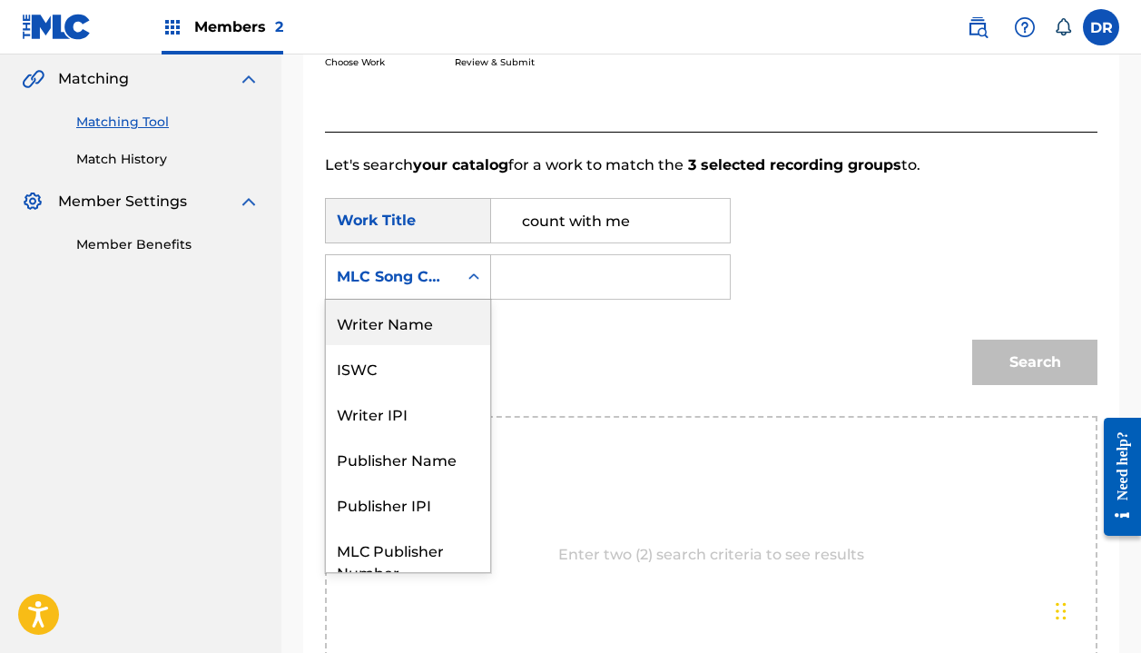
drag, startPoint x: 406, startPoint y: 328, endPoint x: 429, endPoint y: 320, distance: 25.0
click at [406, 328] on div "Writer Name" at bounding box center [408, 322] width 164 height 45
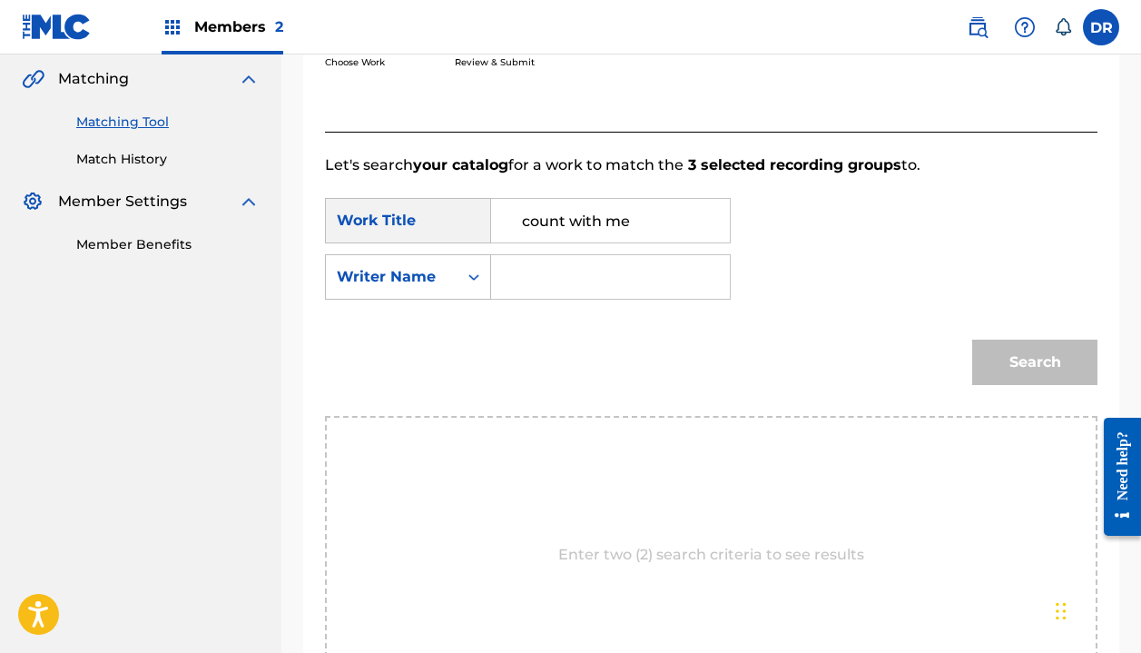
click at [530, 293] on input "Search Form" at bounding box center [611, 277] width 208 height 44
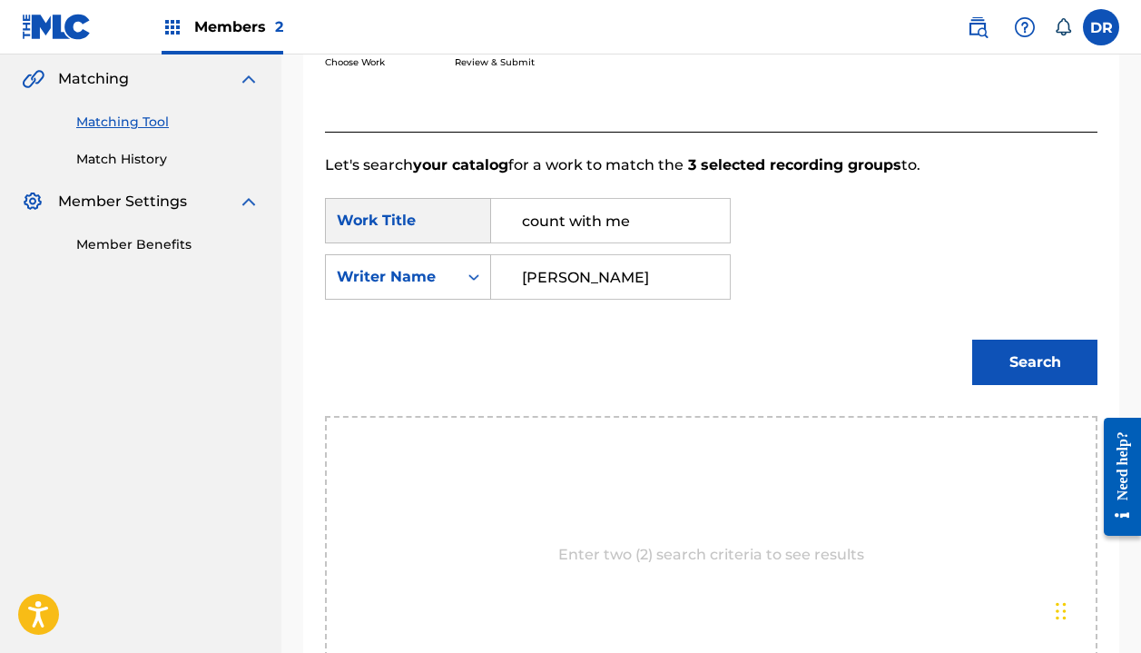
click at [1035, 362] on button "Search" at bounding box center [1034, 362] width 125 height 45
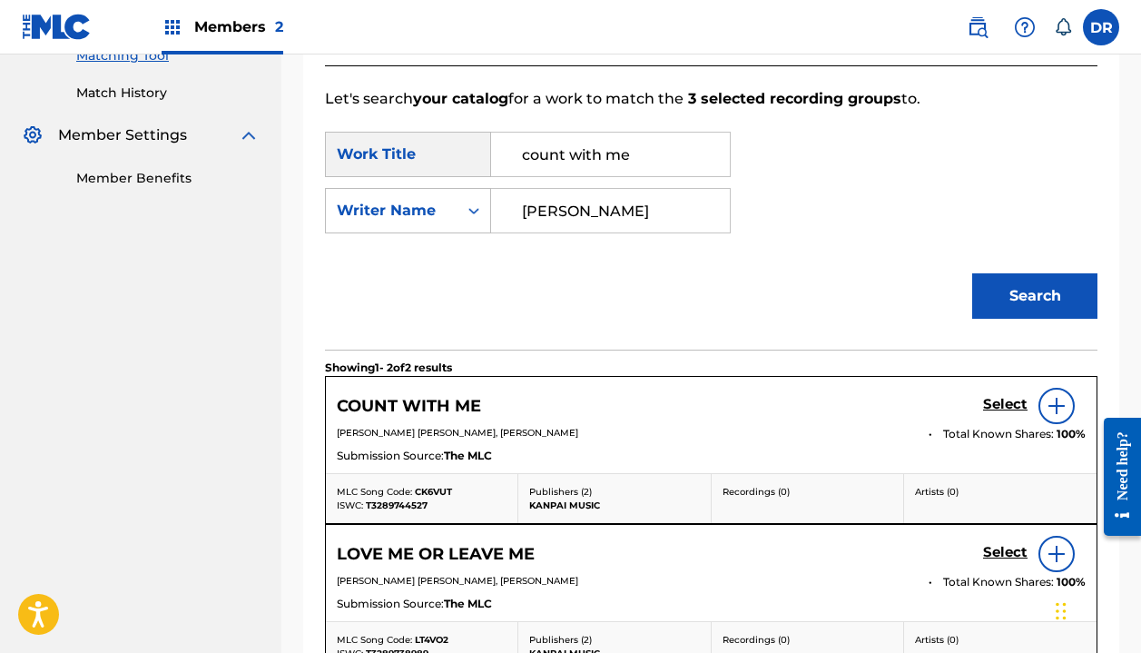
scroll to position [494, 0]
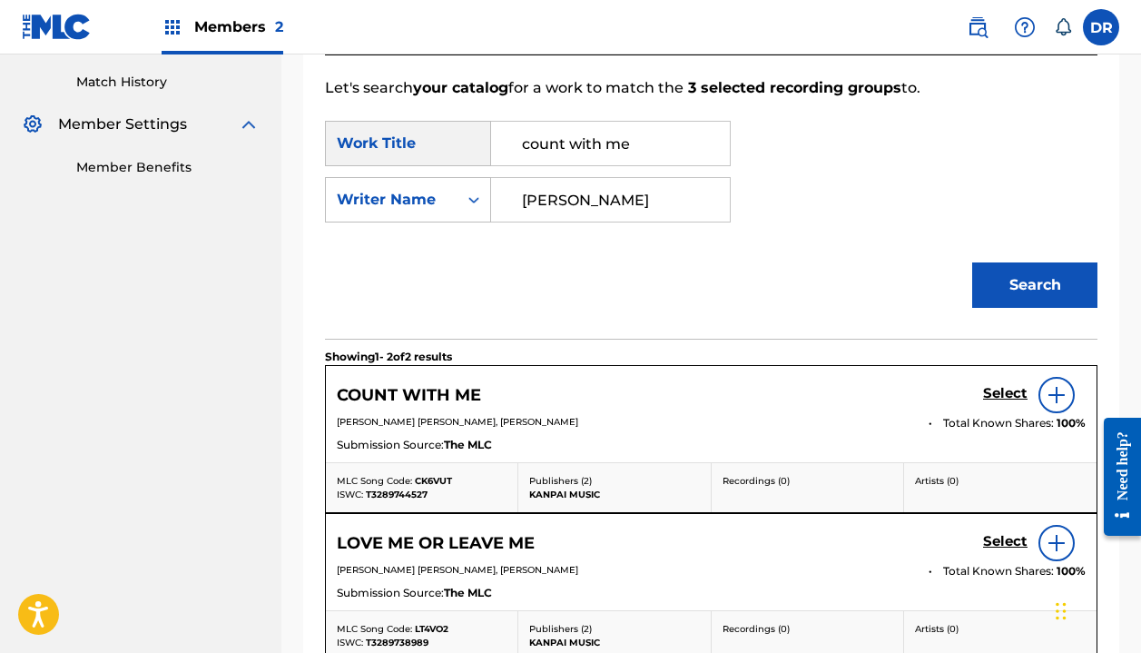
type input "[PERSON_NAME]"
click at [1005, 392] on h5 "Select" at bounding box center [1005, 393] width 44 height 17
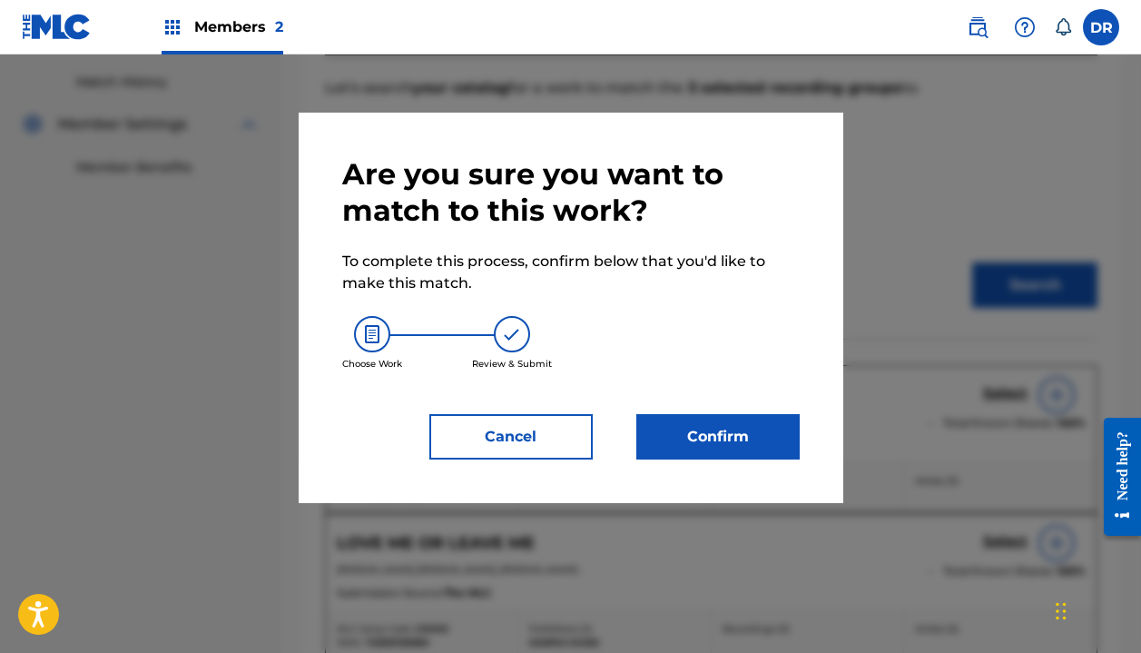
click at [744, 448] on button "Confirm" at bounding box center [717, 436] width 163 height 45
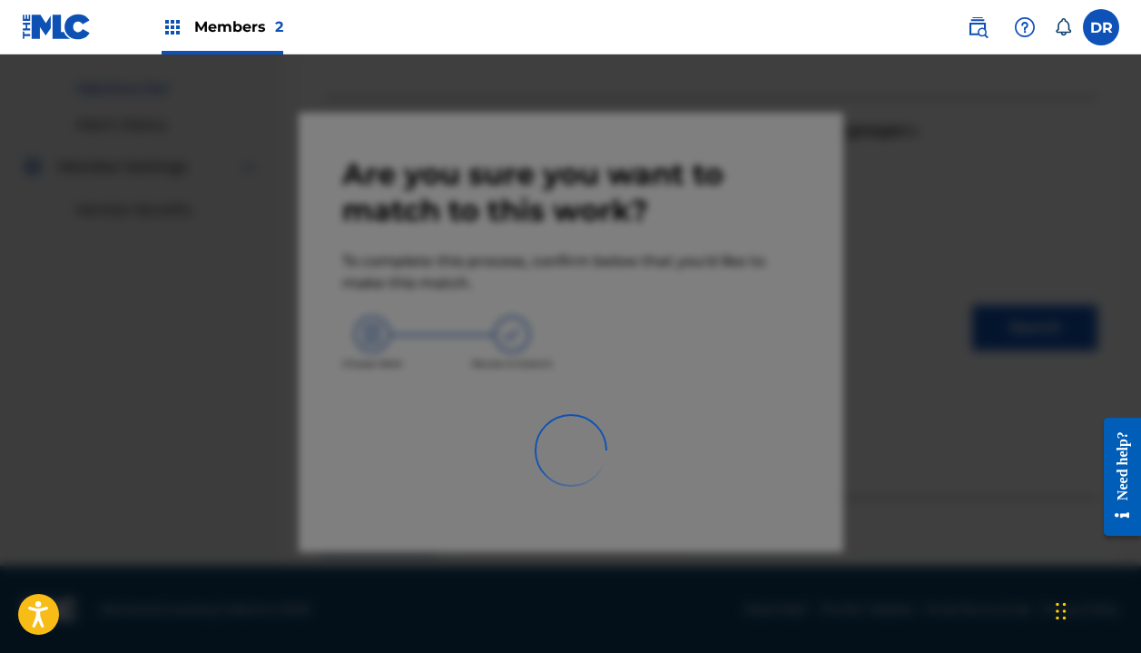
scroll to position [127, 0]
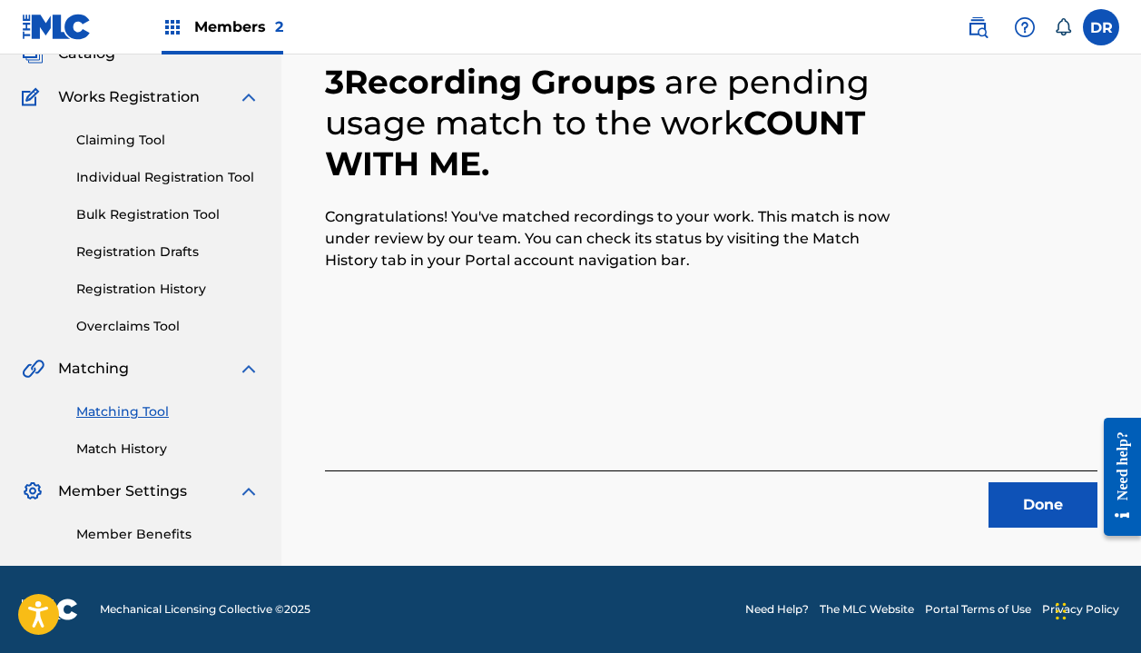
click at [1014, 503] on button "Done" at bounding box center [1043, 504] width 109 height 45
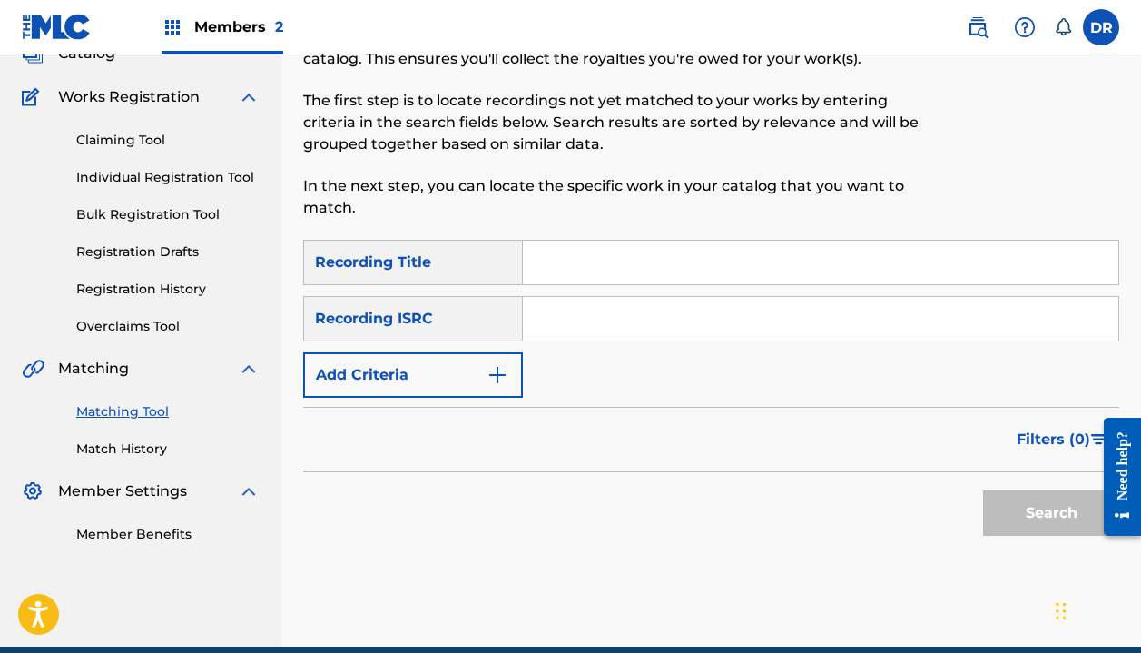
click at [636, 260] on input "Search Form" at bounding box center [821, 263] width 596 height 44
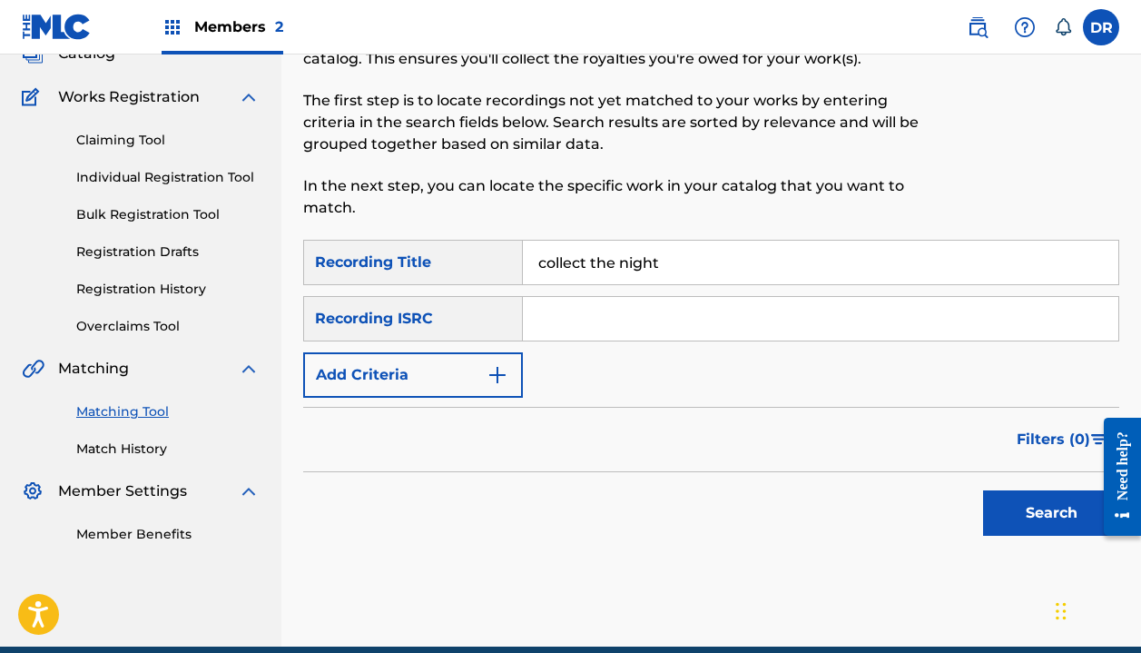
type input "collect the night"
click at [425, 364] on button "Add Criteria" at bounding box center [413, 374] width 220 height 45
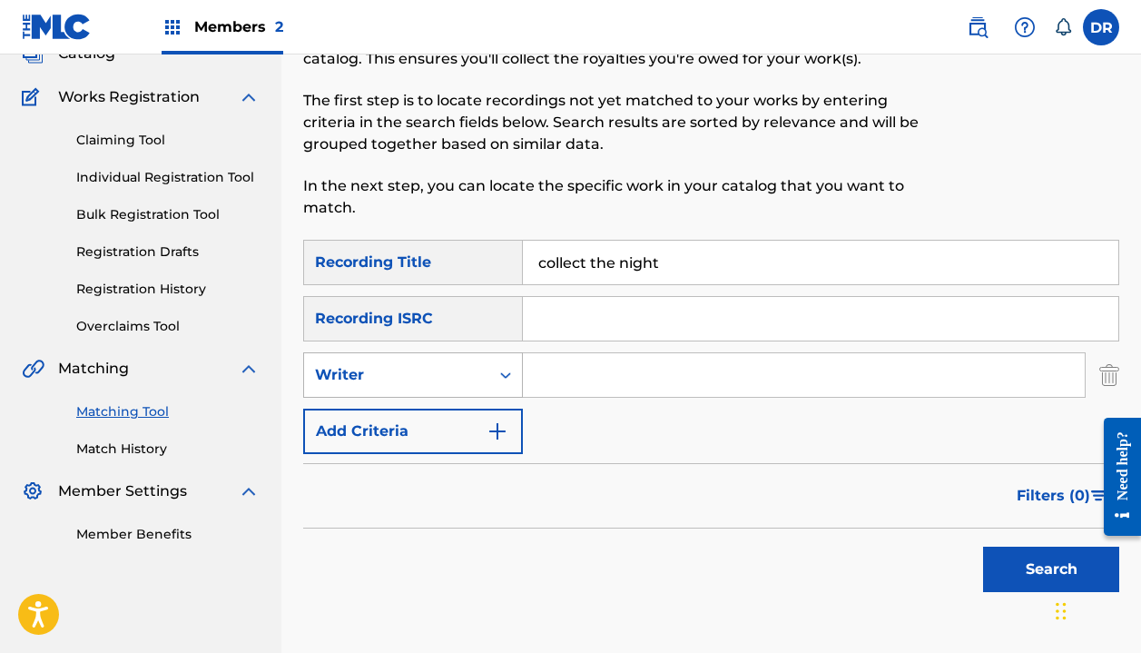
click at [425, 376] on div "Writer" at bounding box center [396, 375] width 163 height 22
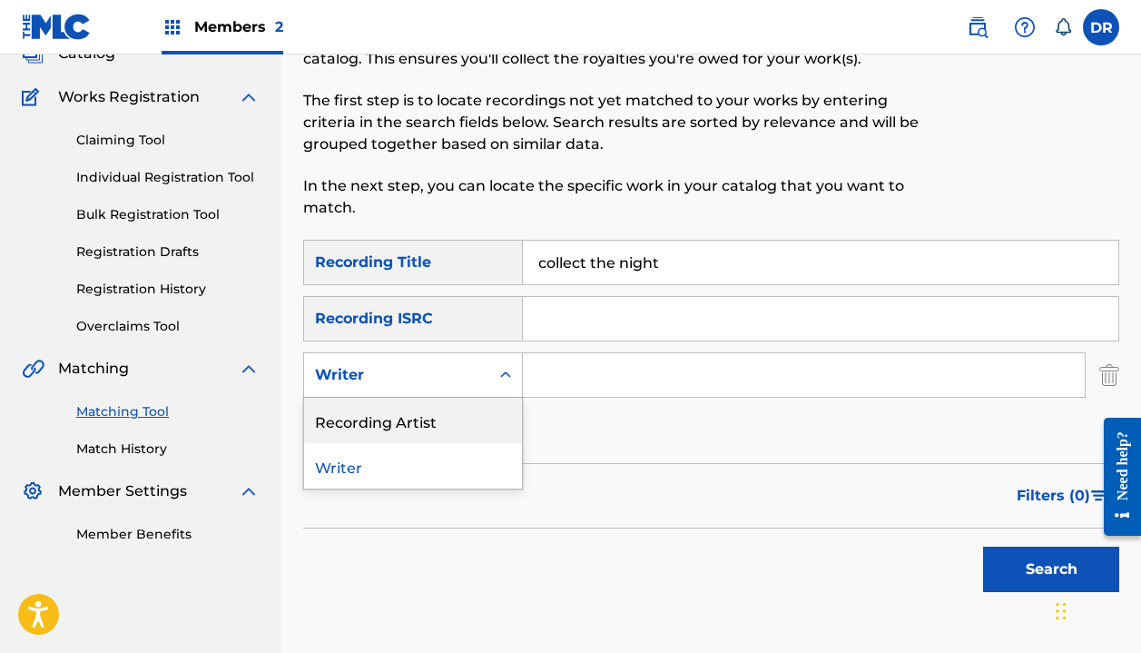
click at [424, 415] on div "Recording Artist" at bounding box center [413, 420] width 218 height 45
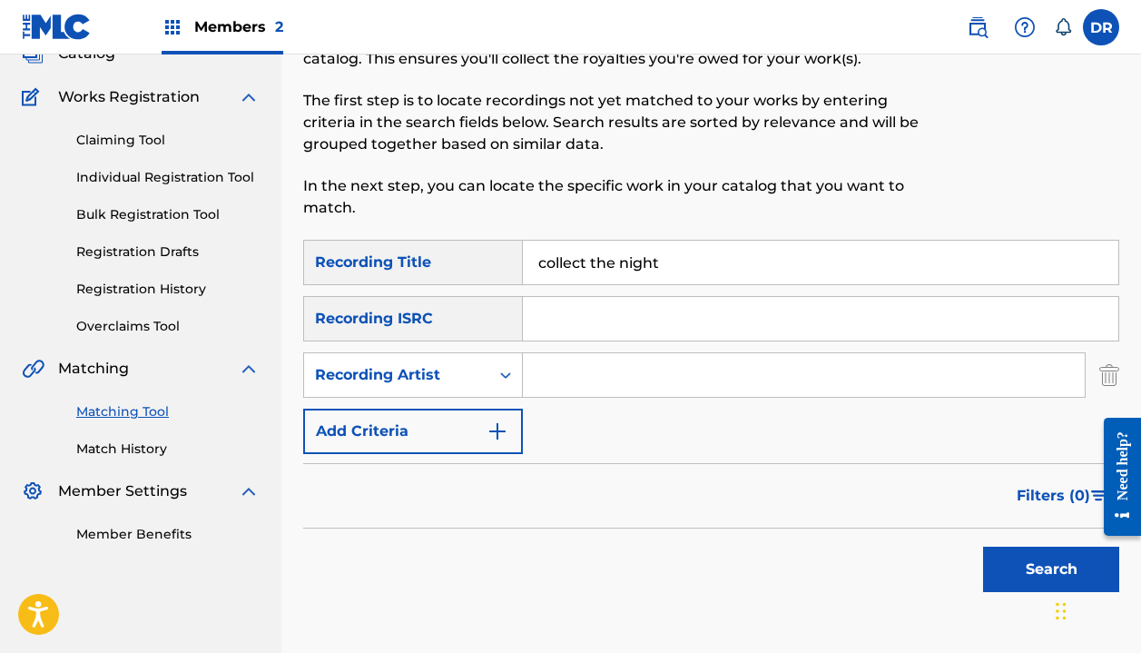
click at [600, 377] on input "Search Form" at bounding box center [804, 375] width 562 height 44
type input "[PERSON_NAME]"
click at [1051, 569] on button "Search" at bounding box center [1051, 569] width 136 height 45
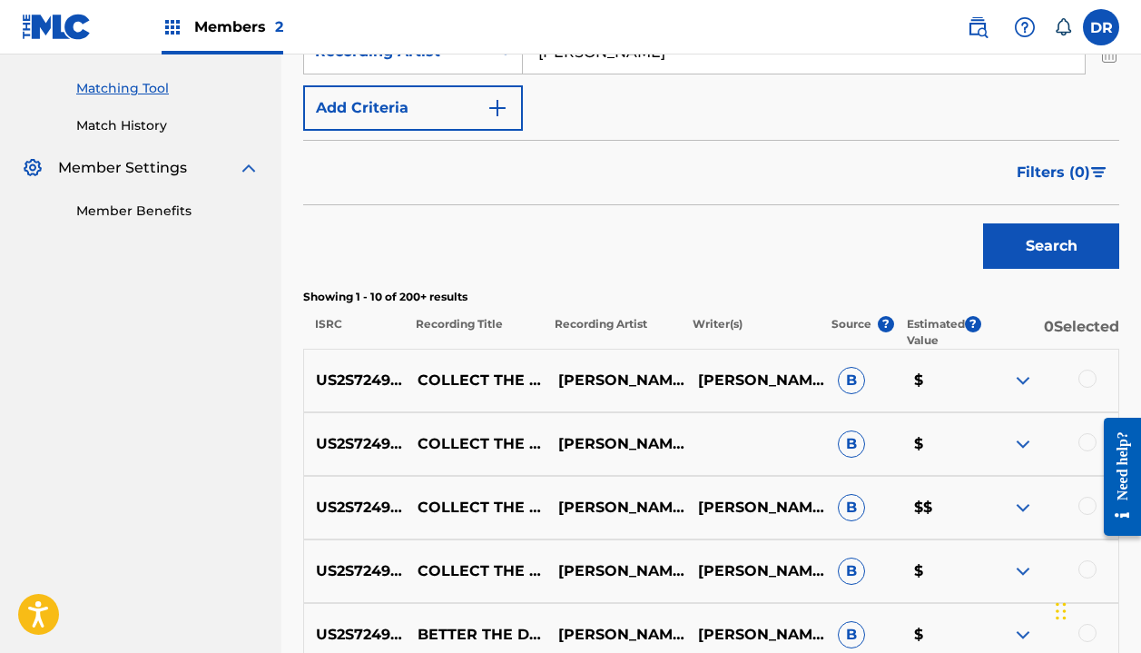
scroll to position [459, 0]
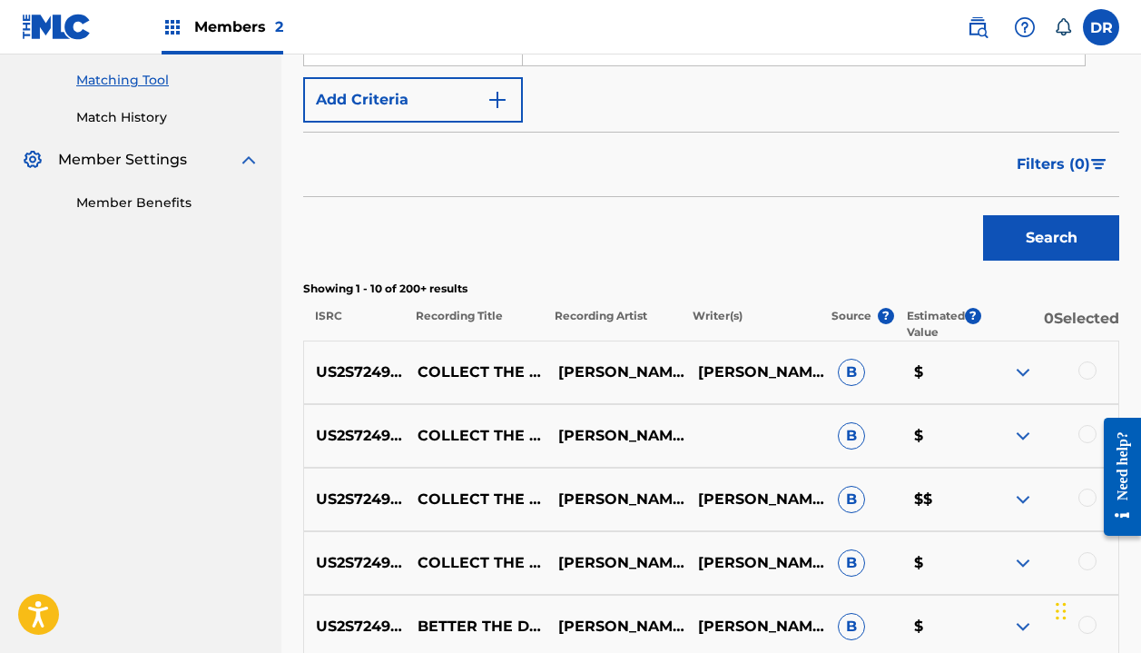
click at [1080, 371] on div at bounding box center [1088, 370] width 18 height 18
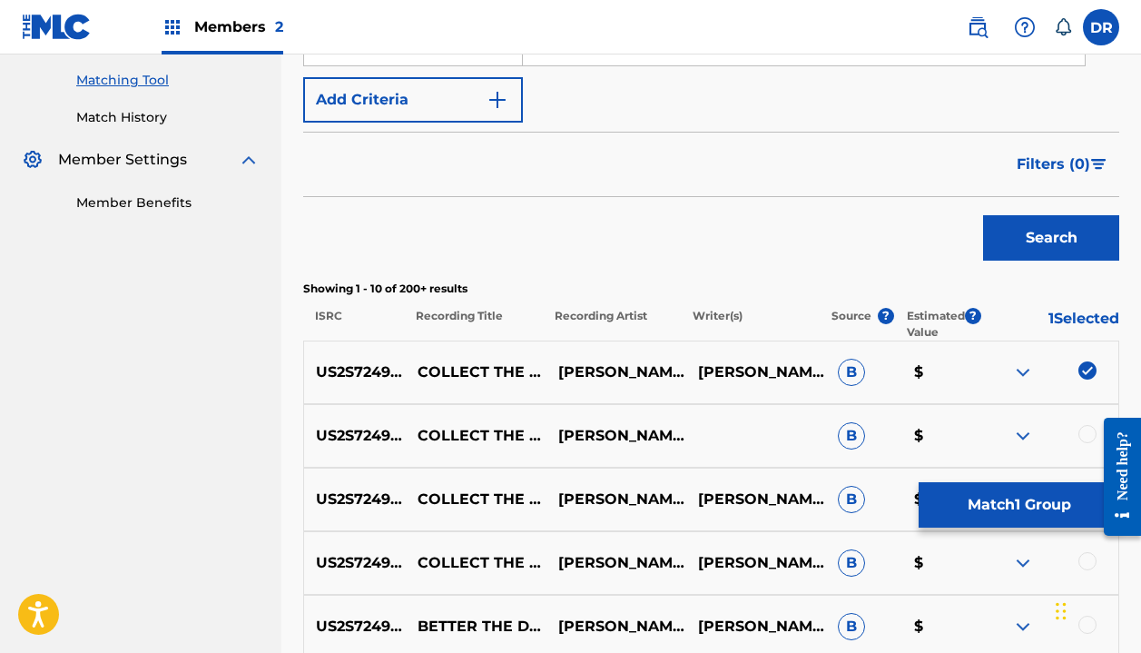
scroll to position [542, 0]
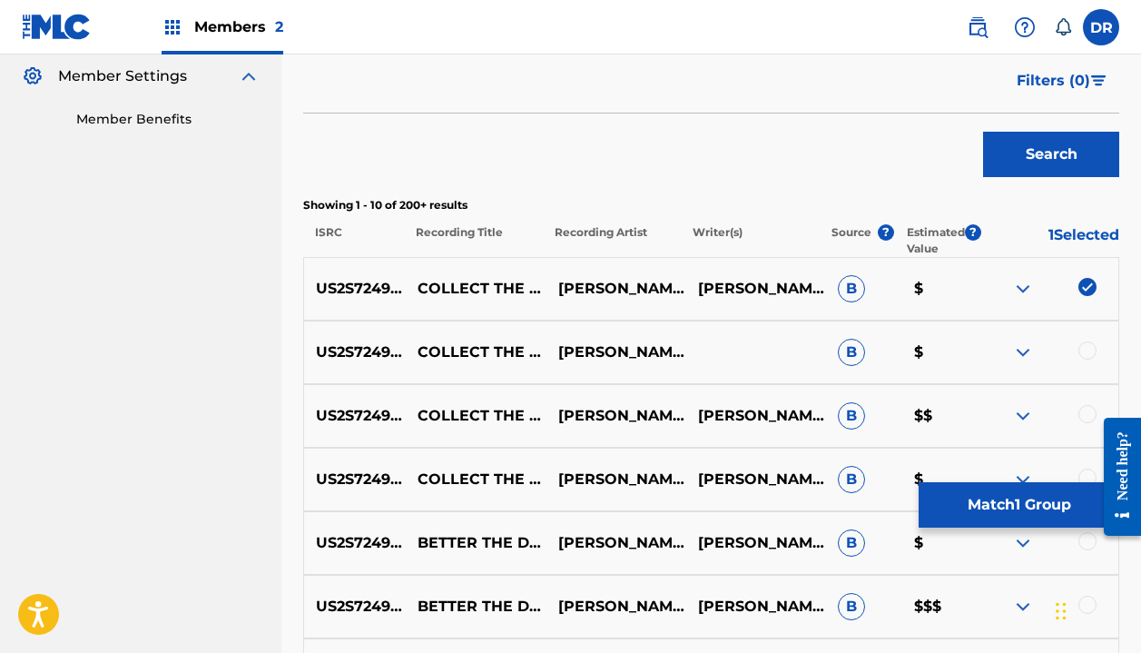
click at [1081, 356] on div at bounding box center [1088, 350] width 18 height 18
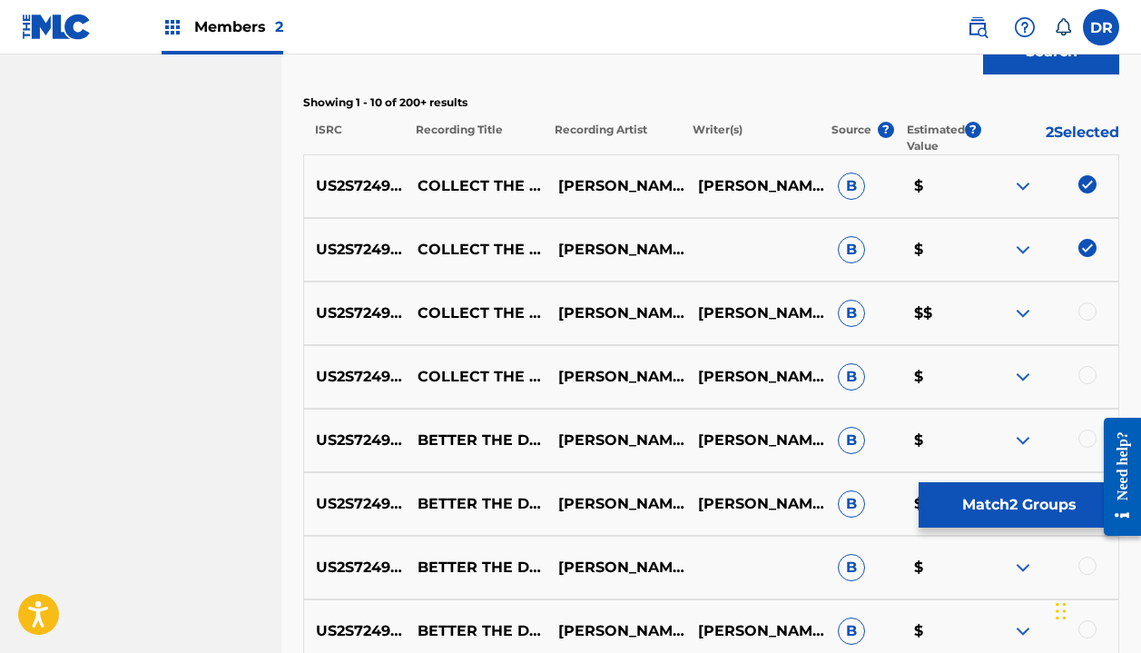
scroll to position [646, 0]
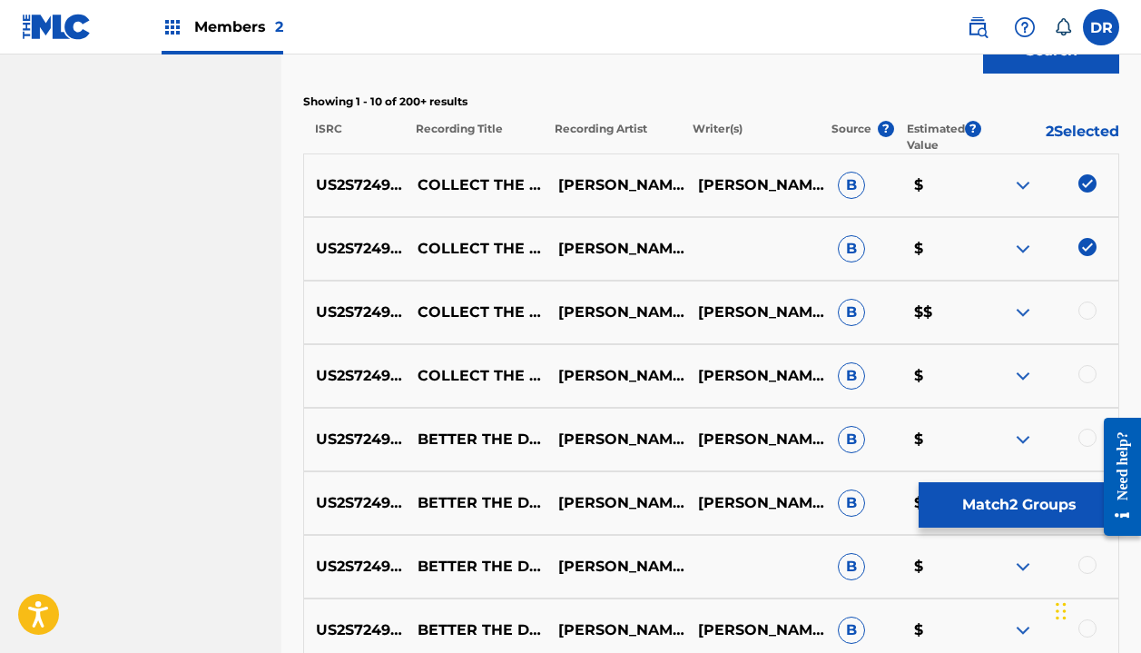
click at [1083, 316] on div at bounding box center [1088, 310] width 18 height 18
click at [1085, 371] on div at bounding box center [1088, 374] width 18 height 18
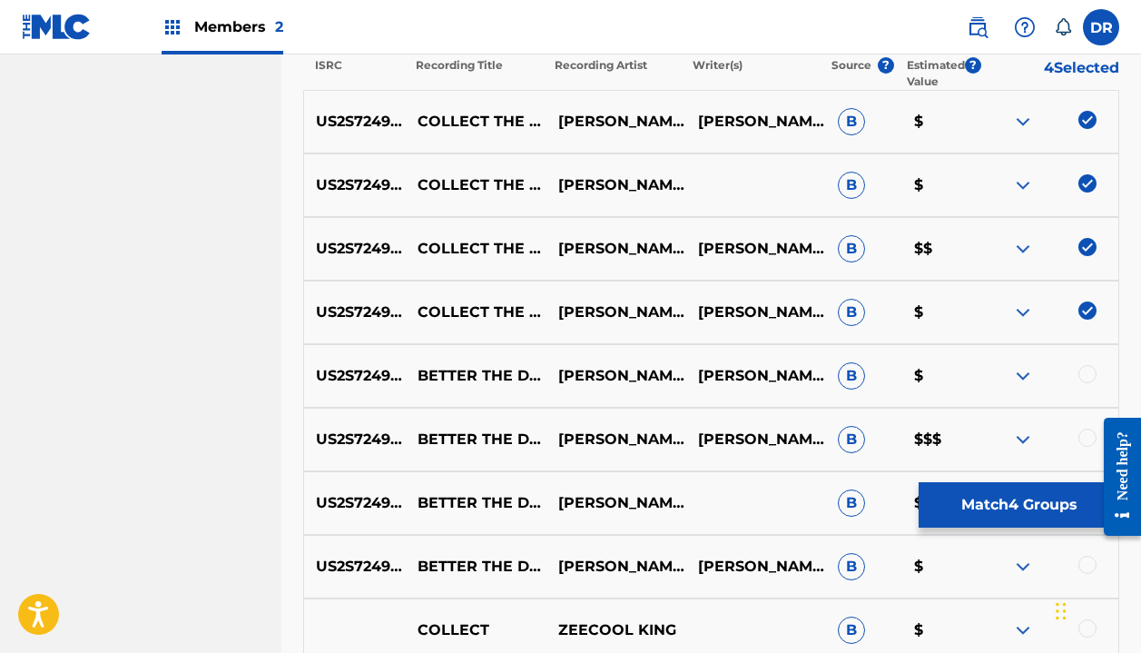
scroll to position [756, 0]
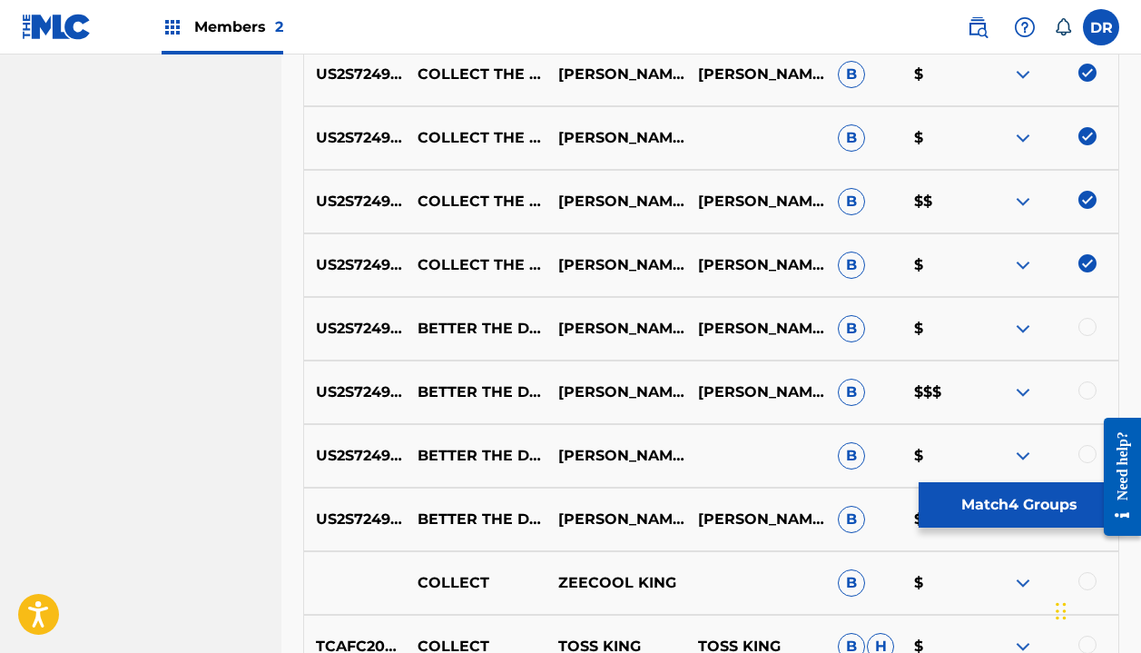
click at [1024, 501] on button "Match 4 Groups" at bounding box center [1019, 504] width 201 height 45
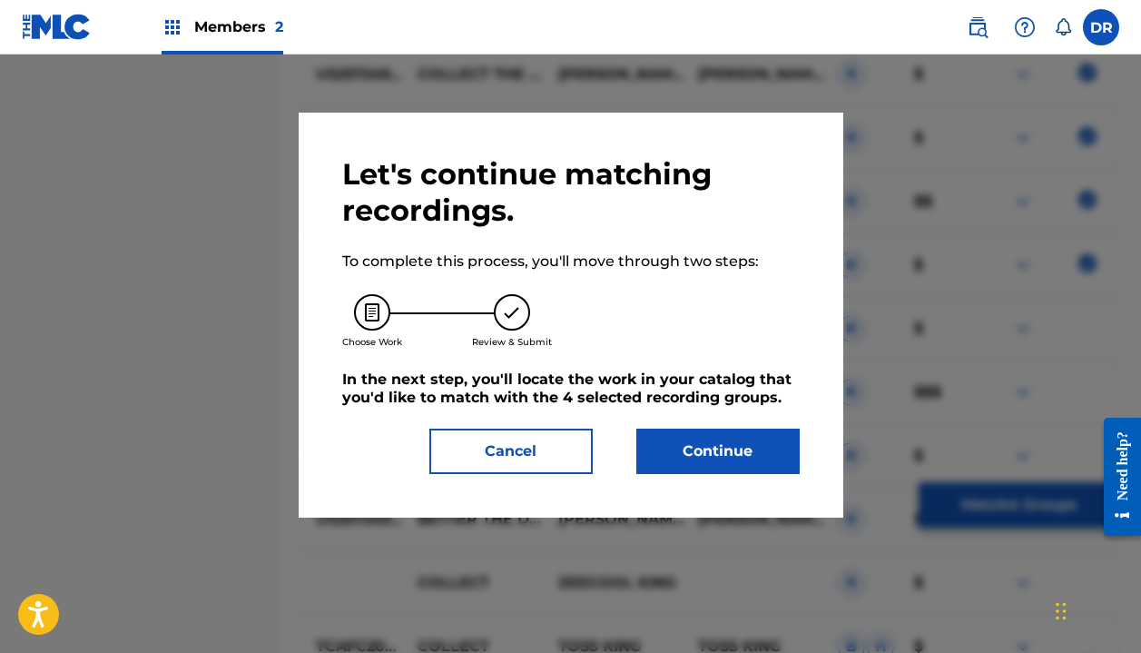
click at [745, 435] on button "Continue" at bounding box center [717, 451] width 163 height 45
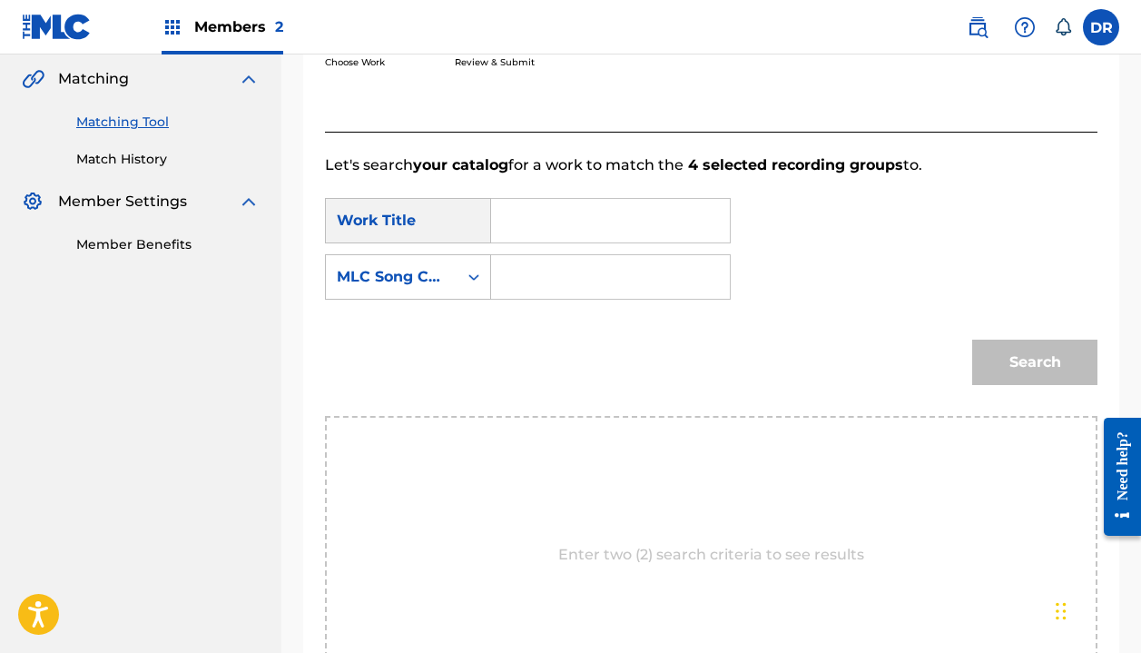
click at [577, 213] on input "Search Form" at bounding box center [611, 221] width 208 height 44
click at [532, 273] on div "collect the night" at bounding box center [522, 272] width 31 height 54
type input "collect the night"
click at [547, 275] on input "Search Form" at bounding box center [611, 277] width 208 height 44
click at [445, 276] on div "MLC Song Code" at bounding box center [392, 277] width 110 height 22
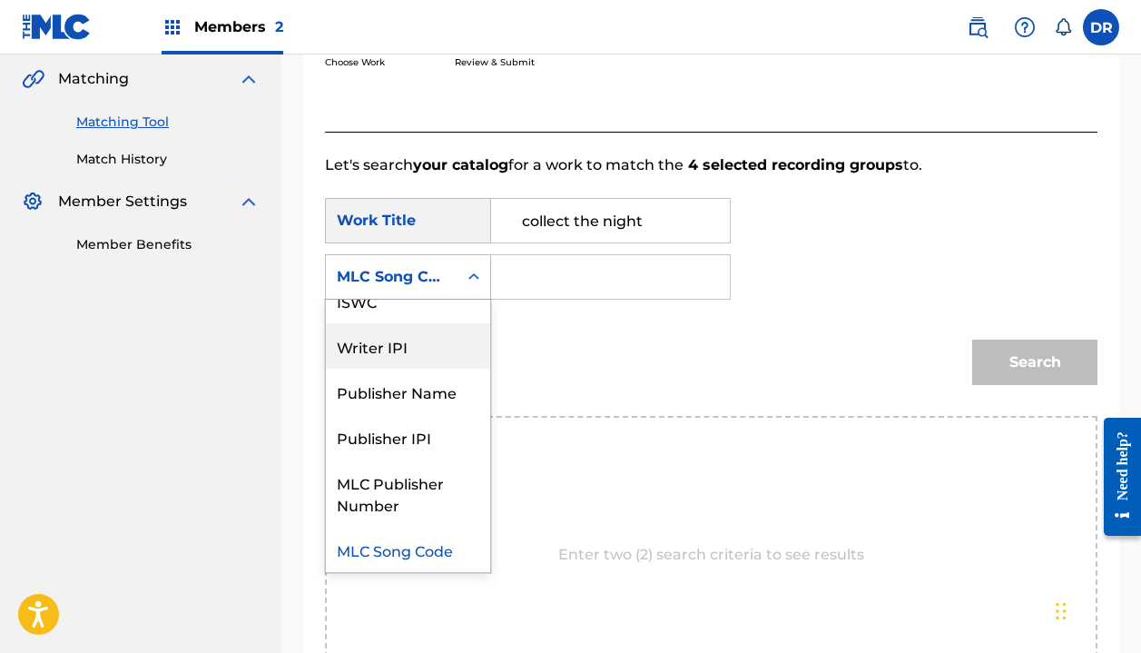
scroll to position [0, 0]
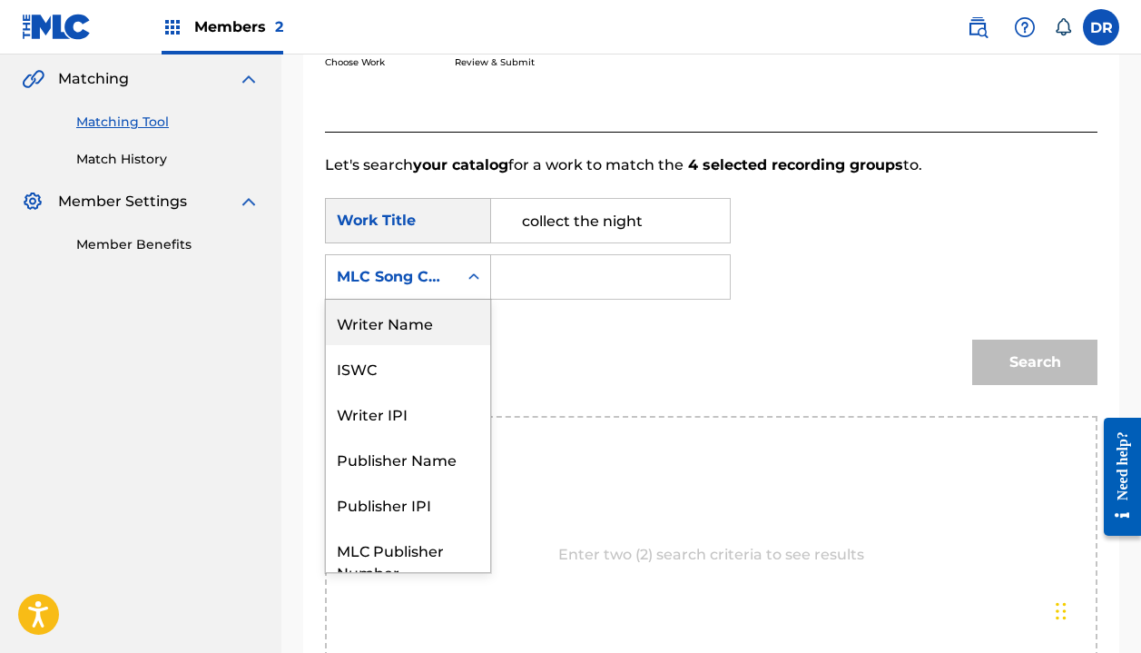
click at [415, 326] on div "Writer Name" at bounding box center [408, 322] width 164 height 45
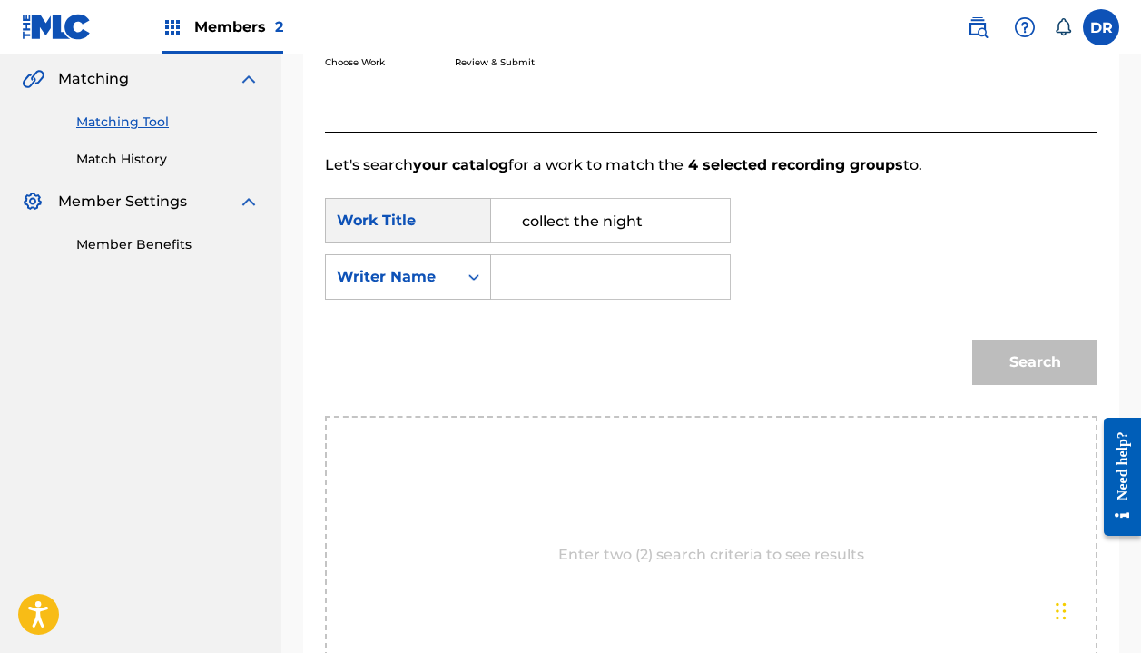
click at [565, 271] on input "Search Form" at bounding box center [611, 277] width 208 height 44
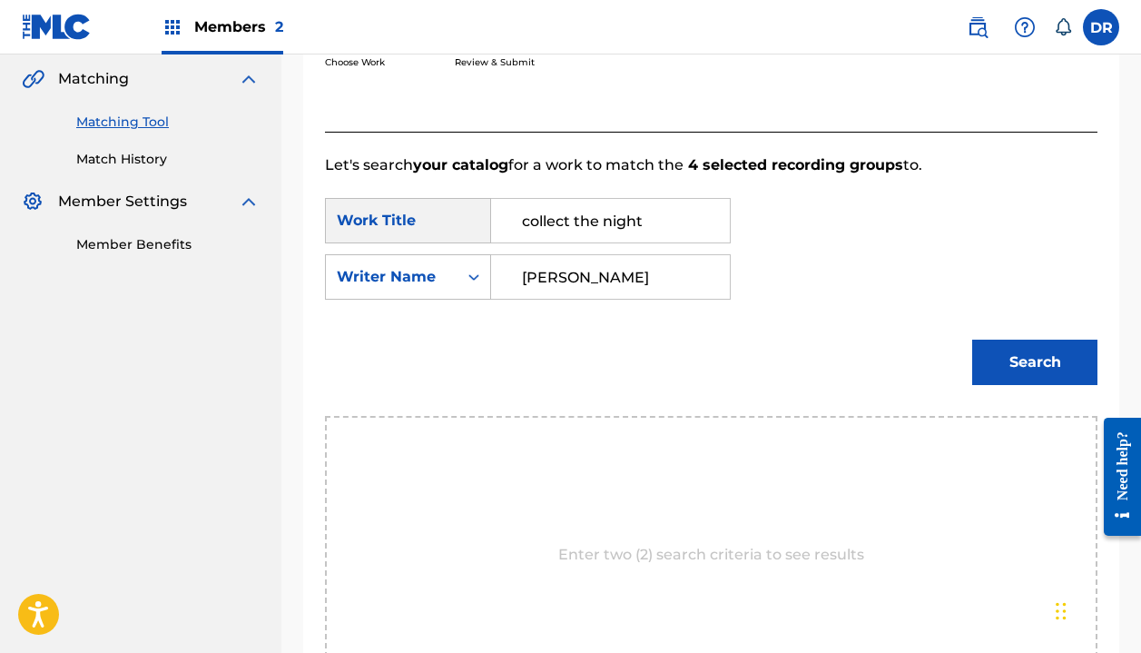
click at [1035, 362] on button "Search" at bounding box center [1034, 362] width 125 height 45
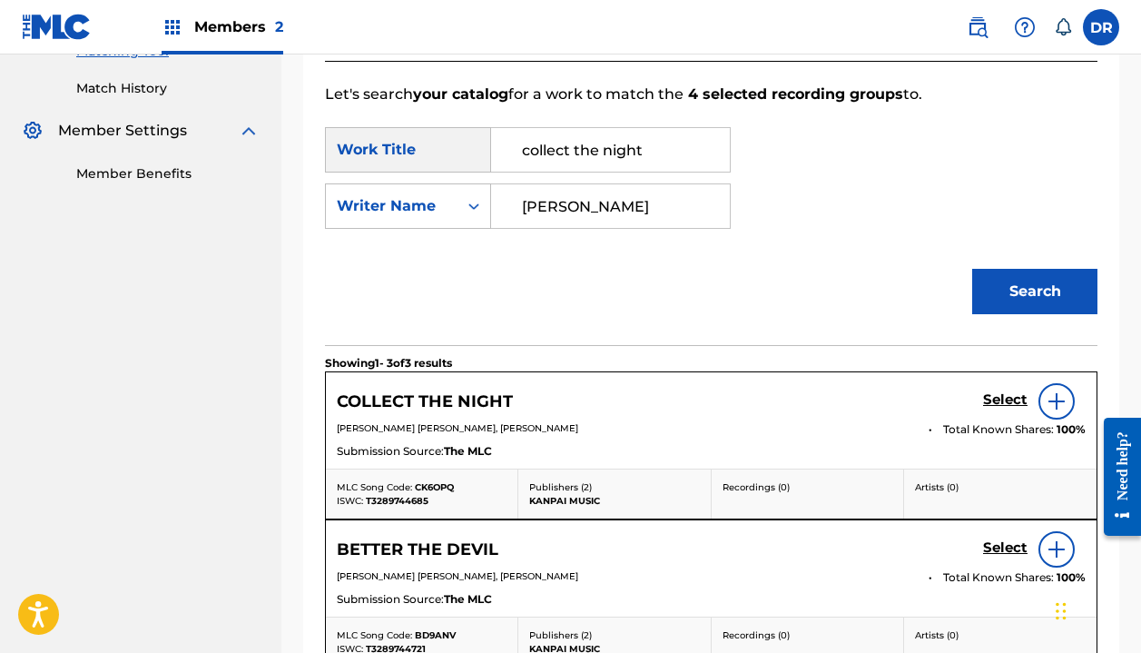
scroll to position [610, 0]
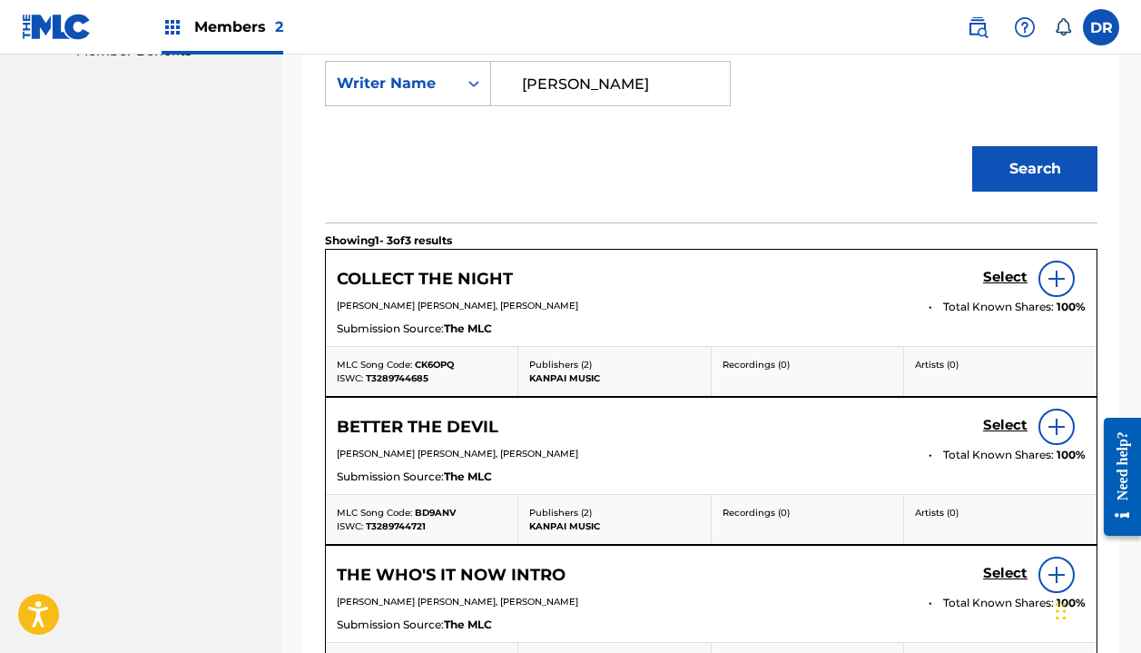
type input "[PERSON_NAME]"
click at [990, 279] on h5 "Select" at bounding box center [1005, 277] width 44 height 17
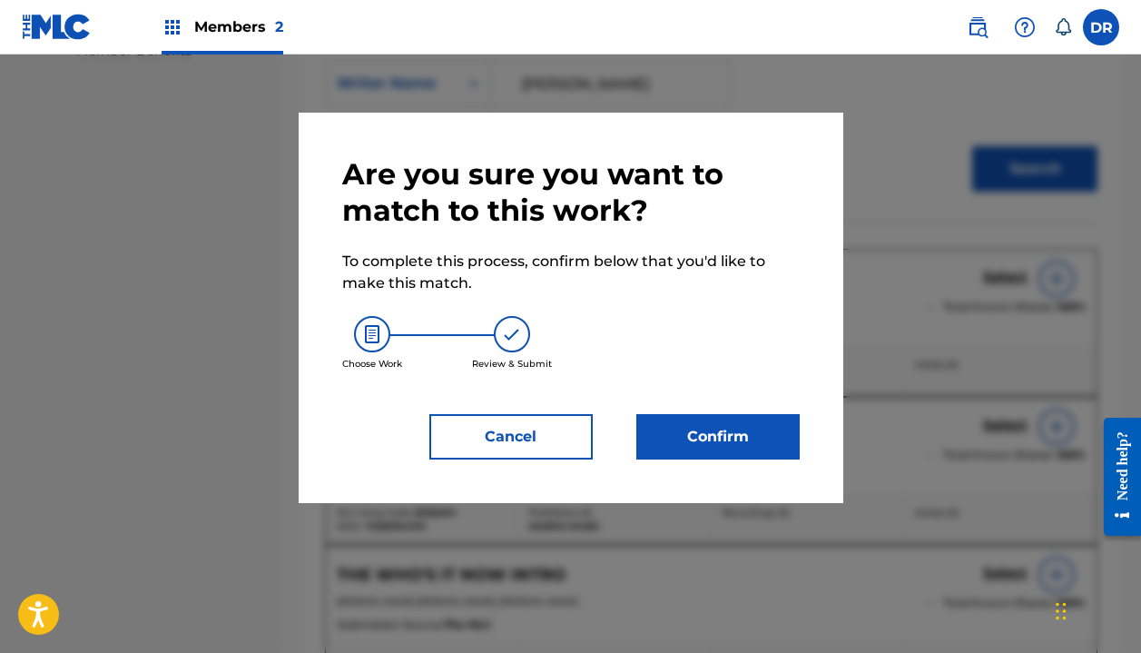
click at [688, 427] on button "Confirm" at bounding box center [717, 436] width 163 height 45
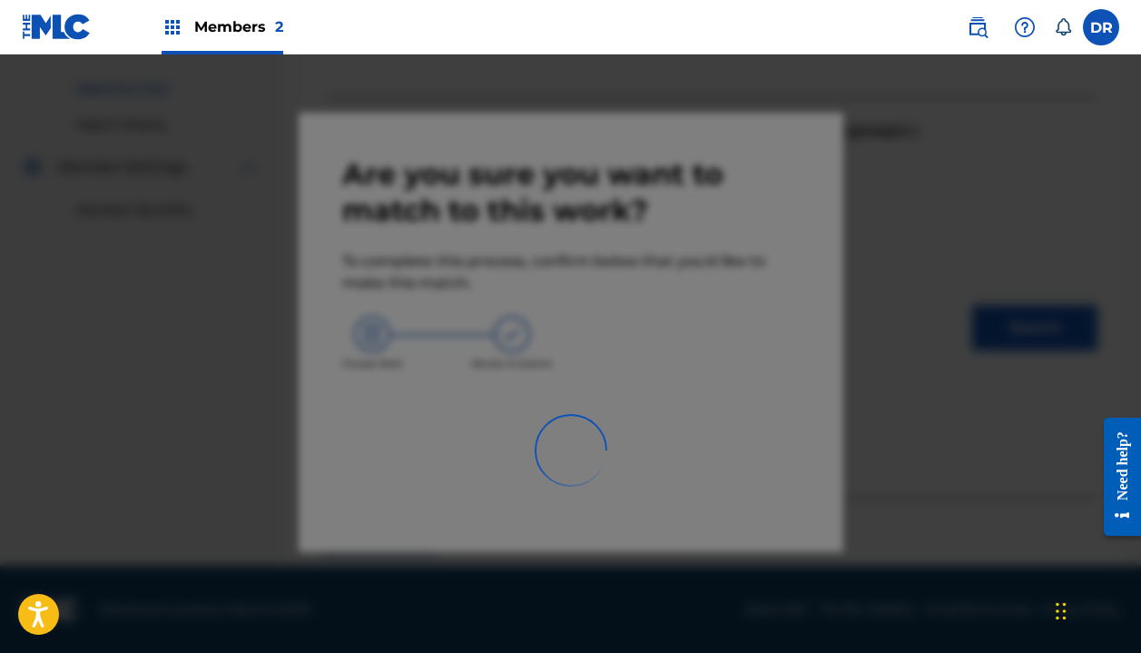
scroll to position [127, 0]
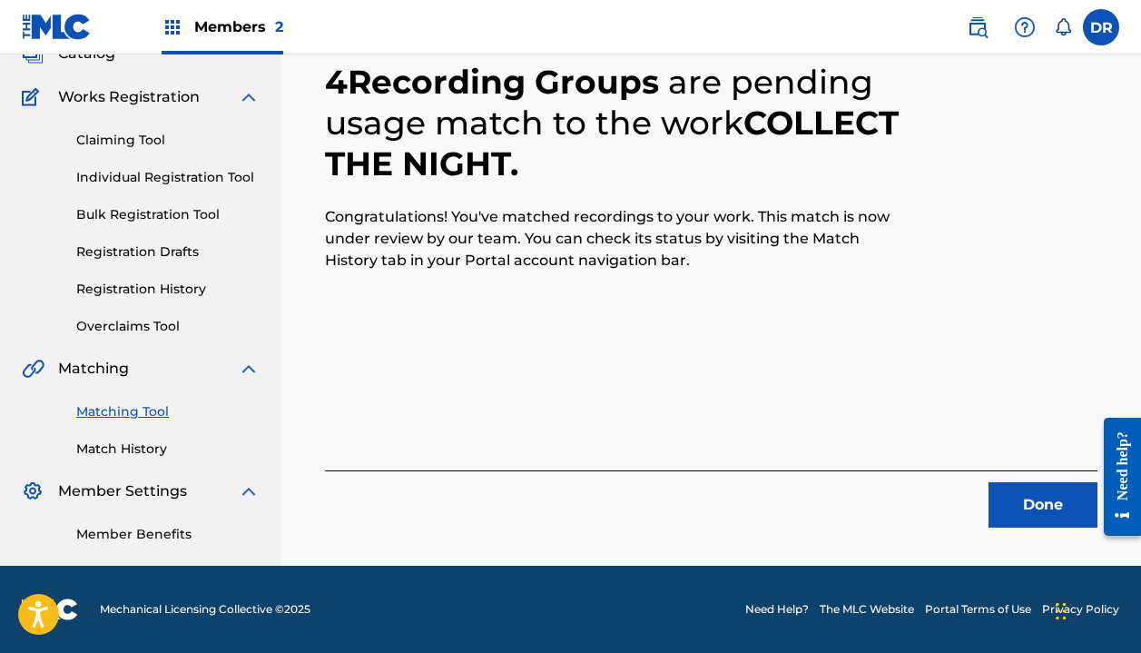
click at [1002, 508] on button "Done" at bounding box center [1043, 504] width 109 height 45
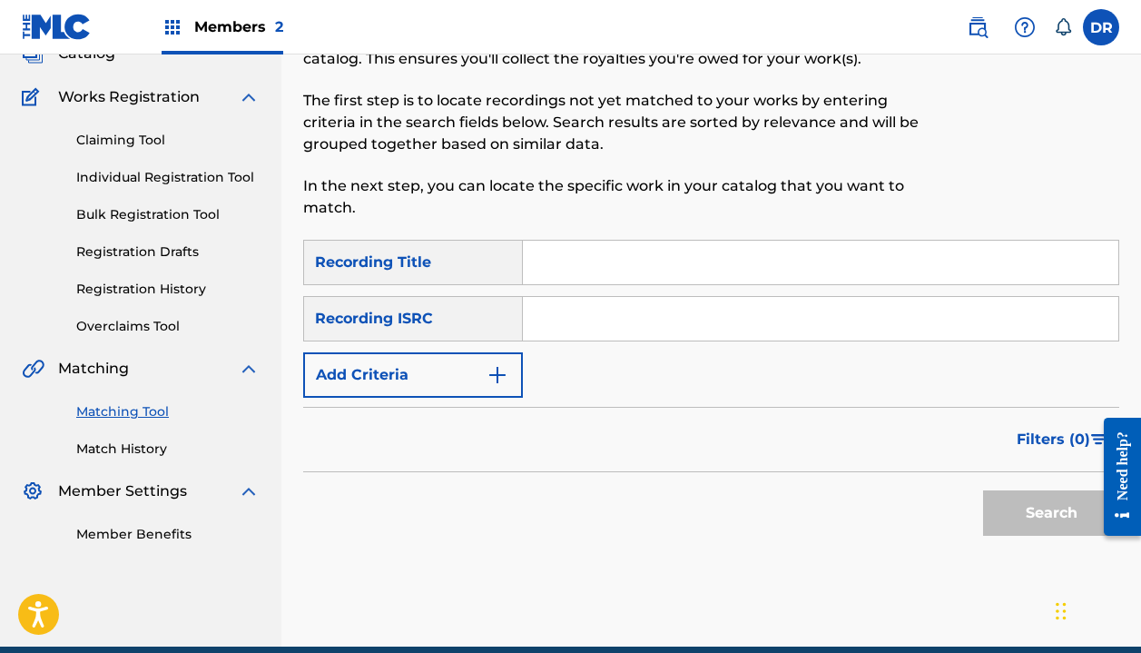
click at [210, 16] on span "Members 2" at bounding box center [238, 26] width 89 height 21
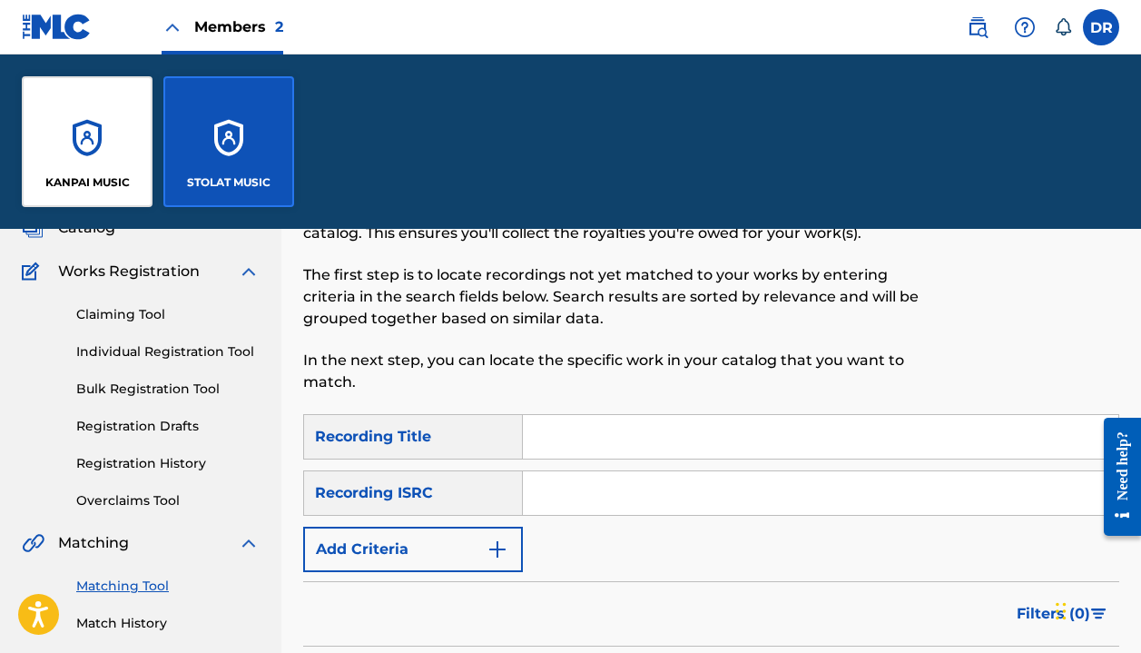
click at [109, 128] on div "KANPAI MUSIC" at bounding box center [87, 141] width 131 height 131
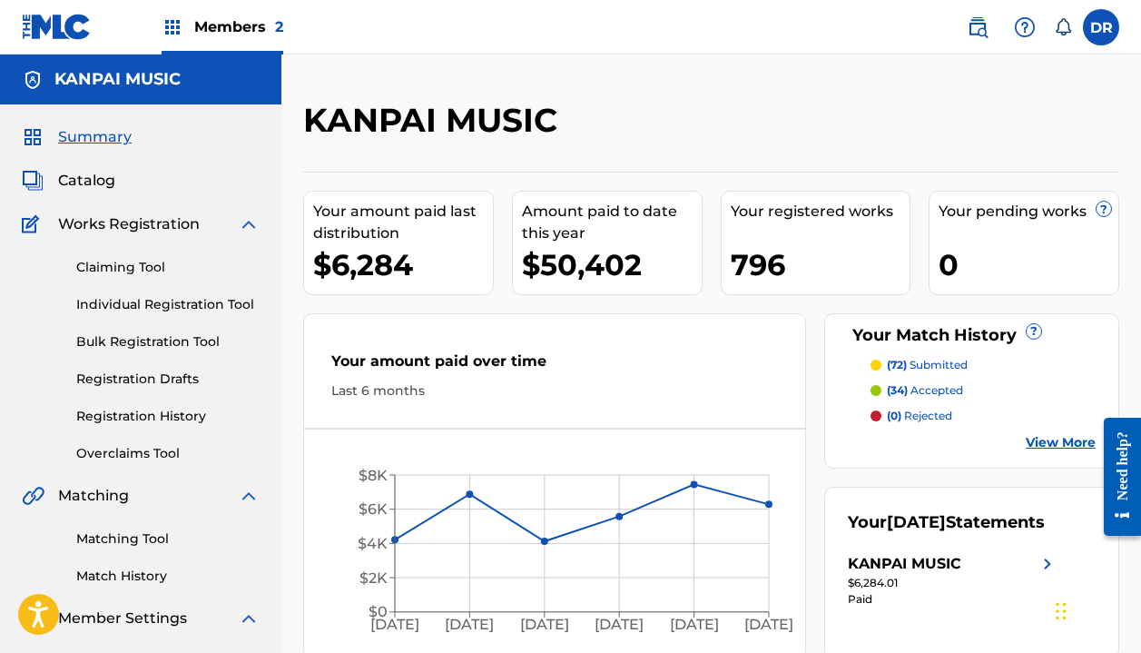
click at [99, 543] on link "Matching Tool" at bounding box center [167, 538] width 183 height 19
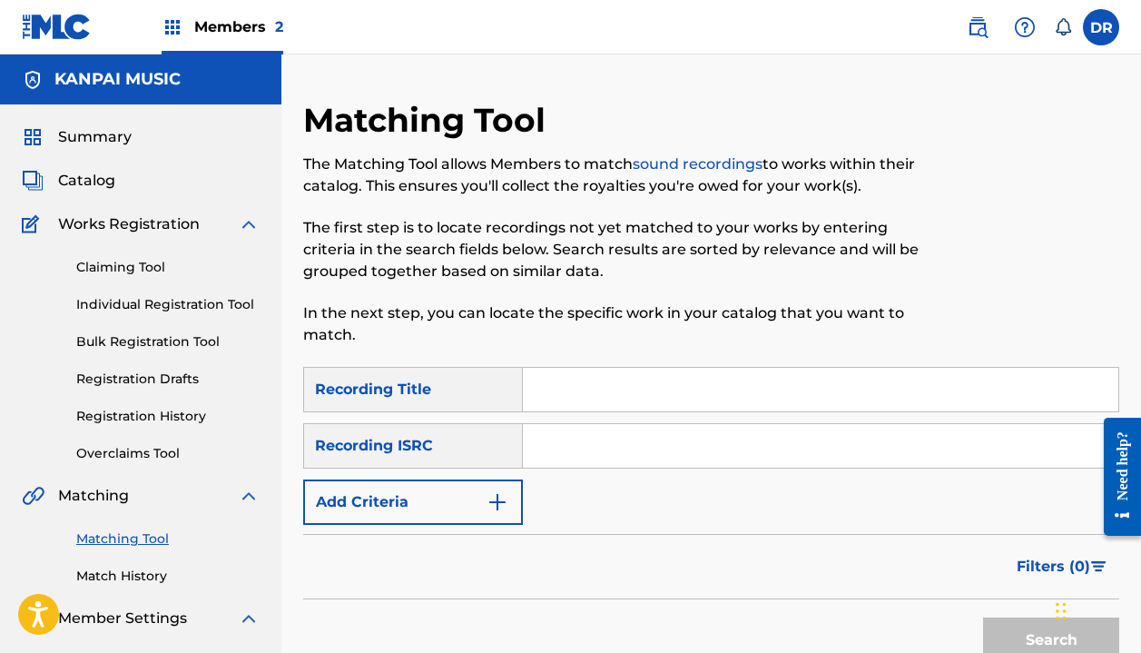
click at [620, 369] on input "Search Form" at bounding box center [821, 390] width 596 height 44
type input "too much money"
click at [387, 508] on button "Add Criteria" at bounding box center [413, 501] width 220 height 45
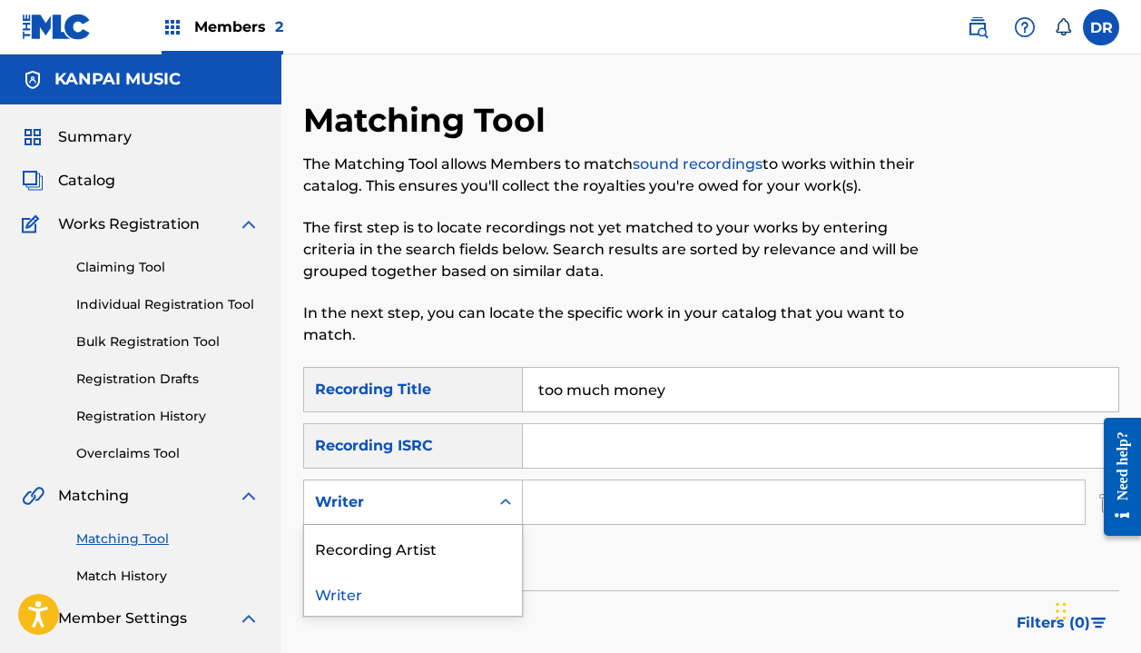
click at [389, 511] on div "Writer" at bounding box center [396, 502] width 163 height 22
click at [395, 556] on div "Recording Artist" at bounding box center [413, 547] width 218 height 45
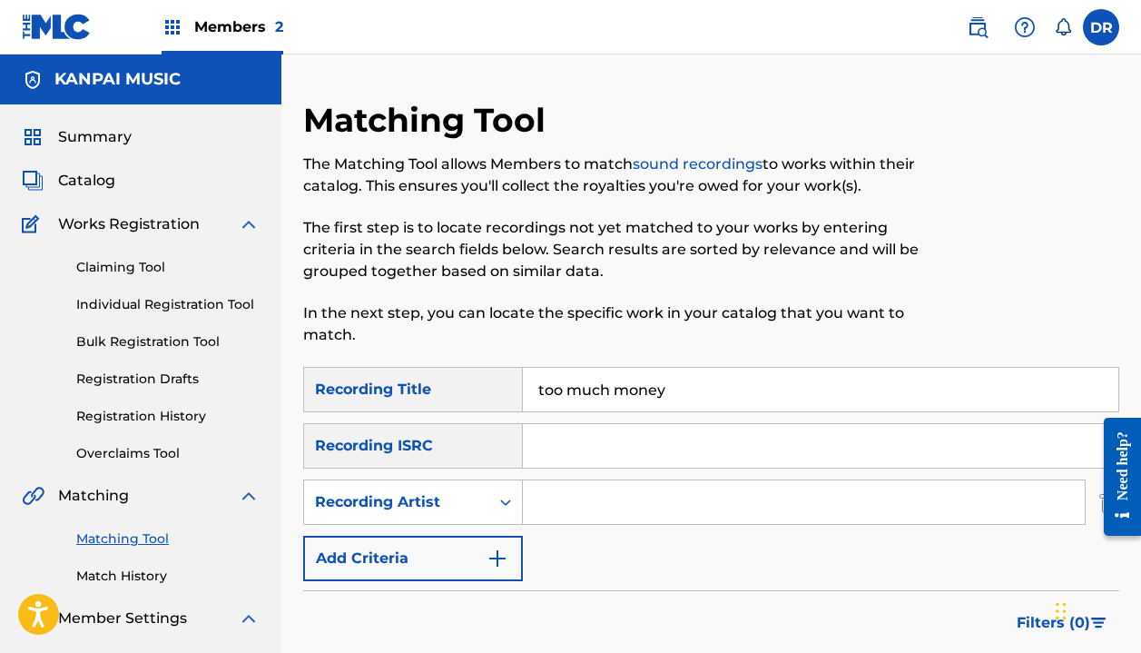
click at [587, 508] on input "Search Form" at bounding box center [804, 502] width 562 height 44
type input "automatic"
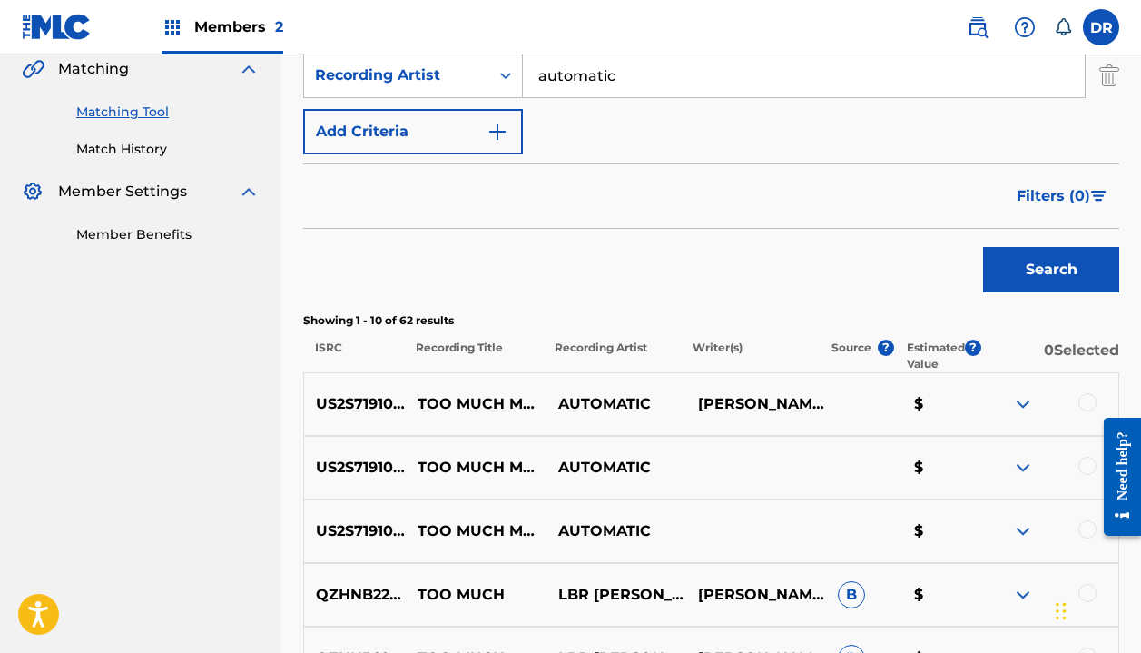
scroll to position [429, 0]
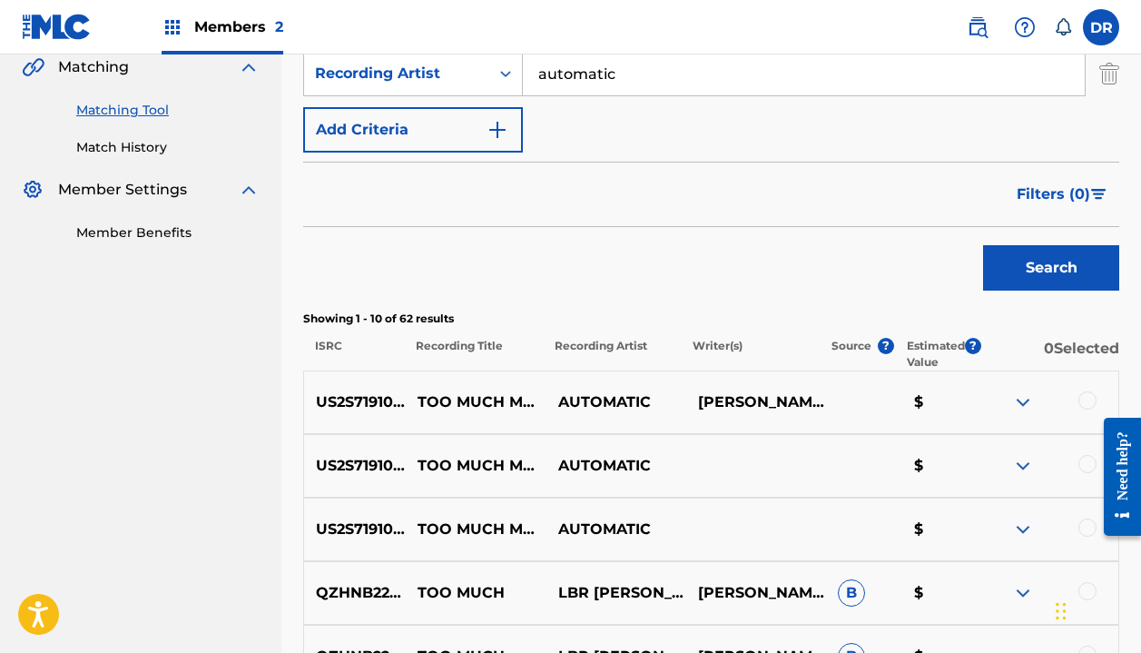
click at [1082, 396] on div at bounding box center [1088, 400] width 18 height 18
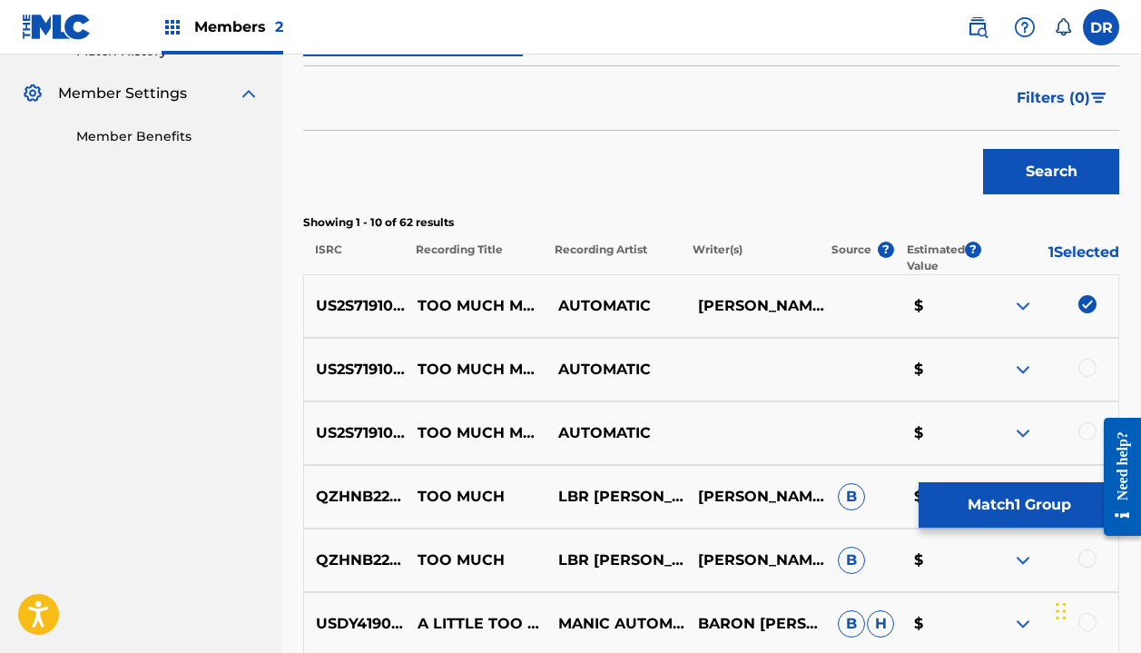
scroll to position [536, 0]
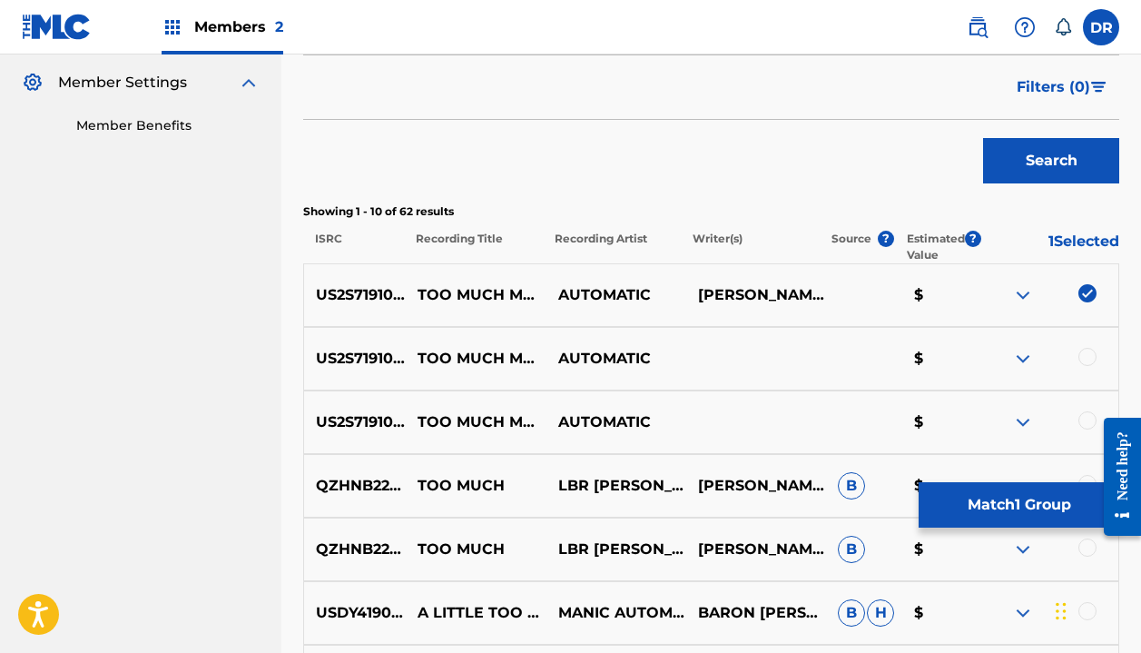
click at [1085, 346] on div "US2S71910025 TOO MUCH MONEY (PEANUT BUTTER WOLF REMIX) AUTOMATIC $" at bounding box center [711, 359] width 816 height 64
click at [1083, 354] on div at bounding box center [1088, 357] width 18 height 18
click at [1082, 422] on div at bounding box center [1088, 420] width 18 height 18
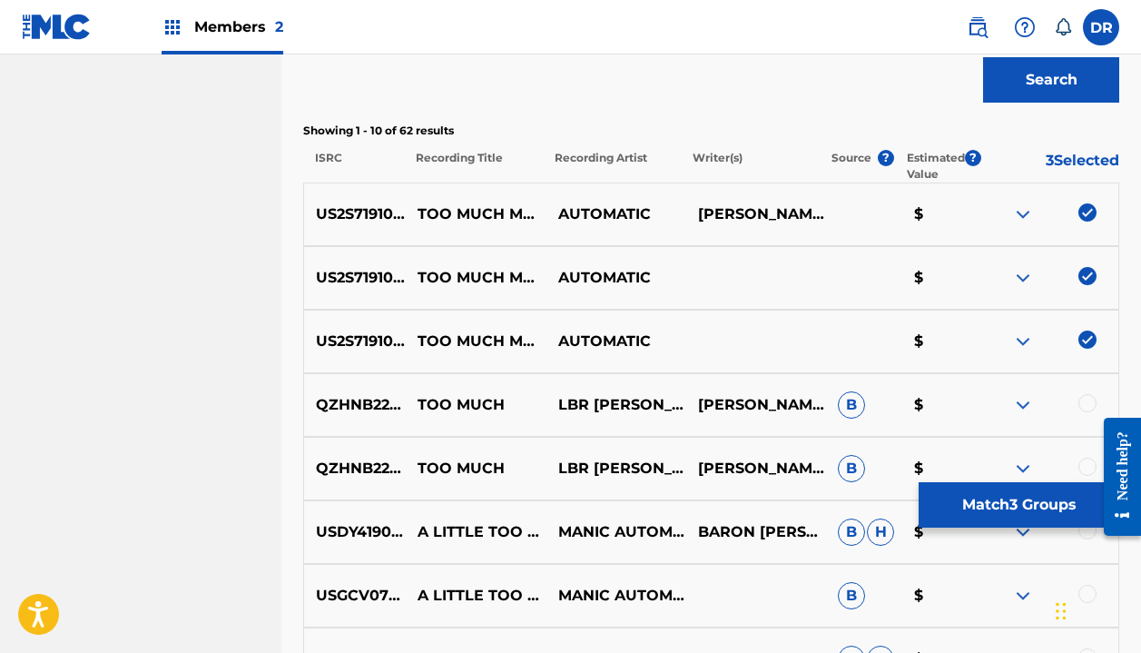
scroll to position [551, 0]
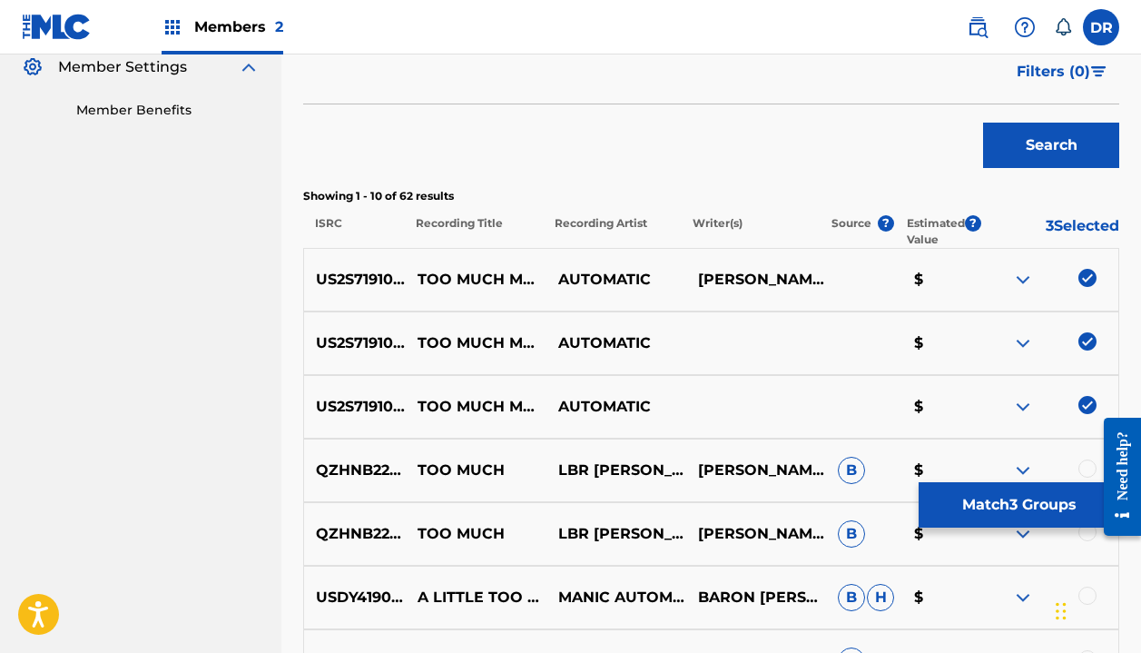
click at [976, 499] on button "Match 3 Groups" at bounding box center [1019, 504] width 201 height 45
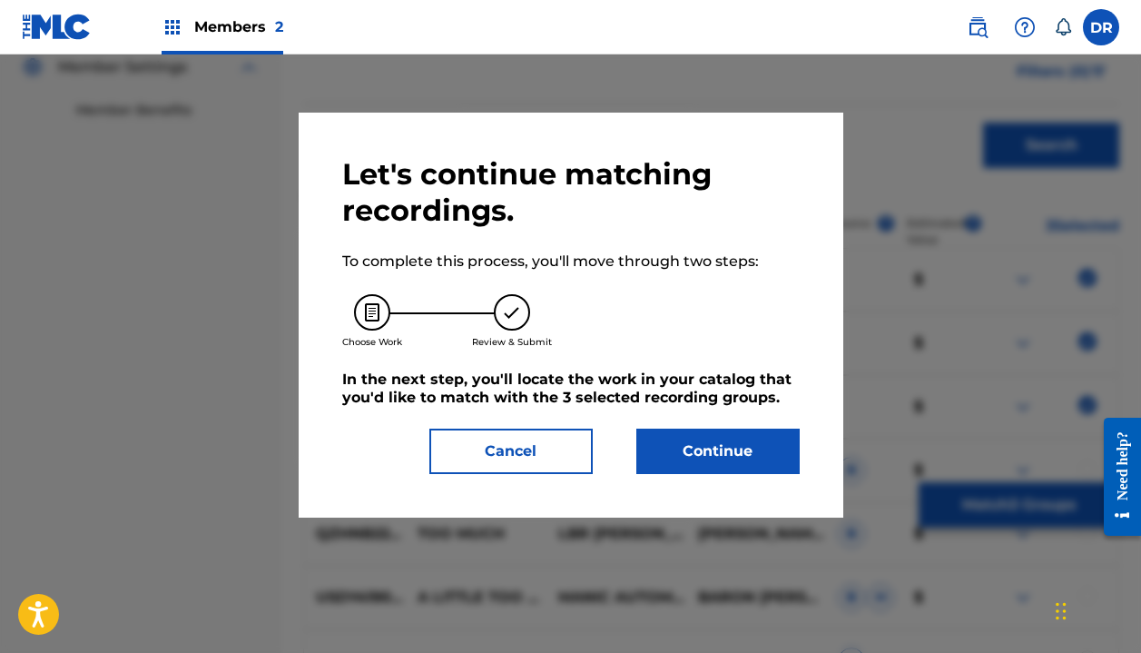
click at [704, 459] on button "Continue" at bounding box center [717, 451] width 163 height 45
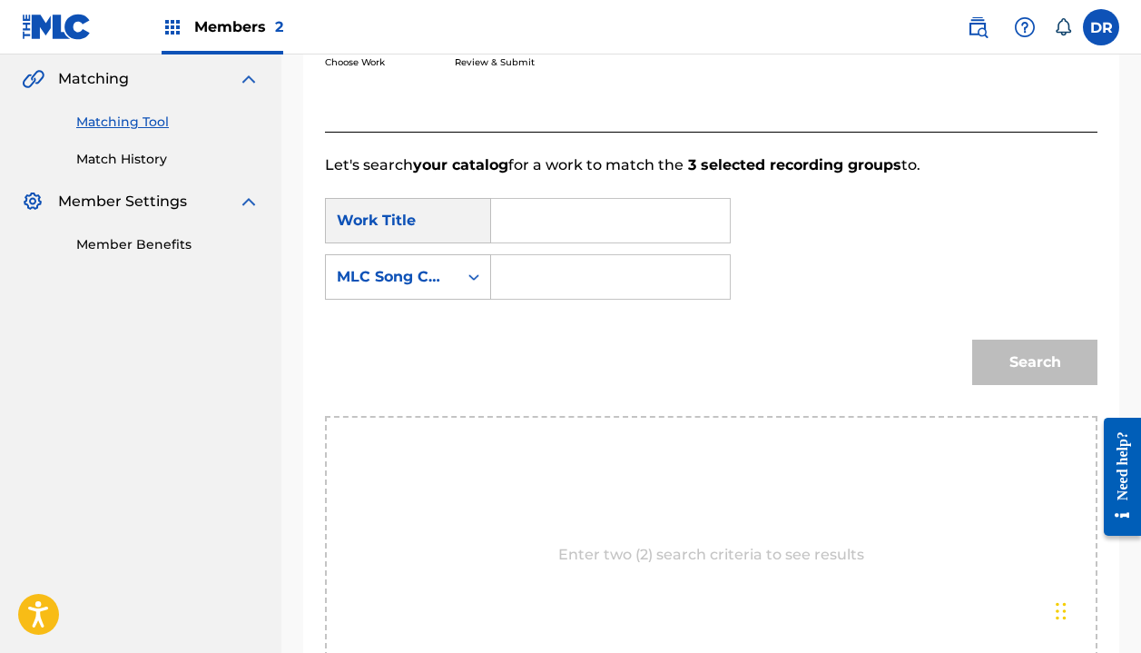
click at [537, 229] on input "Search Form" at bounding box center [611, 221] width 208 height 44
click at [530, 260] on strong "too" at bounding box center [534, 260] width 25 height 17
type input "too much money"
click at [426, 265] on div "MLC Song Code" at bounding box center [392, 277] width 132 height 35
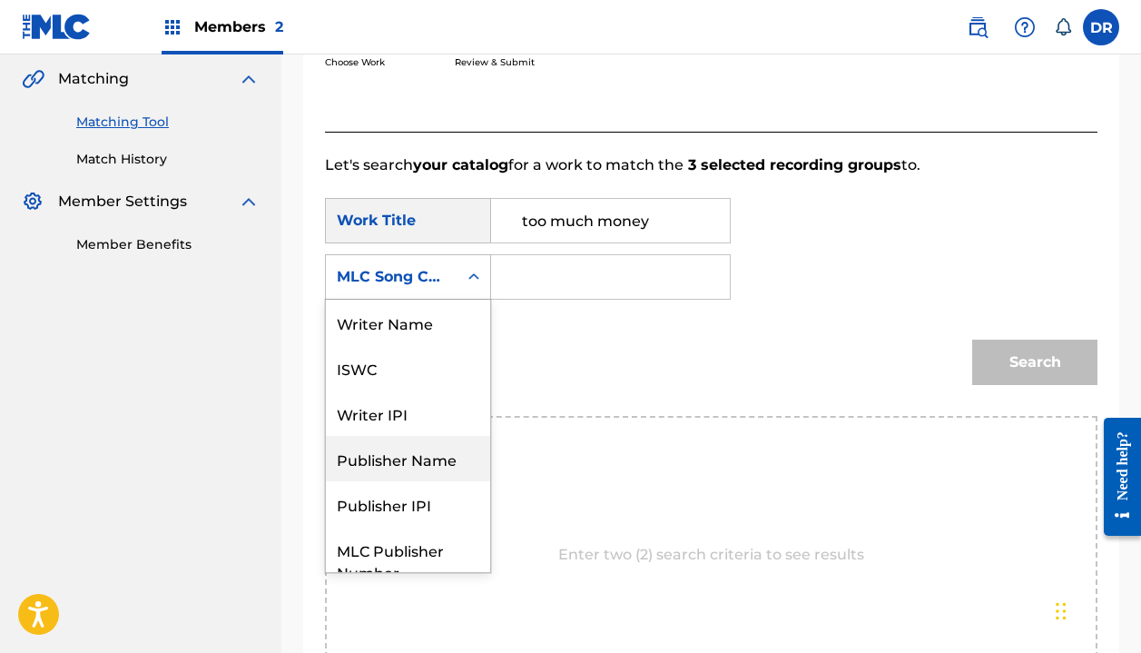
scroll to position [0, 0]
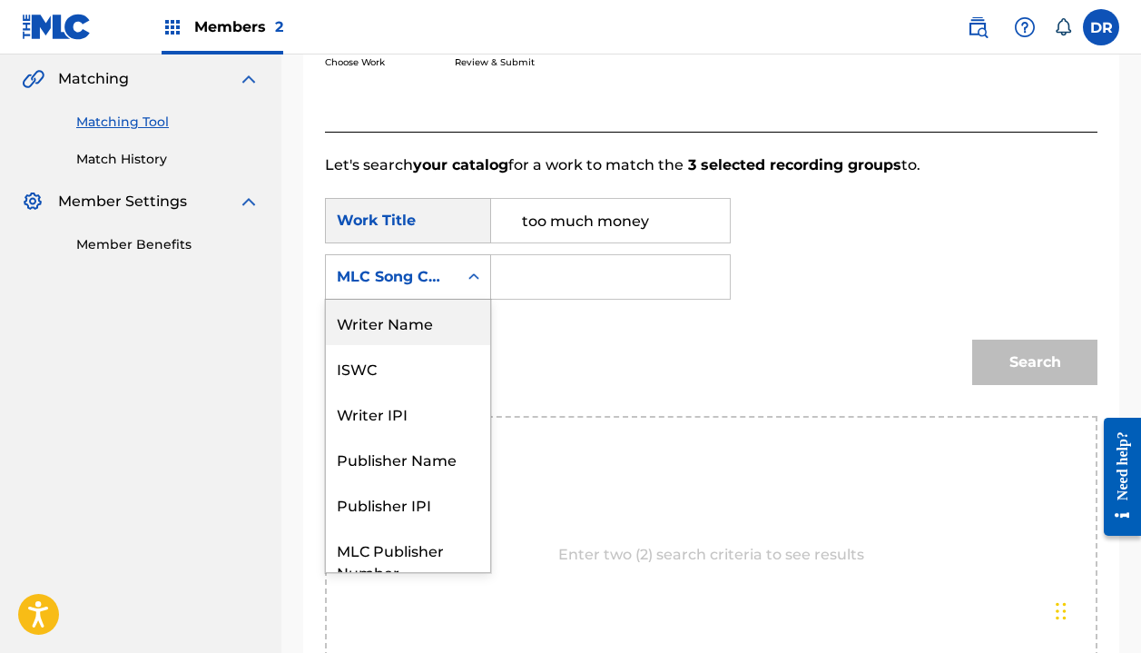
click at [384, 303] on div "Writer Name" at bounding box center [408, 322] width 164 height 45
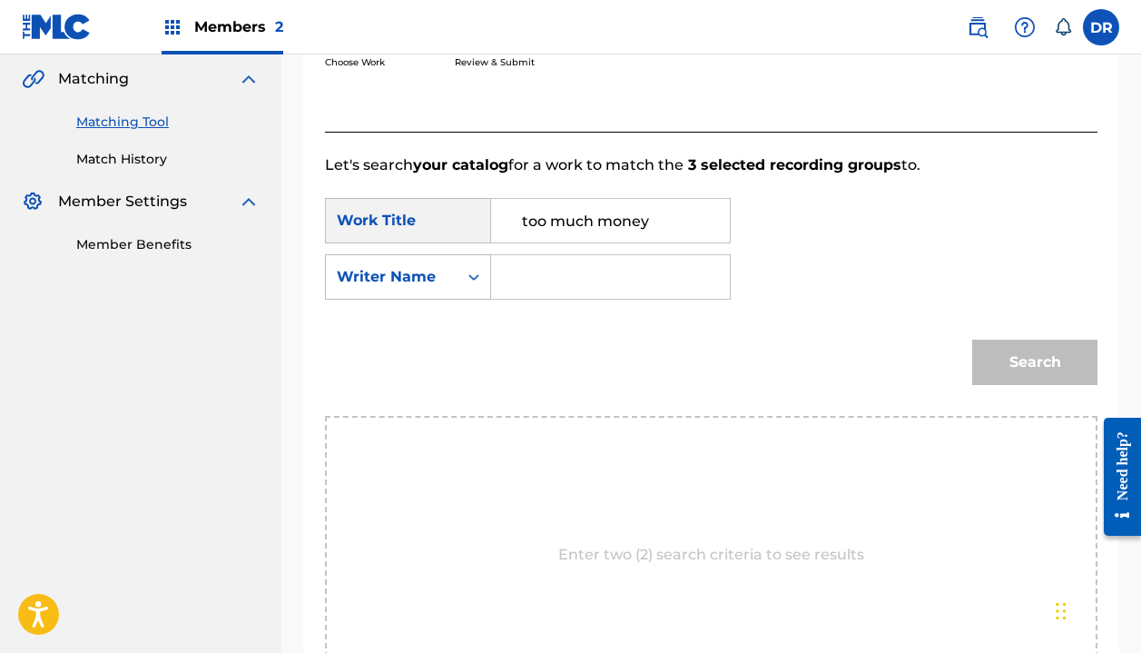
click at [518, 295] on input "Search Form" at bounding box center [611, 277] width 208 height 44
type input "halle"
click at [1035, 362] on button "Search" at bounding box center [1034, 362] width 125 height 45
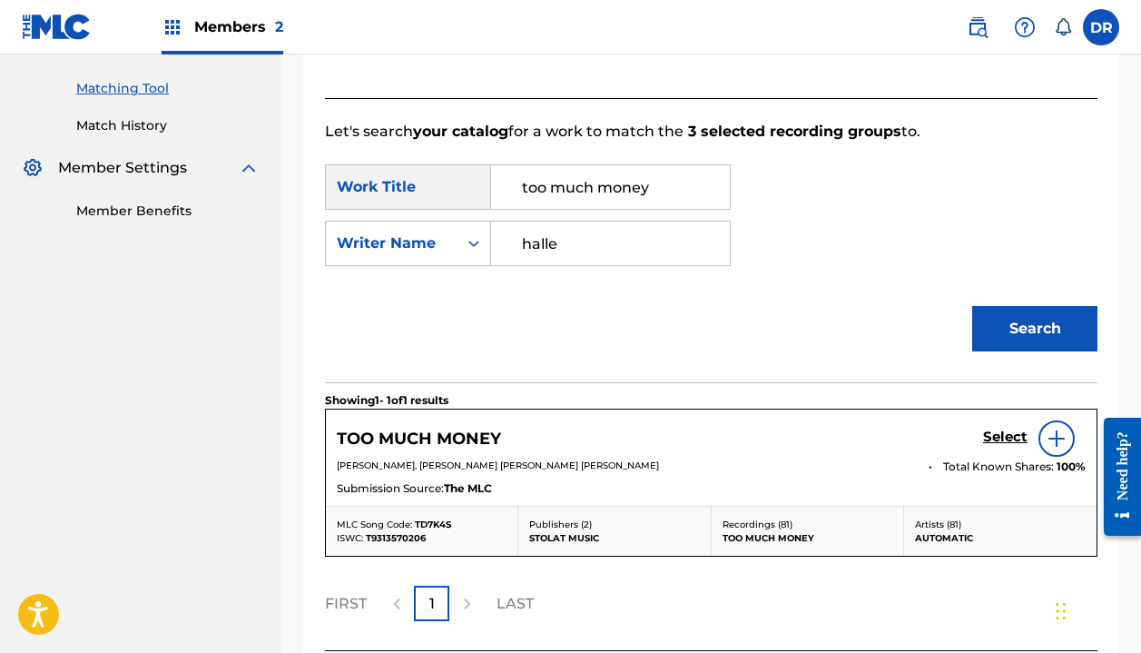
scroll to position [464, 0]
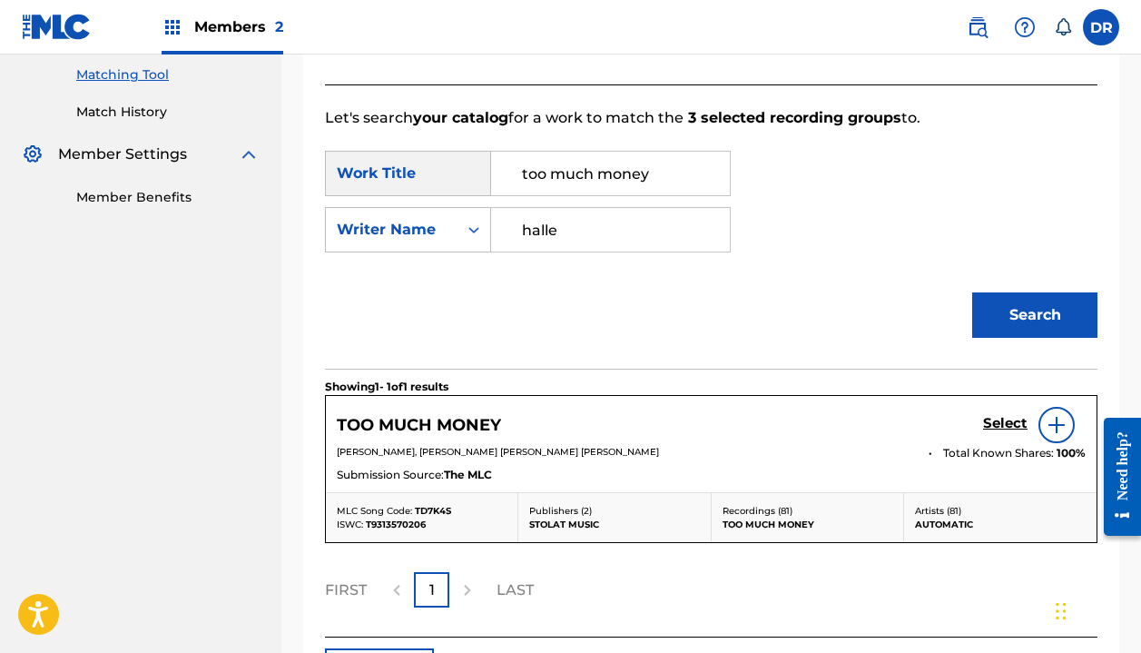
click at [991, 419] on h5 "Select" at bounding box center [1005, 423] width 44 height 17
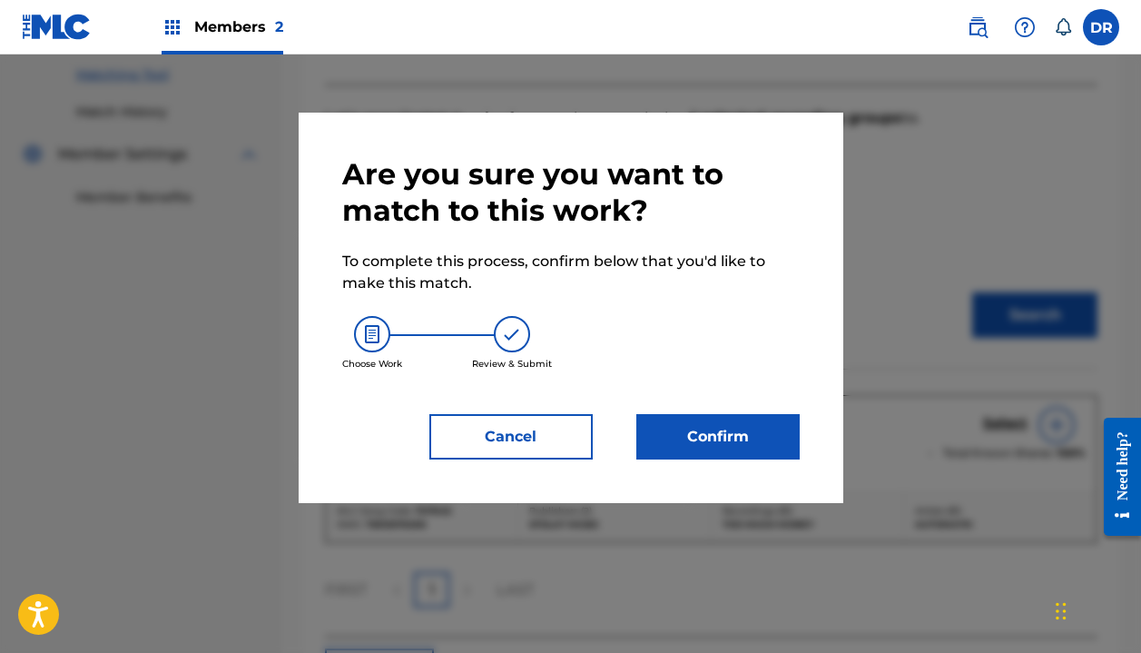
click at [745, 449] on button "Confirm" at bounding box center [717, 436] width 163 height 45
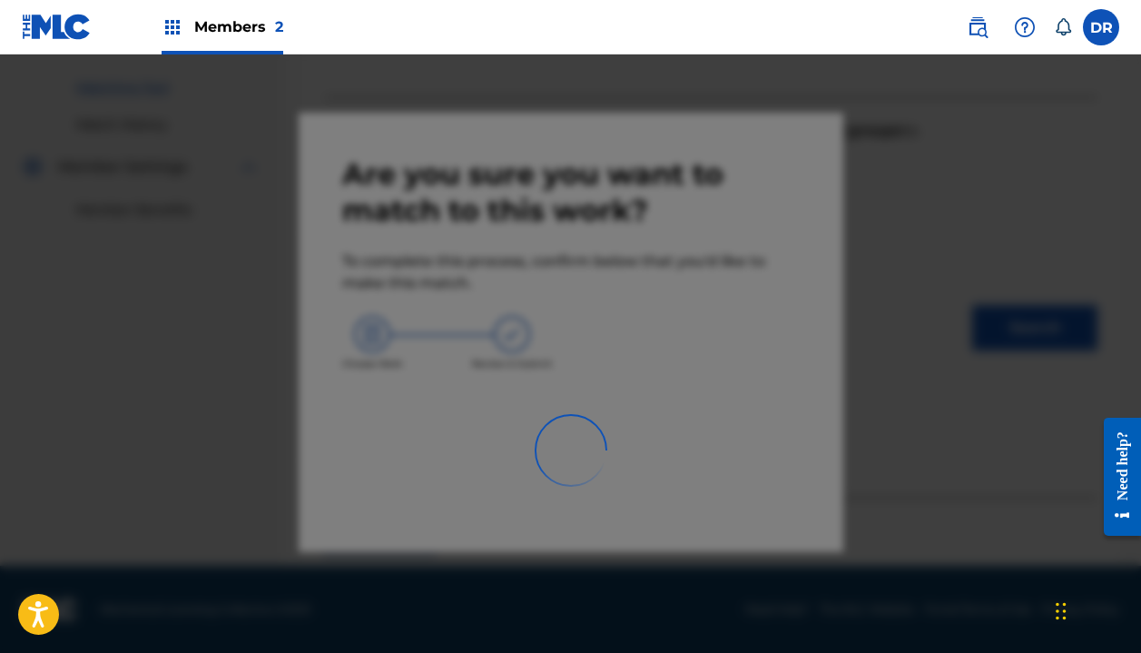
scroll to position [127, 0]
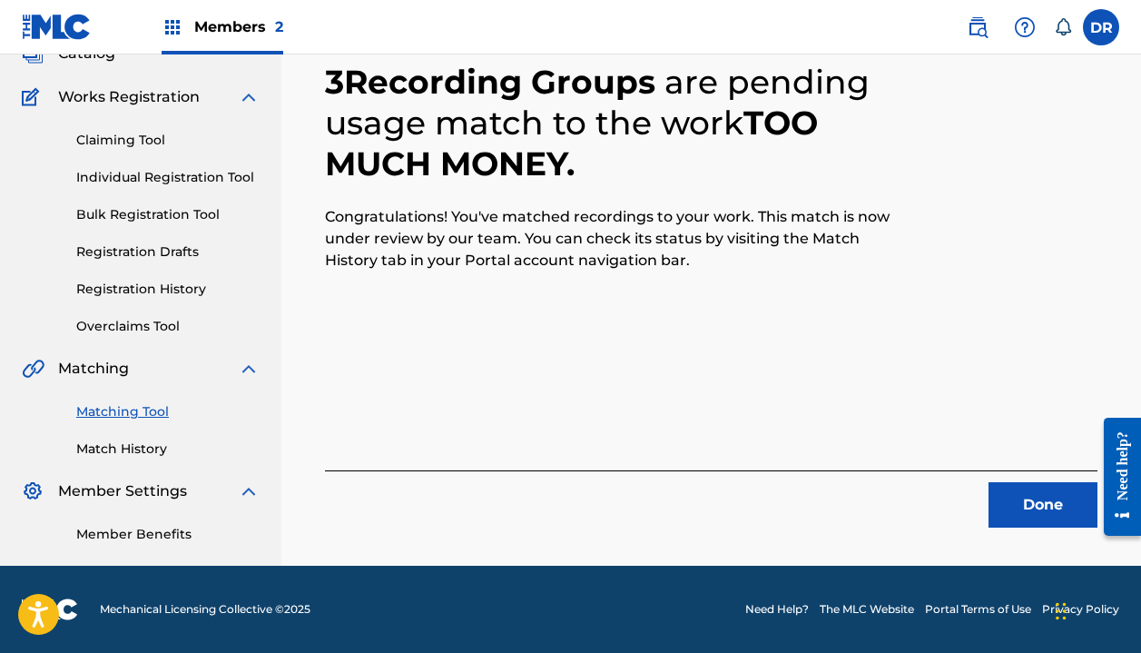
click at [996, 509] on button "Done" at bounding box center [1043, 504] width 109 height 45
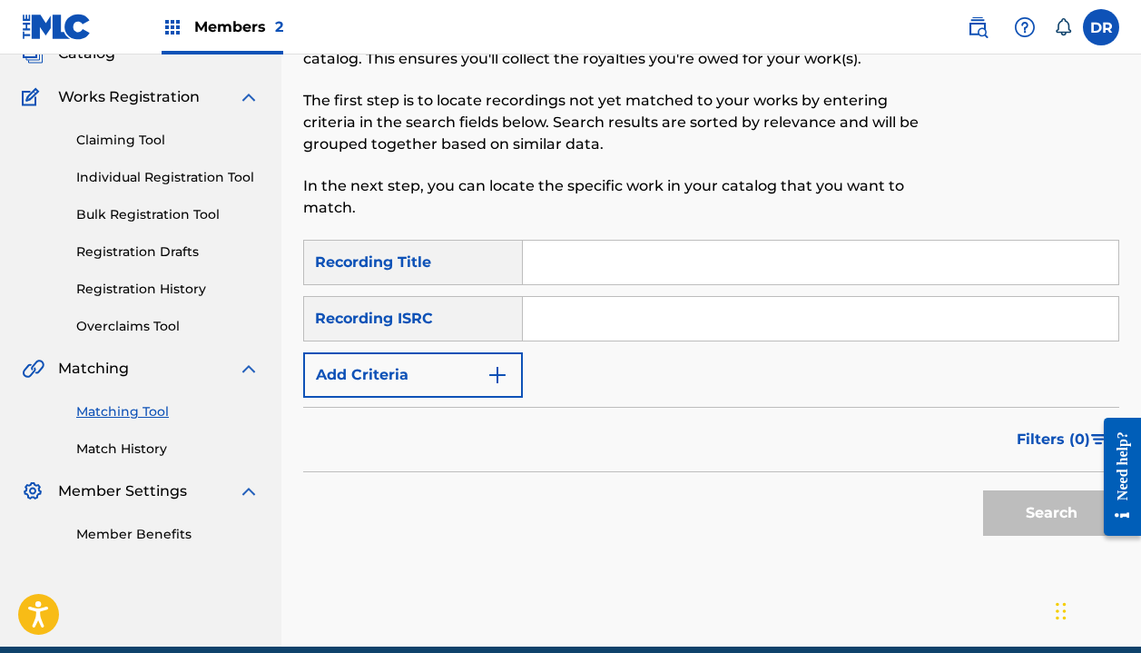
click at [638, 254] on input "Search Form" at bounding box center [821, 263] width 596 height 44
type input "calling it"
click at [392, 340] on div "Recording ISRC" at bounding box center [413, 318] width 220 height 45
click at [392, 370] on button "Add Criteria" at bounding box center [413, 374] width 220 height 45
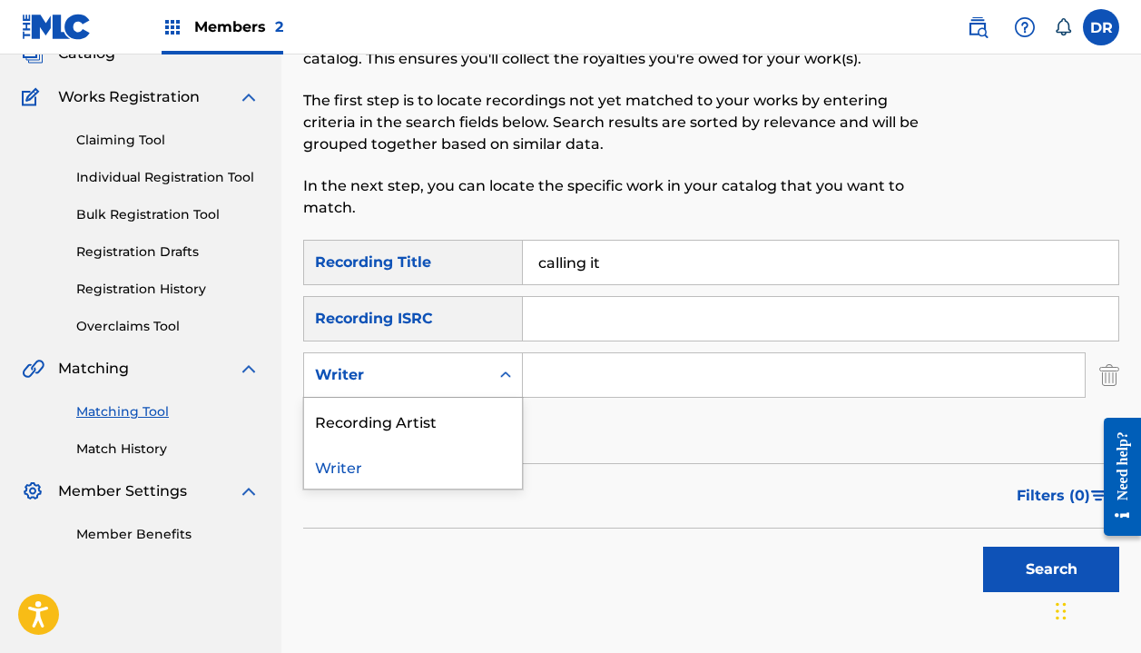
click at [392, 381] on div "Writer" at bounding box center [396, 375] width 163 height 22
click at [390, 414] on div "Recording Artist" at bounding box center [413, 420] width 218 height 45
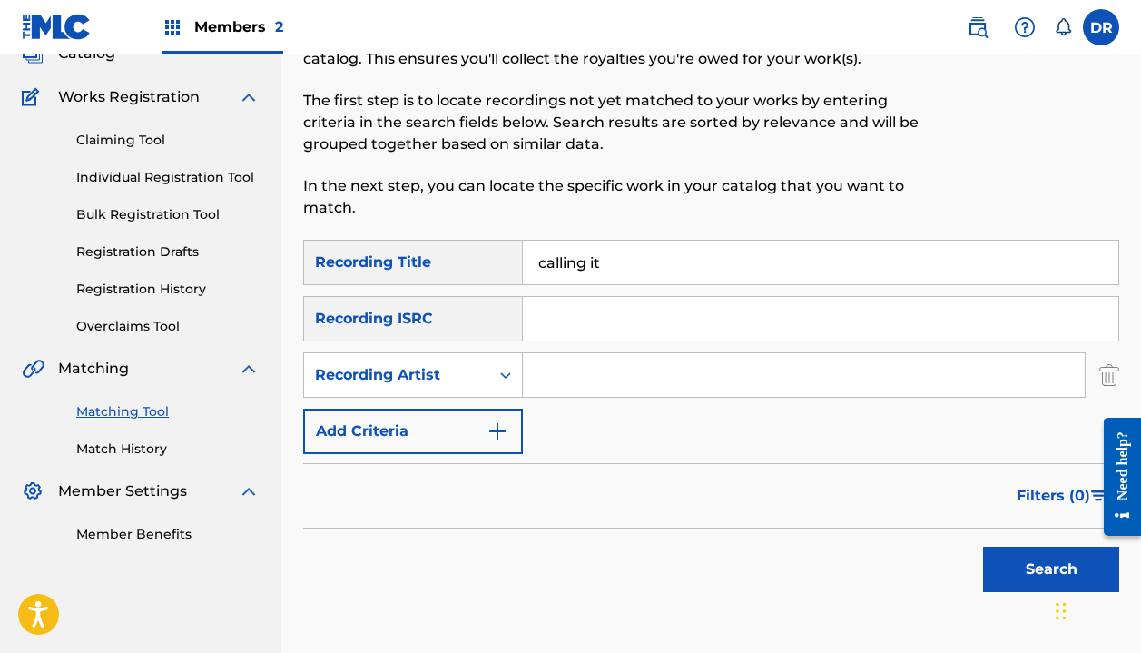
click at [556, 390] on input "Search Form" at bounding box center [804, 375] width 562 height 44
type input "automatic"
click at [1051, 569] on button "Search" at bounding box center [1051, 569] width 136 height 45
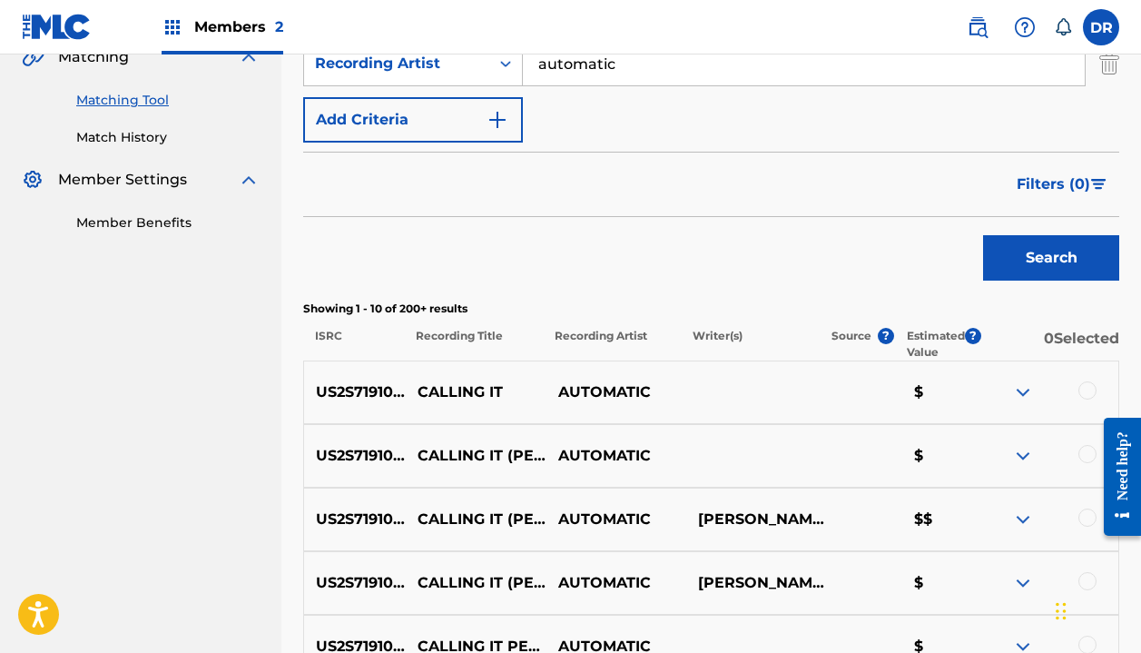
scroll to position [471, 0]
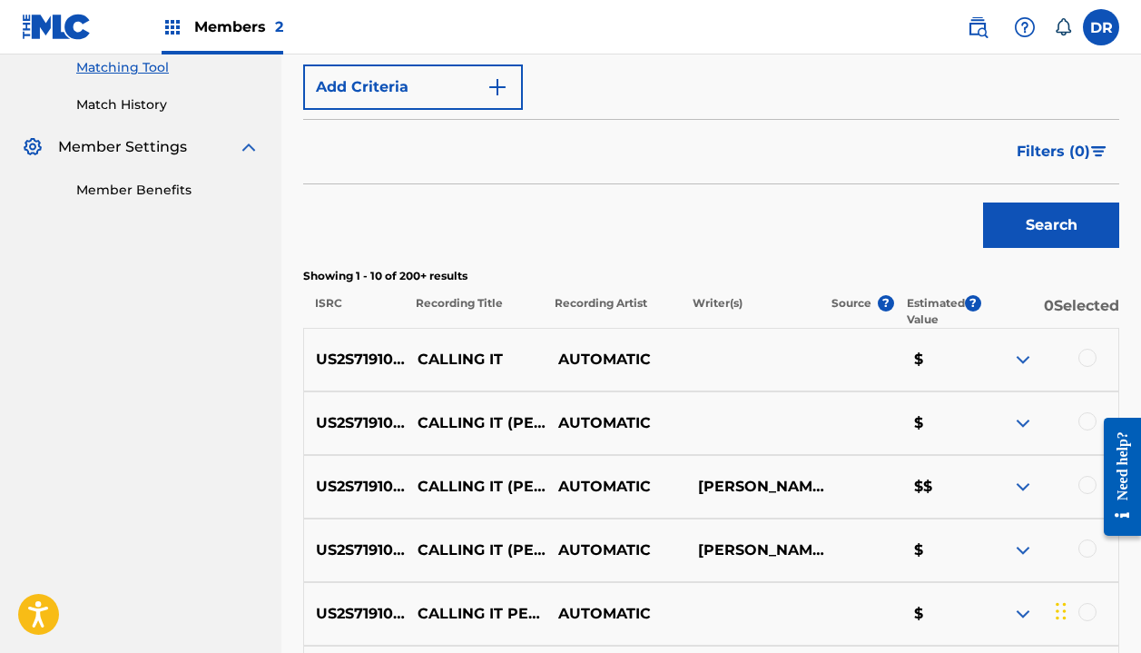
click at [1085, 351] on div at bounding box center [1088, 358] width 18 height 18
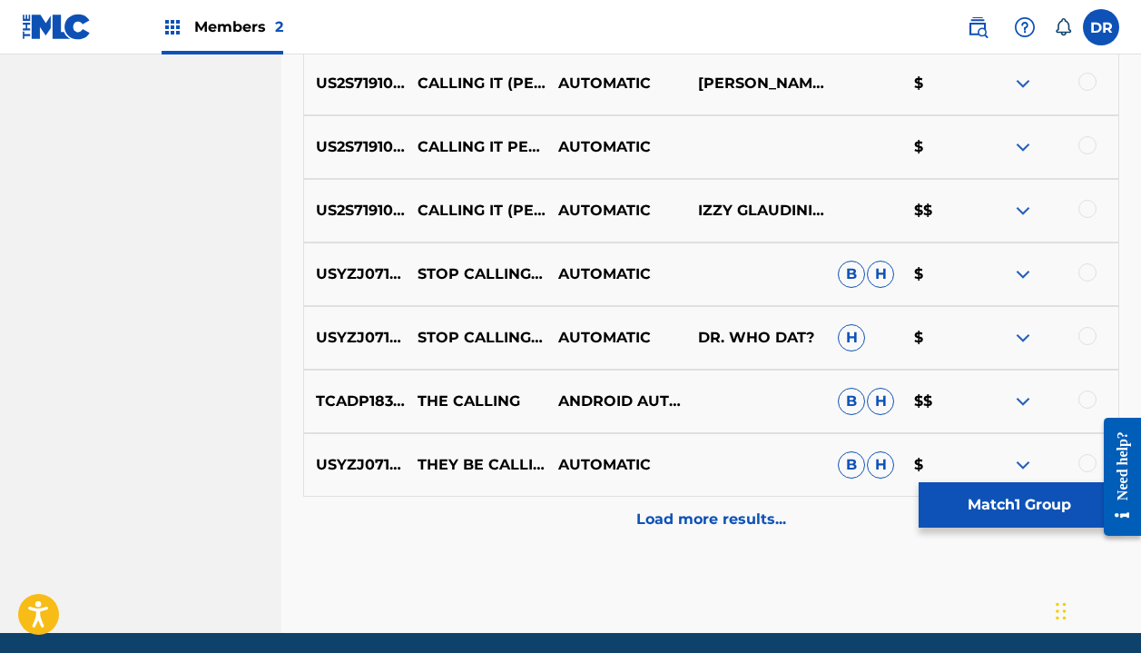
scroll to position [951, 0]
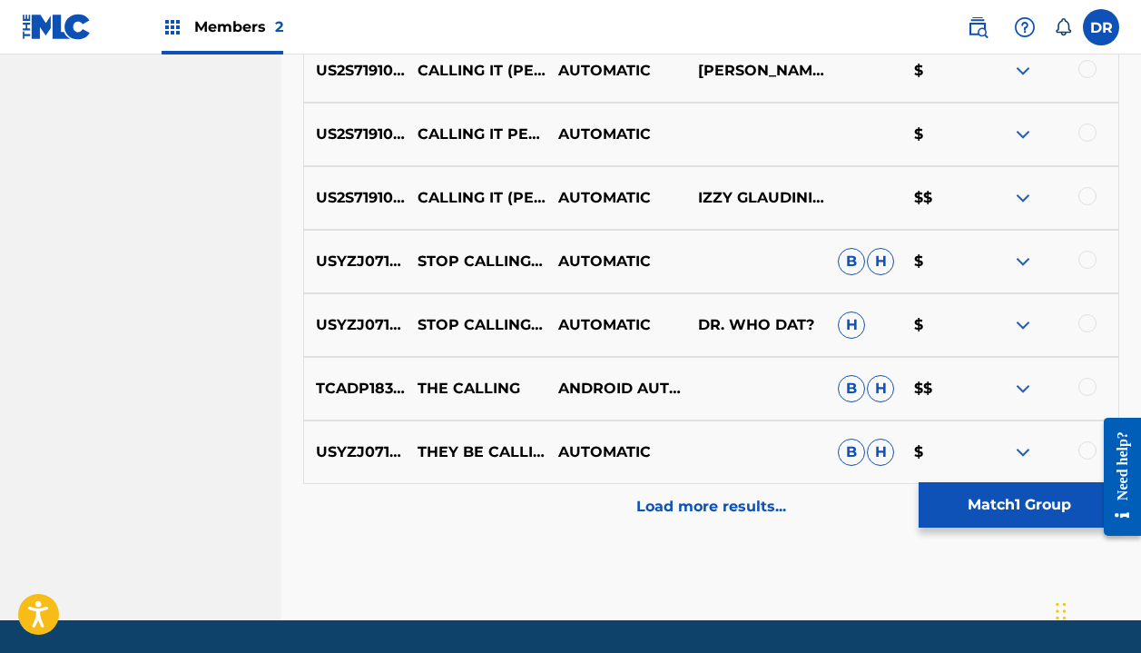
click at [989, 500] on button "Match 1 Group" at bounding box center [1019, 504] width 201 height 45
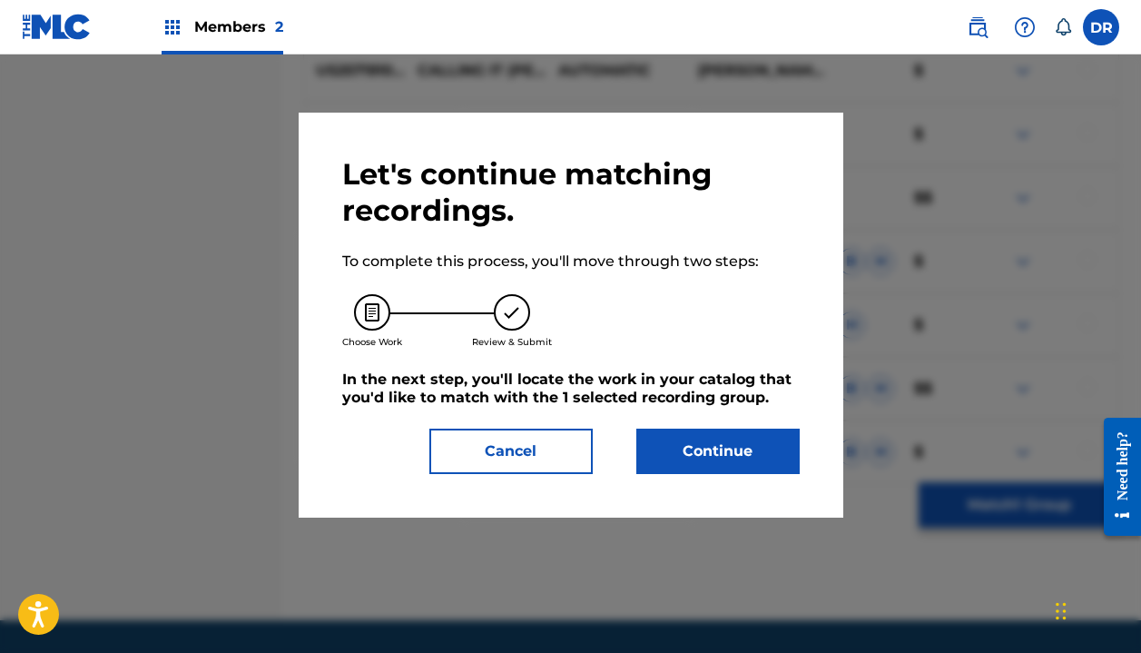
click at [732, 456] on button "Continue" at bounding box center [717, 451] width 163 height 45
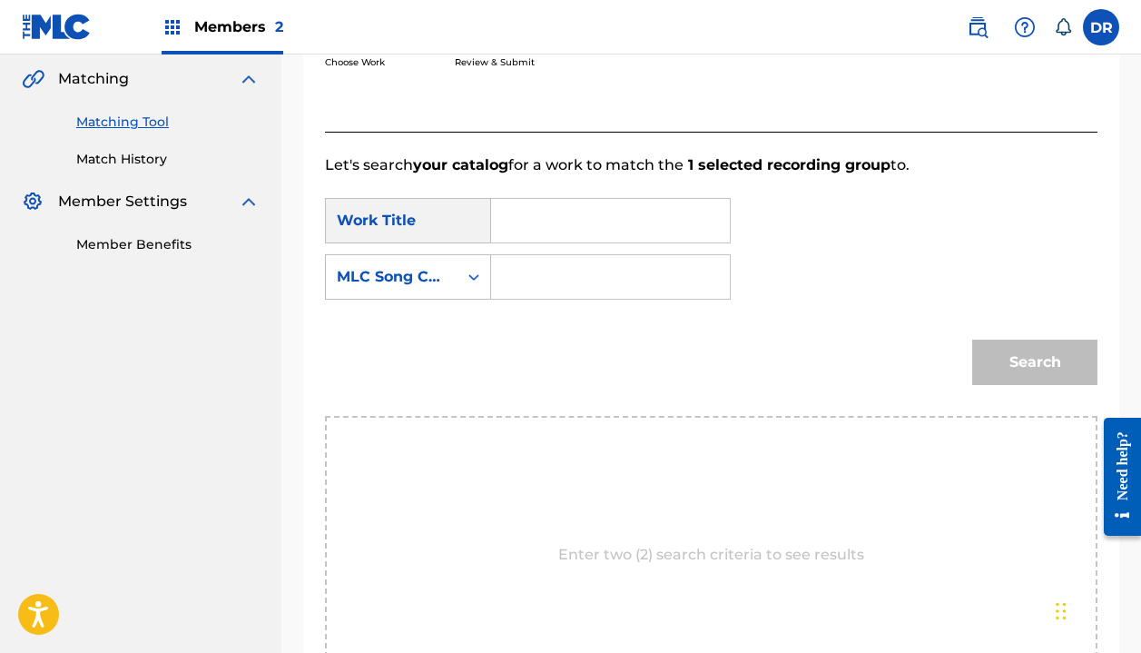
click at [570, 231] on input "Search Form" at bounding box center [611, 221] width 208 height 44
type input "calling it"
click at [538, 272] on input "Search Form" at bounding box center [611, 277] width 208 height 44
click at [448, 281] on div "MLC Song Code" at bounding box center [392, 277] width 132 height 35
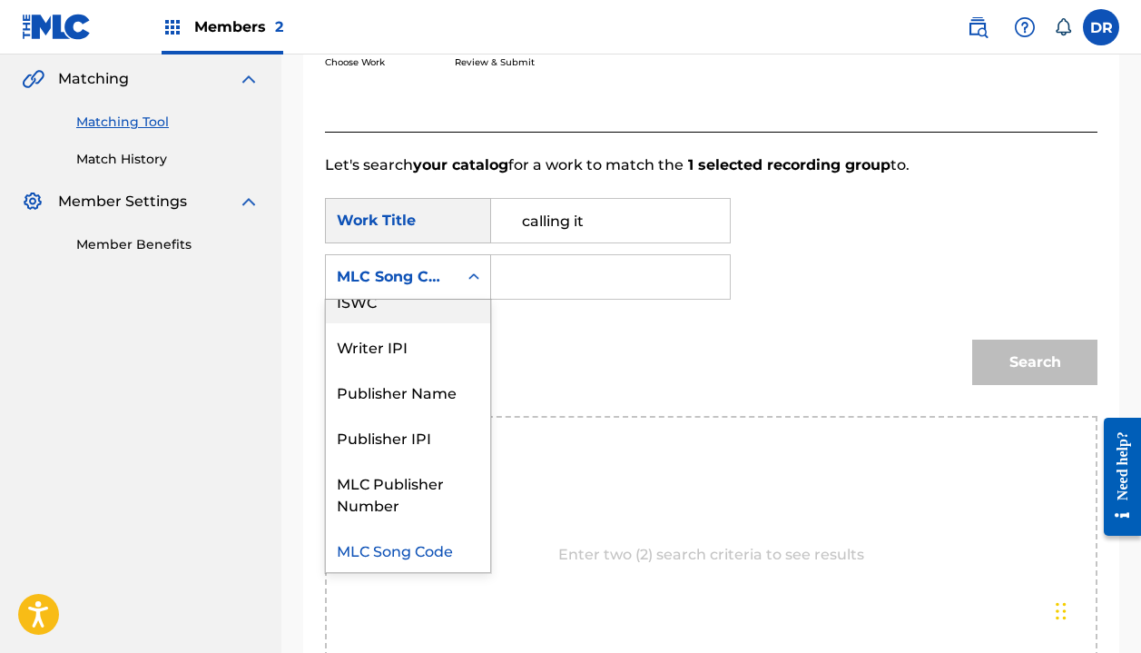
scroll to position [0, 0]
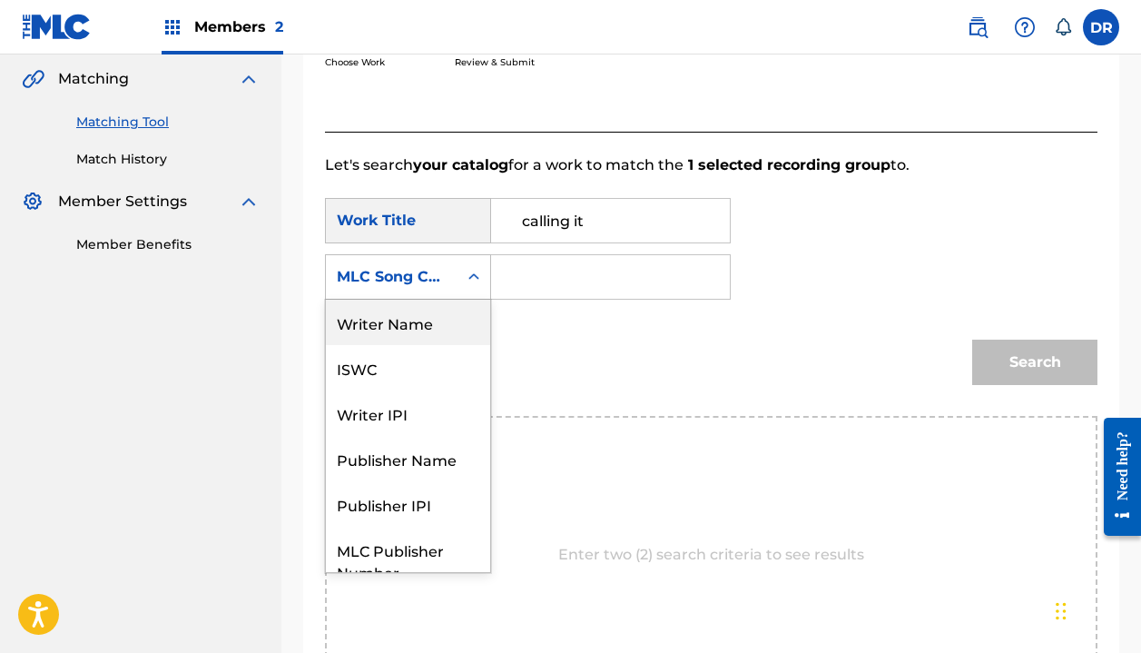
click at [416, 320] on div "Writer Name" at bounding box center [408, 322] width 164 height 45
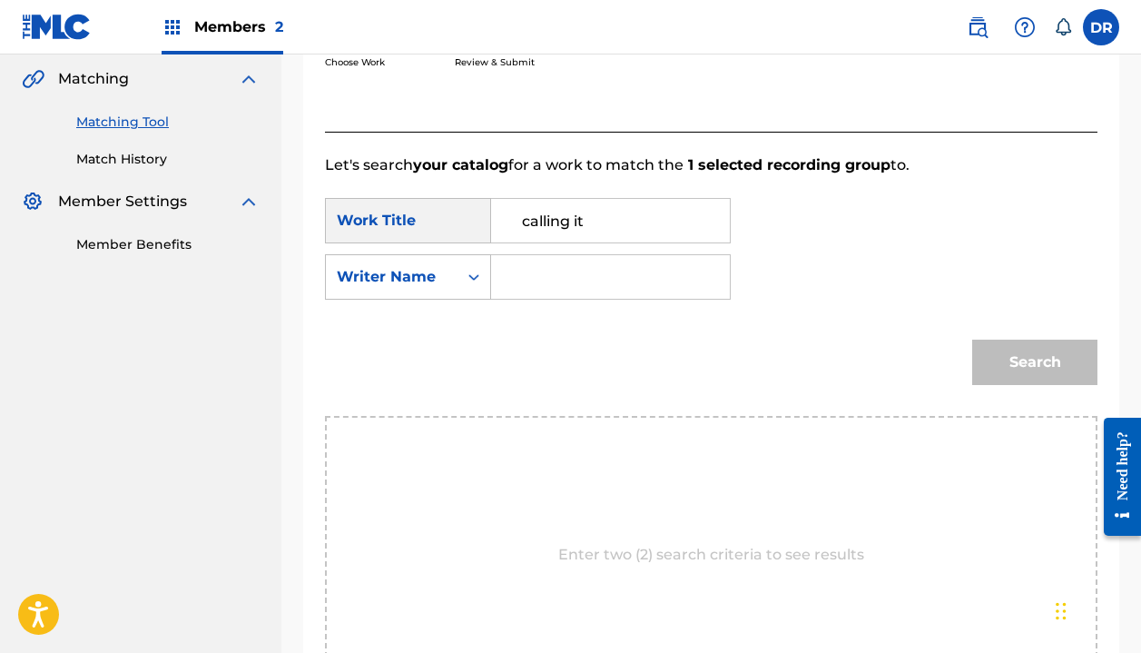
click at [553, 282] on input "Search Form" at bounding box center [611, 277] width 208 height 44
type input "halle"
click at [1035, 362] on button "Search" at bounding box center [1034, 362] width 125 height 45
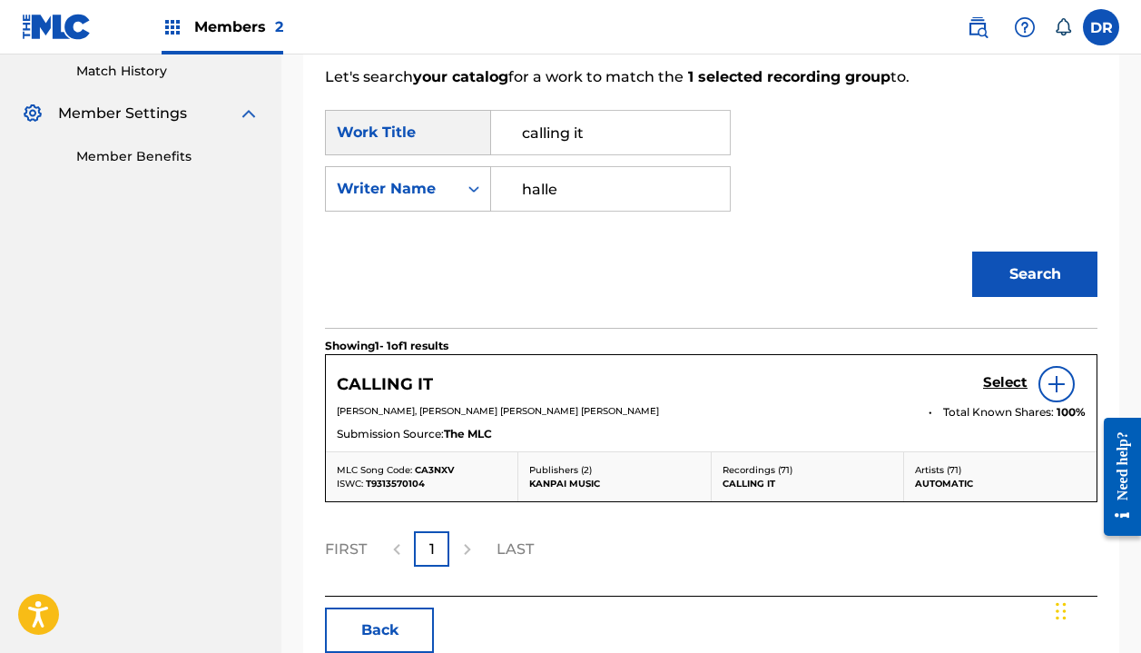
scroll to position [507, 0]
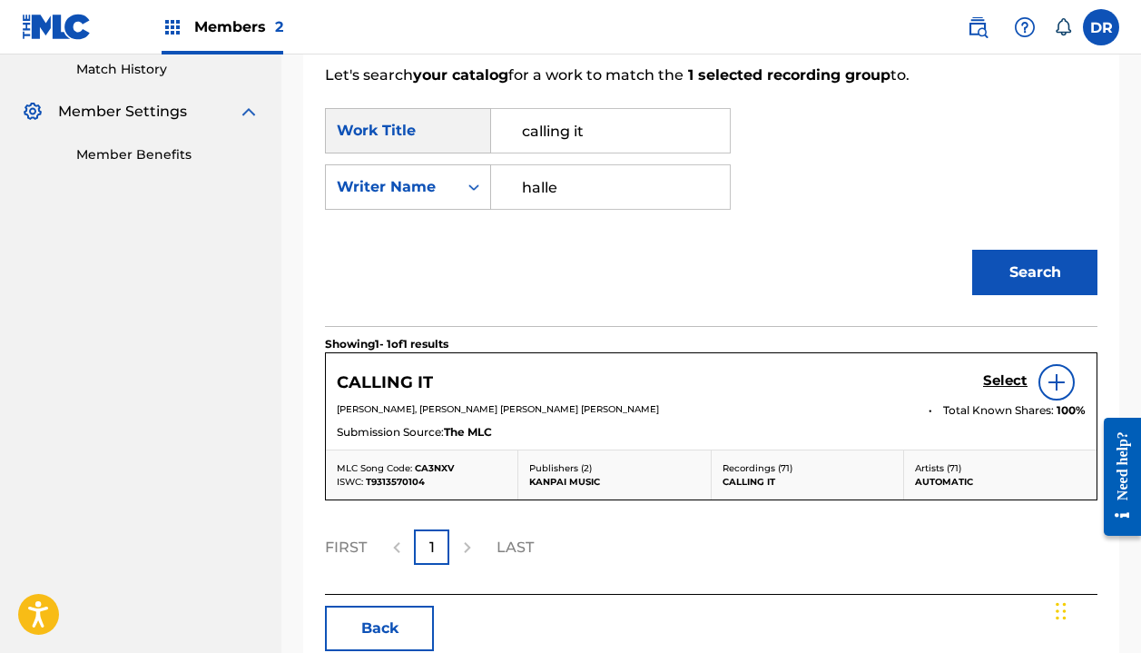
click at [1000, 380] on h5 "Select" at bounding box center [1005, 380] width 44 height 17
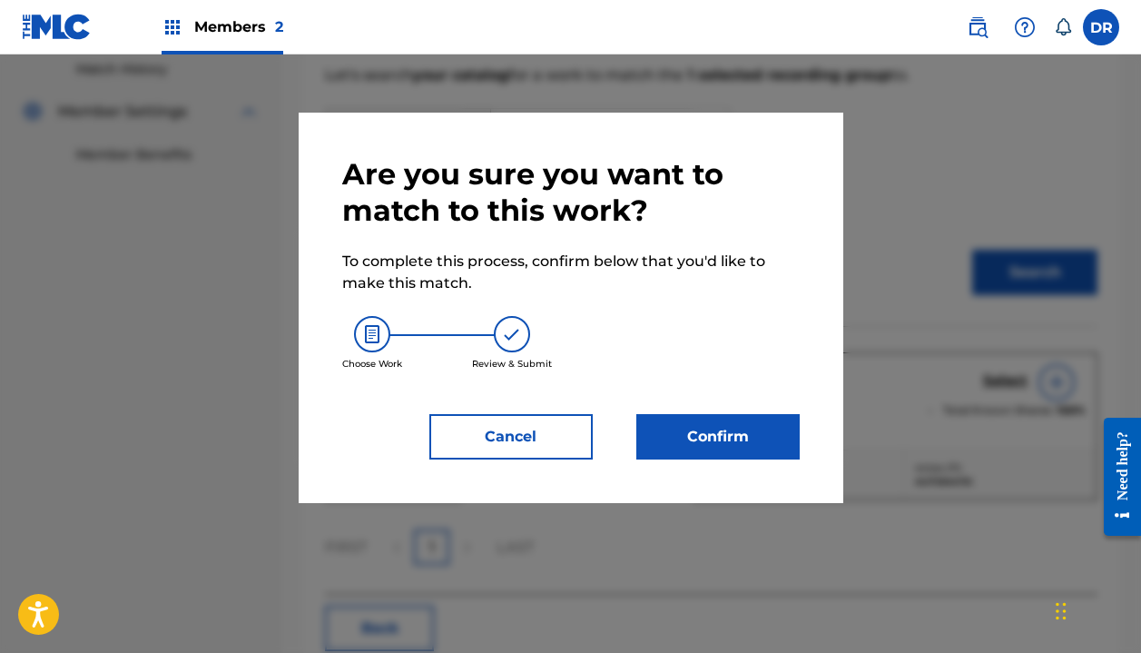
click at [755, 425] on button "Confirm" at bounding box center [717, 436] width 163 height 45
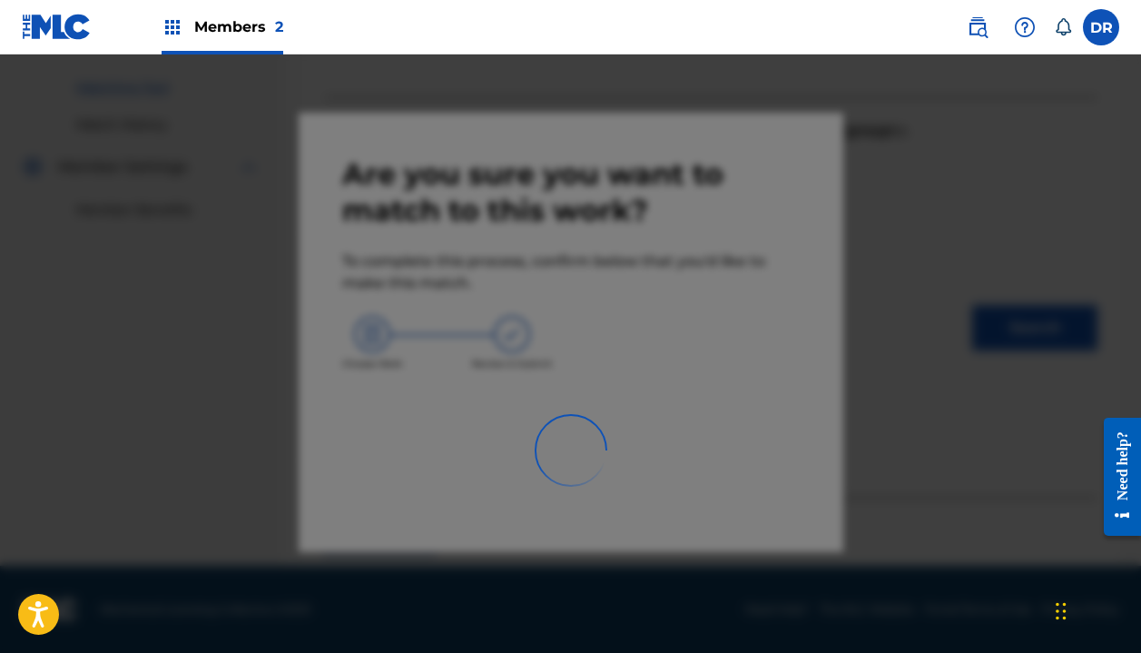
scroll to position [127, 0]
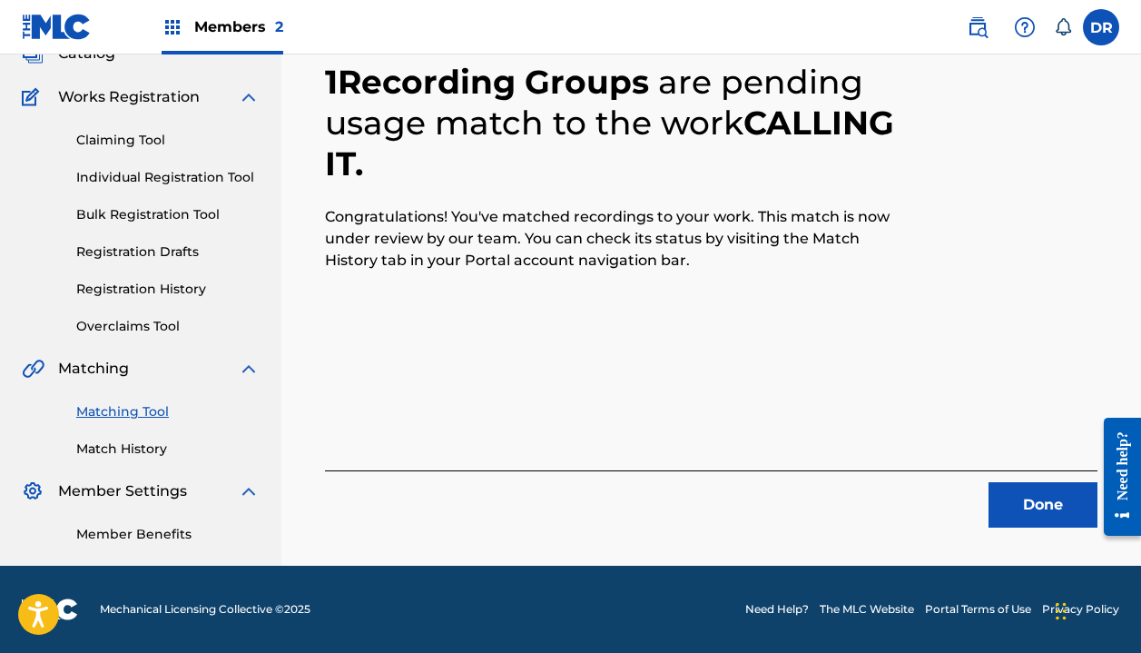
click at [1029, 494] on button "Done" at bounding box center [1043, 504] width 109 height 45
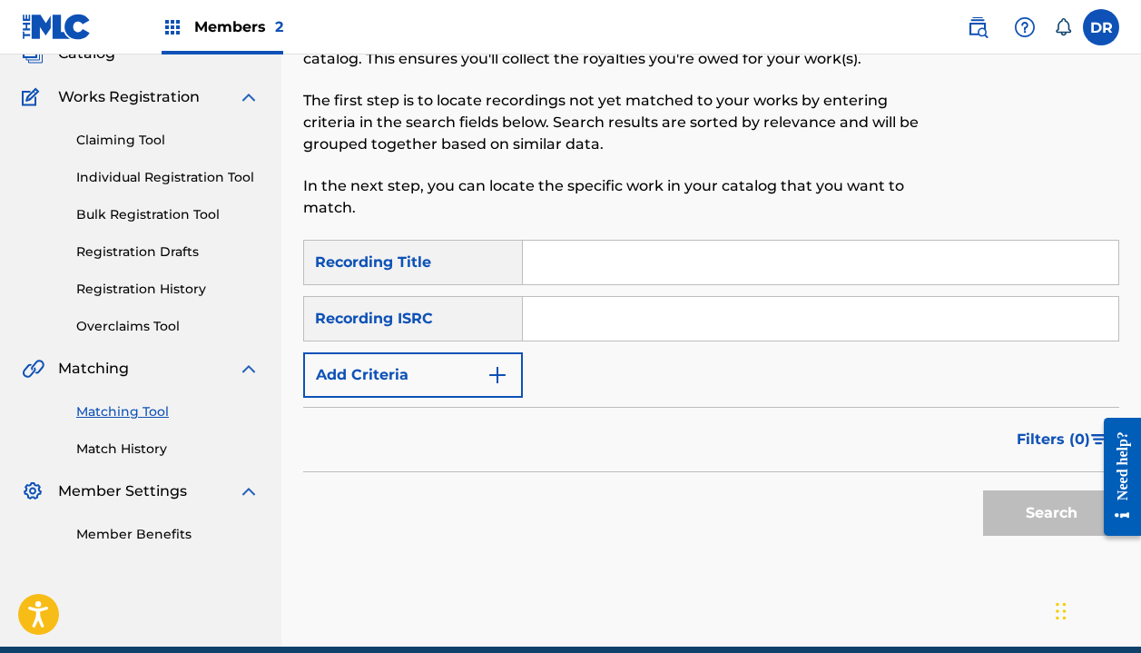
click at [560, 250] on input "Search Form" at bounding box center [821, 263] width 596 height 44
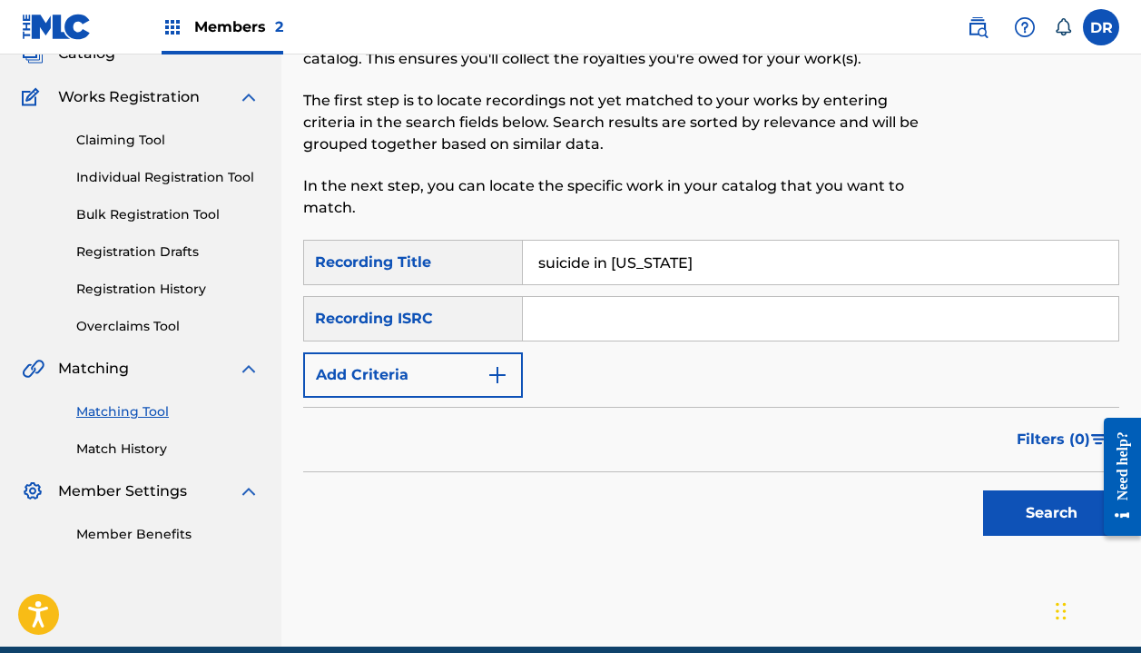
type input "suicide in [US_STATE]"
click at [406, 361] on button "Add Criteria" at bounding box center [413, 374] width 220 height 45
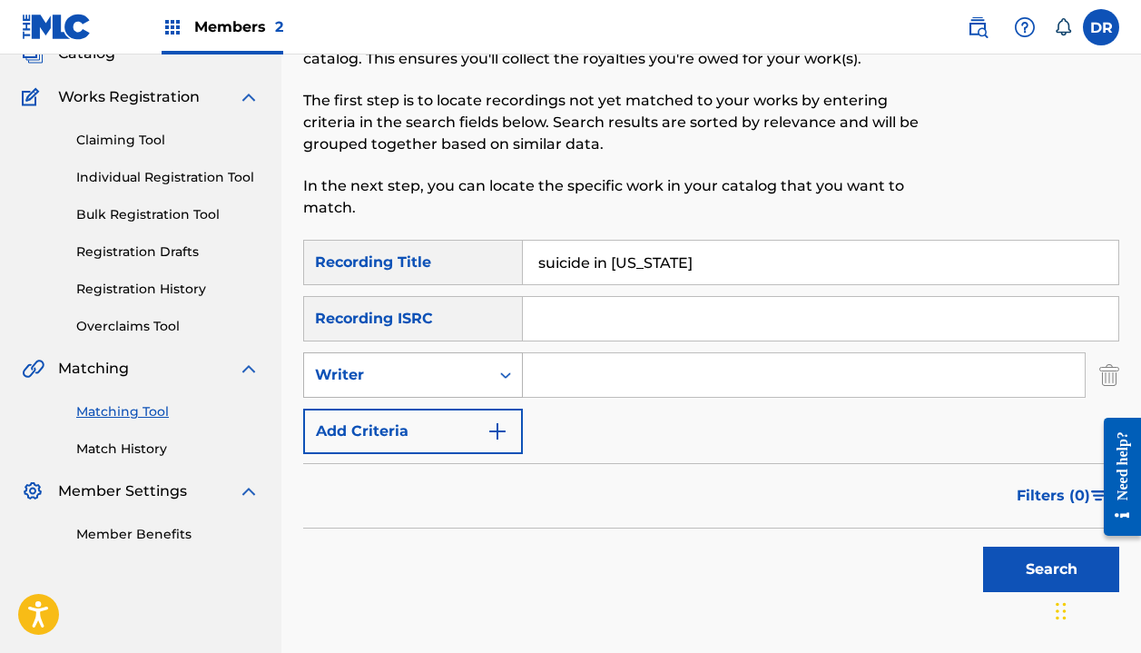
click at [406, 375] on div "Writer" at bounding box center [396, 375] width 163 height 22
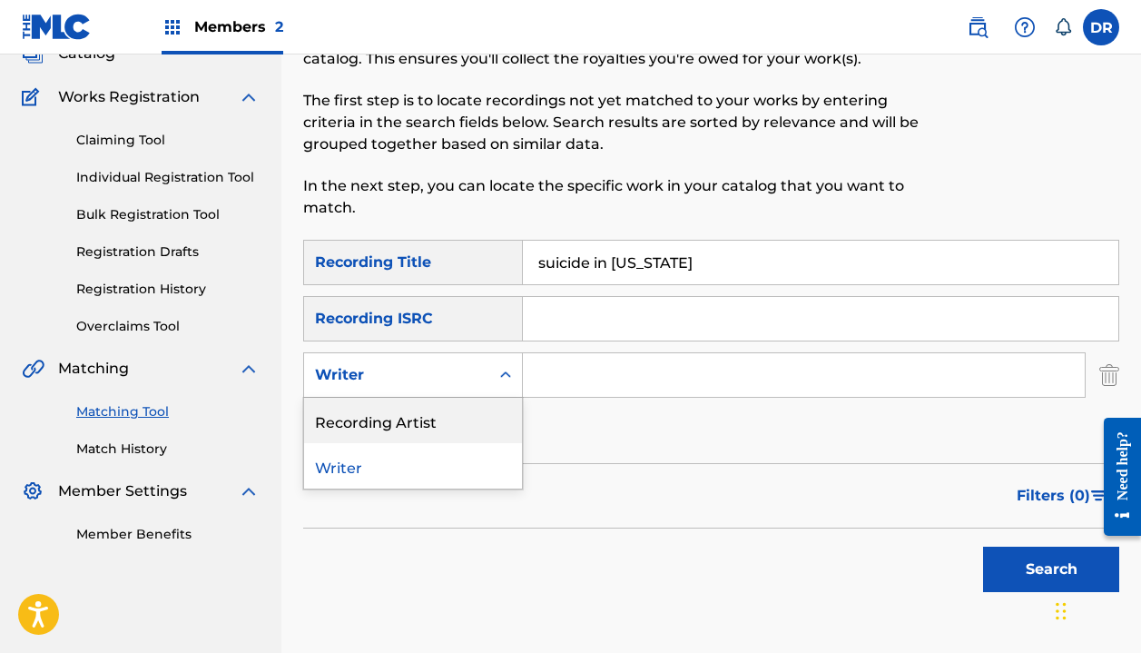
click at [403, 422] on div "Recording Artist" at bounding box center [413, 420] width 218 height 45
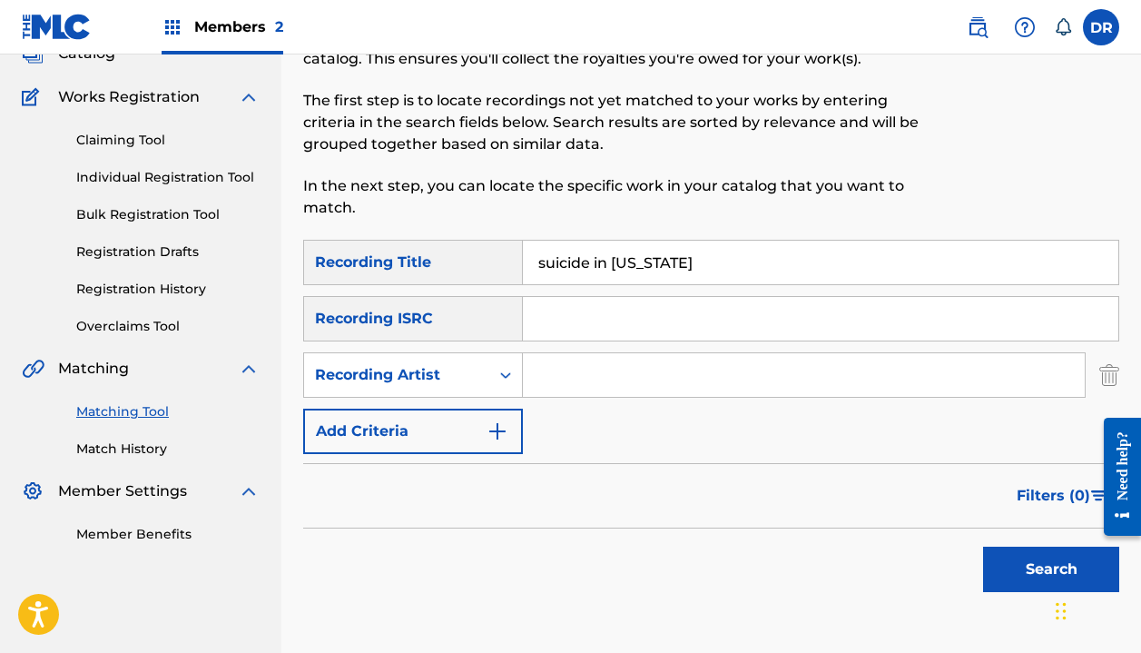
click at [555, 370] on input "Search Form" at bounding box center [804, 375] width 562 height 44
type input "automatic"
click at [1051, 569] on button "Search" at bounding box center [1051, 569] width 136 height 45
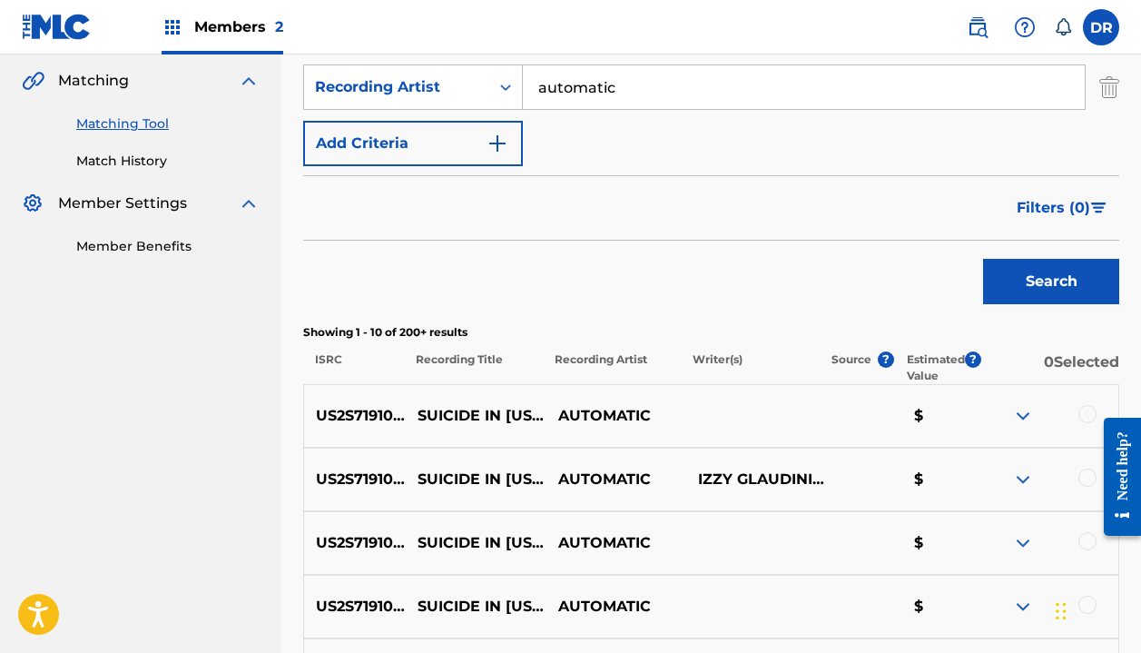
scroll to position [422, 0]
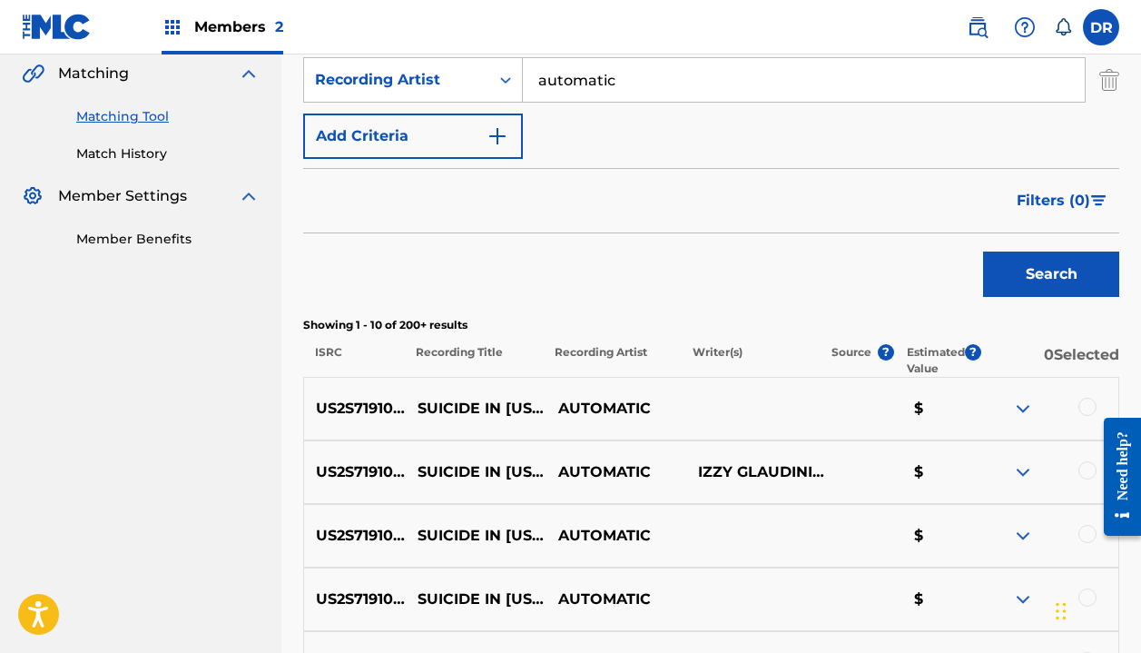
click at [1082, 402] on div at bounding box center [1088, 407] width 18 height 18
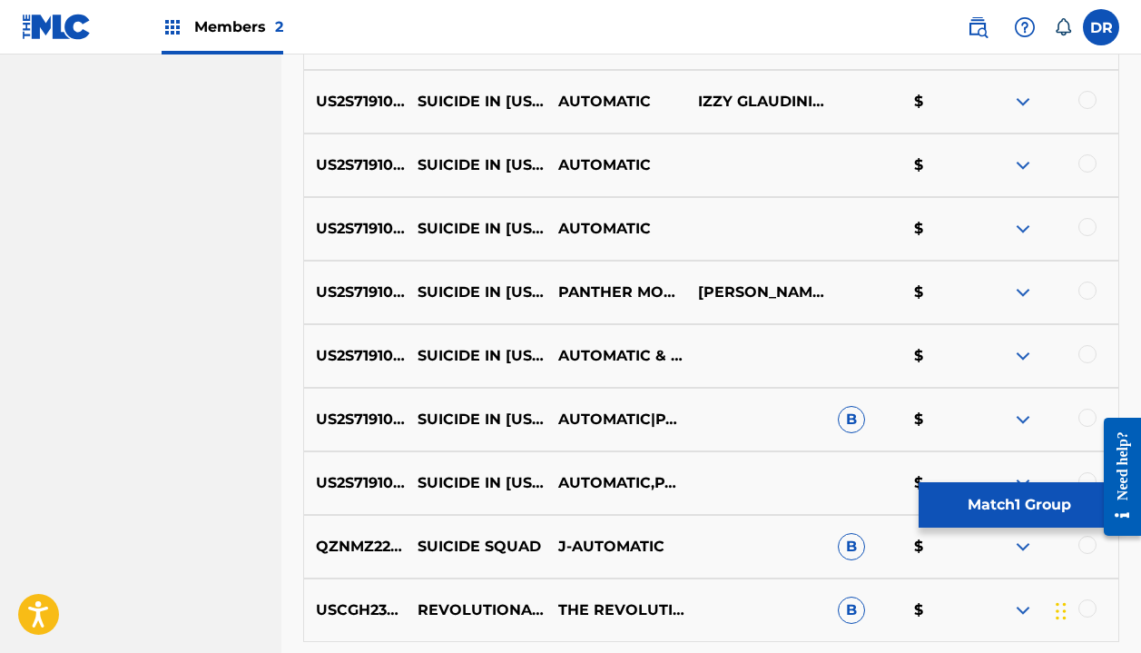
scroll to position [796, 0]
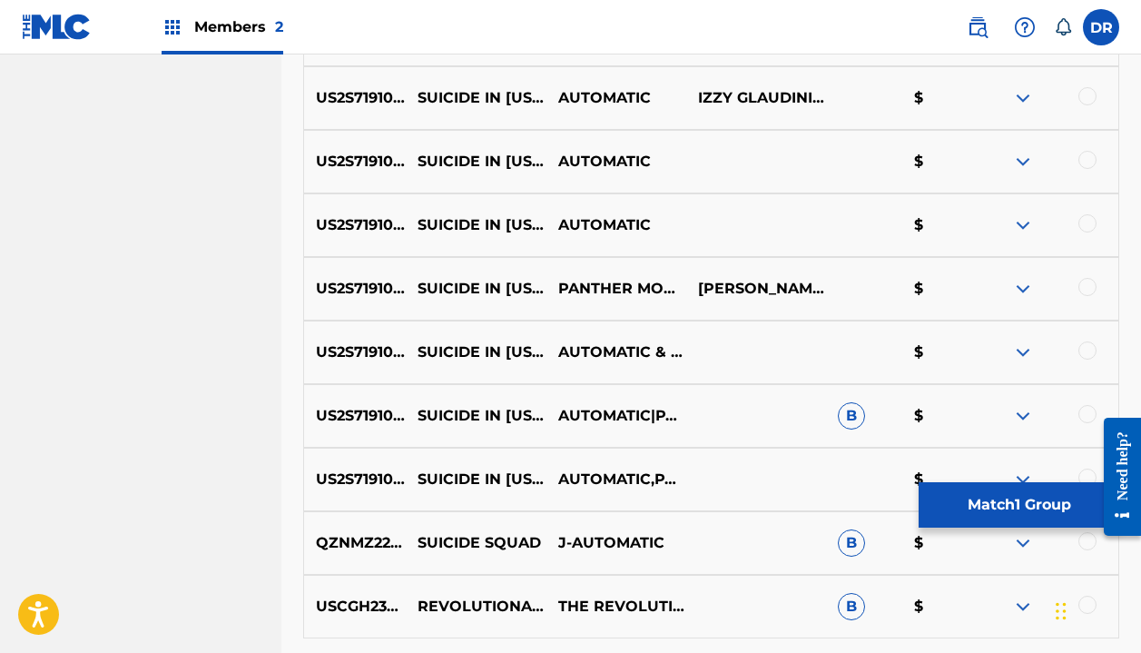
click at [942, 502] on button "Match 1 Group" at bounding box center [1019, 504] width 201 height 45
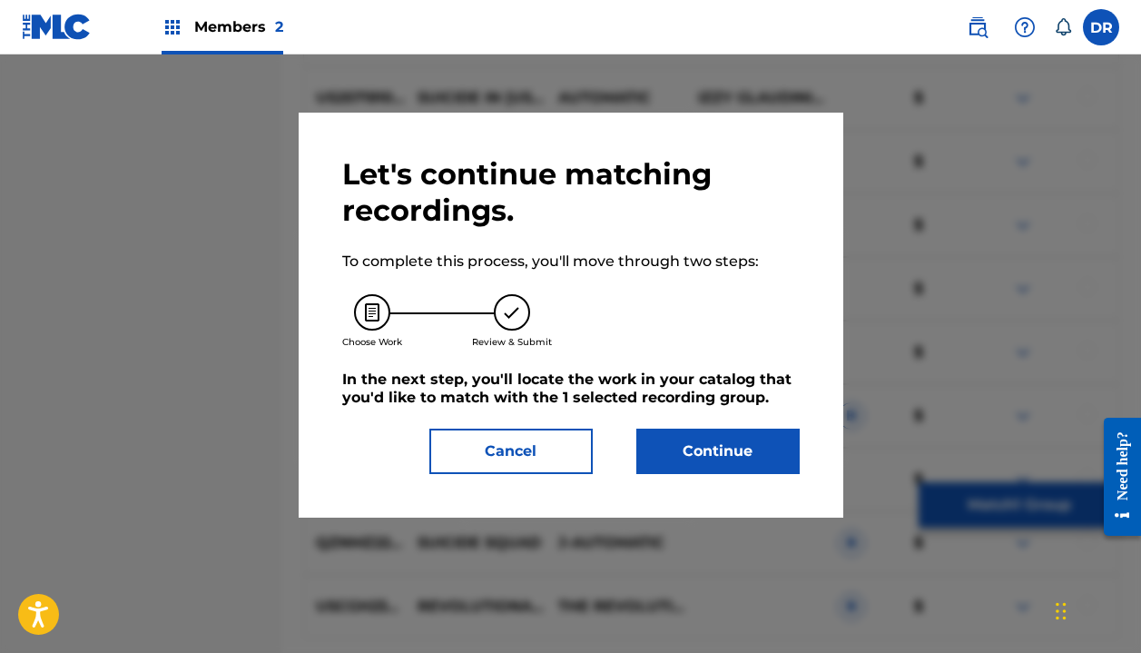
click at [715, 441] on button "Continue" at bounding box center [717, 451] width 163 height 45
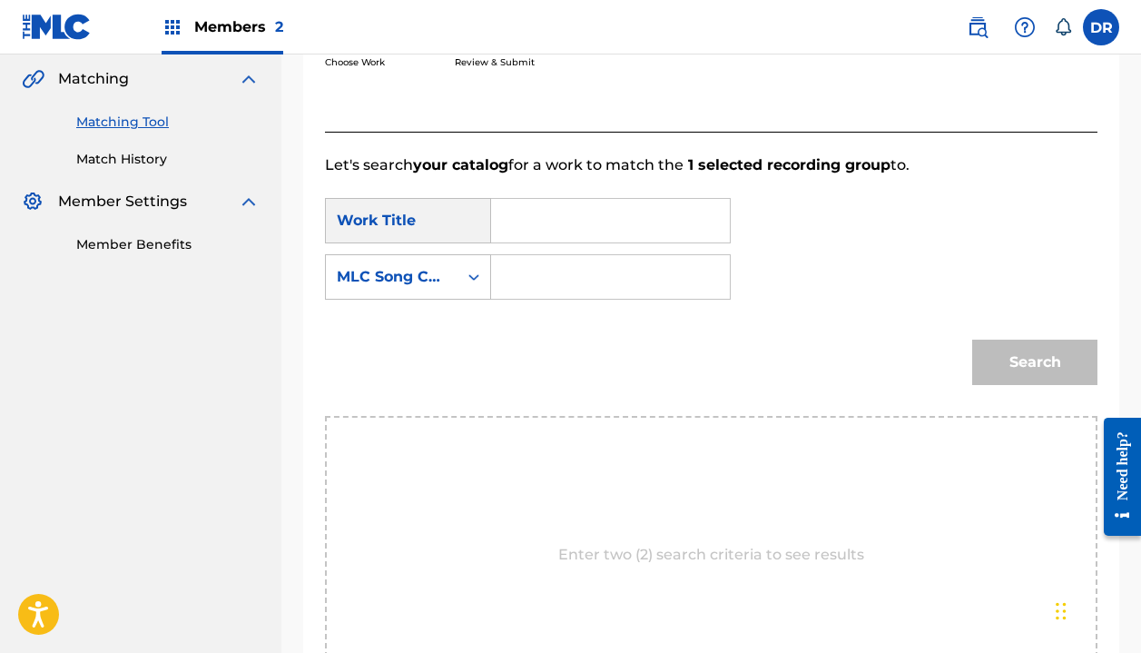
click at [574, 276] on input "Search Form" at bounding box center [611, 277] width 208 height 44
click at [548, 229] on input "Search Form" at bounding box center [611, 221] width 208 height 44
click at [529, 258] on strong "suicide" at bounding box center [549, 260] width 54 height 17
type input "suicide in [US_STATE]"
click at [513, 277] on input "Search Form" at bounding box center [611, 277] width 208 height 44
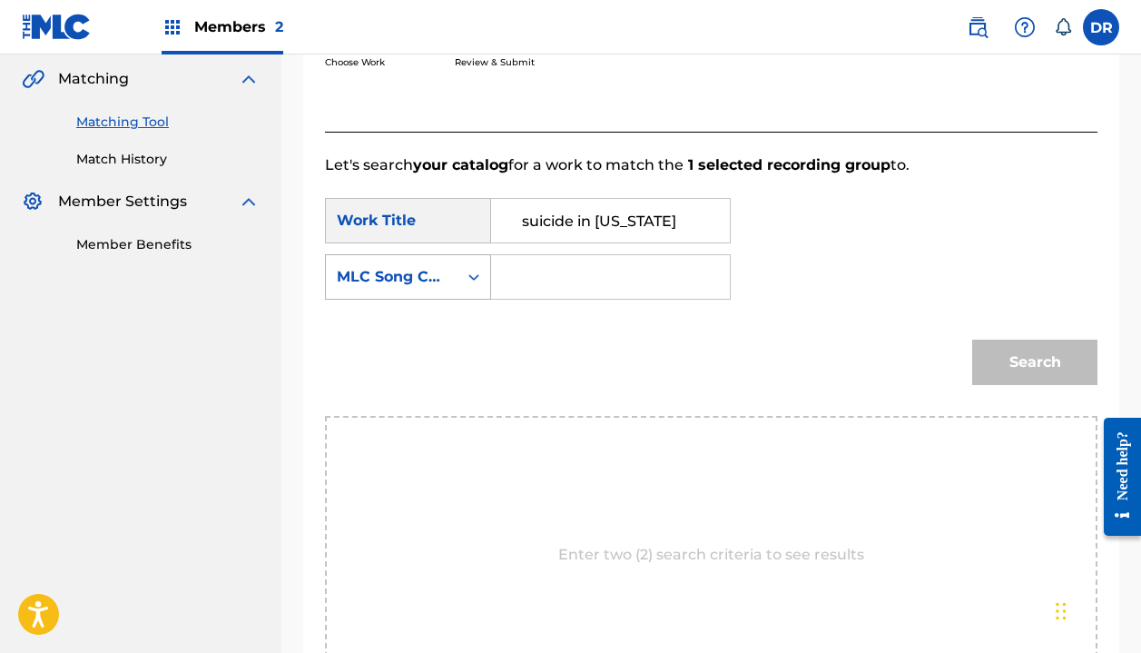
click at [433, 277] on div "MLC Song Code" at bounding box center [392, 277] width 110 height 22
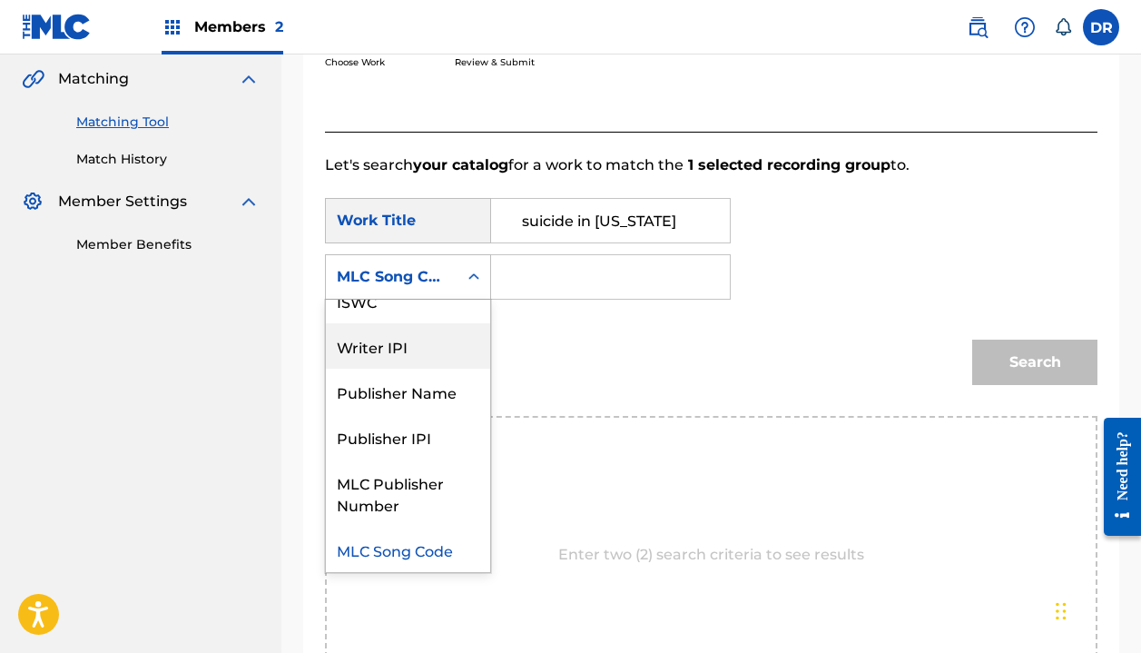
scroll to position [0, 0]
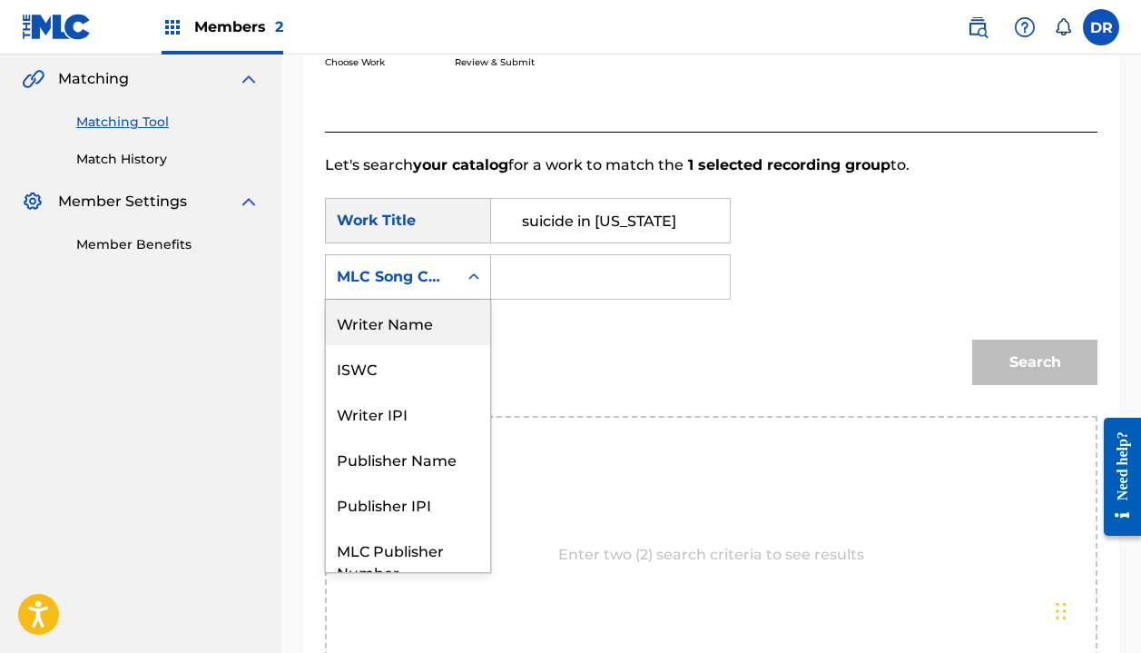
click at [400, 297] on div "MLC Song Code" at bounding box center [408, 276] width 166 height 45
click at [418, 281] on div "MLC Song Code" at bounding box center [392, 277] width 110 height 22
click at [404, 338] on div "Writer Name" at bounding box center [408, 322] width 164 height 45
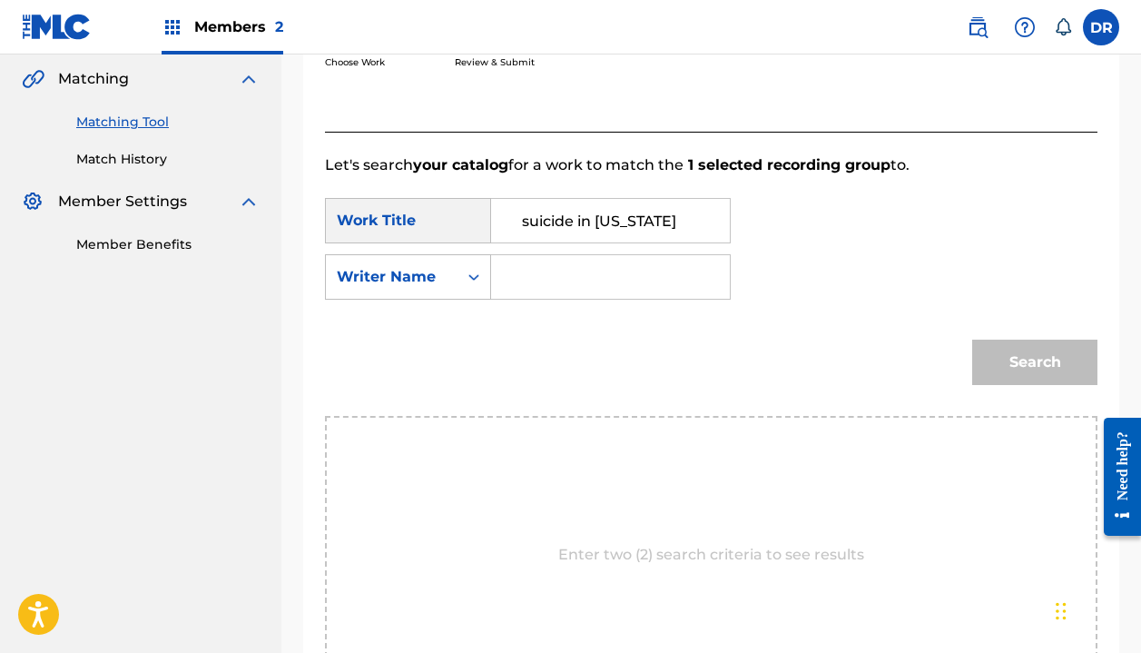
click at [564, 278] on input "Search Form" at bounding box center [611, 277] width 208 height 44
type input "halle"
click at [1035, 362] on button "Search" at bounding box center [1034, 362] width 125 height 45
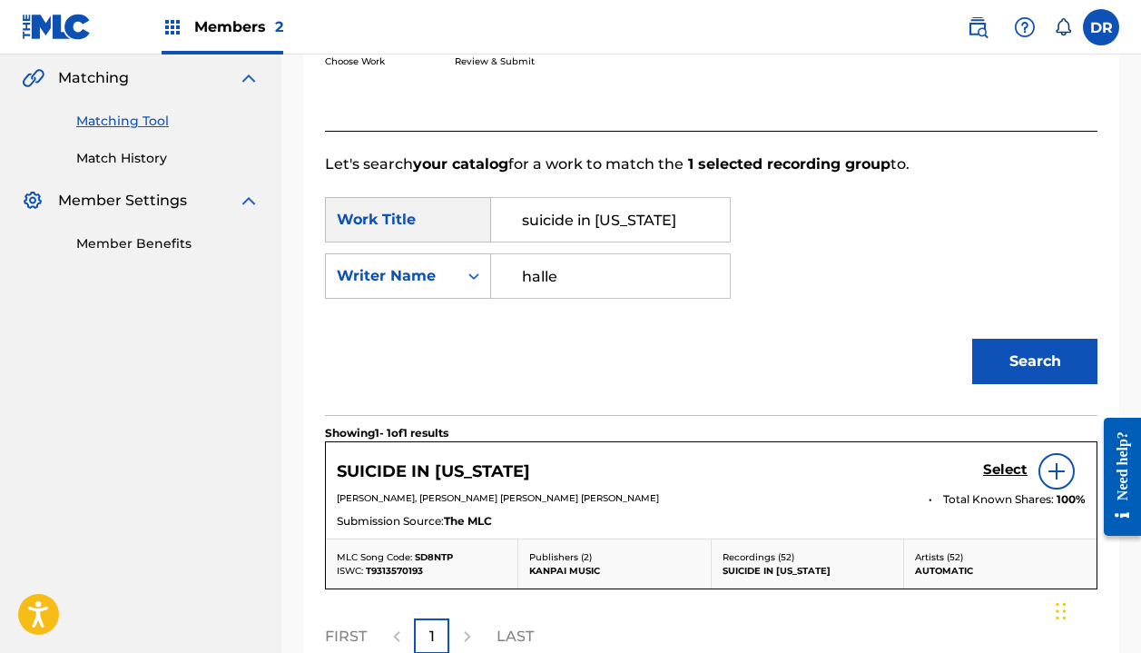
scroll to position [535, 0]
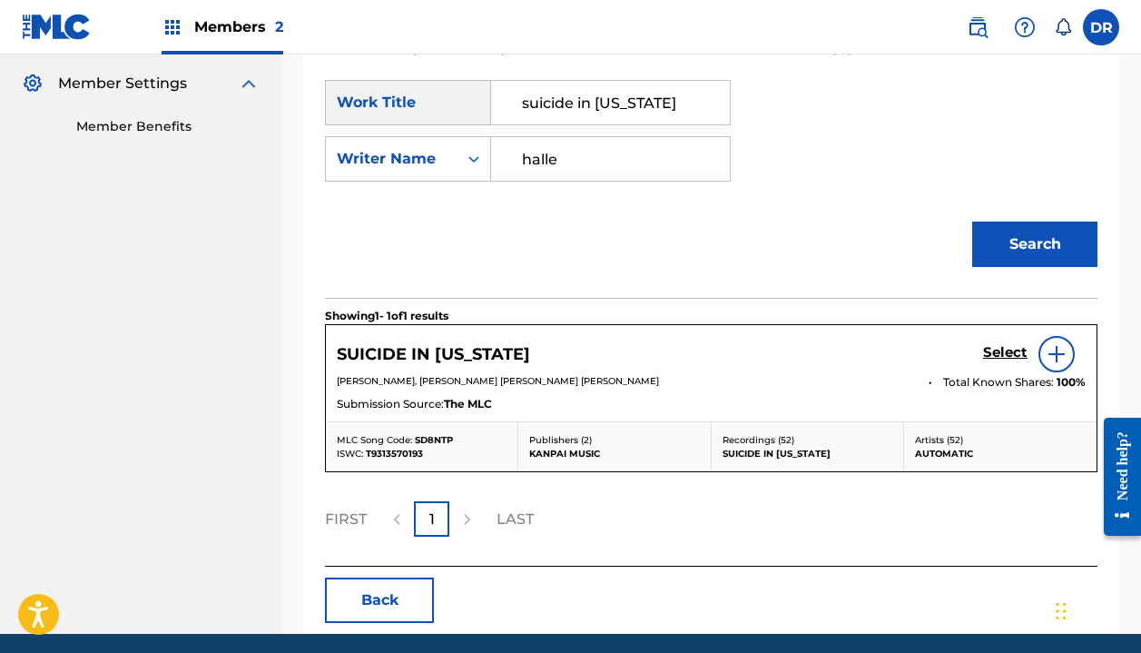
click at [1010, 353] on h5 "Select" at bounding box center [1005, 352] width 44 height 17
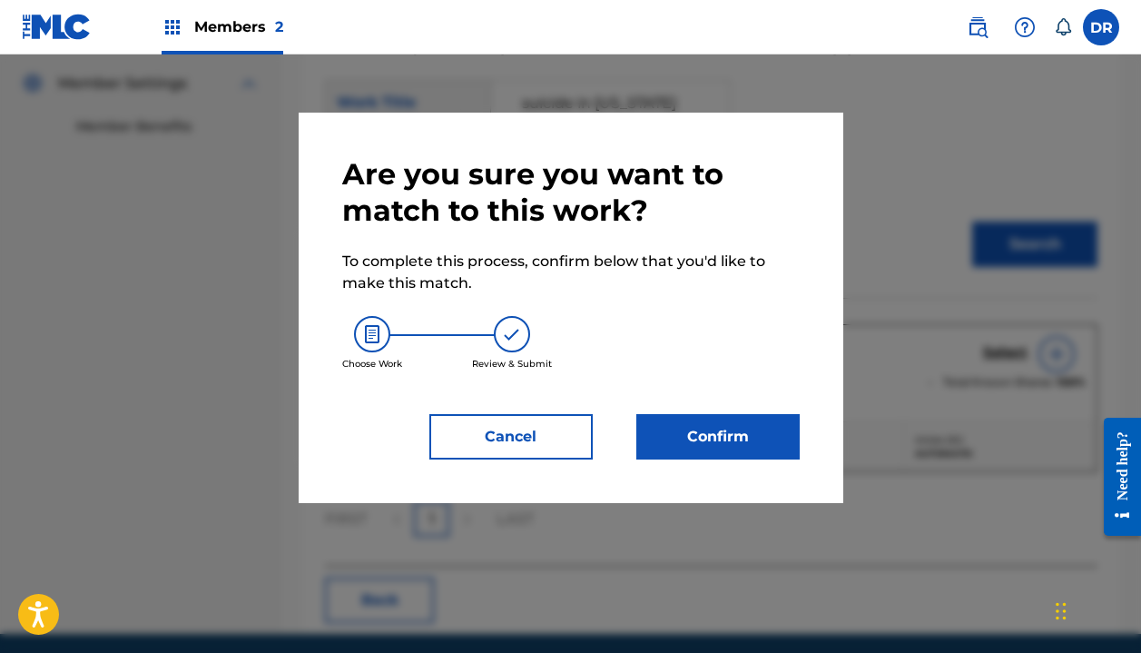
click at [710, 429] on button "Confirm" at bounding box center [717, 436] width 163 height 45
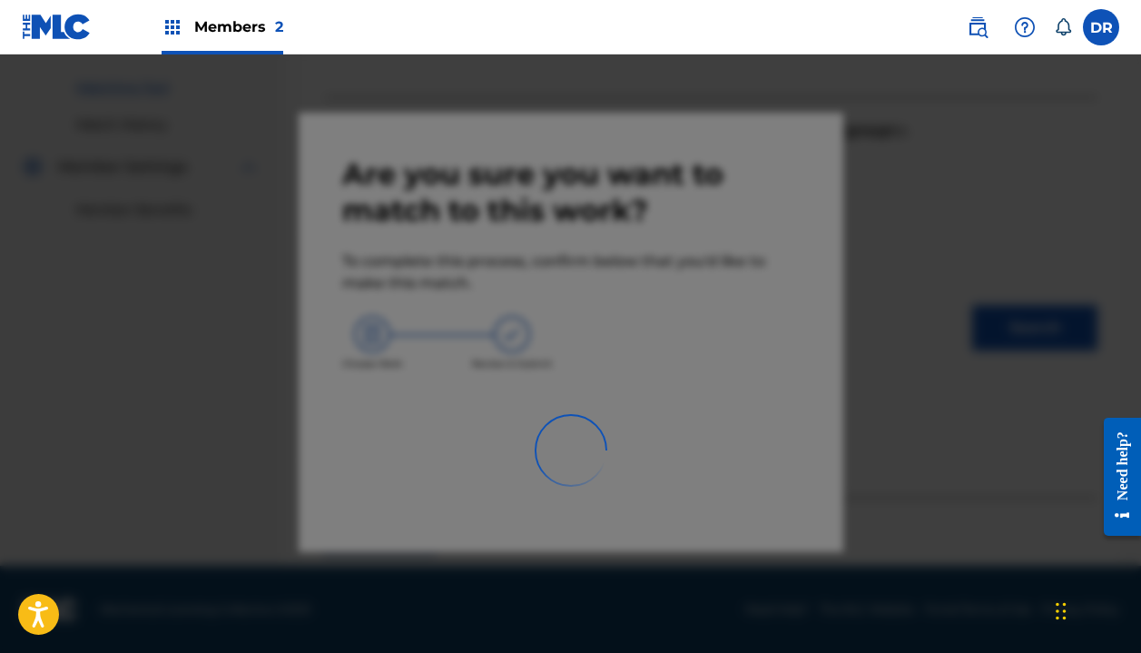
scroll to position [127, 0]
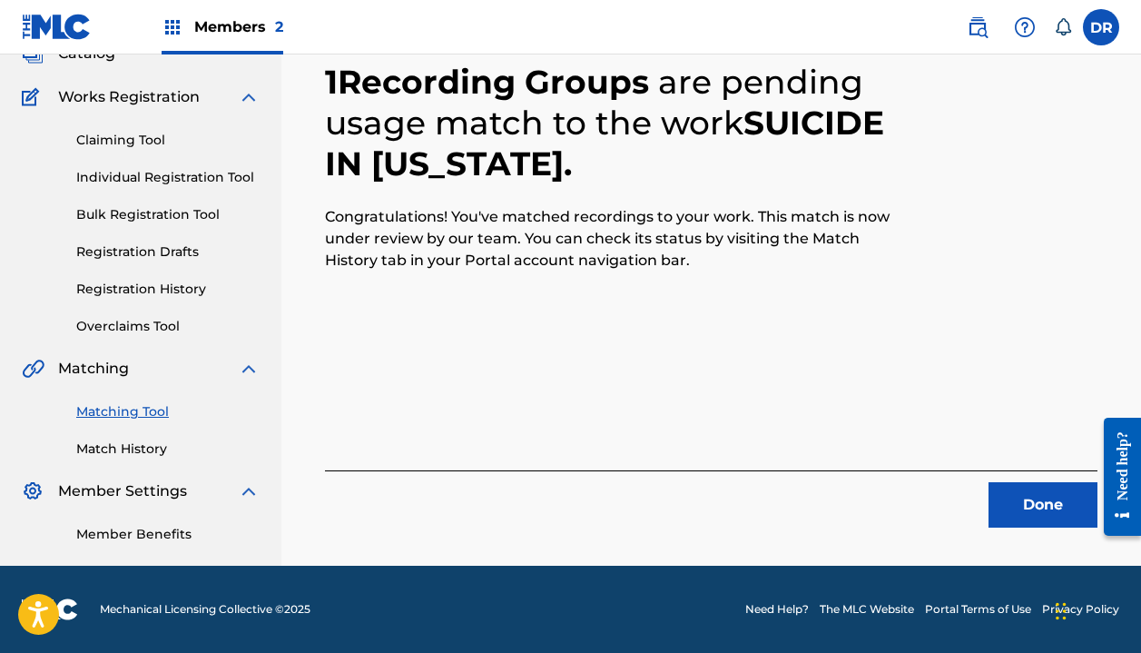
click at [1017, 496] on button "Done" at bounding box center [1043, 504] width 109 height 45
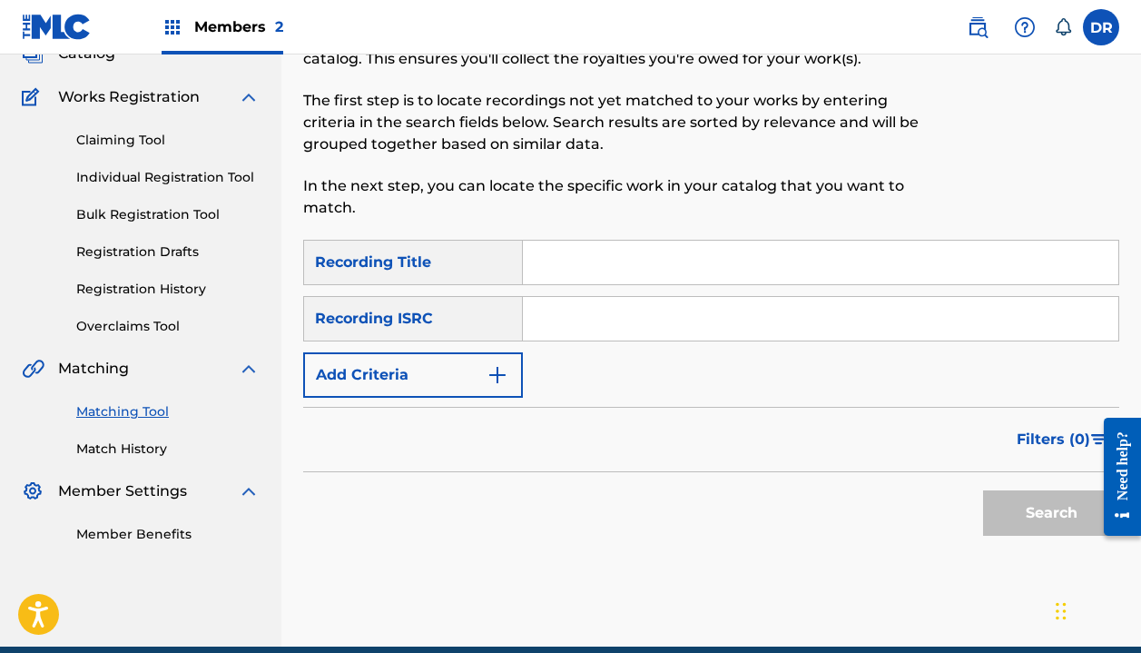
click at [633, 258] on input "Search Form" at bounding box center [821, 263] width 596 height 44
type input "I love you, fine"
click at [415, 356] on button "Add Criteria" at bounding box center [413, 374] width 220 height 45
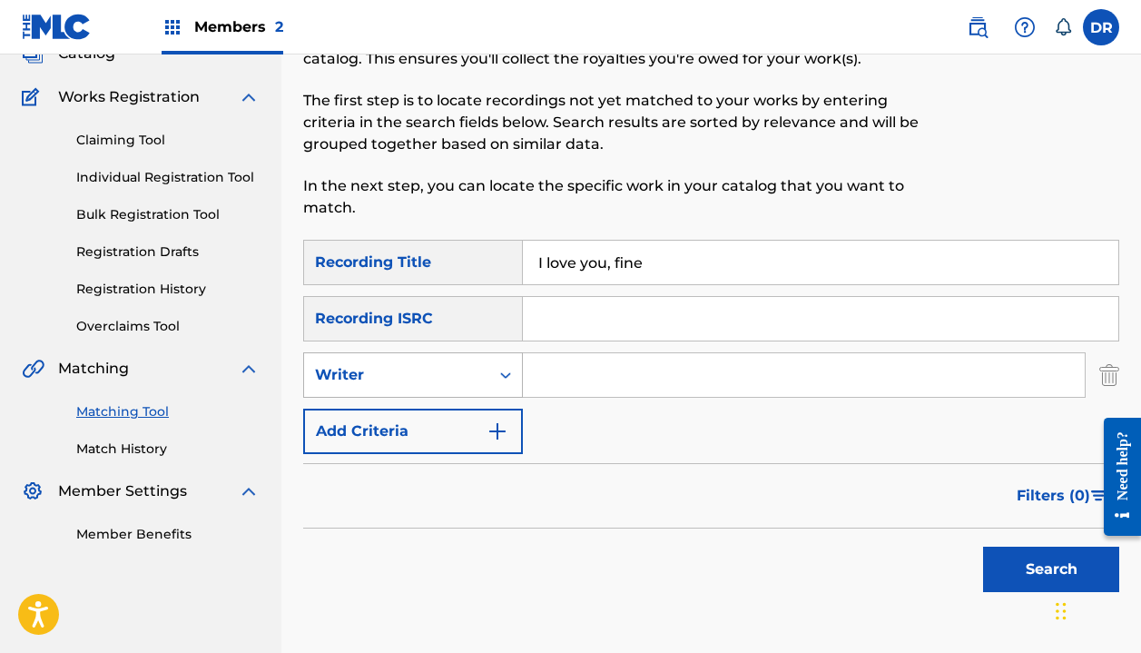
click at [415, 362] on div "Writer" at bounding box center [396, 375] width 185 height 35
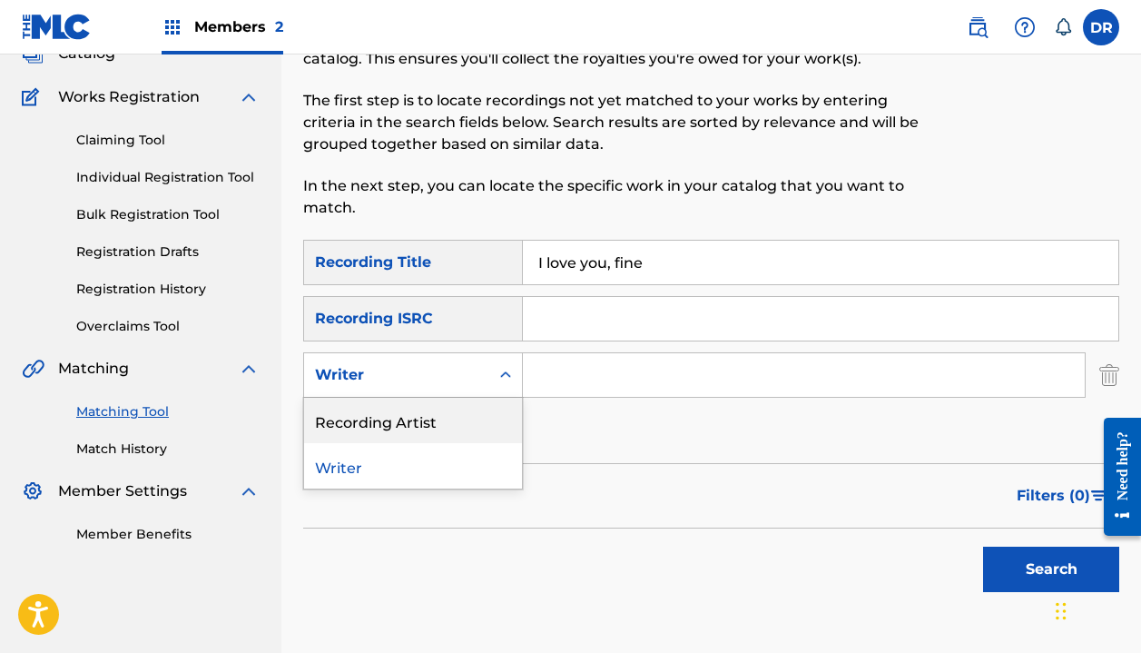
click at [416, 409] on div "Recording Artist" at bounding box center [413, 420] width 218 height 45
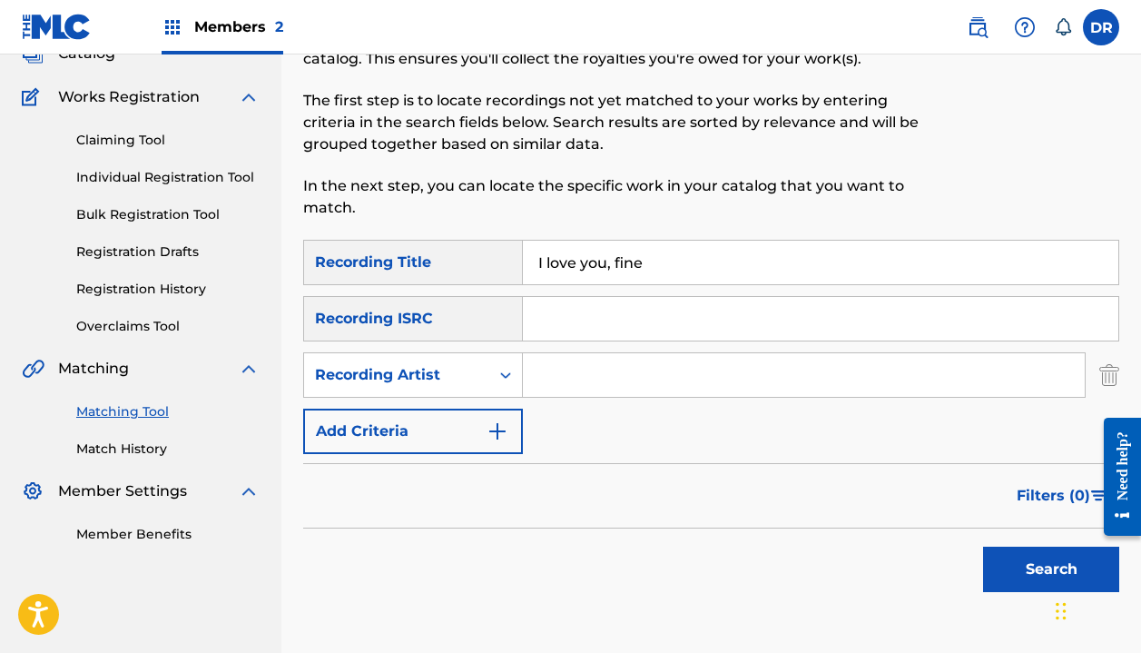
click at [549, 360] on input "Search Form" at bounding box center [804, 375] width 562 height 44
type input "automatic"
click at [1051, 569] on button "Search" at bounding box center [1051, 569] width 136 height 45
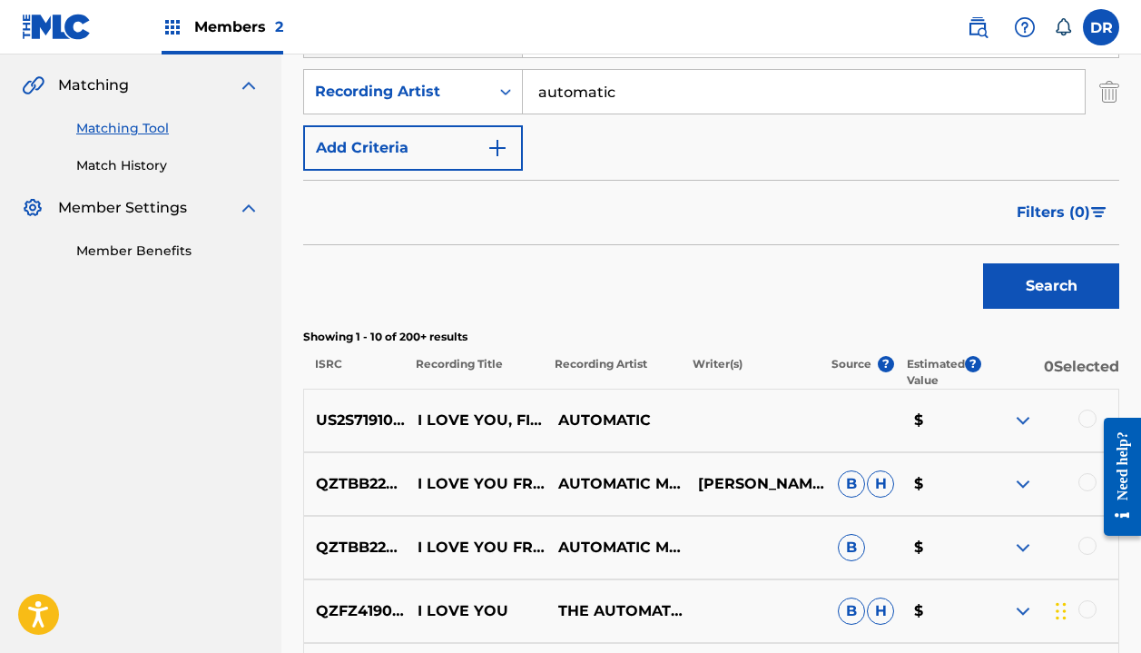
scroll to position [419, 0]
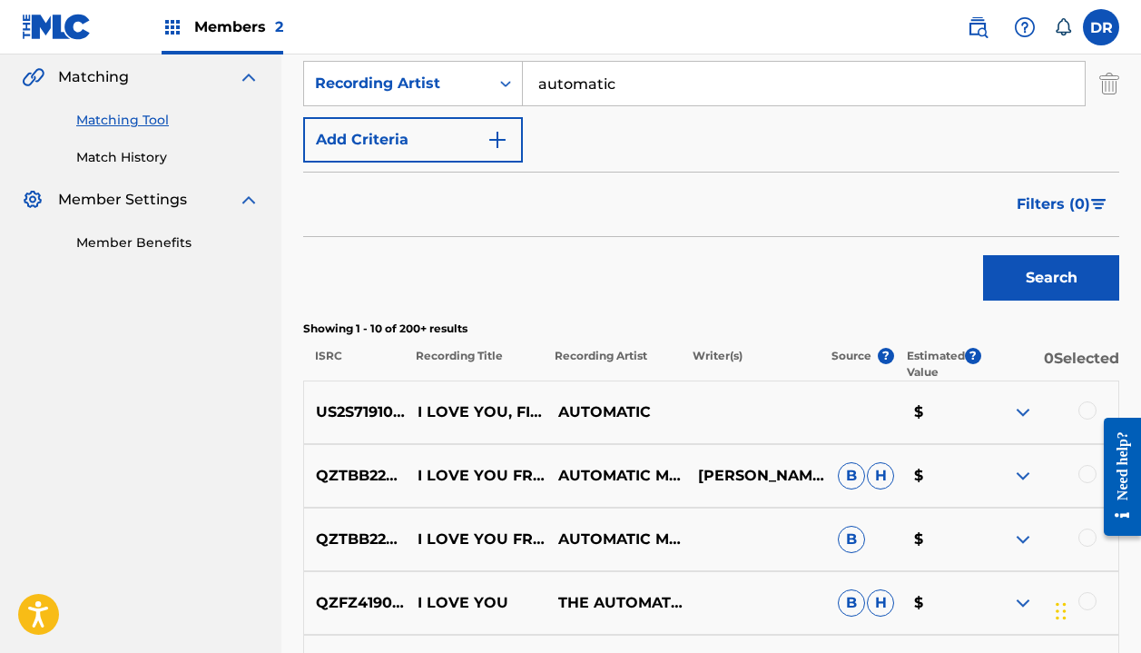
click at [1081, 409] on div at bounding box center [1088, 410] width 18 height 18
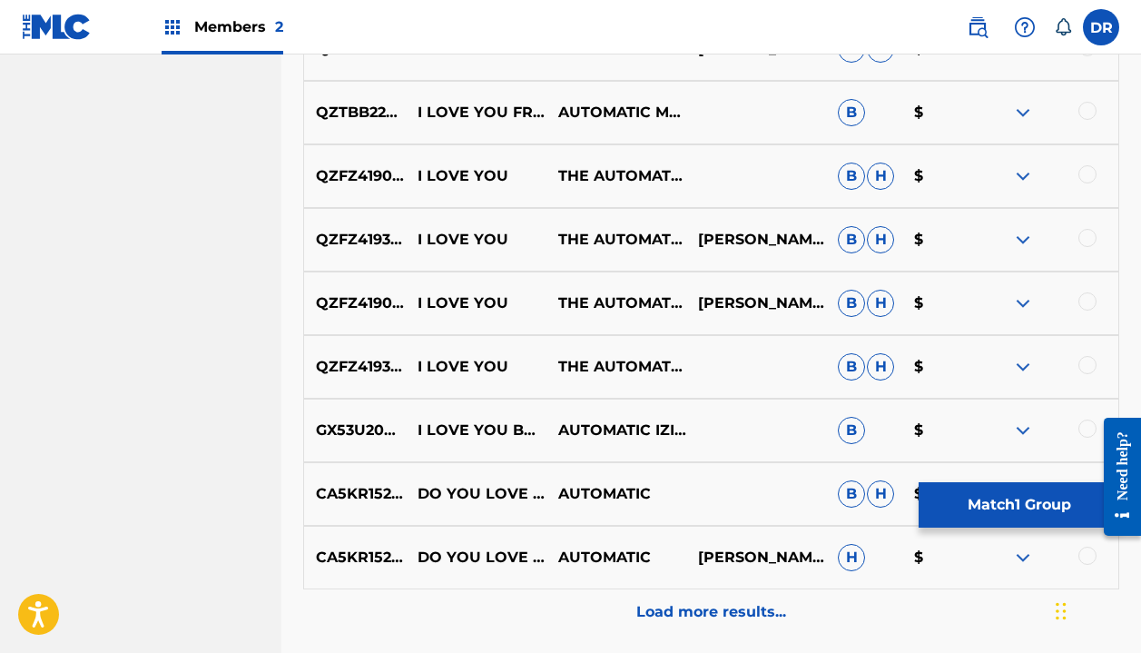
scroll to position [839, 0]
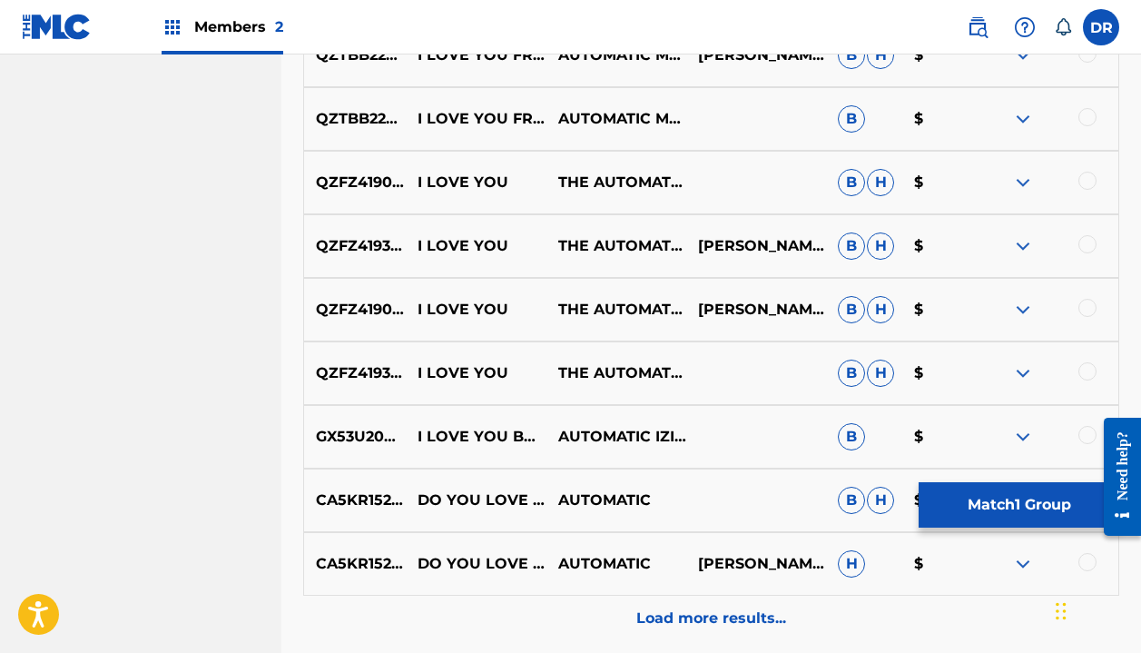
click at [1020, 515] on button "Match 1 Group" at bounding box center [1019, 504] width 201 height 45
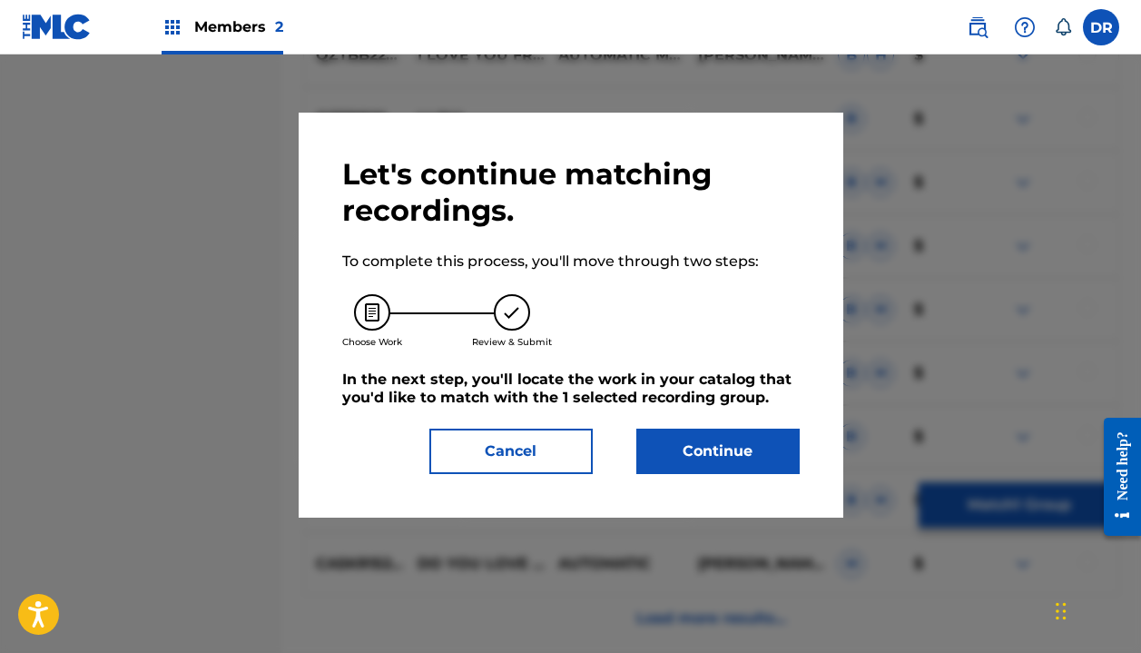
click at [763, 448] on button "Continue" at bounding box center [717, 451] width 163 height 45
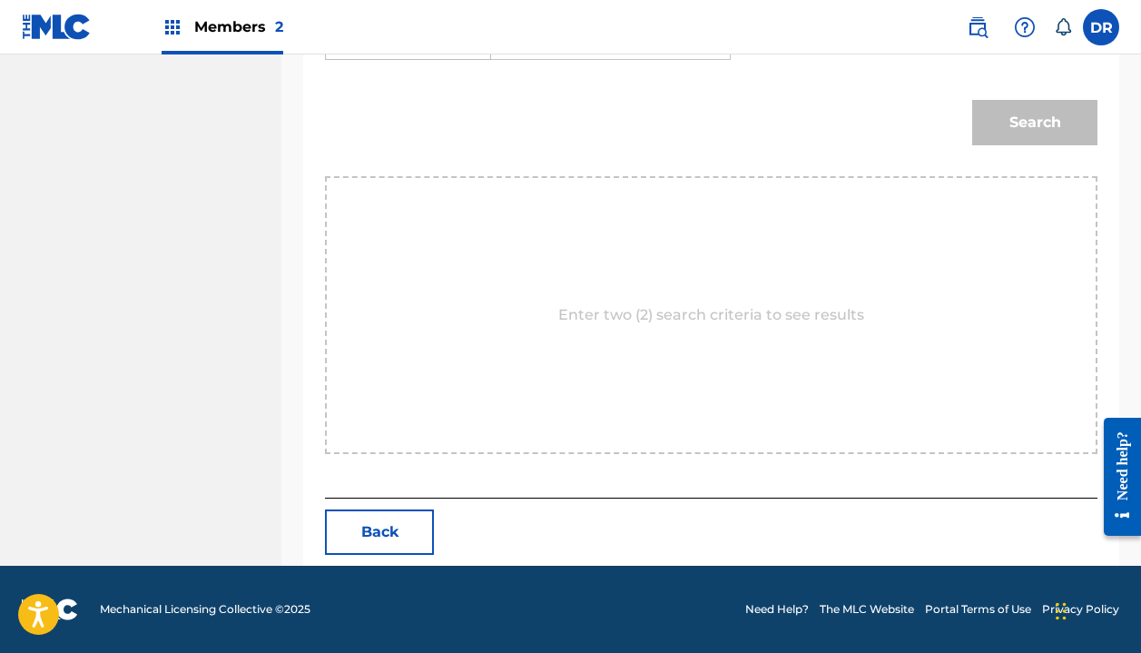
scroll to position [417, 0]
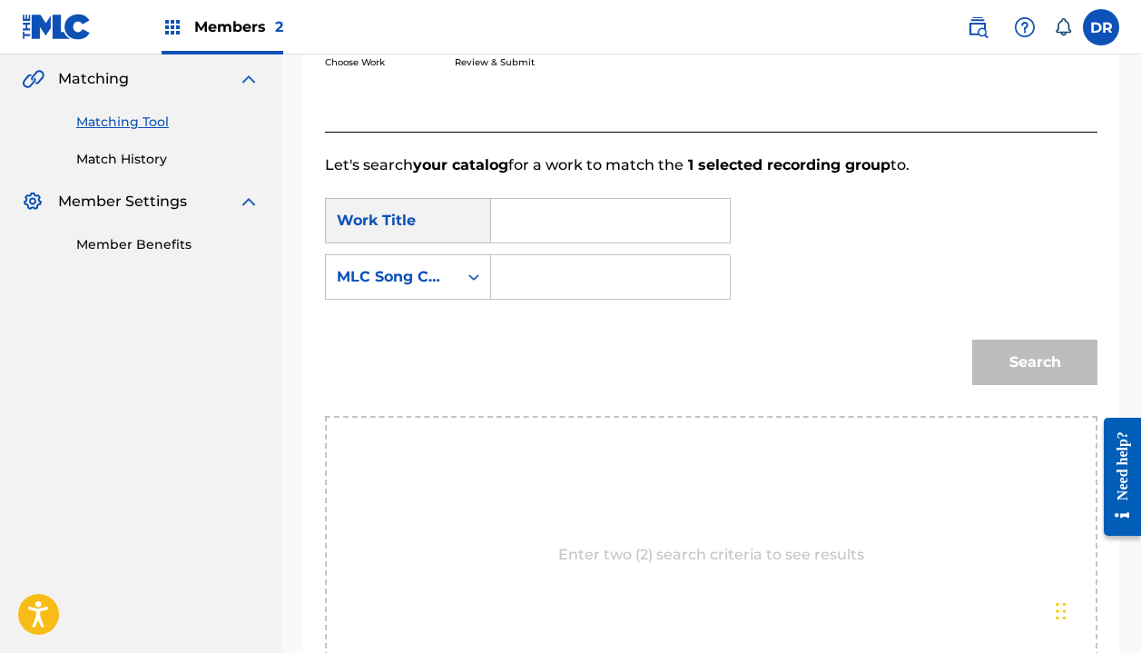
click at [608, 207] on input "Search Form" at bounding box center [611, 221] width 208 height 44
type input "I love you"
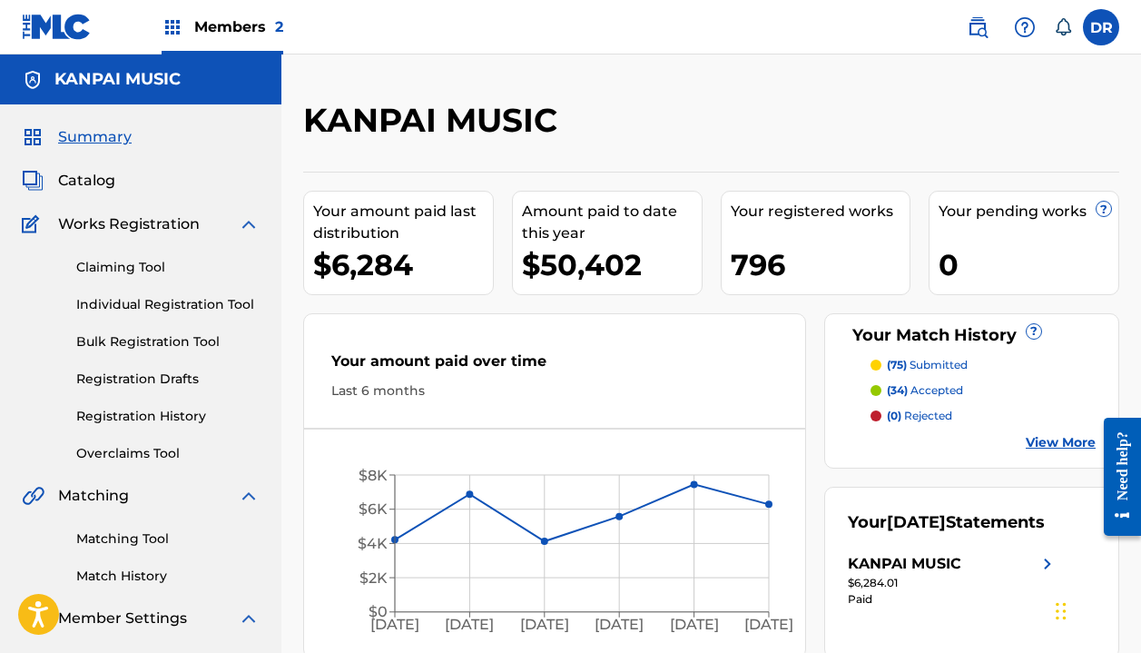
click at [140, 532] on link "Matching Tool" at bounding box center [167, 538] width 183 height 19
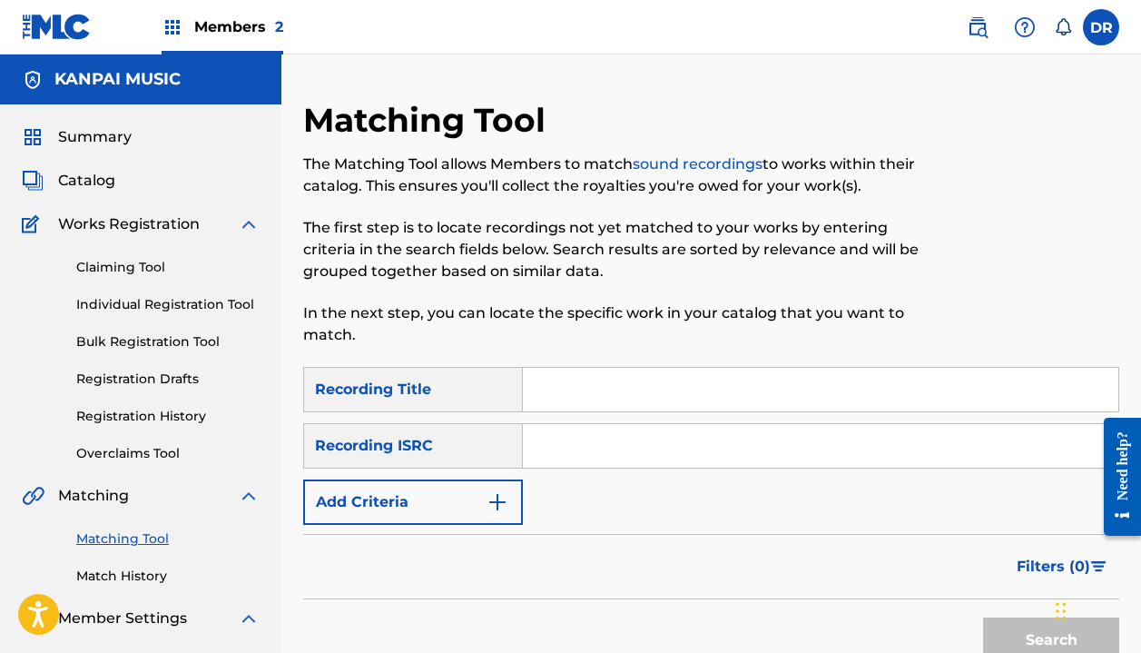
click at [610, 398] on input "Search Form" at bounding box center [821, 390] width 596 height 44
type input "I love you fine"
click at [419, 494] on button "Add Criteria" at bounding box center [413, 501] width 220 height 45
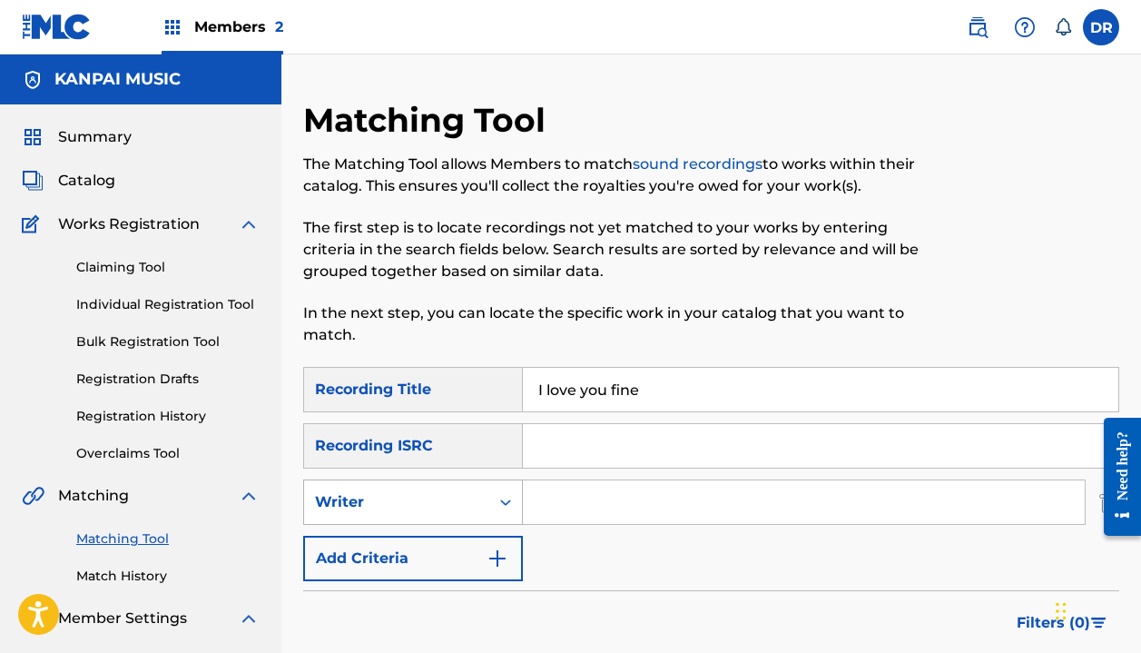
click at [418, 499] on div "Writer" at bounding box center [396, 502] width 163 height 22
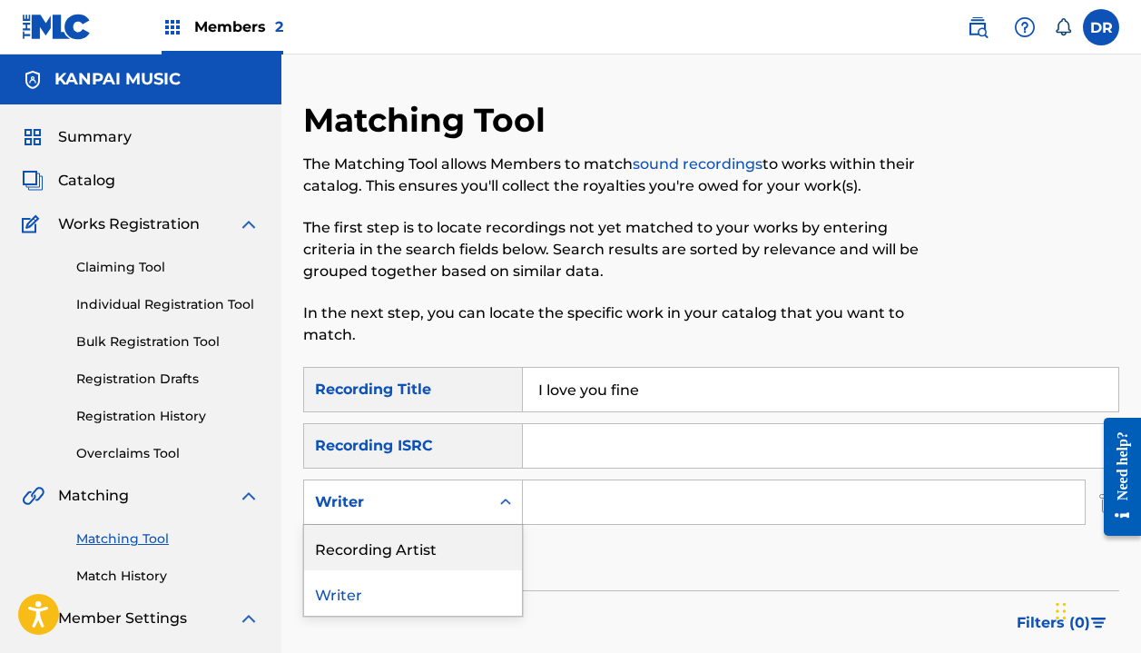
click at [403, 547] on div "Recording Artist" at bounding box center [413, 547] width 218 height 45
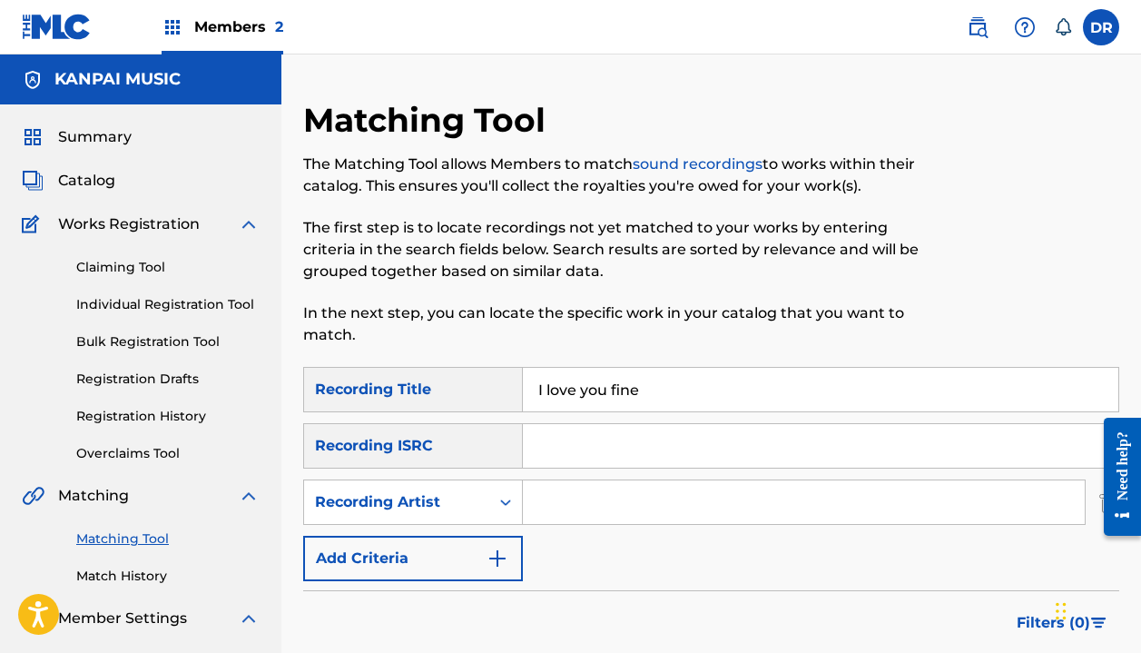
click at [575, 507] on input "Search Form" at bounding box center [804, 502] width 562 height 44
type input "automatic"
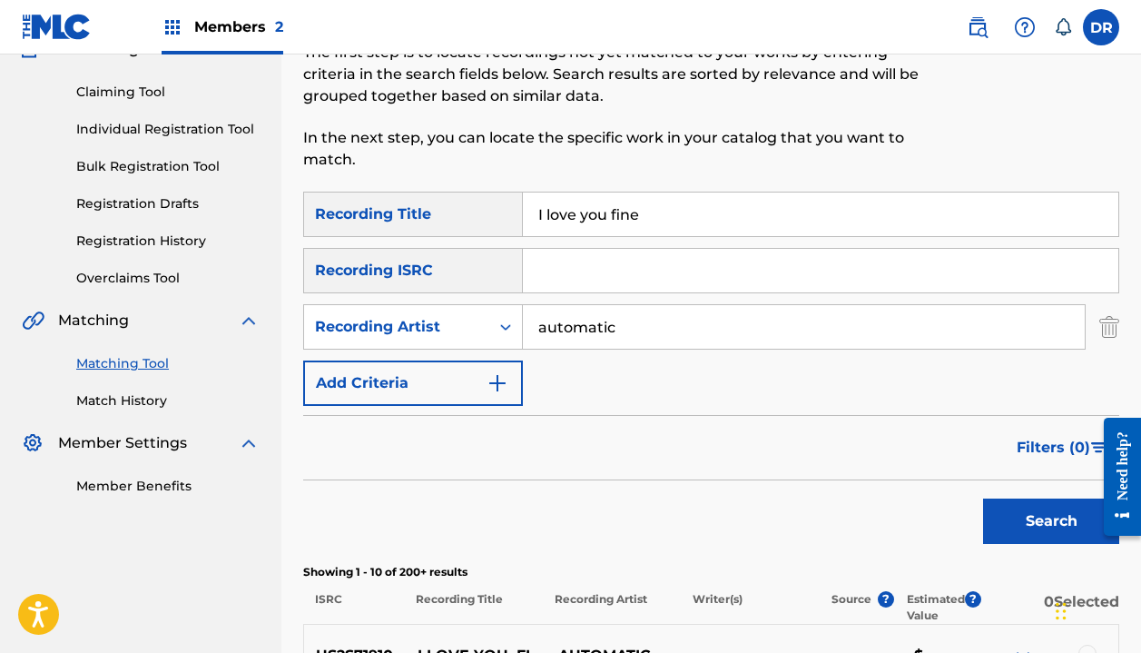
scroll to position [470, 0]
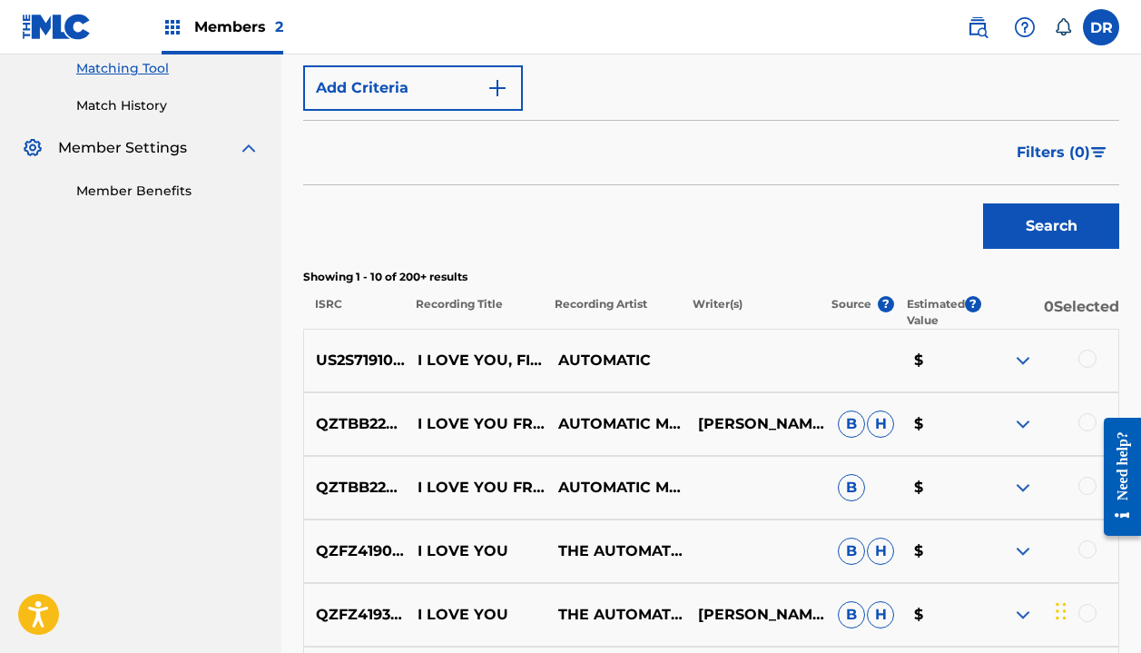
click at [1084, 357] on div at bounding box center [1088, 359] width 18 height 18
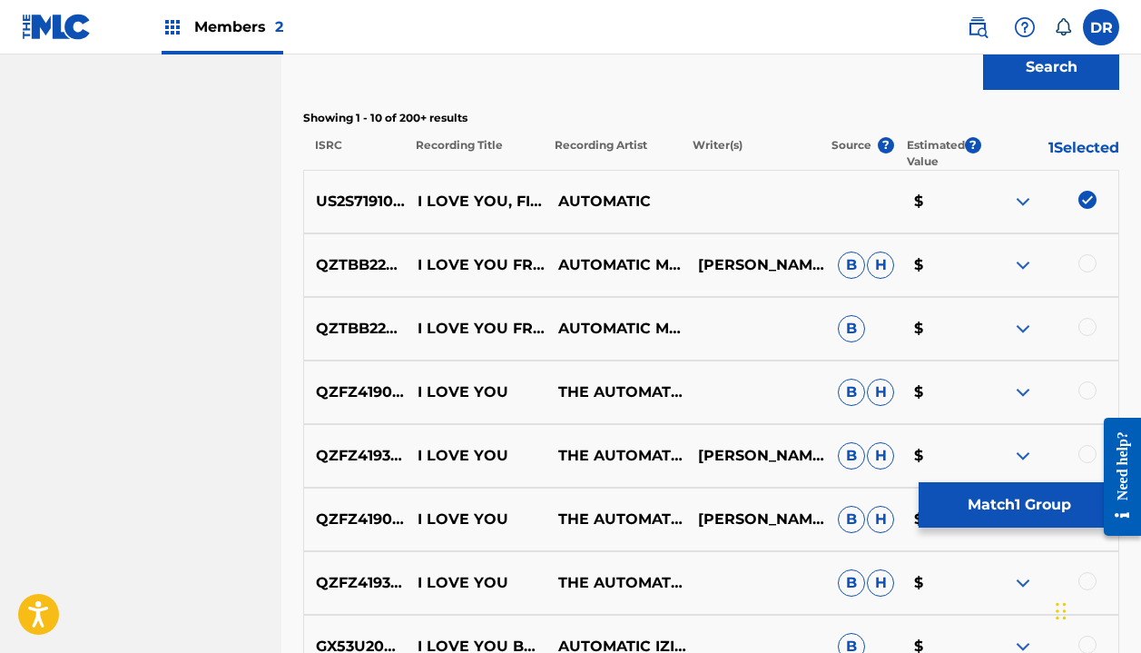
scroll to position [630, 0]
click at [963, 487] on button "Match 1 Group" at bounding box center [1019, 504] width 201 height 45
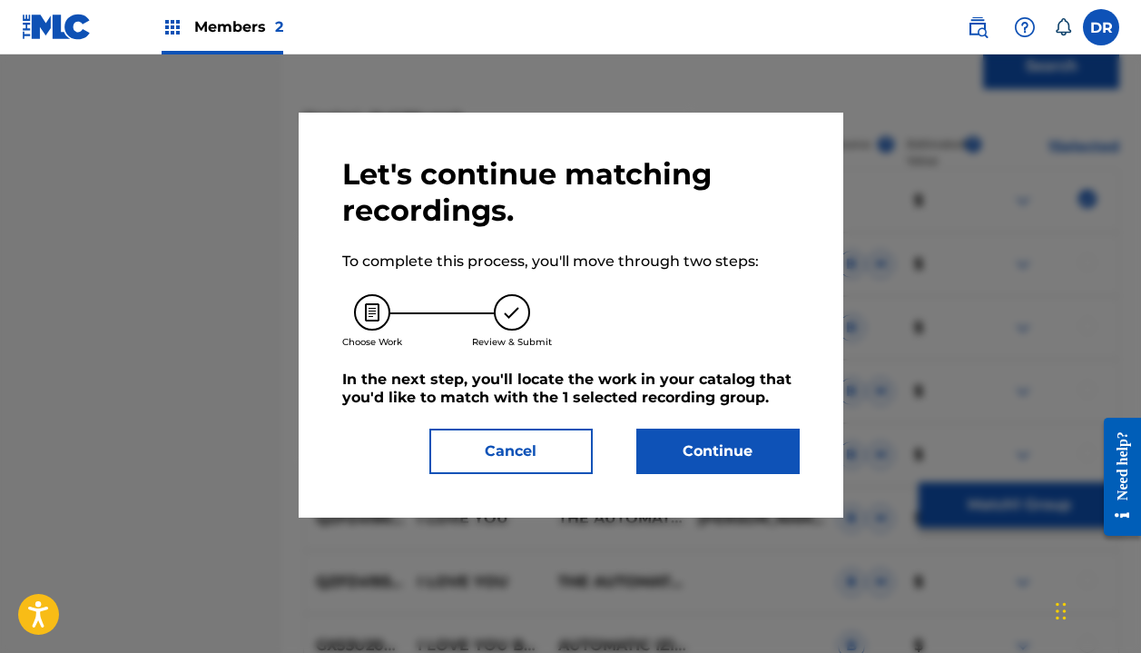
click at [761, 446] on button "Continue" at bounding box center [717, 451] width 163 height 45
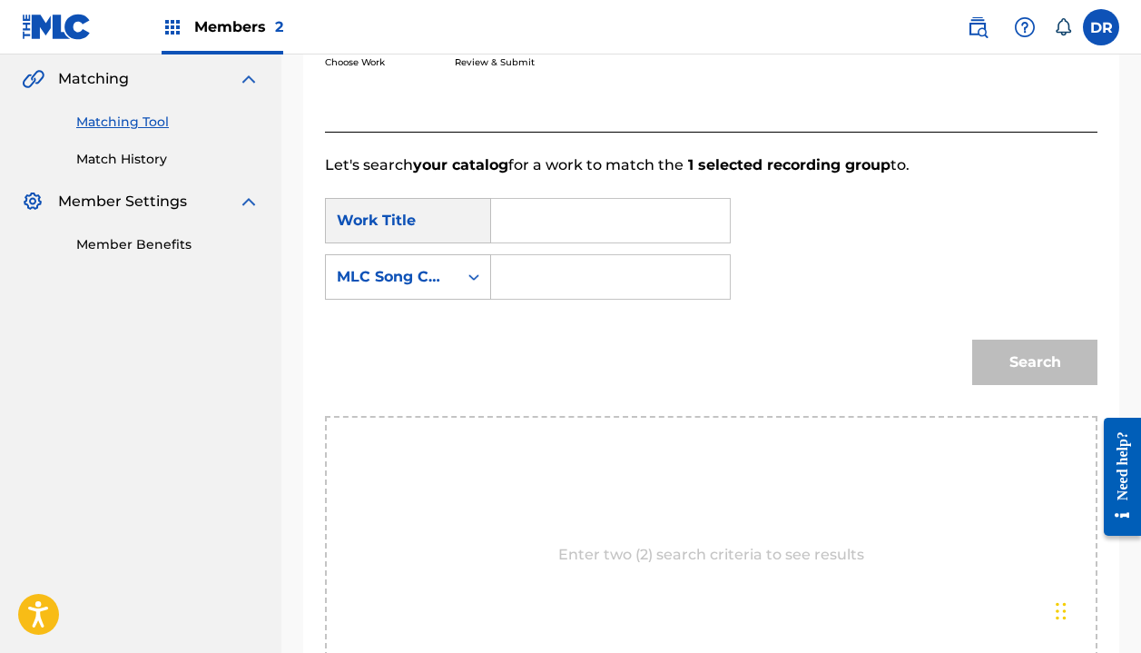
click at [577, 232] on input "Search Form" at bounding box center [611, 221] width 208 height 44
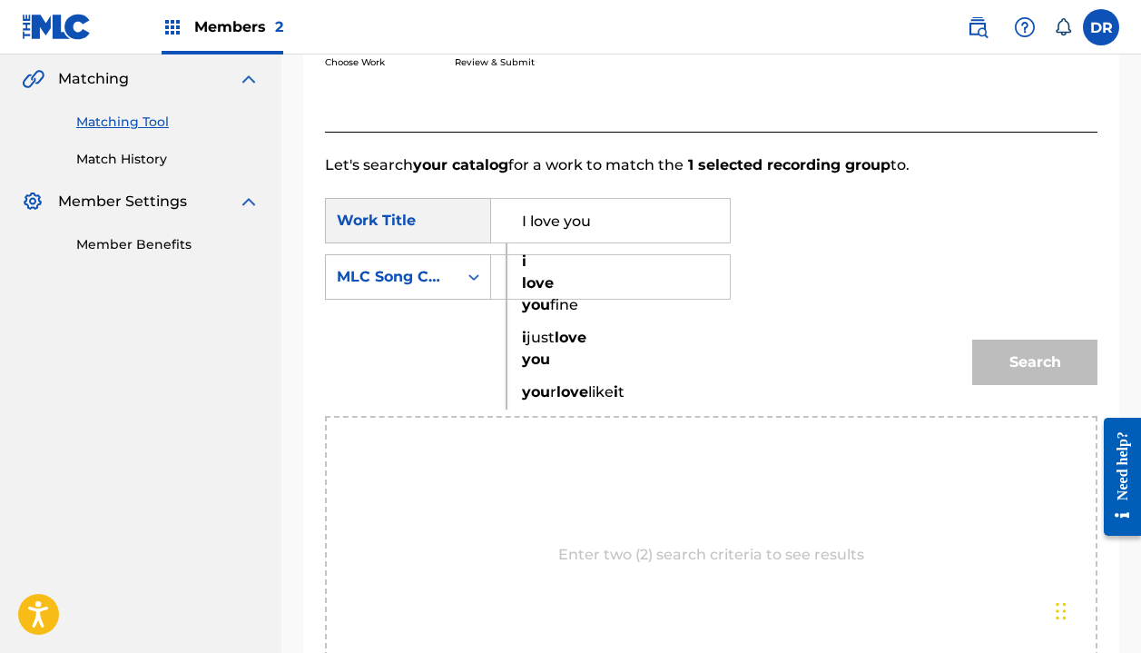
click at [519, 291] on div "i love you fine" at bounding box center [522, 283] width 31 height 76
type input "i love you fine"
click at [532, 284] on input "Search Form" at bounding box center [611, 277] width 208 height 44
click at [442, 281] on div "MLC Song Code" at bounding box center [392, 277] width 110 height 22
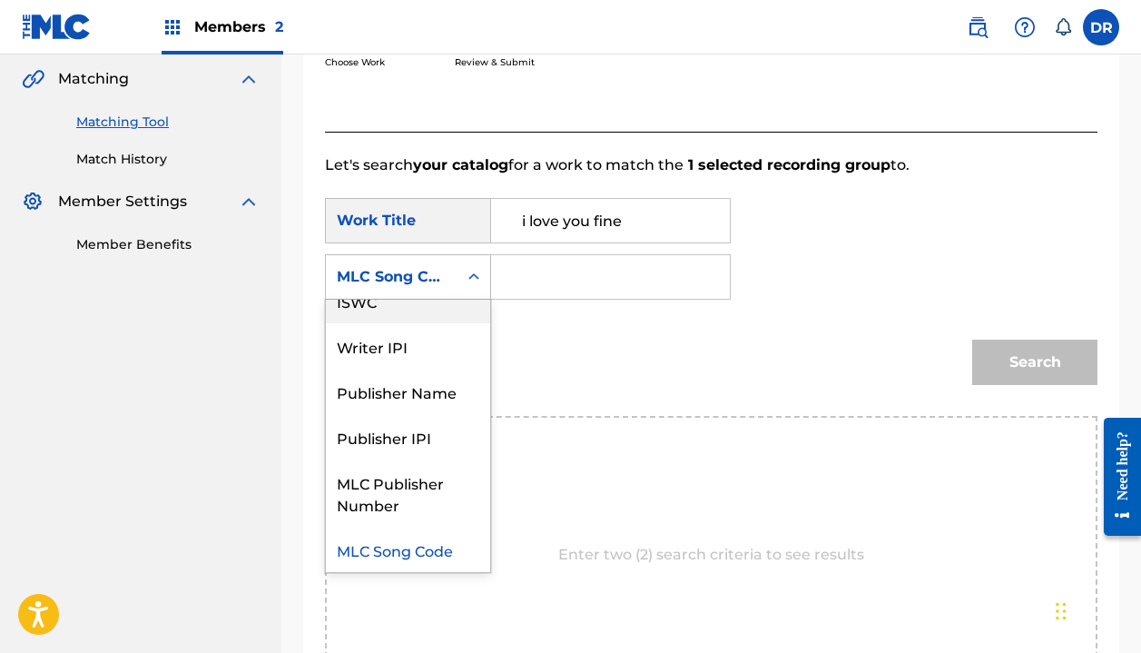
scroll to position [0, 0]
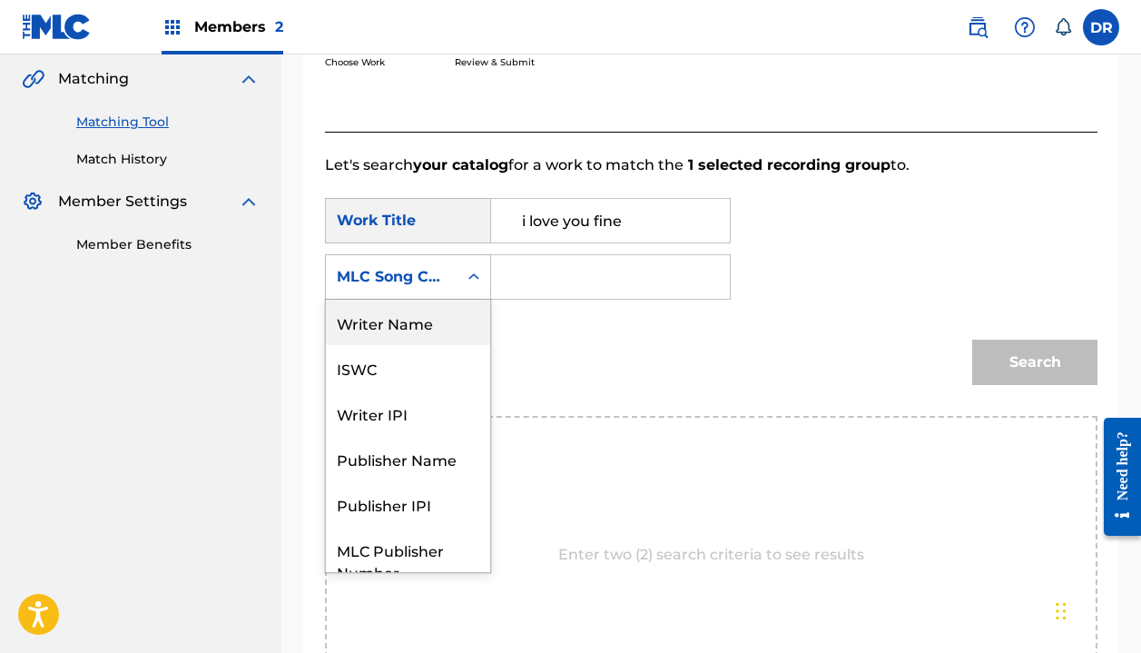
click at [402, 327] on div "Writer Name" at bounding box center [408, 322] width 164 height 45
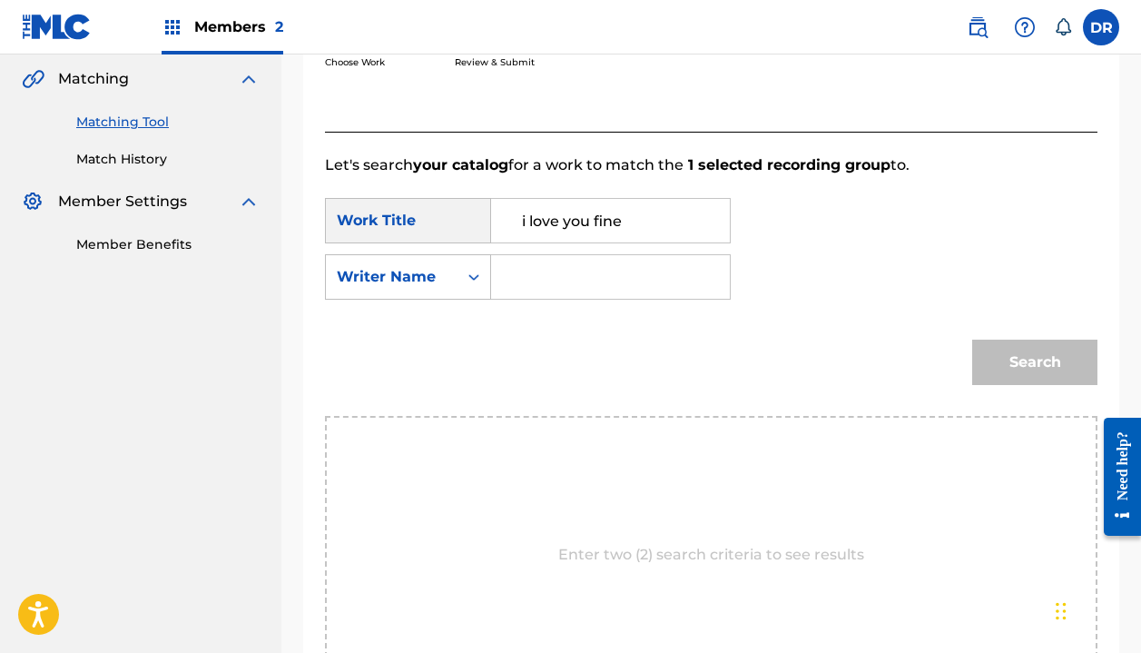
click at [555, 278] on input "Search Form" at bounding box center [611, 277] width 208 height 44
type input "a"
type input "halle"
click at [1035, 362] on button "Search" at bounding box center [1034, 362] width 125 height 45
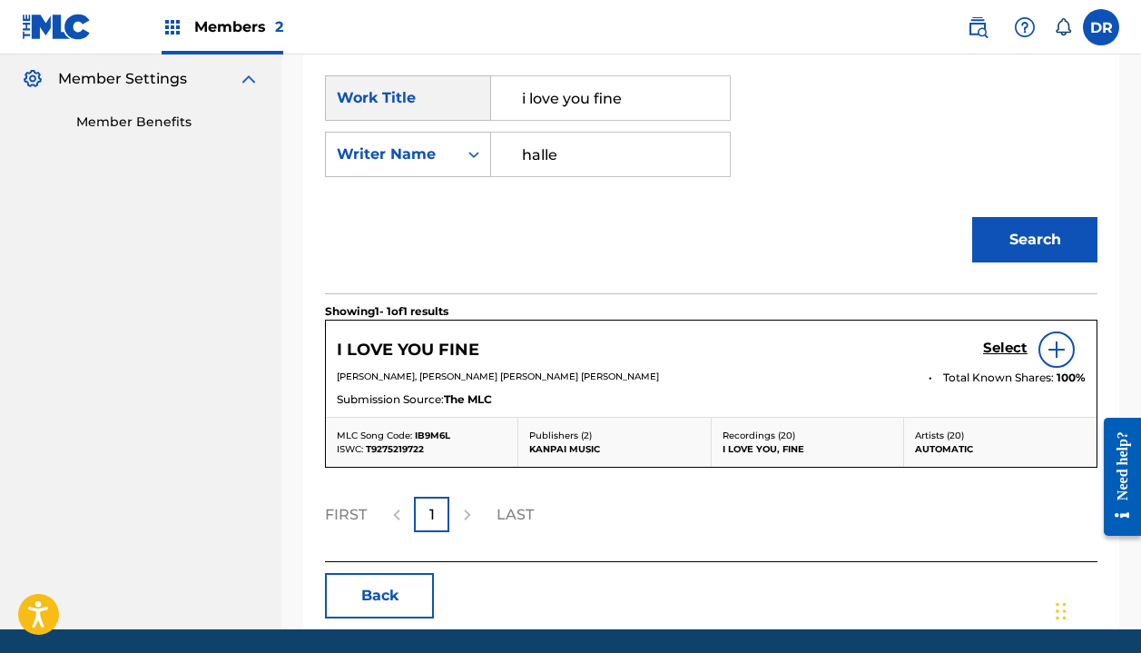
scroll to position [544, 0]
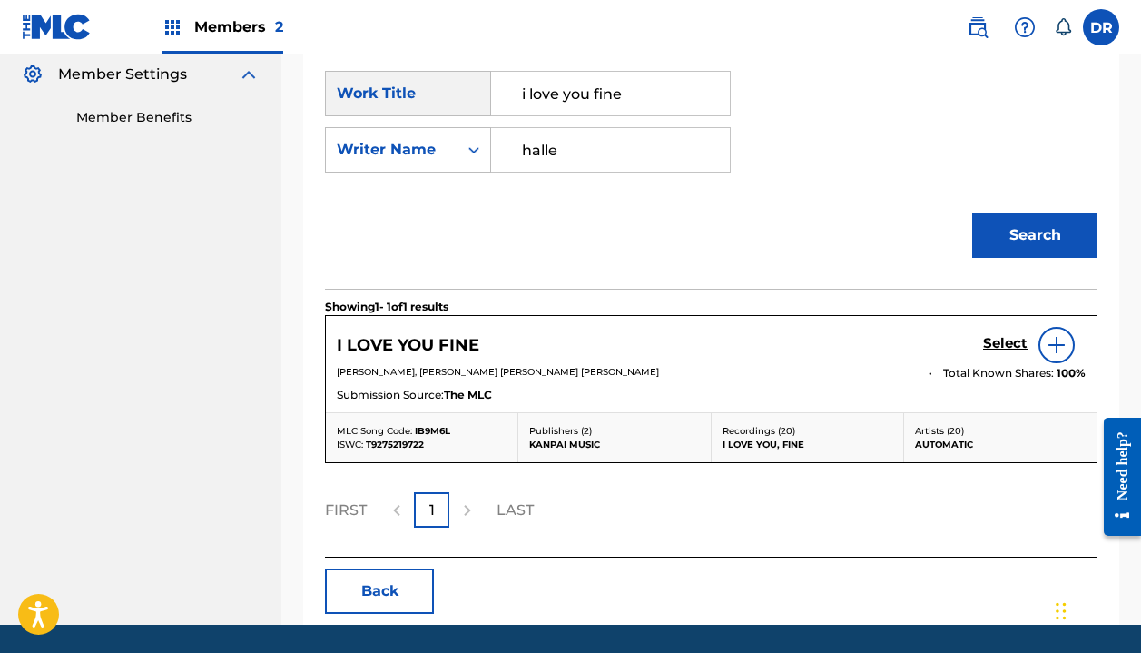
click at [997, 346] on h5 "Select" at bounding box center [1005, 343] width 44 height 17
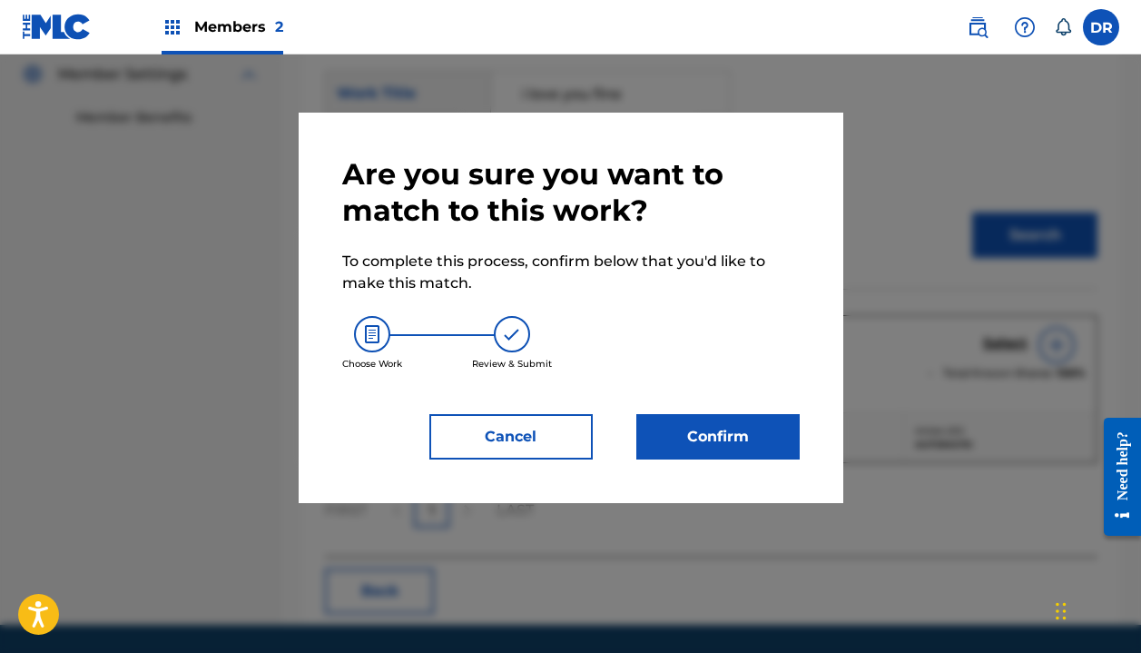
click at [753, 424] on button "Confirm" at bounding box center [717, 436] width 163 height 45
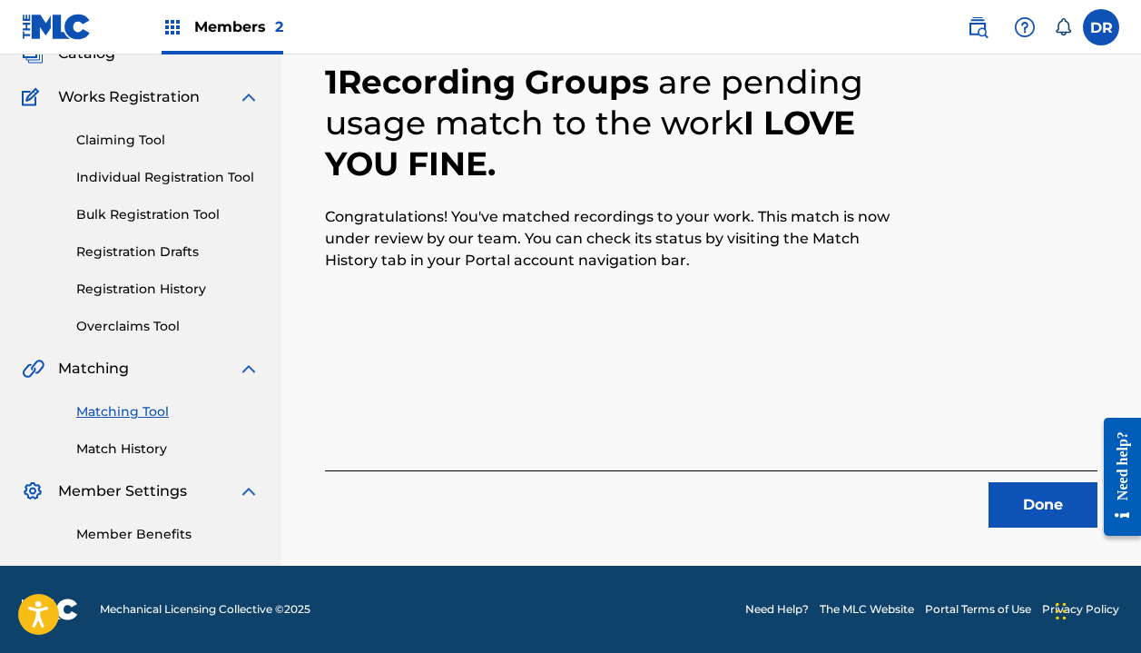
scroll to position [127, 0]
click at [1011, 507] on button "Done" at bounding box center [1043, 504] width 109 height 45
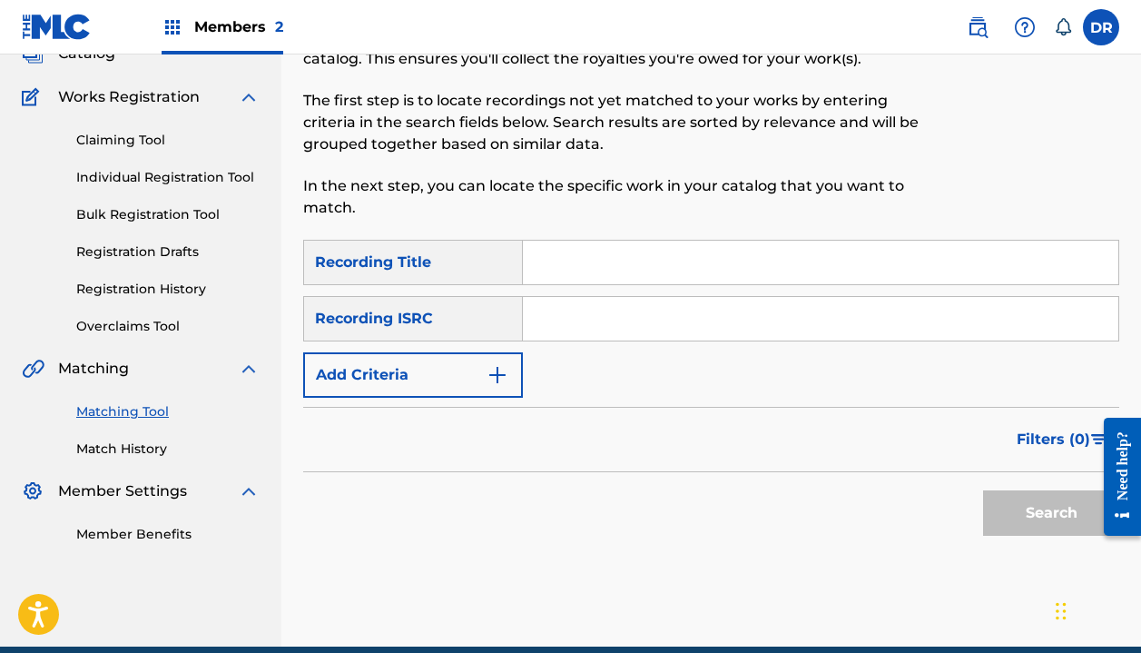
click at [633, 258] on input "Search Form" at bounding box center [821, 263] width 596 height 44
type input "highway"
click at [425, 369] on button "Add Criteria" at bounding box center [413, 374] width 220 height 45
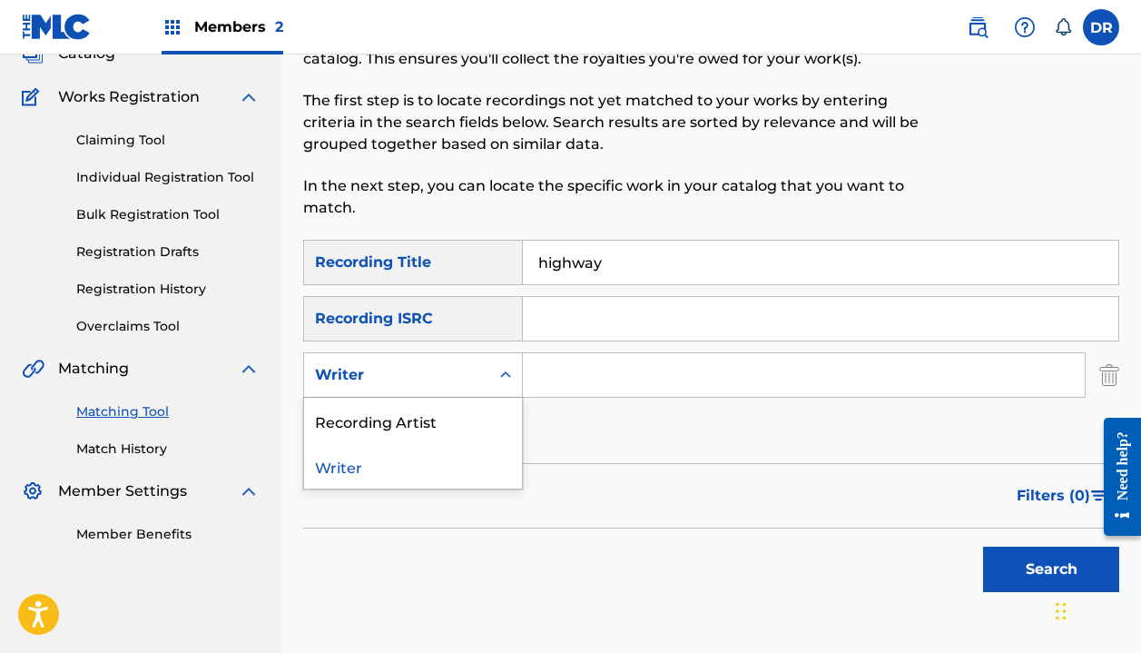
click at [425, 369] on div "Writer" at bounding box center [396, 375] width 163 height 22
click at [424, 412] on div "Recording Artist" at bounding box center [413, 420] width 218 height 45
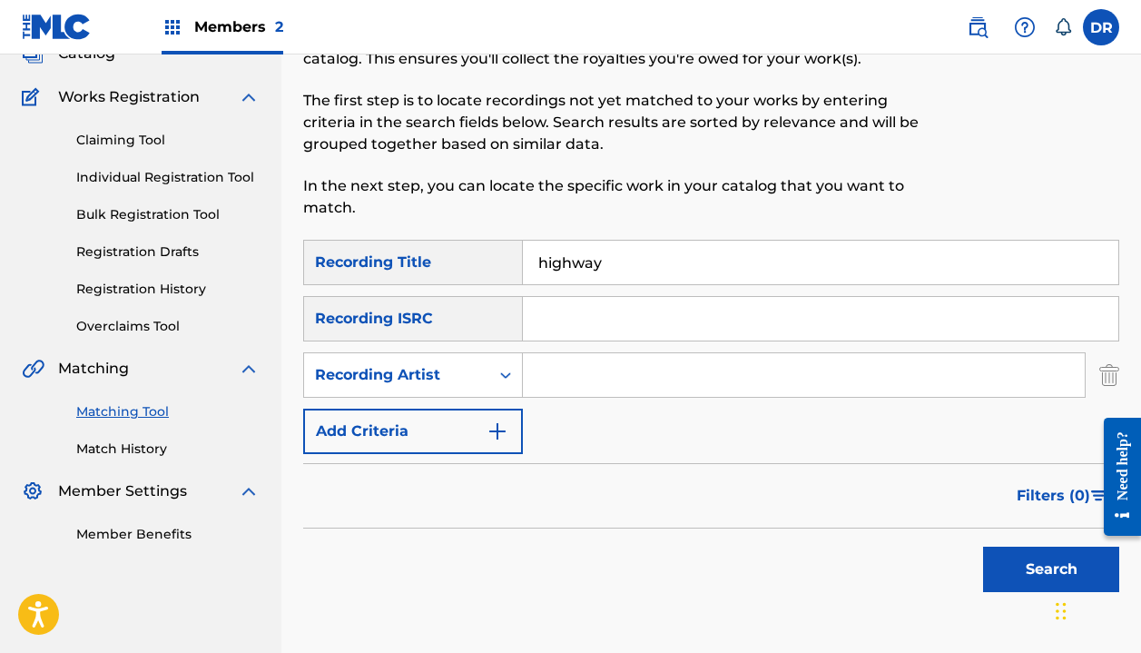
click at [564, 399] on div "SearchWithCriteria62f818fd-9d26-4390-ad29-5aa3f68eeb89 Recording Title highway …" at bounding box center [711, 347] width 816 height 214
click at [563, 367] on input "Search Form" at bounding box center [804, 375] width 562 height 44
type input "automatic"
click at [1051, 569] on button "Search" at bounding box center [1051, 569] width 136 height 45
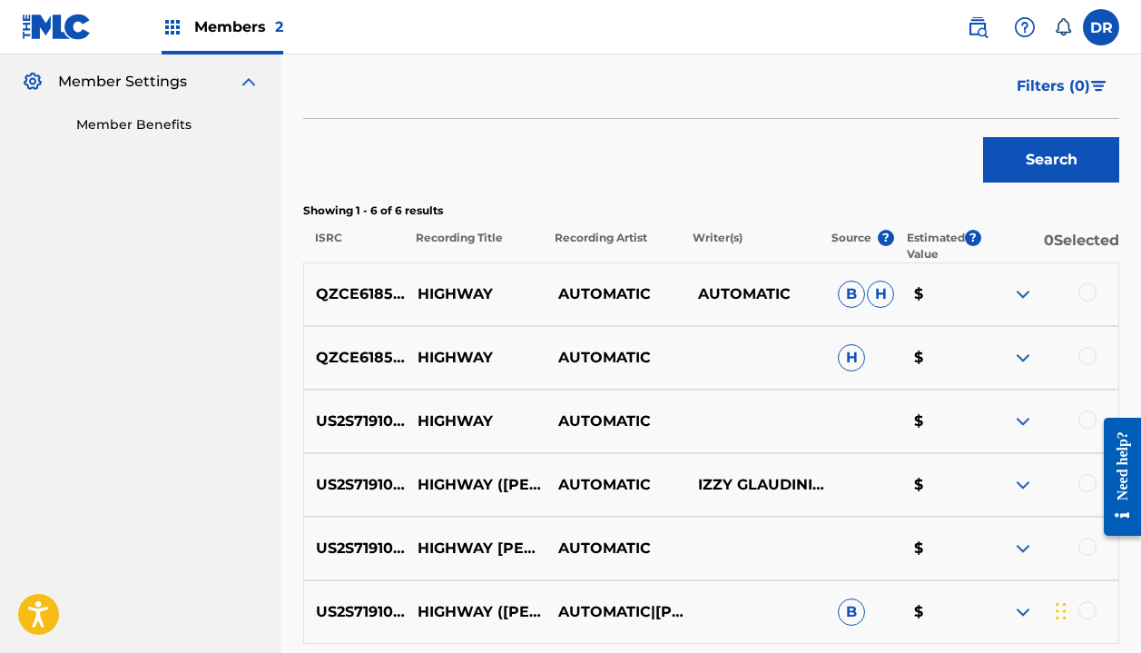
scroll to position [547, 0]
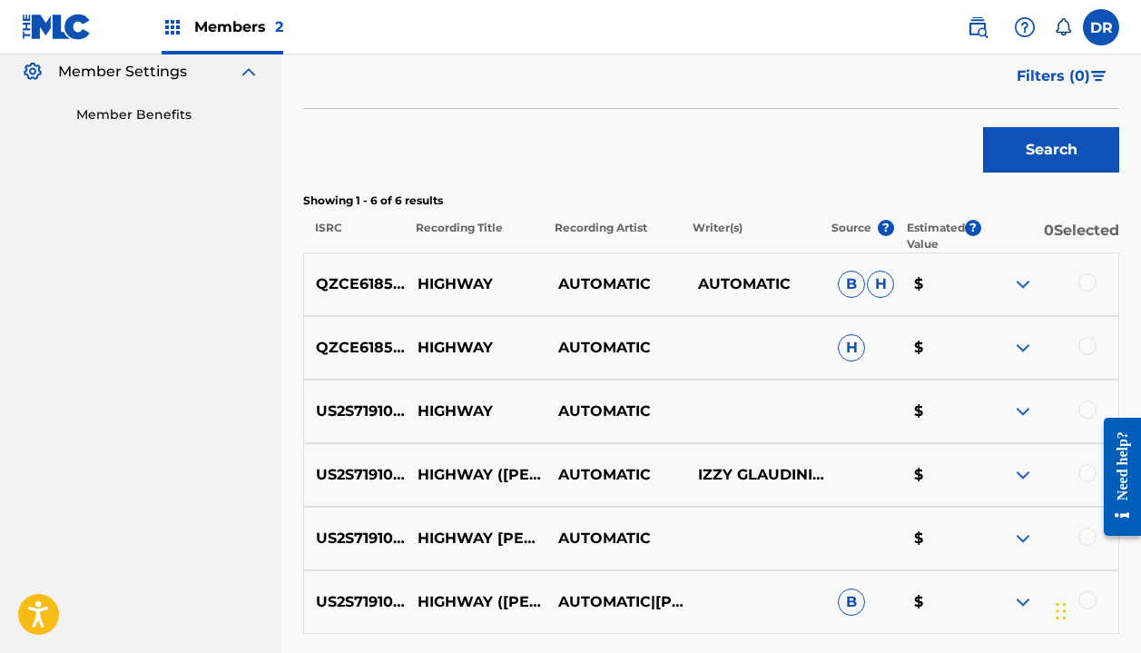
click at [1090, 291] on div at bounding box center [1088, 282] width 18 height 18
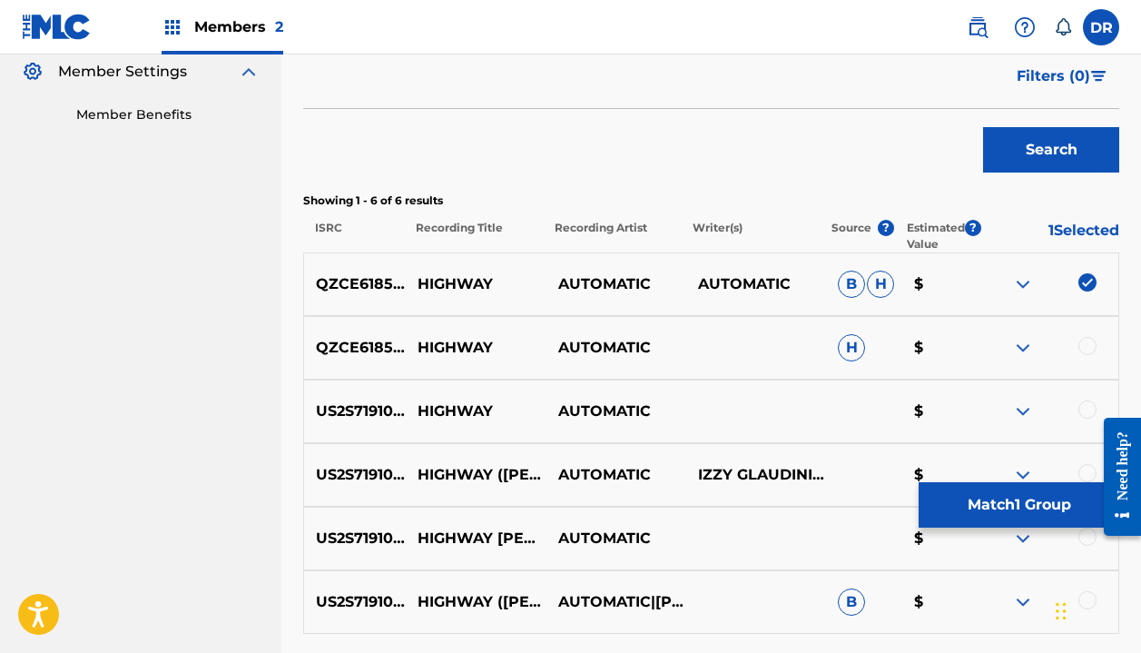
scroll to position [624, 0]
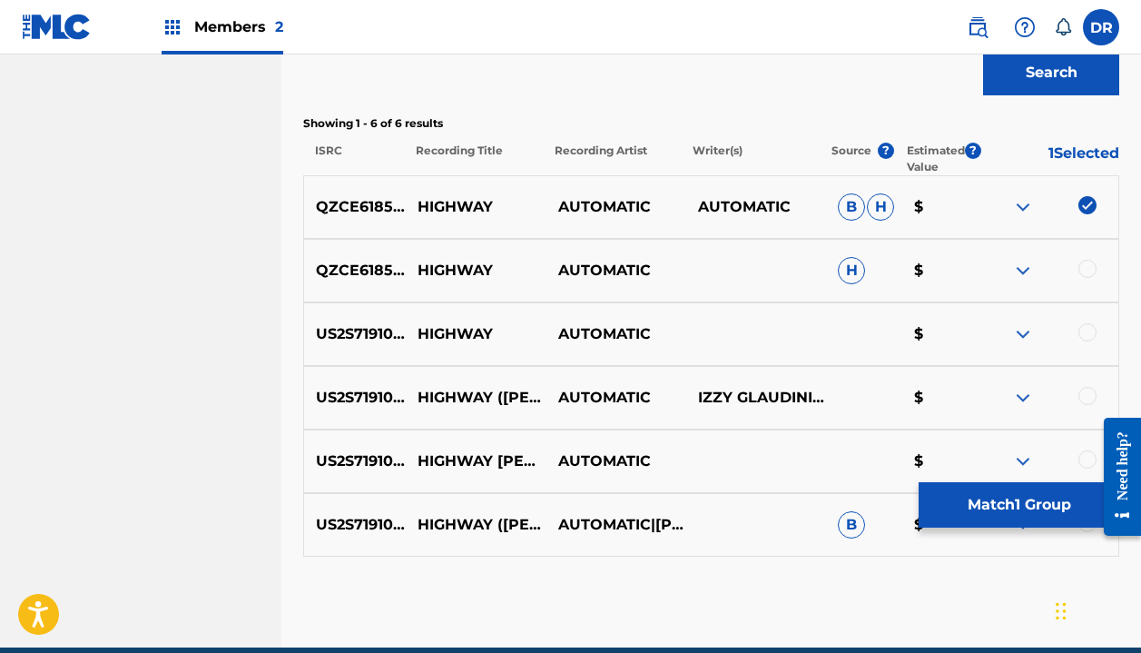
click at [1084, 328] on div at bounding box center [1088, 332] width 18 height 18
click at [1083, 269] on div at bounding box center [1088, 269] width 18 height 18
click at [1021, 503] on button "Match 3 Groups" at bounding box center [1019, 504] width 201 height 45
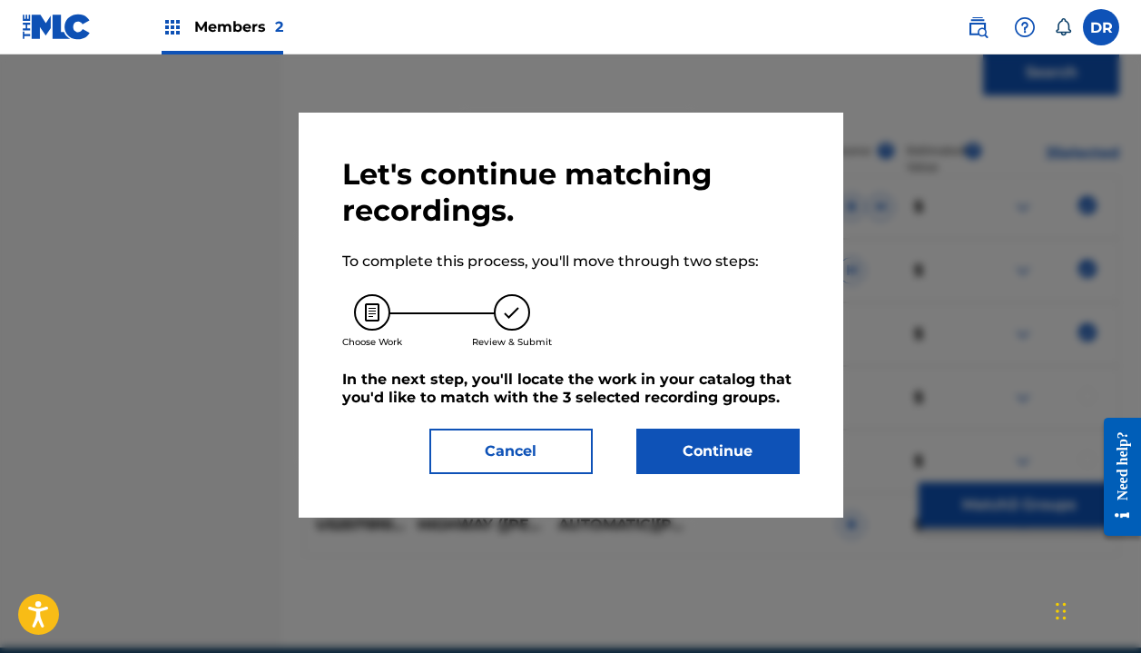
click at [764, 446] on button "Continue" at bounding box center [717, 451] width 163 height 45
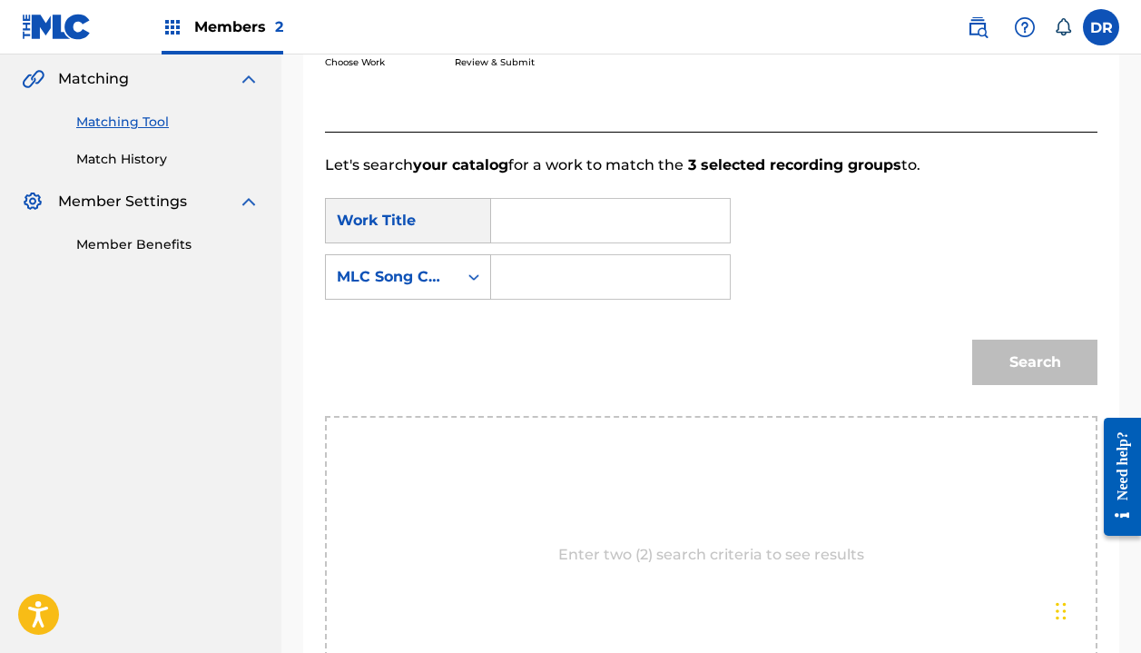
click at [595, 228] on input "Search Form" at bounding box center [611, 221] width 208 height 44
type input "highway"
click at [541, 262] on strong "highway" at bounding box center [555, 260] width 66 height 17
click at [540, 271] on input "Search Form" at bounding box center [611, 277] width 208 height 44
click at [429, 276] on div "MLC Song Code" at bounding box center [392, 277] width 110 height 22
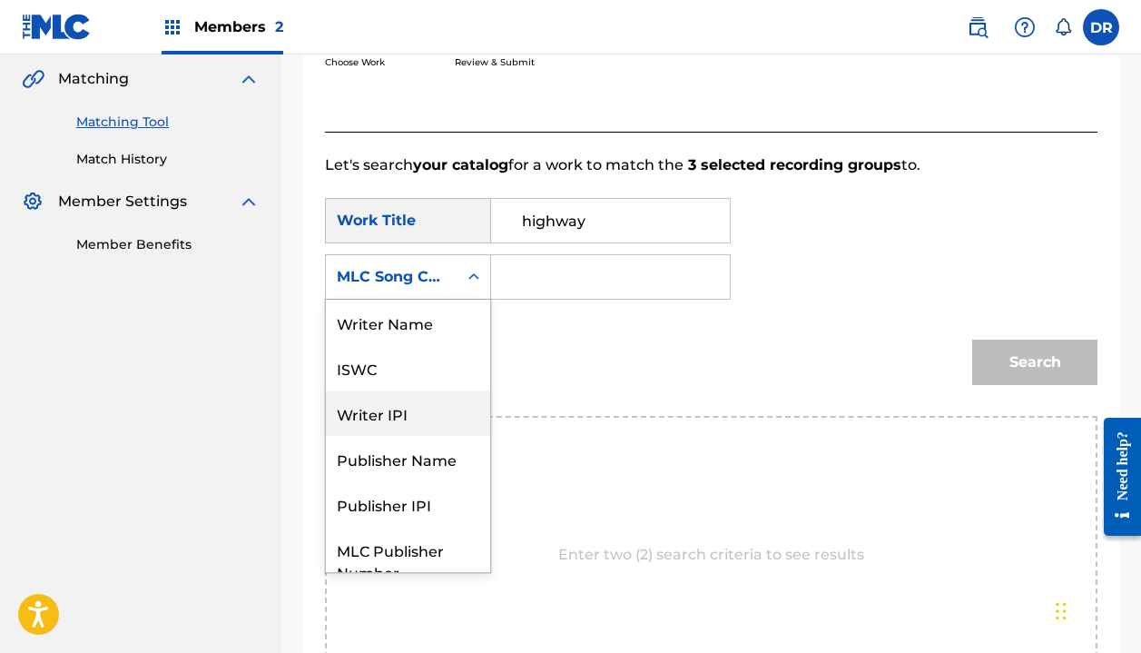
scroll to position [0, 0]
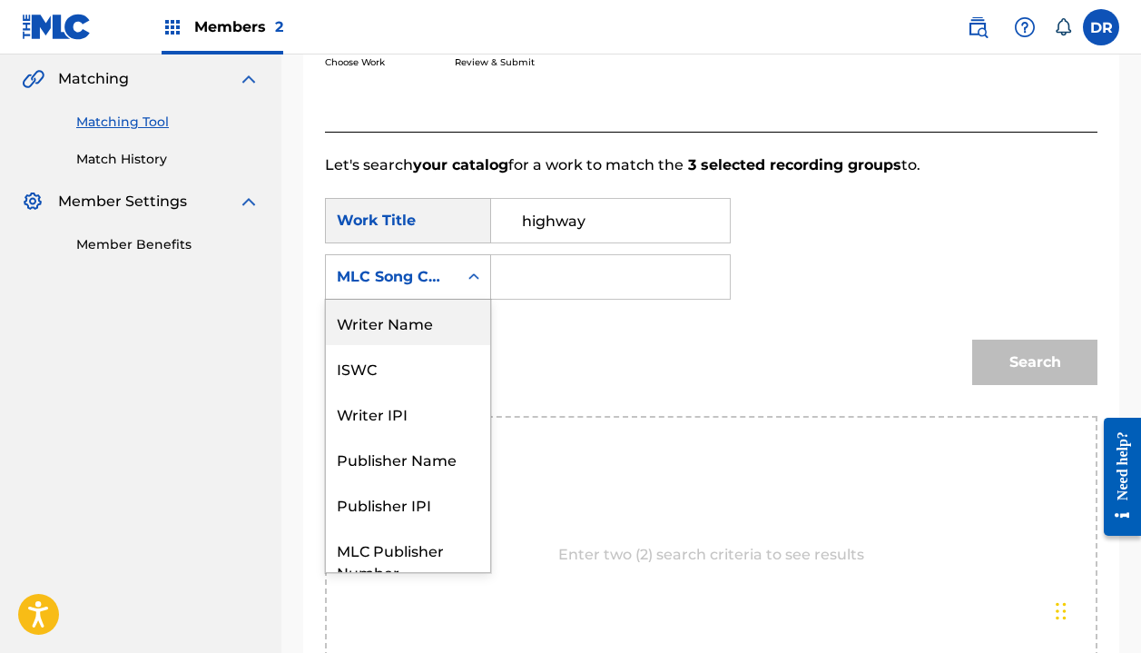
click at [398, 327] on div "Writer Name" at bounding box center [408, 322] width 164 height 45
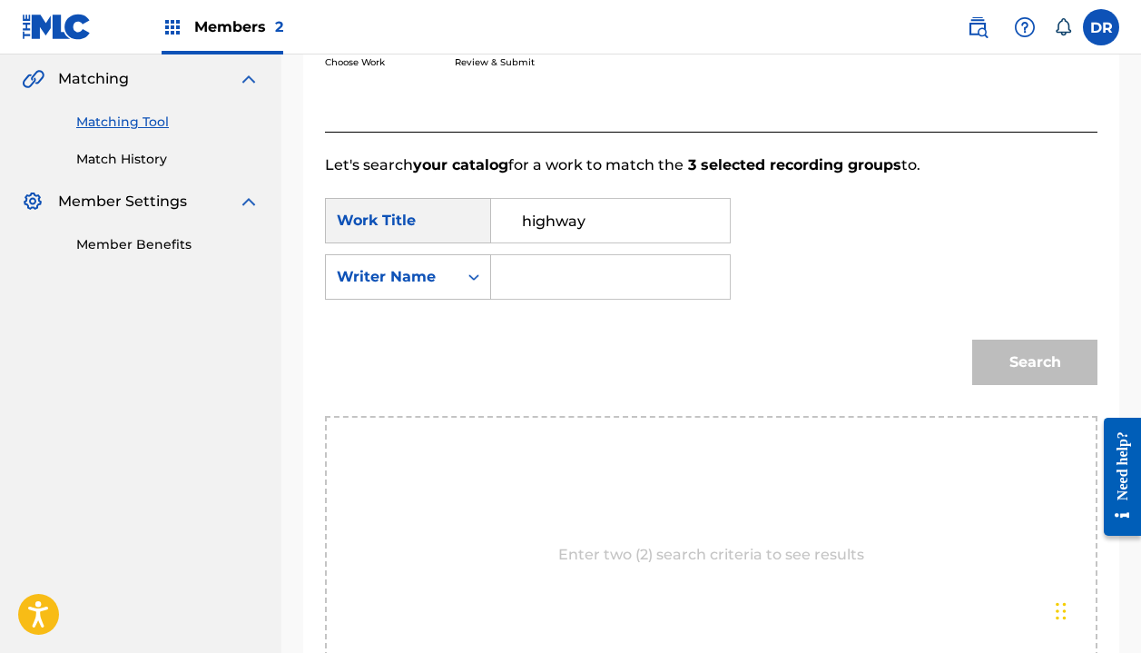
click at [546, 283] on input "Search Form" at bounding box center [611, 277] width 208 height 44
type input "halle"
click at [1035, 362] on button "Search" at bounding box center [1034, 362] width 125 height 45
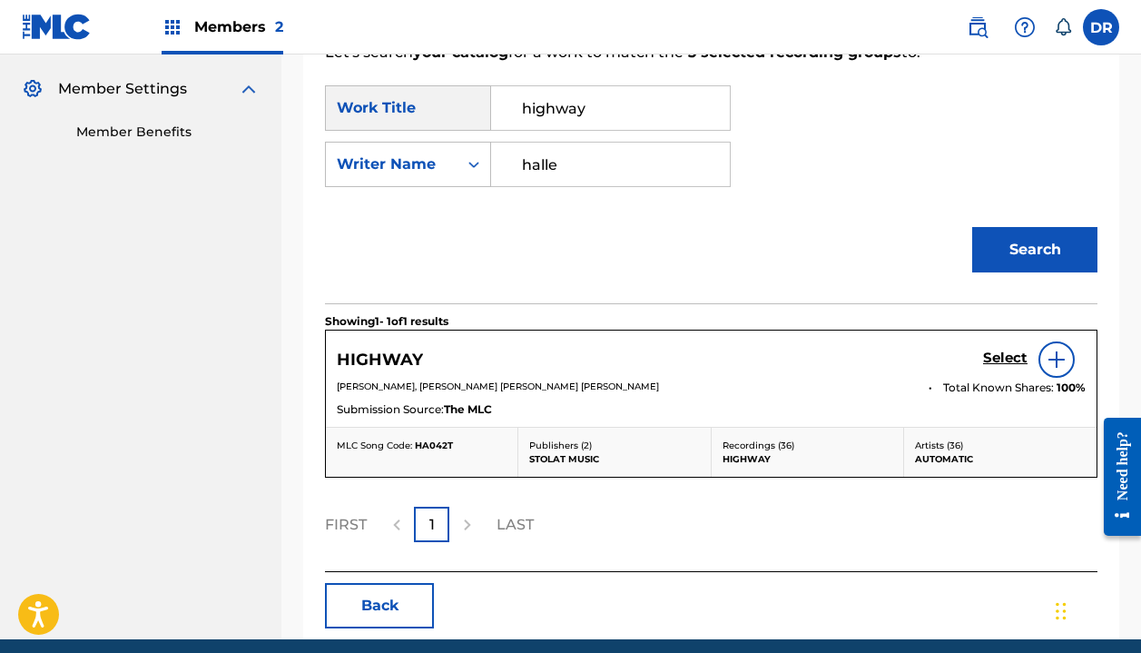
scroll to position [545, 0]
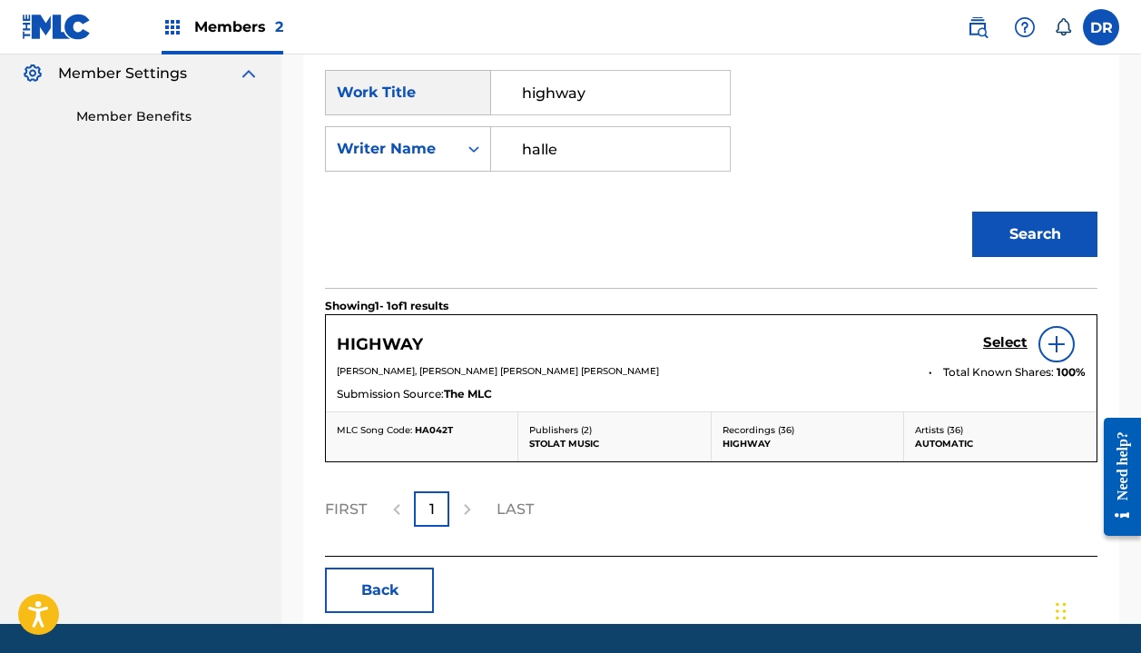
click at [1007, 343] on h5 "Select" at bounding box center [1005, 342] width 44 height 17
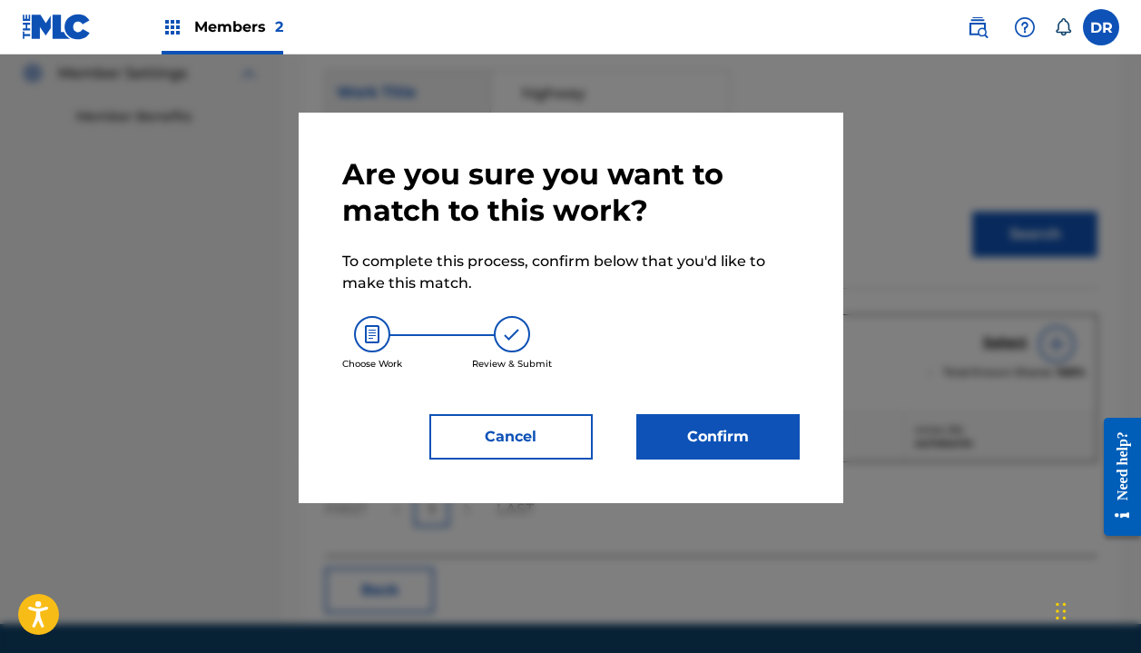
click at [754, 425] on button "Confirm" at bounding box center [717, 436] width 163 height 45
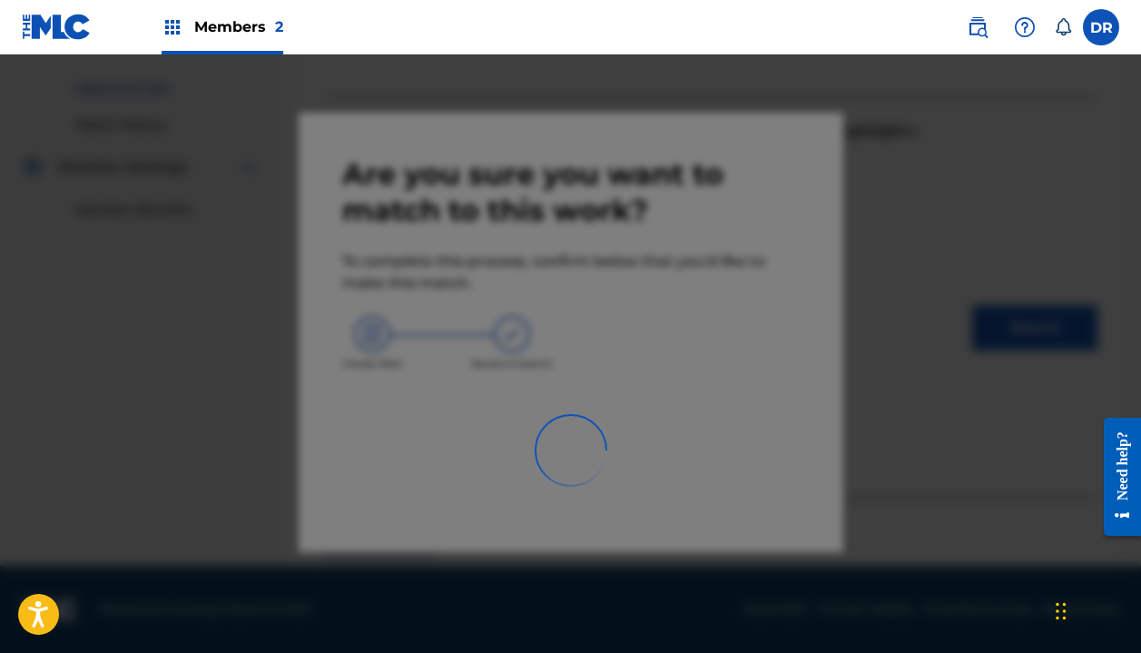
scroll to position [127, 0]
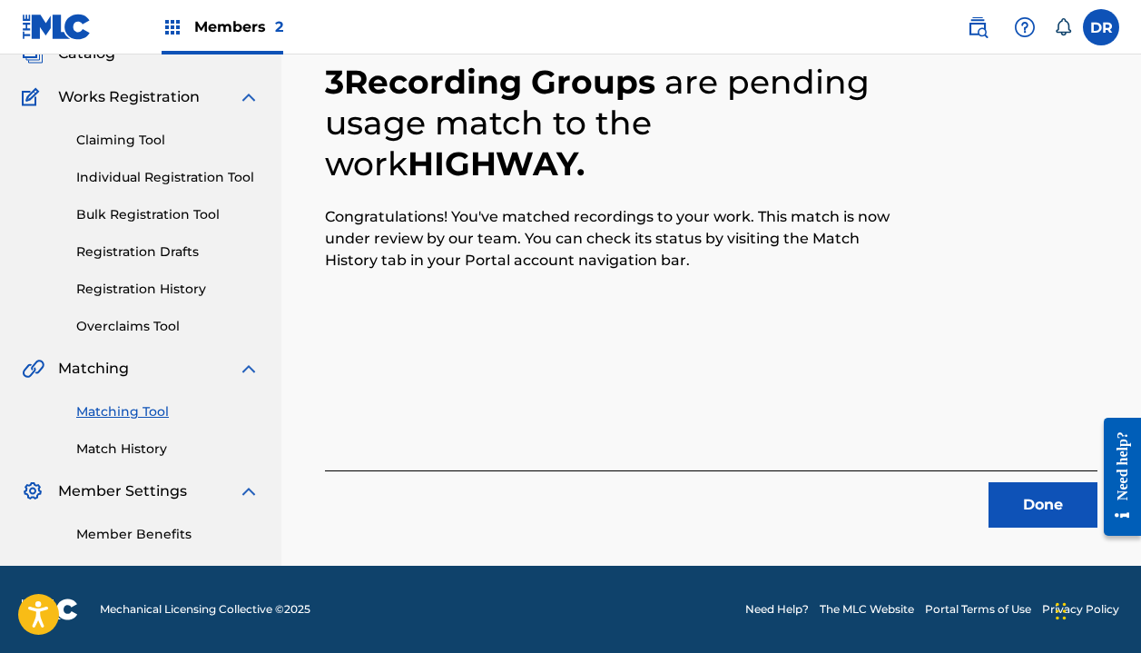
click at [1011, 478] on div "Done" at bounding box center [711, 498] width 773 height 57
click at [1011, 499] on button "Done" at bounding box center [1043, 504] width 109 height 45
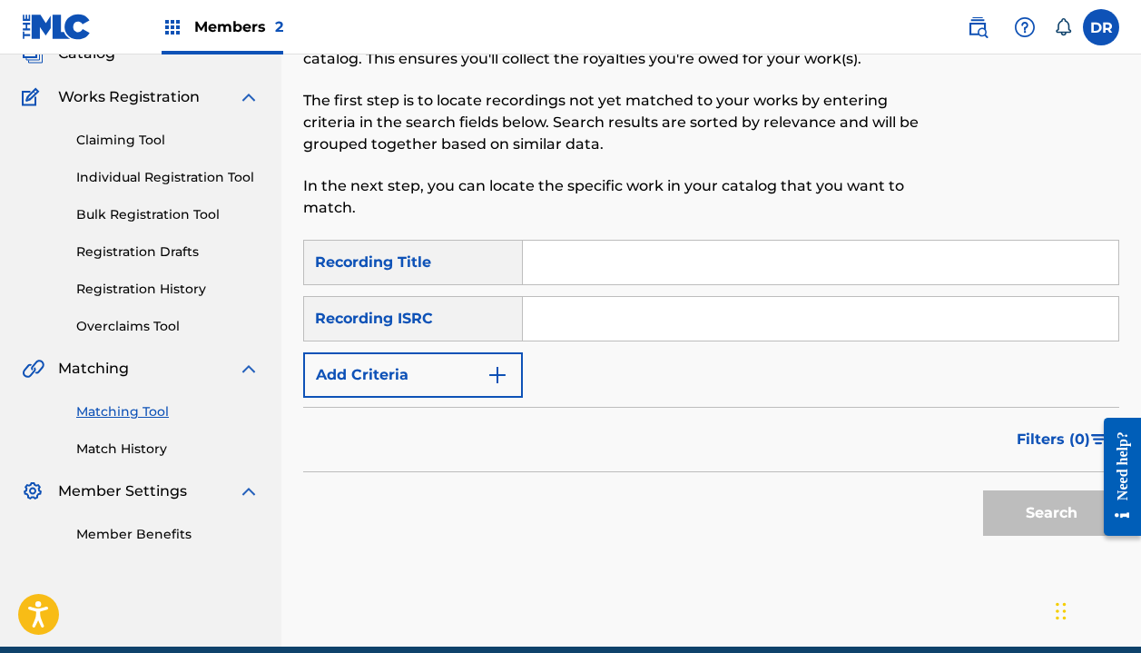
click at [581, 288] on div "SearchWithCriteria62f818fd-9d26-4390-ad29-5aa3f68eeb89 Recording Title SearchWi…" at bounding box center [711, 319] width 816 height 158
click at [580, 276] on input "Search Form" at bounding box center [821, 263] width 596 height 44
type input "signal"
click at [415, 374] on button "Add Criteria" at bounding box center [413, 374] width 220 height 45
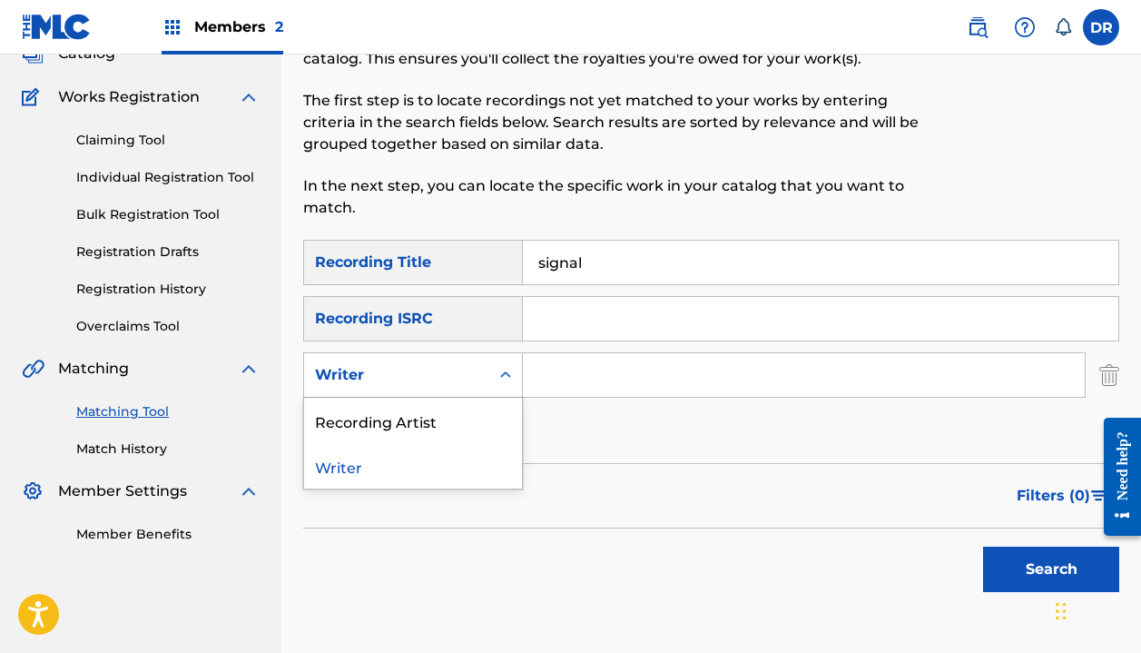
click at [415, 374] on div "Writer" at bounding box center [396, 375] width 163 height 22
click at [406, 428] on div "Recording Artist" at bounding box center [413, 420] width 218 height 45
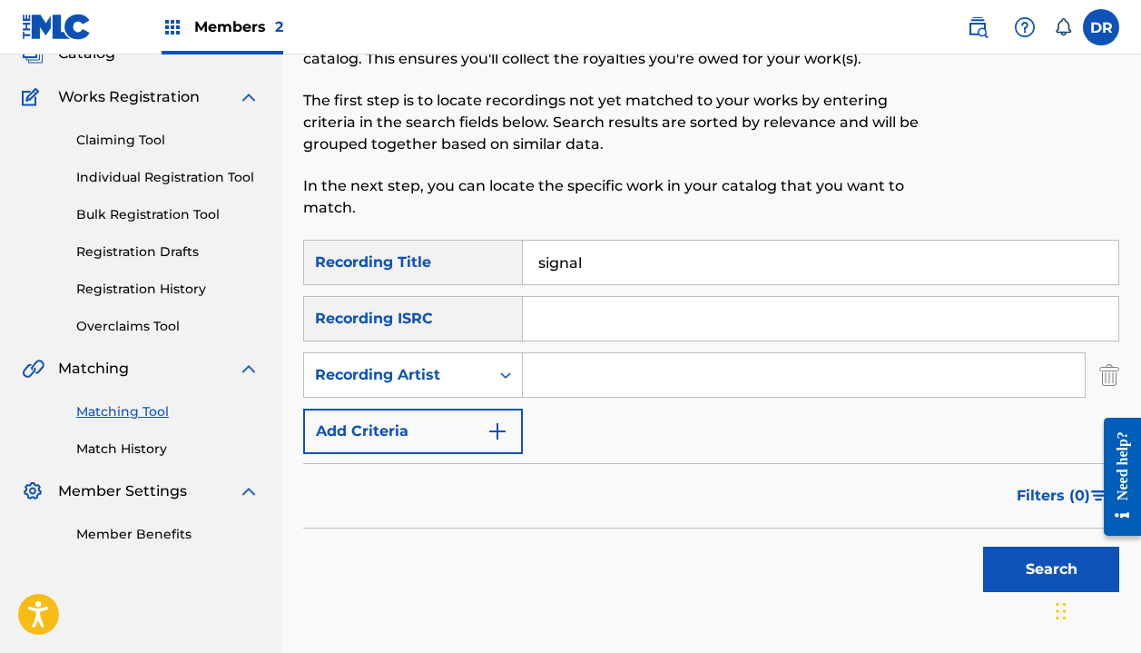
click at [546, 375] on input "Search Form" at bounding box center [804, 375] width 562 height 44
type input "automatic"
click at [1051, 569] on button "Search" at bounding box center [1051, 569] width 136 height 45
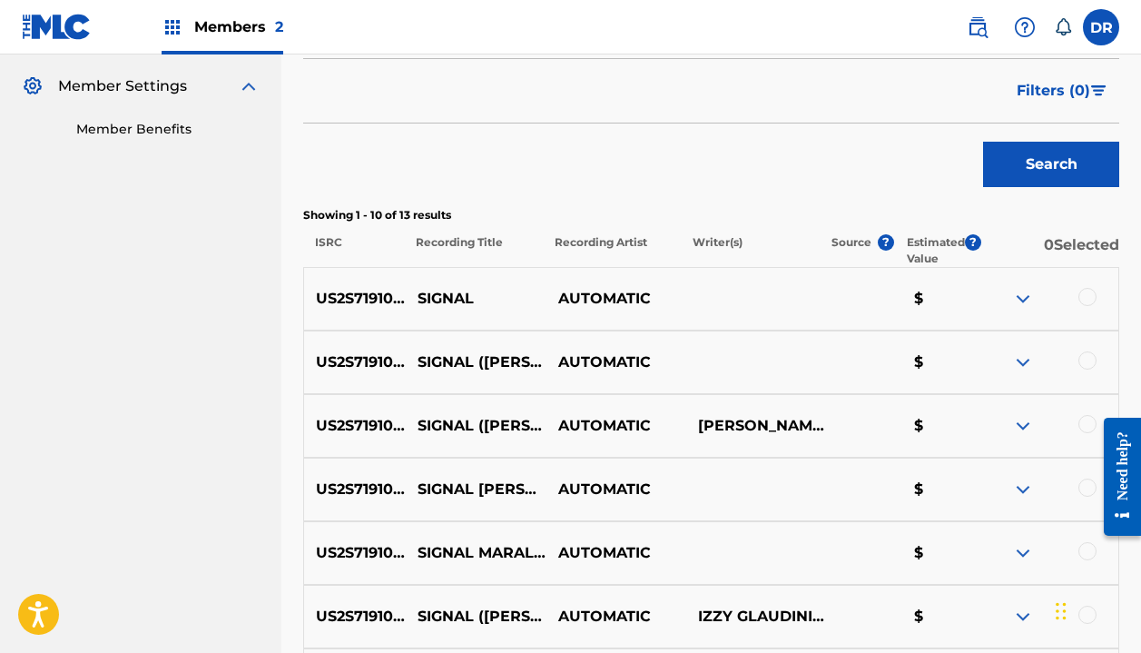
scroll to position [536, 0]
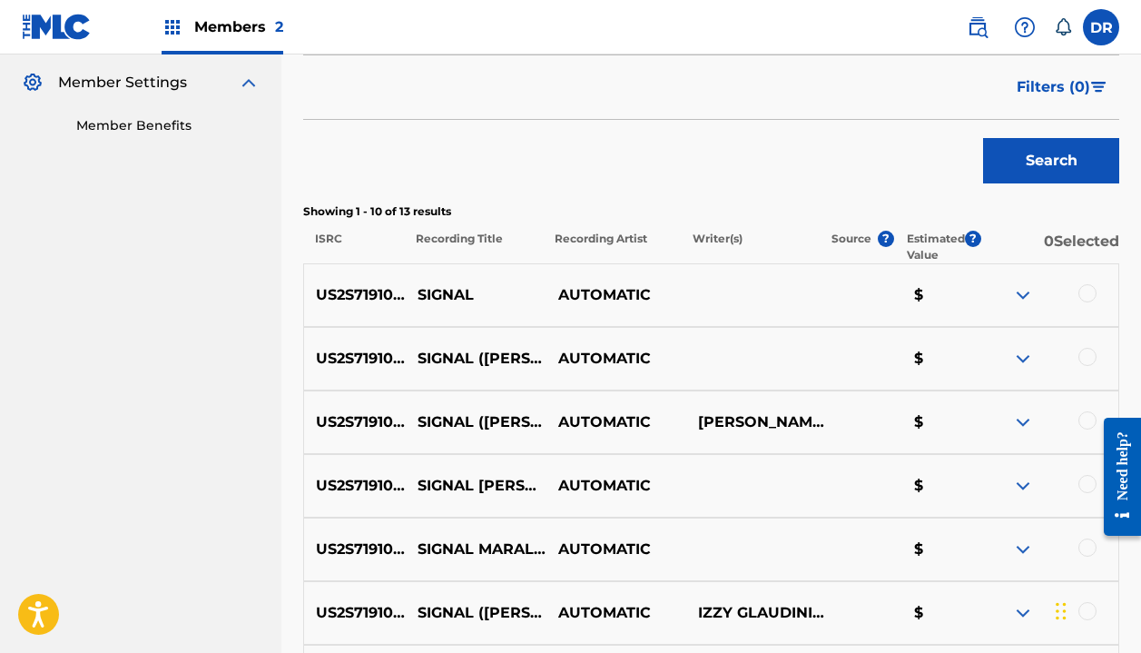
click at [1093, 291] on div at bounding box center [1088, 293] width 18 height 18
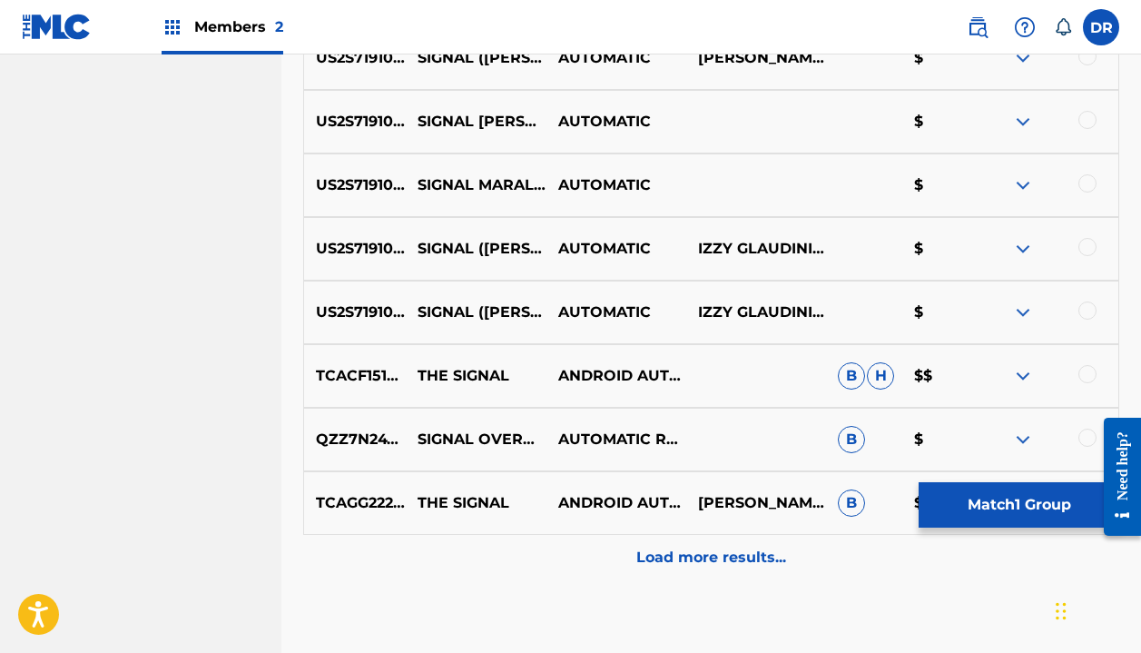
scroll to position [901, 0]
click at [984, 509] on button "Match 1 Group" at bounding box center [1019, 504] width 201 height 45
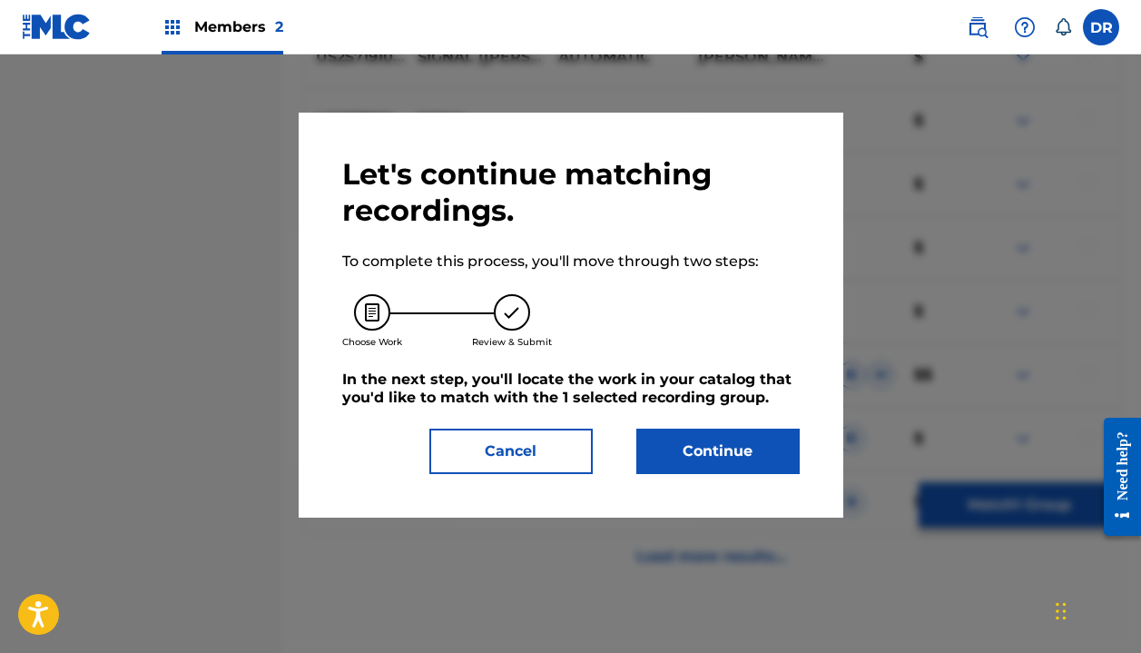
click at [716, 438] on button "Continue" at bounding box center [717, 451] width 163 height 45
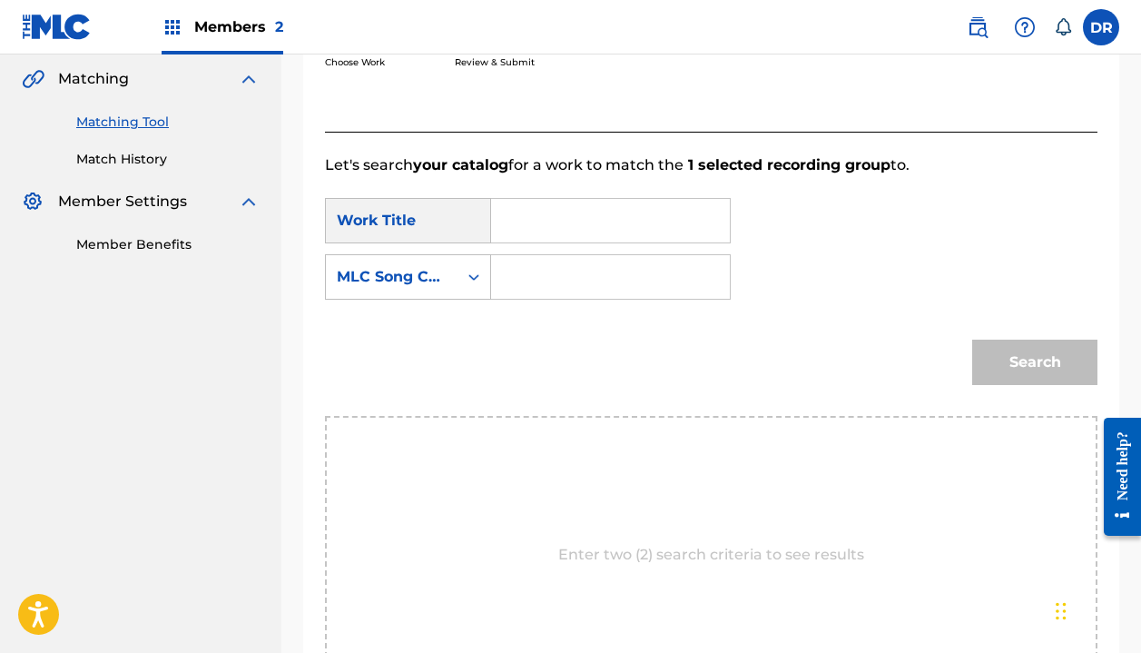
click at [600, 220] on input "Search Form" at bounding box center [611, 221] width 208 height 44
type input "a"
type input "signal"
click at [557, 255] on strong "signal" at bounding box center [545, 260] width 46 height 17
click at [501, 281] on div "Search Form" at bounding box center [611, 276] width 240 height 45
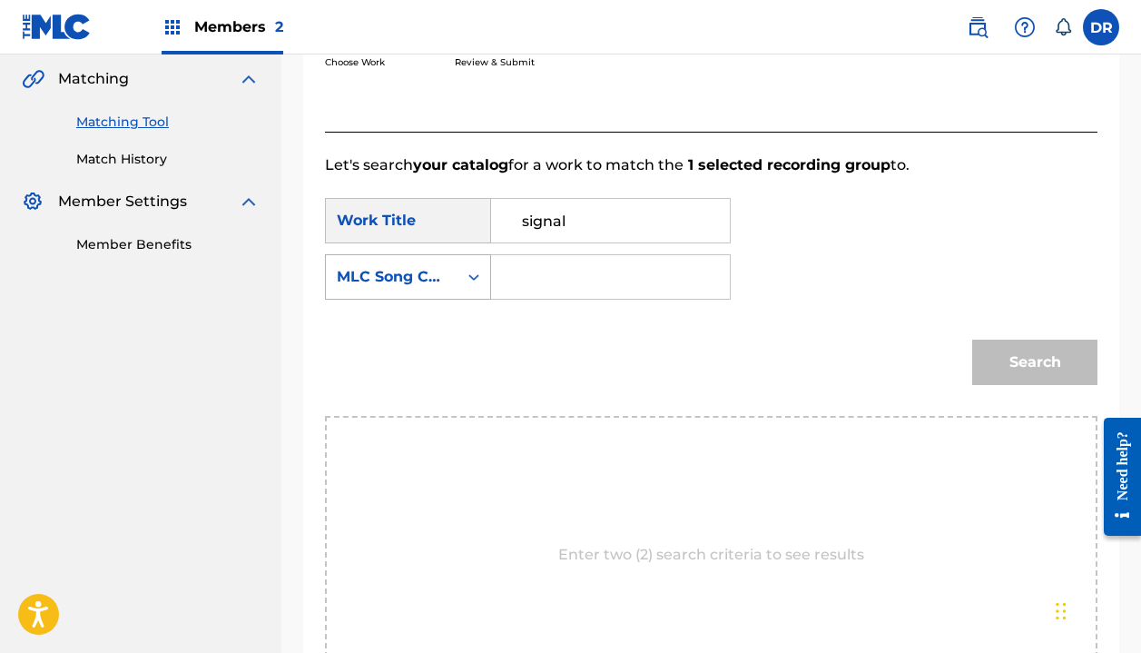
click at [449, 281] on div "MLC Song Code" at bounding box center [392, 277] width 132 height 35
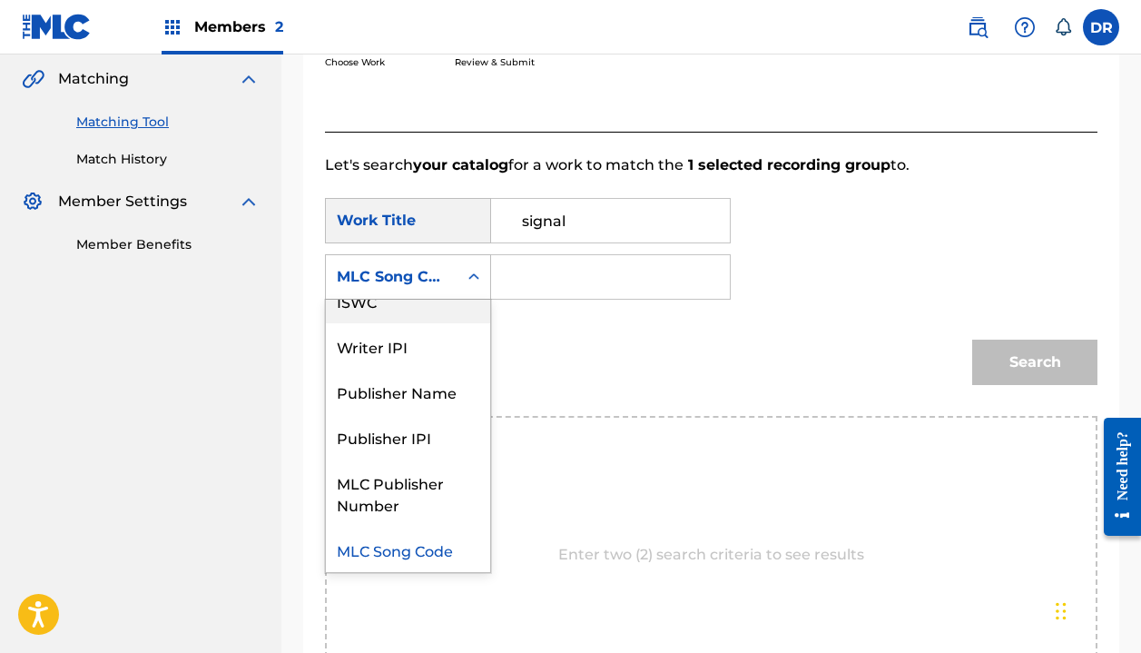
scroll to position [0, 0]
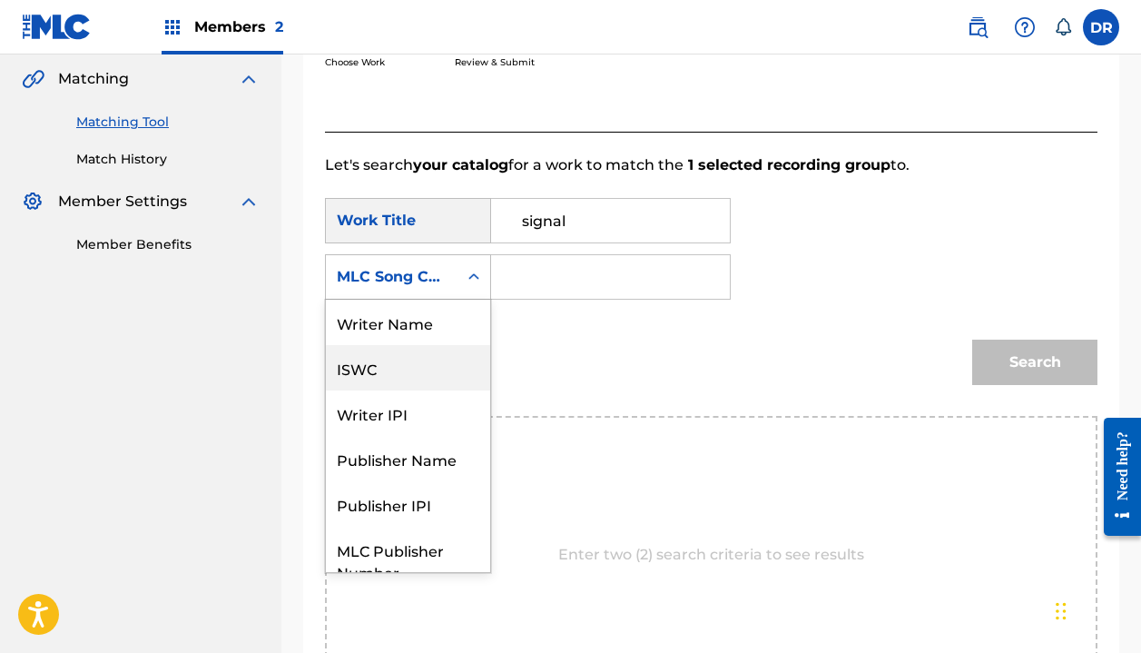
click at [425, 320] on div "Writer Name" at bounding box center [408, 322] width 164 height 45
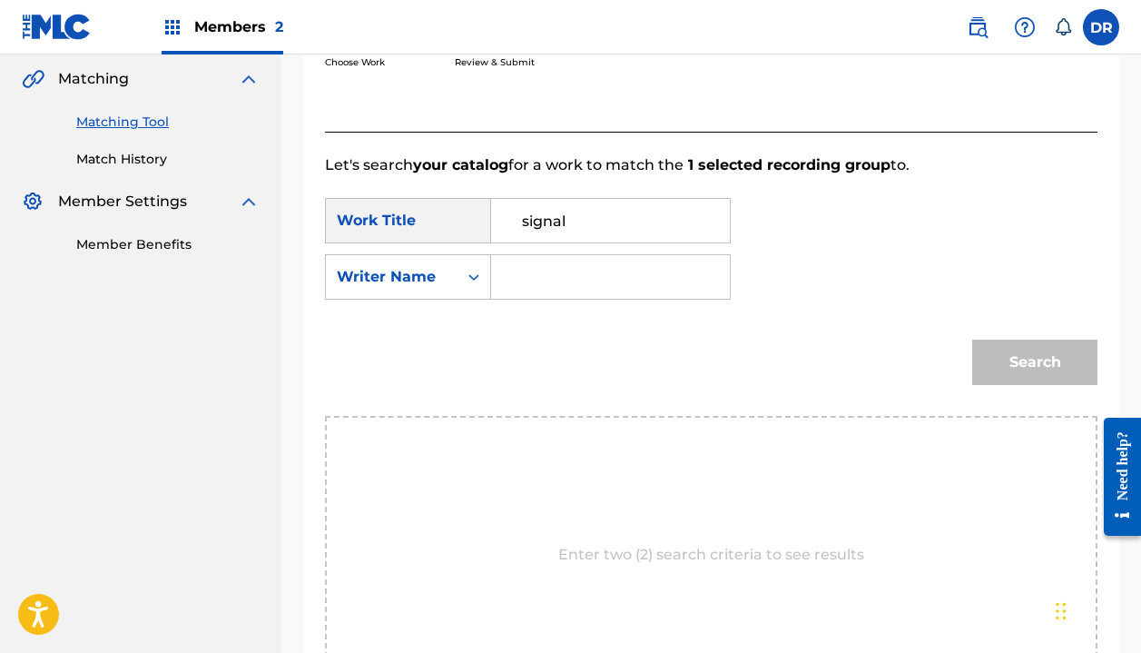
click at [567, 302] on div "SearchWithCriteriaa801dd49-d310-4b0e-98df-e78768fe4a57 Work Title signal Search…" at bounding box center [711, 254] width 773 height 113
click at [567, 285] on input "Search Form" at bounding box center [611, 277] width 208 height 44
type input "halle"
click at [1035, 362] on button "Search" at bounding box center [1034, 362] width 125 height 45
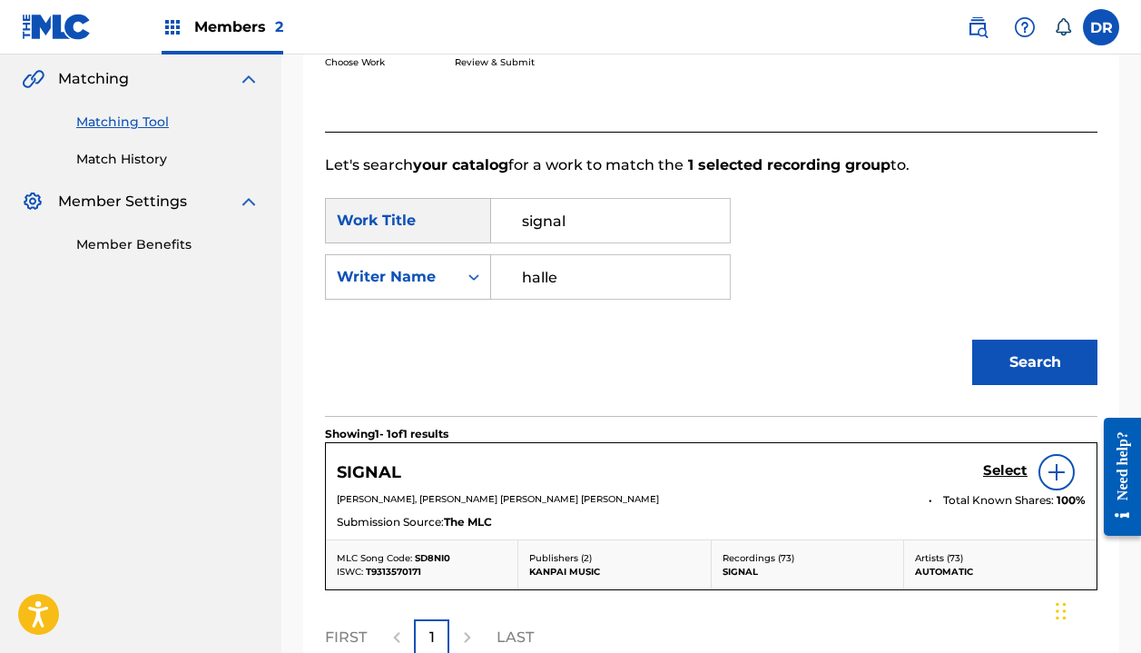
scroll to position [517, 0]
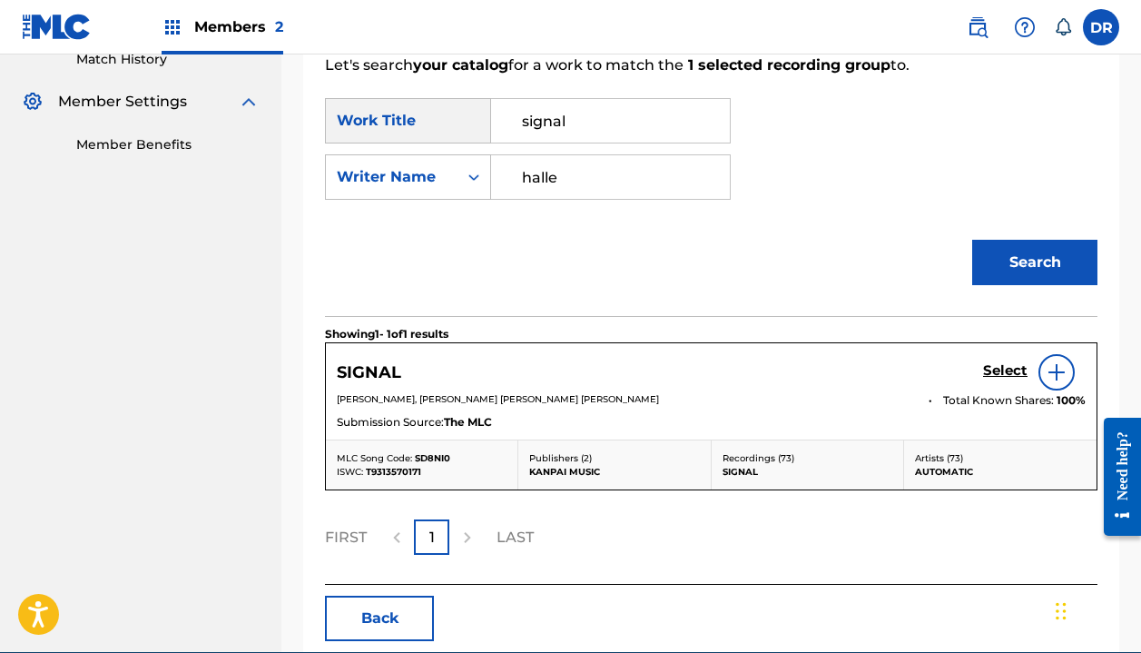
click at [1003, 371] on h5 "Select" at bounding box center [1005, 370] width 44 height 17
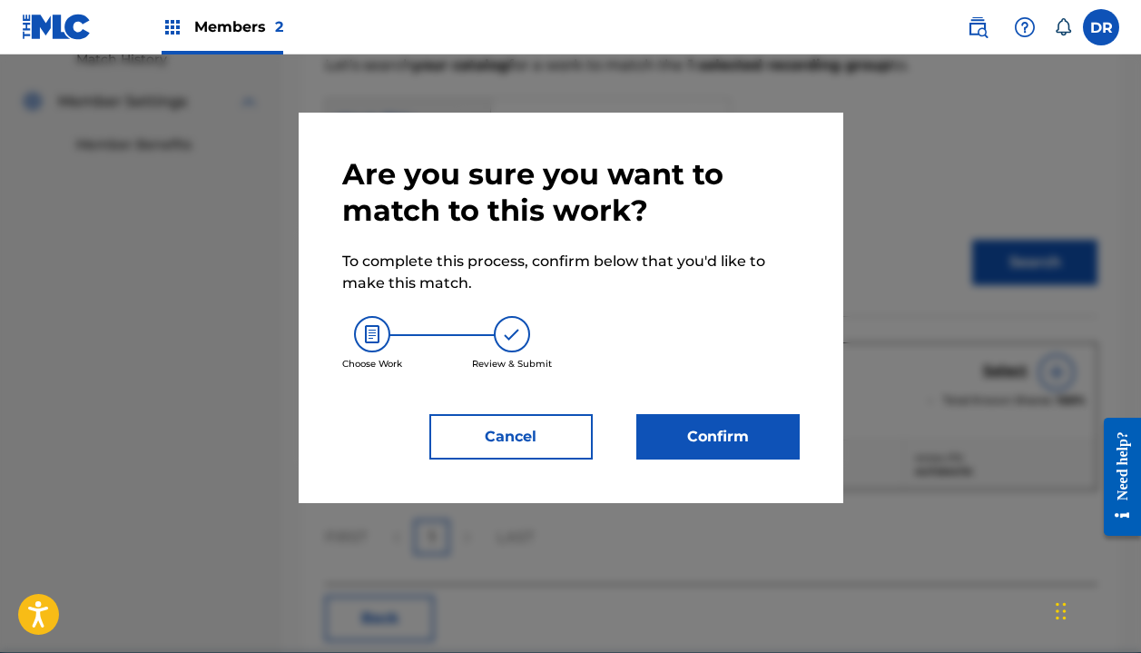
click at [724, 442] on button "Confirm" at bounding box center [717, 436] width 163 height 45
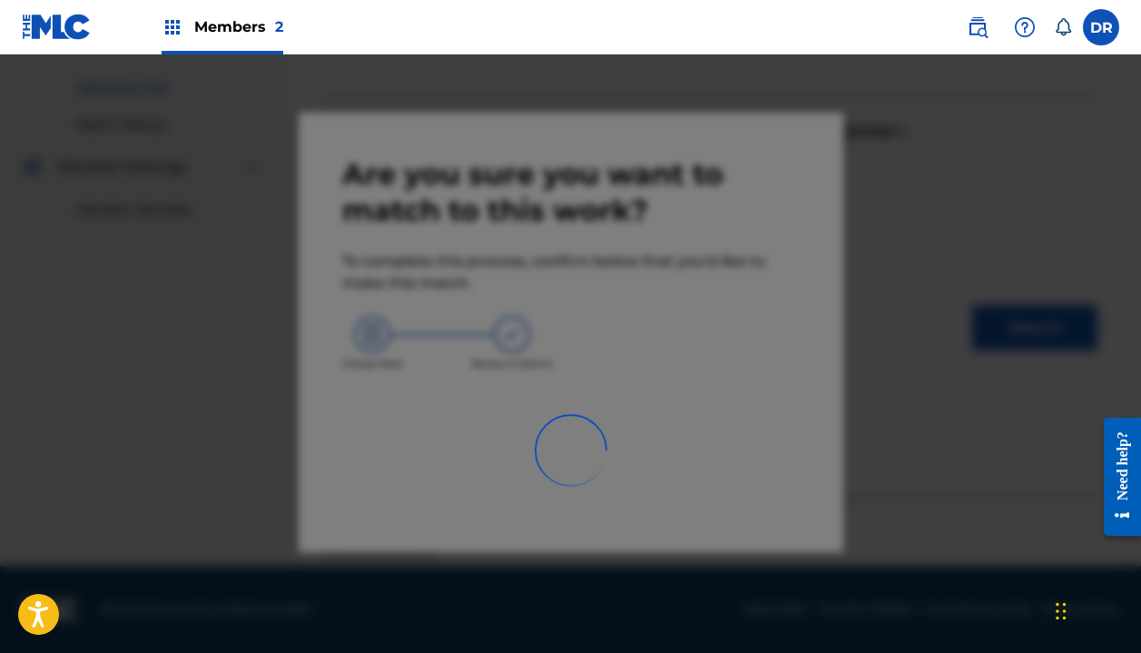
scroll to position [127, 0]
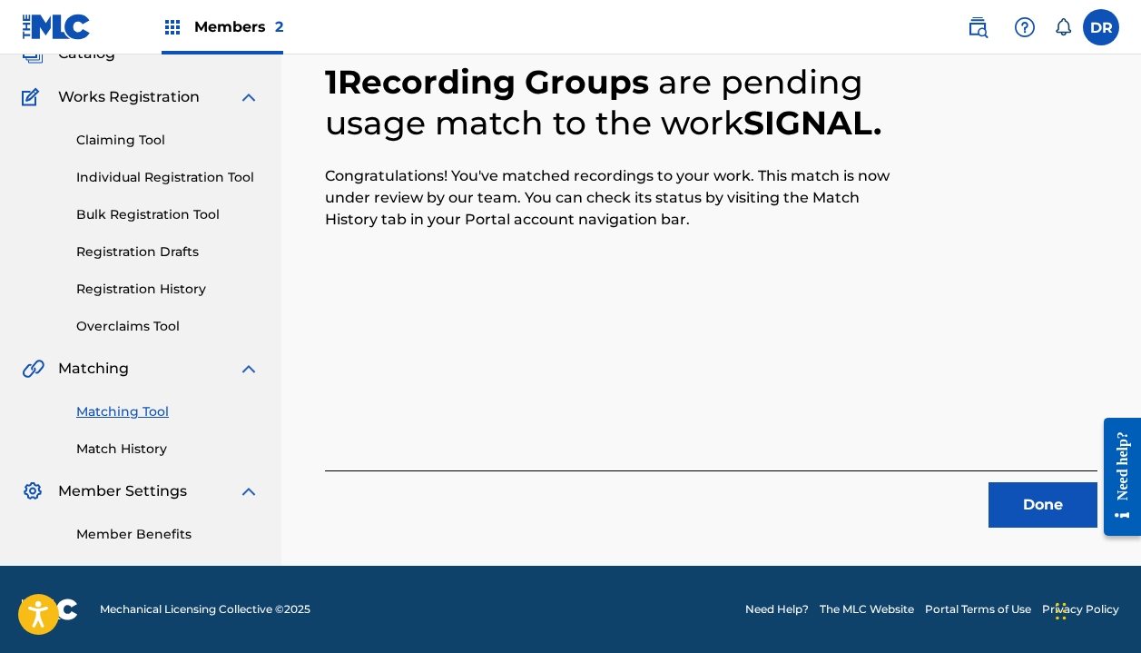
click at [1040, 519] on button "Done" at bounding box center [1043, 504] width 109 height 45
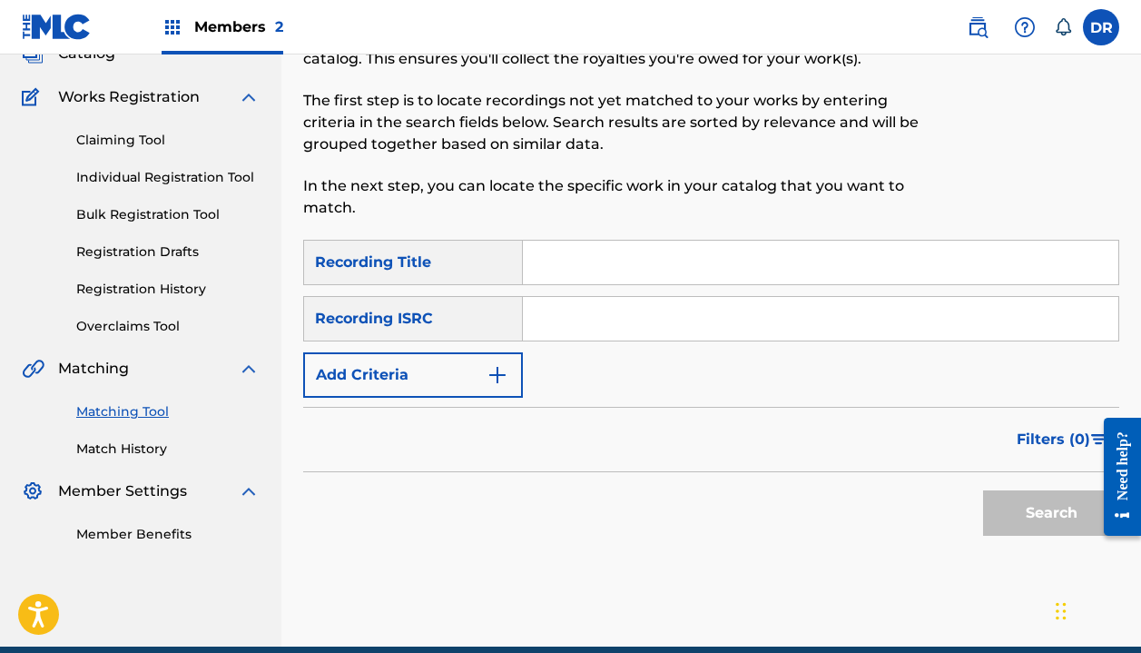
click at [550, 271] on input "Search Form" at bounding box center [821, 263] width 596 height 44
type input "humanoid"
click at [405, 370] on button "Add Criteria" at bounding box center [413, 374] width 220 height 45
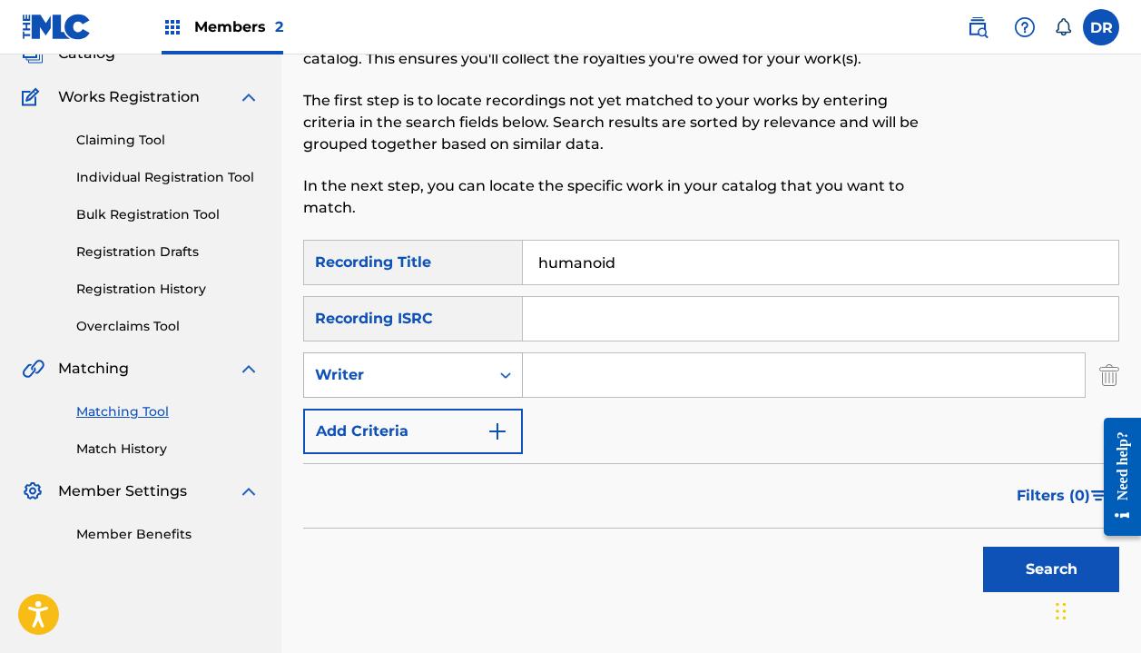
click at [402, 387] on div "Writer" at bounding box center [396, 375] width 185 height 35
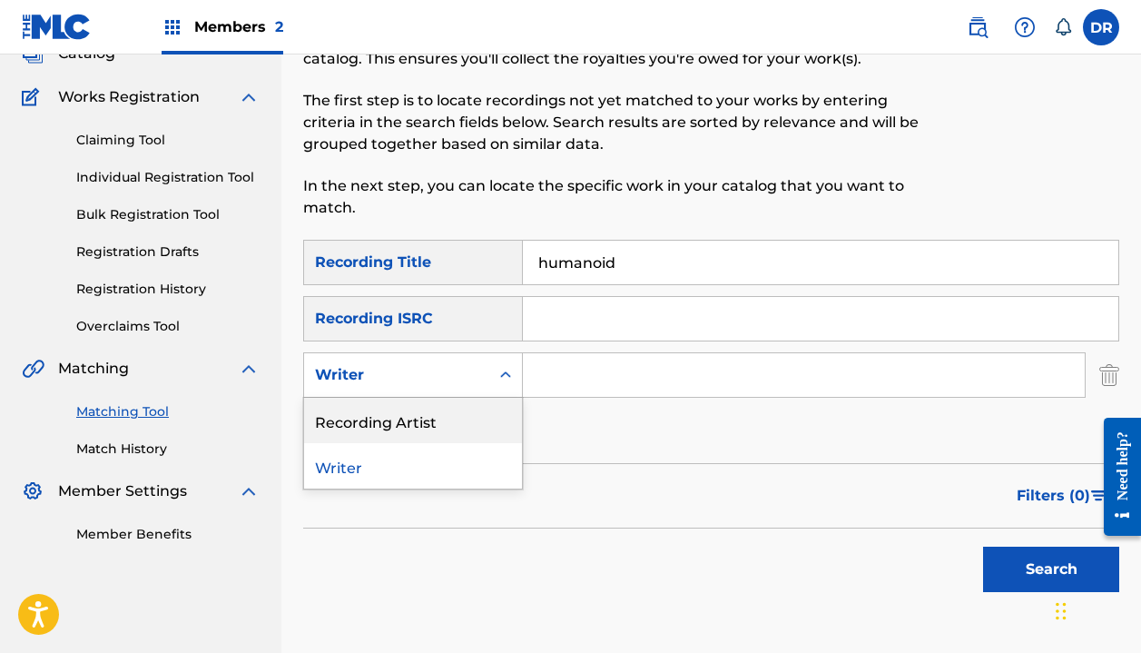
click at [394, 413] on div "Recording Artist" at bounding box center [413, 420] width 218 height 45
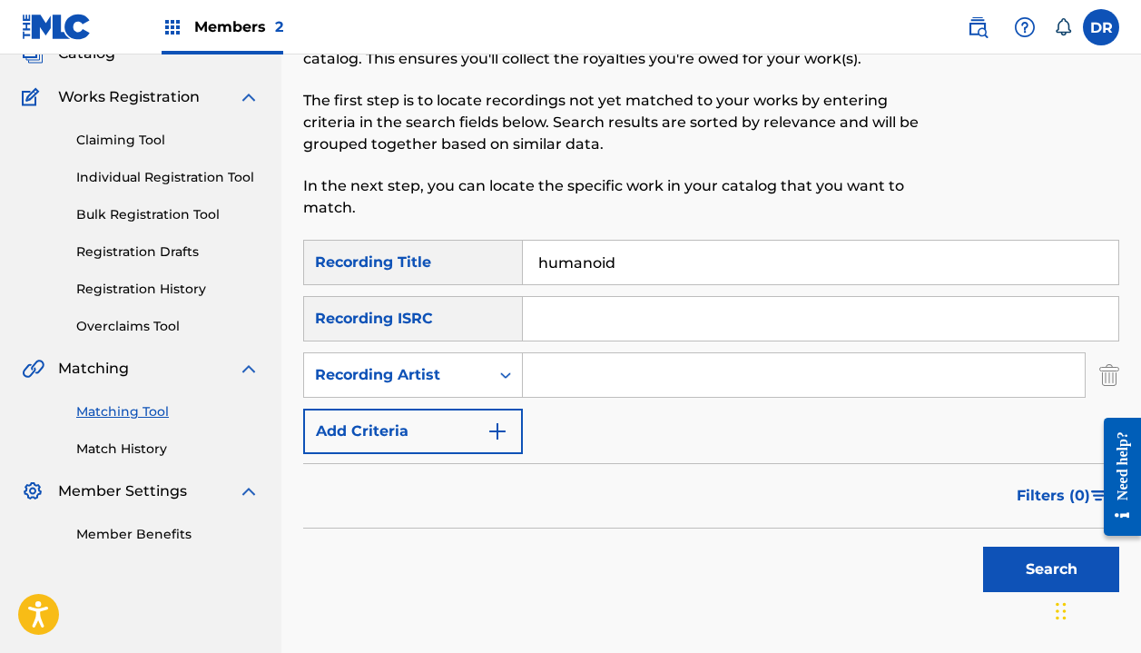
click at [571, 381] on input "Search Form" at bounding box center [804, 375] width 562 height 44
type input "automatic"
click at [1051, 569] on button "Search" at bounding box center [1051, 569] width 136 height 45
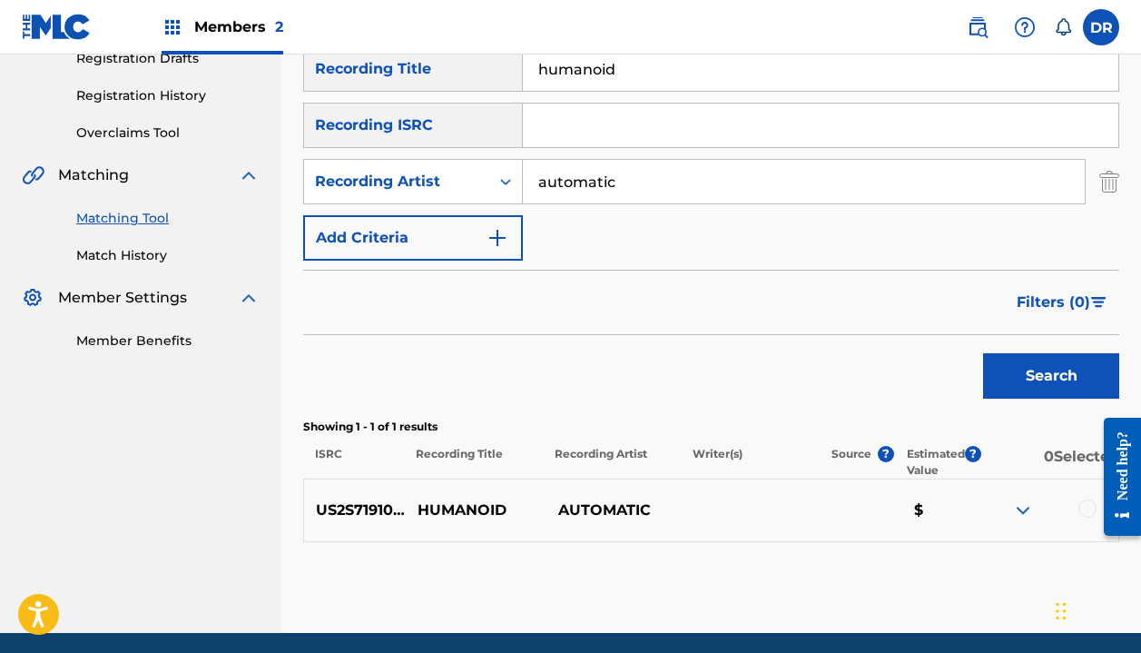
scroll to position [319, 0]
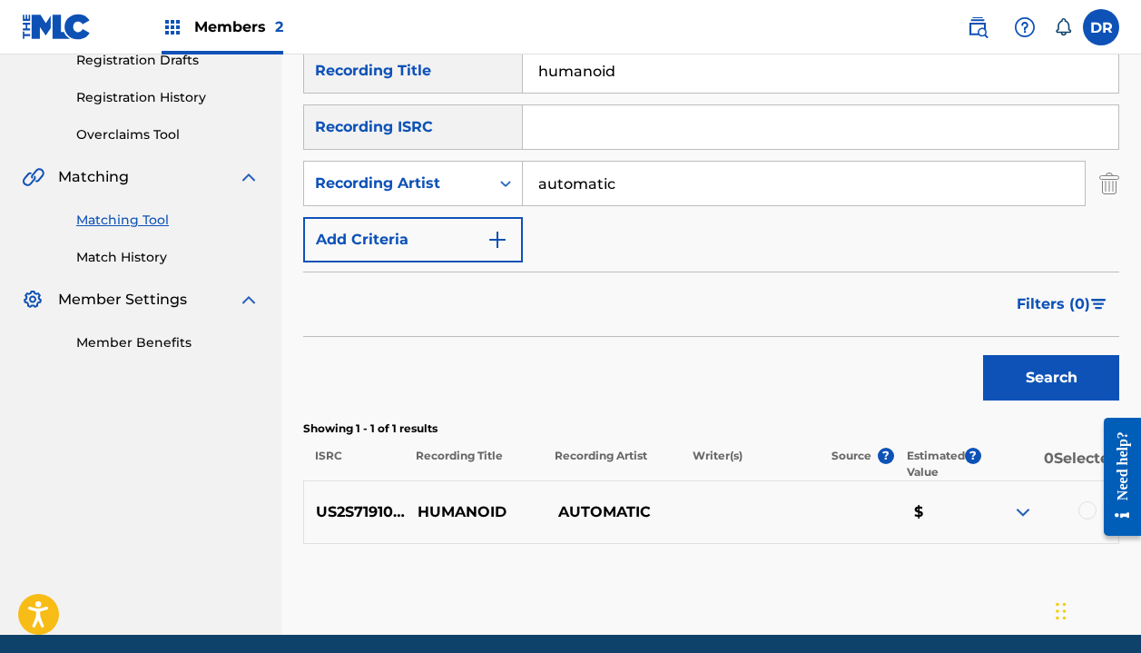
click at [1084, 507] on div at bounding box center [1088, 510] width 18 height 18
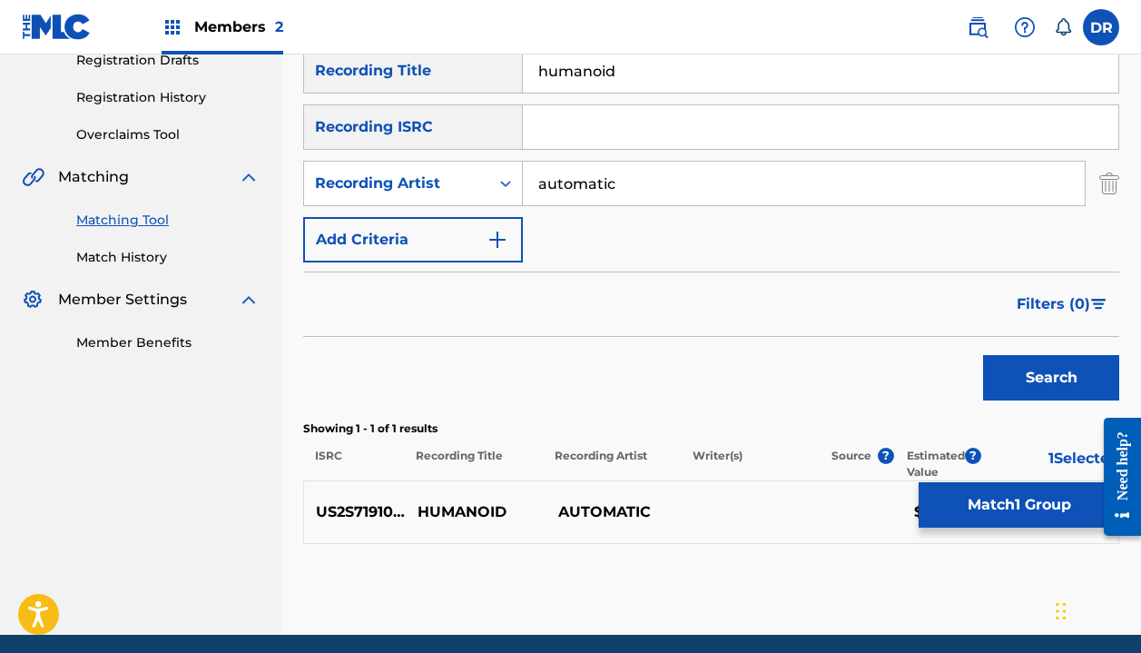
click at [1010, 493] on button "Match 1 Group" at bounding box center [1019, 504] width 201 height 45
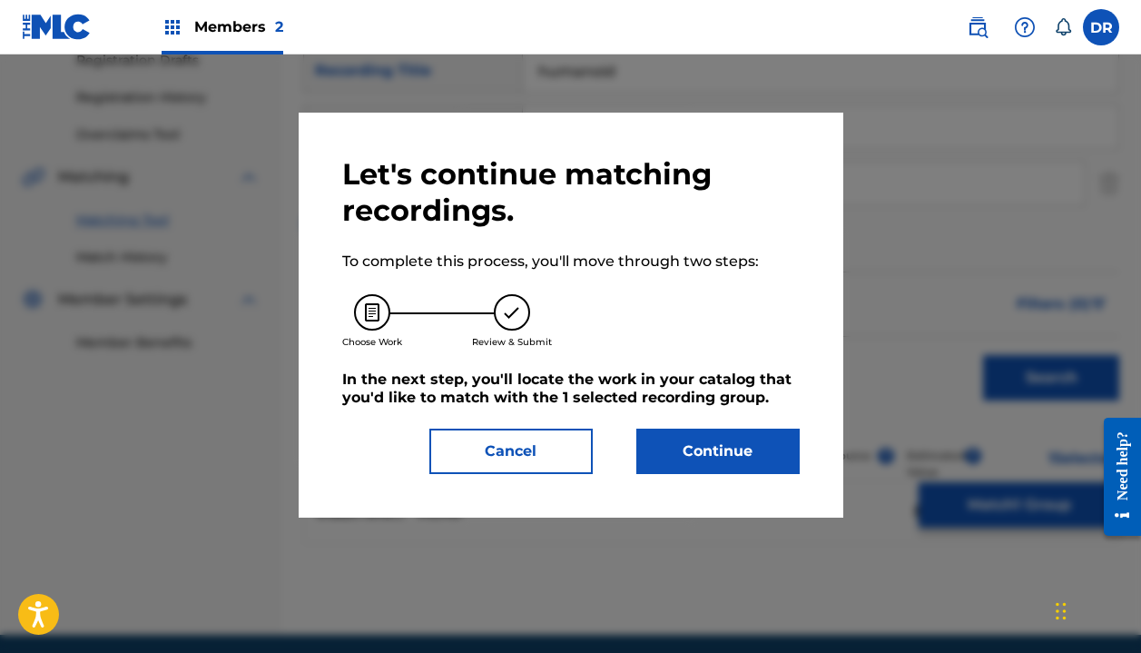
click at [748, 444] on button "Continue" at bounding box center [717, 451] width 163 height 45
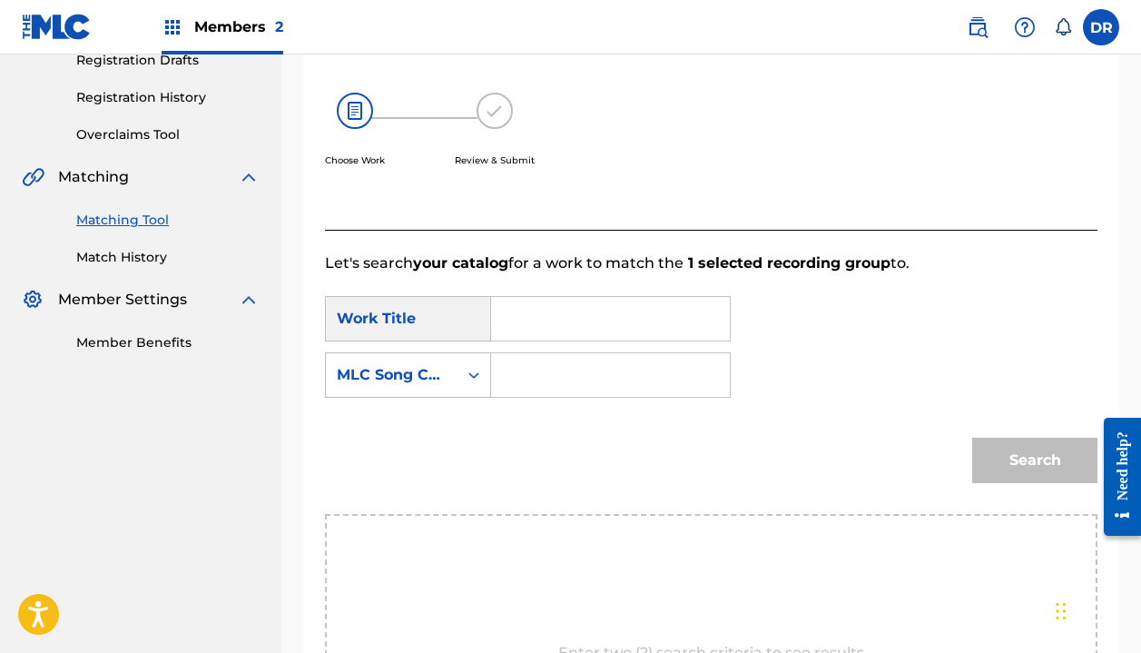
click at [559, 318] on input "Search Form" at bounding box center [611, 319] width 208 height 44
type input "humanoid"
click at [496, 384] on div "Search Form" at bounding box center [611, 374] width 240 height 45
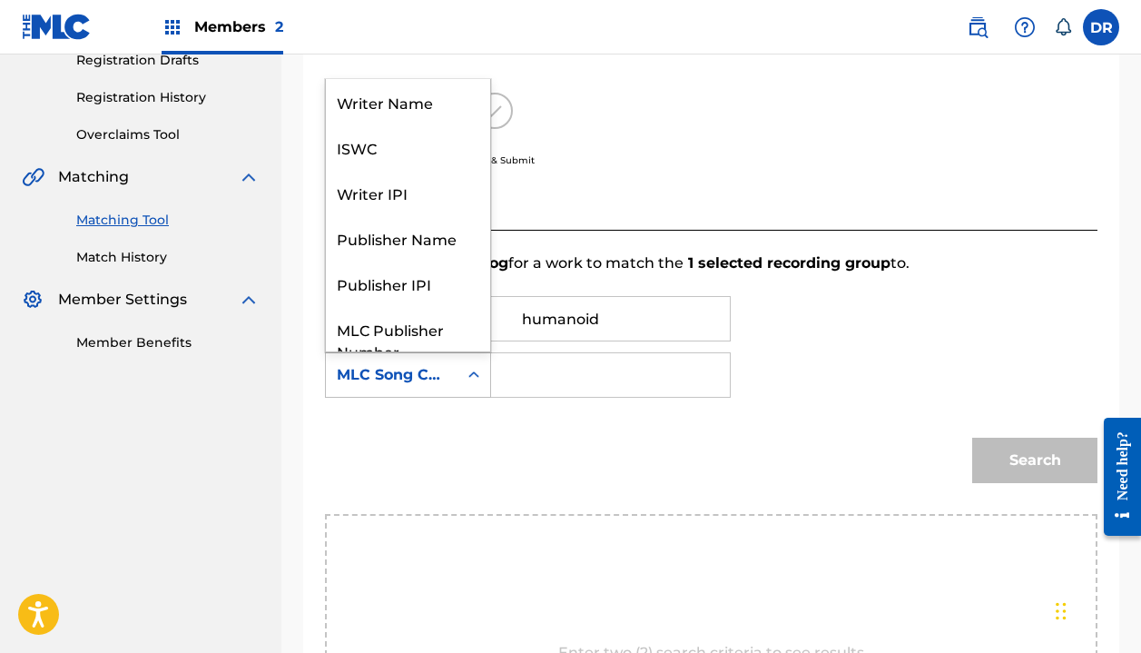
click at [435, 381] on div "MLC Song Code" at bounding box center [392, 375] width 110 height 22
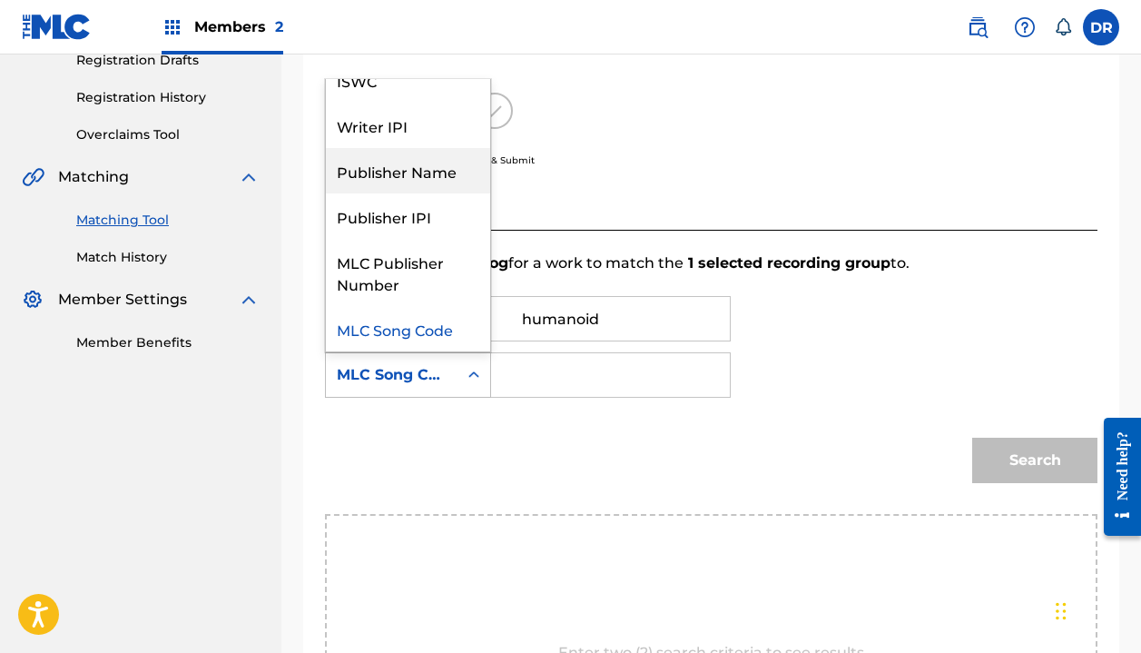
scroll to position [0, 0]
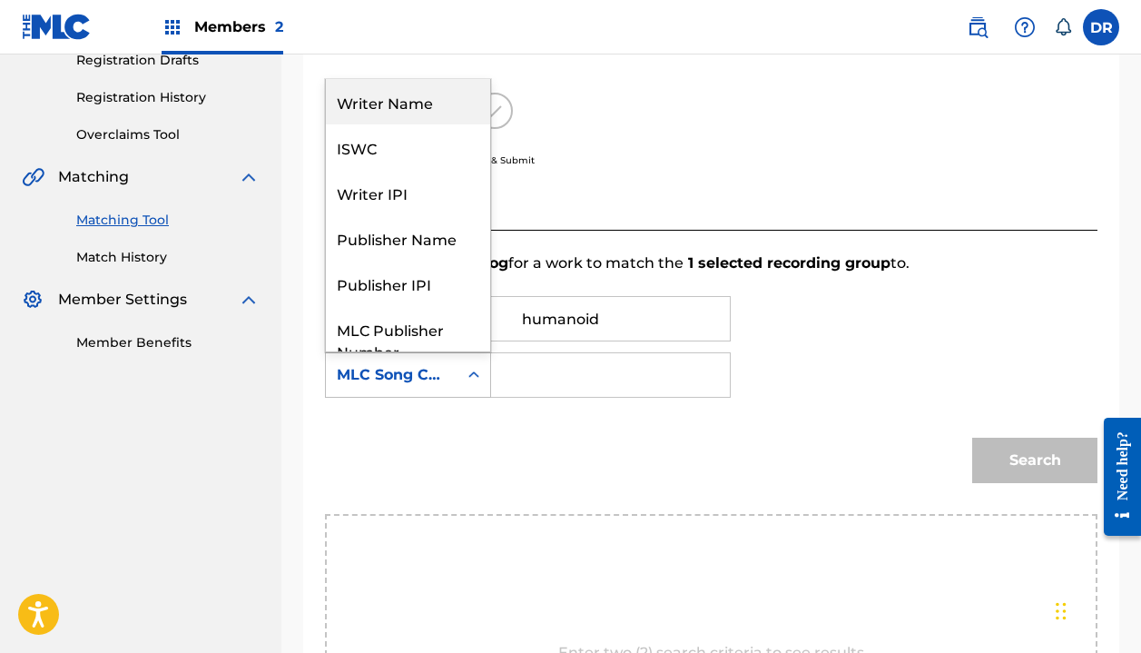
click at [394, 96] on div "Writer Name" at bounding box center [408, 101] width 164 height 45
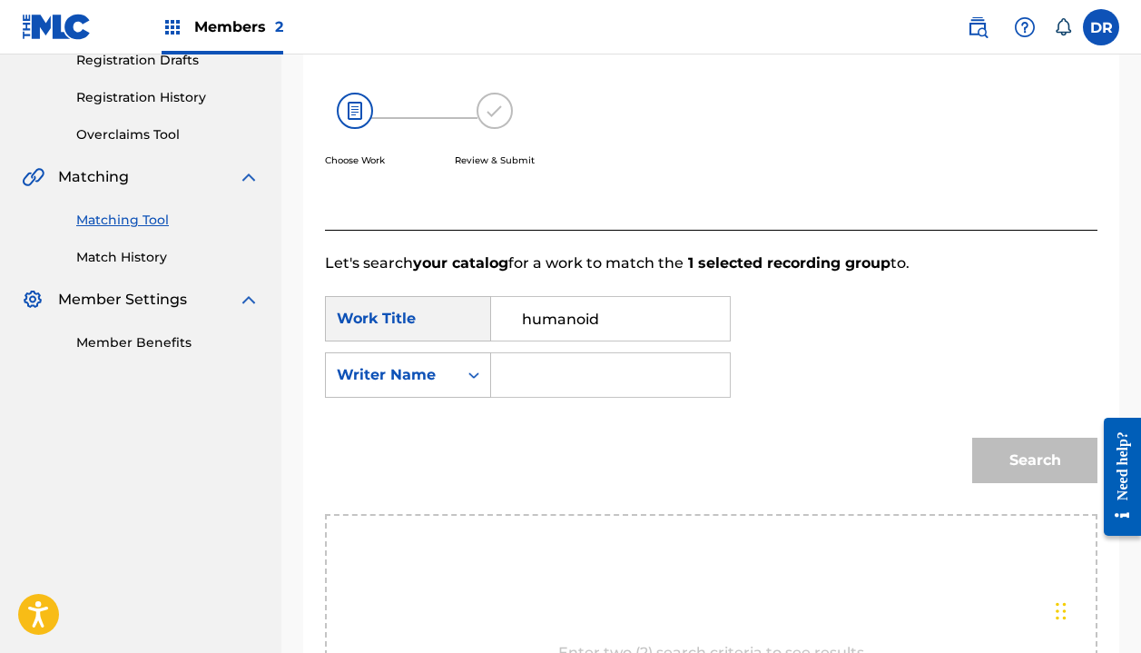
click at [521, 375] on input "Search Form" at bounding box center [611, 375] width 208 height 44
type input "halle"
click at [1035, 460] on button "Search" at bounding box center [1034, 460] width 125 height 45
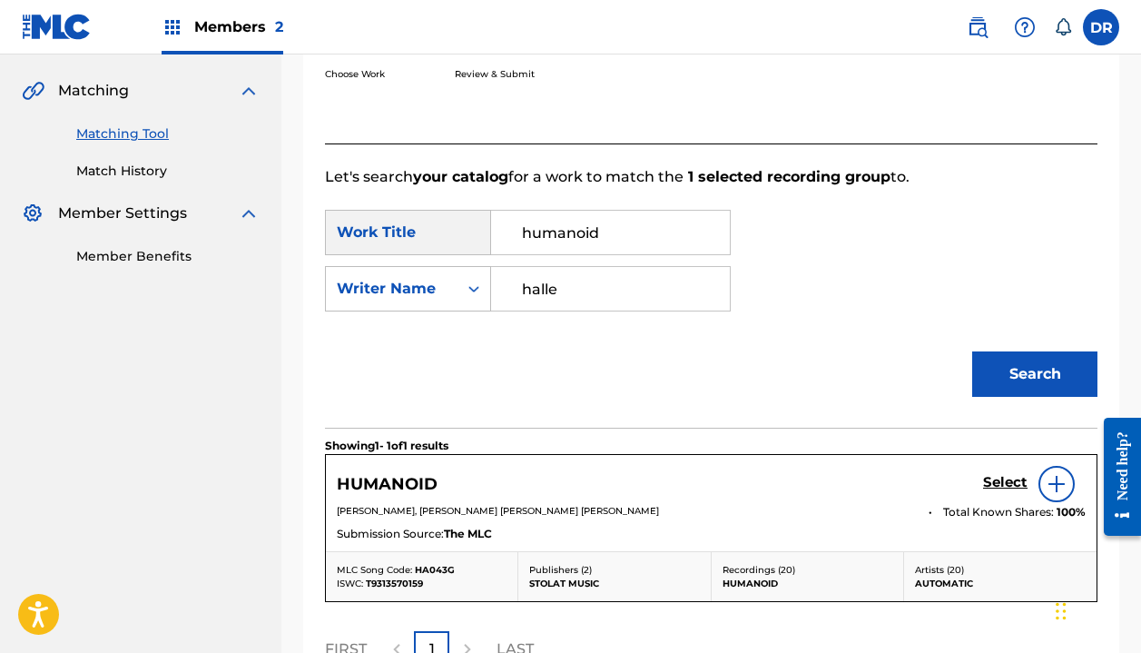
scroll to position [515, 0]
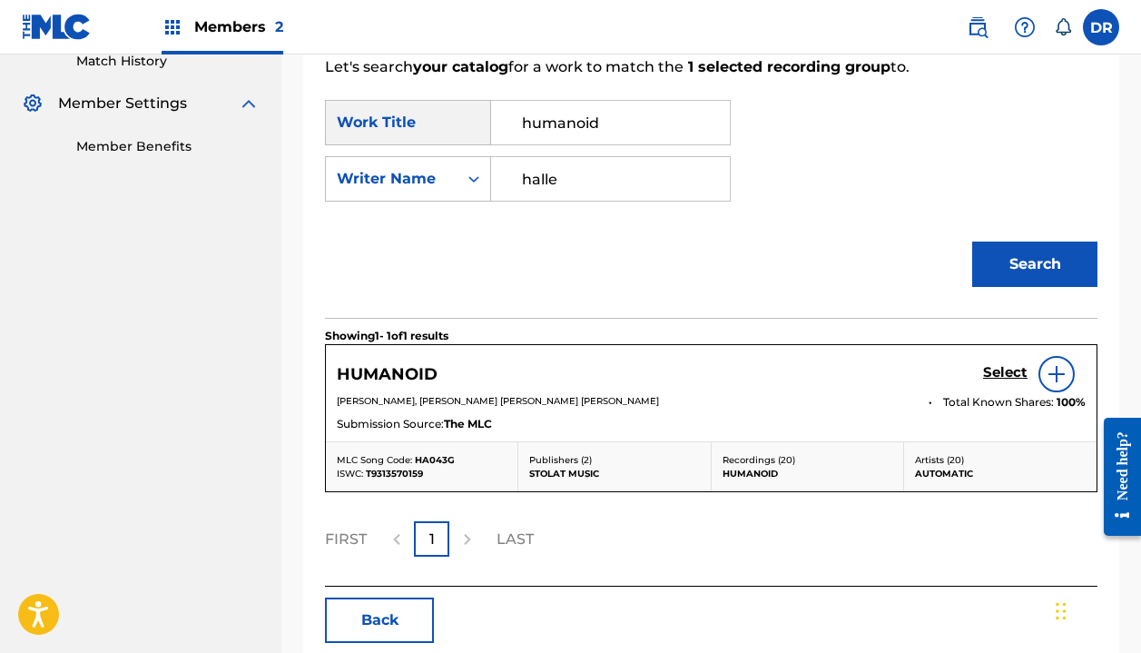
click at [993, 370] on h5 "Select" at bounding box center [1005, 372] width 44 height 17
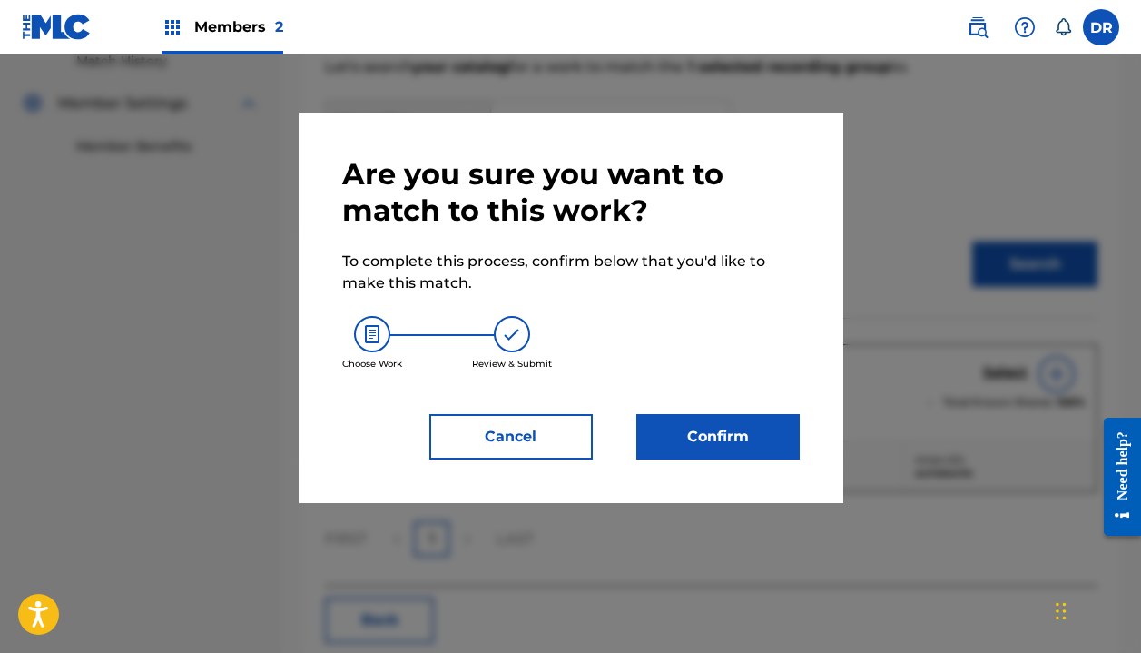
click at [760, 428] on button "Confirm" at bounding box center [717, 436] width 163 height 45
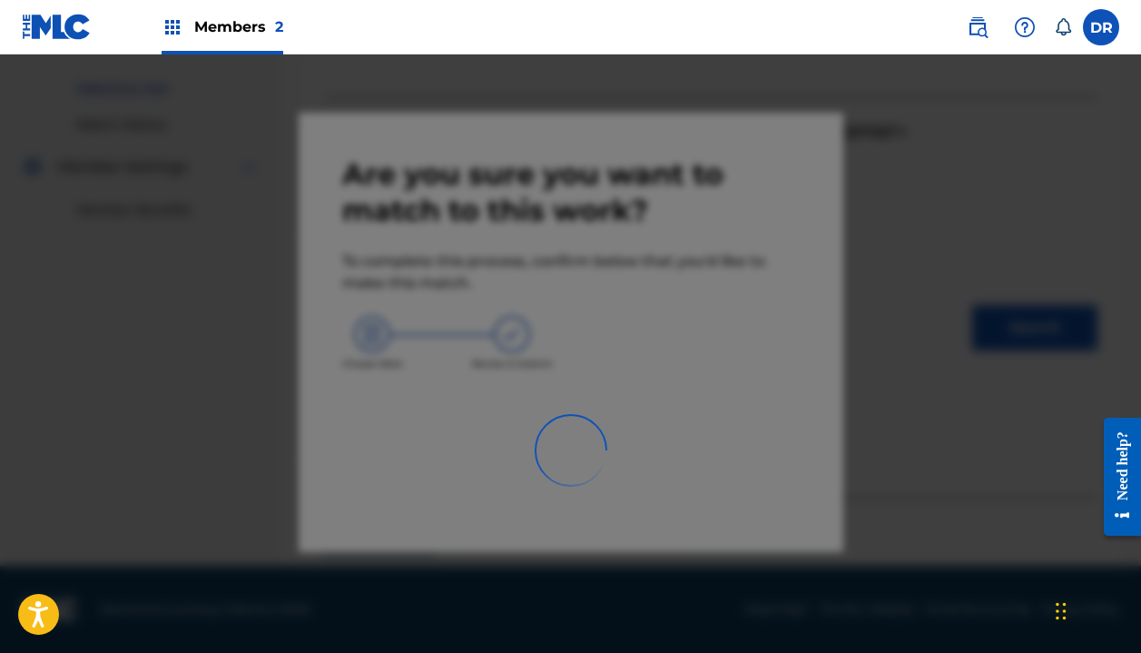
scroll to position [127, 0]
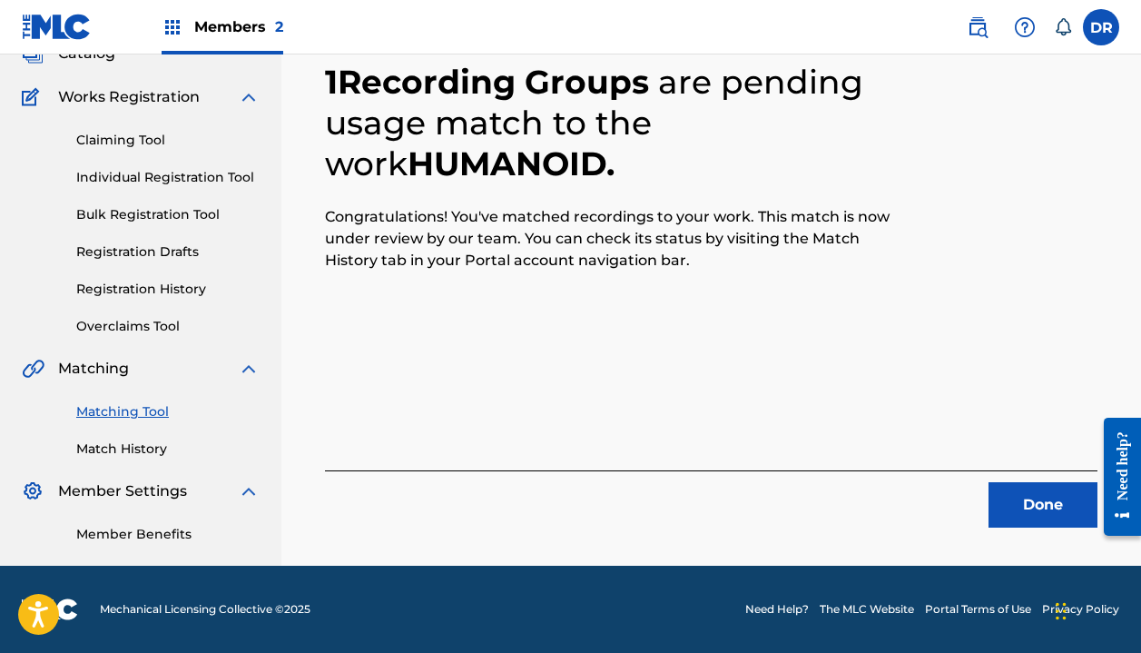
click at [1046, 492] on button "Done" at bounding box center [1043, 504] width 109 height 45
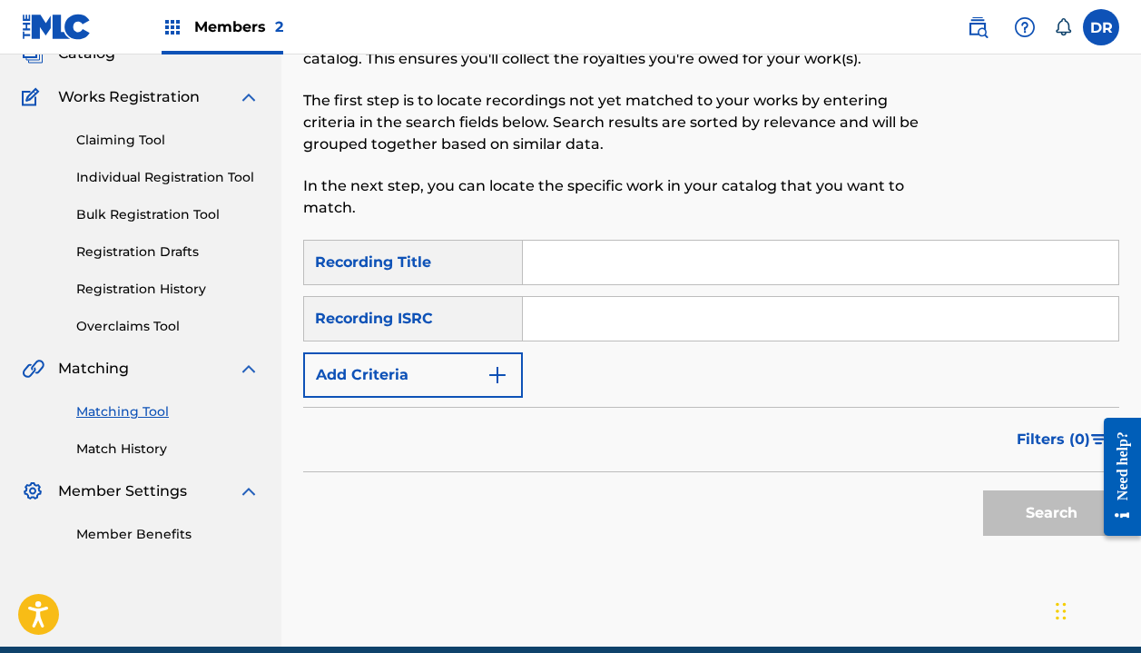
click at [648, 271] on input "Search Form" at bounding box center [821, 263] width 596 height 44
type input "a"
type input "damage"
click at [445, 374] on button "Add Criteria" at bounding box center [413, 374] width 220 height 45
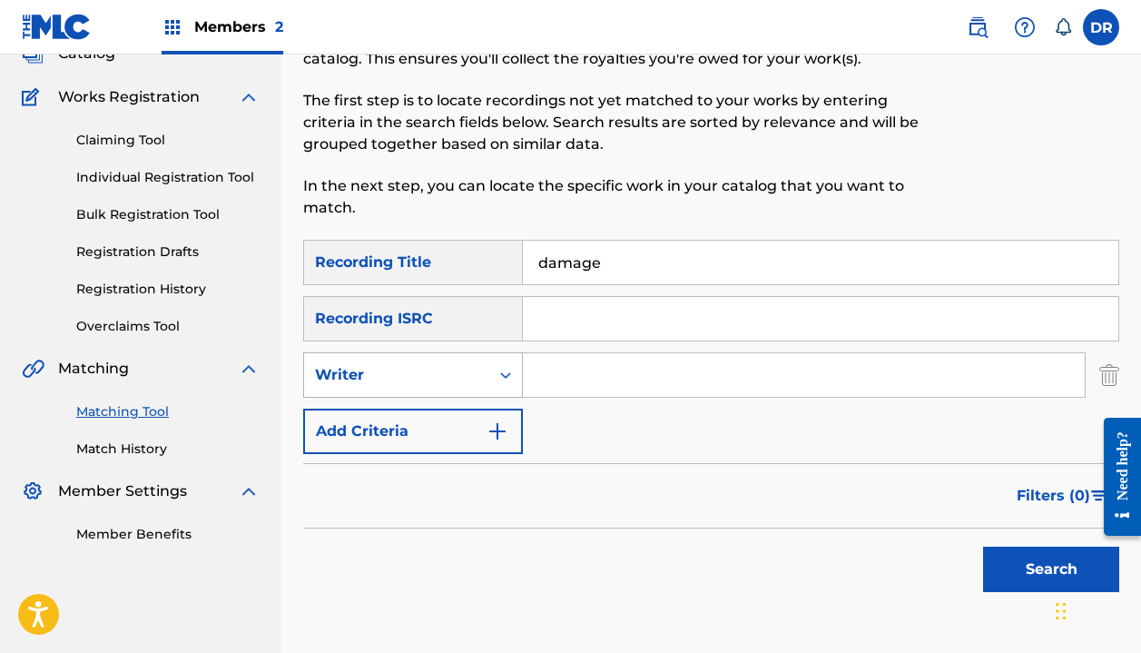
click at [442, 380] on div "Writer" at bounding box center [396, 375] width 163 height 22
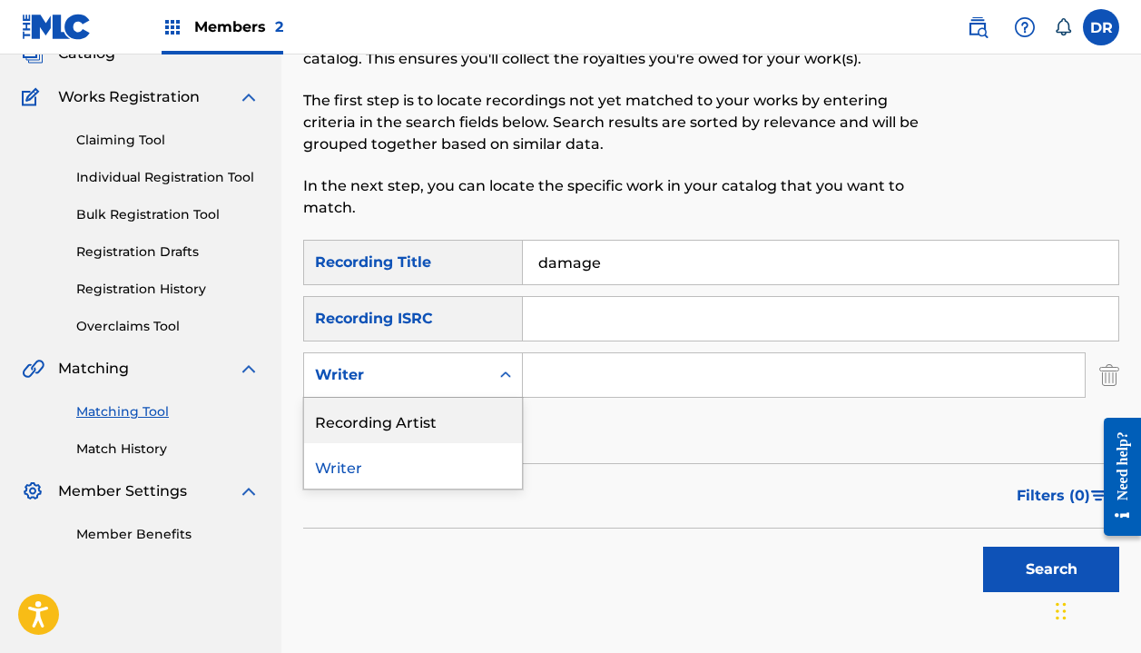
click at [433, 418] on div "Recording Artist" at bounding box center [413, 420] width 218 height 45
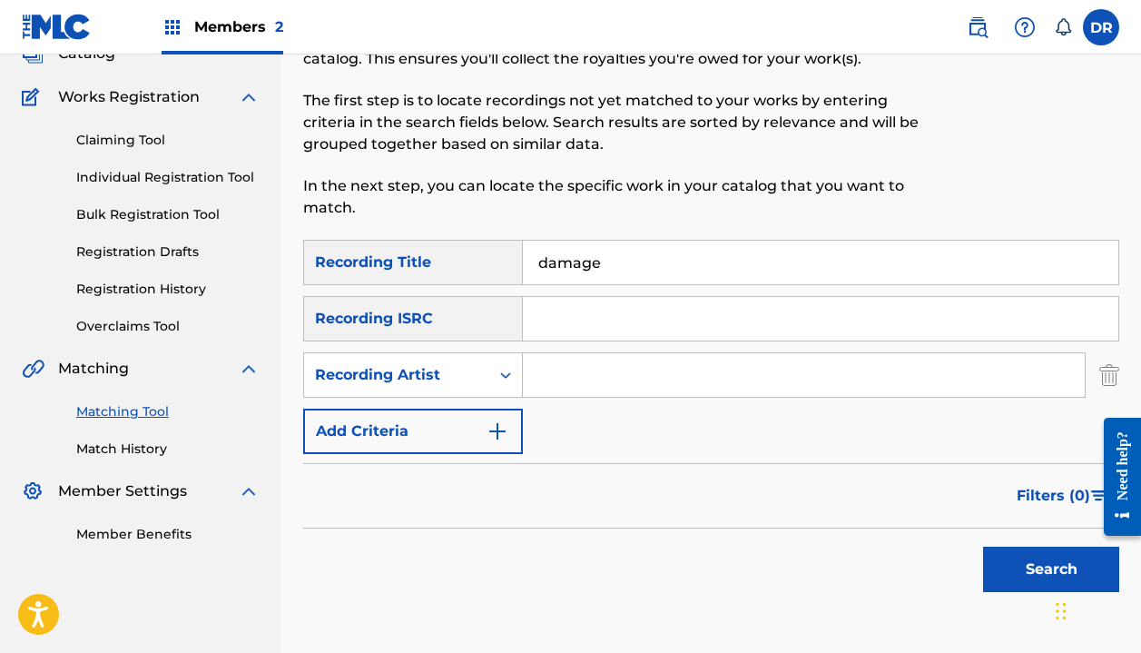
click at [571, 367] on input "Search Form" at bounding box center [804, 375] width 562 height 44
type input "automatic"
click at [1051, 569] on button "Search" at bounding box center [1051, 569] width 136 height 45
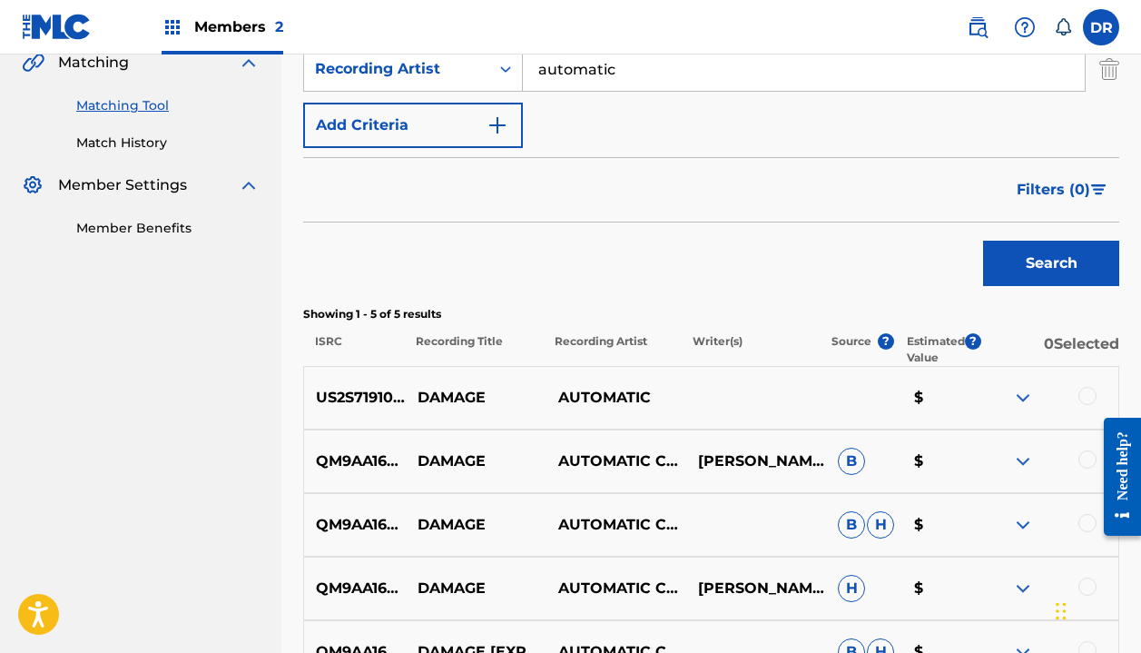
scroll to position [478, 0]
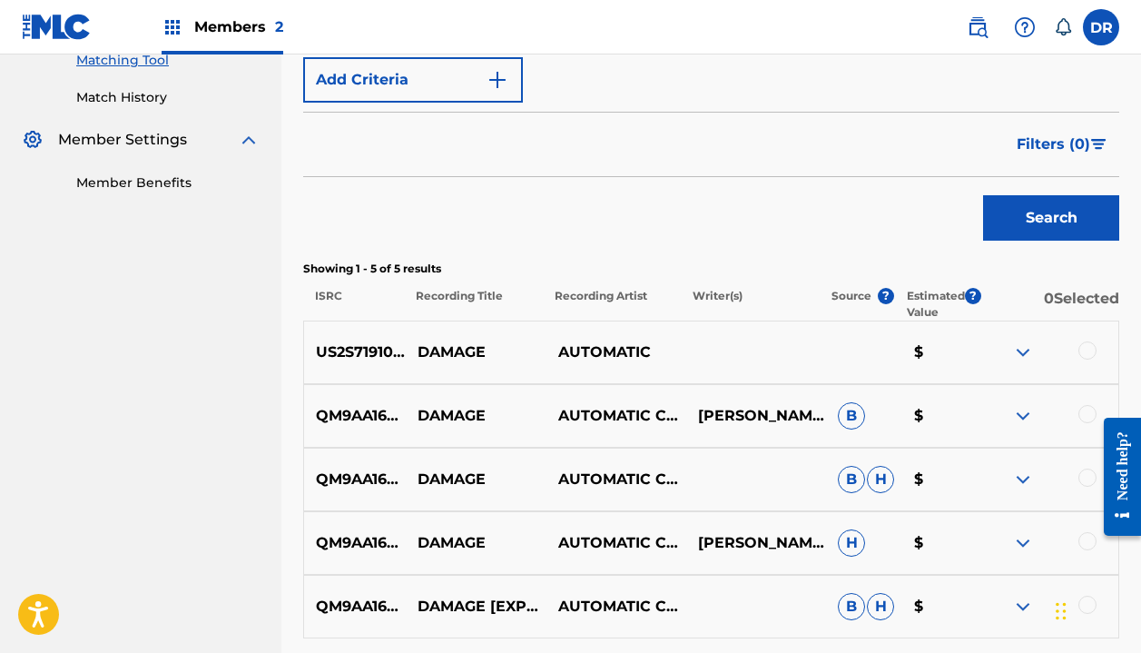
click at [1080, 351] on div at bounding box center [1088, 350] width 18 height 18
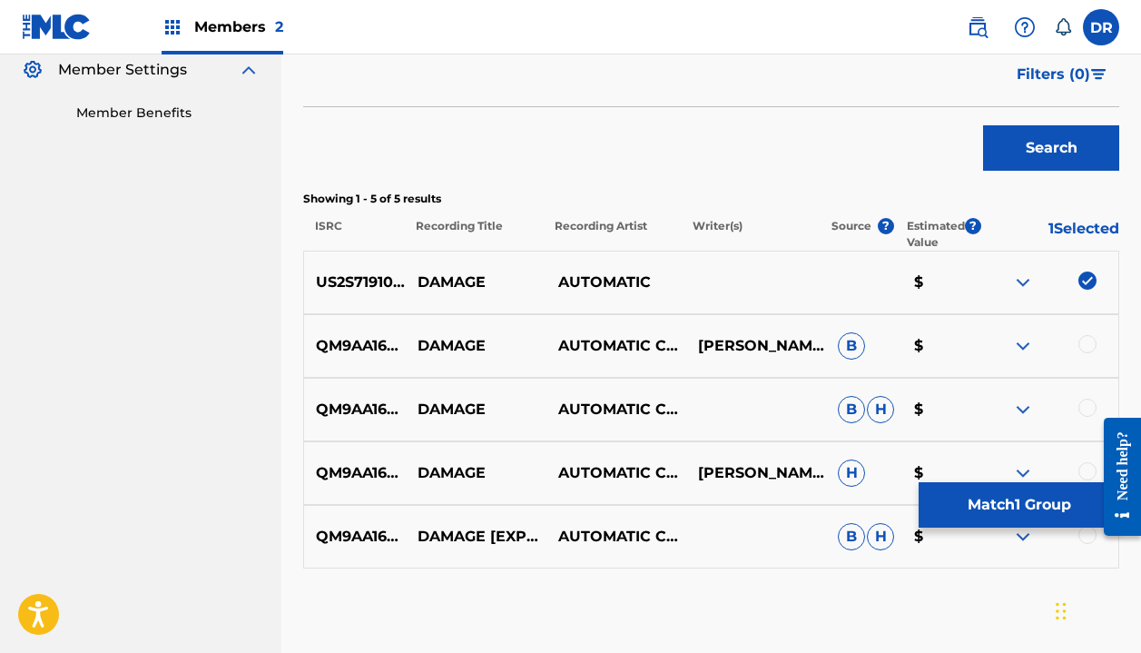
scroll to position [552, 0]
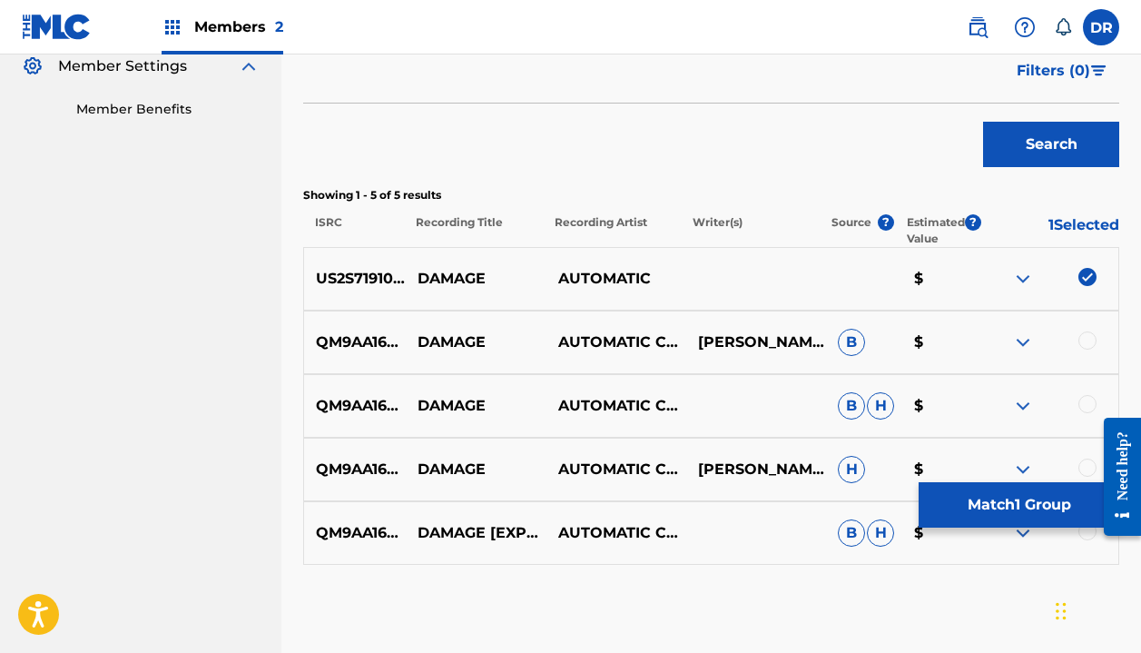
click at [962, 490] on button "Match 1 Group" at bounding box center [1019, 504] width 201 height 45
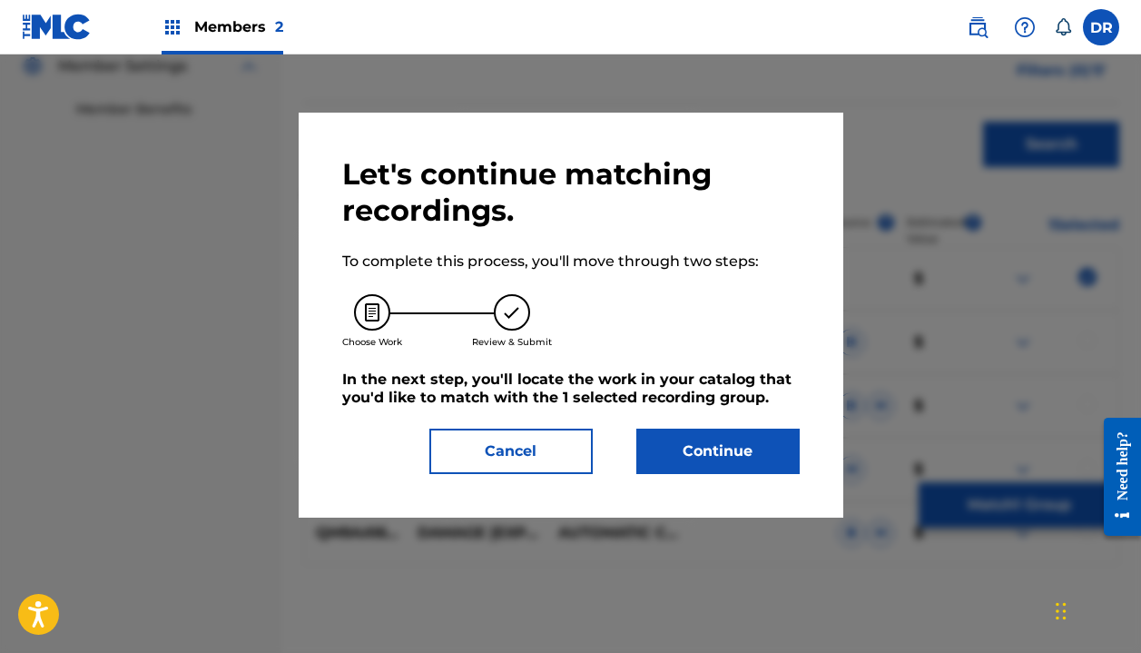
click at [753, 461] on button "Continue" at bounding box center [717, 451] width 163 height 45
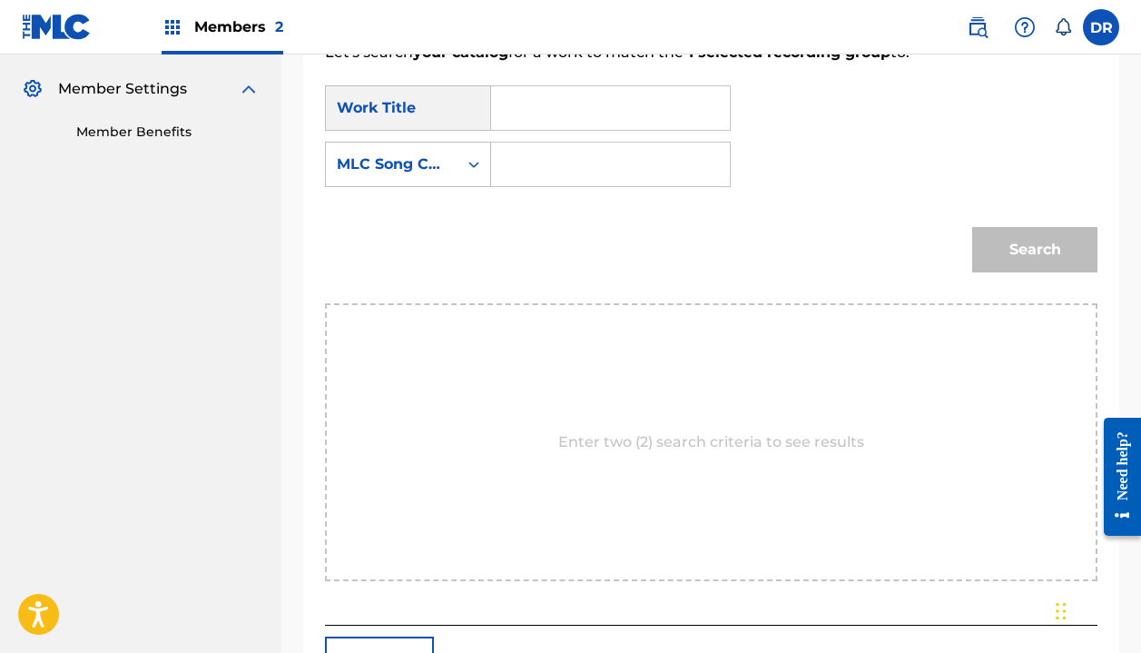
scroll to position [493, 0]
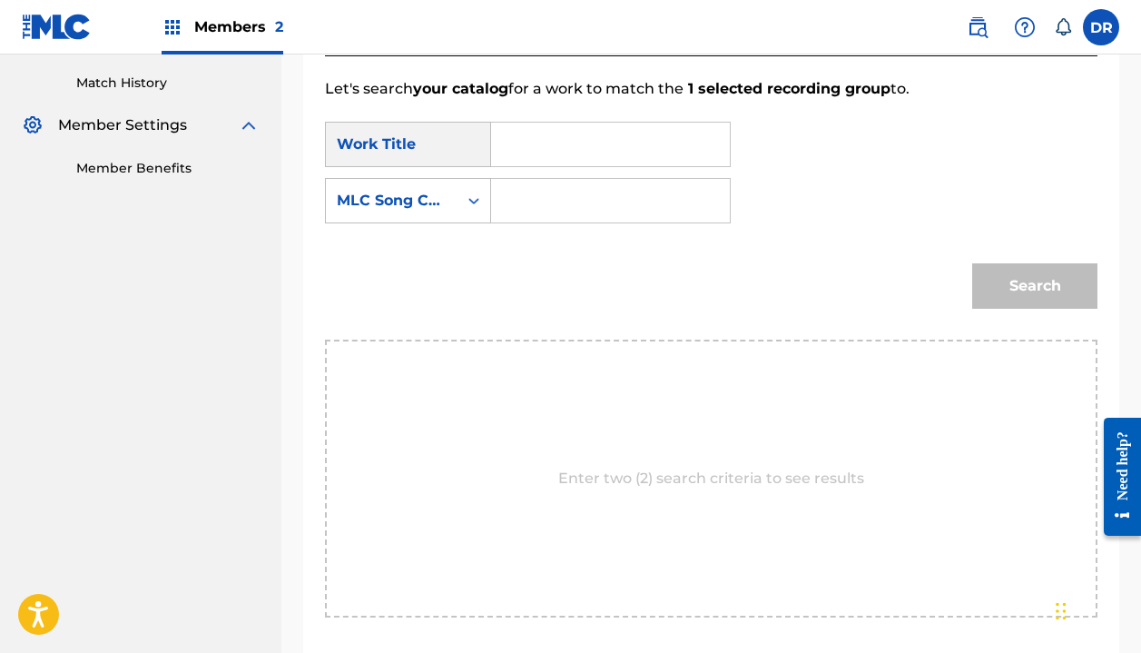
click at [529, 154] on input "Search Form" at bounding box center [611, 145] width 208 height 44
type input "damage"
click at [528, 191] on strong "damage" at bounding box center [553, 184] width 63 height 17
click at [528, 195] on input "Search Form" at bounding box center [611, 201] width 208 height 44
click at [441, 195] on div "MLC Song Code" at bounding box center [392, 201] width 110 height 22
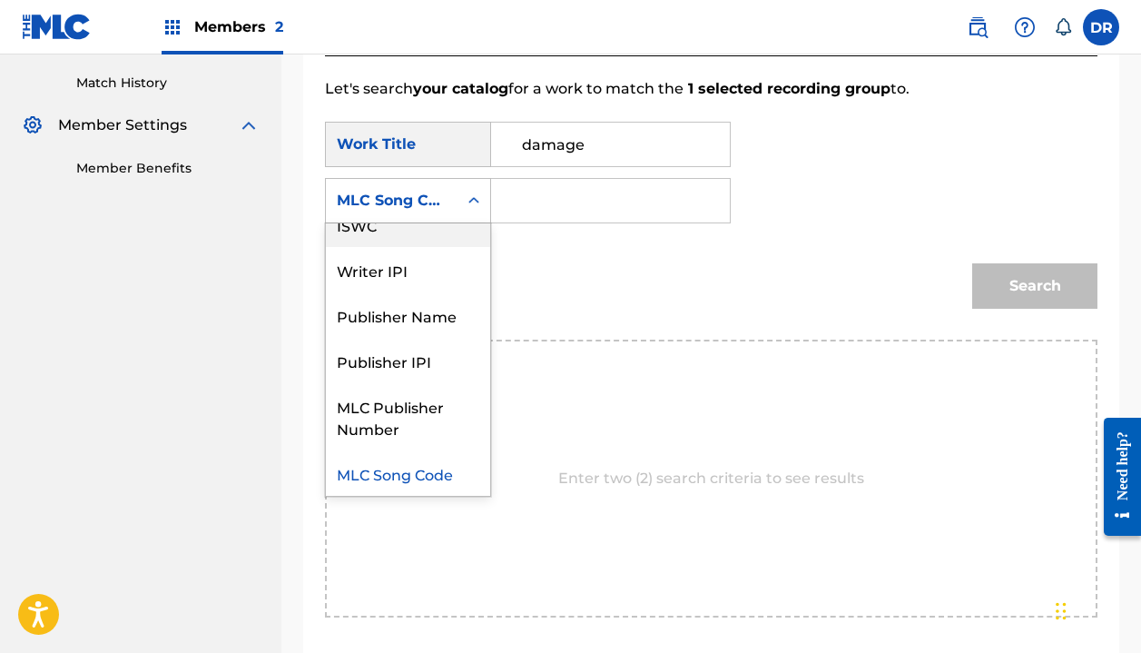
scroll to position [0, 0]
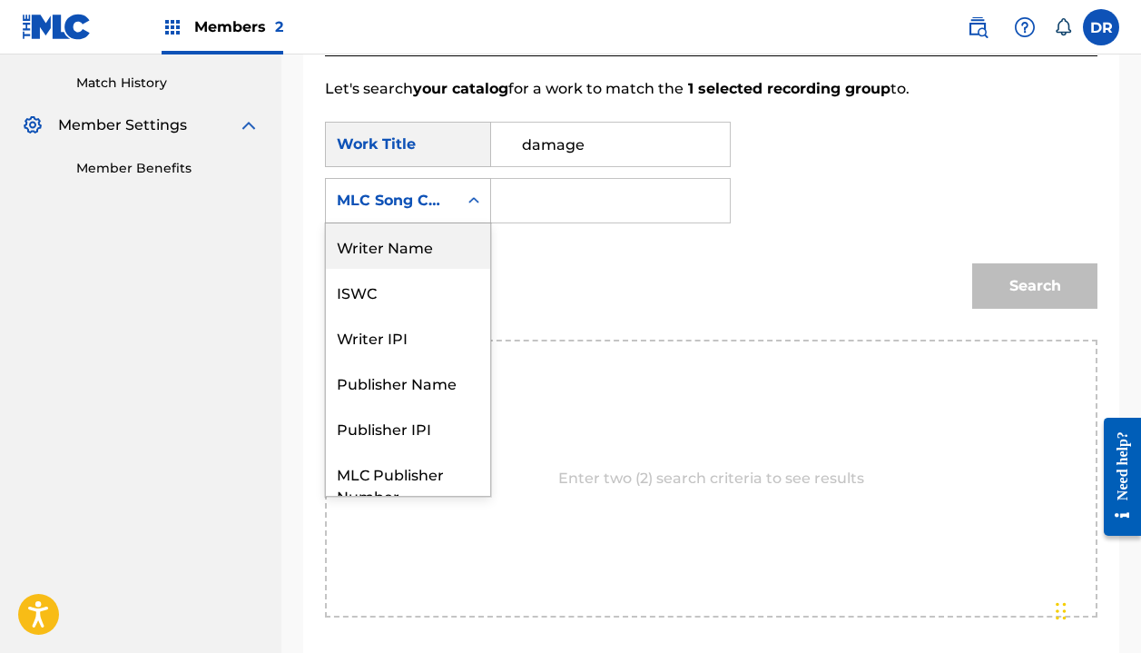
click at [406, 242] on div "Writer Name" at bounding box center [408, 245] width 164 height 45
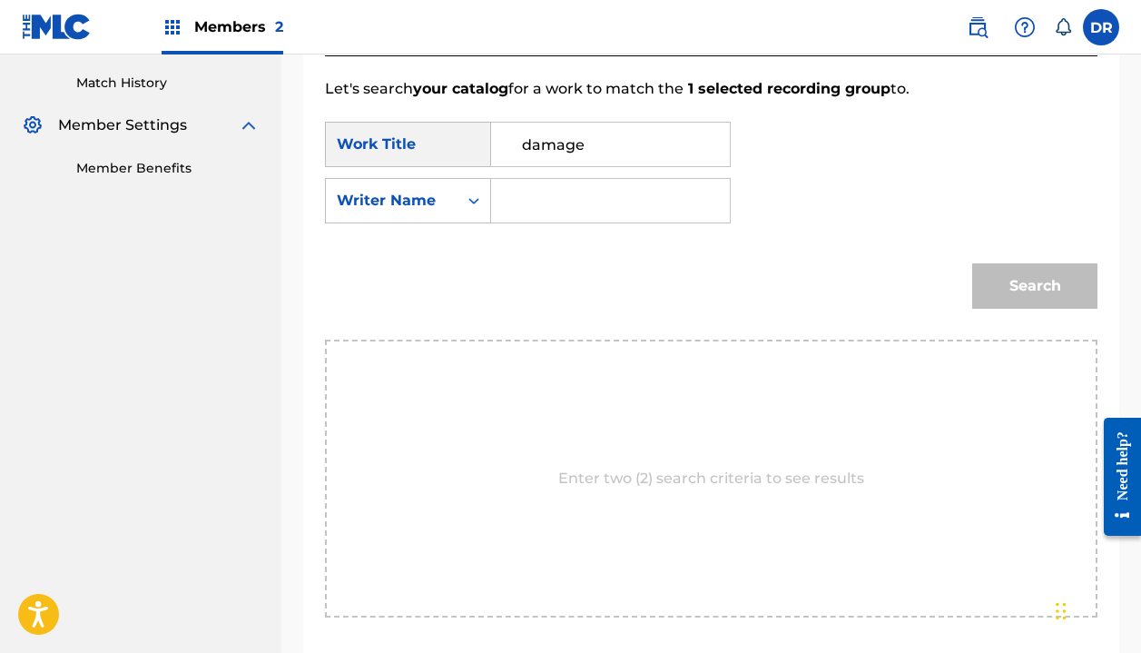
click at [558, 212] on input "Search Form" at bounding box center [611, 201] width 208 height 44
type input "halle"
click at [1035, 286] on button "Search" at bounding box center [1034, 285] width 125 height 45
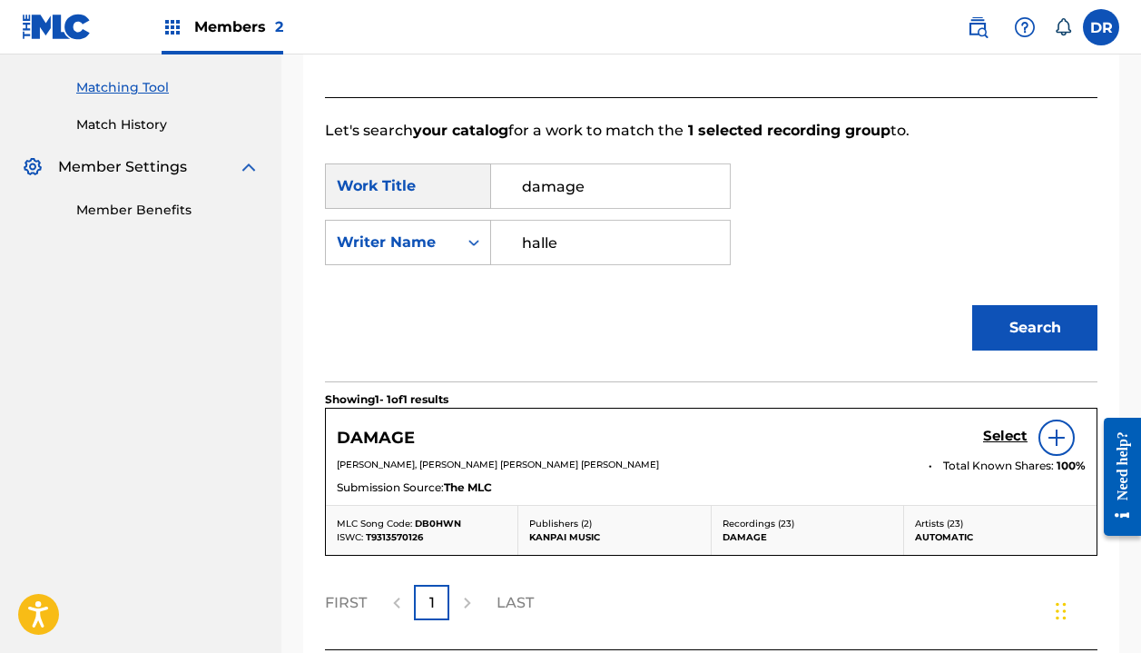
scroll to position [521, 0]
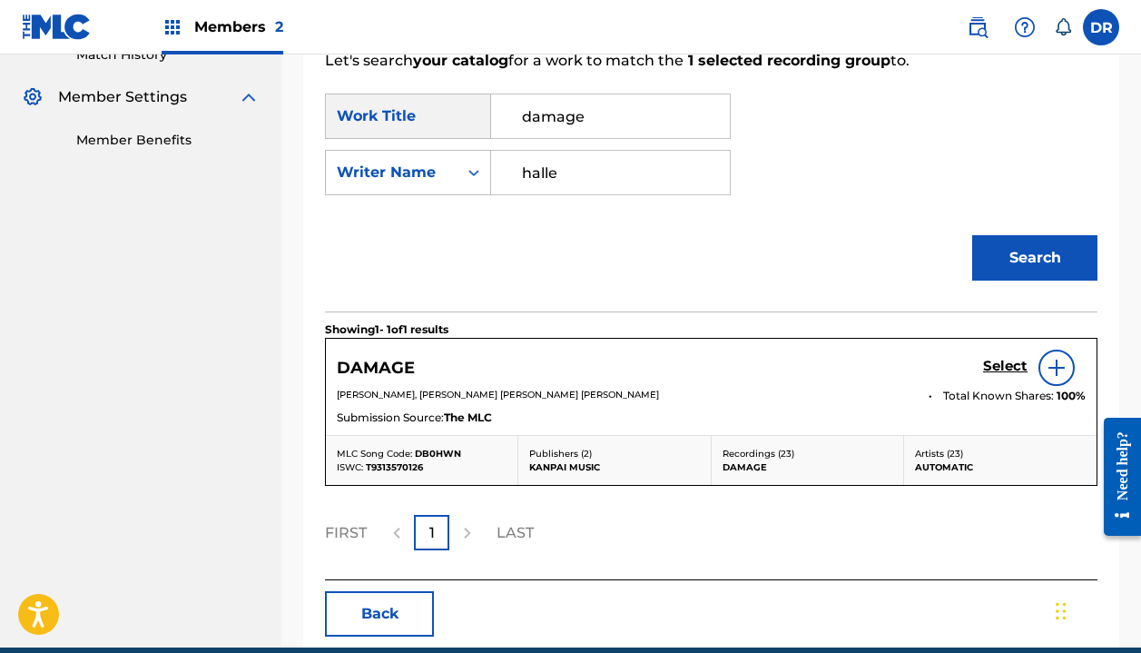
click at [989, 371] on h5 "Select" at bounding box center [1005, 366] width 44 height 17
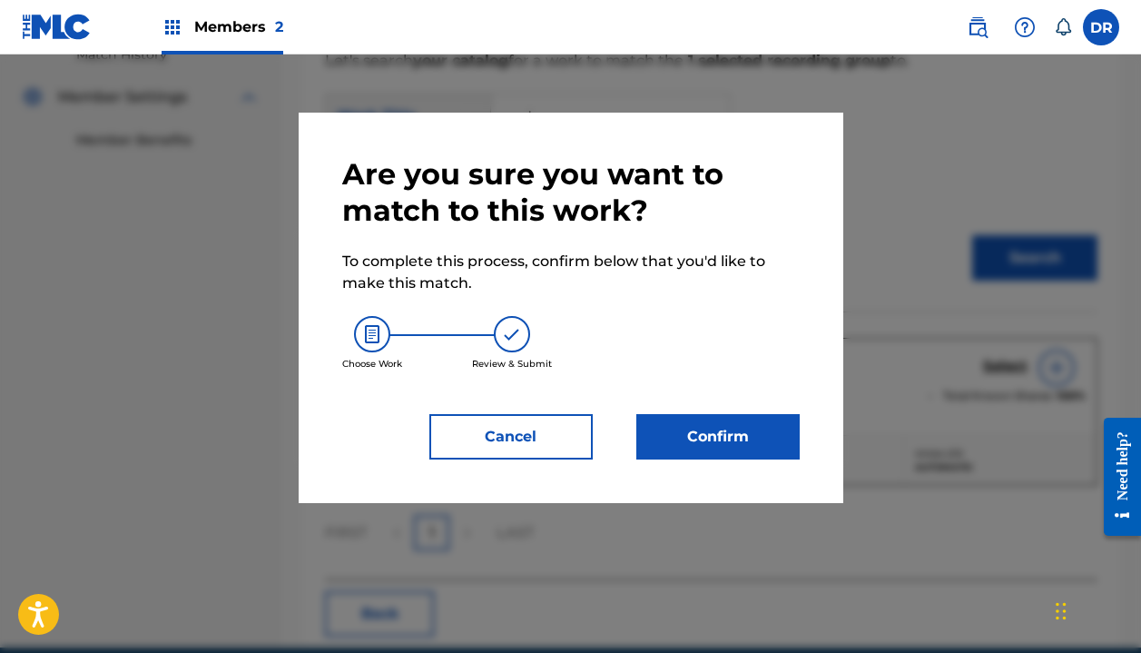
click at [735, 418] on button "Confirm" at bounding box center [717, 436] width 163 height 45
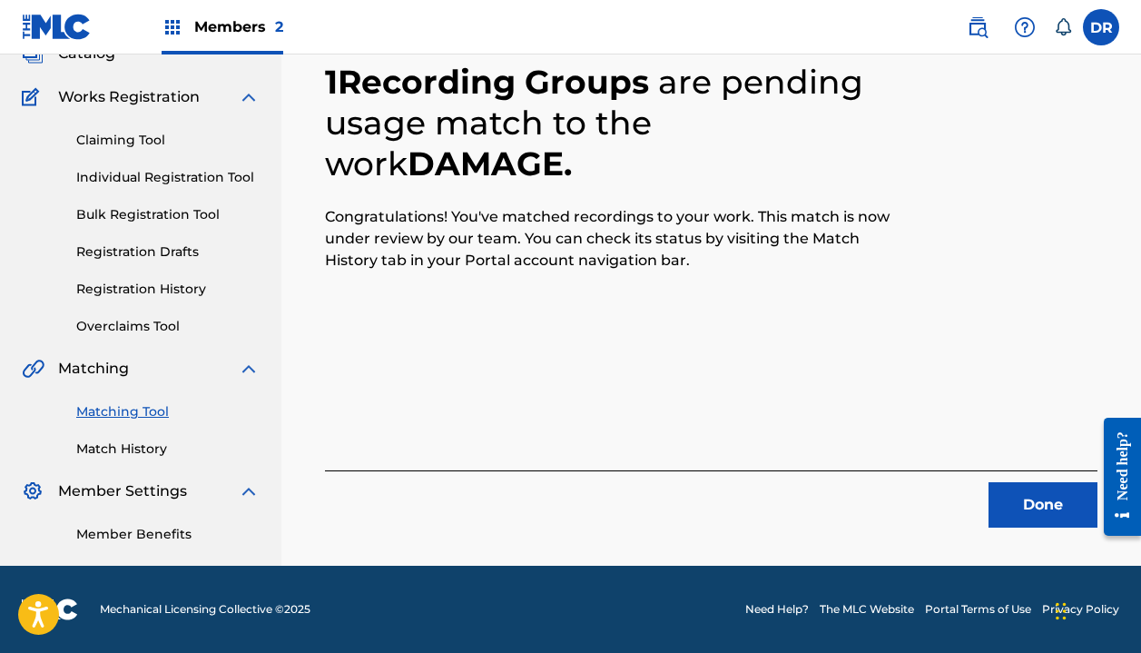
scroll to position [127, 0]
click at [996, 509] on button "Done" at bounding box center [1043, 504] width 109 height 45
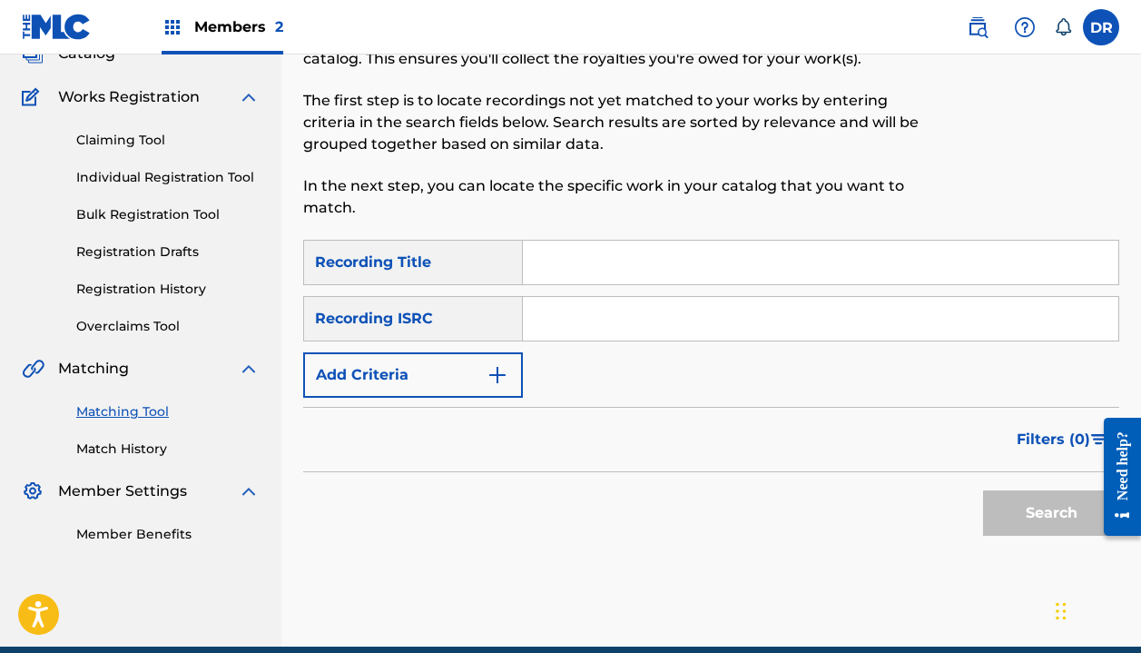
click at [634, 264] on input "Search Form" at bounding box center [821, 263] width 596 height 44
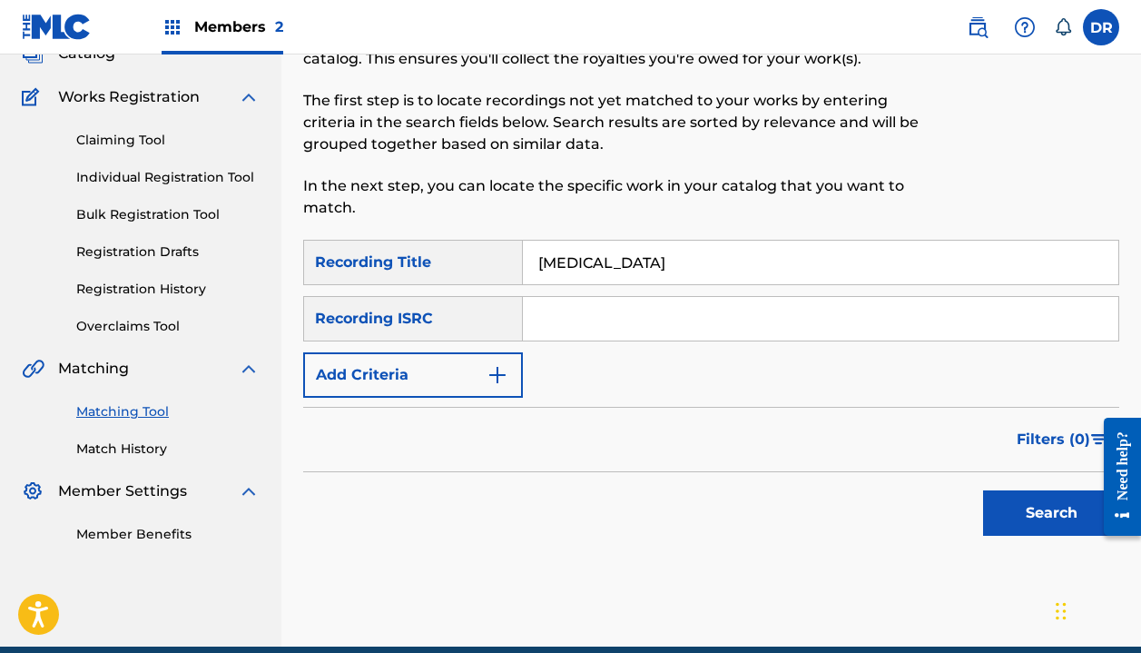
type input "[MEDICAL_DATA]"
click at [438, 374] on button "Add Criteria" at bounding box center [413, 374] width 220 height 45
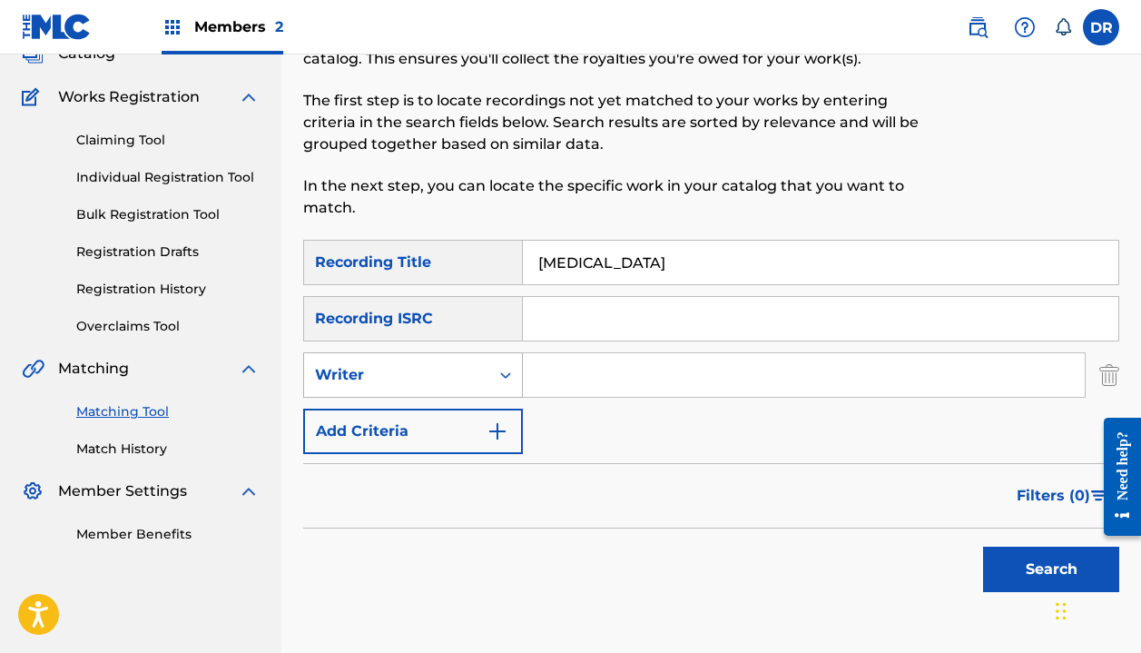
click at [435, 387] on div "Writer" at bounding box center [396, 375] width 185 height 35
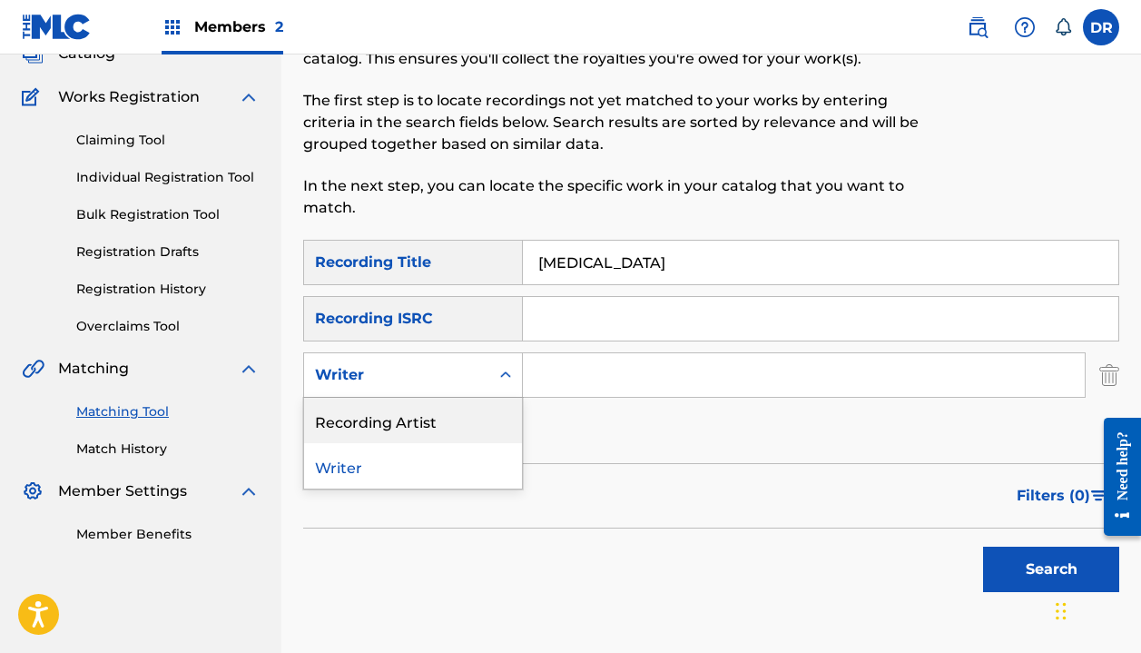
click at [423, 429] on div "Recording Artist" at bounding box center [413, 420] width 218 height 45
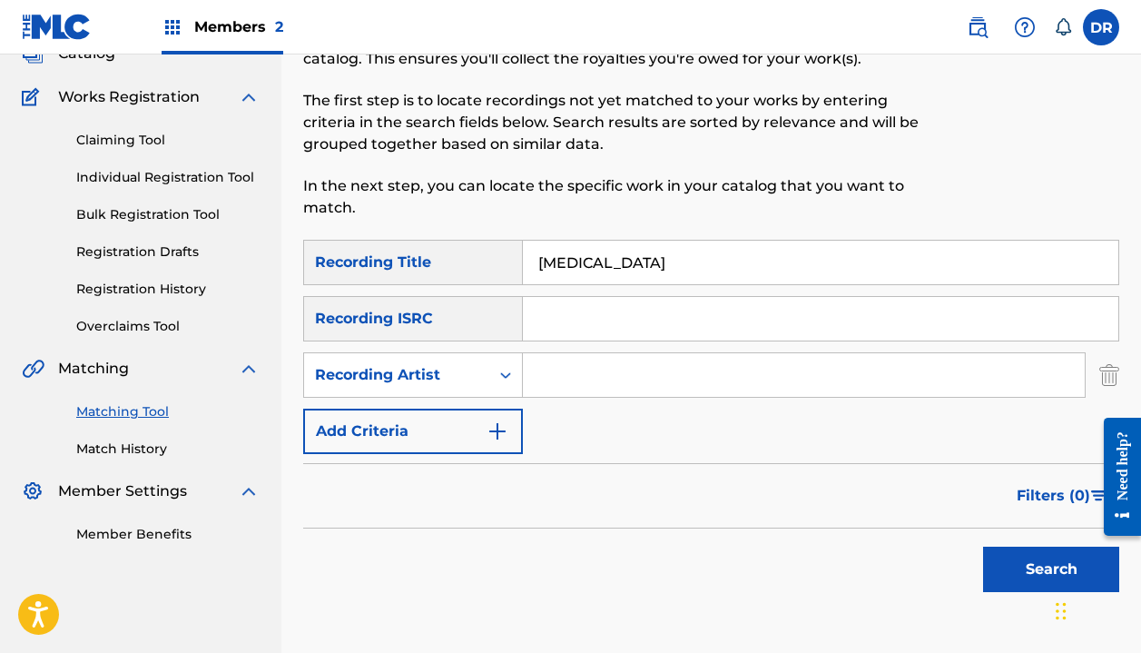
click at [552, 390] on input "Search Form" at bounding box center [804, 375] width 562 height 44
type input "automatic"
click at [1051, 569] on button "Search" at bounding box center [1051, 569] width 136 height 45
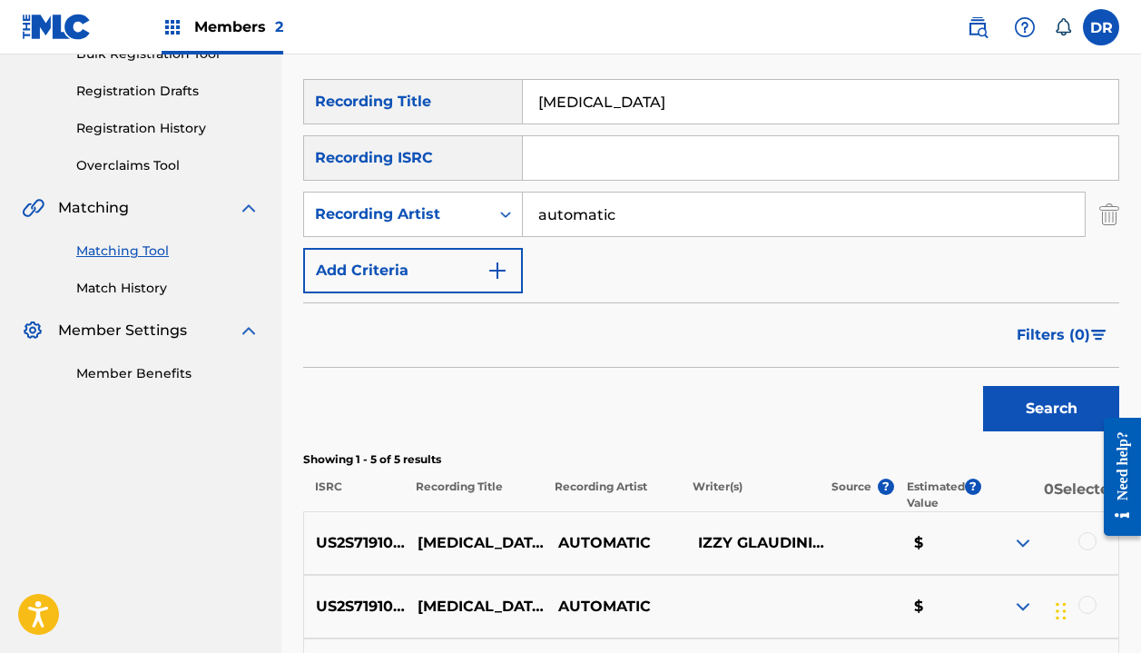
scroll to position [271, 0]
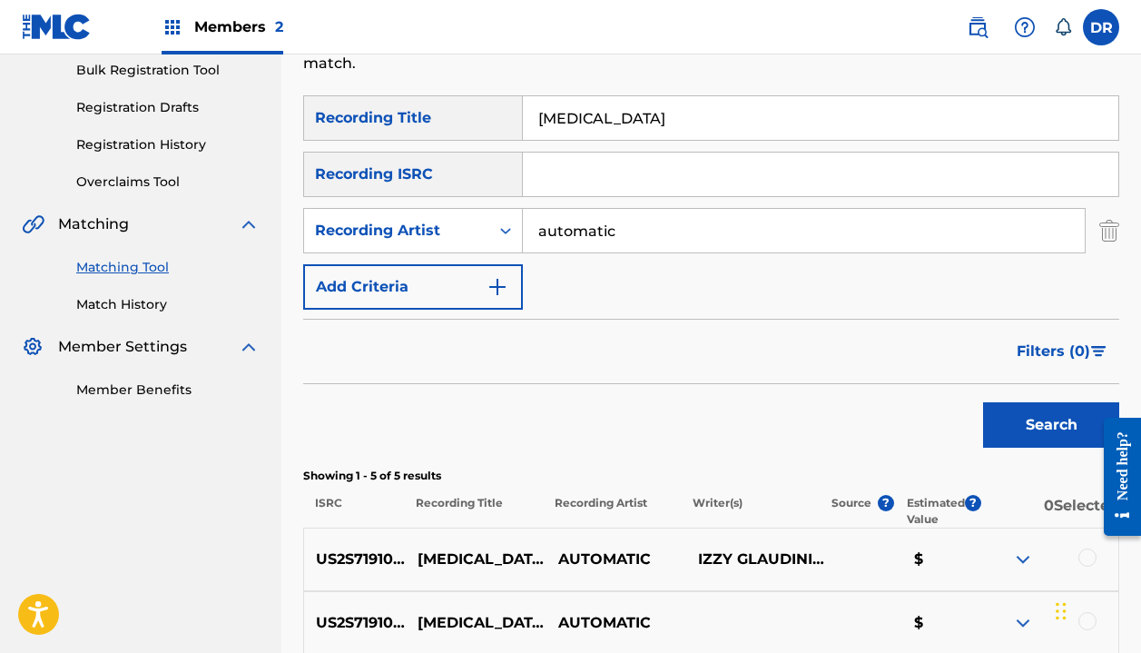
drag, startPoint x: 676, startPoint y: 113, endPoint x: 433, endPoint y: 113, distance: 242.4
click at [433, 113] on div "SearchWithCriteria62f818fd-9d26-4390-ad29-5aa3f68eeb89 Recording Title [MEDICAL…" at bounding box center [711, 117] width 816 height 45
type input "champagne"
click at [1051, 425] on button "Search" at bounding box center [1051, 424] width 136 height 45
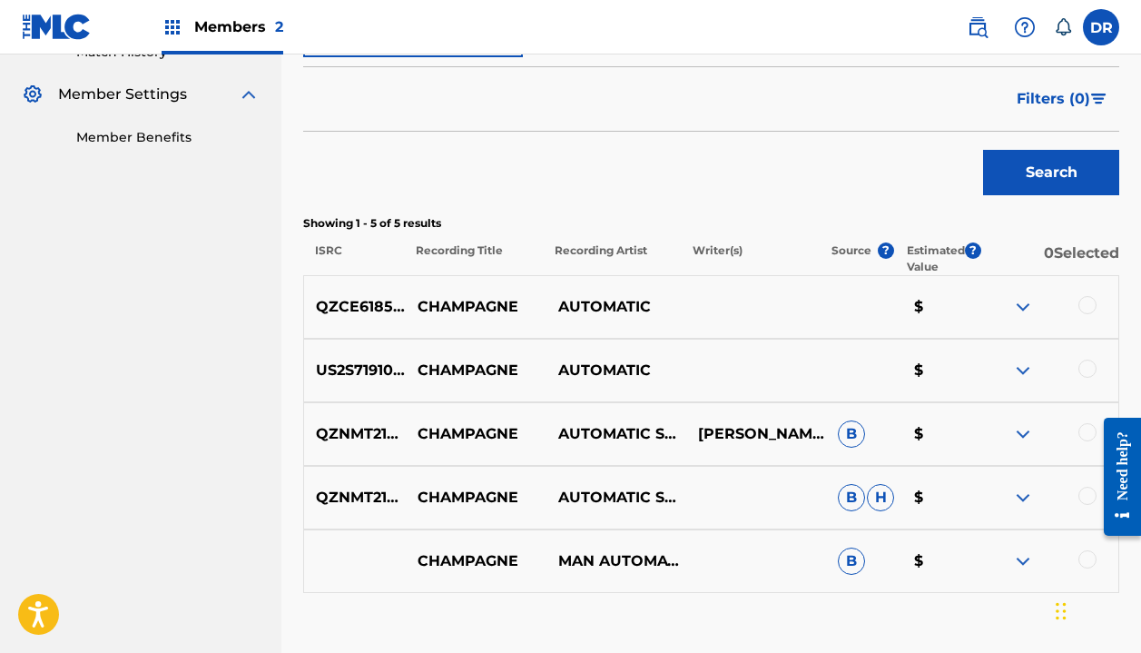
scroll to position [642, 0]
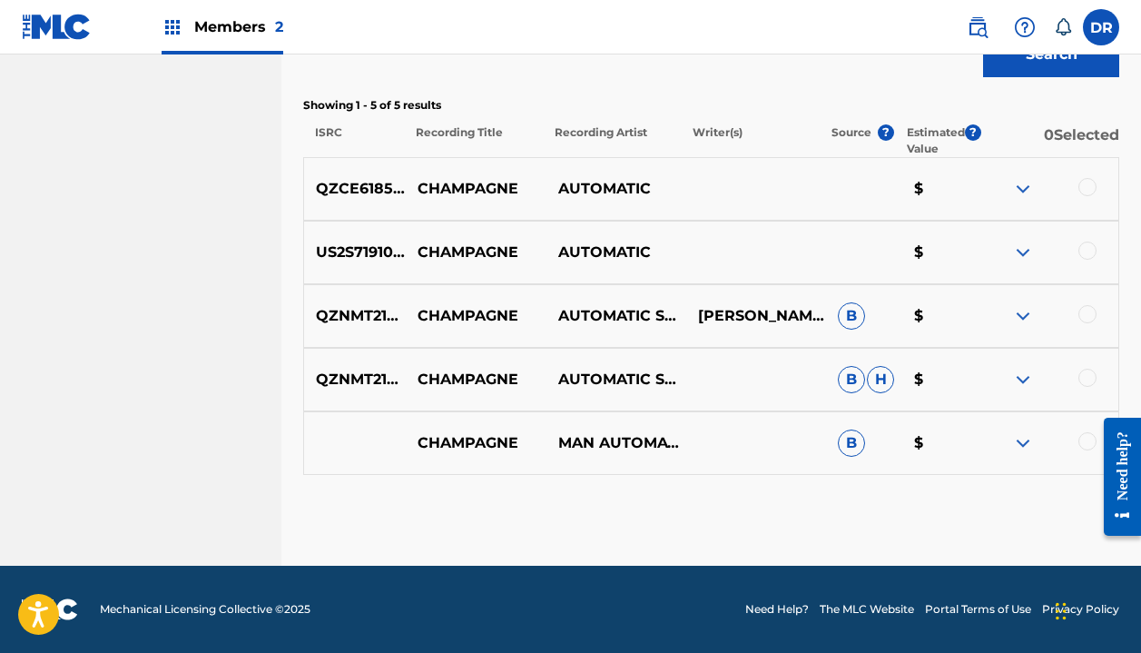
click at [1091, 189] on div at bounding box center [1088, 187] width 18 height 18
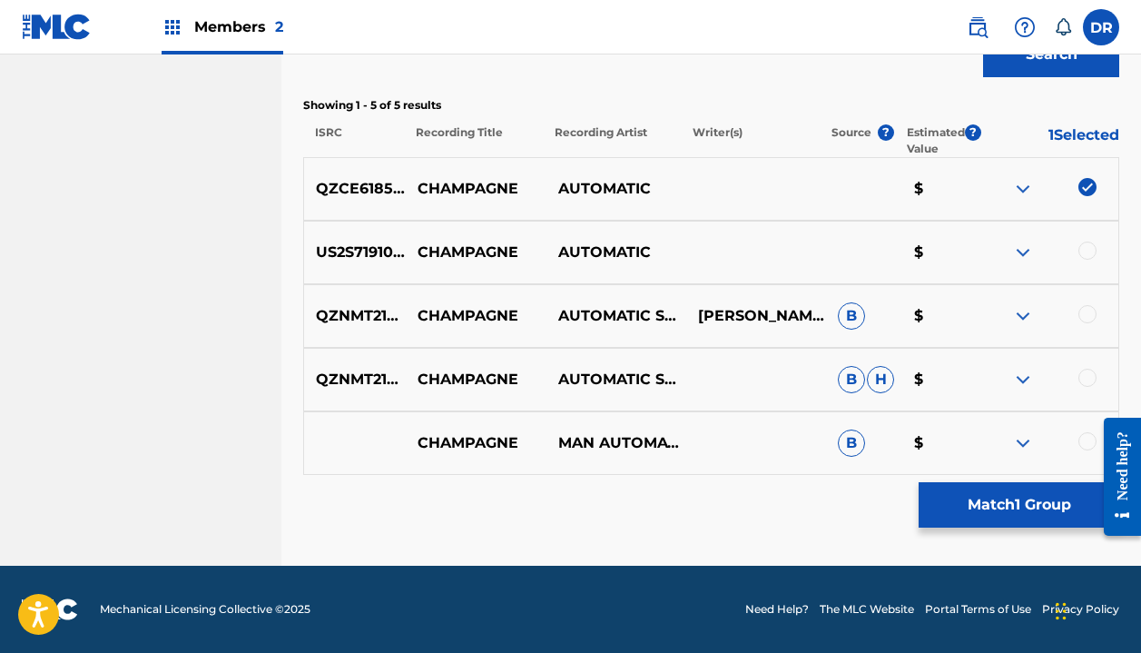
click at [1084, 254] on div at bounding box center [1088, 251] width 18 height 18
click at [944, 488] on button "Match 2 Groups" at bounding box center [1019, 504] width 201 height 45
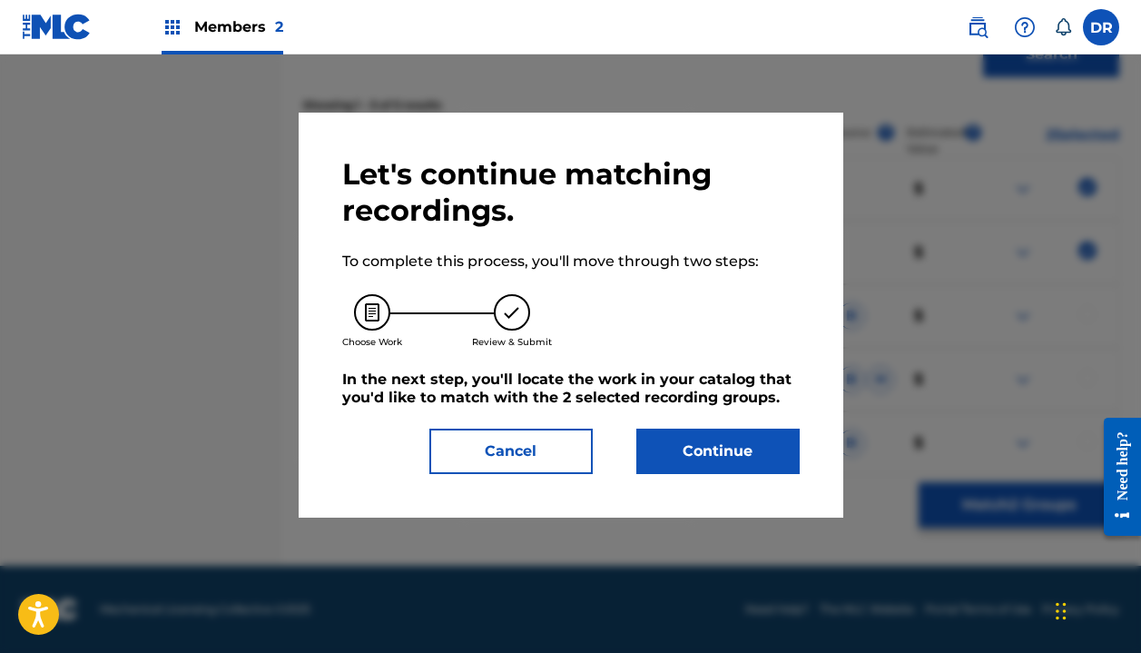
click at [519, 451] on button "Cancel" at bounding box center [510, 451] width 163 height 45
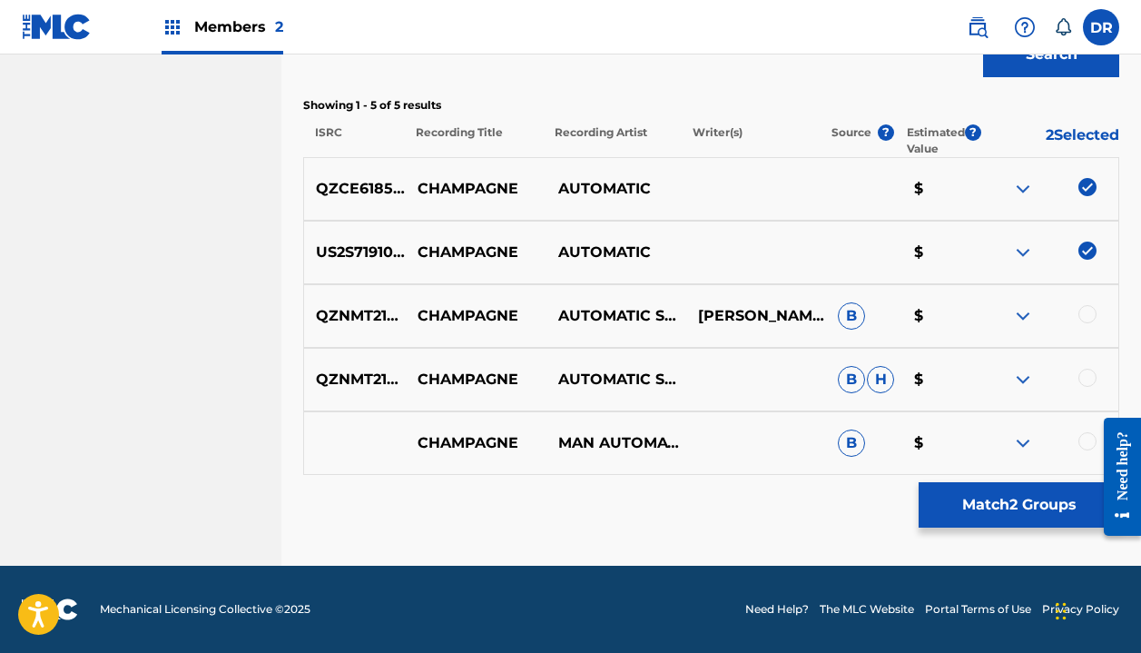
click at [960, 497] on button "Match 2 Groups" at bounding box center [1019, 504] width 201 height 45
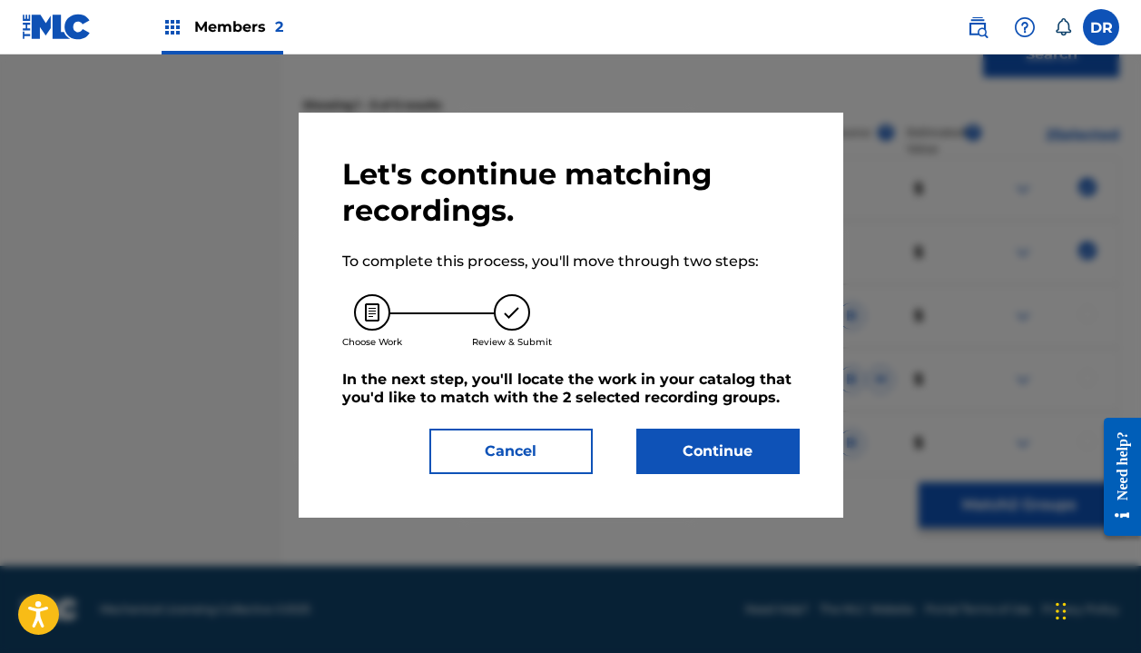
click at [729, 448] on button "Continue" at bounding box center [717, 451] width 163 height 45
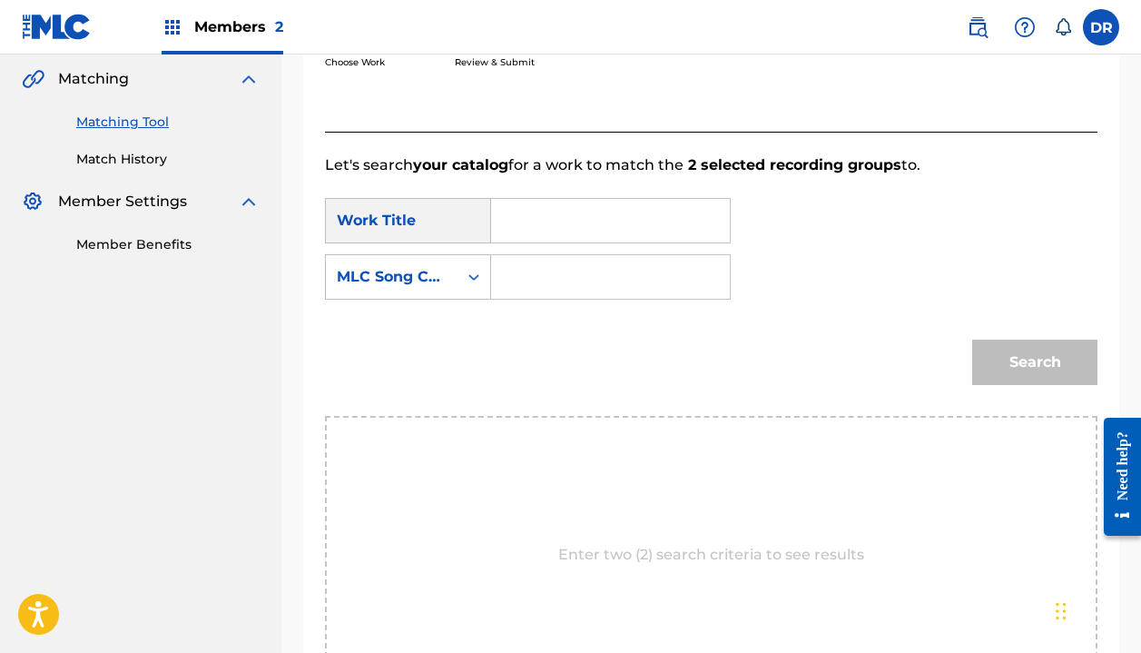
click at [533, 211] on input "Search Form" at bounding box center [611, 221] width 208 height 44
click at [544, 262] on strong "champa" at bounding box center [553, 260] width 62 height 17
type input "champagne"
click at [508, 281] on input "Search Form" at bounding box center [611, 277] width 208 height 44
click at [447, 281] on div "MLC Song Code" at bounding box center [392, 277] width 132 height 35
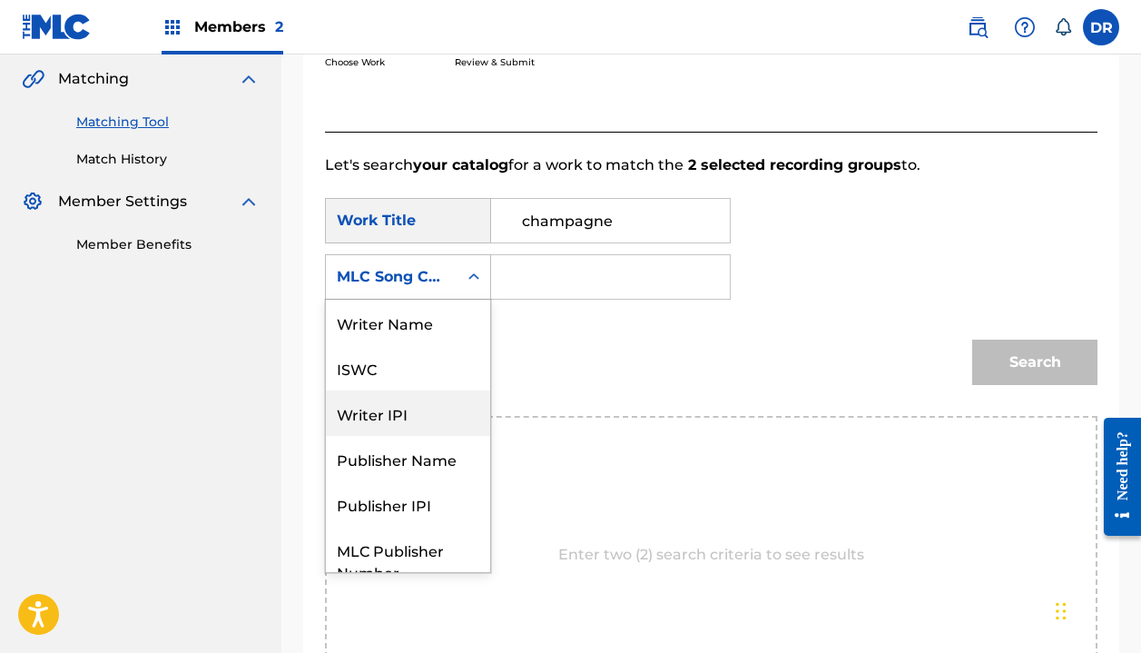
scroll to position [0, 0]
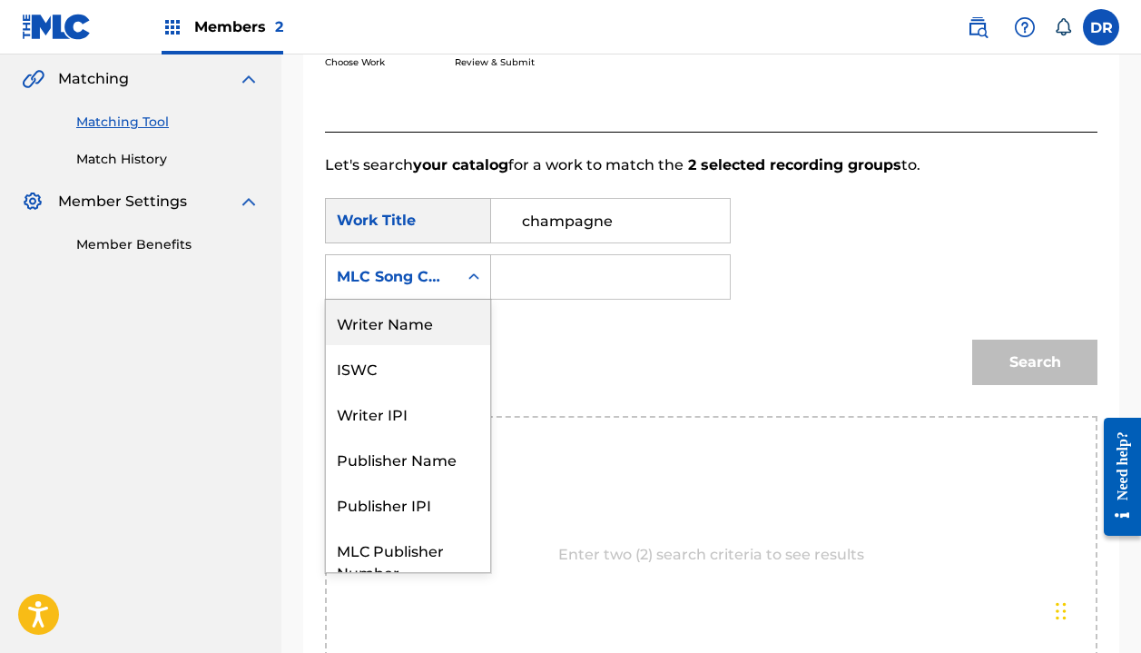
click at [405, 317] on div "Writer Name" at bounding box center [408, 322] width 164 height 45
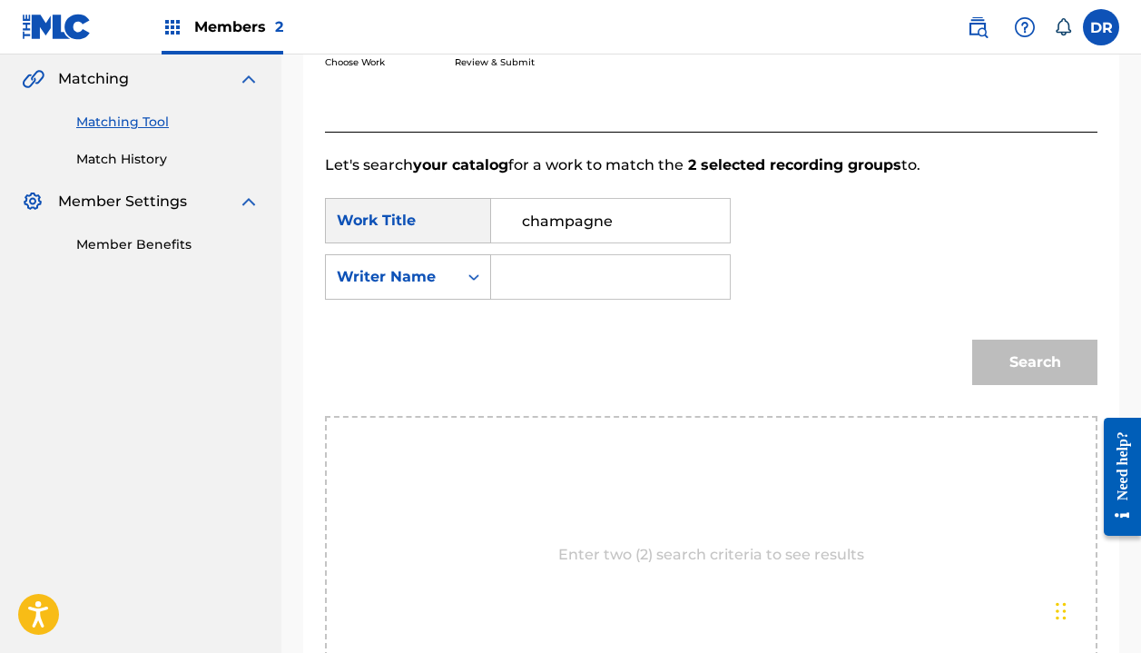
click at [562, 291] on input "Search Form" at bounding box center [611, 277] width 208 height 44
type input "halle"
click at [1035, 362] on button "Search" at bounding box center [1034, 362] width 125 height 45
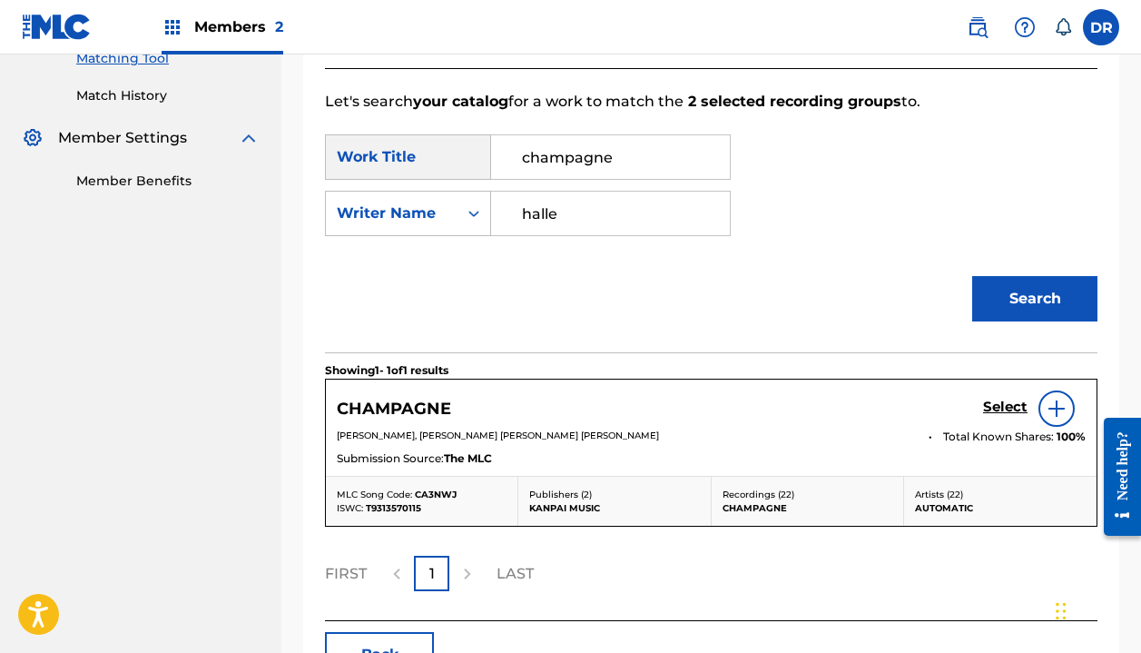
scroll to position [495, 0]
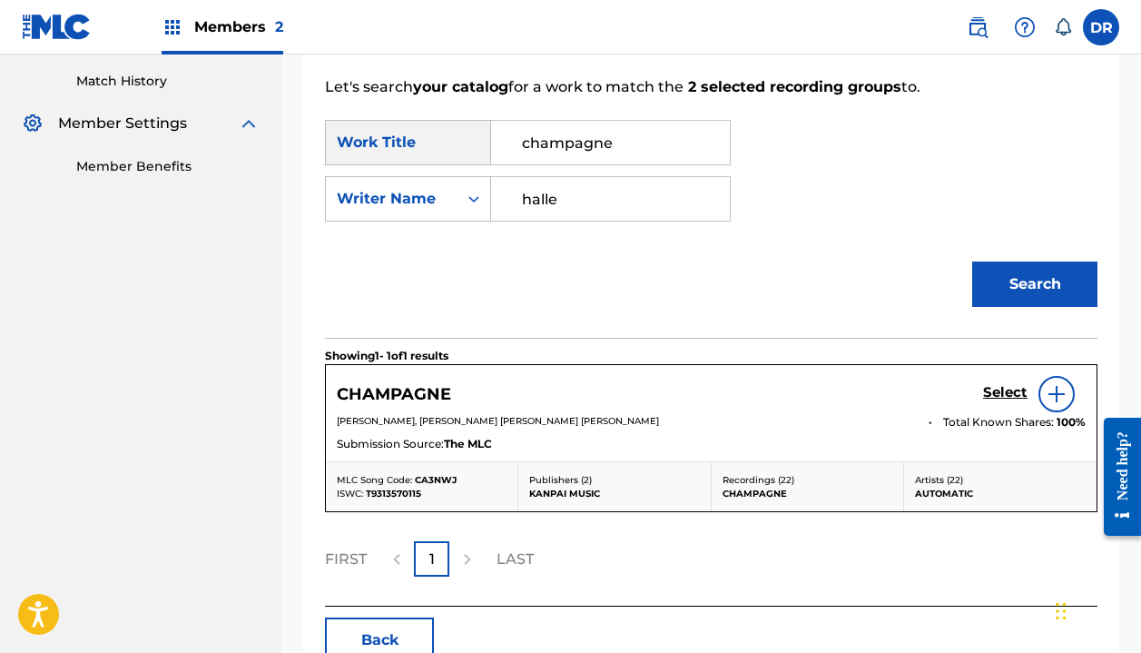
click at [1006, 385] on h5 "Select" at bounding box center [1005, 392] width 44 height 17
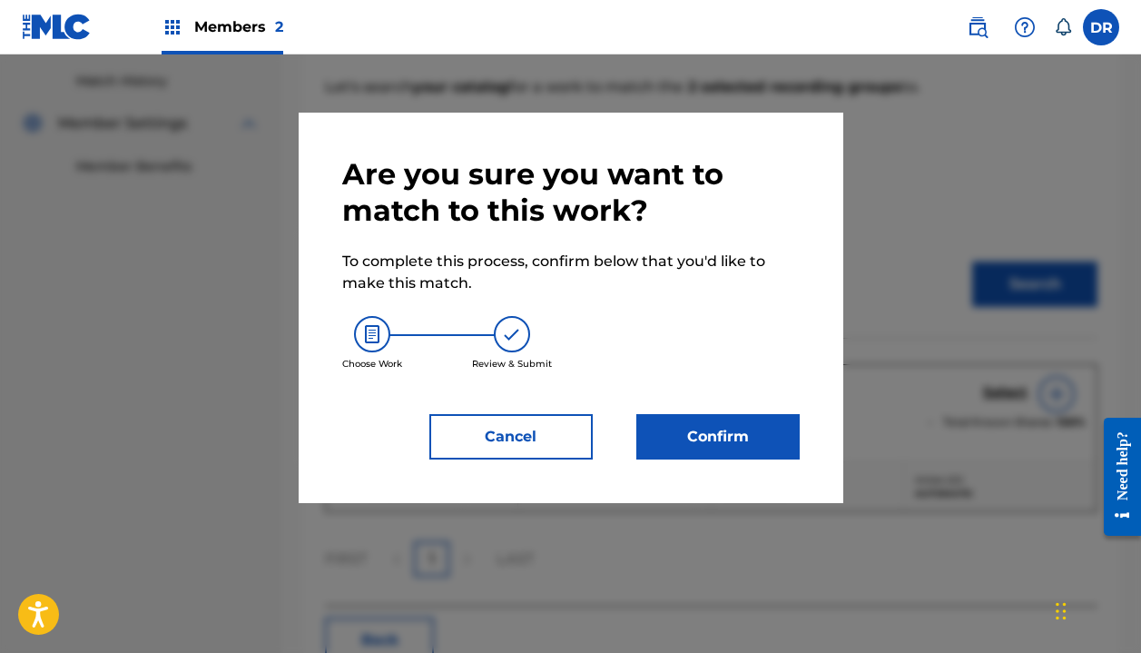
click at [755, 434] on button "Confirm" at bounding box center [717, 436] width 163 height 45
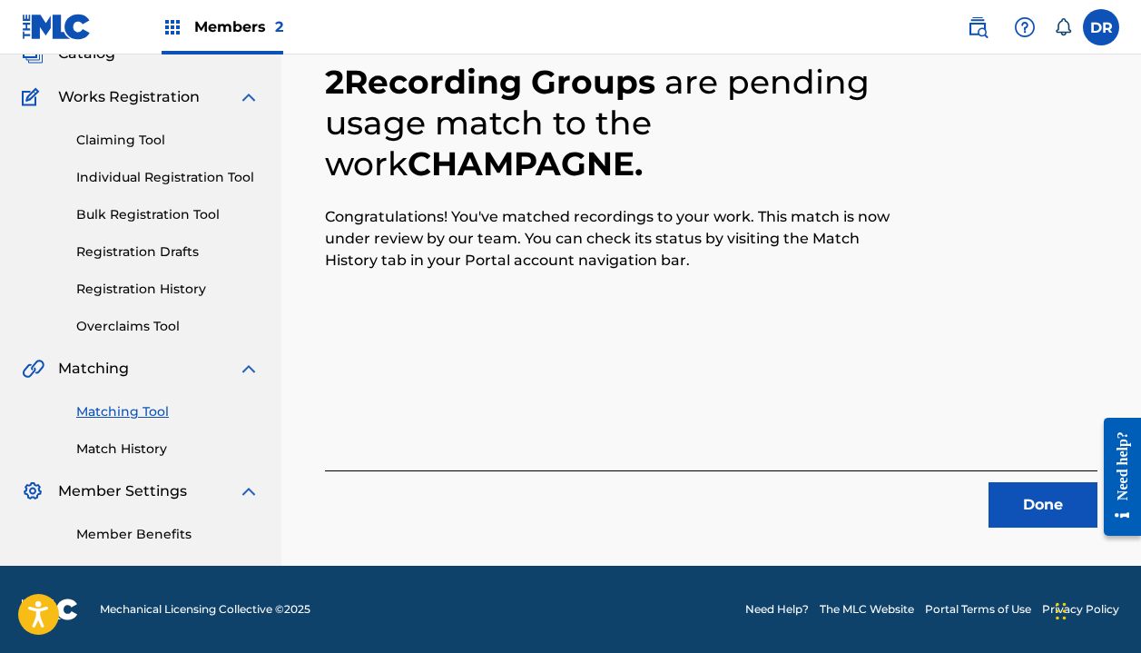
scroll to position [127, 0]
click at [1015, 514] on button "Done" at bounding box center [1043, 504] width 109 height 45
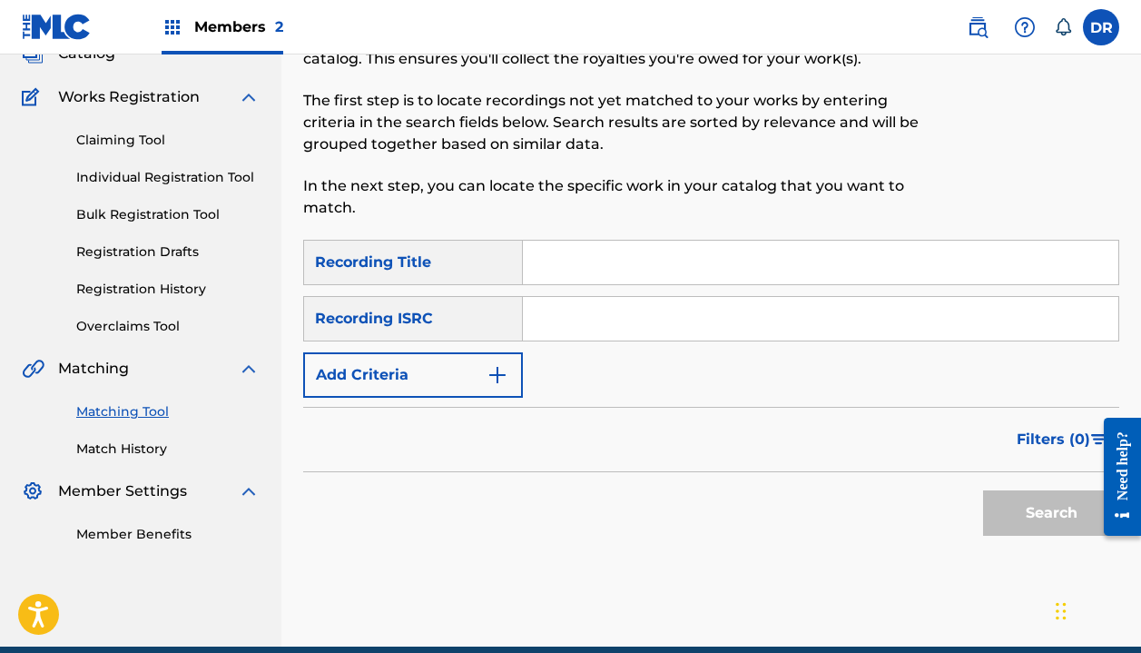
click at [597, 252] on input "Search Form" at bounding box center [821, 263] width 596 height 44
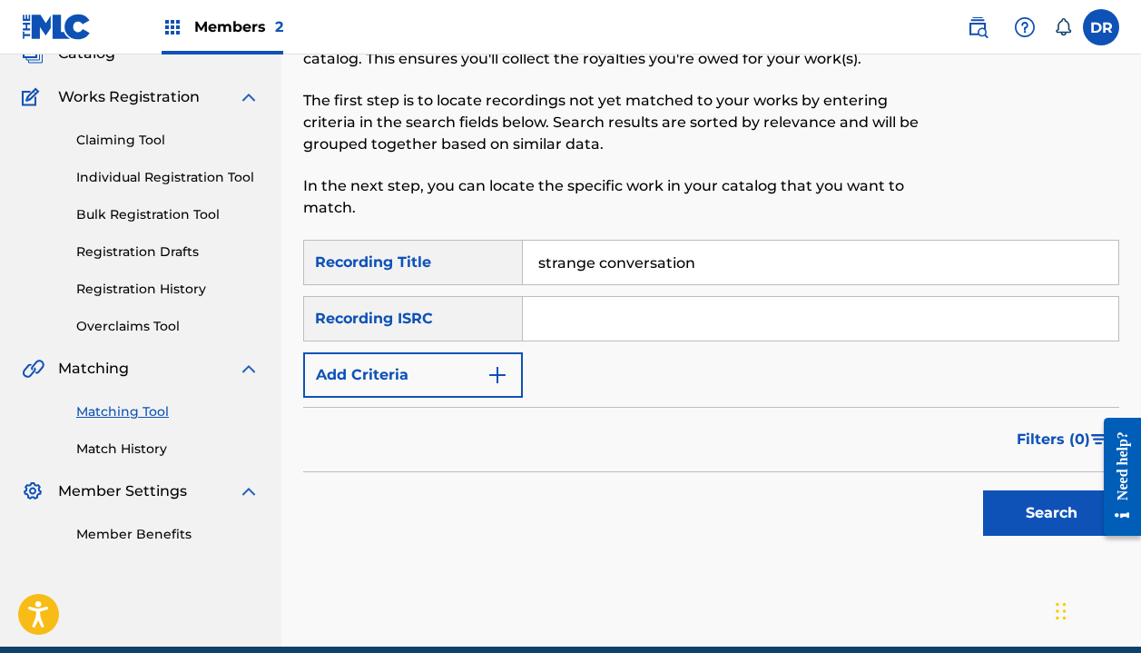
type input "strange conversation"
click at [415, 368] on button "Add Criteria" at bounding box center [413, 374] width 220 height 45
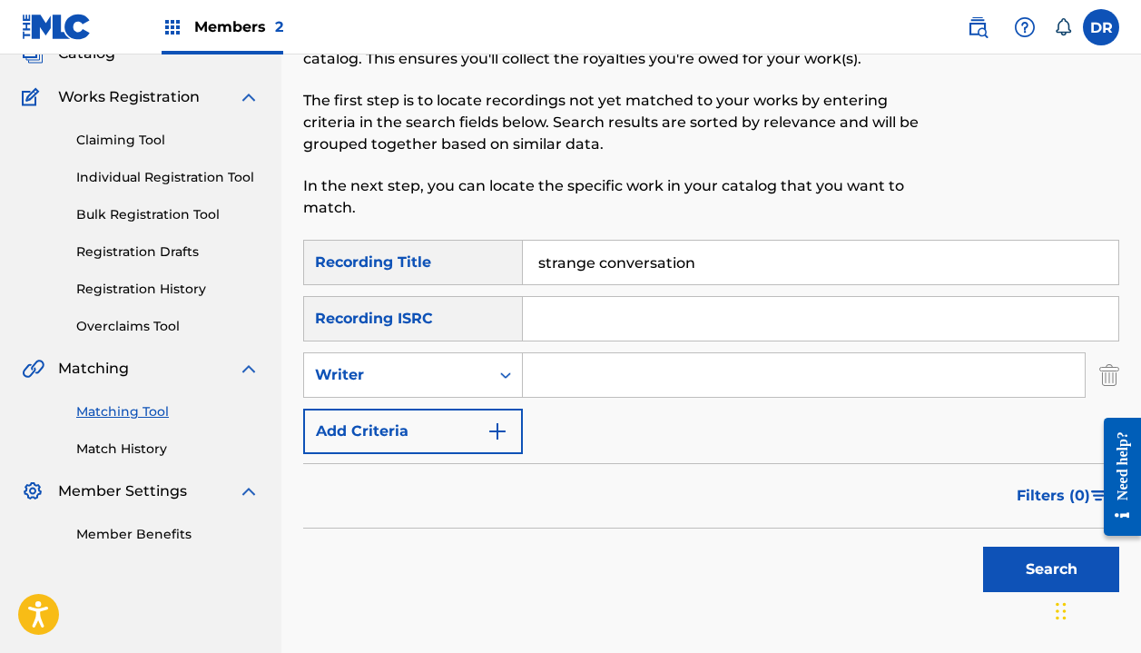
click at [415, 368] on div "Writer" at bounding box center [396, 375] width 163 height 22
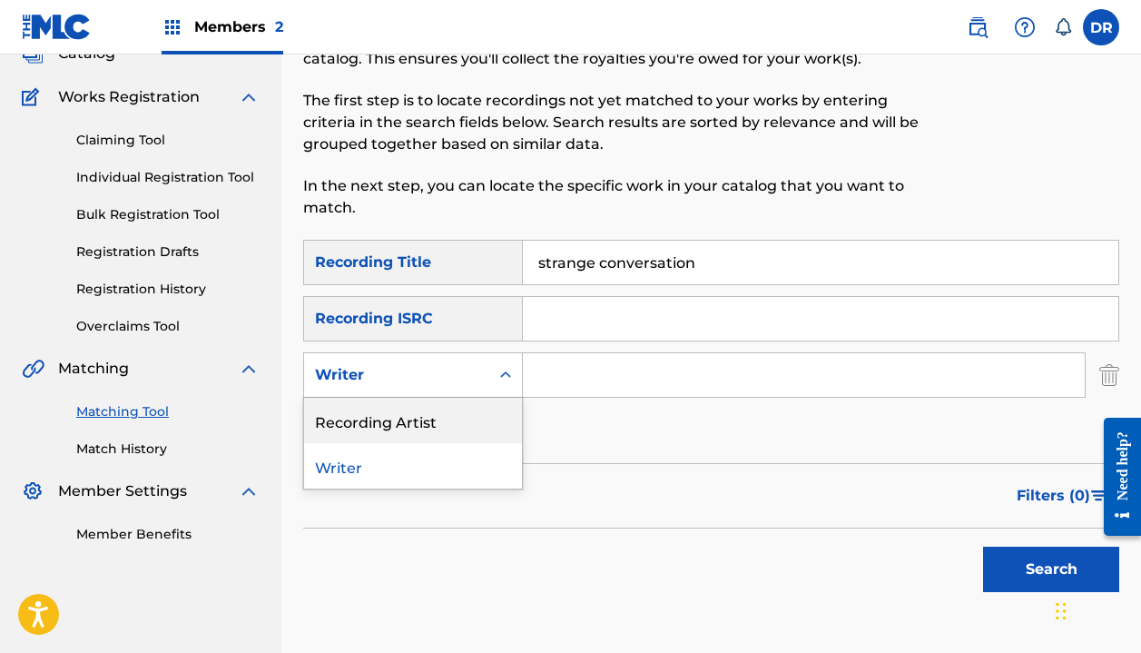
click at [412, 417] on div "Recording Artist" at bounding box center [413, 420] width 218 height 45
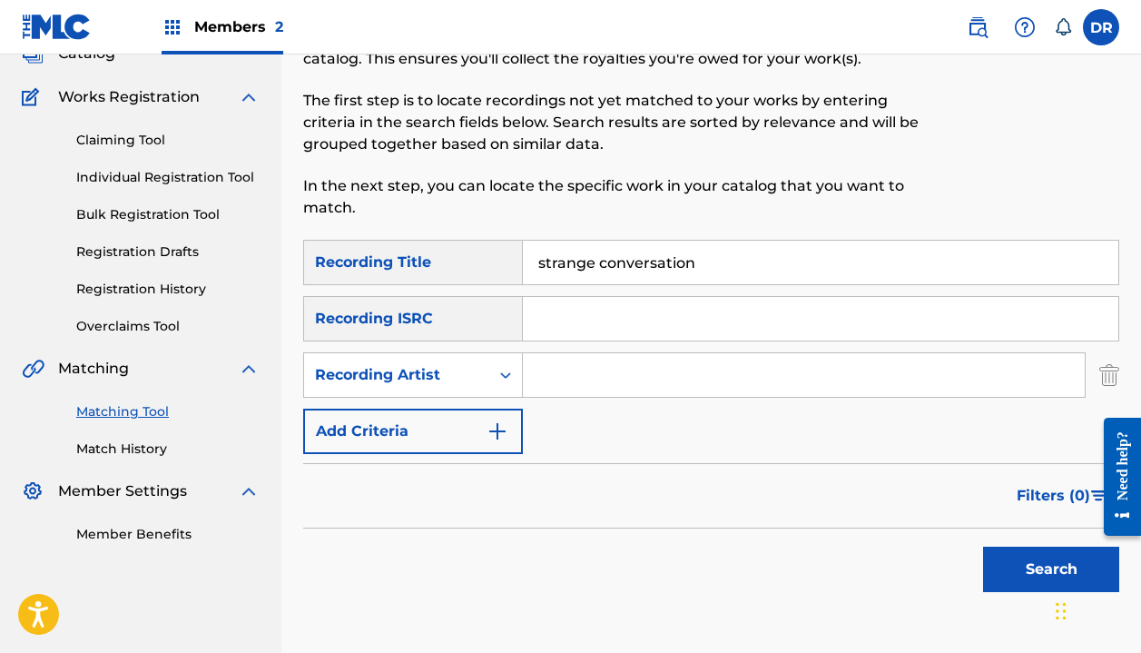
click at [582, 369] on input "Search Form" at bounding box center [804, 375] width 562 height 44
type input "automatic"
click at [1051, 569] on button "Search" at bounding box center [1051, 569] width 136 height 45
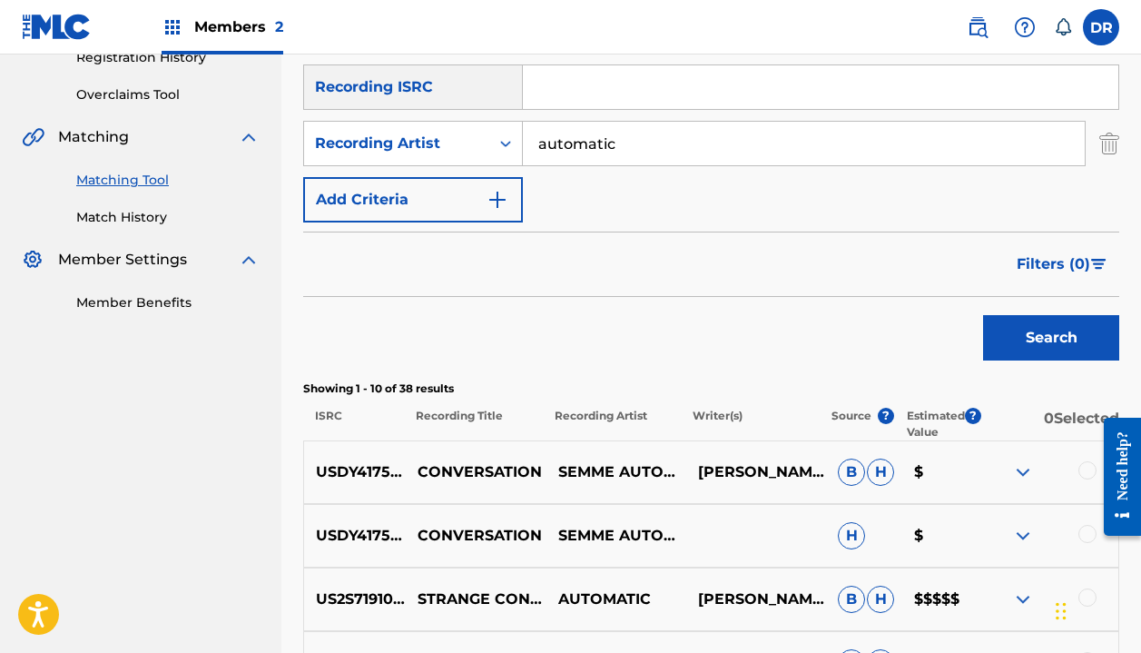
scroll to position [15, 0]
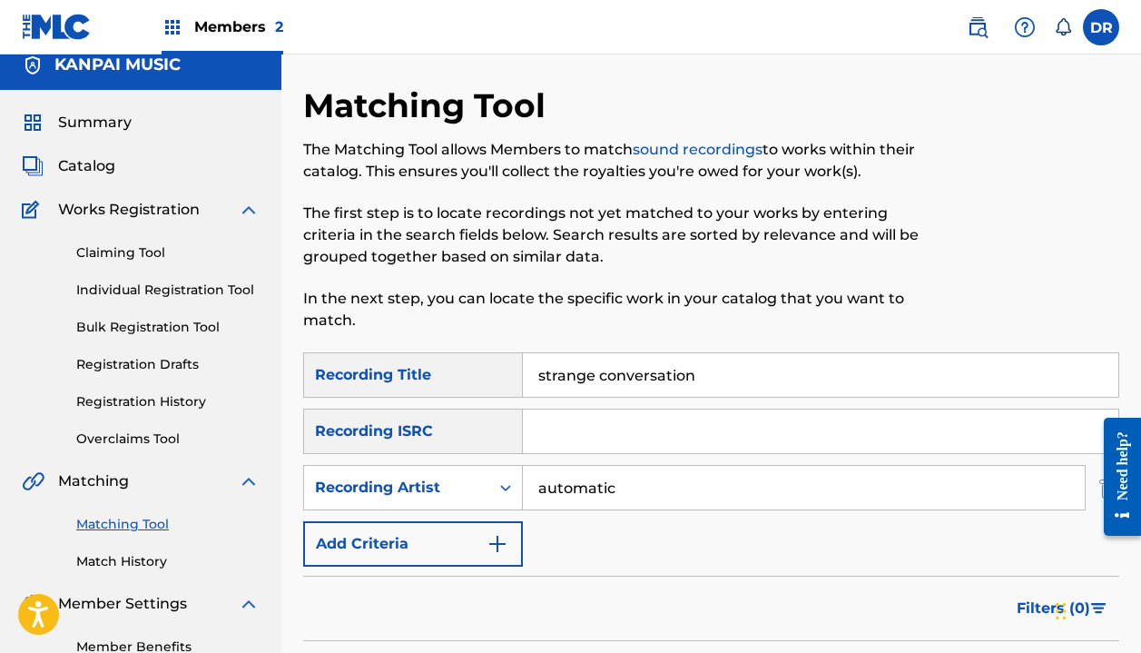
click at [697, 377] on input "strange conversation" at bounding box center [821, 375] width 596 height 44
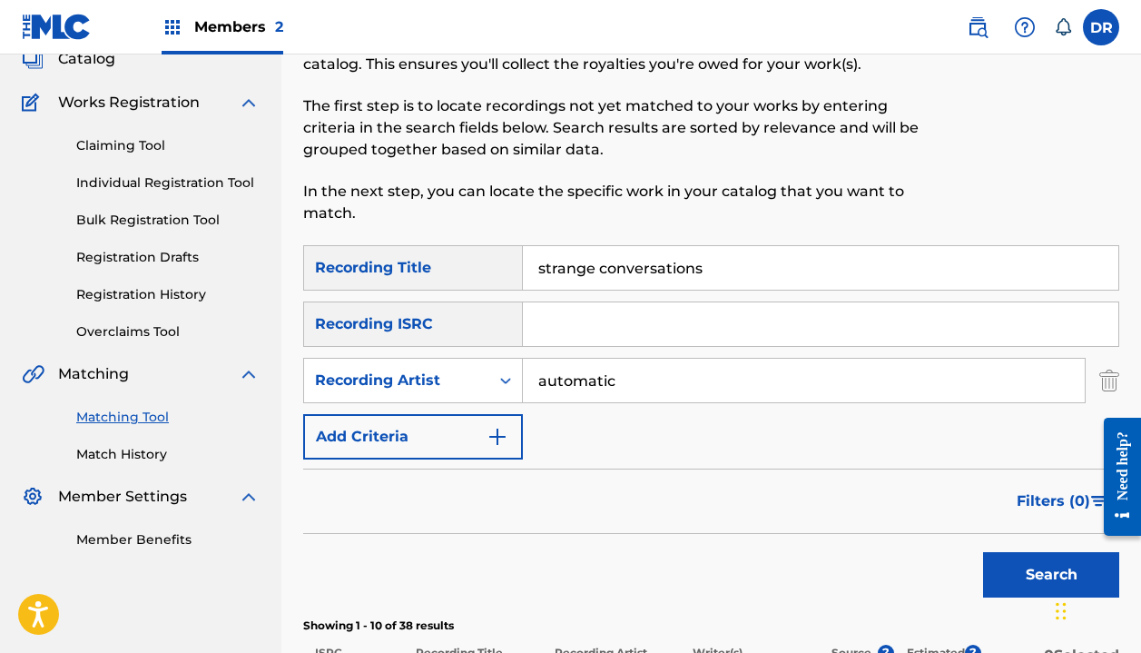
scroll to position [123, 0]
type input "strange conversations"
click at [979, 557] on div "Search" at bounding box center [1046, 569] width 145 height 73
click at [1006, 560] on button "Search" at bounding box center [1051, 573] width 136 height 45
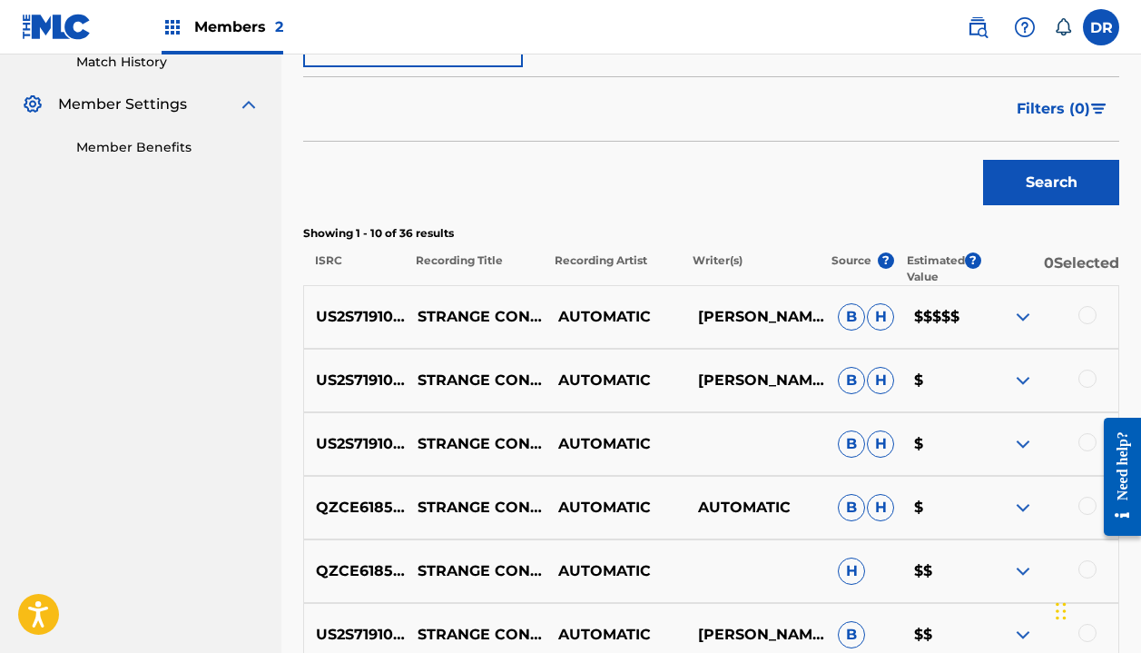
scroll to position [547, 0]
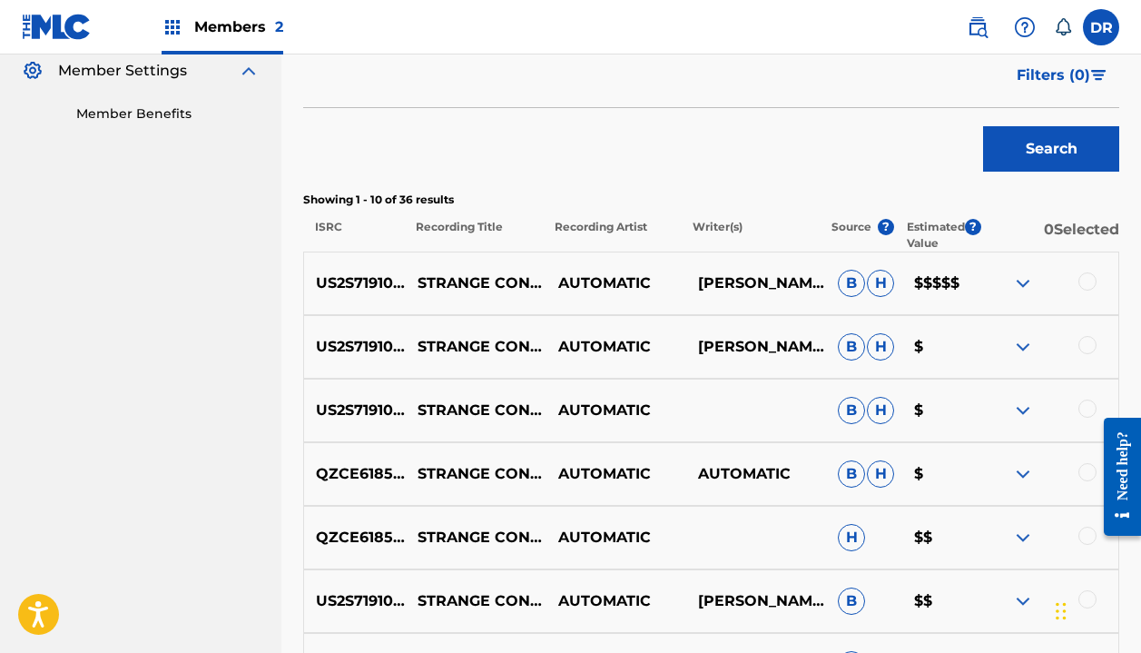
click at [1088, 280] on div at bounding box center [1088, 281] width 18 height 18
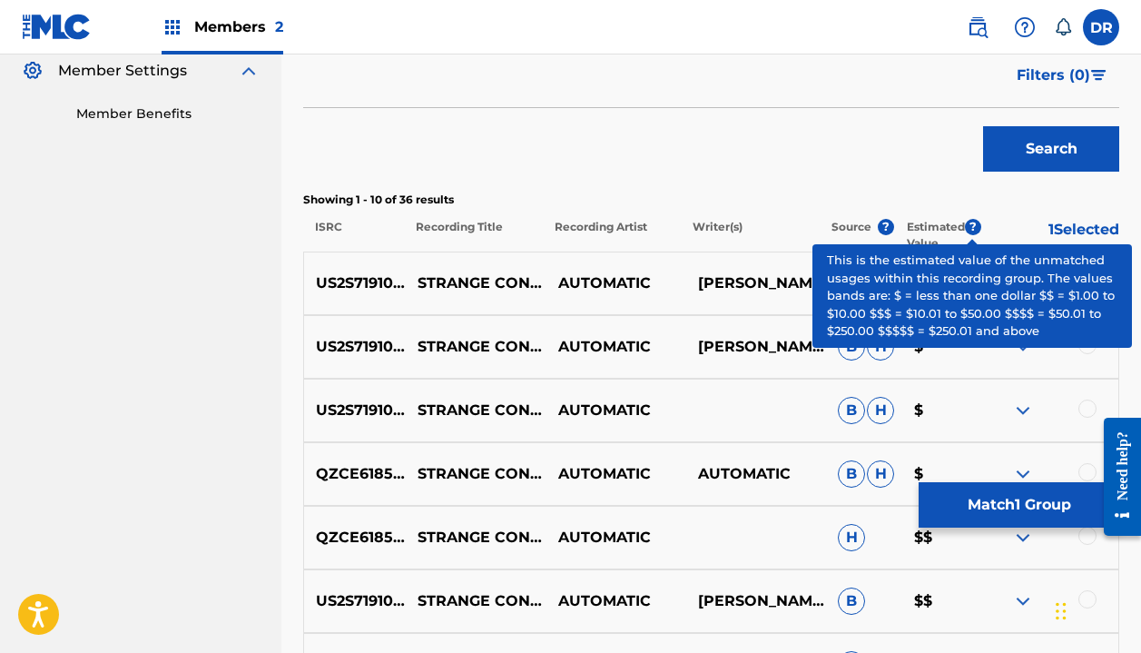
click at [971, 232] on span "?" at bounding box center [973, 227] width 16 height 16
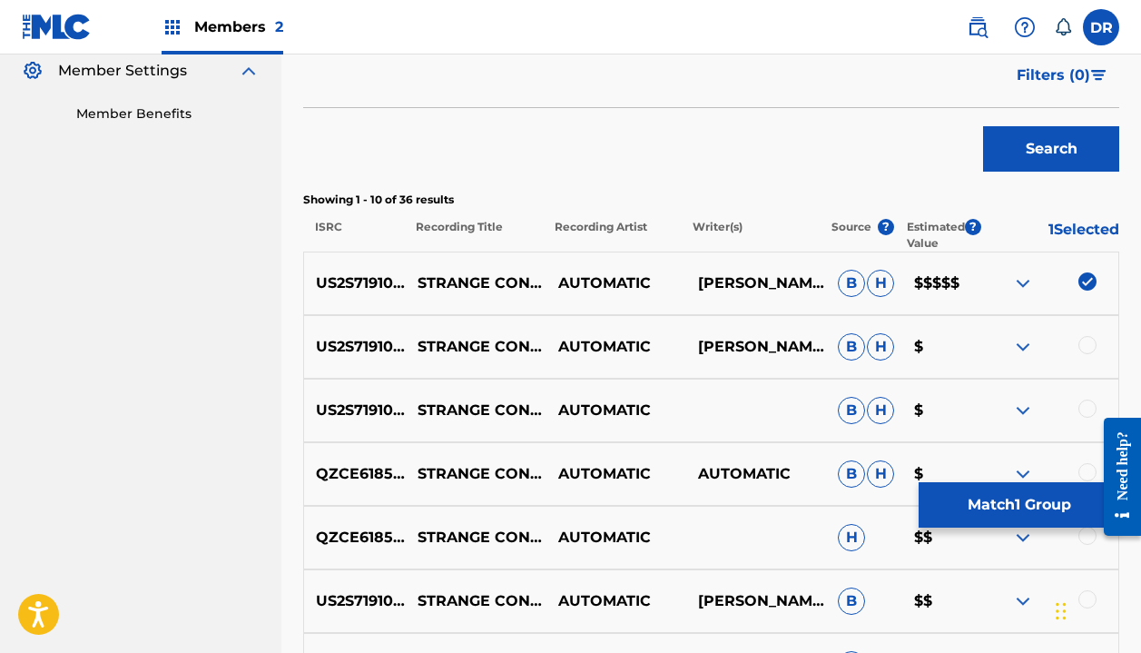
click at [1088, 347] on div at bounding box center [1088, 345] width 18 height 18
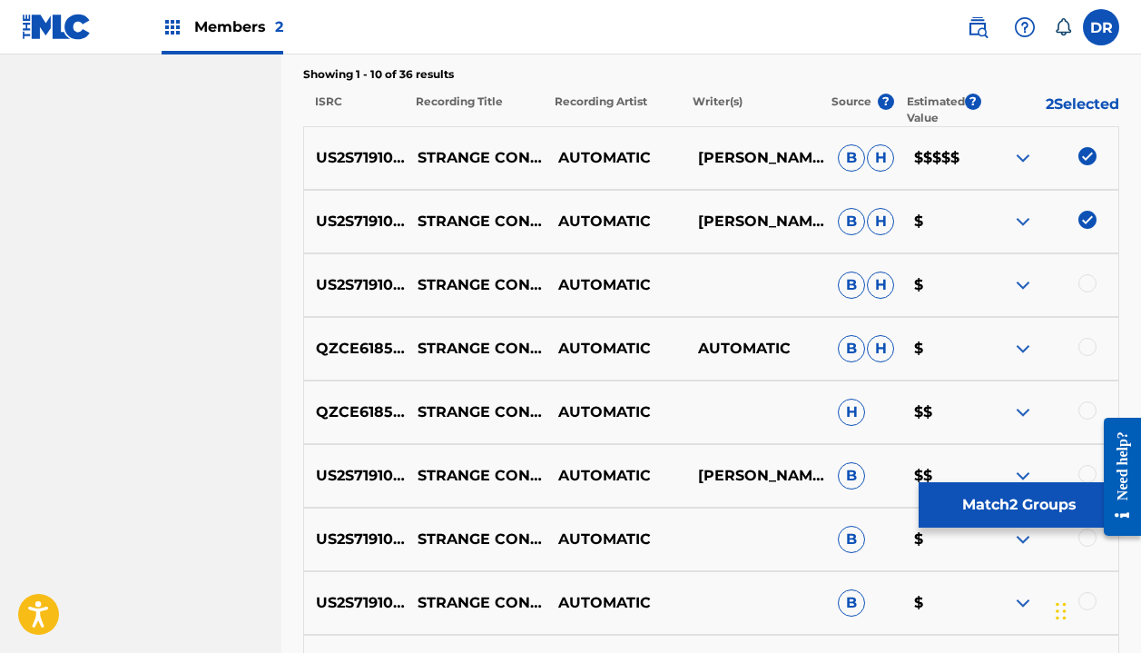
scroll to position [675, 0]
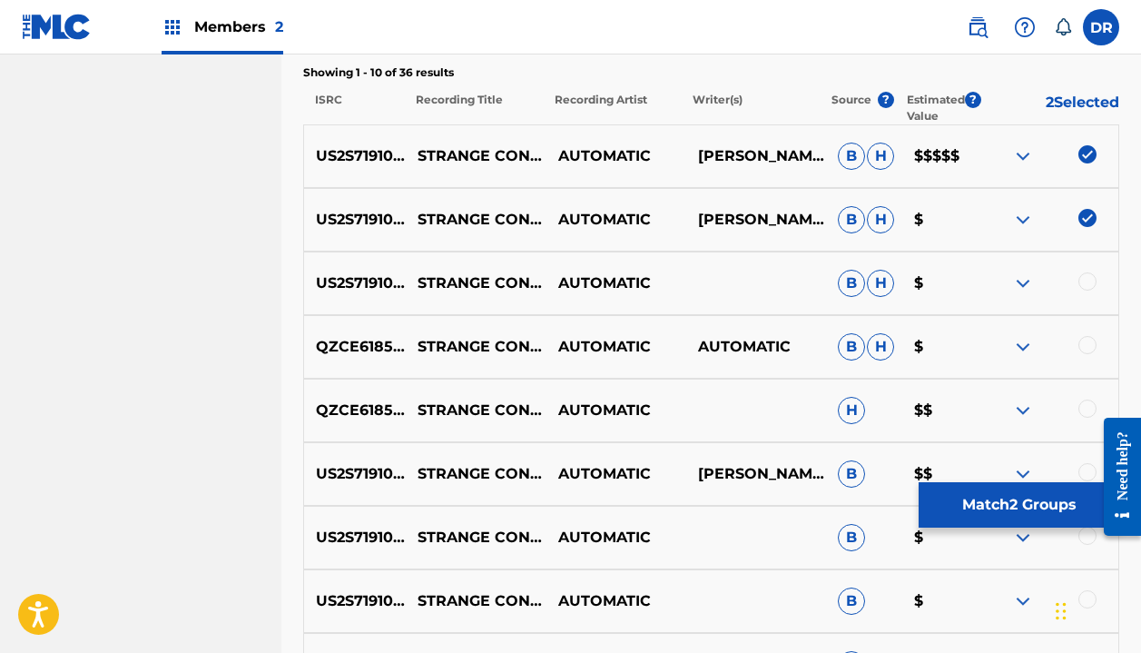
click at [1087, 278] on div at bounding box center [1088, 281] width 18 height 18
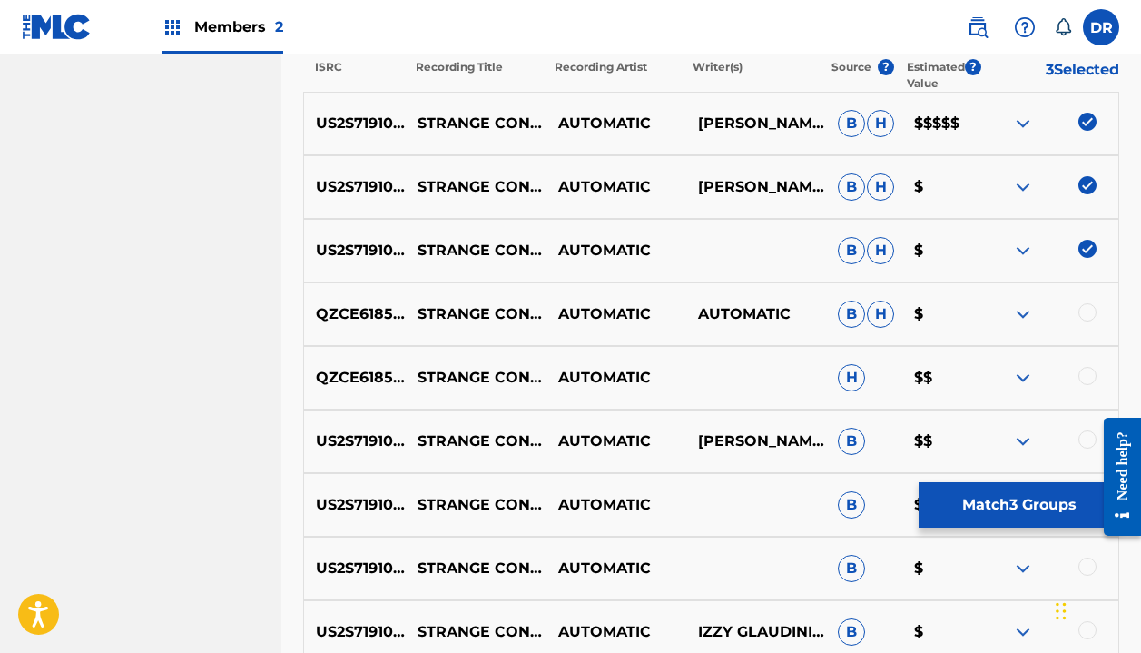
click at [1089, 314] on div at bounding box center [1088, 312] width 18 height 18
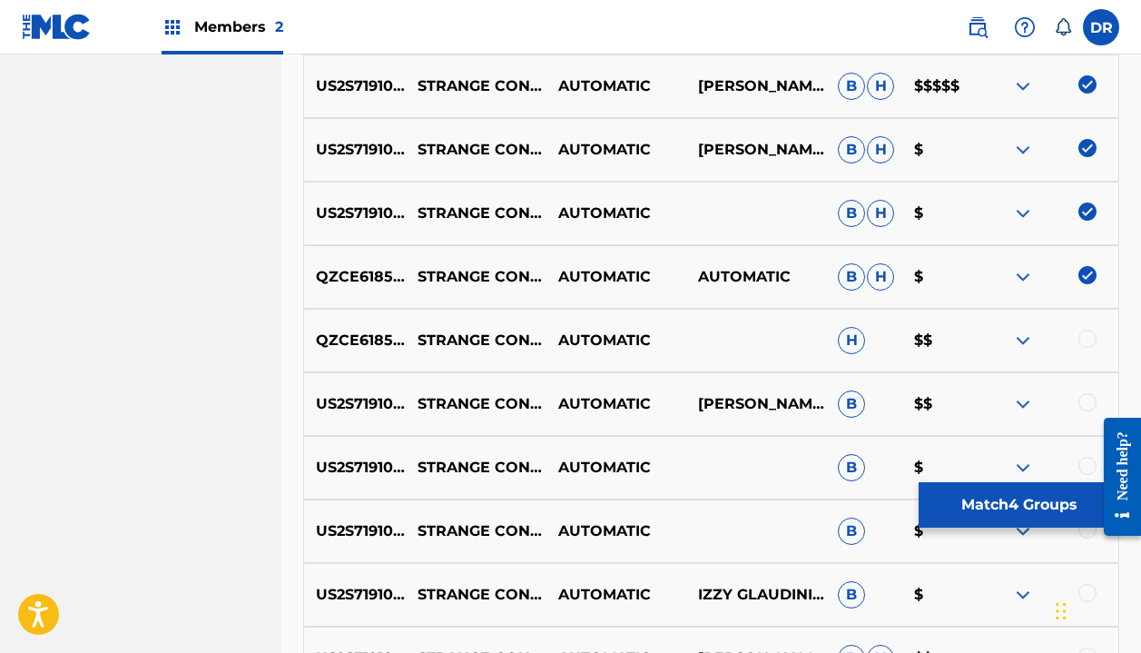
scroll to position [749, 0]
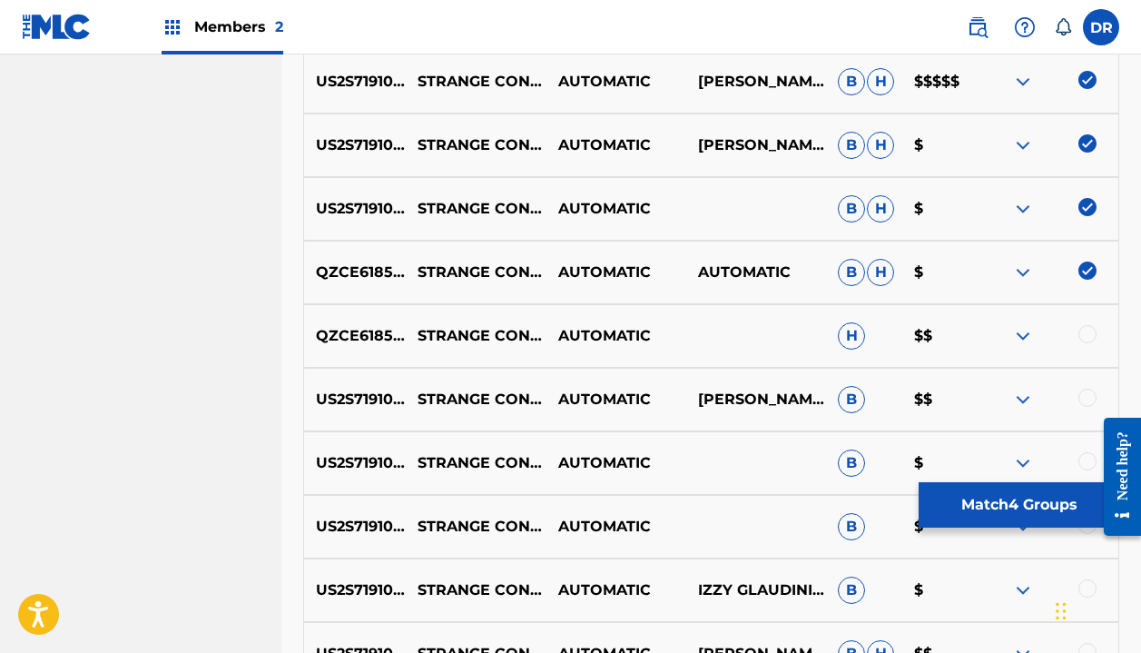
click at [1094, 330] on div at bounding box center [1088, 334] width 18 height 18
click at [1090, 396] on div at bounding box center [1088, 398] width 18 height 18
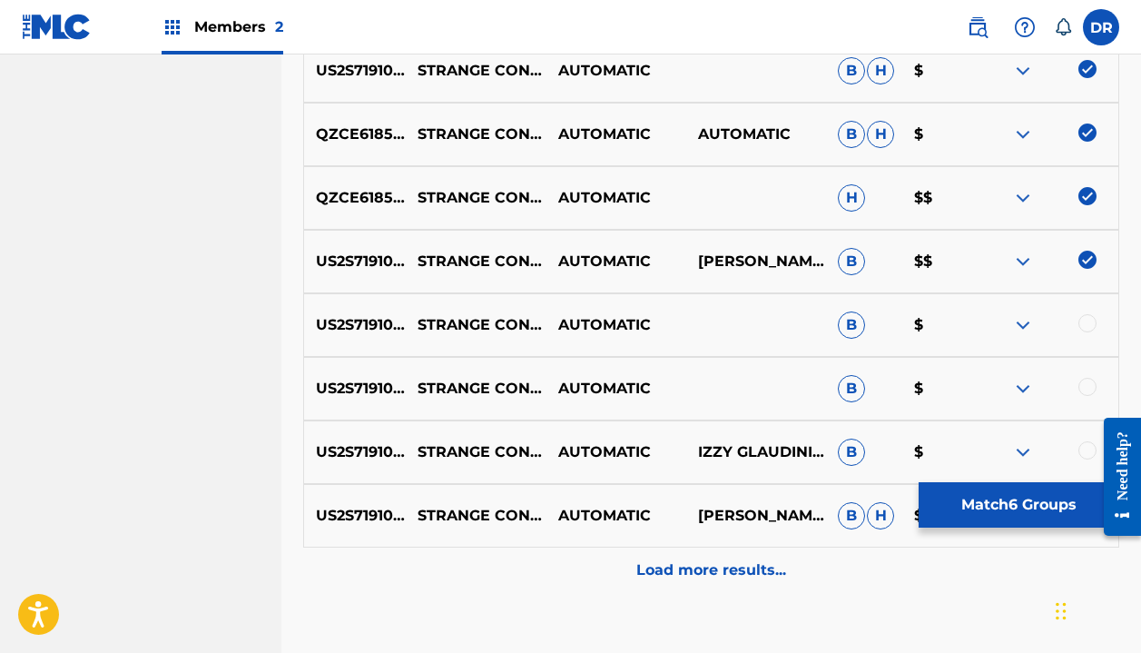
scroll to position [893, 0]
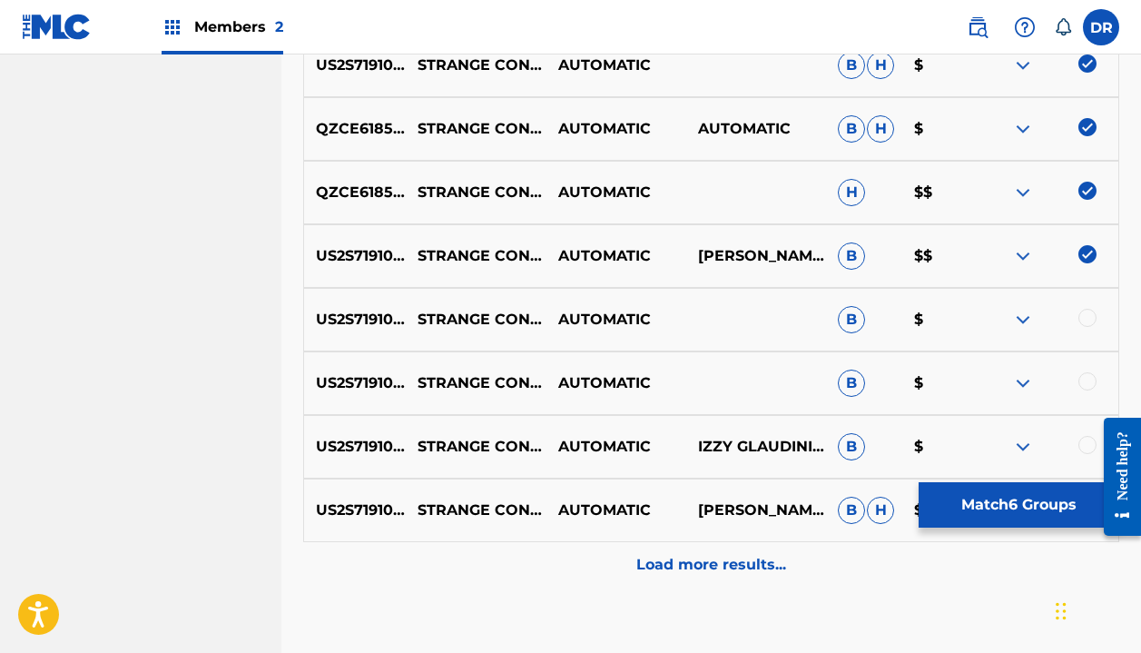
click at [975, 519] on button "Match 6 Groups" at bounding box center [1019, 504] width 201 height 45
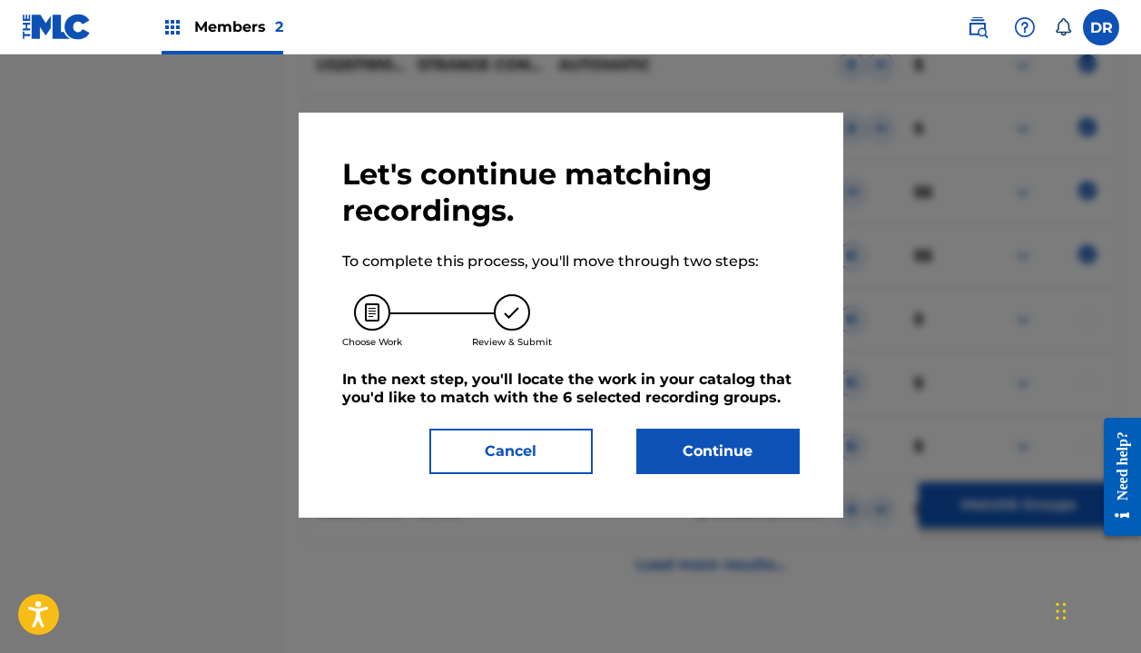
click at [728, 441] on button "Continue" at bounding box center [717, 451] width 163 height 45
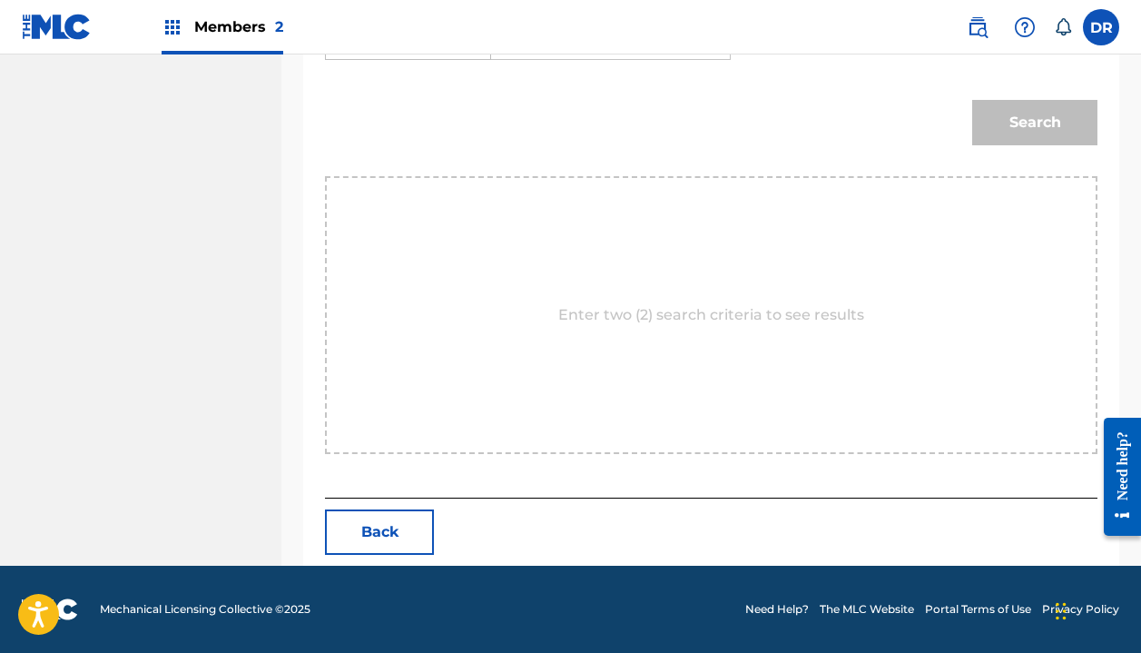
scroll to position [417, 0]
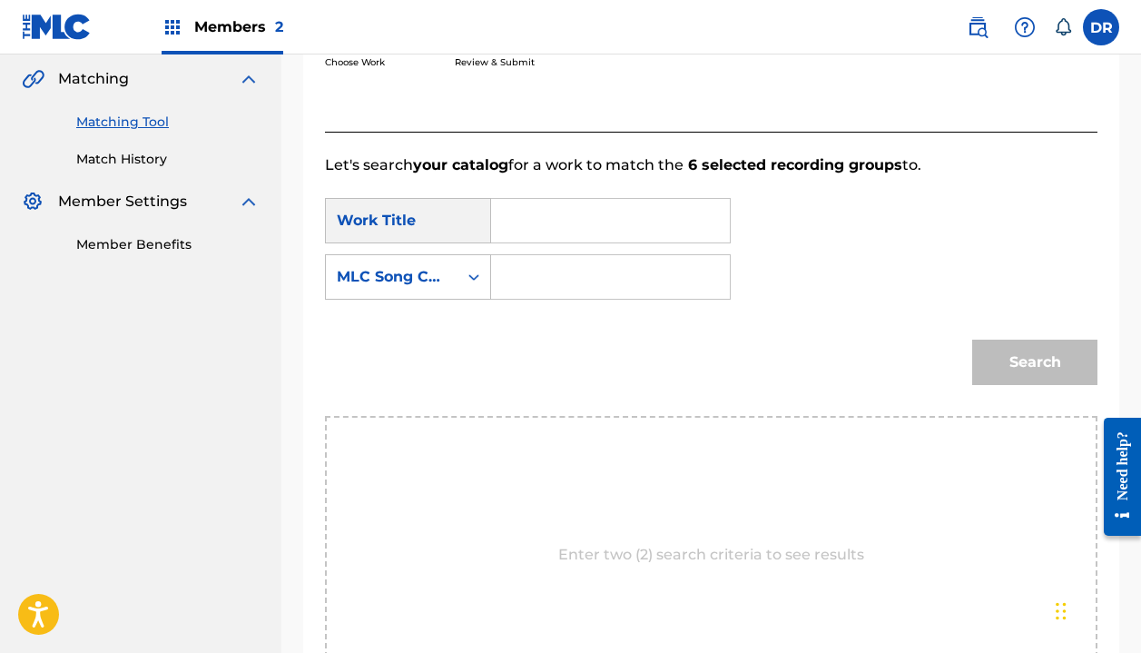
click at [594, 226] on input "Search Form" at bounding box center [611, 221] width 208 height 44
type input "strange conversations"
click at [444, 271] on div "MLC Song Code" at bounding box center [392, 277] width 110 height 22
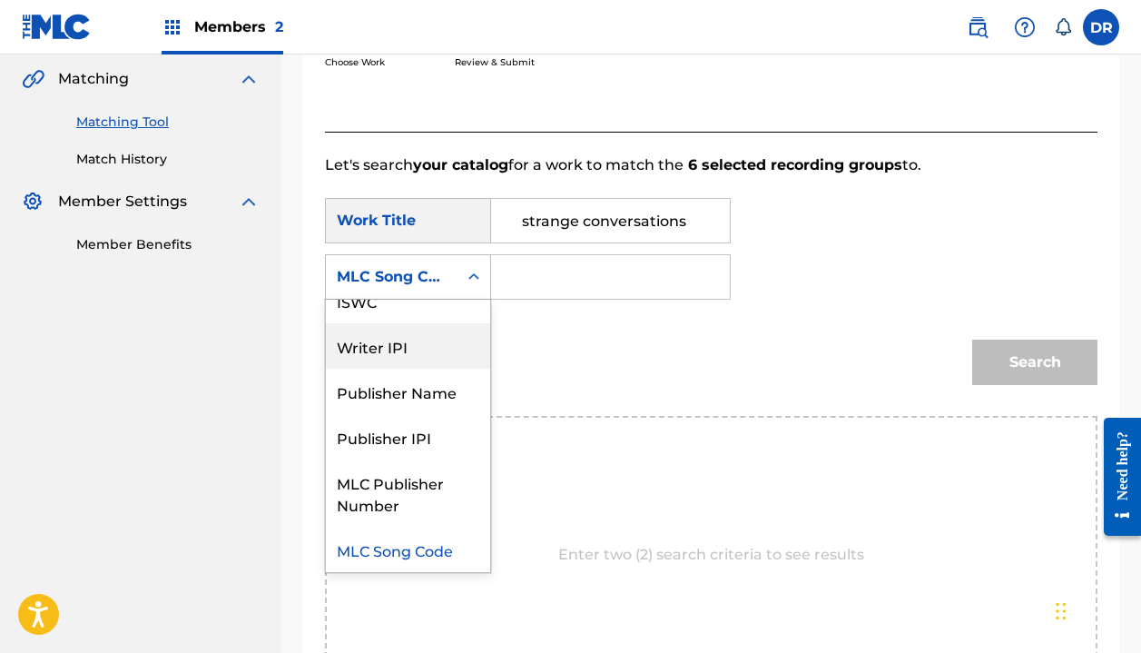
scroll to position [0, 0]
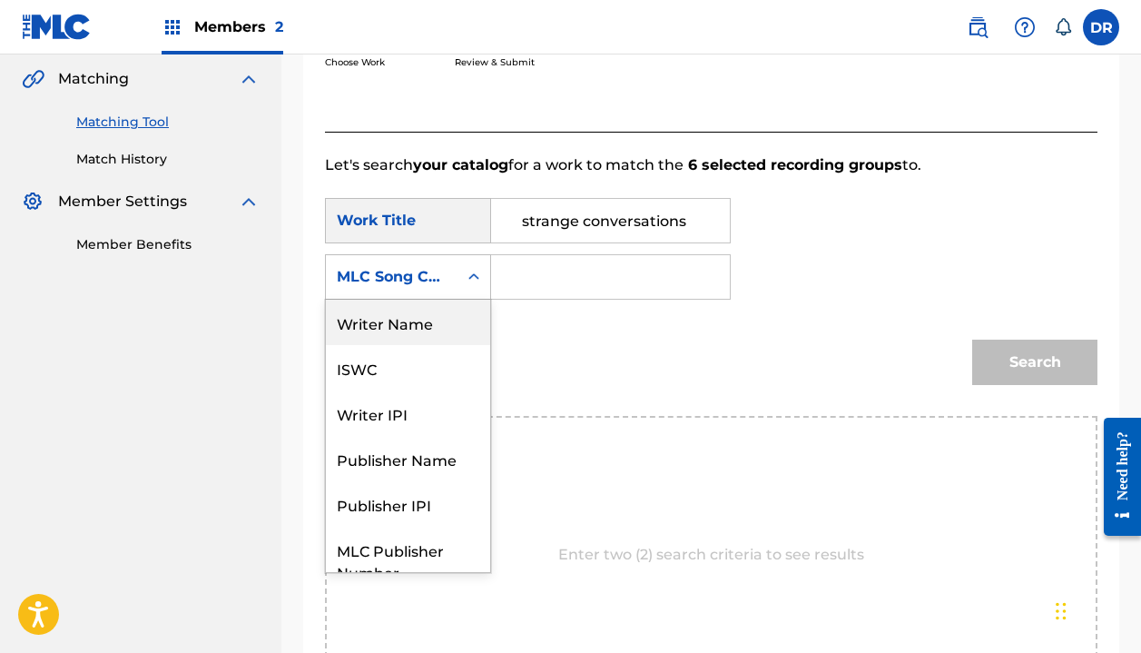
click at [410, 332] on div "Writer Name" at bounding box center [408, 322] width 164 height 45
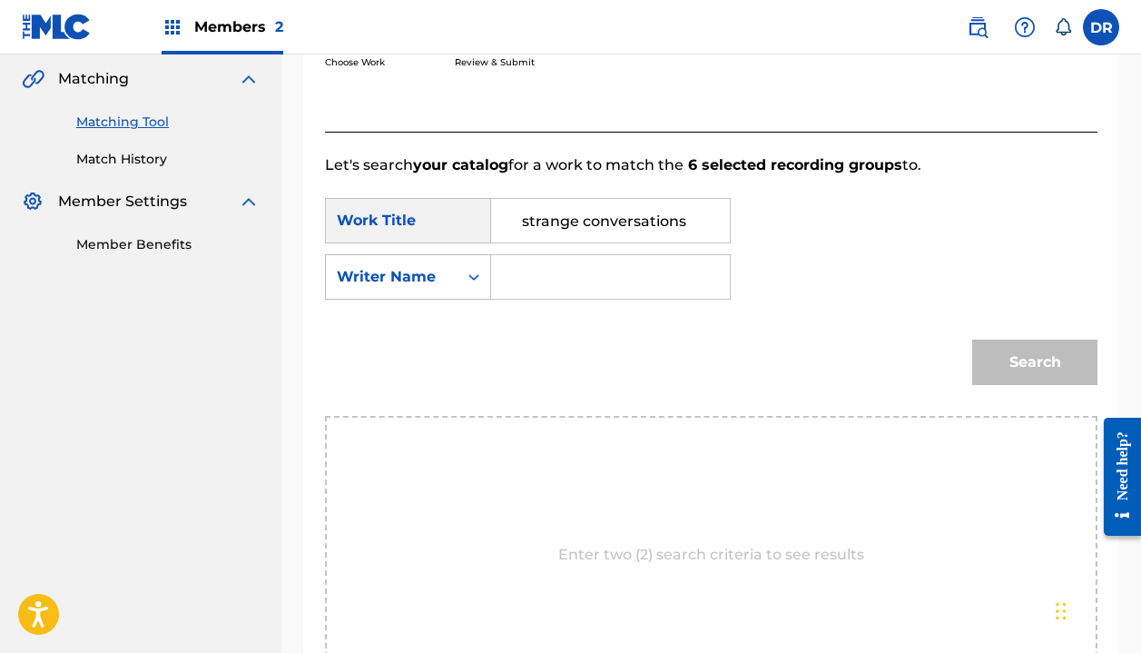
click at [541, 284] on input "Search Form" at bounding box center [611, 277] width 208 height 44
type input "halle"
click at [1035, 362] on button "Search" at bounding box center [1034, 362] width 125 height 45
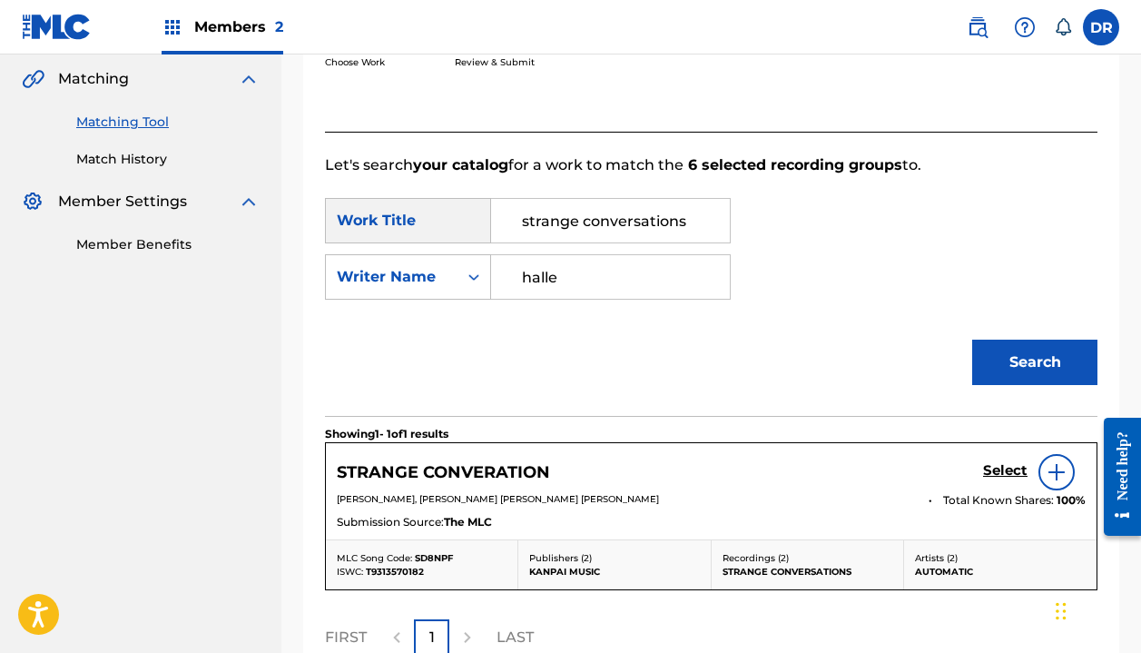
scroll to position [493, 0]
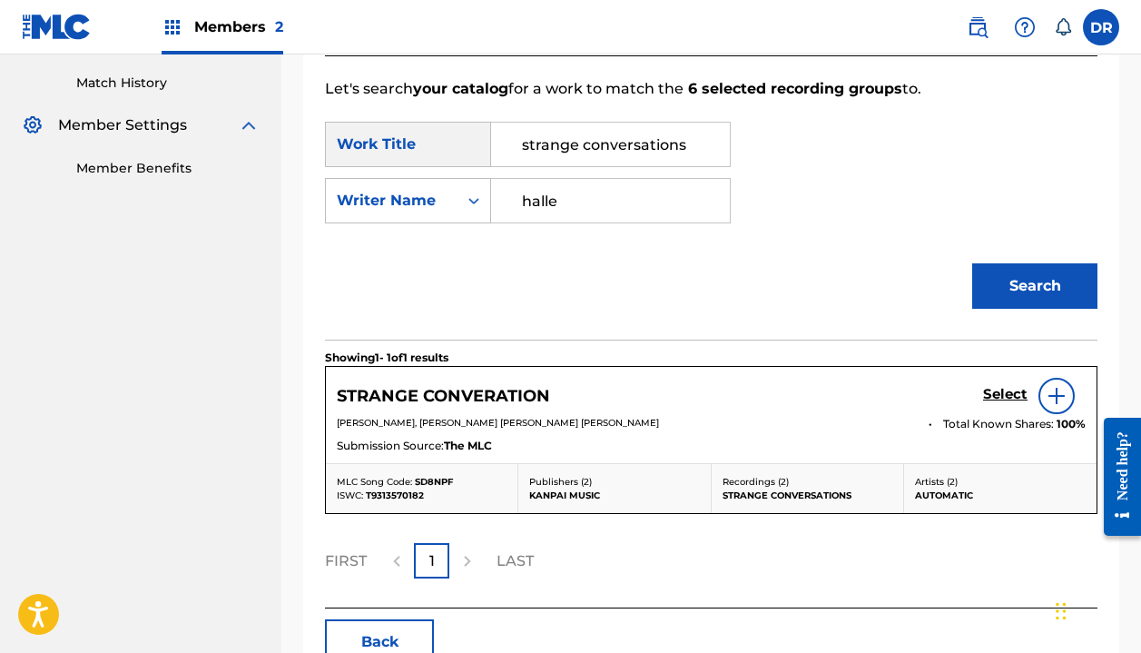
click at [1013, 397] on h5 "Select" at bounding box center [1005, 394] width 44 height 17
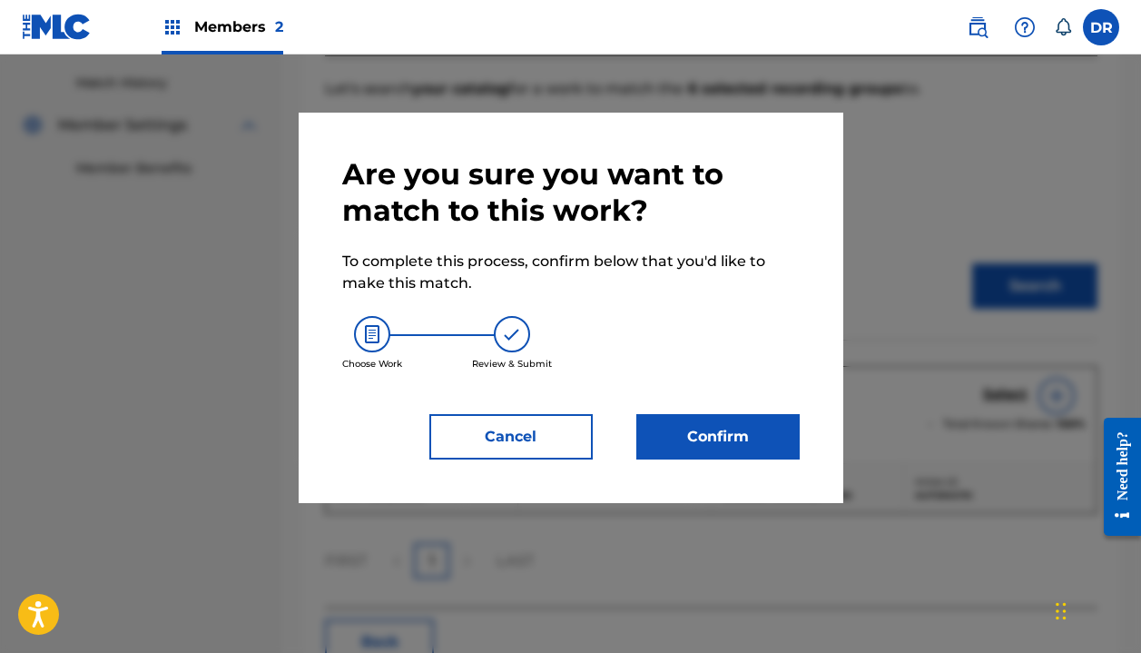
click at [715, 454] on button "Confirm" at bounding box center [717, 436] width 163 height 45
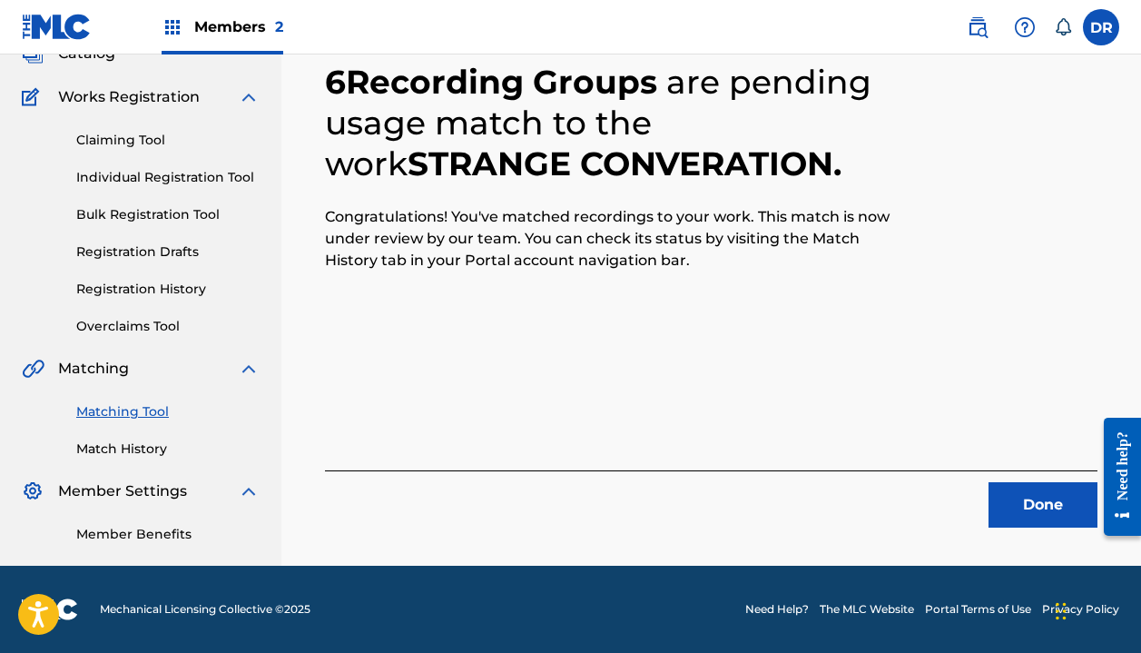
scroll to position [127, 0]
click at [1026, 501] on button "Done" at bounding box center [1043, 504] width 109 height 45
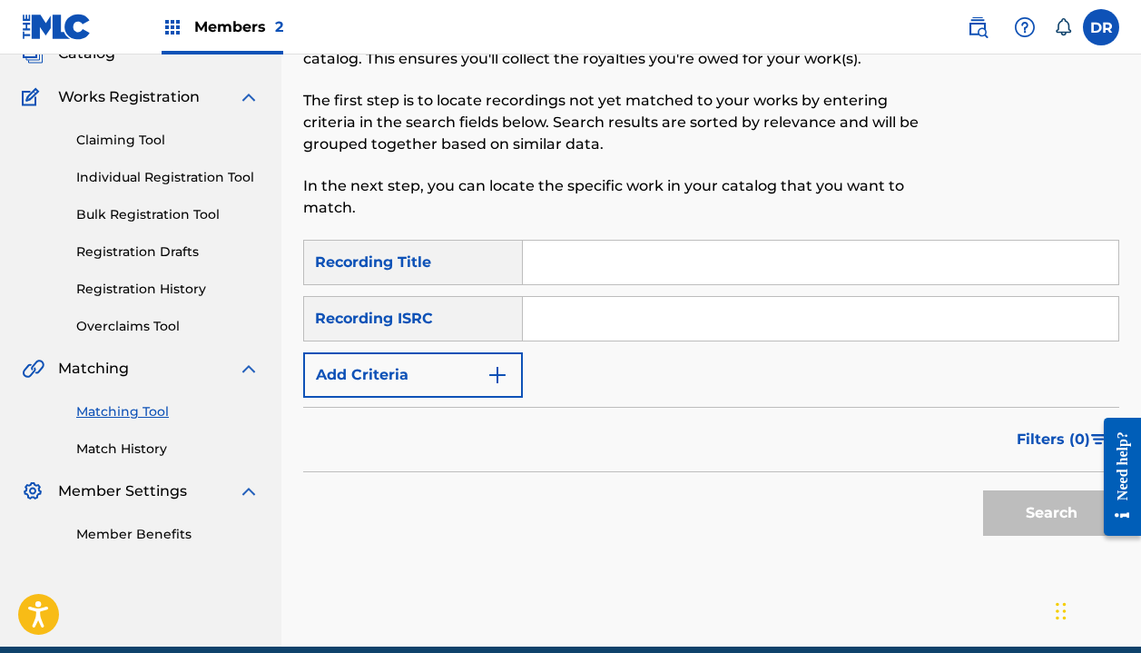
click at [589, 258] on input "Search Form" at bounding box center [821, 263] width 596 height 44
type input "new beginning"
click at [373, 395] on button "Add Criteria" at bounding box center [413, 374] width 220 height 45
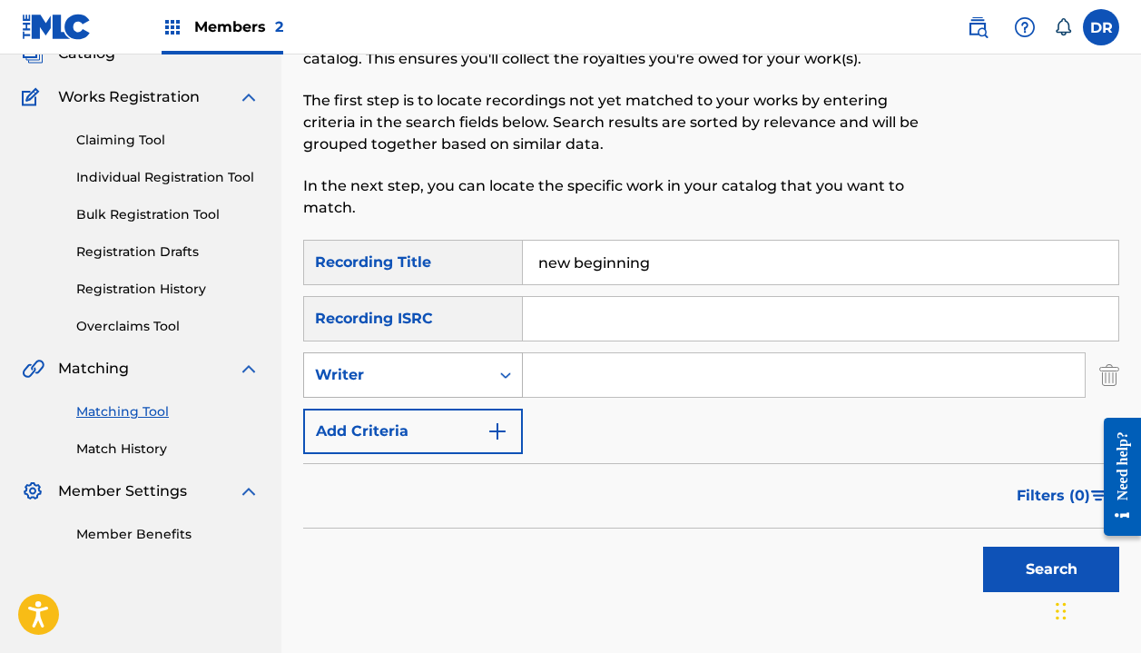
click at [394, 377] on div "Writer" at bounding box center [396, 375] width 163 height 22
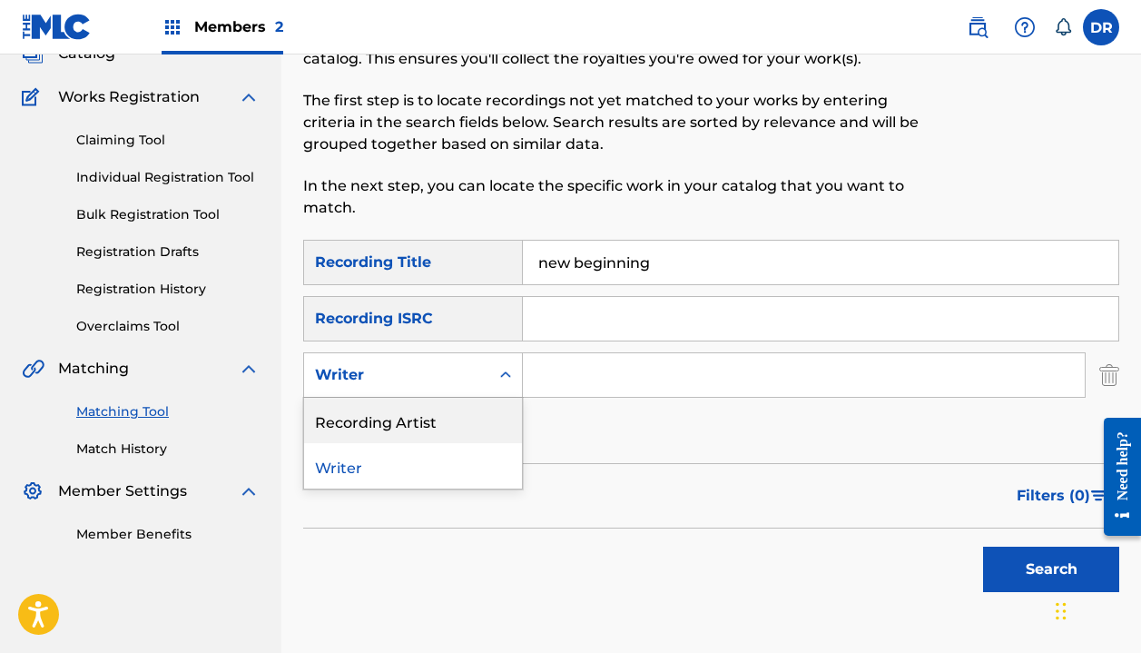
click at [390, 419] on div "Recording Artist" at bounding box center [413, 420] width 218 height 45
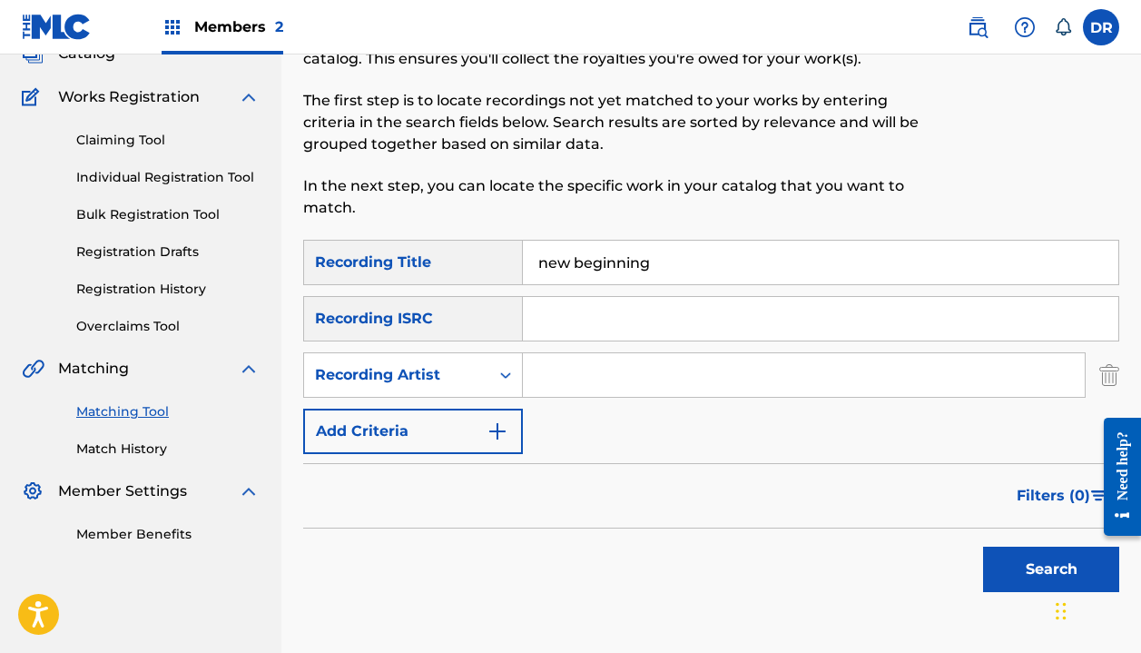
click at [560, 386] on input "Search Form" at bounding box center [804, 375] width 562 height 44
type input "automatic"
click at [1051, 569] on button "Search" at bounding box center [1051, 569] width 136 height 45
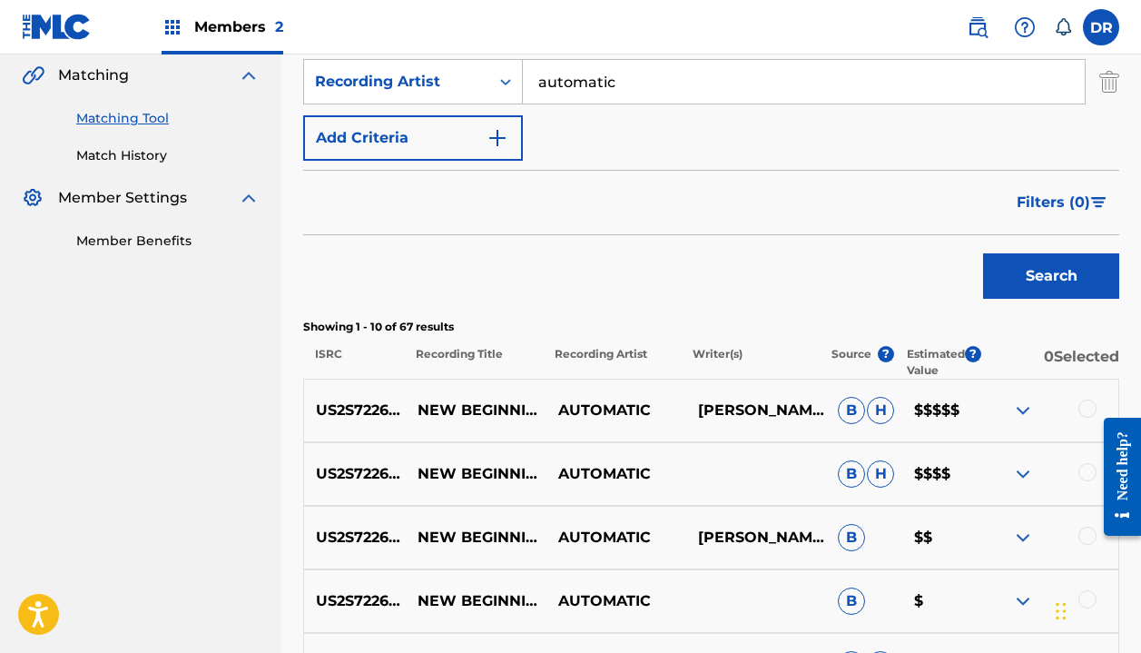
scroll to position [423, 0]
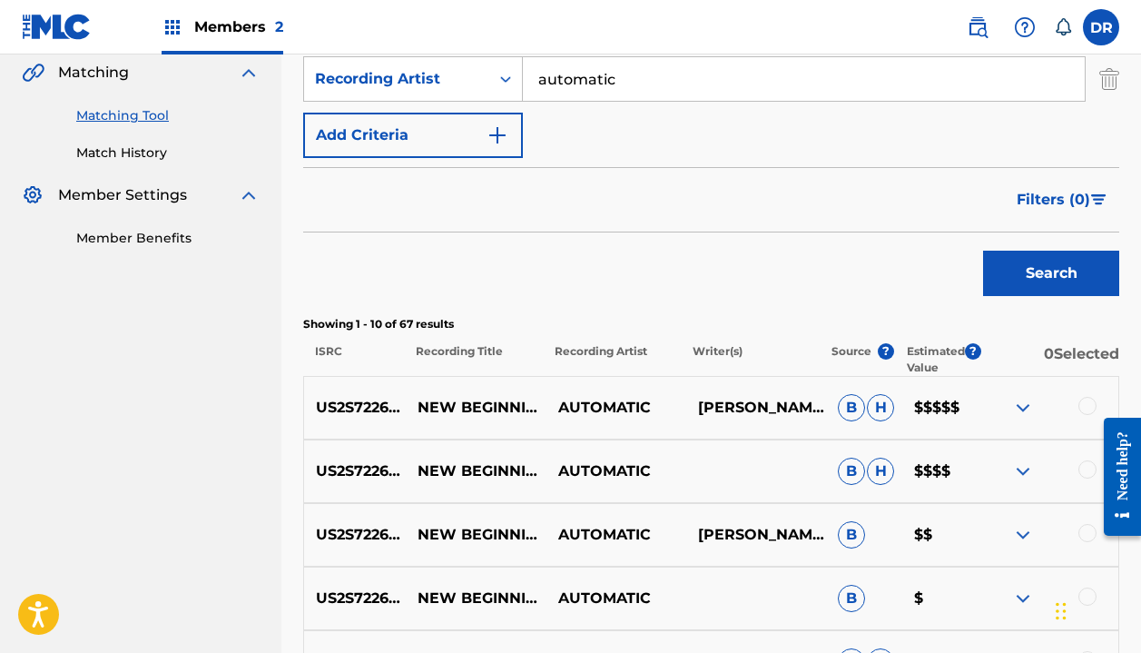
click at [1080, 406] on div at bounding box center [1088, 406] width 18 height 18
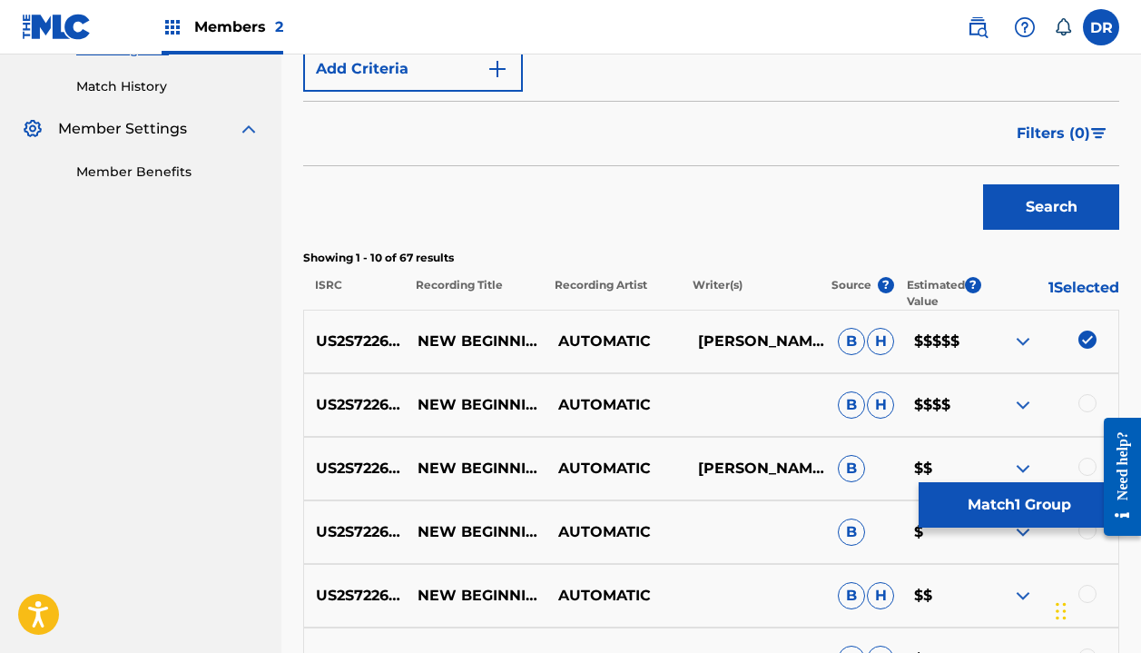
scroll to position [498, 0]
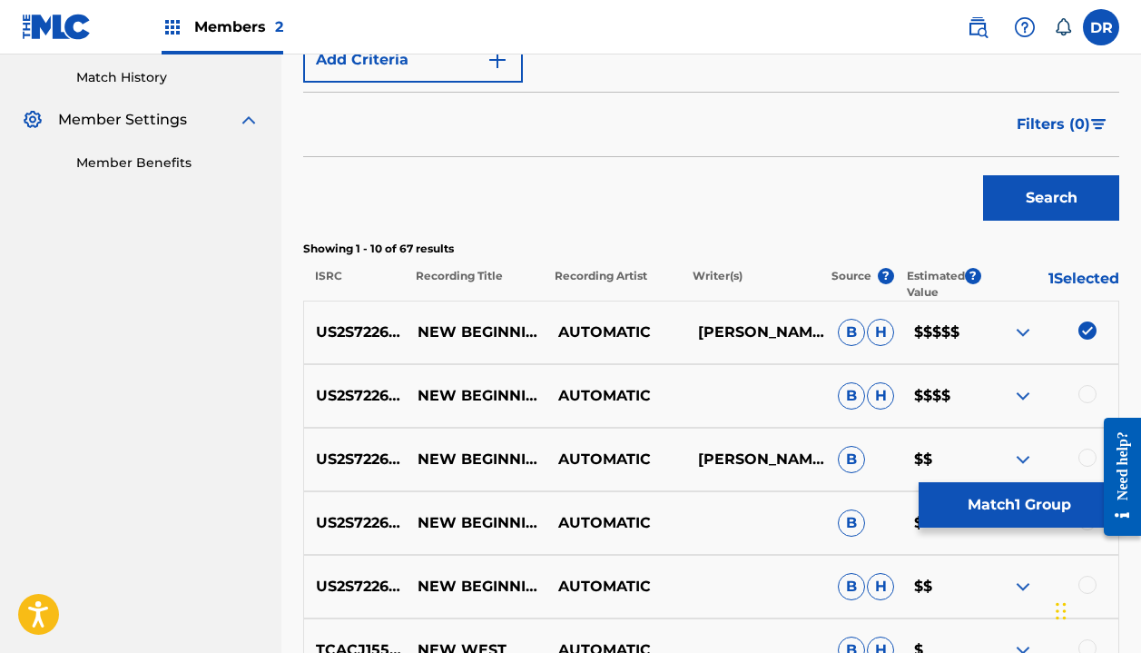
click at [1086, 381] on div "US2S72266001 NEW BEGINNING AUTOMATIC B H $$$$" at bounding box center [711, 396] width 816 height 64
click at [1086, 388] on div at bounding box center [1088, 394] width 18 height 18
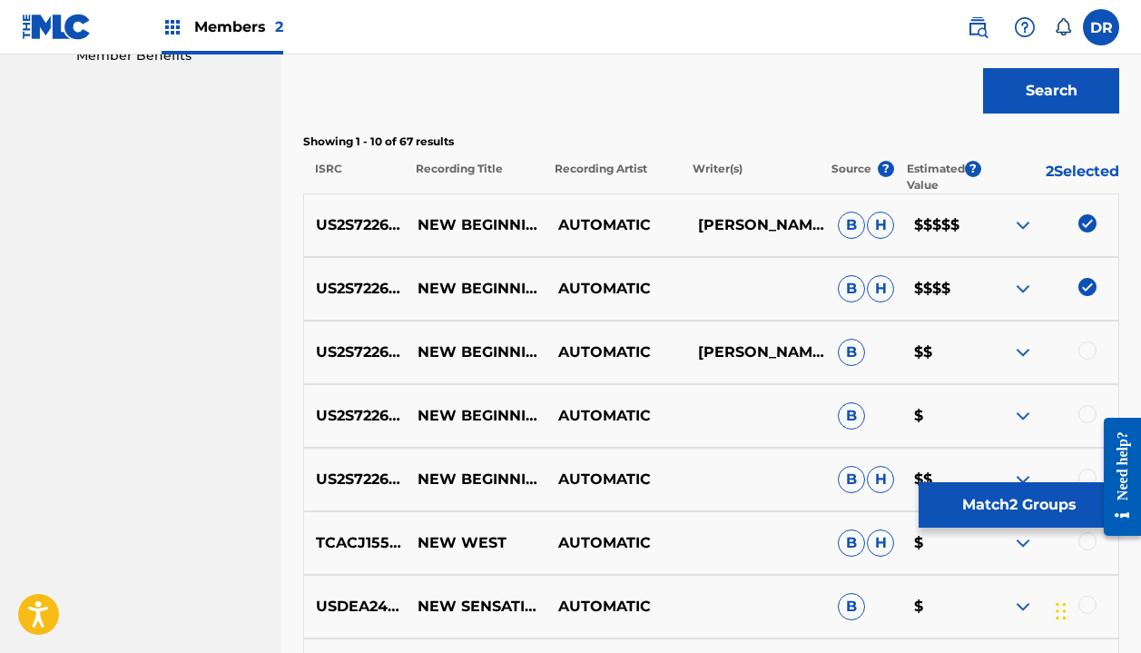
scroll to position [618, 0]
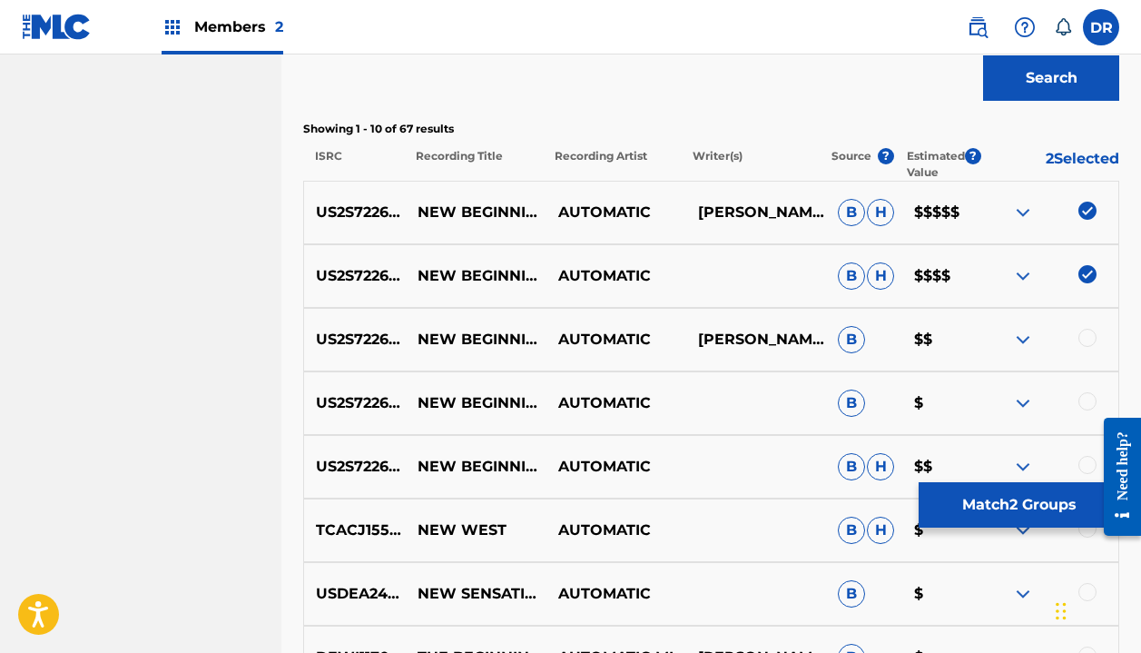
click at [976, 507] on button "Match 2 Groups" at bounding box center [1019, 504] width 201 height 45
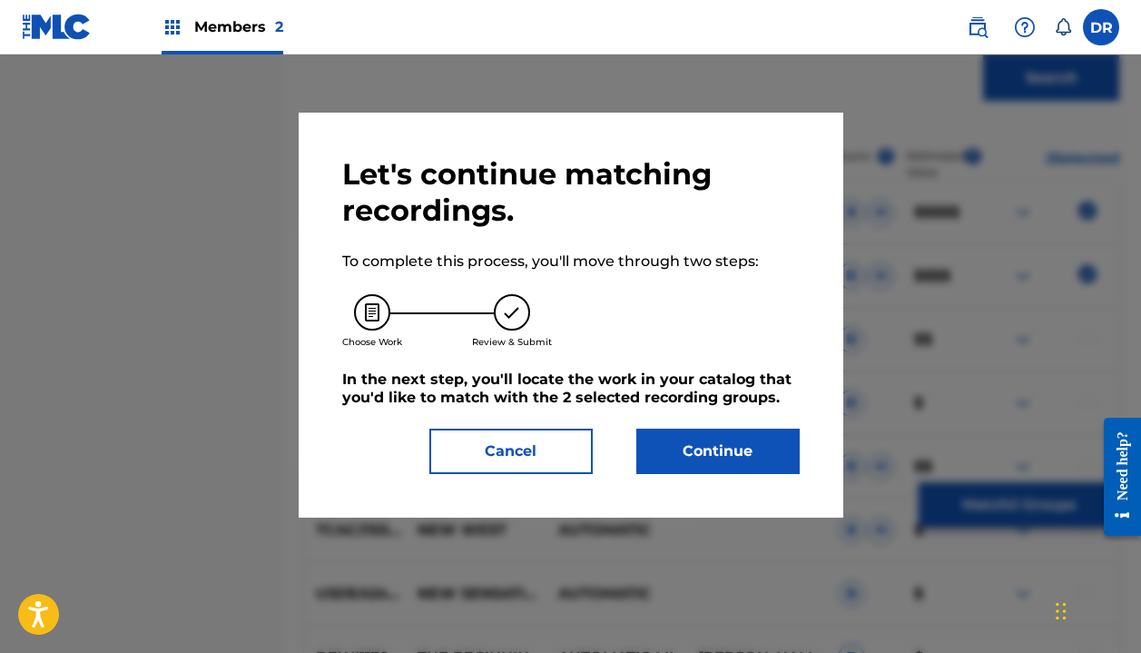
click at [707, 461] on button "Continue" at bounding box center [717, 451] width 163 height 45
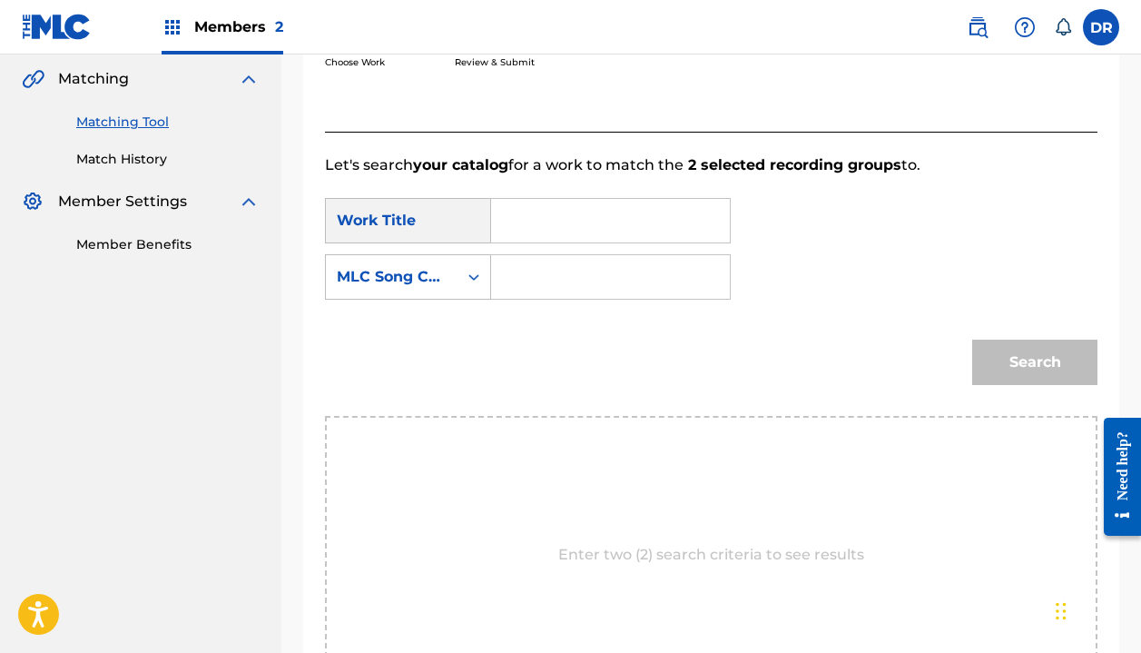
click at [538, 232] on input "Search Form" at bounding box center [611, 221] width 208 height 44
drag, startPoint x: 538, startPoint y: 232, endPoint x: 522, endPoint y: 272, distance: 43.2
click at [522, 272] on div "new begi nning" at bounding box center [522, 272] width 31 height 54
type input "new beginning"
click at [532, 282] on input "Search Form" at bounding box center [611, 277] width 208 height 44
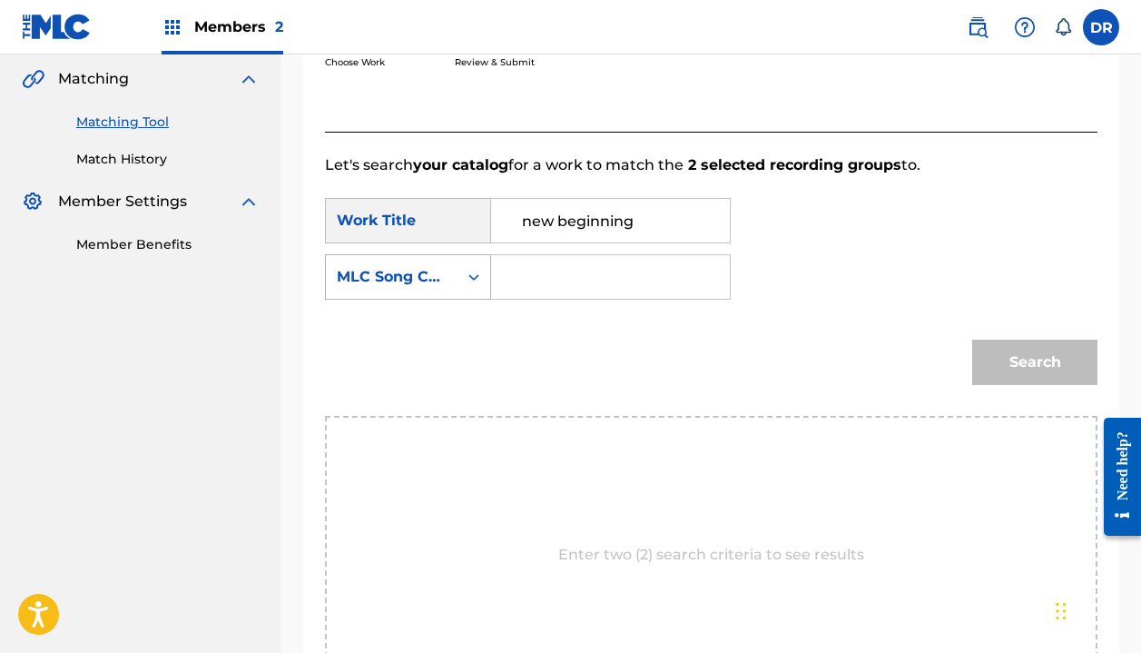
click at [450, 285] on div "MLC Song Code" at bounding box center [392, 277] width 132 height 35
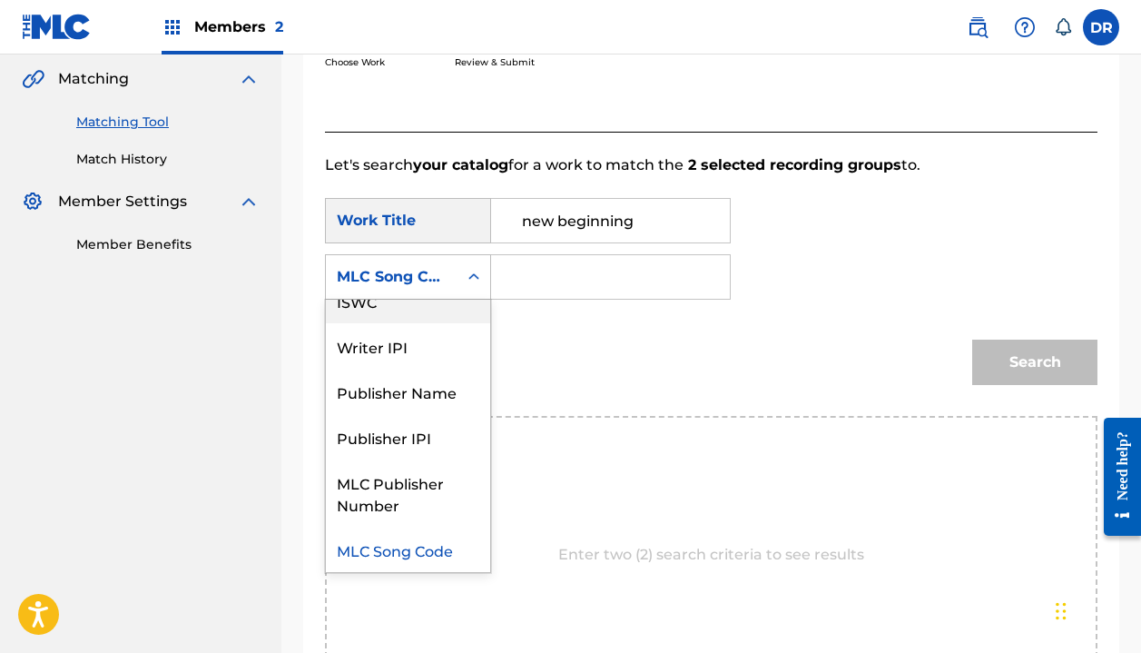
scroll to position [0, 0]
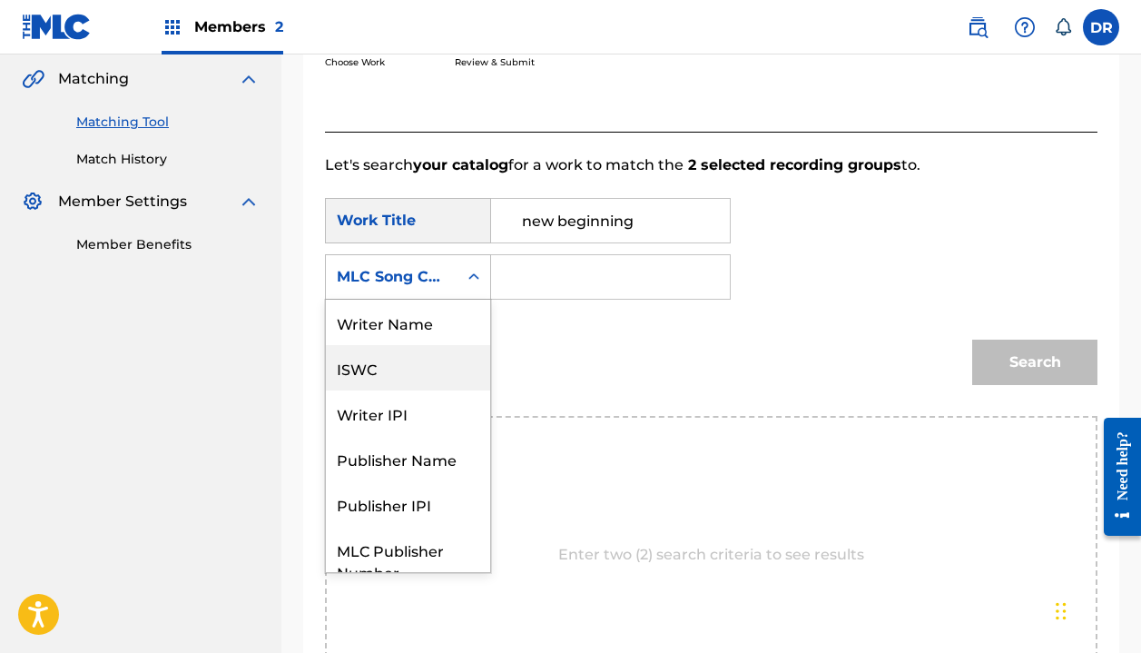
click at [392, 320] on div "Writer Name" at bounding box center [408, 322] width 164 height 45
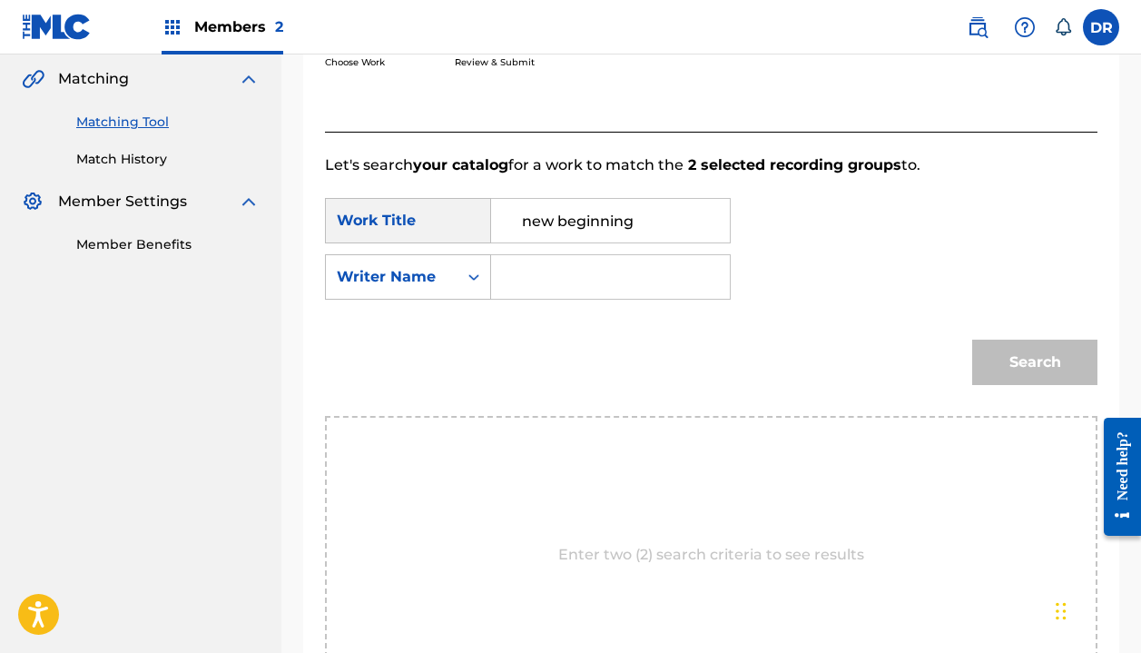
click at [562, 288] on input "Search Form" at bounding box center [611, 277] width 208 height 44
type input "halle"
click at [1035, 362] on button "Search" at bounding box center [1034, 362] width 125 height 45
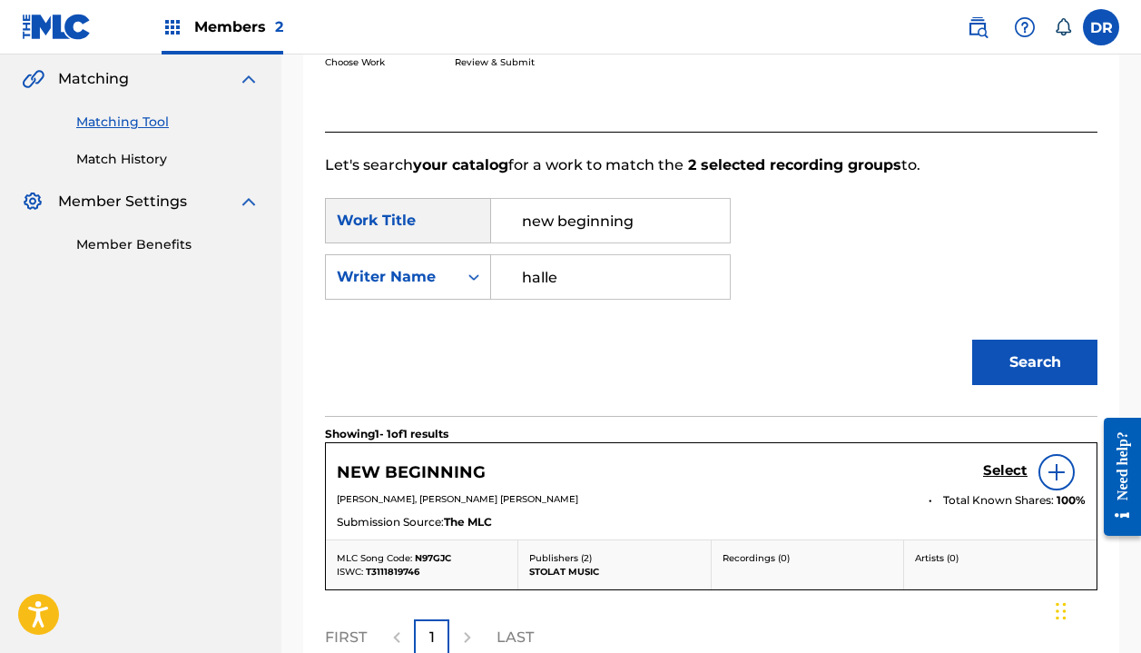
scroll to position [520, 0]
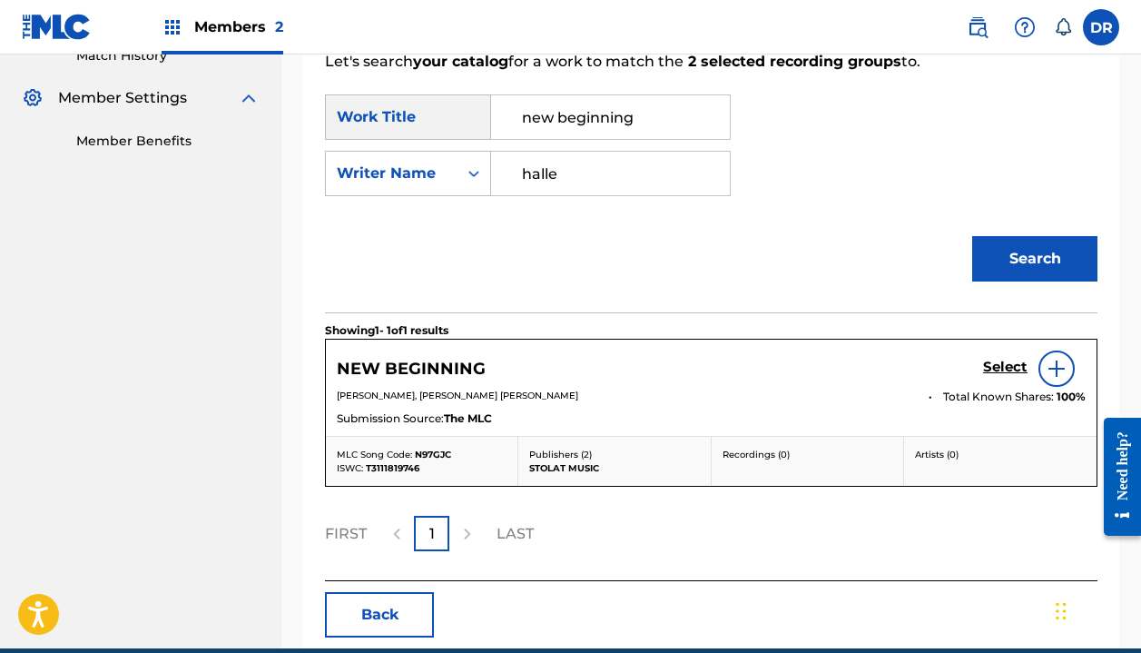
click at [991, 366] on h5 "Select" at bounding box center [1005, 367] width 44 height 17
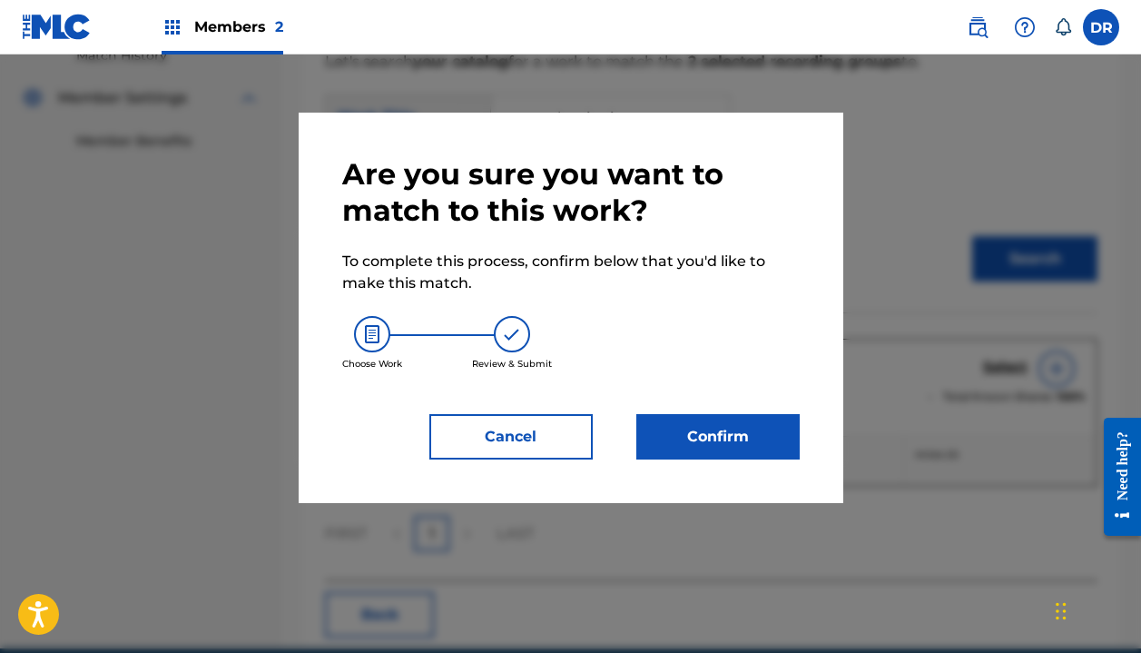
click at [695, 429] on button "Confirm" at bounding box center [717, 436] width 163 height 45
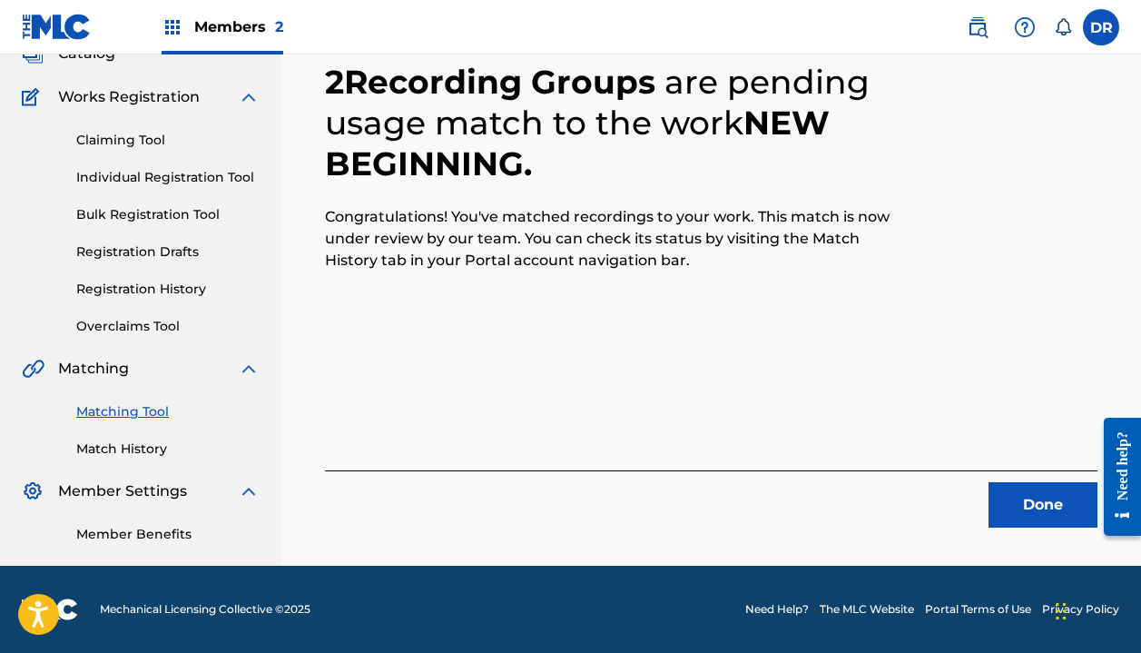
scroll to position [127, 0]
click at [1021, 494] on button "Done" at bounding box center [1043, 504] width 109 height 45
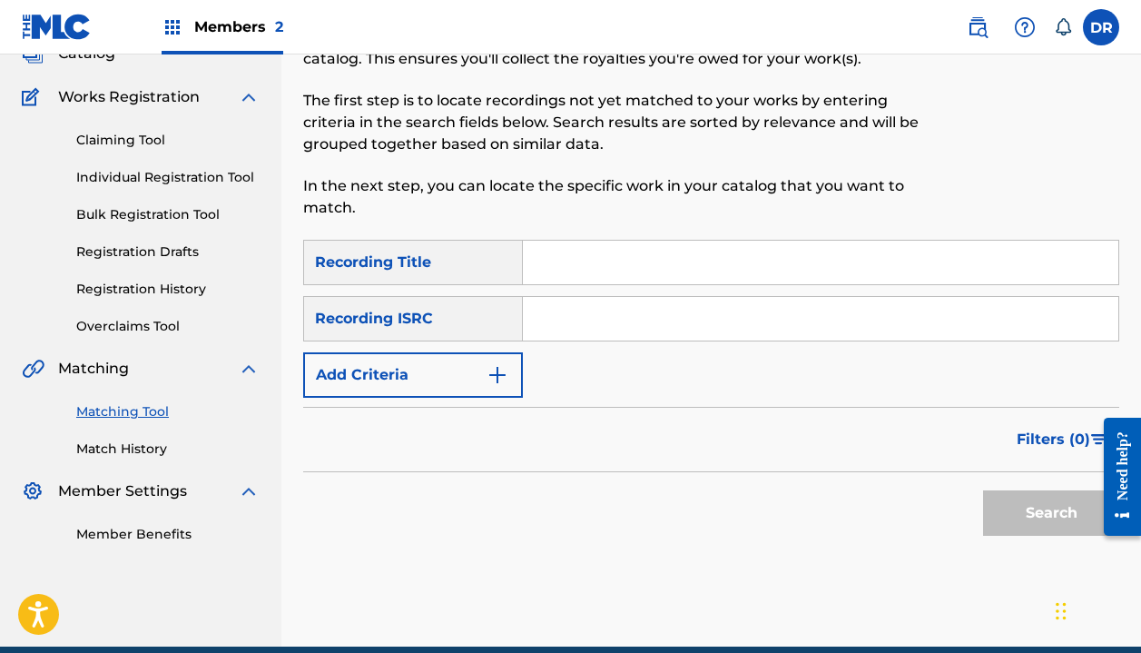
click at [573, 259] on input "Search Form" at bounding box center [821, 263] width 596 height 44
type input "on the edge"
drag, startPoint x: 573, startPoint y: 259, endPoint x: 586, endPoint y: 305, distance: 48.0
click at [586, 305] on input "Search Form" at bounding box center [821, 319] width 596 height 44
click at [481, 378] on button "Add Criteria" at bounding box center [413, 374] width 220 height 45
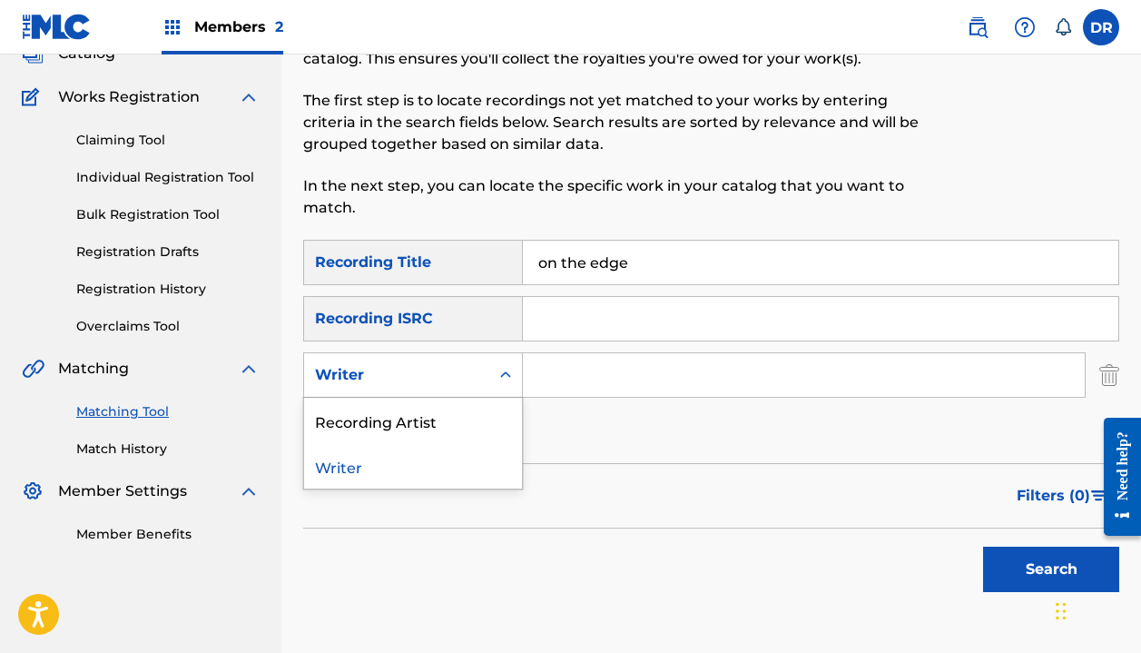
click at [465, 393] on div "Writer" at bounding box center [413, 374] width 220 height 45
click at [456, 420] on div "Recording Artist" at bounding box center [413, 420] width 218 height 45
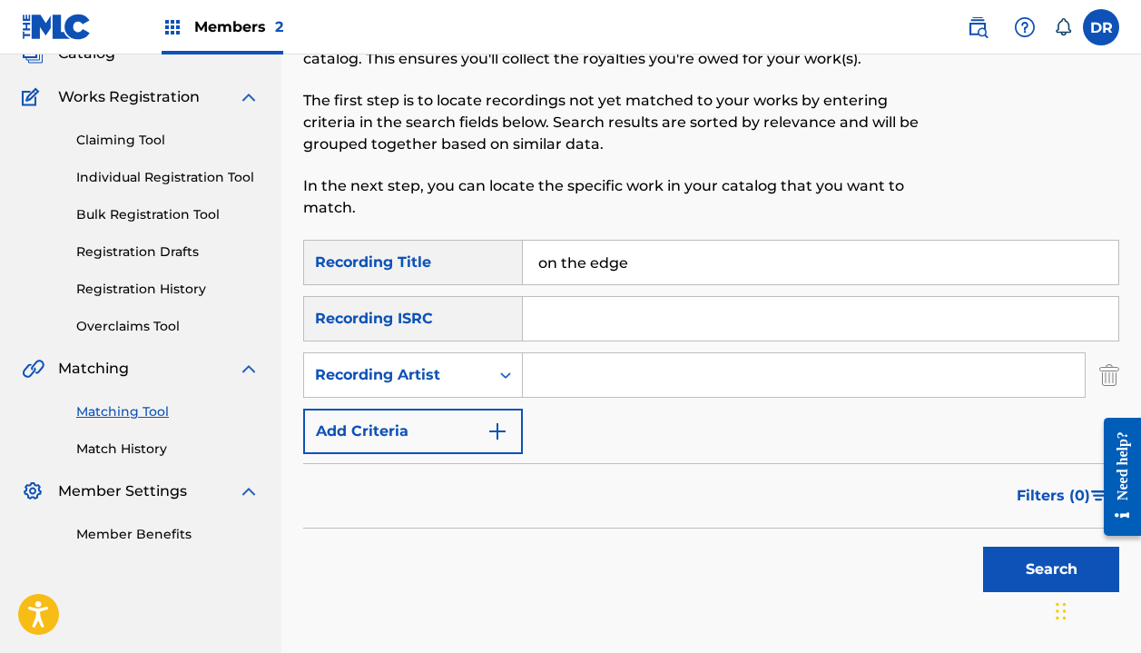
click at [562, 388] on input "Search Form" at bounding box center [804, 375] width 562 height 44
type input "automatic"
click at [1051, 569] on button "Search" at bounding box center [1051, 569] width 136 height 45
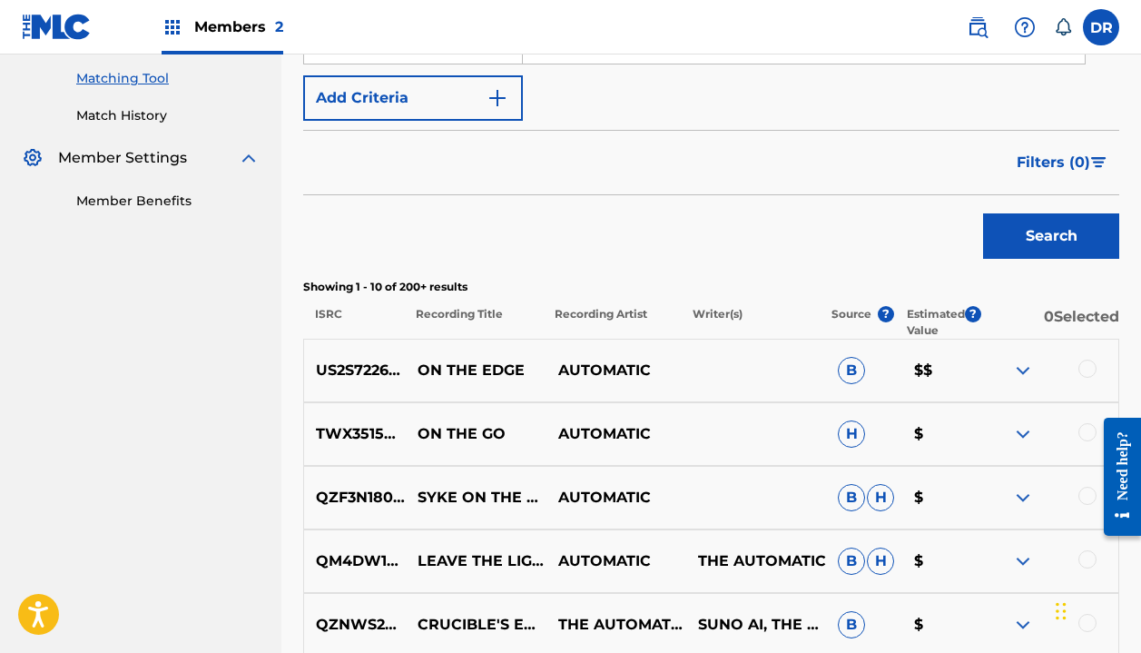
scroll to position [469, 0]
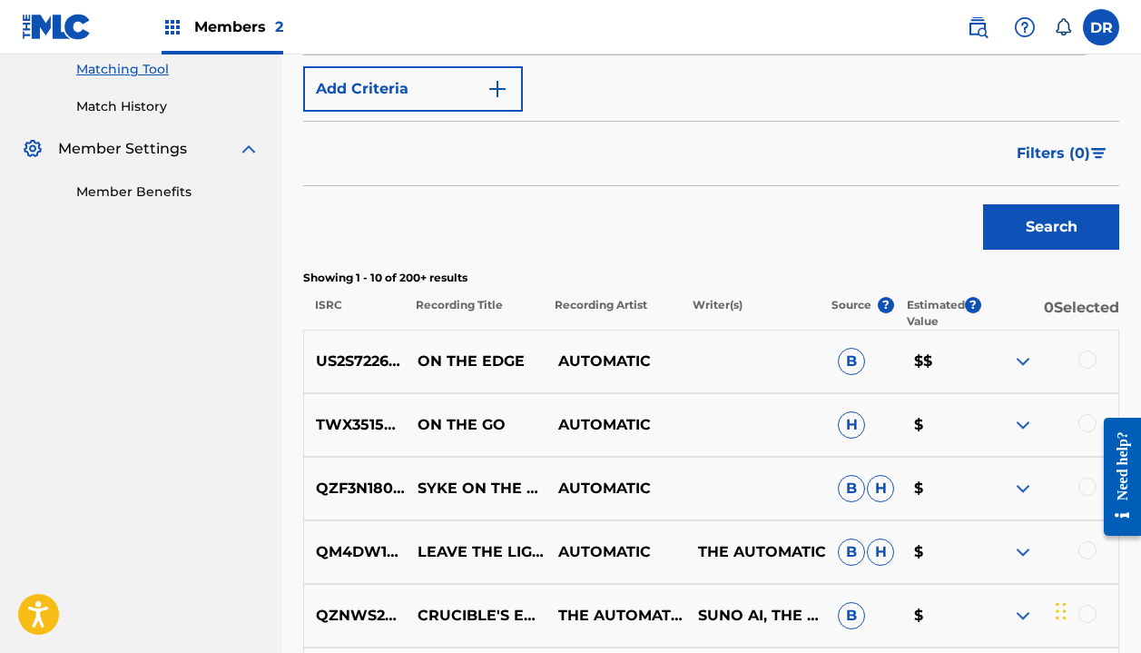
click at [1081, 363] on div at bounding box center [1088, 359] width 18 height 18
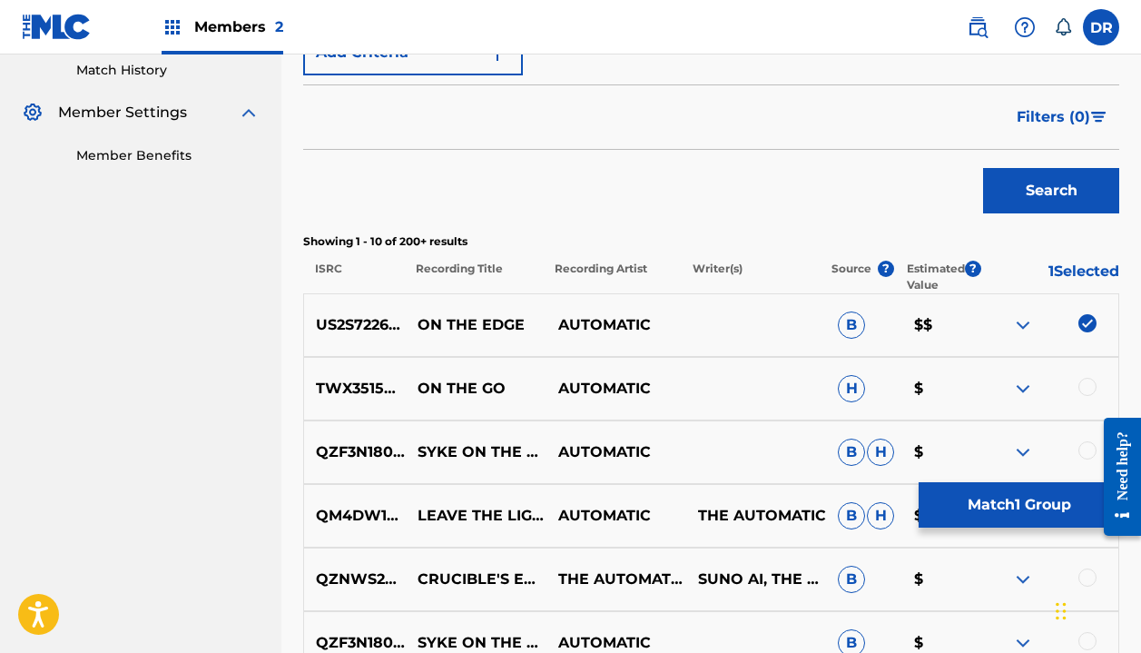
scroll to position [501, 0]
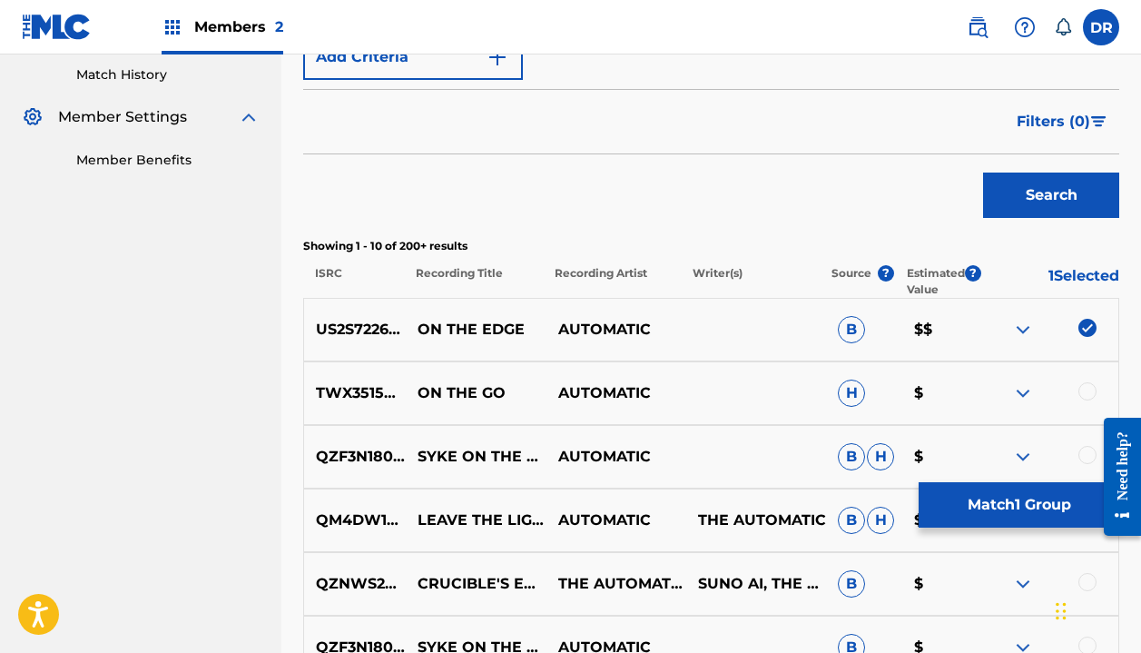
click at [983, 509] on button "Match 1 Group" at bounding box center [1019, 504] width 201 height 45
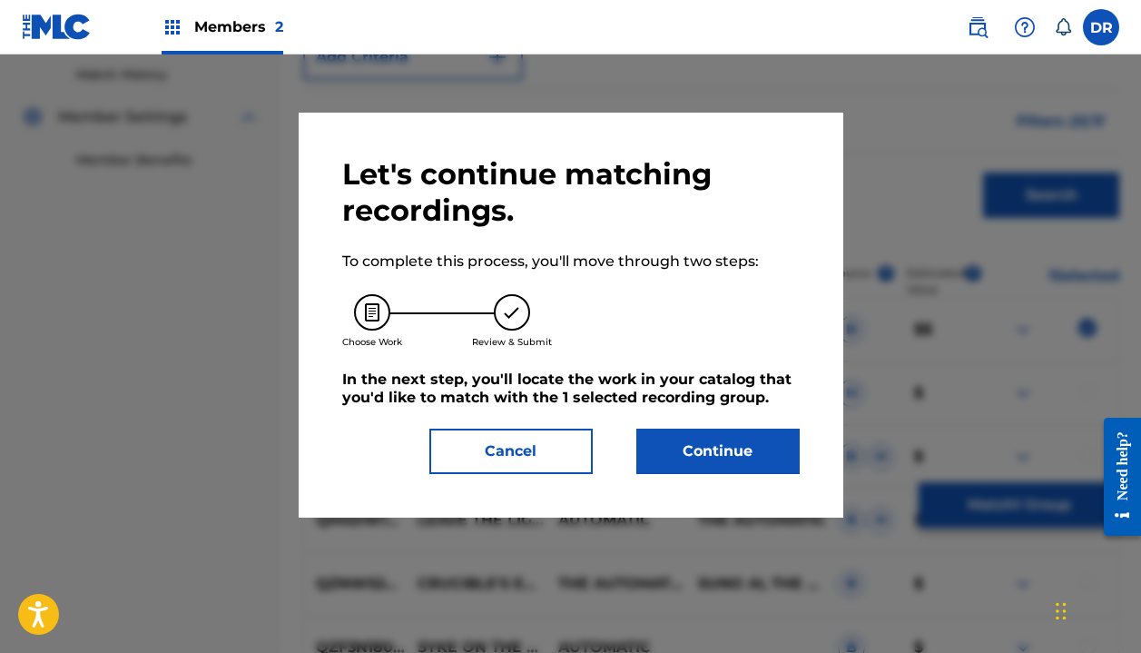
click at [702, 452] on button "Continue" at bounding box center [717, 451] width 163 height 45
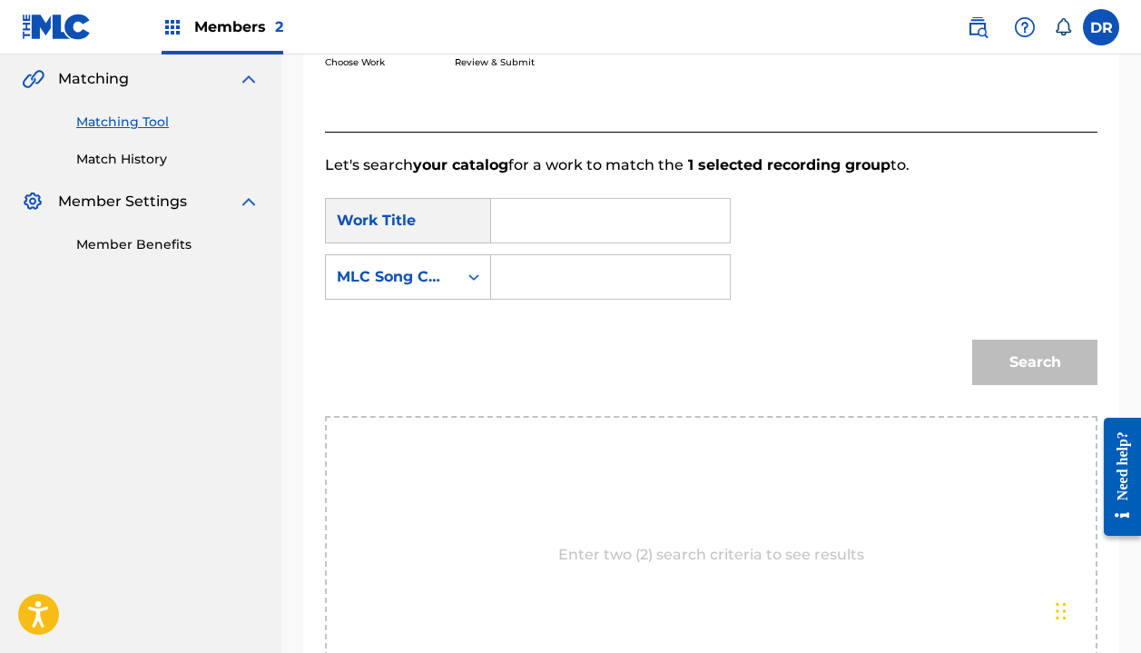
click at [538, 204] on input "Search Form" at bounding box center [611, 221] width 208 height 44
click at [528, 271] on div "on the e dge" at bounding box center [522, 283] width 31 height 76
type input "on the edge"
click at [524, 271] on input "Search Form" at bounding box center [611, 277] width 208 height 44
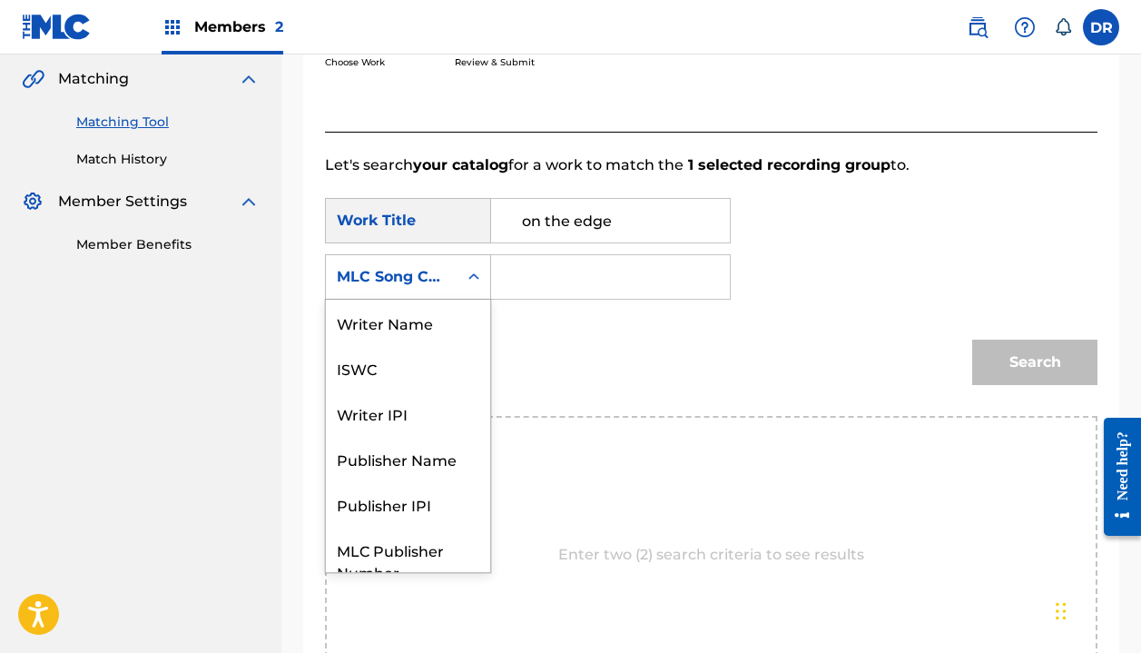
click at [439, 279] on div "MLC Song Code" at bounding box center [392, 277] width 110 height 22
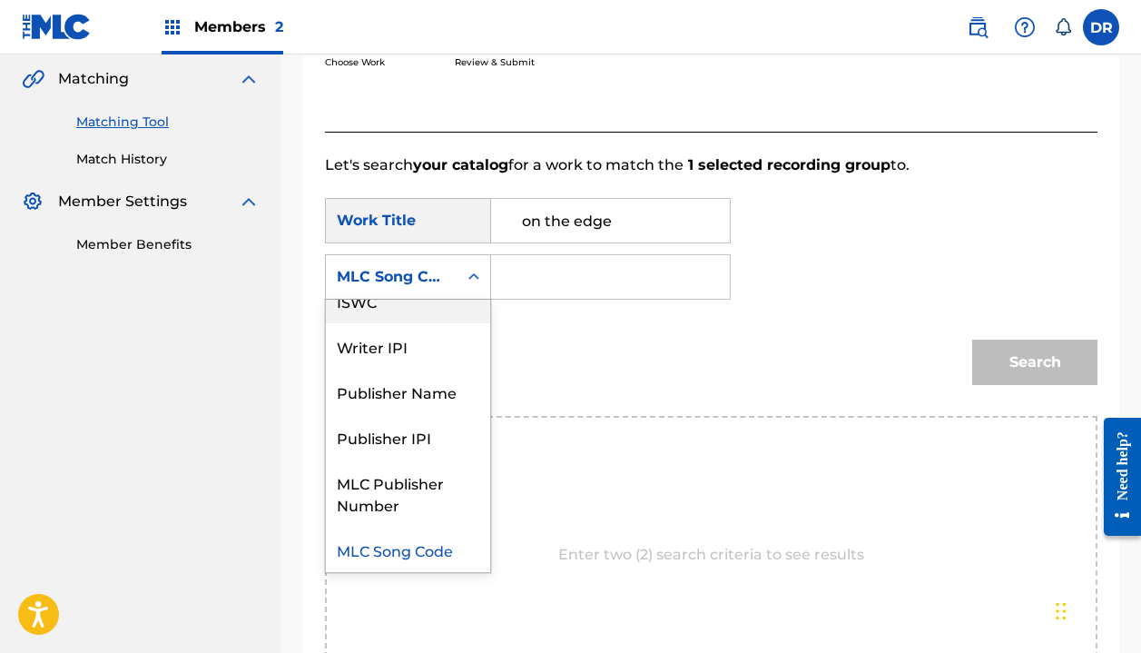
scroll to position [0, 0]
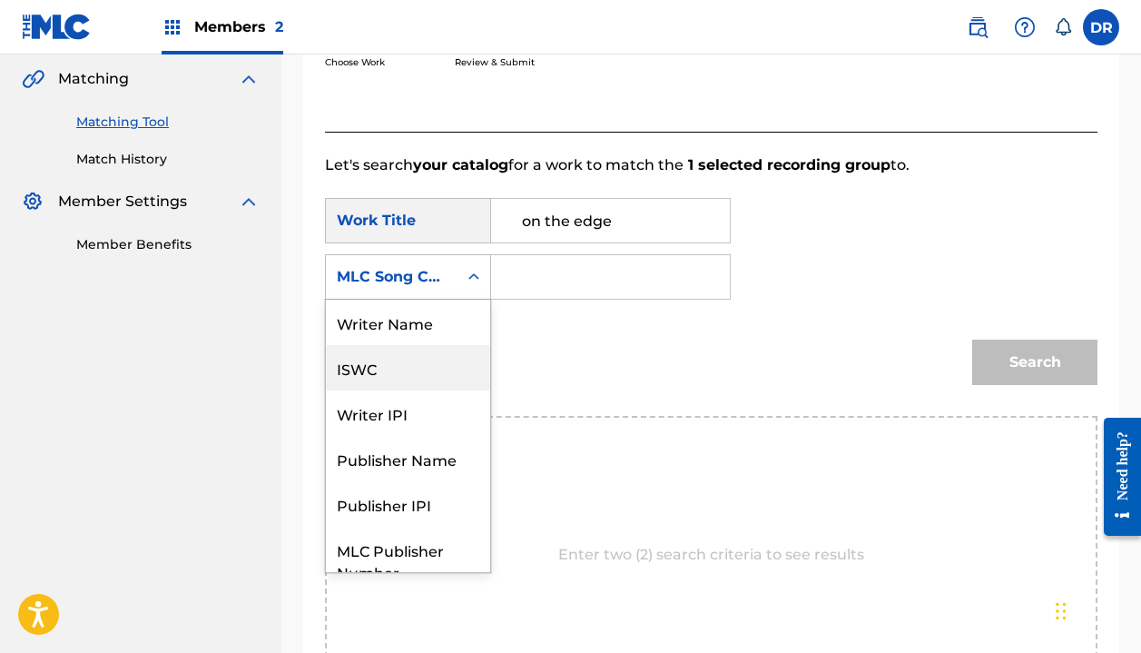
click at [394, 318] on div "Writer Name" at bounding box center [408, 322] width 164 height 45
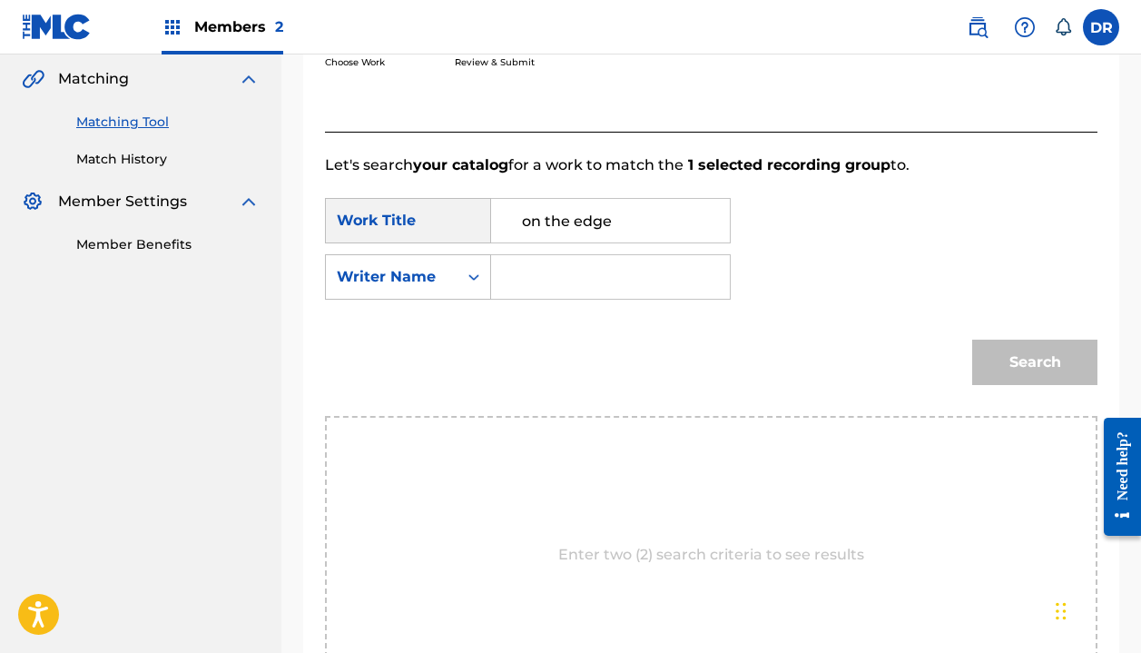
click at [530, 282] on input "Search Form" at bounding box center [611, 277] width 208 height 44
type input "halle"
click at [1035, 362] on button "Search" at bounding box center [1034, 362] width 125 height 45
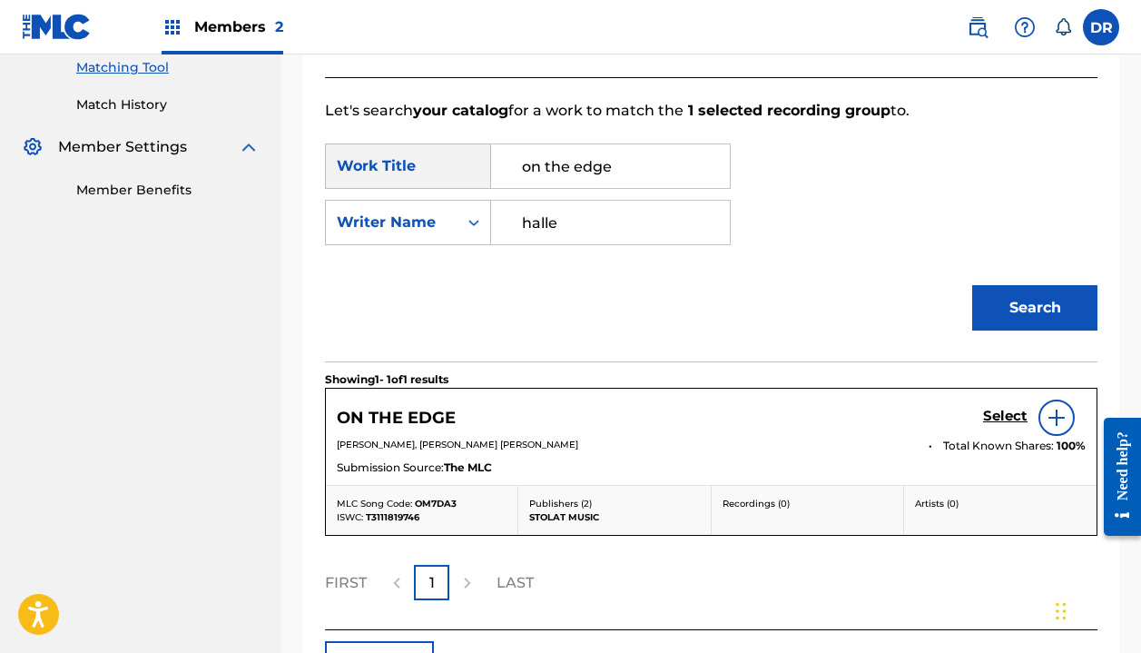
scroll to position [494, 0]
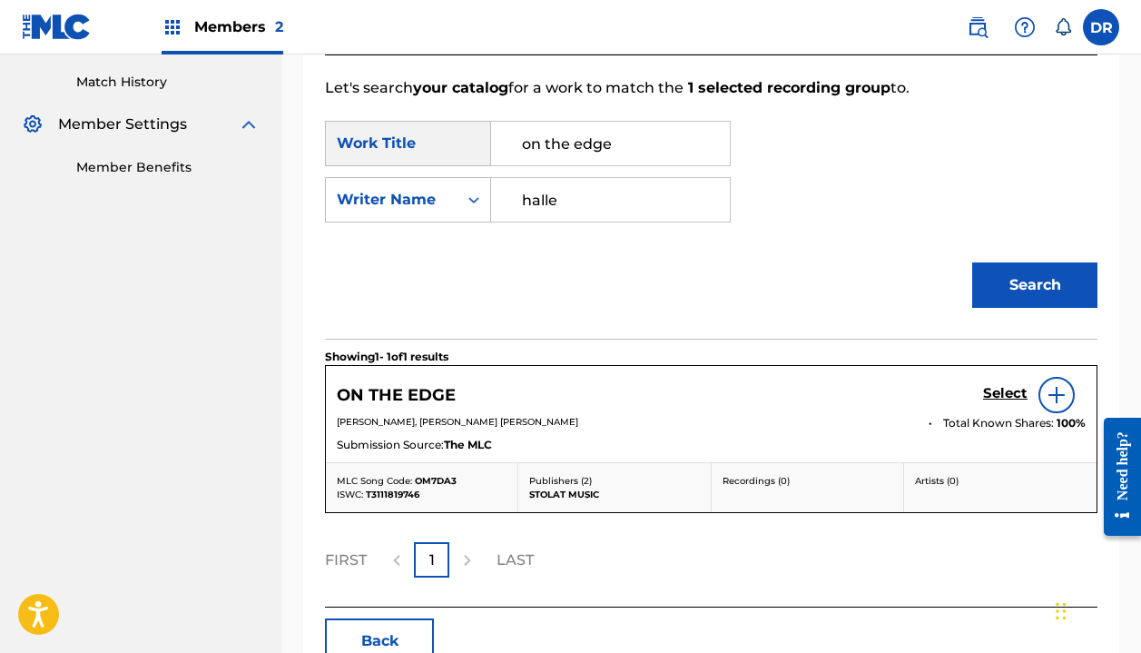
click at [995, 387] on h5 "Select" at bounding box center [1005, 393] width 44 height 17
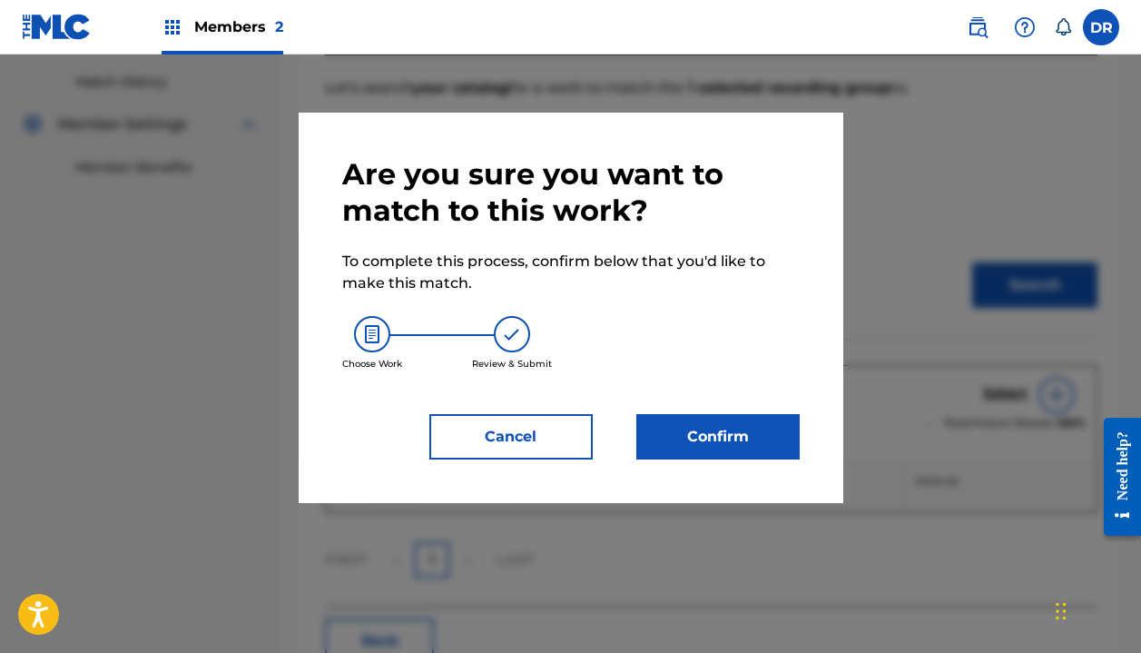
click at [696, 419] on button "Confirm" at bounding box center [717, 436] width 163 height 45
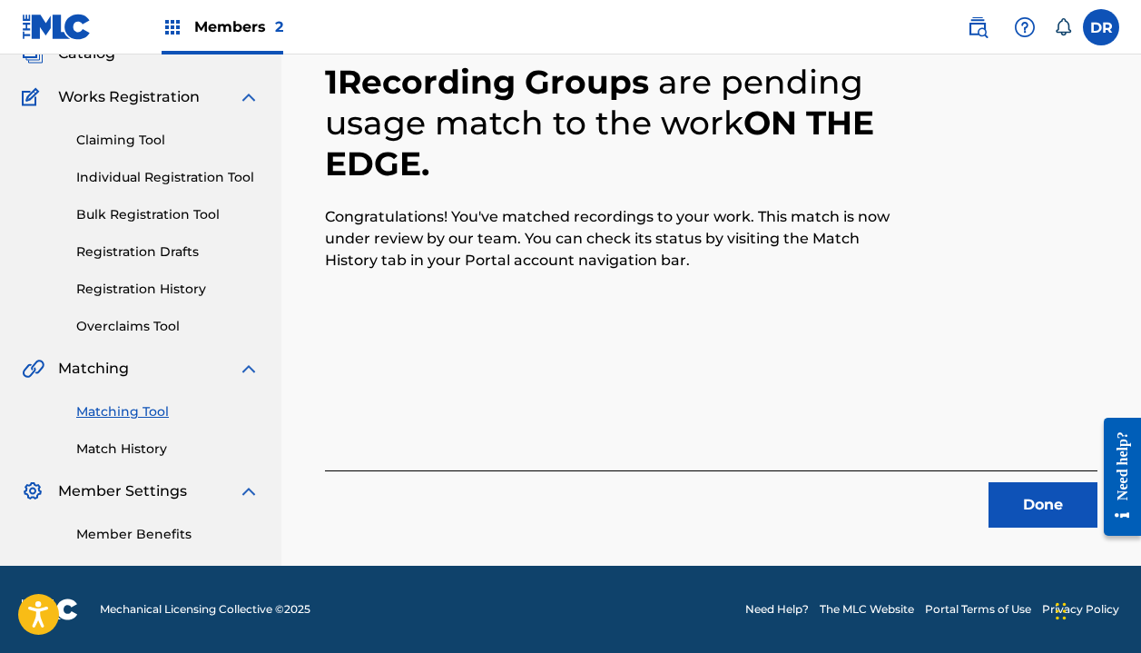
scroll to position [127, 0]
click at [1003, 505] on button "Done" at bounding box center [1043, 504] width 109 height 45
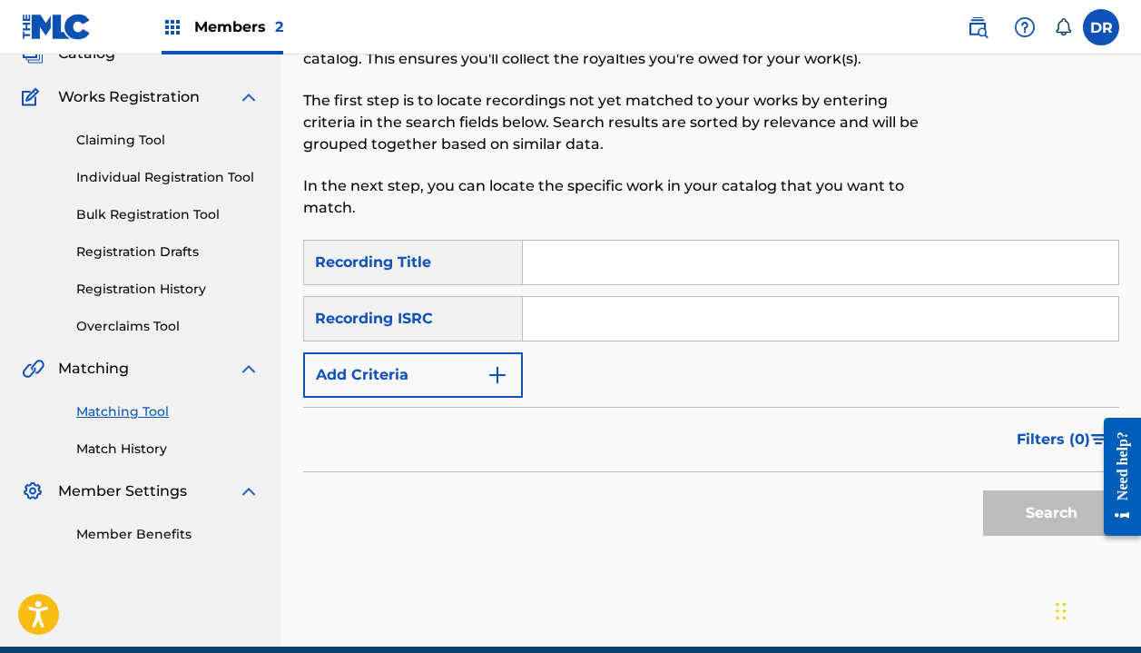
click at [567, 274] on input "Search Form" at bounding box center [821, 263] width 596 height 44
type input "Skyscraper"
click at [369, 393] on button "Add Criteria" at bounding box center [413, 374] width 220 height 45
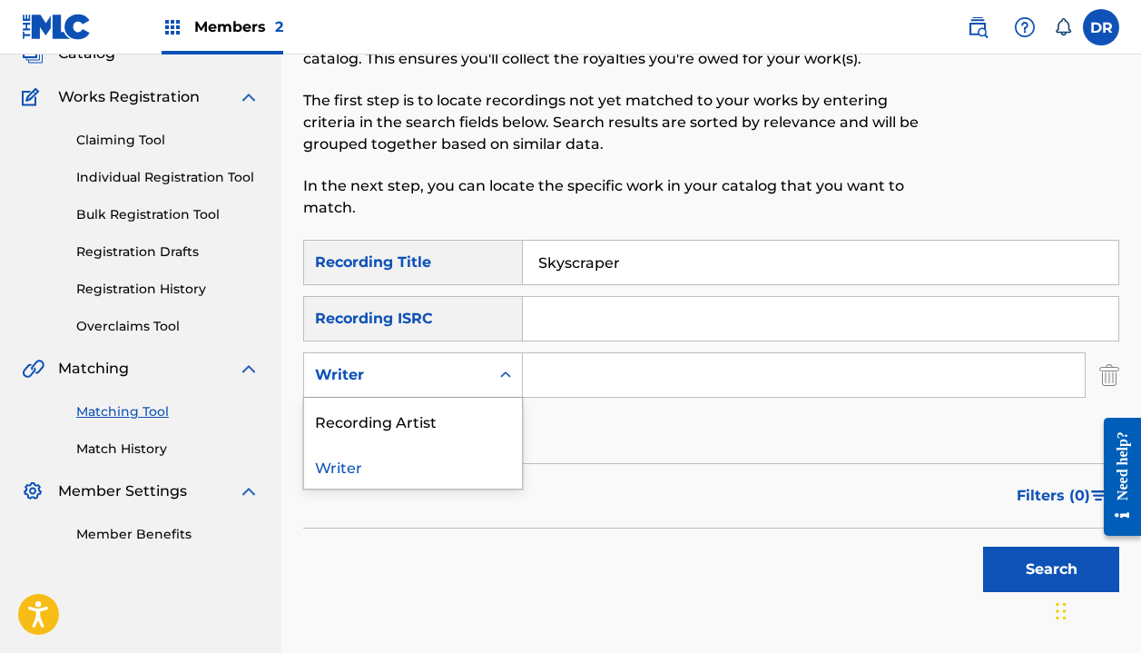
click at [380, 370] on div "Writer" at bounding box center [396, 375] width 163 height 22
click at [375, 423] on div "Recording Artist" at bounding box center [413, 420] width 218 height 45
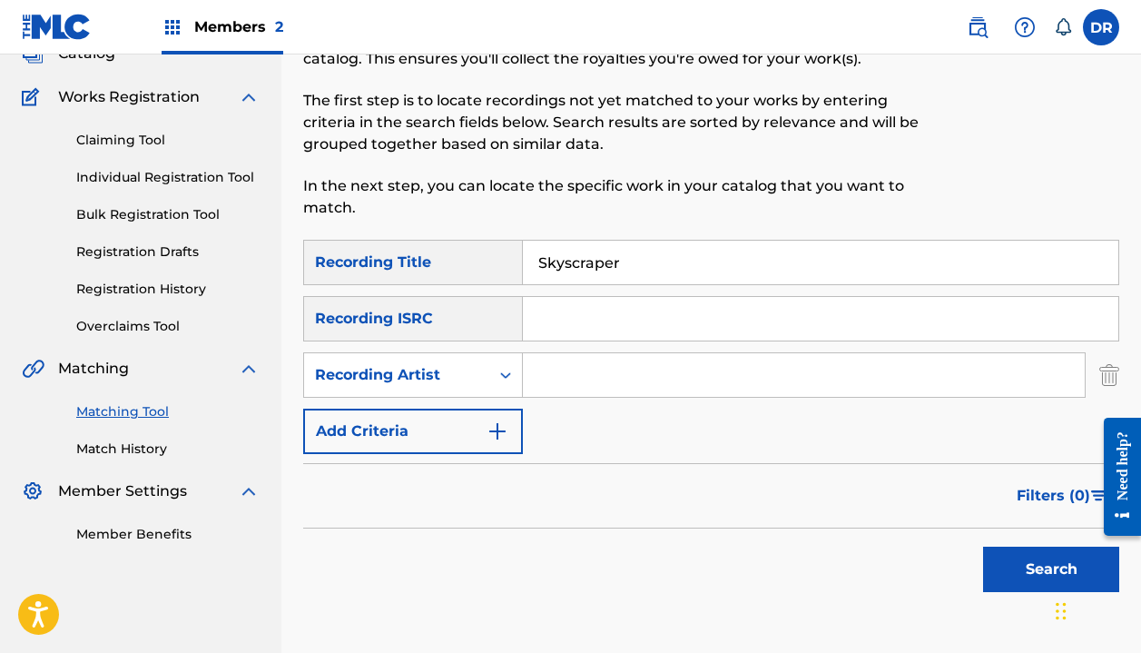
click at [609, 386] on input "Search Form" at bounding box center [804, 375] width 562 height 44
type input "automatic"
click at [1051, 569] on button "Search" at bounding box center [1051, 569] width 136 height 45
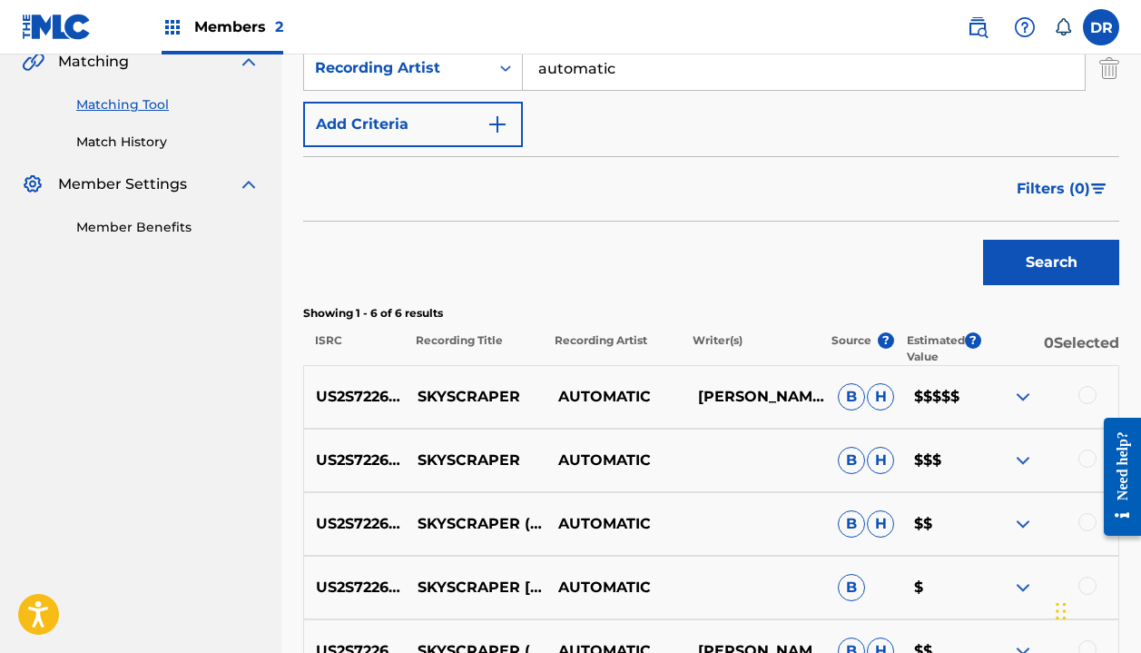
scroll to position [447, 0]
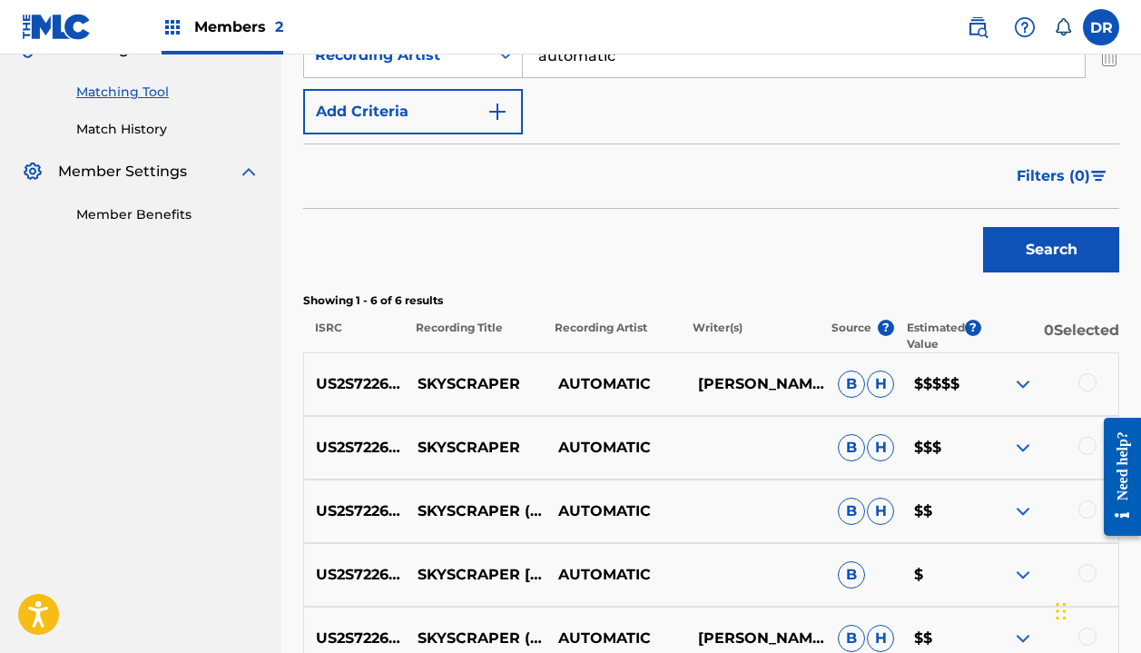
click at [1090, 375] on div at bounding box center [1088, 382] width 18 height 18
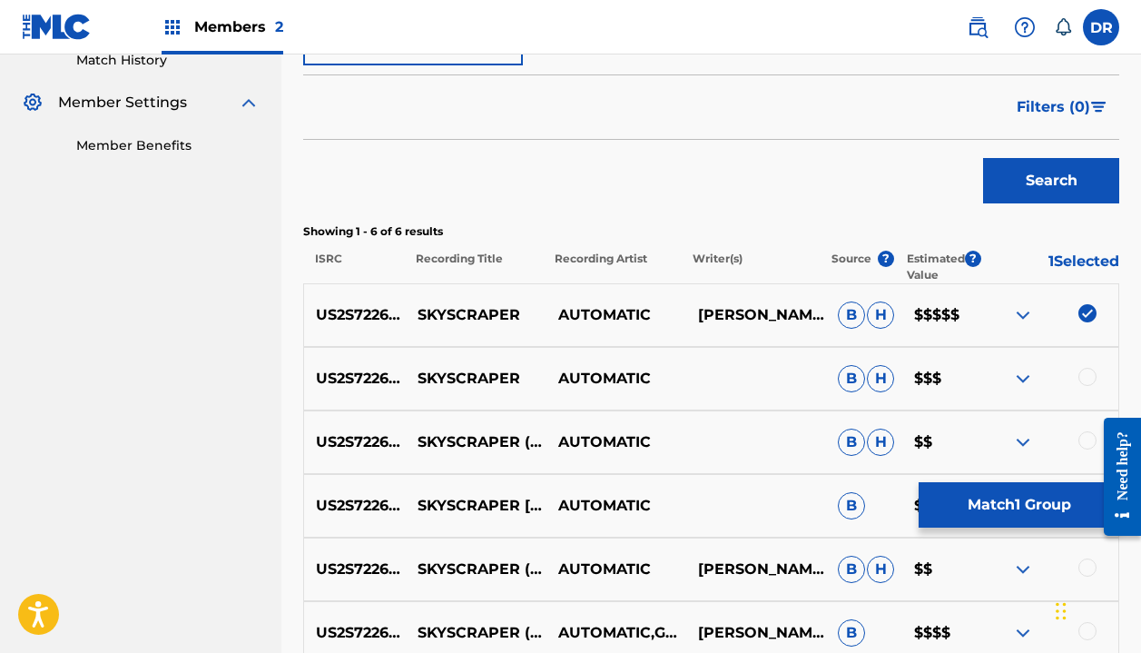
scroll to position [518, 0]
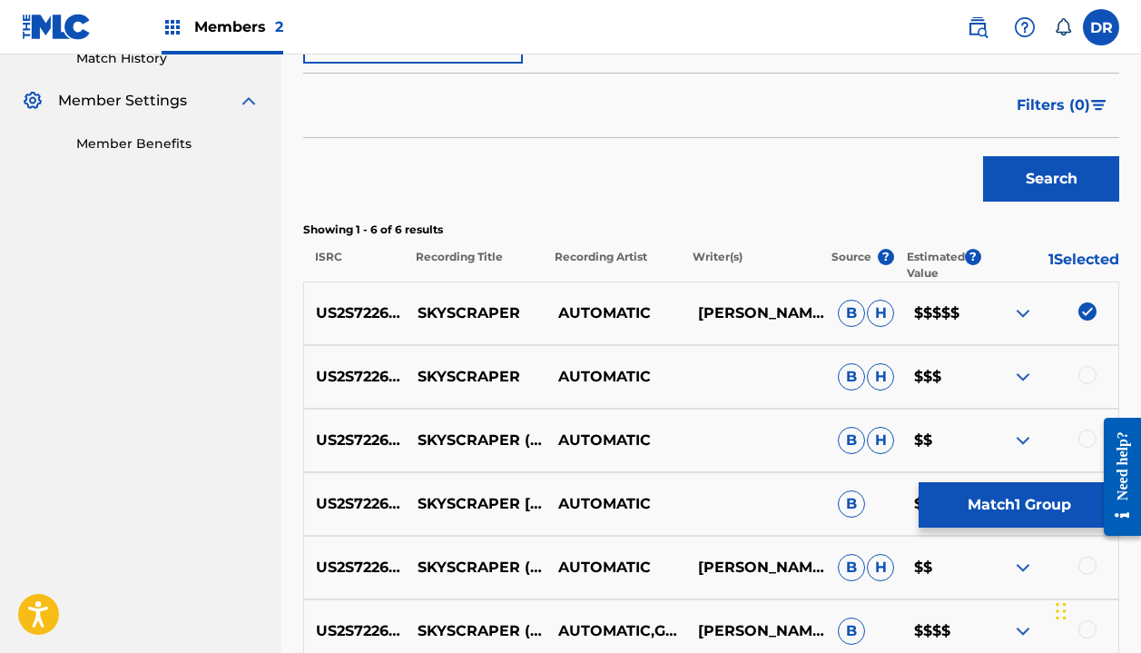
click at [1080, 370] on div at bounding box center [1088, 375] width 18 height 18
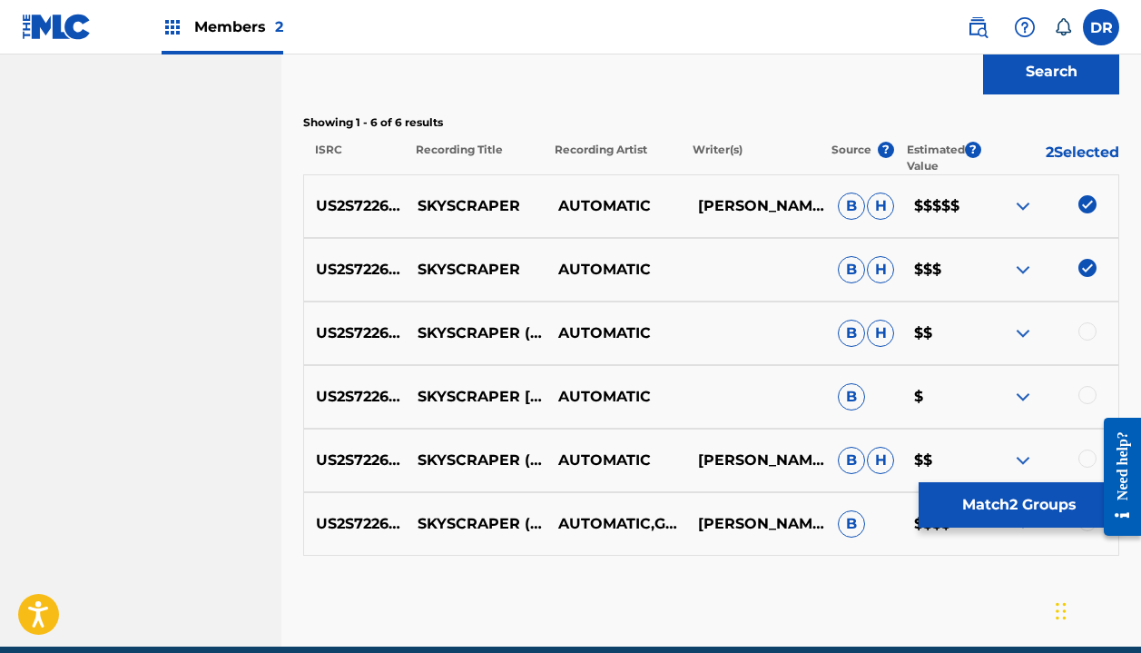
scroll to position [663, 0]
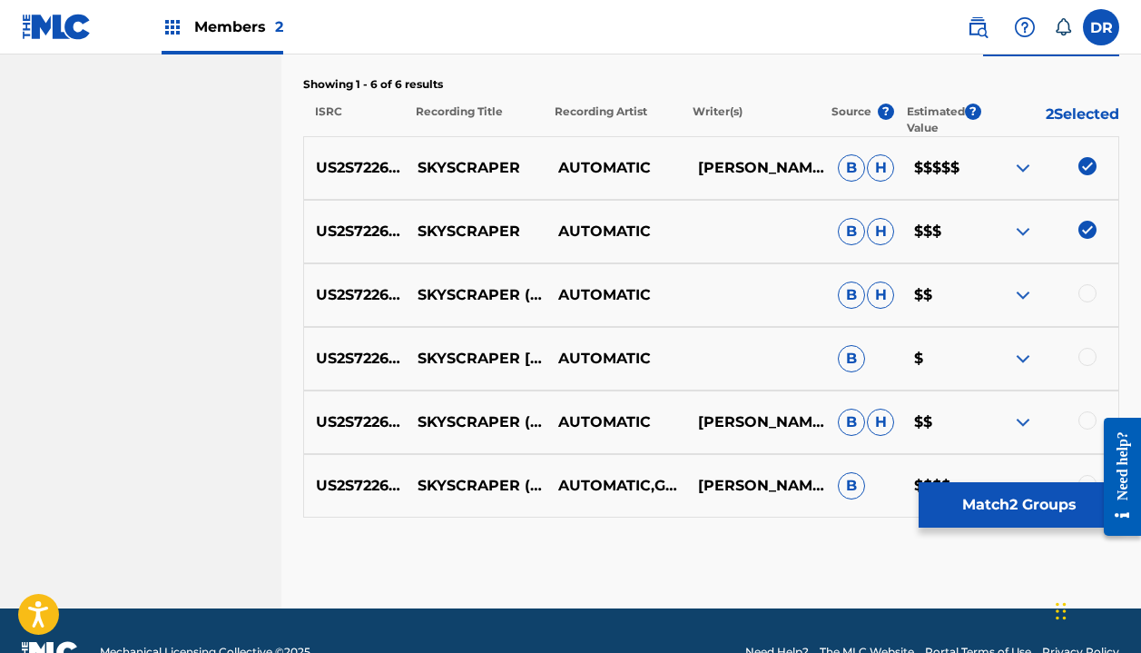
click at [1000, 513] on button "Match 2 Groups" at bounding box center [1019, 504] width 201 height 45
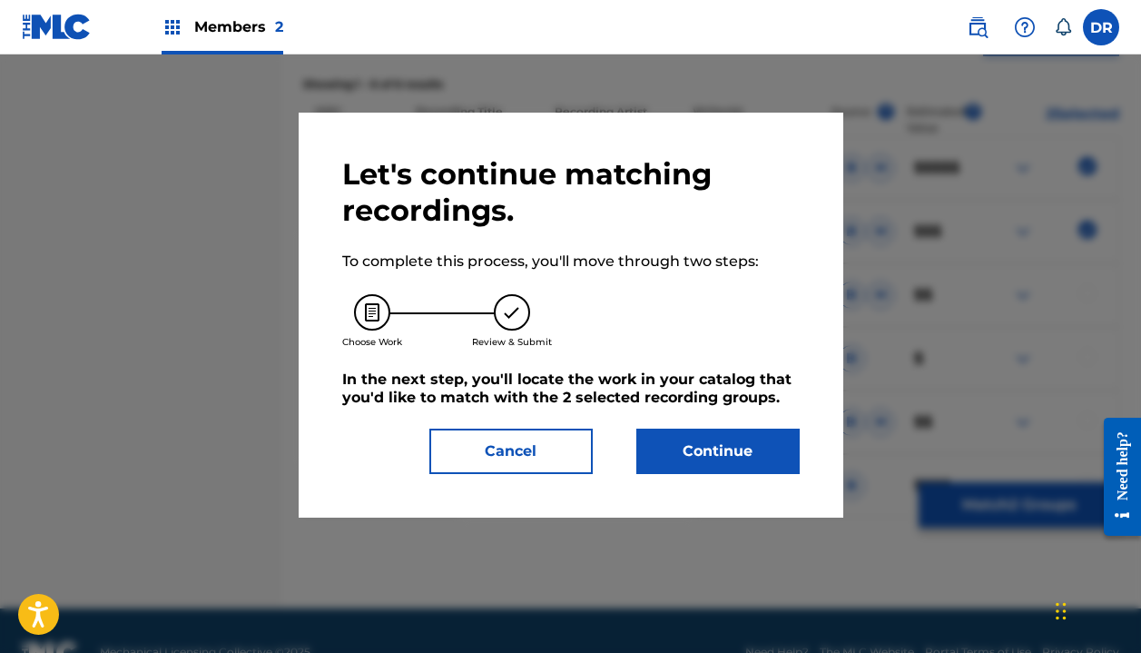
click at [789, 450] on button "Continue" at bounding box center [717, 451] width 163 height 45
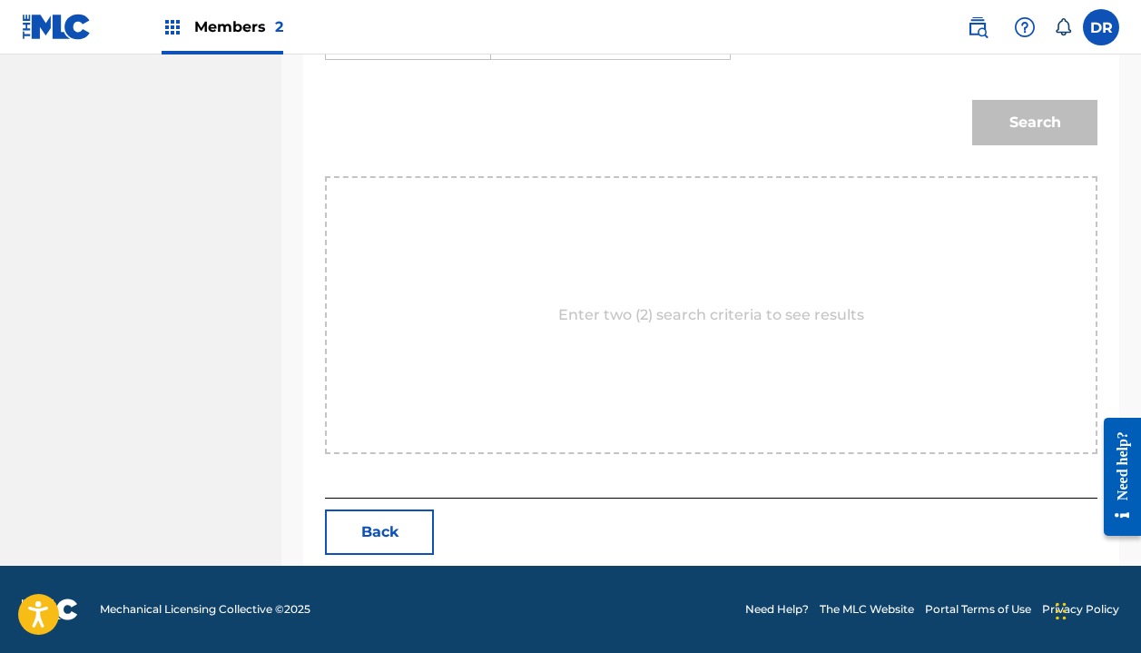
scroll to position [417, 0]
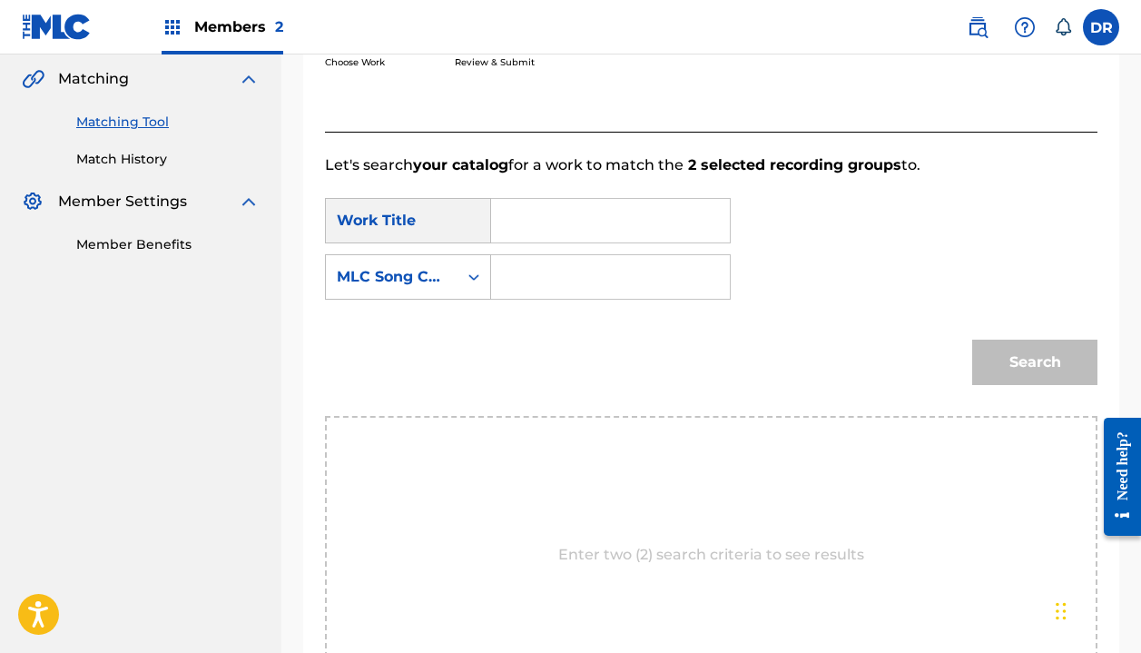
click at [534, 232] on input "Search Form" at bounding box center [611, 221] width 208 height 44
type input "skyscraper"
drag, startPoint x: 538, startPoint y: 253, endPoint x: 557, endPoint y: 261, distance: 19.6
click at [557, 261] on strong "skyscra" at bounding box center [550, 260] width 57 height 17
click at [557, 271] on input "Search Form" at bounding box center [611, 277] width 208 height 44
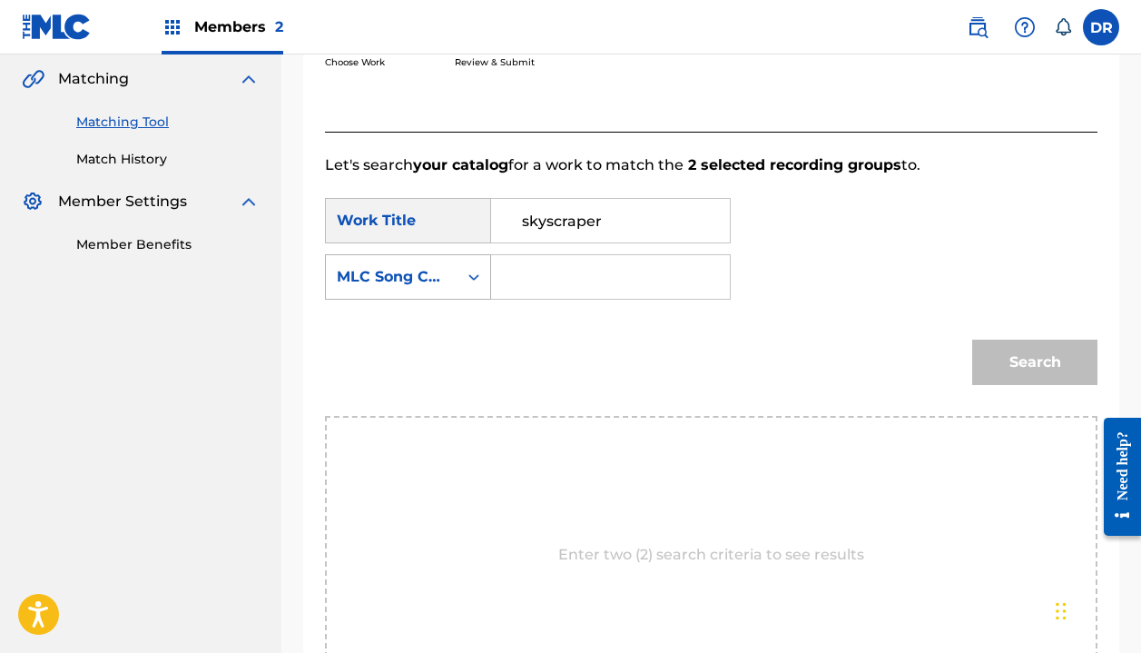
click at [441, 276] on div "MLC Song Code" at bounding box center [392, 277] width 110 height 22
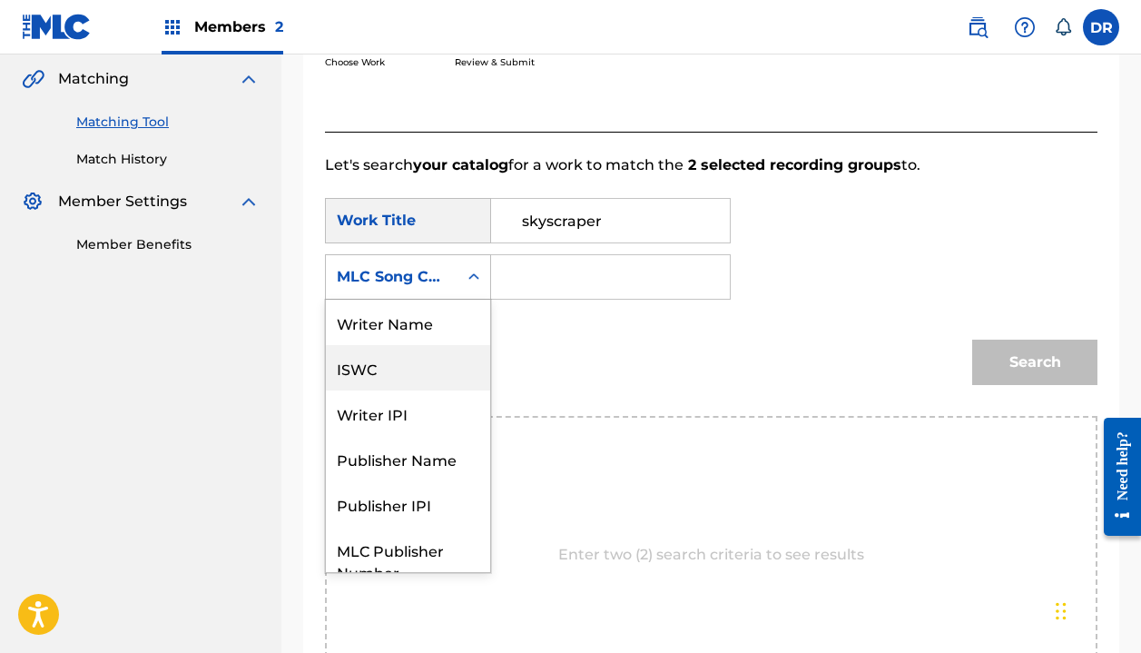
scroll to position [0, 0]
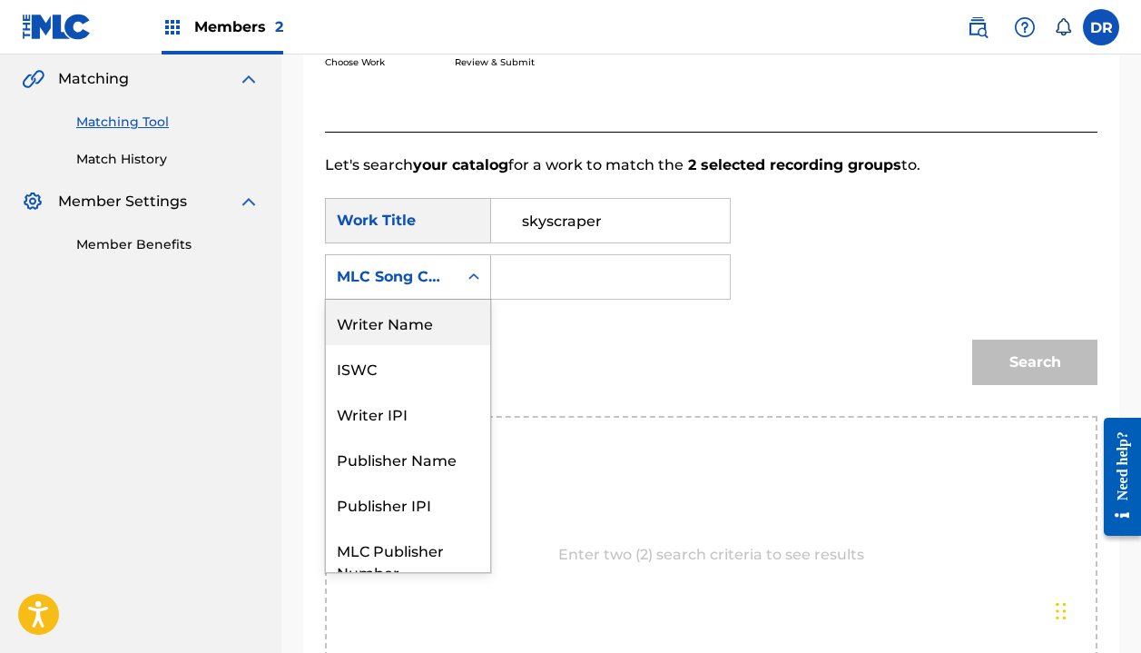
click at [411, 316] on div "Writer Name" at bounding box center [408, 322] width 164 height 45
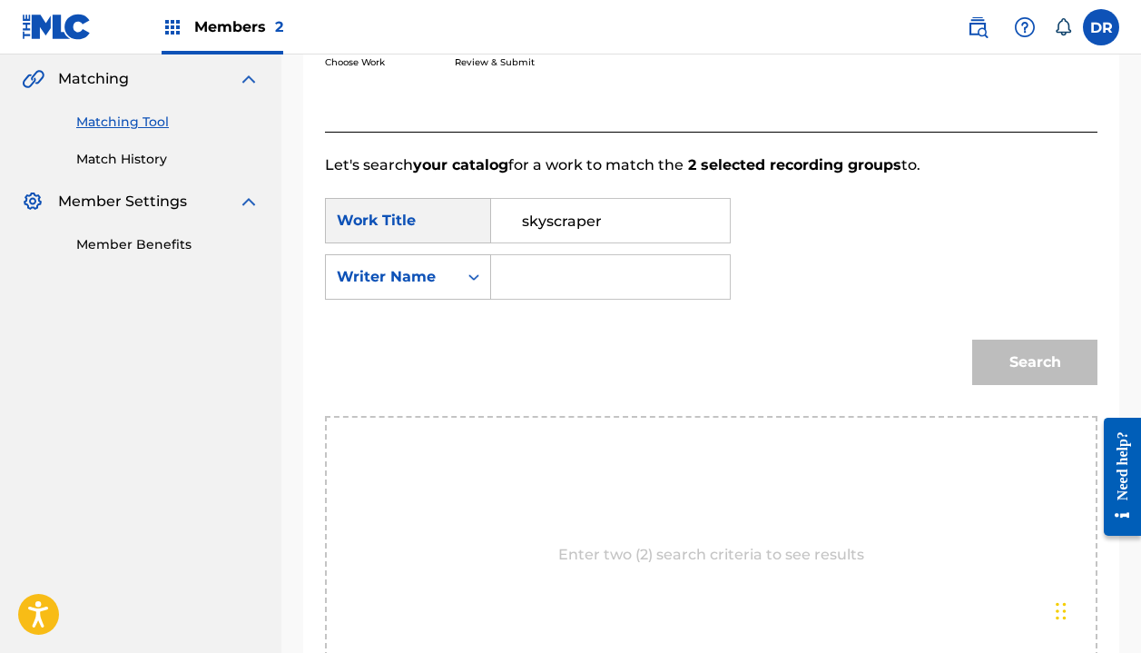
click at [592, 276] on input "Search Form" at bounding box center [611, 277] width 208 height 44
type input "halle"
click at [1035, 362] on button "Search" at bounding box center [1034, 362] width 125 height 45
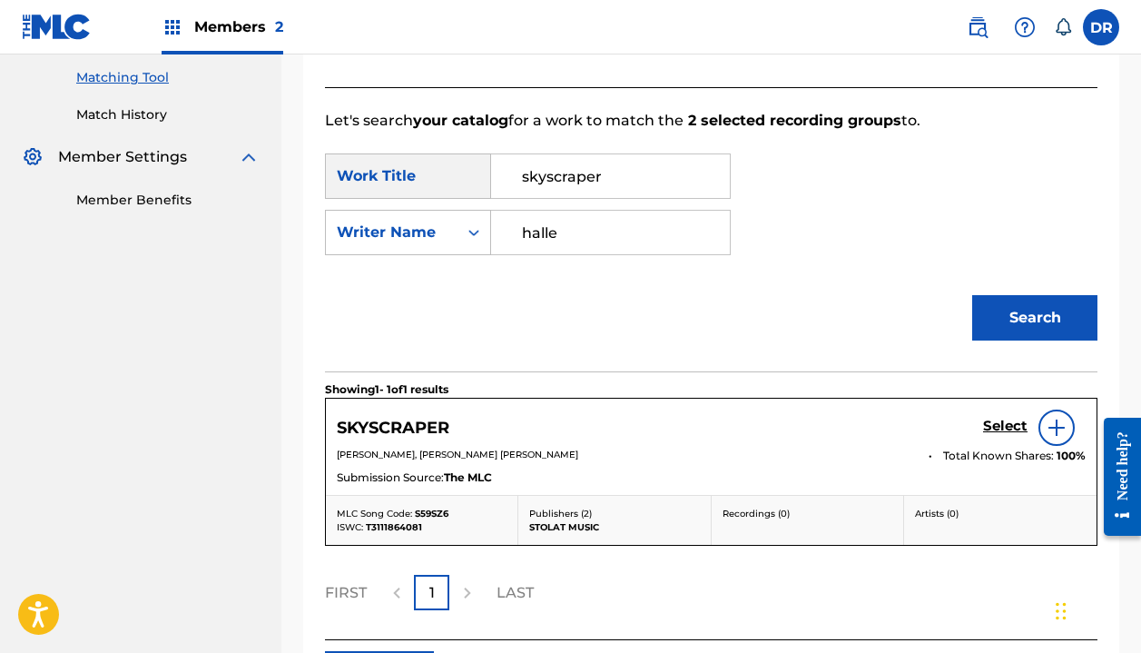
scroll to position [479, 0]
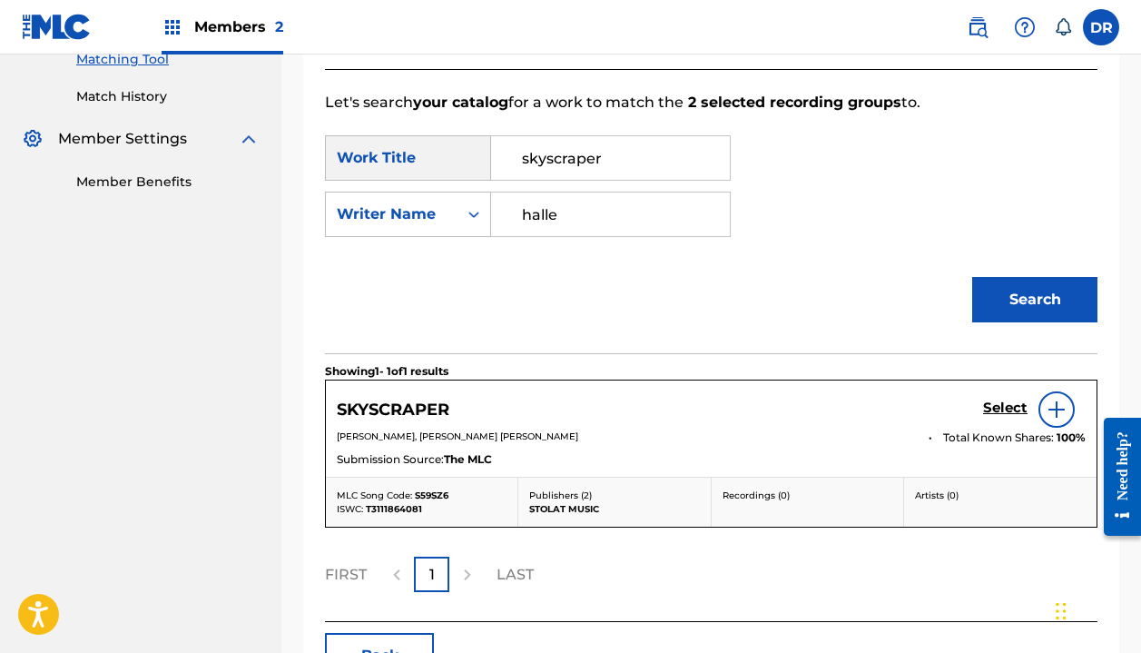
click at [1002, 401] on h5 "Select" at bounding box center [1005, 407] width 44 height 17
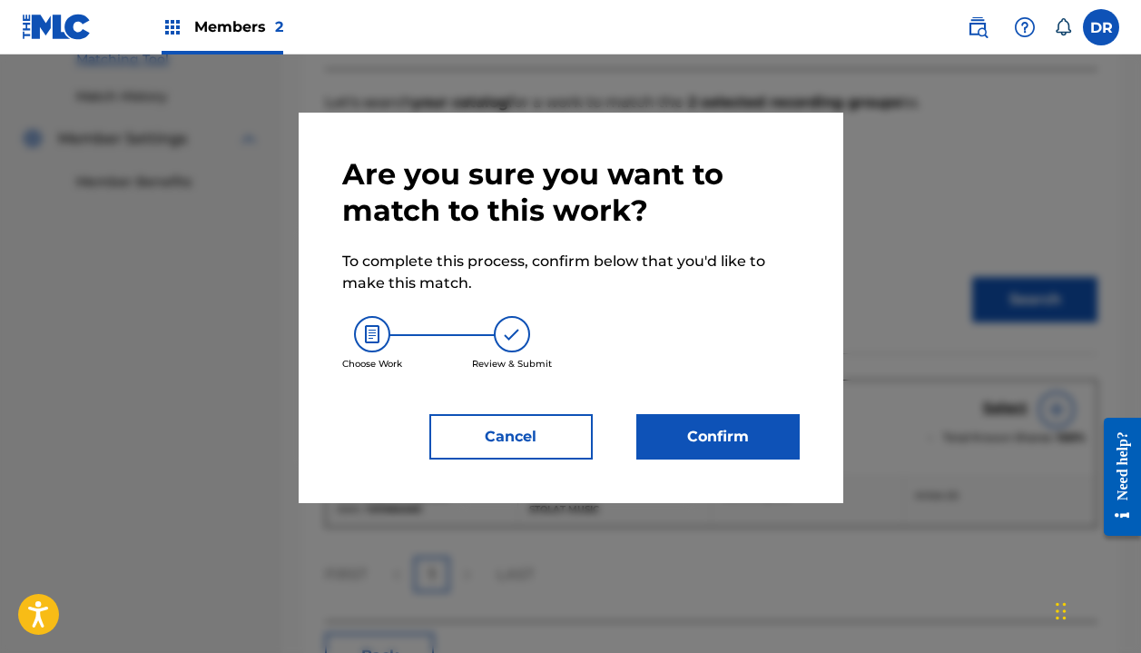
click at [745, 467] on div "Are you sure you want to match to this work? To complete this process, confirm …" at bounding box center [571, 308] width 545 height 390
click at [745, 447] on button "Confirm" at bounding box center [717, 436] width 163 height 45
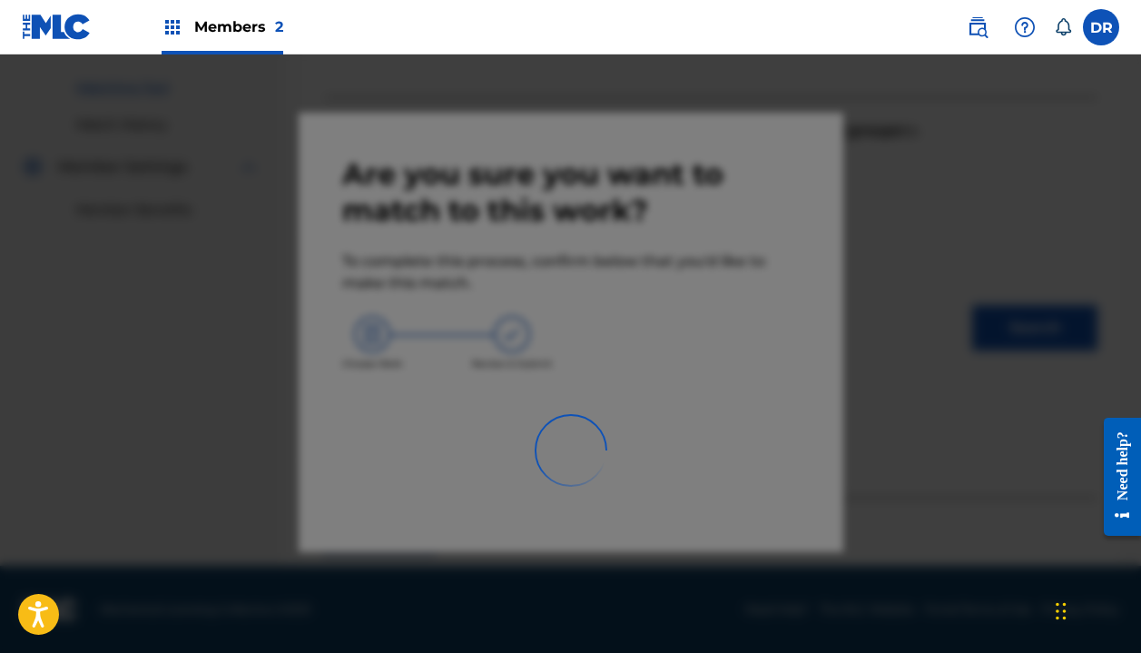
scroll to position [127, 0]
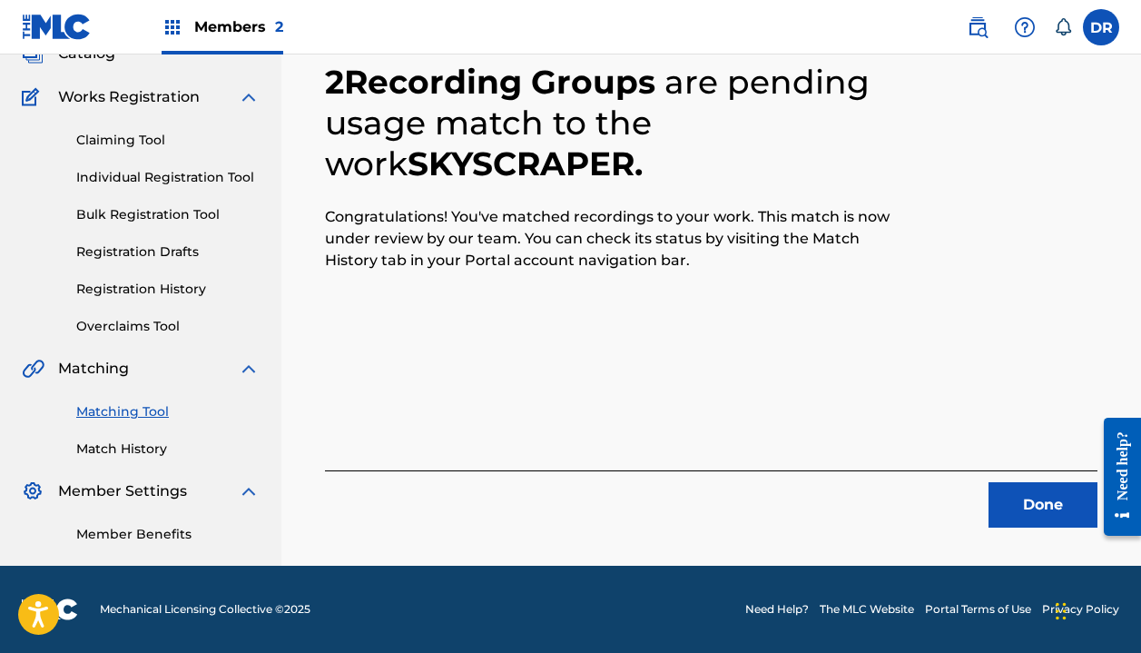
click at [997, 488] on button "Done" at bounding box center [1043, 504] width 109 height 45
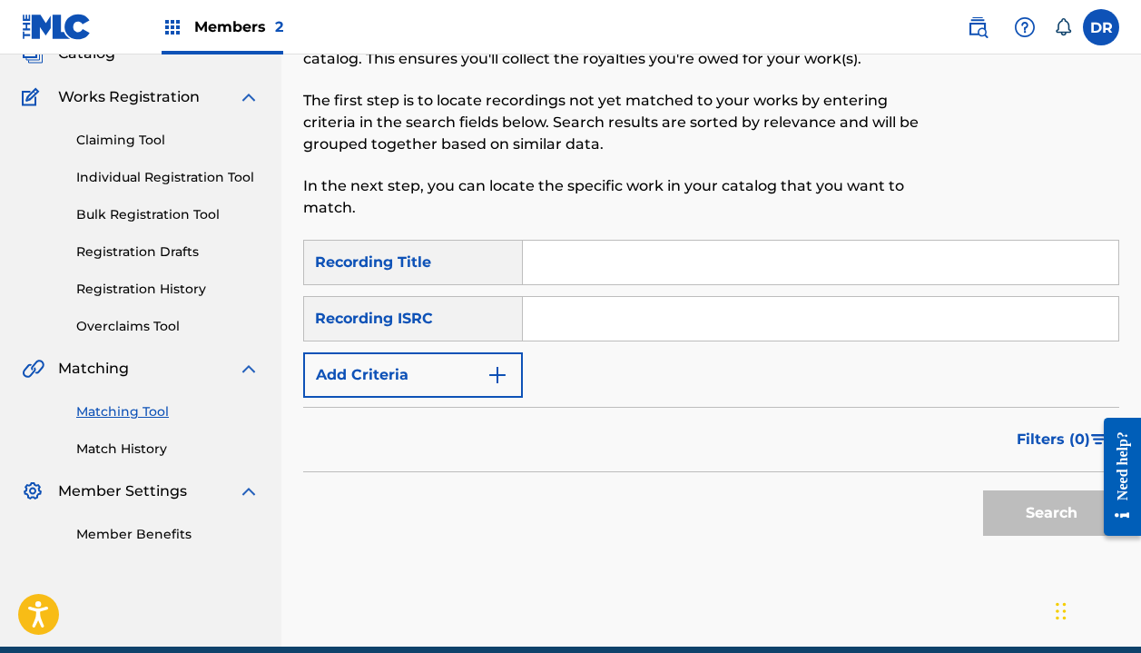
click at [592, 269] on input "Search Form" at bounding box center [821, 263] width 596 height 44
type input "Realms"
click at [439, 316] on div "Recording ISRC" at bounding box center [413, 318] width 220 height 45
click at [437, 352] on button "Add Criteria" at bounding box center [413, 374] width 220 height 45
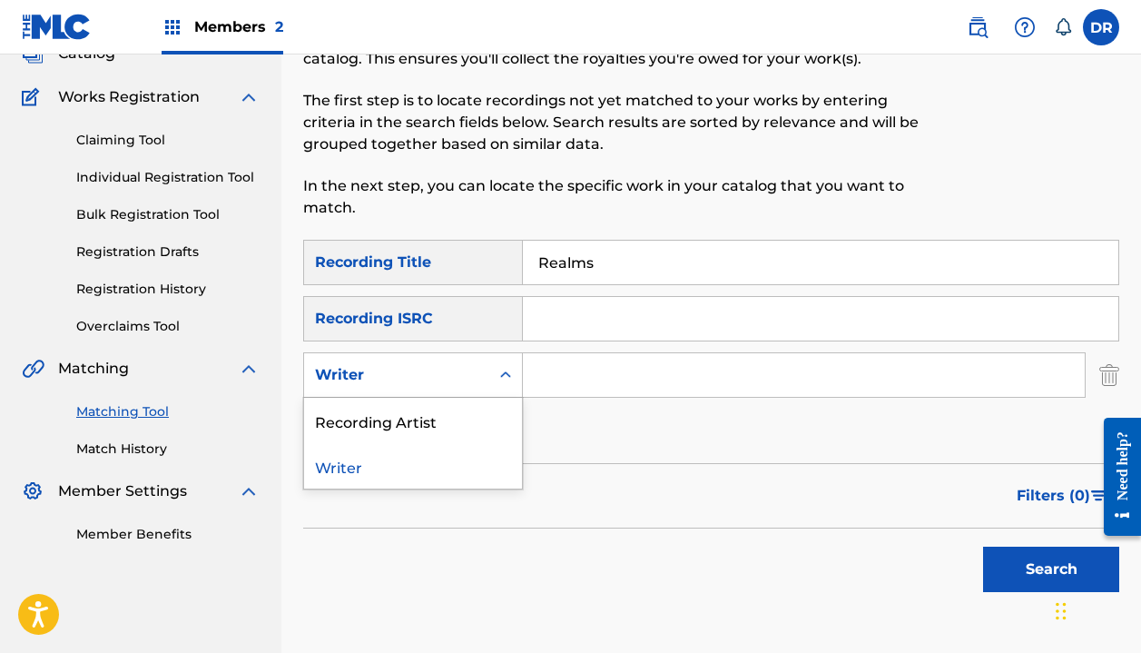
click at [437, 368] on div "Writer" at bounding box center [396, 375] width 163 height 22
click at [437, 401] on div "Recording Artist" at bounding box center [413, 420] width 218 height 45
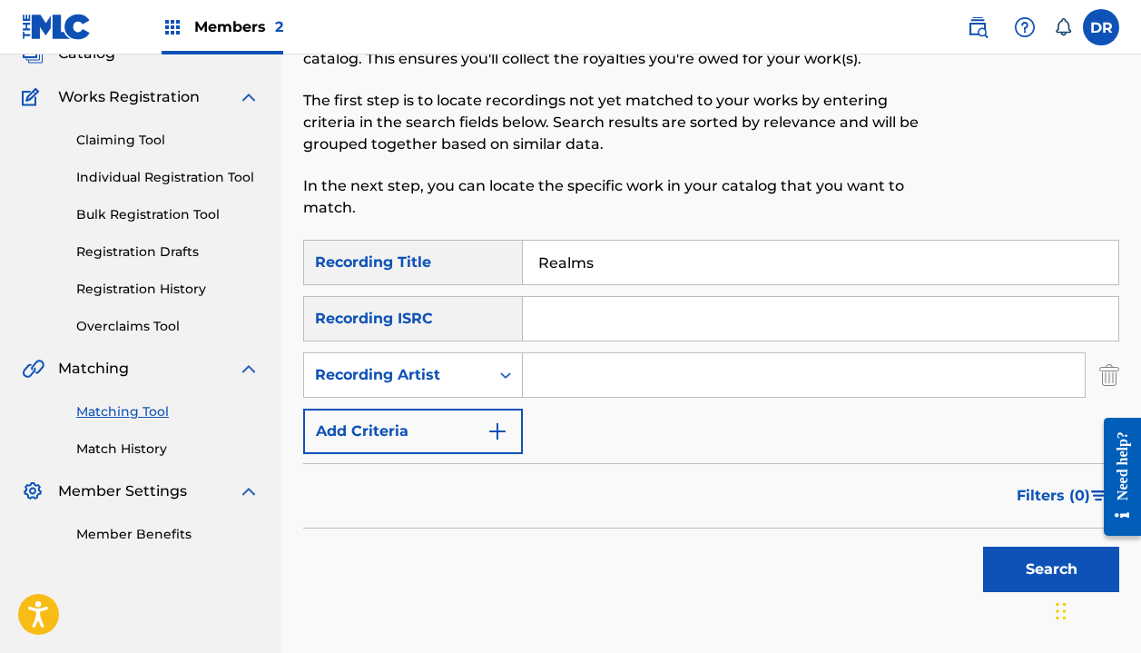
click at [578, 392] on input "Search Form" at bounding box center [804, 375] width 562 height 44
type input "automatic"
click at [1051, 569] on button "Search" at bounding box center [1051, 569] width 136 height 45
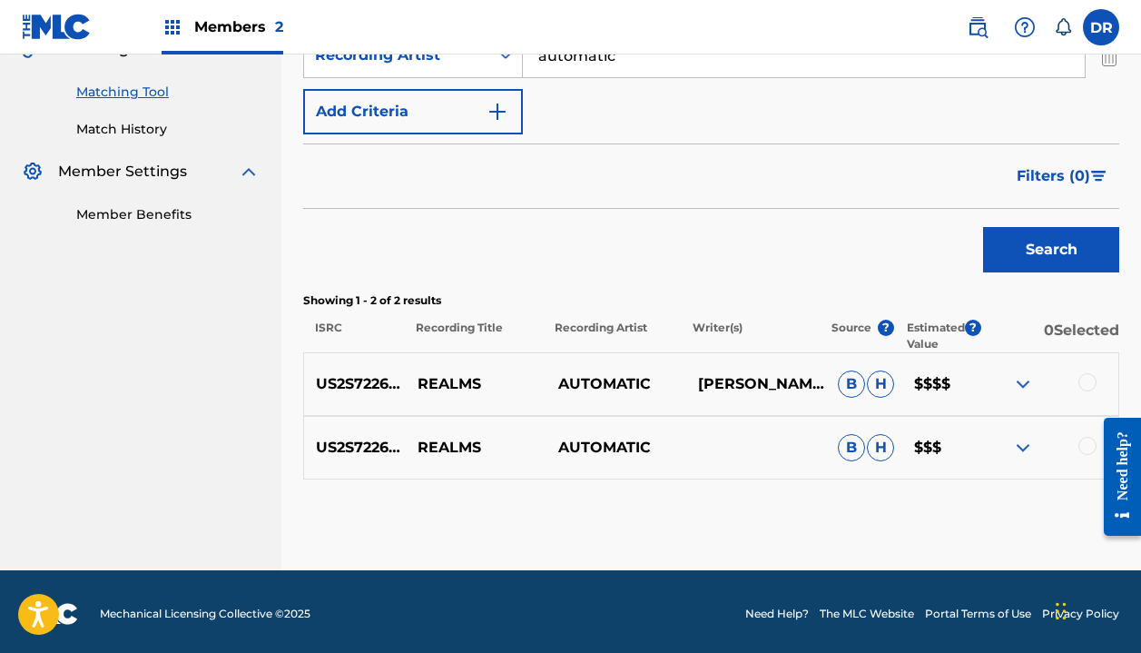
scroll to position [448, 0]
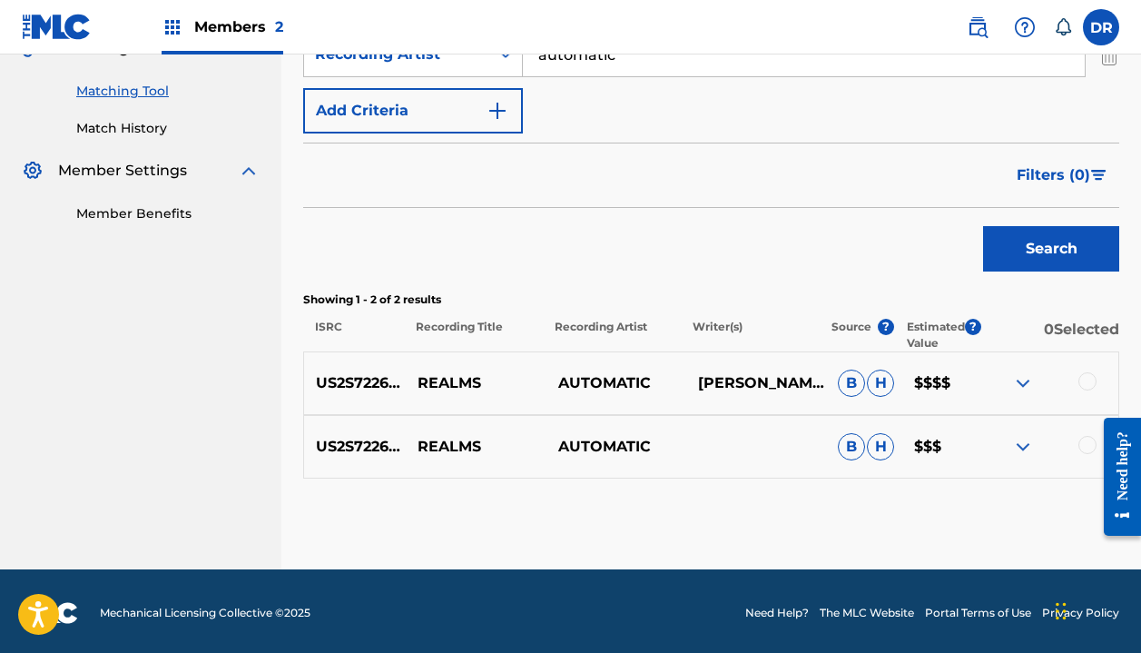
click at [1087, 377] on div at bounding box center [1088, 381] width 18 height 18
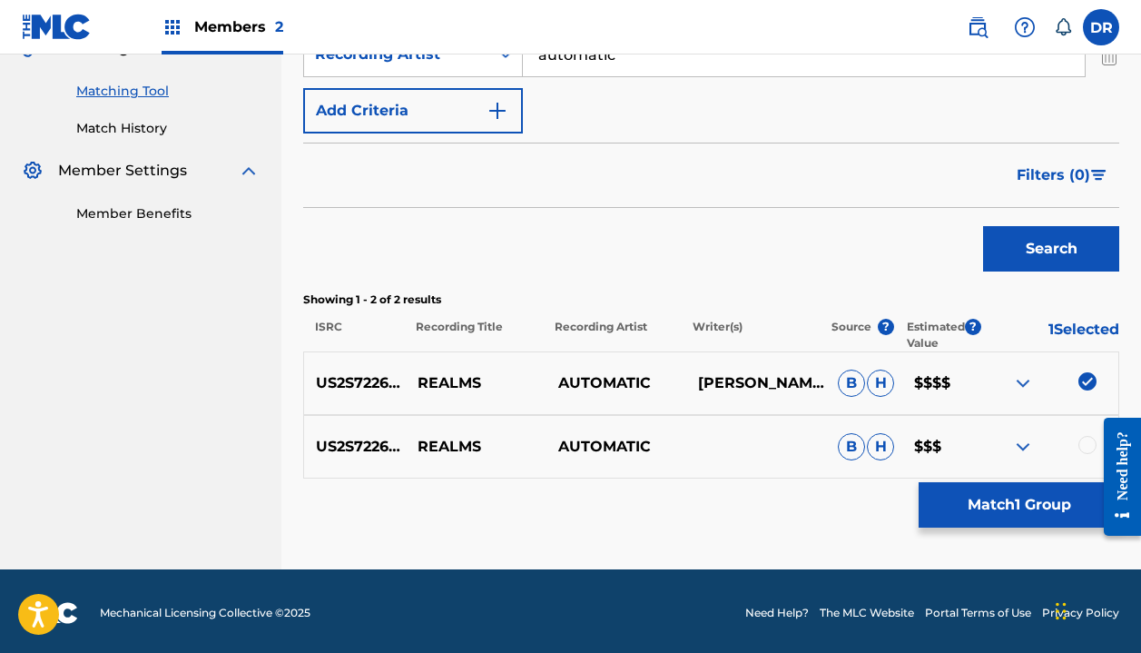
click at [1082, 444] on div at bounding box center [1088, 445] width 18 height 18
click at [992, 506] on button "Match 2 Groups" at bounding box center [1019, 504] width 201 height 45
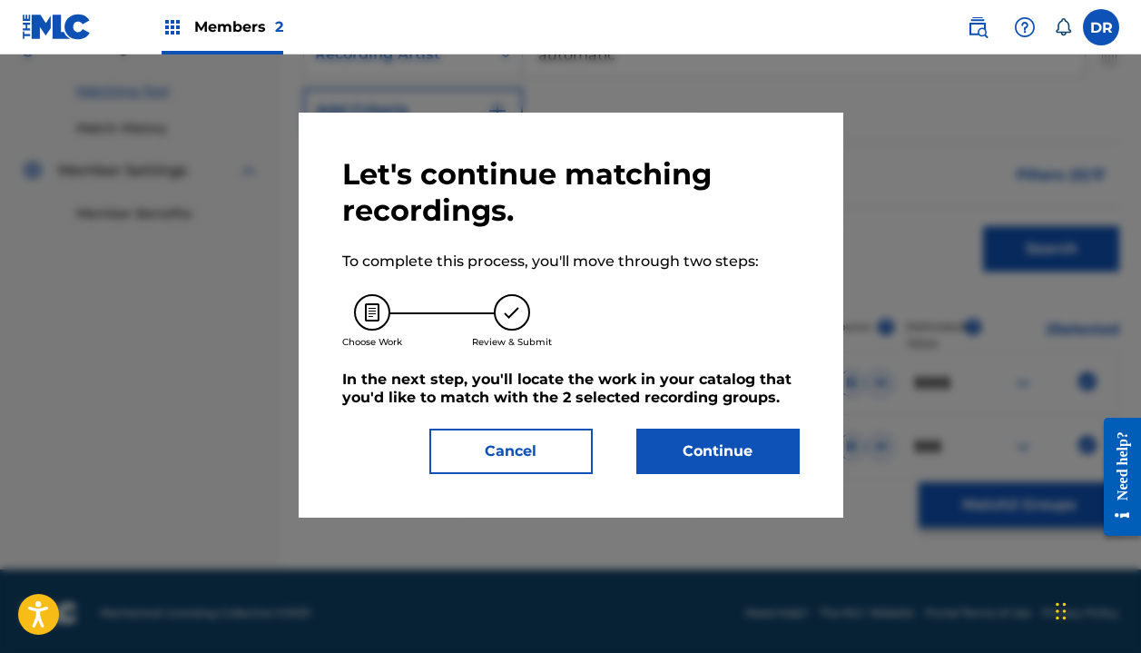
click at [688, 453] on button "Continue" at bounding box center [717, 451] width 163 height 45
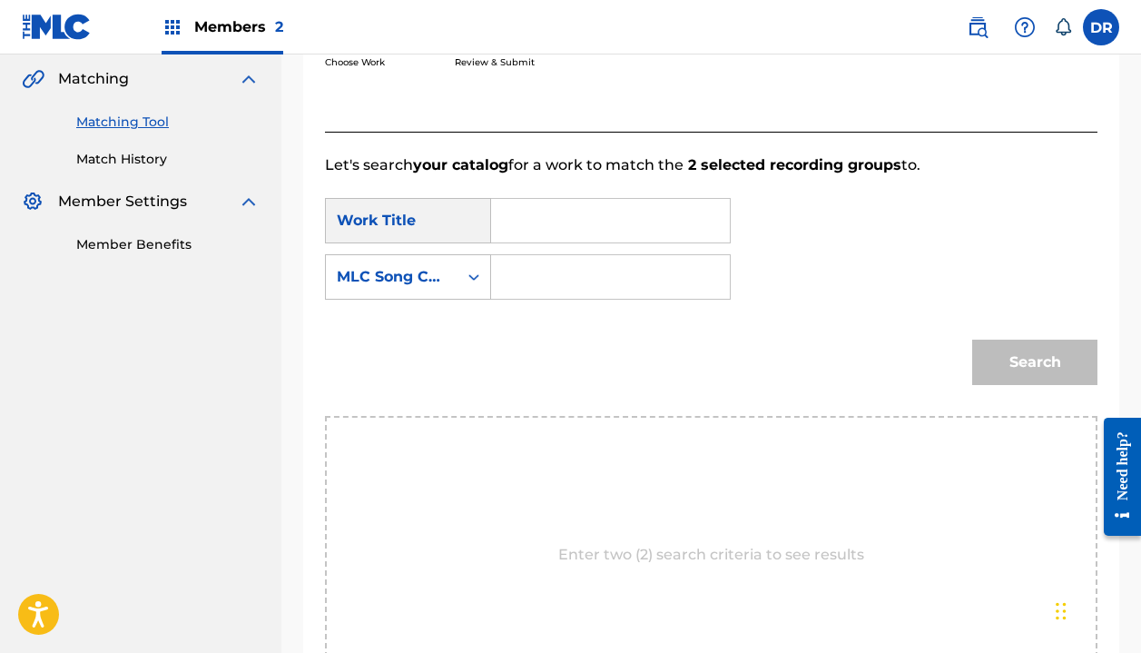
click at [537, 212] on input "Search Form" at bounding box center [611, 221] width 208 height 44
type input "realms"
click at [546, 254] on strong "realms" at bounding box center [548, 260] width 53 height 17
click at [433, 283] on div "MLC Song Code" at bounding box center [392, 277] width 110 height 22
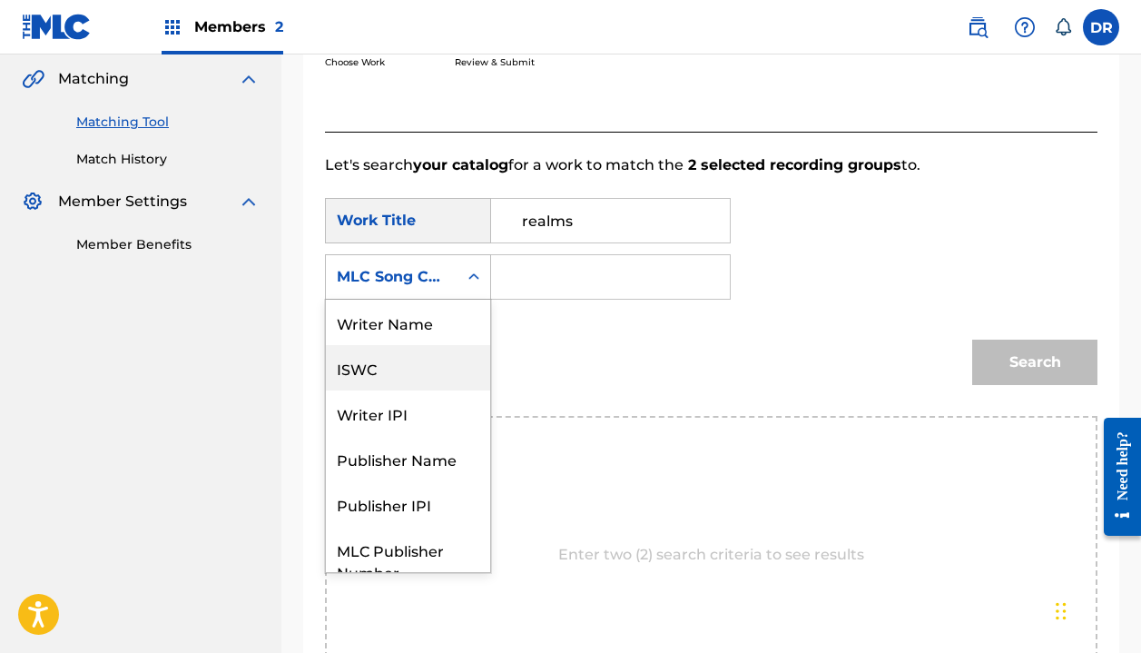
scroll to position [0, 0]
click at [429, 311] on div "Writer Name" at bounding box center [408, 322] width 164 height 45
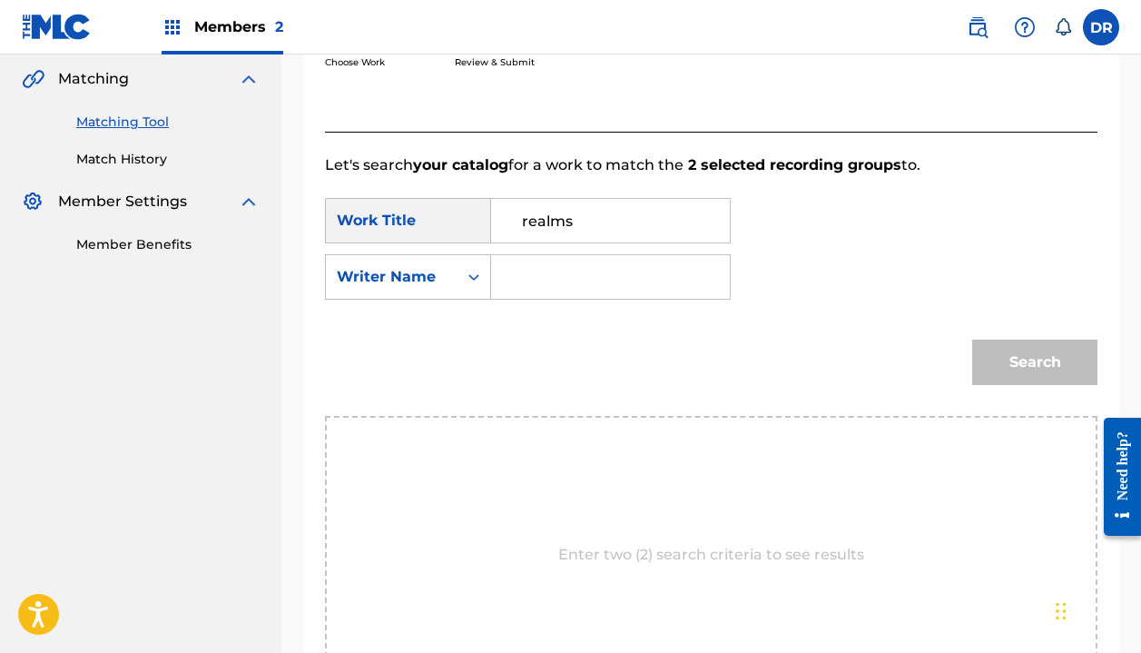
click at [564, 296] on input "Search Form" at bounding box center [611, 277] width 208 height 44
type input "halle"
click at [1035, 362] on button "Search" at bounding box center [1034, 362] width 125 height 45
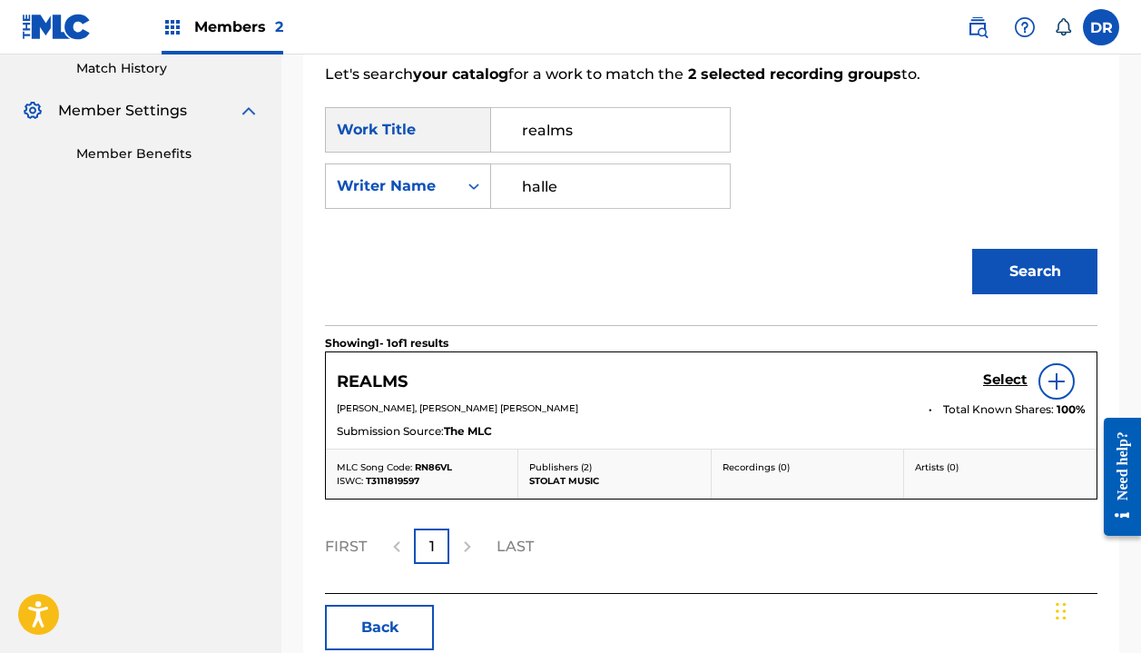
scroll to position [519, 0]
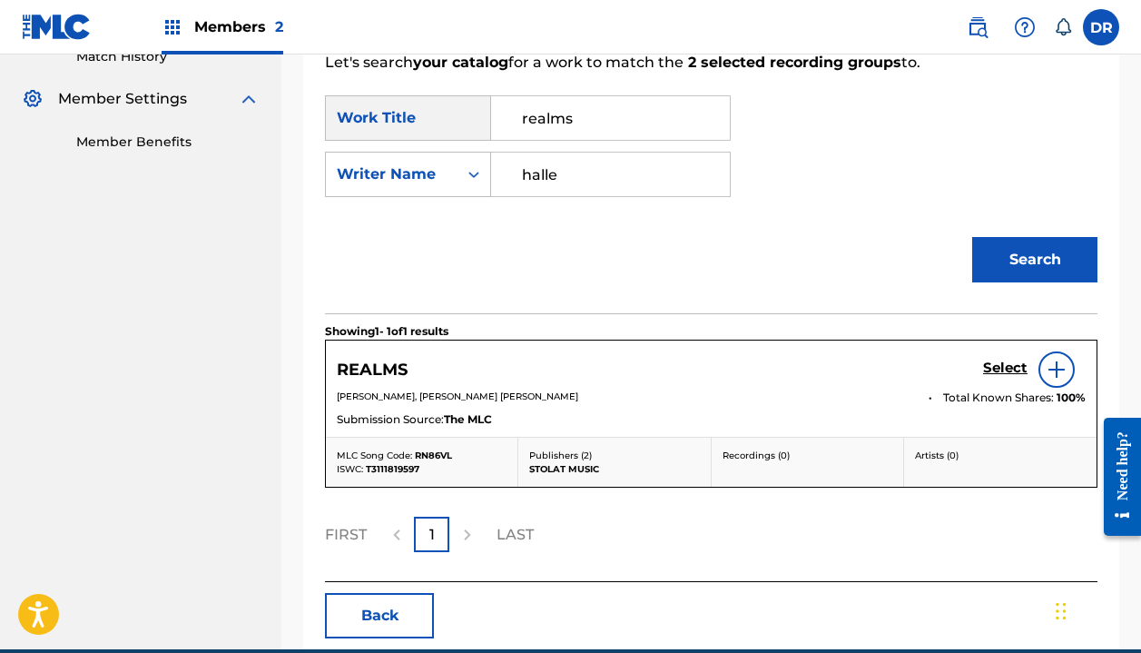
click at [990, 363] on h5 "Select" at bounding box center [1005, 368] width 44 height 17
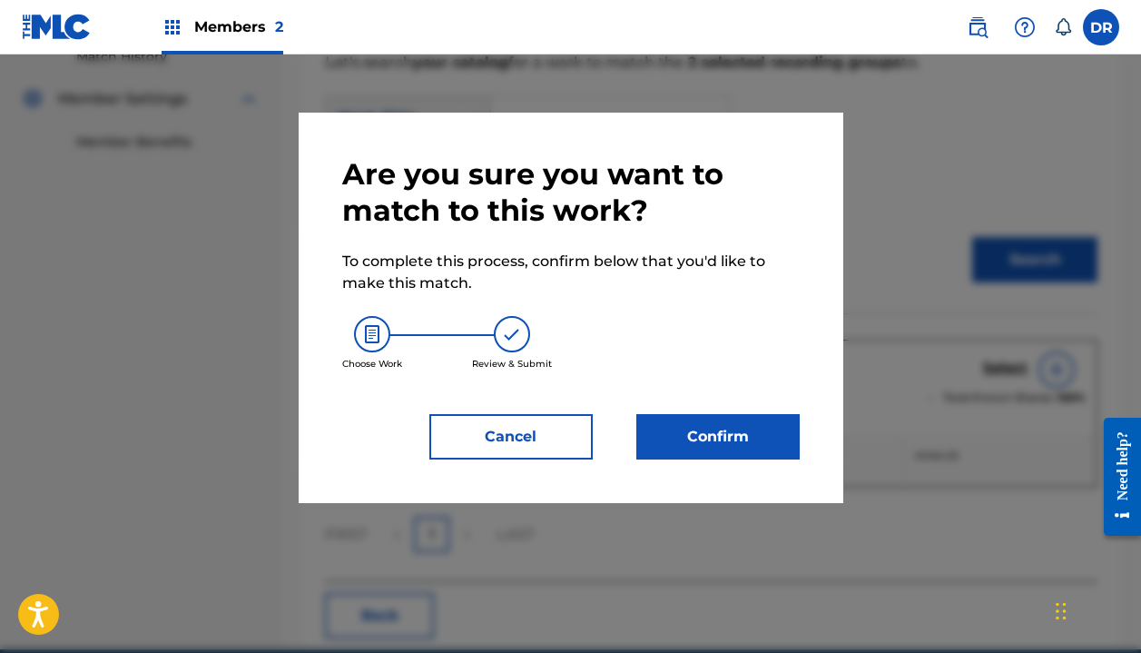
click at [746, 430] on button "Confirm" at bounding box center [717, 436] width 163 height 45
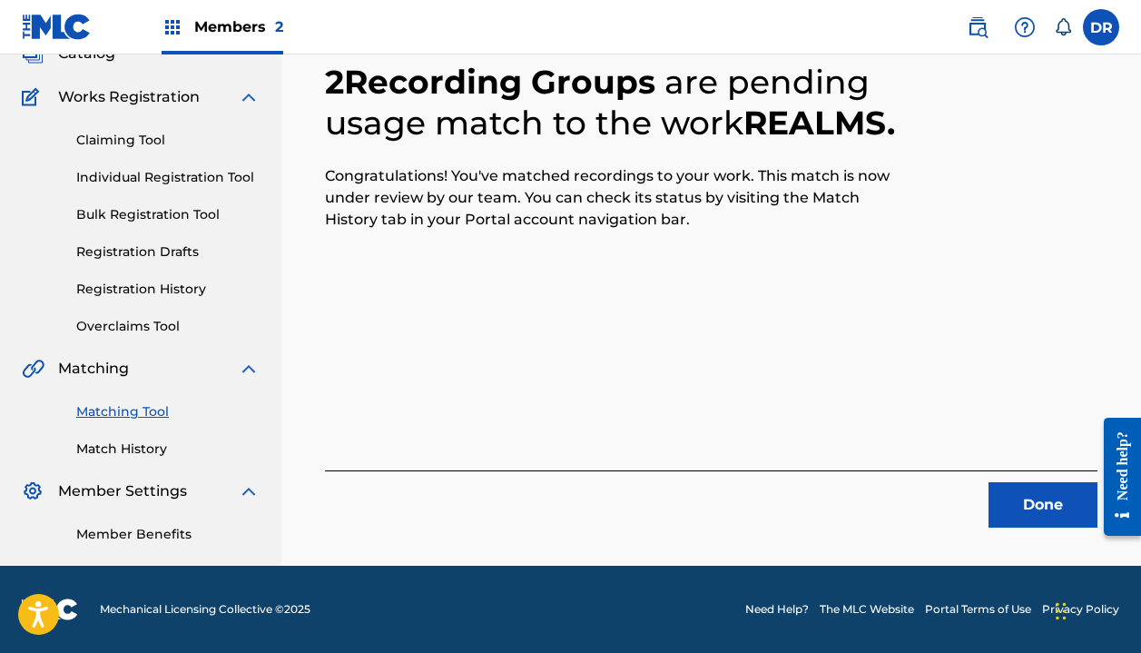
scroll to position [127, 0]
click at [1015, 497] on button "Done" at bounding box center [1043, 504] width 109 height 45
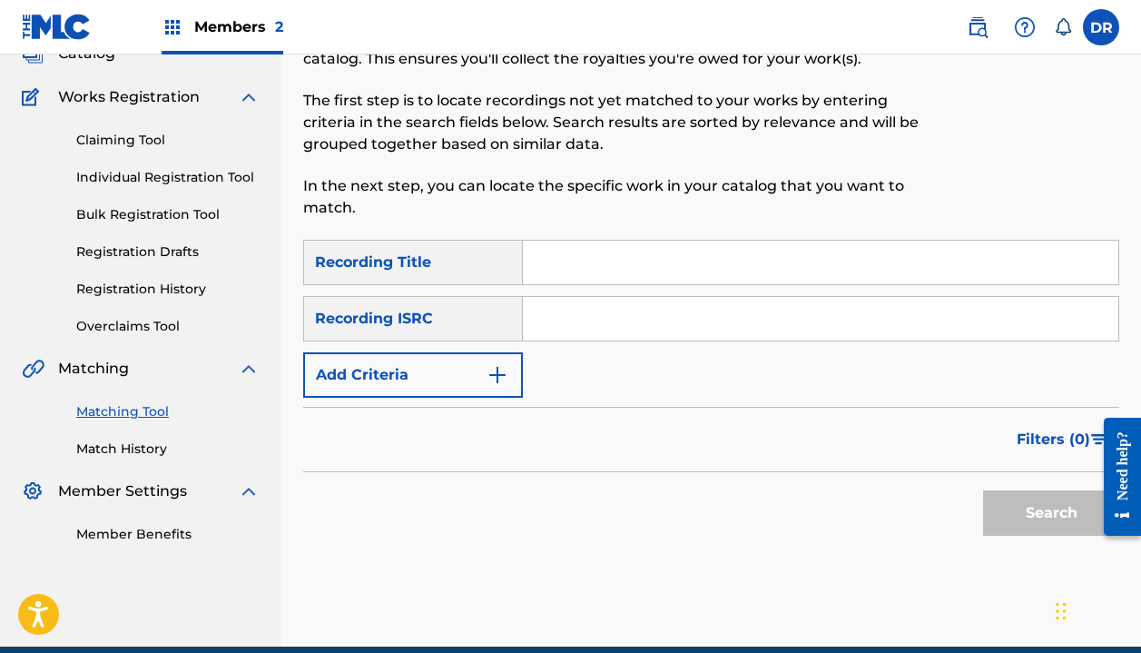
click at [573, 265] on input "Search Form" at bounding box center [821, 263] width 596 height 44
type input "Venus hour"
click at [419, 394] on button "Add Criteria" at bounding box center [413, 374] width 220 height 45
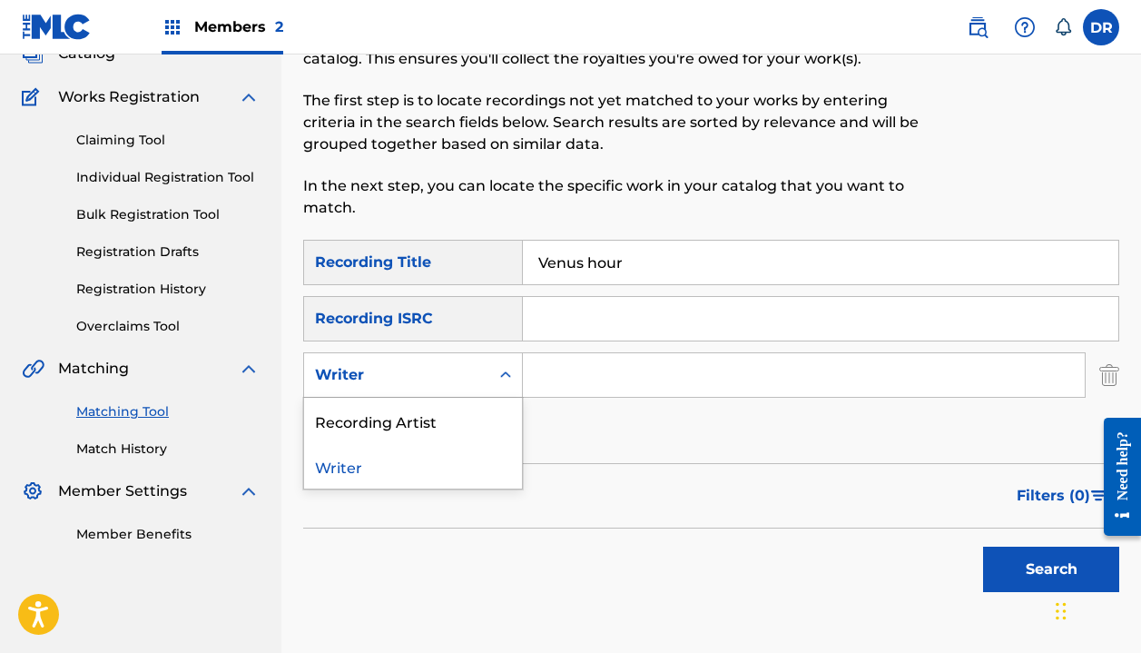
click at [419, 387] on div "Writer" at bounding box center [396, 375] width 185 height 35
click at [419, 422] on div "Recording Artist" at bounding box center [413, 420] width 218 height 45
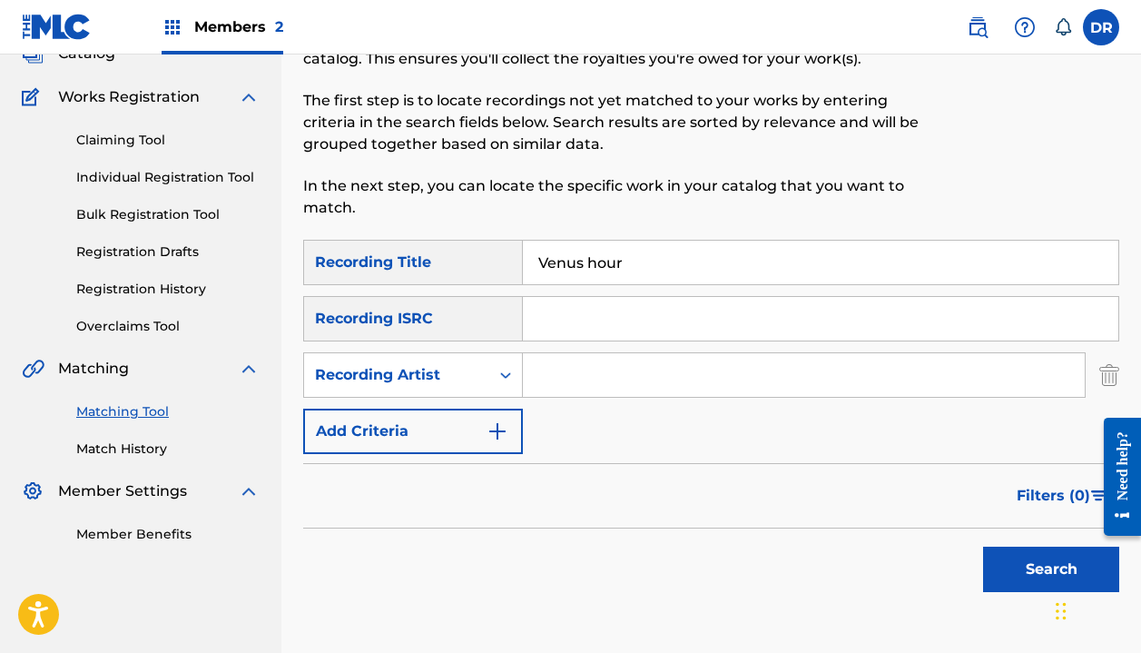
click at [555, 365] on input "Search Form" at bounding box center [804, 375] width 562 height 44
type input "automatic"
click at [1051, 569] on button "Search" at bounding box center [1051, 569] width 136 height 45
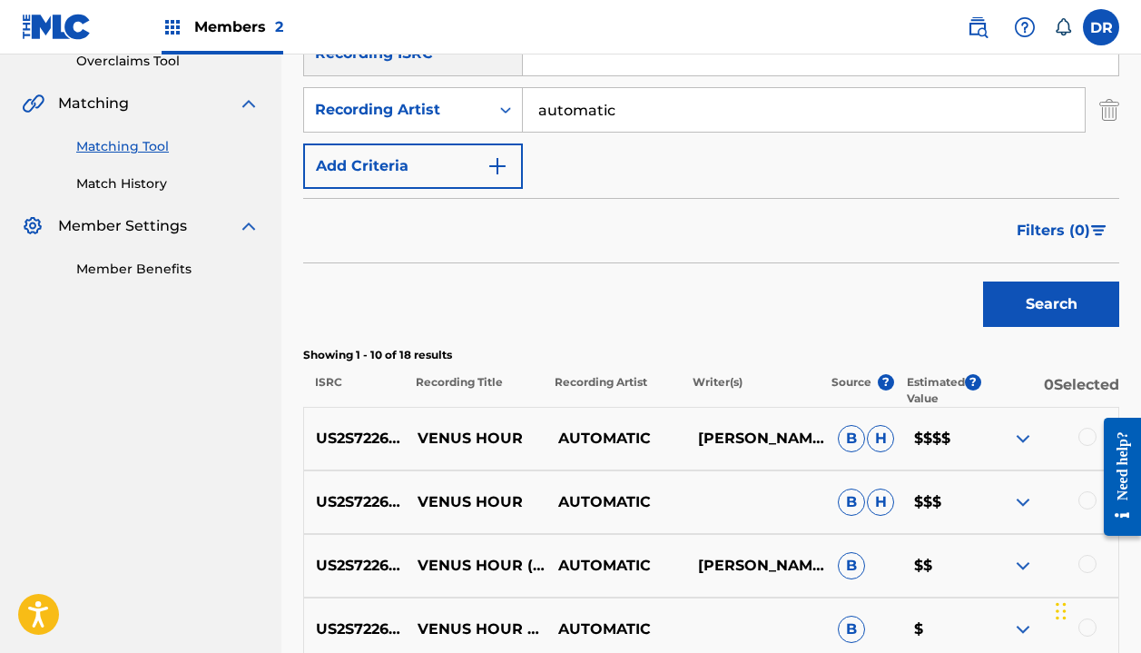
scroll to position [426, 0]
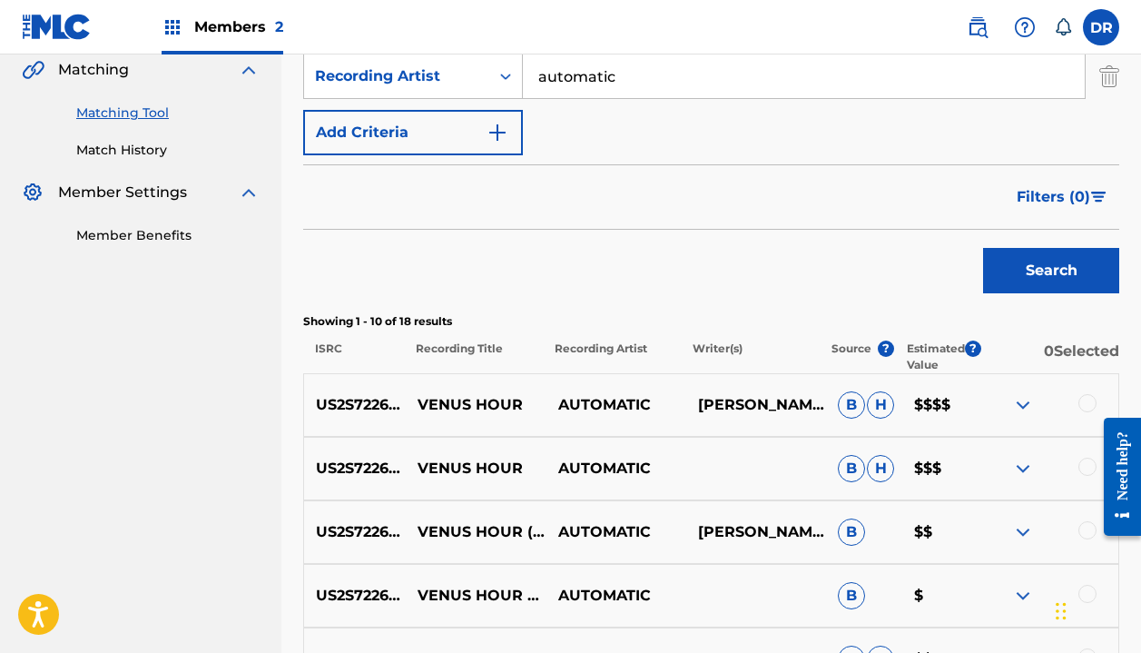
click at [1083, 406] on div at bounding box center [1088, 403] width 18 height 18
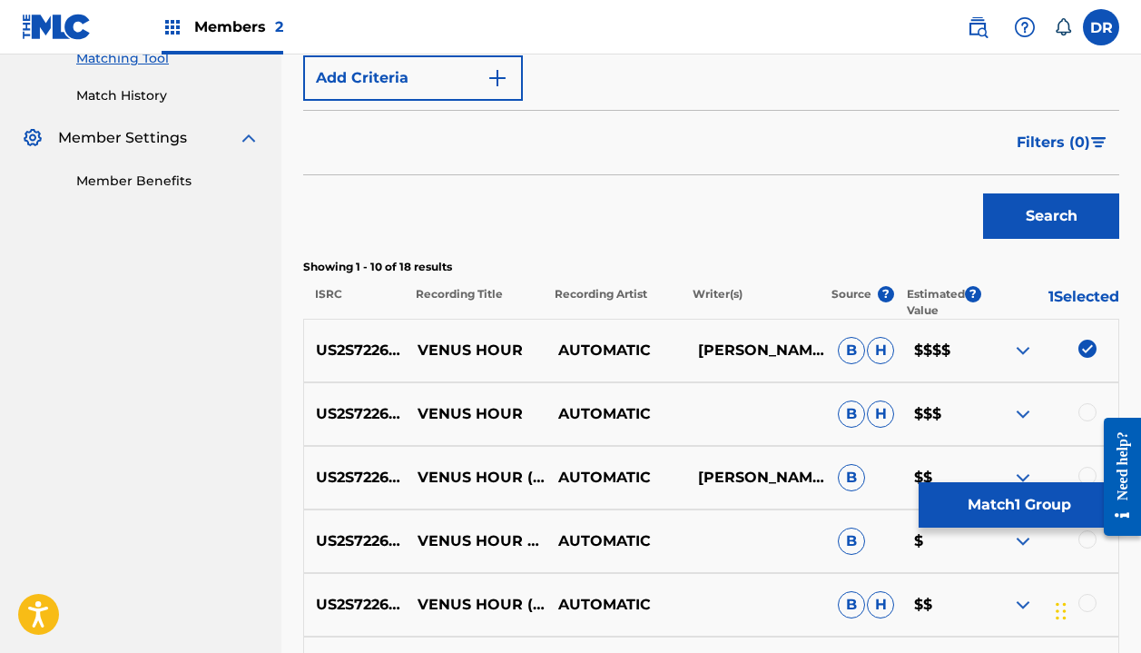
scroll to position [481, 0]
click at [1085, 405] on div at bounding box center [1088, 411] width 18 height 18
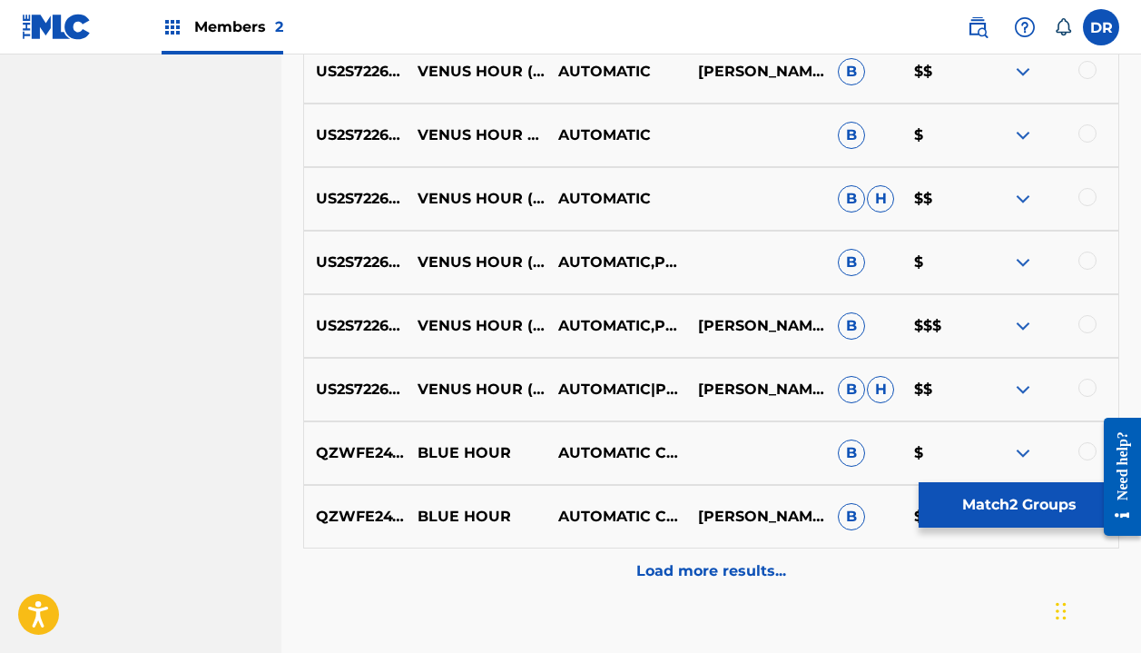
scroll to position [917, 0]
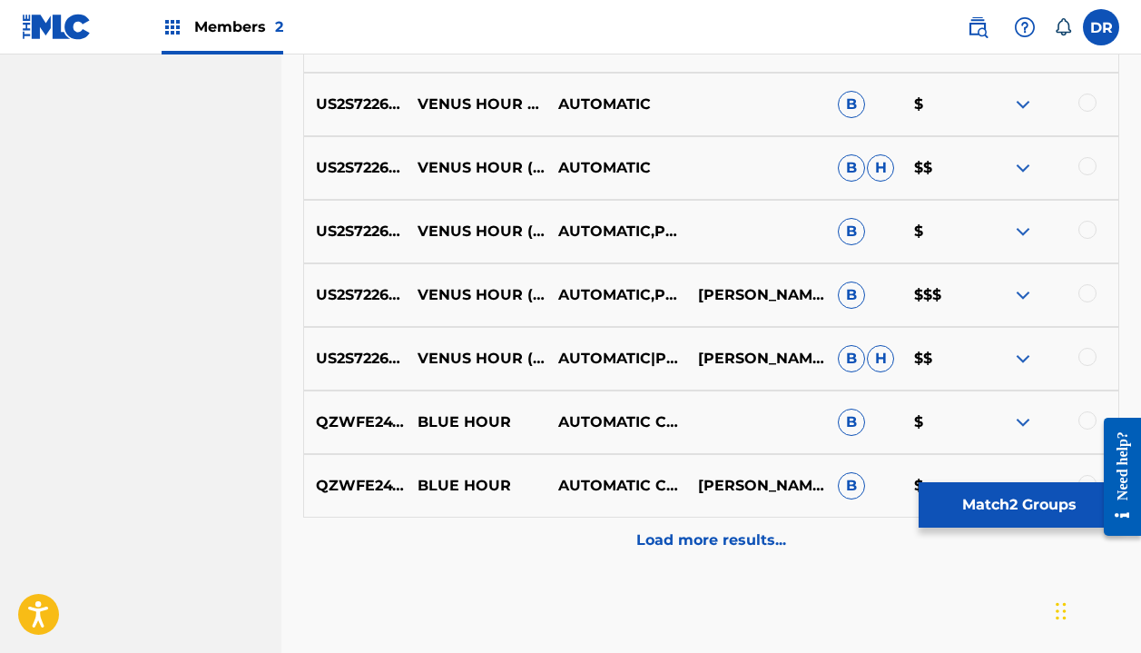
click at [966, 511] on button "Match 2 Groups" at bounding box center [1019, 504] width 201 height 45
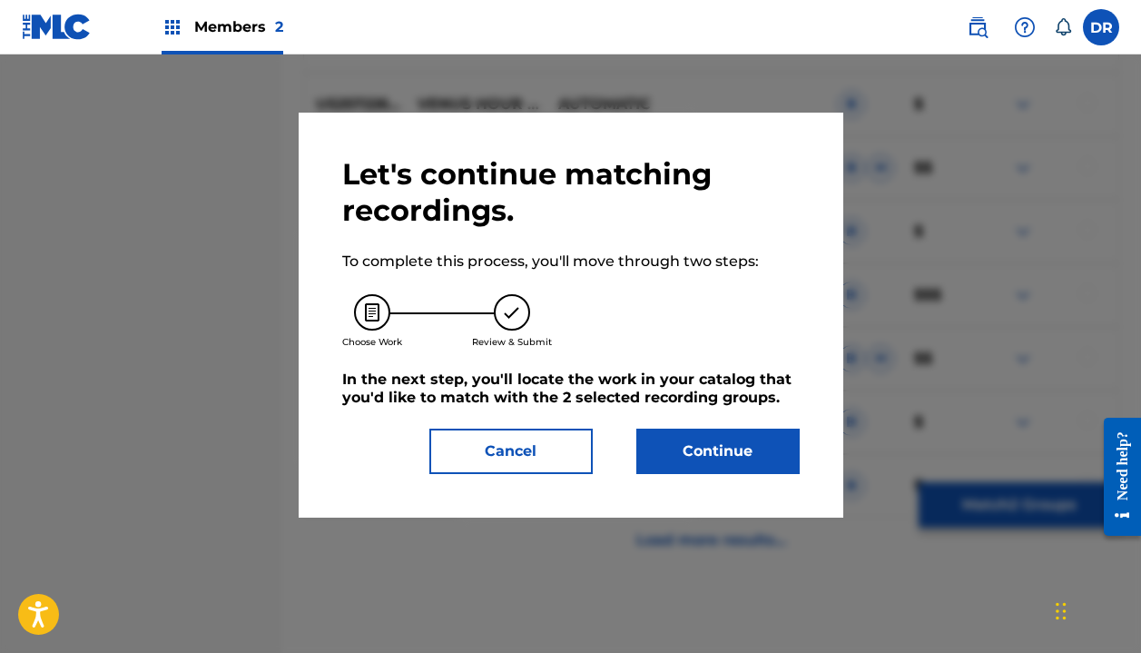
click at [775, 450] on button "Continue" at bounding box center [717, 451] width 163 height 45
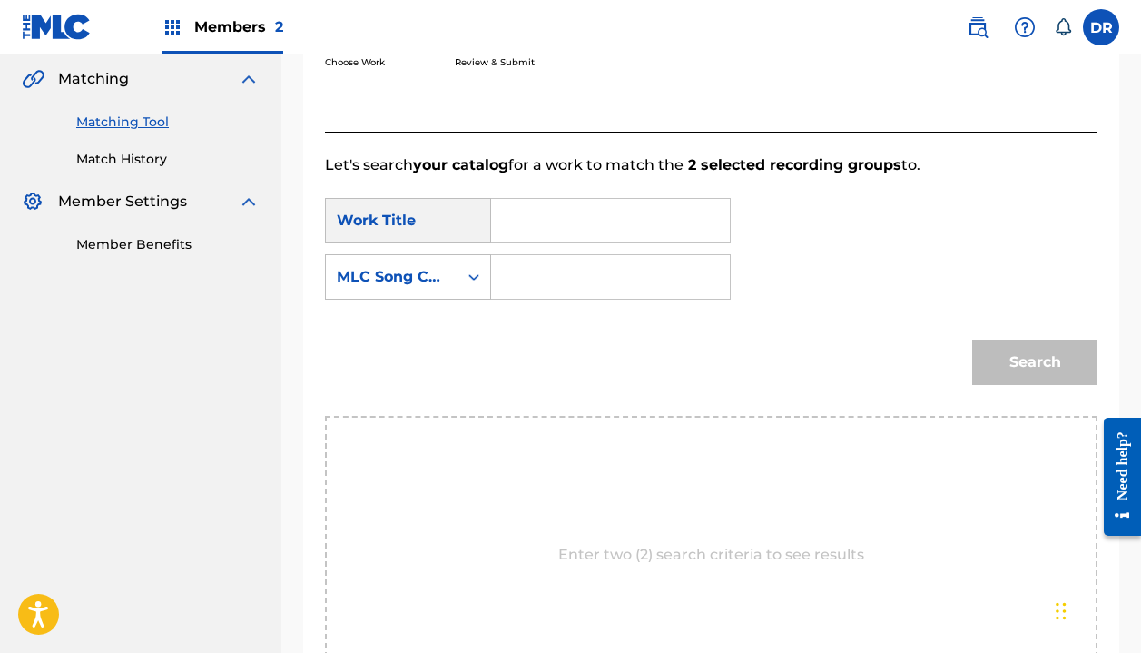
click at [597, 212] on input "Search Form" at bounding box center [611, 221] width 208 height 44
type input "venus hour"
click at [540, 272] on input "Search Form" at bounding box center [611, 277] width 208 height 44
click at [540, 288] on input "Search Form" at bounding box center [611, 277] width 208 height 44
click at [449, 266] on div "MLC Song Code" at bounding box center [392, 277] width 132 height 35
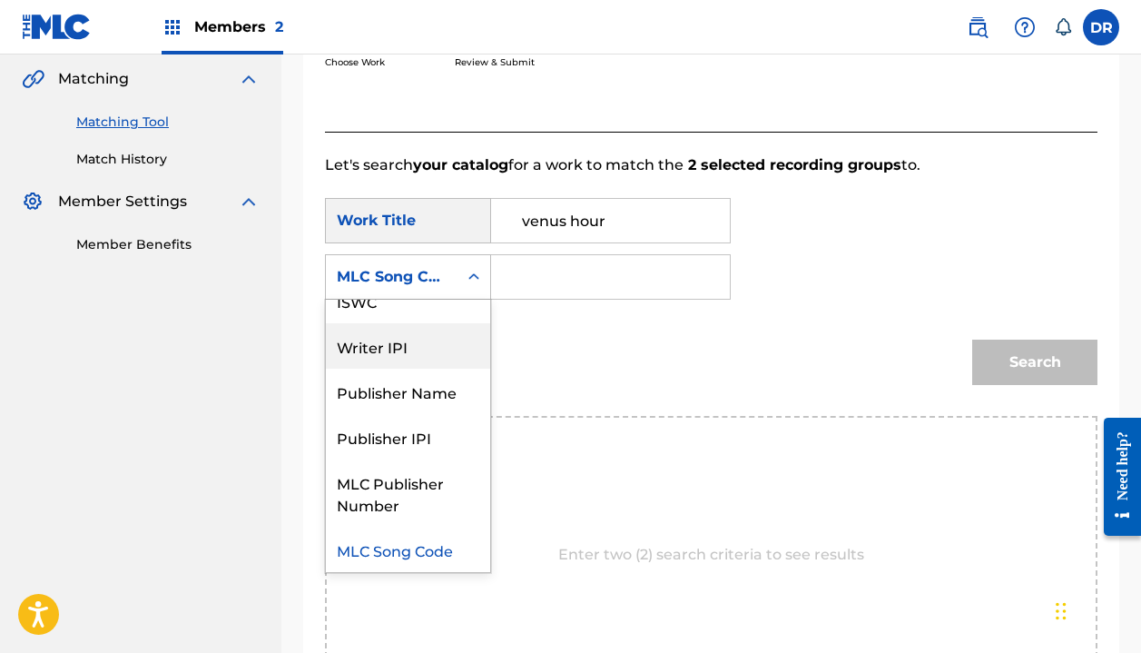
scroll to position [0, 0]
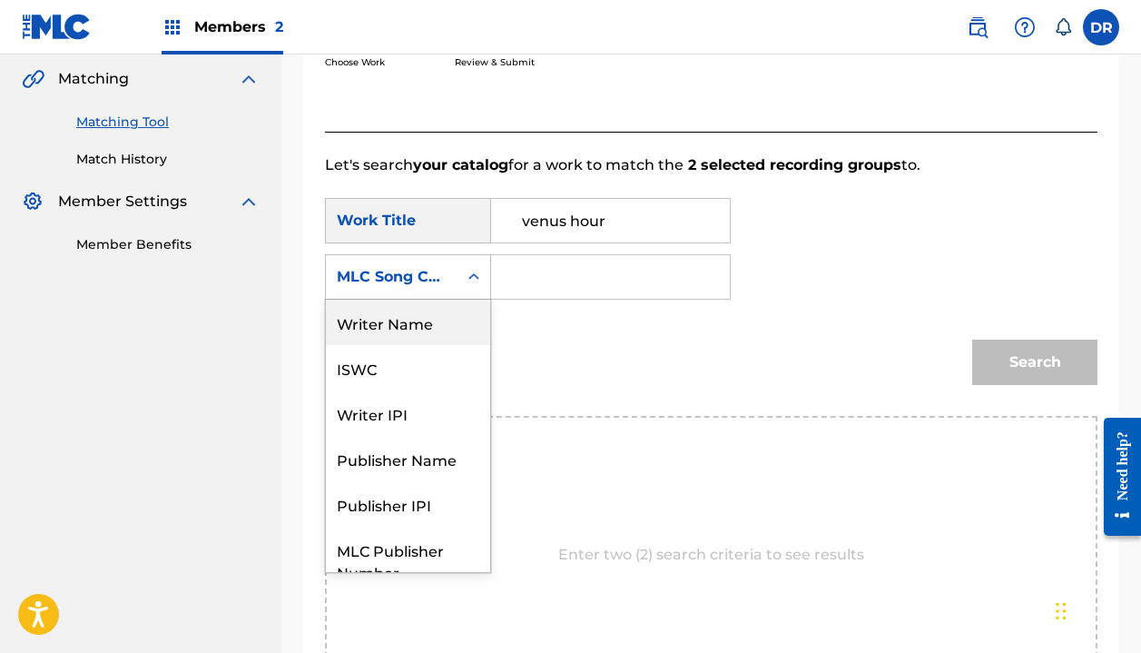
click at [421, 327] on div "Writer Name" at bounding box center [408, 322] width 164 height 45
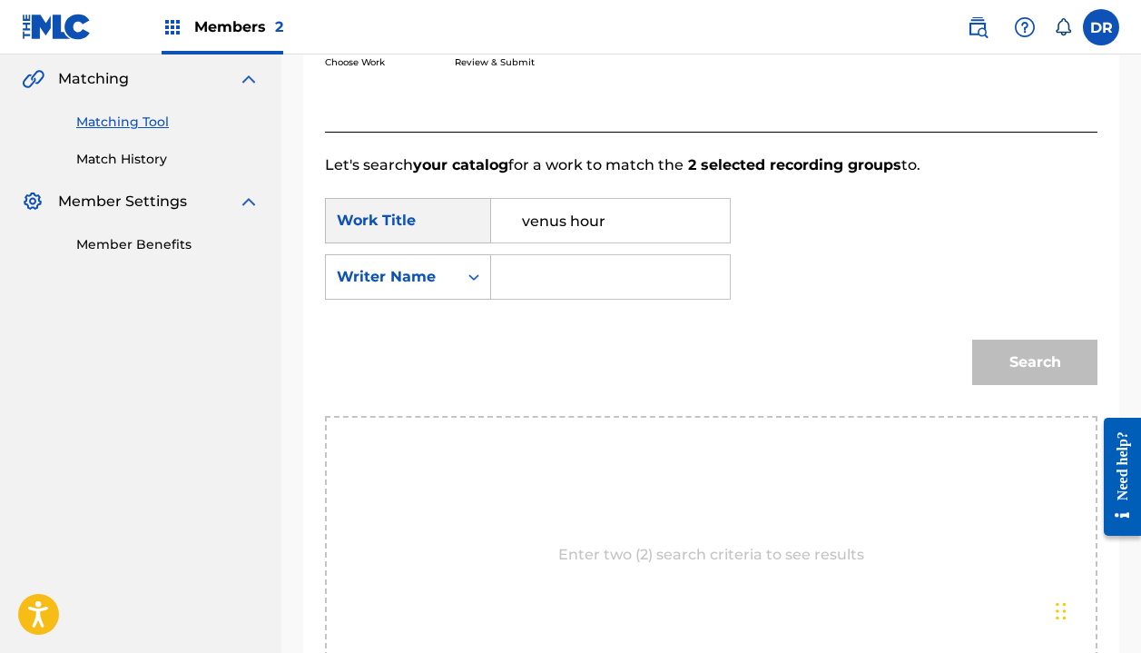
click at [550, 279] on input "Search Form" at bounding box center [611, 277] width 208 height 44
type input "halle"
click at [1035, 362] on button "Search" at bounding box center [1034, 362] width 125 height 45
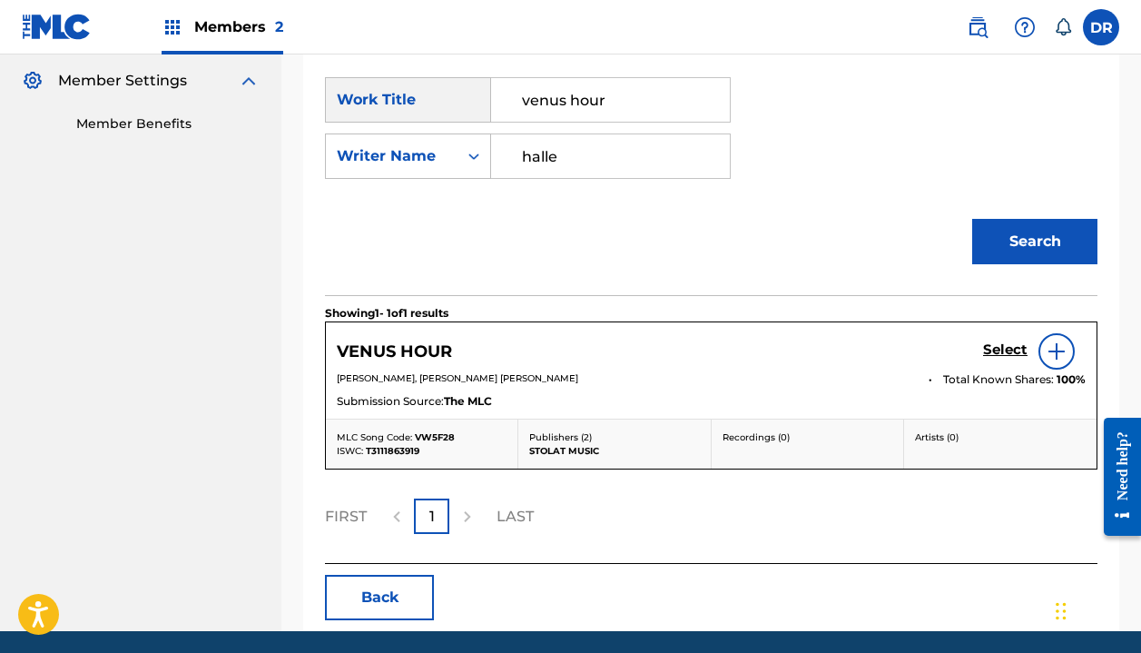
scroll to position [600, 0]
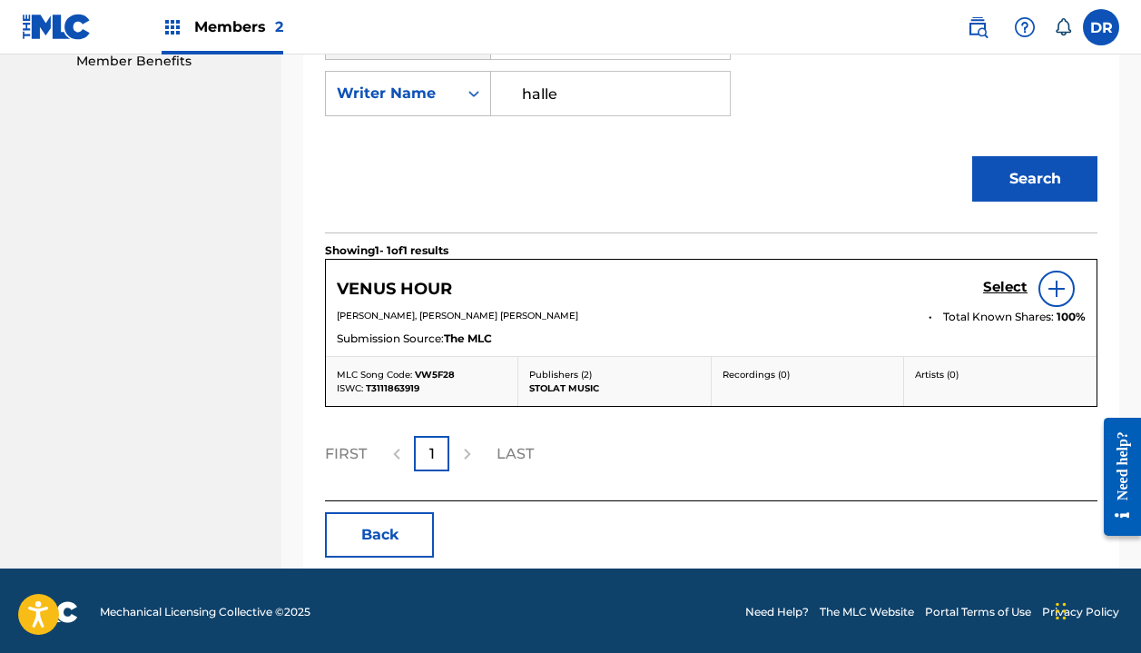
click at [991, 292] on h5 "Select" at bounding box center [1005, 287] width 44 height 17
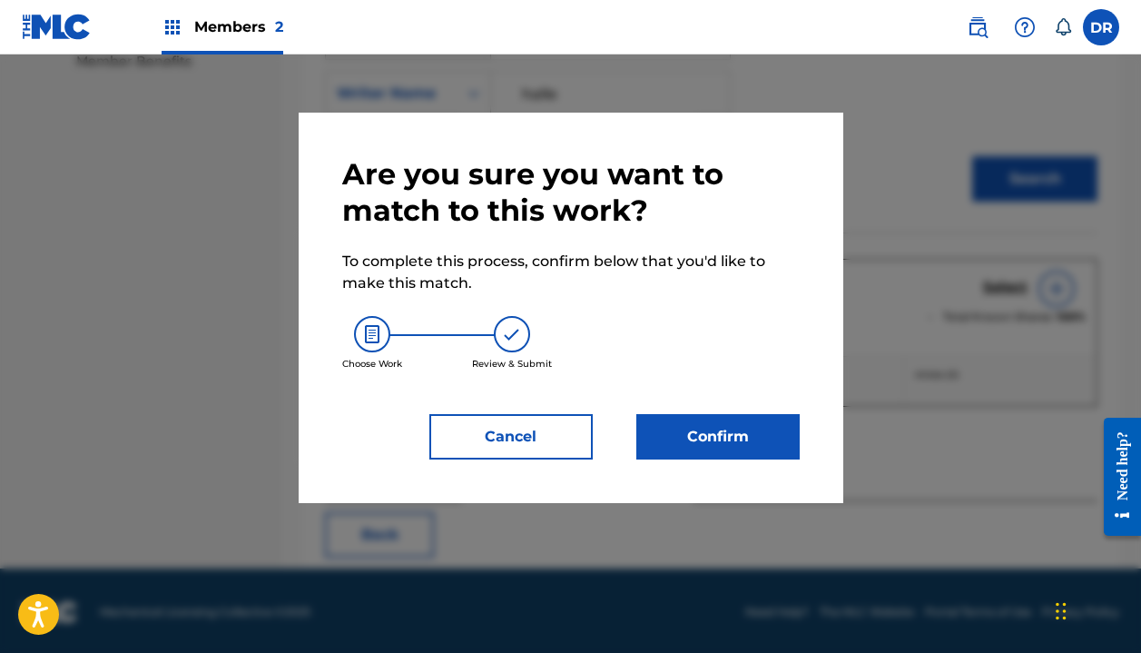
click at [714, 437] on button "Confirm" at bounding box center [717, 436] width 163 height 45
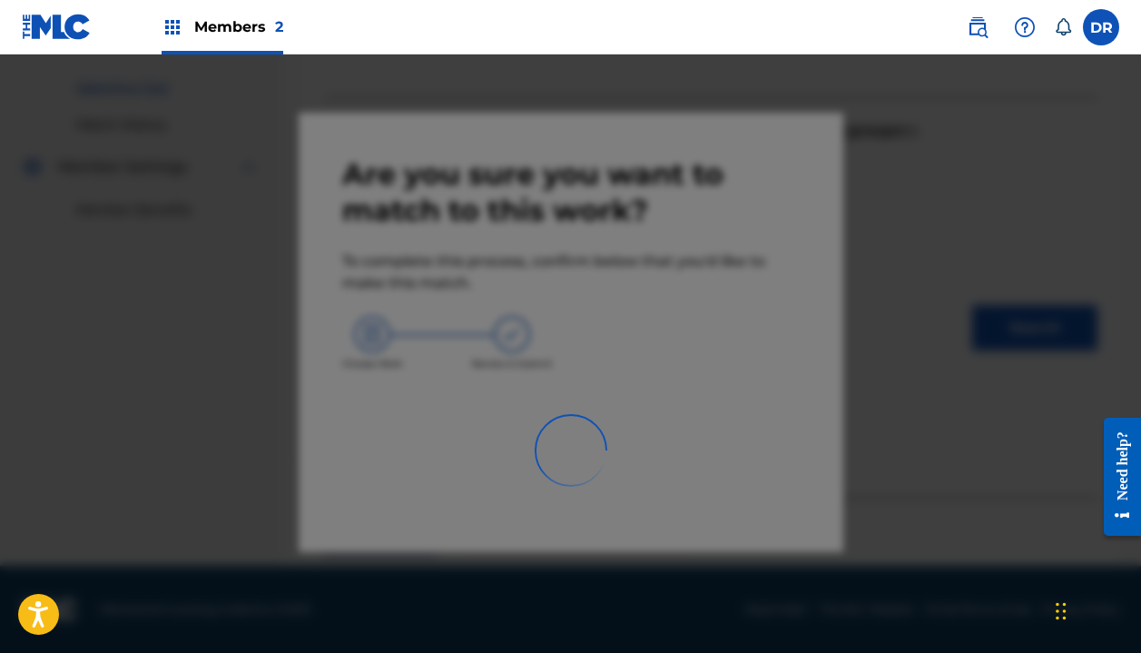
scroll to position [127, 0]
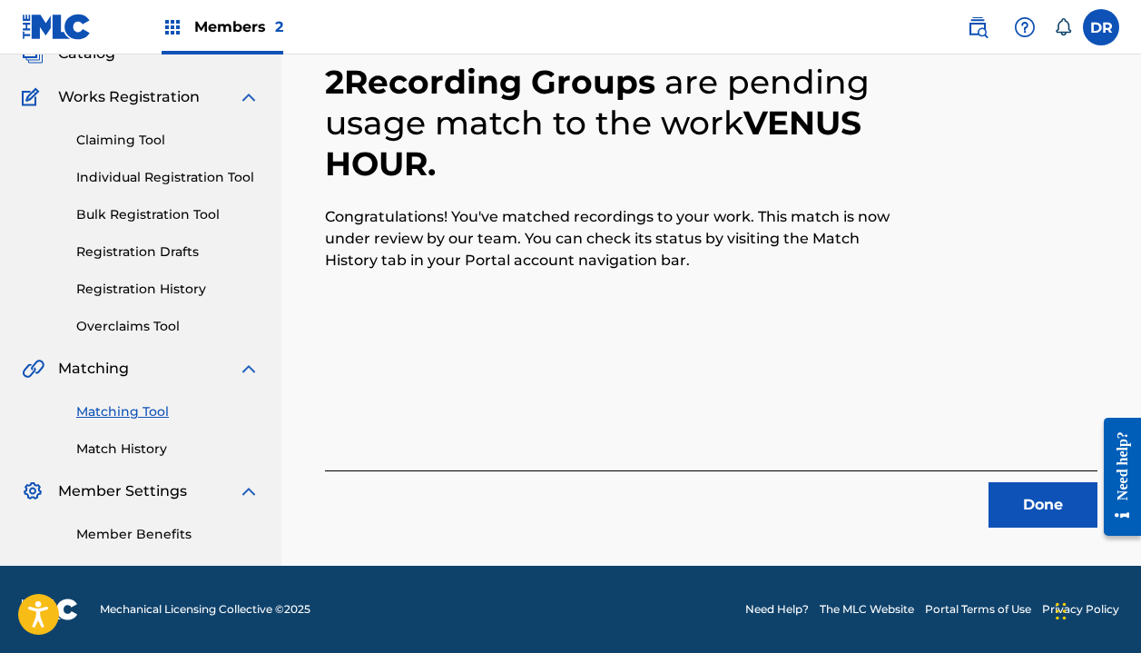
click at [1031, 490] on button "Done" at bounding box center [1043, 504] width 109 height 45
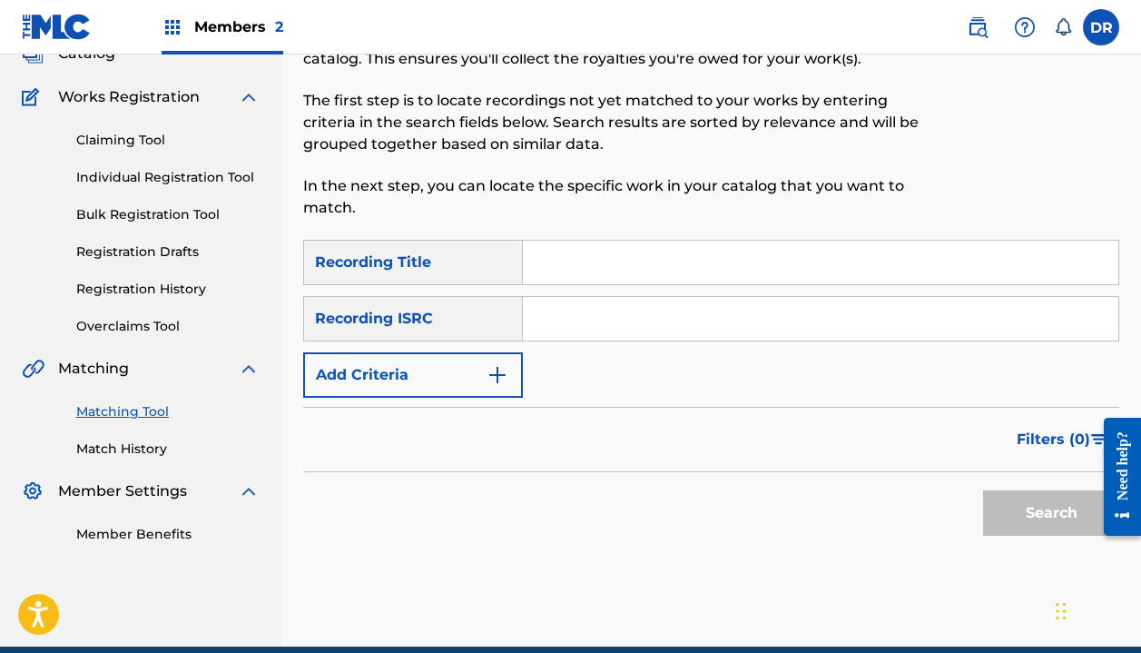
click at [650, 261] on input "Search Form" at bounding box center [821, 263] width 596 height 44
type input "Automaton"
click at [453, 378] on button "Add Criteria" at bounding box center [413, 374] width 220 height 45
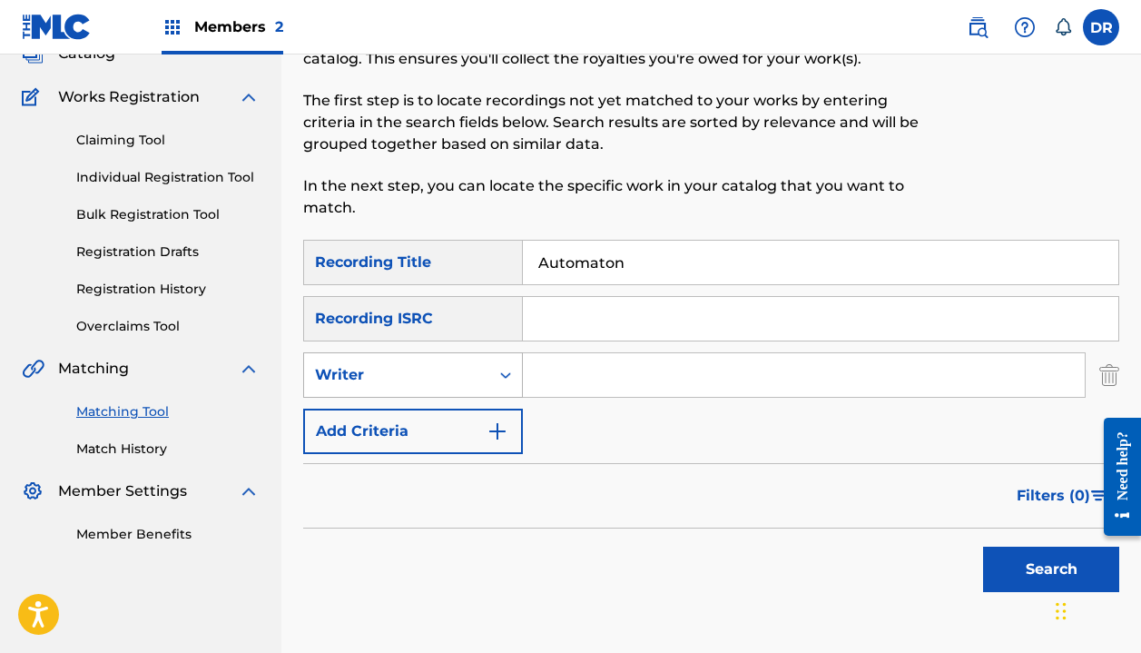
click at [453, 378] on div "Writer" at bounding box center [396, 375] width 163 height 22
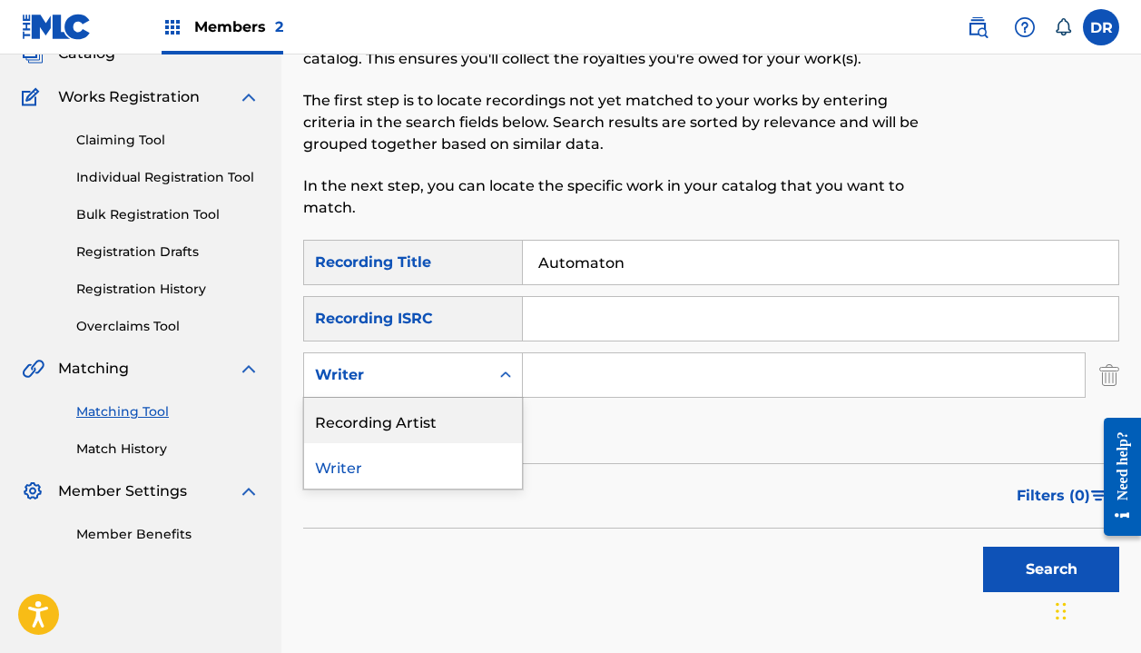
click at [446, 411] on div "Recording Artist" at bounding box center [413, 420] width 218 height 45
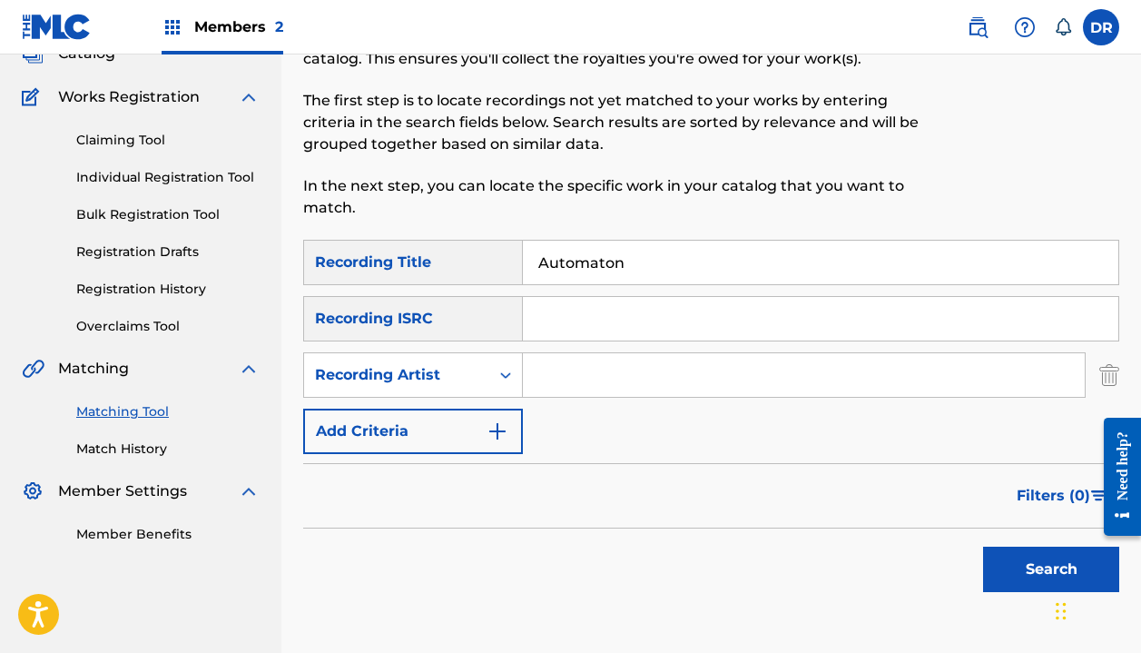
click at [590, 387] on input "Search Form" at bounding box center [804, 375] width 562 height 44
type input "automatic"
click at [1051, 569] on button "Search" at bounding box center [1051, 569] width 136 height 45
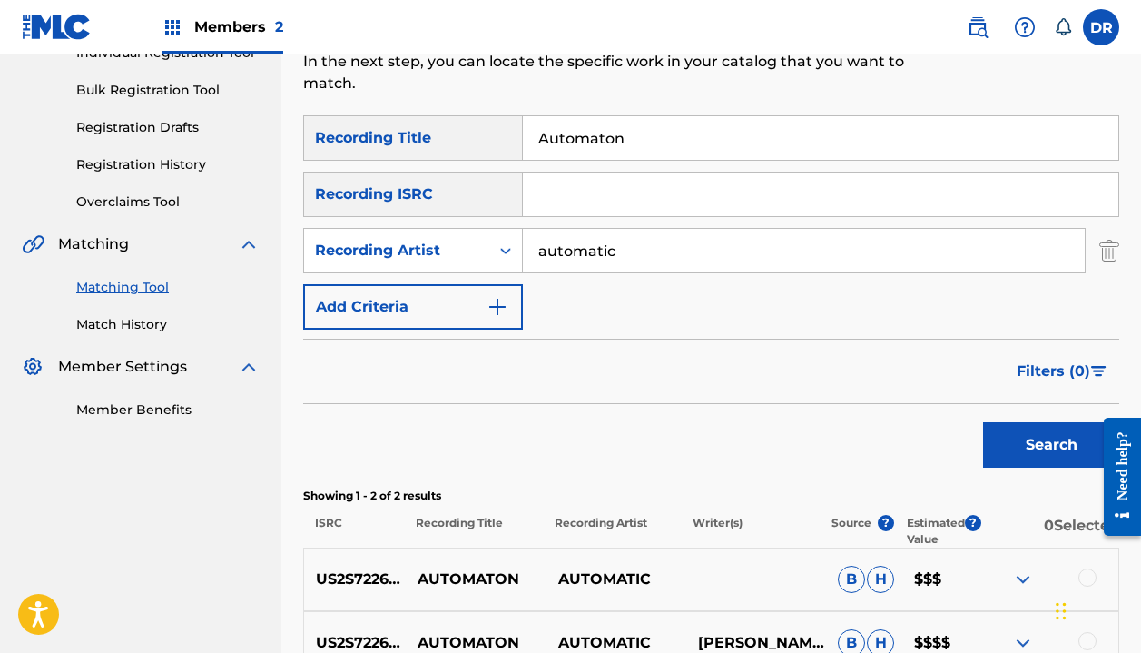
scroll to position [450, 0]
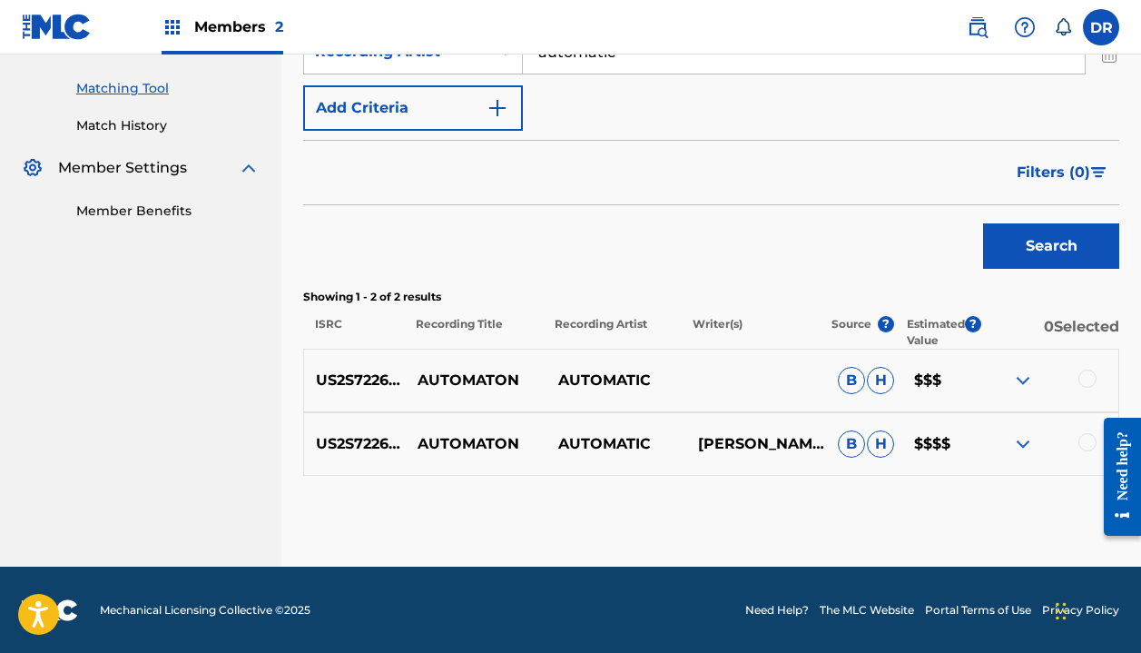
click at [1085, 373] on div at bounding box center [1088, 379] width 18 height 18
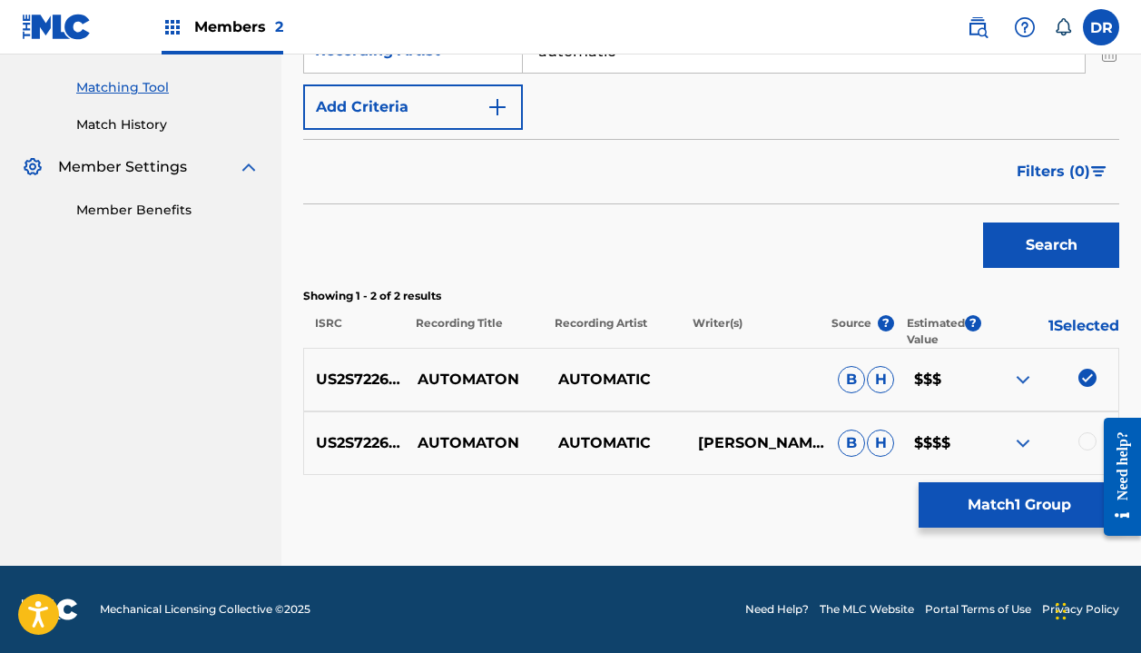
scroll to position [451, 0]
click at [1079, 442] on div at bounding box center [1088, 441] width 18 height 18
click at [1011, 503] on button "Match 2 Groups" at bounding box center [1019, 504] width 201 height 45
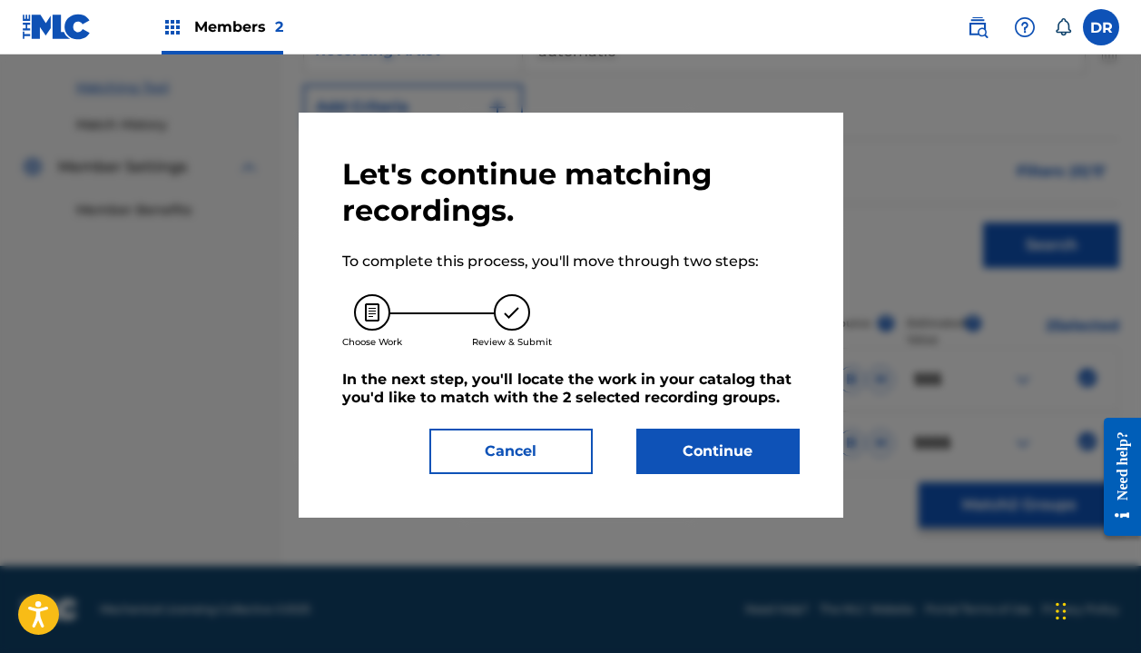
click at [733, 426] on div "Let's continue matching recordings. To complete this process, you'll move throu…" at bounding box center [571, 315] width 458 height 318
click at [733, 438] on button "Continue" at bounding box center [717, 451] width 163 height 45
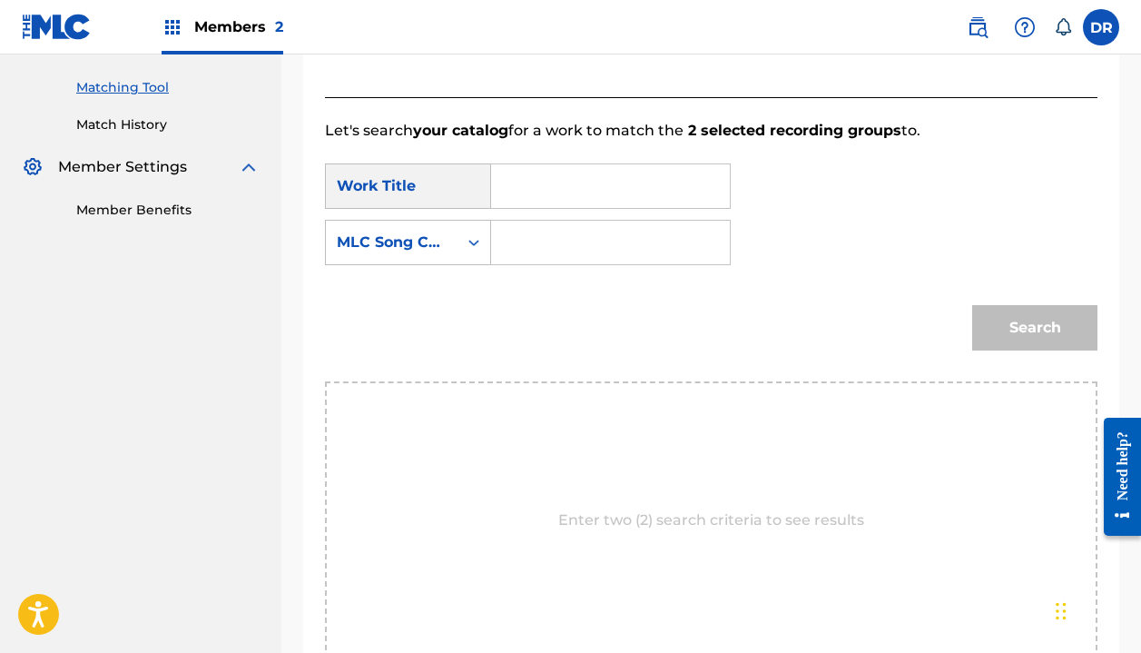
scroll to position [417, 0]
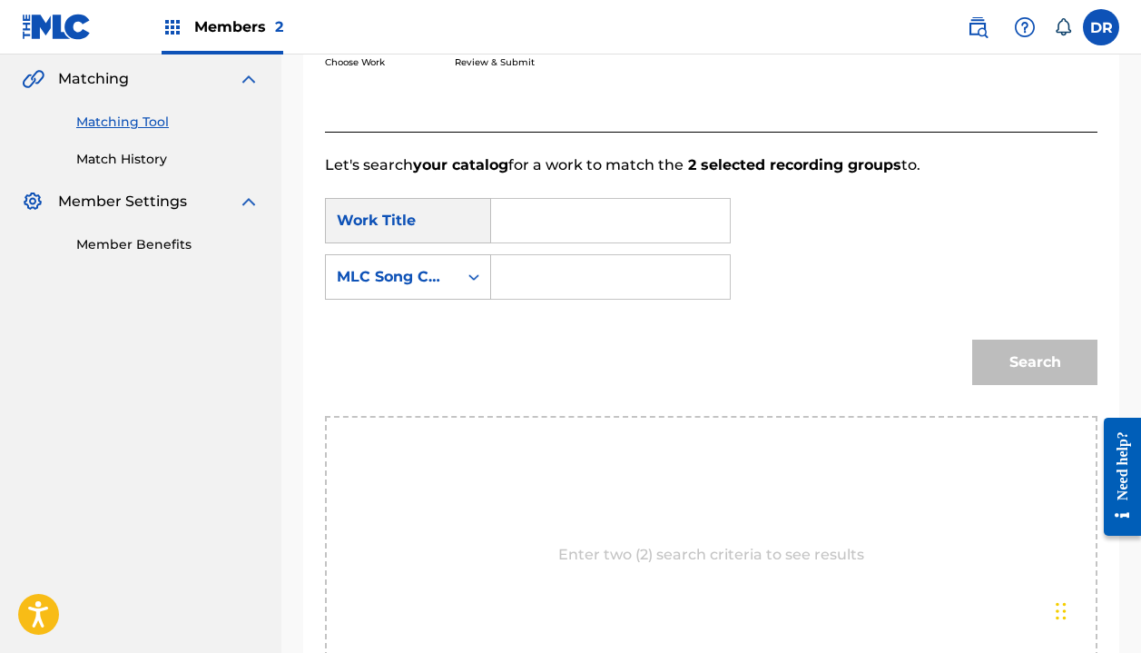
click at [538, 210] on input "Search Form" at bounding box center [611, 221] width 208 height 44
type input "automaton"
click at [535, 255] on strong "automaton" at bounding box center [564, 260] width 84 height 17
click at [535, 281] on input "Search Form" at bounding box center [611, 277] width 208 height 44
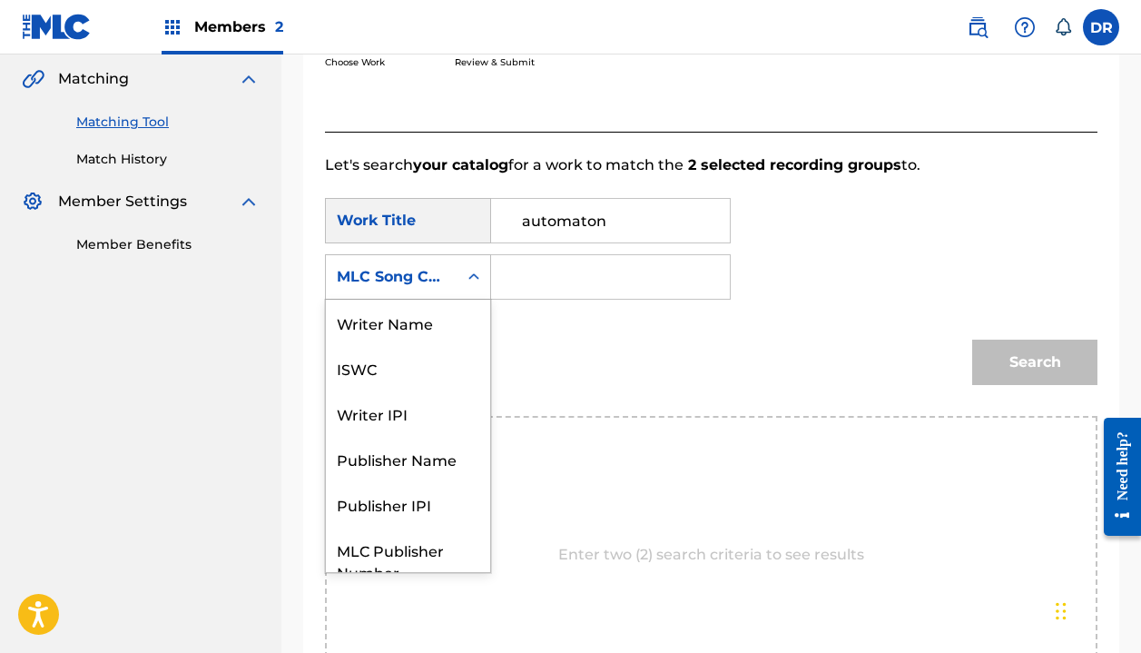
click at [408, 278] on div "MLC Song Code" at bounding box center [392, 277] width 110 height 22
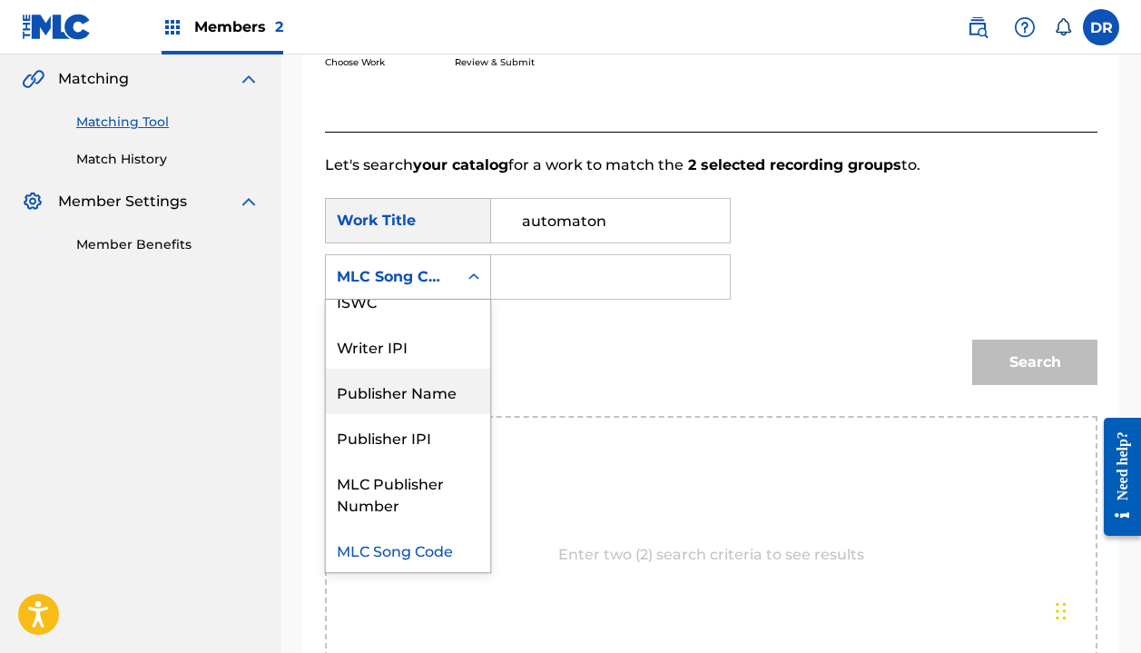
scroll to position [0, 0]
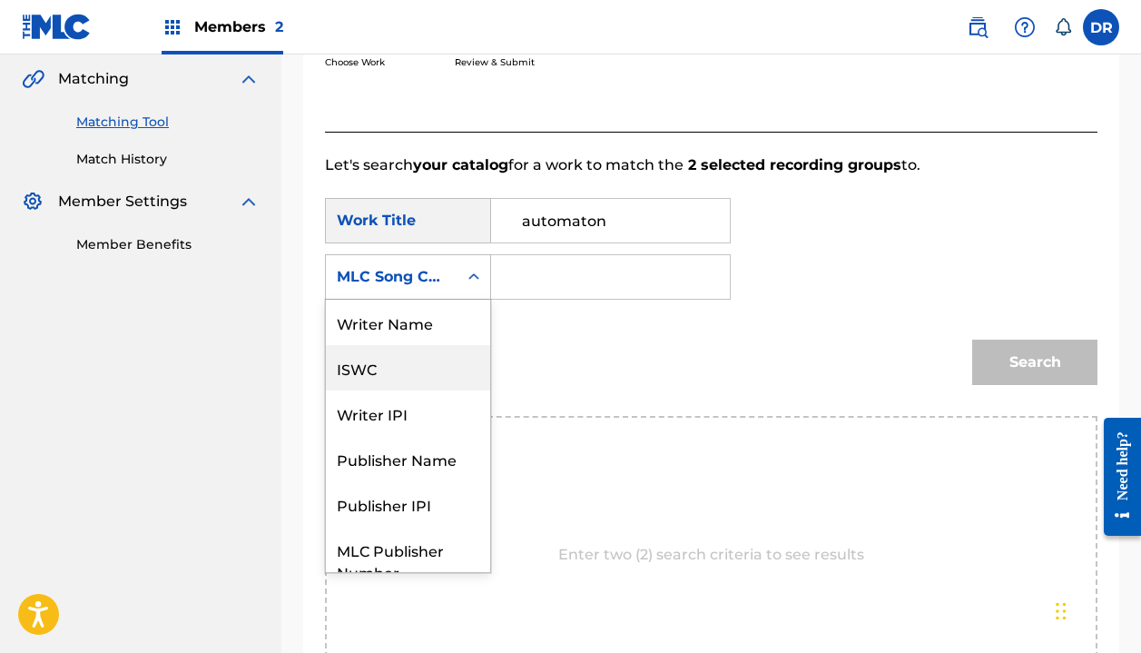
click at [393, 345] on div "ISWC" at bounding box center [408, 367] width 164 height 45
click at [392, 281] on div "ISWC" at bounding box center [392, 277] width 110 height 22
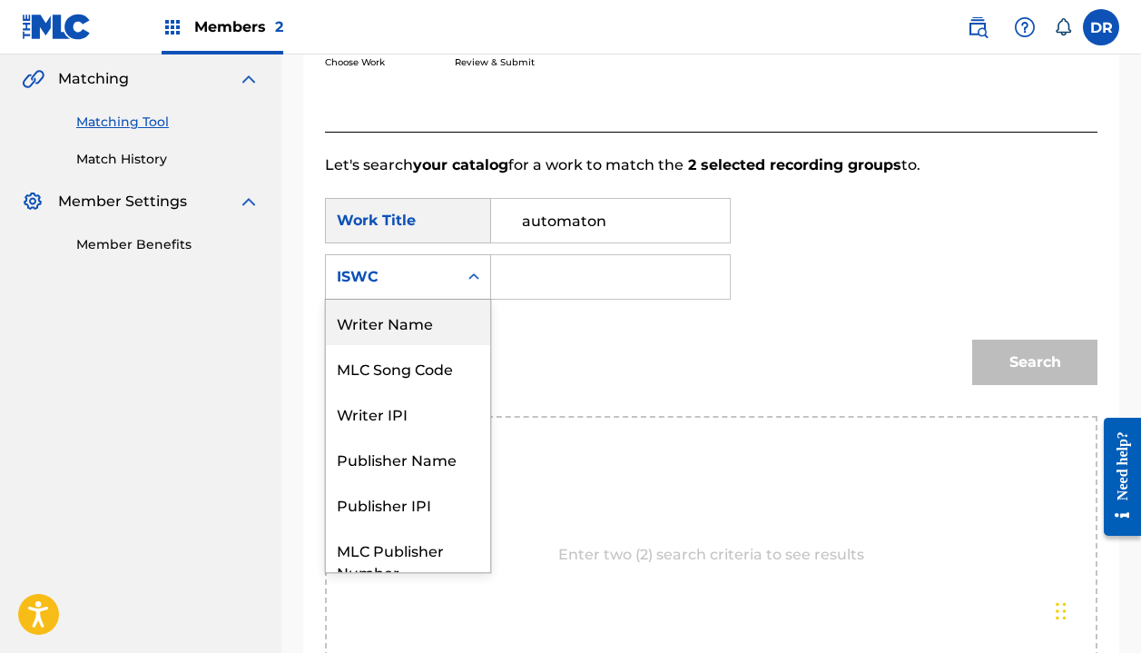
click at [392, 310] on div "Writer Name" at bounding box center [408, 322] width 164 height 45
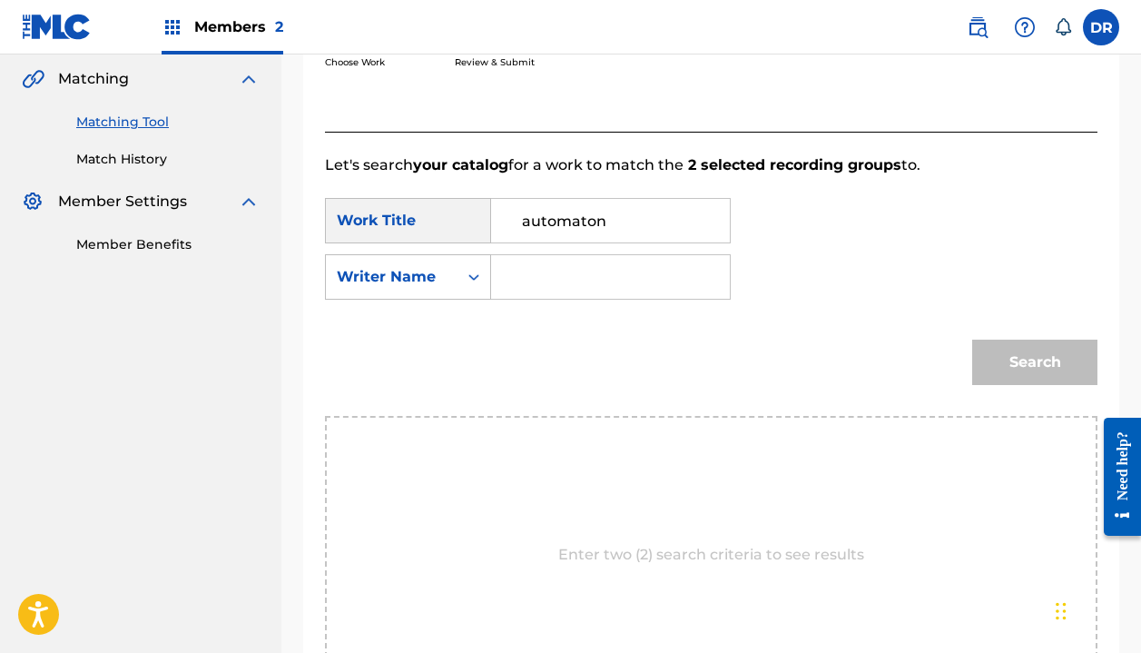
click at [578, 239] on input "automaton" at bounding box center [611, 221] width 208 height 44
click at [576, 285] on input "Search Form" at bounding box center [611, 277] width 208 height 44
type input "halle"
click at [1044, 355] on button "Search" at bounding box center [1034, 362] width 125 height 45
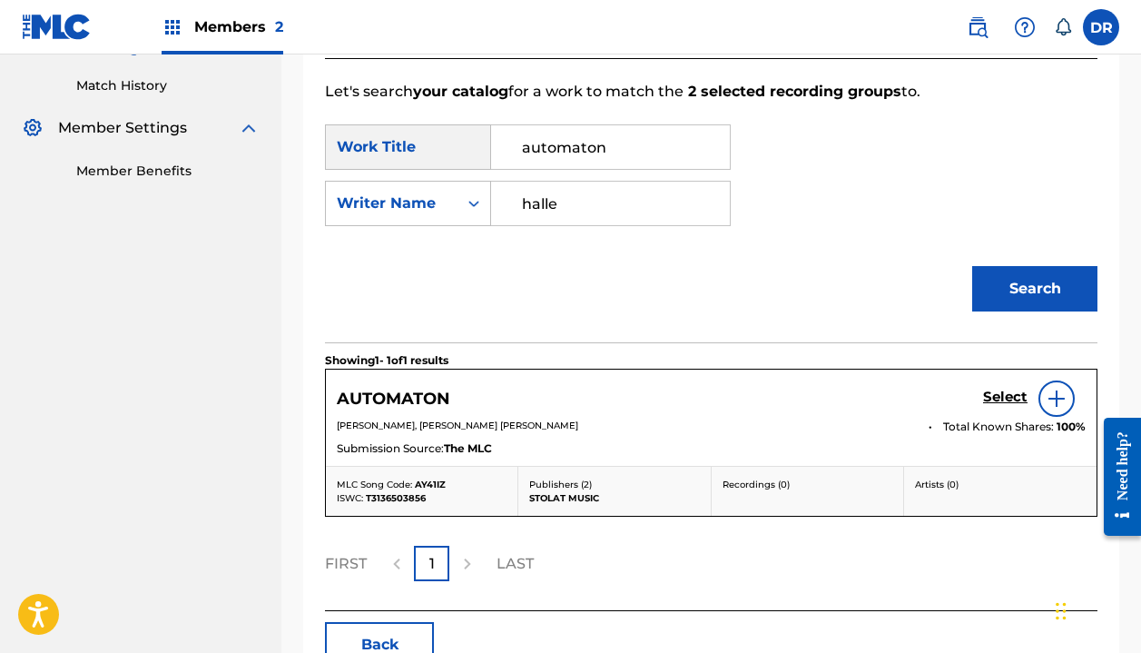
scroll to position [492, 0]
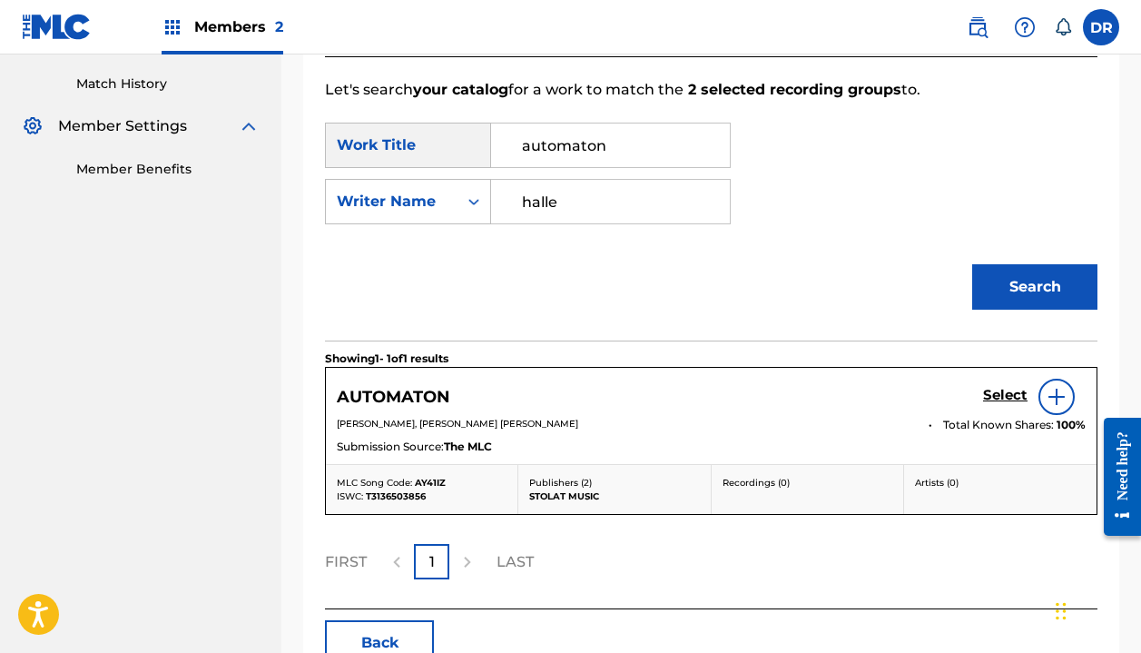
click at [997, 394] on h5 "Select" at bounding box center [1005, 395] width 44 height 17
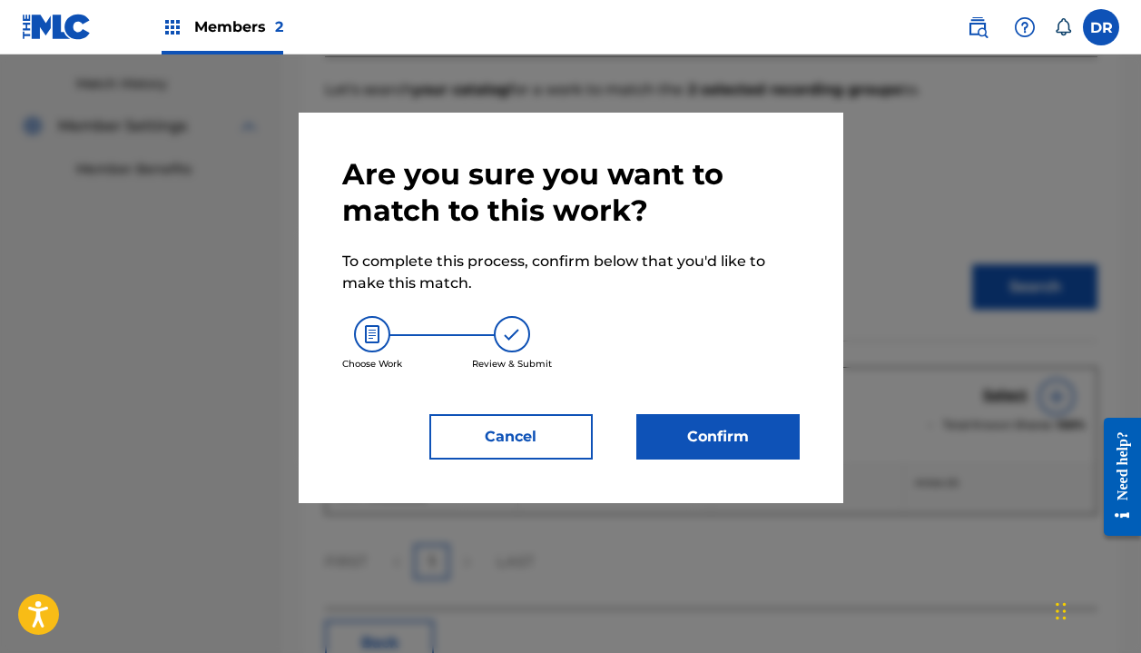
click at [672, 444] on button "Confirm" at bounding box center [717, 436] width 163 height 45
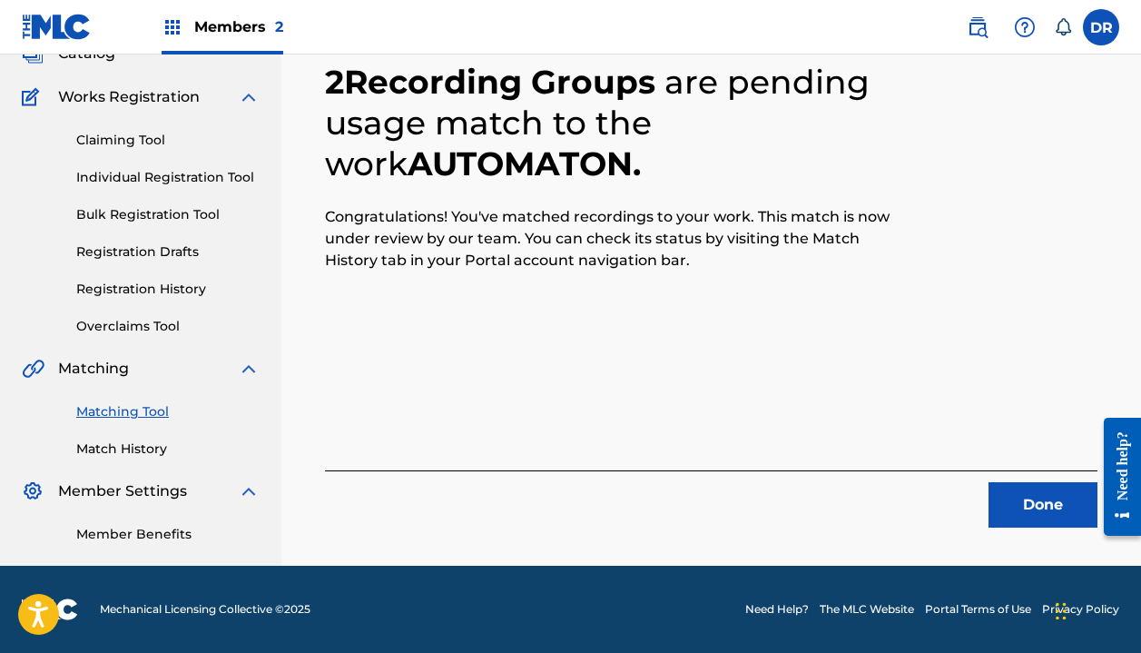
scroll to position [127, 0]
click at [1004, 504] on button "Done" at bounding box center [1043, 504] width 109 height 45
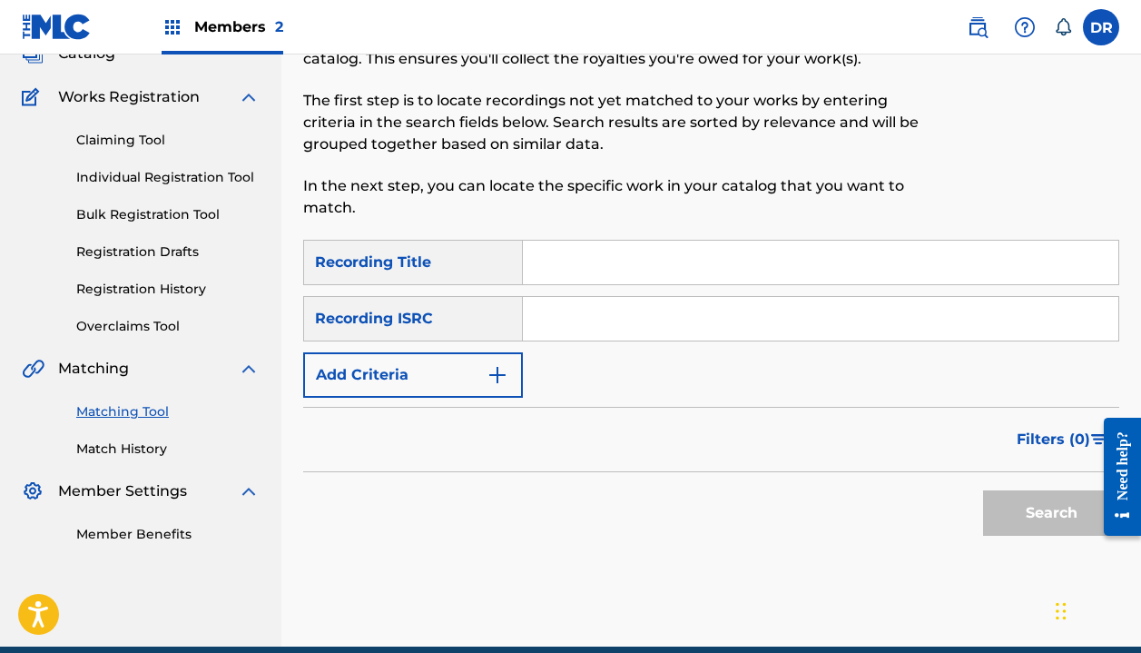
click at [607, 265] on input "Search Form" at bounding box center [821, 263] width 596 height 44
type input "teen beat"
click at [457, 377] on button "Add Criteria" at bounding box center [413, 374] width 220 height 45
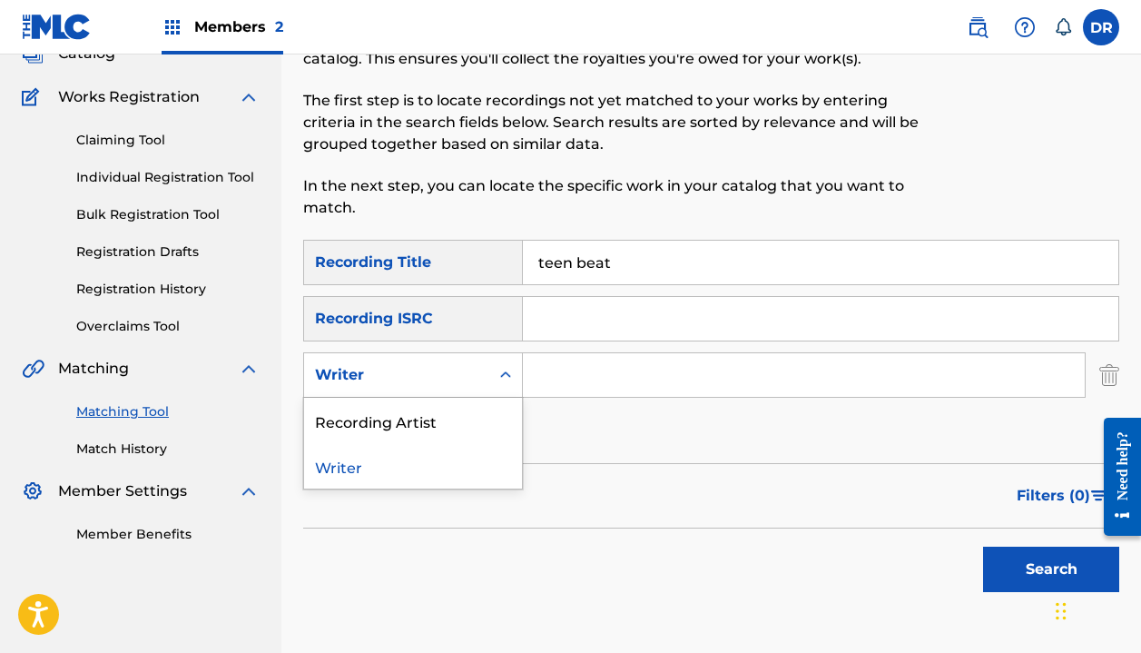
click at [457, 377] on div "Writer" at bounding box center [396, 375] width 163 height 22
click at [451, 418] on div "Recording Artist" at bounding box center [413, 420] width 218 height 45
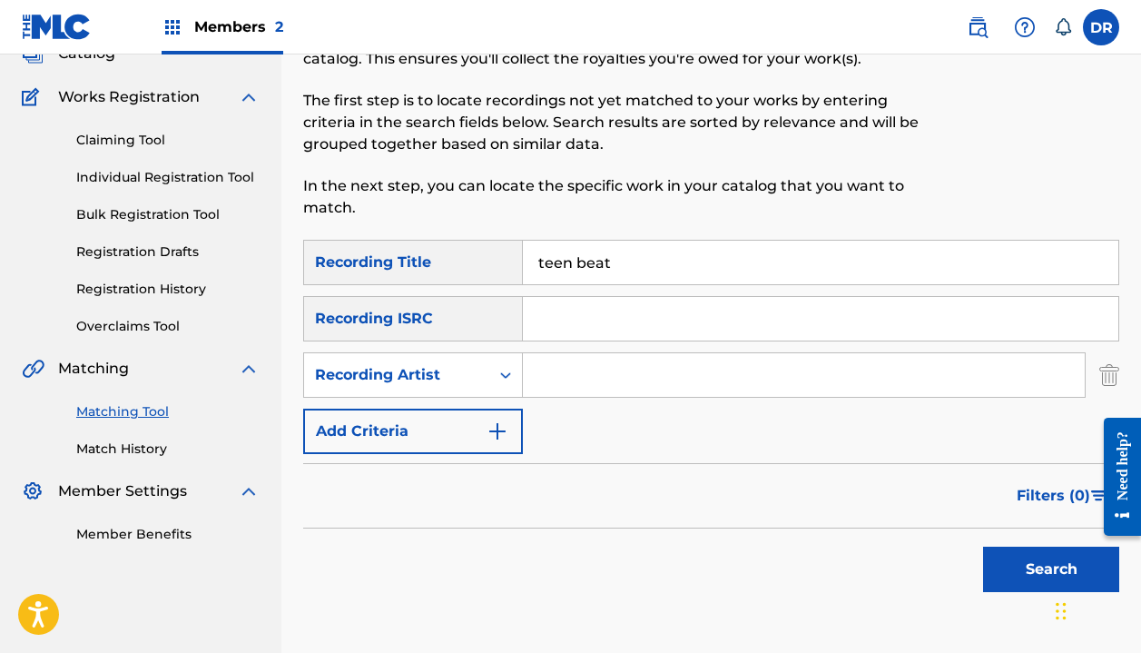
click at [585, 382] on input "Search Form" at bounding box center [804, 375] width 562 height 44
type input "automatic"
click at [1051, 569] on button "Search" at bounding box center [1051, 569] width 136 height 45
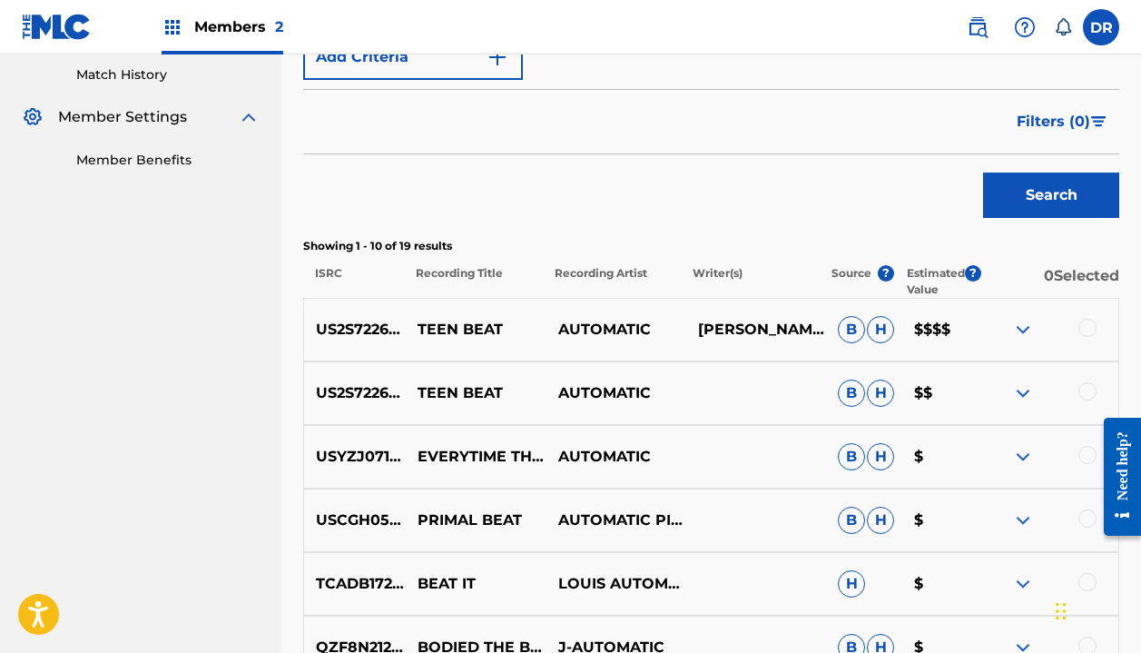
scroll to position [502, 0]
click at [1081, 321] on div at bounding box center [1088, 327] width 18 height 18
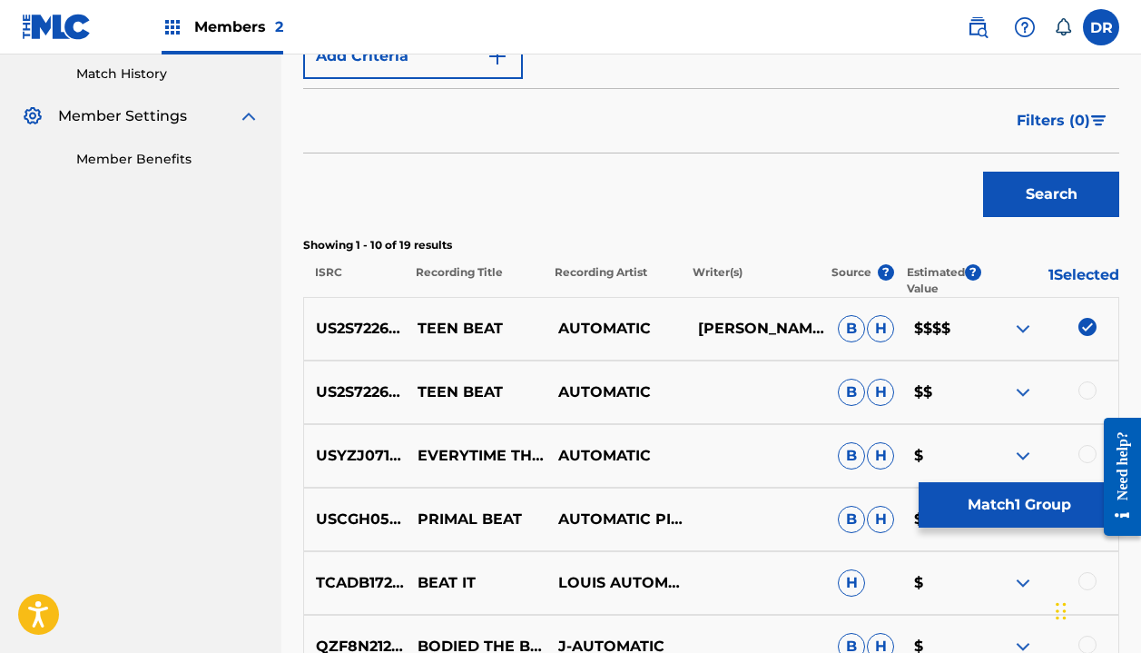
click at [1089, 385] on div at bounding box center [1088, 390] width 18 height 18
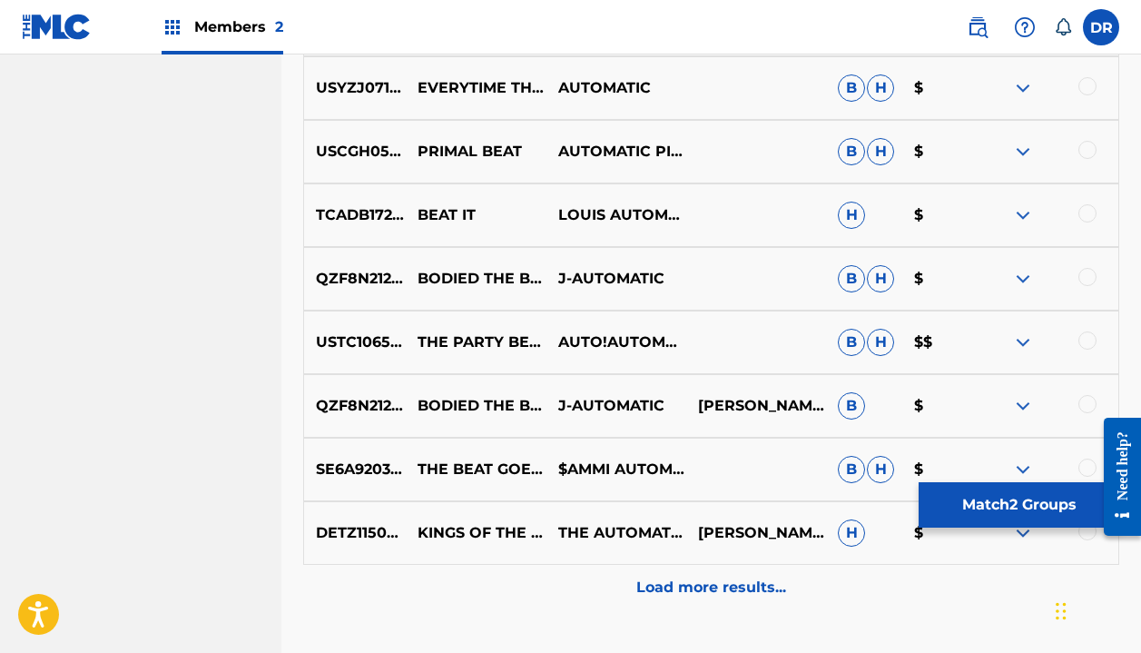
scroll to position [874, 0]
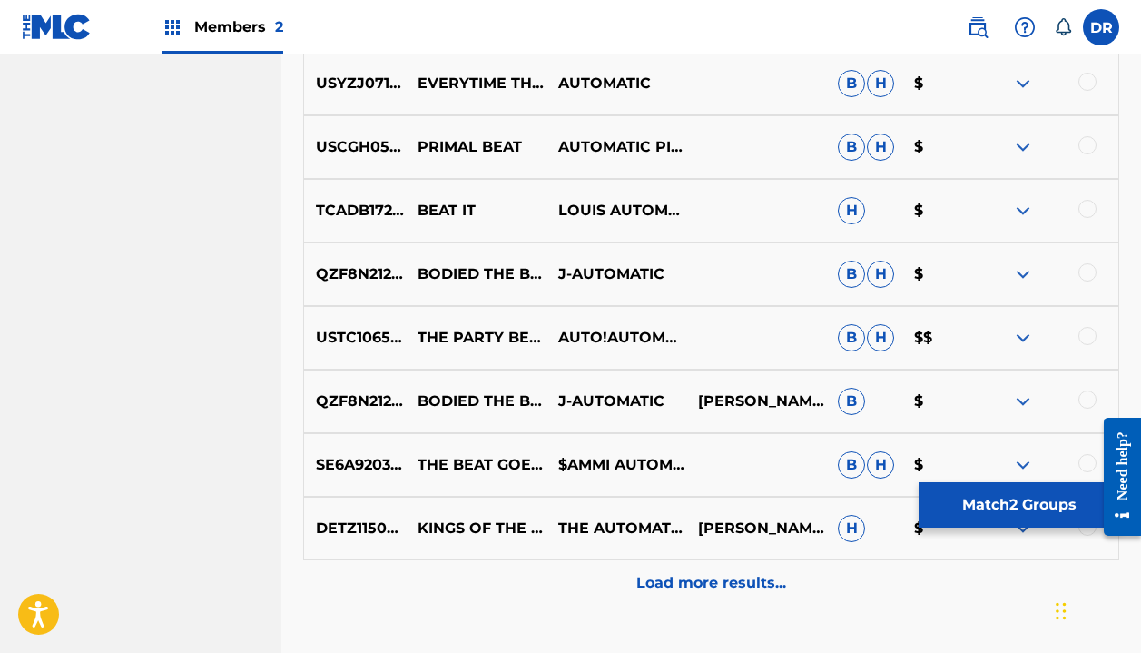
click at [980, 504] on button "Match 2 Groups" at bounding box center [1019, 504] width 201 height 45
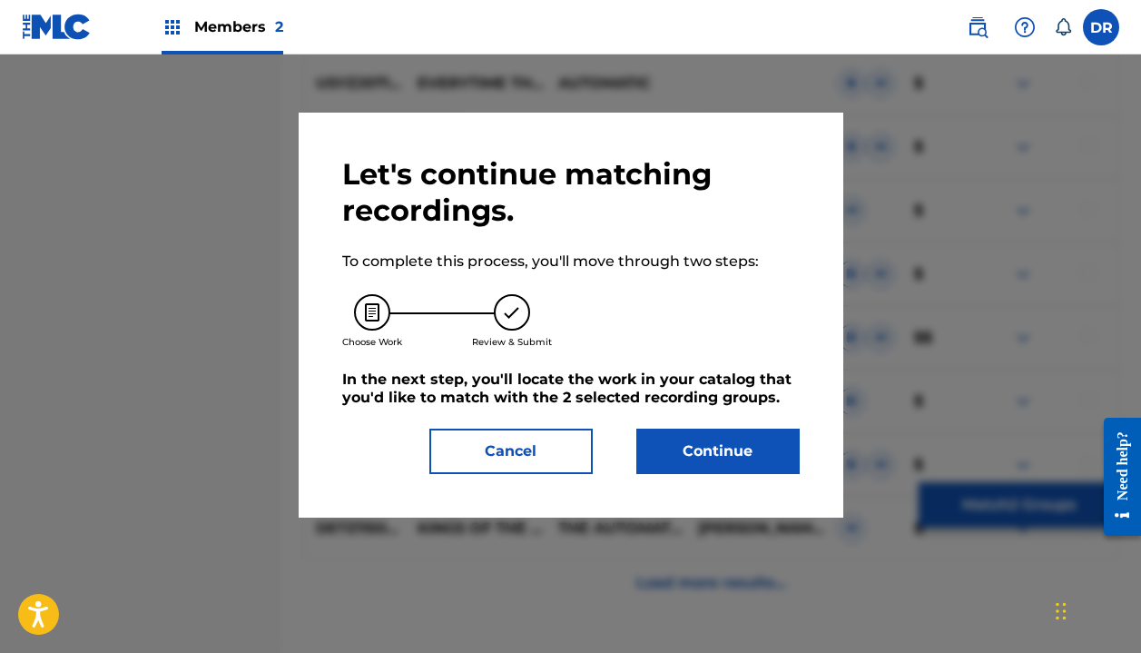
click at [768, 461] on button "Continue" at bounding box center [717, 451] width 163 height 45
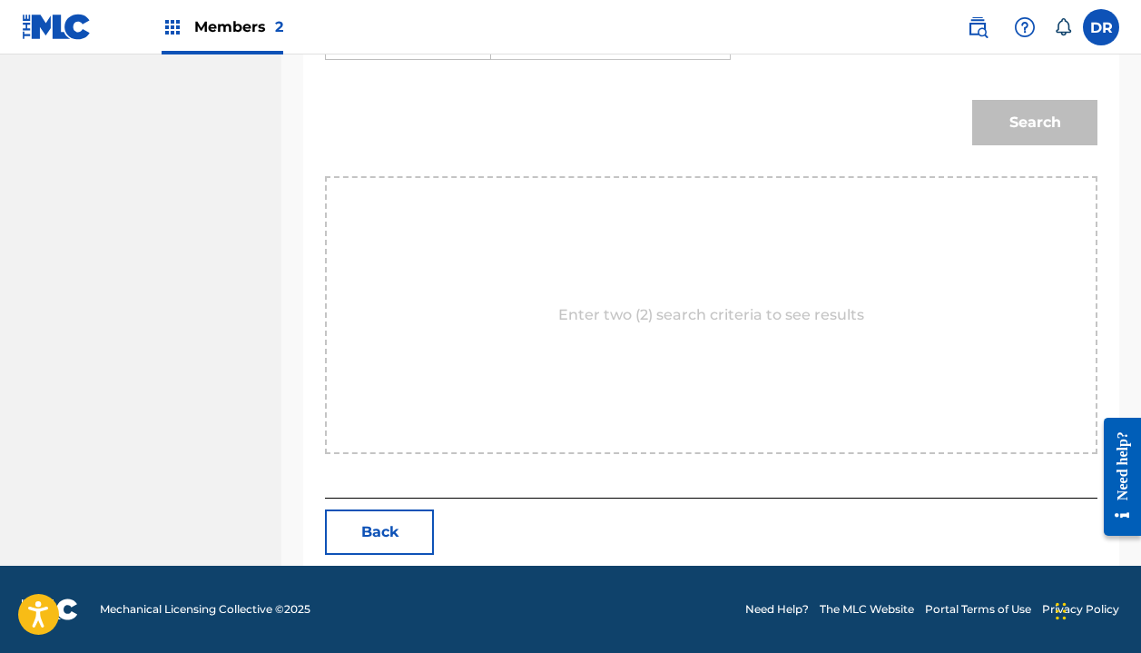
scroll to position [417, 0]
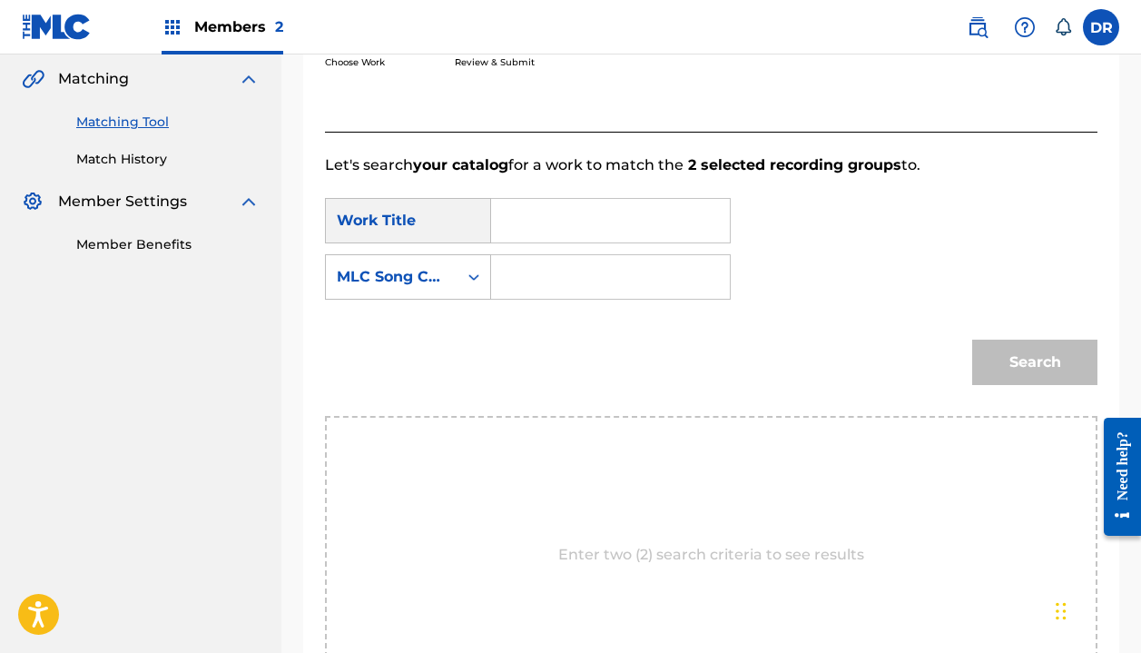
click at [586, 231] on input "Search Form" at bounding box center [611, 221] width 208 height 44
type input "teen beat"
click at [538, 267] on strong "teen" at bounding box center [539, 260] width 35 height 17
click at [538, 276] on input "Search Form" at bounding box center [611, 277] width 208 height 44
click at [459, 276] on div "Search Form" at bounding box center [474, 277] width 33 height 33
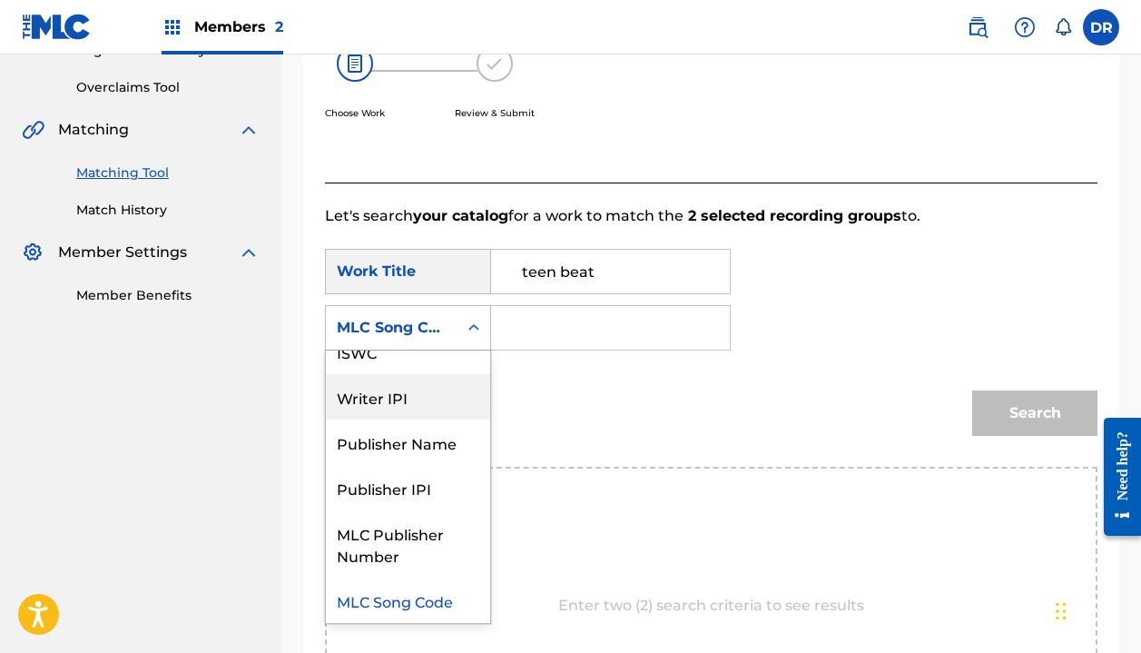
scroll to position [0, 0]
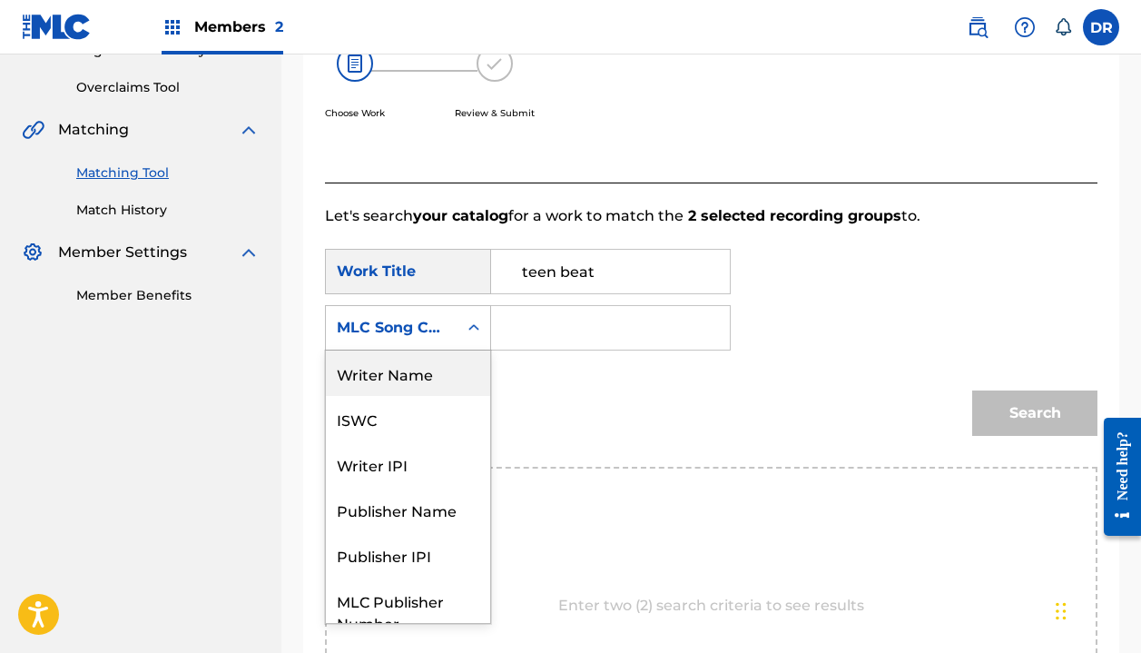
click at [395, 370] on div "Writer Name" at bounding box center [408, 372] width 164 height 45
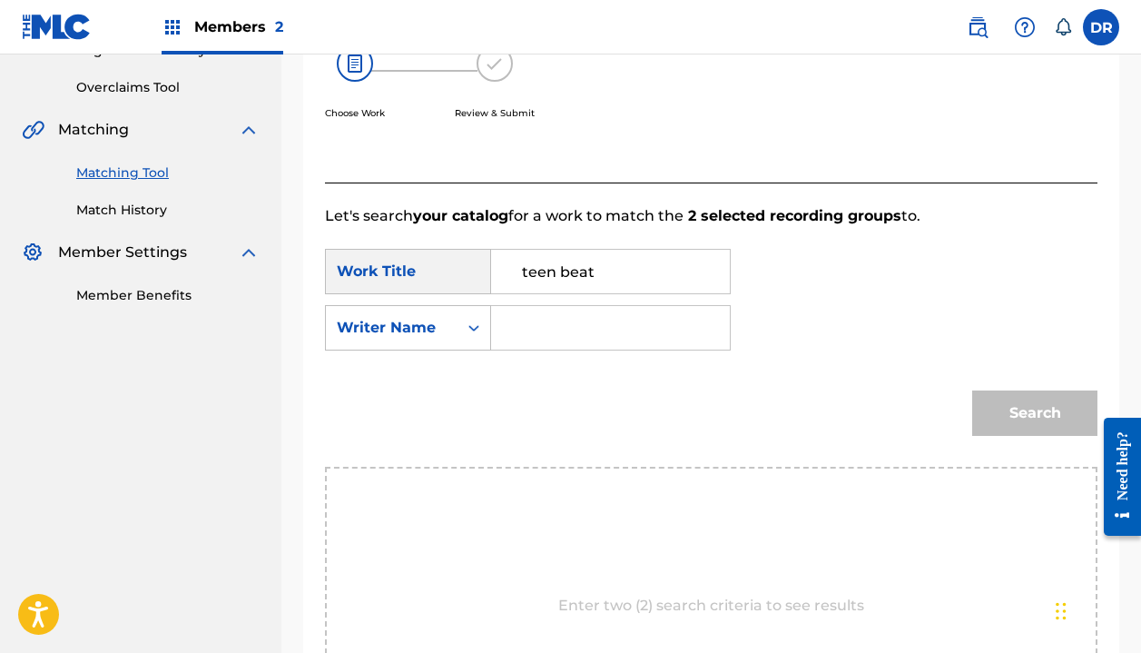
click at [533, 332] on input "Search Form" at bounding box center [611, 328] width 208 height 44
type input "halle"
click at [1035, 413] on button "Search" at bounding box center [1034, 412] width 125 height 45
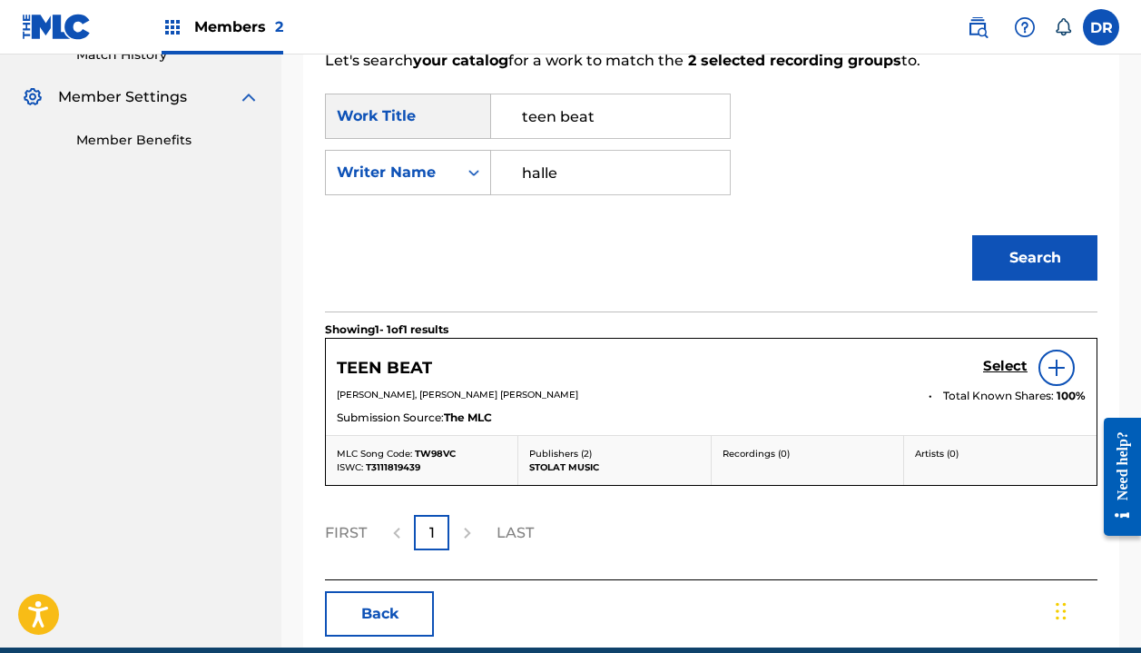
scroll to position [532, 0]
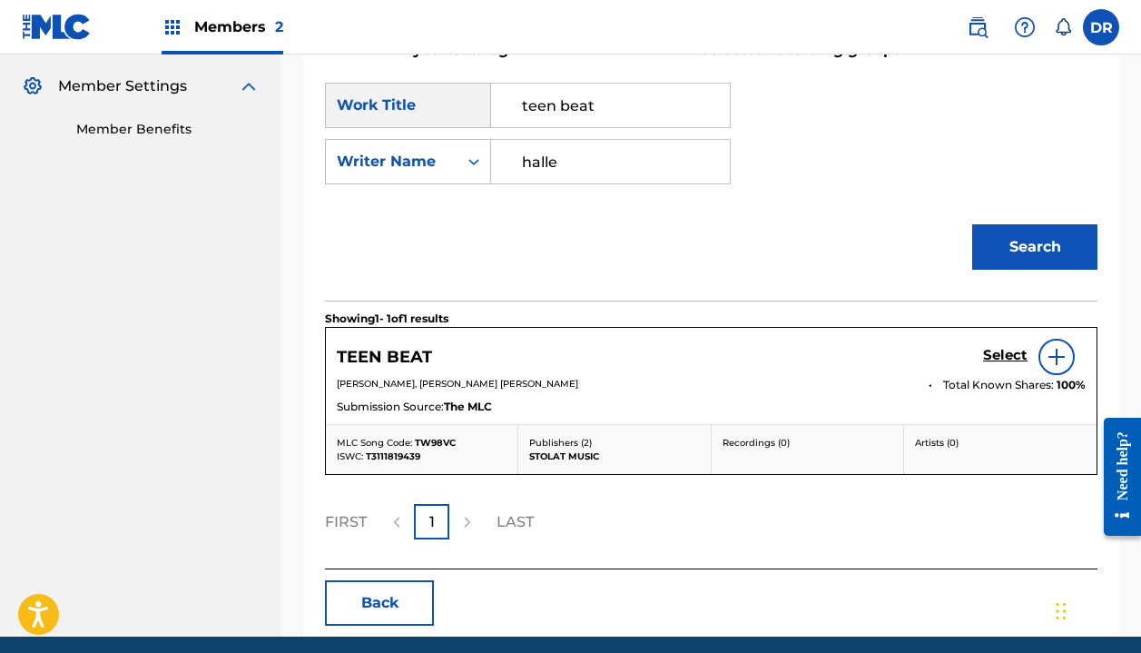
click at [1000, 368] on div "Select" at bounding box center [1034, 357] width 103 height 36
click at [1000, 360] on h5 "Select" at bounding box center [1005, 355] width 44 height 17
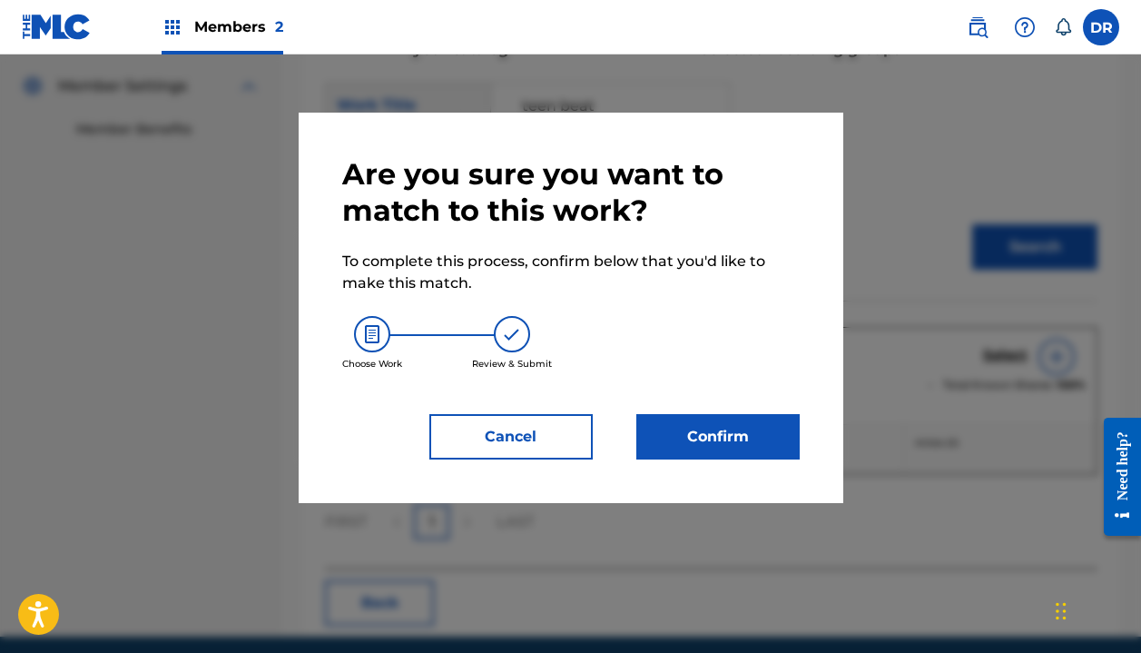
click at [714, 466] on div "Are you sure you want to match to this work? To complete this process, confirm …" at bounding box center [571, 308] width 545 height 390
click at [712, 439] on button "Confirm" at bounding box center [717, 436] width 163 height 45
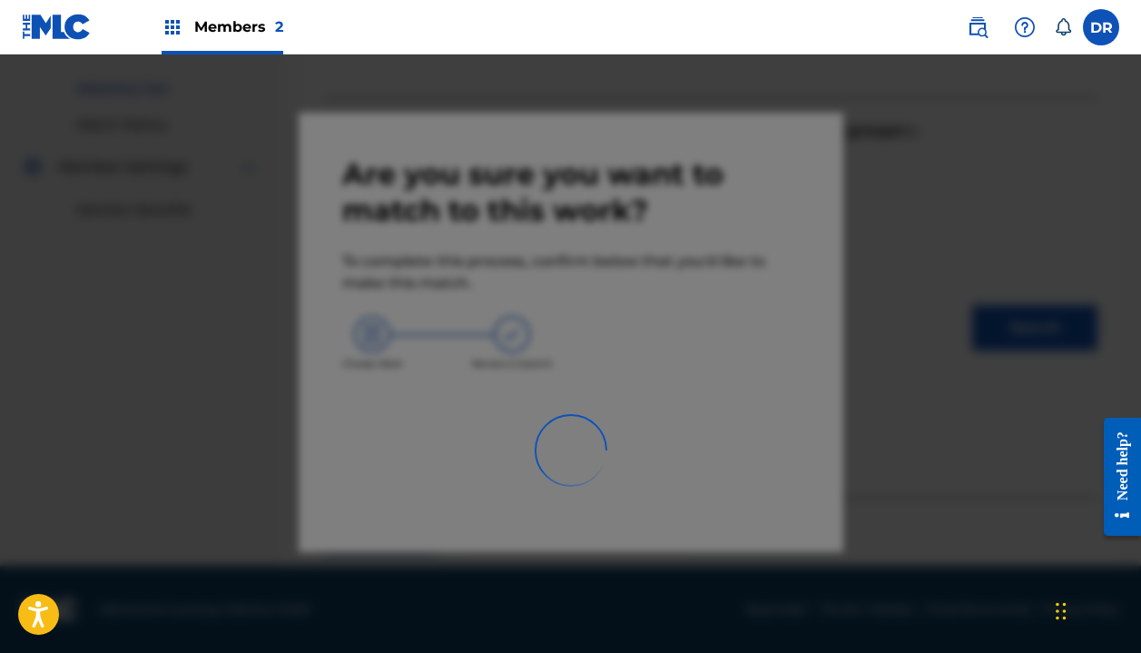
scroll to position [127, 0]
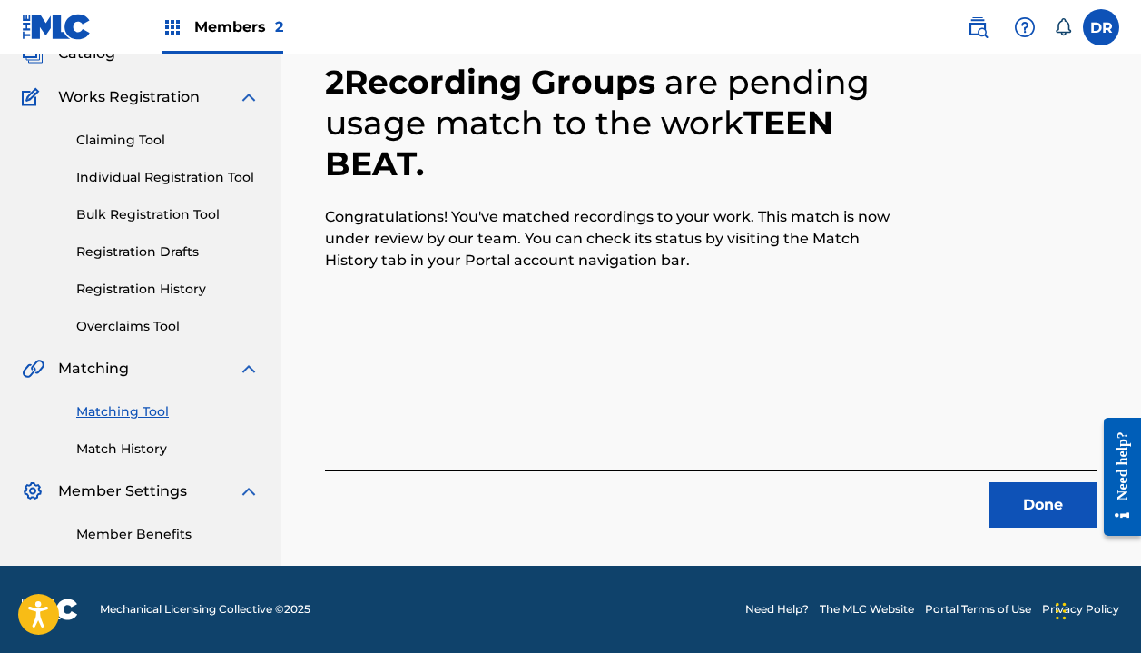
click at [1053, 479] on div "Done" at bounding box center [711, 498] width 773 height 57
click at [1050, 491] on button "Done" at bounding box center [1043, 504] width 109 height 45
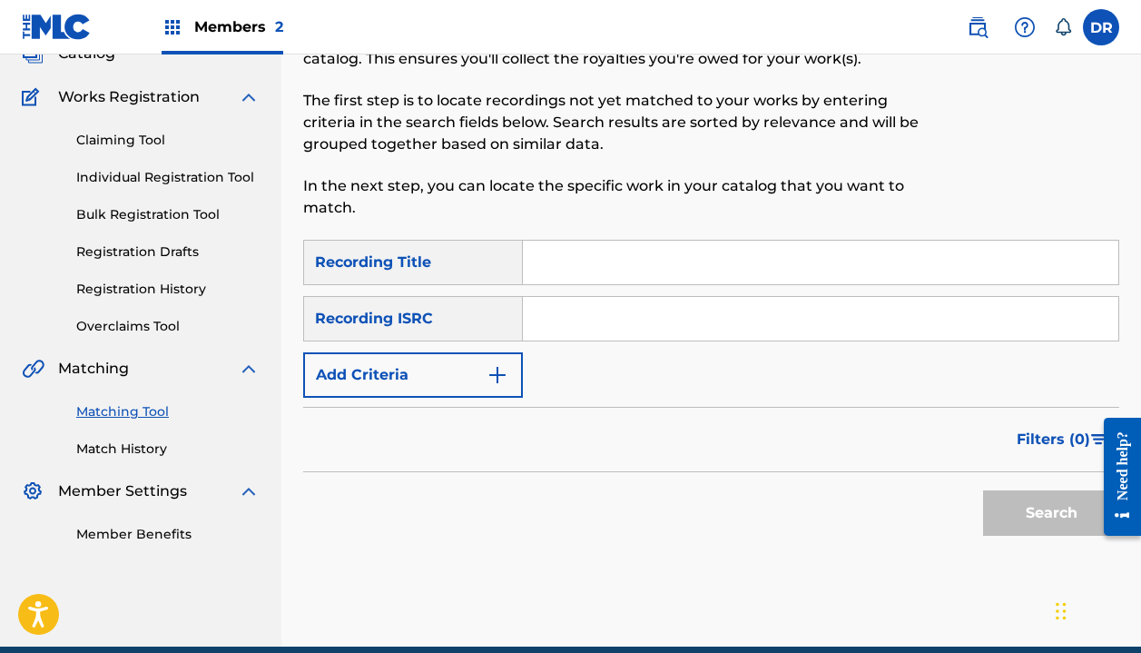
click at [629, 278] on input "Search Form" at bounding box center [821, 263] width 596 height 44
type input "NRG"
click at [449, 358] on button "Add Criteria" at bounding box center [413, 374] width 220 height 45
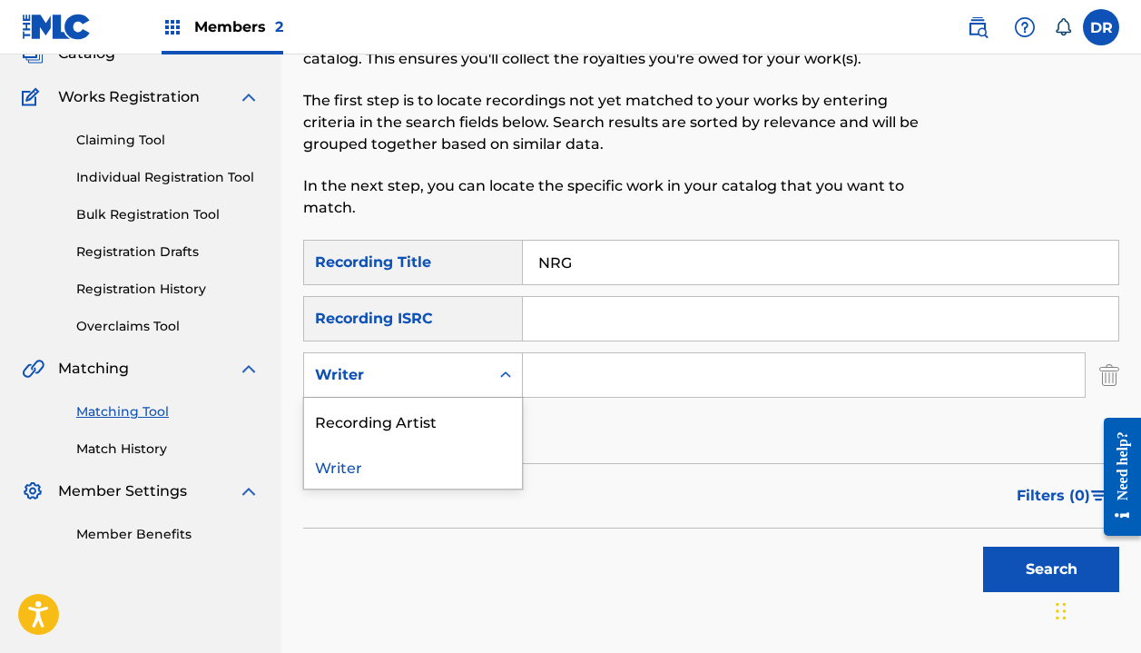
click at [449, 370] on div "Writer" at bounding box center [396, 375] width 163 height 22
click at [446, 422] on div "Recording Artist" at bounding box center [413, 420] width 218 height 45
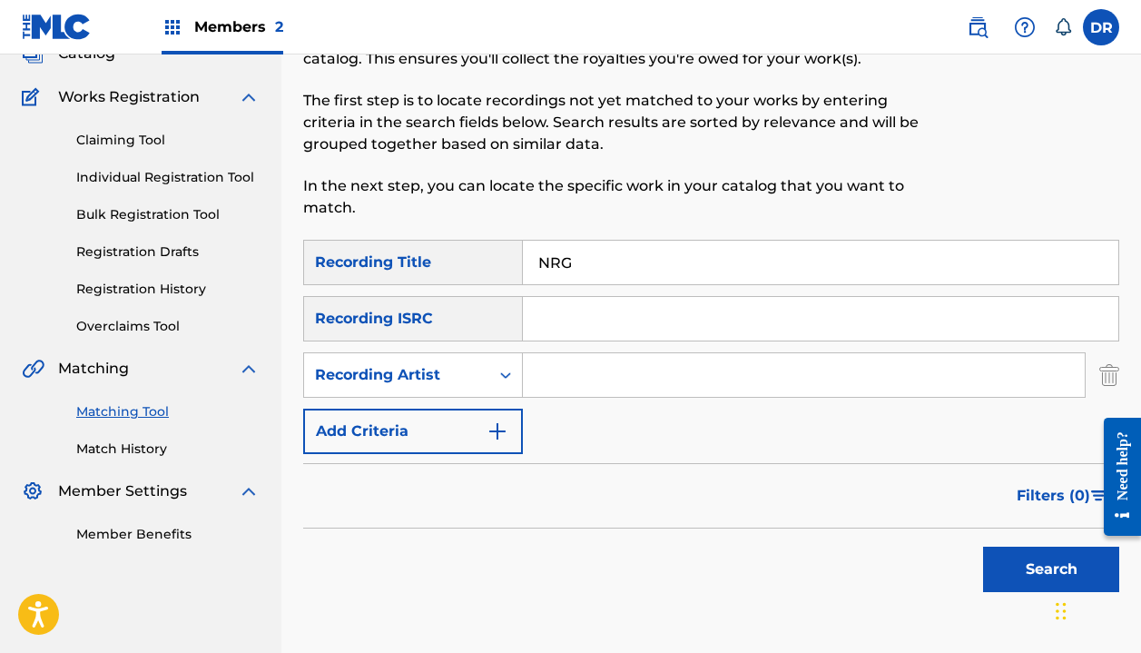
click at [605, 361] on input "Search Form" at bounding box center [804, 375] width 562 height 44
type input "automatic"
click at [1051, 569] on button "Search" at bounding box center [1051, 569] width 136 height 45
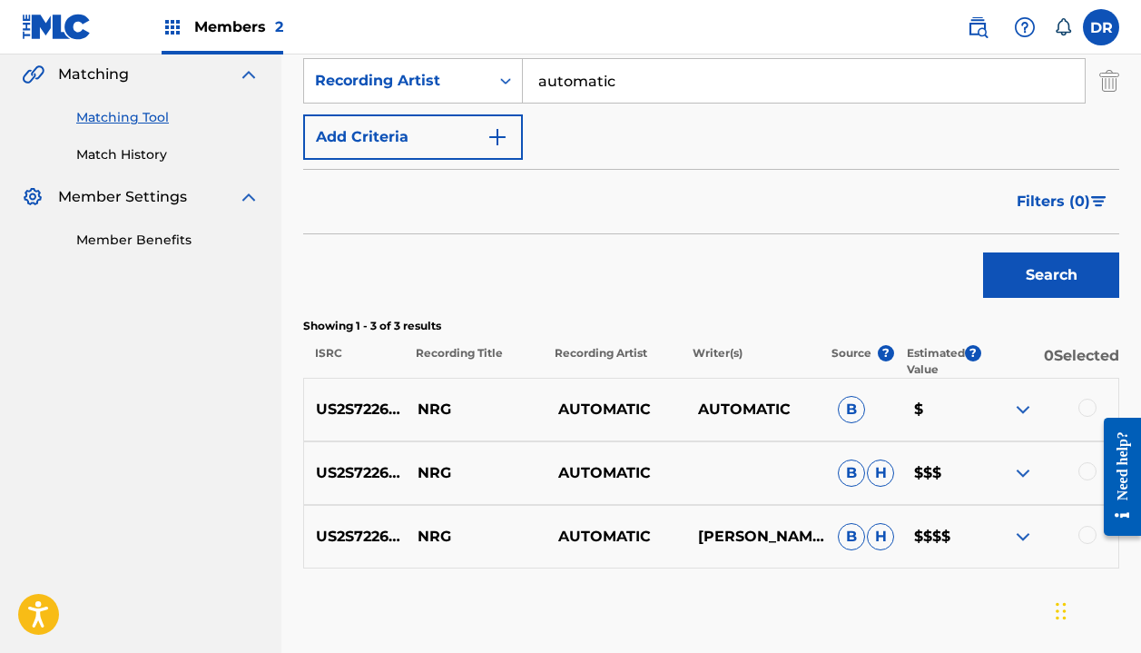
scroll to position [422, 0]
click at [1087, 402] on div at bounding box center [1088, 407] width 18 height 18
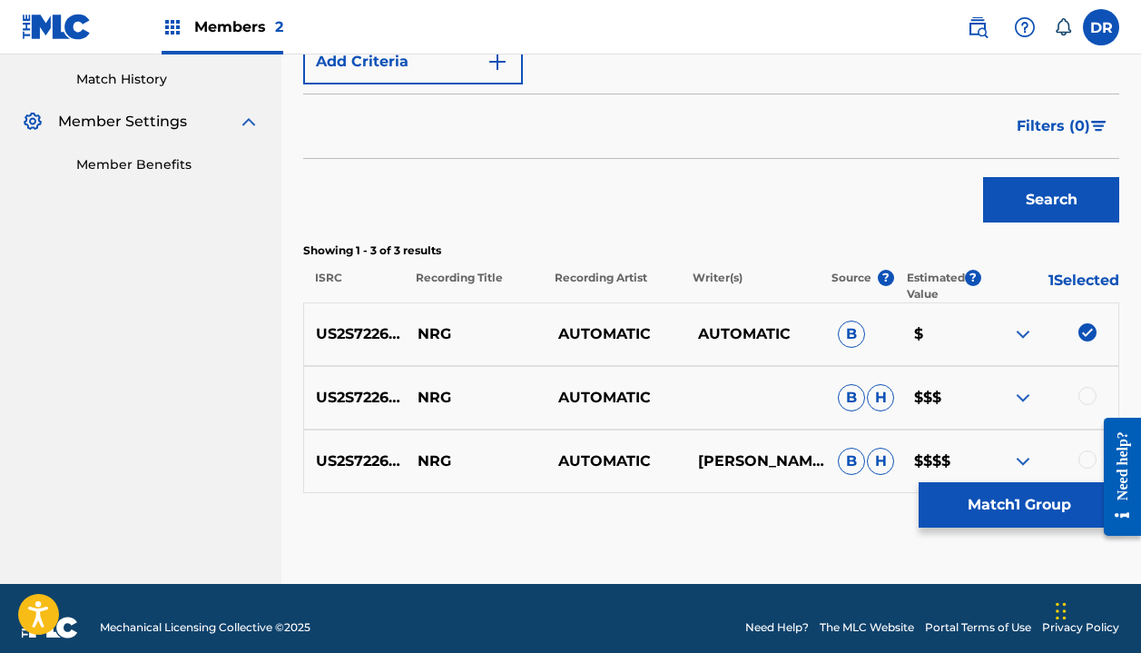
scroll to position [503, 0]
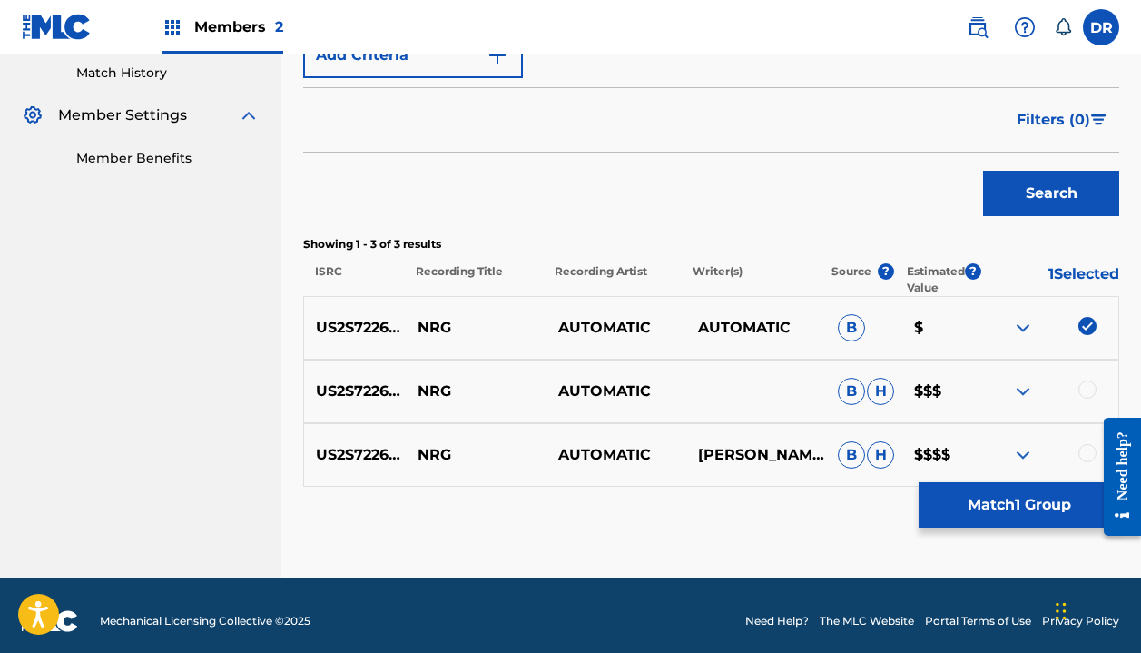
click at [1082, 449] on div at bounding box center [1088, 453] width 18 height 18
click at [1082, 388] on div at bounding box center [1088, 389] width 18 height 18
click at [1002, 517] on button "Match 3 Groups" at bounding box center [1019, 504] width 201 height 45
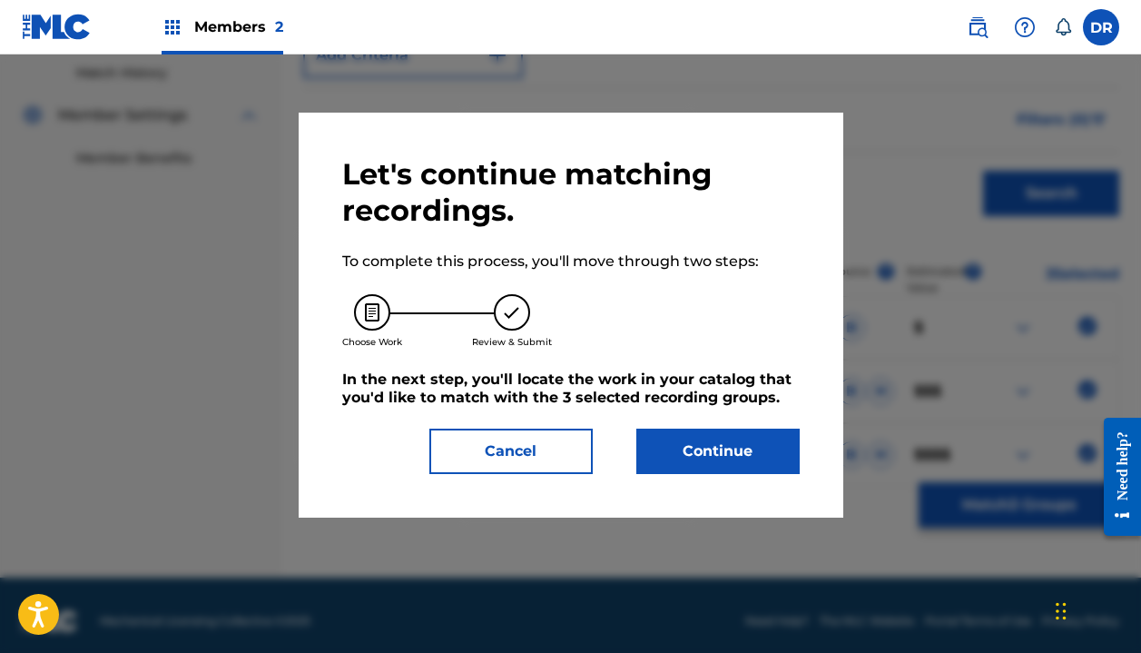
click at [683, 461] on button "Continue" at bounding box center [717, 451] width 163 height 45
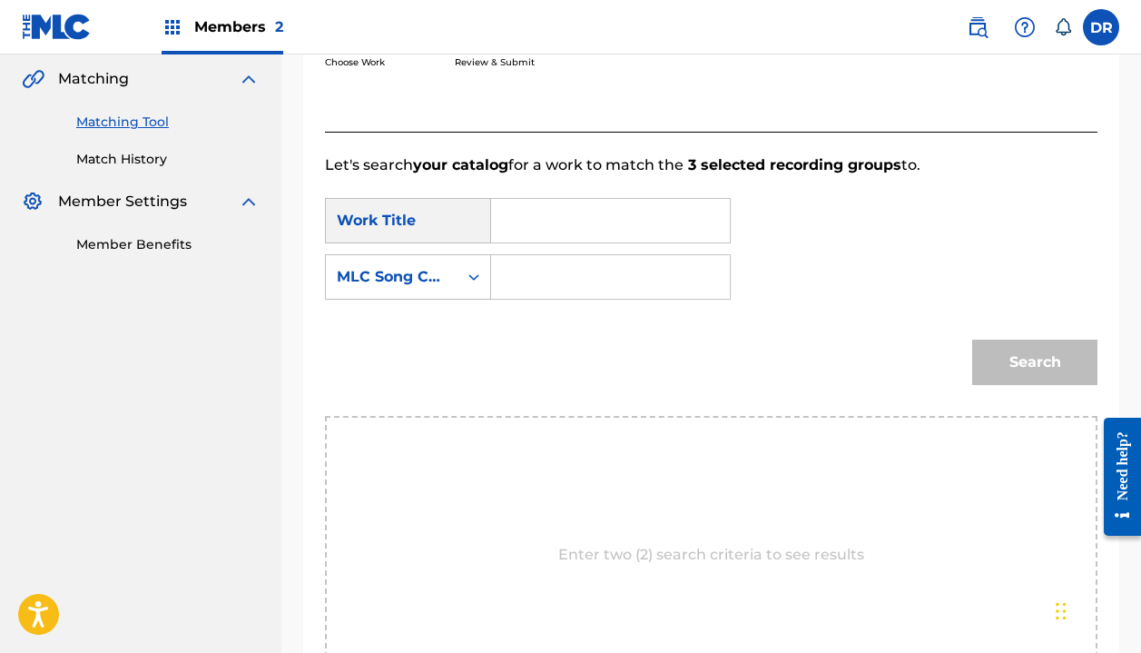
click at [564, 230] on input "Search Form" at bounding box center [611, 221] width 208 height 44
drag, startPoint x: 536, startPoint y: 252, endPoint x: 525, endPoint y: 261, distance: 14.2
click at [525, 261] on span "nrg" at bounding box center [535, 260] width 26 height 17
type input "nrg"
click at [521, 280] on input "Search Form" at bounding box center [611, 277] width 208 height 44
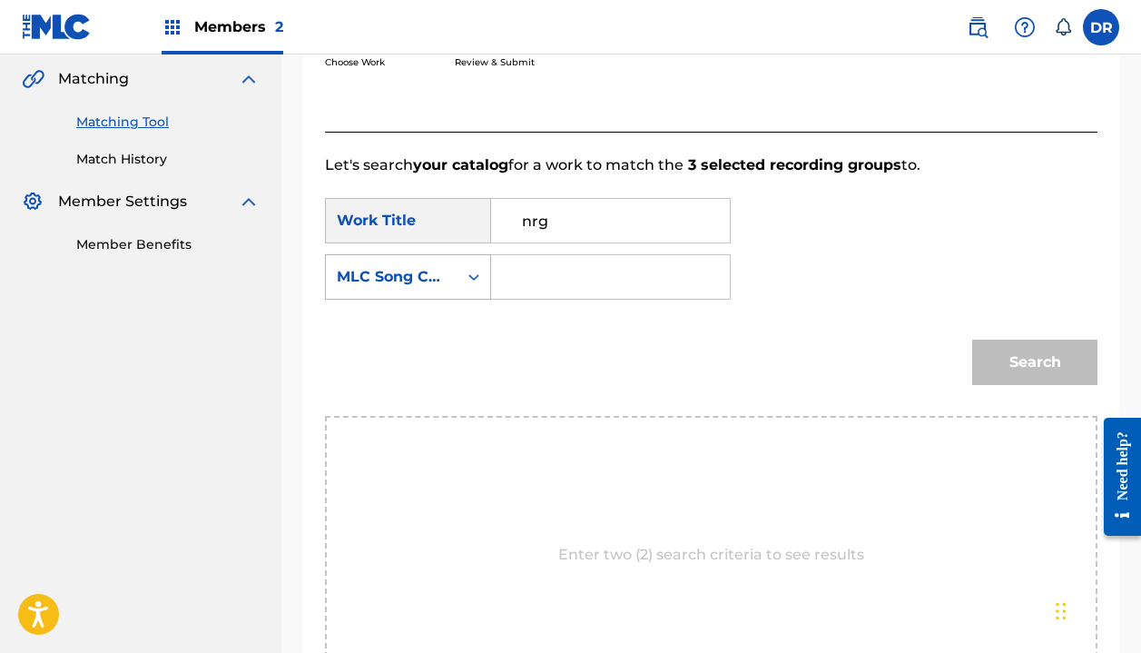
click at [399, 280] on div "MLC Song Code" at bounding box center [392, 277] width 110 height 22
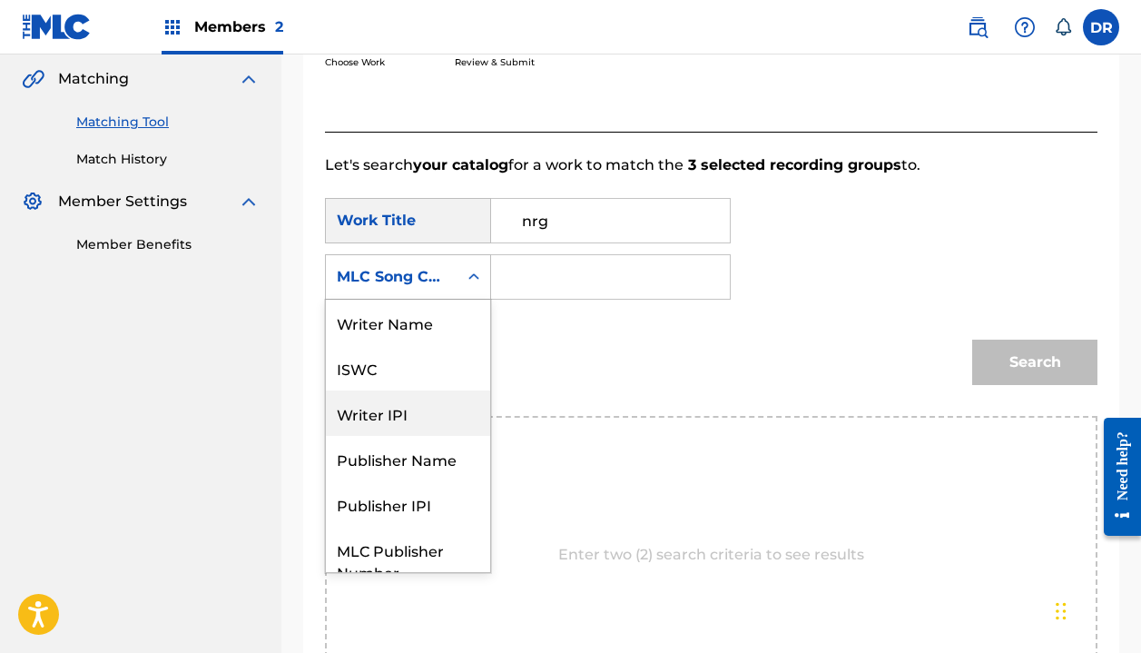
scroll to position [0, 0]
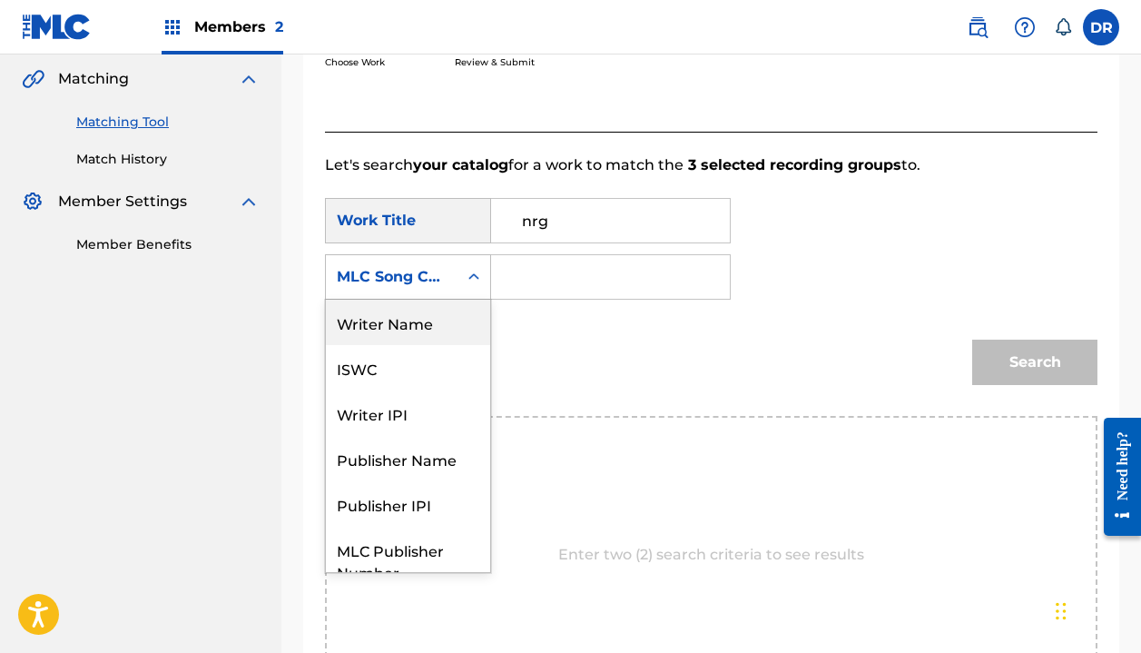
click at [398, 340] on div "Writer Name" at bounding box center [408, 322] width 164 height 45
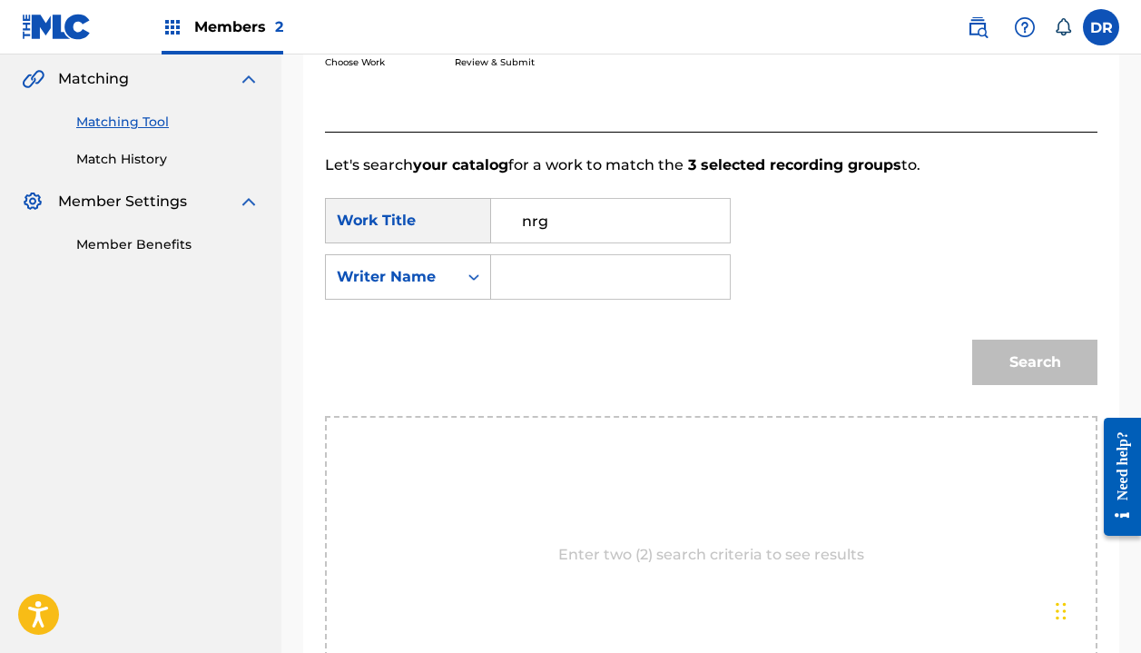
click at [571, 274] on input "Search Form" at bounding box center [611, 277] width 208 height 44
type input "halle"
click at [1035, 362] on button "Search" at bounding box center [1034, 362] width 125 height 45
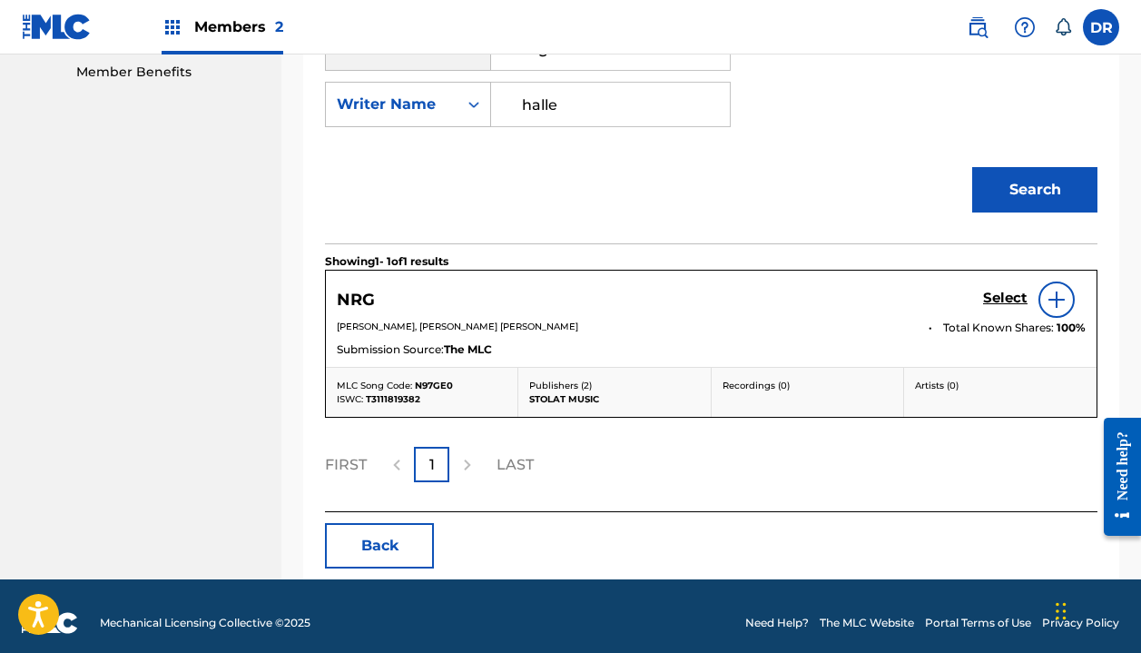
scroll to position [603, 0]
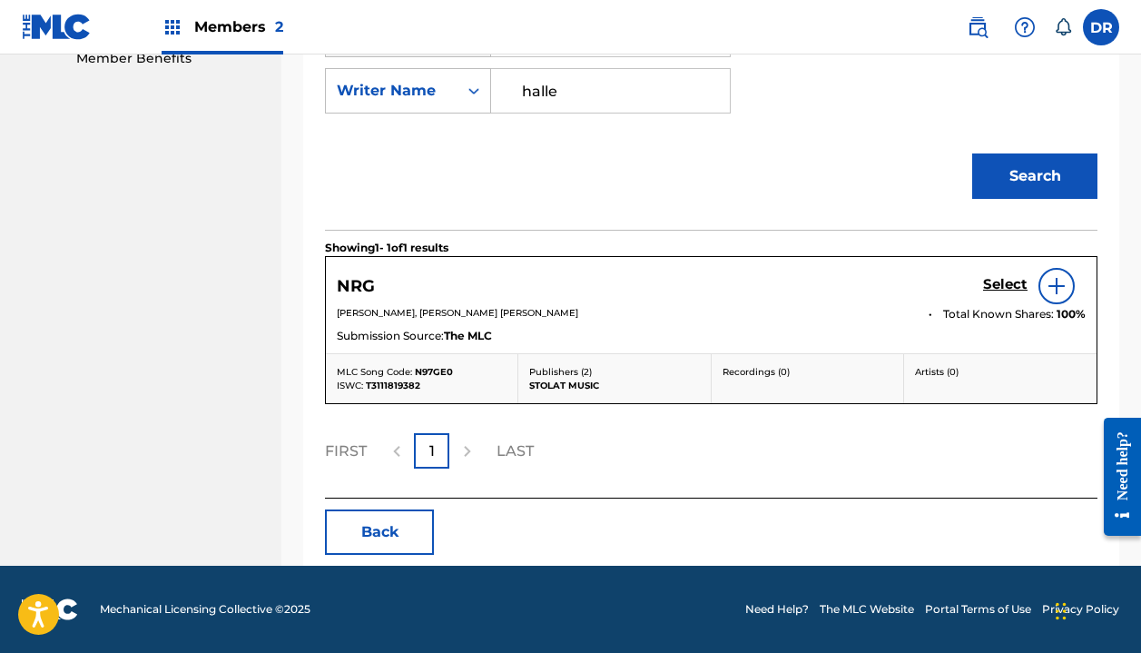
click at [1001, 286] on h5 "Select" at bounding box center [1005, 284] width 44 height 17
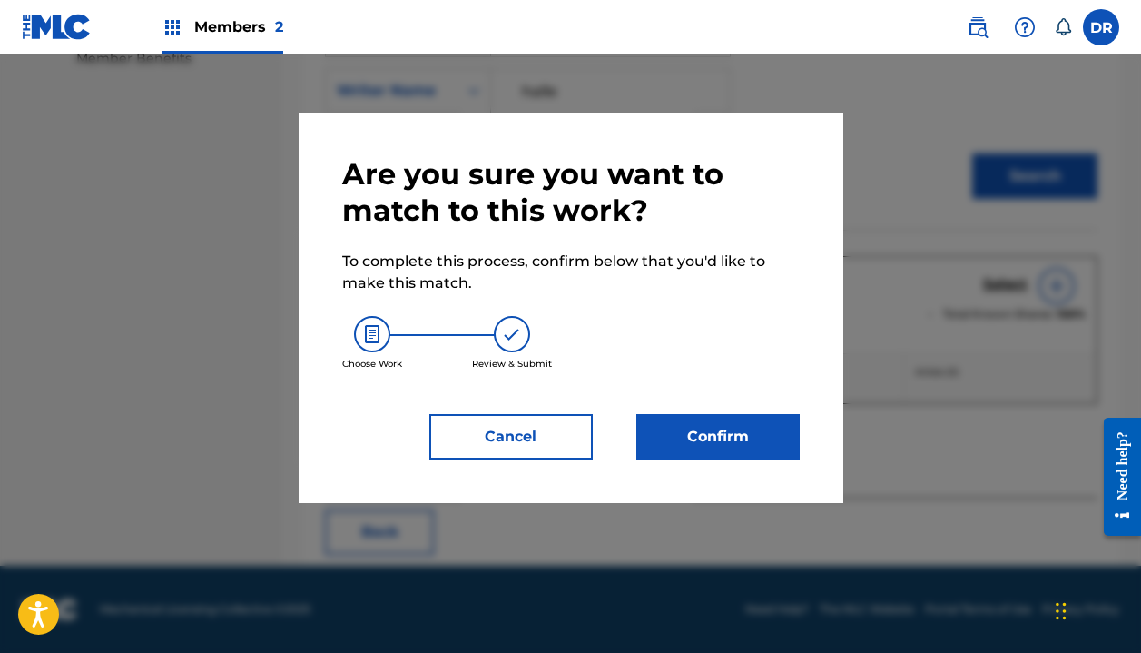
click at [772, 430] on button "Confirm" at bounding box center [717, 436] width 163 height 45
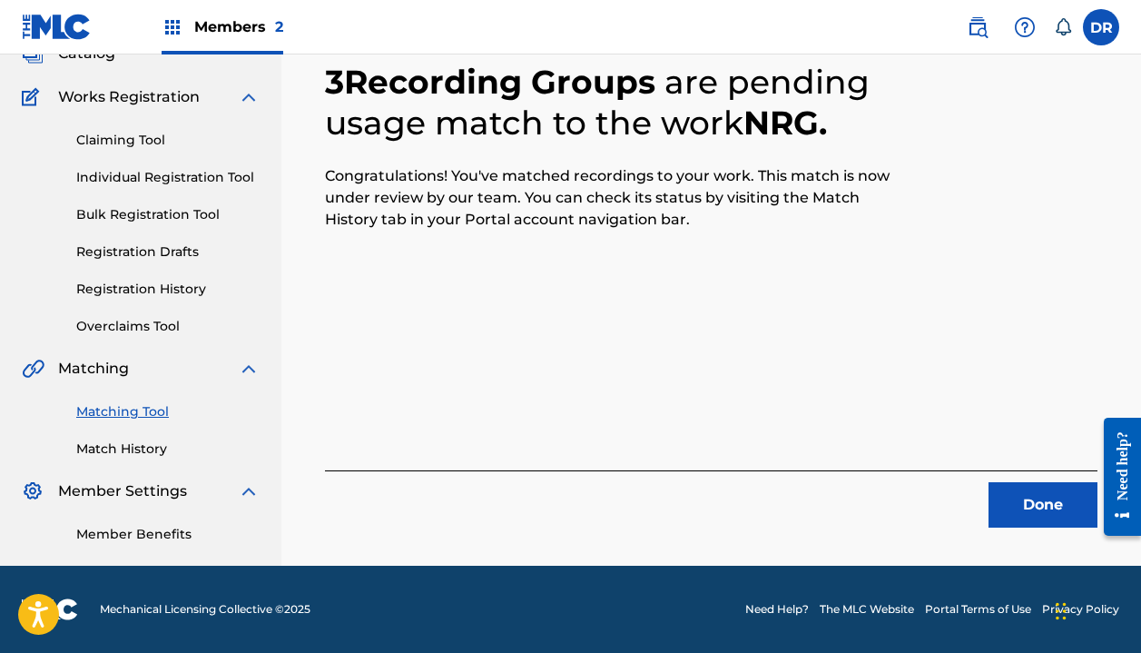
scroll to position [127, 0]
click at [1010, 493] on button "Done" at bounding box center [1043, 504] width 109 height 45
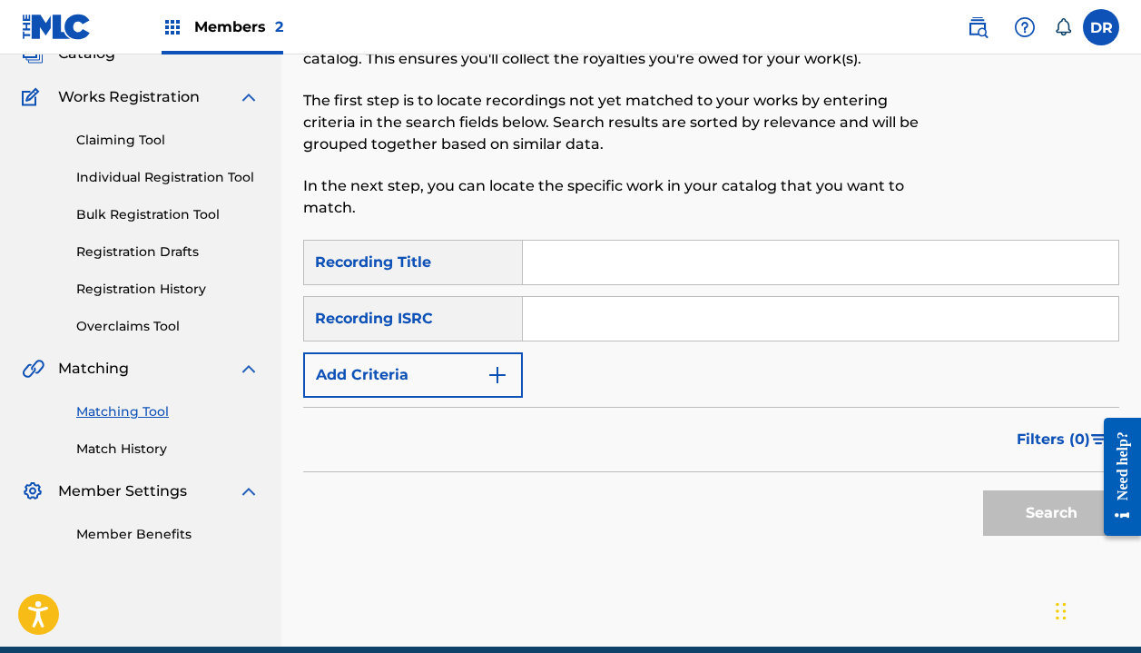
scroll to position [112, 0]
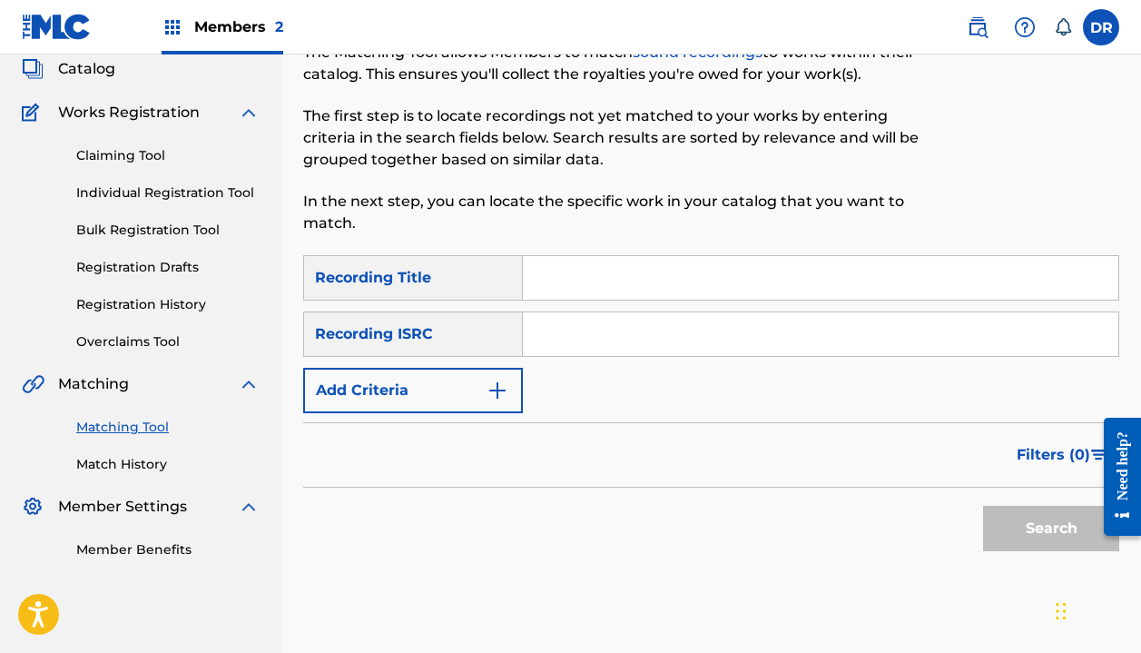
click at [589, 289] on input "Search Form" at bounding box center [821, 278] width 596 height 44
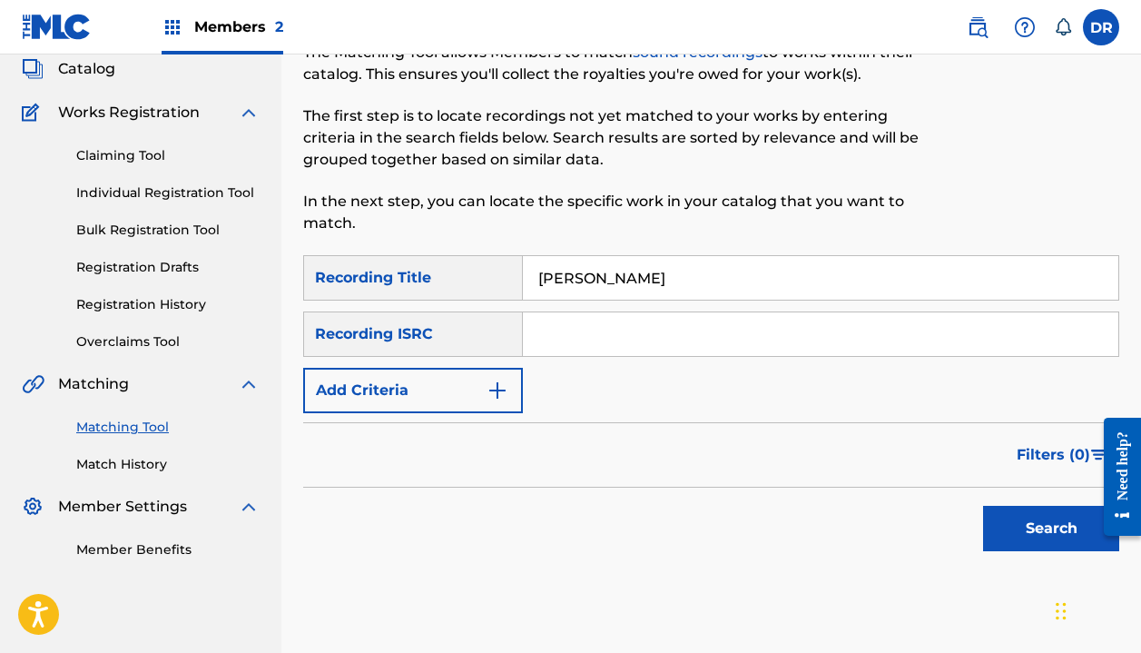
type input "[PERSON_NAME]"
click at [431, 409] on button "Add Criteria" at bounding box center [413, 390] width 220 height 45
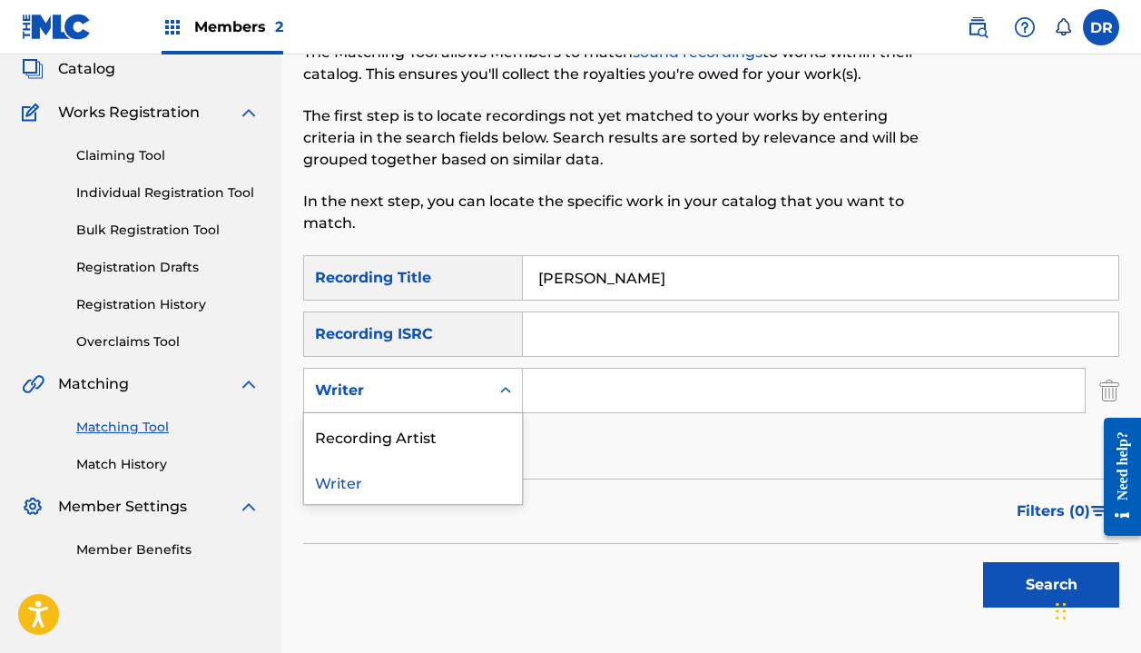
click at [429, 395] on div "Writer" at bounding box center [396, 391] width 163 height 22
click at [429, 424] on div "Recording Artist" at bounding box center [413, 435] width 218 height 45
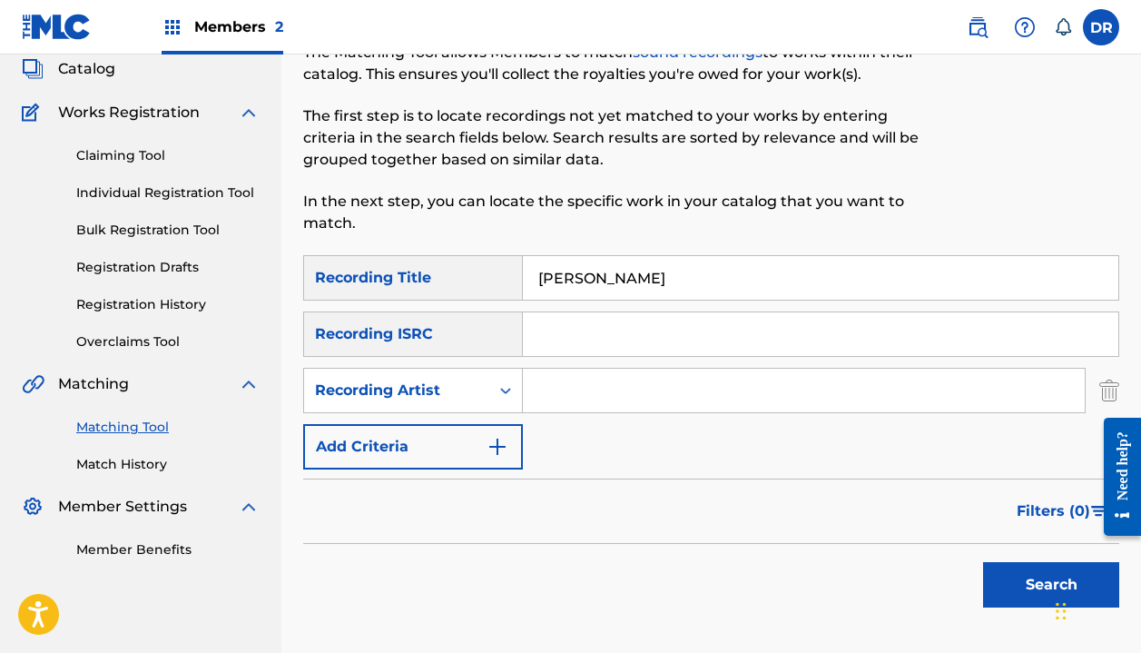
click at [577, 390] on input "Search Form" at bounding box center [804, 391] width 562 height 44
type input "automatic"
click at [1051, 585] on button "Search" at bounding box center [1051, 584] width 136 height 45
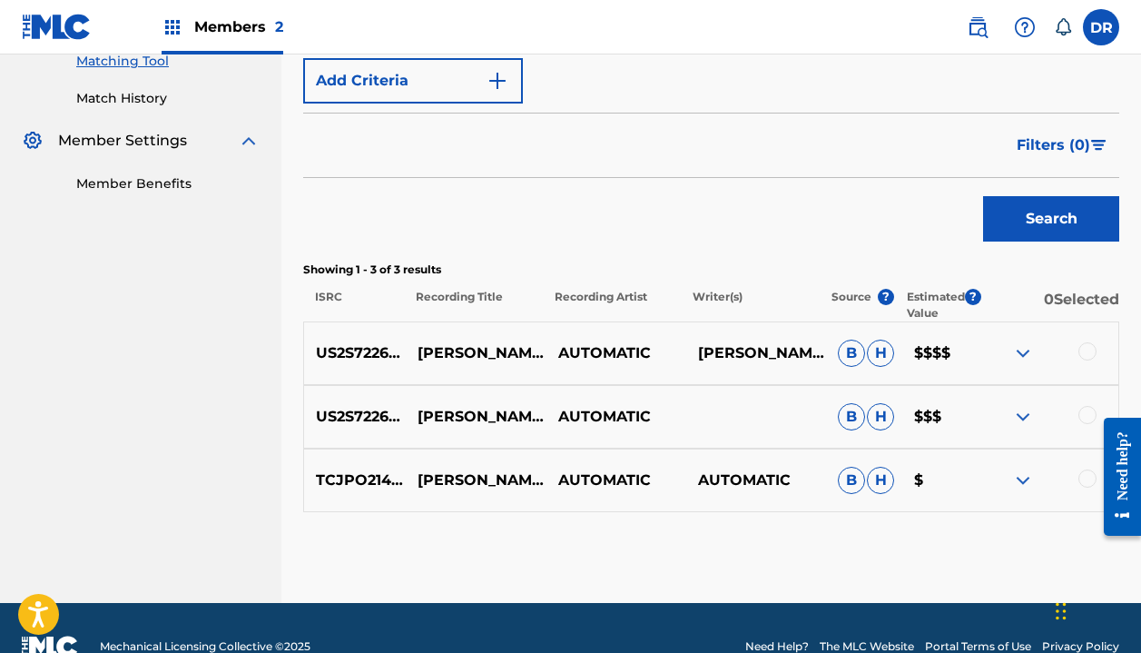
scroll to position [478, 0]
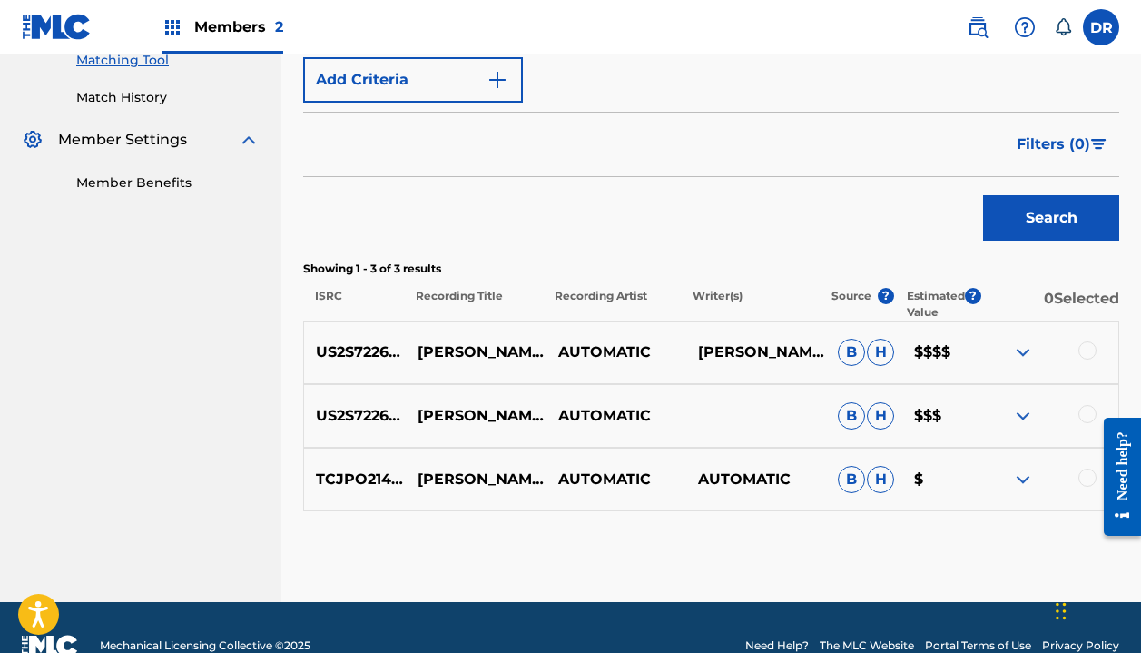
click at [1087, 345] on div at bounding box center [1088, 350] width 18 height 18
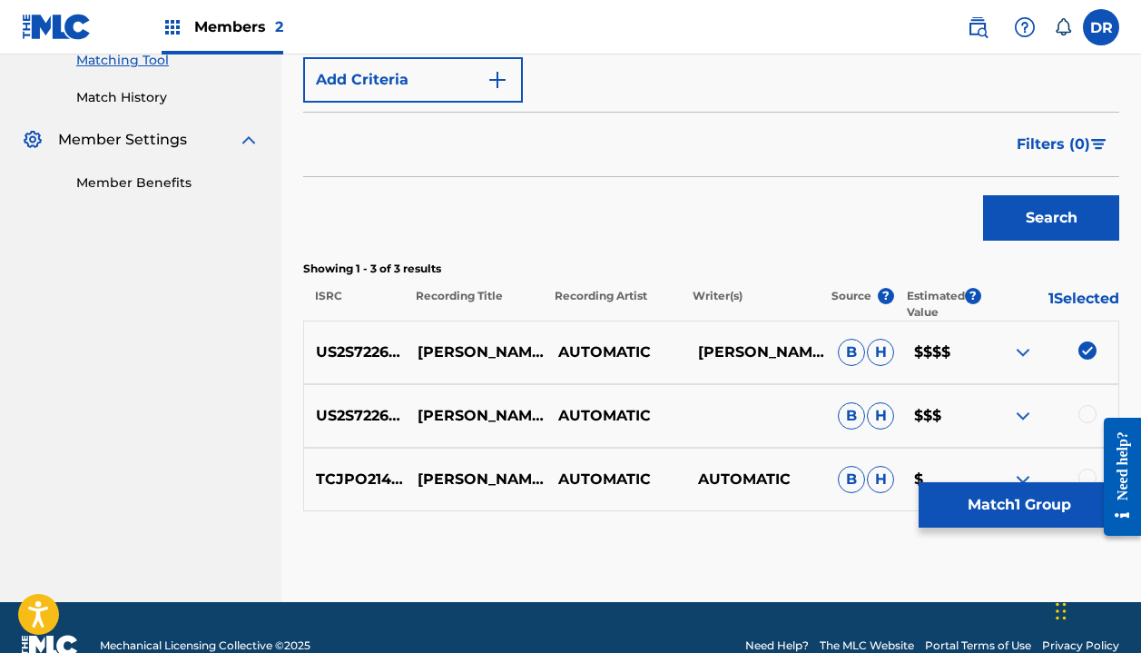
click at [1081, 412] on div at bounding box center [1088, 414] width 18 height 18
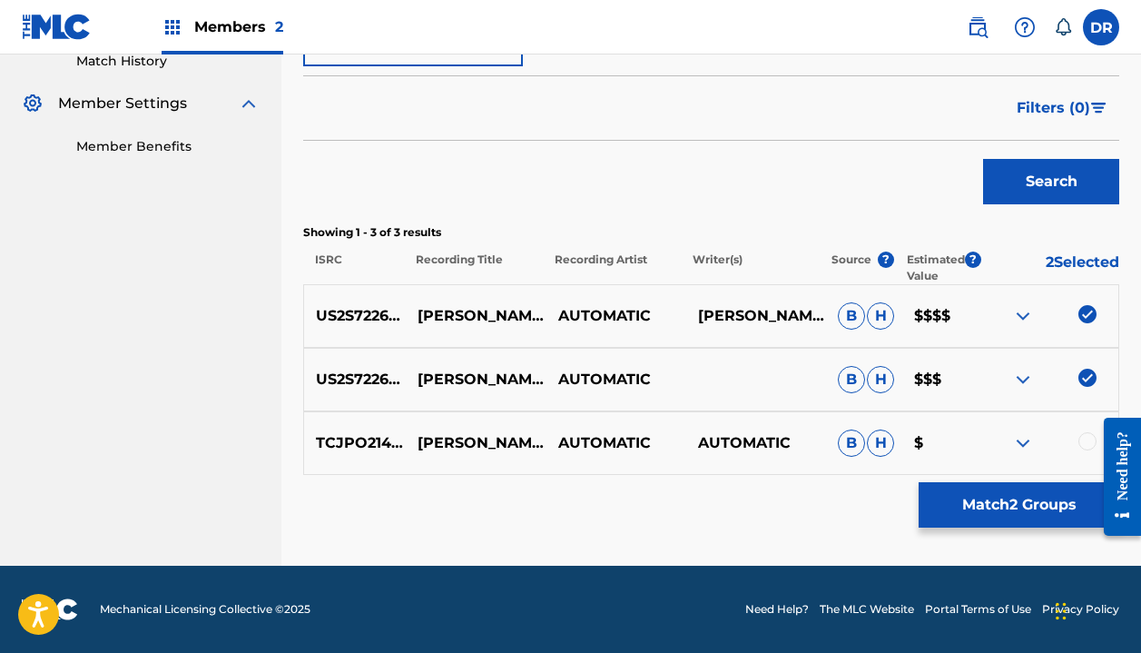
scroll to position [515, 0]
click at [1083, 434] on div at bounding box center [1088, 441] width 18 height 18
click at [1009, 510] on button "Match 3 Groups" at bounding box center [1019, 504] width 201 height 45
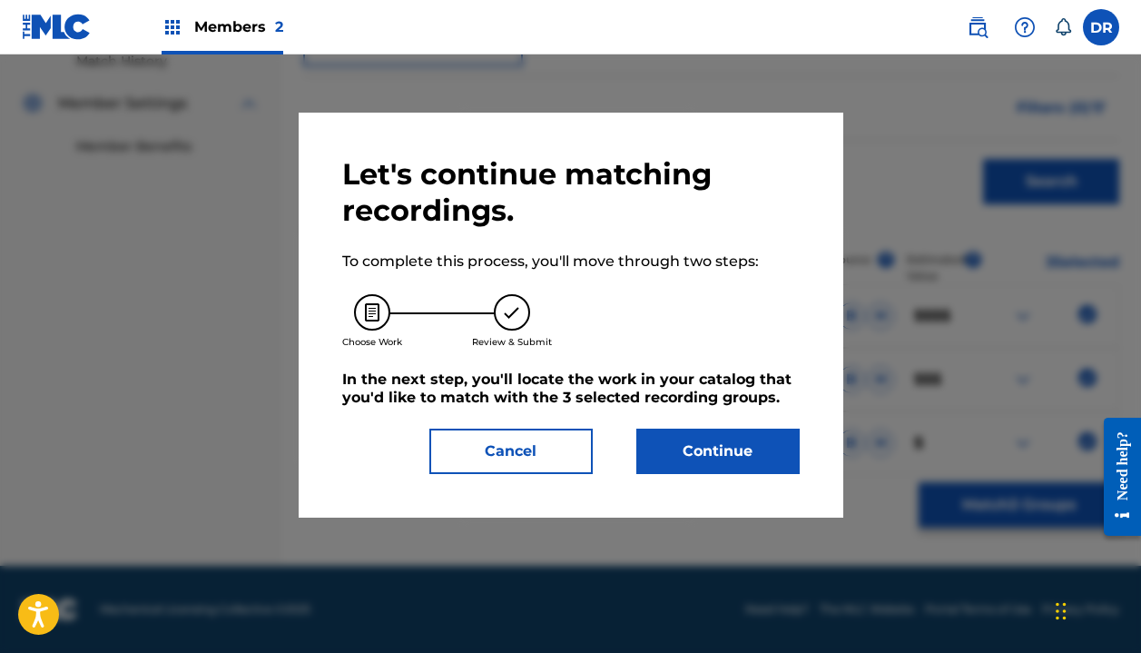
click at [773, 423] on div "Let's continue matching recordings. To complete this process, you'll move throu…" at bounding box center [571, 315] width 458 height 318
click at [761, 427] on div "Let's continue matching recordings. To complete this process, you'll move throu…" at bounding box center [571, 315] width 458 height 318
click at [755, 438] on button "Continue" at bounding box center [717, 451] width 163 height 45
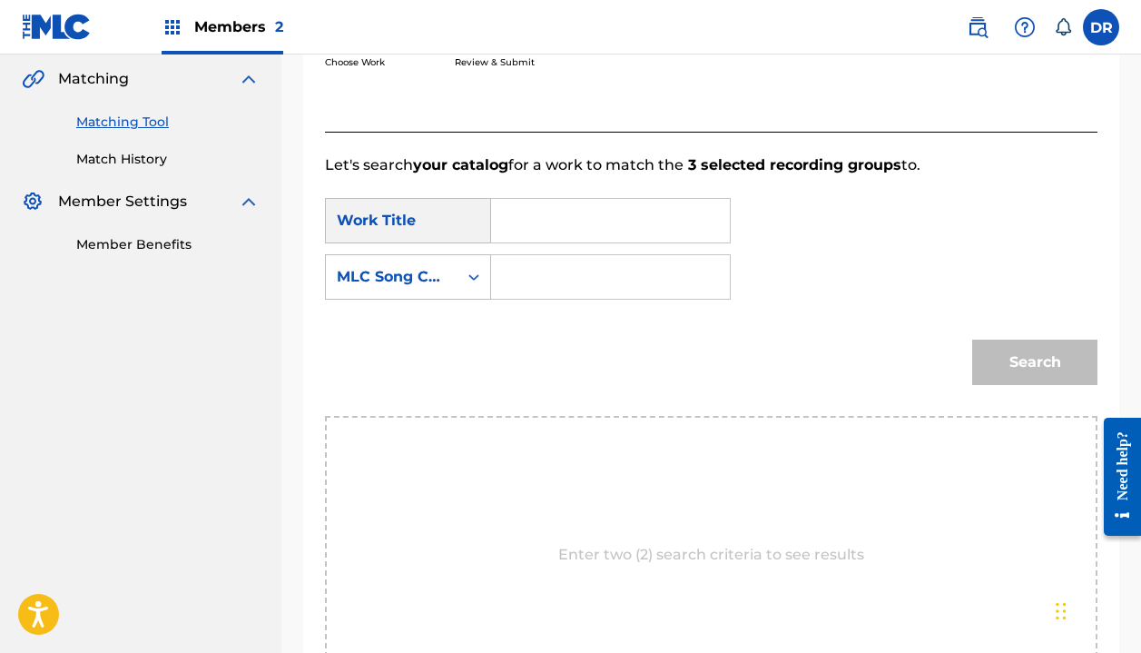
click at [581, 192] on form "SearchWithCriteriaa801dd49-d310-4b0e-98df-e78768fe4a57 Work Title SearchWithCri…" at bounding box center [711, 296] width 773 height 240
click at [581, 209] on input "Search Form" at bounding box center [611, 221] width 208 height 44
drag, startPoint x: 546, startPoint y: 252, endPoint x: 536, endPoint y: 261, distance: 12.9
click at [536, 261] on strong "[PERSON_NAME]" at bounding box center [587, 260] width 130 height 17
type input "[PERSON_NAME]"
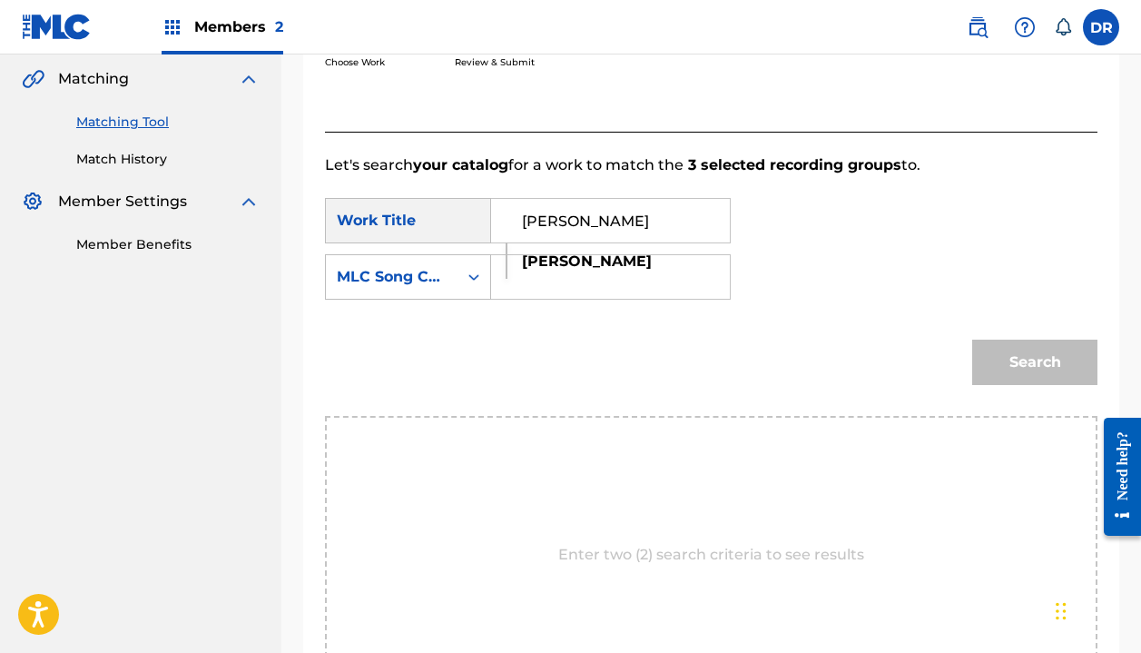
click at [536, 268] on strong "[PERSON_NAME]" at bounding box center [587, 260] width 130 height 17
drag, startPoint x: 524, startPoint y: 274, endPoint x: 497, endPoint y: 279, distance: 27.6
click at [497, 279] on div "Search Form" at bounding box center [611, 276] width 240 height 45
click at [458, 278] on div "Search Form" at bounding box center [474, 277] width 33 height 44
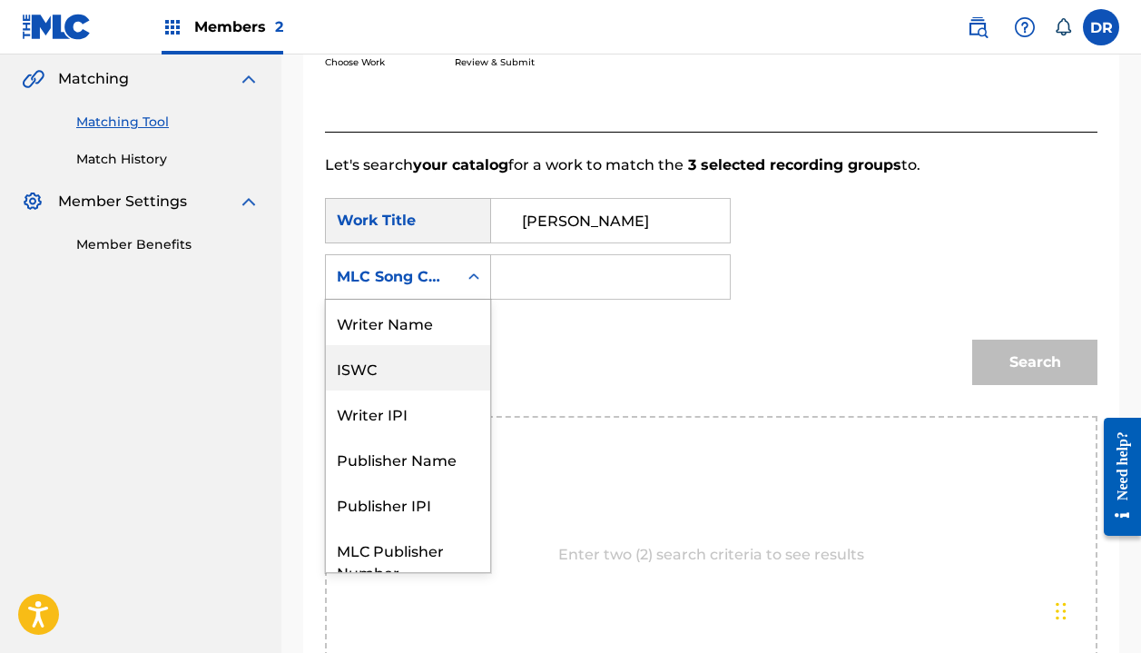
scroll to position [0, 0]
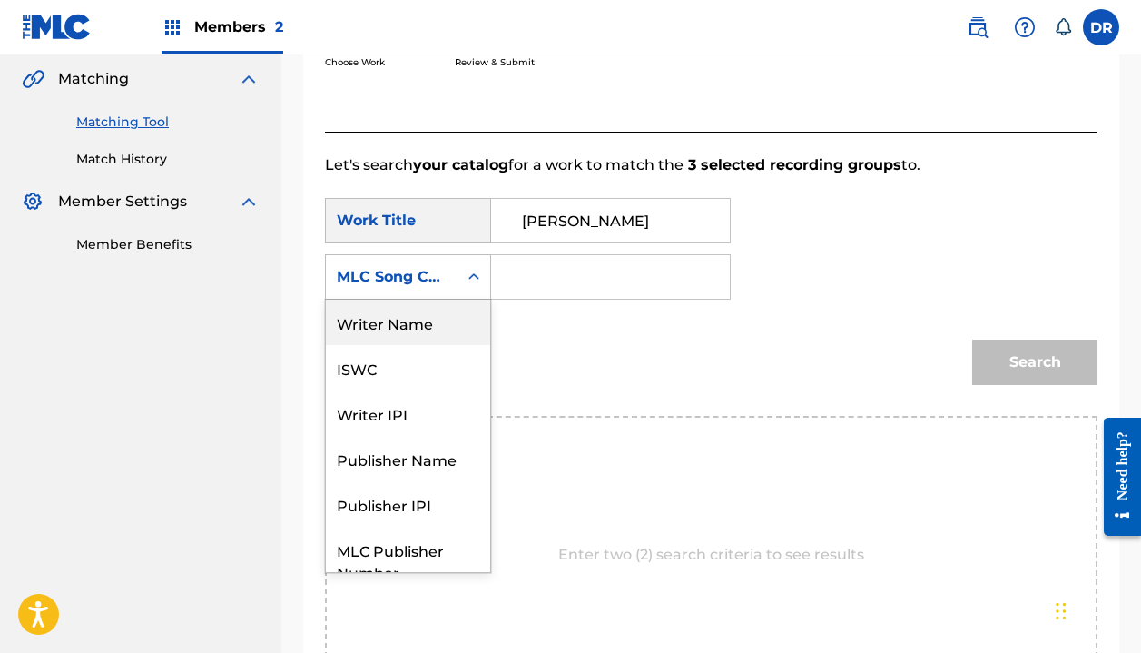
click at [424, 318] on div "Writer Name" at bounding box center [408, 322] width 164 height 45
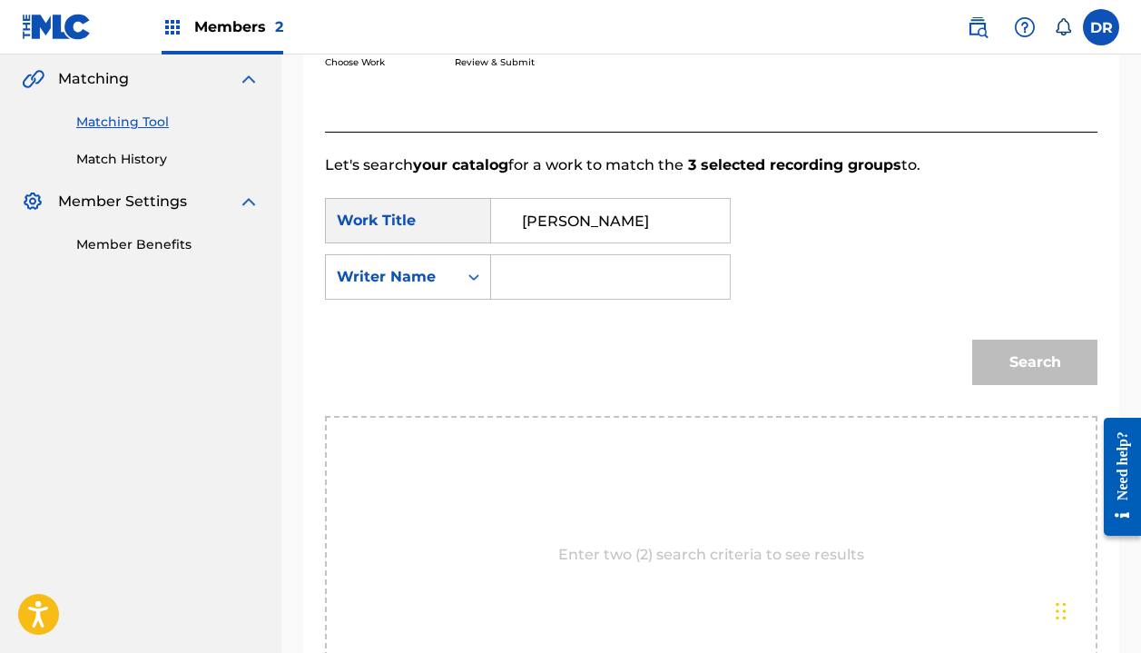
click at [572, 286] on input "Search Form" at bounding box center [611, 277] width 208 height 44
type input "halle"
click at [1035, 362] on button "Search" at bounding box center [1034, 362] width 125 height 45
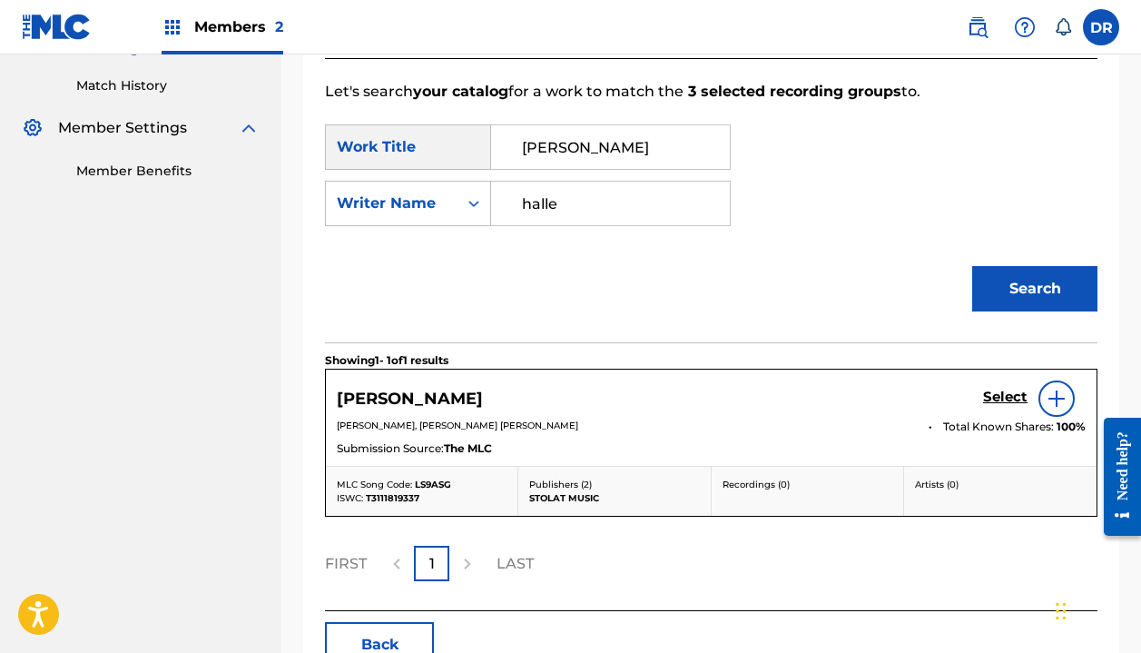
scroll to position [504, 0]
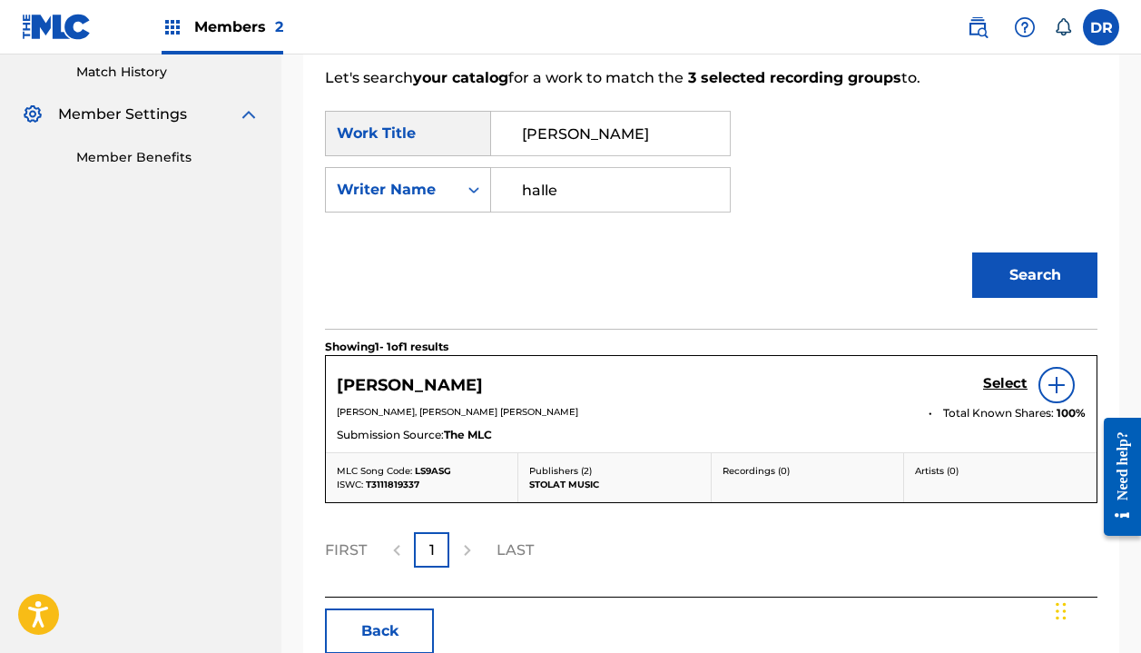
click at [1017, 394] on link "Select" at bounding box center [1005, 385] width 44 height 20
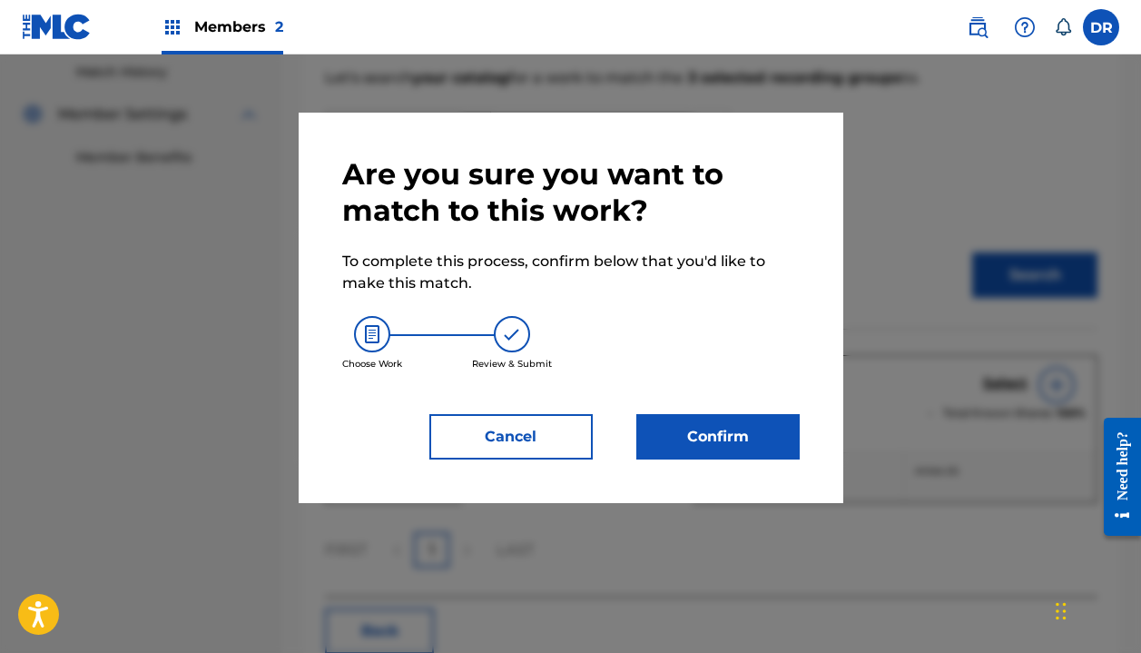
click at [695, 446] on button "Confirm" at bounding box center [717, 436] width 163 height 45
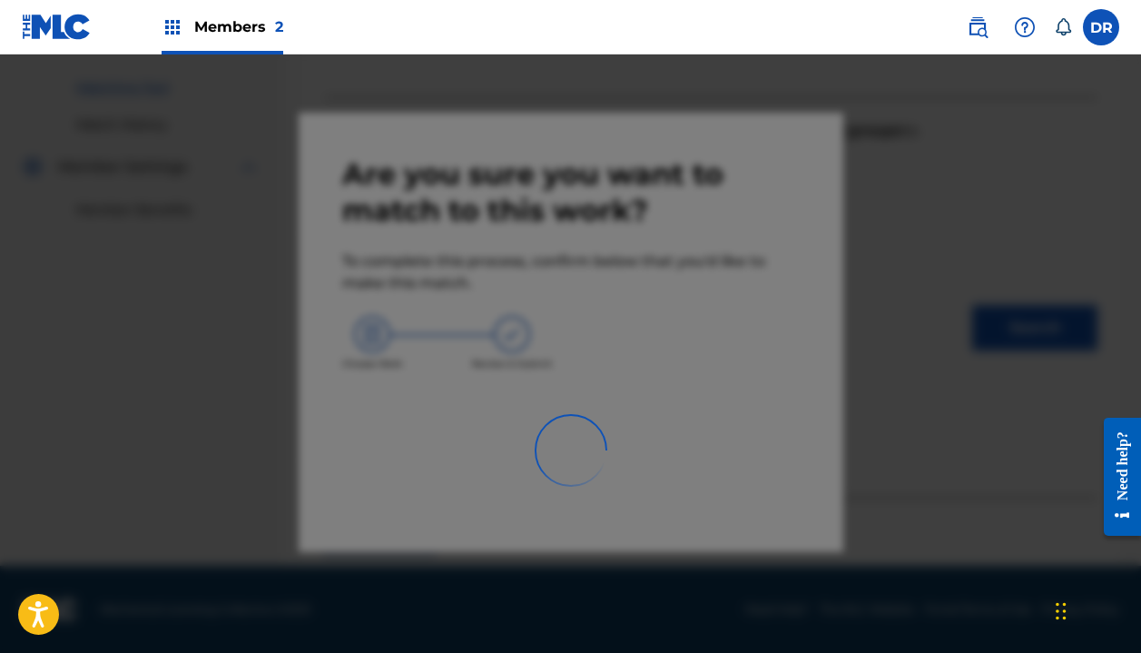
scroll to position [127, 0]
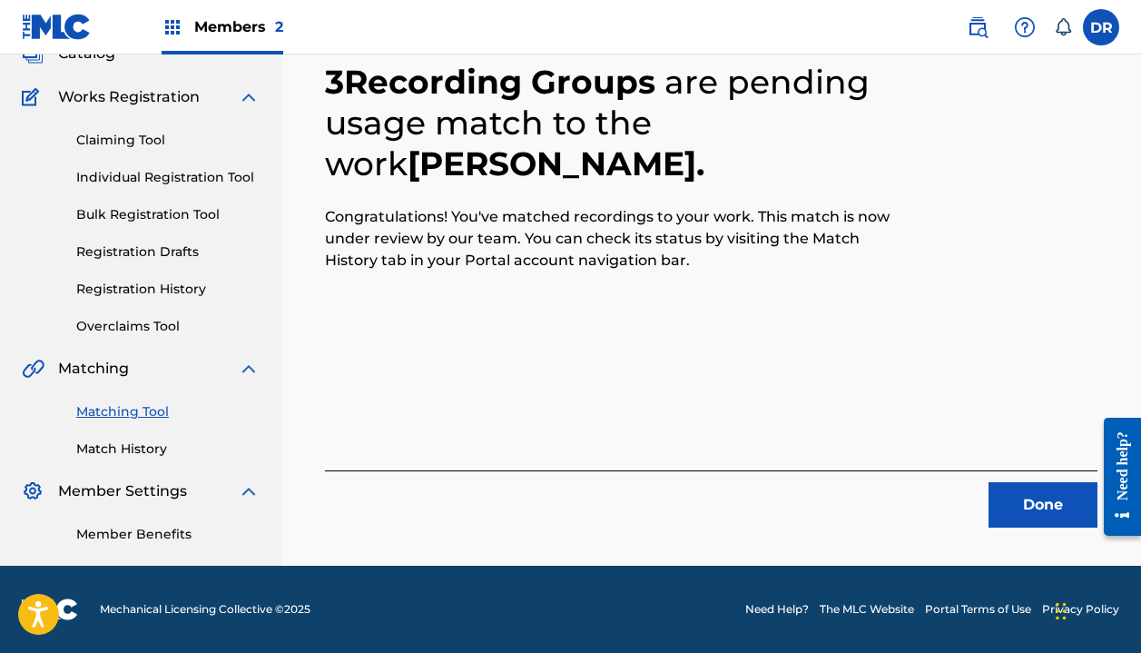
click at [1019, 498] on button "Done" at bounding box center [1043, 504] width 109 height 45
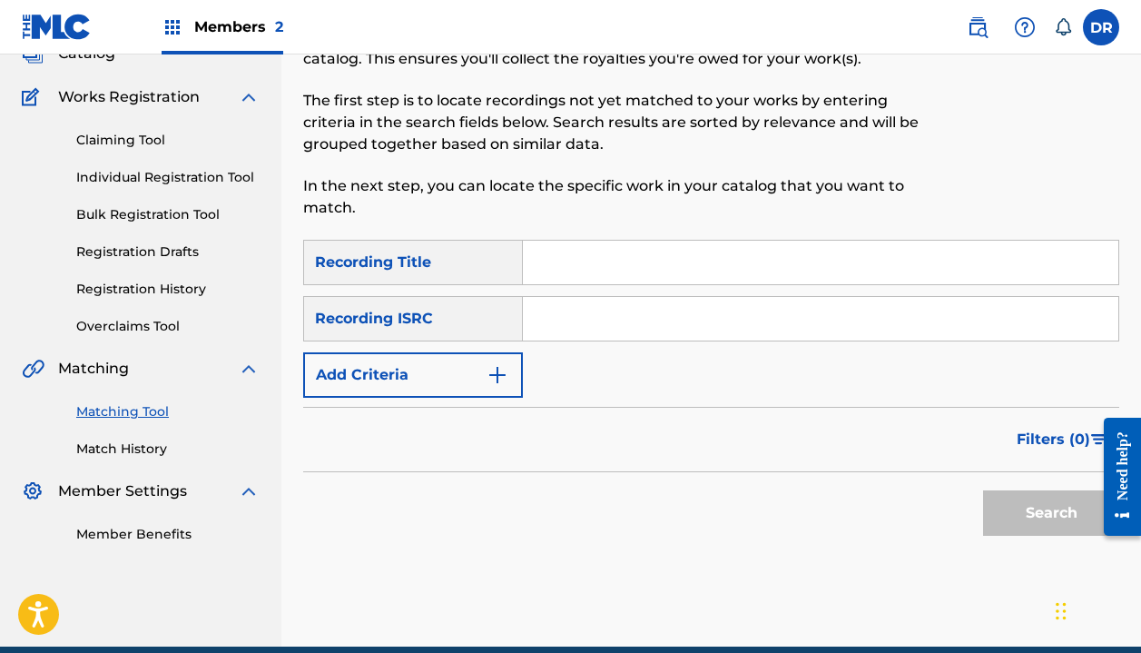
click at [612, 257] on input "Search Form" at bounding box center [821, 263] width 596 height 44
type input "Turn Away"
click at [436, 375] on button "Add Criteria" at bounding box center [413, 374] width 220 height 45
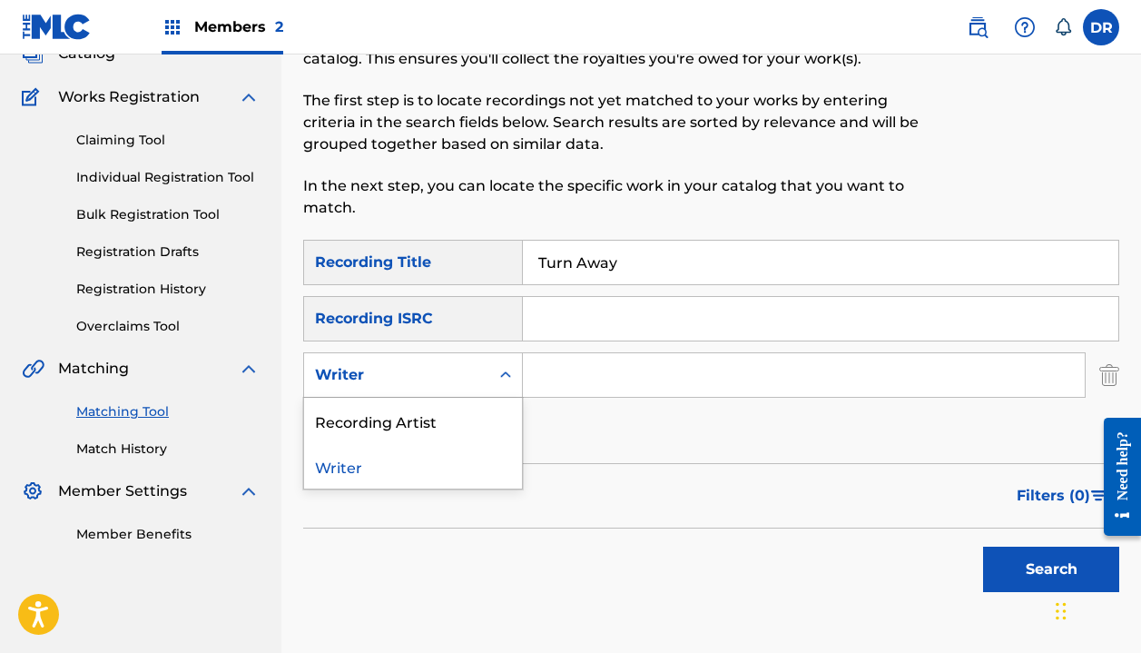
click at [427, 378] on div "Writer" at bounding box center [396, 375] width 163 height 22
click at [408, 424] on div "Recording Artist" at bounding box center [413, 420] width 218 height 45
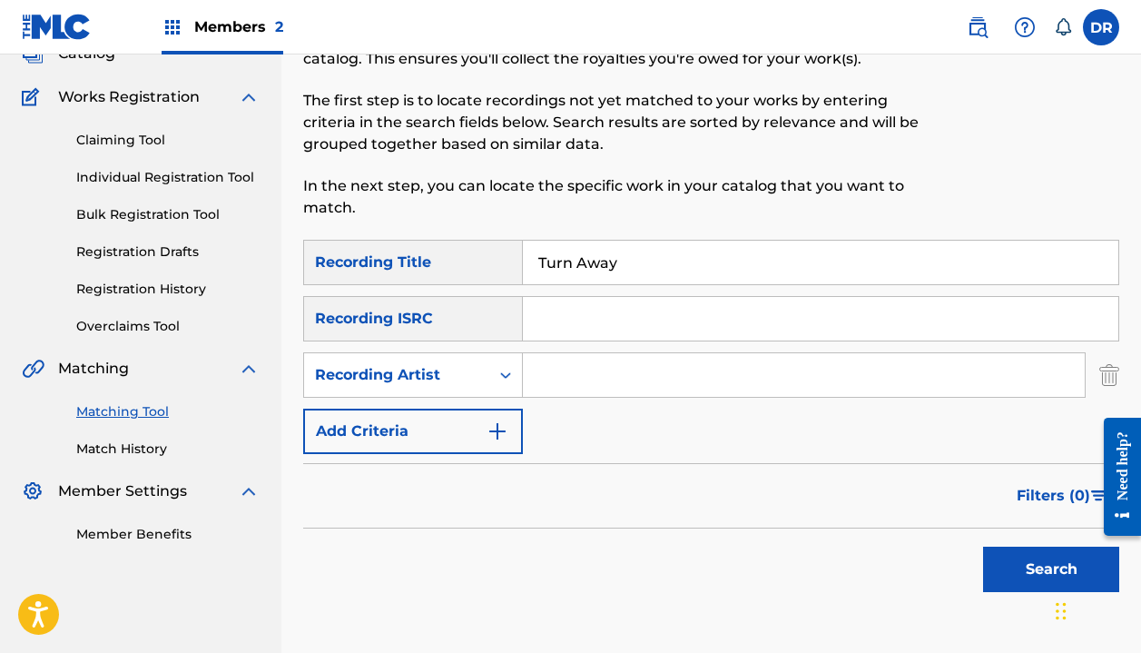
click at [563, 377] on input "Search Form" at bounding box center [804, 375] width 562 height 44
type input "Automatic"
click at [1051, 569] on button "Search" at bounding box center [1051, 569] width 136 height 45
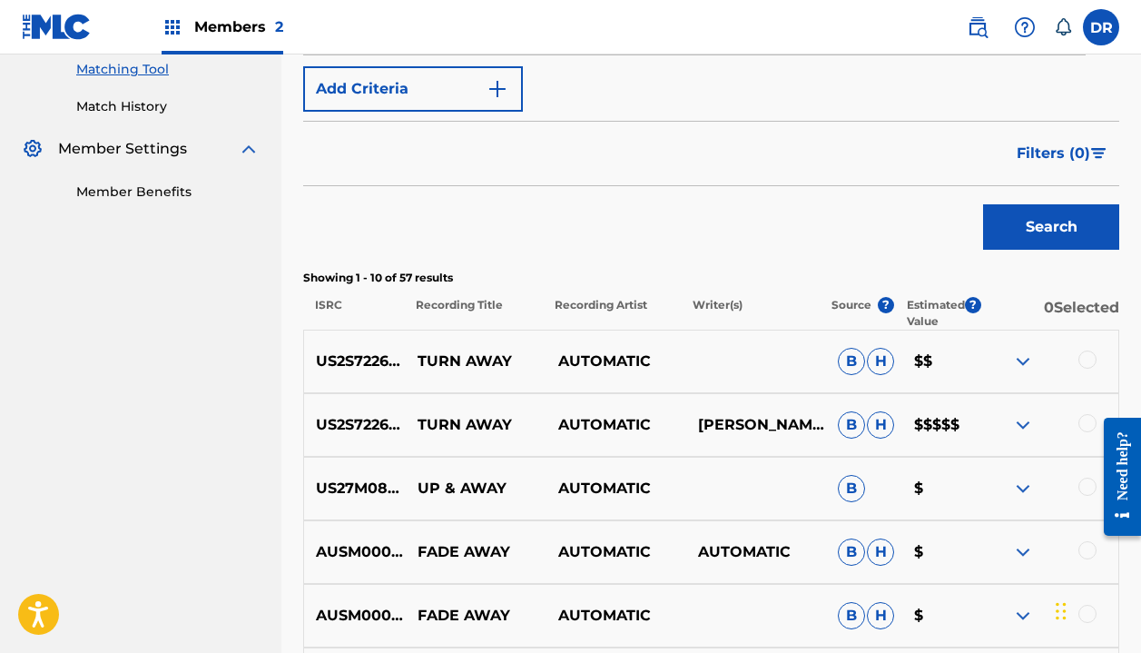
scroll to position [474, 0]
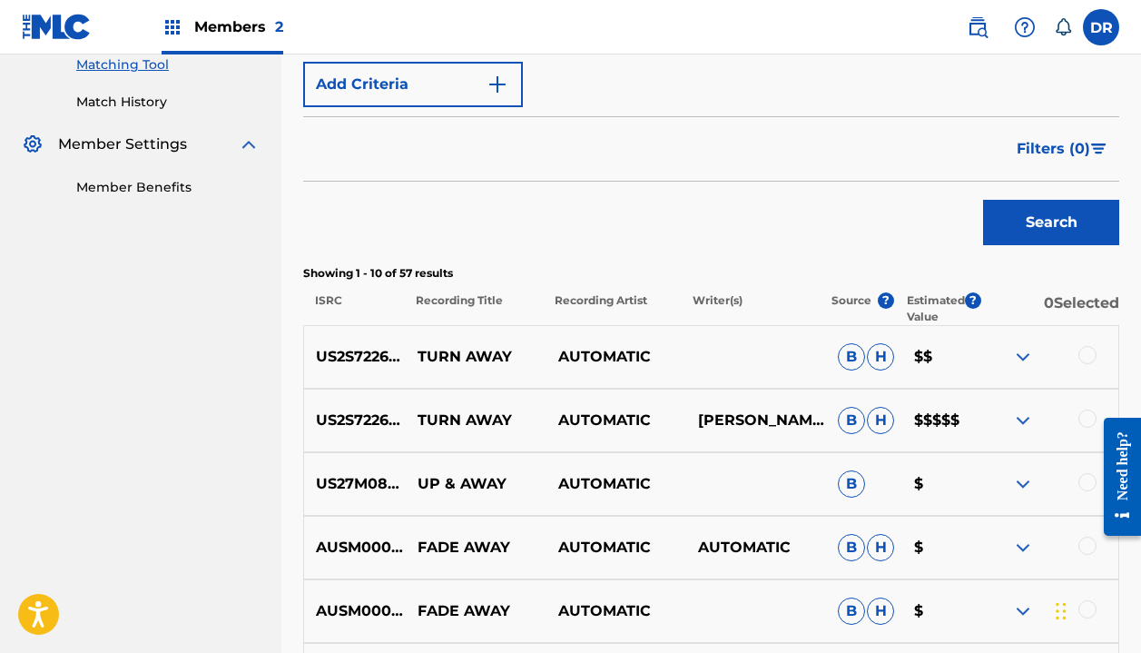
click at [1073, 360] on div at bounding box center [1049, 357] width 140 height 22
click at [1091, 351] on div at bounding box center [1088, 355] width 18 height 18
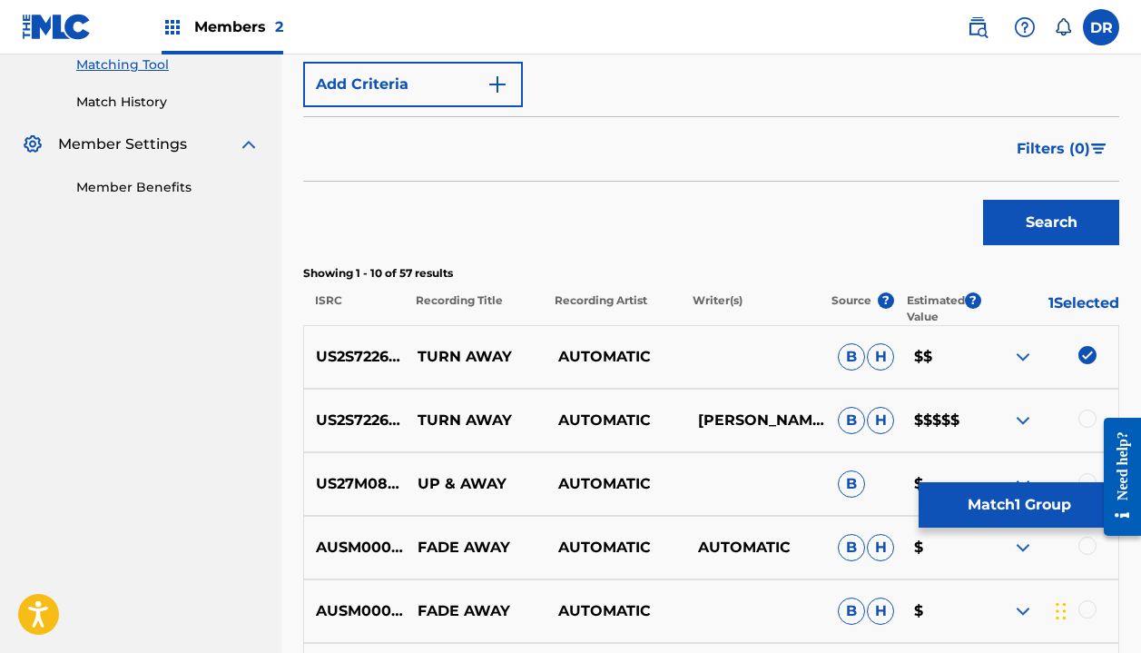
drag, startPoint x: 1090, startPoint y: 402, endPoint x: 2179, endPoint y: 813, distance: 1163.4
click at [1090, 402] on div at bounding box center [1115, 476] width 51 height 150
click at [1089, 411] on div at bounding box center [1088, 418] width 18 height 18
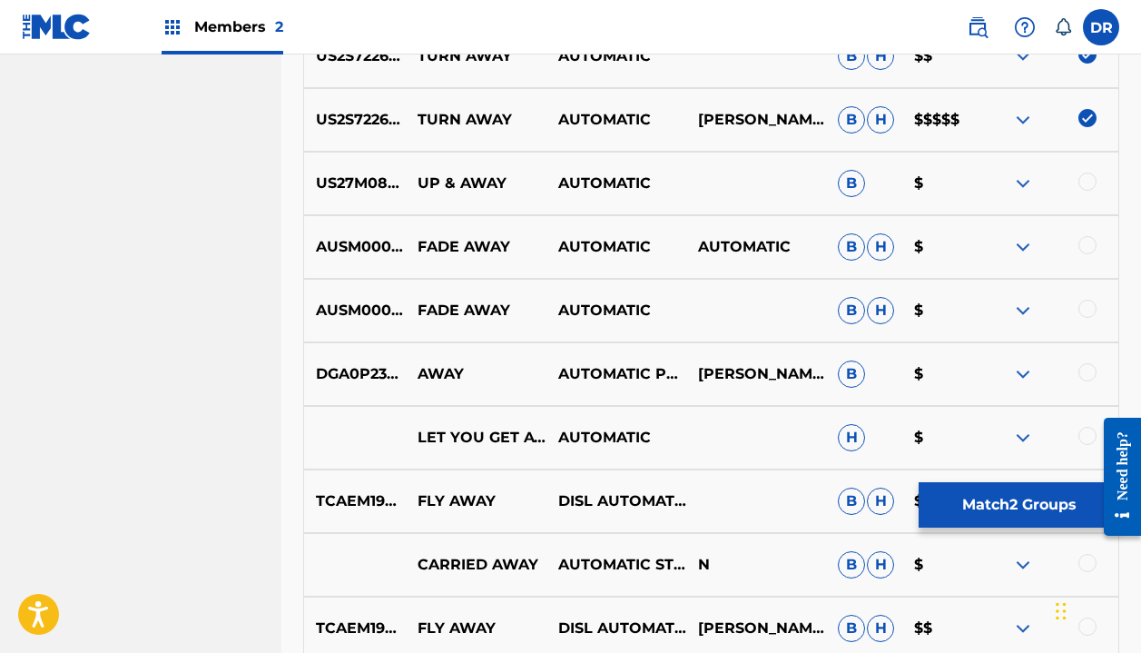
scroll to position [794, 0]
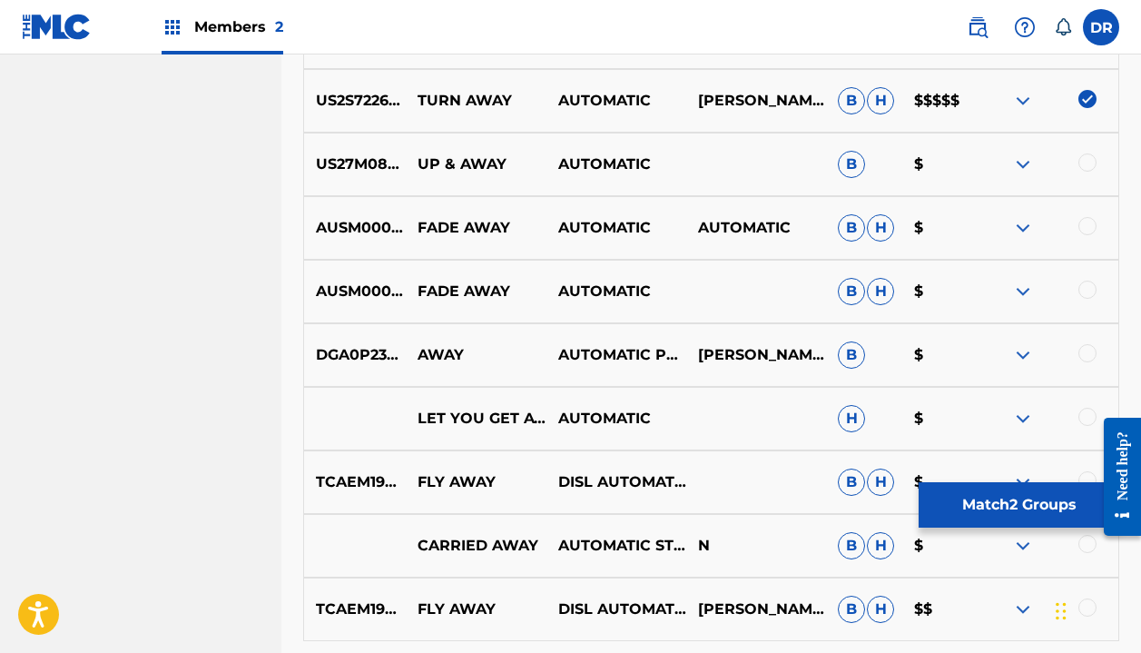
click at [996, 506] on button "Match 2 Groups" at bounding box center [1019, 504] width 201 height 45
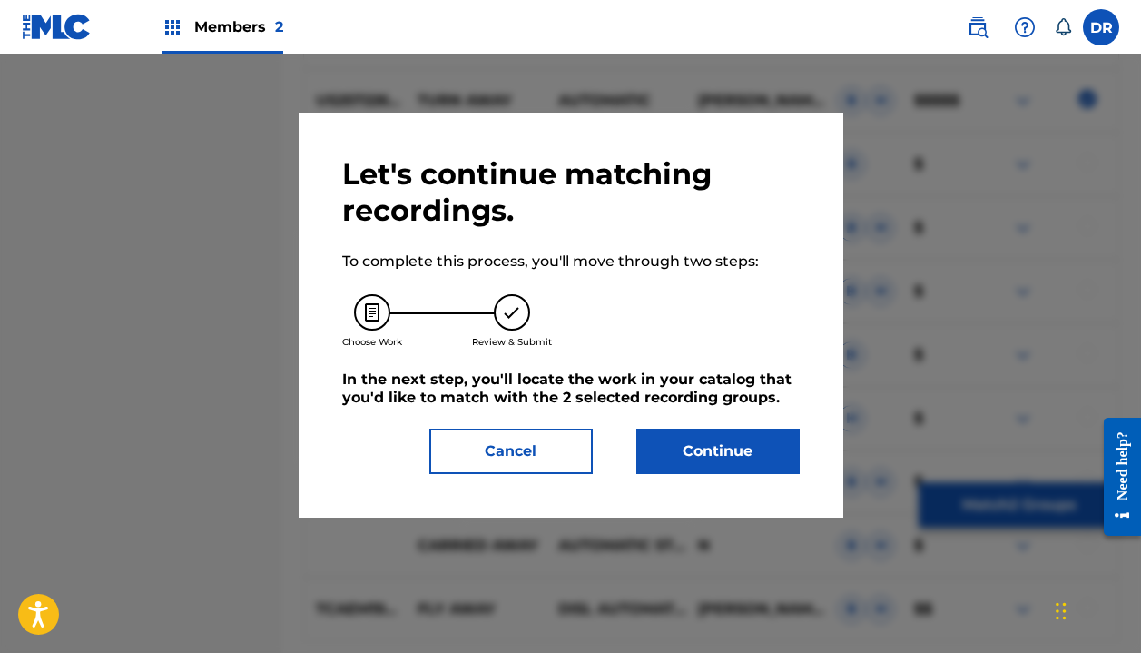
click at [706, 454] on button "Continue" at bounding box center [717, 451] width 163 height 45
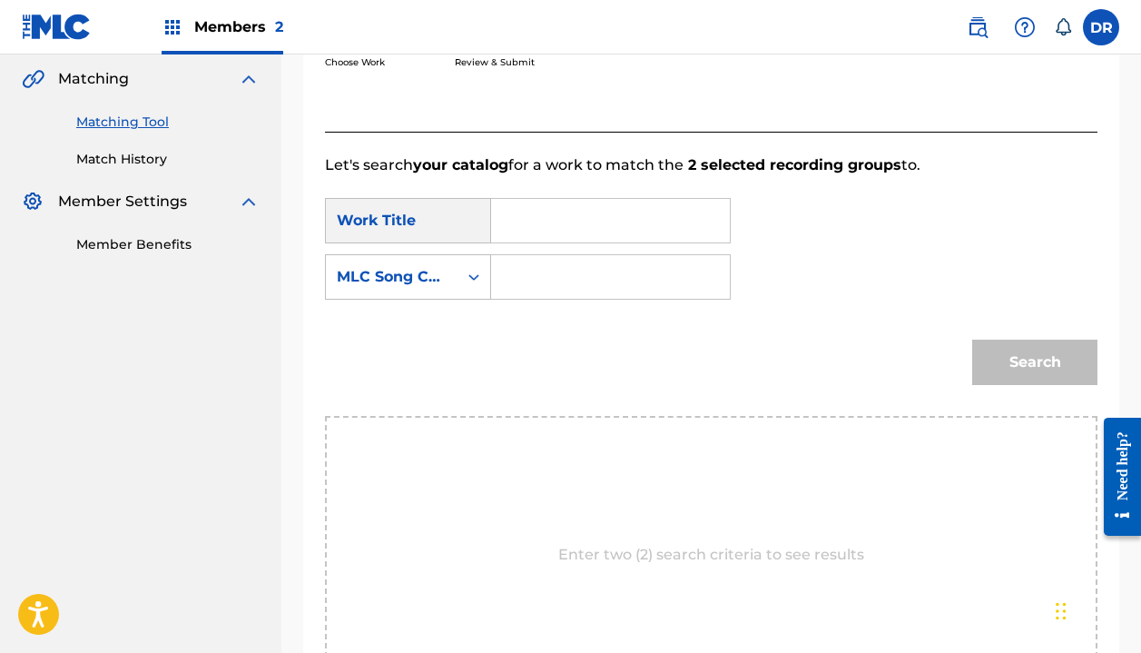
click at [526, 225] on input "Search Form" at bounding box center [611, 221] width 208 height 44
type input "turn away"
click at [523, 262] on strong "turn" at bounding box center [538, 260] width 33 height 17
click at [532, 278] on input "Search Form" at bounding box center [611, 277] width 208 height 44
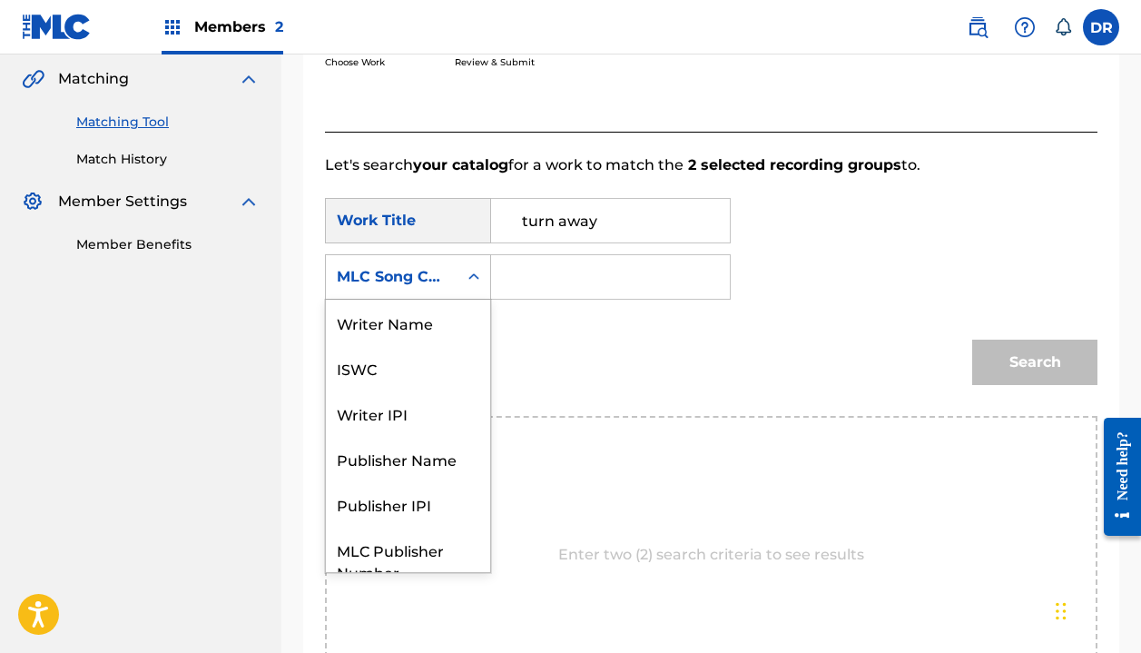
click at [414, 279] on div "MLC Song Code" at bounding box center [392, 277] width 110 height 22
click at [400, 328] on div "Writer Name" at bounding box center [408, 322] width 164 height 45
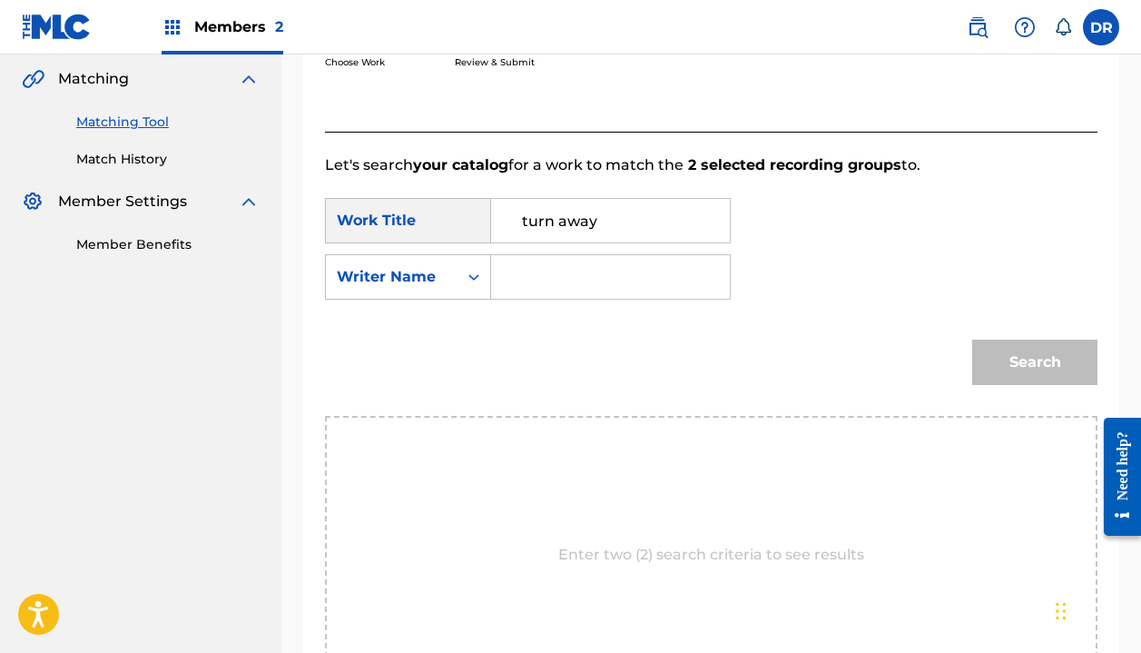
click at [539, 291] on input "Search Form" at bounding box center [611, 277] width 208 height 44
type input "halle"
click at [1035, 362] on button "Search" at bounding box center [1034, 362] width 125 height 45
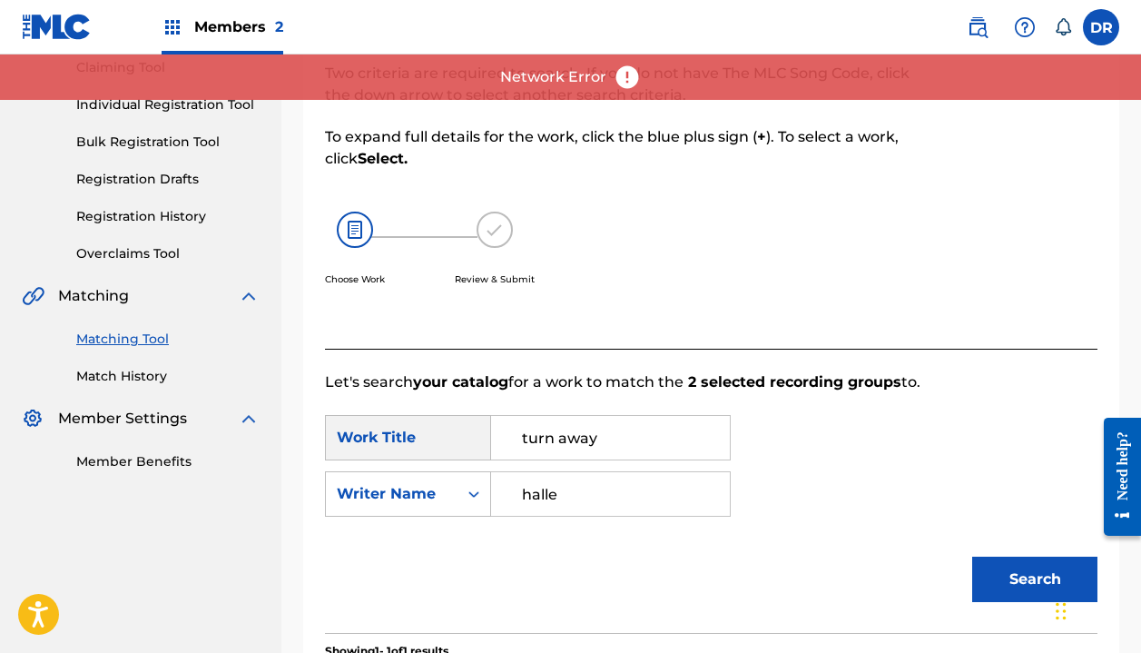
scroll to position [286, 0]
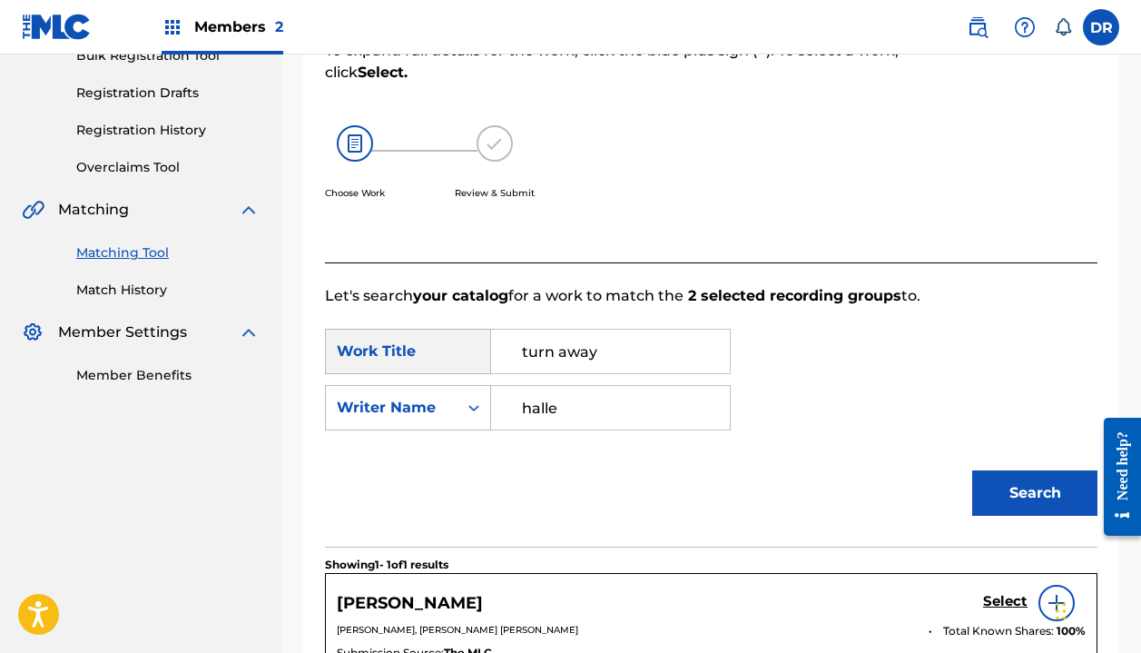
click at [980, 488] on button "Search" at bounding box center [1034, 492] width 125 height 45
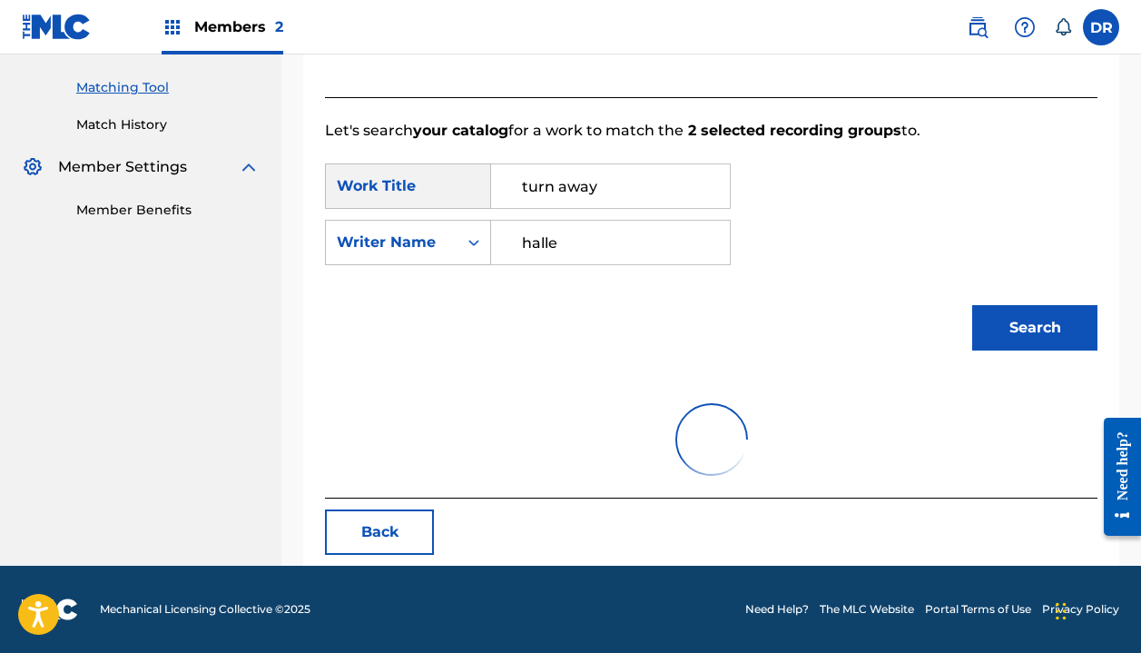
scroll to position [451, 0]
drag, startPoint x: 907, startPoint y: 7, endPoint x: 886, endPoint y: 52, distance: 49.1
click at [886, 52] on nav "Members 2 DR [PERSON_NAME] [EMAIL_ADDRESS][DOMAIN_NAME] Notification Preference…" at bounding box center [570, 27] width 1141 height 54
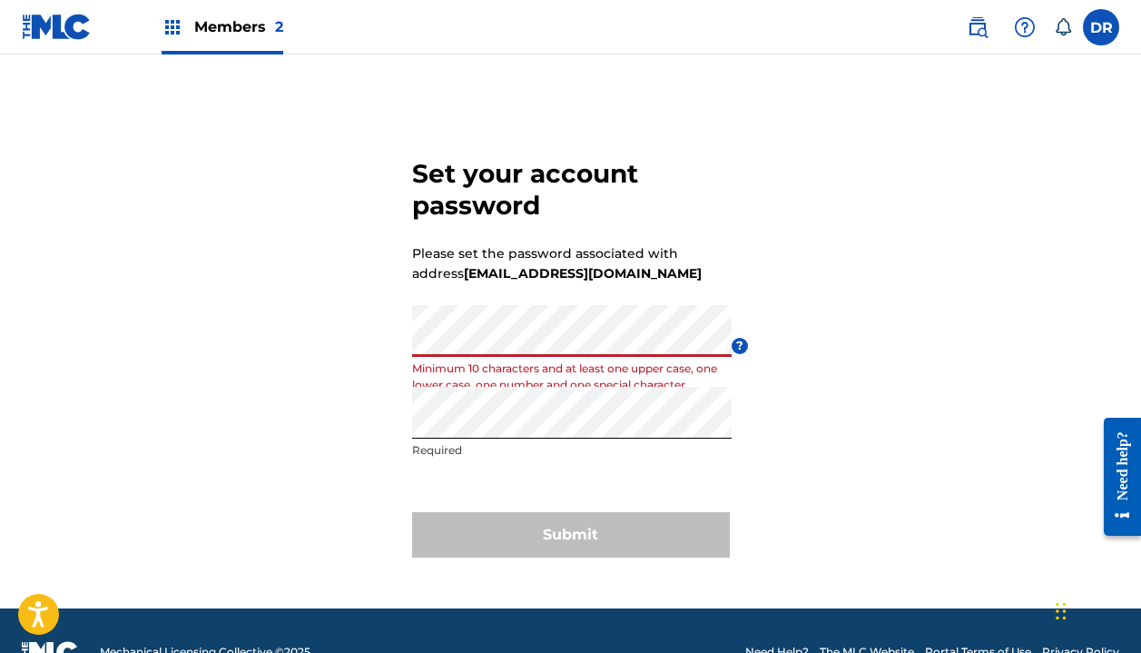
click at [511, 456] on p "Required" at bounding box center [572, 450] width 320 height 16
click at [350, 342] on div "Set your account password Please set the password associated with address inter…" at bounding box center [570, 354] width 1141 height 508
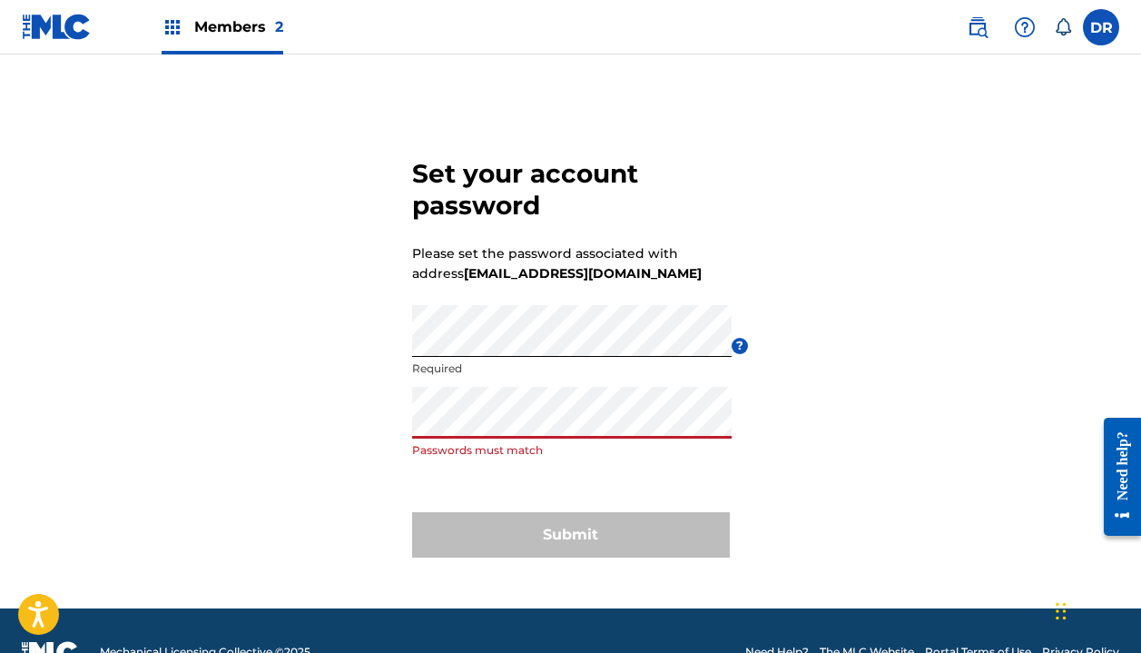
click at [293, 425] on div "Set your account password Please set the password associated with address inter…" at bounding box center [570, 354] width 1141 height 508
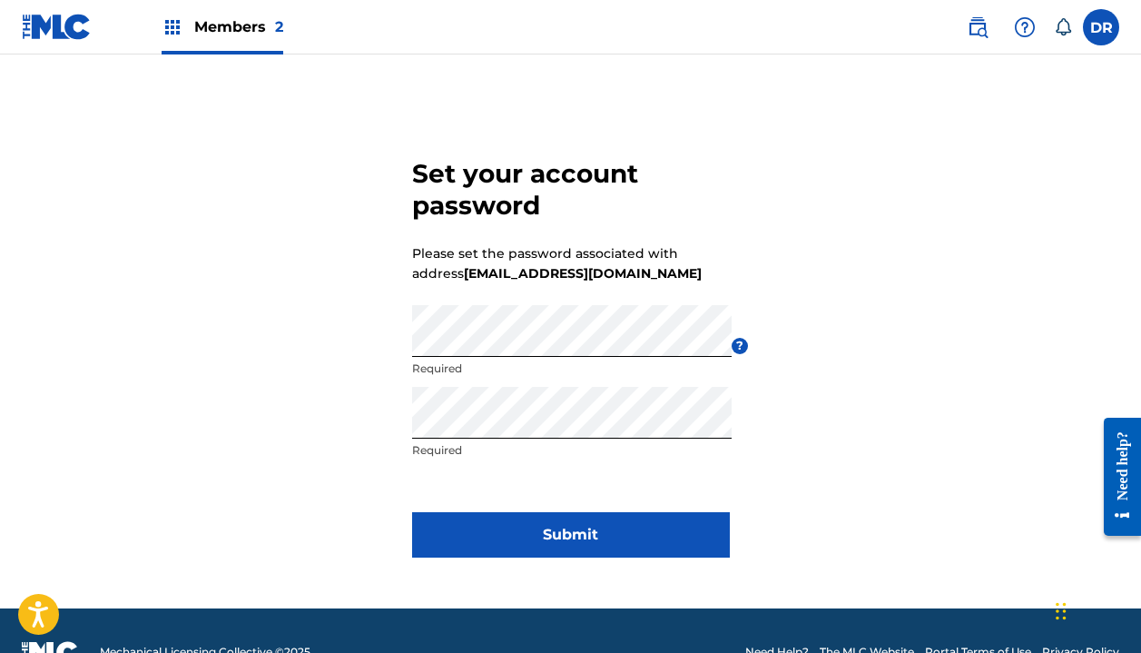
click at [485, 544] on button "Submit" at bounding box center [571, 534] width 318 height 45
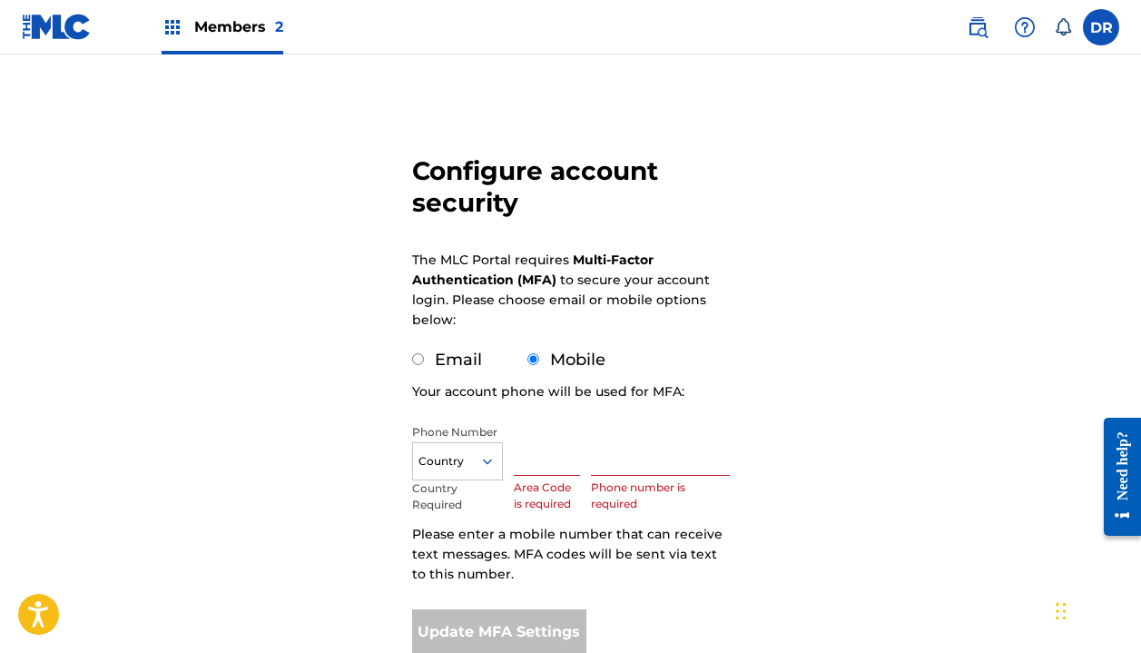
scroll to position [97, 1]
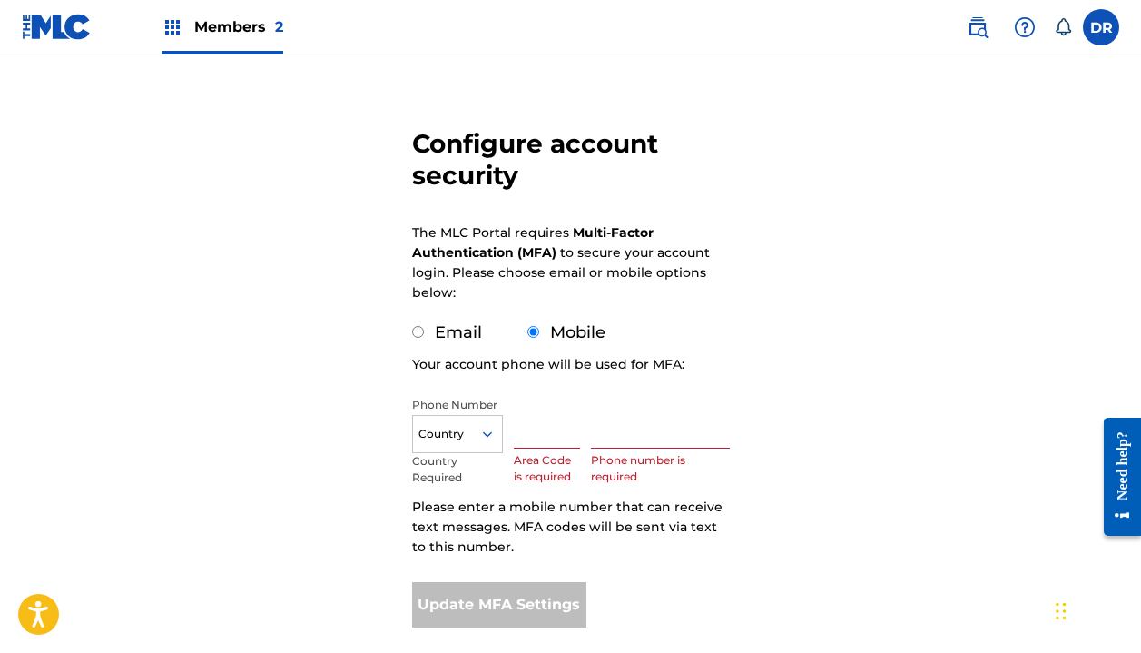
click at [419, 329] on input "Email" at bounding box center [418, 332] width 12 height 12
radio input "true"
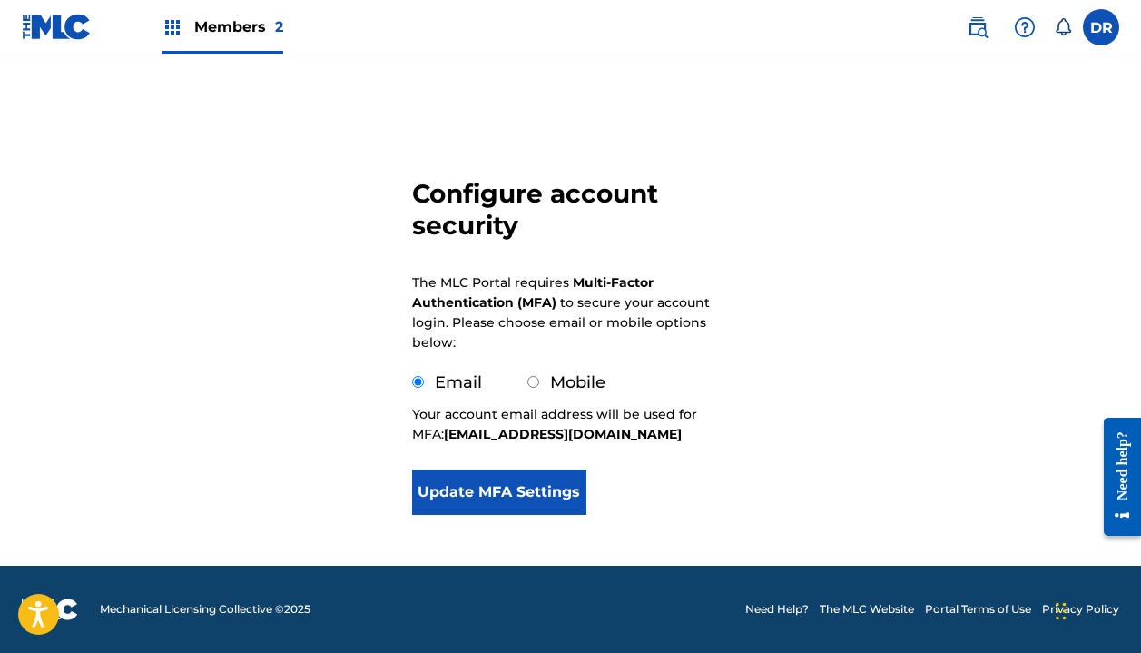
scroll to position [58, 0]
click at [485, 492] on button "Update MFA Settings" at bounding box center [499, 491] width 175 height 45
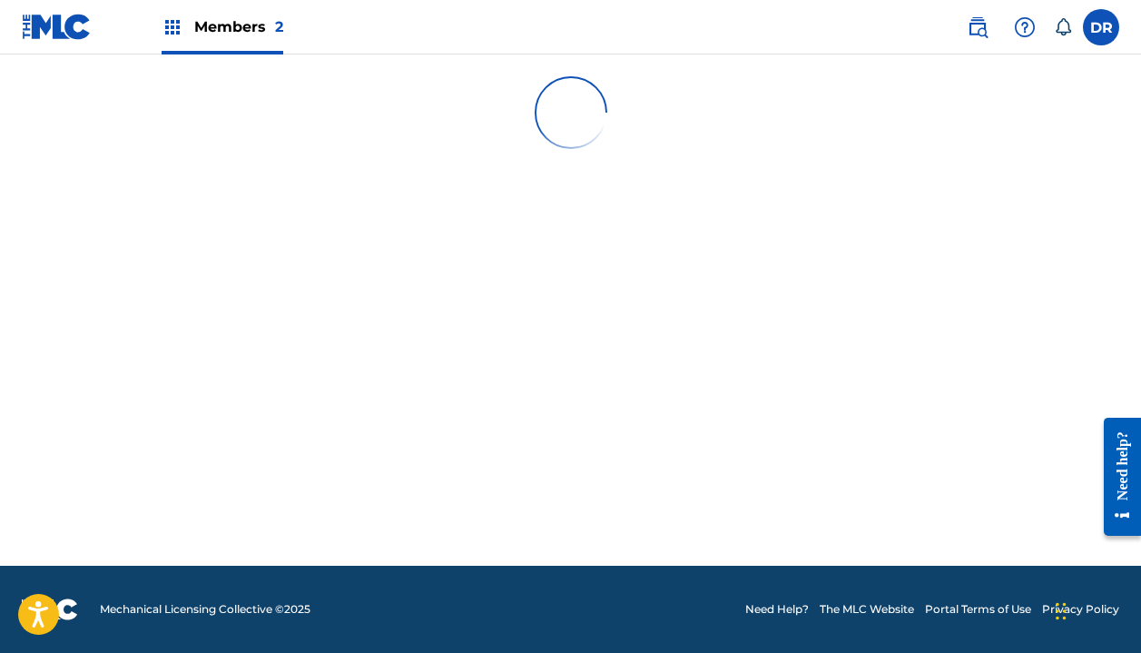
scroll to position [0, 0]
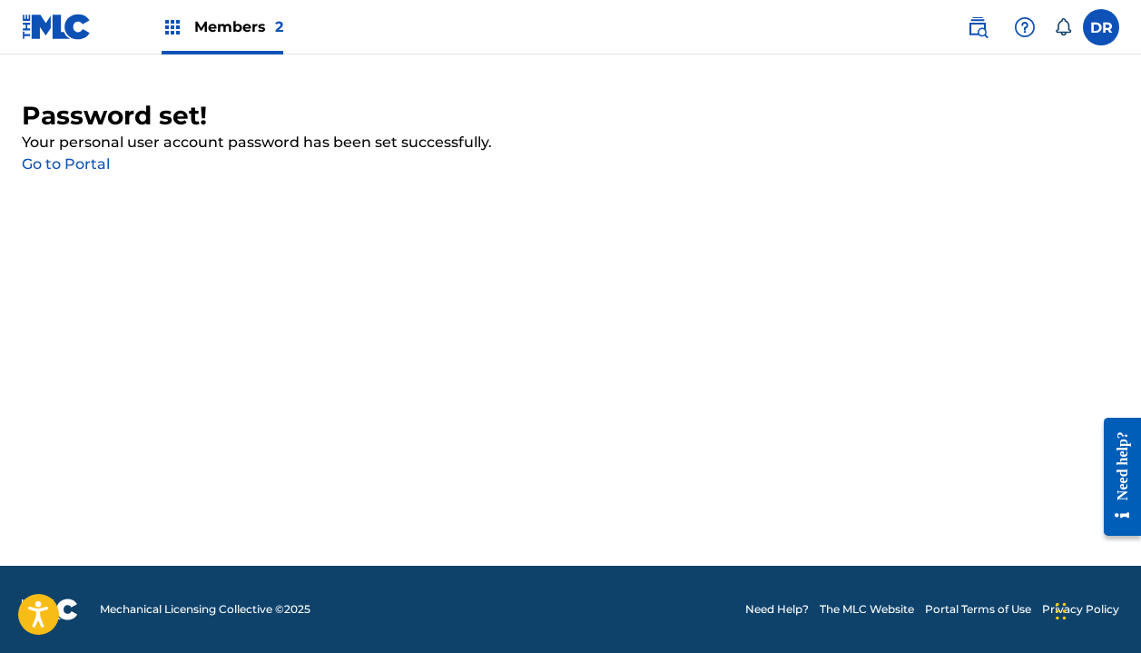
click at [81, 163] on link "Go to Portal" at bounding box center [66, 163] width 88 height 17
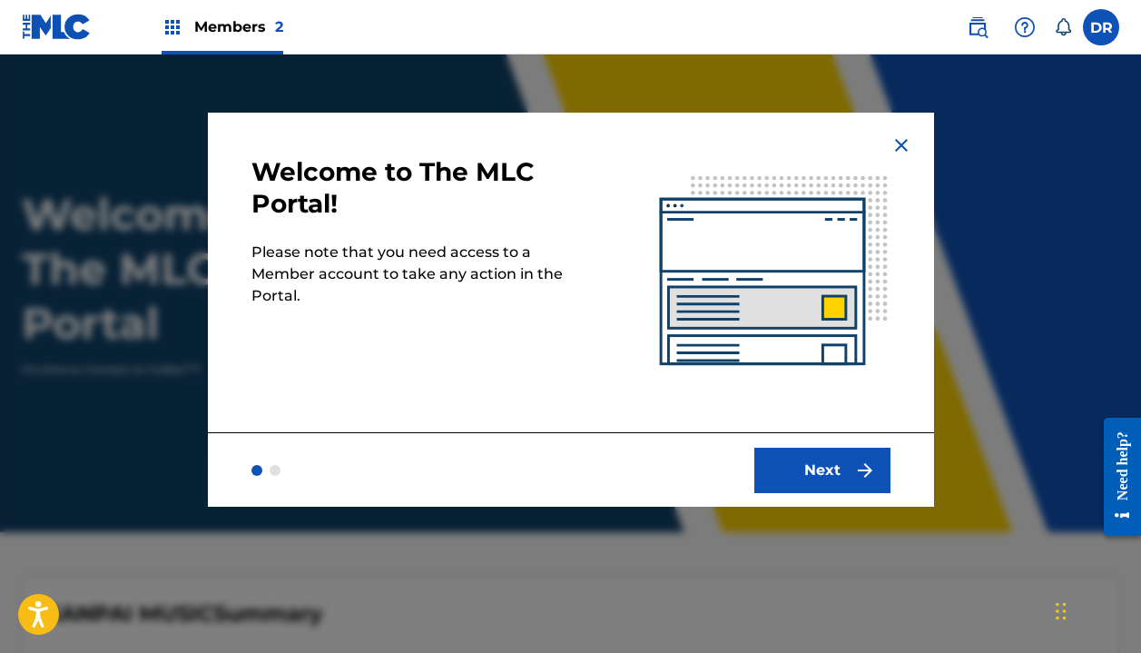
click at [827, 469] on button "Next" at bounding box center [823, 470] width 136 height 45
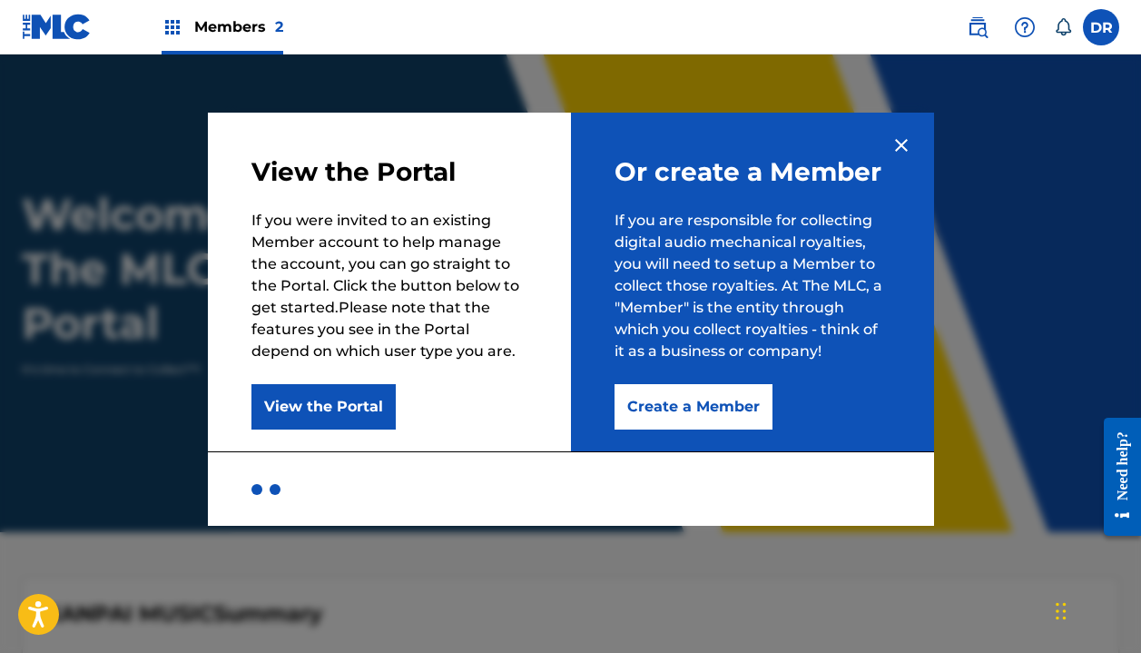
click at [893, 141] on img at bounding box center [902, 145] width 22 height 22
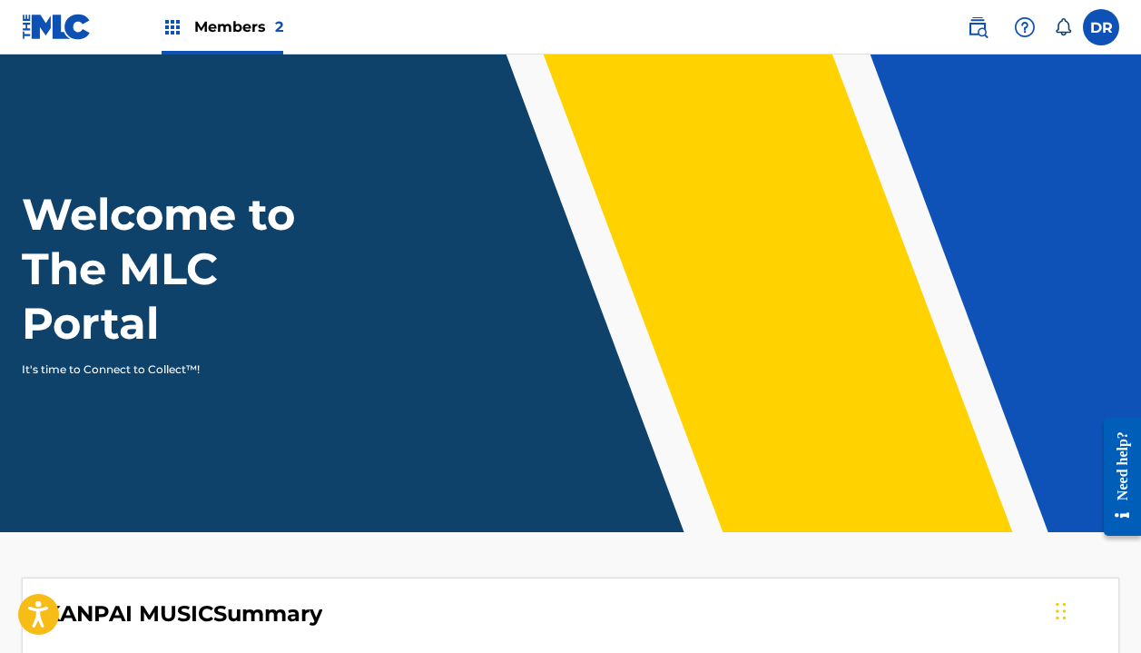
click at [228, 20] on span "Members 2" at bounding box center [238, 26] width 89 height 21
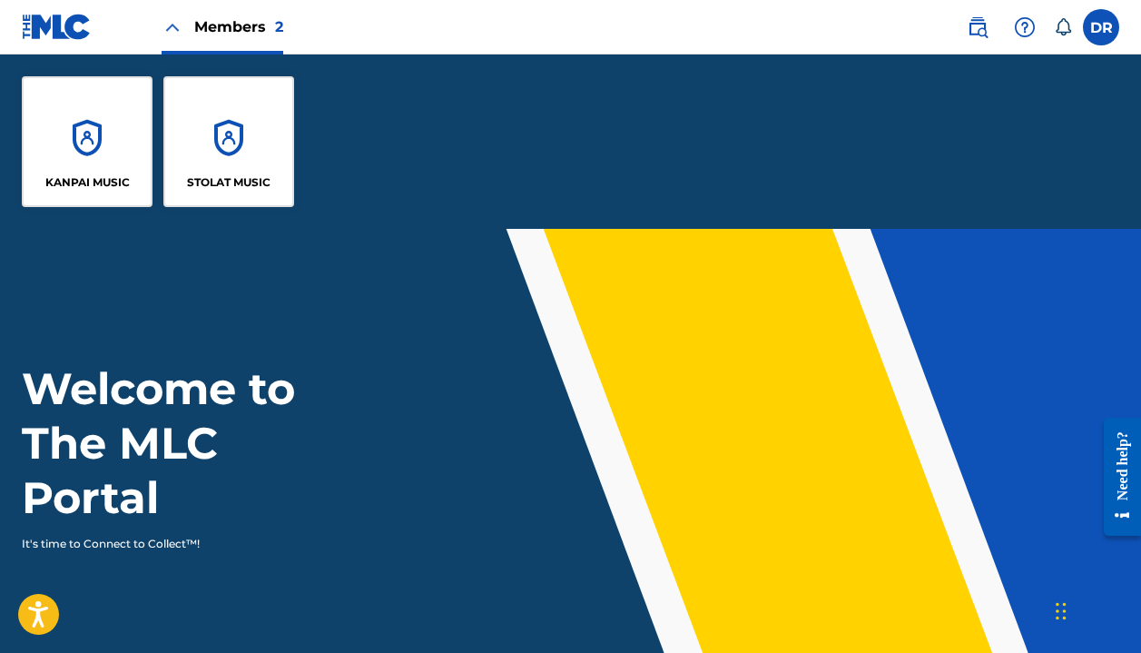
click at [111, 143] on div "KANPAI MUSIC" at bounding box center [87, 141] width 131 height 131
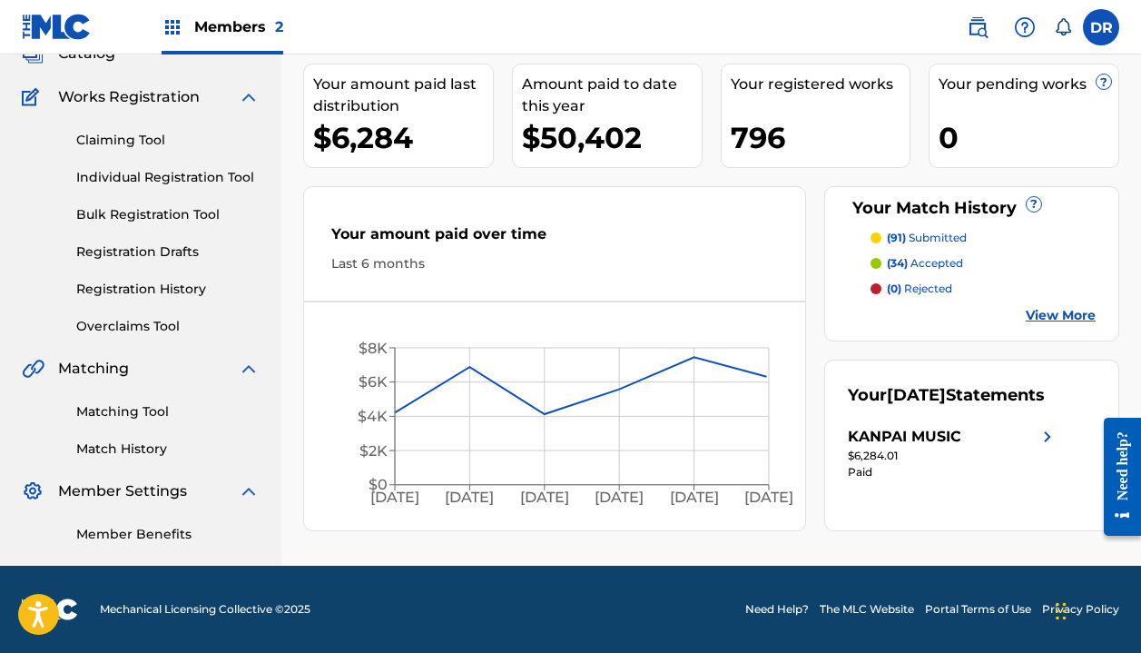
scroll to position [127, 0]
click at [122, 414] on link "Matching Tool" at bounding box center [167, 411] width 183 height 19
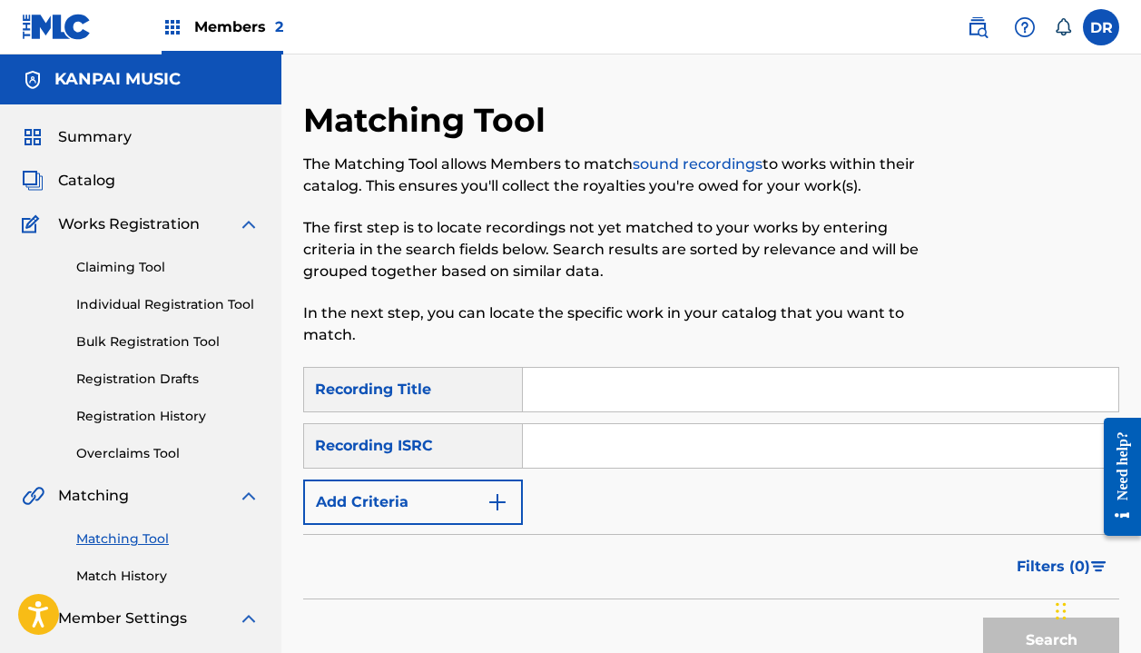
click at [597, 394] on input "Search Form" at bounding box center [821, 390] width 596 height 44
type input "turn away"
click at [430, 513] on button "Add Criteria" at bounding box center [413, 501] width 220 height 45
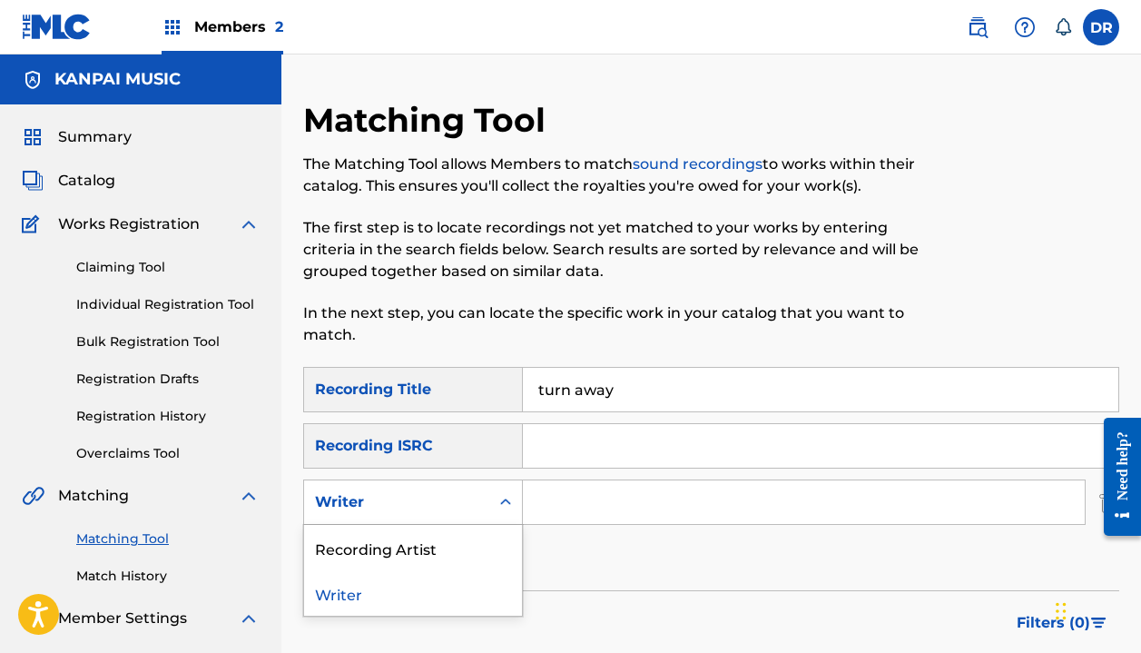
click at [430, 513] on div "Writer" at bounding box center [396, 502] width 185 height 35
click at [425, 560] on div "Recording Artist" at bounding box center [413, 547] width 218 height 45
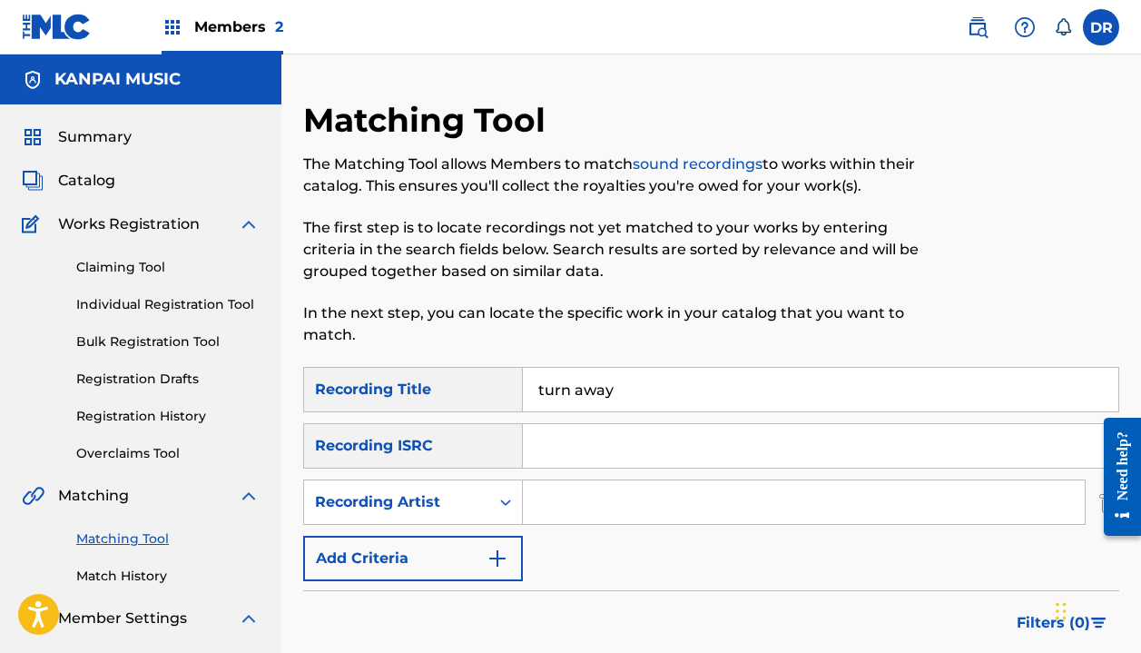
click at [596, 512] on input "Search Form" at bounding box center [804, 502] width 562 height 44
type input "automatic"
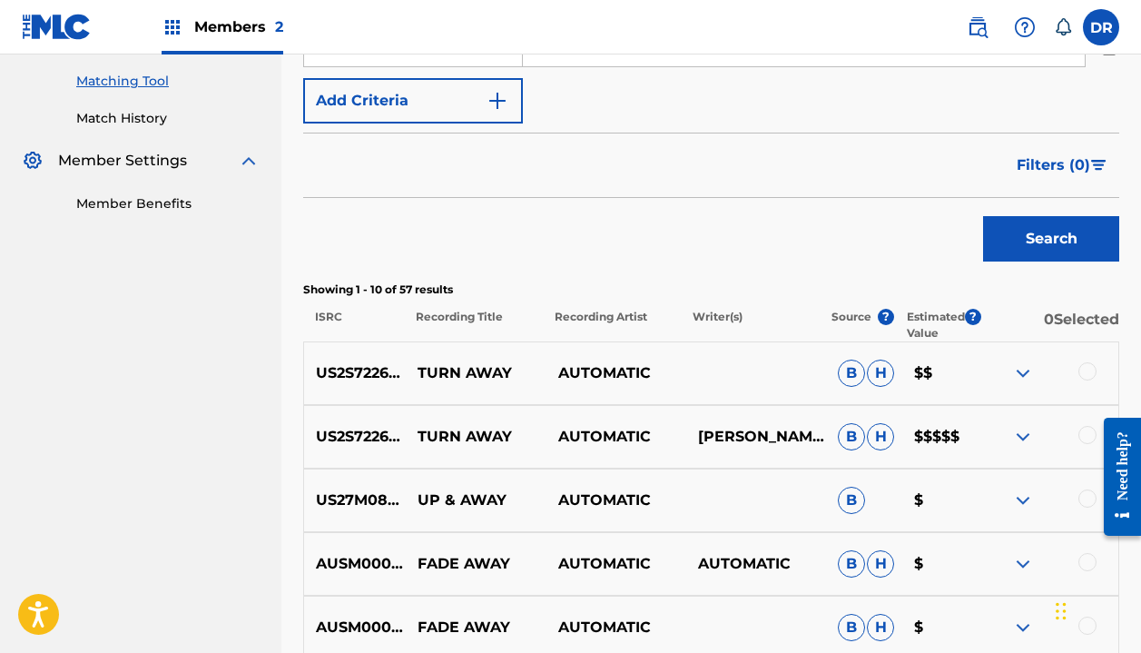
scroll to position [508, 0]
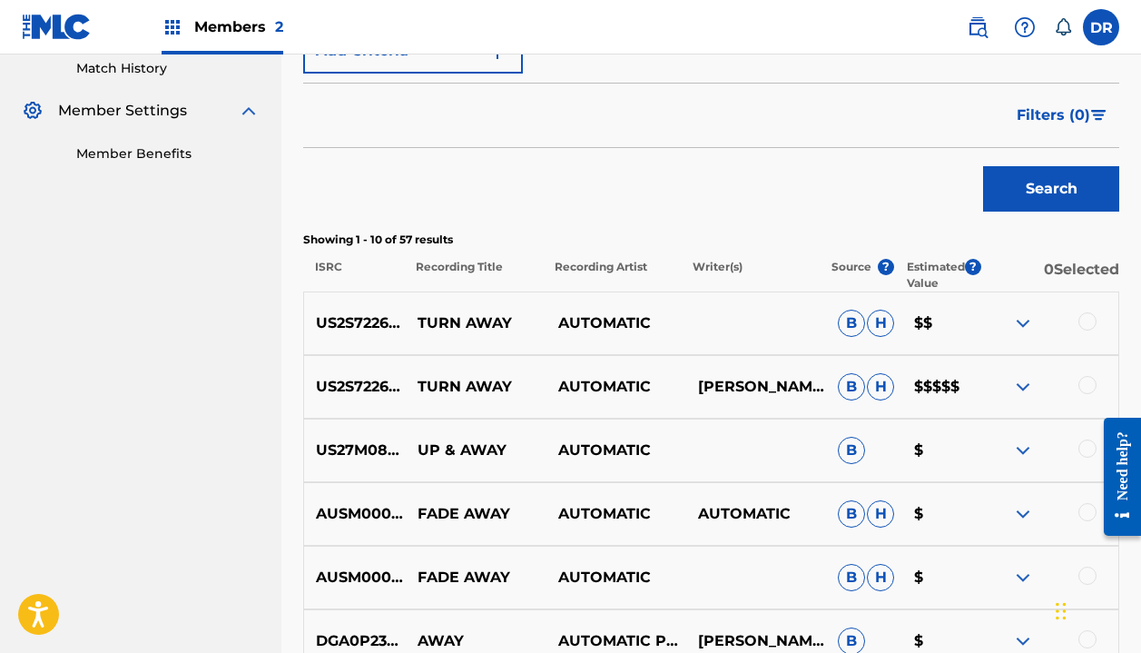
click at [1080, 323] on div at bounding box center [1088, 321] width 18 height 18
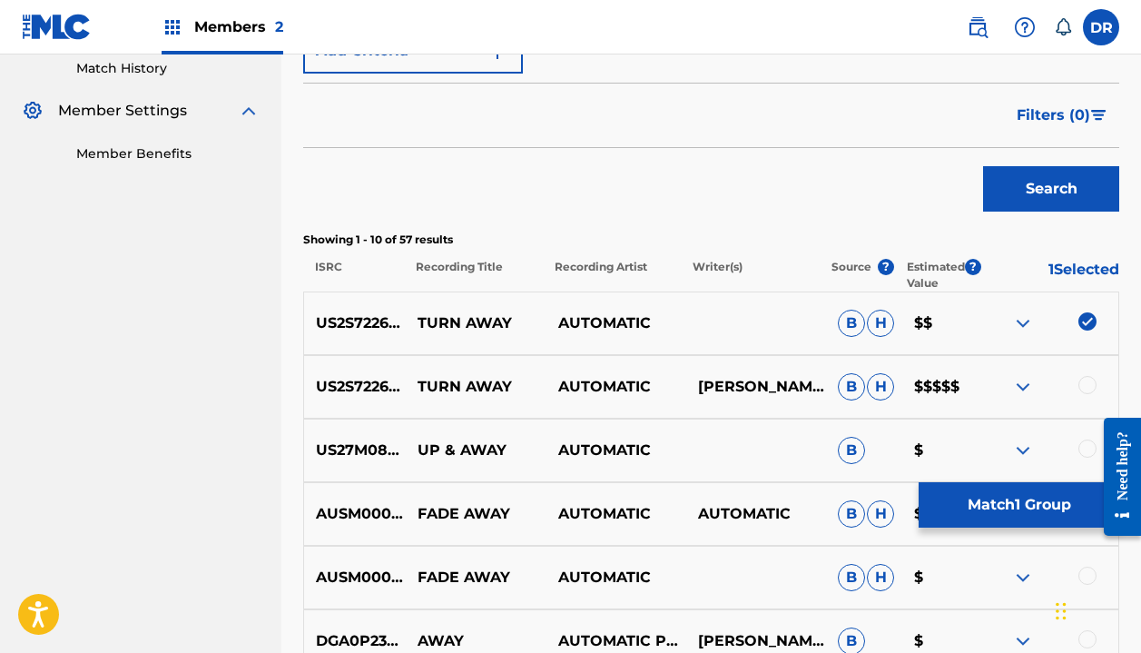
click at [1097, 379] on div at bounding box center [1049, 387] width 140 height 22
click at [1088, 389] on div at bounding box center [1088, 385] width 18 height 18
click at [983, 498] on button "Match 2 Groups" at bounding box center [1019, 504] width 201 height 45
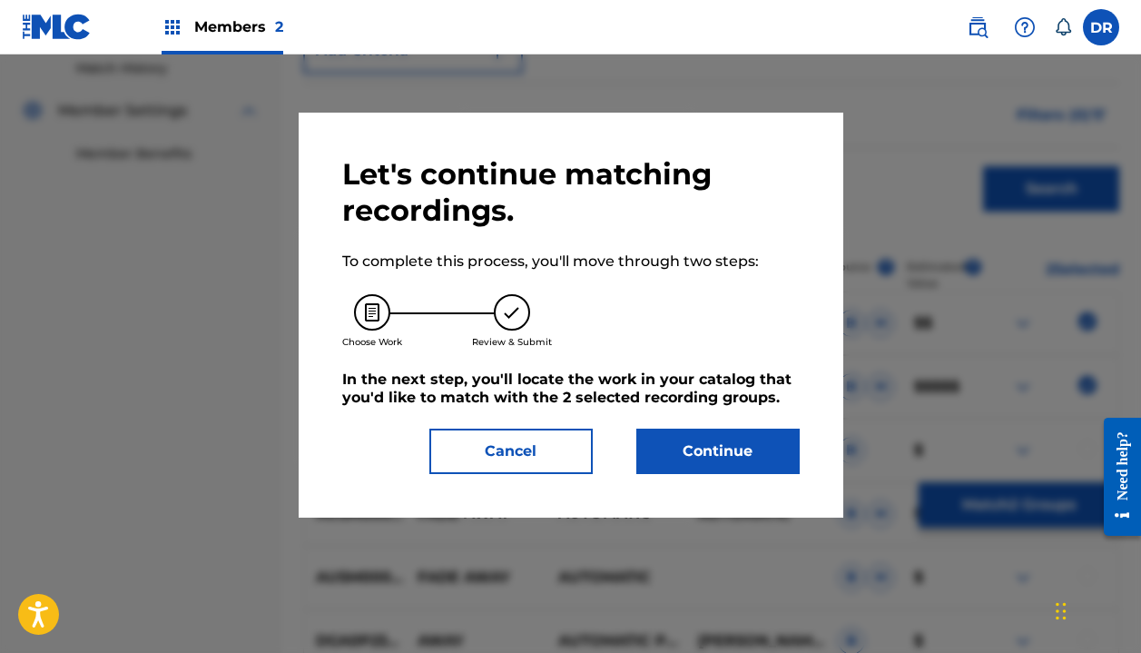
click at [708, 463] on button "Continue" at bounding box center [717, 451] width 163 height 45
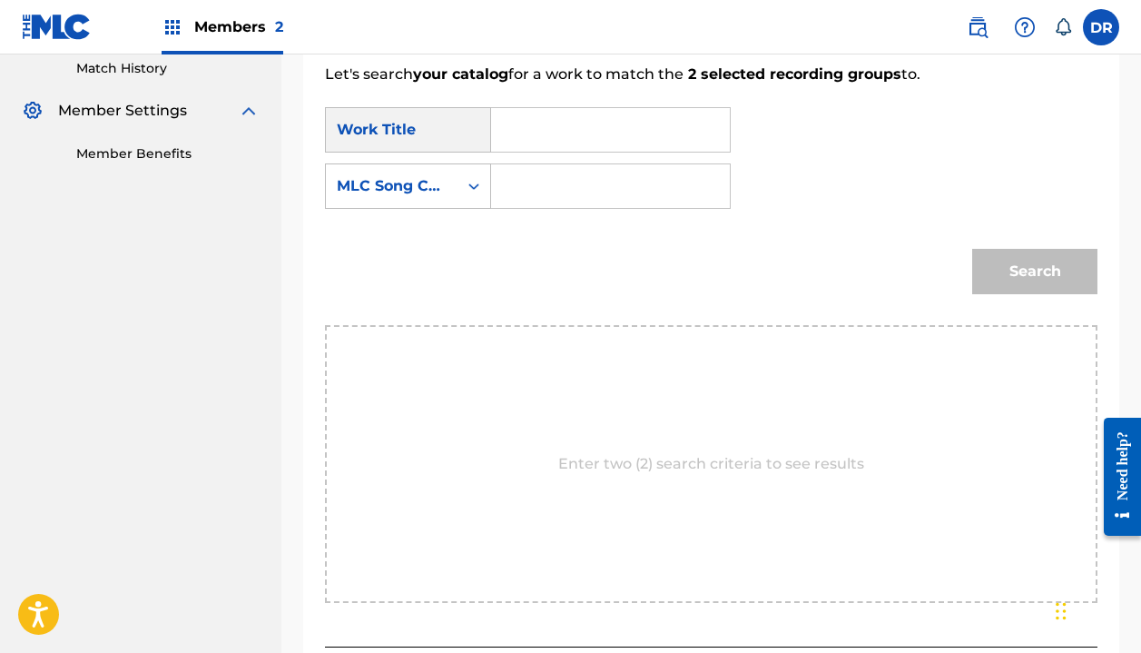
scroll to position [417, 0]
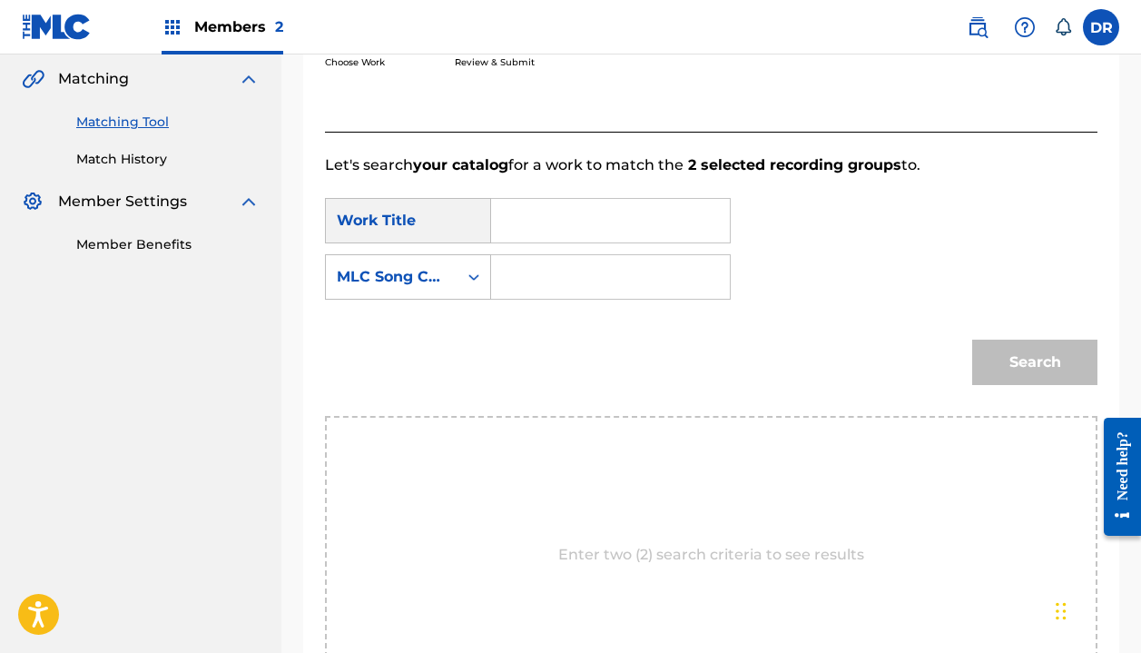
click at [515, 225] on input "Search Form" at bounding box center [611, 221] width 208 height 44
type input "turn away"
click at [540, 260] on strong "turn" at bounding box center [538, 260] width 33 height 17
click at [540, 268] on input "Search Form" at bounding box center [611, 277] width 208 height 44
click at [432, 268] on div "MLC Song Code" at bounding box center [392, 277] width 110 height 22
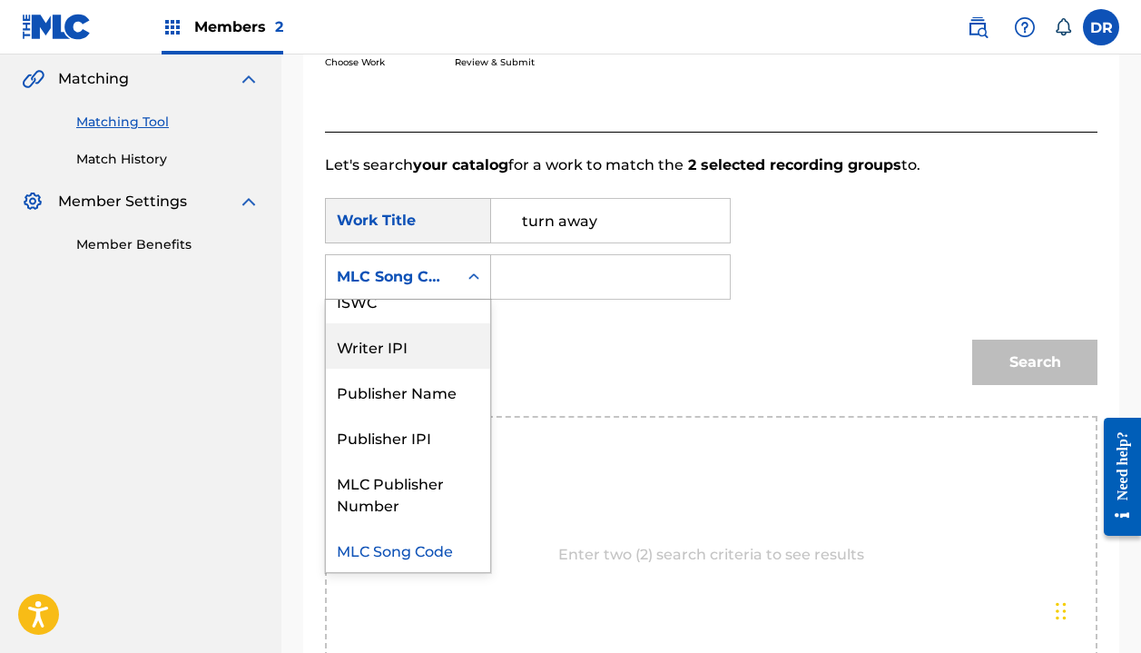
scroll to position [0, 0]
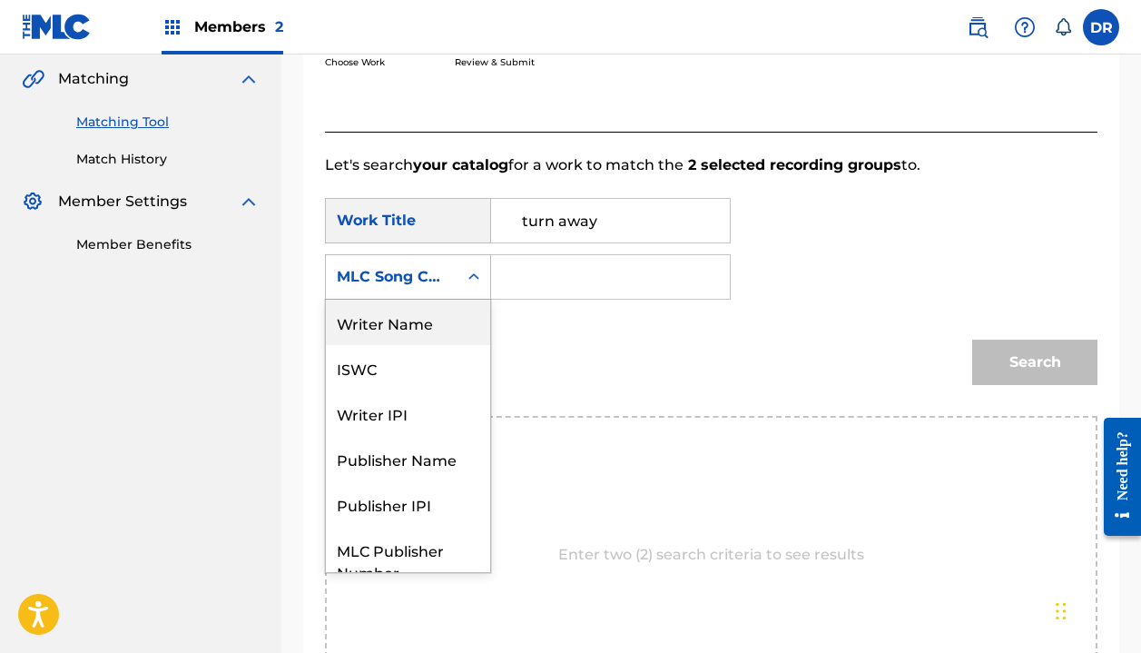
click at [408, 318] on div "Writer Name" at bounding box center [408, 322] width 164 height 45
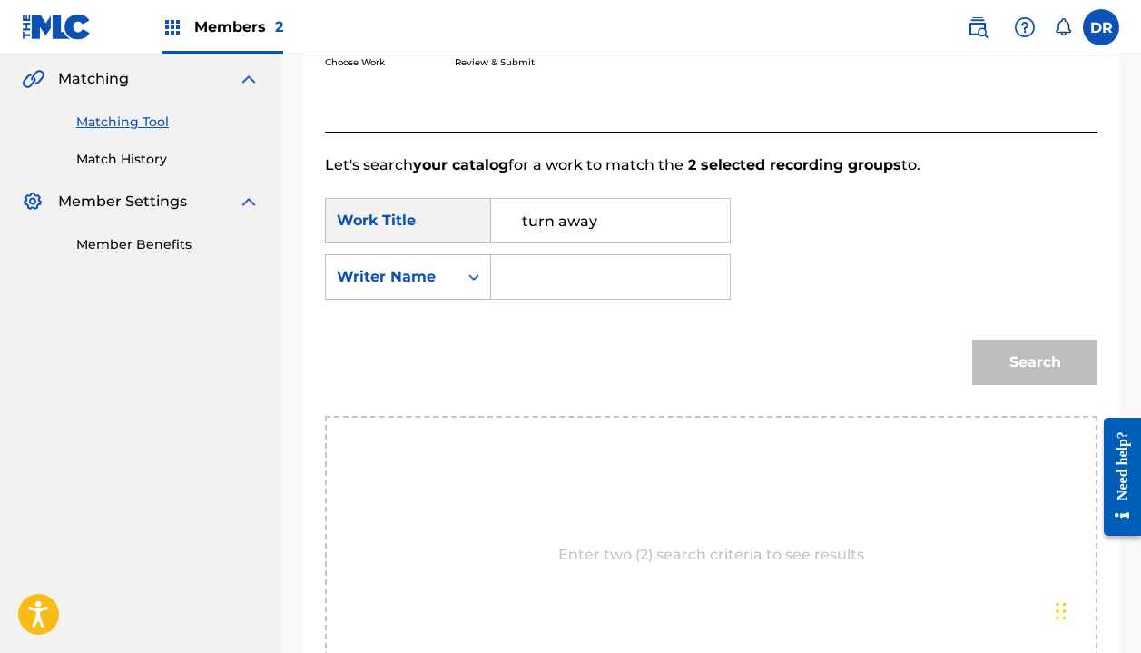
click at [552, 282] on input "Search Form" at bounding box center [611, 277] width 208 height 44
type input "halle"
click at [1035, 362] on button "Search" at bounding box center [1034, 362] width 125 height 45
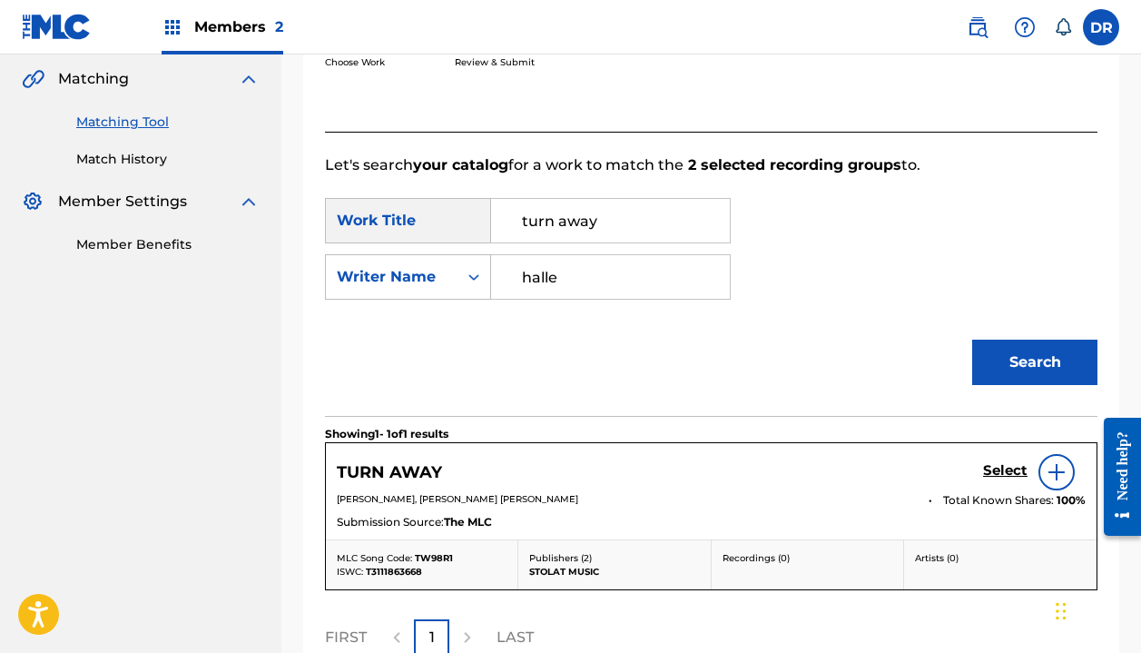
scroll to position [437, 0]
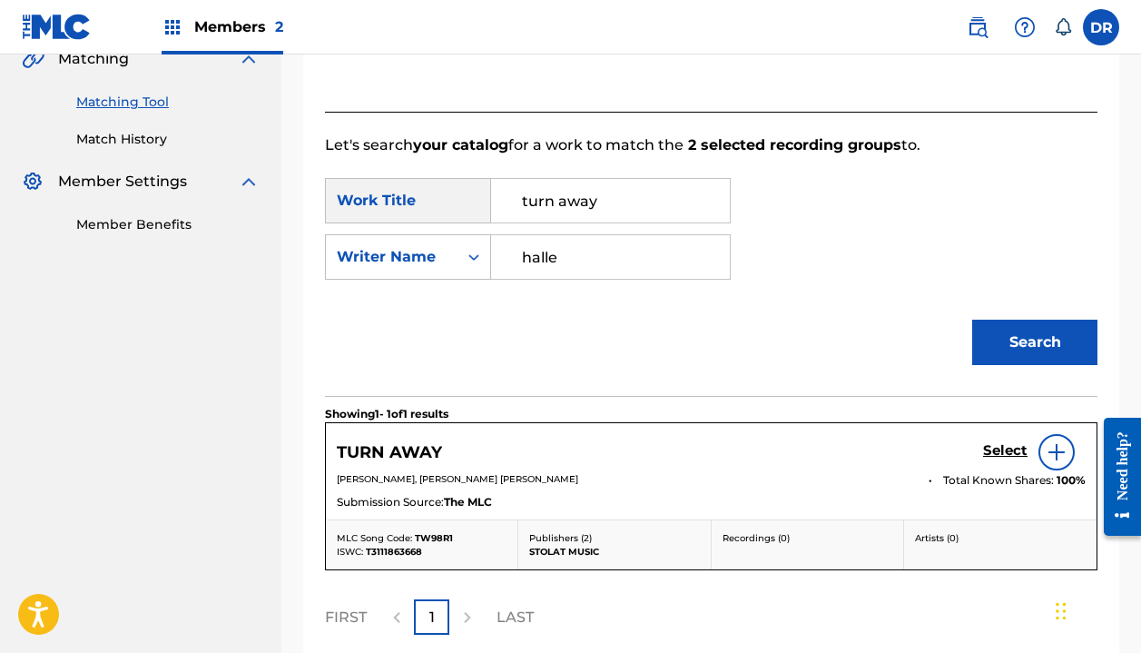
click at [999, 439] on div "Select" at bounding box center [1034, 452] width 103 height 36
click at [994, 448] on h5 "Select" at bounding box center [1005, 450] width 44 height 17
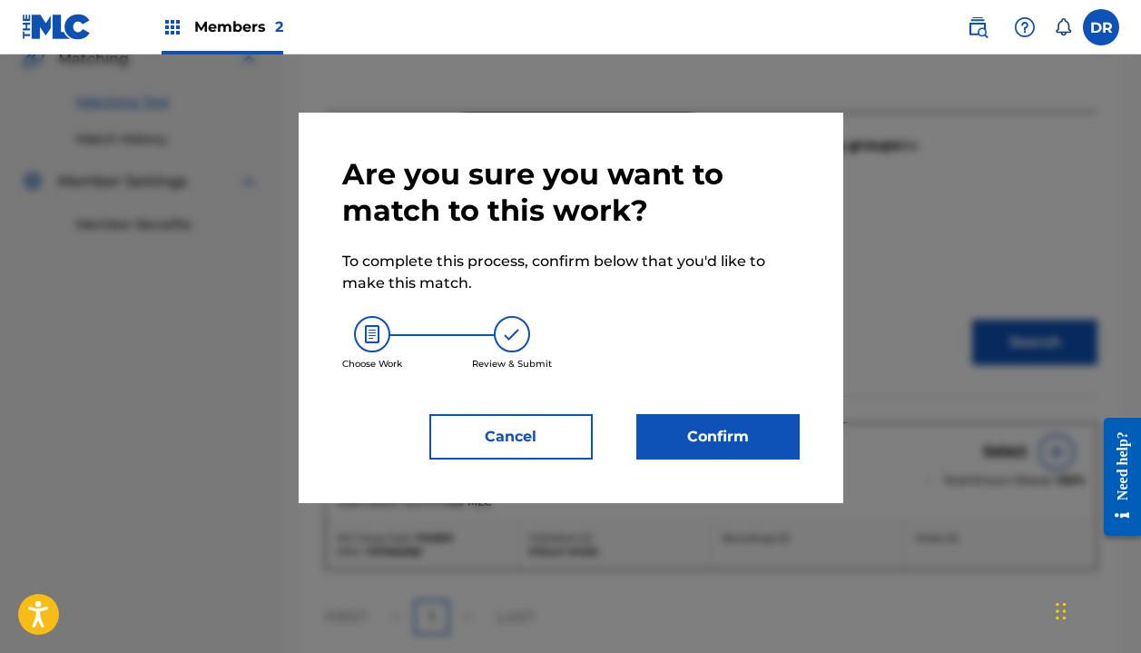
click at [757, 447] on button "Confirm" at bounding box center [717, 436] width 163 height 45
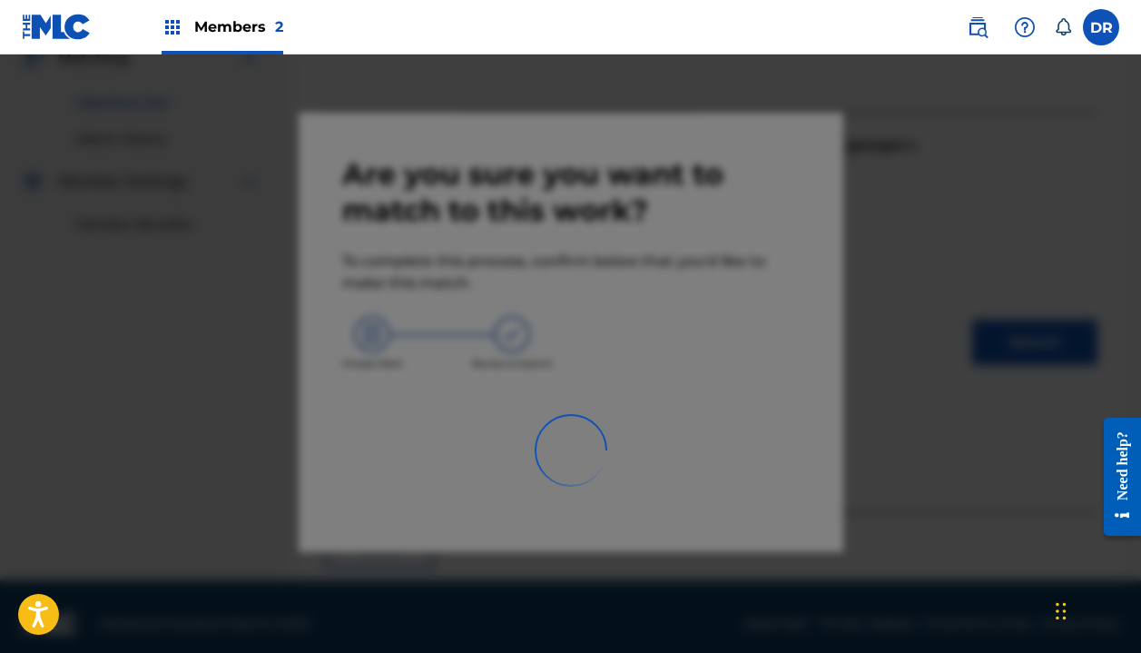
scroll to position [127, 0]
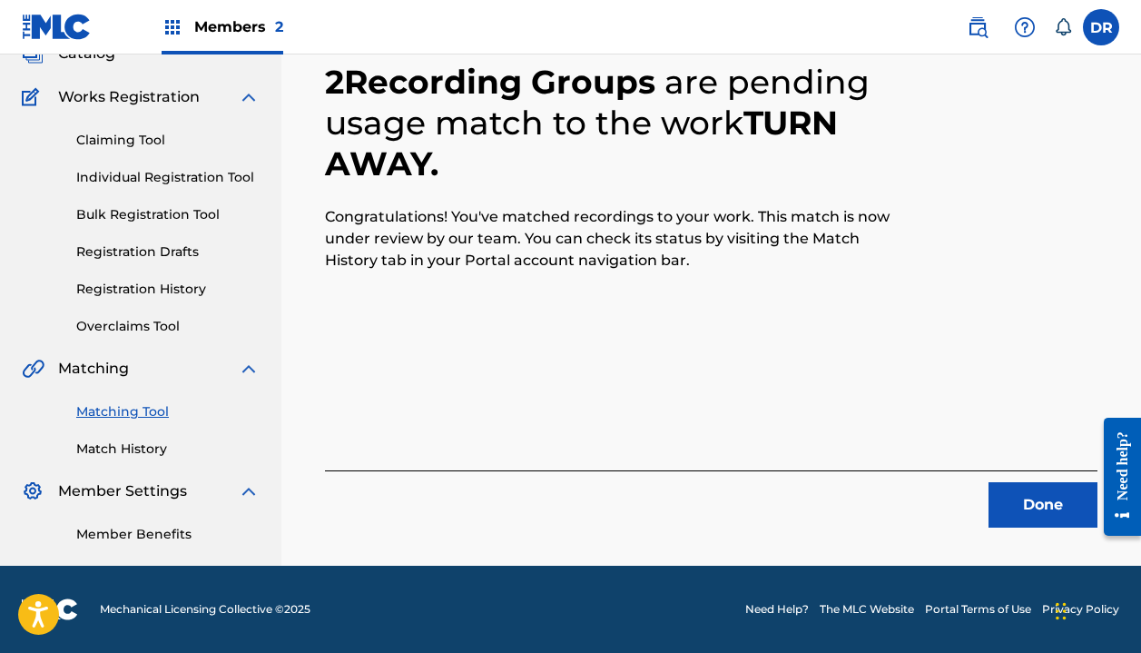
click at [1026, 508] on button "Done" at bounding box center [1043, 504] width 109 height 45
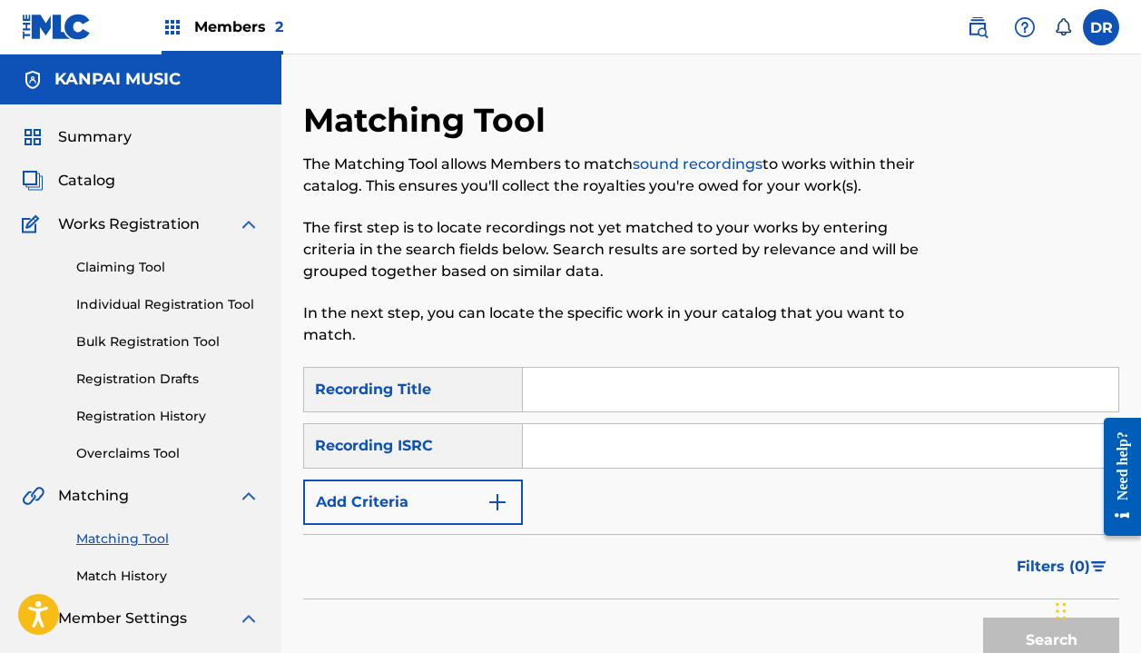
scroll to position [0, 0]
